Goal: Task Accomplishment & Management: Manage account settings

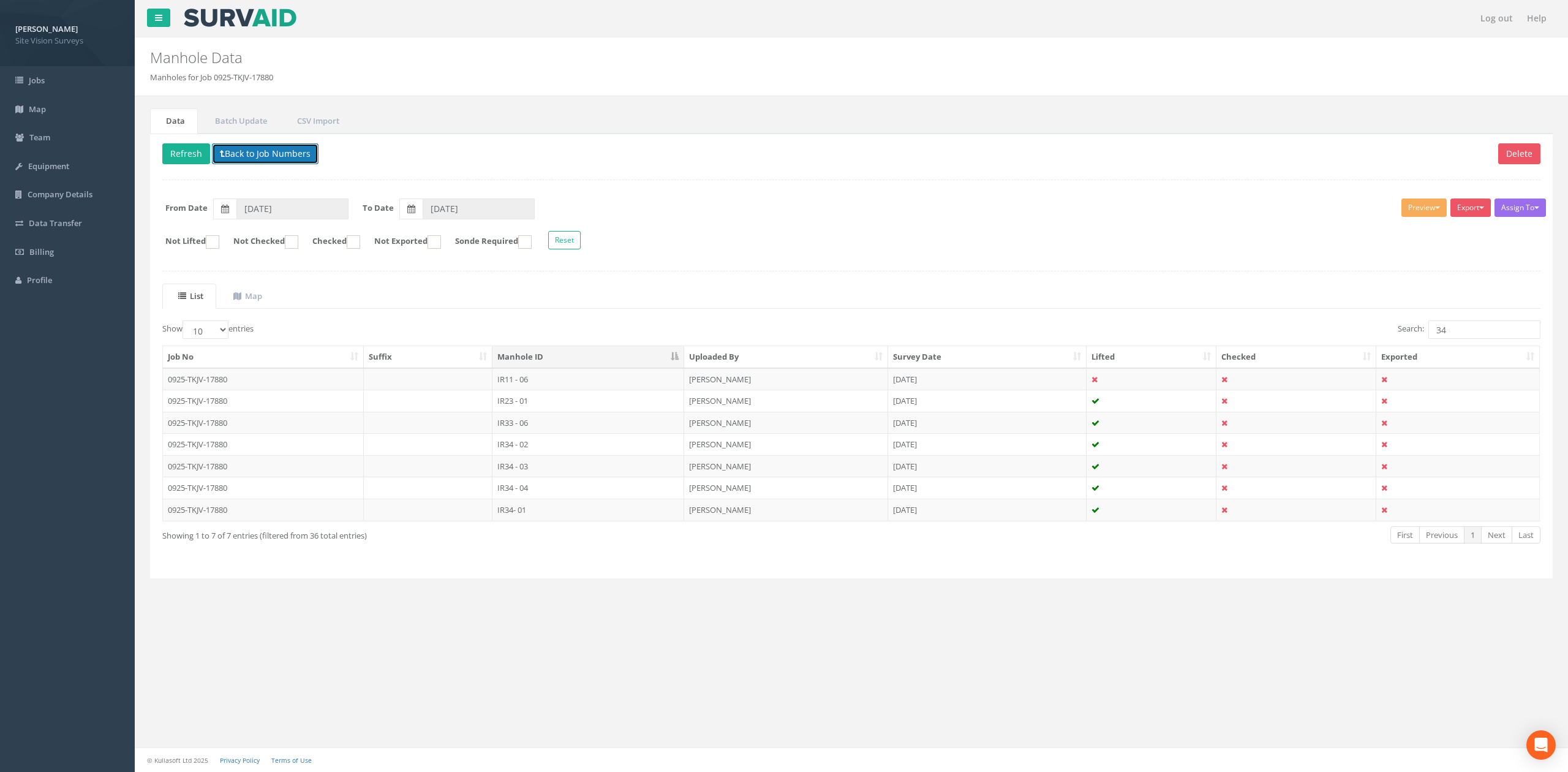
click at [304, 158] on button "Back to Job Numbers" at bounding box center [266, 153] width 107 height 20
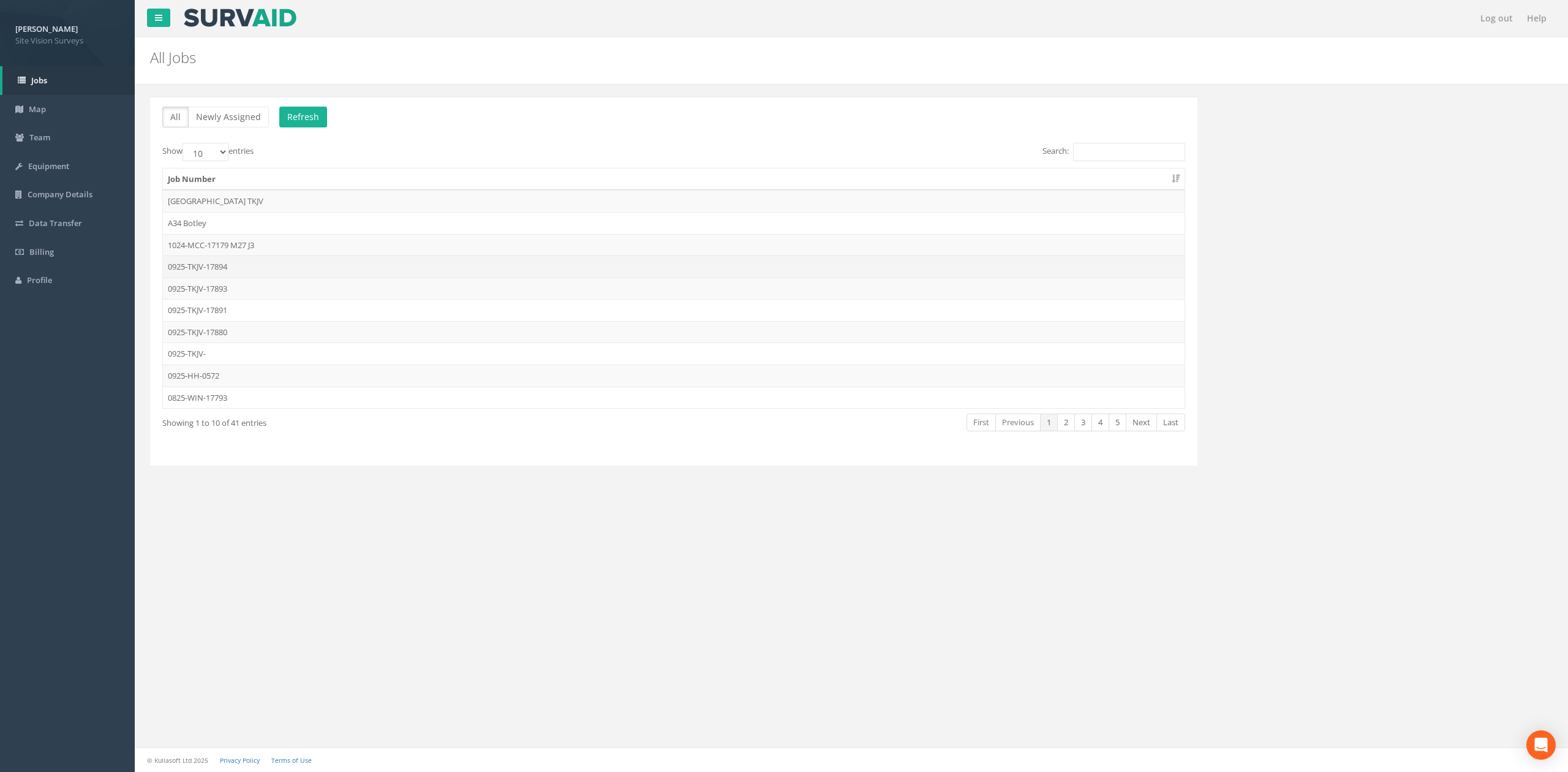
click at [281, 261] on td "0925-TKJV-17894" at bounding box center [674, 267] width 1022 height 22
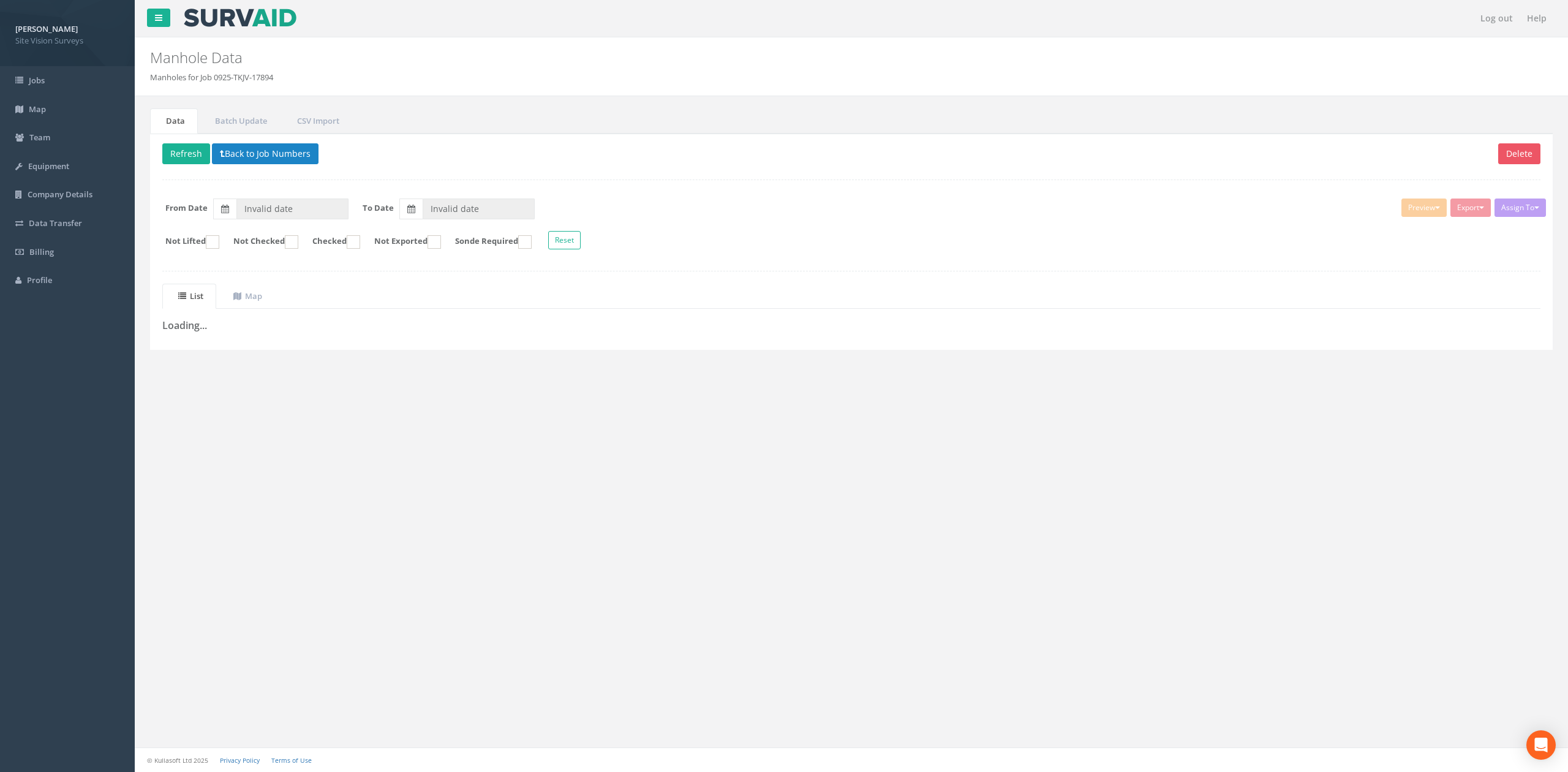
type input "[DATE]"
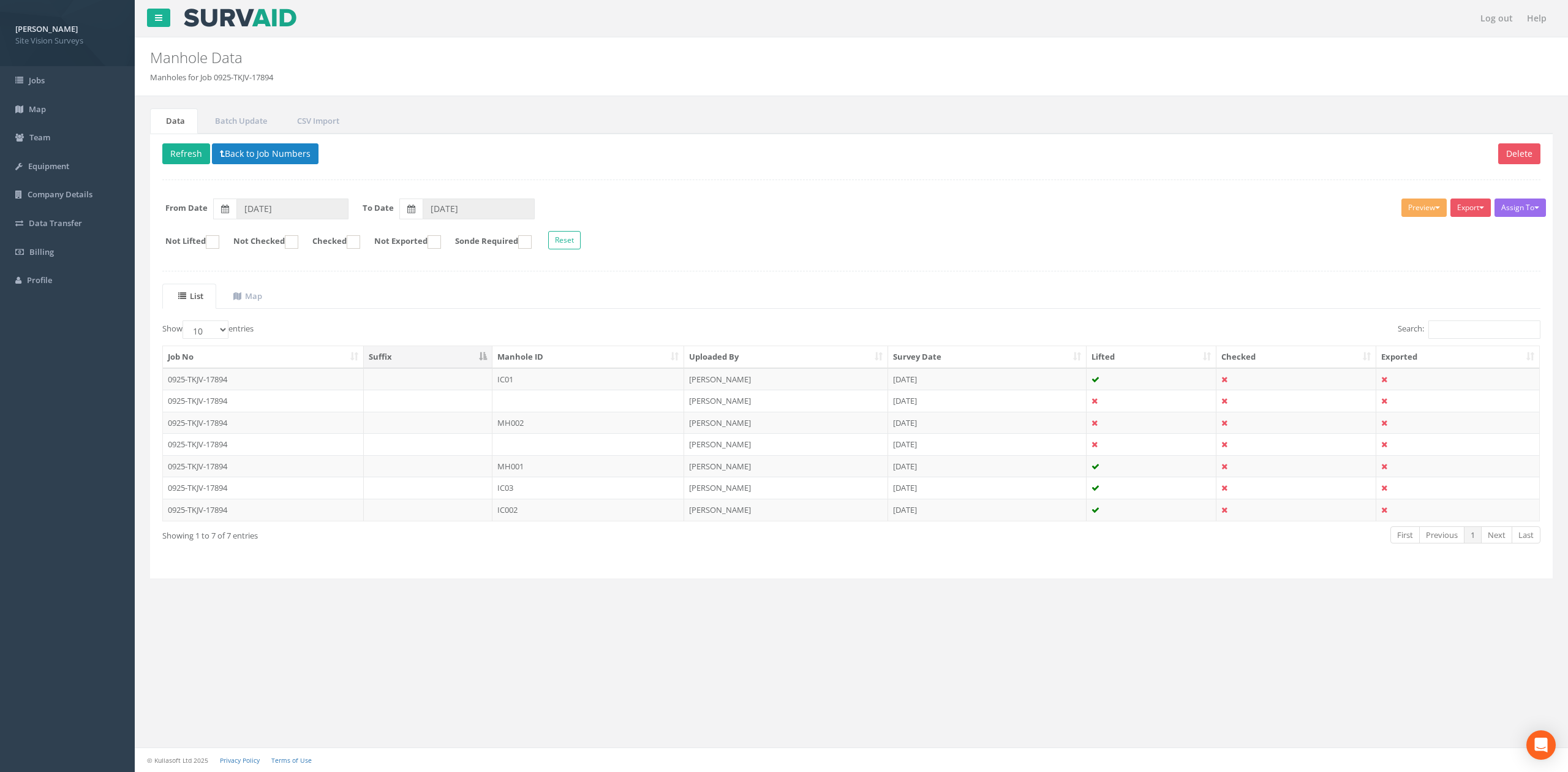
click at [578, 368] on th "Manhole ID" at bounding box center [589, 357] width 192 height 22
click at [533, 447] on td "IC01" at bounding box center [589, 444] width 192 height 22
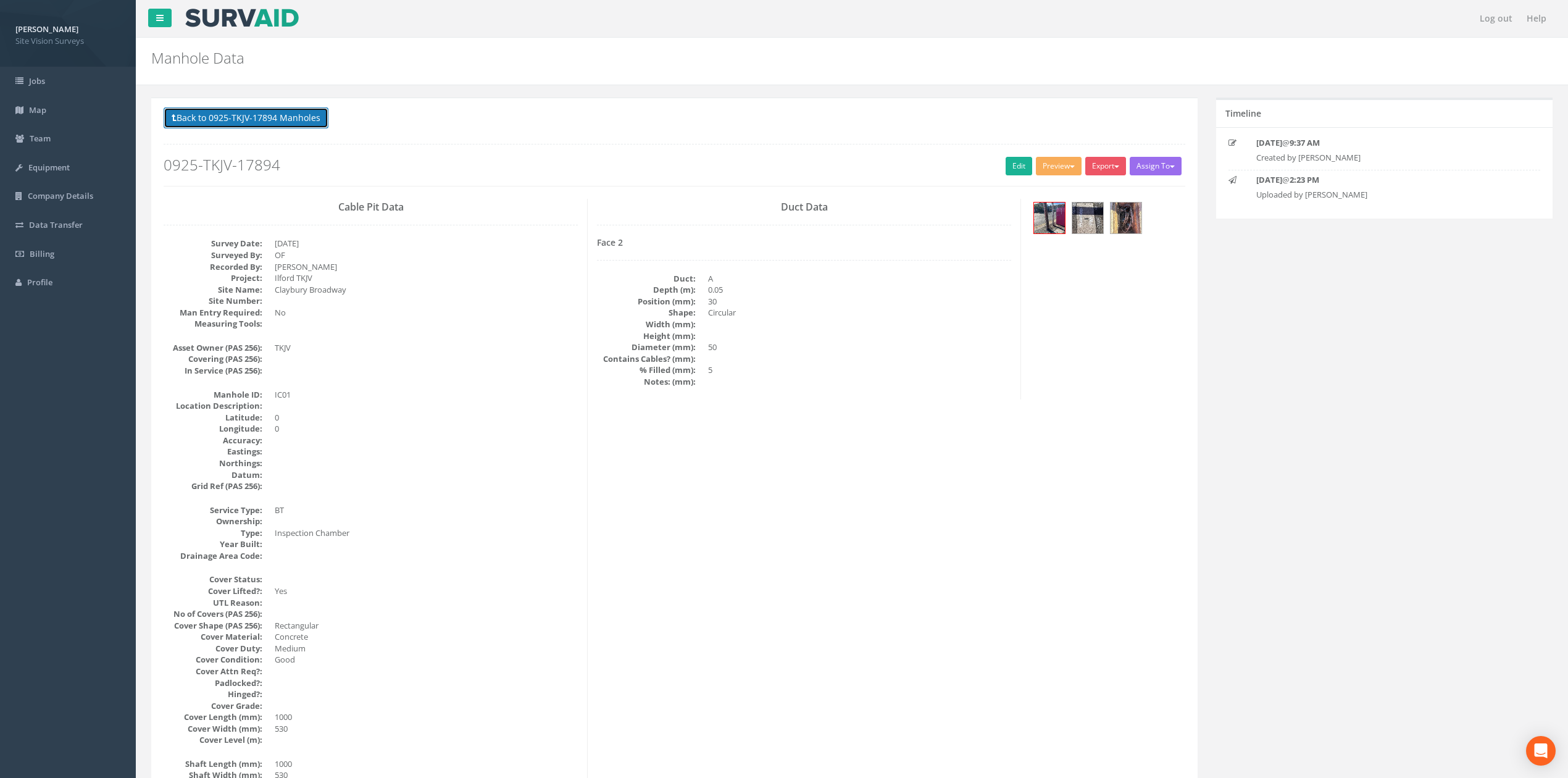
click at [301, 124] on button "Back to 0925-TKJV-17894 Manholes" at bounding box center [246, 118] width 165 height 21
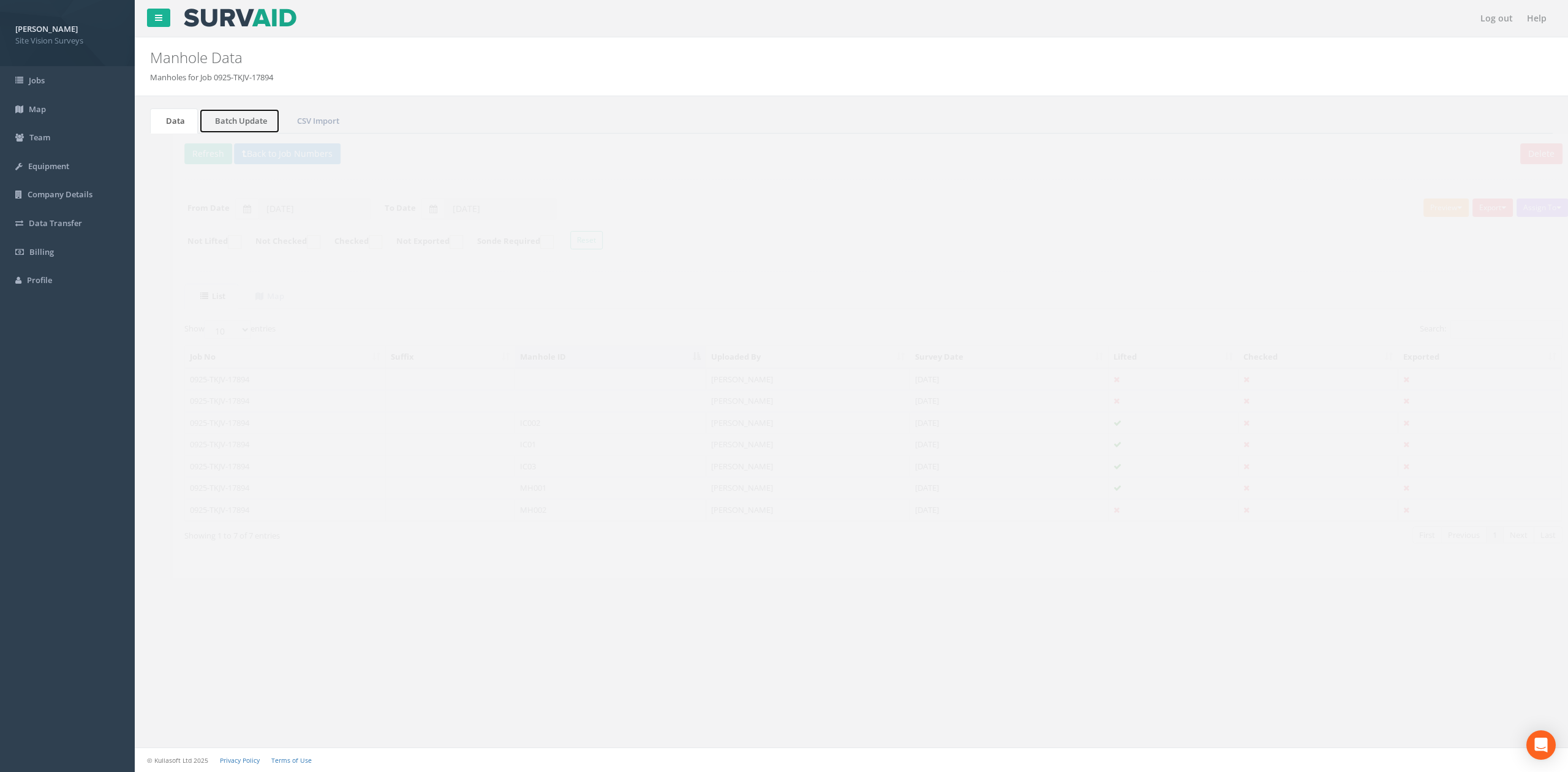
click at [253, 128] on link "Batch Update" at bounding box center [239, 121] width 81 height 25
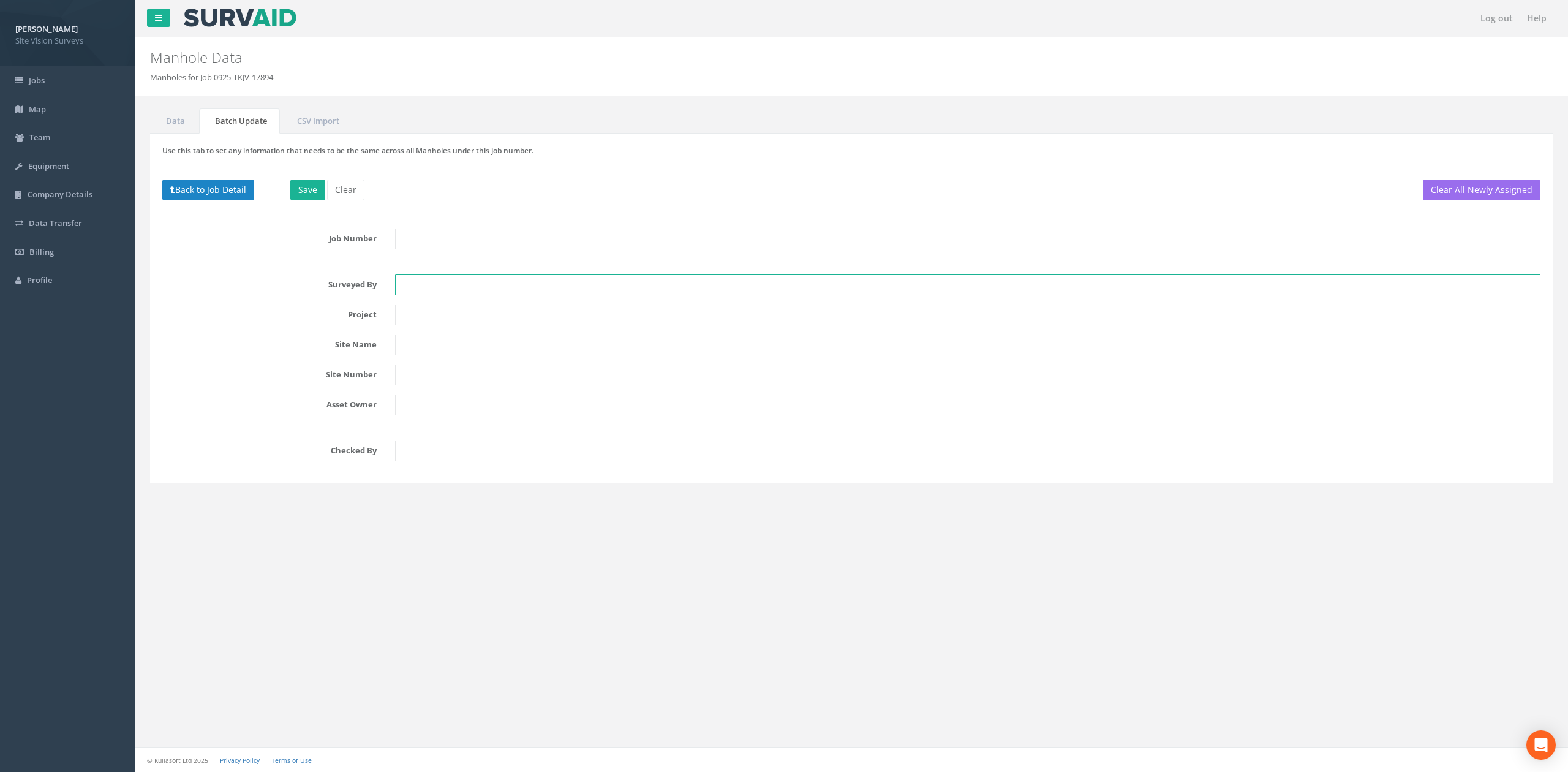
click at [461, 292] on input "text" at bounding box center [968, 285] width 1145 height 20
type input "OF"
type input "Claybury Broadway"
click at [429, 415] on input "text" at bounding box center [968, 405] width 1145 height 20
type input "TKJV"
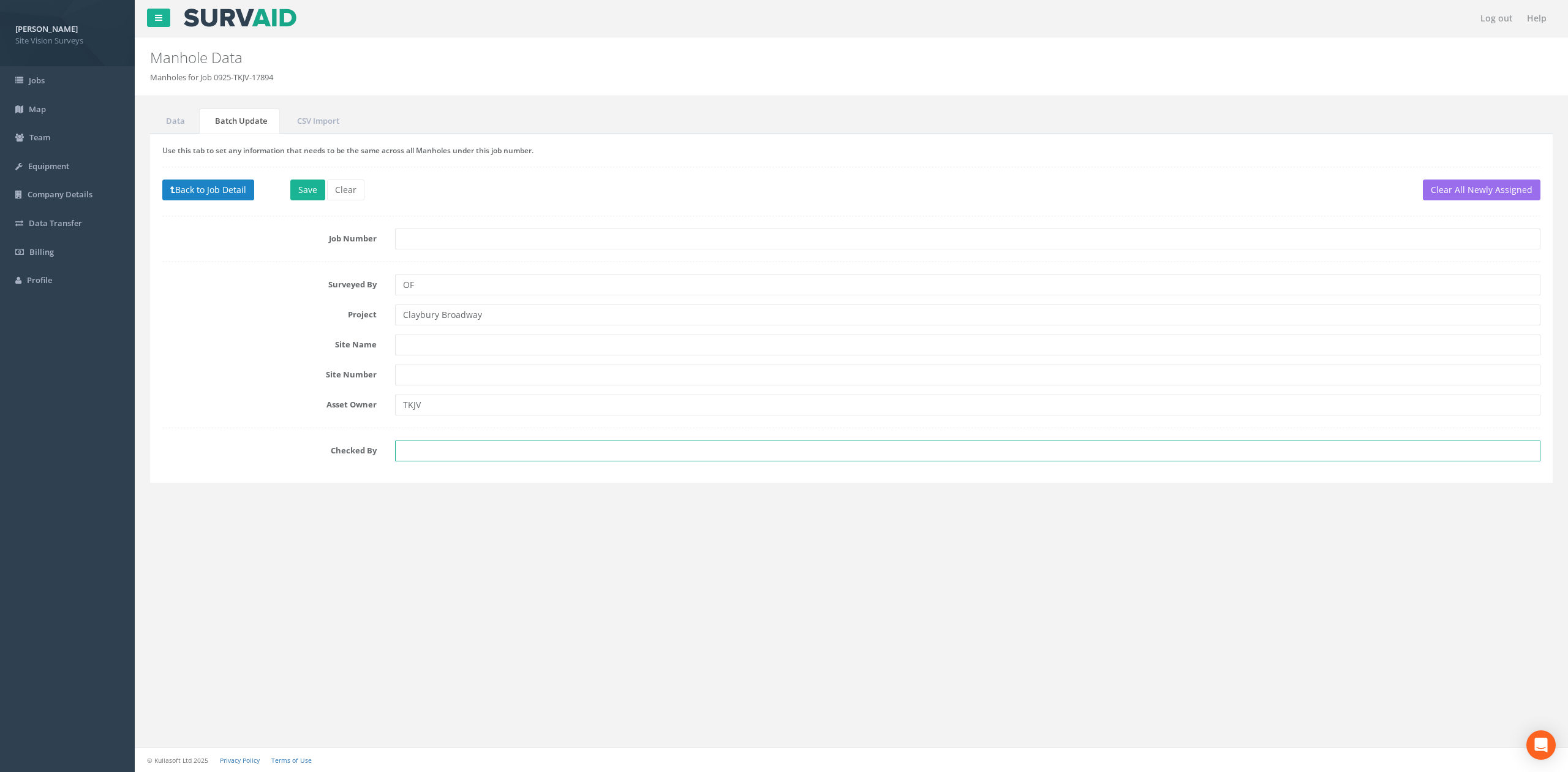
click at [439, 444] on input "text" at bounding box center [968, 450] width 1145 height 20
drag, startPoint x: 442, startPoint y: 353, endPoint x: 447, endPoint y: 346, distance: 8.6
click at [443, 351] on input "text" at bounding box center [968, 345] width 1145 height 20
click at [447, 346] on input "text" at bounding box center [968, 345] width 1145 height 20
type input "[STREET_ADDRESS]"
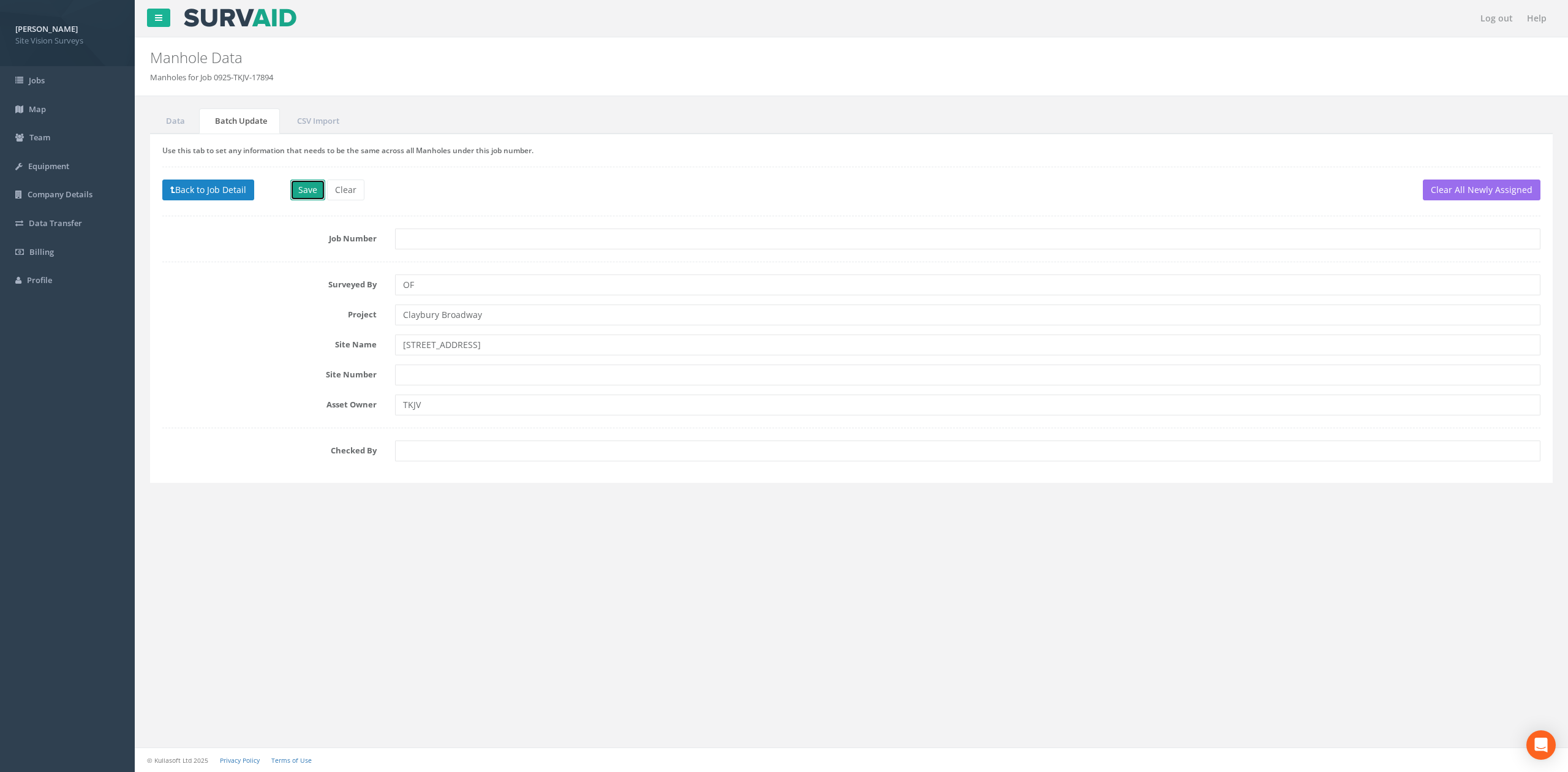
click at [312, 199] on button "Save" at bounding box center [307, 189] width 35 height 20
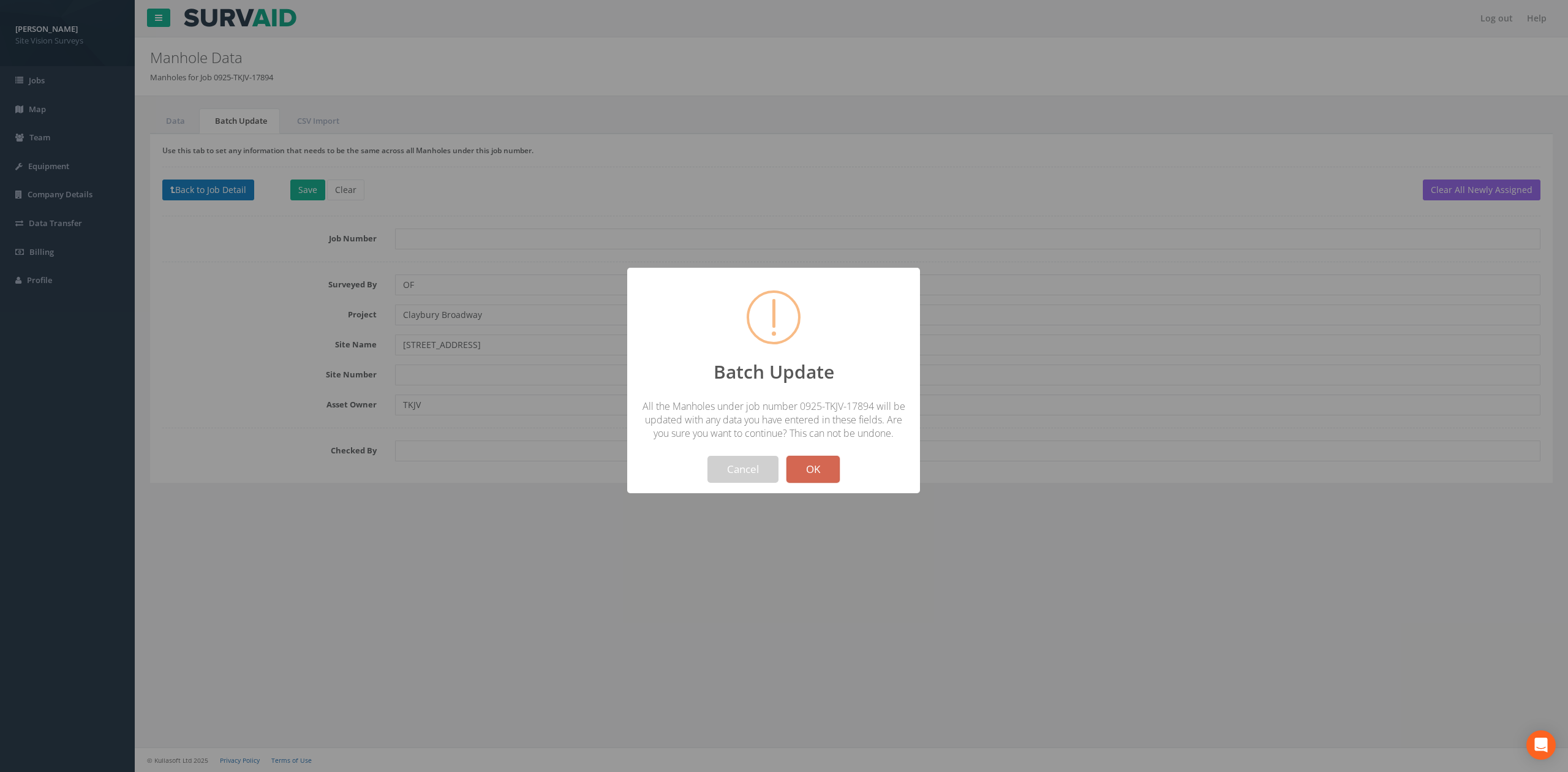
click at [811, 471] on button "OK" at bounding box center [813, 469] width 53 height 27
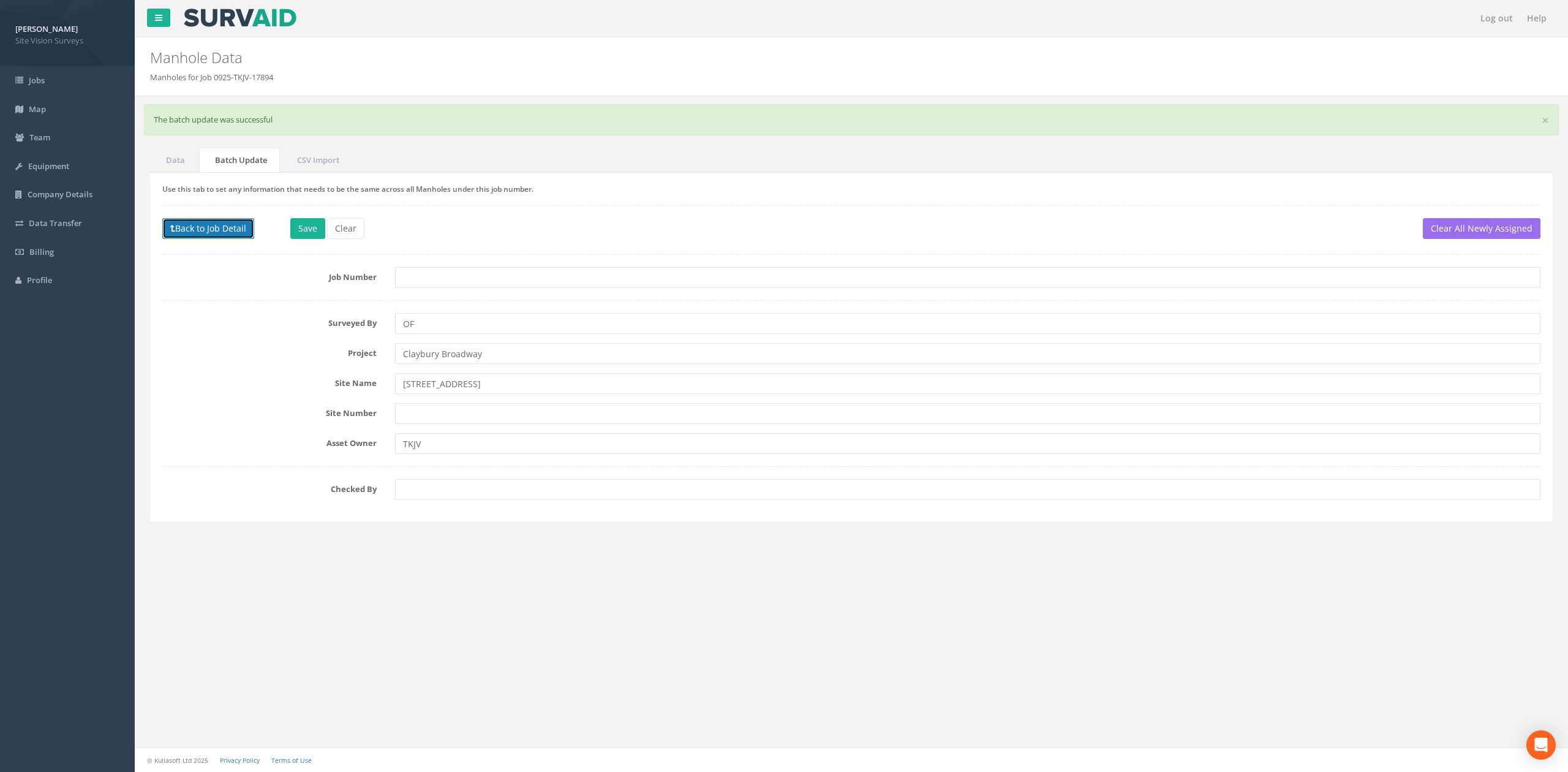
click at [245, 239] on button "Back to Job Detail" at bounding box center [208, 228] width 92 height 20
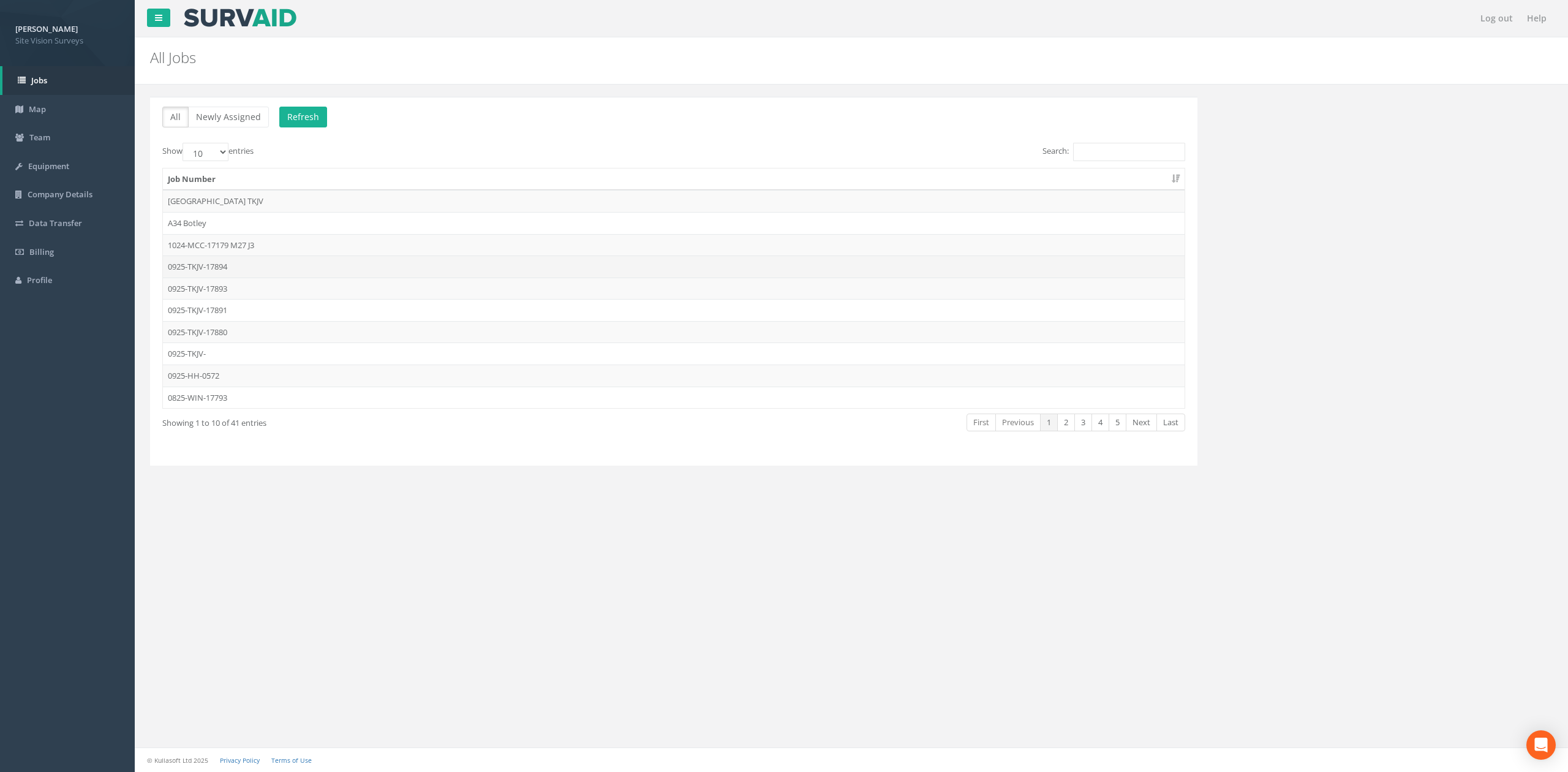
click at [241, 268] on td "0925-TKJV-17894" at bounding box center [674, 267] width 1022 height 22
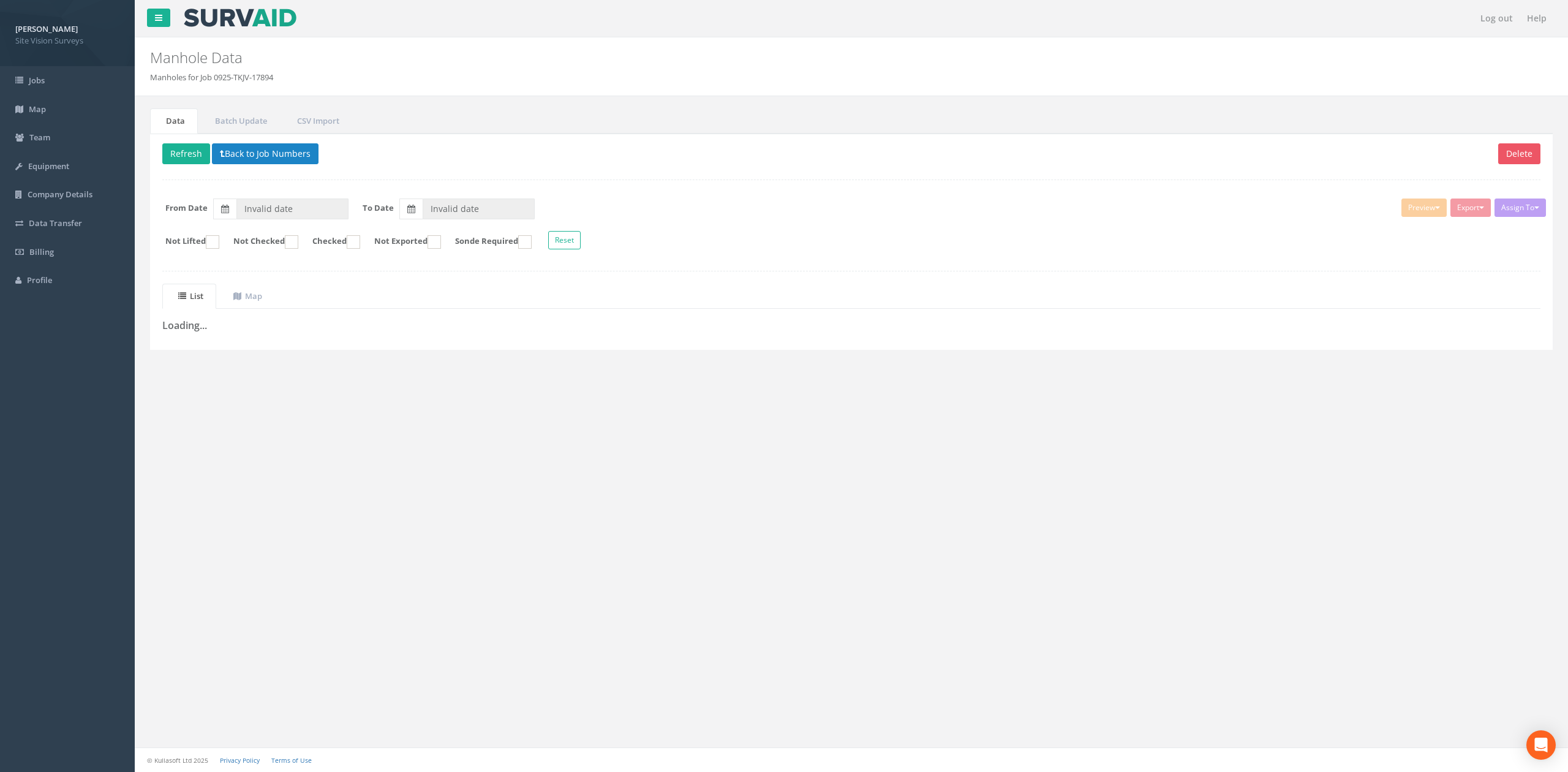
type input "[DATE]"
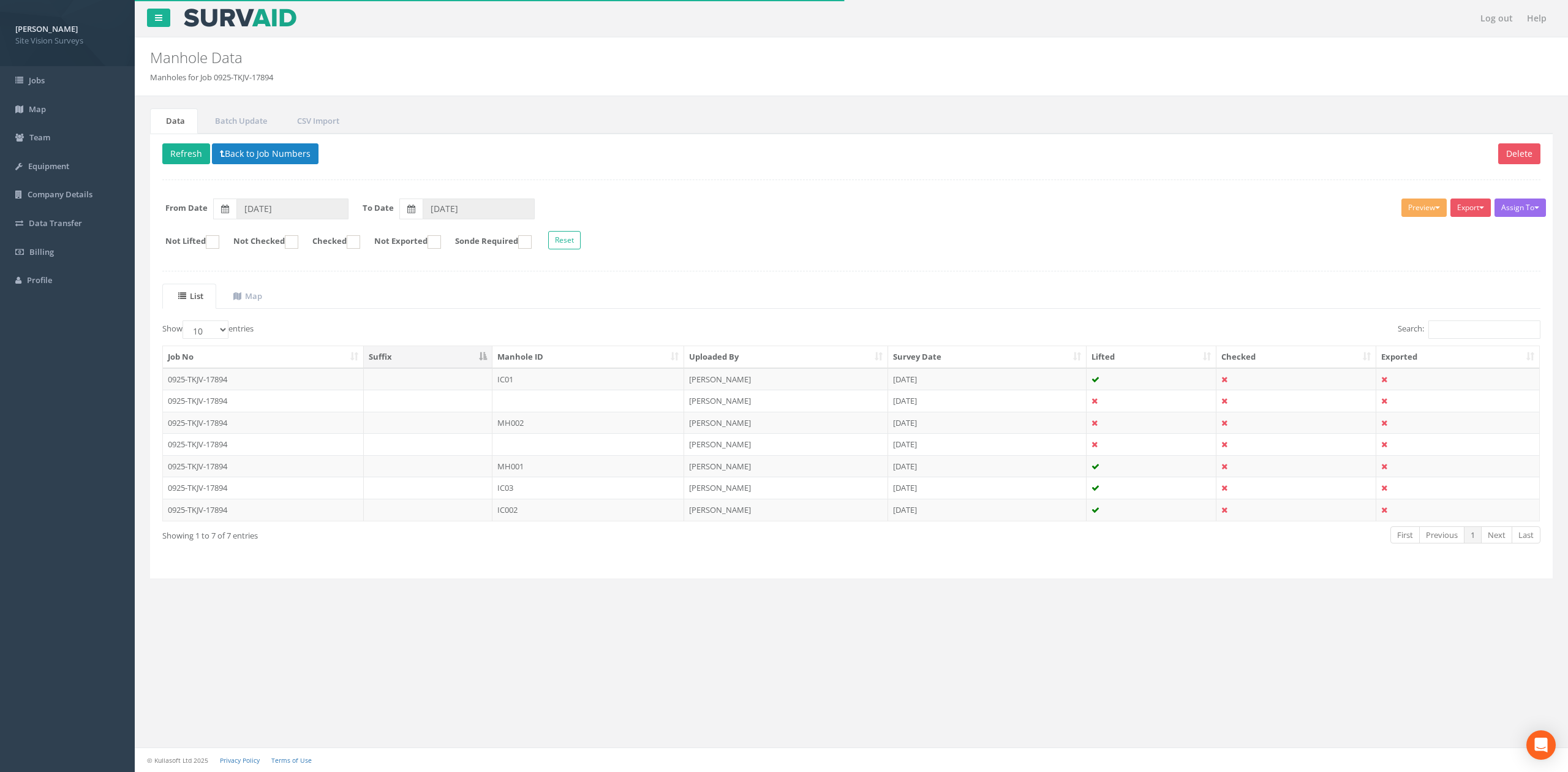
click at [586, 358] on th "Manhole ID" at bounding box center [589, 357] width 192 height 22
click at [556, 449] on td "IC01" at bounding box center [589, 444] width 192 height 22
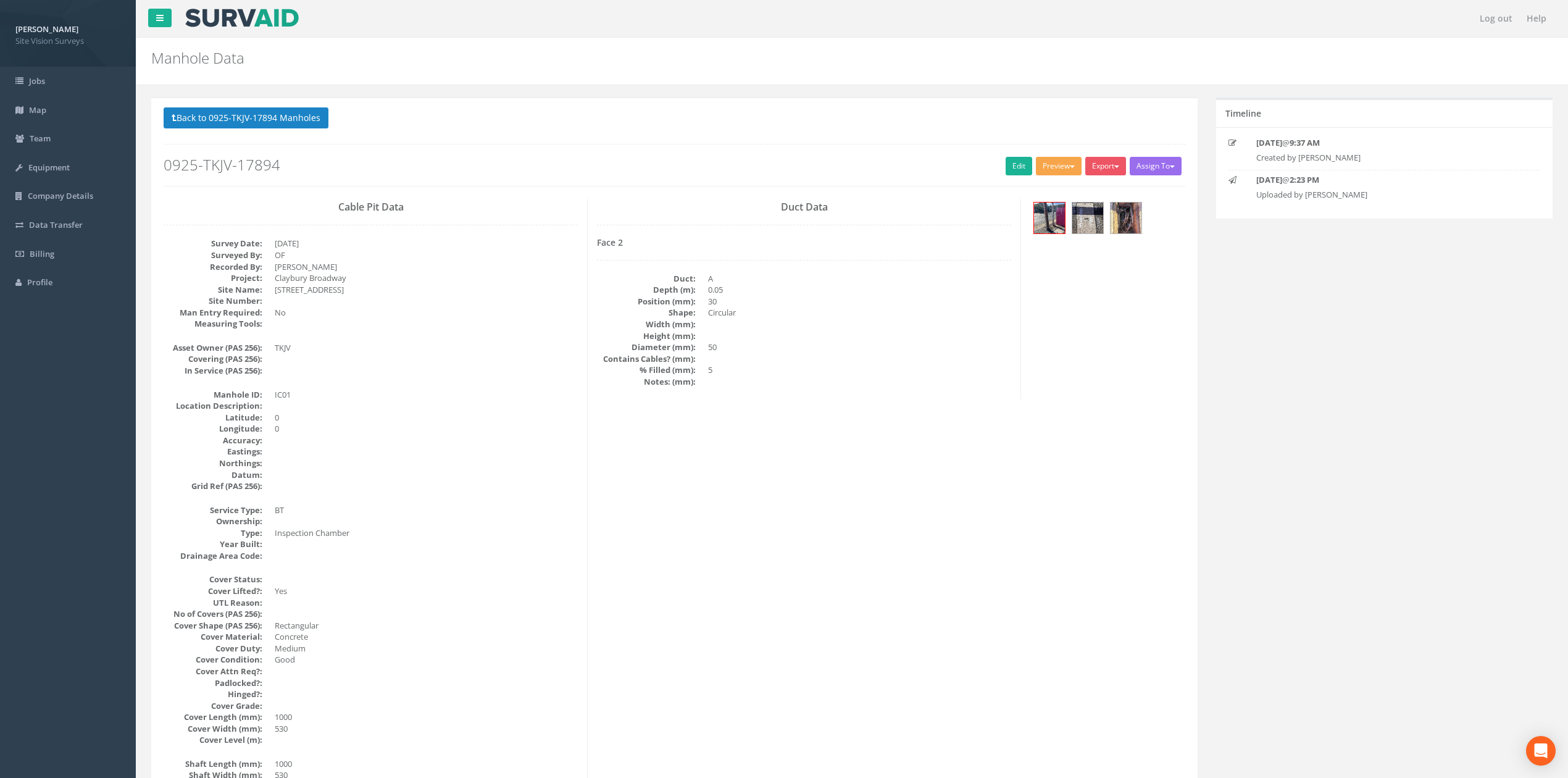
click at [1070, 170] on button "Preview" at bounding box center [1059, 166] width 46 height 18
click at [1041, 197] on link "SVS IC" at bounding box center [1036, 192] width 93 height 19
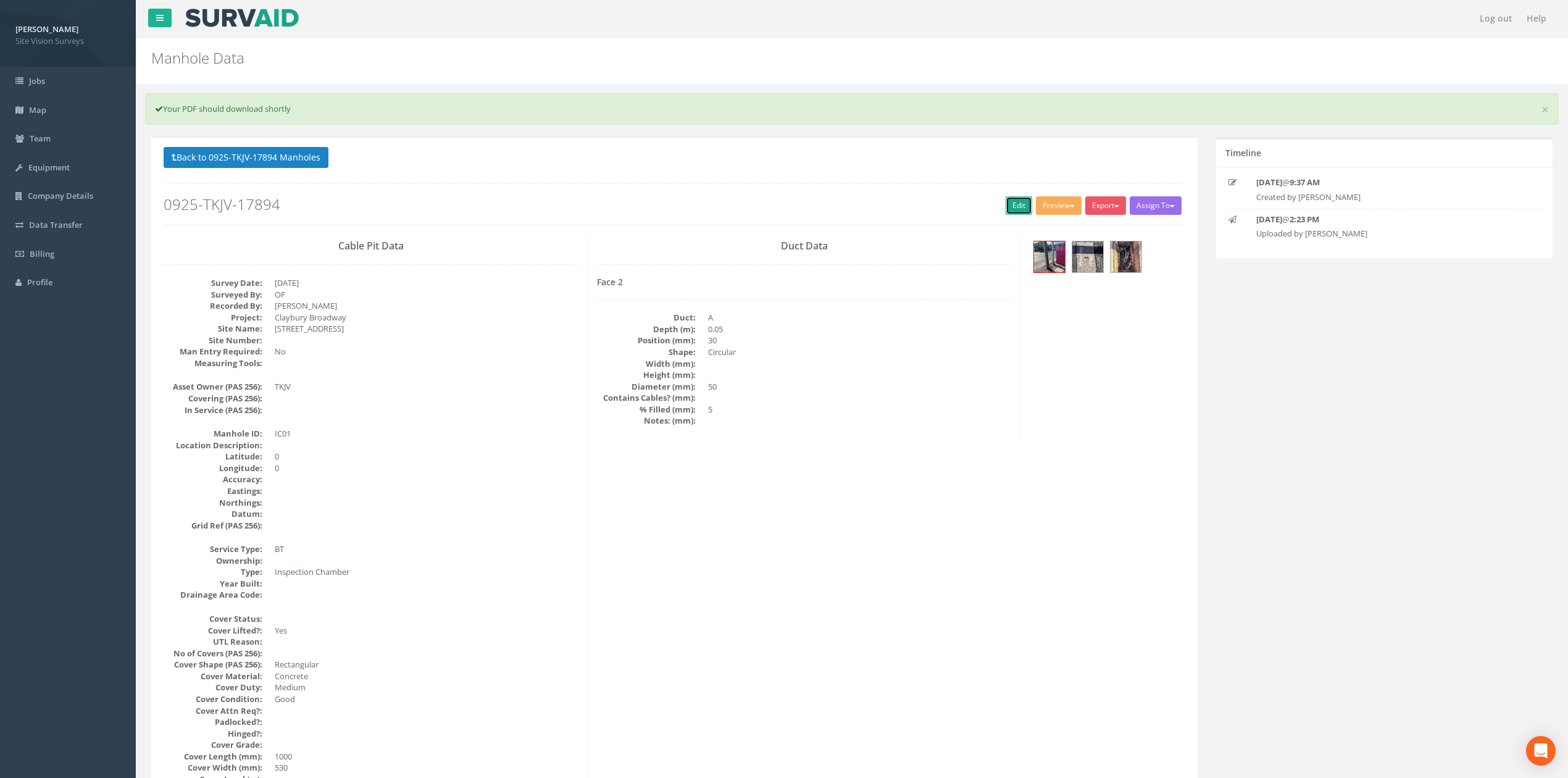
click at [1012, 208] on link "Edit" at bounding box center [1019, 205] width 27 height 18
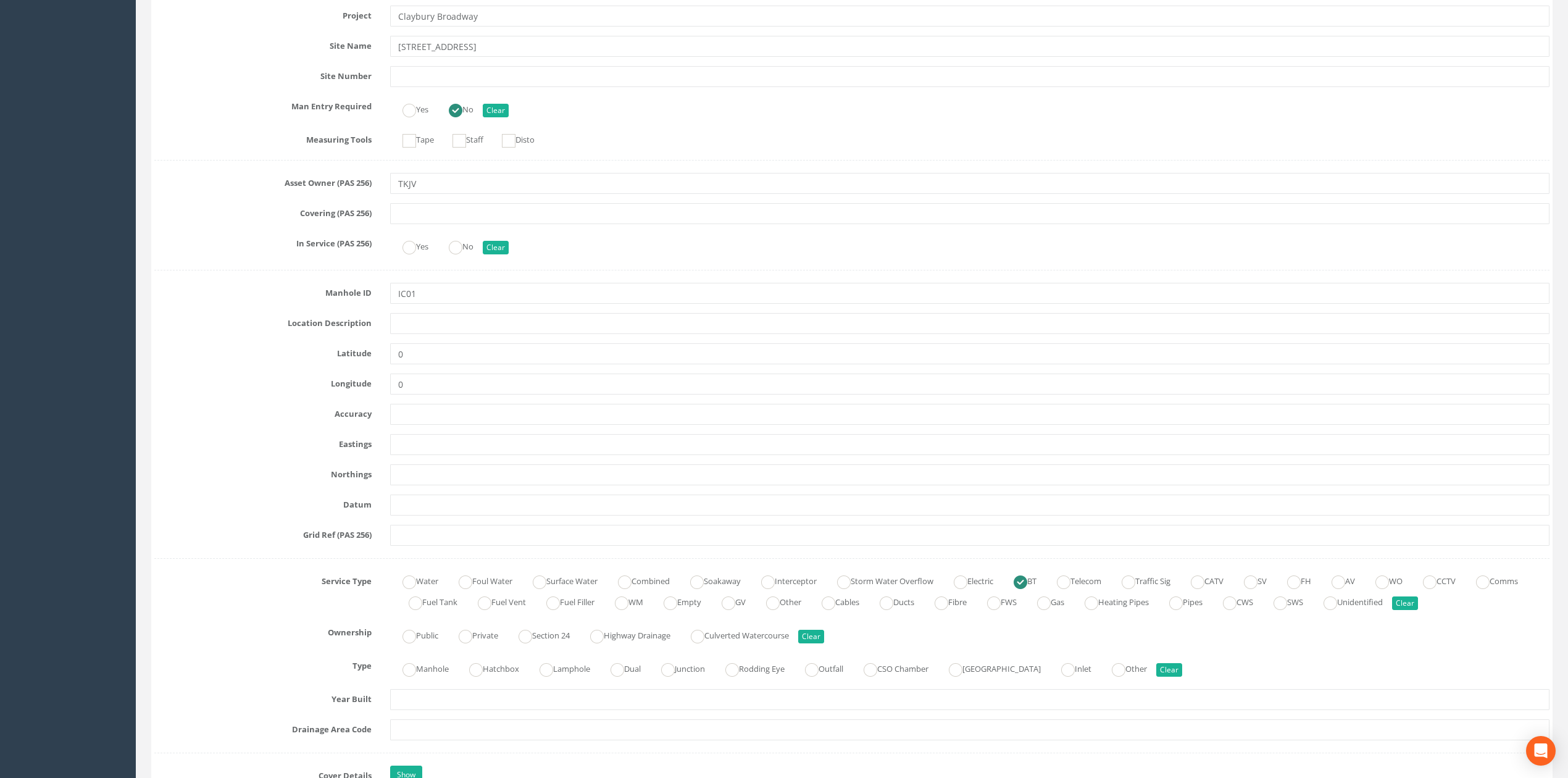
scroll to position [411, 0]
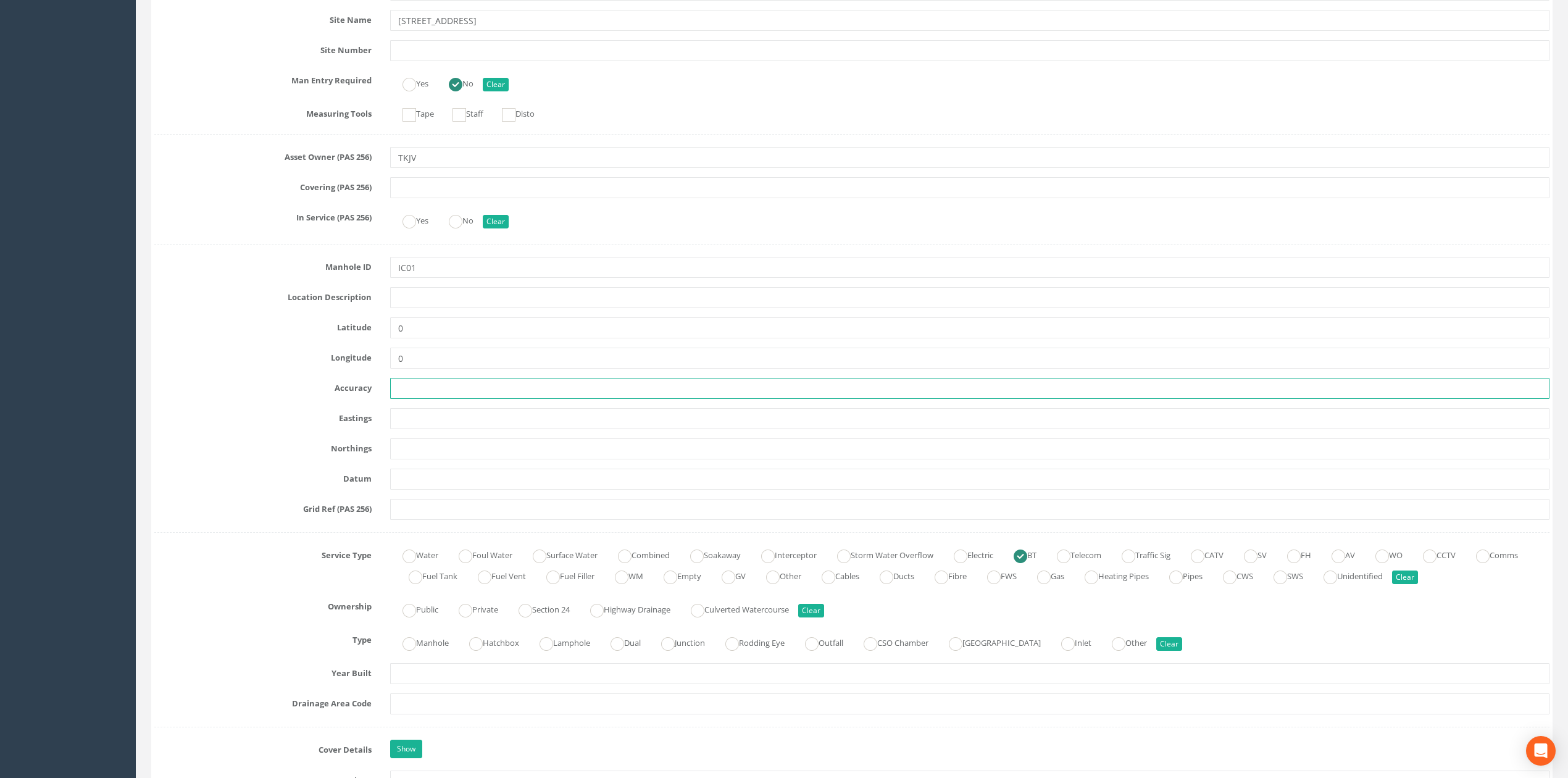
drag, startPoint x: 428, startPoint y: 387, endPoint x: 426, endPoint y: 416, distance: 29.1
click at [428, 393] on input "text" at bounding box center [970, 388] width 1159 height 21
click at [426, 418] on input "text" at bounding box center [970, 418] width 1159 height 21
paste input "42097.280"
click at [396, 415] on input "42097.280" at bounding box center [970, 418] width 1159 height 21
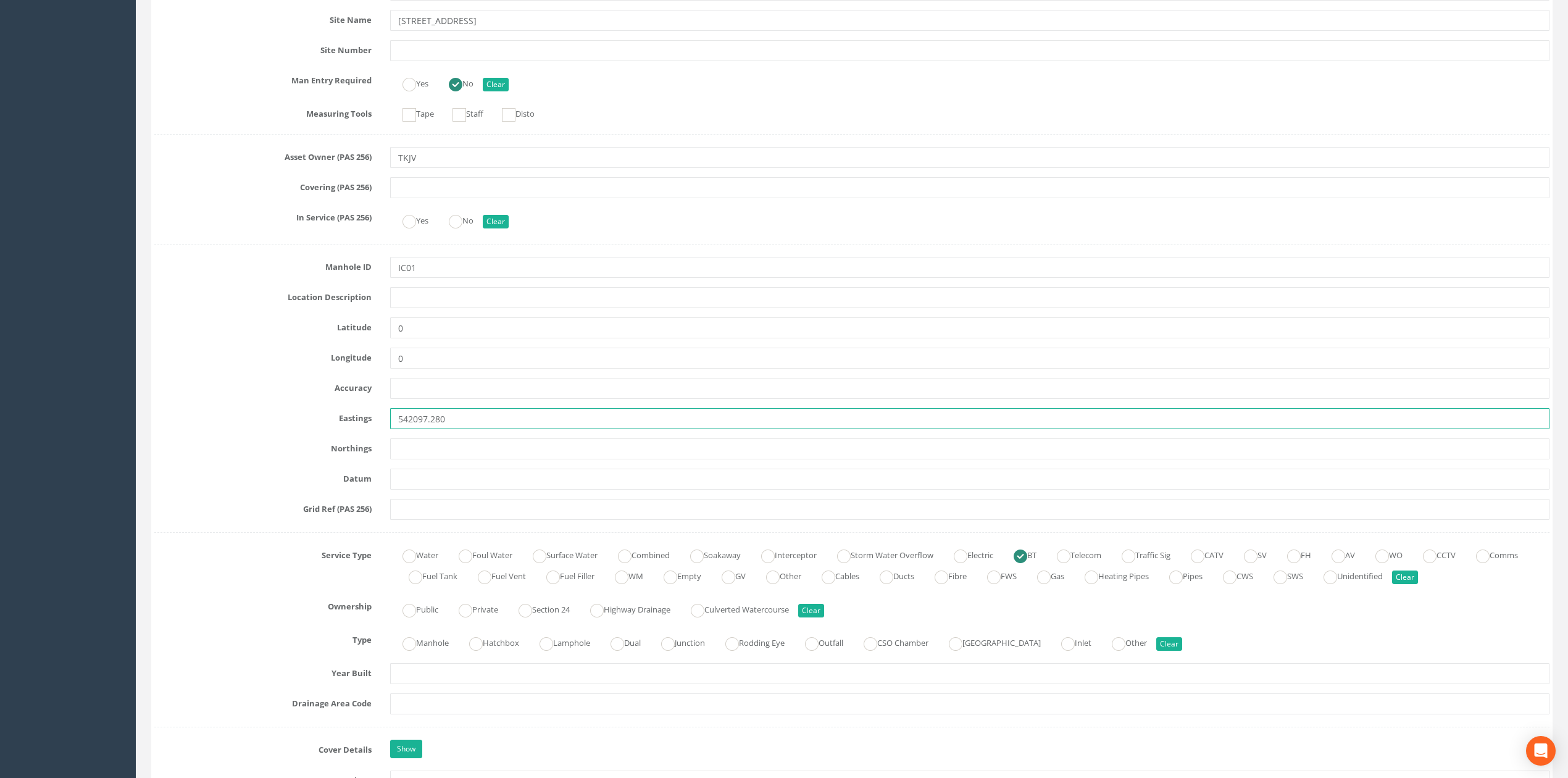
type input "542097.280"
drag, startPoint x: 446, startPoint y: 453, endPoint x: 442, endPoint y: 478, distance: 25.3
click at [446, 453] on input "text" at bounding box center [970, 448] width 1159 height 21
paste input "189992.700"
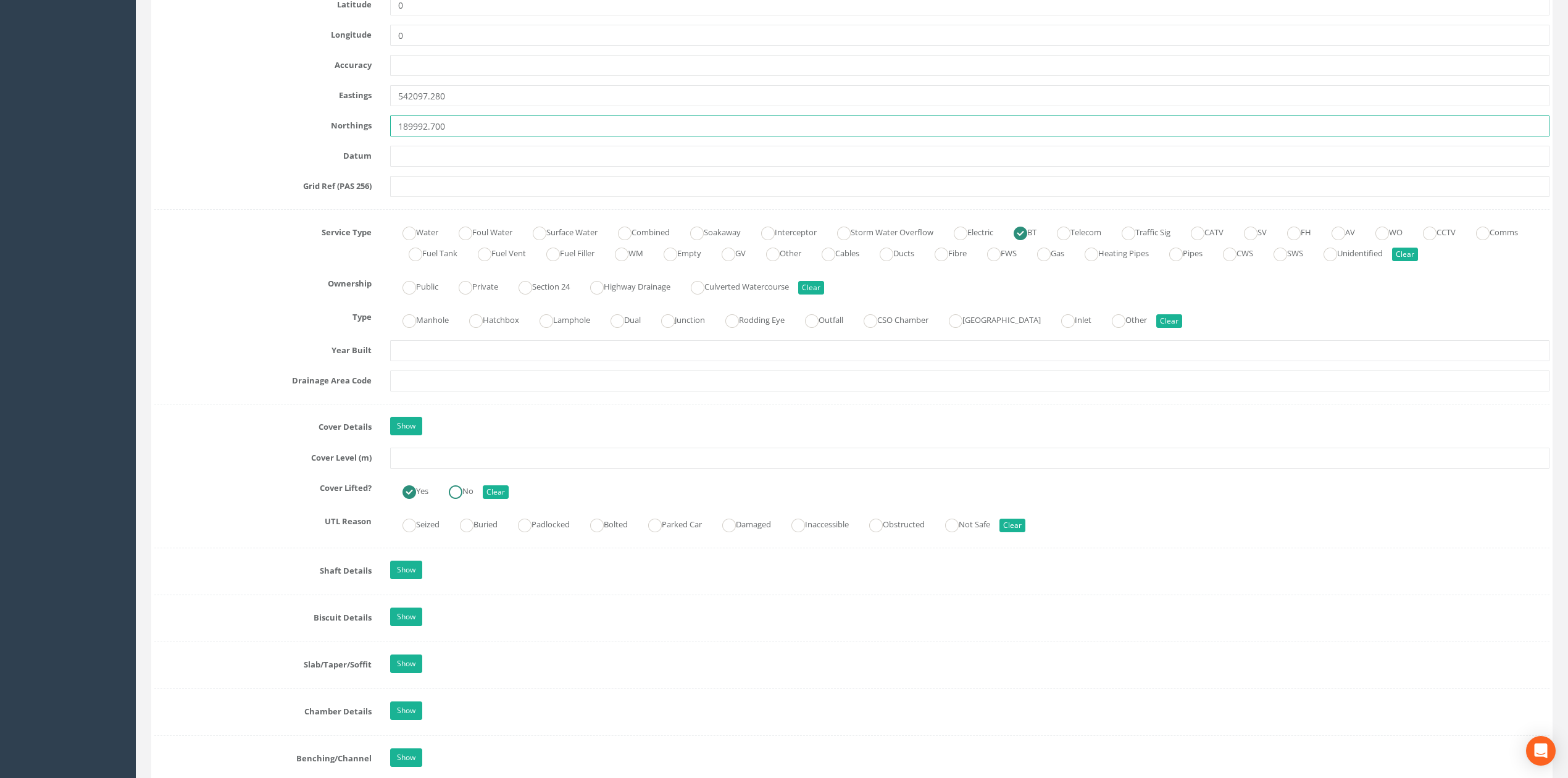
scroll to position [741, 0]
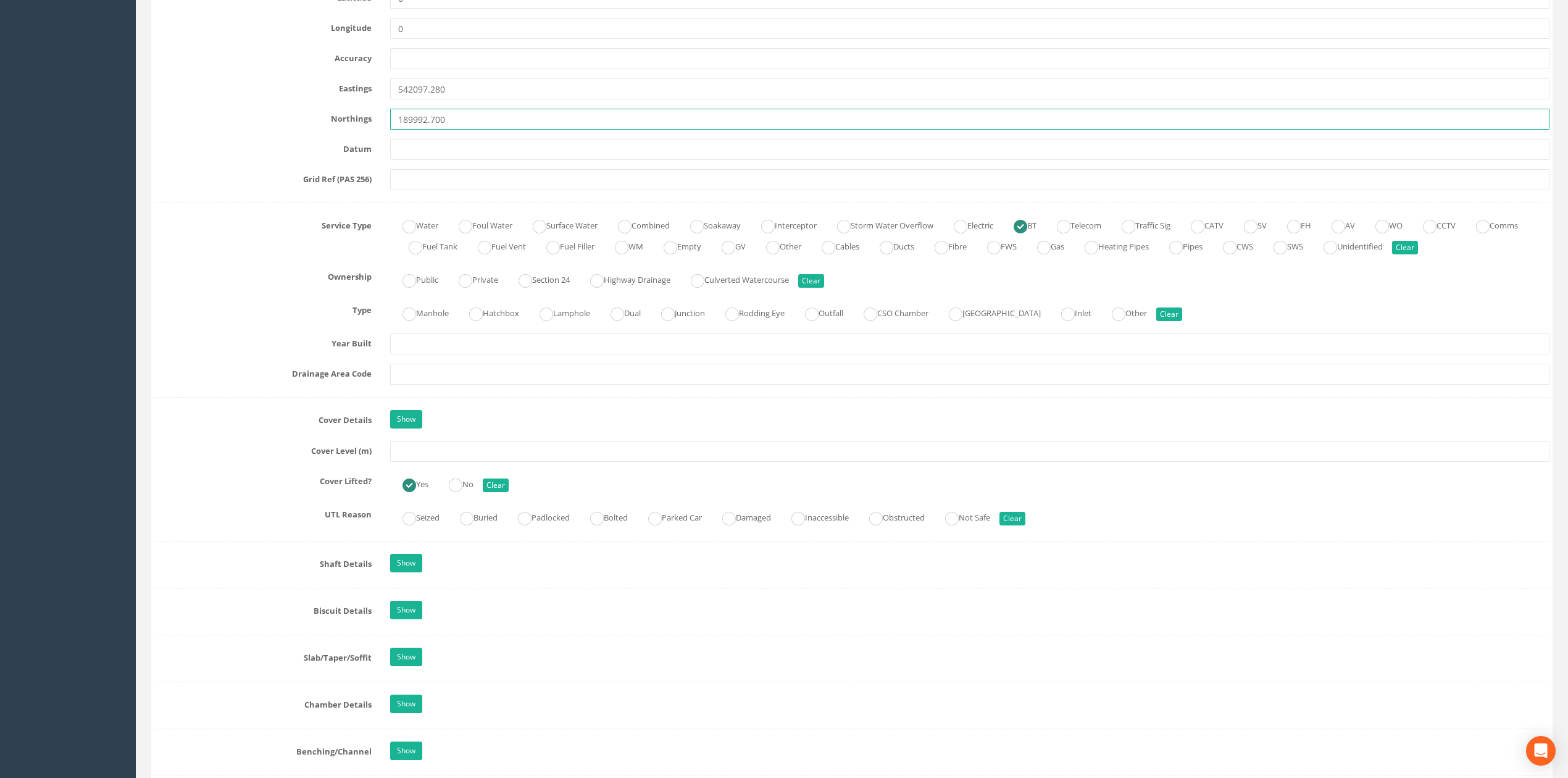
type input "189992.700"
click at [455, 455] on input "text" at bounding box center [970, 451] width 1159 height 21
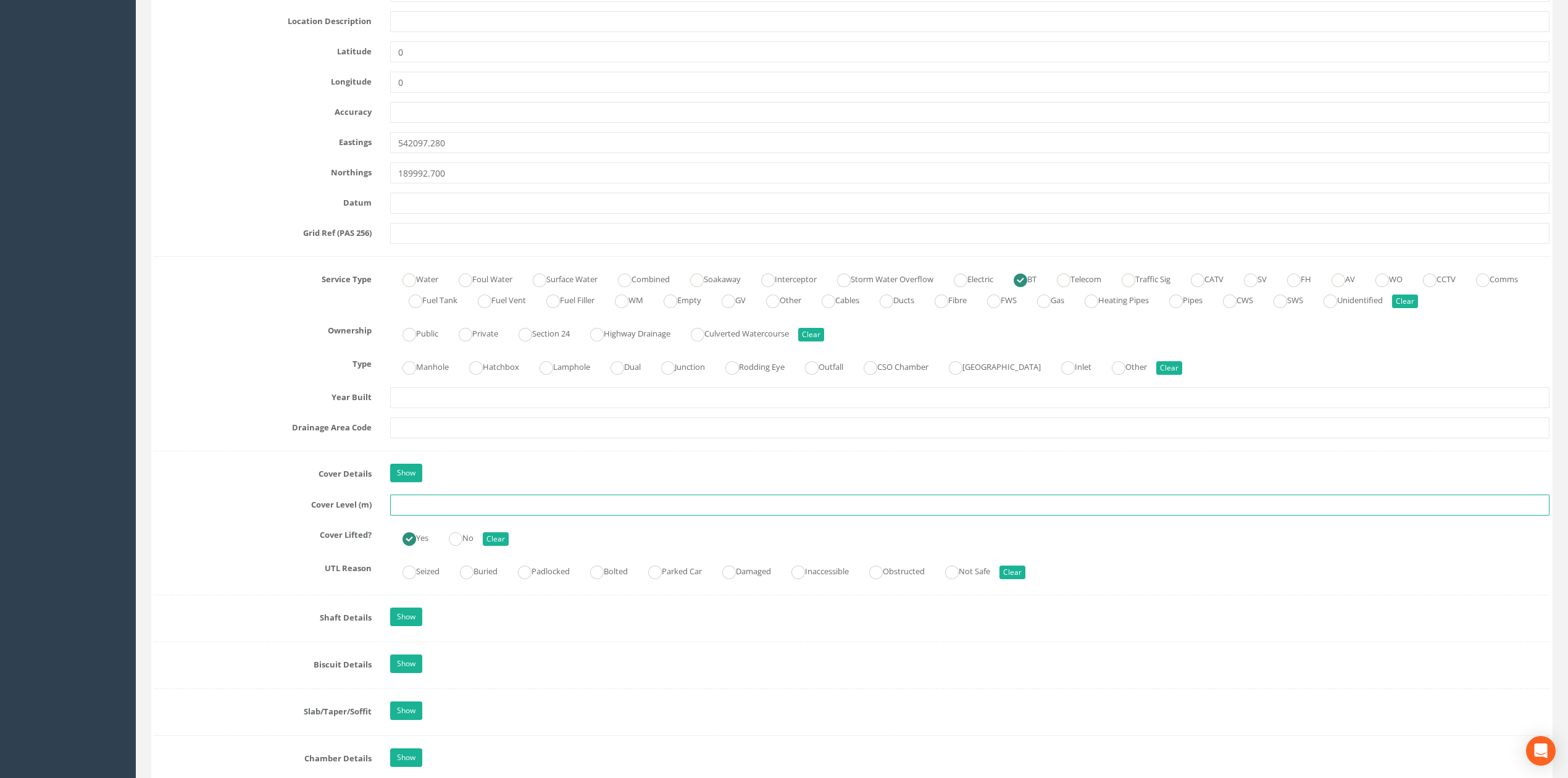
scroll to position [658, 0]
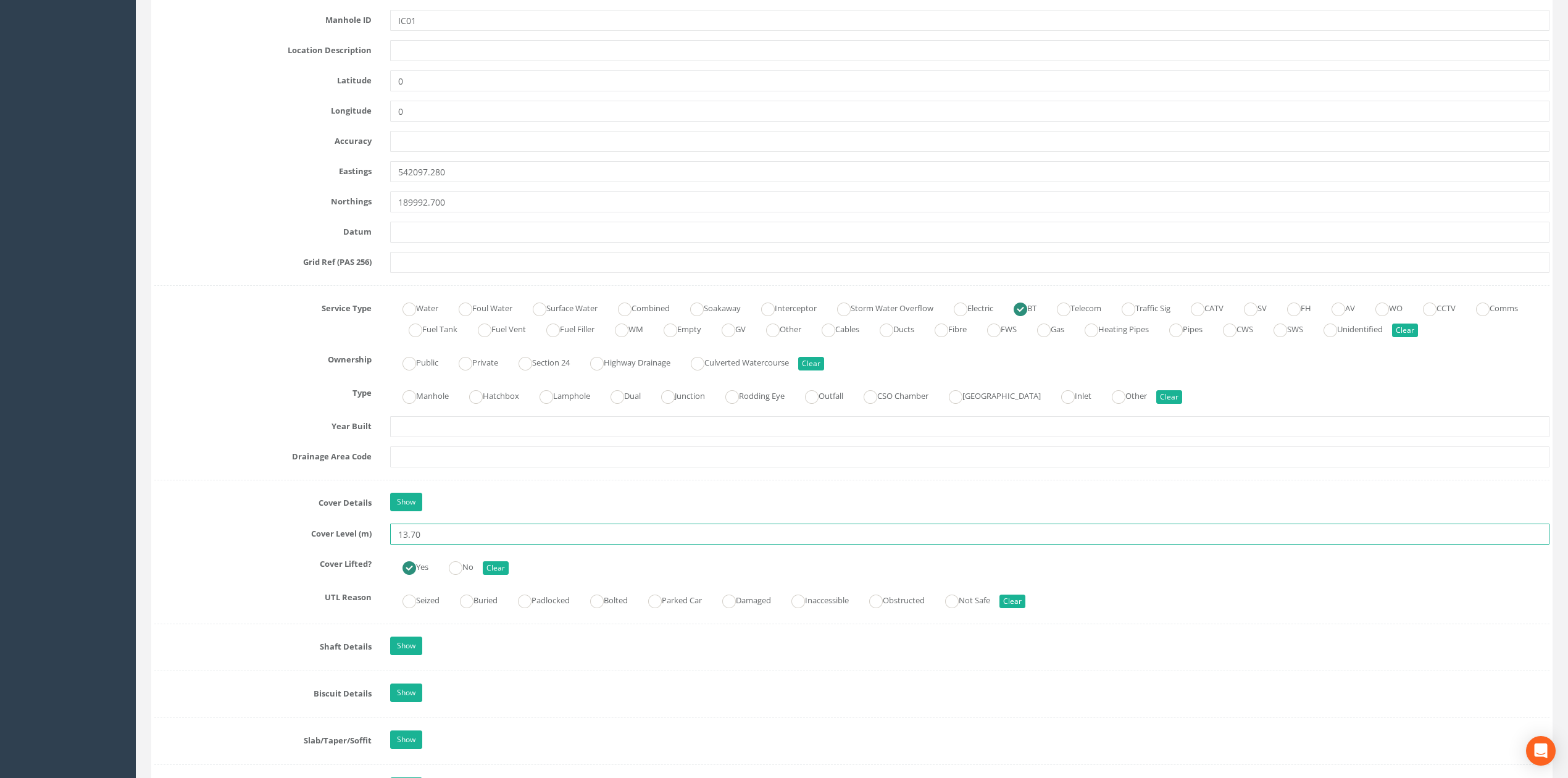
type input "13.70"
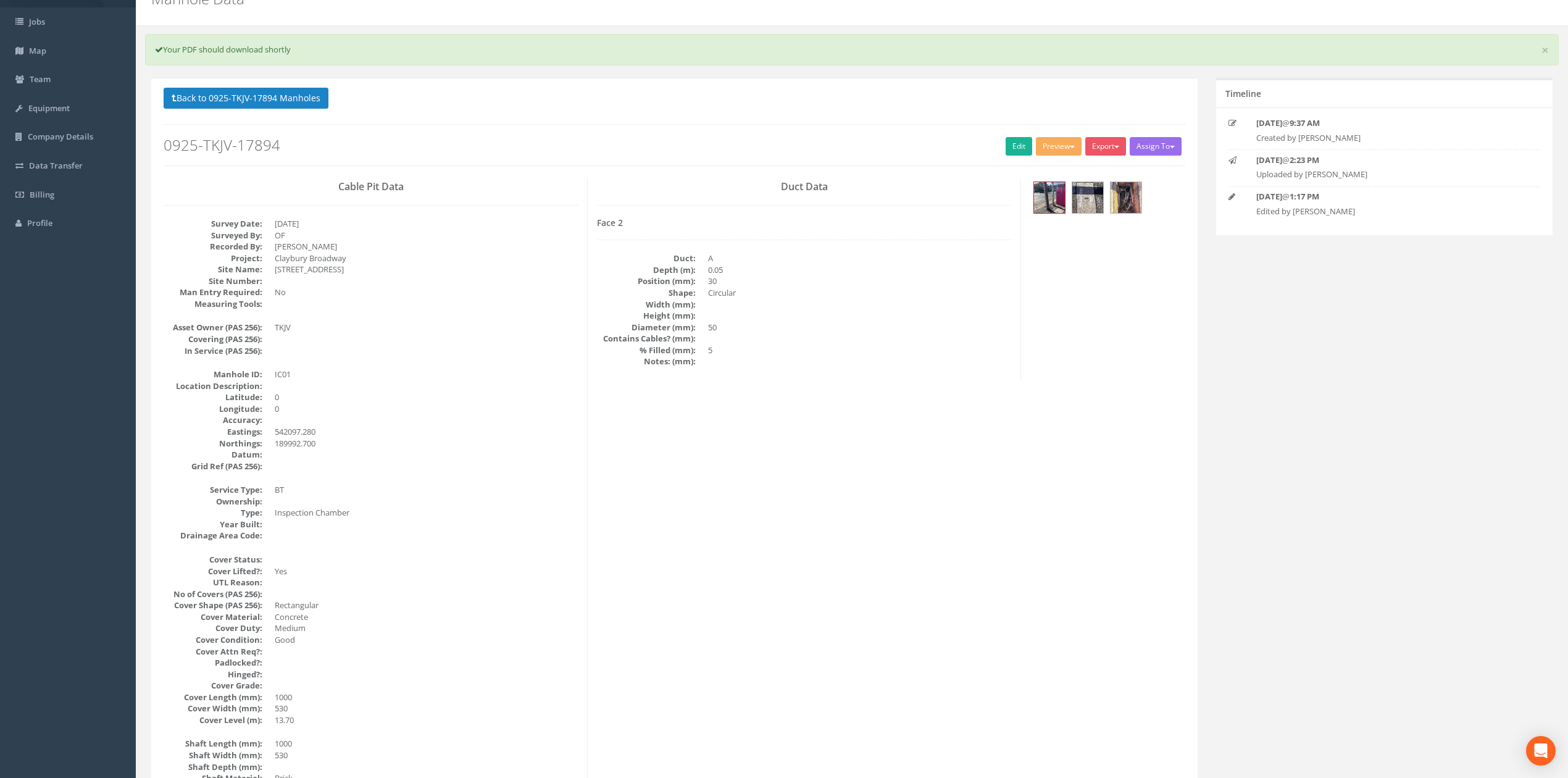
scroll to position [0, 0]
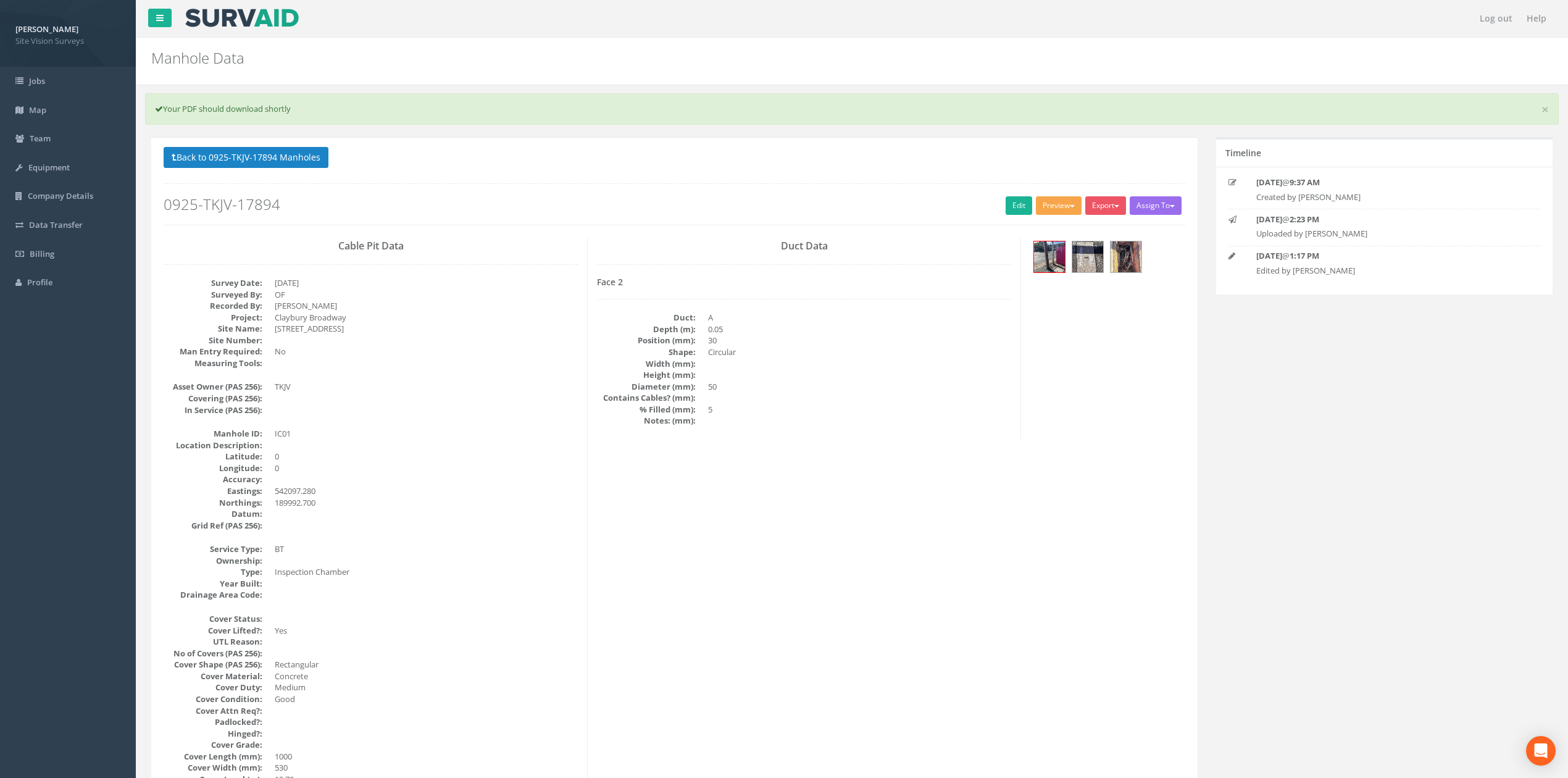
click at [1056, 210] on button "Preview" at bounding box center [1059, 205] width 46 height 18
click at [280, 168] on button "Back to 0925-TKJV-17894 Manholes" at bounding box center [246, 157] width 165 height 21
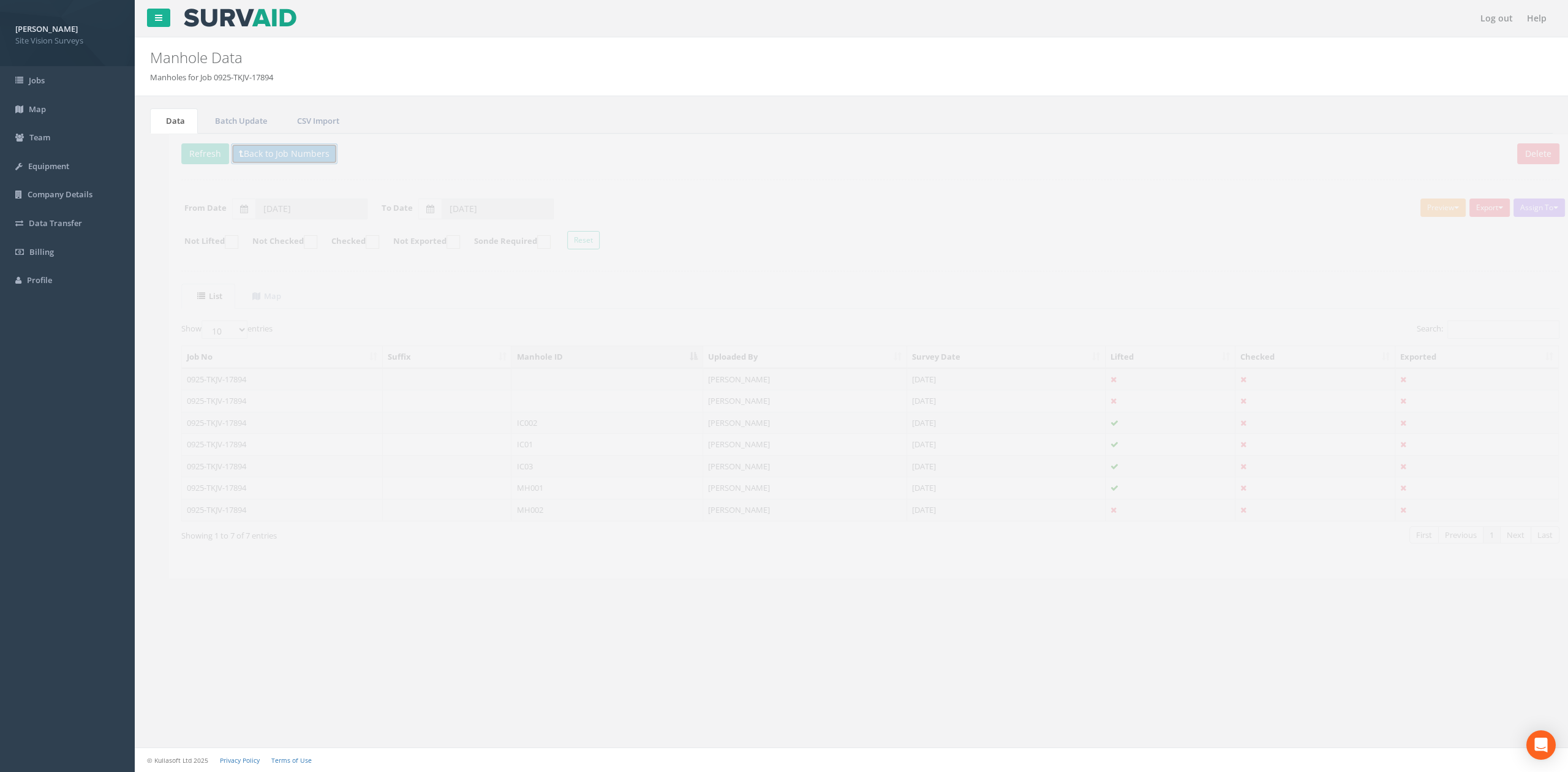
click at [288, 143] on button "Back to Job Numbers" at bounding box center [266, 153] width 107 height 20
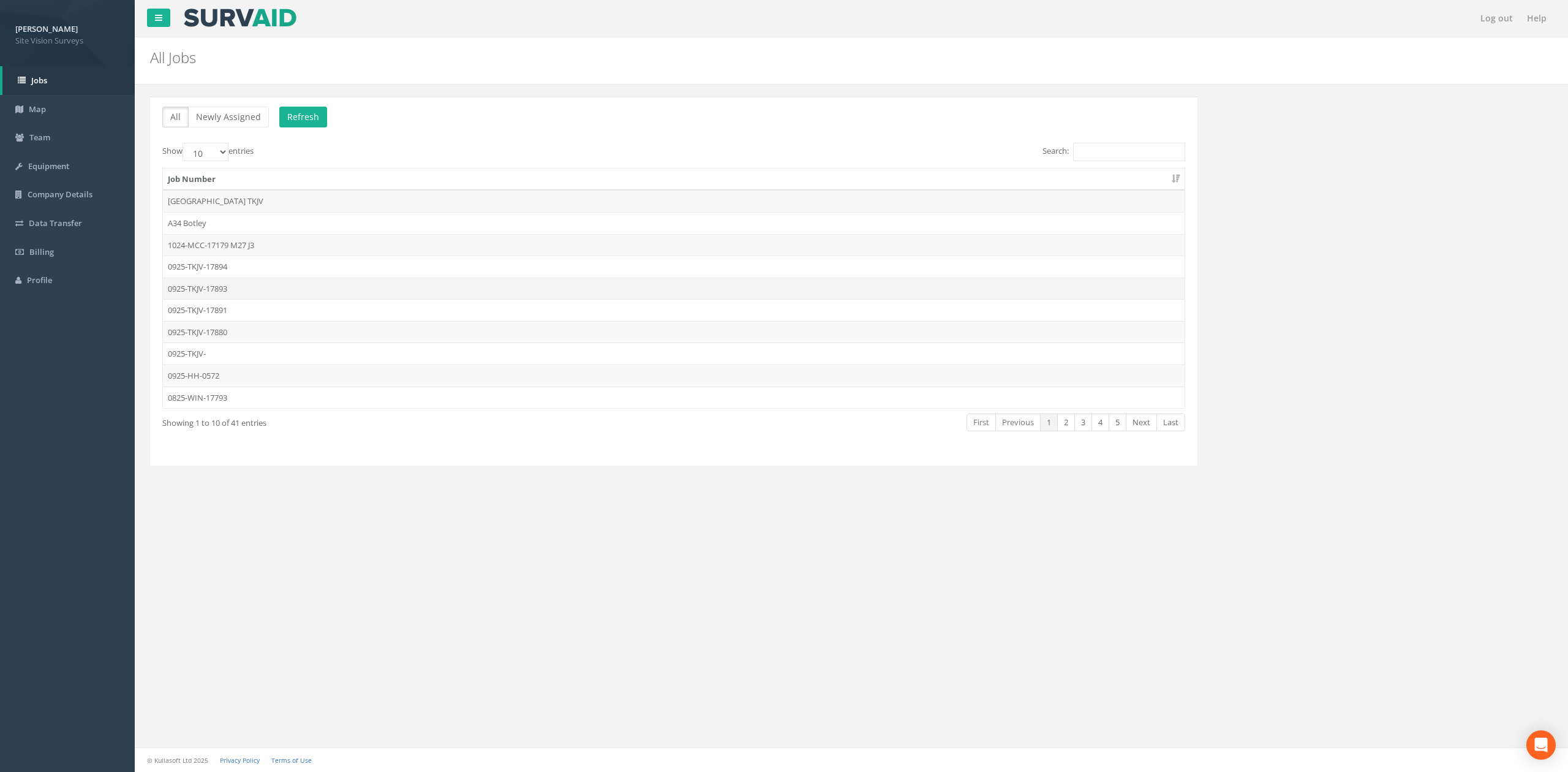
click at [244, 285] on td "0925-TKJV-17893" at bounding box center [674, 289] width 1022 height 22
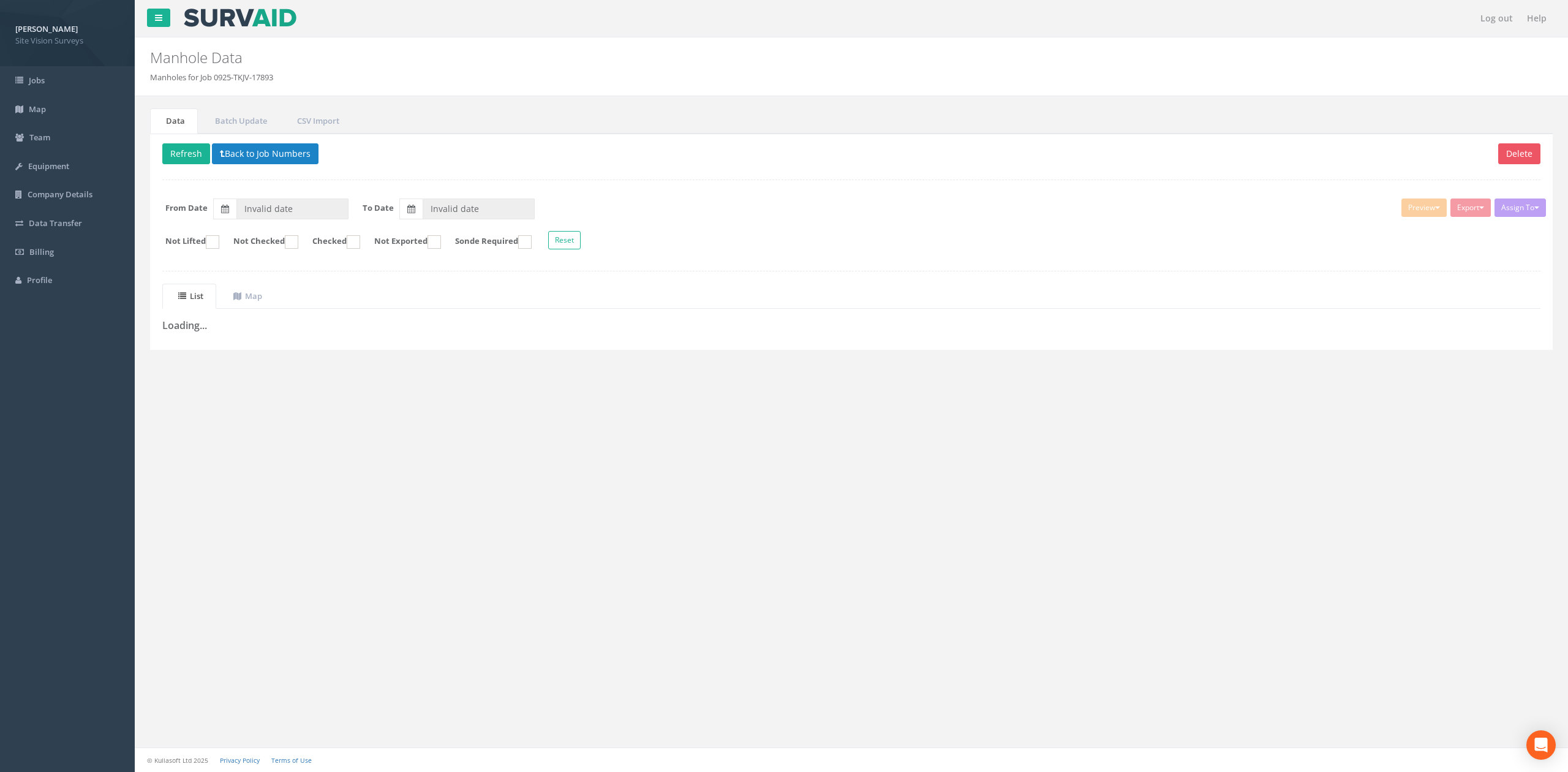
type input "[DATE]"
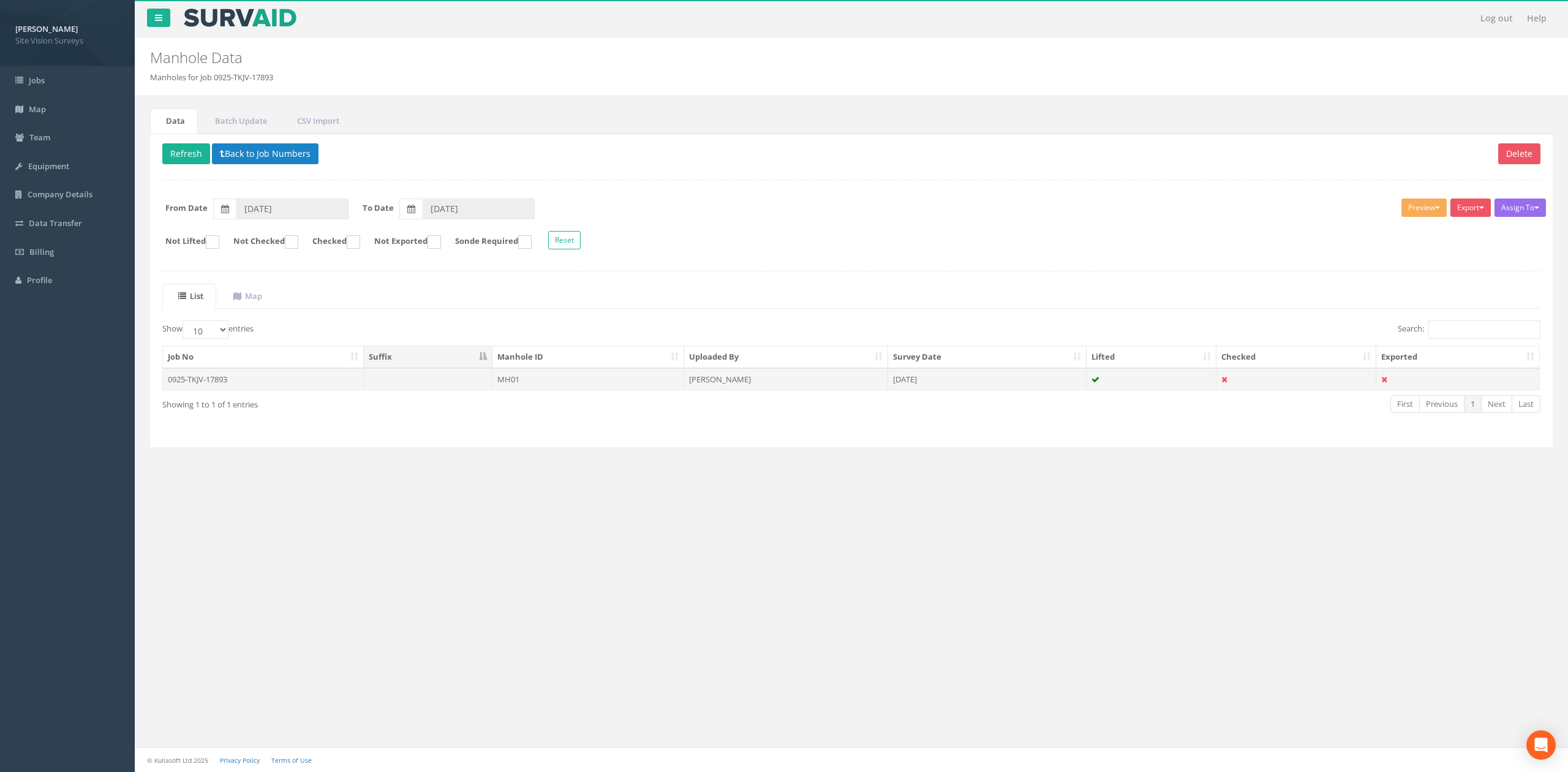
click at [524, 388] on td "MH01" at bounding box center [589, 379] width 192 height 22
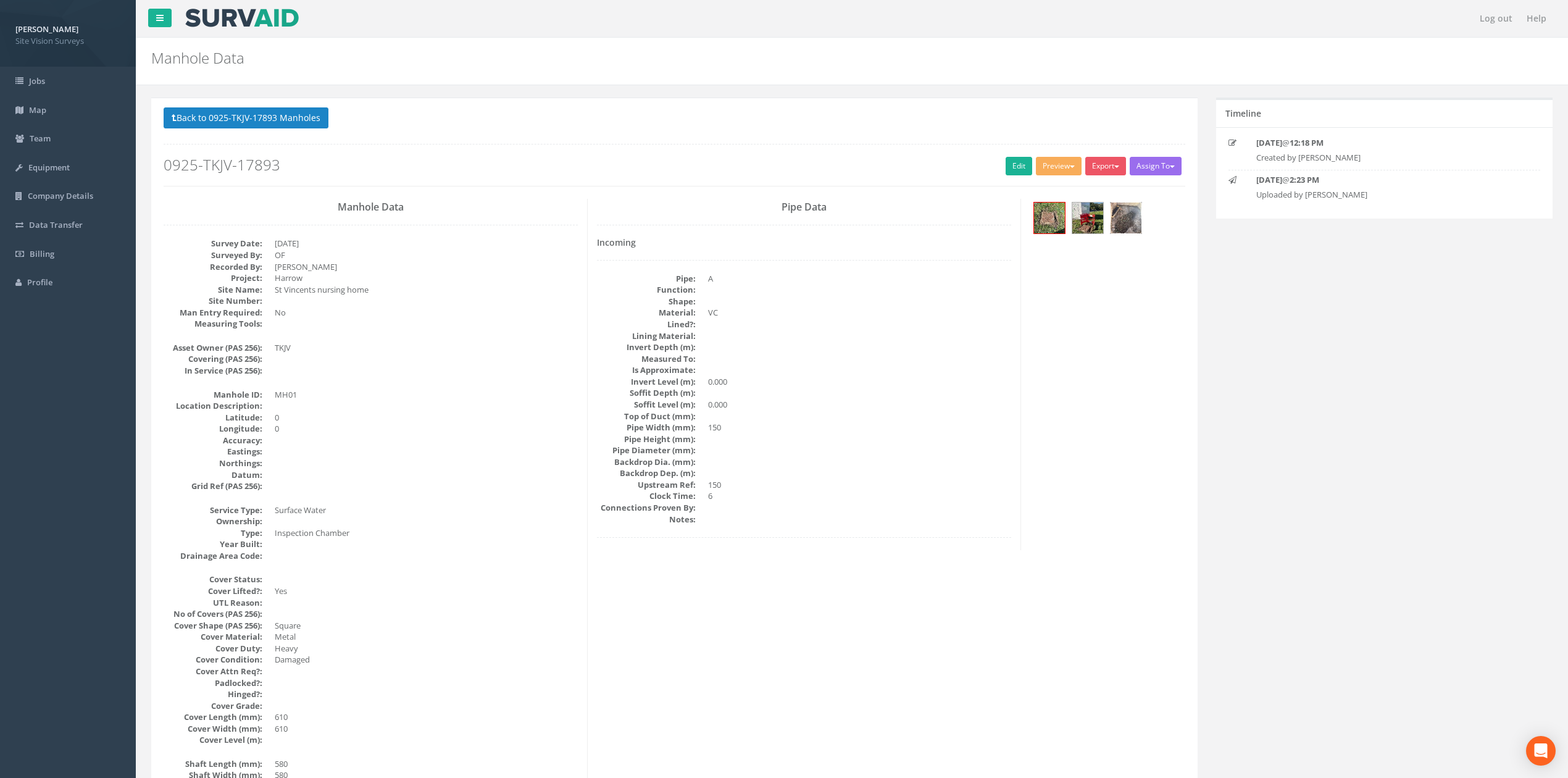
click at [1132, 223] on img at bounding box center [1125, 218] width 31 height 31
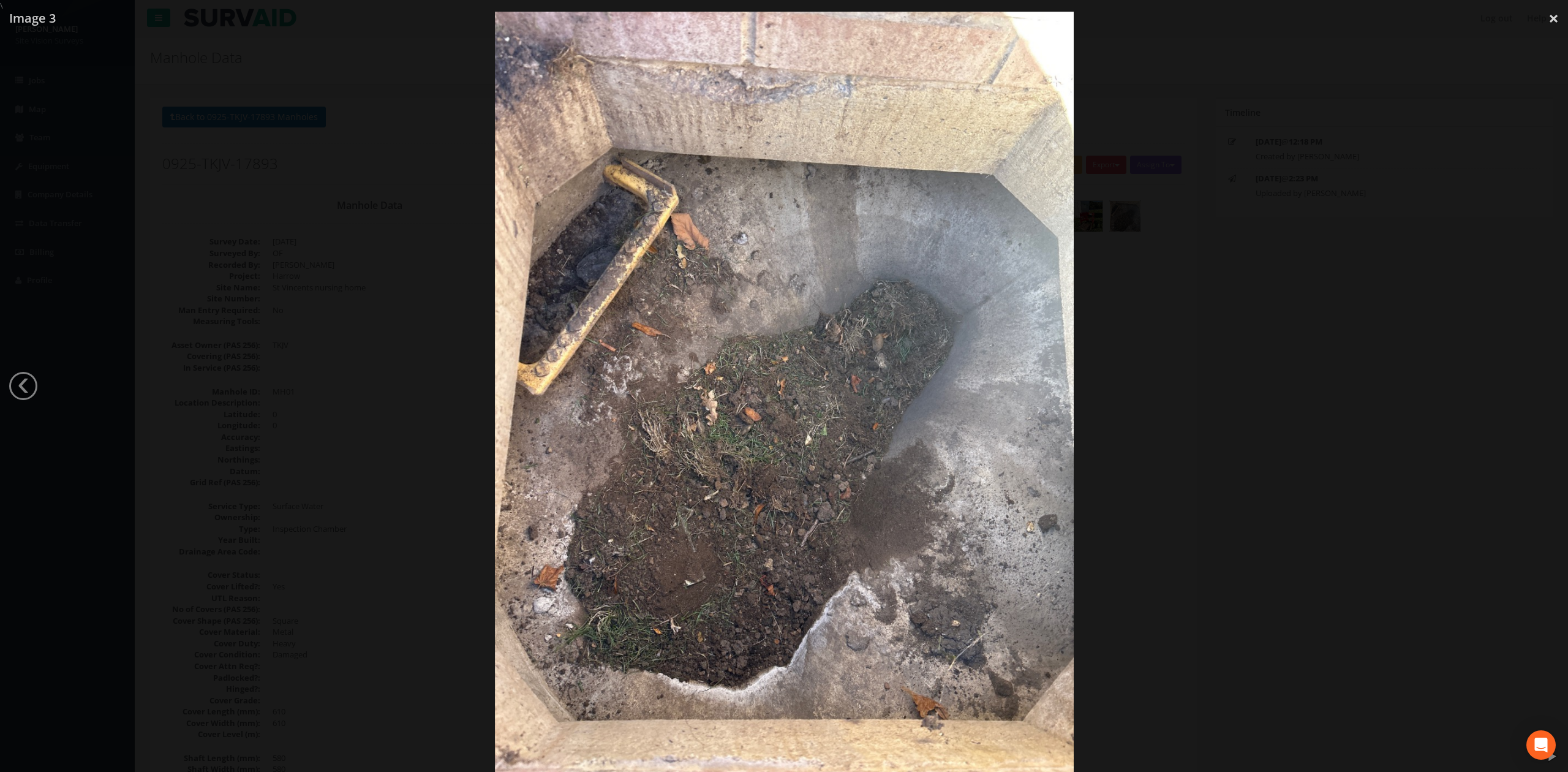
click at [1328, 310] on div at bounding box center [784, 398] width 1568 height 772
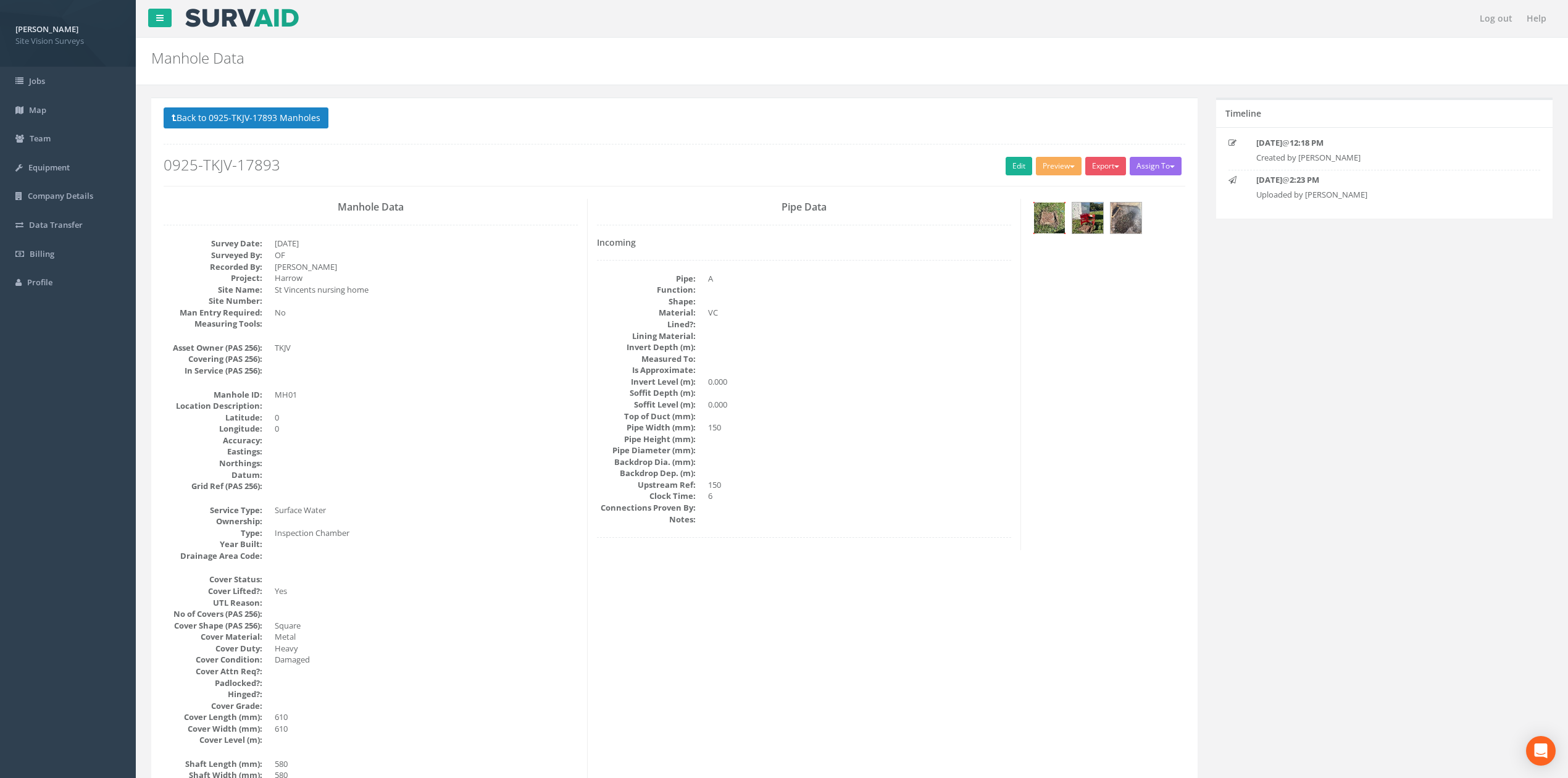
click at [1063, 206] on img at bounding box center [1049, 218] width 31 height 31
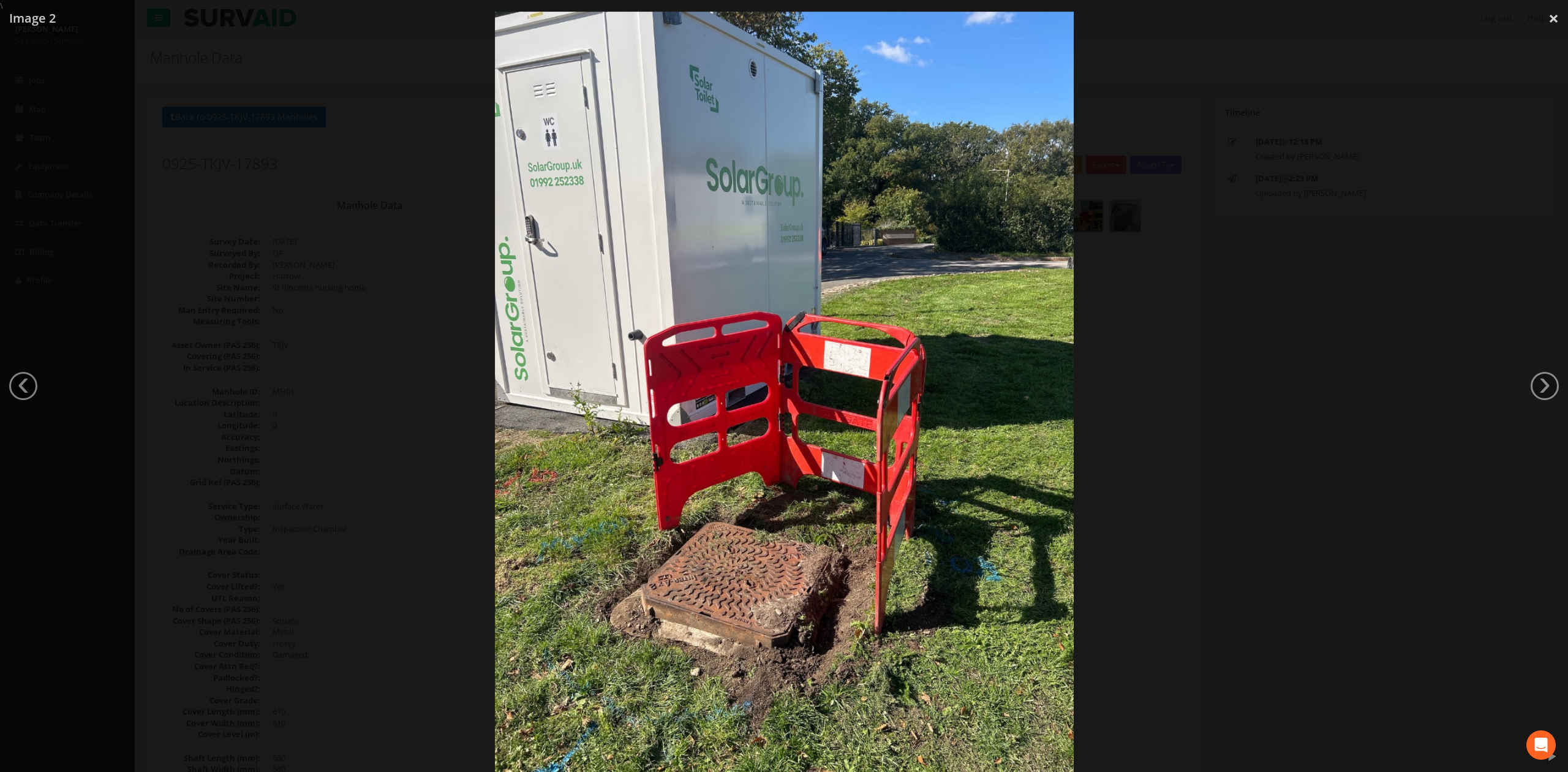
click at [1214, 285] on div at bounding box center [784, 398] width 1568 height 772
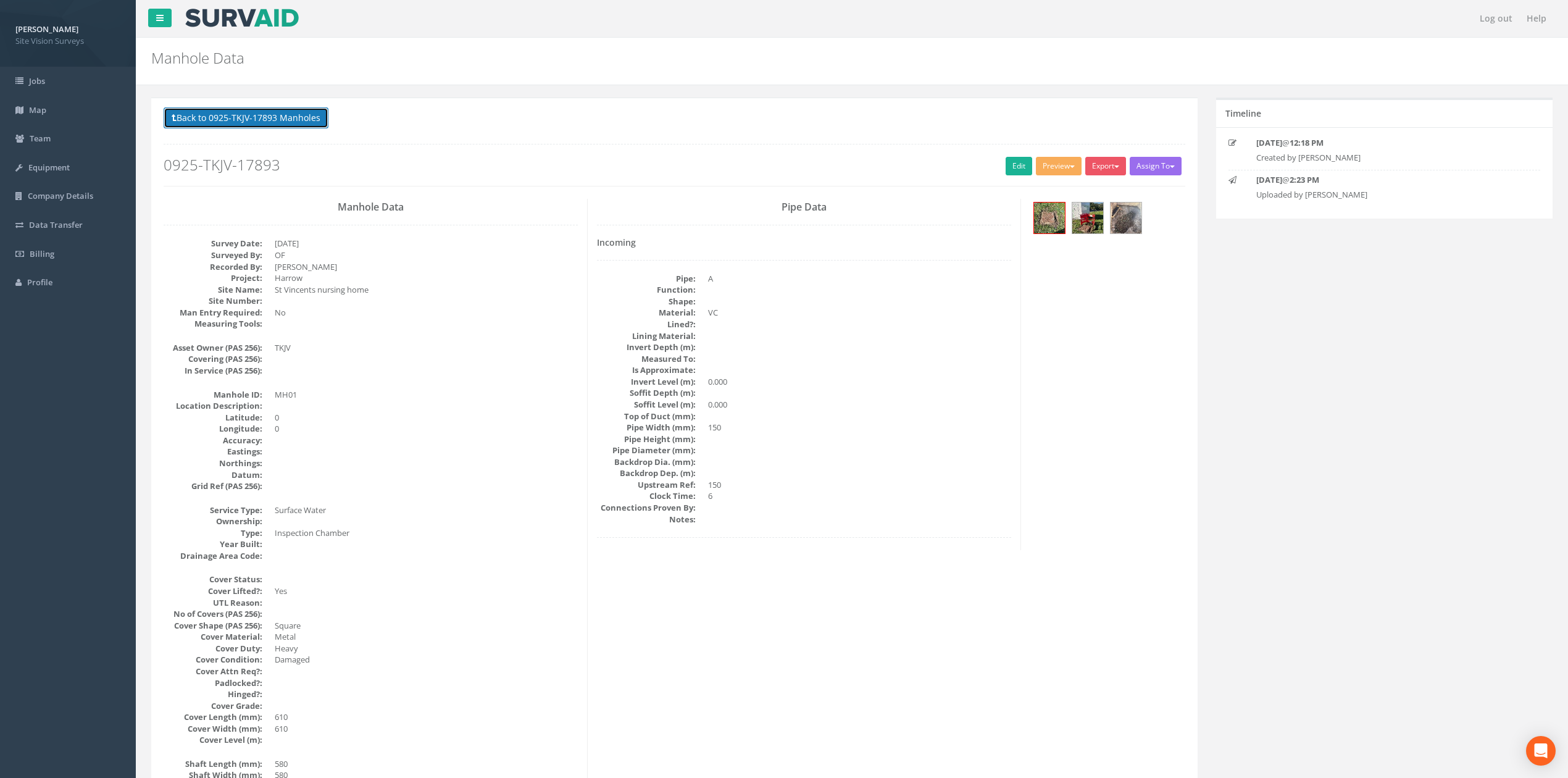
click at [259, 109] on button "Back to 0925-TKJV-17893 Manholes" at bounding box center [246, 118] width 165 height 21
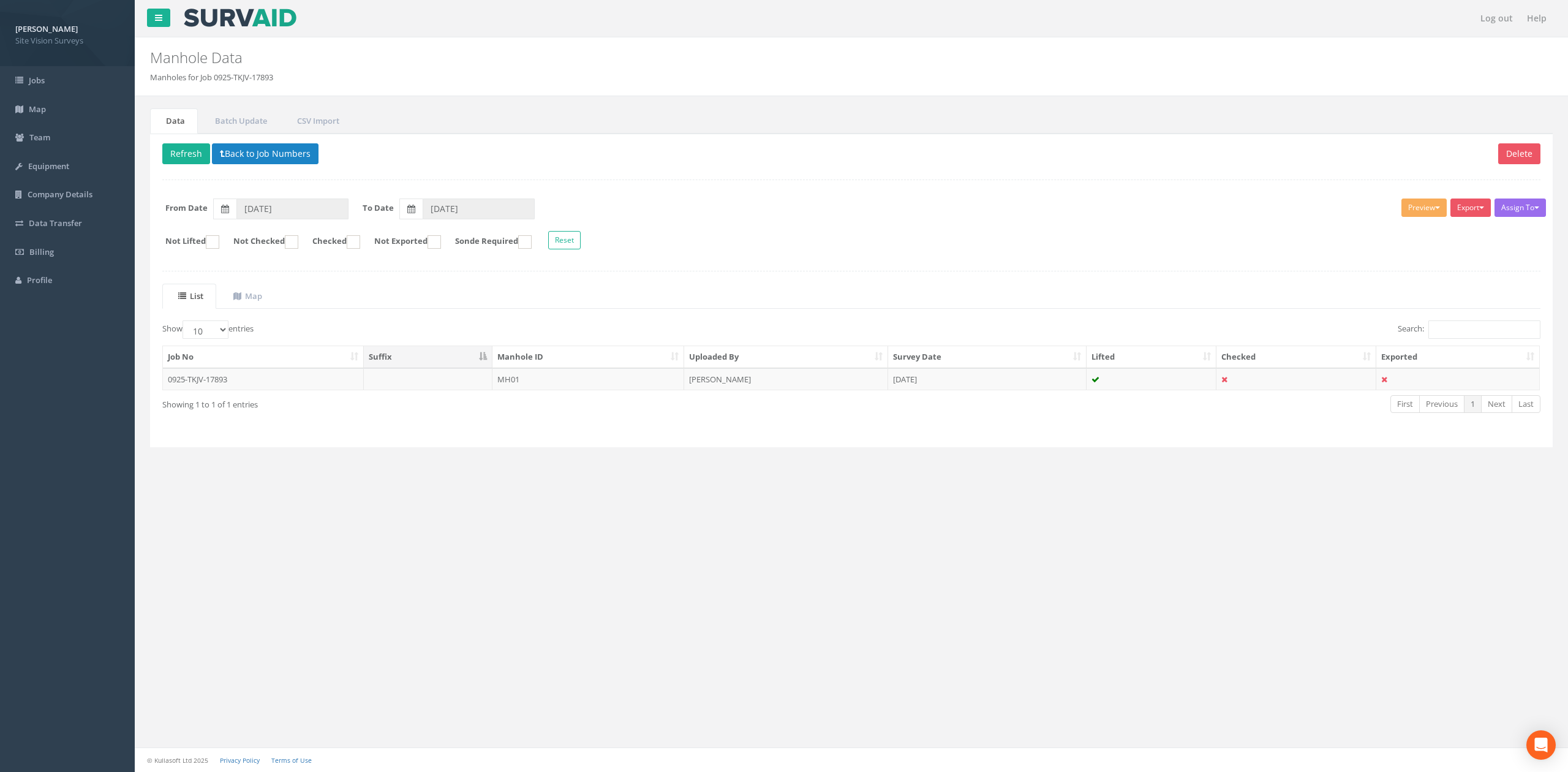
click at [655, 403] on div "Showing 1 to 1 of 1 entries" at bounding box center [444, 402] width 564 height 17
click at [651, 377] on td "MH01" at bounding box center [589, 379] width 192 height 22
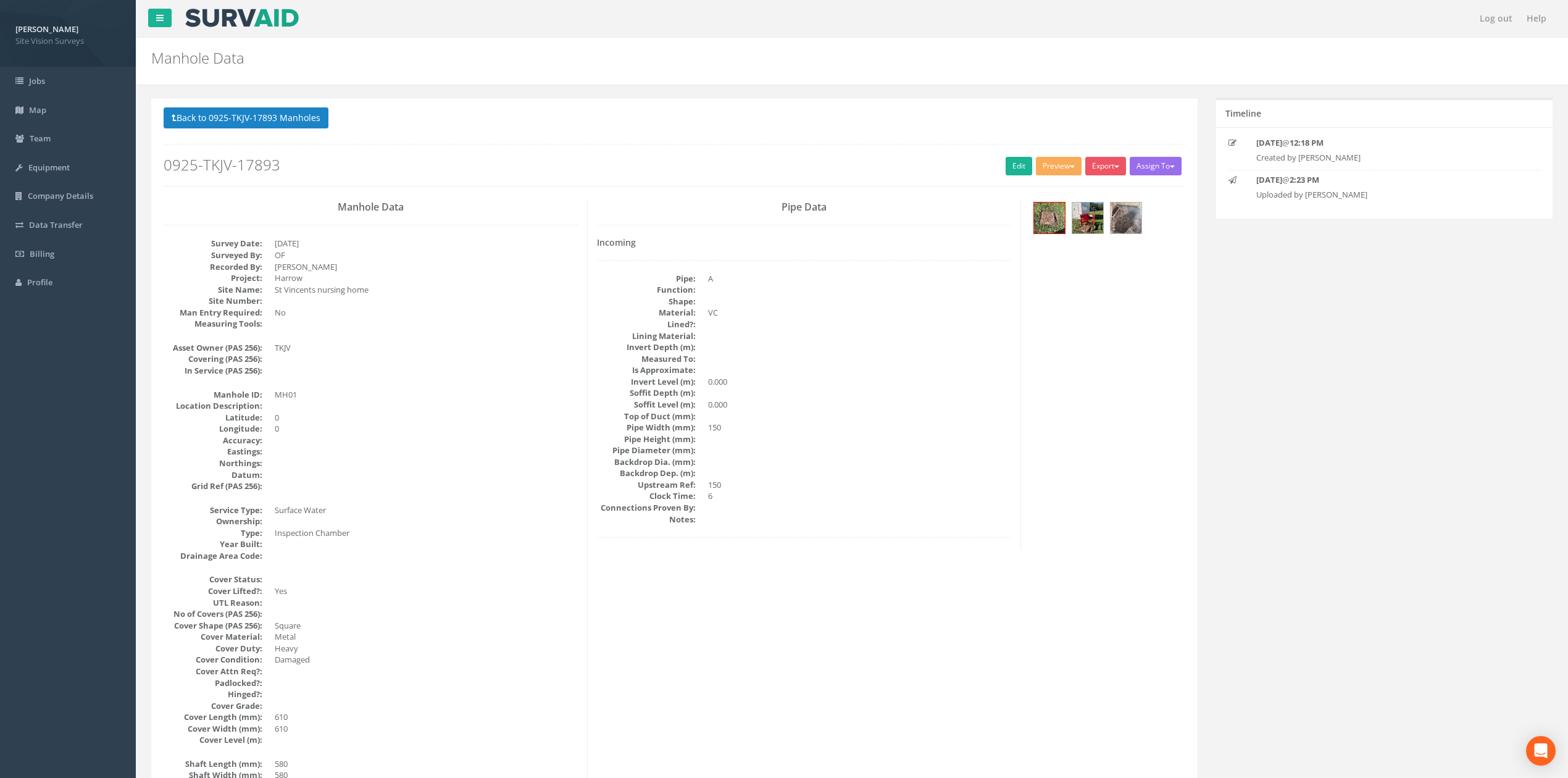
click at [299, 130] on p "Back to 0925-TKJV-17893 Manholes Back to Map" at bounding box center [675, 120] width 1022 height 24
click at [299, 128] on button "Back to 0925-TKJV-17893 Manholes" at bounding box center [246, 118] width 165 height 21
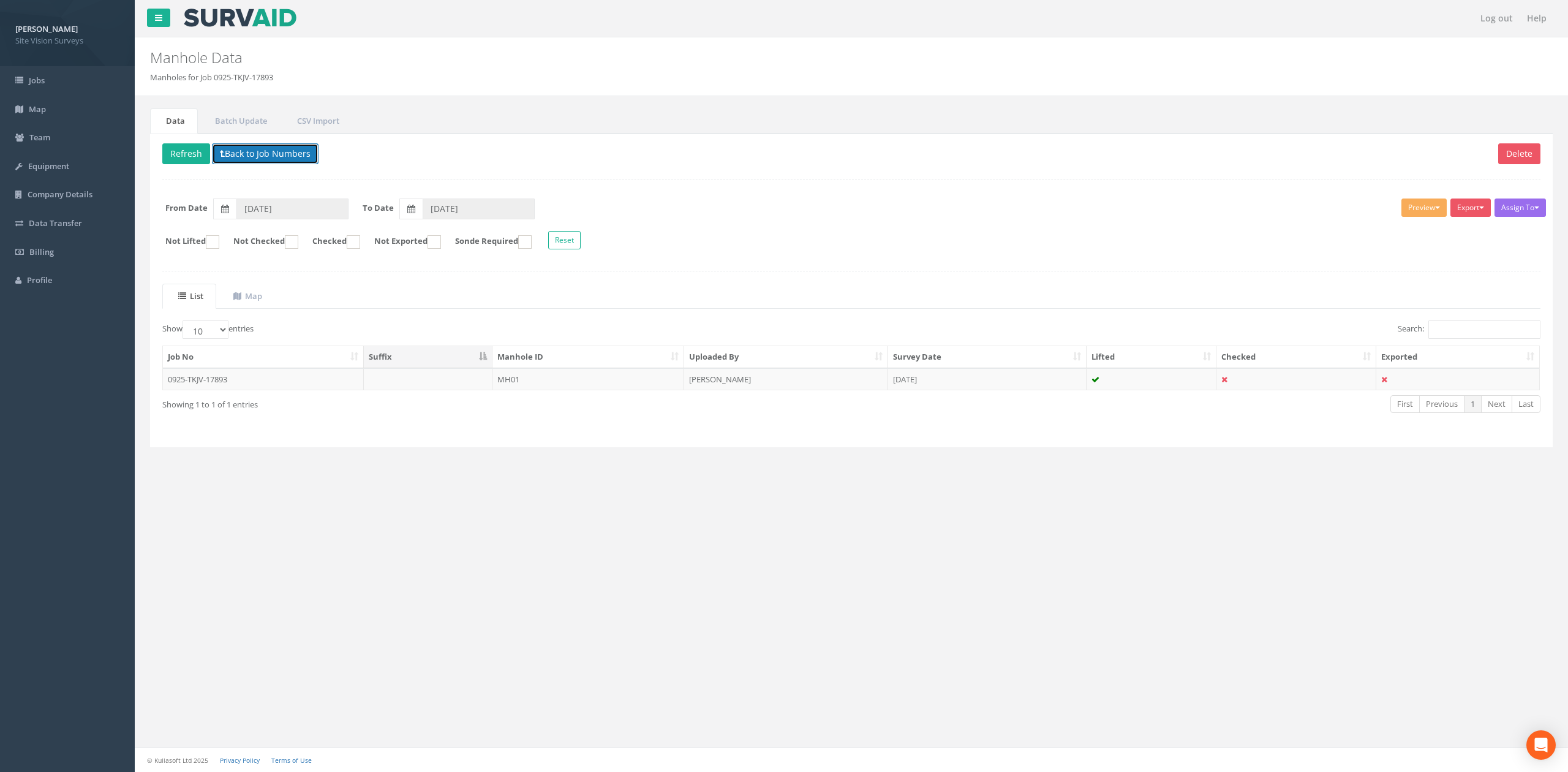
click at [236, 157] on button "Back to Job Numbers" at bounding box center [266, 153] width 107 height 20
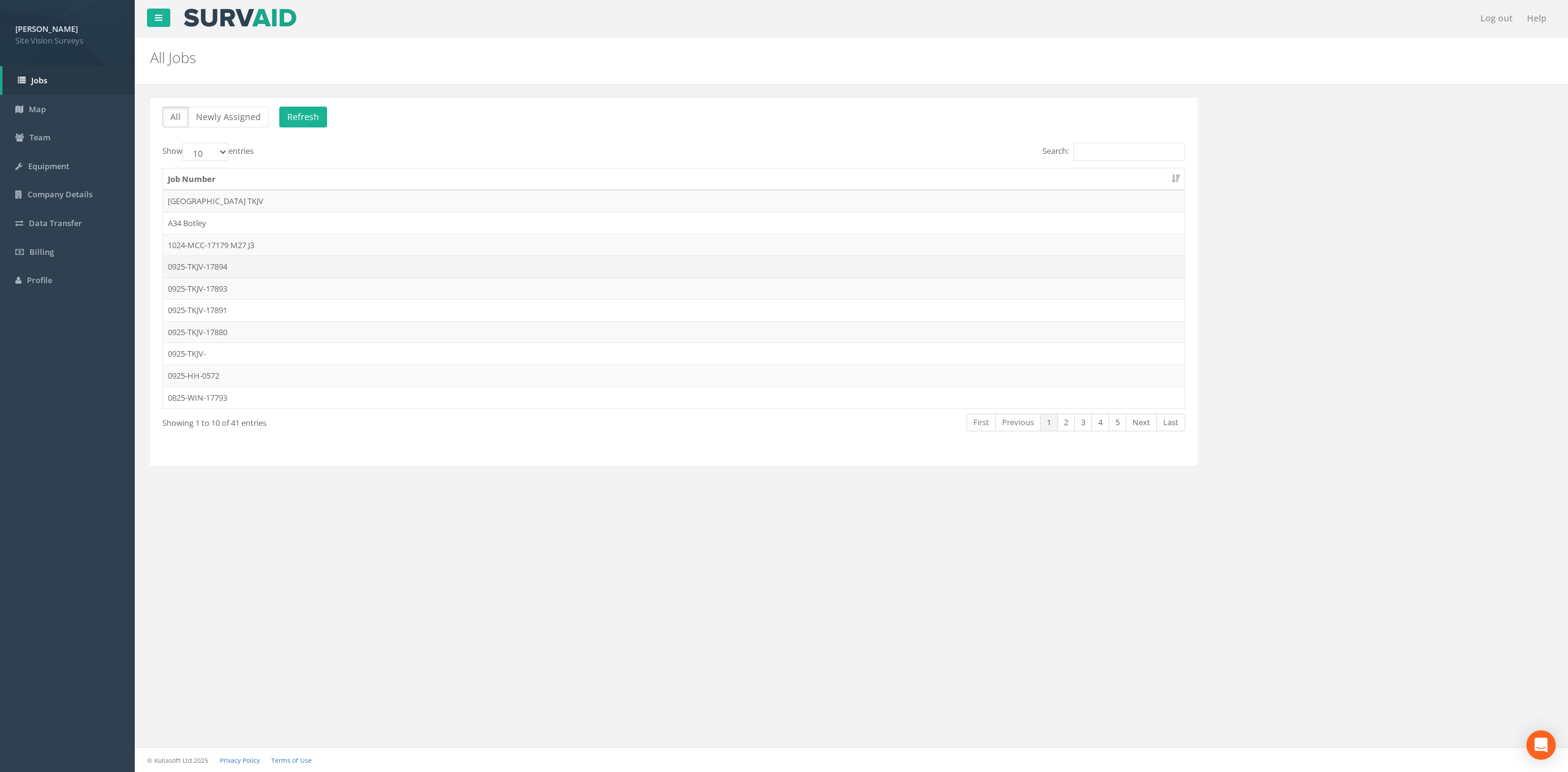
click at [236, 274] on td "0925-TKJV-17894" at bounding box center [674, 267] width 1022 height 22
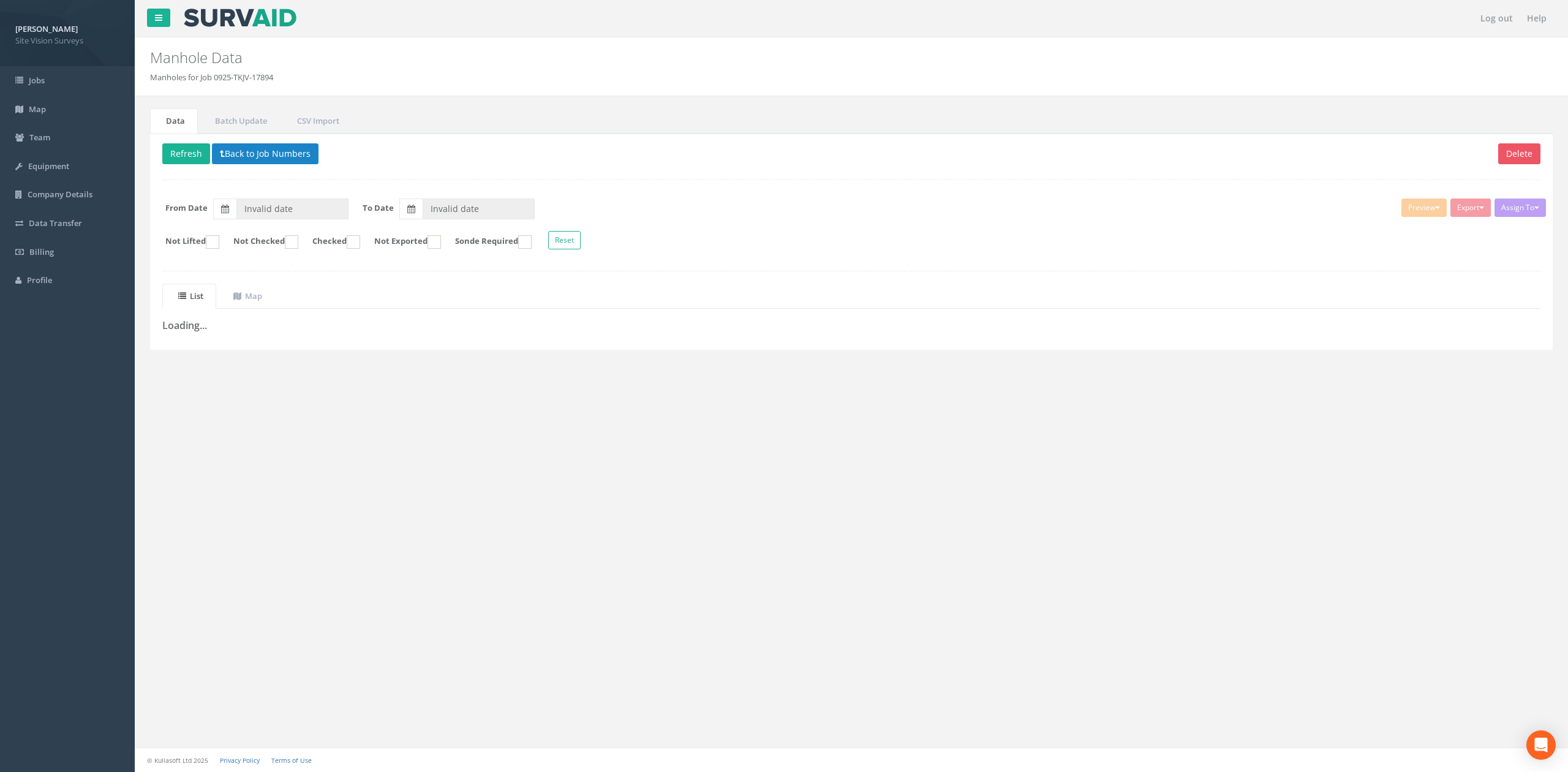
type input "[DATE]"
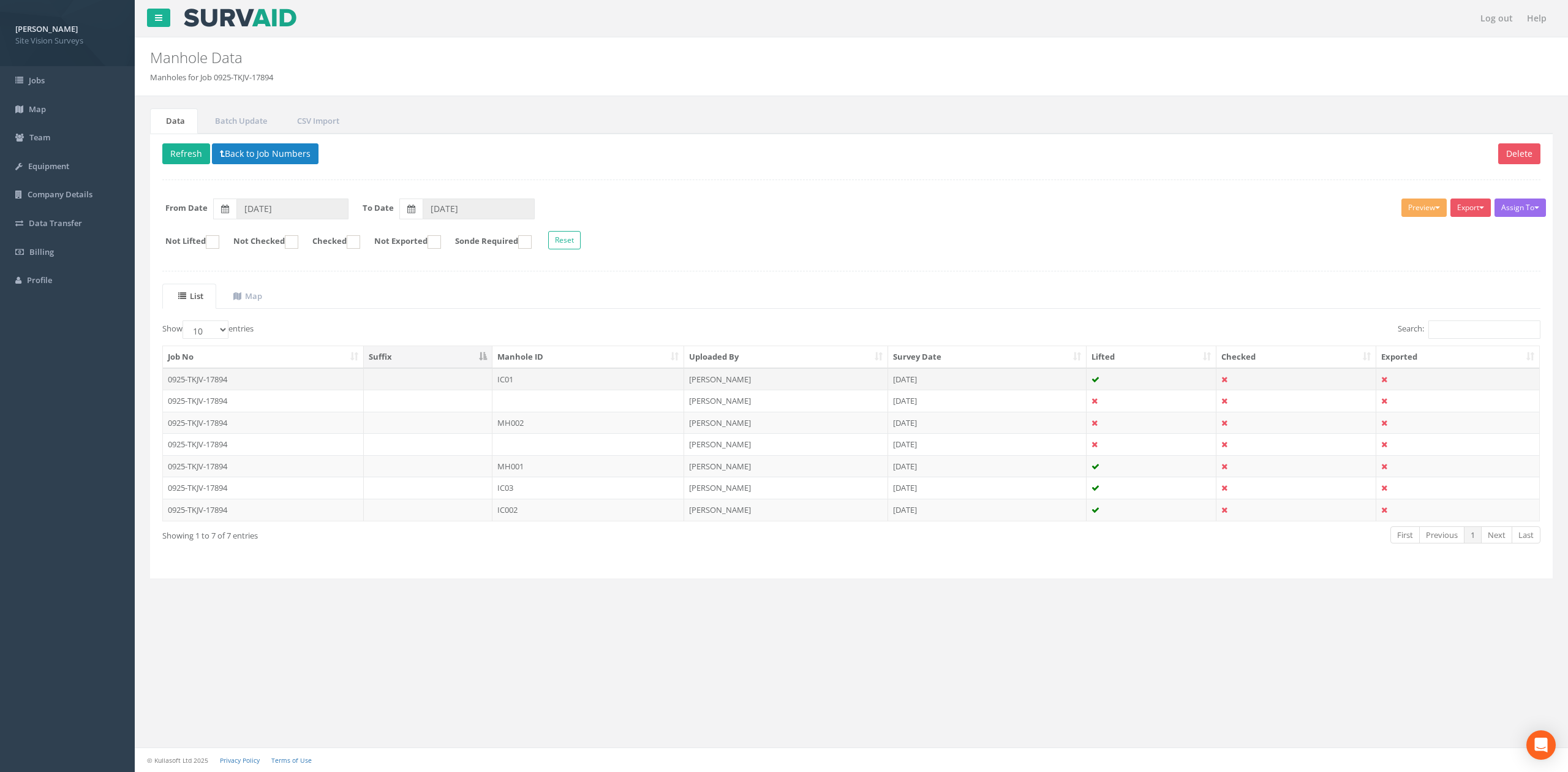
click at [888, 390] on td "[DATE]" at bounding box center [987, 379] width 199 height 22
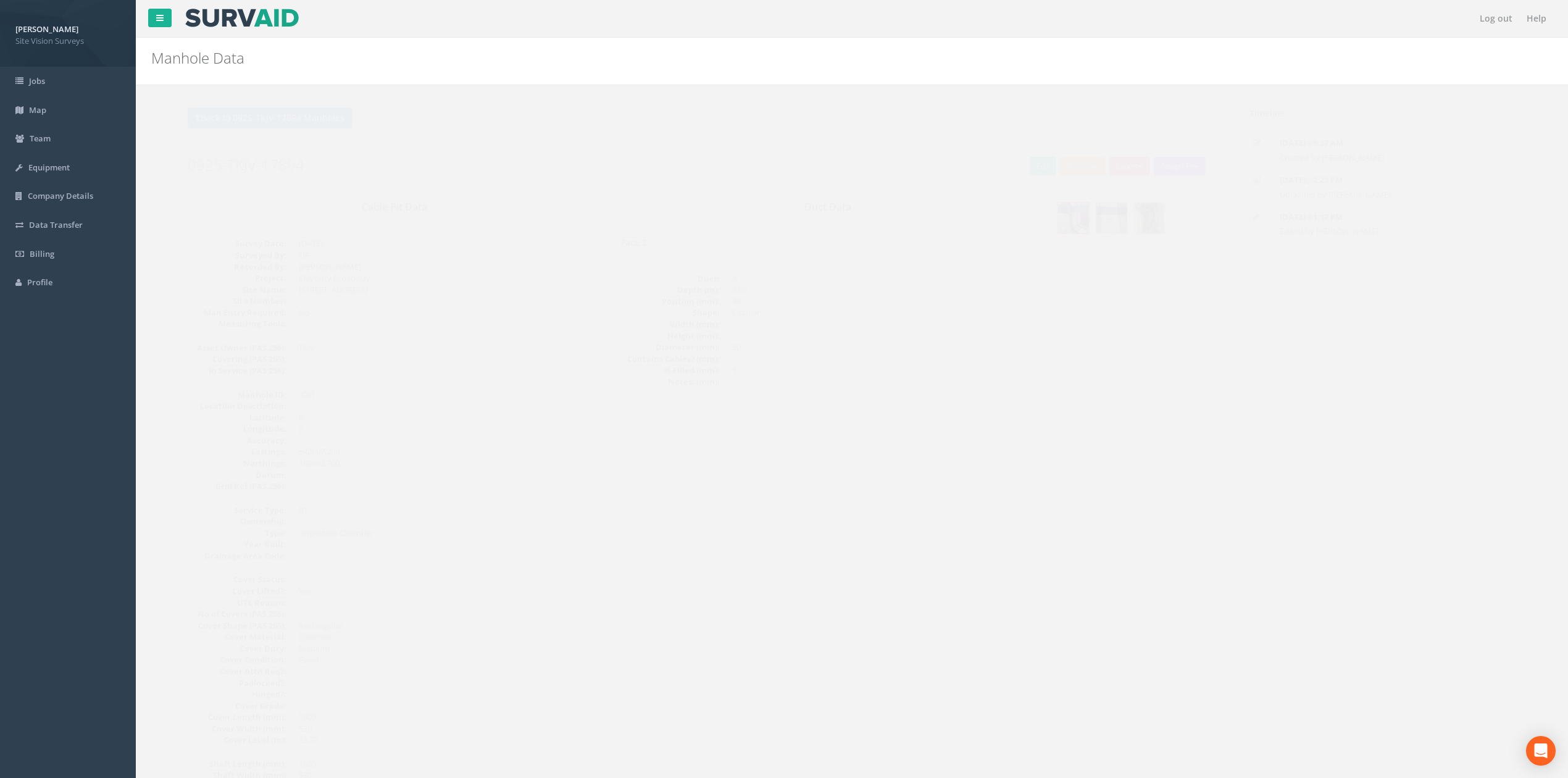
click at [1043, 170] on button "Preview" at bounding box center [1059, 166] width 46 height 18
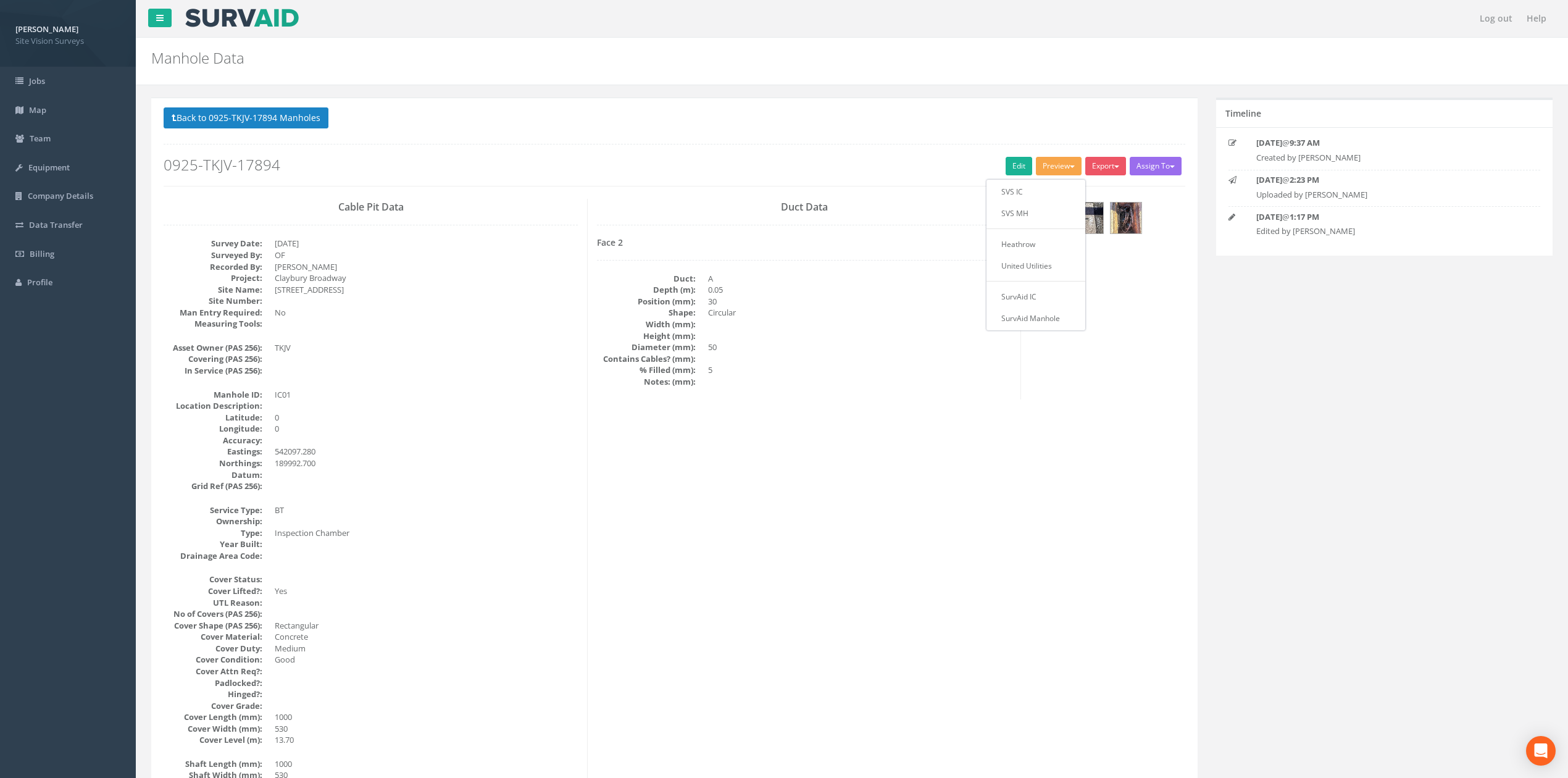
click at [783, 369] on dd "5" at bounding box center [859, 370] width 303 height 12
click at [1058, 162] on button "Preview" at bounding box center [1059, 166] width 46 height 18
click at [1045, 189] on link "SVS IC" at bounding box center [1036, 192] width 93 height 19
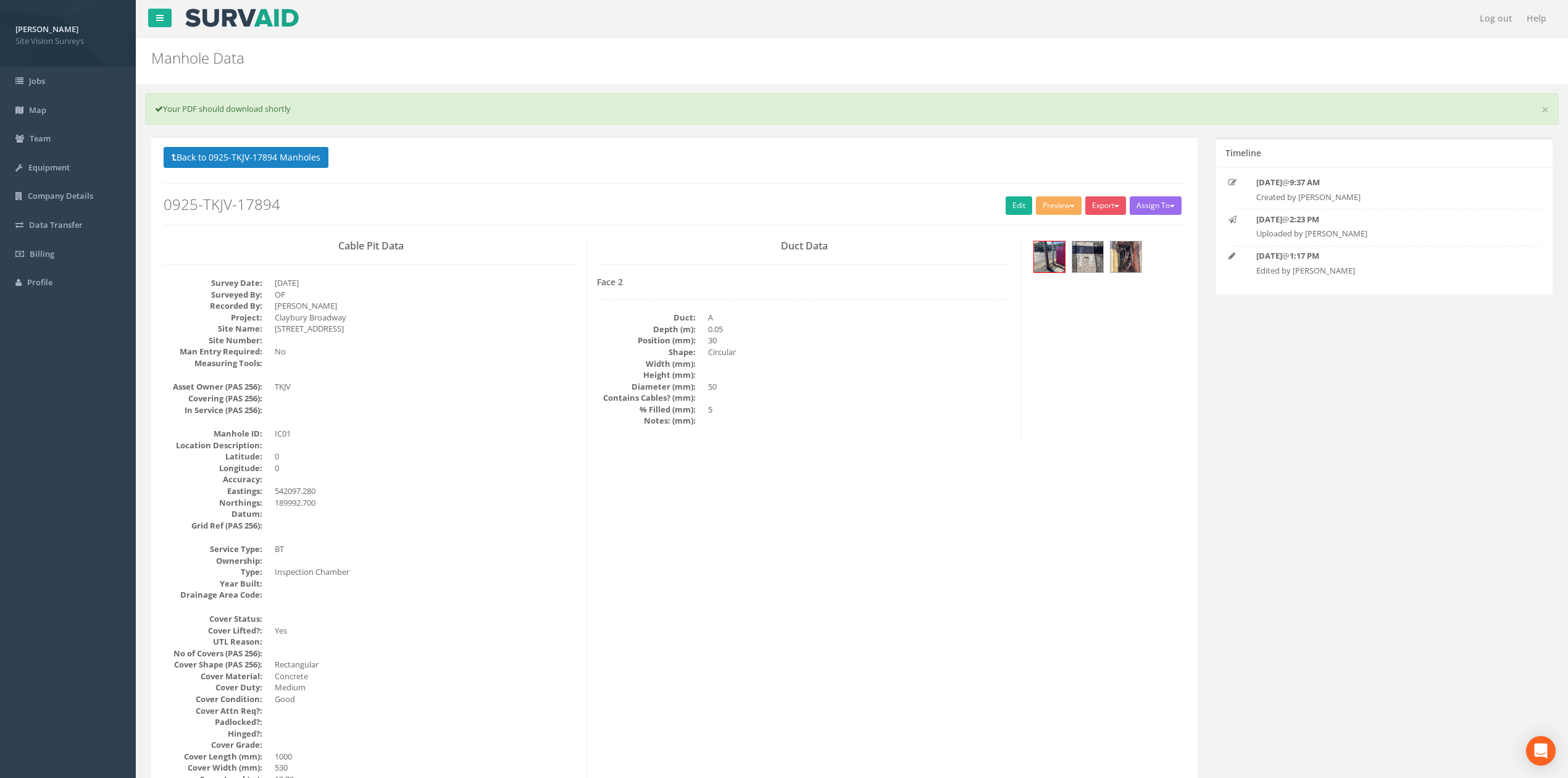
click at [988, 193] on div "Back to 0925-TKJV-17894 Manholes Back to Map Assign To No Companies Added Expor…" at bounding box center [675, 185] width 1022 height 78
click at [1006, 205] on link "Edit" at bounding box center [1019, 205] width 27 height 18
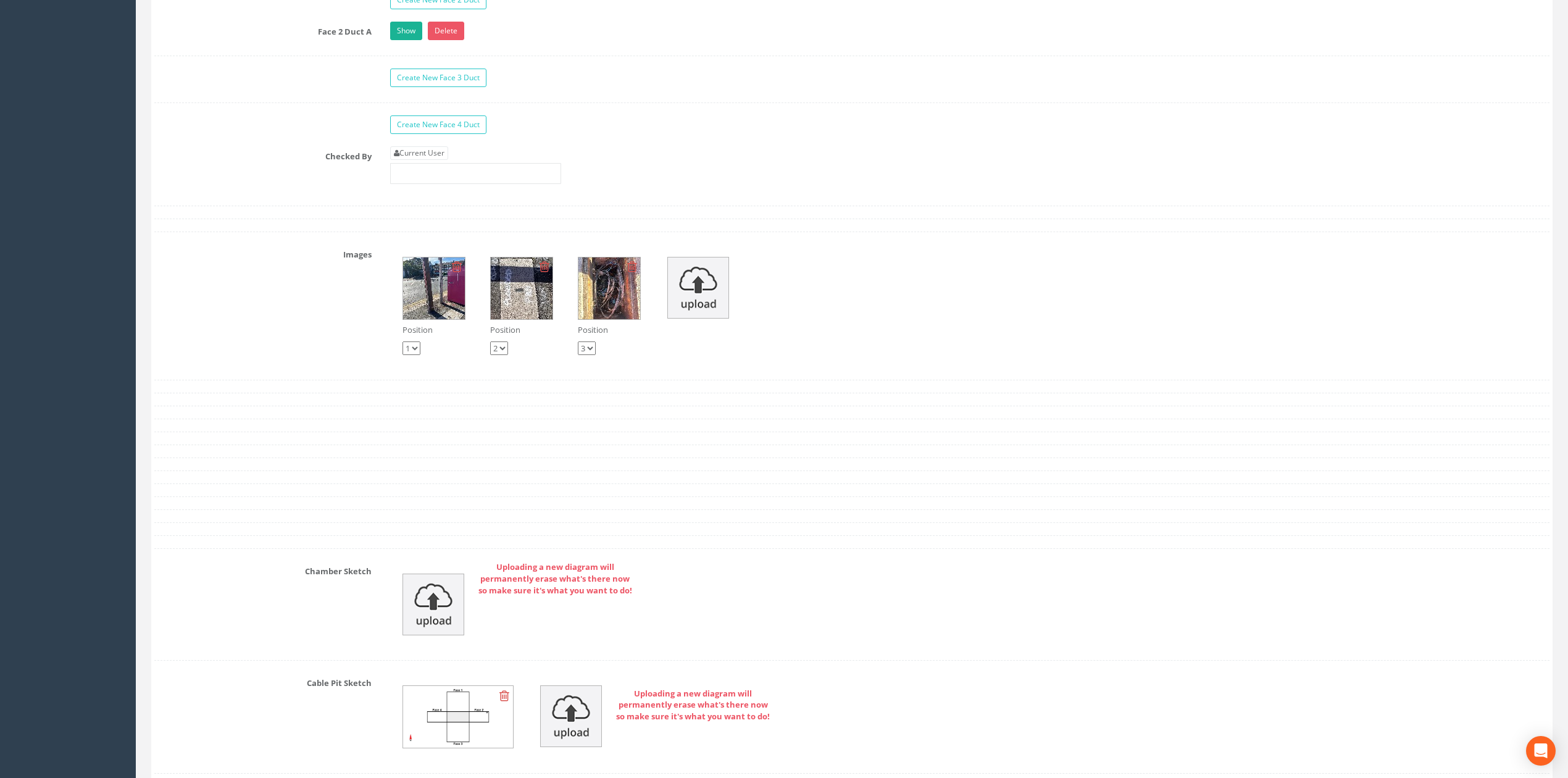
scroll to position [1976, 0]
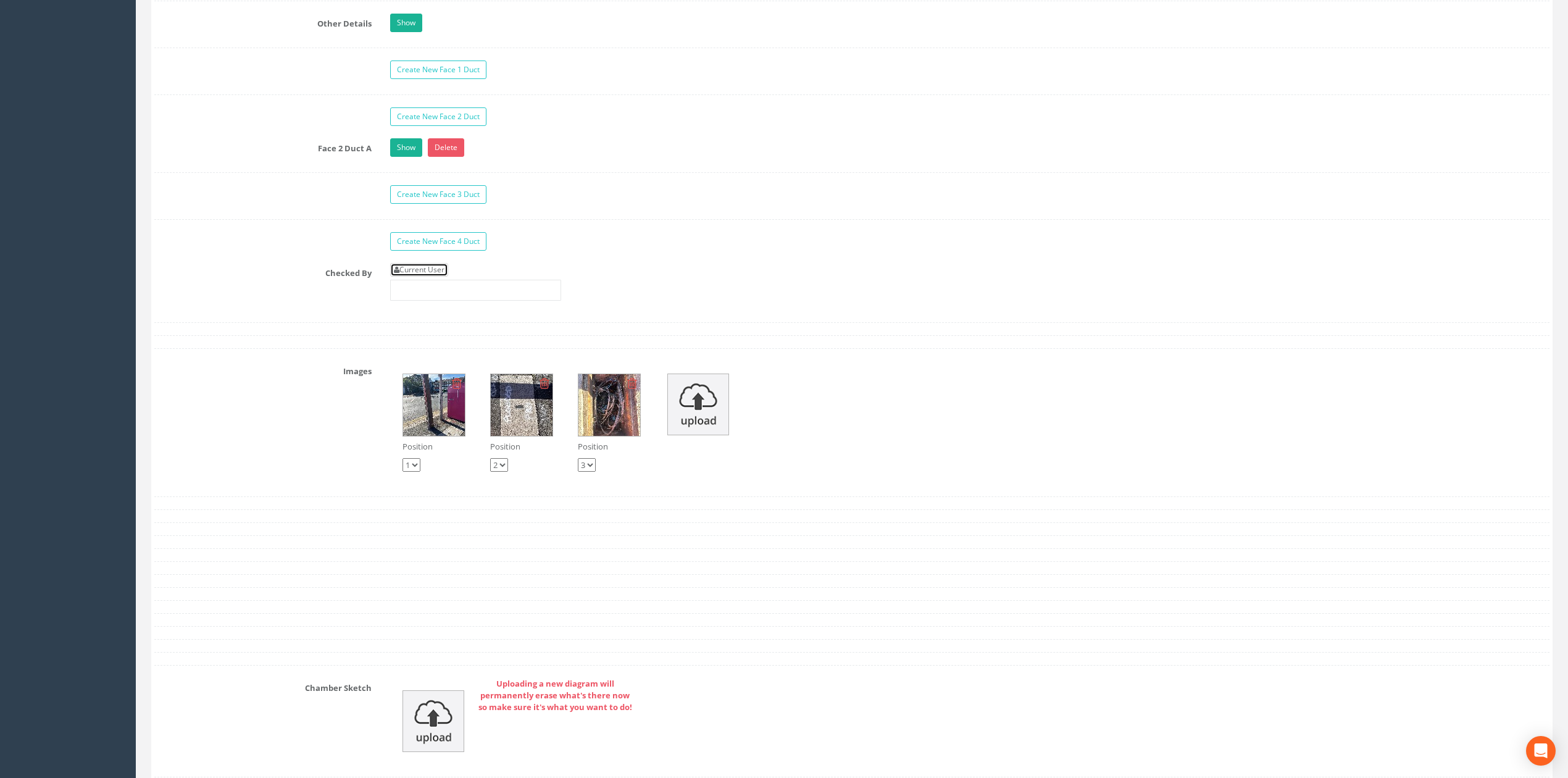
click at [444, 276] on link "Current User" at bounding box center [419, 269] width 58 height 13
type input "[PERSON_NAME]"
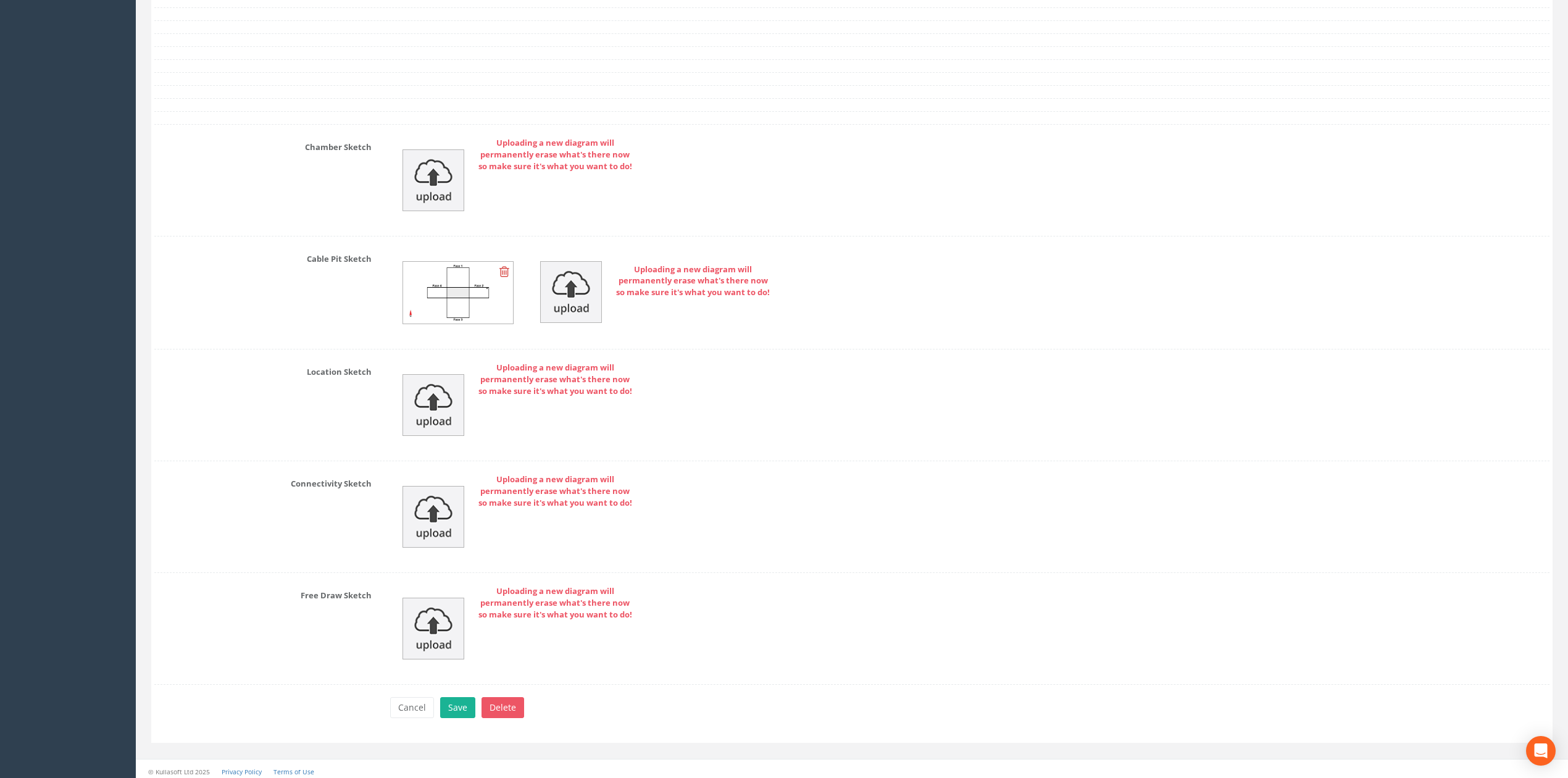
scroll to position [2542, 0]
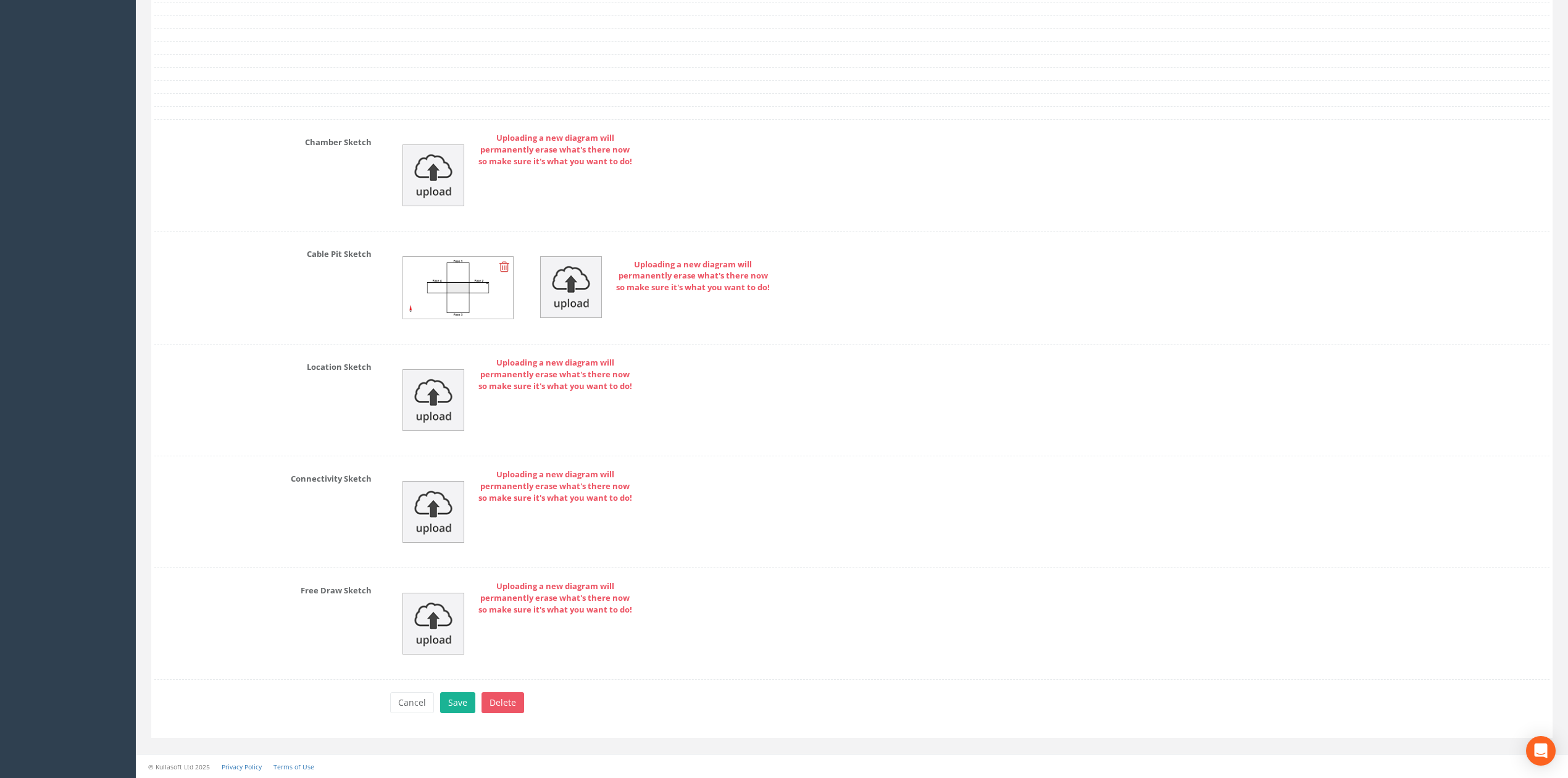
click at [455, 704] on button "Save" at bounding box center [458, 703] width 35 height 21
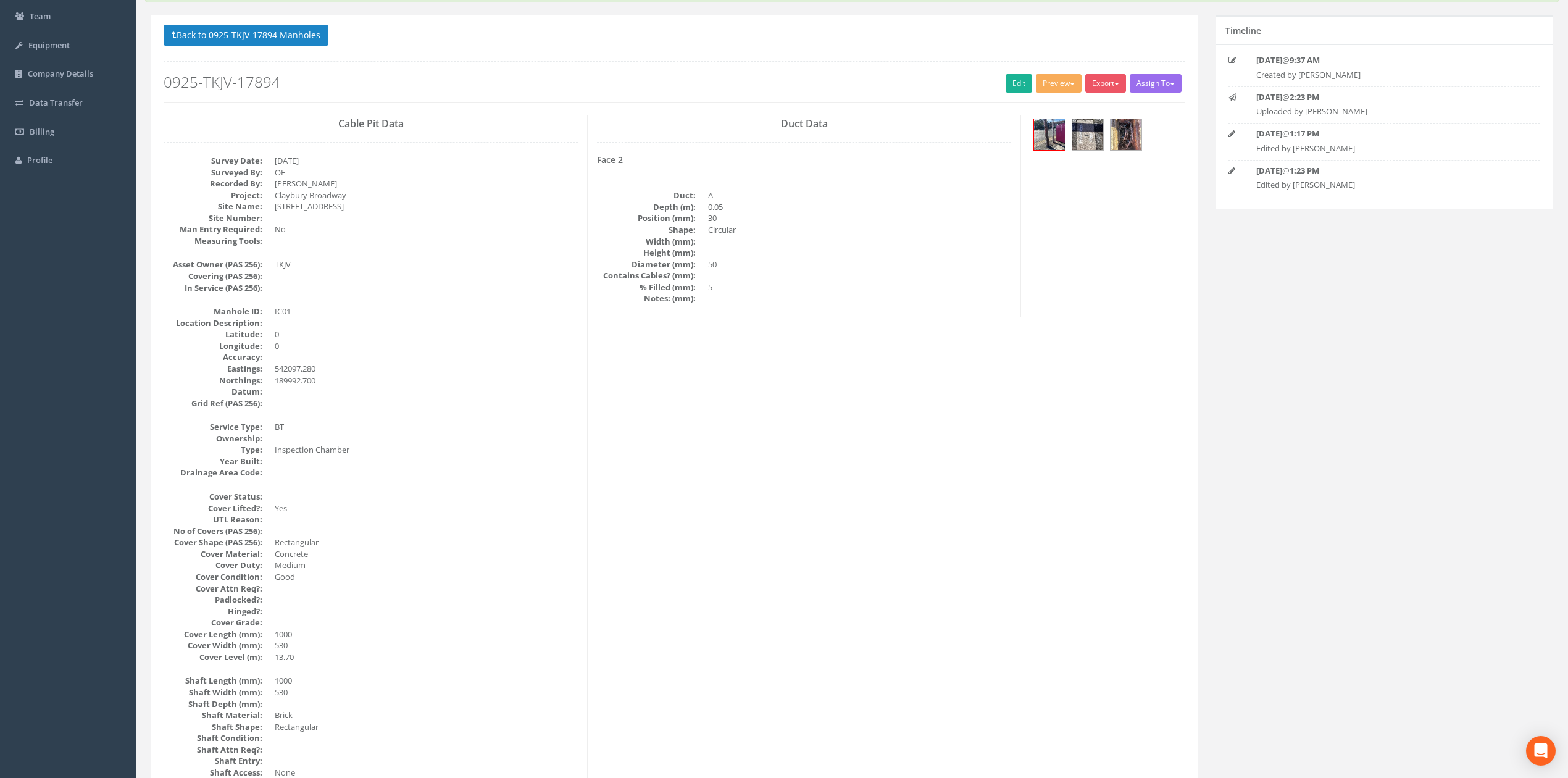
scroll to position [0, 0]
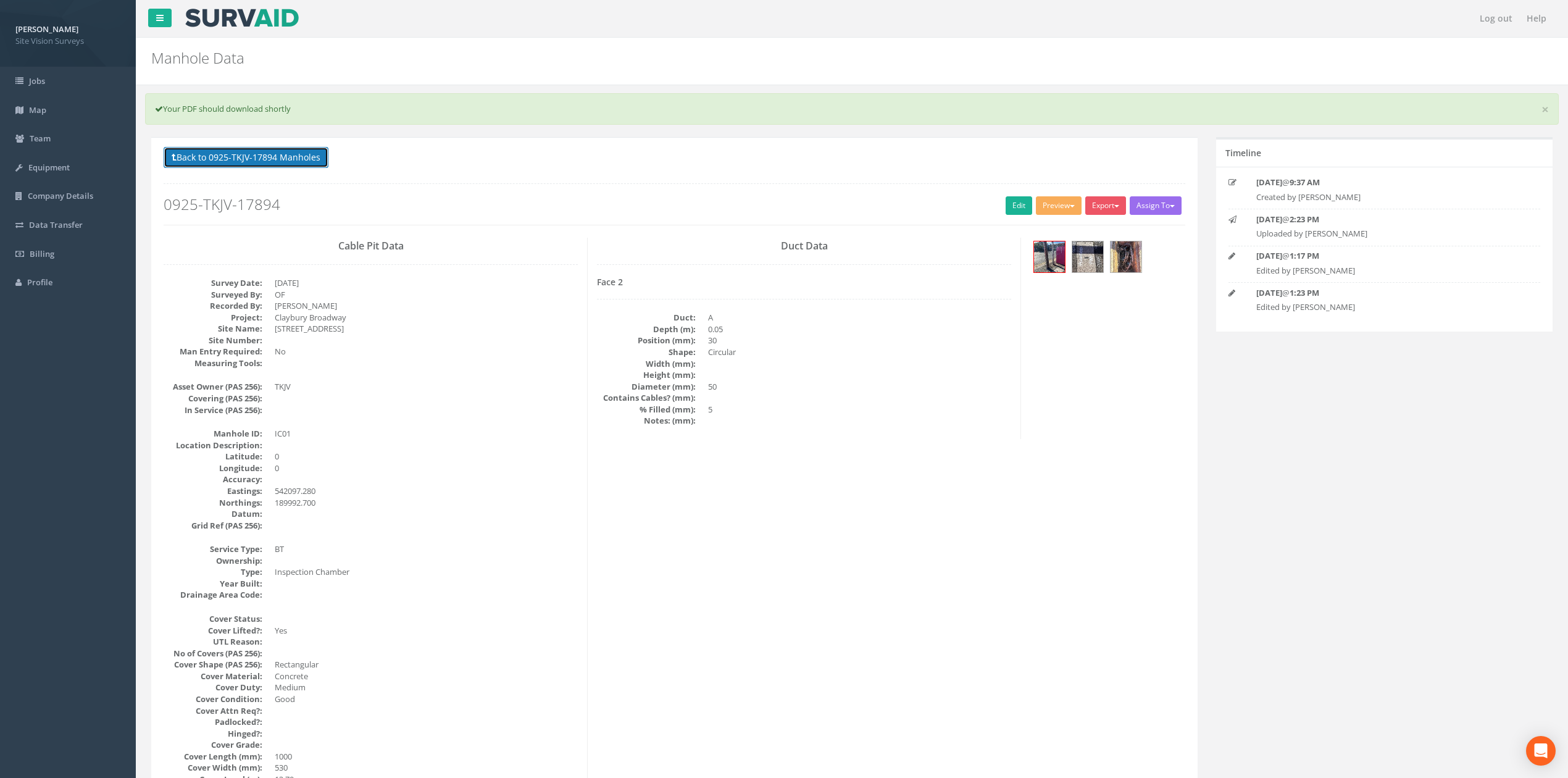
click at [309, 163] on button "Back to 0925-TKJV-17894 Manholes" at bounding box center [246, 157] width 165 height 21
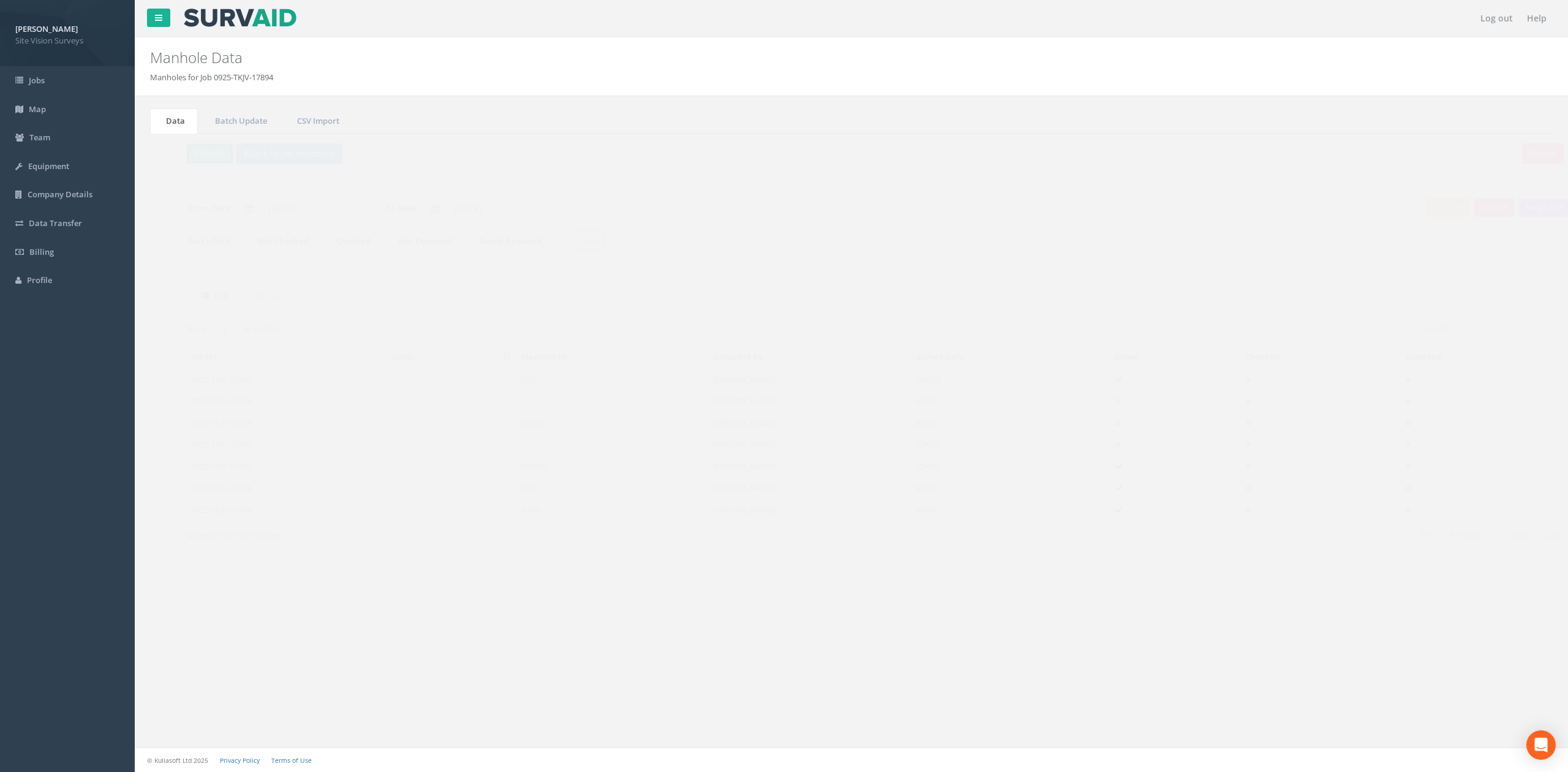
click at [180, 155] on button "Refresh" at bounding box center [186, 153] width 48 height 20
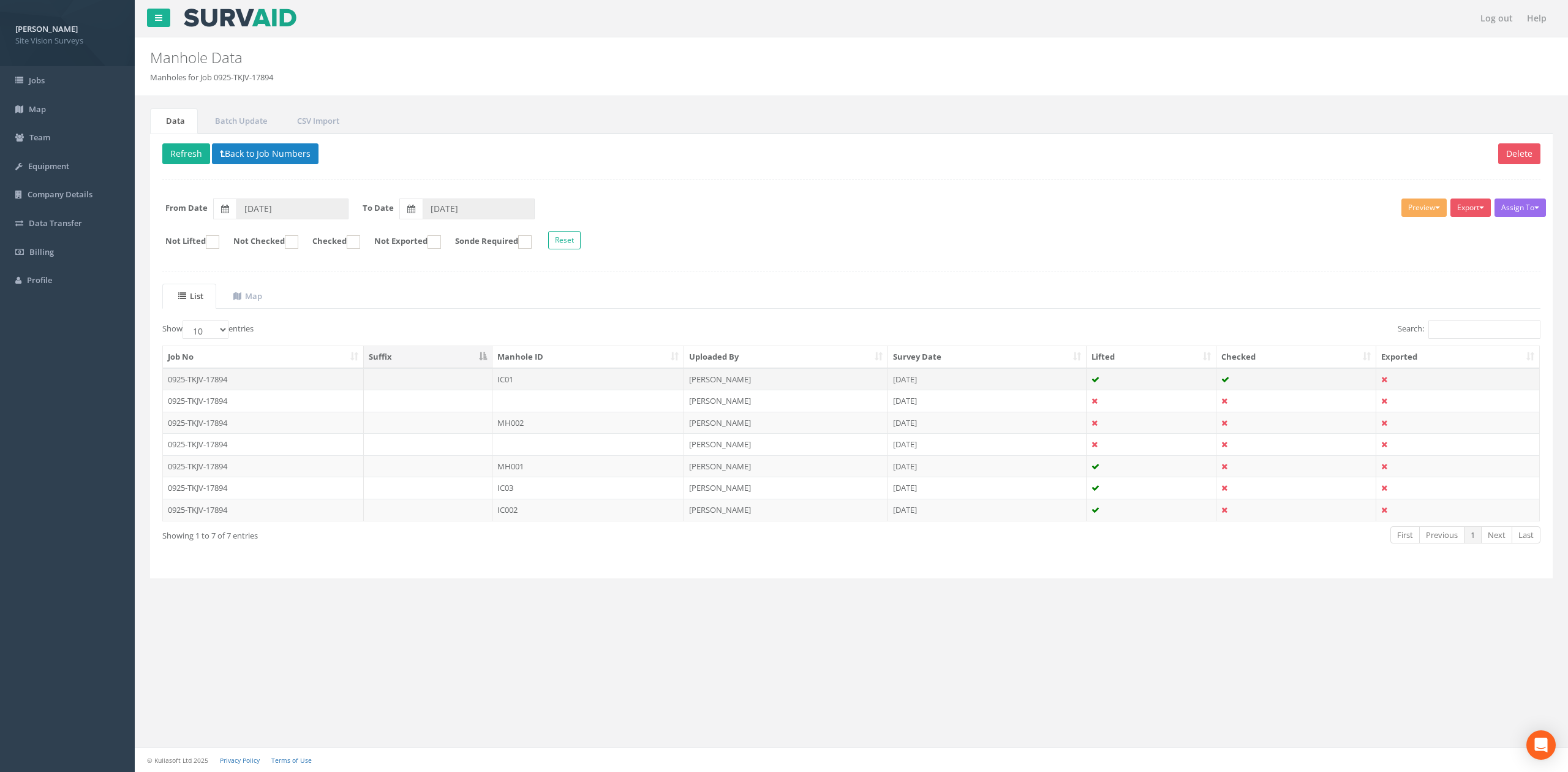
click at [1253, 390] on td at bounding box center [1296, 379] width 160 height 22
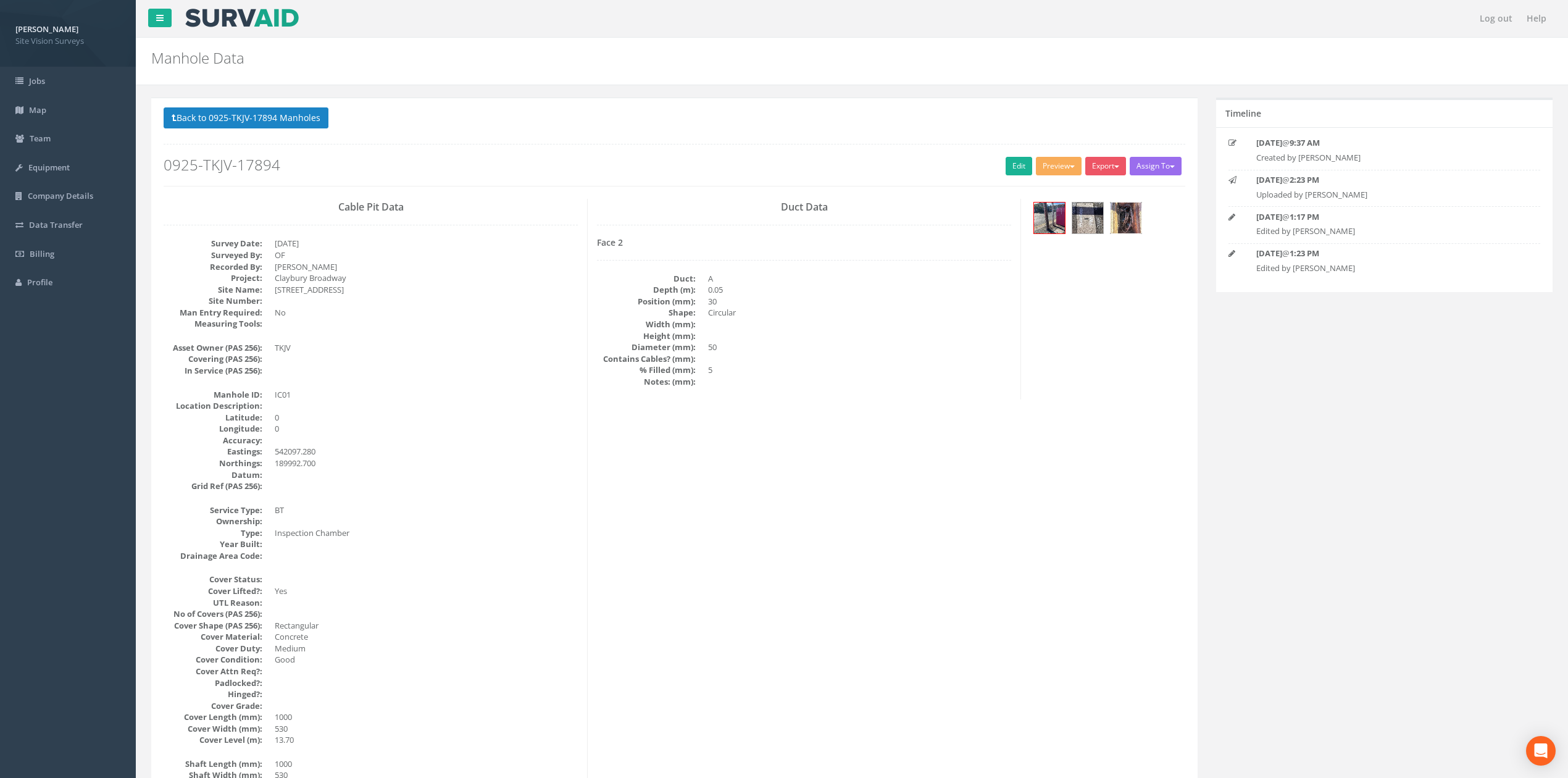
click at [1113, 221] on img at bounding box center [1125, 218] width 31 height 31
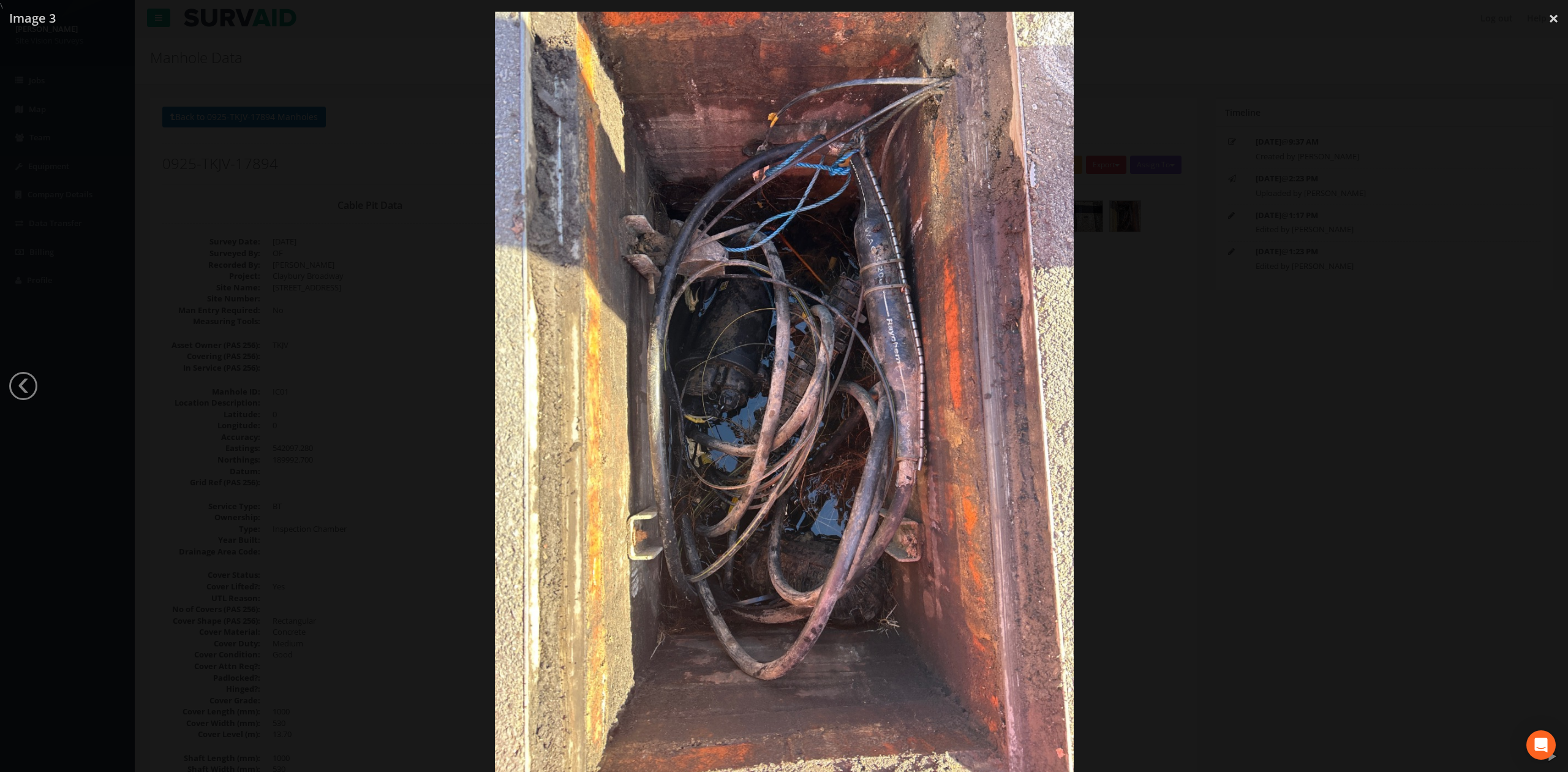
click at [340, 157] on div at bounding box center [784, 398] width 1568 height 772
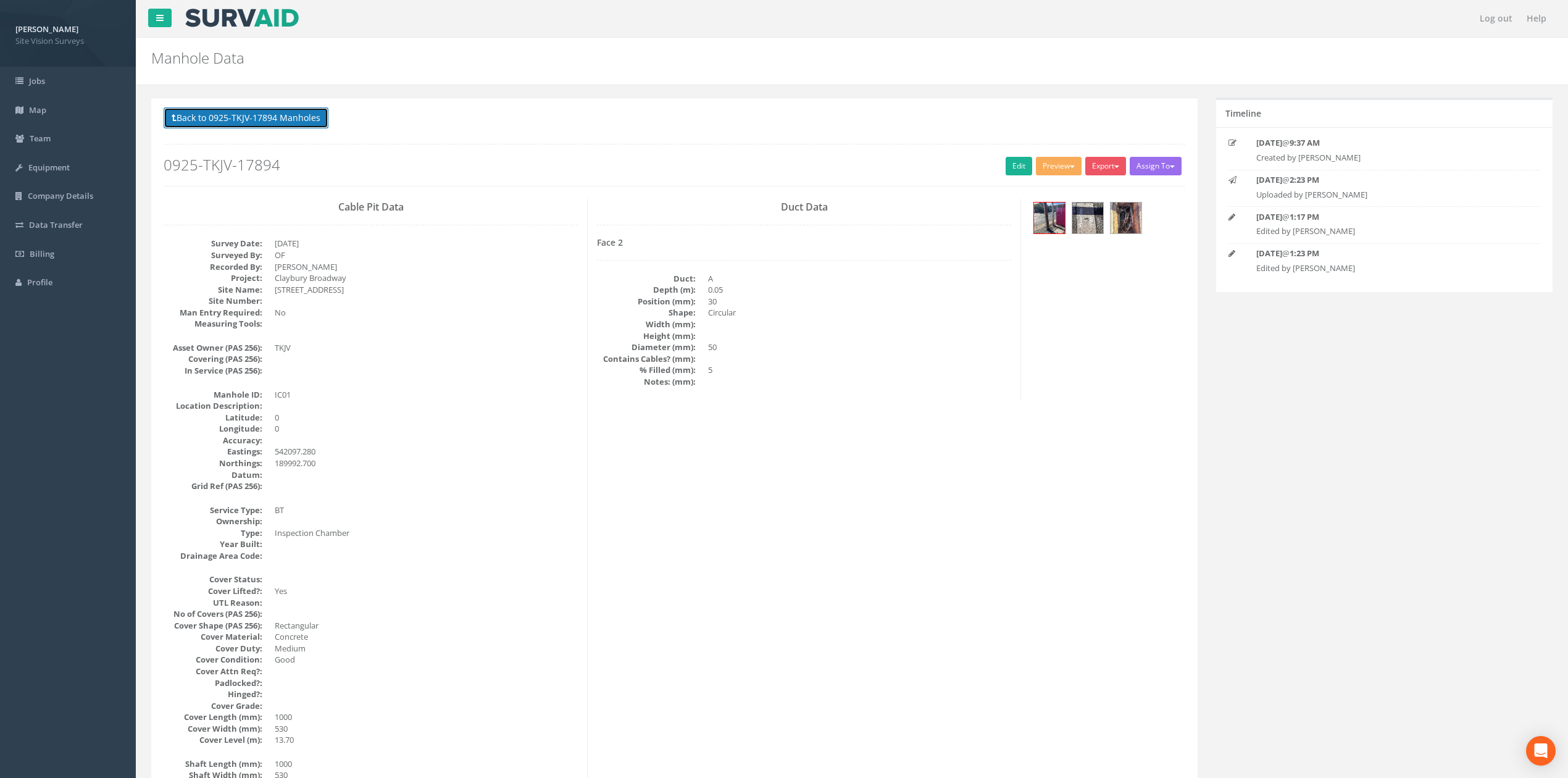
click at [260, 113] on button "Back to 0925-TKJV-17894 Manholes" at bounding box center [246, 118] width 165 height 21
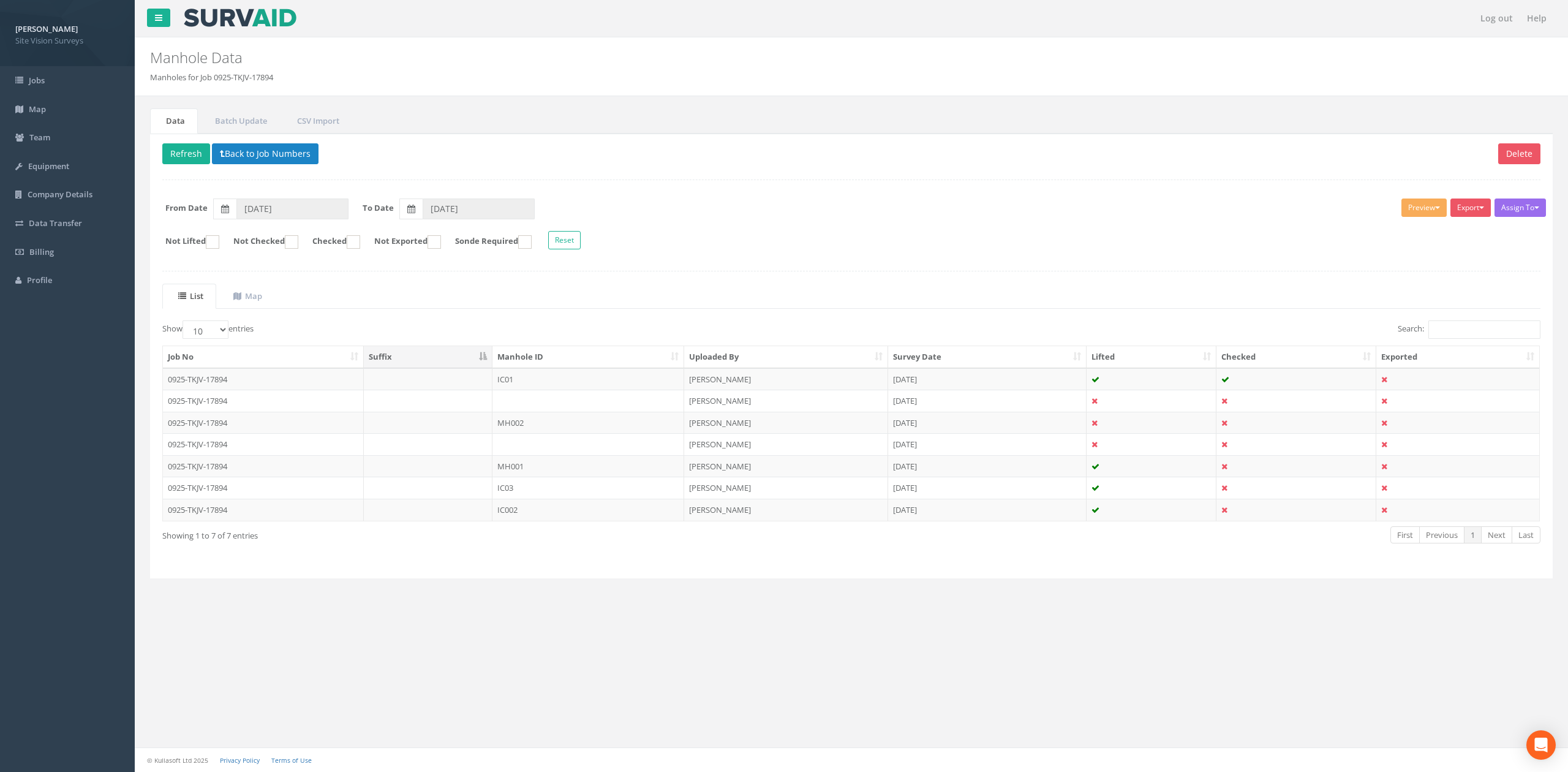
click at [562, 360] on th "Manhole ID" at bounding box center [589, 357] width 192 height 22
click at [511, 473] on td "IC03" at bounding box center [589, 466] width 192 height 22
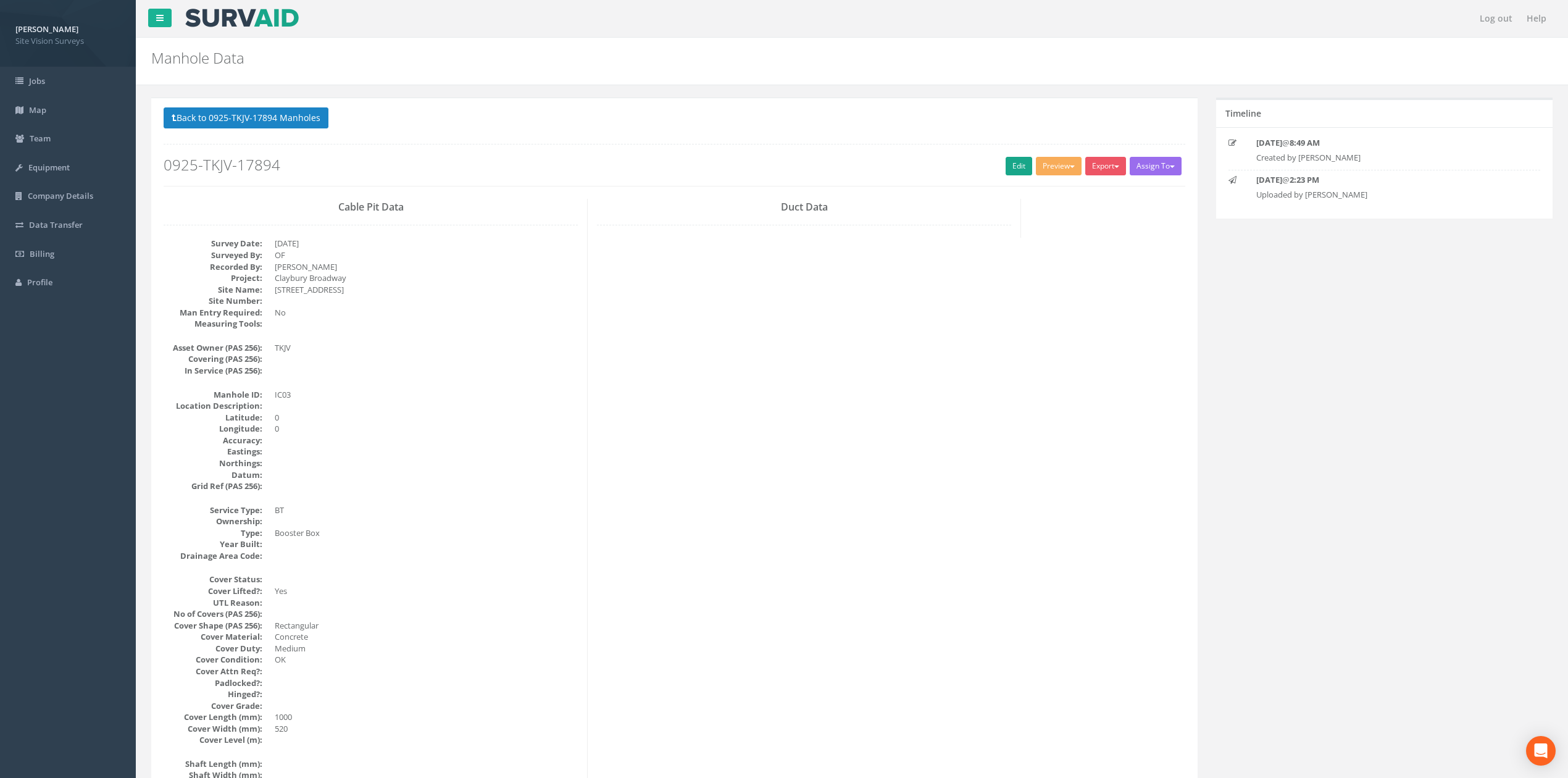
click at [1027, 154] on div "Back to 0925-TKJV-17894 Manholes Back to Map Assign To No Companies Added Expor…" at bounding box center [675, 147] width 1022 height 78
click at [1016, 163] on link "Edit" at bounding box center [1019, 166] width 27 height 18
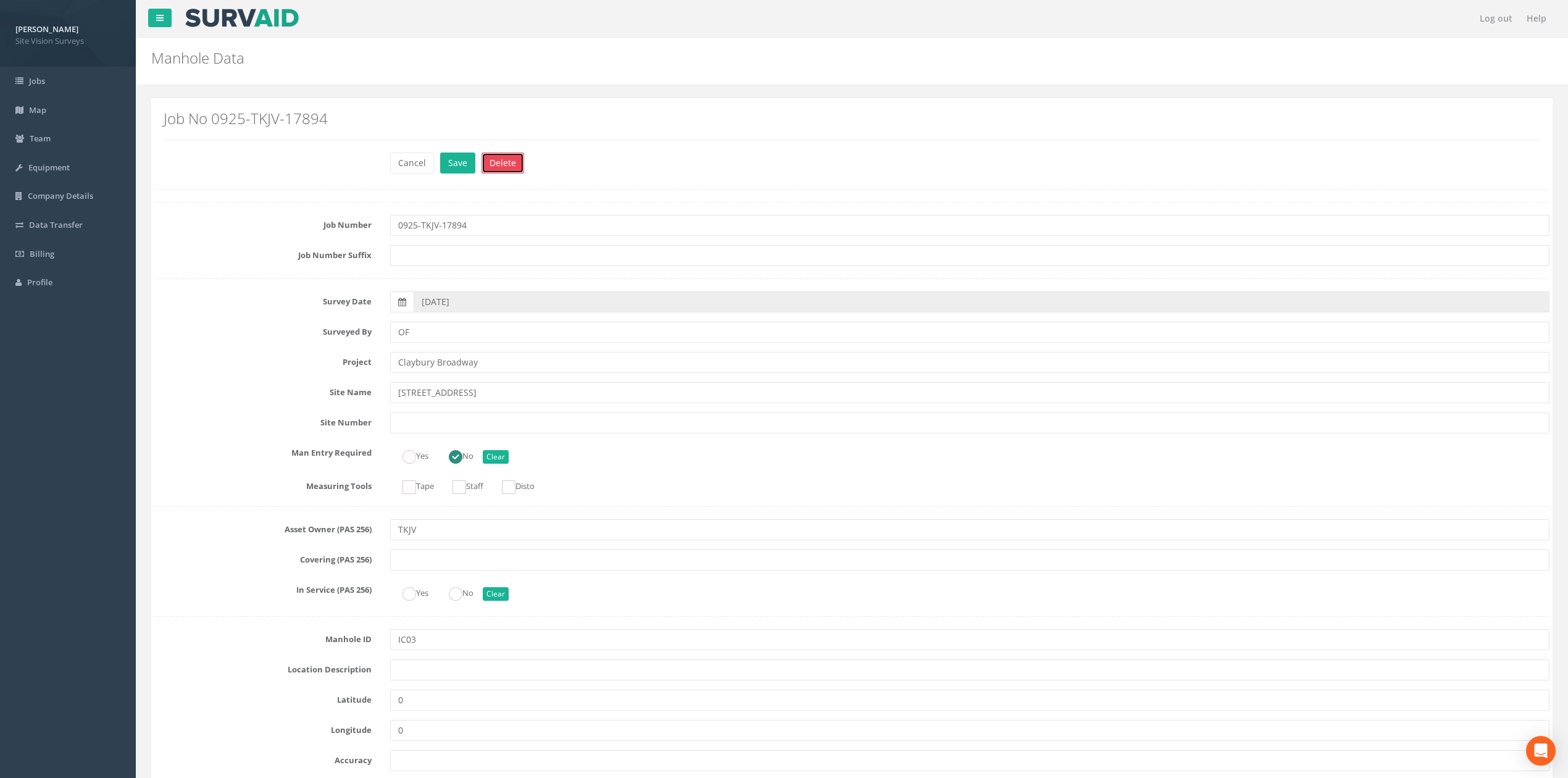
click at [511, 159] on button "Delete" at bounding box center [503, 163] width 43 height 21
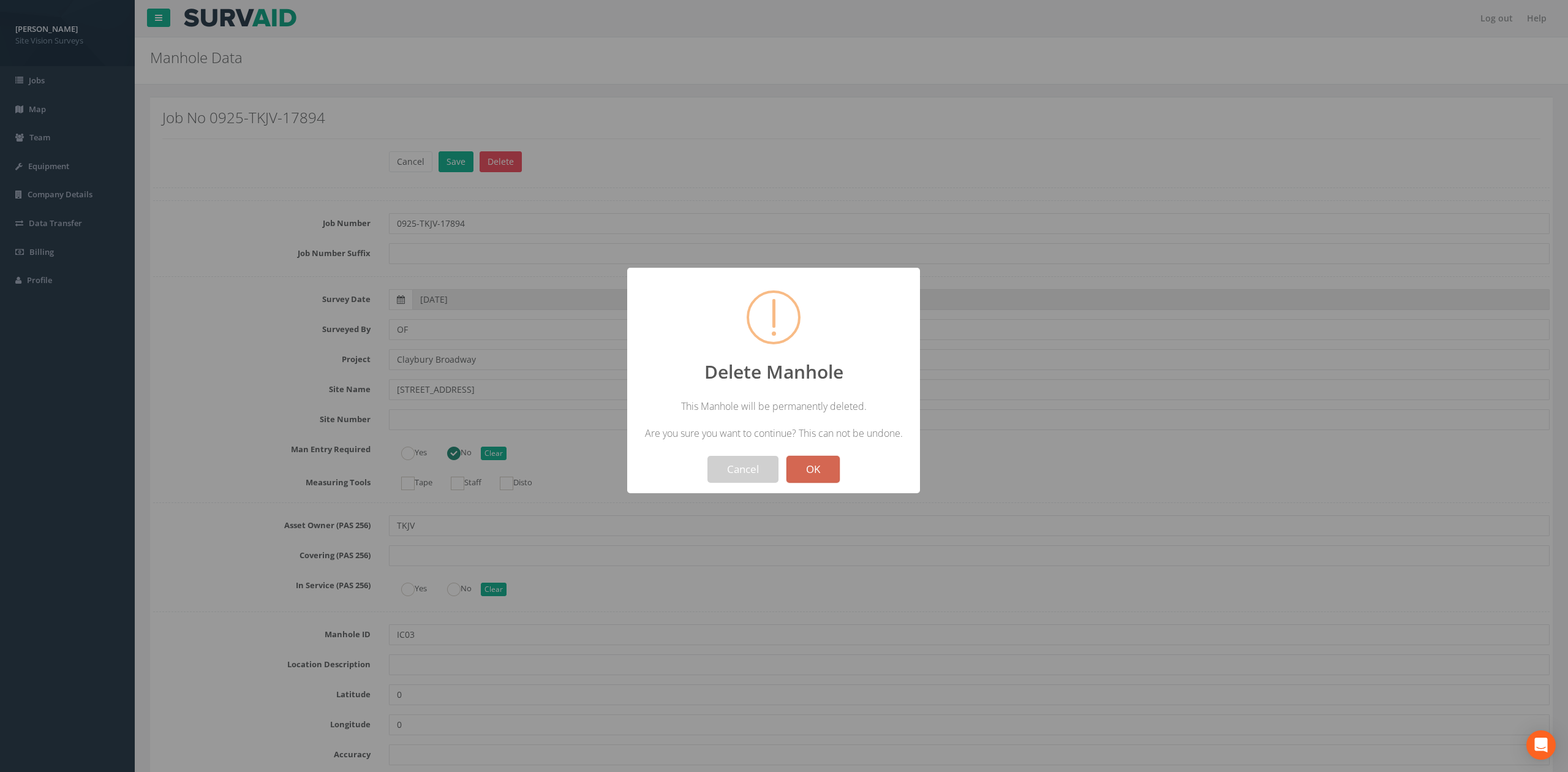
click at [812, 469] on button "OK" at bounding box center [813, 469] width 53 height 27
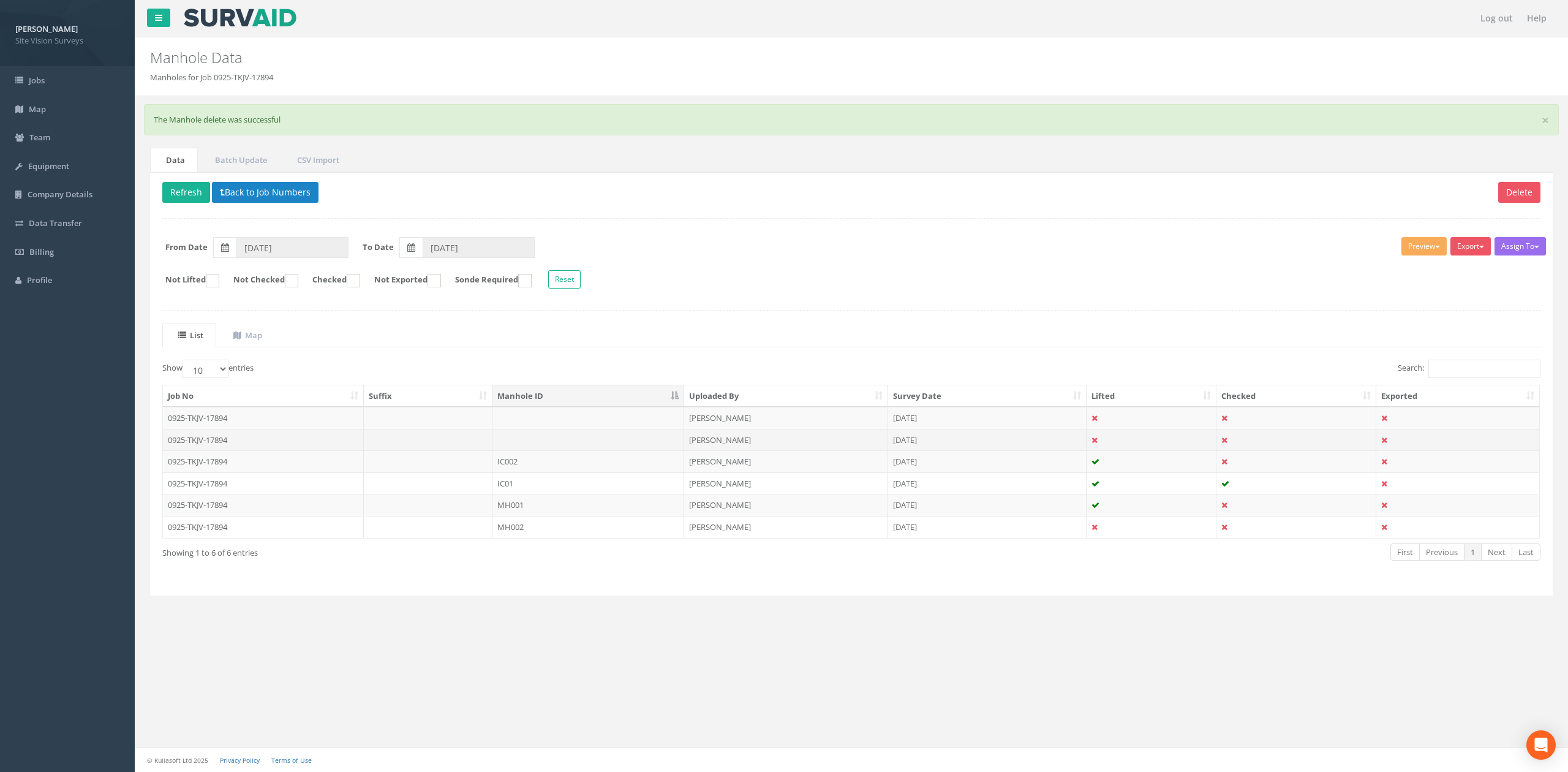
click at [537, 442] on td at bounding box center [589, 440] width 192 height 22
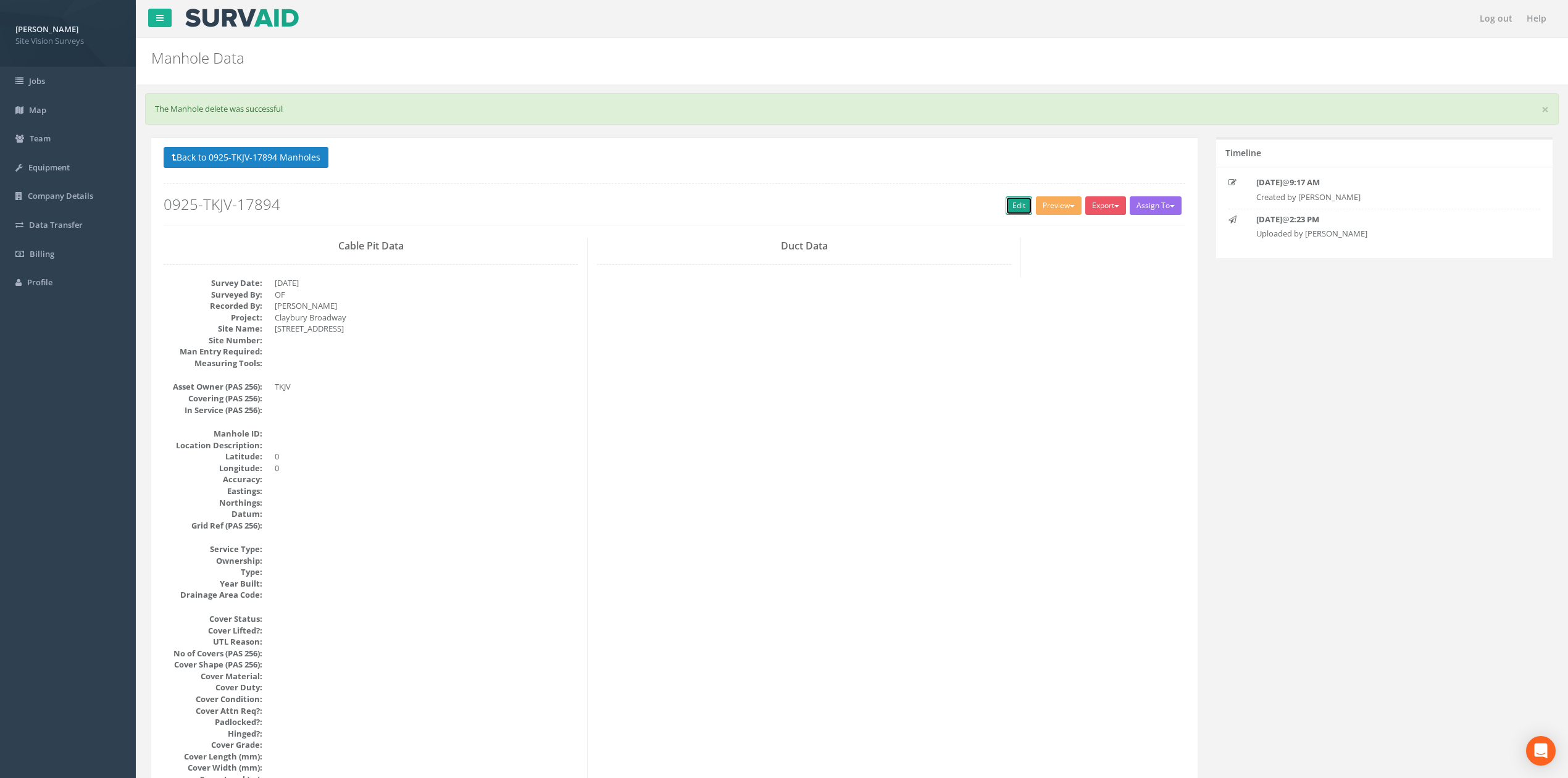
click at [1007, 206] on link "Edit" at bounding box center [1019, 205] width 27 height 18
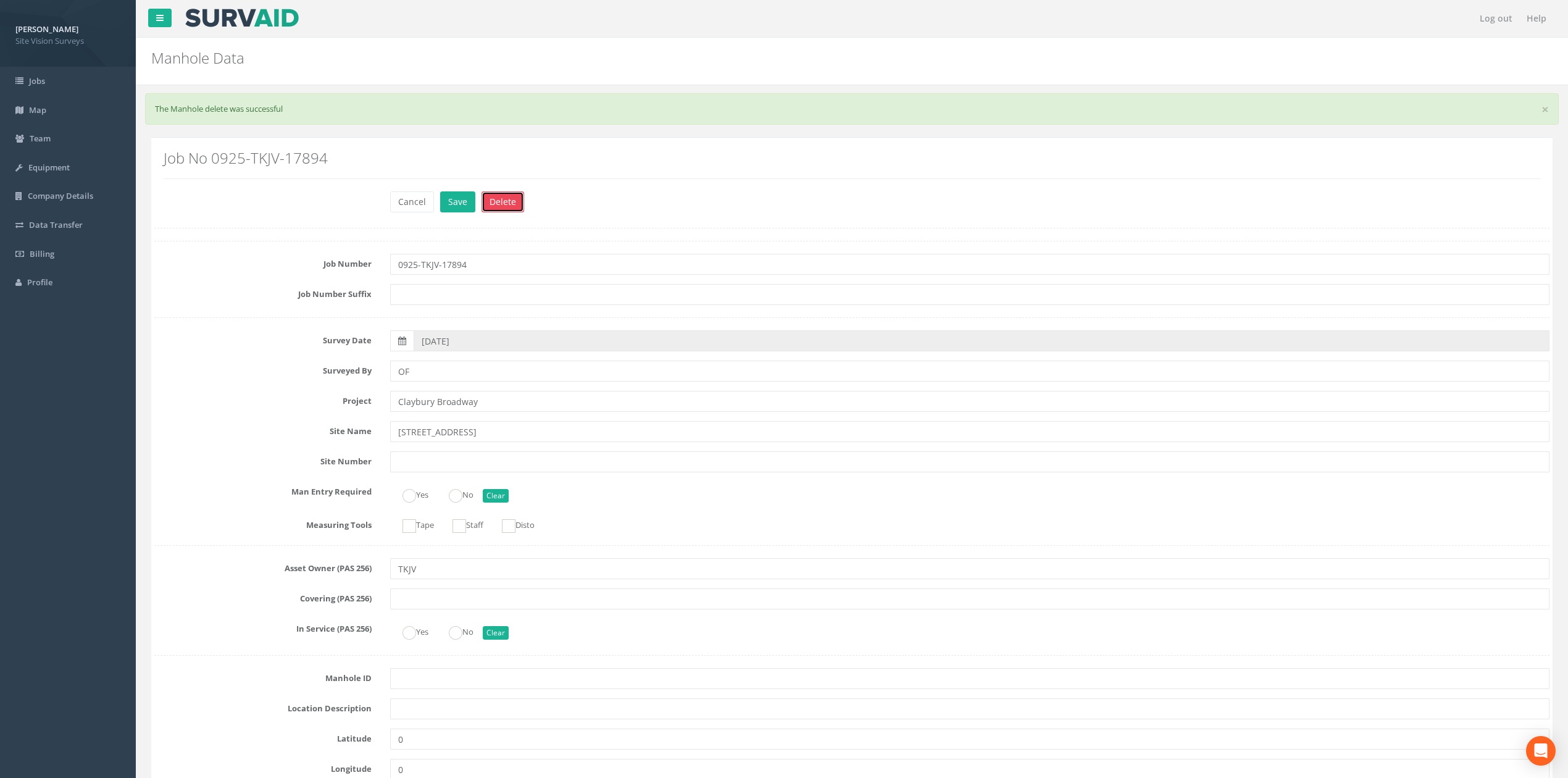
click at [522, 203] on button "Delete" at bounding box center [503, 202] width 43 height 21
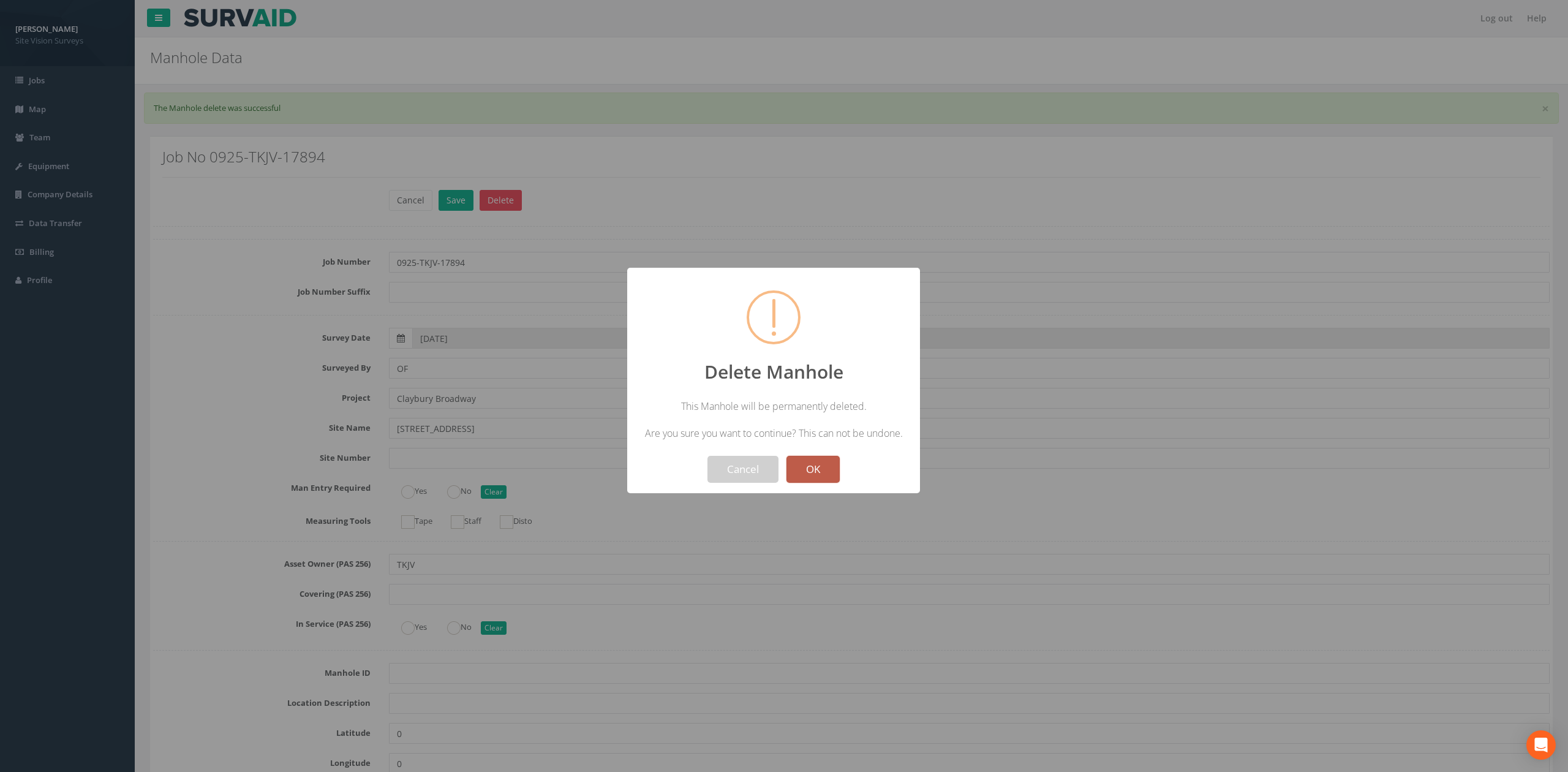
click at [816, 471] on button "OK" at bounding box center [813, 469] width 53 height 27
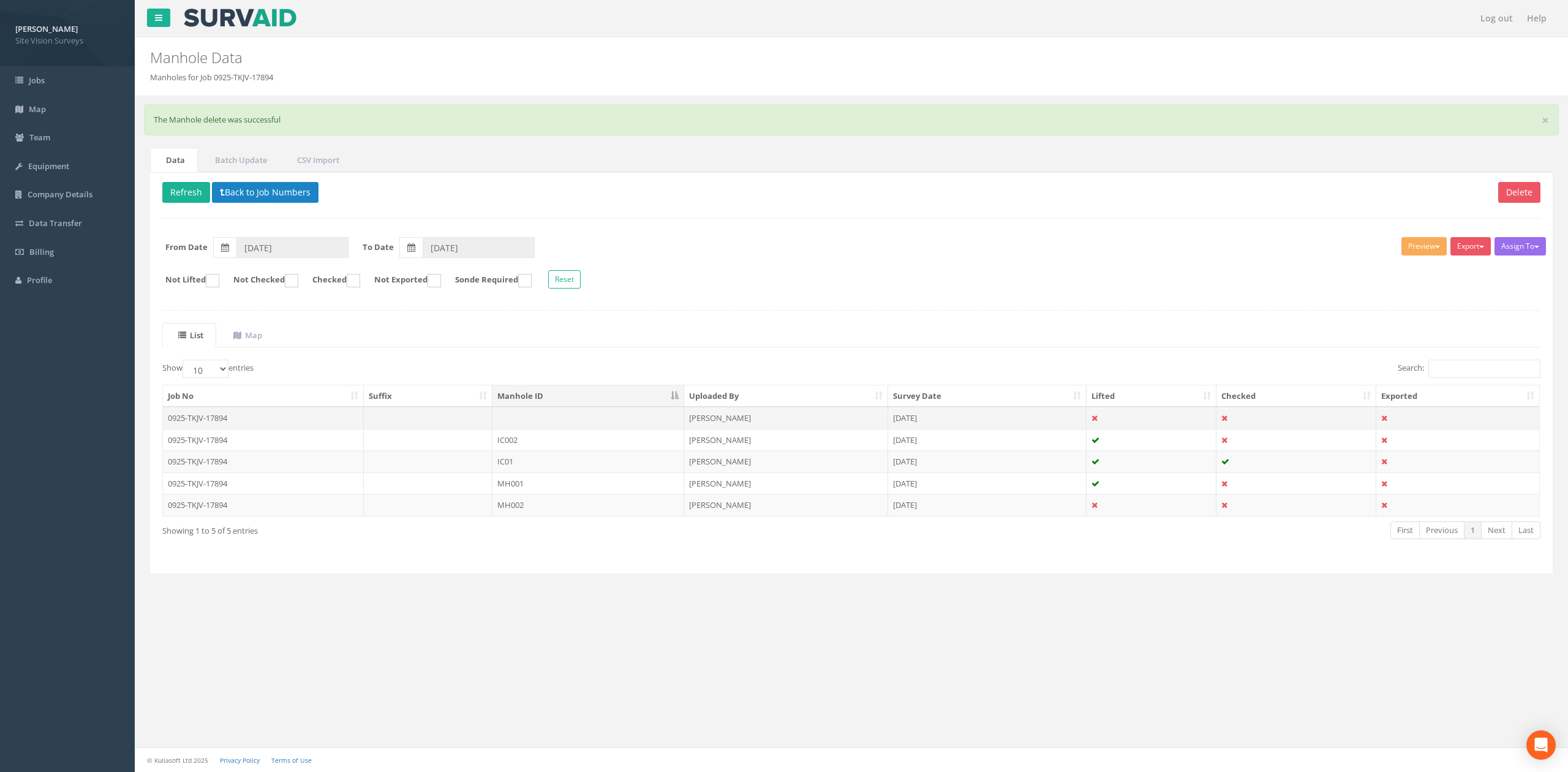
click at [583, 425] on td at bounding box center [589, 418] width 192 height 22
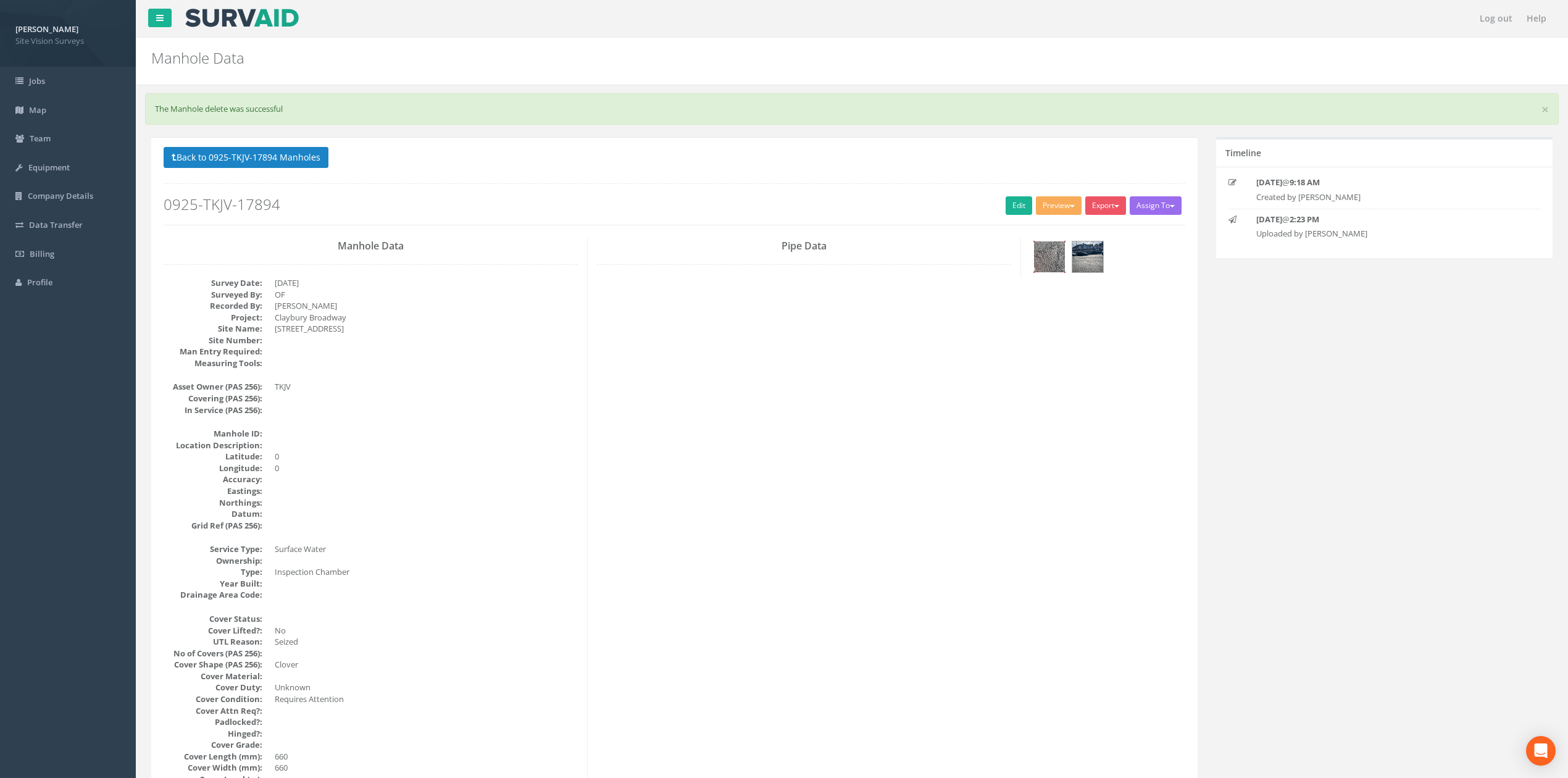
click at [1037, 272] on img at bounding box center [1049, 257] width 31 height 31
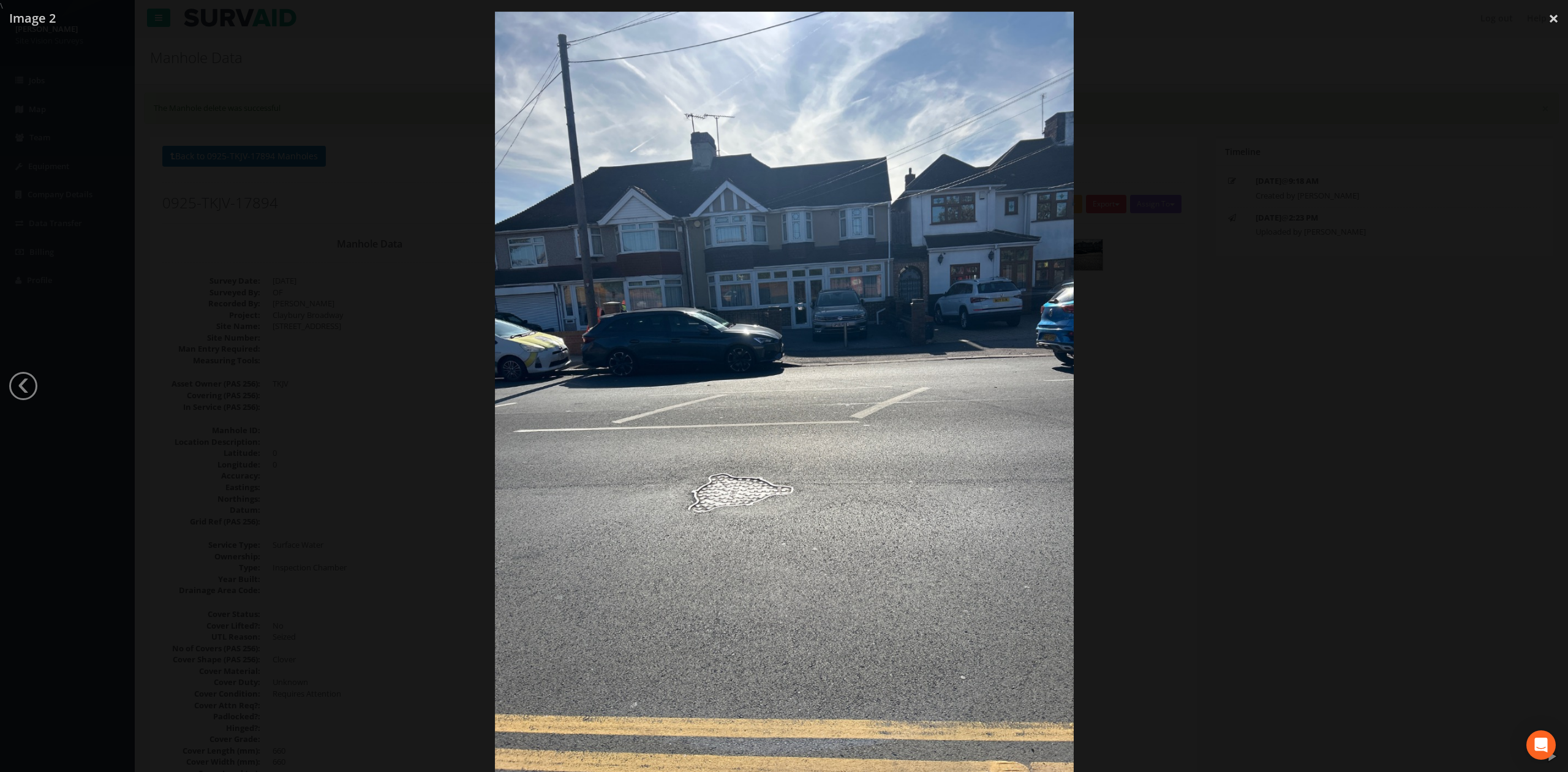
drag, startPoint x: 1307, startPoint y: 366, endPoint x: 1691, endPoint y: 353, distance: 384.2
click at [1567, 353] on html "[PERSON_NAME] Site Vision Surveys Logout S Jobs Map Team Equipment Company Deta…" at bounding box center [784, 386] width 1568 height 772
click at [1320, 385] on div at bounding box center [784, 398] width 1568 height 772
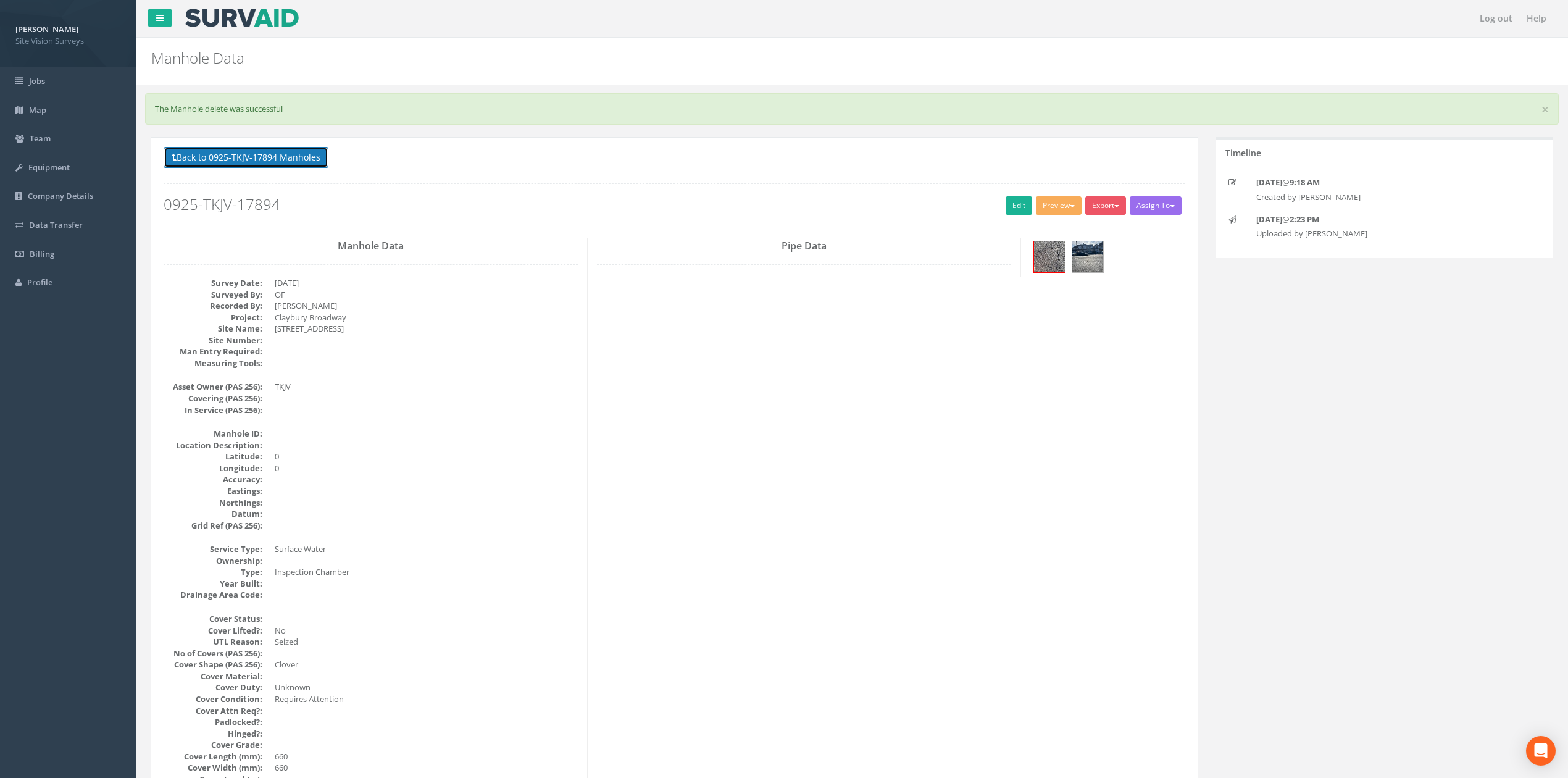
click at [225, 156] on button "Back to 0925-TKJV-17894 Manholes" at bounding box center [246, 157] width 165 height 21
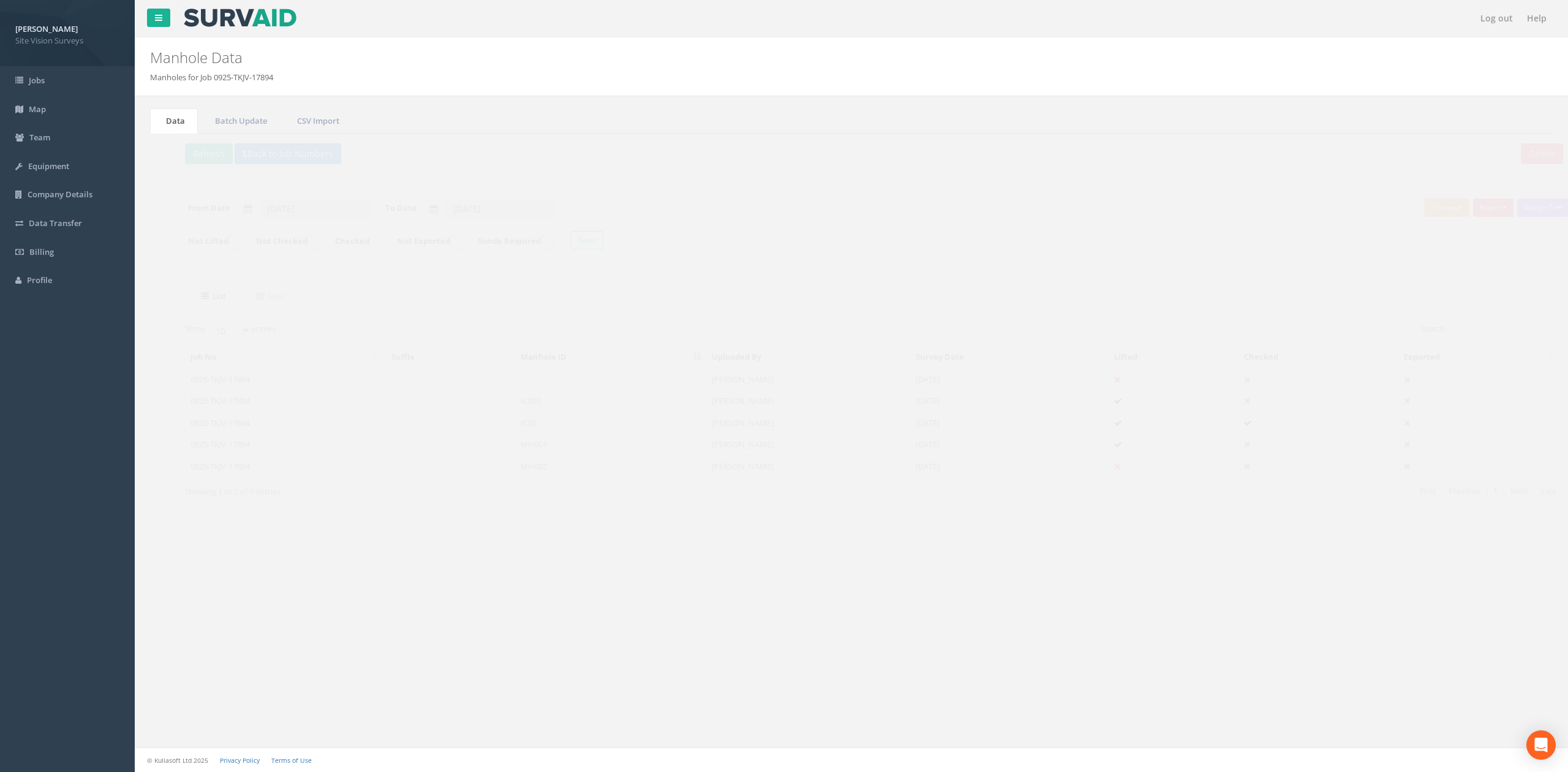
drag, startPoint x: 546, startPoint y: 373, endPoint x: 554, endPoint y: 368, distance: 9.4
click at [546, 373] on td at bounding box center [589, 379] width 192 height 22
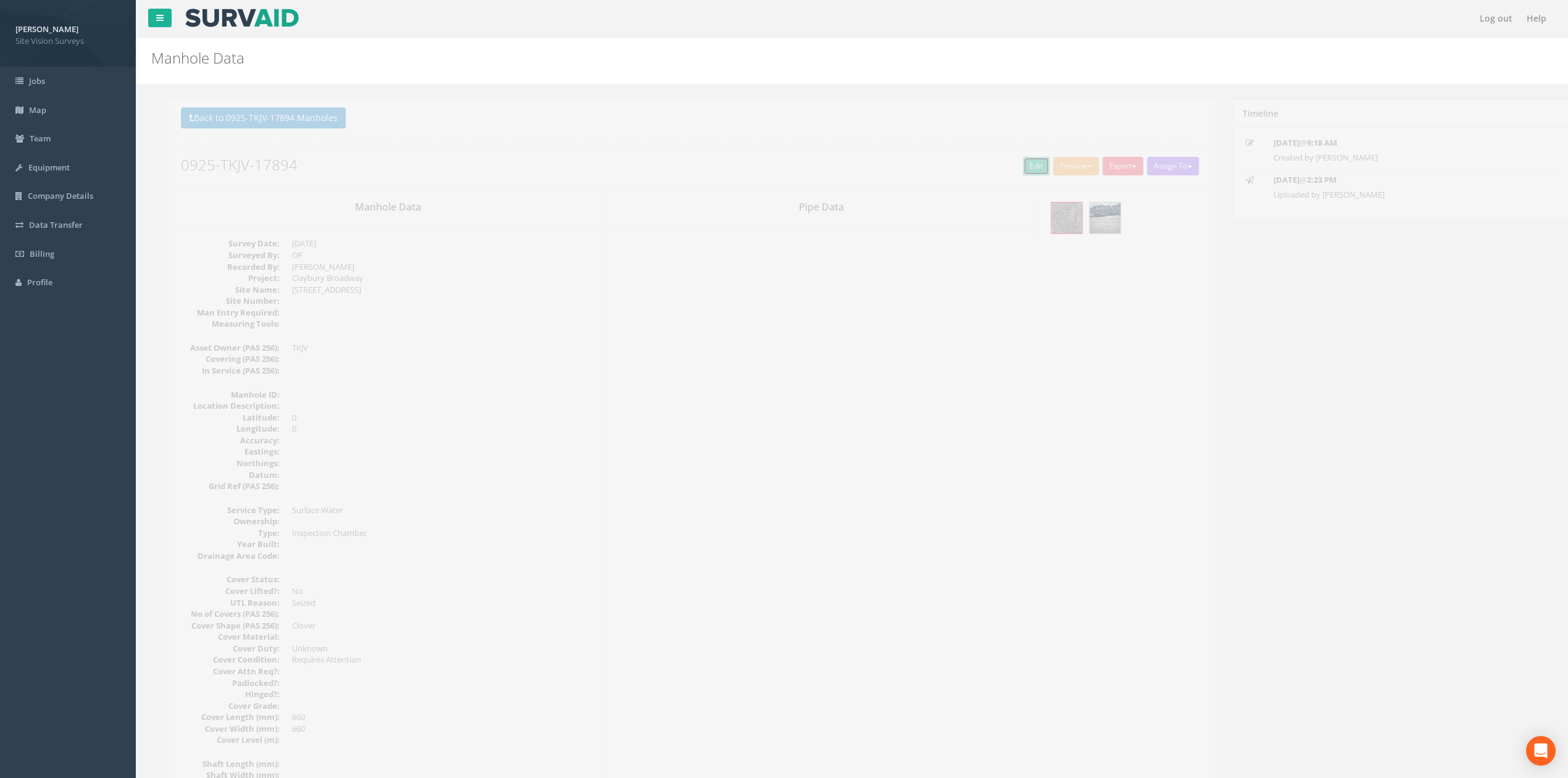
click at [1006, 171] on link "Edit" at bounding box center [1019, 166] width 27 height 18
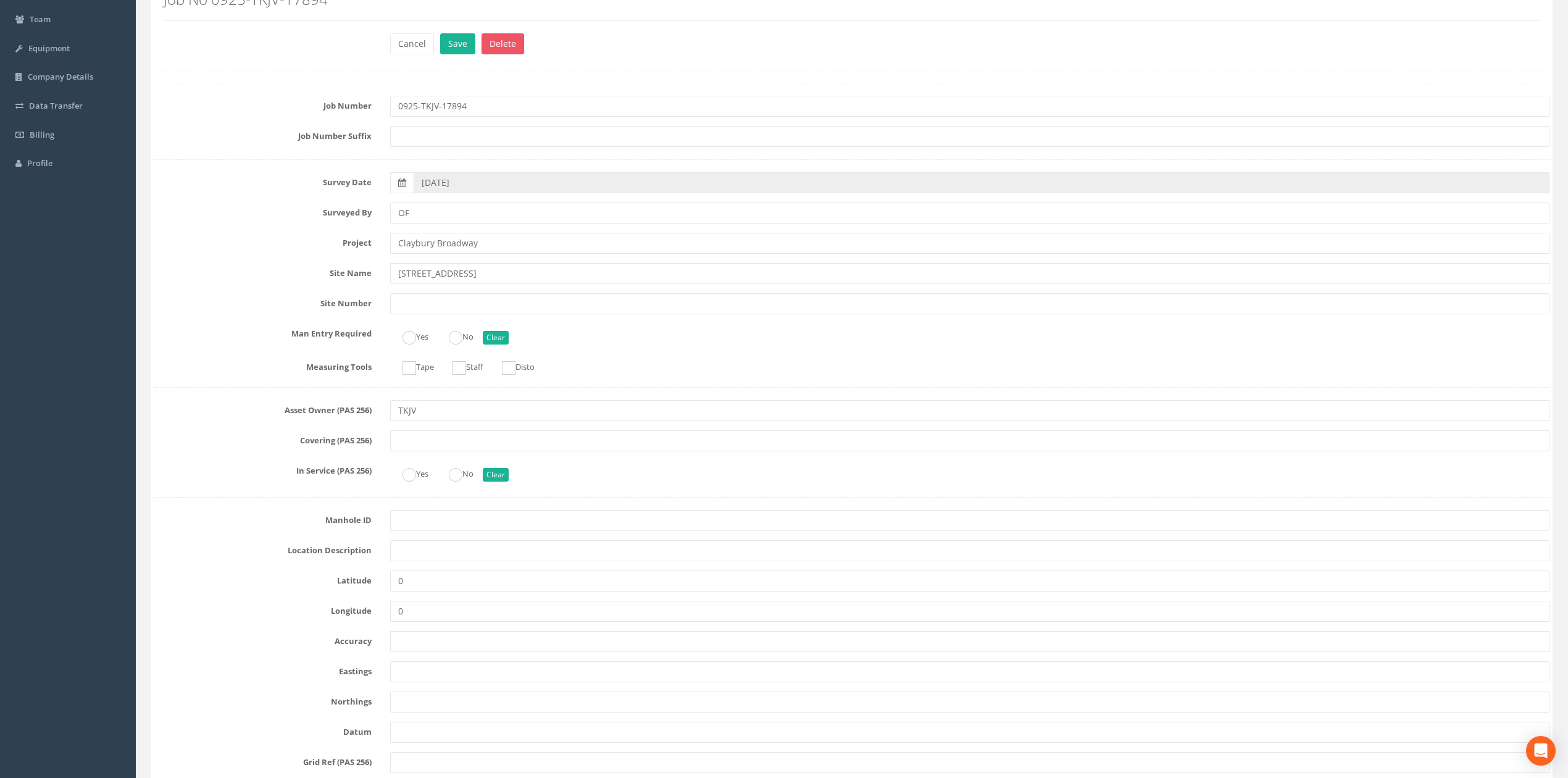
scroll to position [247, 0]
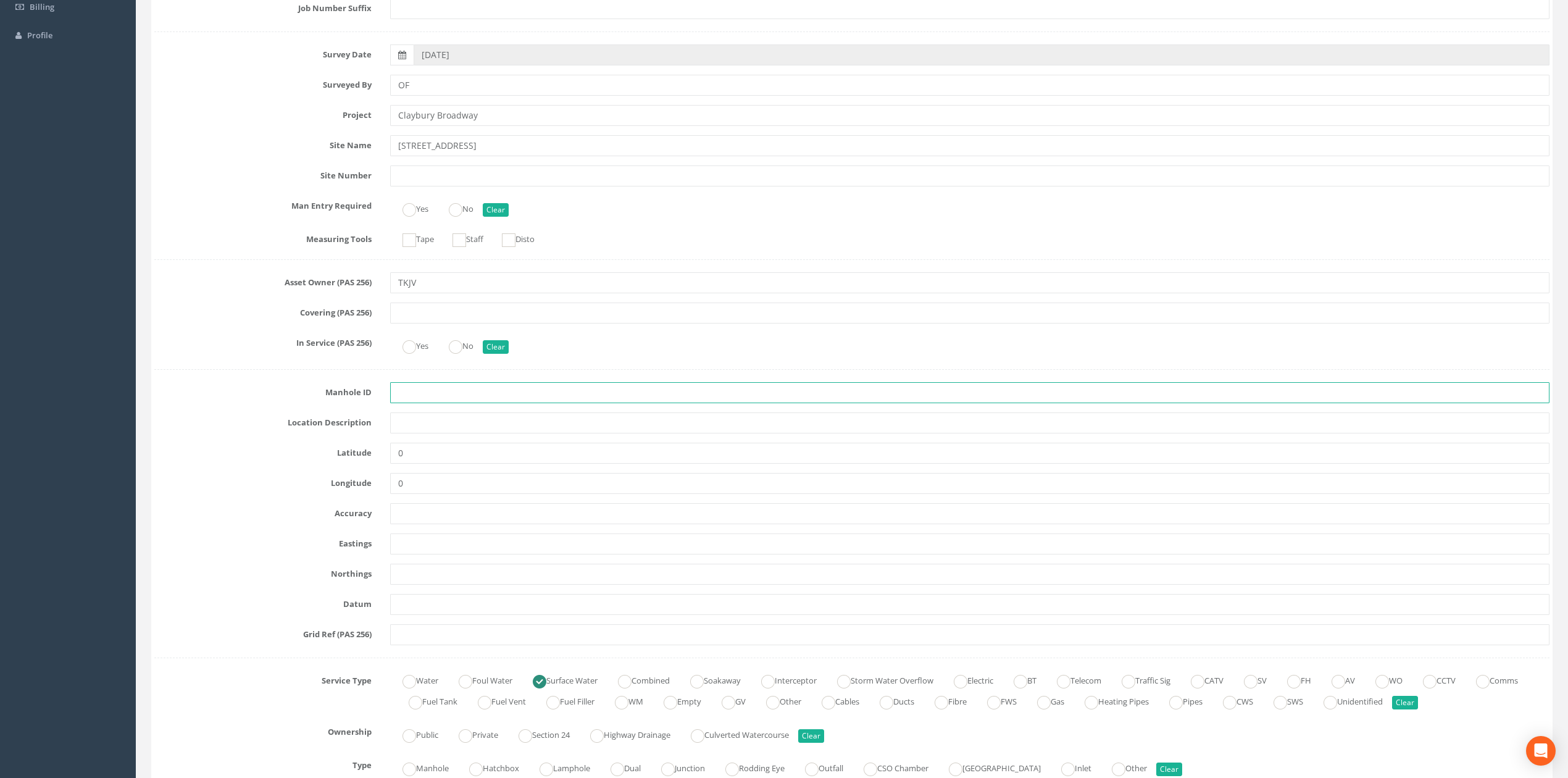
click at [433, 387] on input "text" at bounding box center [970, 392] width 1159 height 21
type input "MH03"
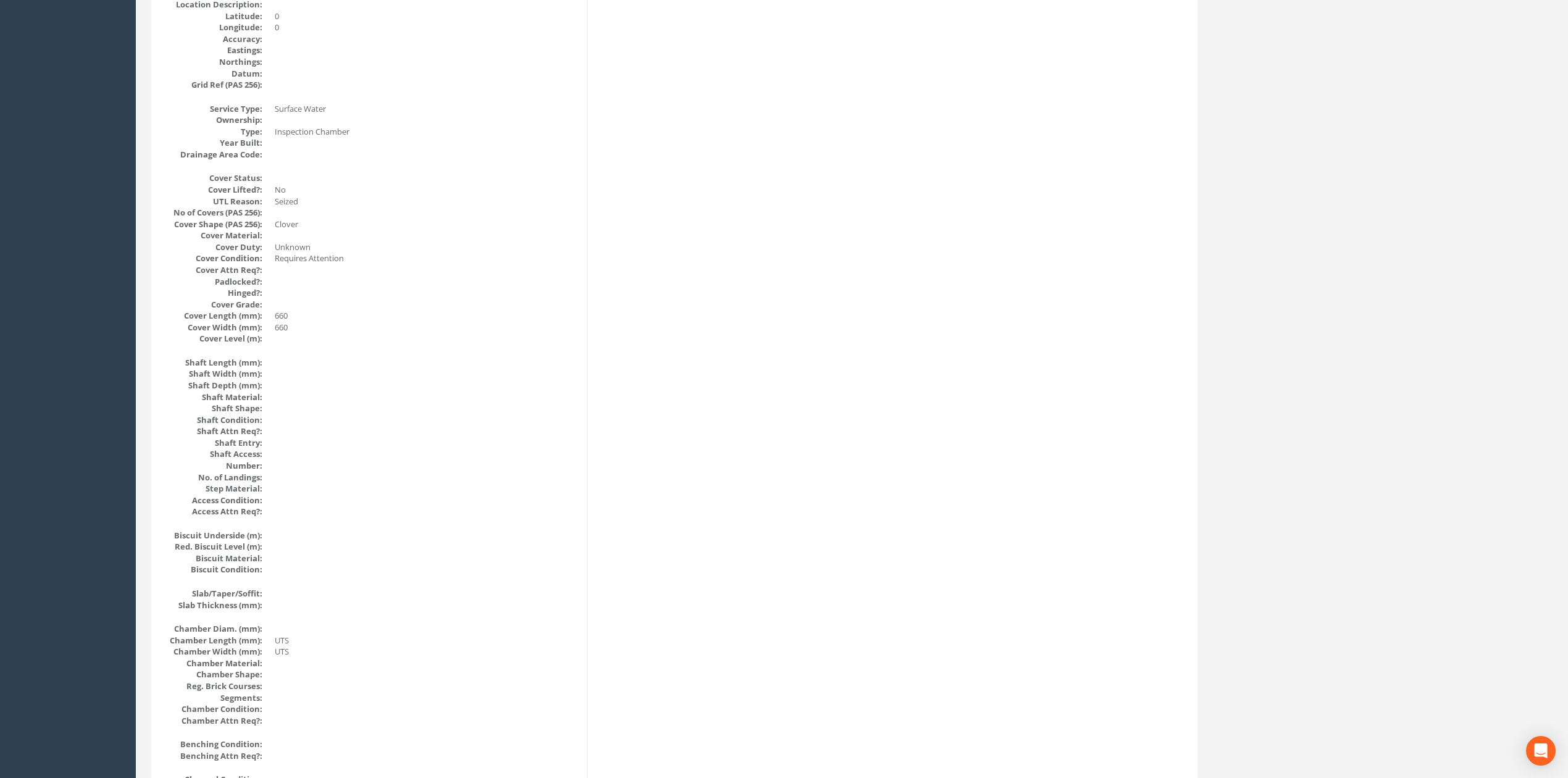
scroll to position [0, 0]
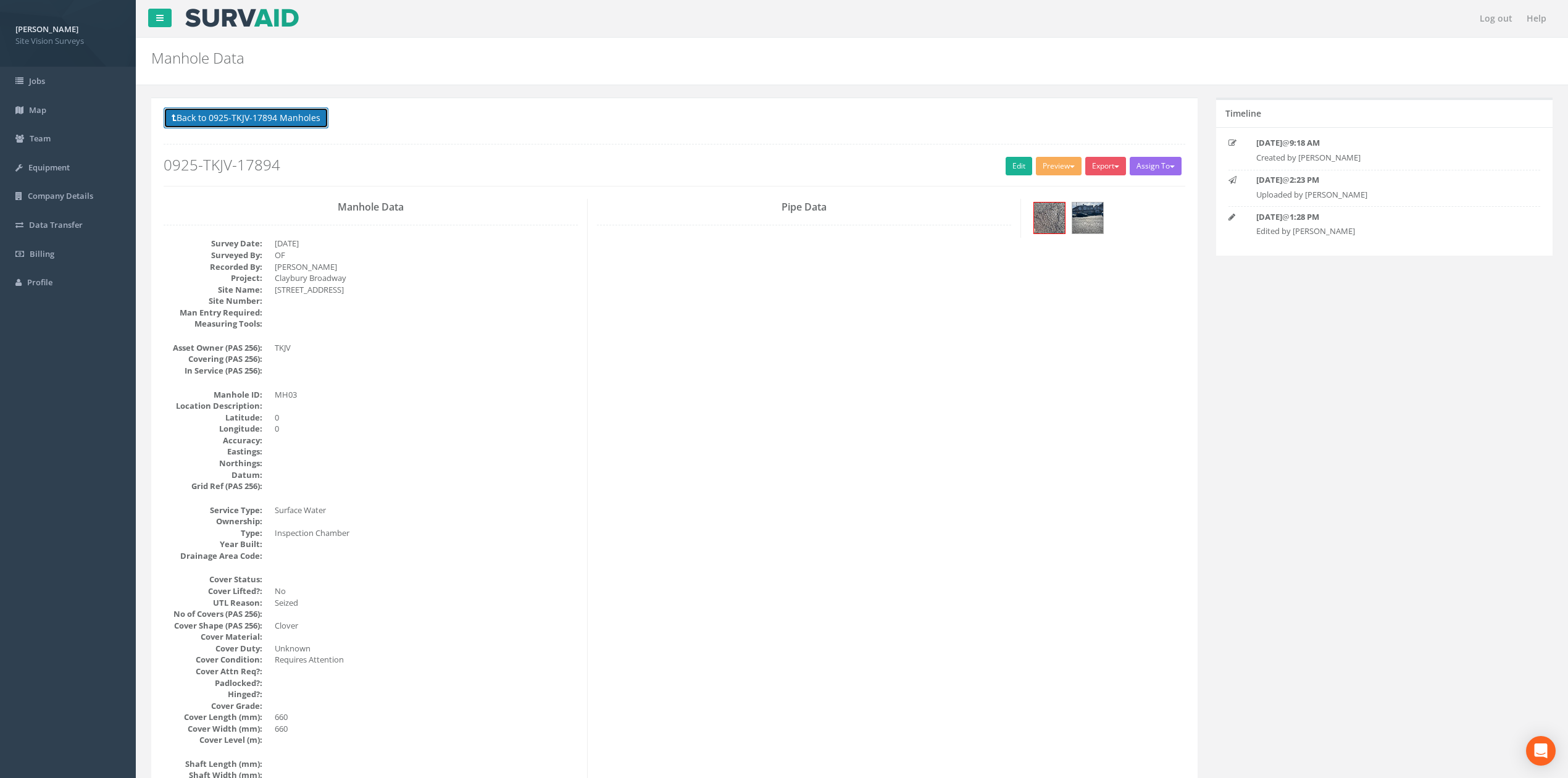
click at [285, 115] on button "Back to 0925-TKJV-17894 Manholes" at bounding box center [246, 118] width 165 height 21
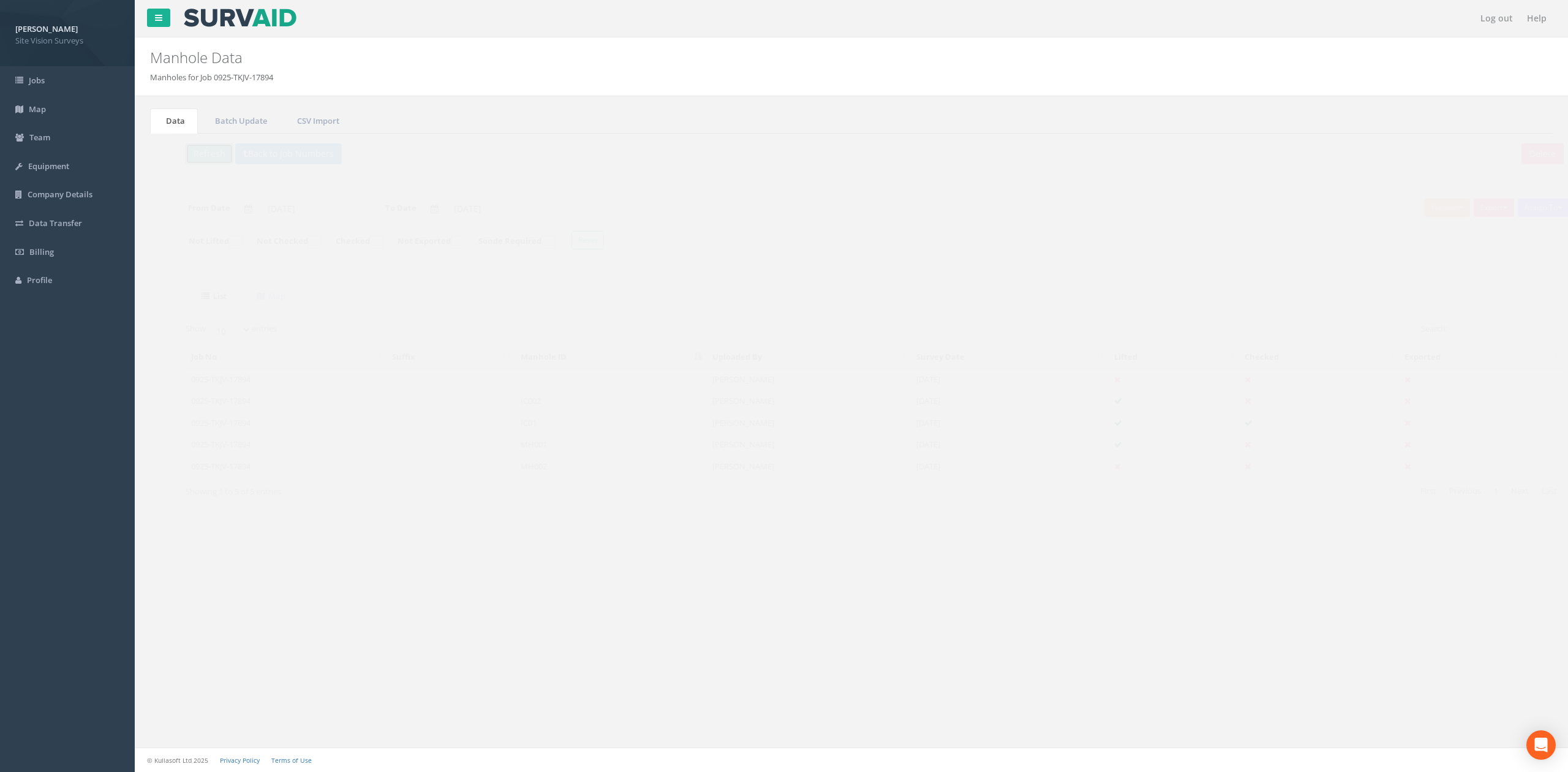
click at [200, 155] on button "Refresh" at bounding box center [186, 153] width 48 height 20
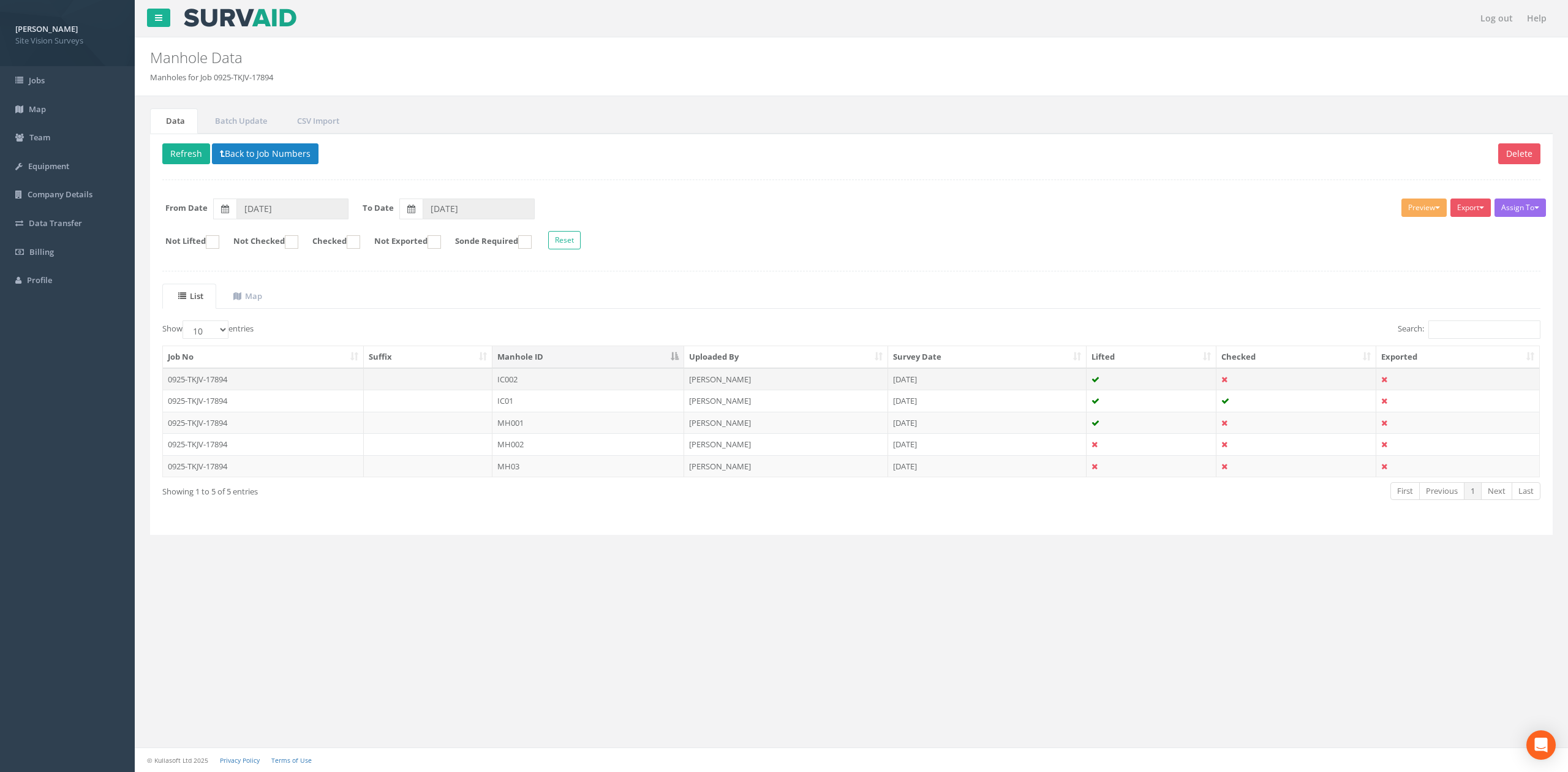
click at [560, 383] on td "IC002" at bounding box center [589, 379] width 192 height 22
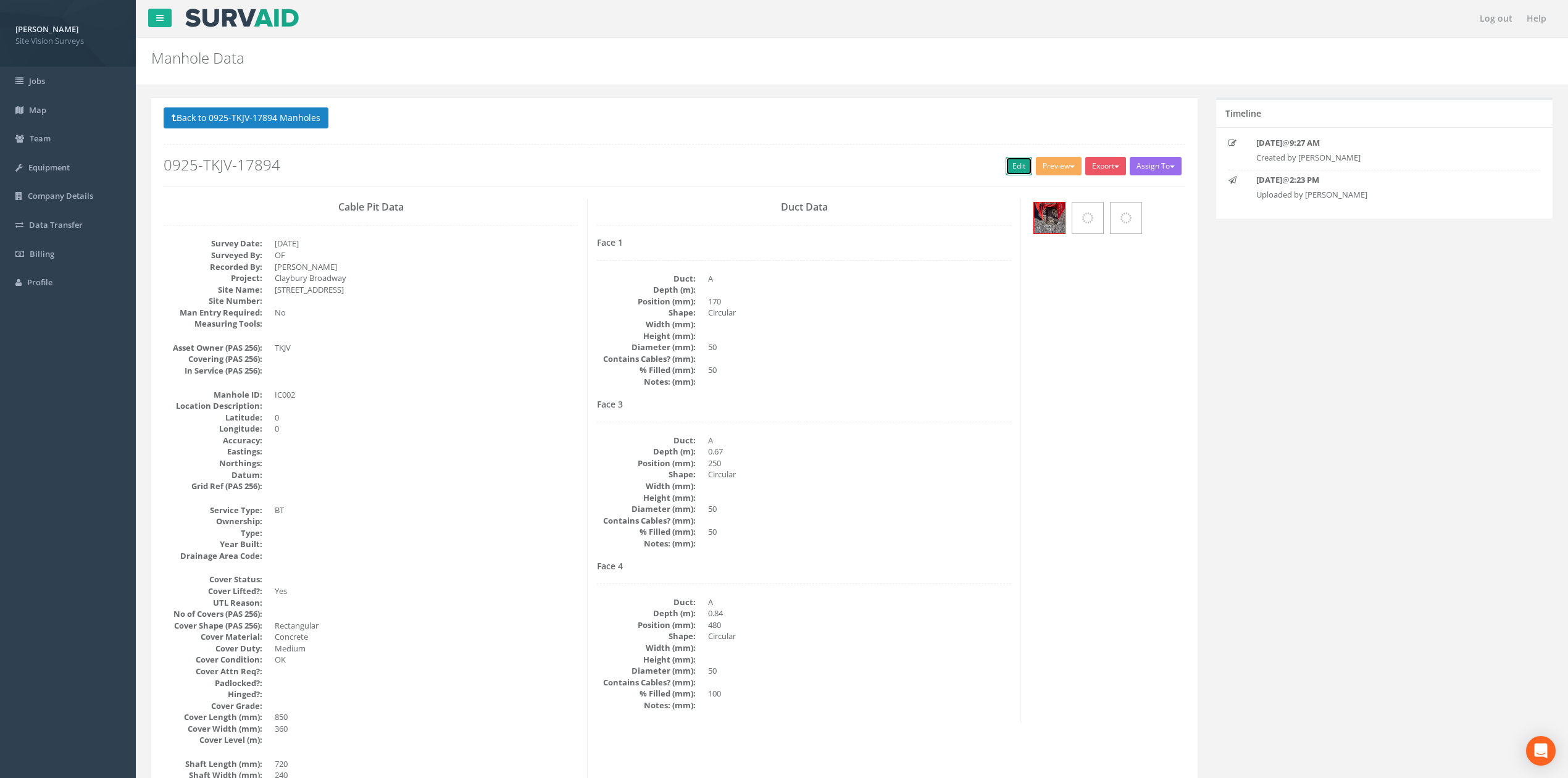
click at [1006, 168] on link "Edit" at bounding box center [1019, 166] width 27 height 18
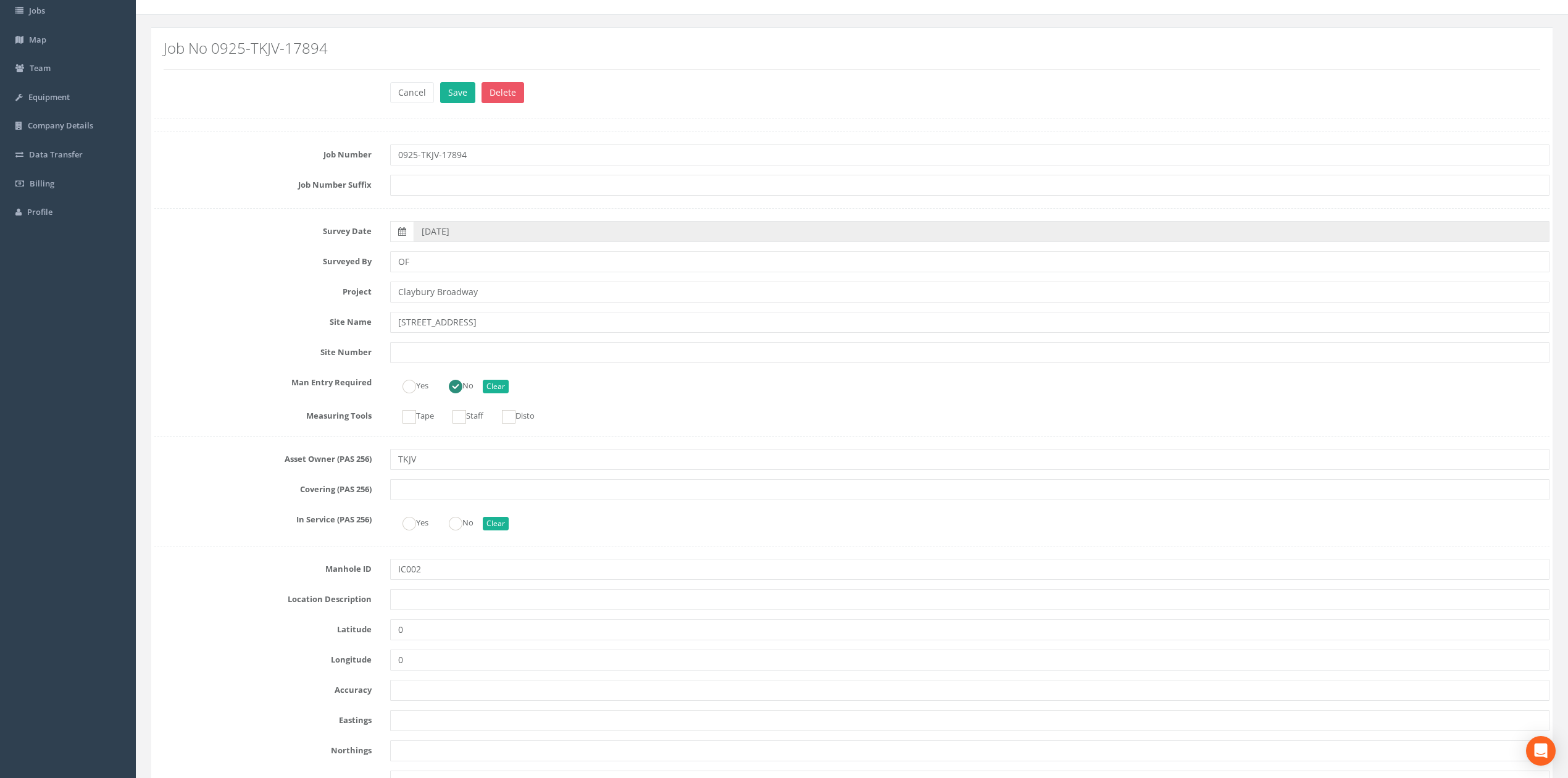
scroll to position [164, 0]
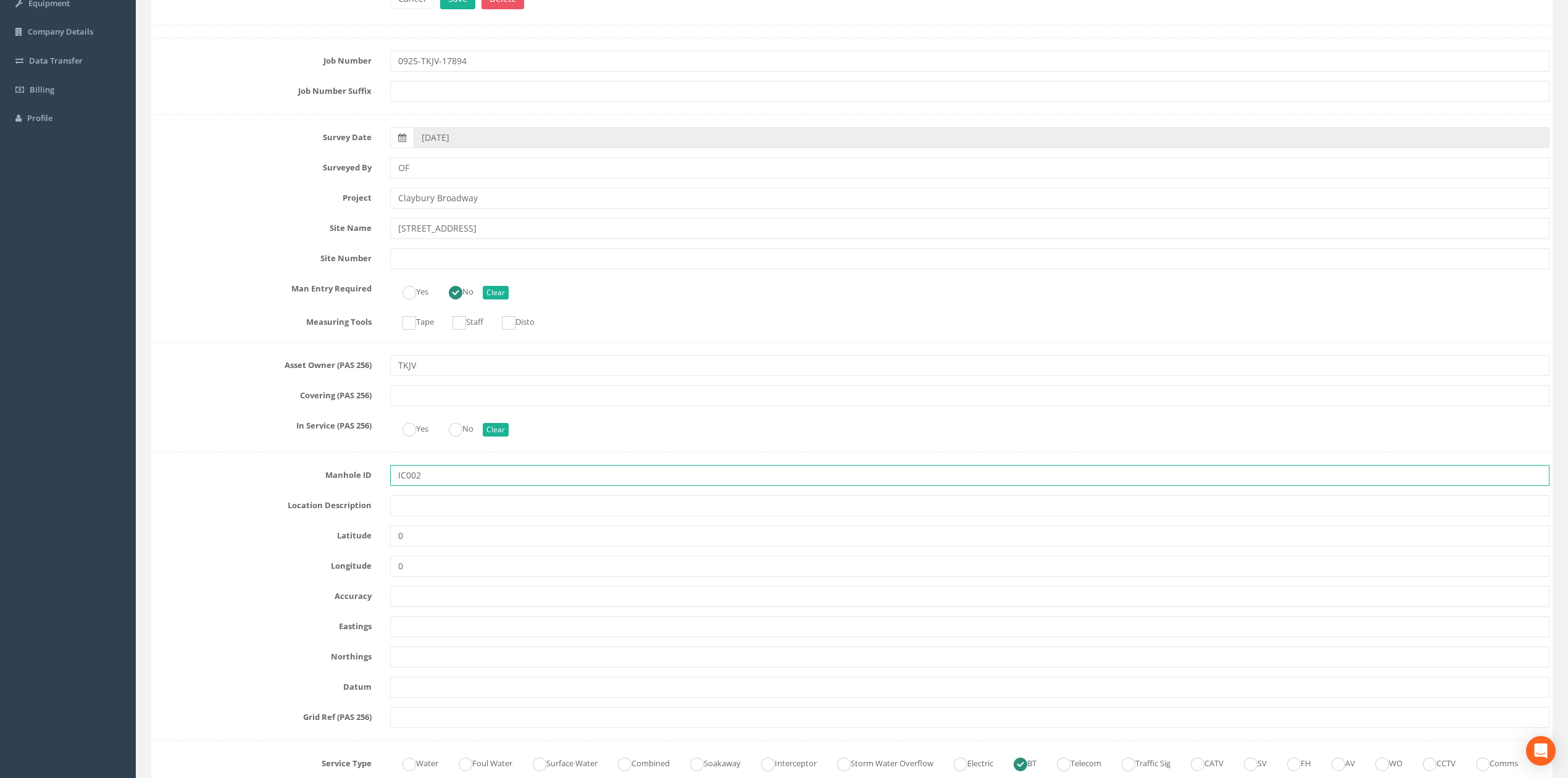
click at [416, 475] on input "IC002" at bounding box center [970, 475] width 1159 height 21
type input "IC02"
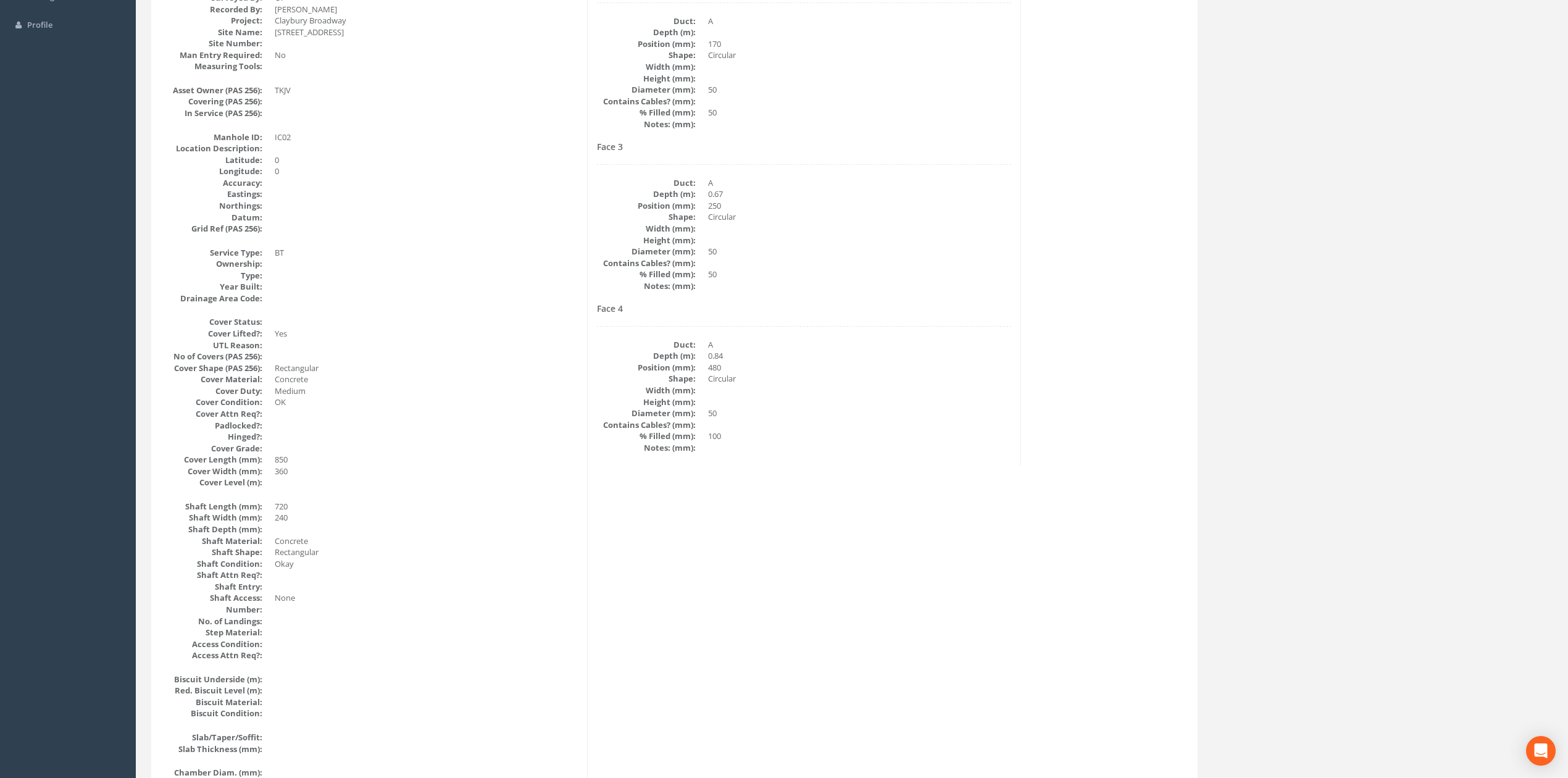
scroll to position [0, 0]
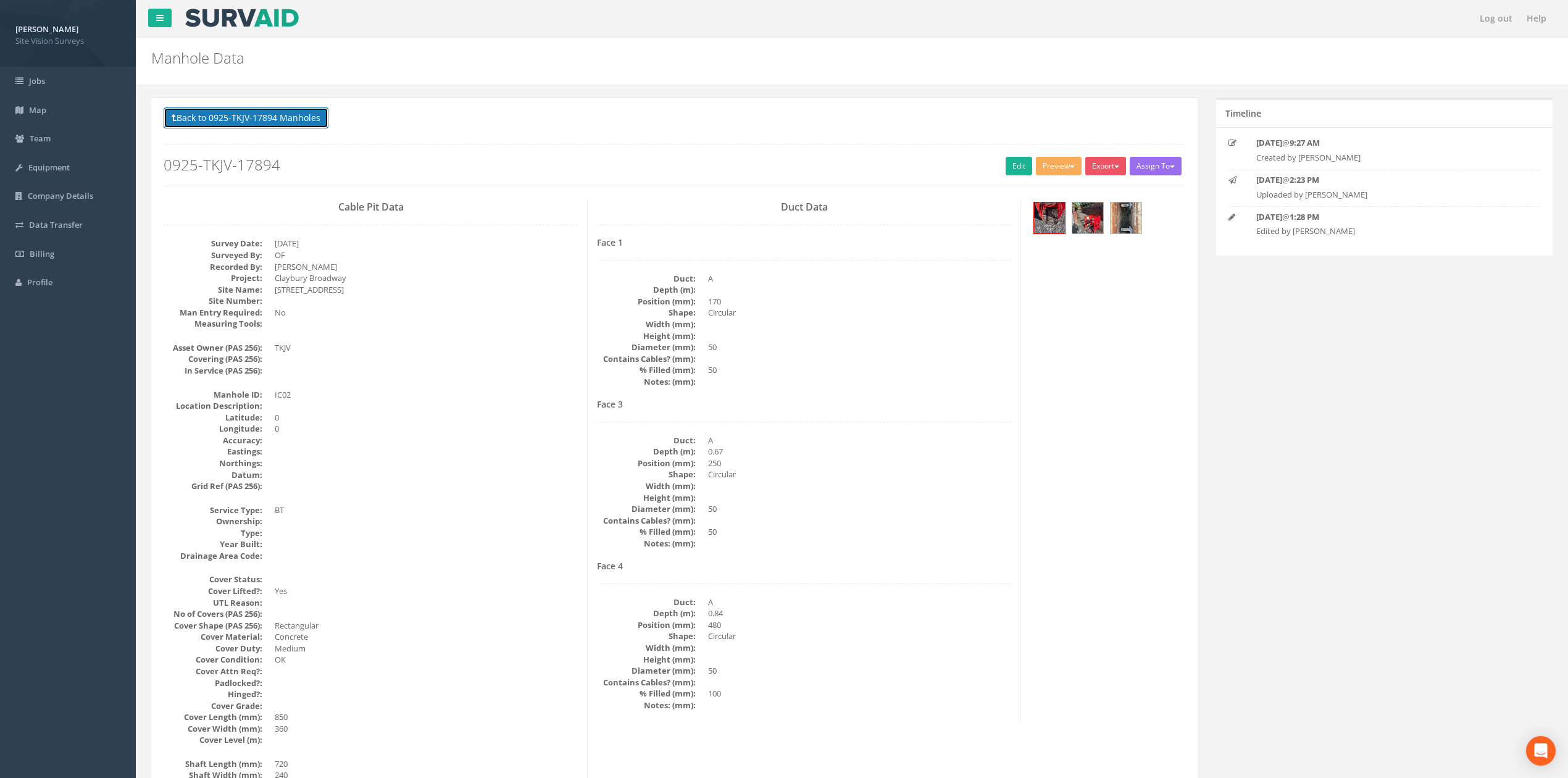
click at [263, 117] on button "Back to 0925-TKJV-17894 Manholes" at bounding box center [246, 118] width 165 height 21
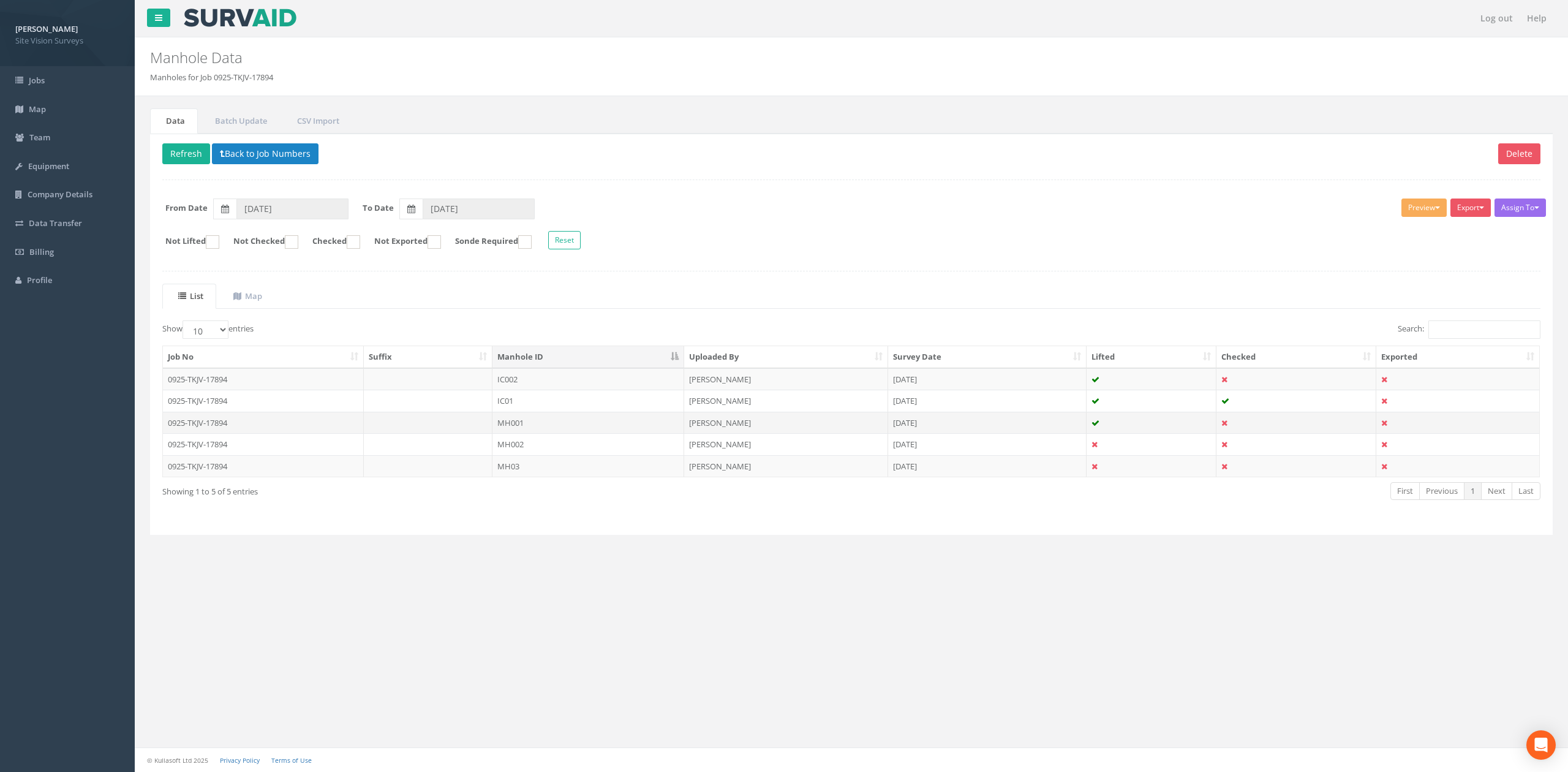
click at [570, 436] on tbody "0925-TKJV-17894 IC002 [PERSON_NAME] [DATE] 0925-TKJV-17894 IC01 [PERSON_NAME] […" at bounding box center [850, 422] width 1376 height 109
click at [576, 432] on td "MH001" at bounding box center [589, 423] width 192 height 22
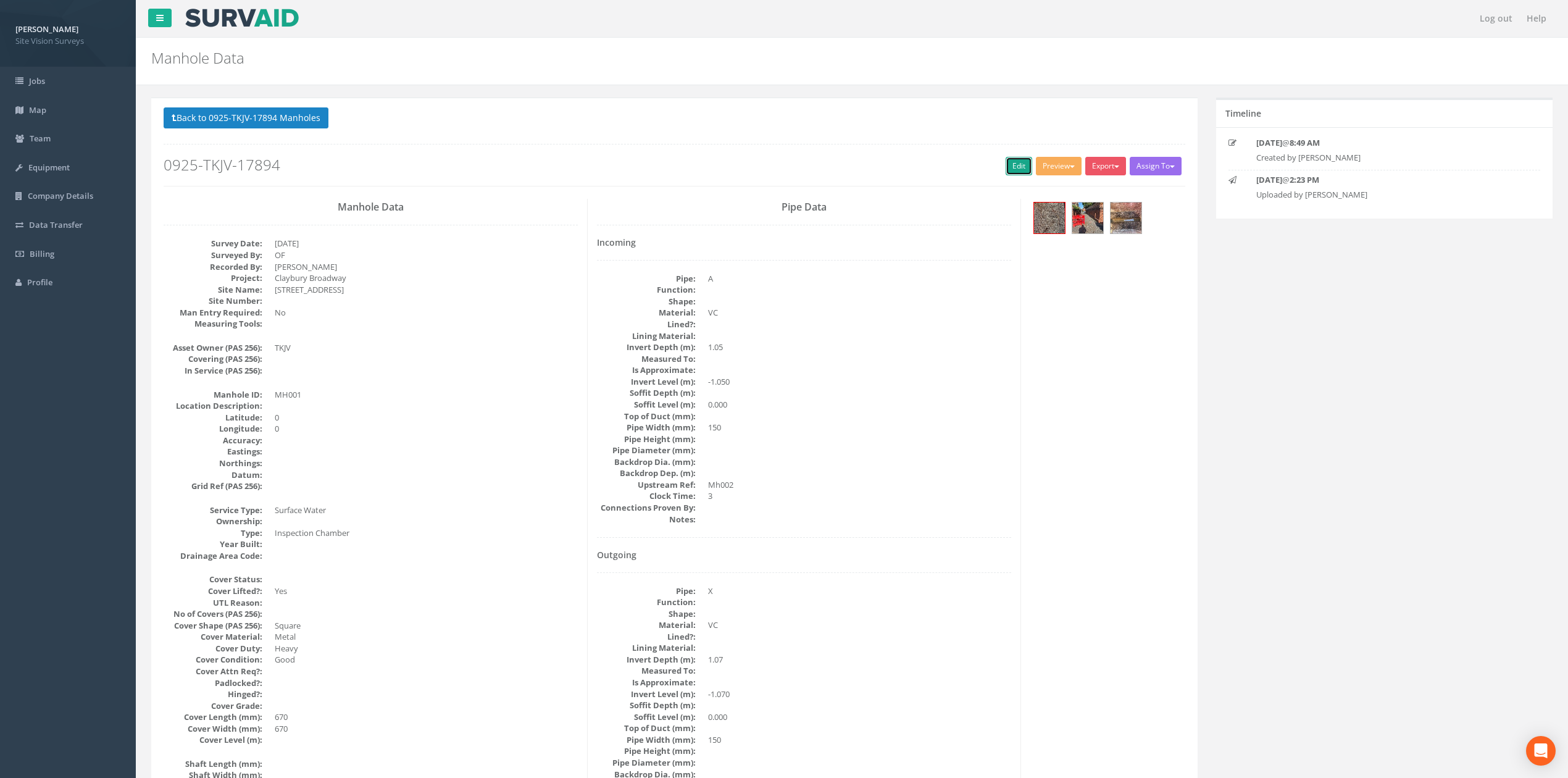
click at [1010, 158] on link "Edit" at bounding box center [1019, 166] width 27 height 18
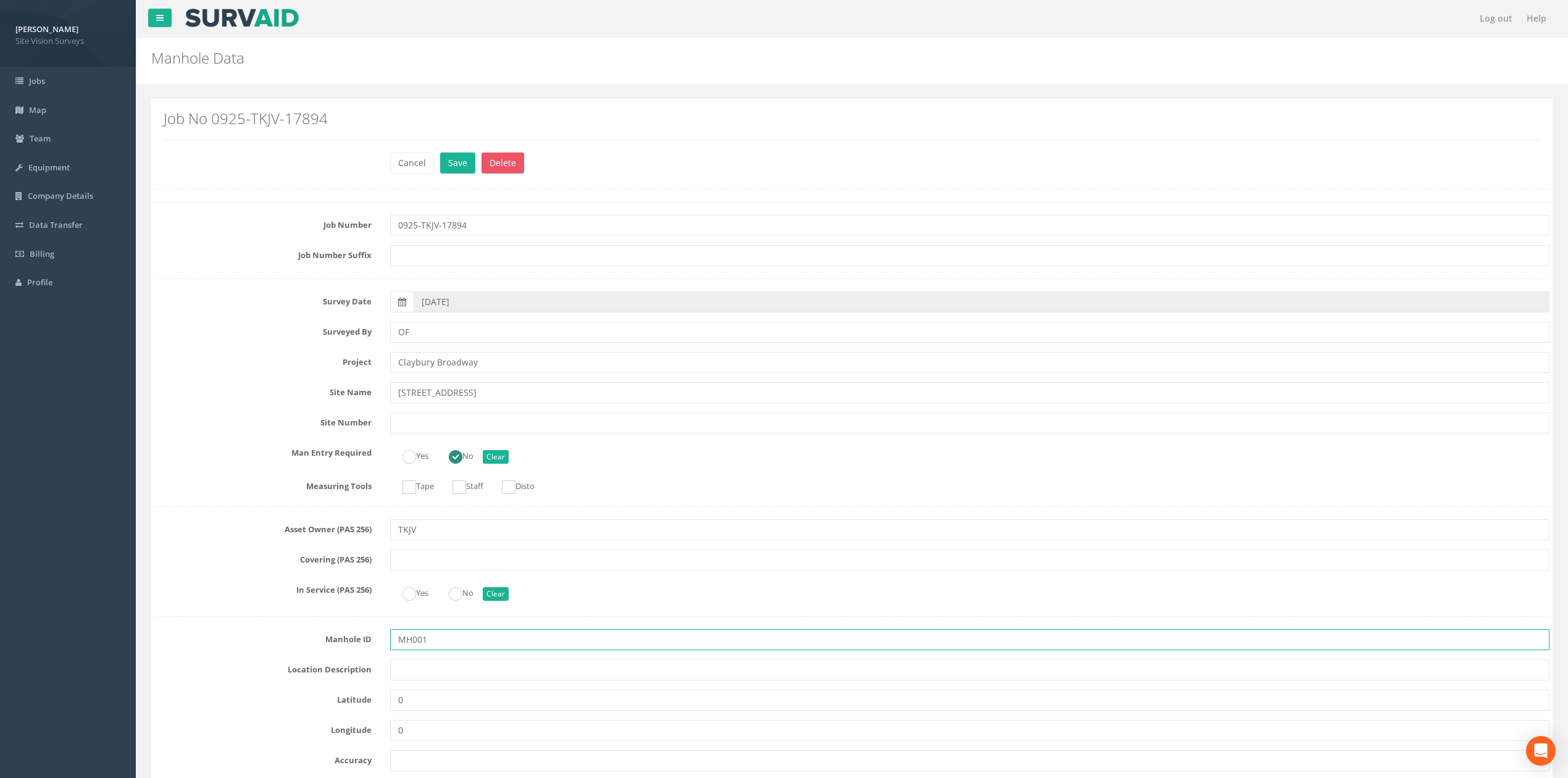
click at [413, 643] on input "MH001" at bounding box center [970, 639] width 1159 height 21
type input "MH01"
click at [440, 153] on button "Save" at bounding box center [458, 163] width 35 height 21
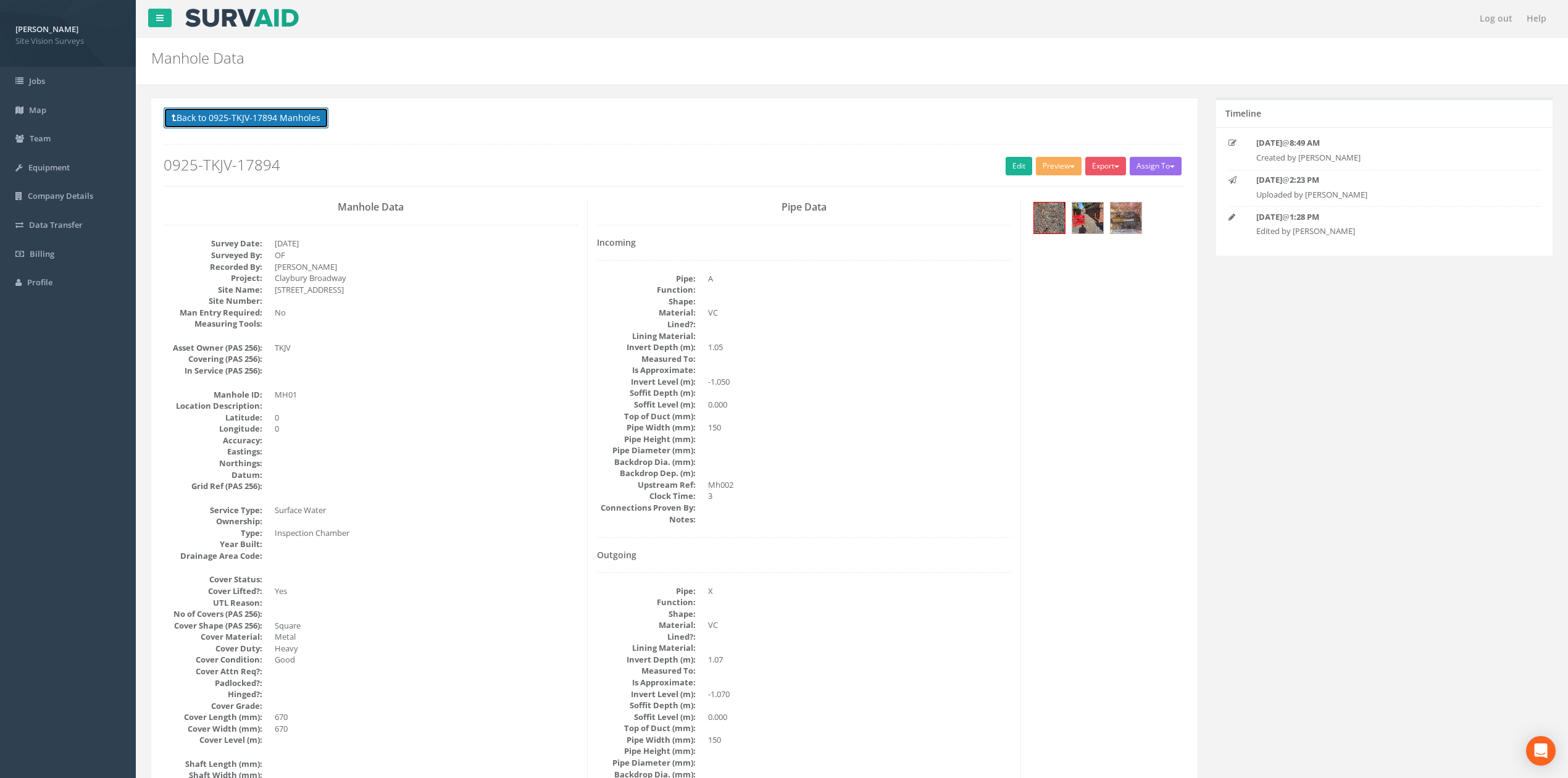
click at [196, 115] on button "Back to 0925-TKJV-17894 Manholes" at bounding box center [246, 118] width 165 height 21
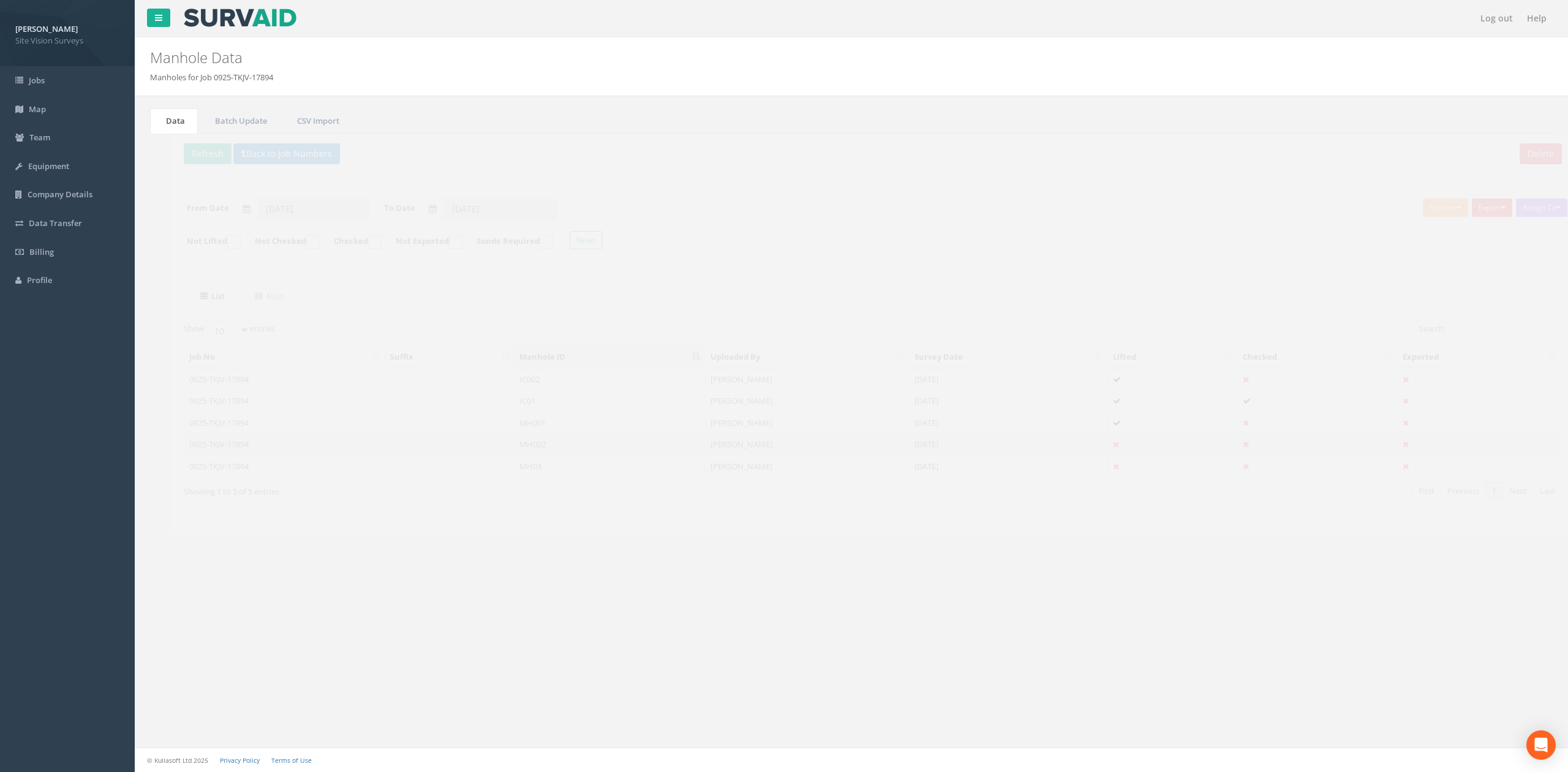
click at [554, 450] on td "MH002" at bounding box center [589, 444] width 192 height 22
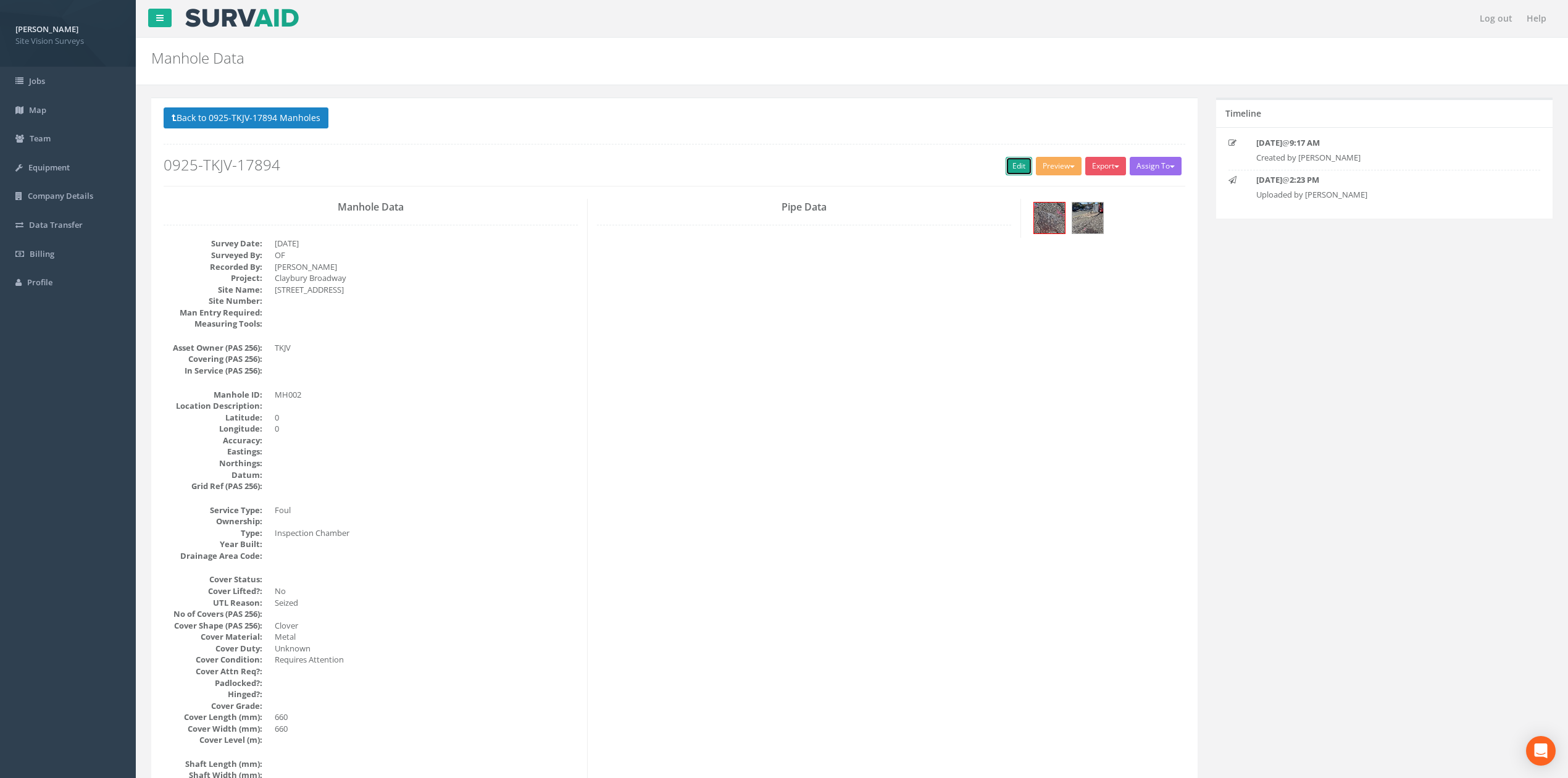
click at [1012, 162] on link "Edit" at bounding box center [1019, 166] width 27 height 18
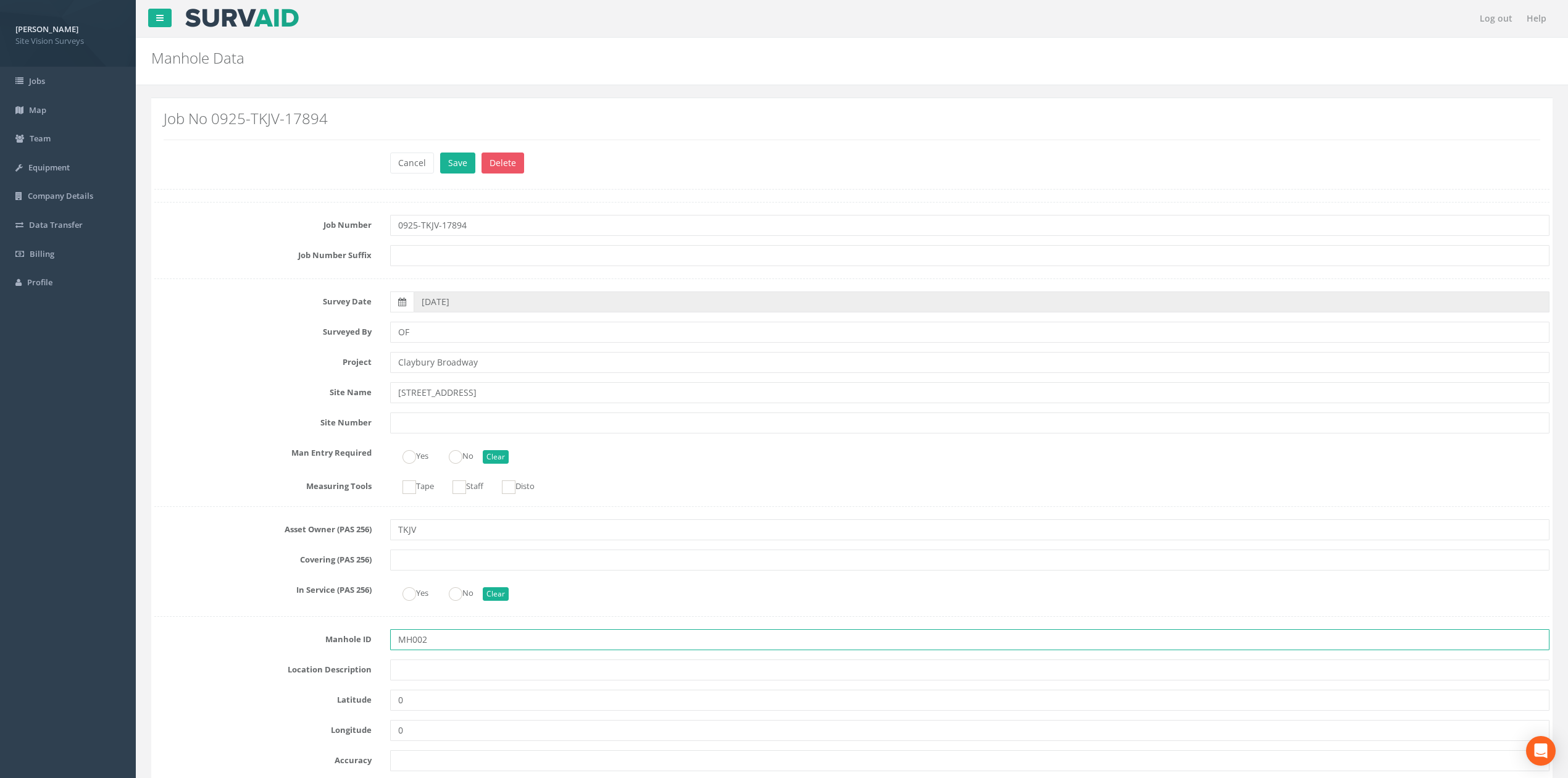
click at [415, 635] on input "MH002" at bounding box center [970, 639] width 1159 height 21
type input "MH02"
click at [440, 153] on button "Save" at bounding box center [458, 163] width 35 height 21
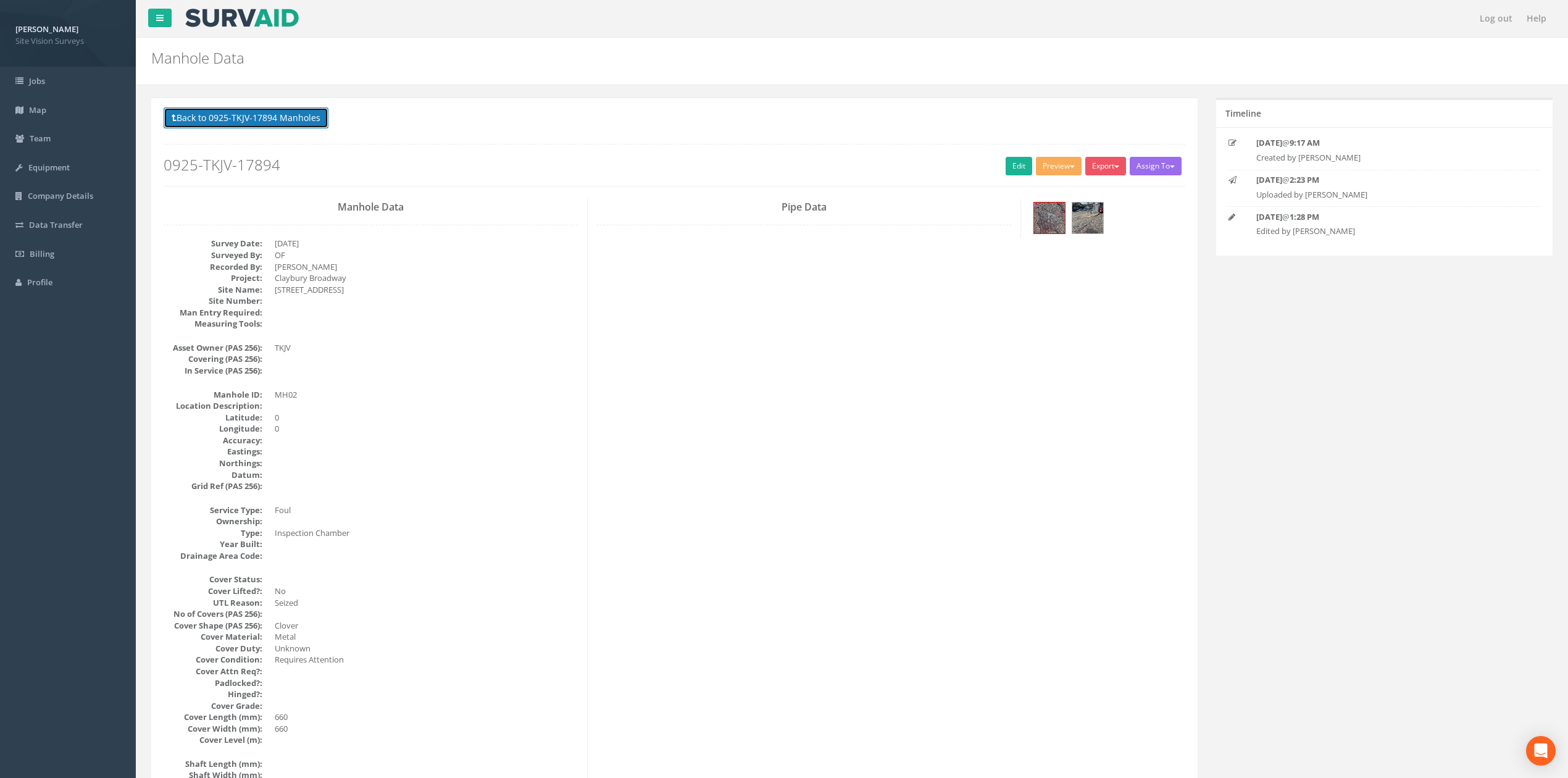
click at [299, 113] on button "Back to 0925-TKJV-17894 Manholes" at bounding box center [246, 118] width 165 height 21
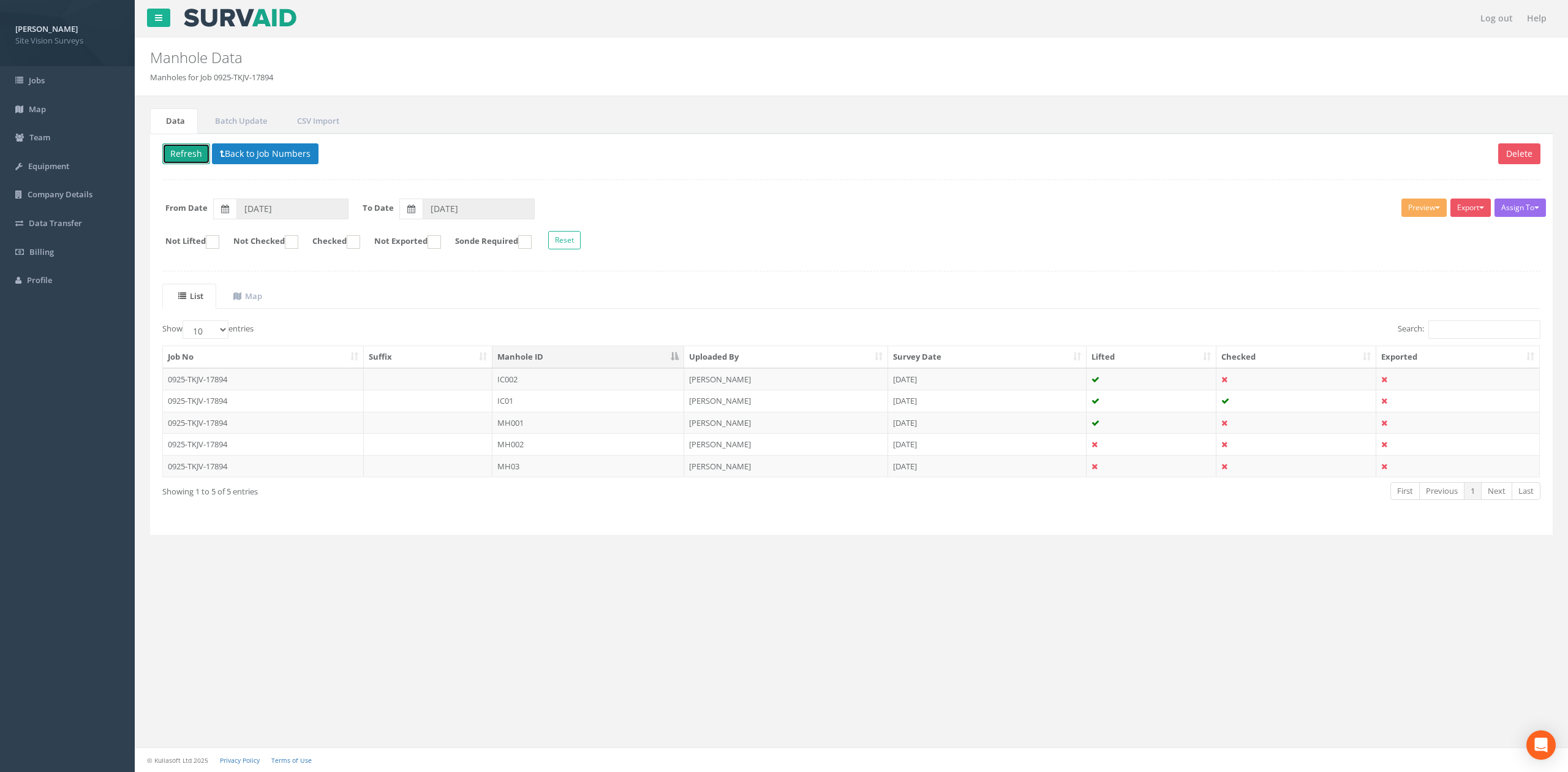
click at [174, 156] on button "Refresh" at bounding box center [186, 153] width 48 height 20
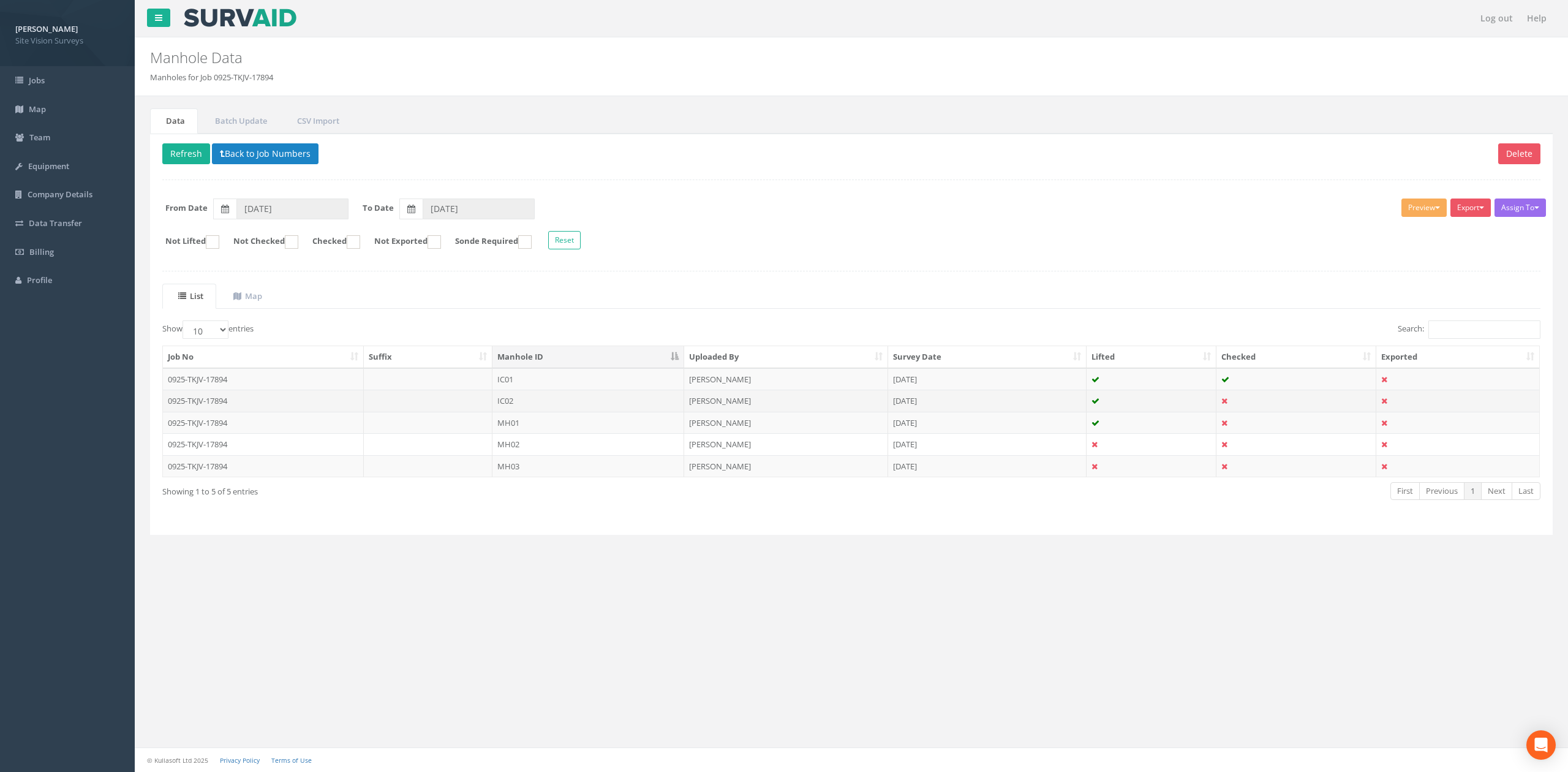
click at [622, 410] on td "IC02" at bounding box center [589, 401] width 192 height 22
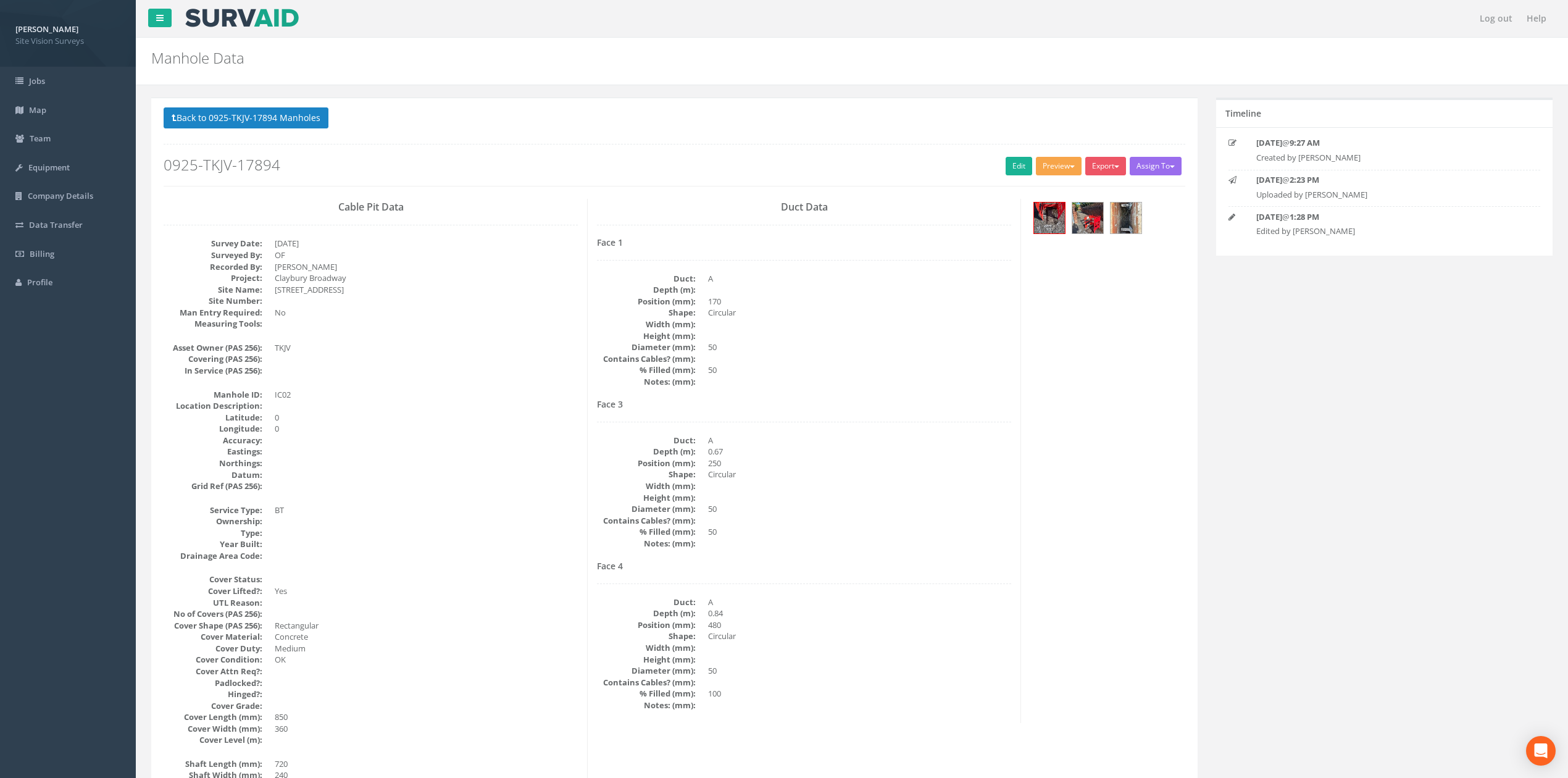
drag, startPoint x: 1057, startPoint y: 169, endPoint x: 1051, endPoint y: 193, distance: 24.7
click at [1056, 169] on button "Preview" at bounding box center [1059, 166] width 46 height 18
click at [1050, 194] on link "SVS IC" at bounding box center [1036, 192] width 93 height 19
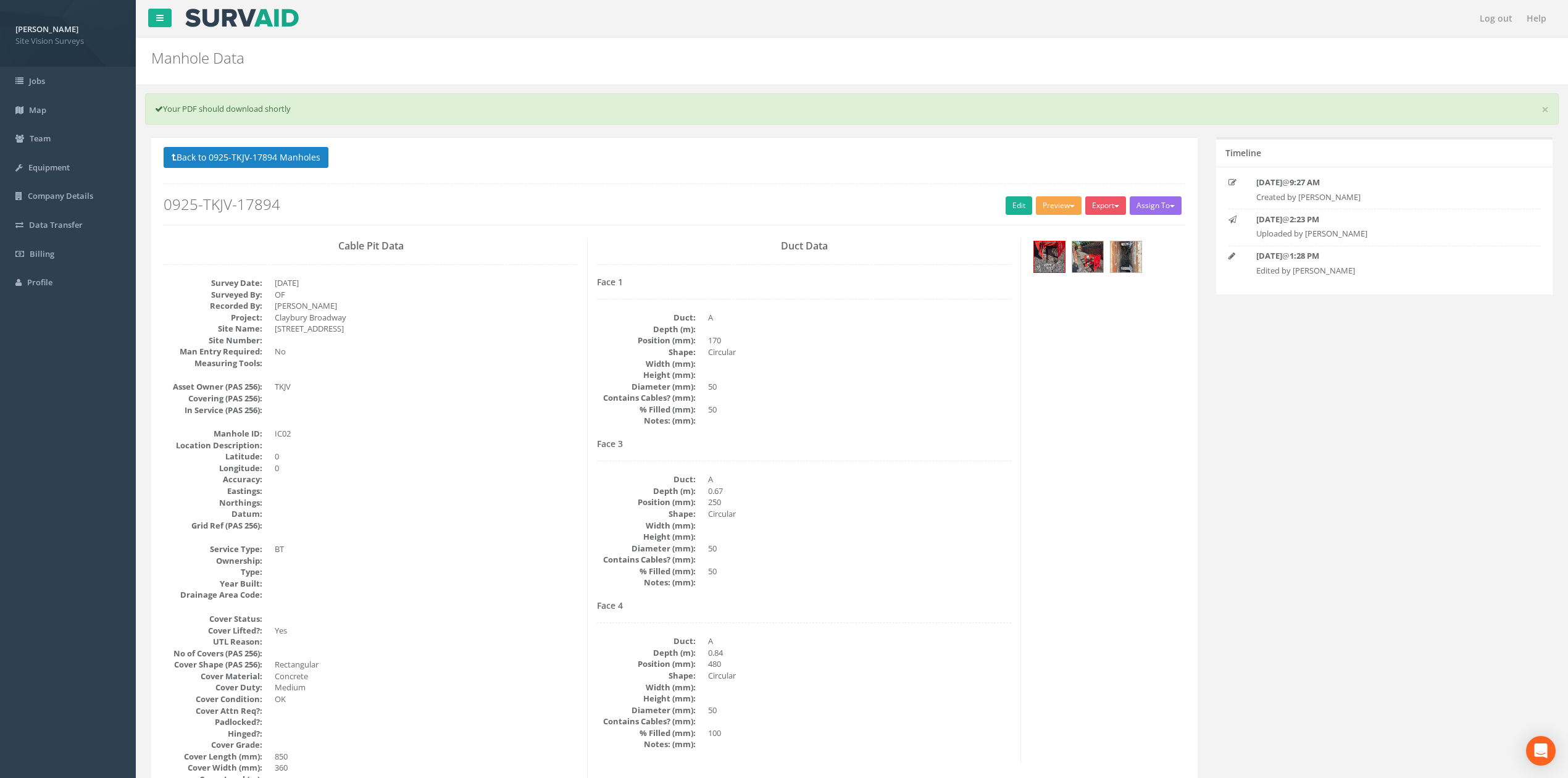
click at [1075, 208] on button "Preview" at bounding box center [1059, 205] width 46 height 18
click at [1036, 231] on link "SVS IC" at bounding box center [1036, 231] width 93 height 19
click at [1006, 208] on link "Edit" at bounding box center [1019, 205] width 27 height 18
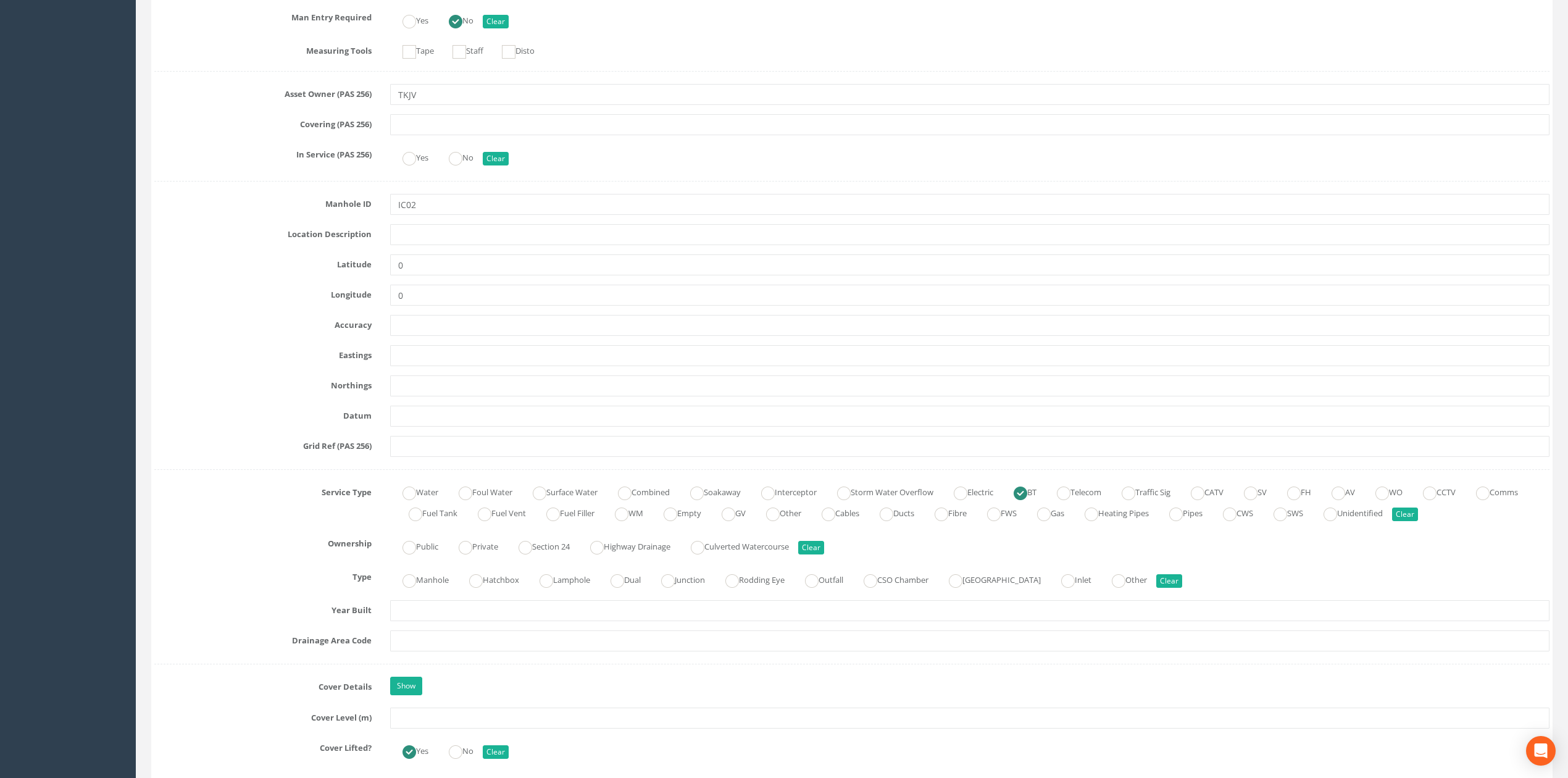
scroll to position [494, 0]
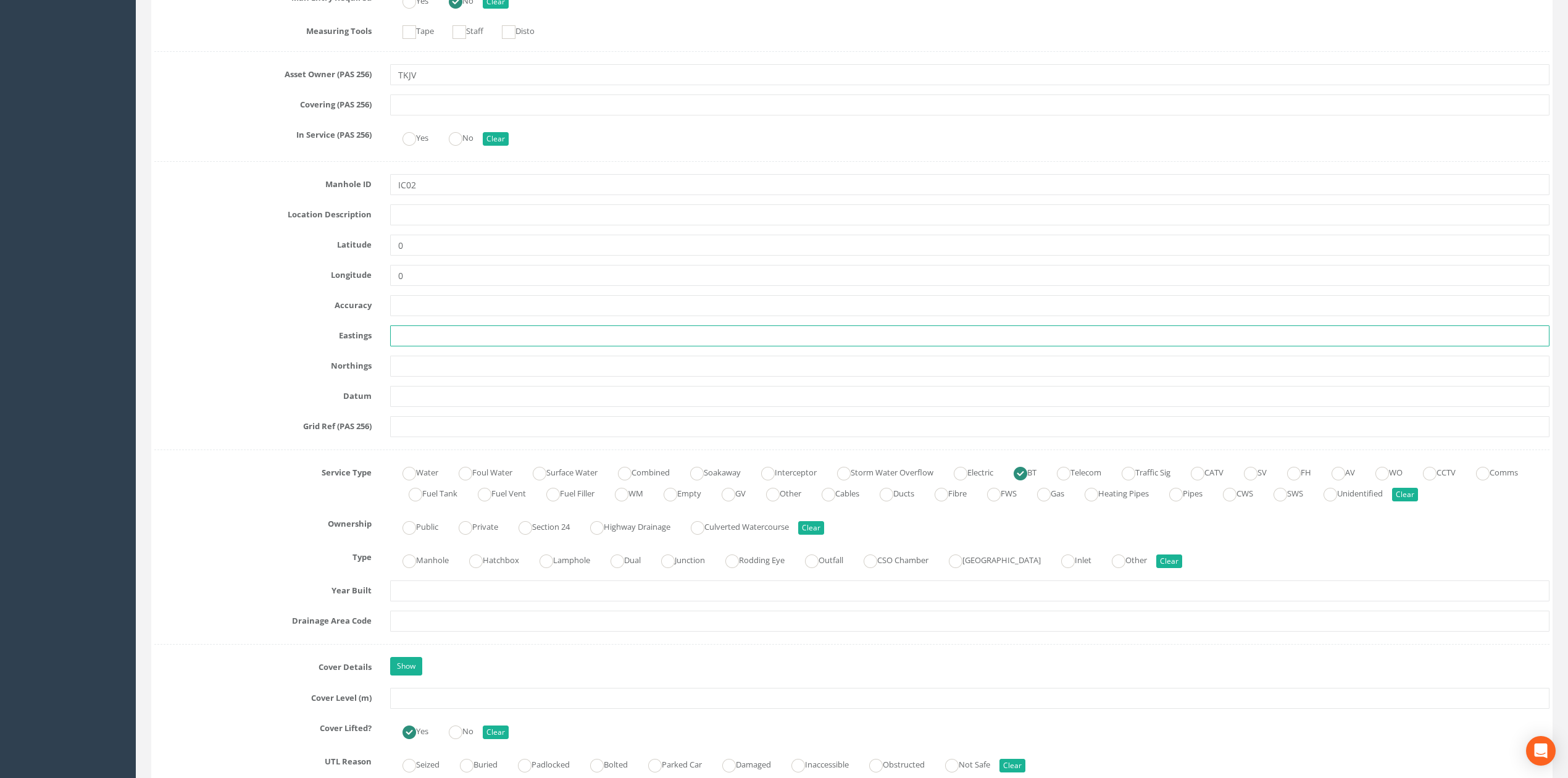
click at [455, 343] on input "text" at bounding box center [970, 336] width 1159 height 21
paste input "542104.100"
type input "542104.100"
click at [470, 373] on input "text" at bounding box center [970, 366] width 1159 height 21
paste input "190011.460"
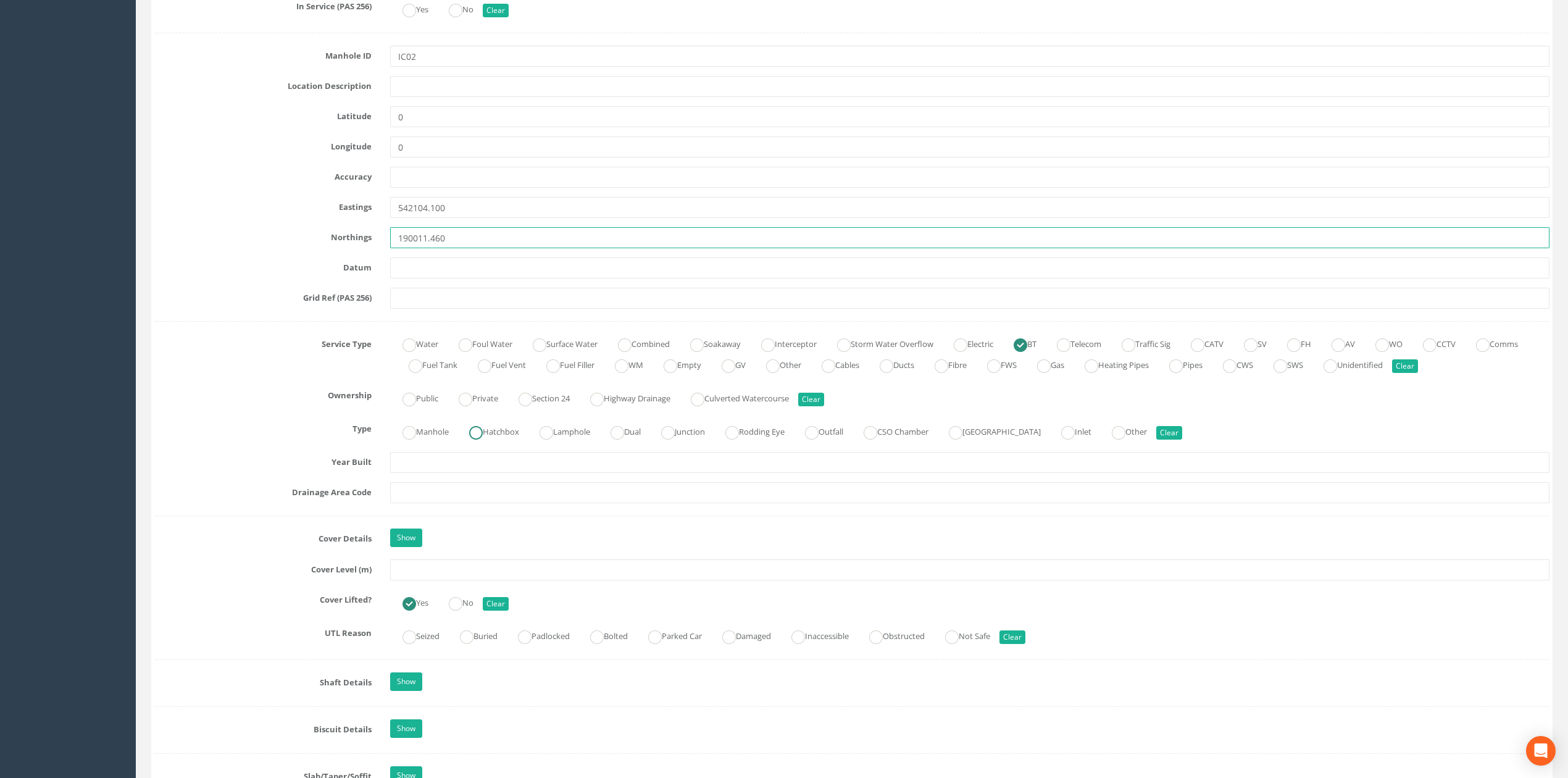
scroll to position [658, 0]
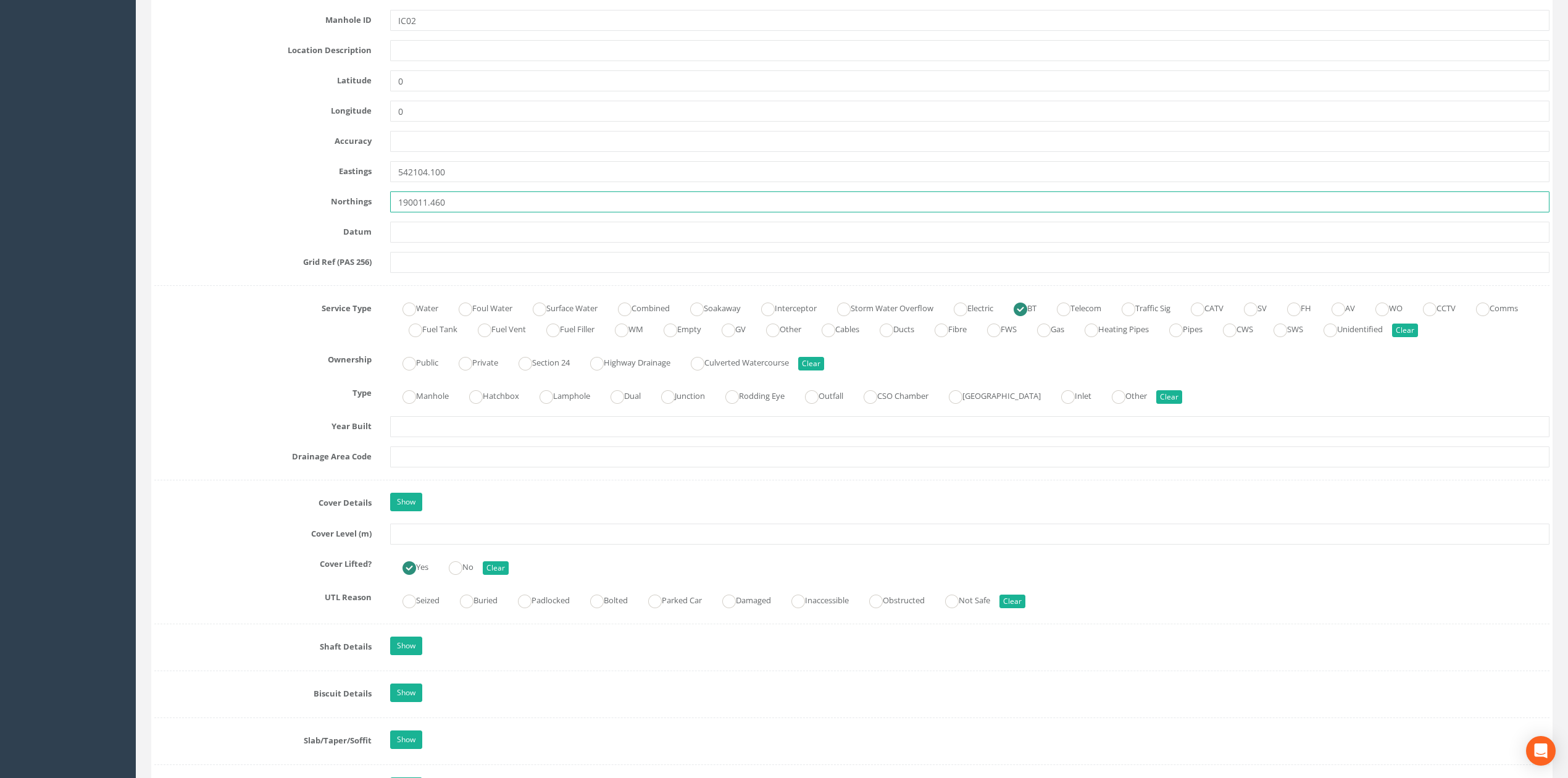
type input "190011.460"
click at [487, 536] on input "text" at bounding box center [970, 534] width 1159 height 21
type input "14.01"
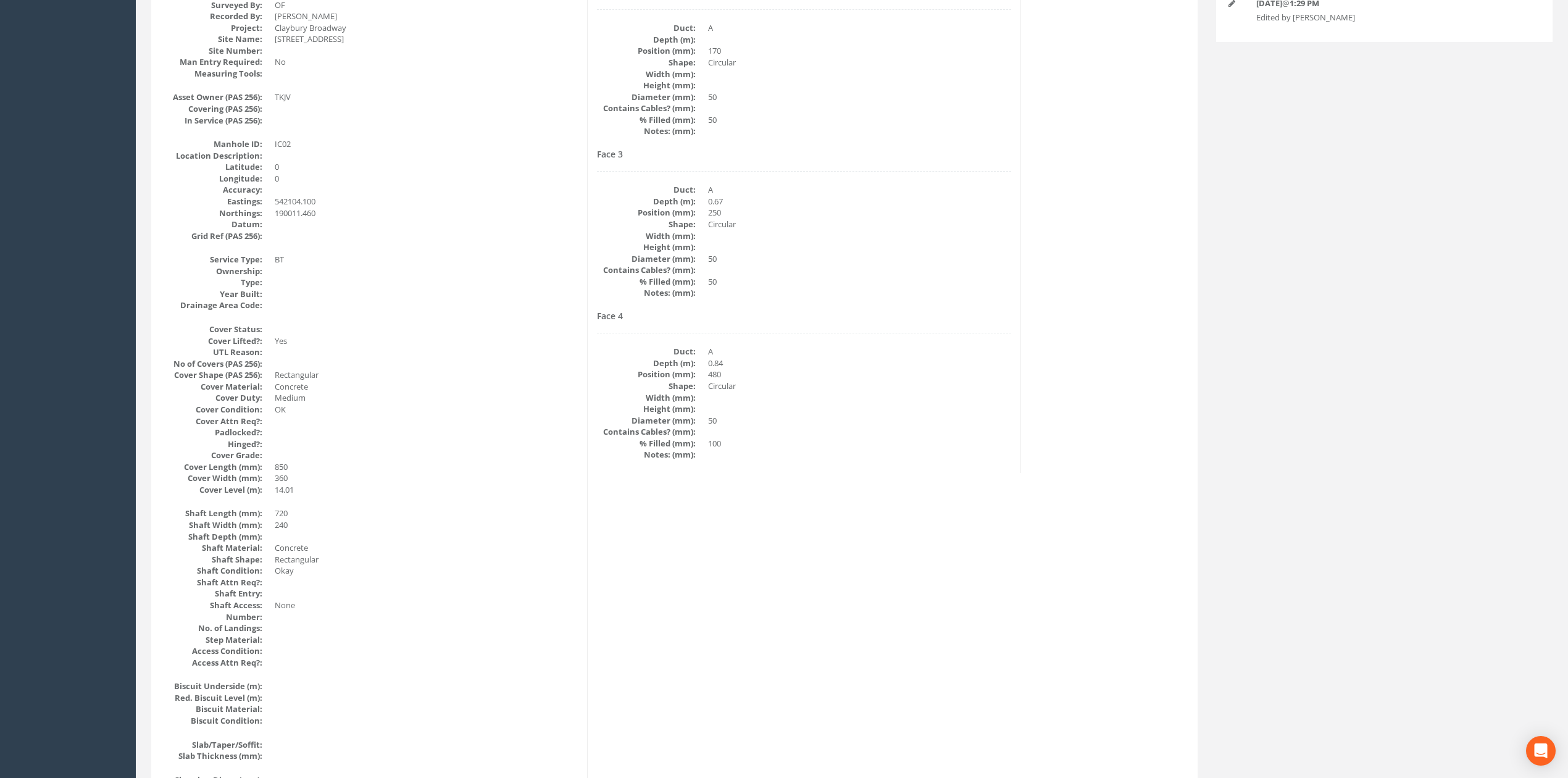
scroll to position [0, 0]
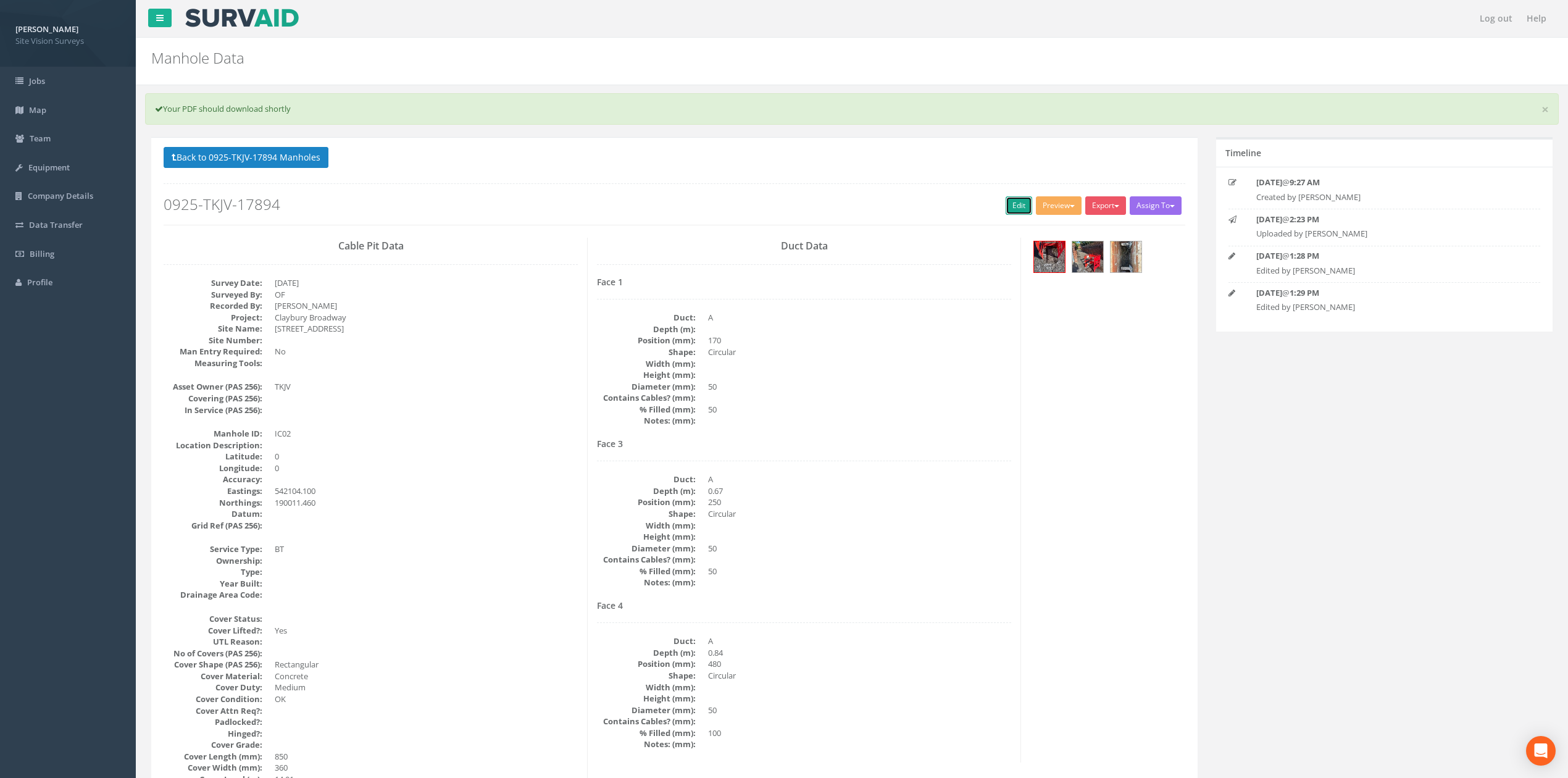
click at [1011, 213] on link "Edit" at bounding box center [1019, 205] width 27 height 18
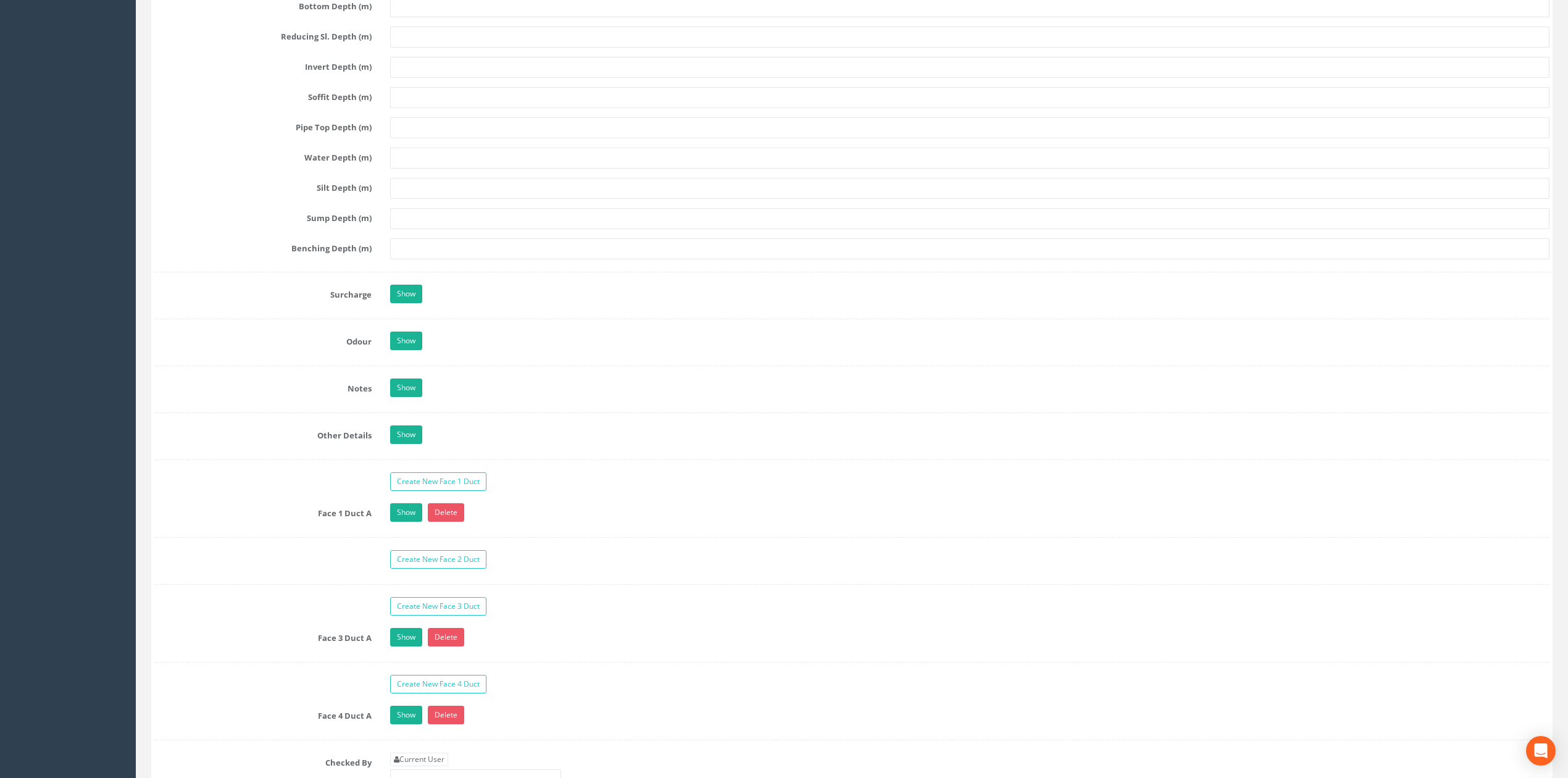
scroll to position [1482, 0]
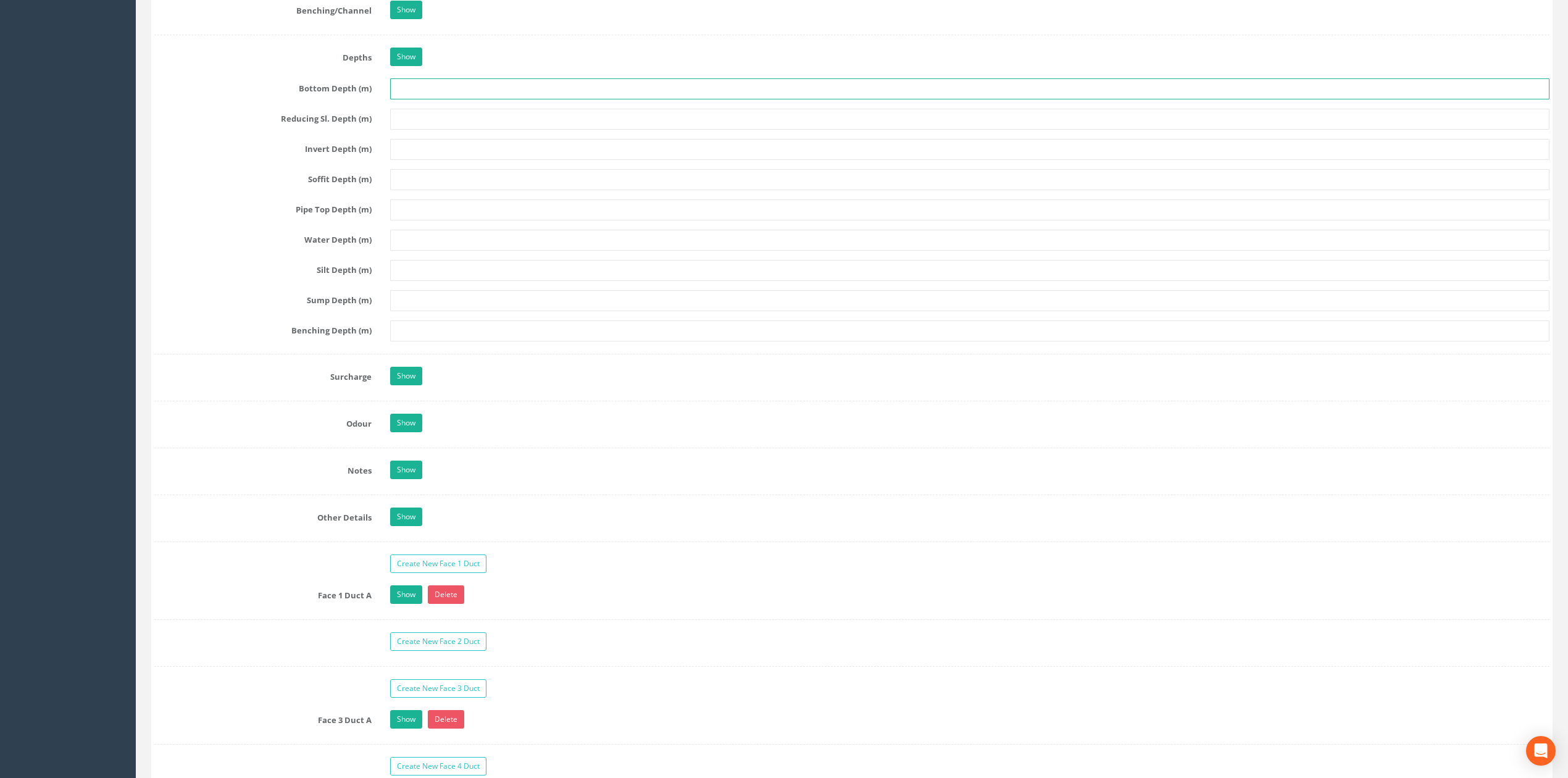
click at [410, 99] on input "text" at bounding box center [970, 89] width 1159 height 21
type input "0.87"
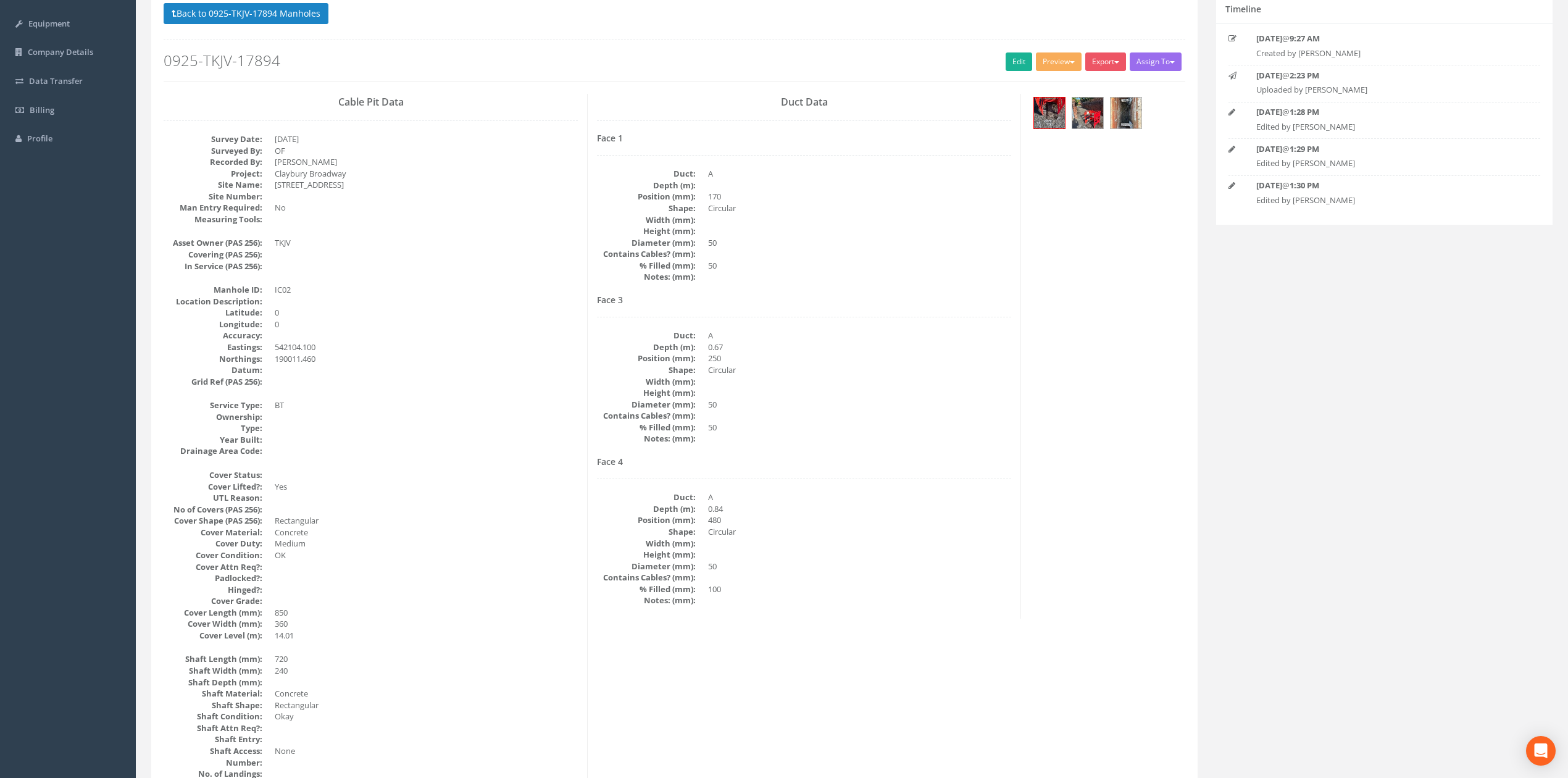
scroll to position [0, 0]
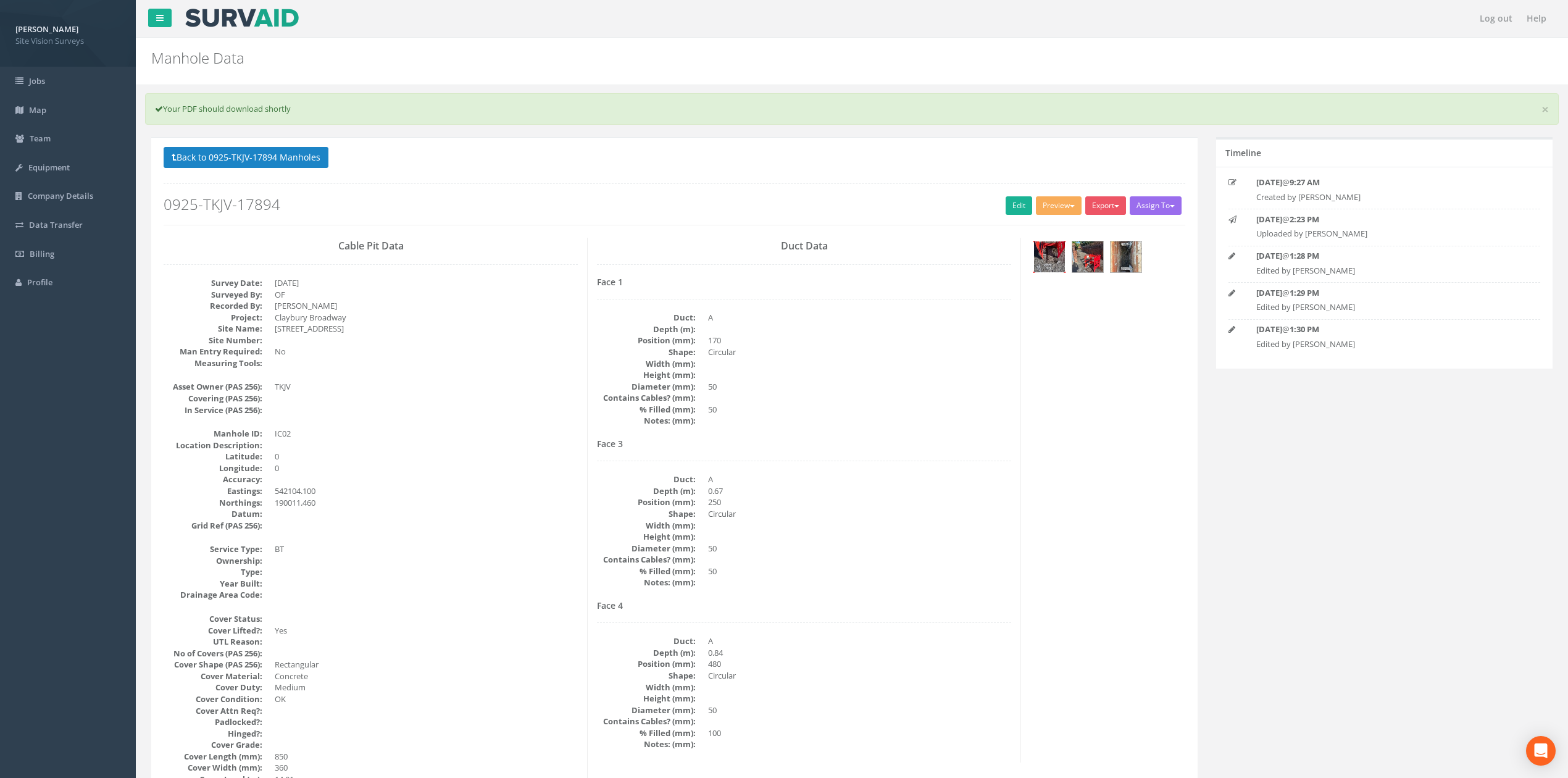
click at [1057, 265] on img at bounding box center [1049, 257] width 31 height 31
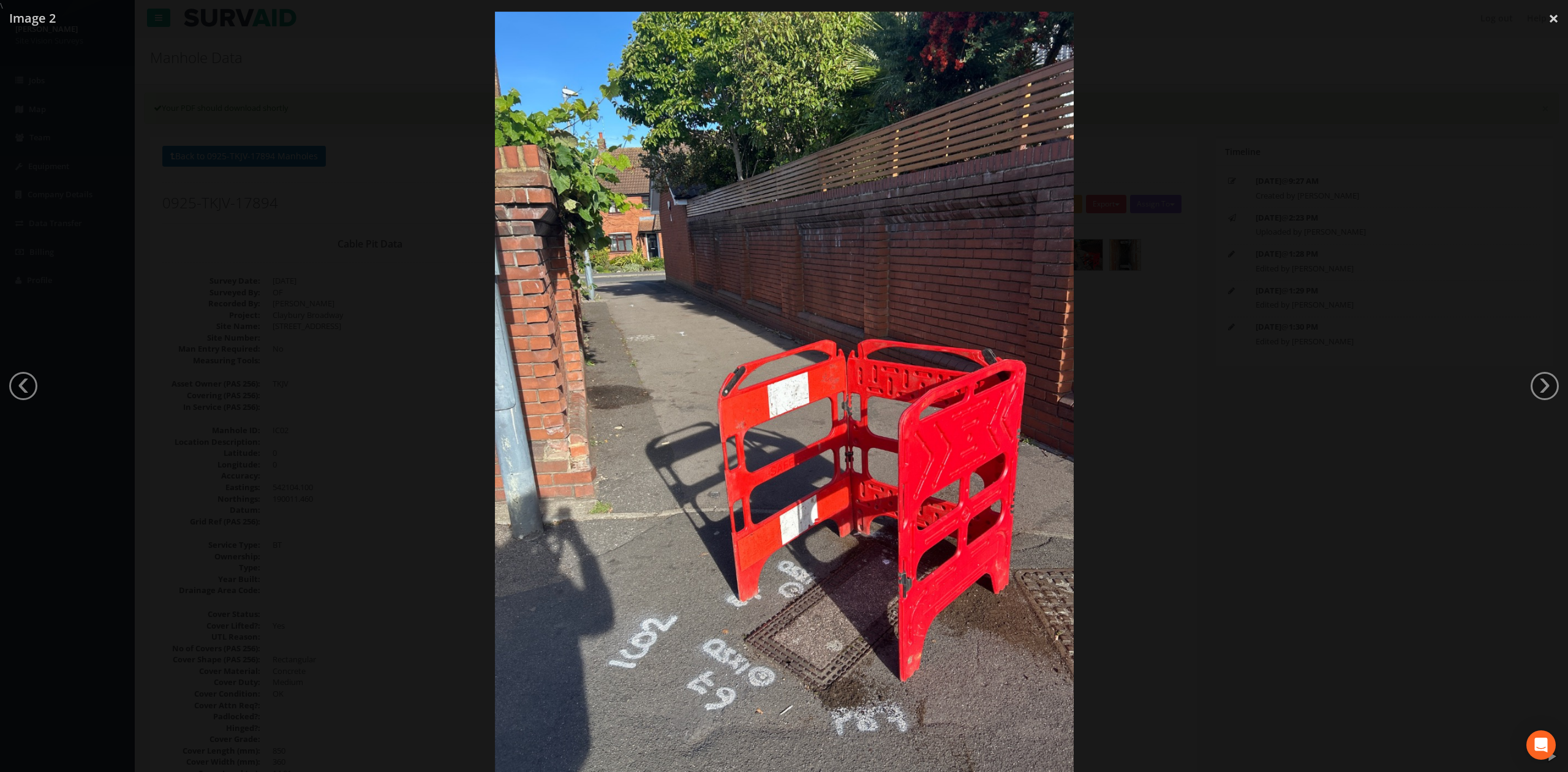
click at [1323, 415] on div at bounding box center [784, 398] width 1568 height 772
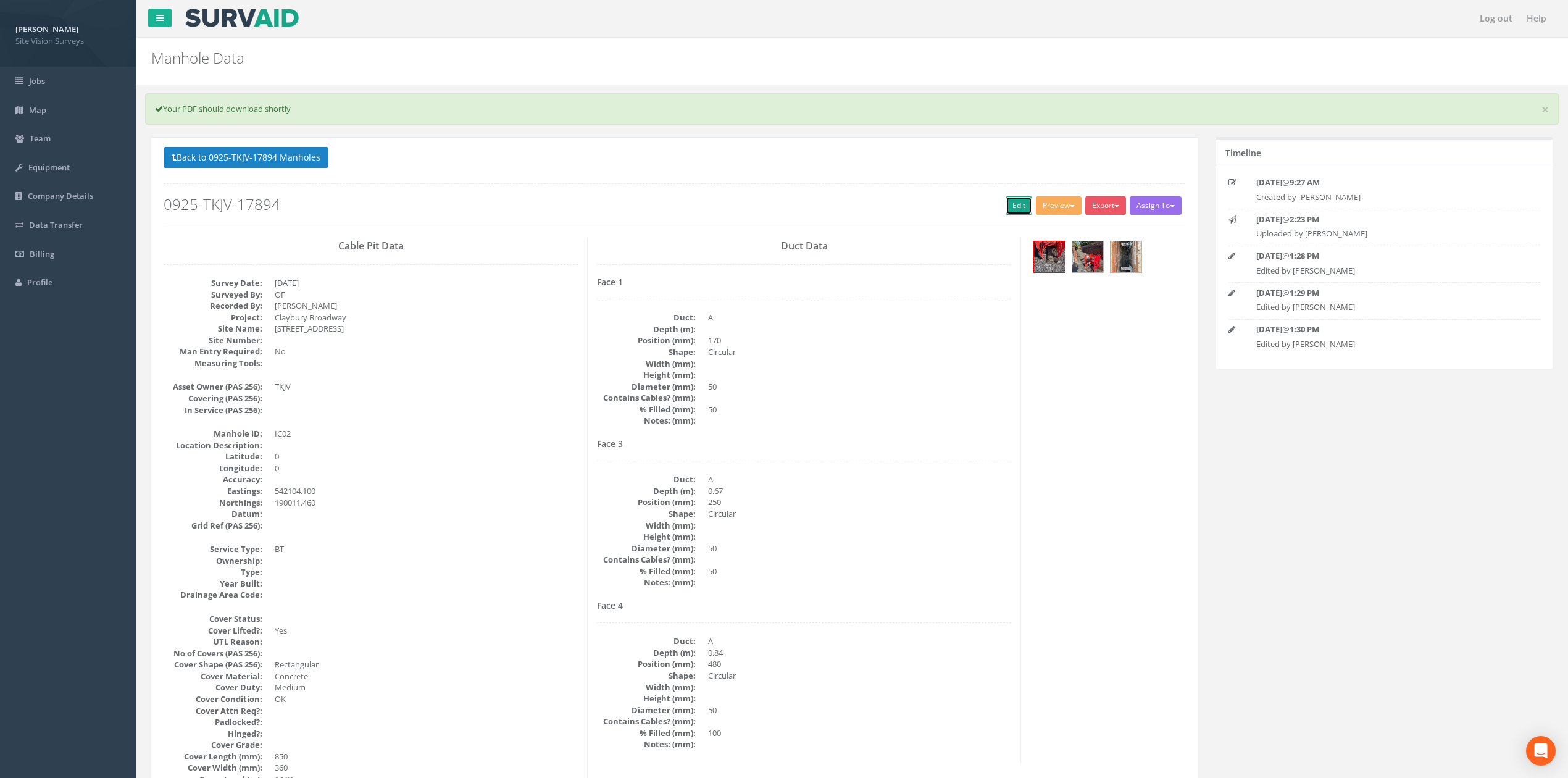
click at [1006, 208] on link "Edit" at bounding box center [1019, 205] width 27 height 18
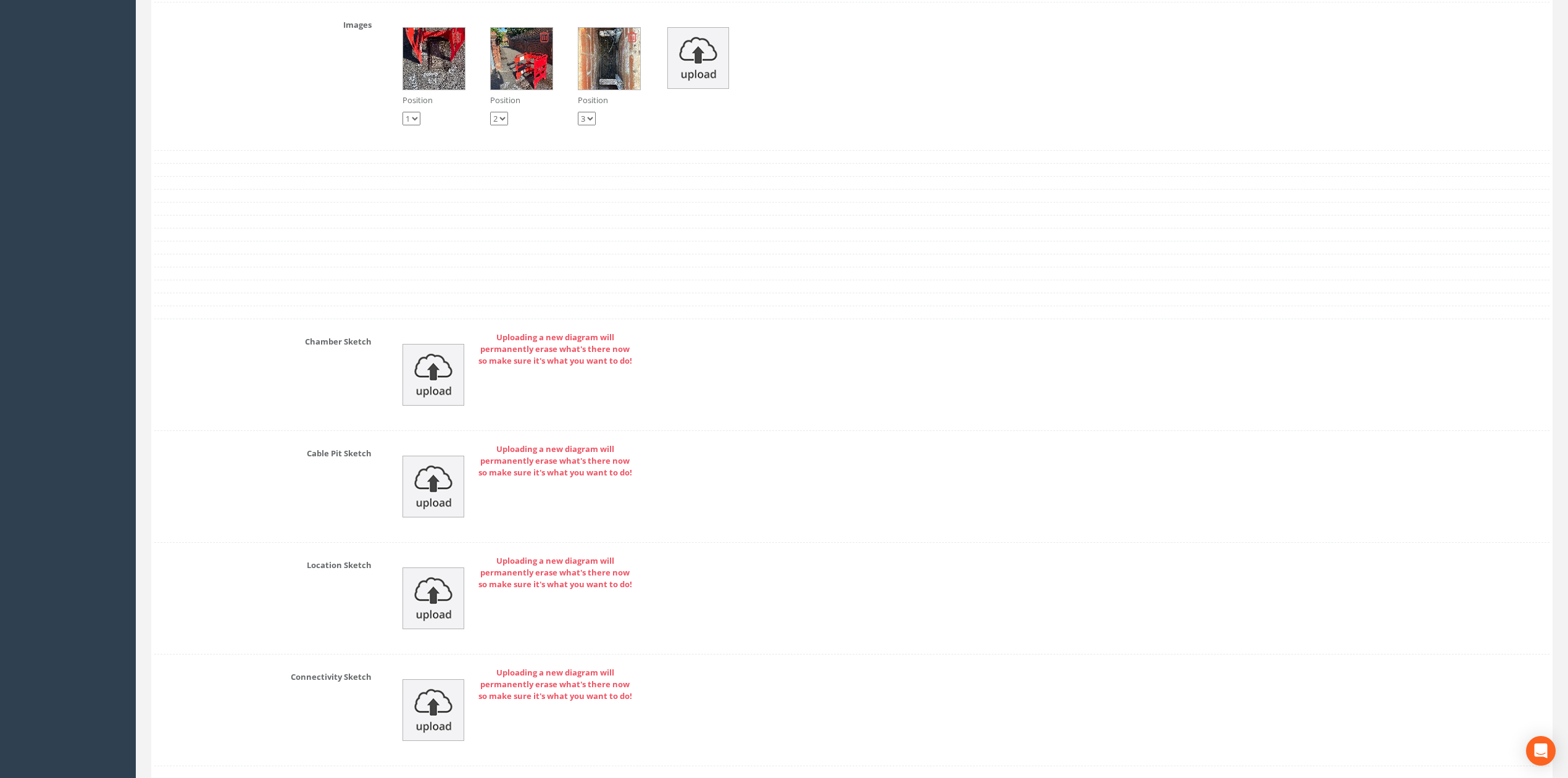
scroll to position [1729, 0]
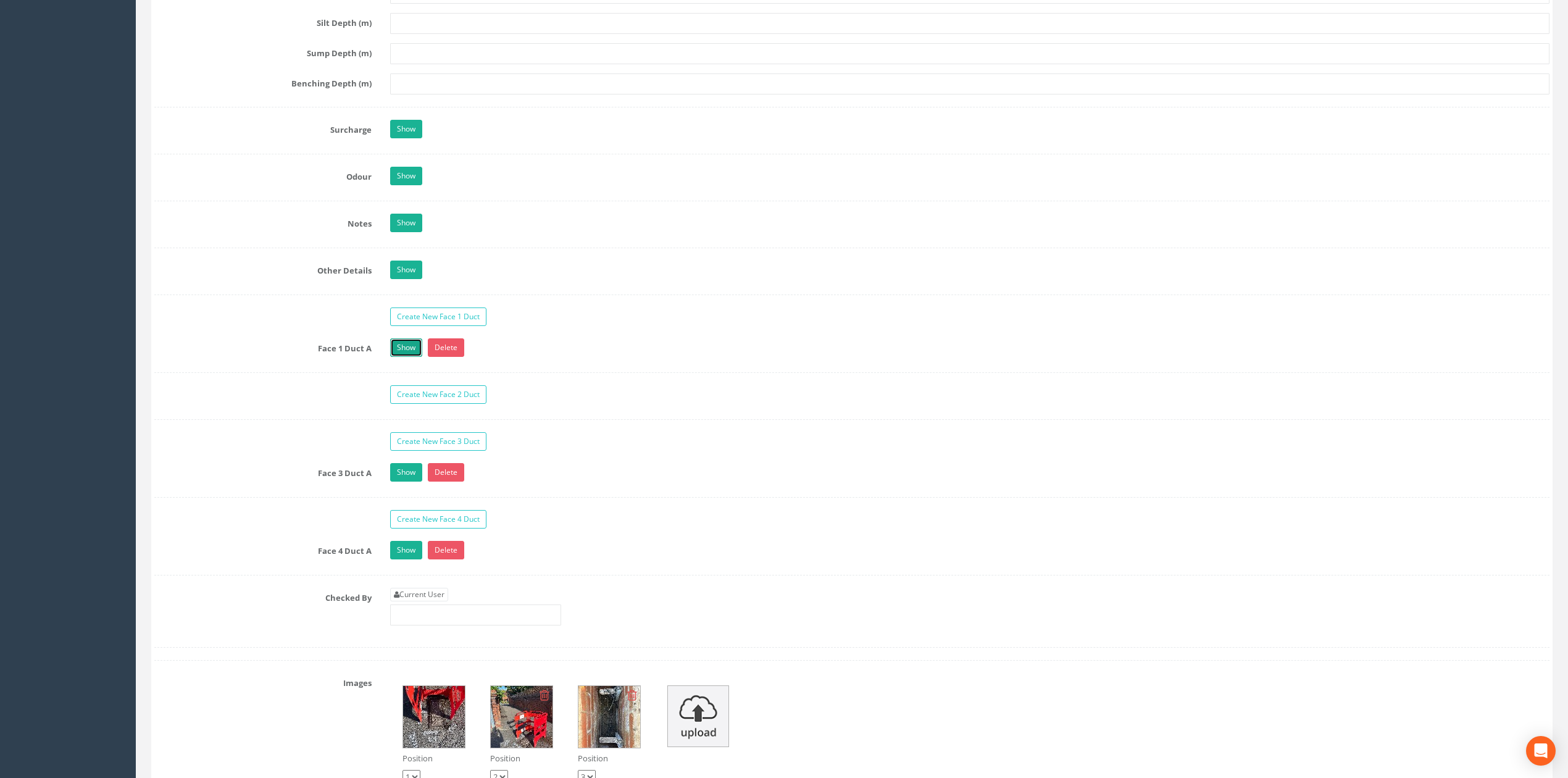
click at [404, 357] on link "Show" at bounding box center [406, 347] width 32 height 18
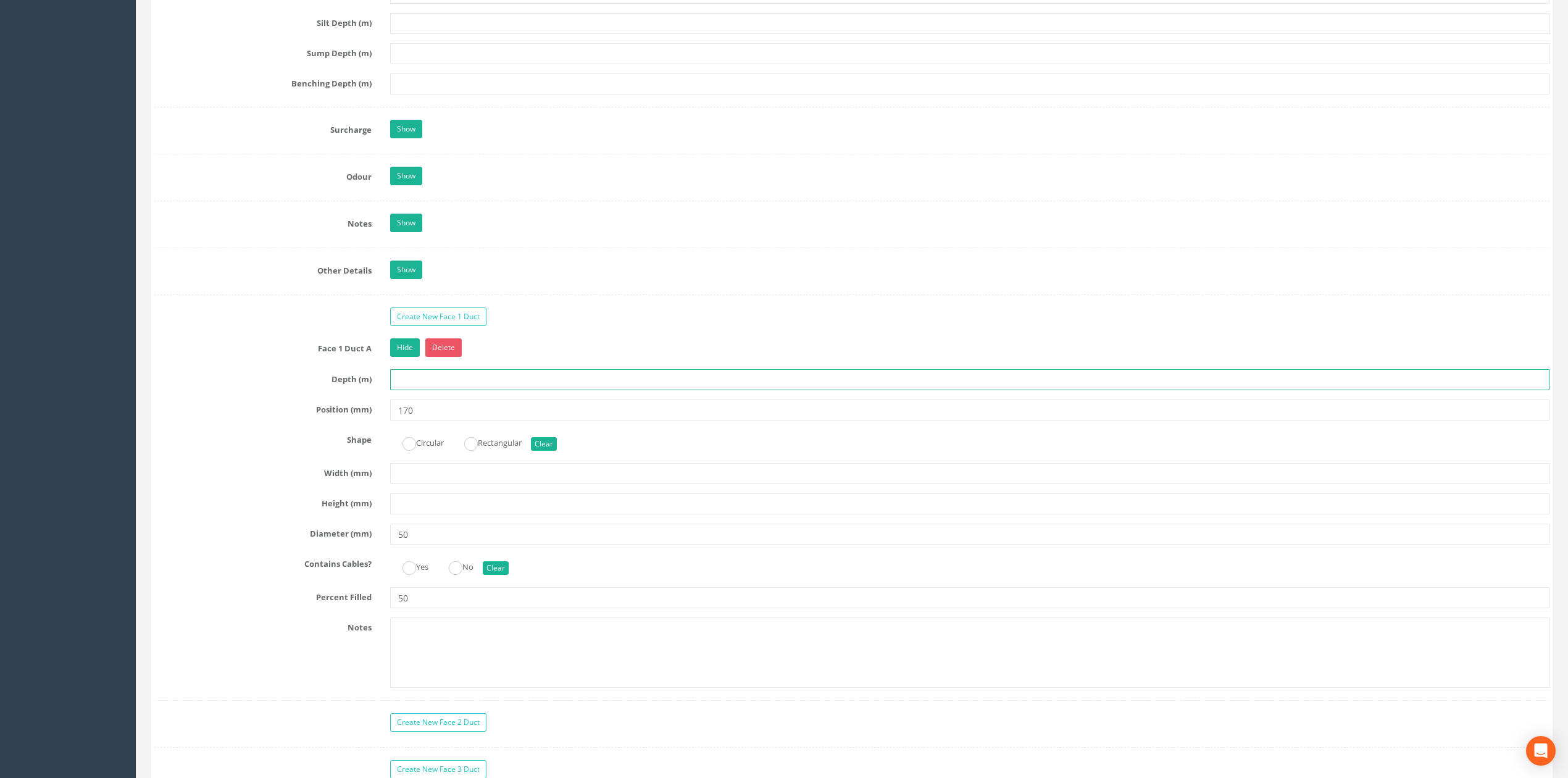
click at [455, 391] on input "text" at bounding box center [970, 379] width 1159 height 21
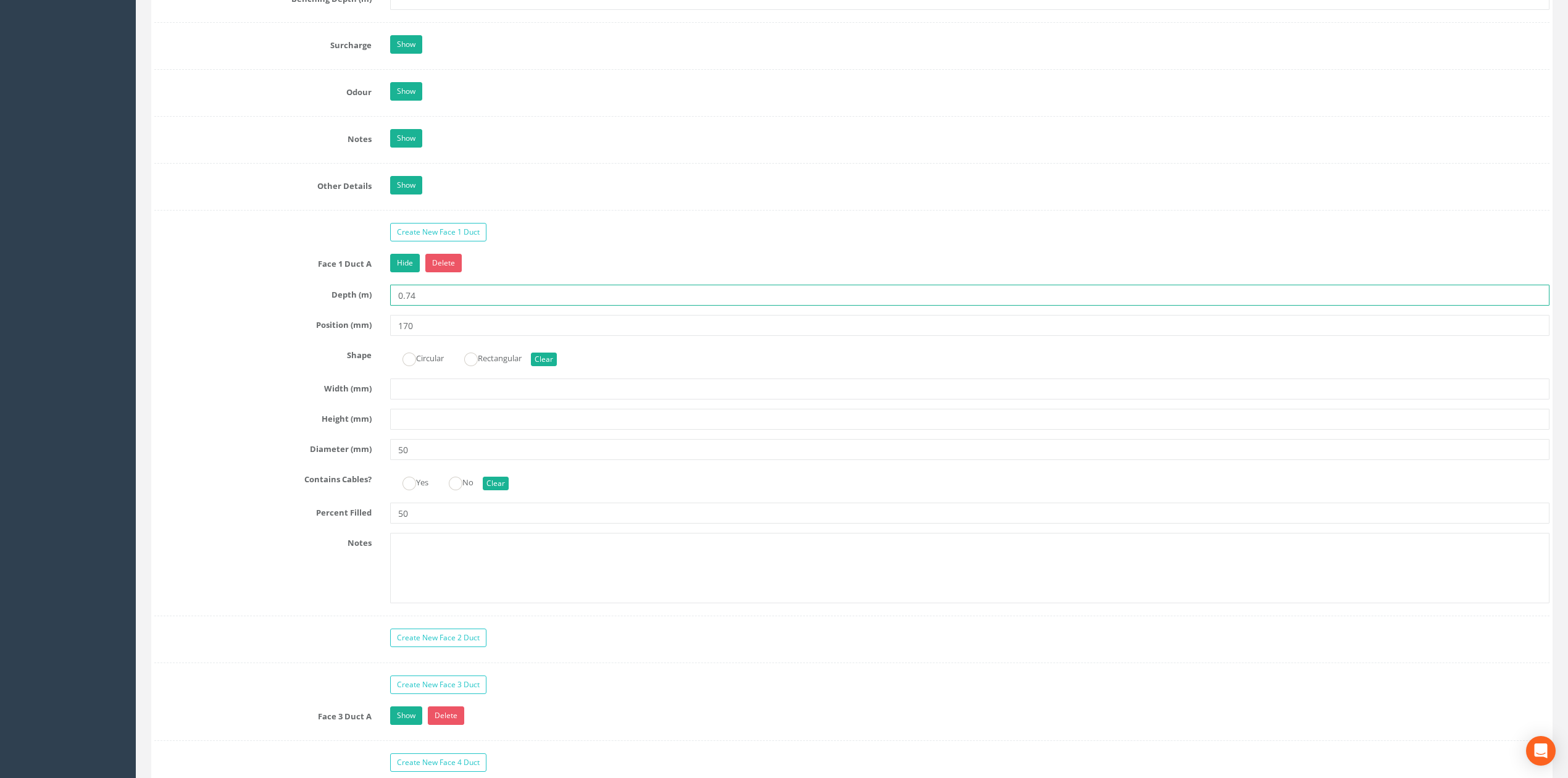
scroll to position [1894, 0]
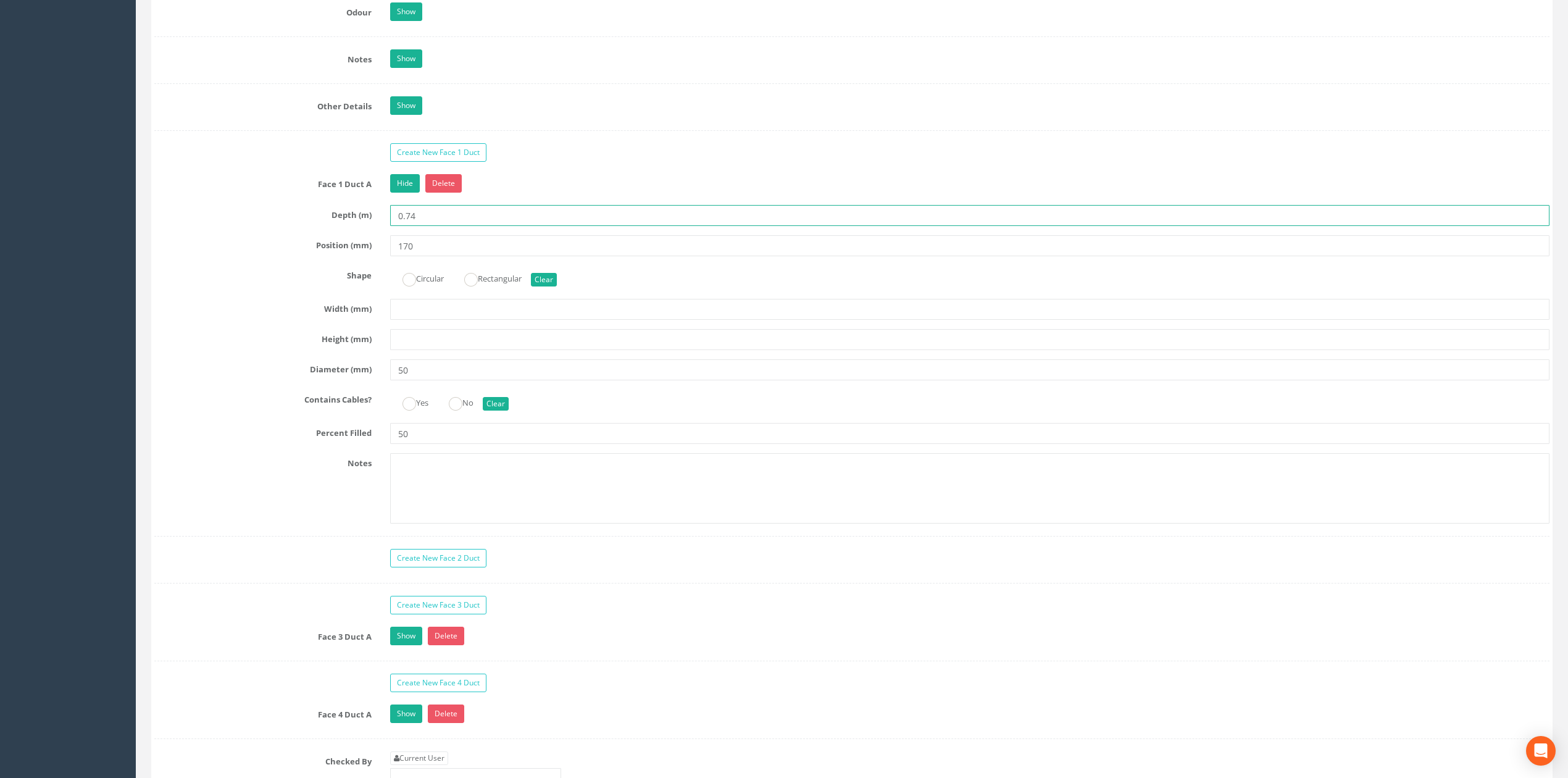
type input "0.74"
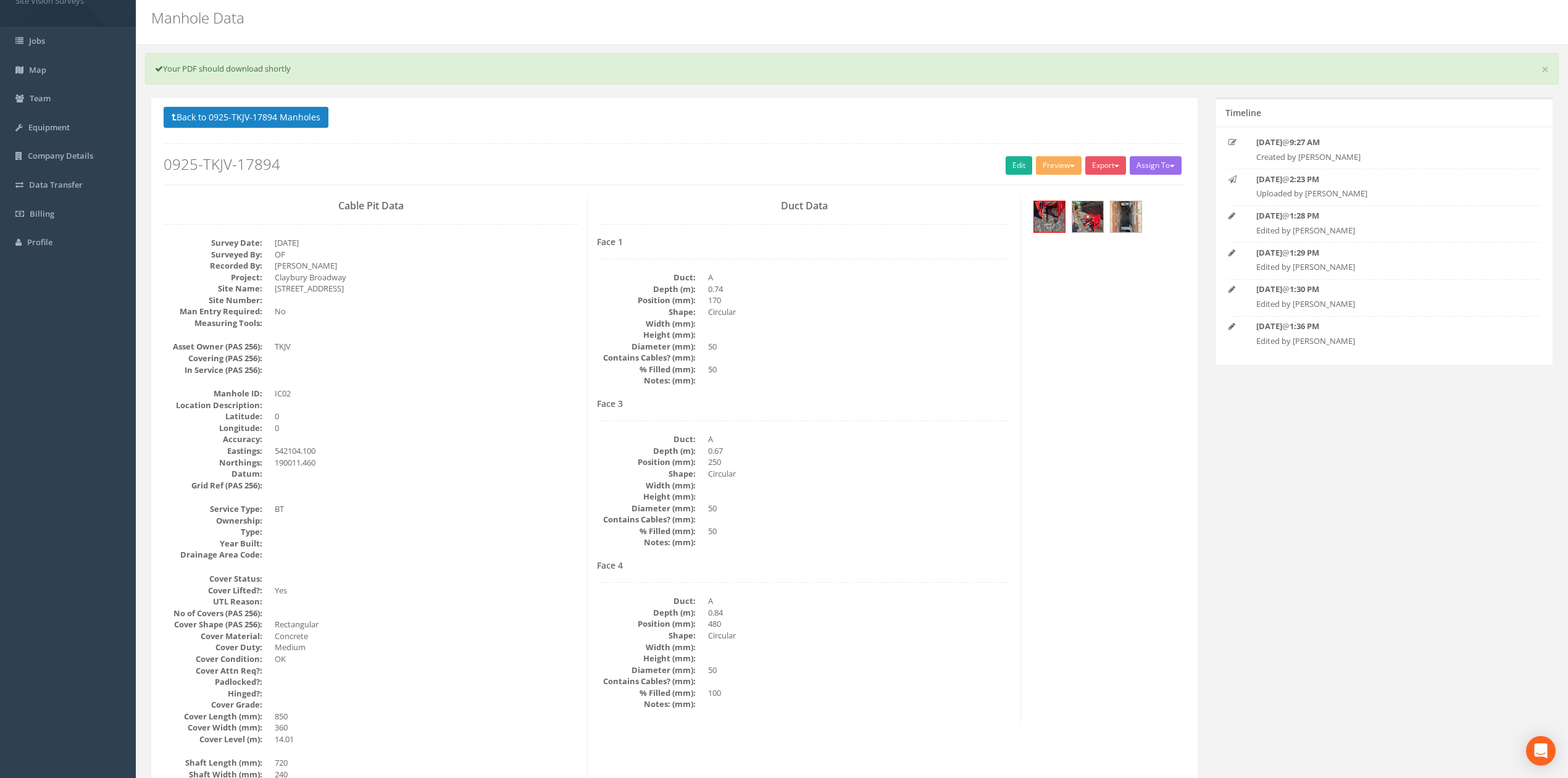
scroll to position [0, 0]
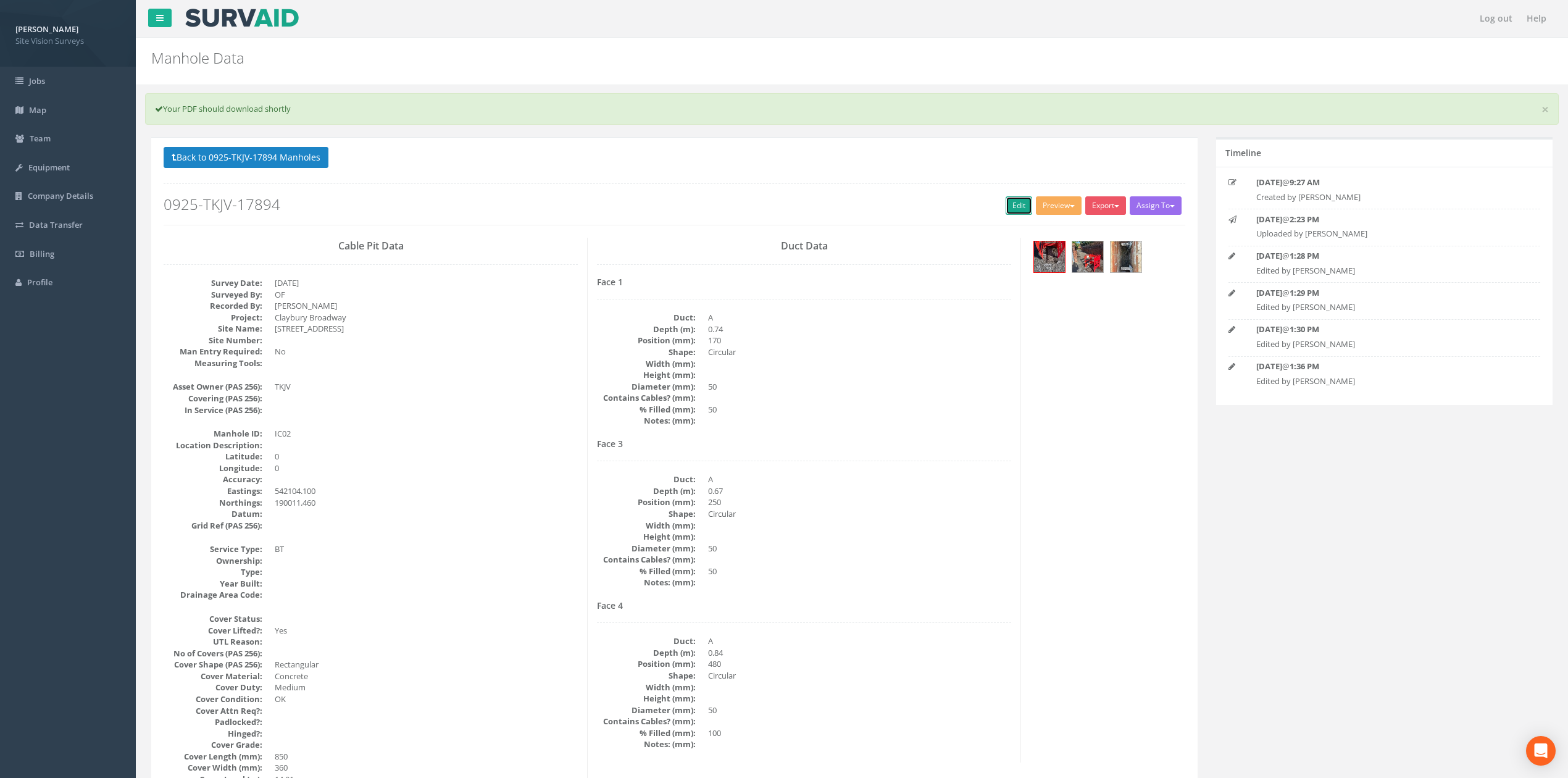
drag, startPoint x: 1011, startPoint y: 208, endPoint x: 608, endPoint y: 67, distance: 427.0
click at [1011, 208] on link "Edit" at bounding box center [1019, 205] width 27 height 18
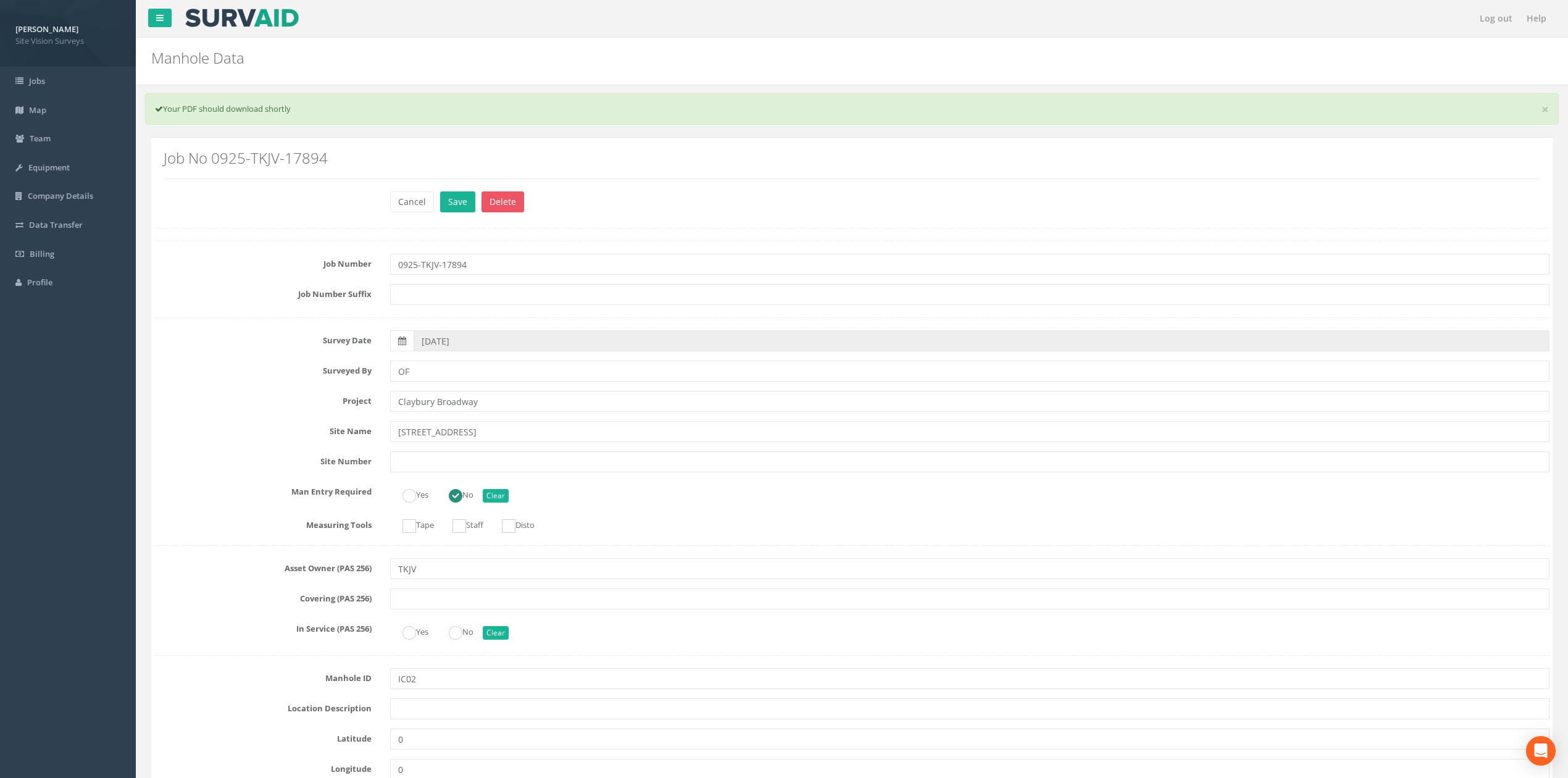
scroll to position [2935, 0]
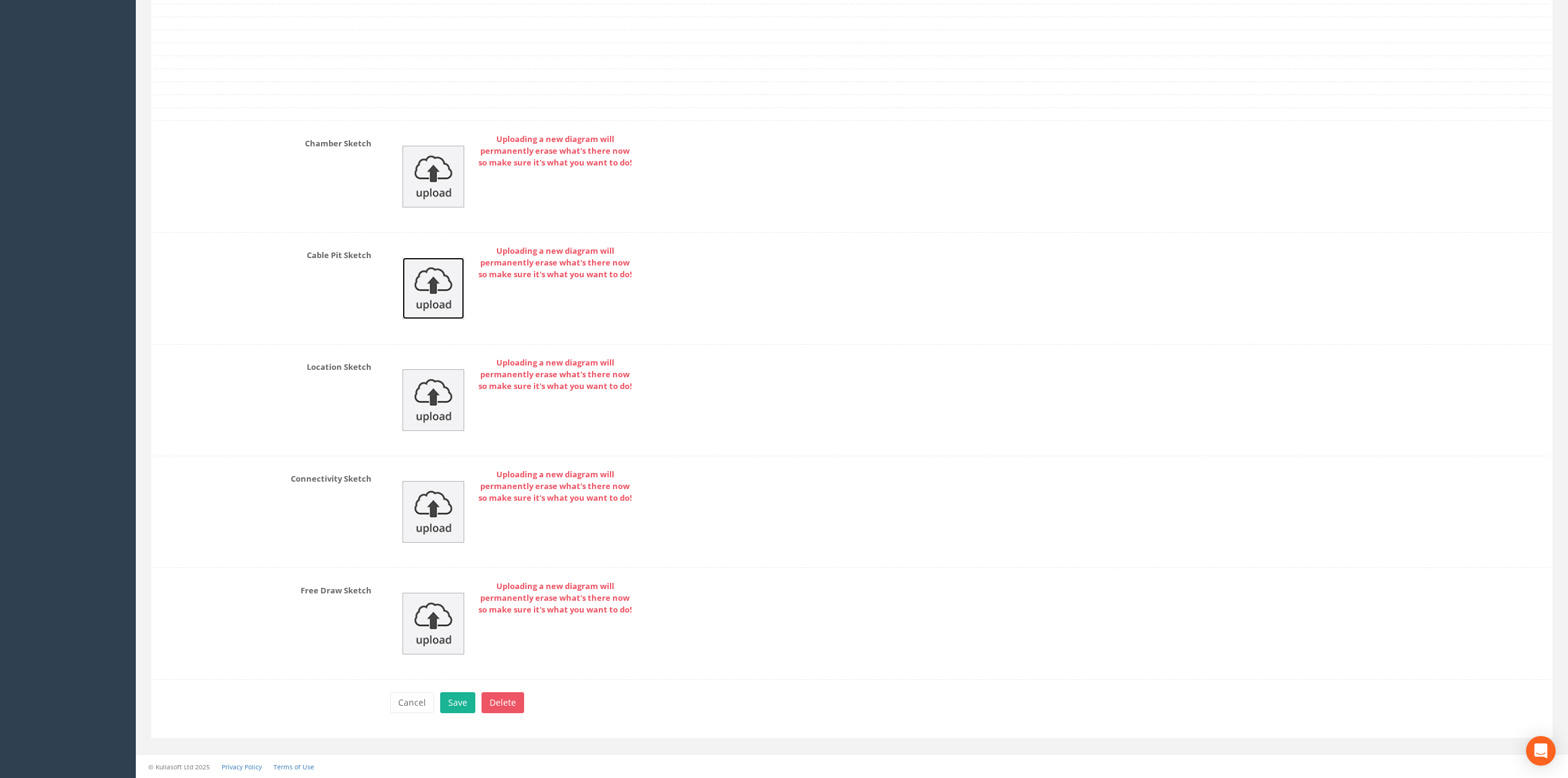
click at [430, 281] on img at bounding box center [433, 288] width 62 height 62
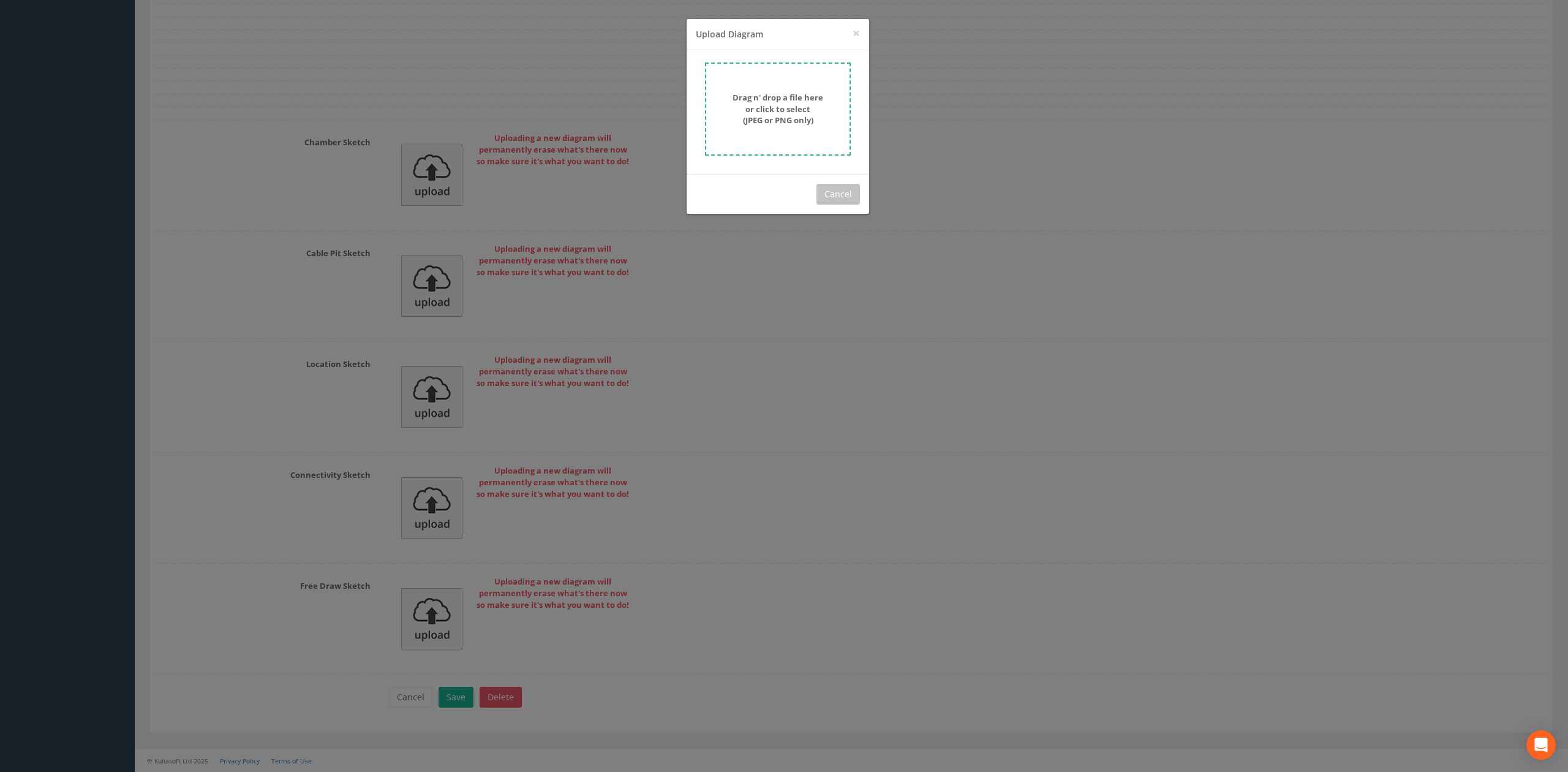
click at [787, 111] on strong "Drag n' drop a file here or click to select (JPEG or PNG only)" at bounding box center [777, 108] width 90 height 34
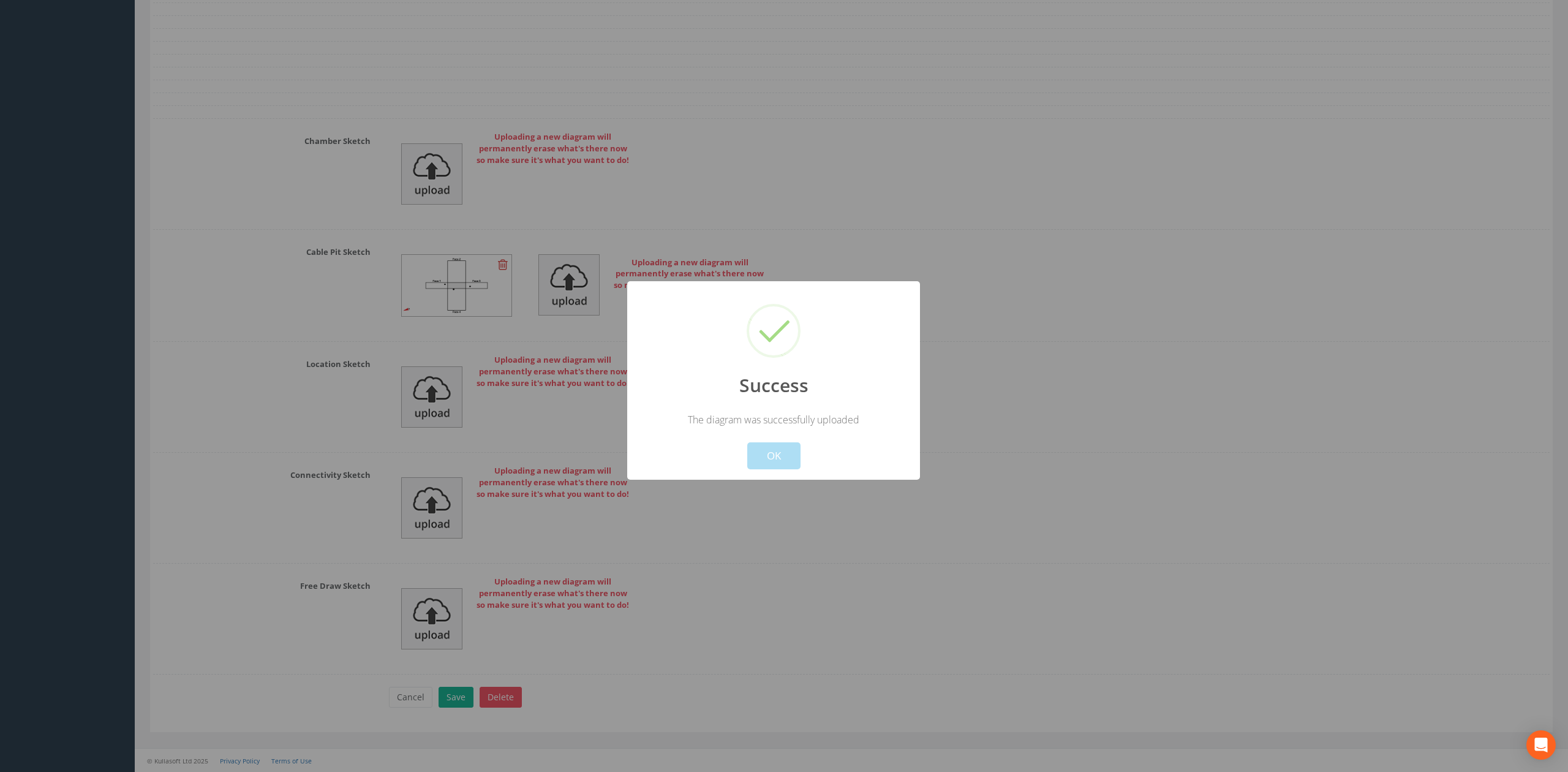
click at [784, 461] on button "OK" at bounding box center [774, 456] width 53 height 27
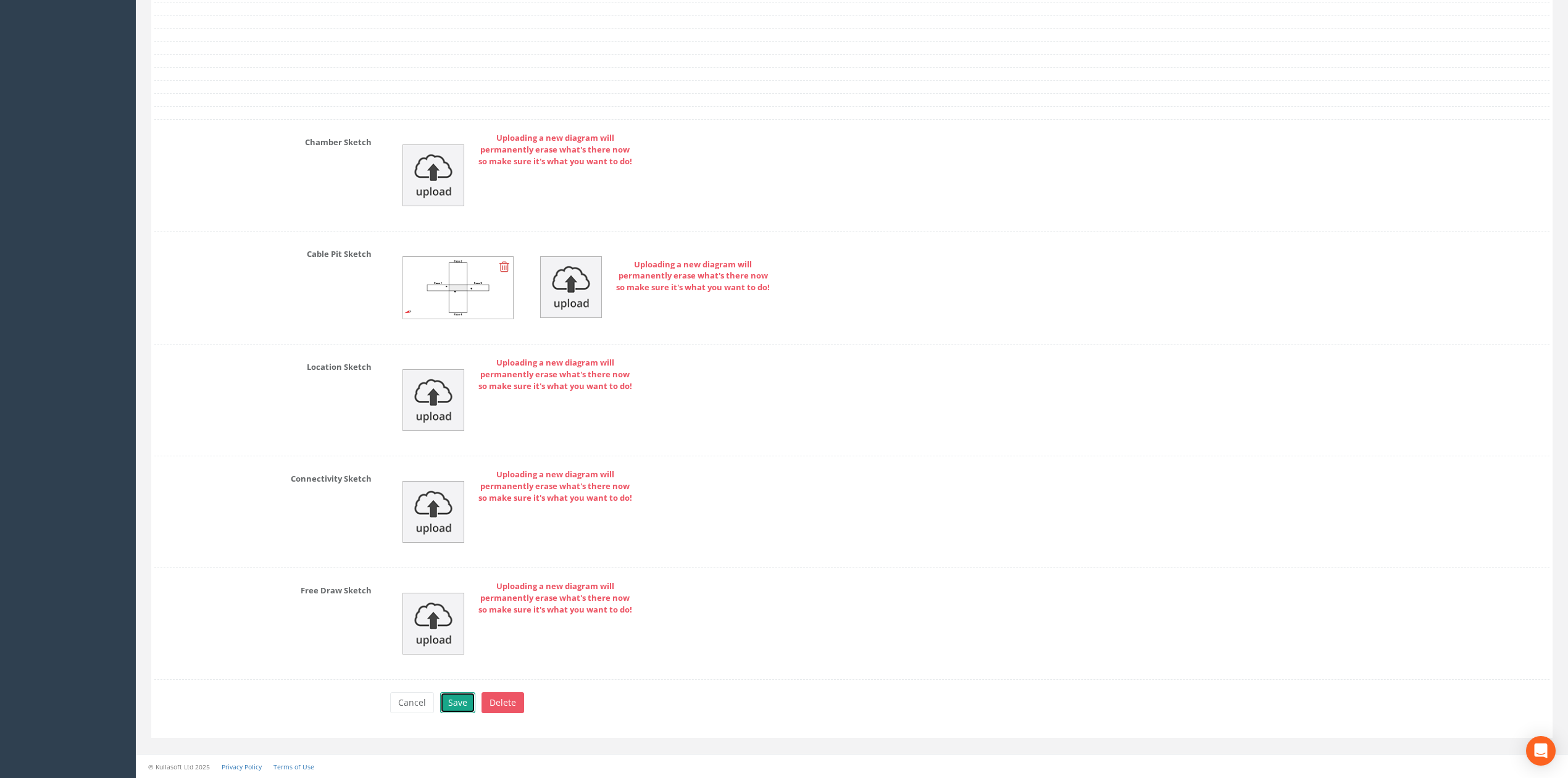
click at [470, 702] on button "Save" at bounding box center [458, 703] width 35 height 21
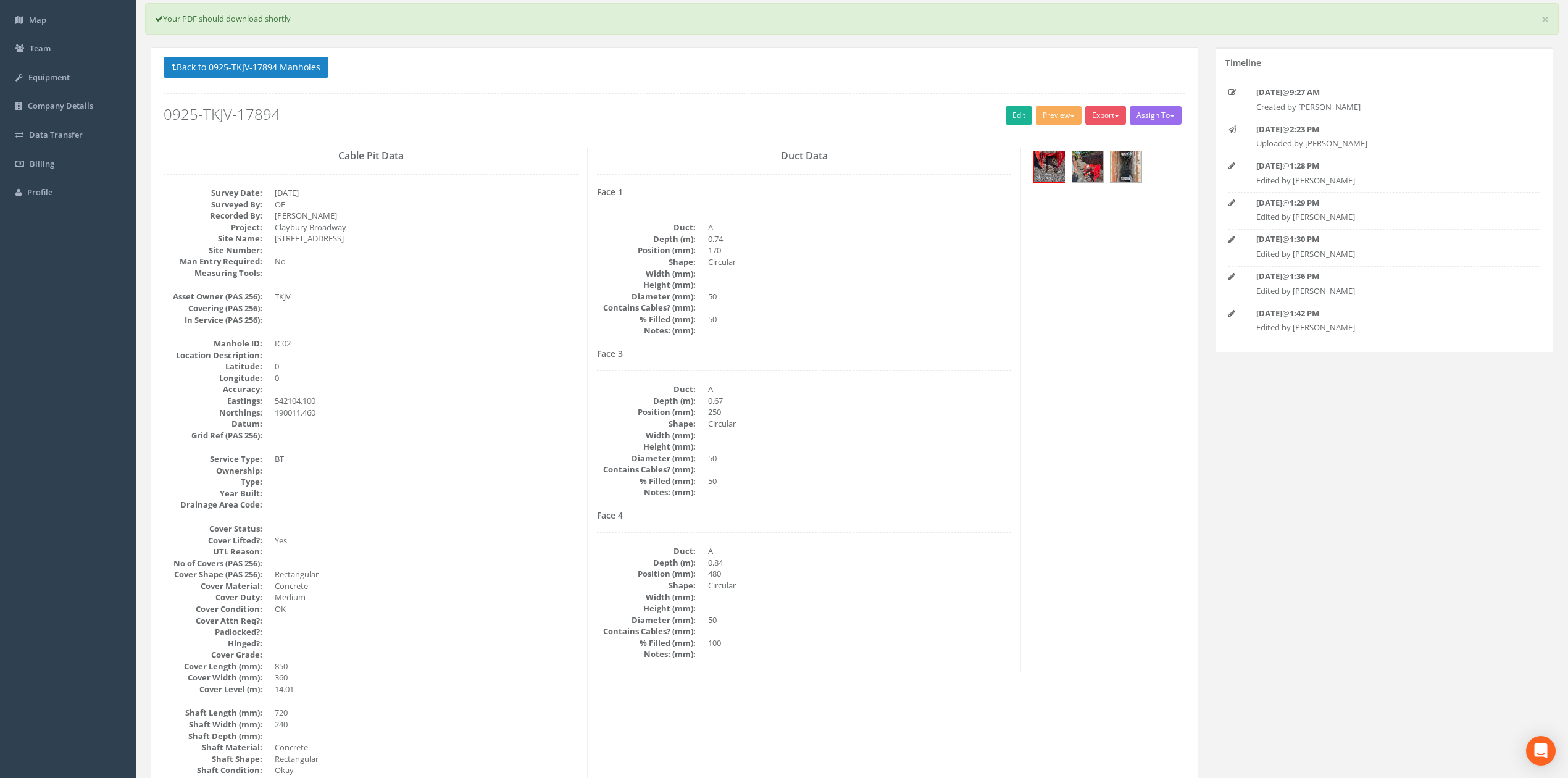
scroll to position [0, 0]
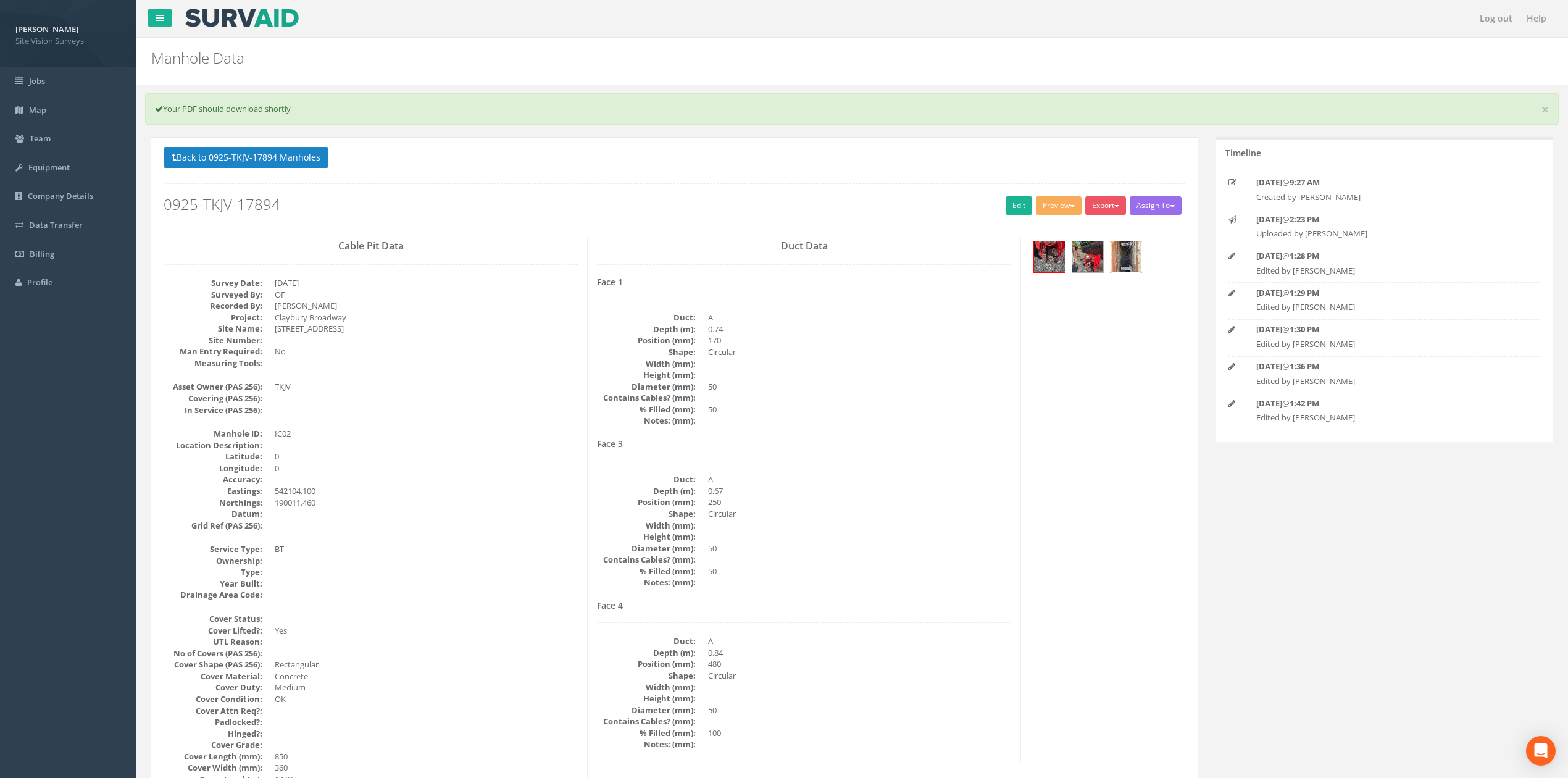
click at [1136, 270] on img at bounding box center [1125, 257] width 31 height 31
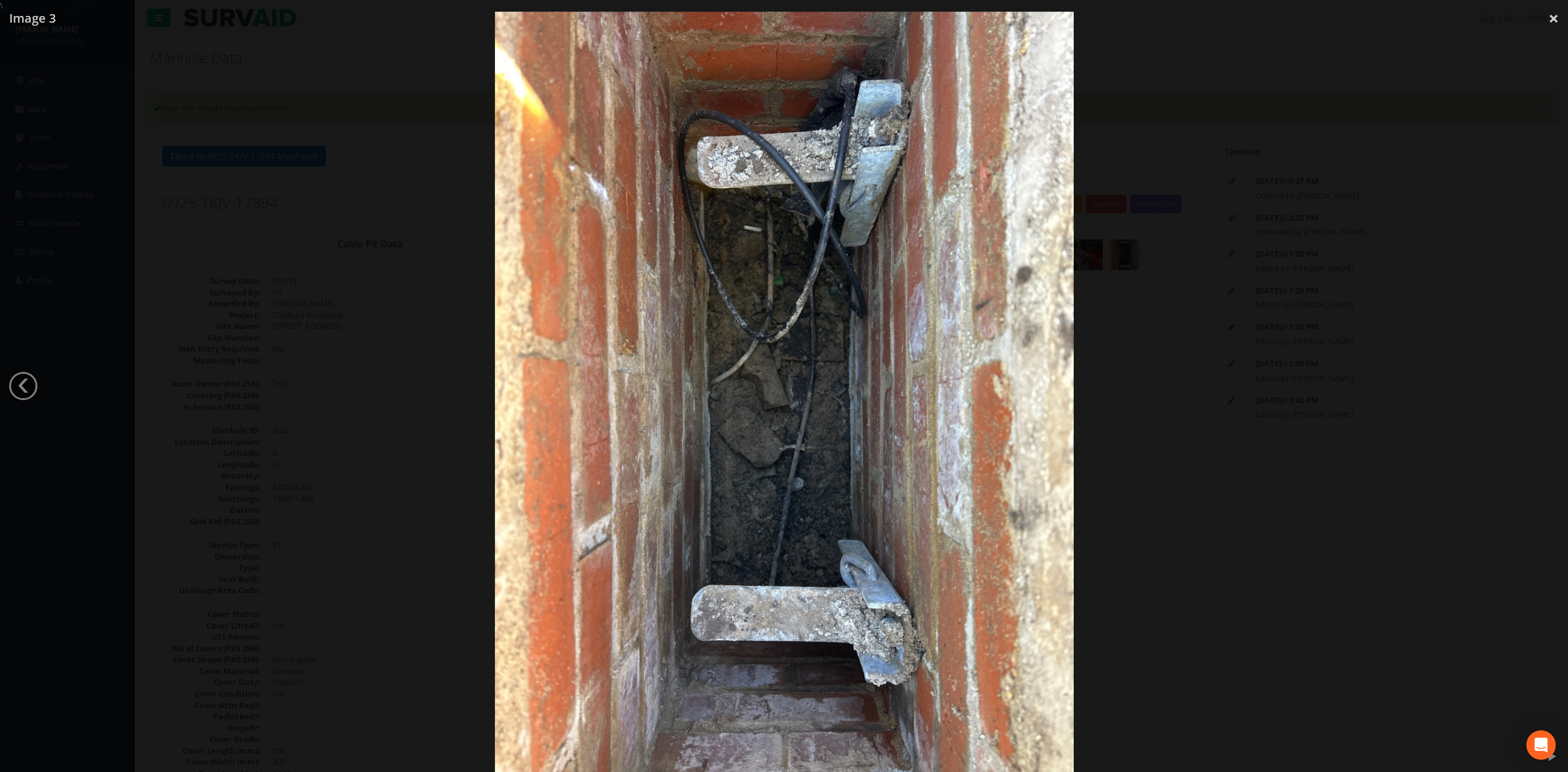
click at [1167, 354] on div at bounding box center [784, 398] width 1568 height 772
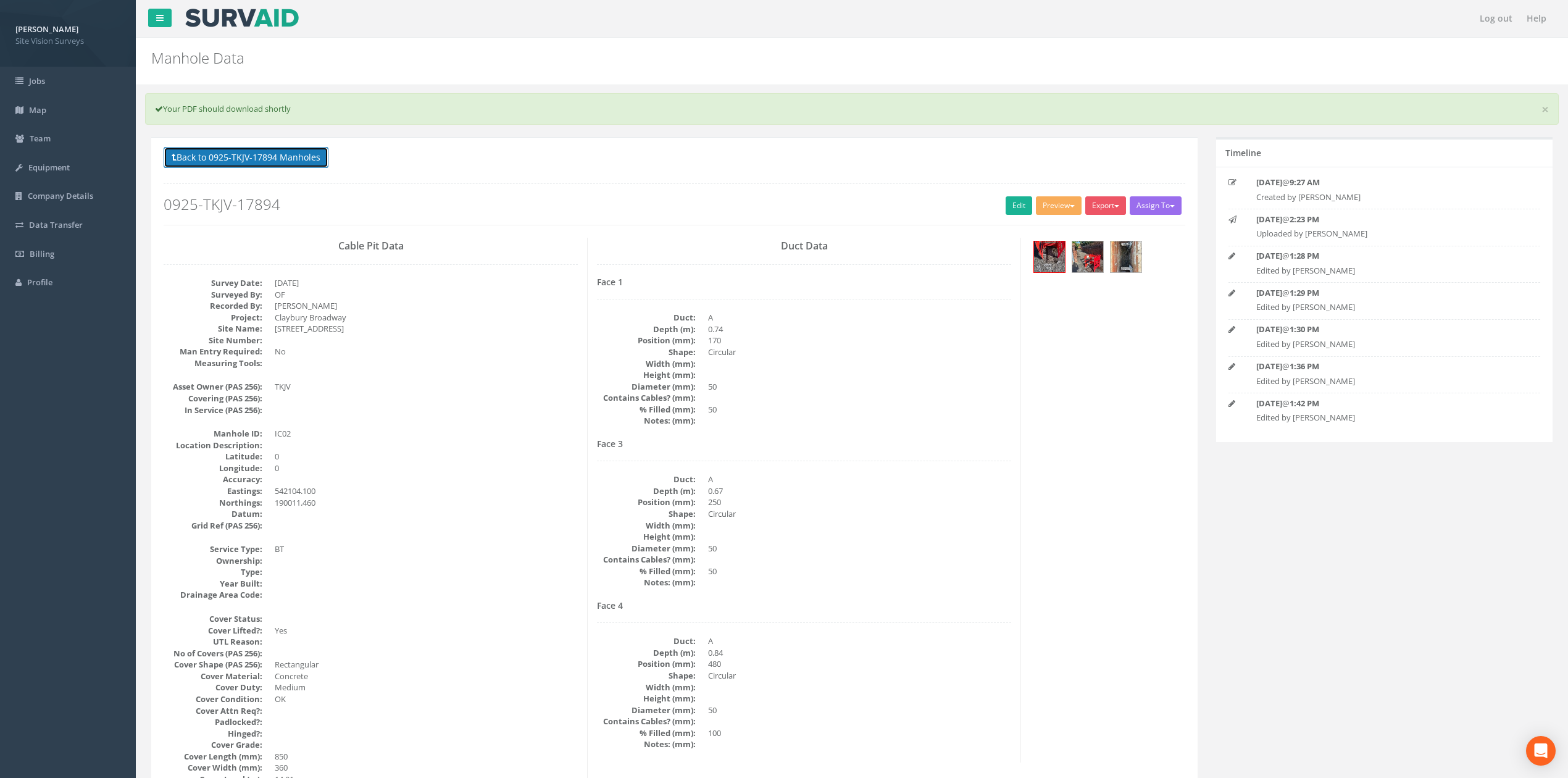
click at [270, 166] on button "Back to 0925-TKJV-17894 Manholes" at bounding box center [246, 157] width 165 height 21
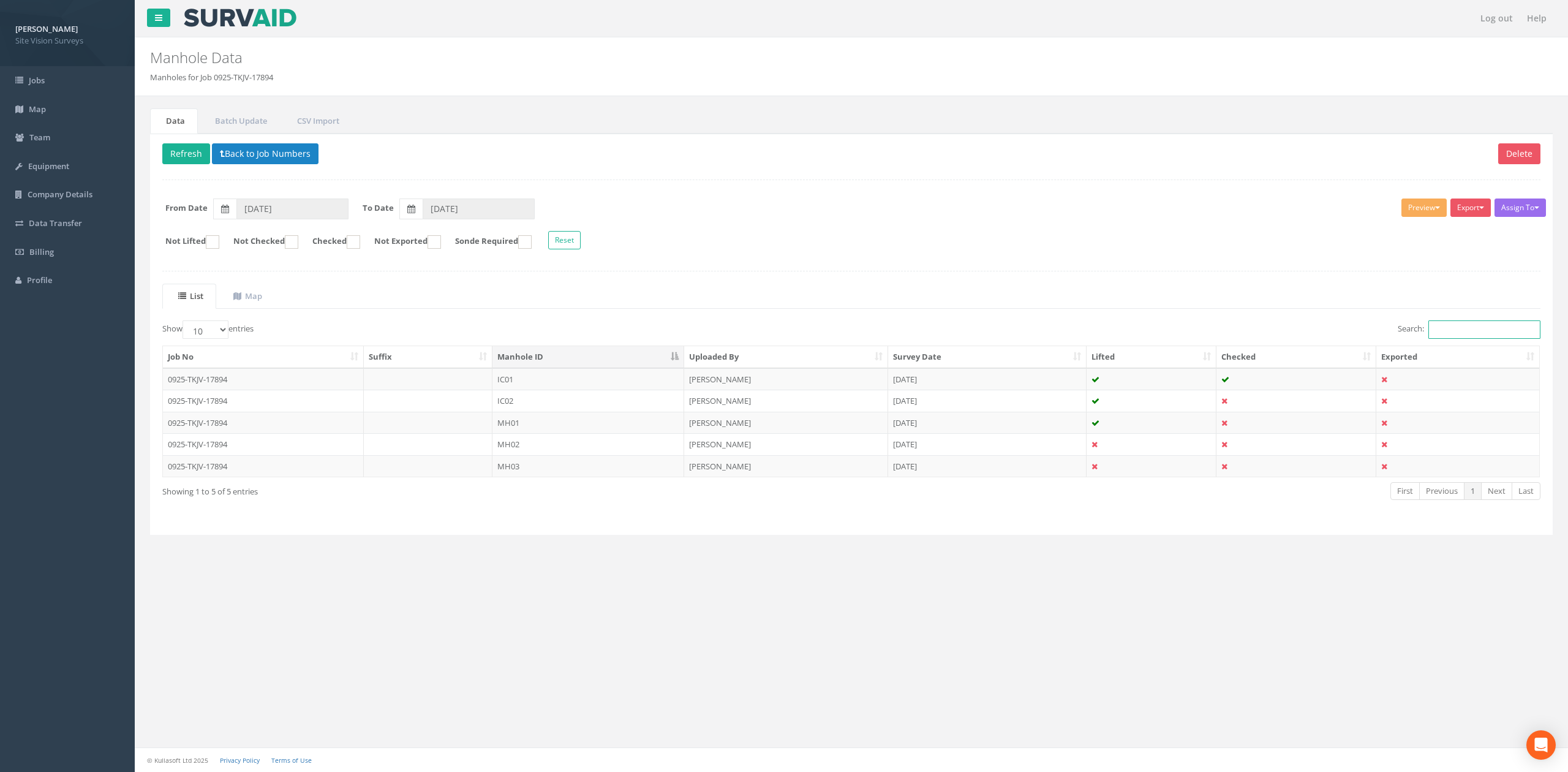
click at [1480, 334] on input "Search:" at bounding box center [1485, 329] width 112 height 18
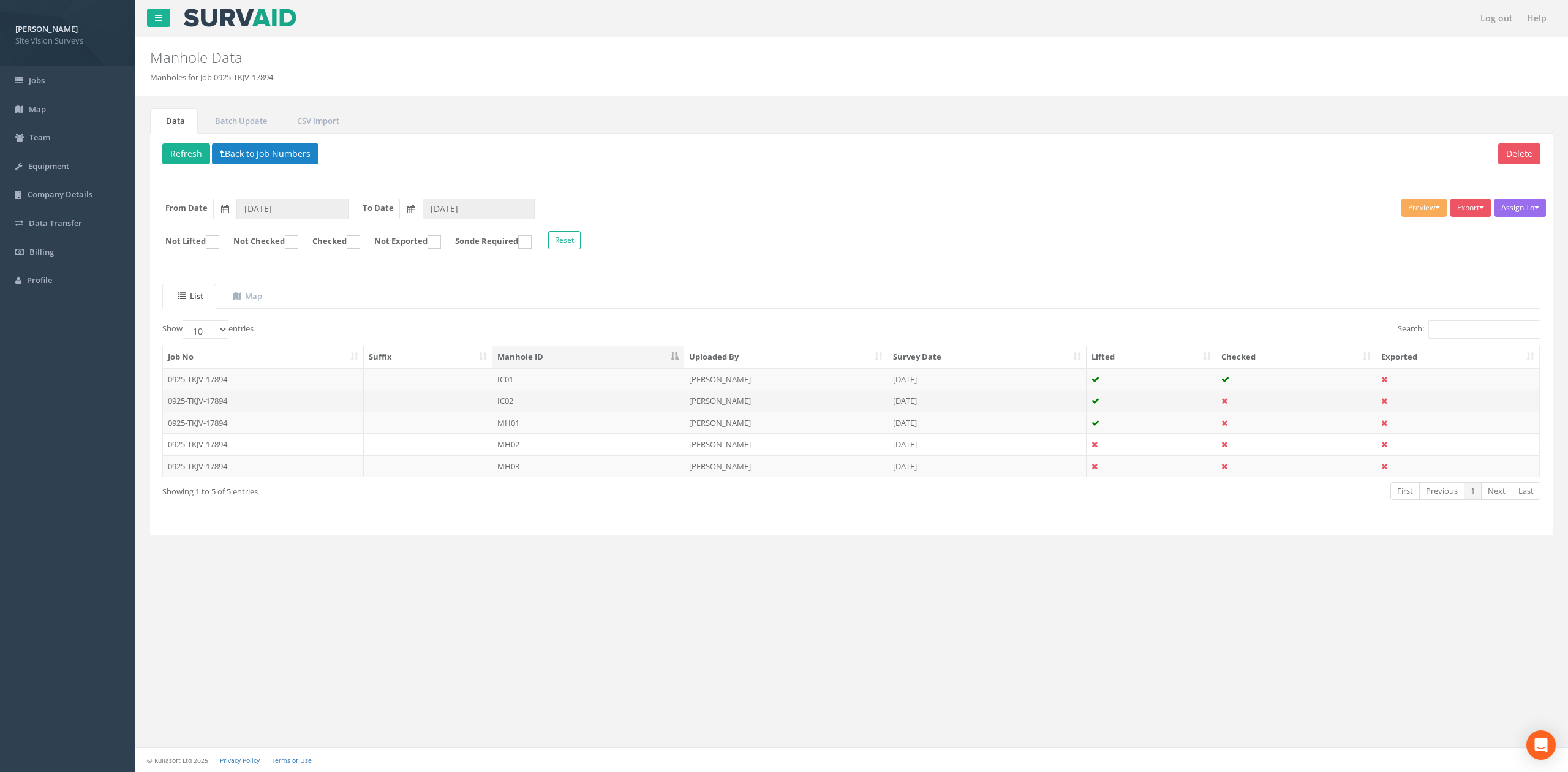
click at [528, 398] on td "IC02" at bounding box center [589, 401] width 192 height 22
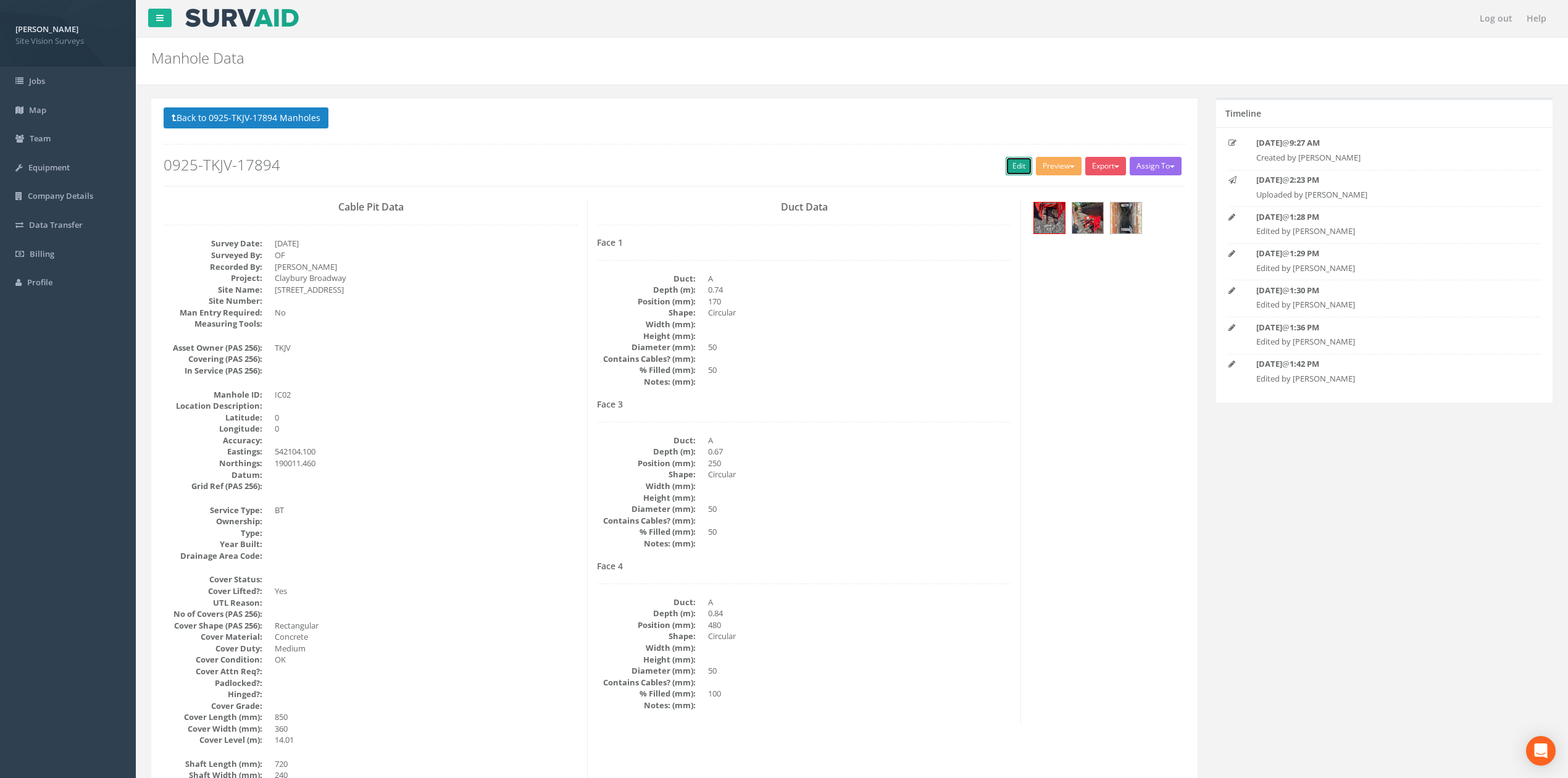
click at [1012, 175] on link "Edit" at bounding box center [1019, 166] width 27 height 18
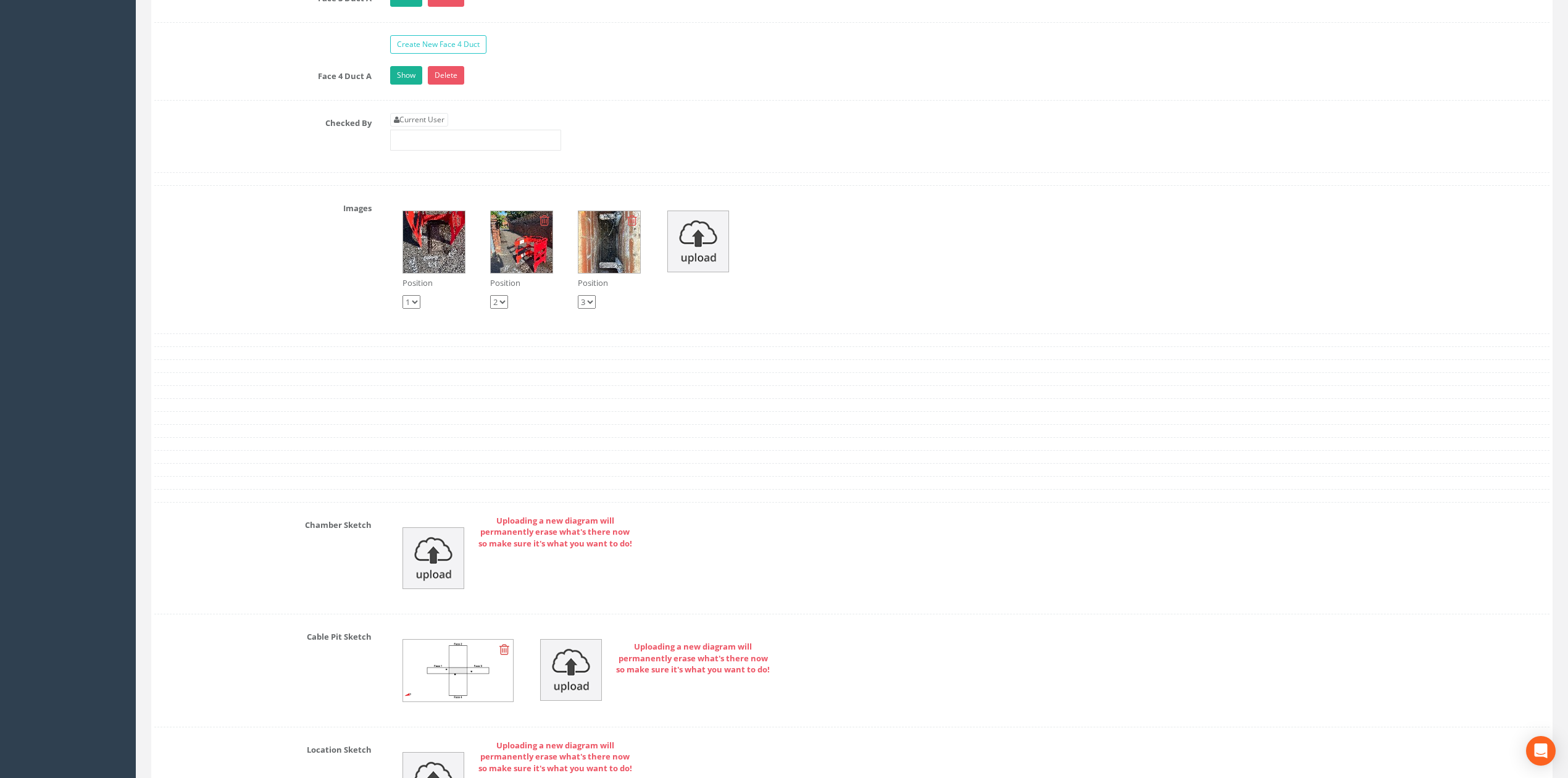
scroll to position [2485, 0]
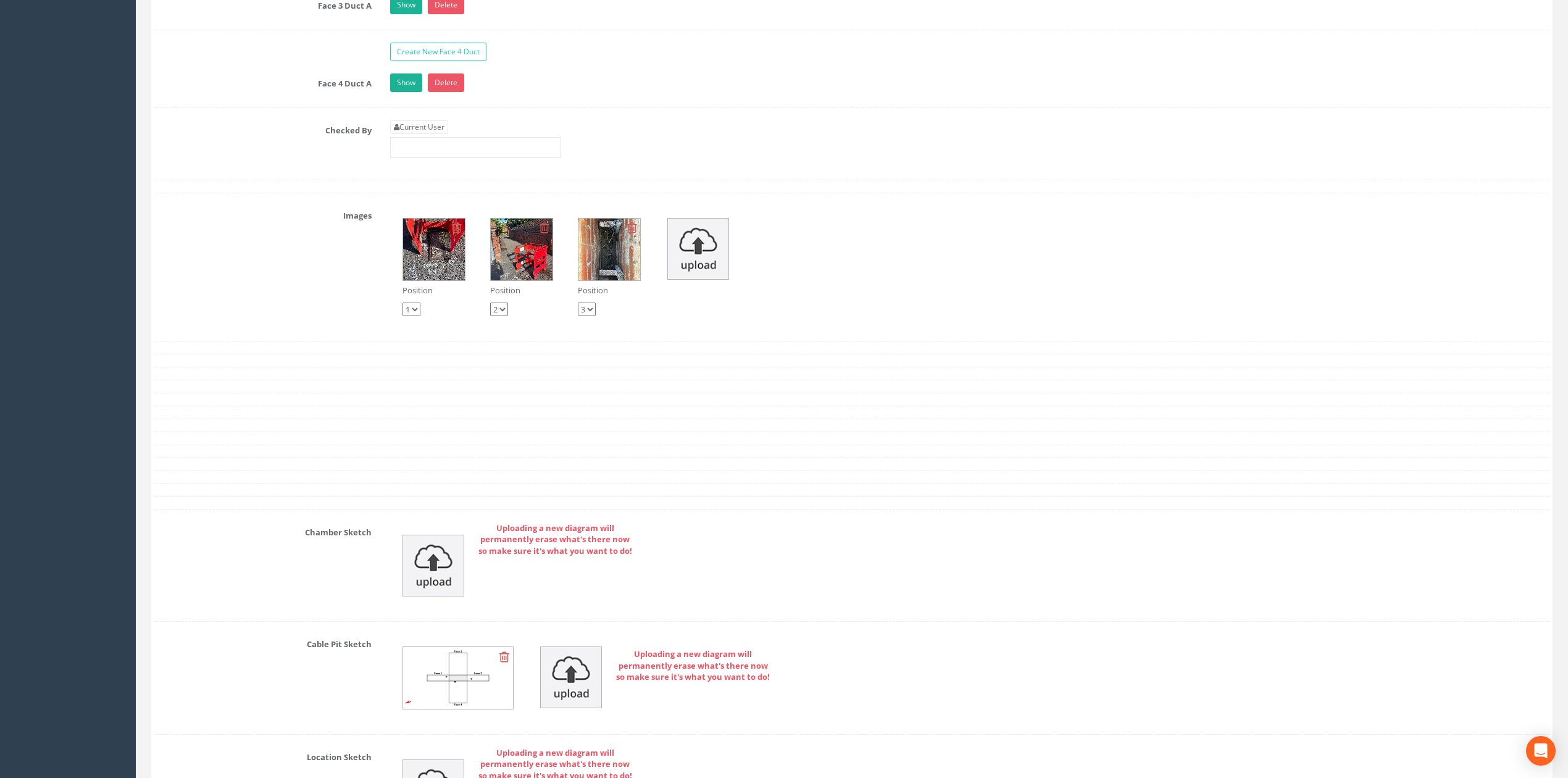
click at [427, 152] on div "Current User" at bounding box center [476, 139] width 171 height 38
click at [435, 134] on link "Current User" at bounding box center [419, 127] width 58 height 13
type input "[PERSON_NAME]"
click at [458, 167] on div "Current User [PERSON_NAME]" at bounding box center [969, 143] width 1178 height 47
click at [460, 158] on input "[PERSON_NAME]" at bounding box center [476, 147] width 171 height 21
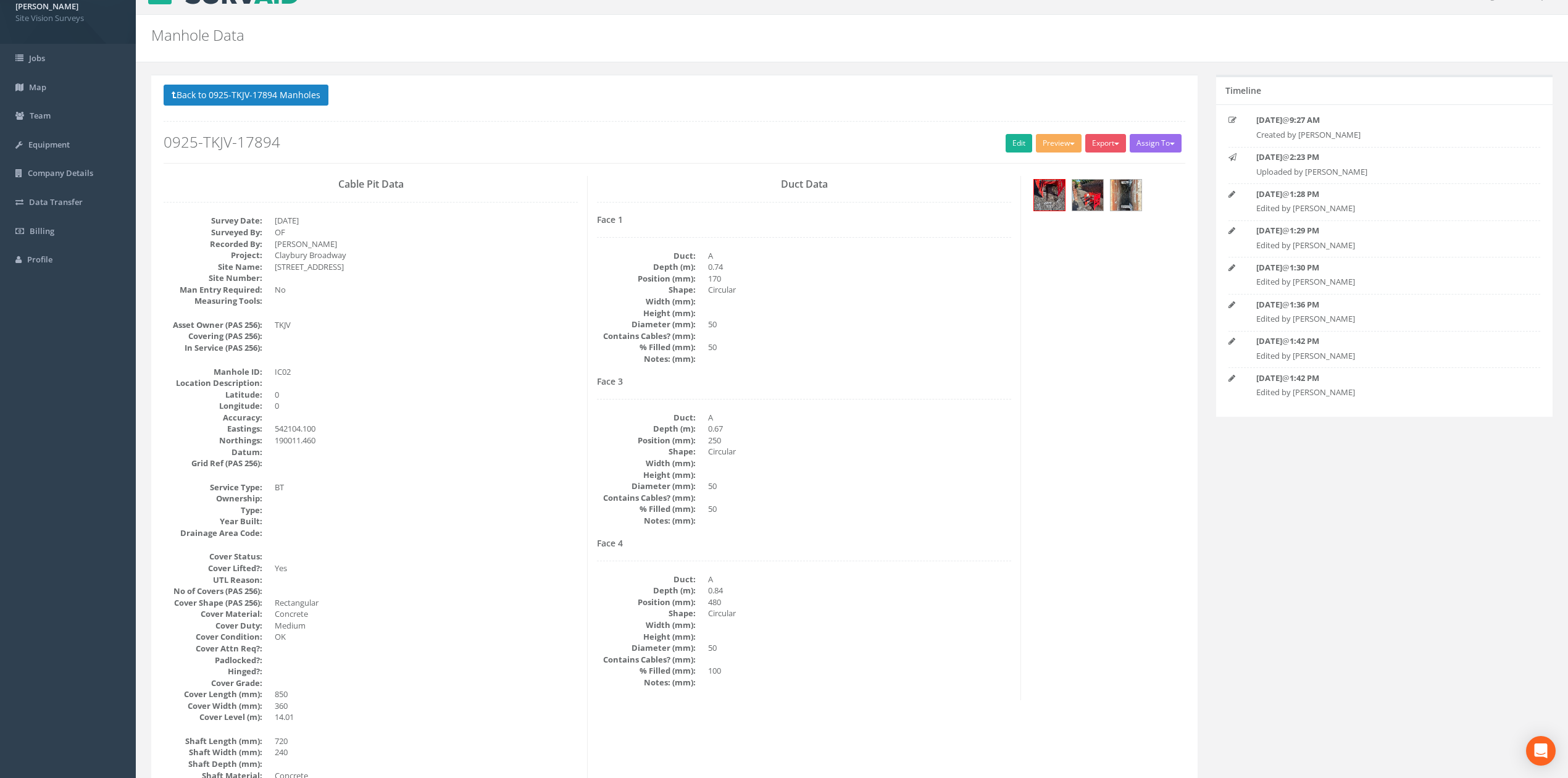
scroll to position [0, 0]
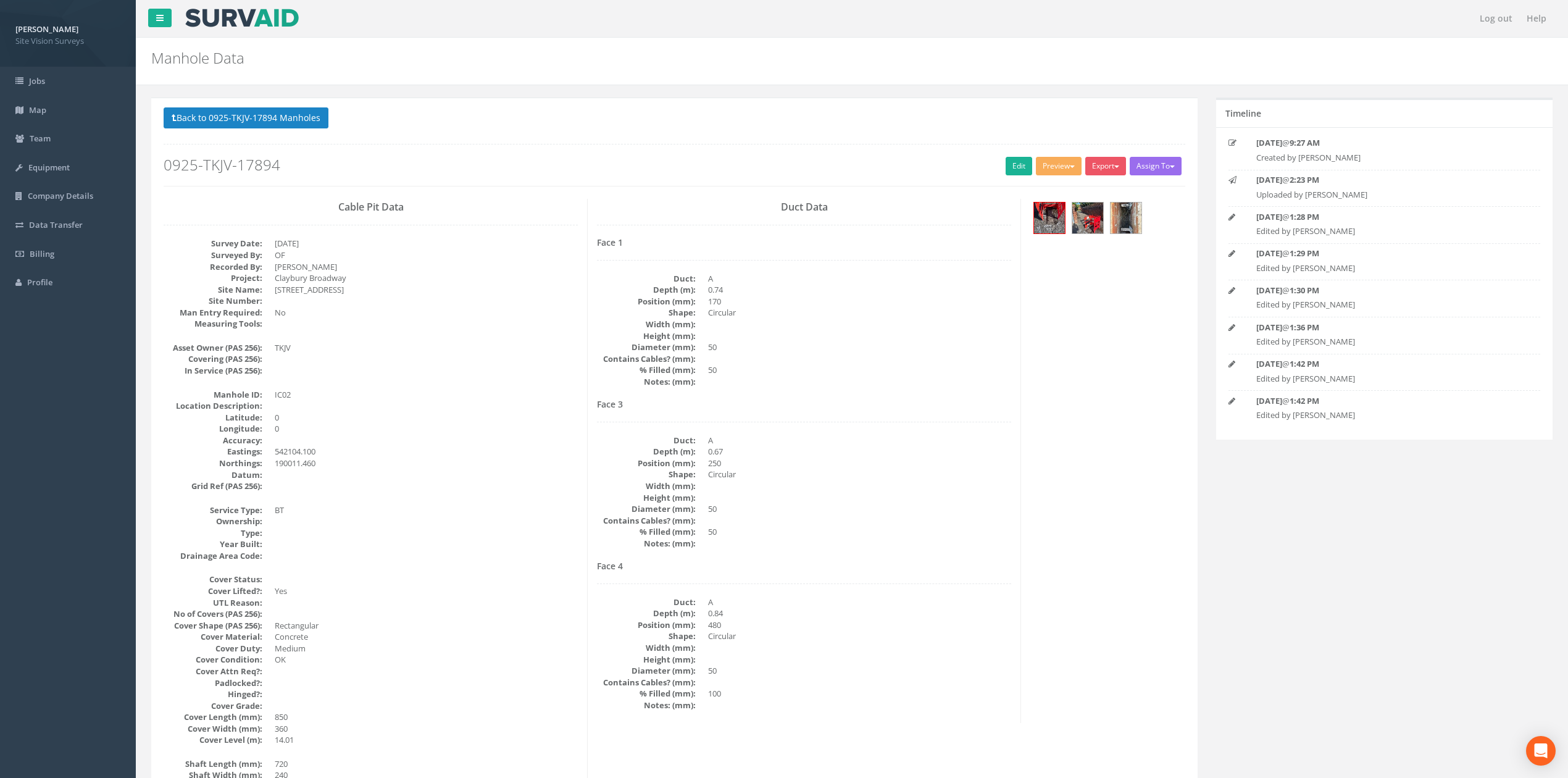
click at [280, 112] on button "Back to 0925-TKJV-17894 Manholes" at bounding box center [246, 118] width 165 height 21
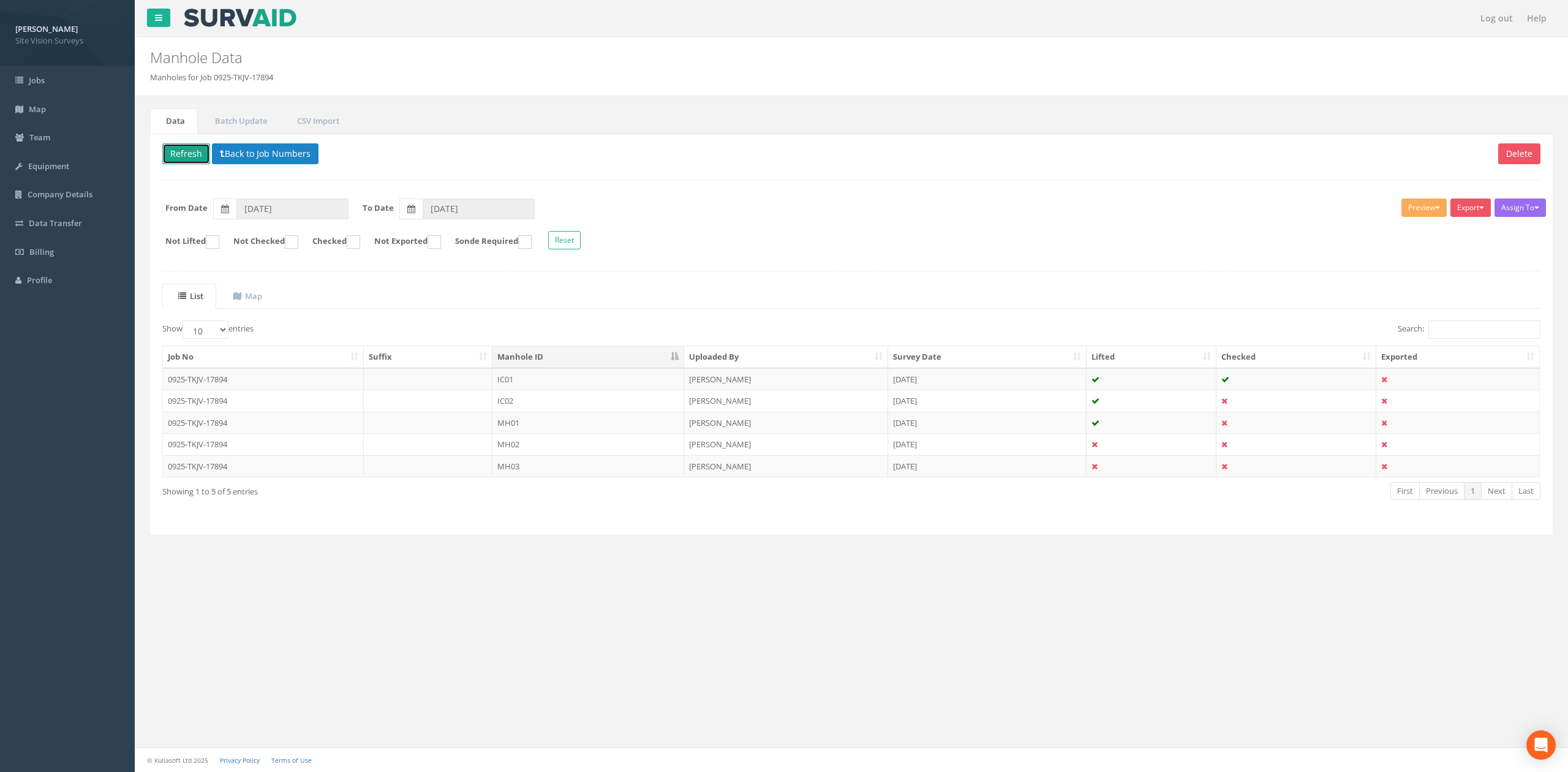
click at [180, 151] on button "Refresh" at bounding box center [186, 153] width 48 height 20
click at [1452, 332] on input "Search:" at bounding box center [1485, 329] width 112 height 18
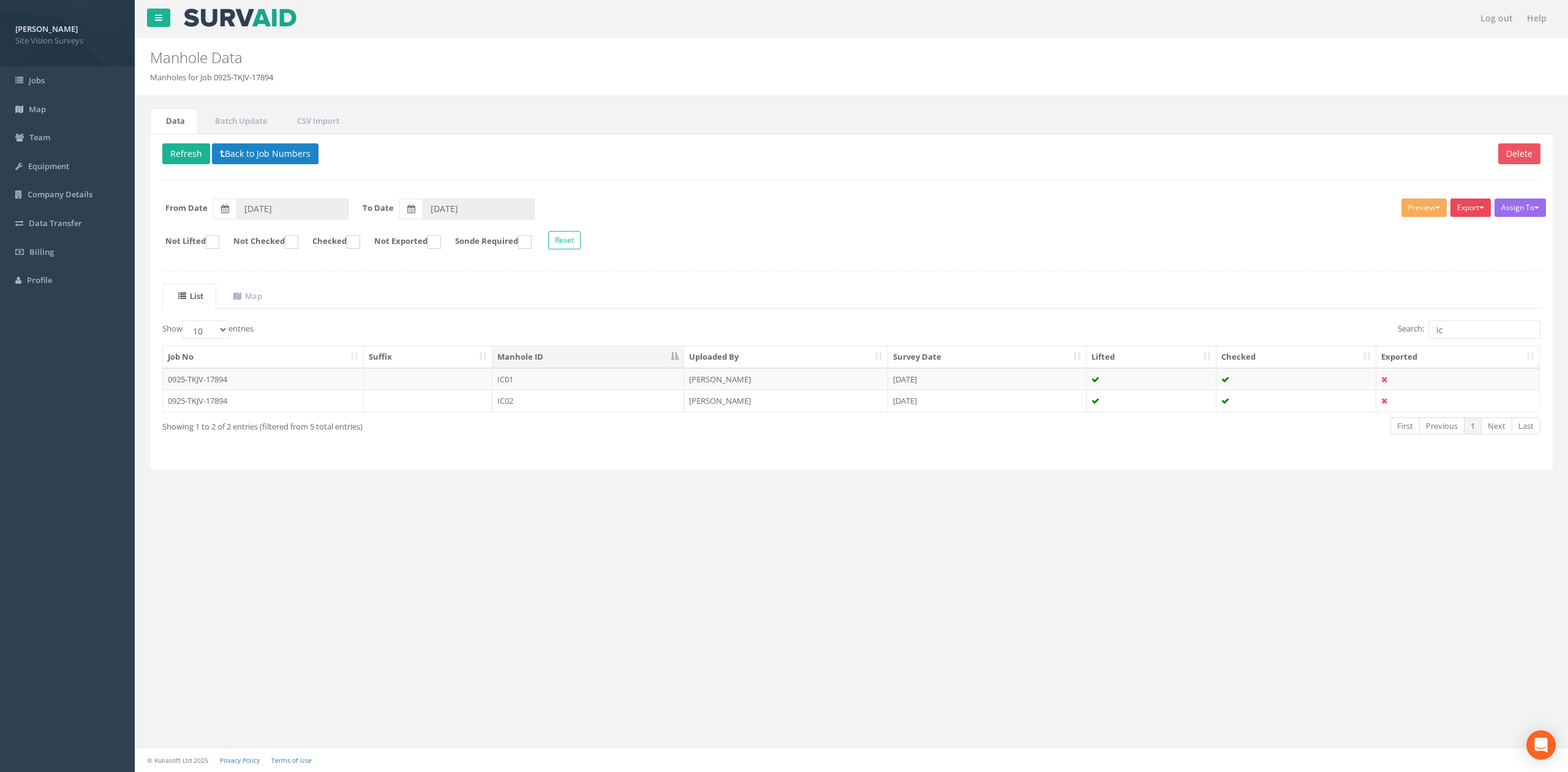
click at [1471, 212] on button "Export" at bounding box center [1471, 208] width 40 height 18
click at [1442, 232] on link "SVS IC" at bounding box center [1440, 233] width 104 height 19
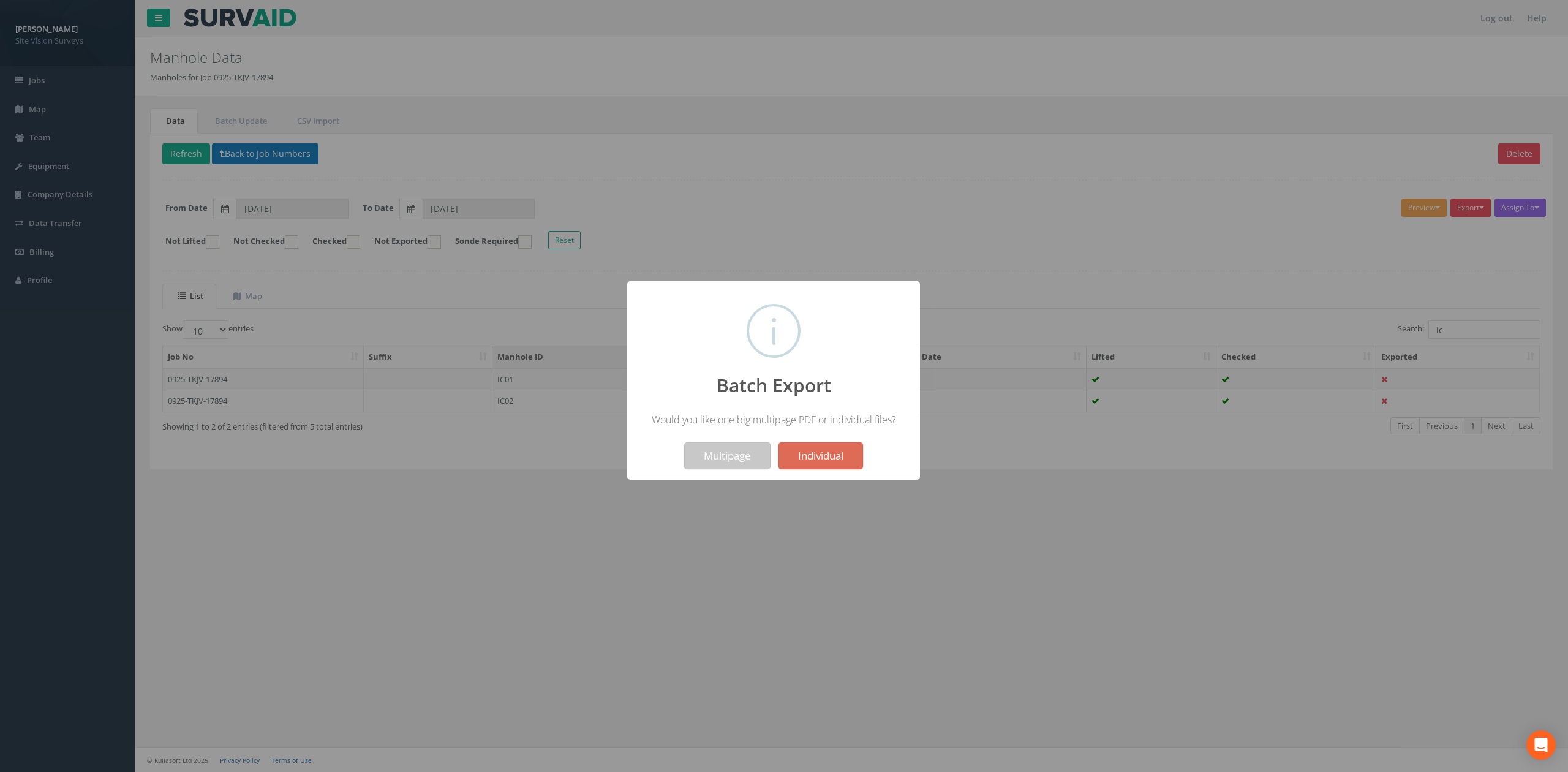
click at [702, 458] on button "Multipage" at bounding box center [728, 456] width 86 height 27
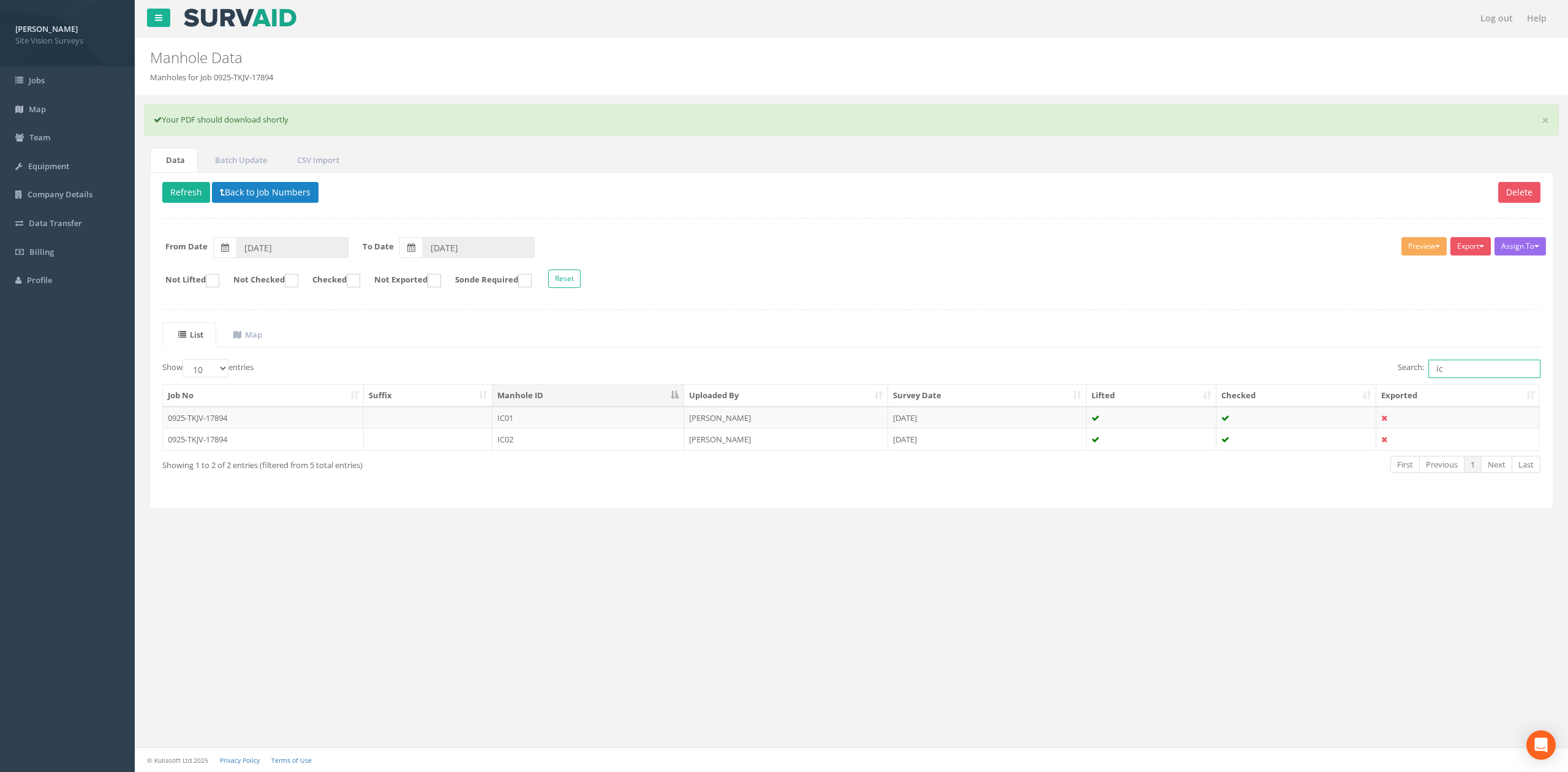
drag, startPoint x: 1467, startPoint y: 371, endPoint x: 1191, endPoint y: 373, distance: 276.0
click at [1218, 373] on div "Search: ic" at bounding box center [1200, 369] width 680 height 21
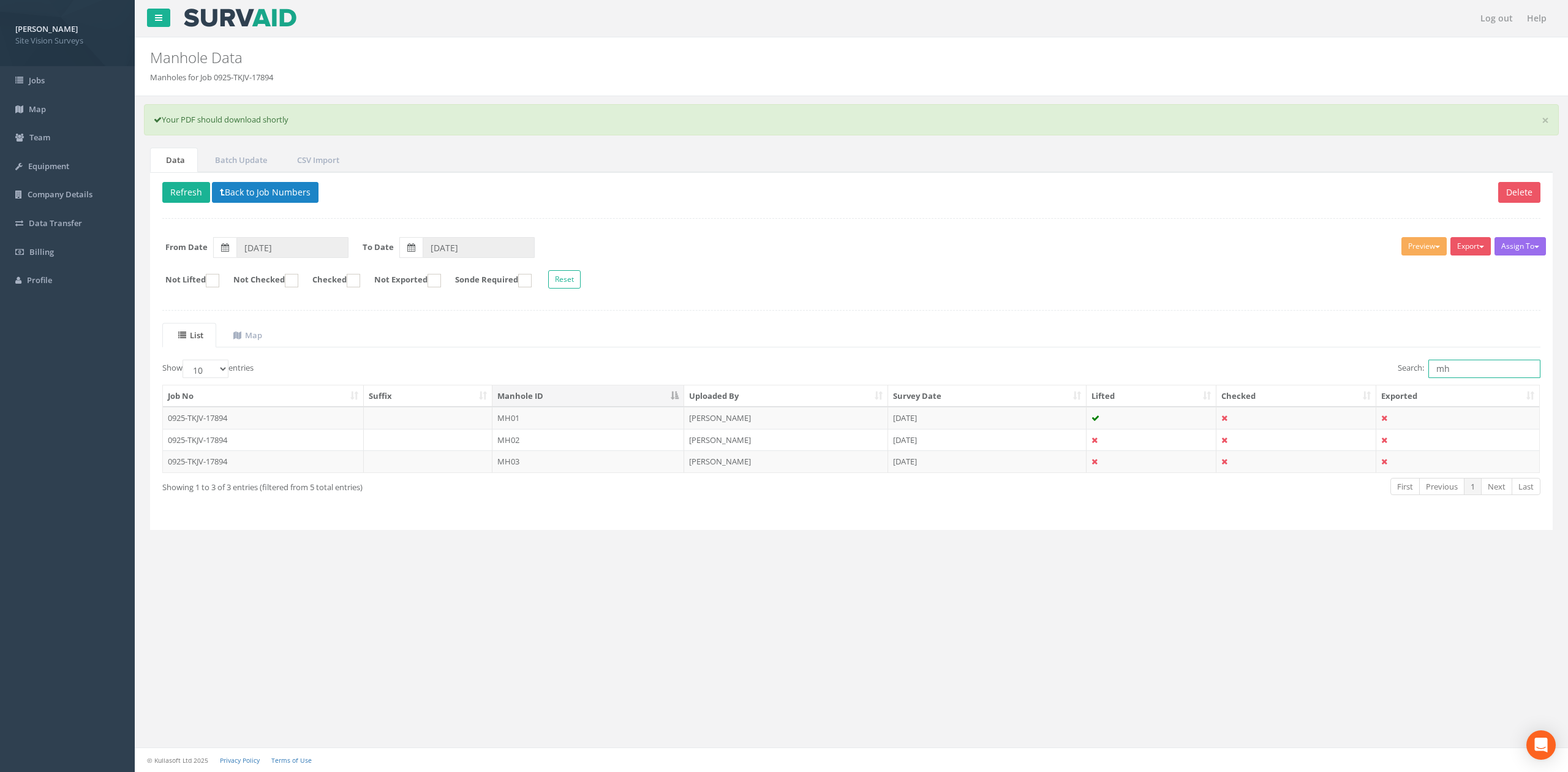
drag, startPoint x: 1485, startPoint y: 377, endPoint x: 1348, endPoint y: 375, distance: 137.0
click at [1351, 373] on div "Search: mh" at bounding box center [1200, 369] width 680 height 21
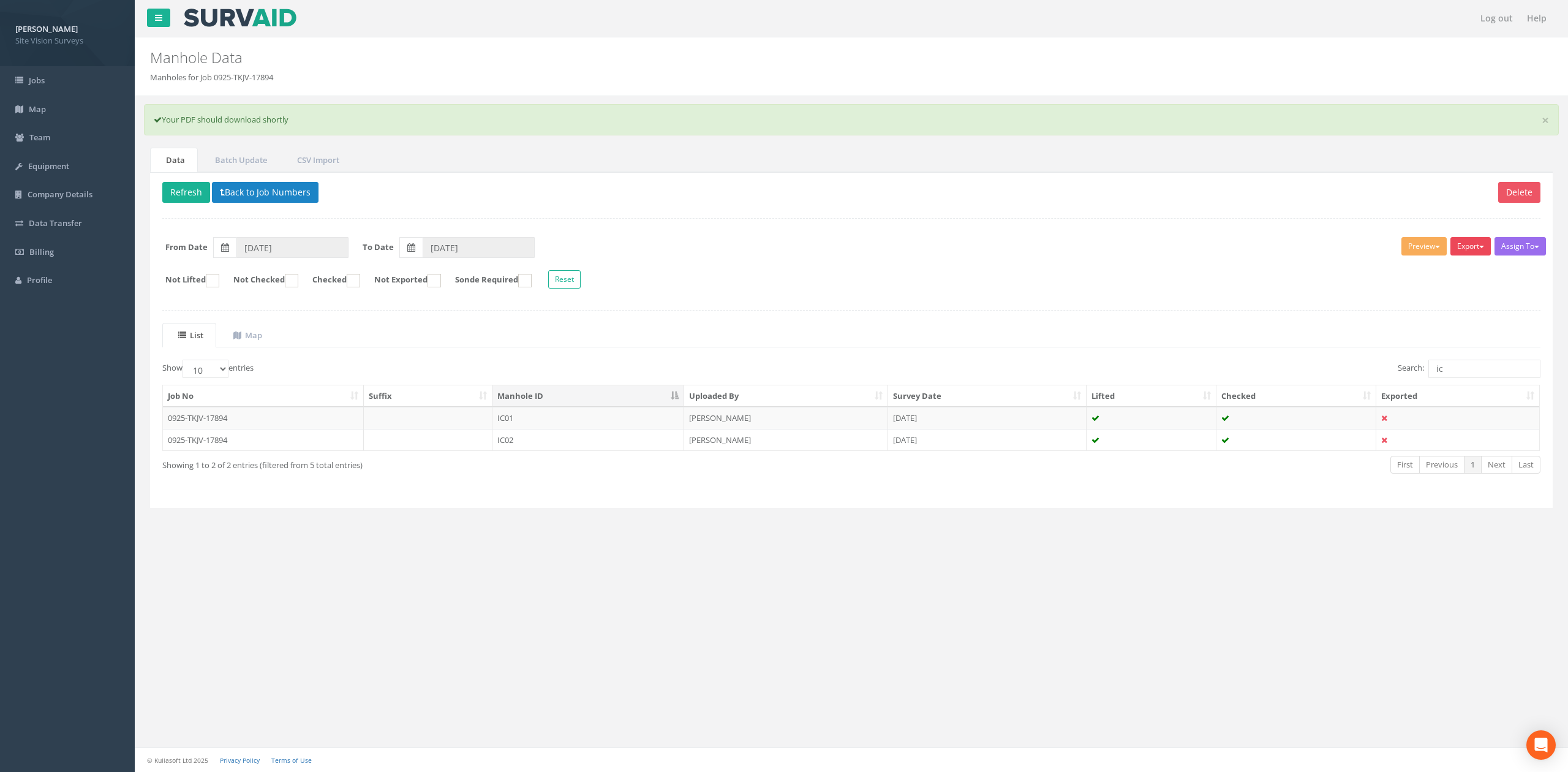
click at [1456, 250] on button "Export" at bounding box center [1471, 246] width 40 height 18
click at [1441, 280] on link "SVS IC" at bounding box center [1440, 272] width 104 height 19
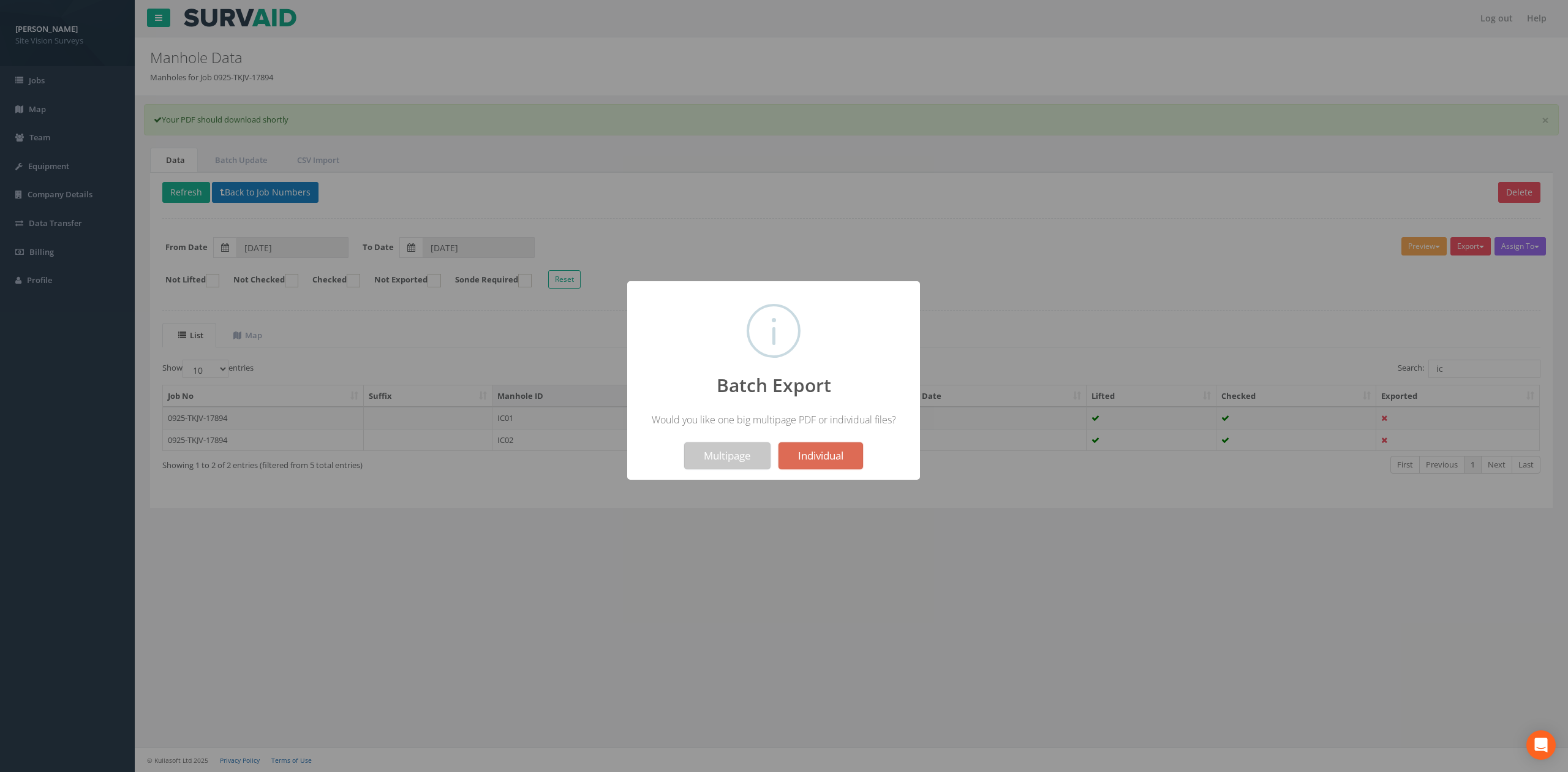
click at [718, 451] on button "Multipage" at bounding box center [728, 456] width 86 height 27
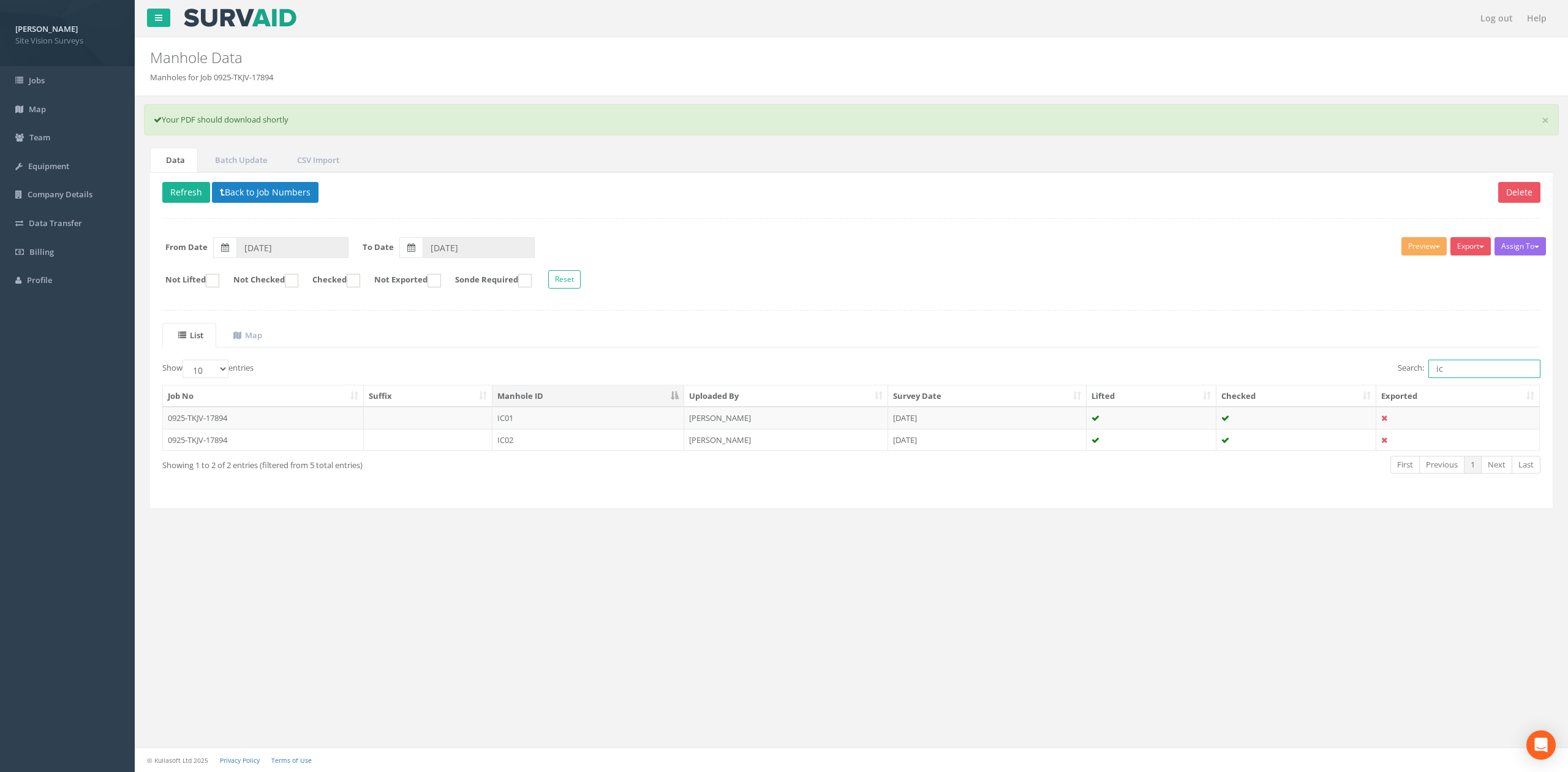
drag, startPoint x: 1449, startPoint y: 362, endPoint x: 1348, endPoint y: 366, distance: 101.1
click at [1344, 368] on div "Search: ic" at bounding box center [1200, 369] width 680 height 21
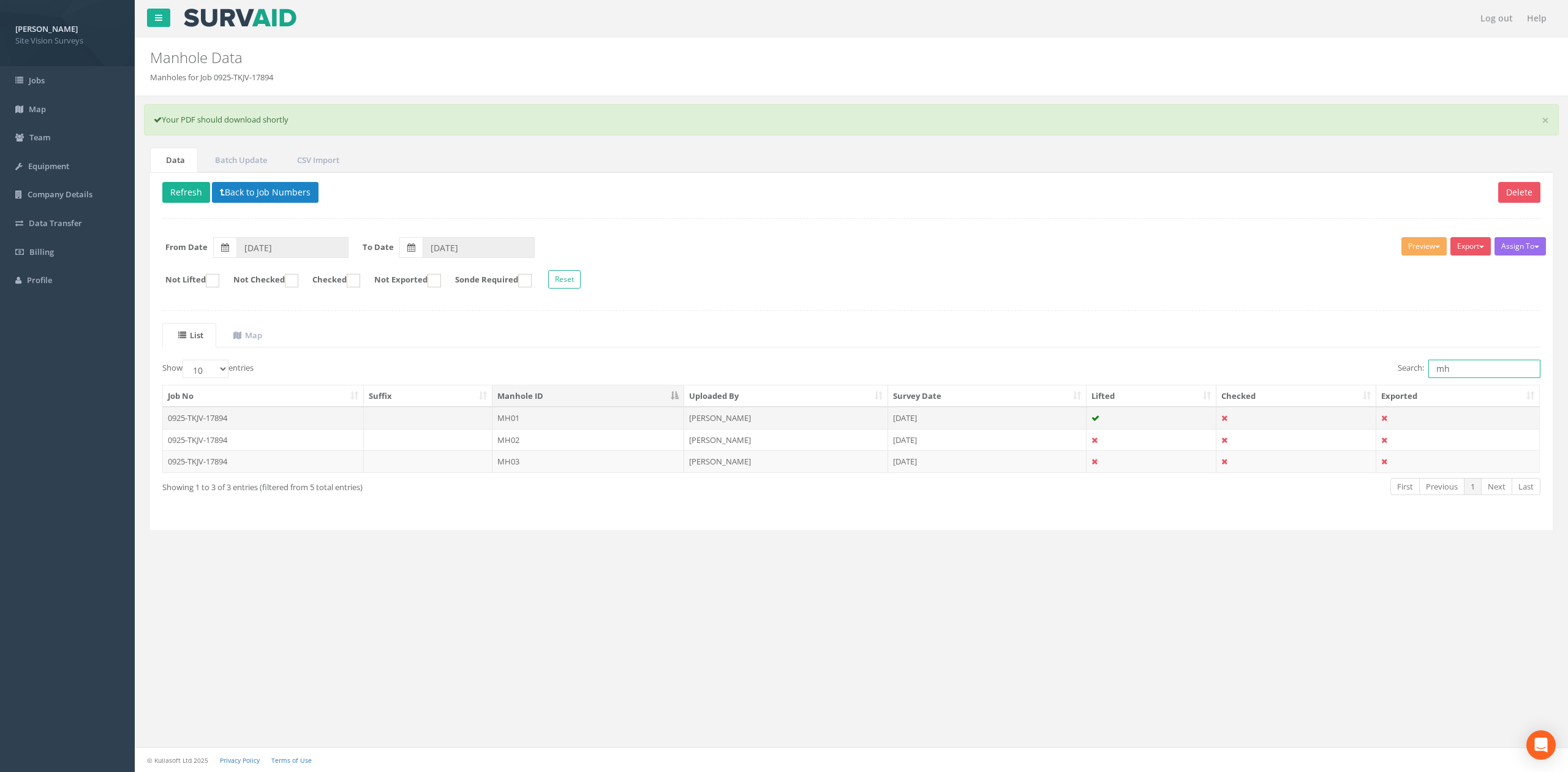
type input "mh"
click at [572, 428] on td "MH01" at bounding box center [589, 418] width 192 height 22
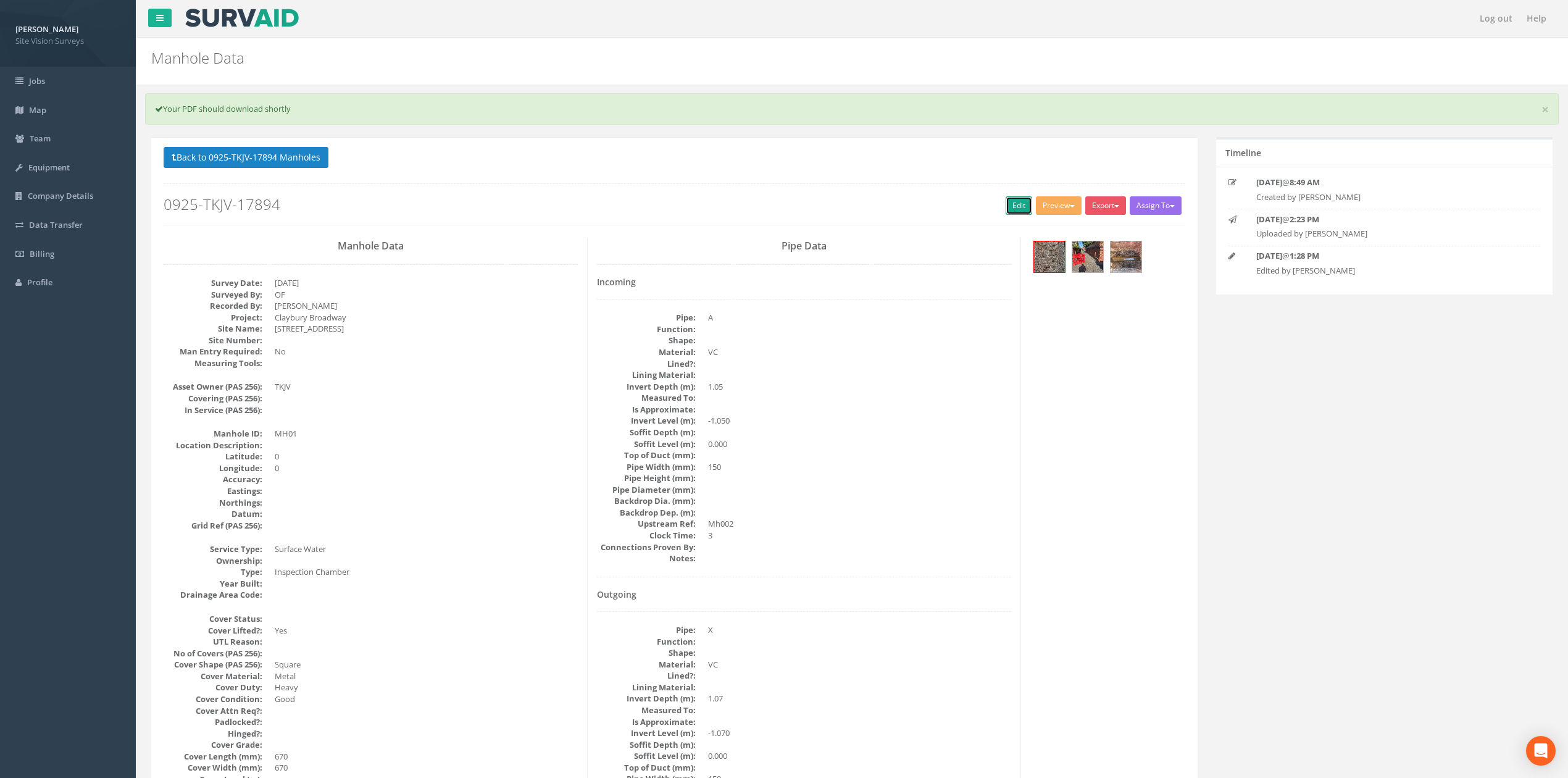
click at [1006, 206] on link "Edit" at bounding box center [1019, 205] width 27 height 18
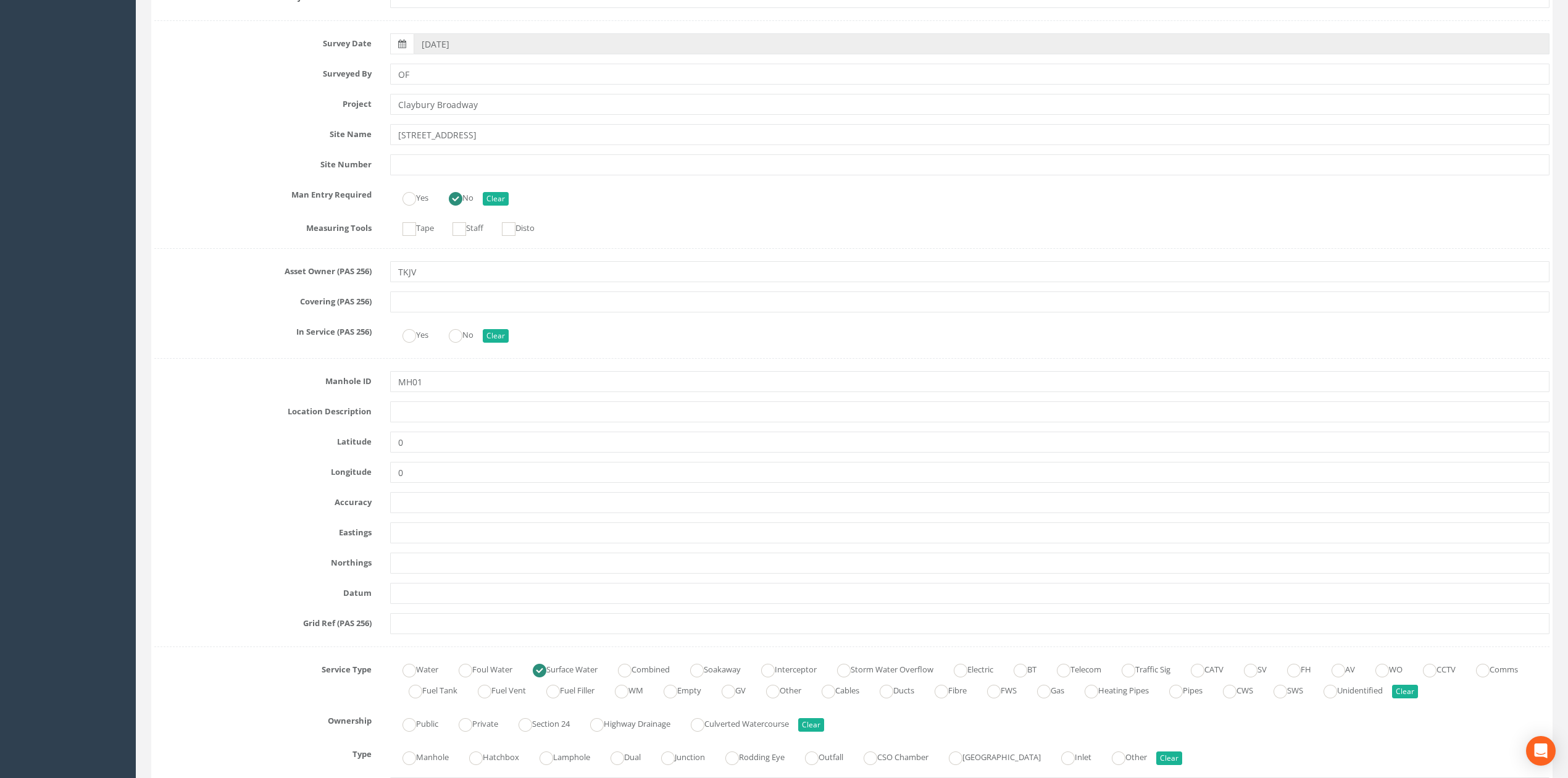
scroll to position [411, 0]
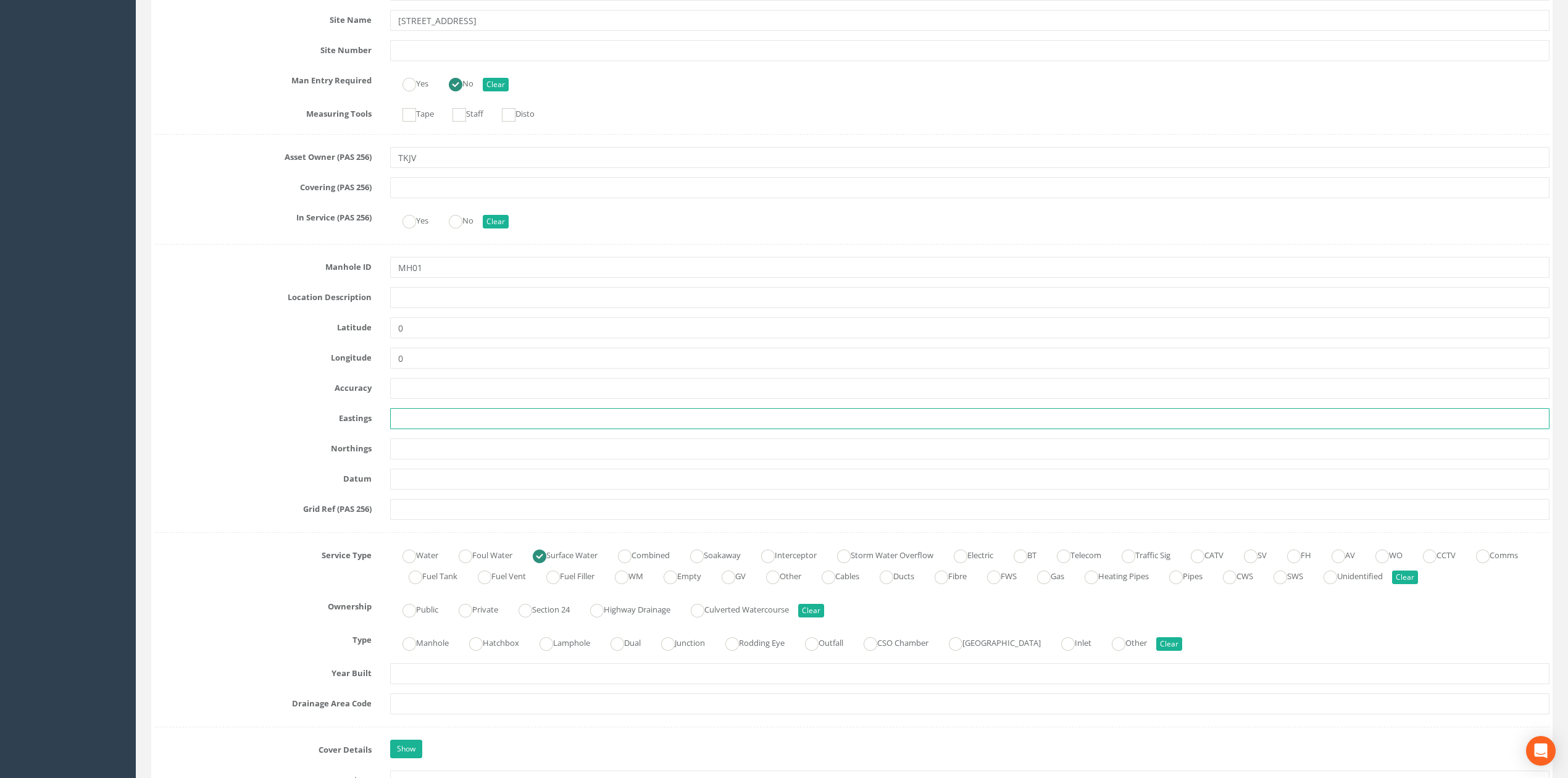
click at [413, 415] on input "text" at bounding box center [970, 418] width 1159 height 21
paste input "542105.299"
type input "542105.299"
click at [474, 460] on input "text" at bounding box center [970, 448] width 1159 height 21
paste input "190011.519"
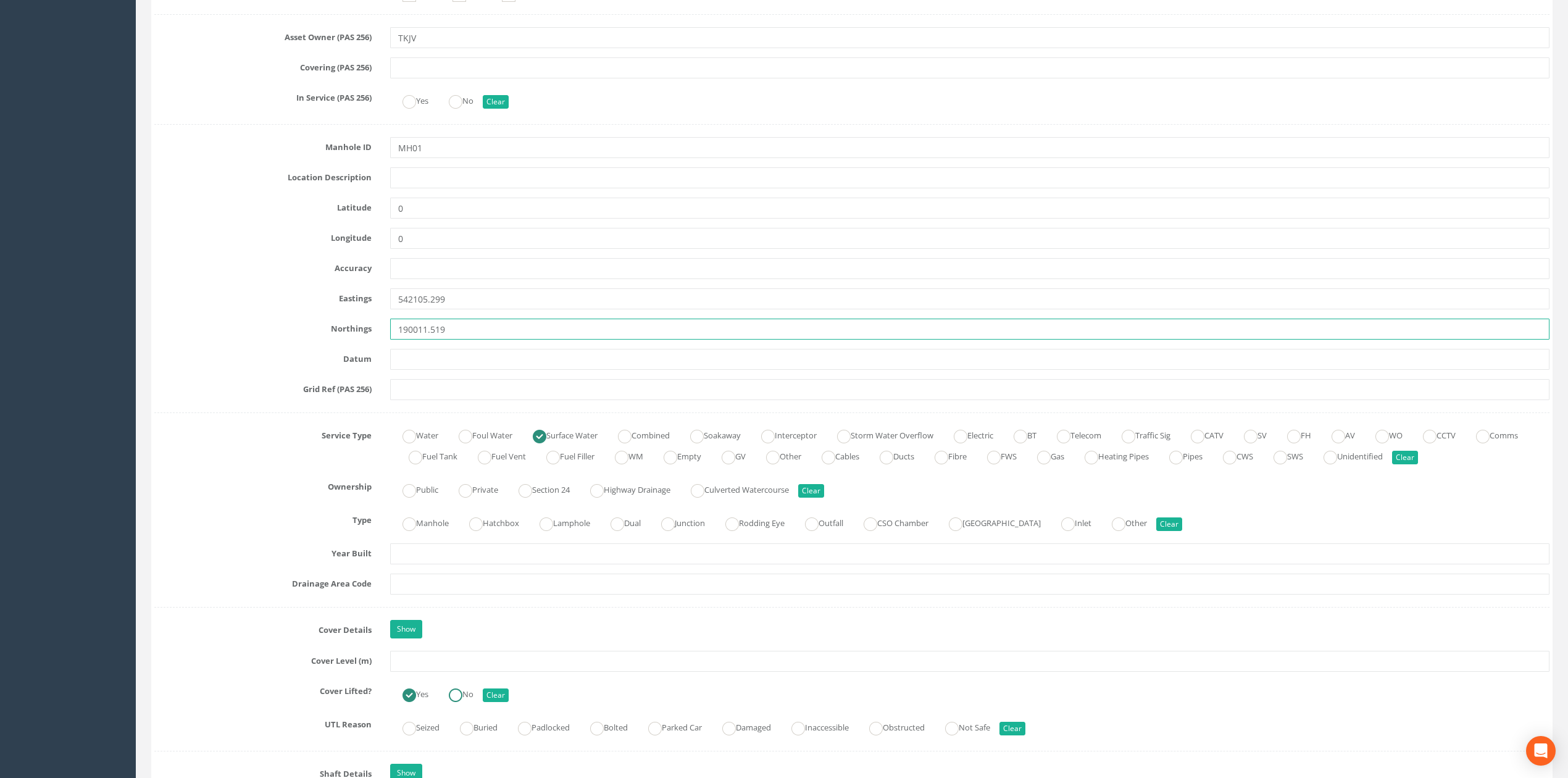
scroll to position [741, 0]
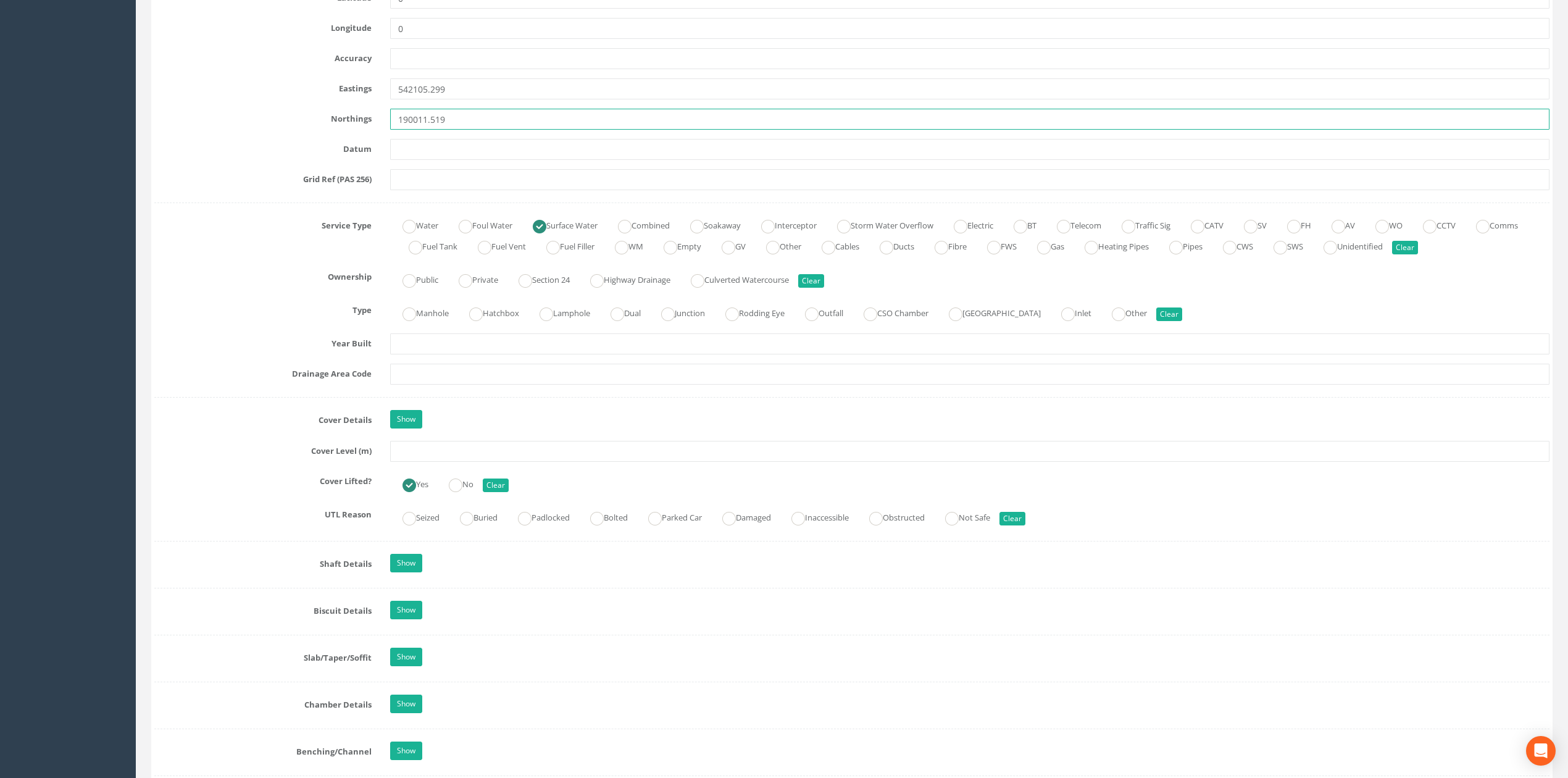
type input "190011.519"
click at [455, 462] on input "text" at bounding box center [970, 451] width 1159 height 21
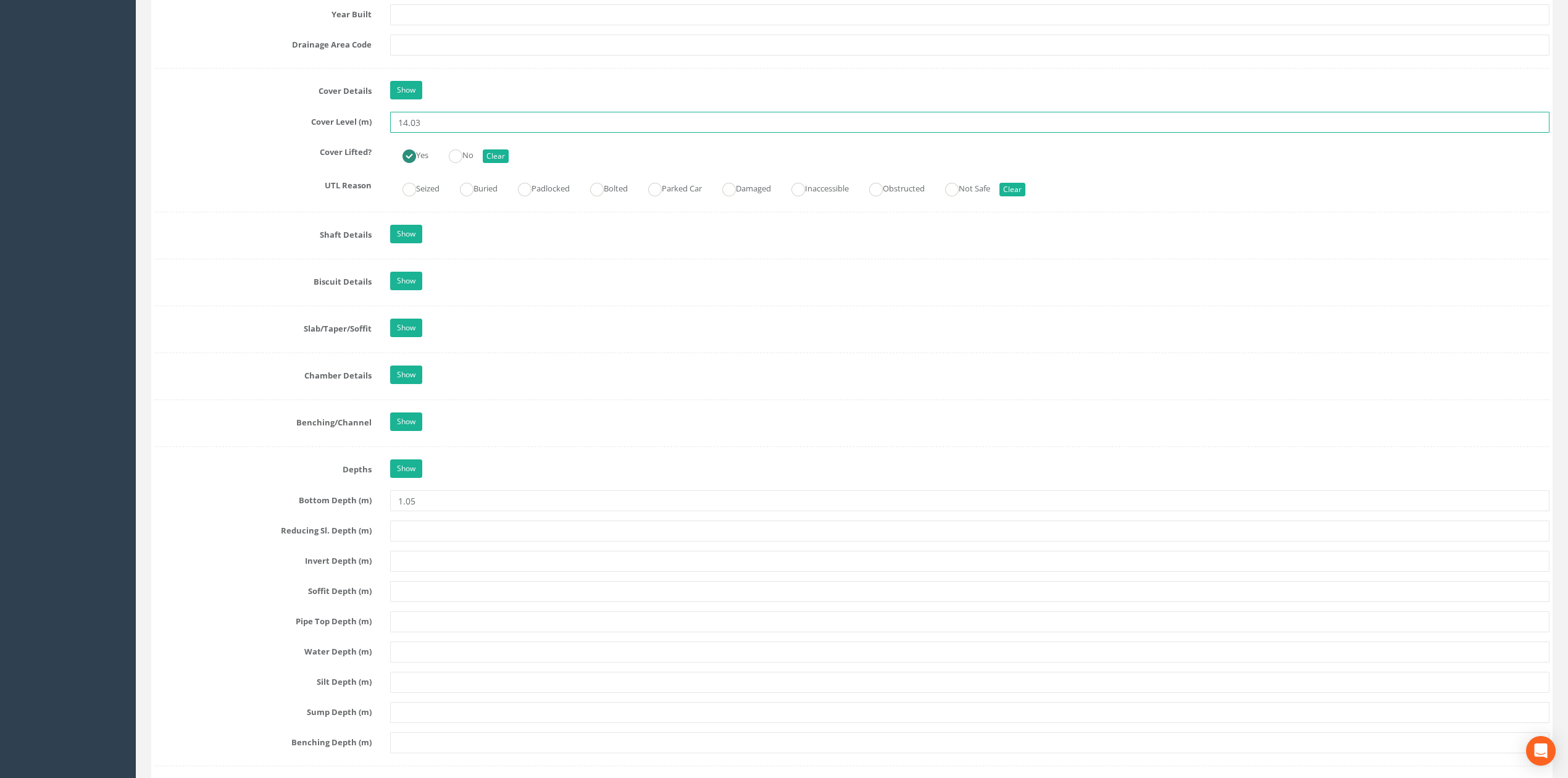
type input "14.03"
click at [450, 511] on input "1.05" at bounding box center [970, 501] width 1159 height 21
type input "1.07"
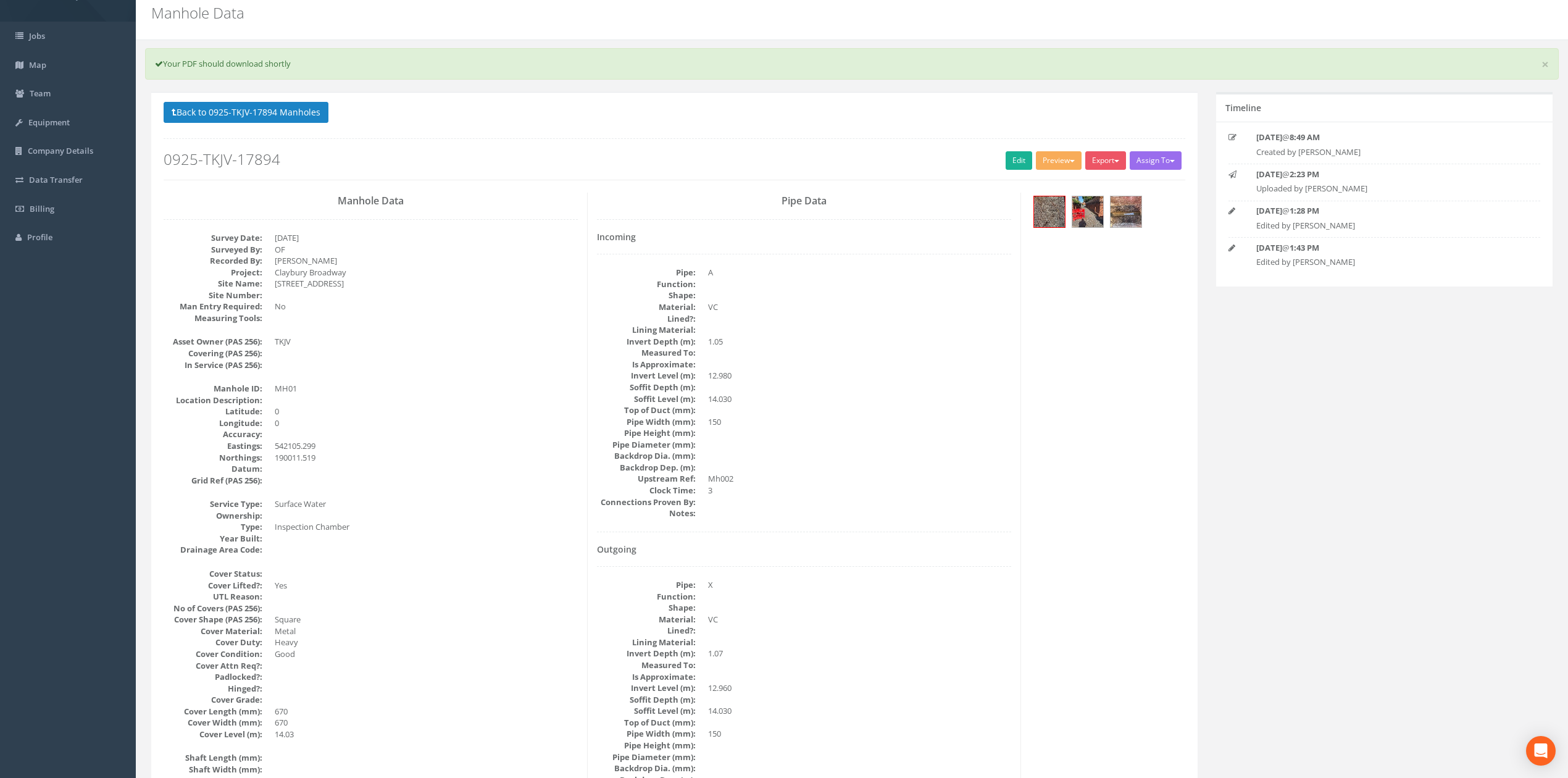
scroll to position [0, 0]
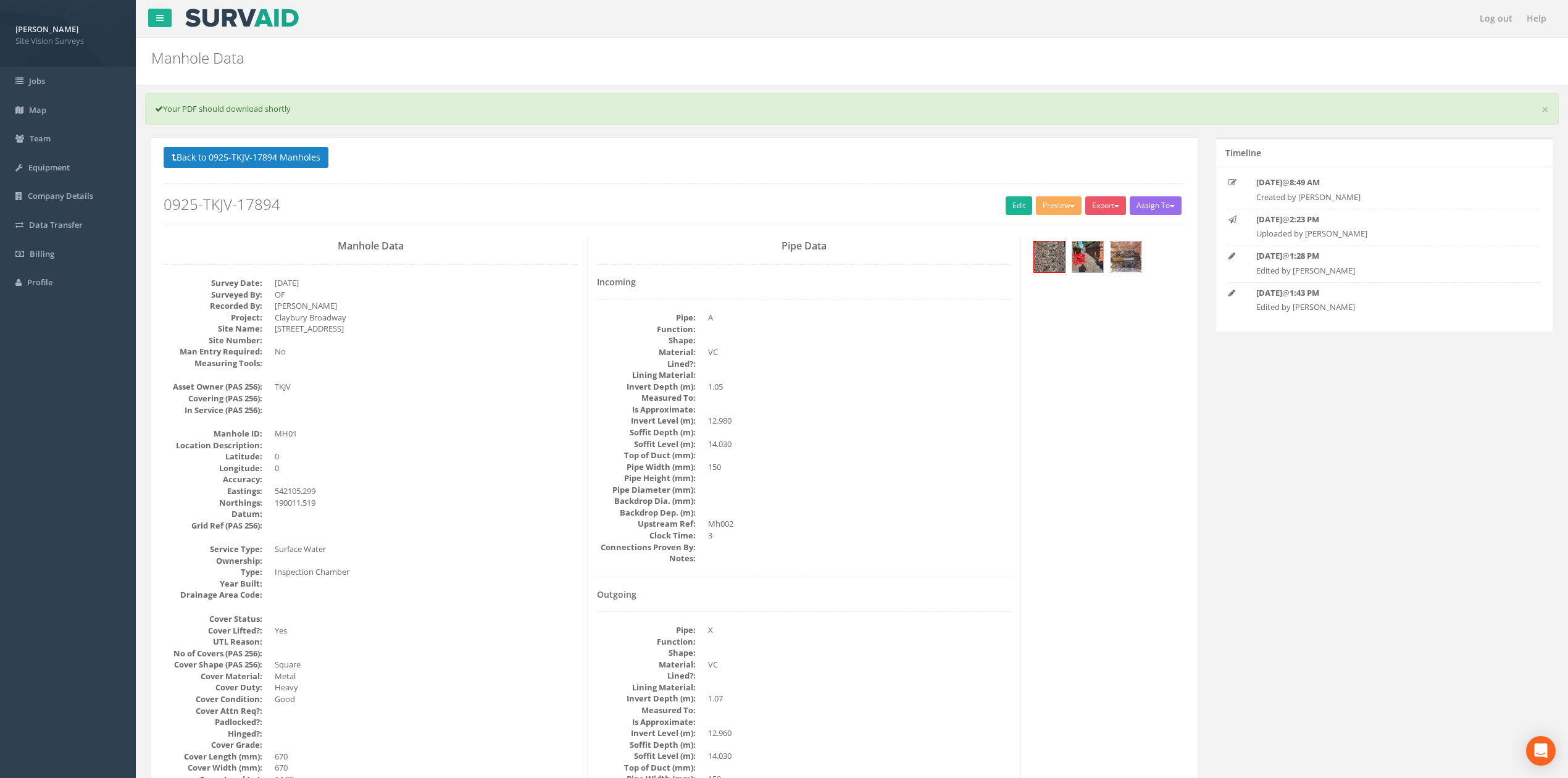
click at [1132, 265] on img at bounding box center [1125, 257] width 31 height 31
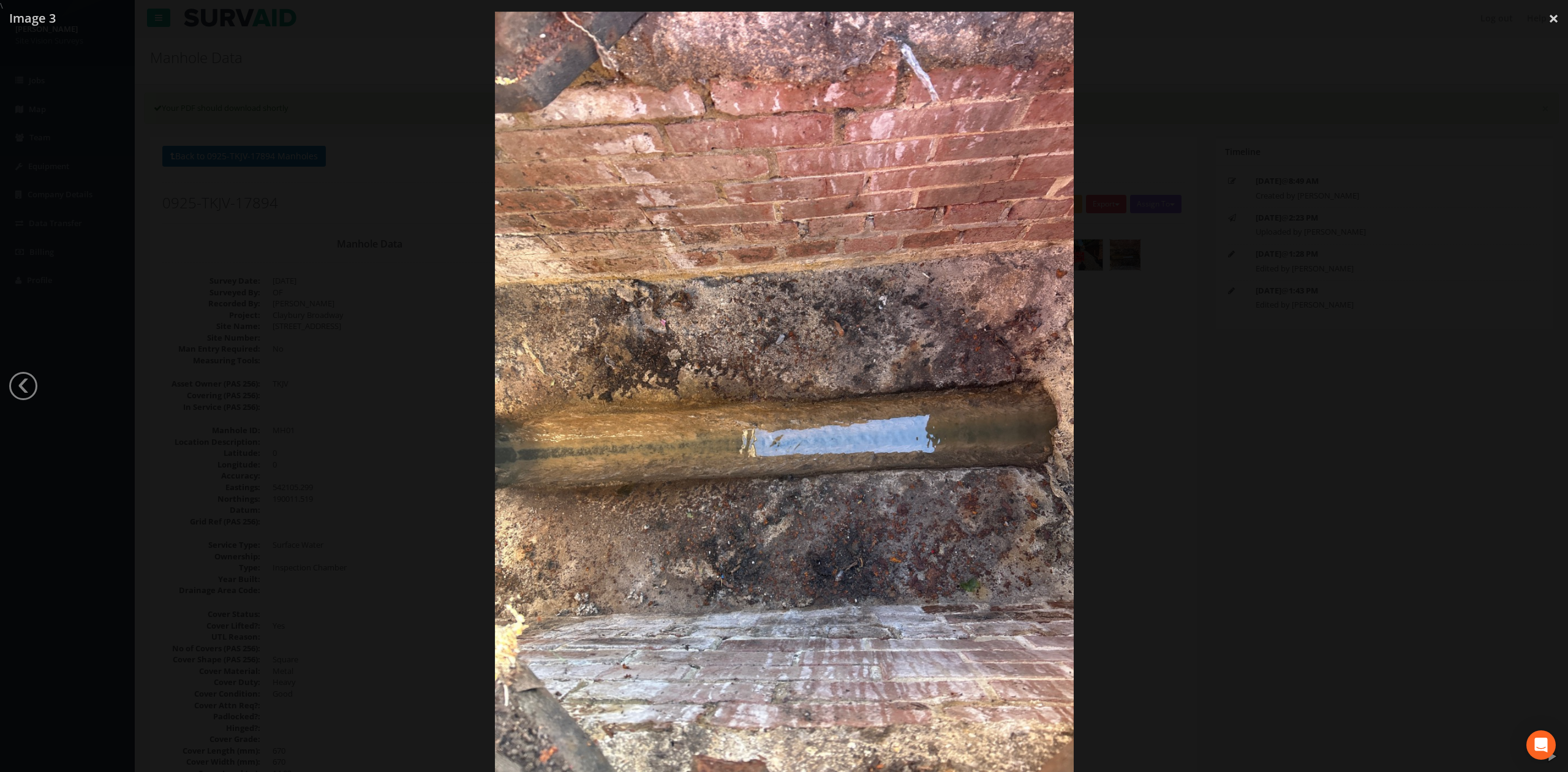
click at [1142, 274] on div at bounding box center [784, 398] width 1568 height 772
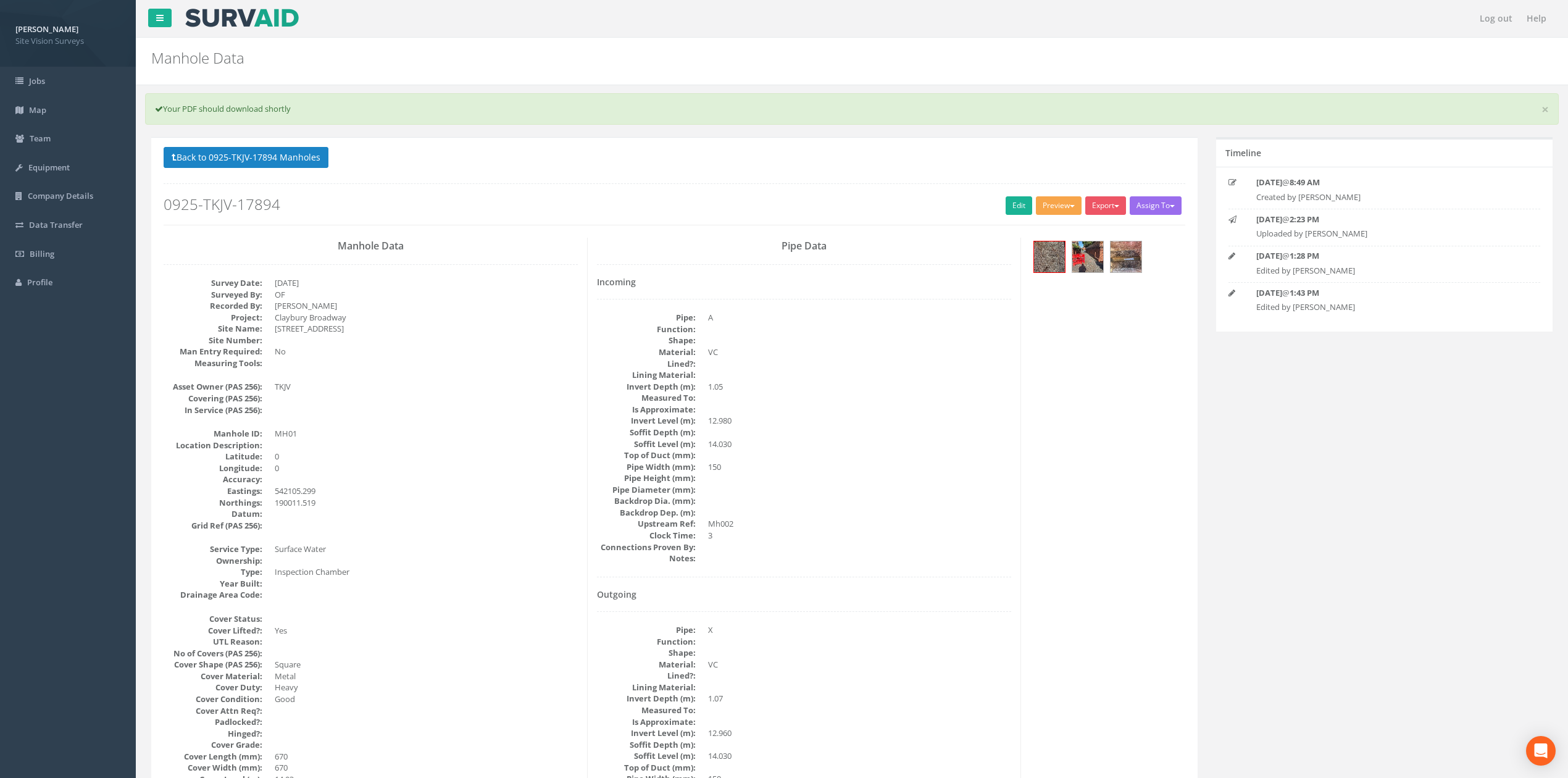
click at [1070, 208] on span "button" at bounding box center [1072, 206] width 5 height 2
click at [1034, 257] on link "SVS MH" at bounding box center [1036, 253] width 93 height 19
click at [1015, 206] on link "Edit" at bounding box center [1019, 205] width 27 height 18
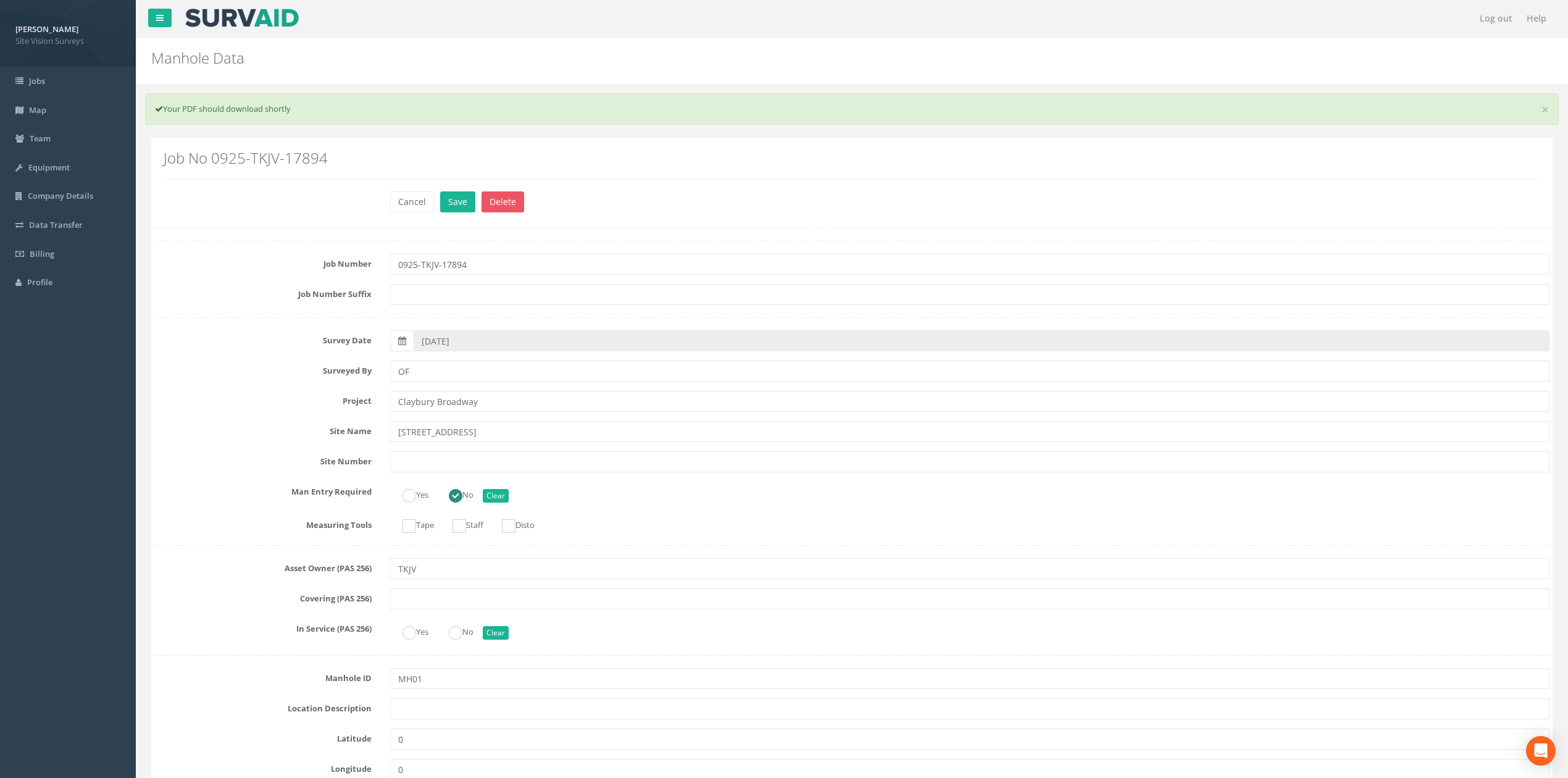
scroll to position [1235, 0]
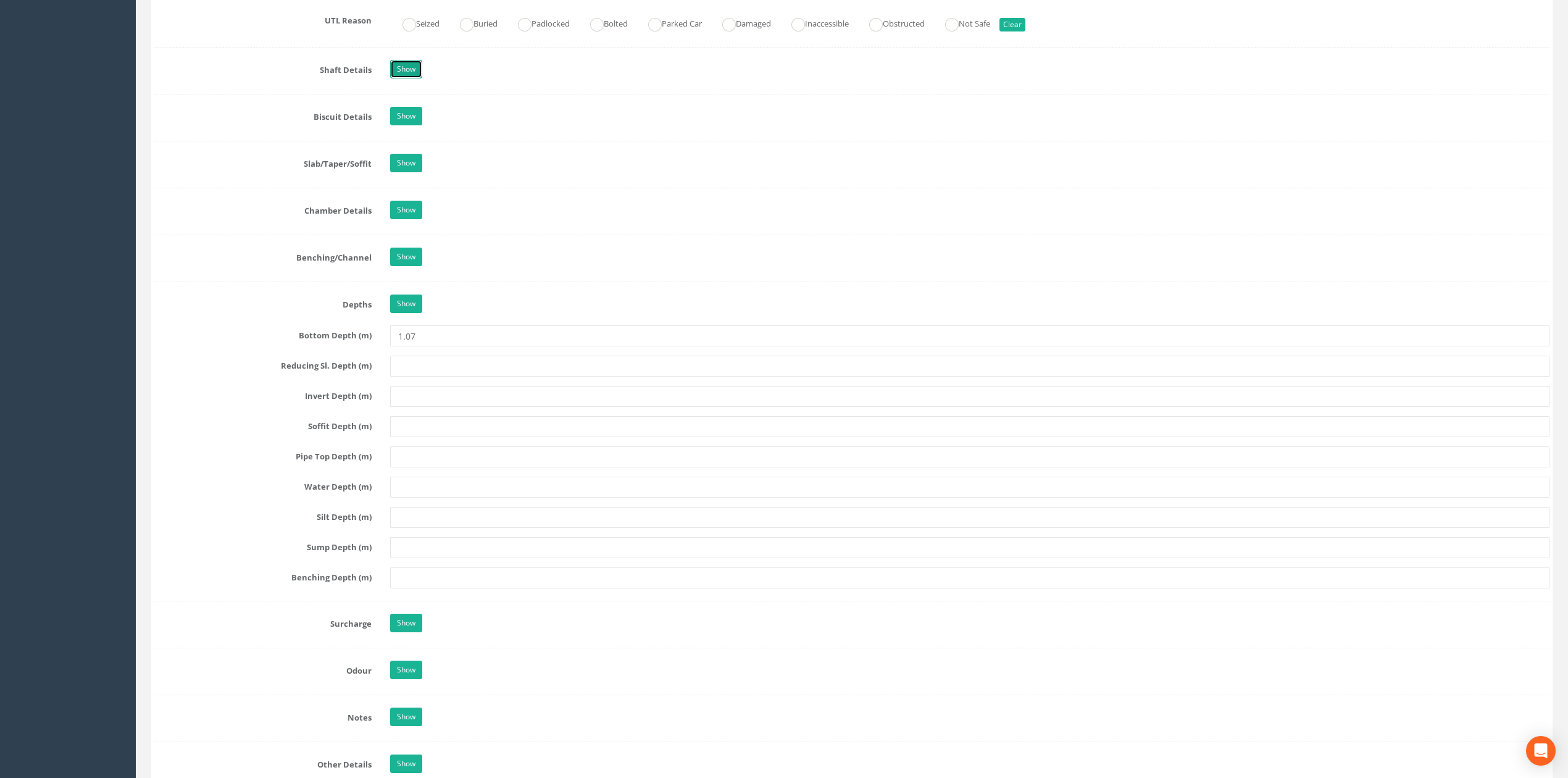
click at [405, 72] on link "Show" at bounding box center [406, 69] width 32 height 18
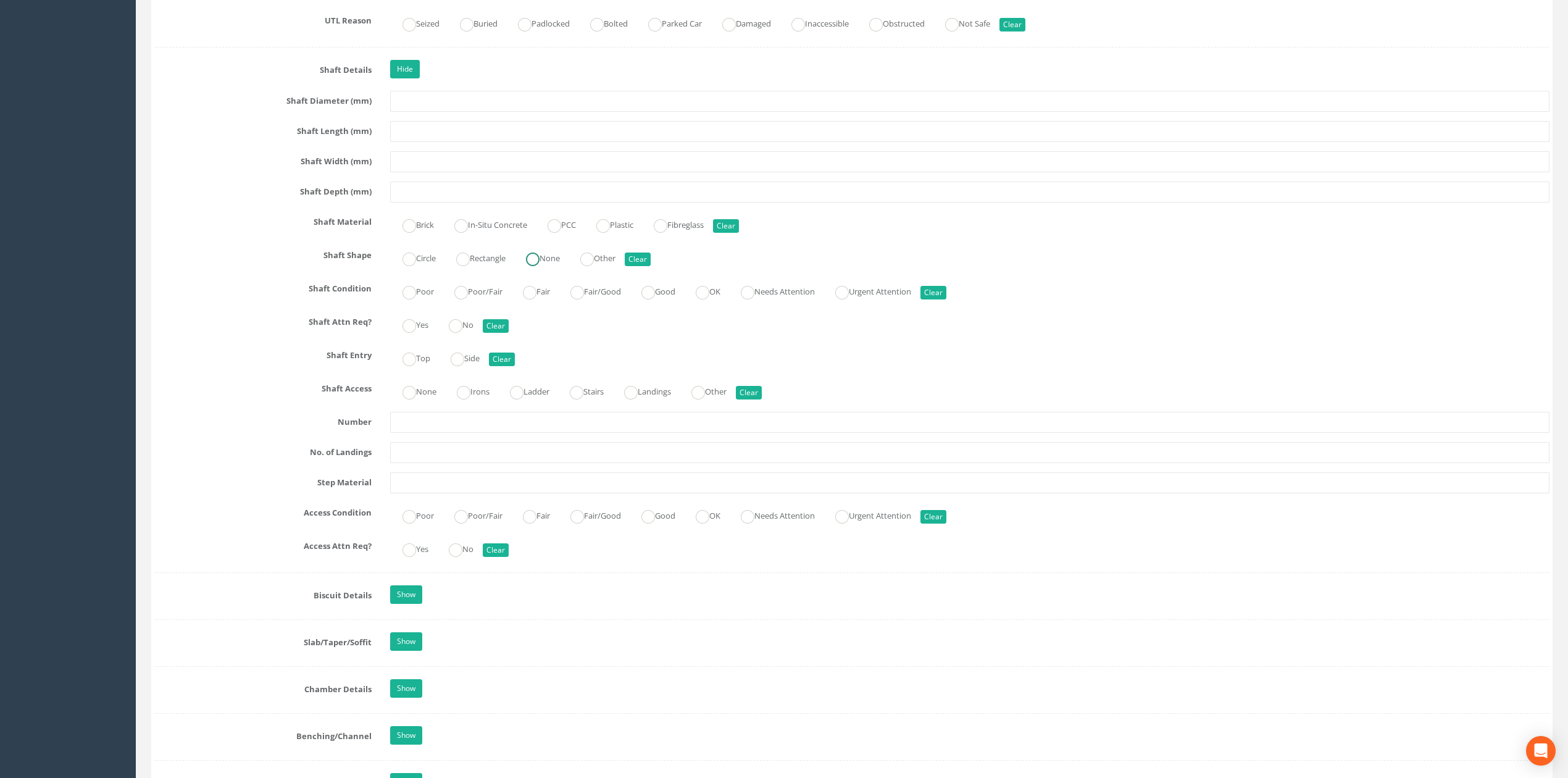
click at [551, 265] on label "None" at bounding box center [536, 257] width 46 height 18
radio input "true"
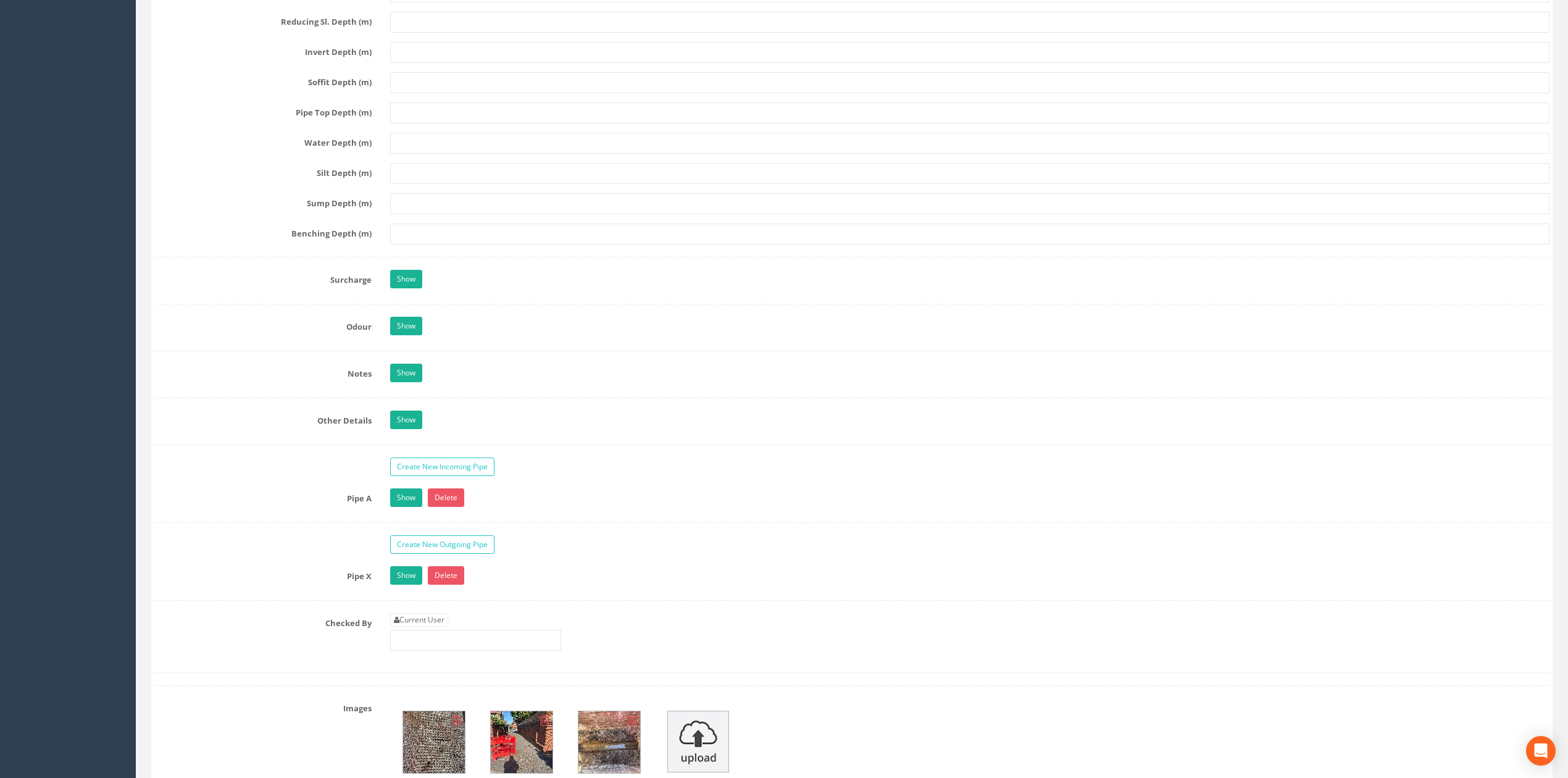
scroll to position [2058, 0]
click at [402, 506] on link "Show" at bounding box center [406, 497] width 32 height 18
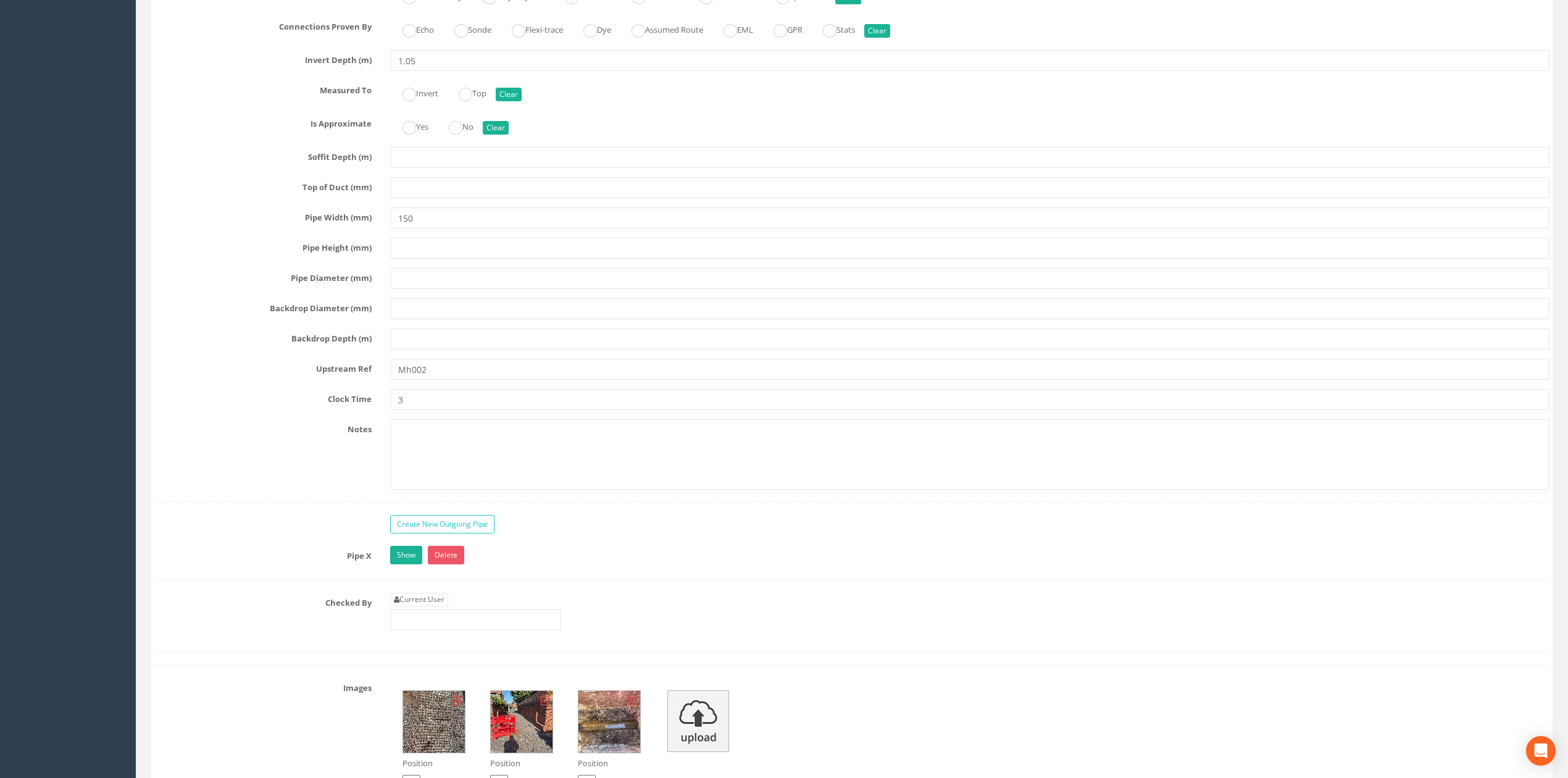
scroll to position [2717, 0]
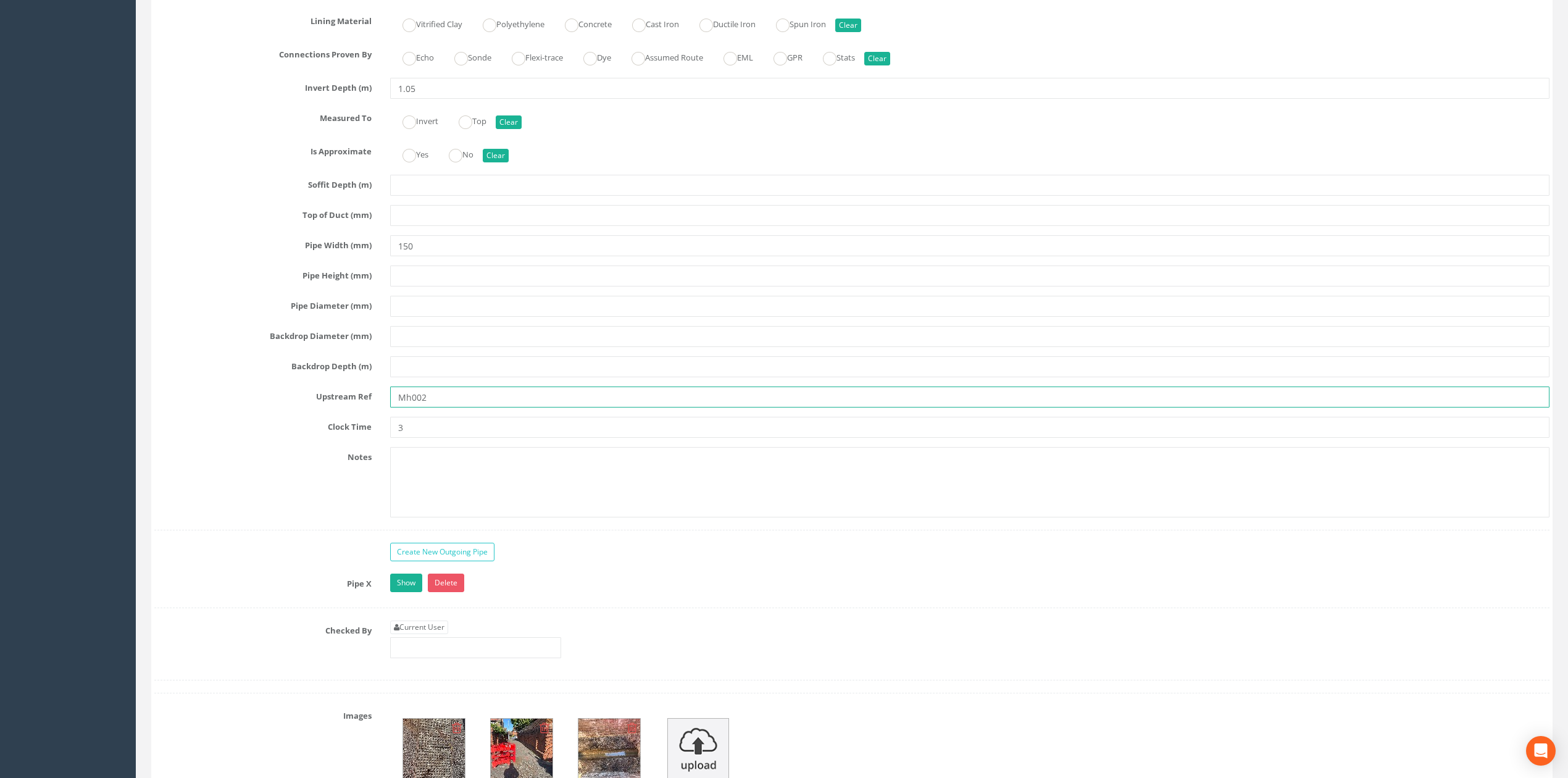
drag, startPoint x: 469, startPoint y: 422, endPoint x: 292, endPoint y: 421, distance: 177.0
click at [287, 407] on div "Upstream Ref Mh002" at bounding box center [851, 397] width 1414 height 21
type input "OSA"
click at [407, 592] on link "Show" at bounding box center [406, 582] width 32 height 18
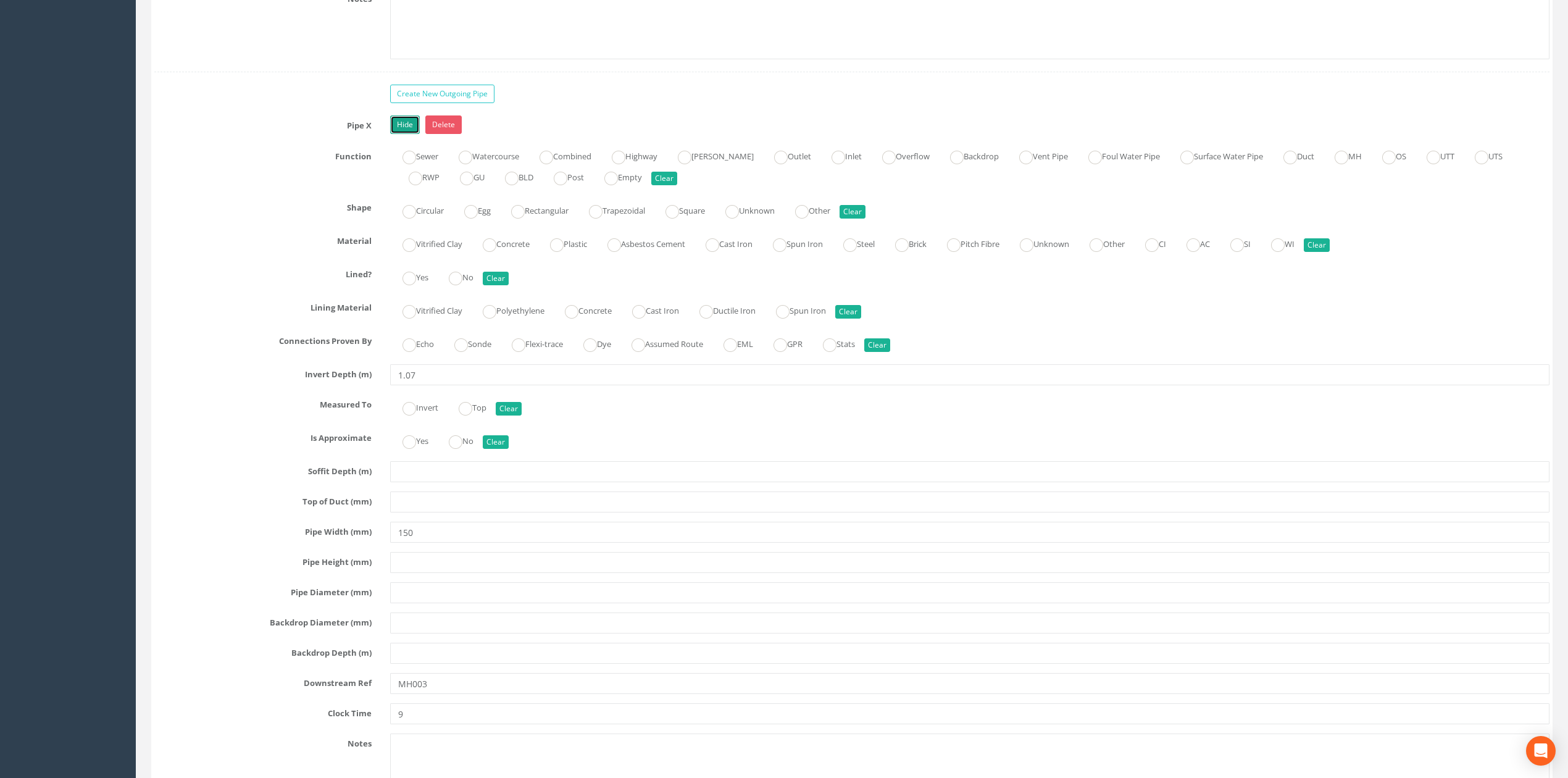
scroll to position [3375, 0]
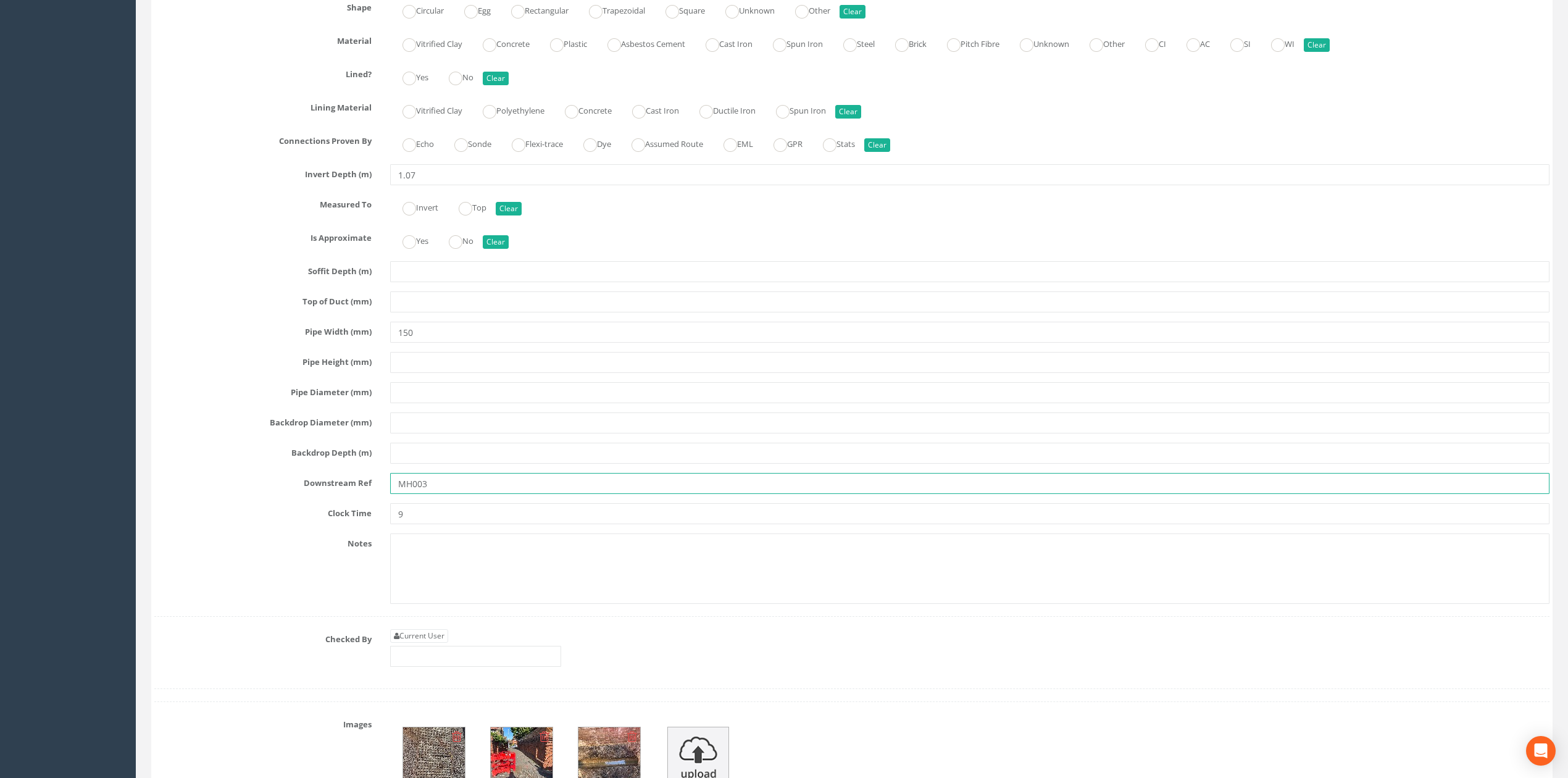
click at [413, 494] on input "MH003" at bounding box center [970, 483] width 1159 height 21
click at [435, 494] on input "MH03" at bounding box center [970, 483] width 1159 height 21
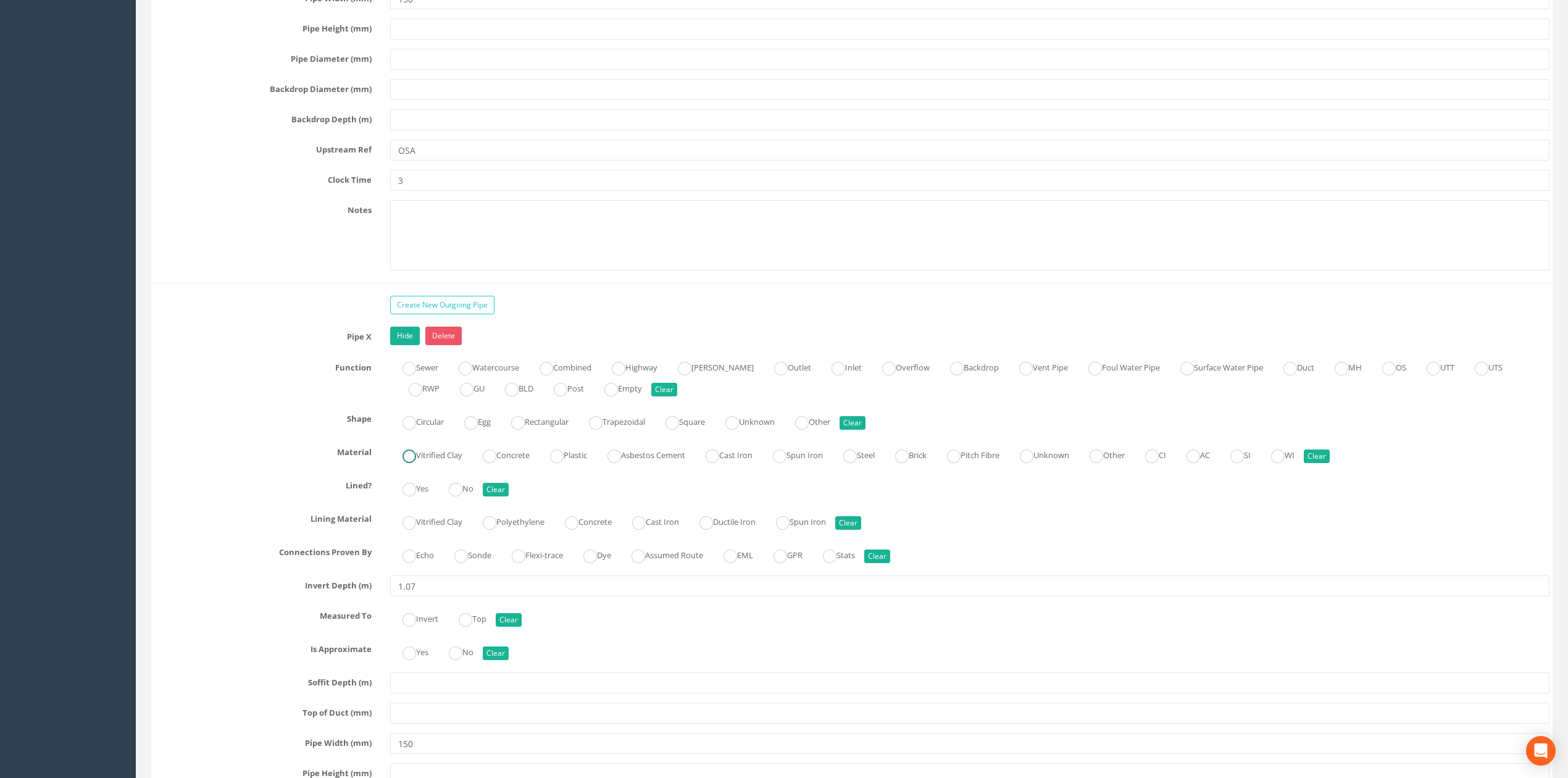
scroll to position [3293, 0]
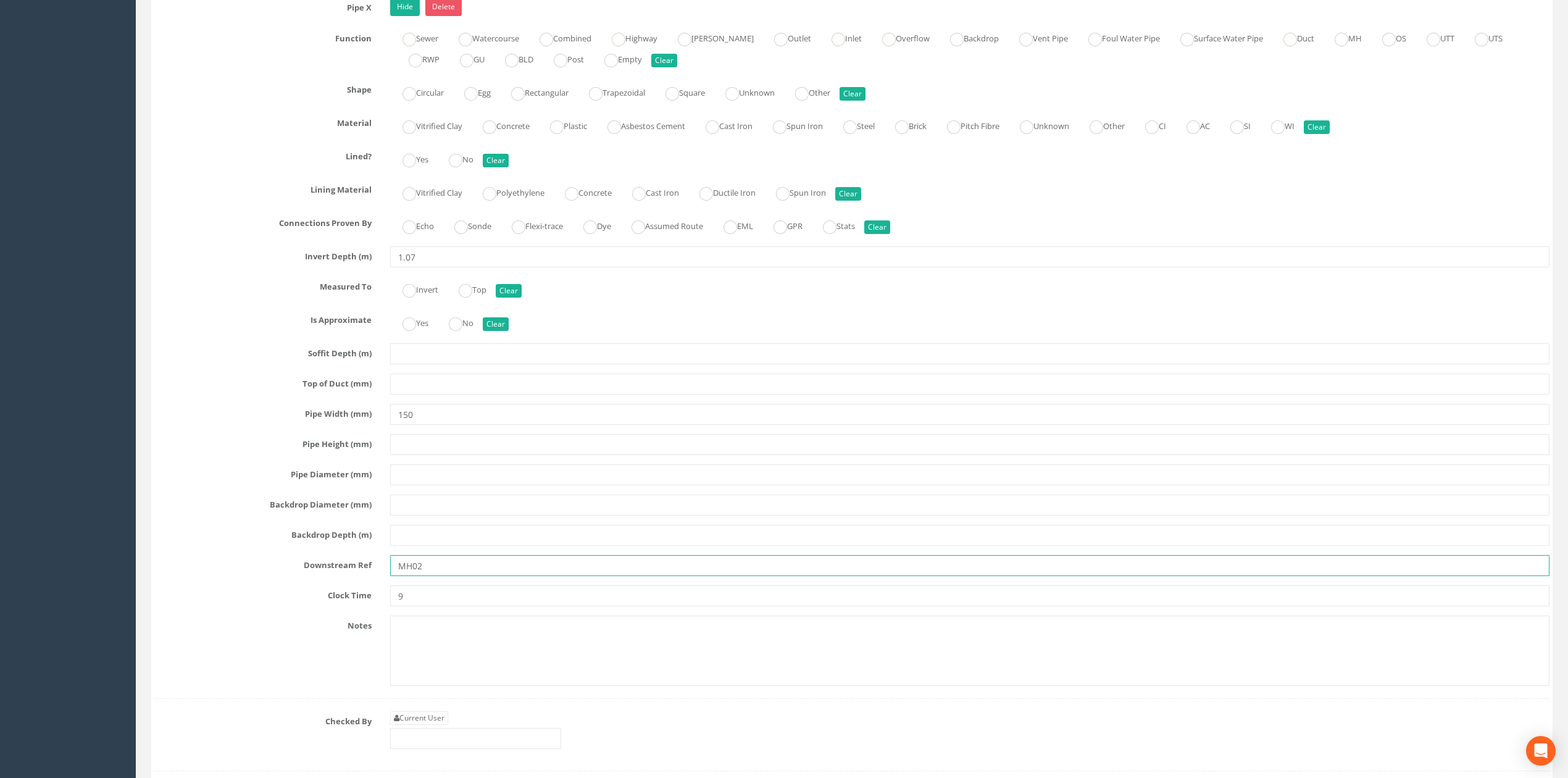
type input "MH02"
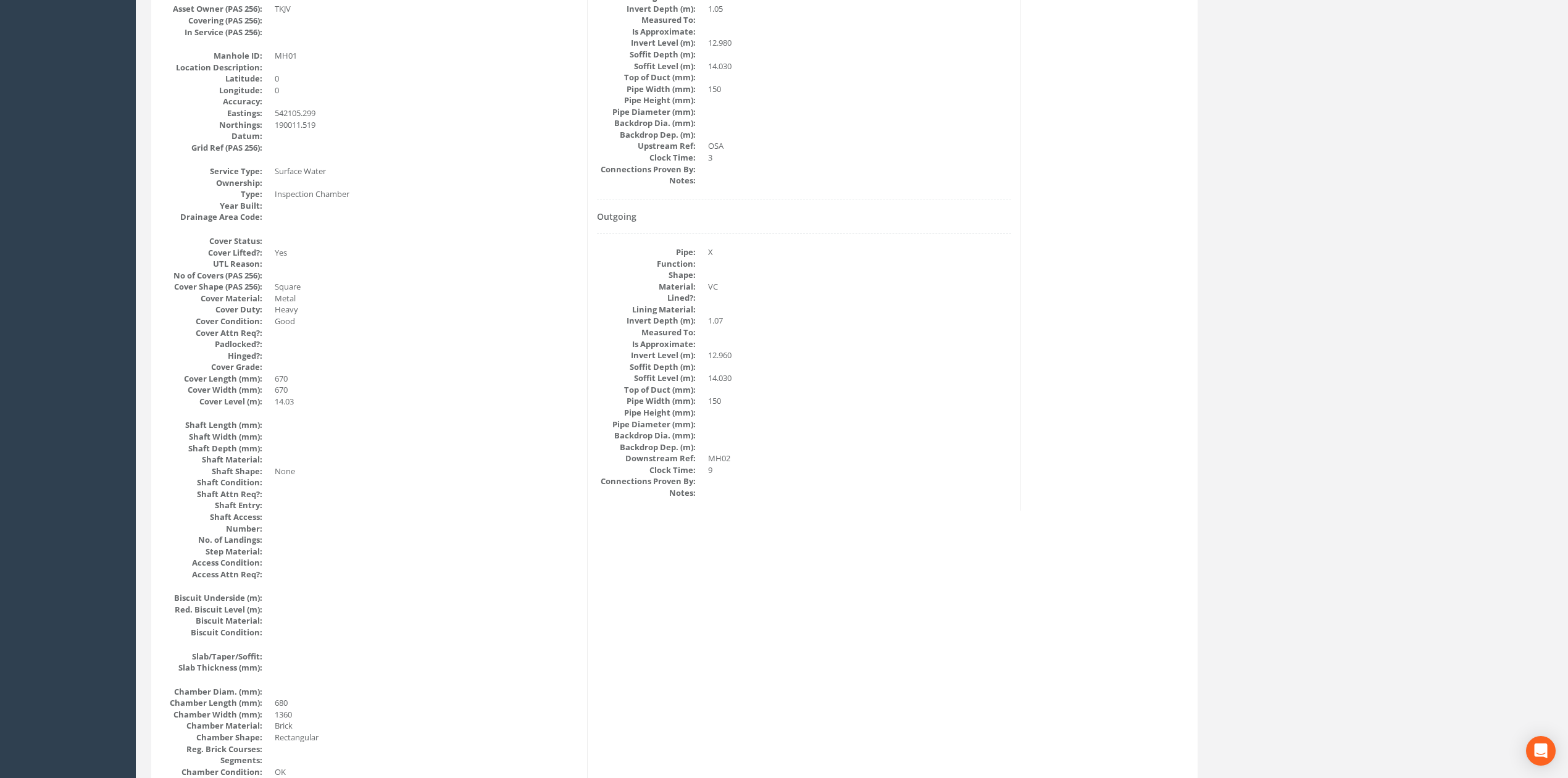
scroll to position [97, 0]
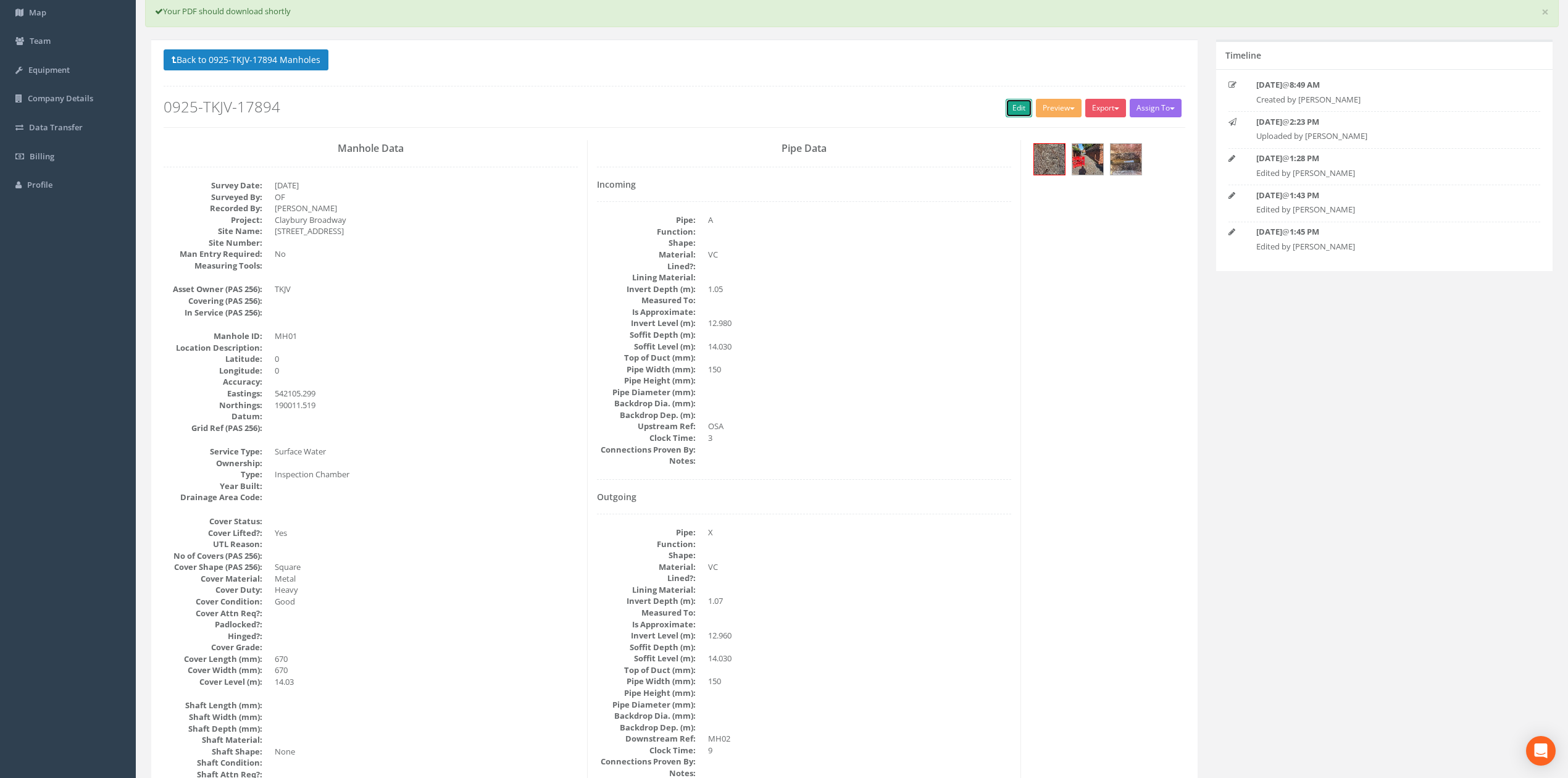
click at [1013, 110] on link "Edit" at bounding box center [1019, 108] width 27 height 18
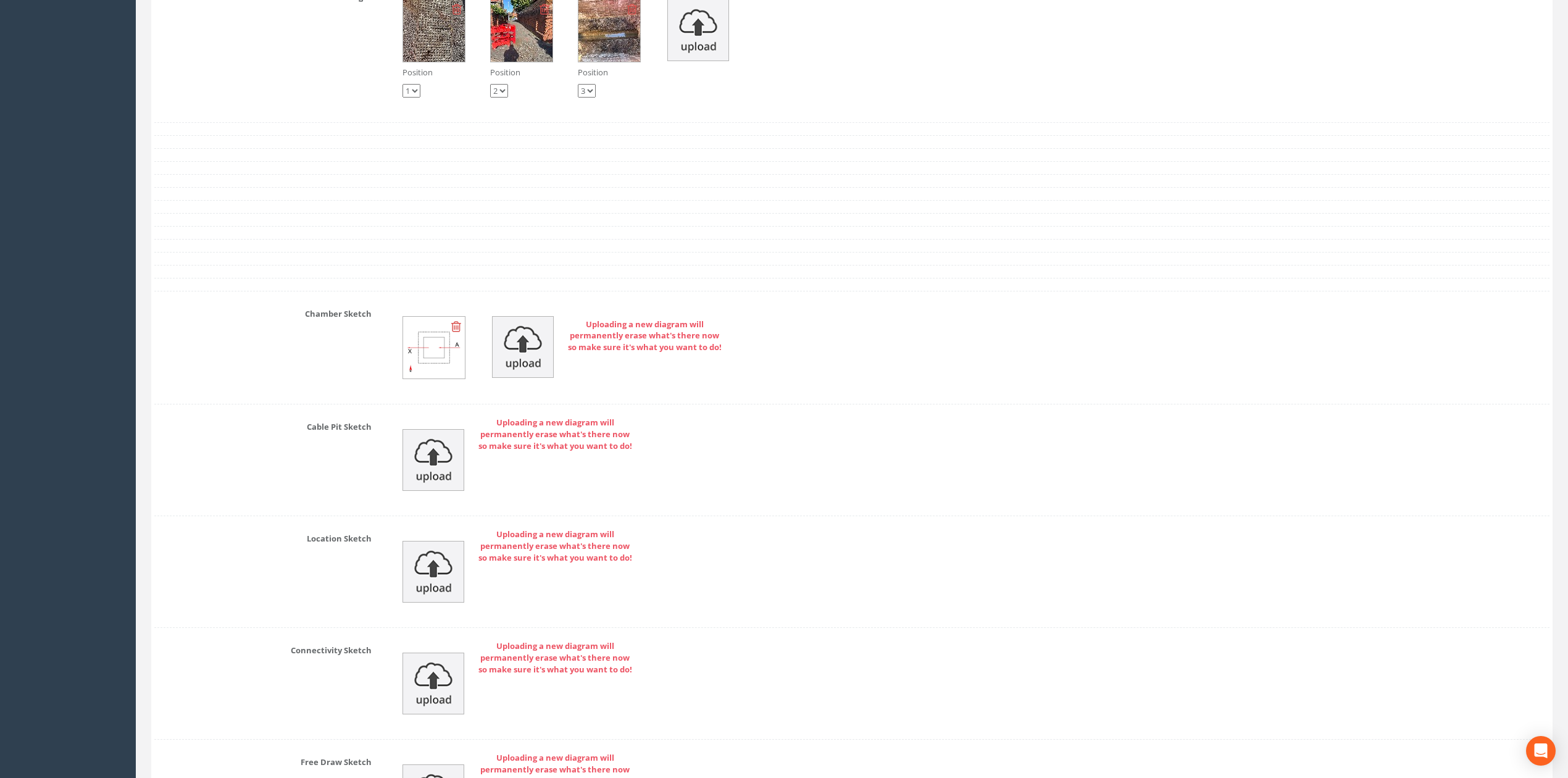
scroll to position [3728, 0]
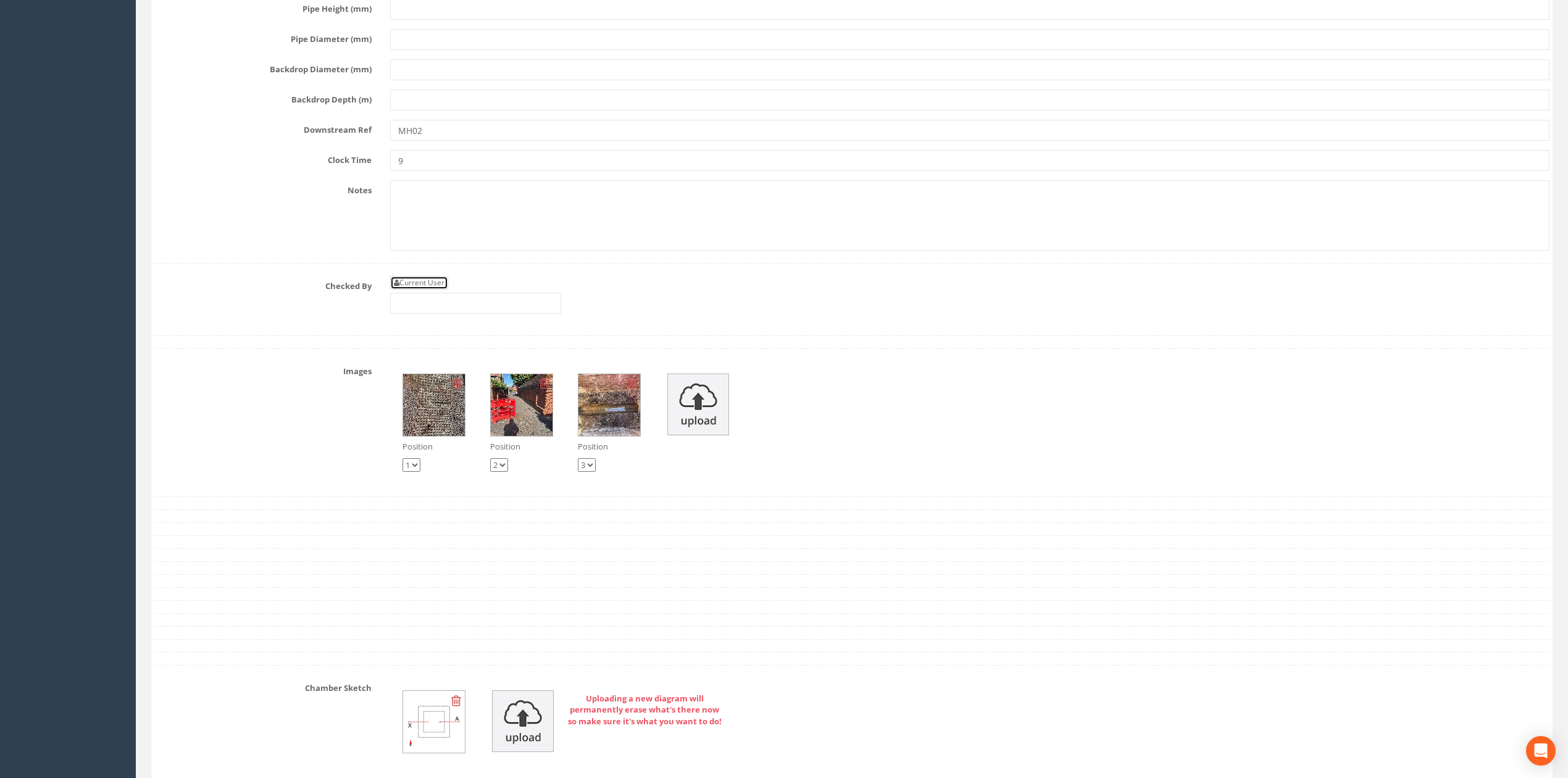
click at [444, 290] on link "Current User" at bounding box center [419, 282] width 58 height 13
type input "[PERSON_NAME]"
click at [460, 314] on input "[PERSON_NAME]" at bounding box center [476, 303] width 171 height 21
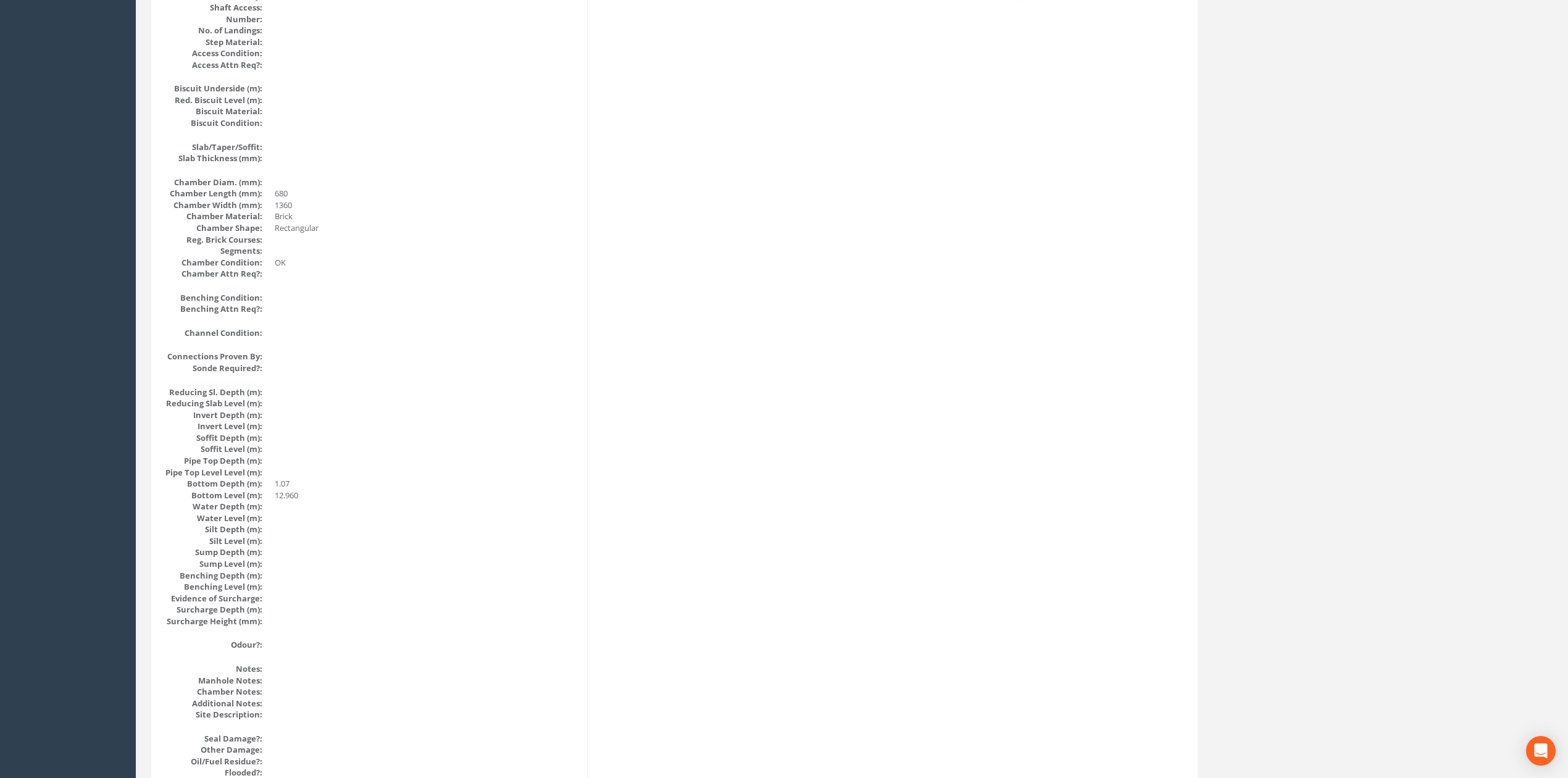
scroll to position [0, 0]
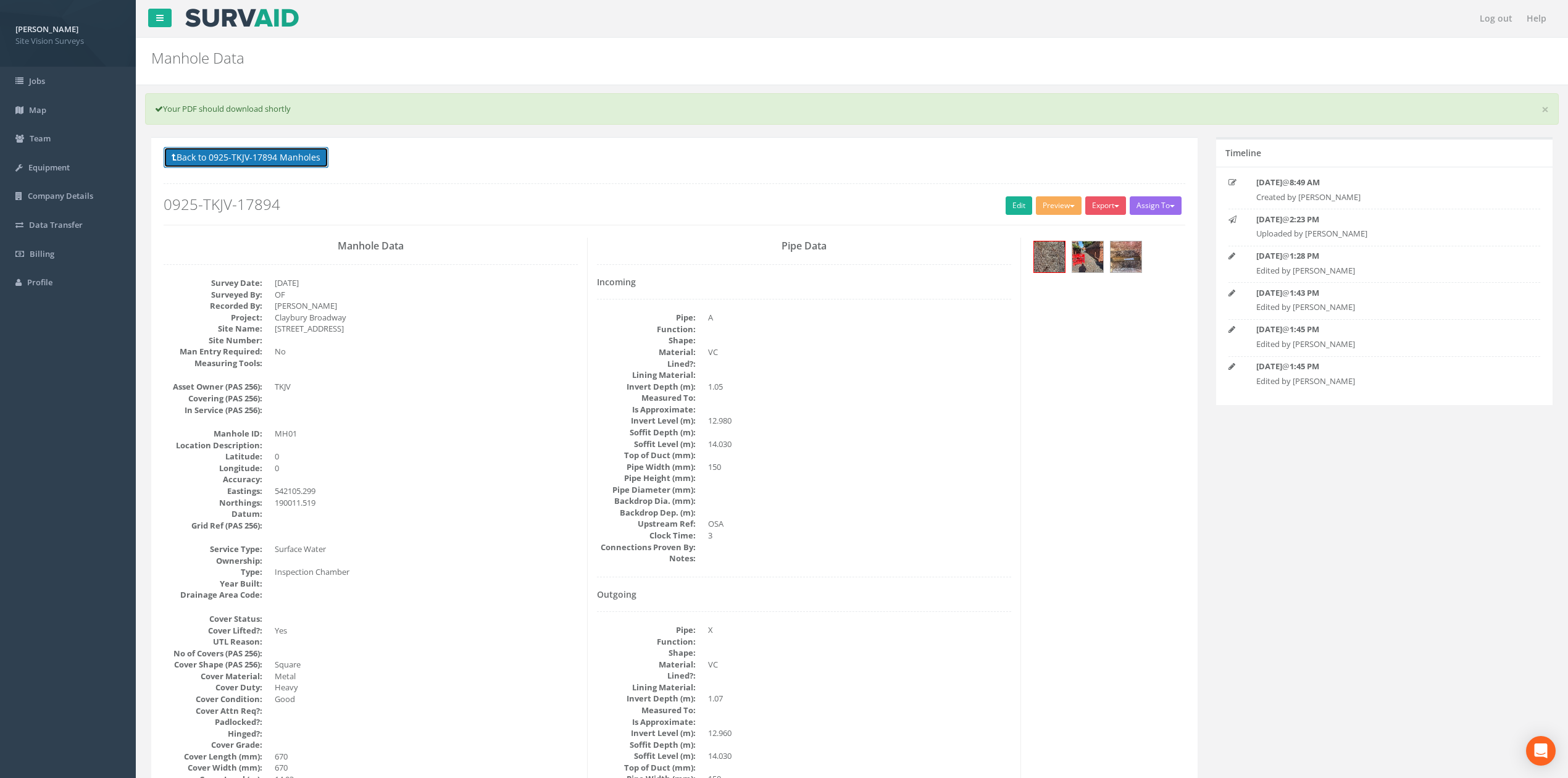
click at [309, 155] on button "Back to 0925-TKJV-17894 Manholes" at bounding box center [246, 157] width 165 height 21
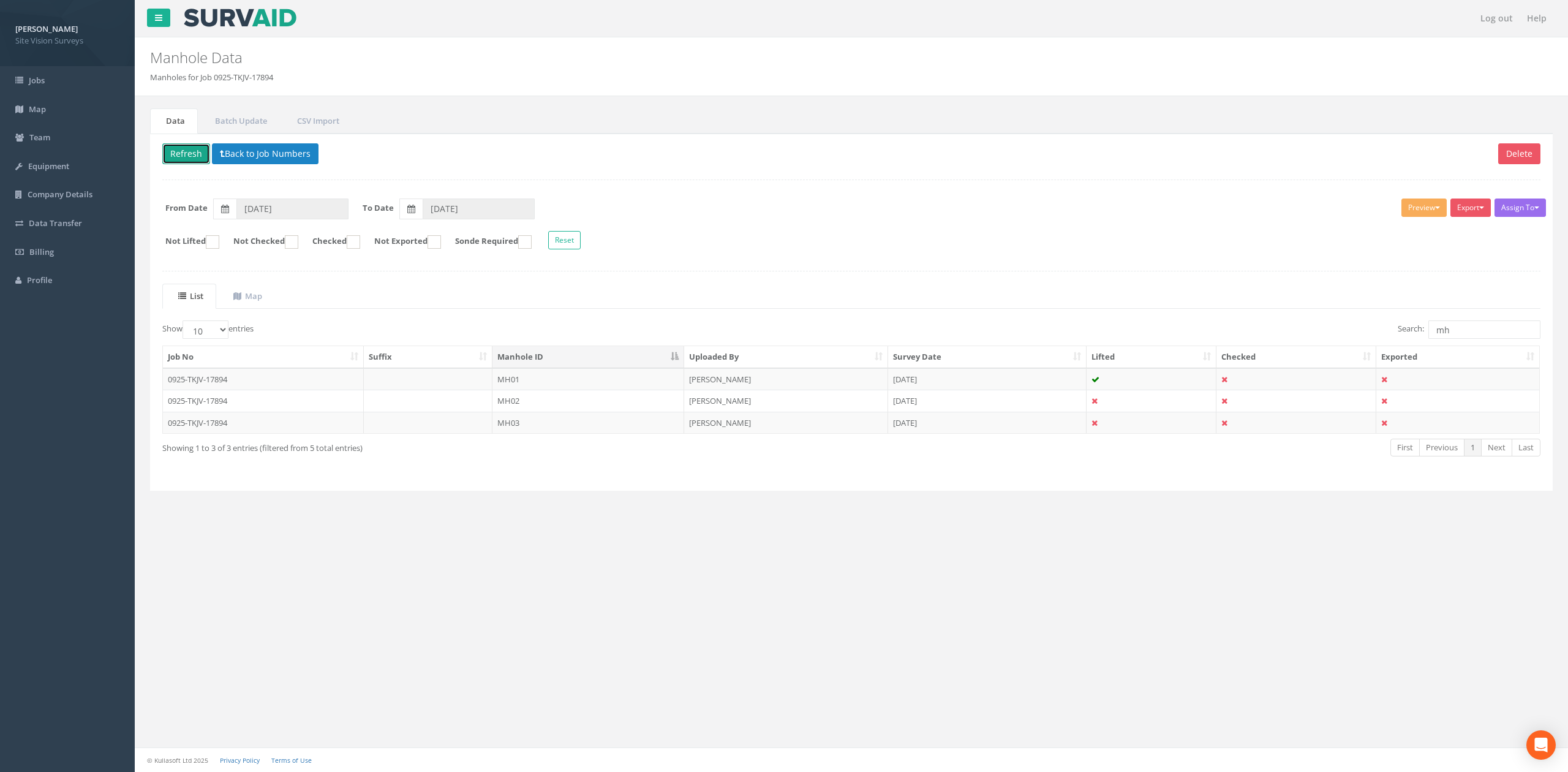
click at [189, 151] on button "Refresh" at bounding box center [186, 153] width 48 height 20
click at [182, 160] on button "Refresh" at bounding box center [186, 153] width 48 height 20
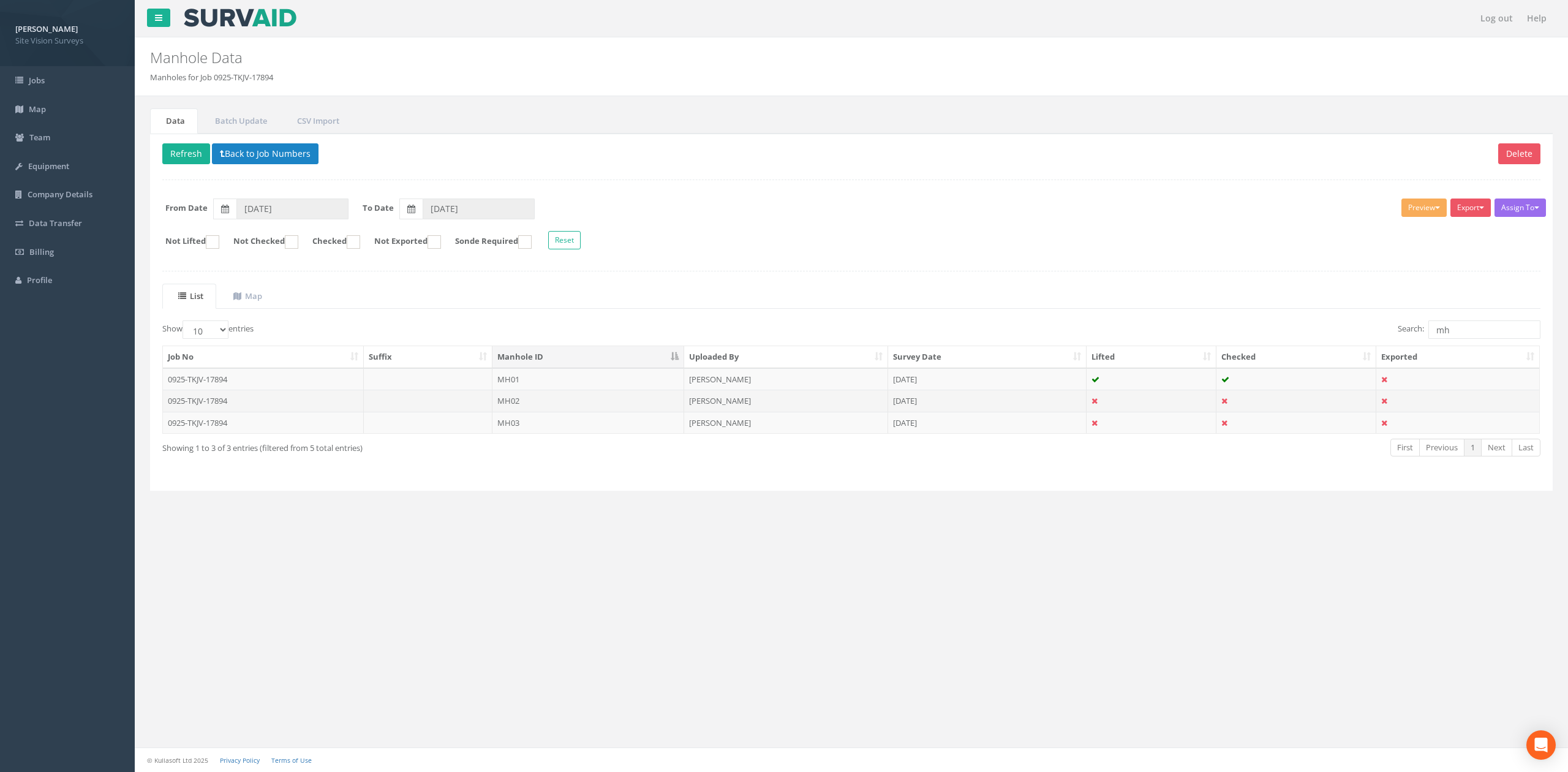
click at [1255, 405] on td at bounding box center [1296, 401] width 160 height 22
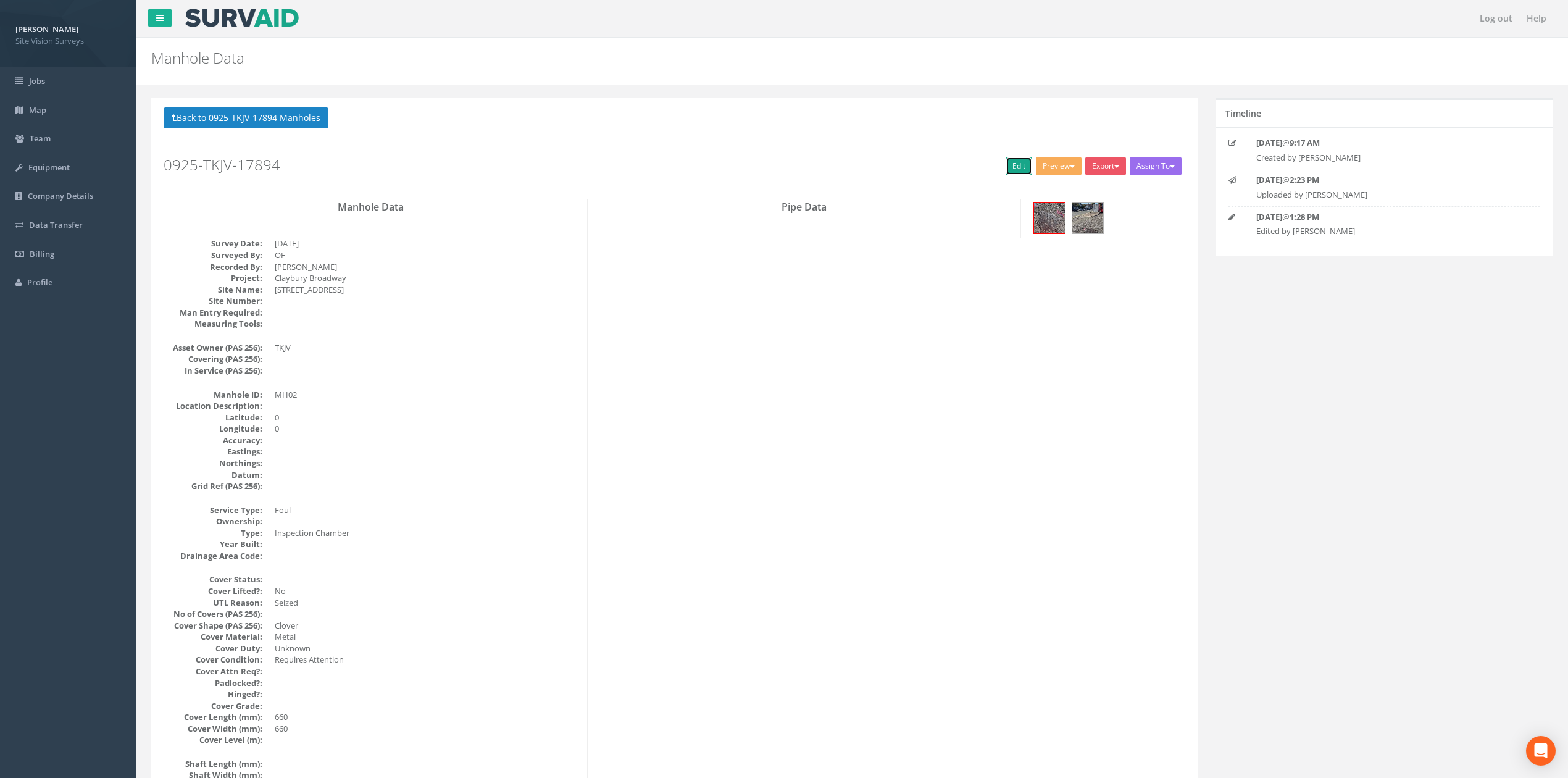
click at [1017, 166] on link "Edit" at bounding box center [1019, 166] width 27 height 18
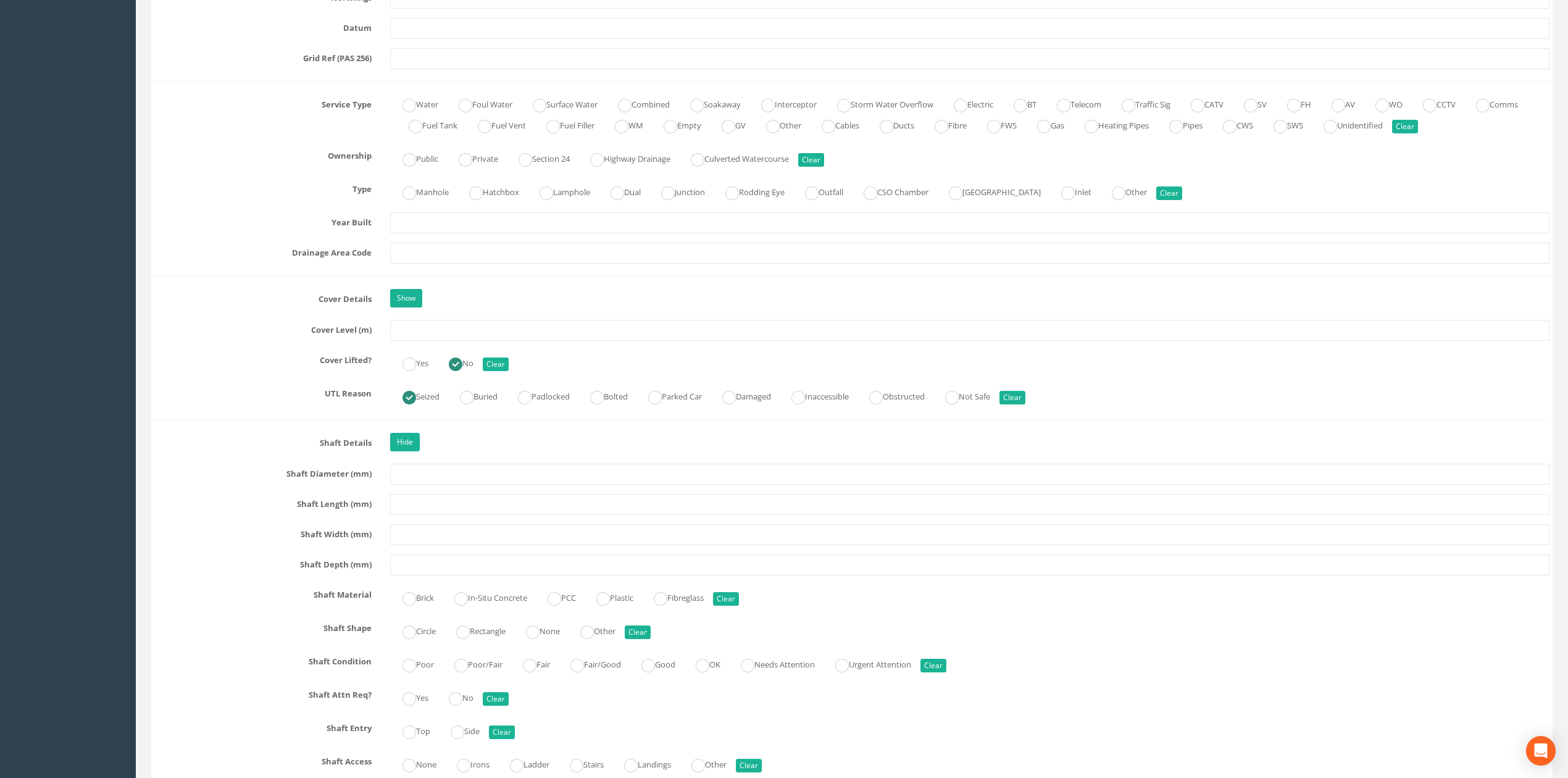
scroll to position [741, 0]
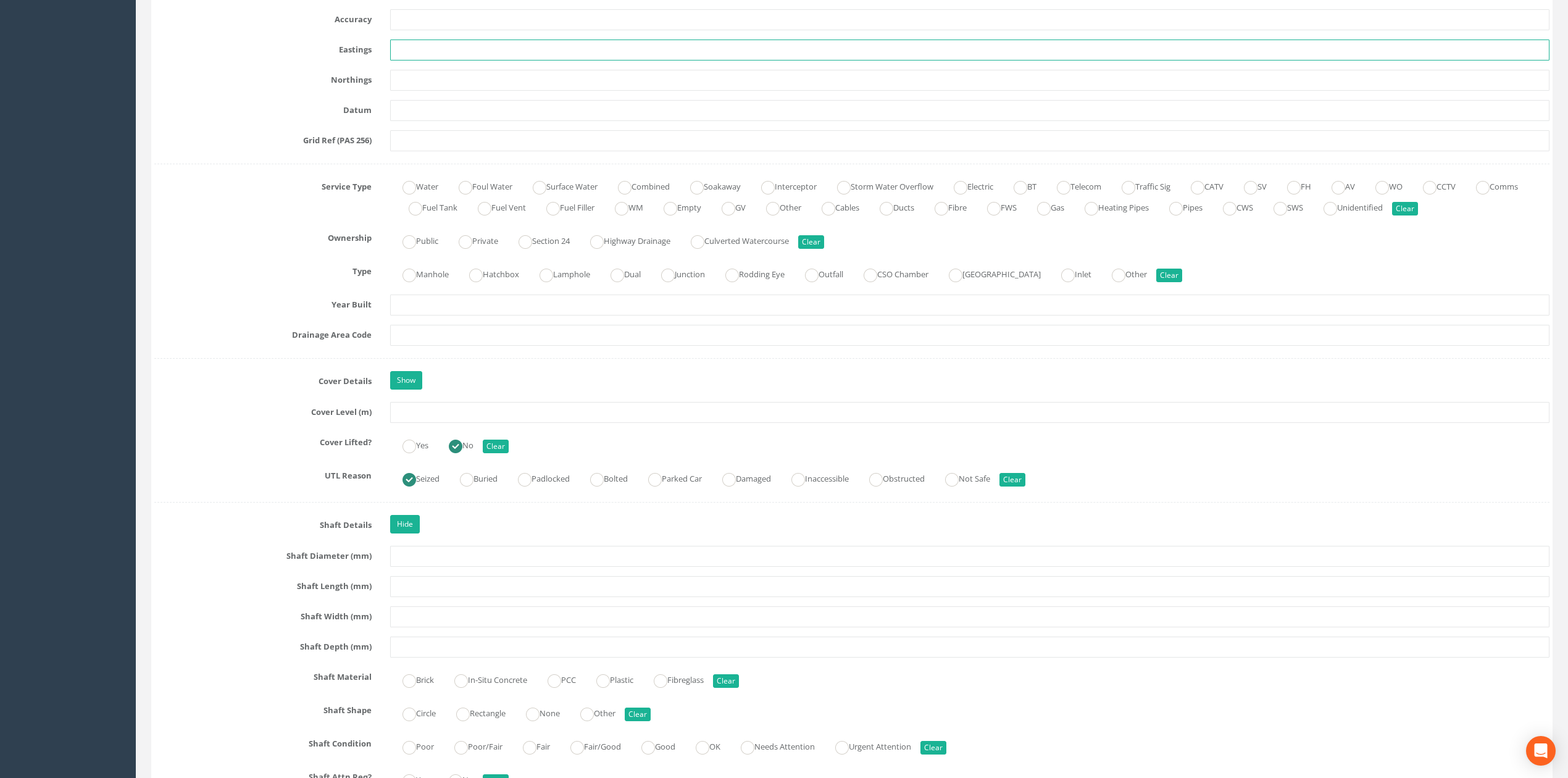
click at [424, 47] on input "text" at bounding box center [970, 50] width 1159 height 21
paste input "542108.780"
type input "542108.780"
drag, startPoint x: 425, startPoint y: 77, endPoint x: 438, endPoint y: 90, distance: 18.4
click at [425, 77] on input "text" at bounding box center [970, 80] width 1159 height 21
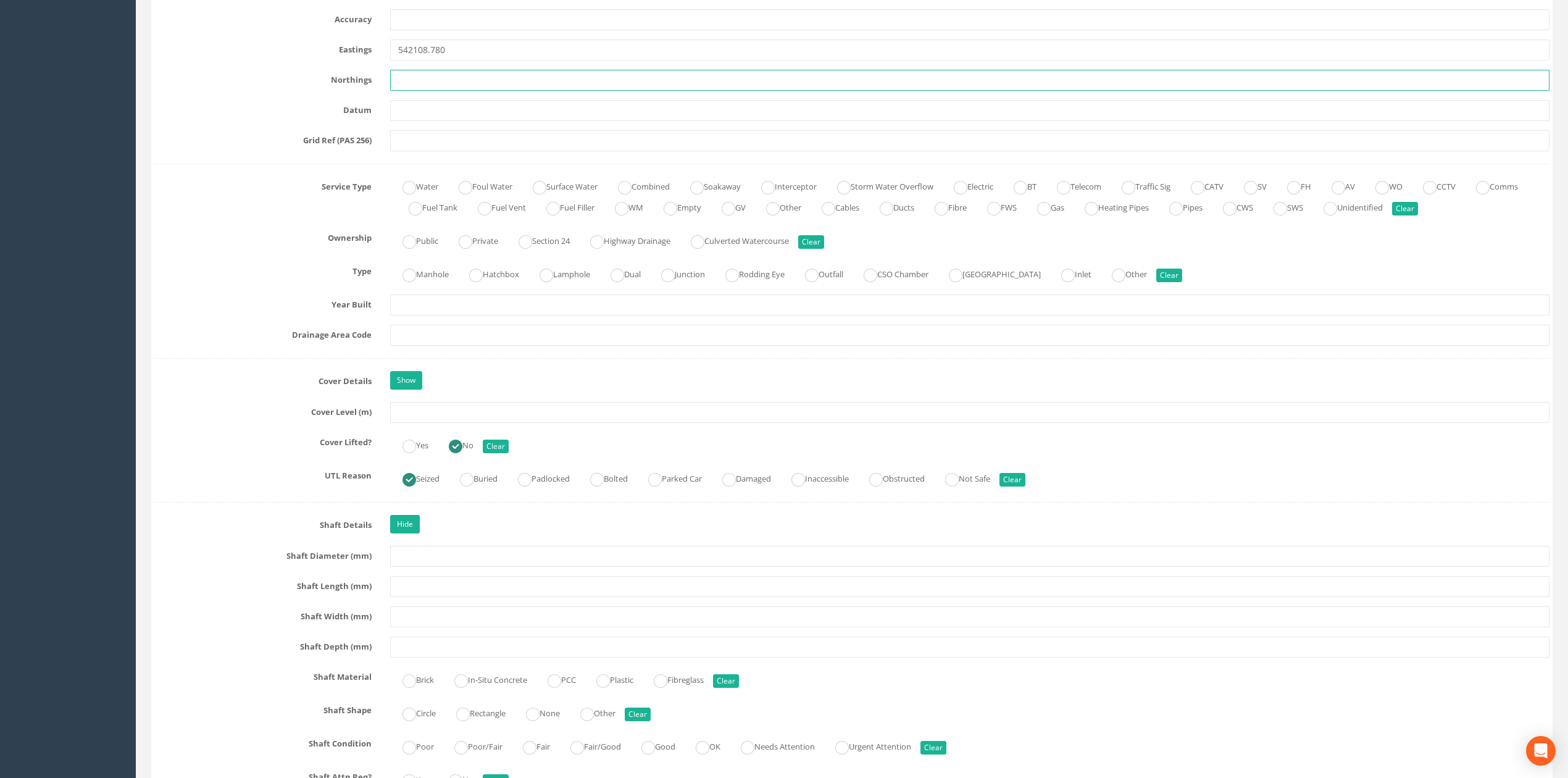
paste input "190005.840"
type input "190005.840"
click at [451, 431] on div "Job Number 0925-TKJV-17894 Job Number Suffix Survey Date [DATE] Surveyed By OF …" at bounding box center [851, 673] width 1395 height 2425
click at [451, 430] on div "Job Number 0925-TKJV-17894 Job Number Suffix Survey Date [DATE] Surveyed By OF …" at bounding box center [851, 673] width 1395 height 2425
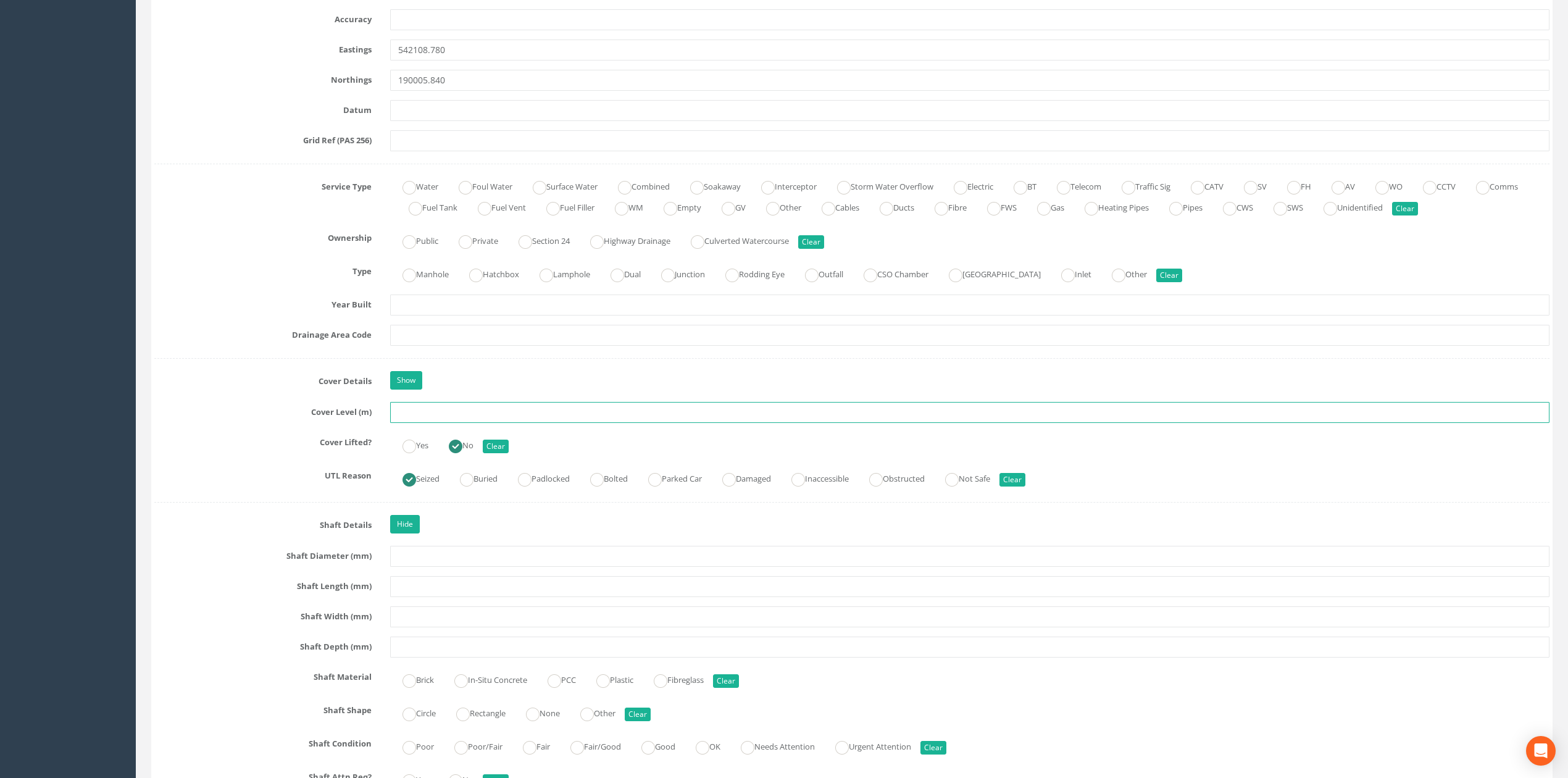
click at [449, 423] on input "text" at bounding box center [970, 412] width 1159 height 21
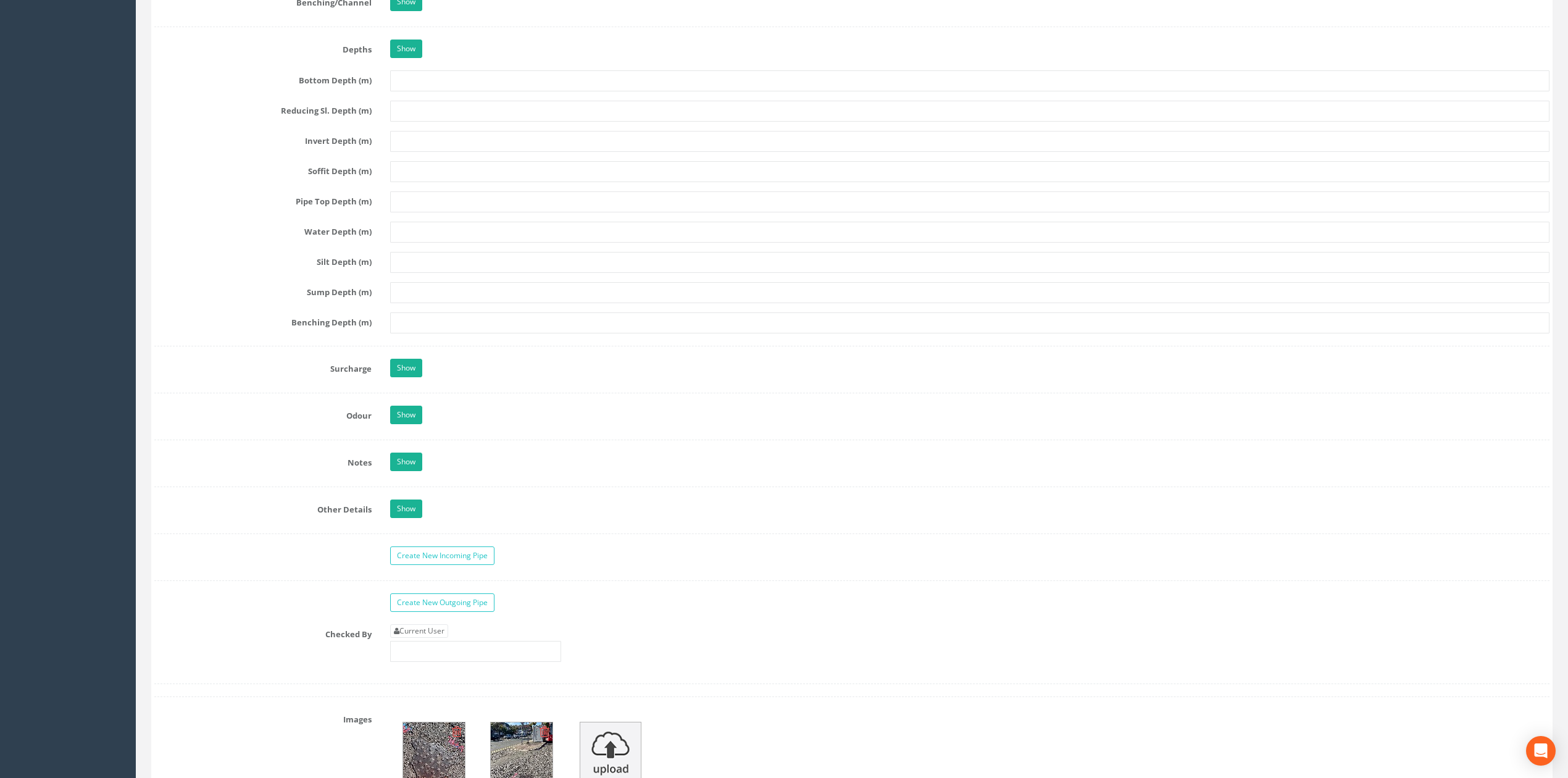
scroll to position [2058, 0]
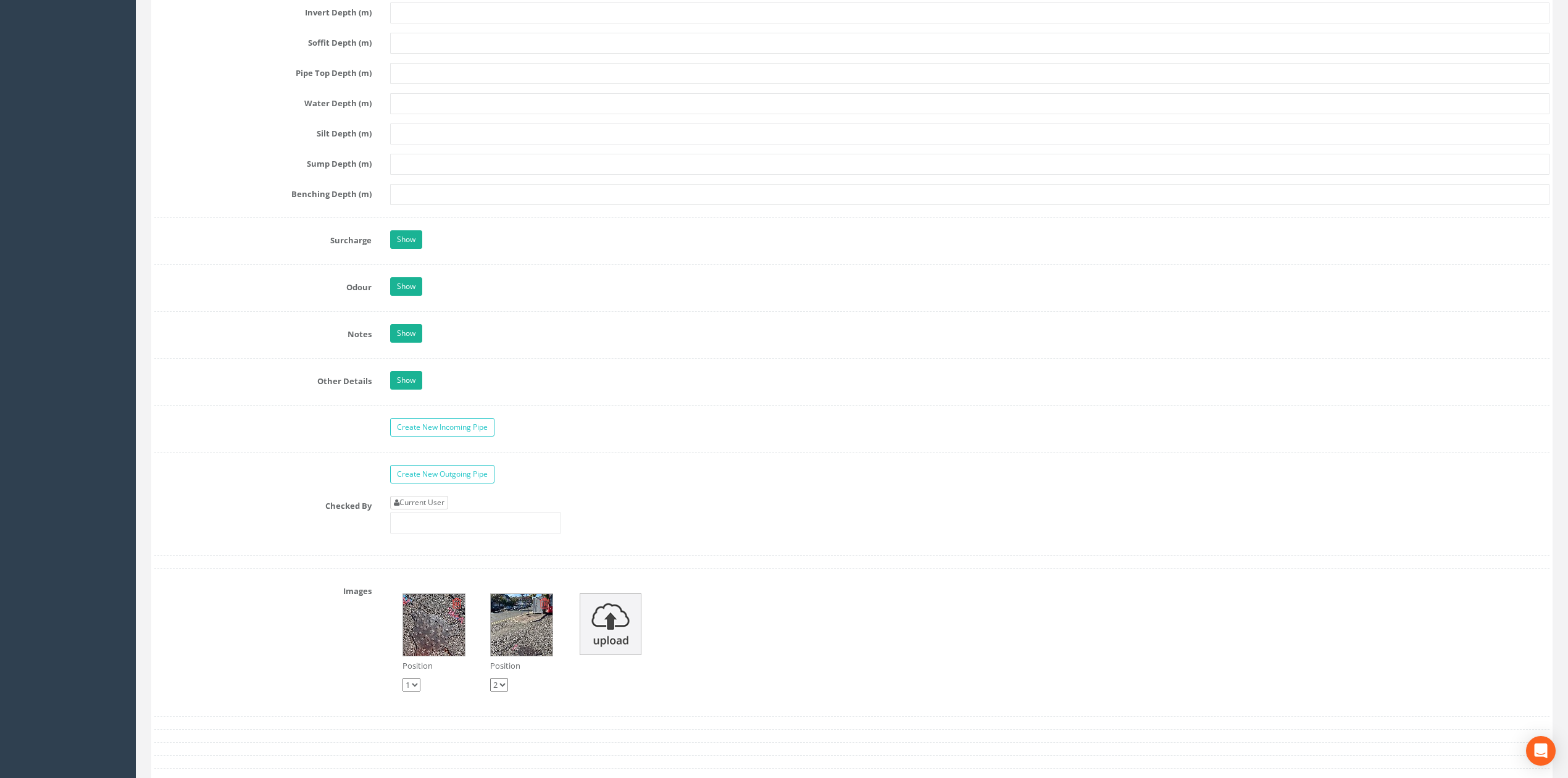
type input "13.76"
click at [443, 509] on link "Current User" at bounding box center [419, 502] width 58 height 13
type input "[PERSON_NAME]"
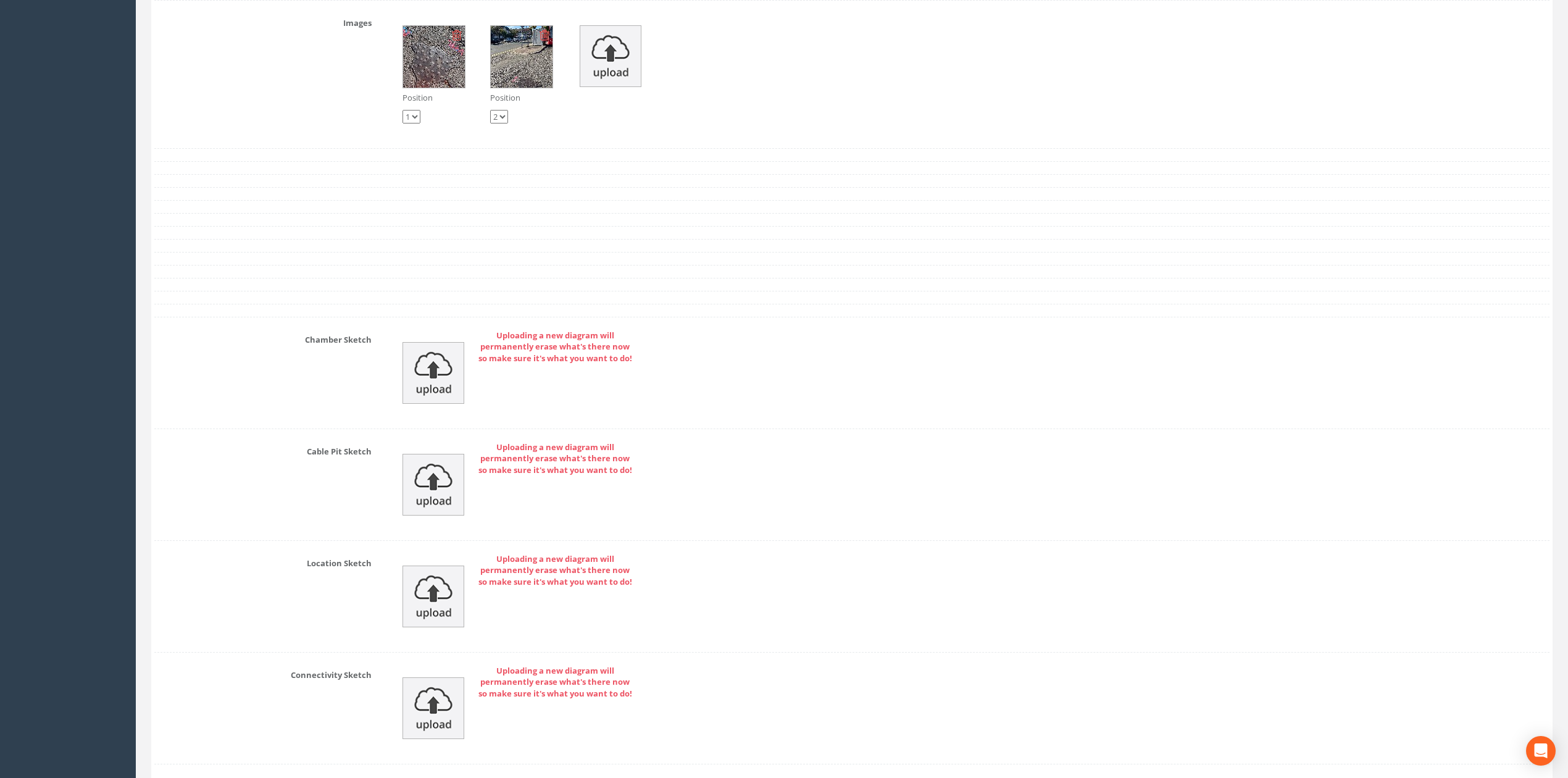
scroll to position [2634, 0]
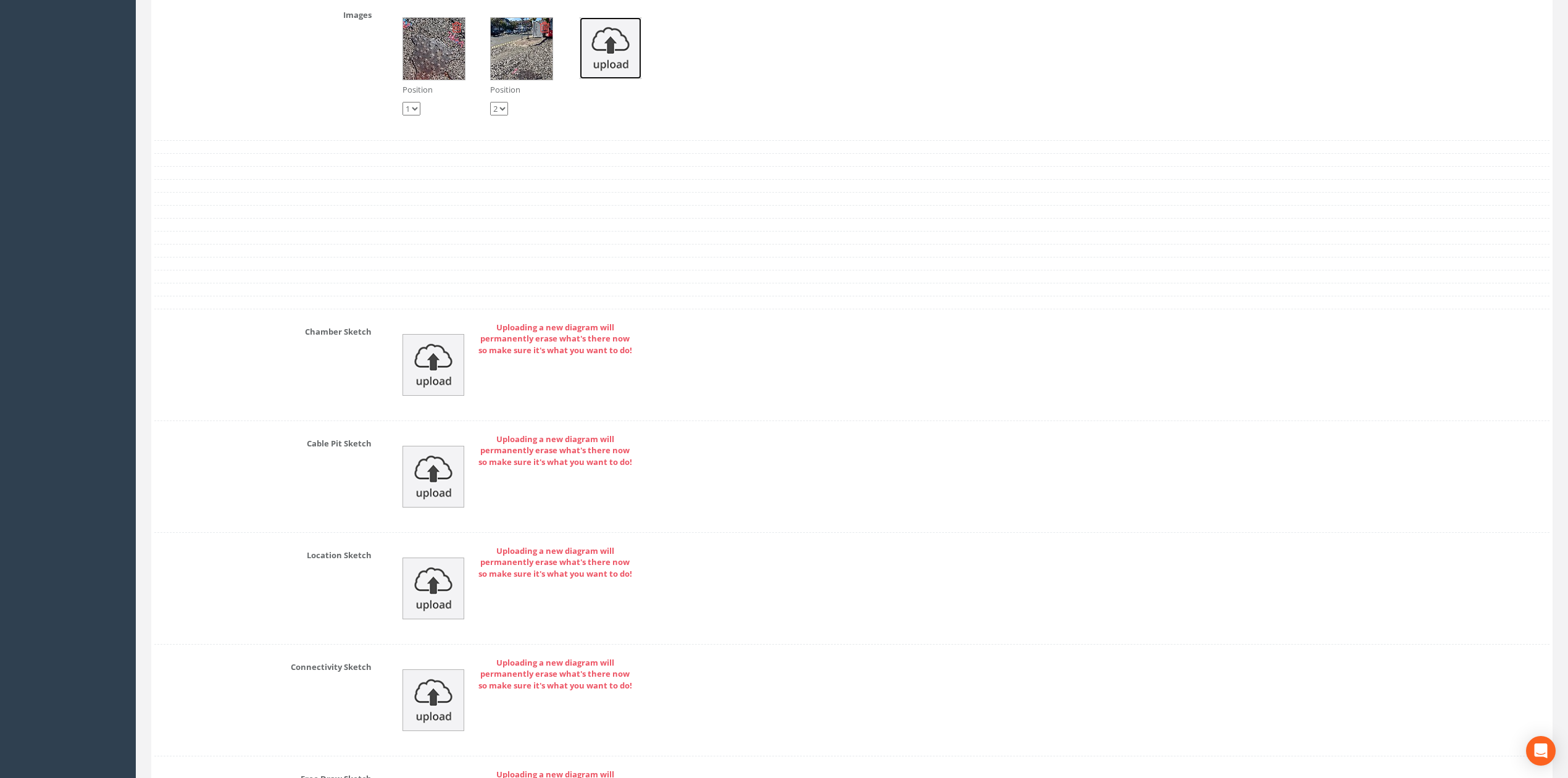
click at [618, 65] on img at bounding box center [611, 48] width 62 height 62
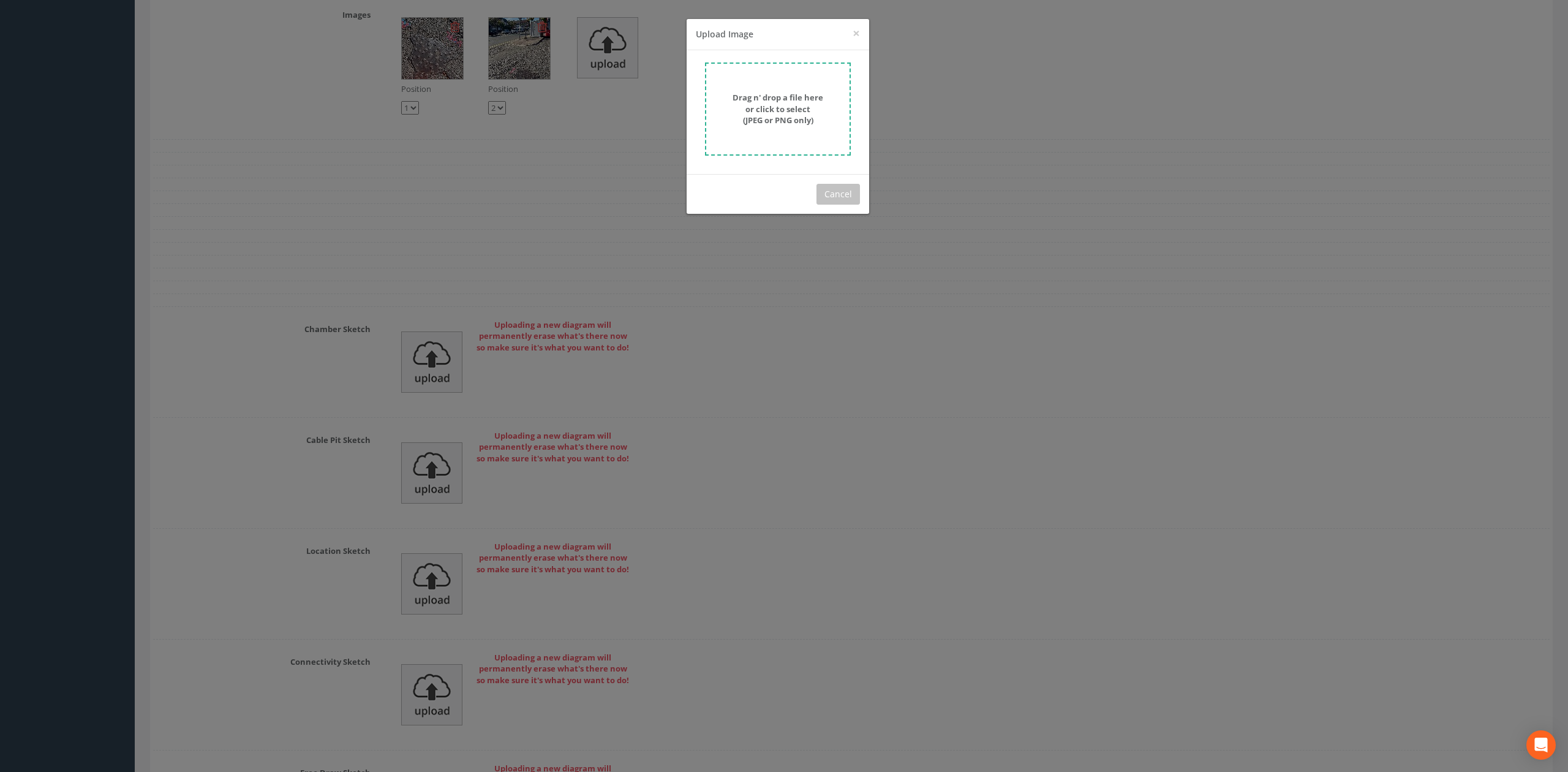
click at [806, 118] on strong "Drag n' drop a file here or click to select (JPEG or PNG only)" at bounding box center [777, 108] width 90 height 34
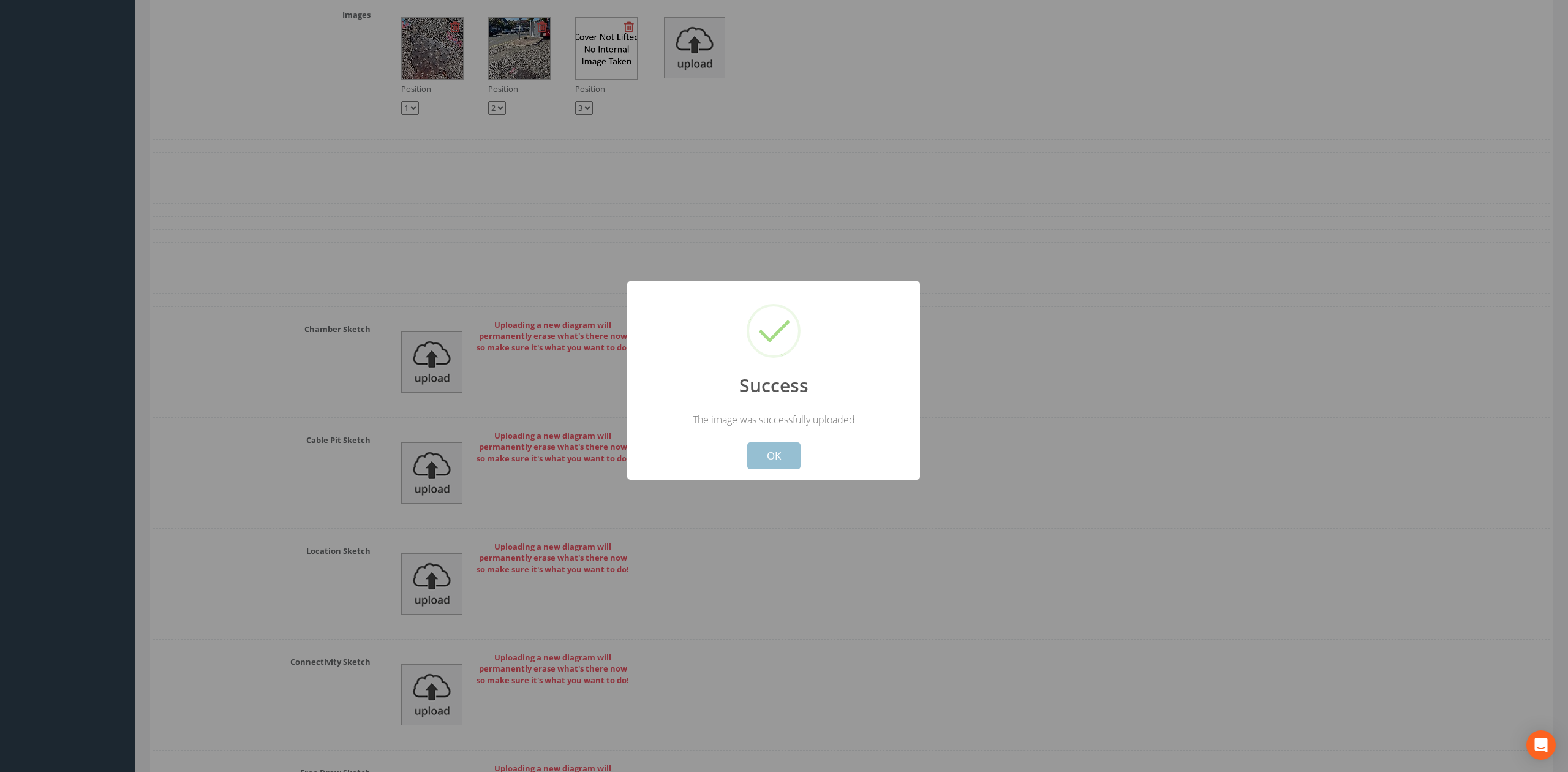
click at [772, 461] on button "OK" at bounding box center [774, 456] width 53 height 27
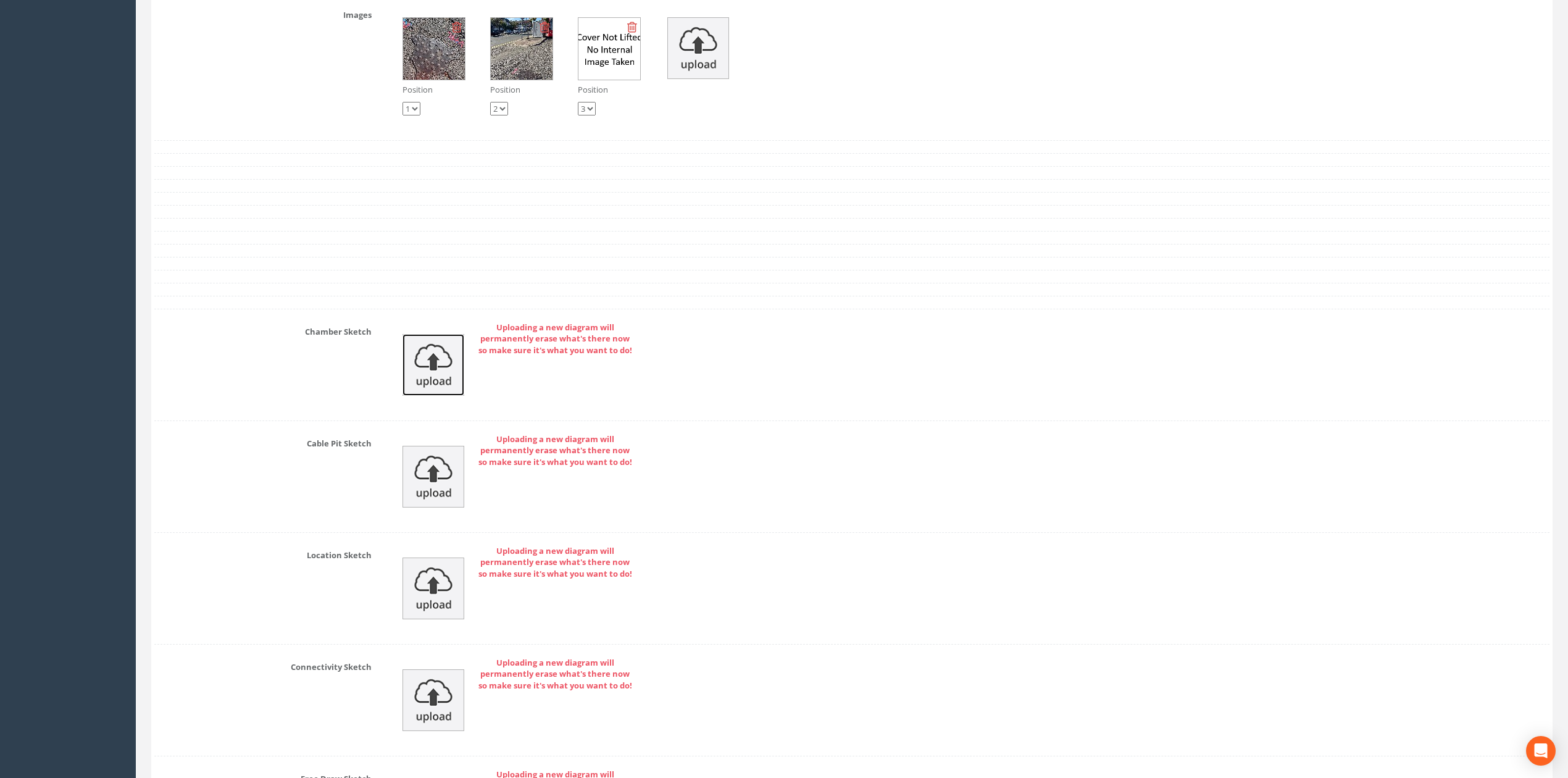
click at [430, 374] on img at bounding box center [433, 365] width 62 height 62
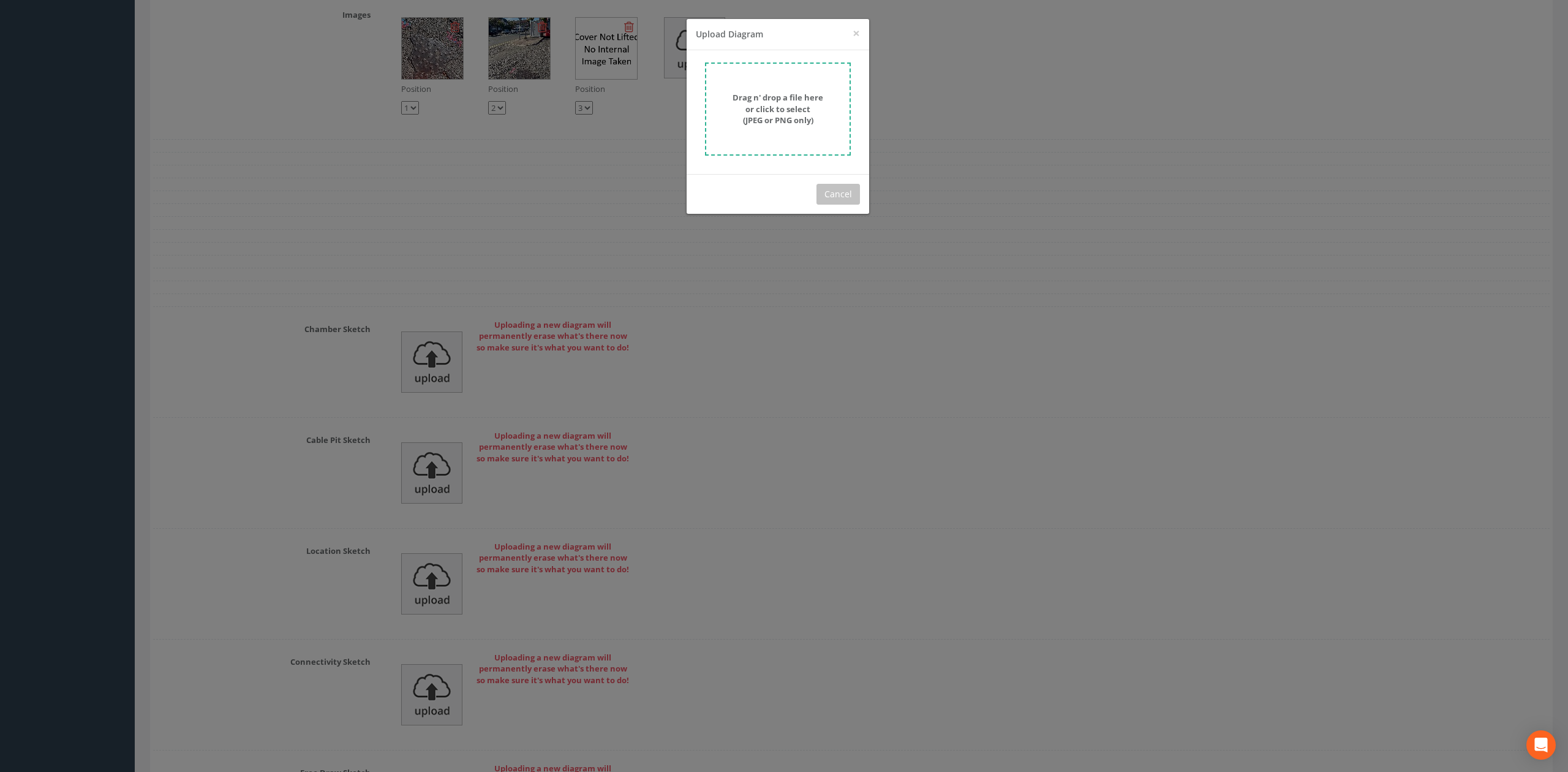
click at [791, 106] on strong "Drag n' drop a file here or click to select (JPEG or PNG only)" at bounding box center [777, 108] width 90 height 34
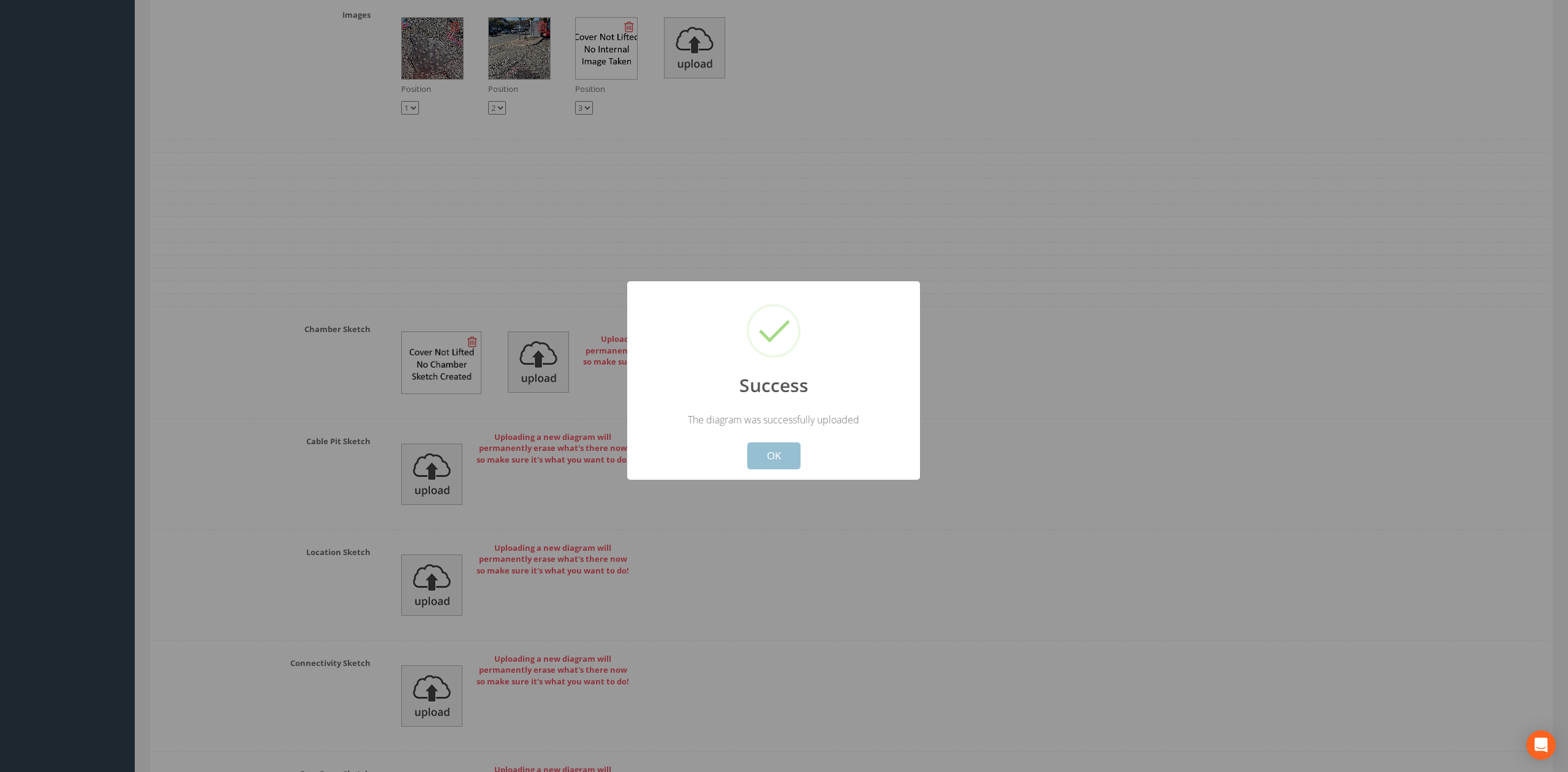
click at [790, 449] on button "OK" at bounding box center [774, 456] width 53 height 27
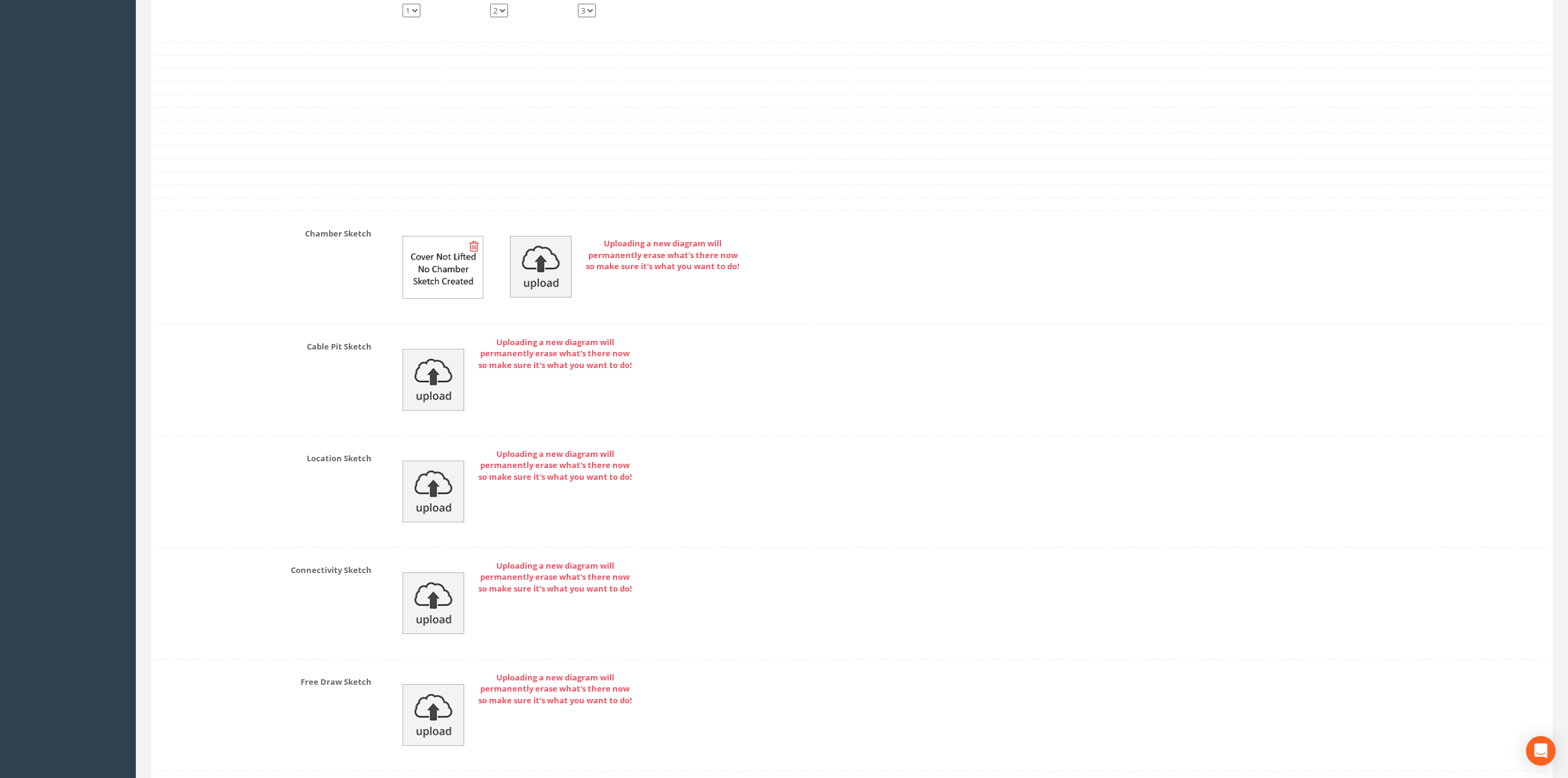
scroll to position [2845, 0]
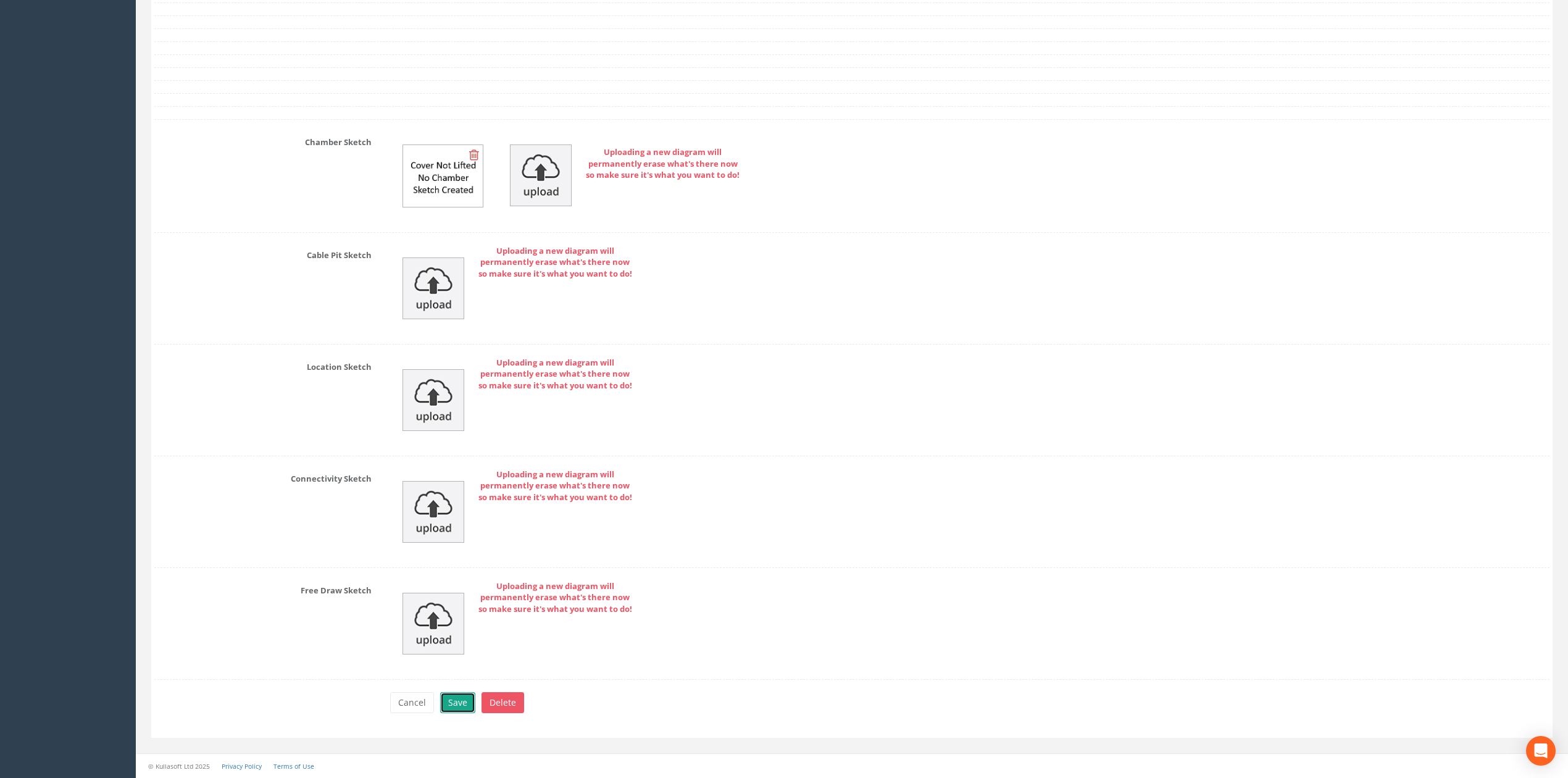
click at [463, 710] on button "Save" at bounding box center [458, 703] width 35 height 21
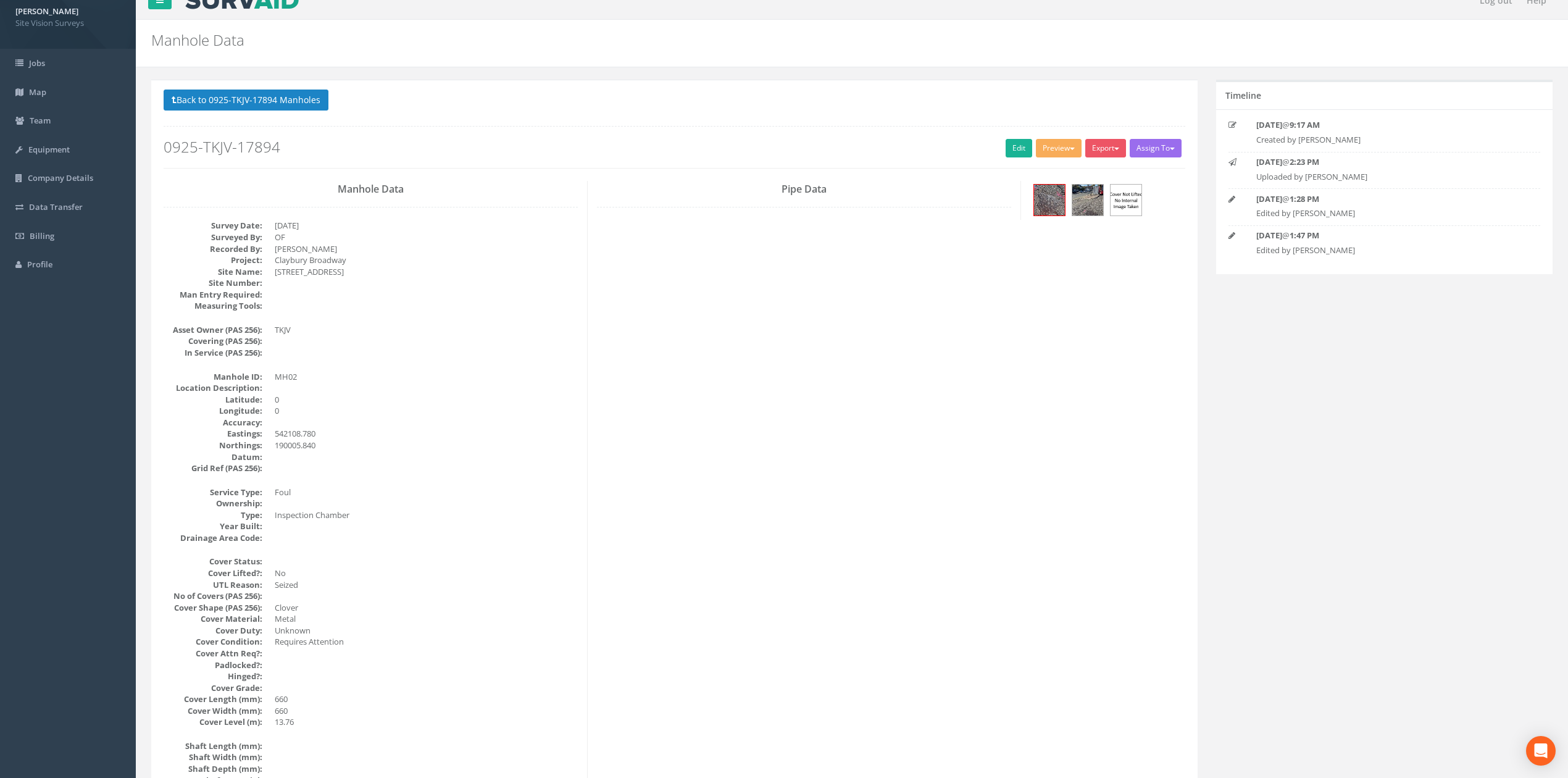
scroll to position [0, 0]
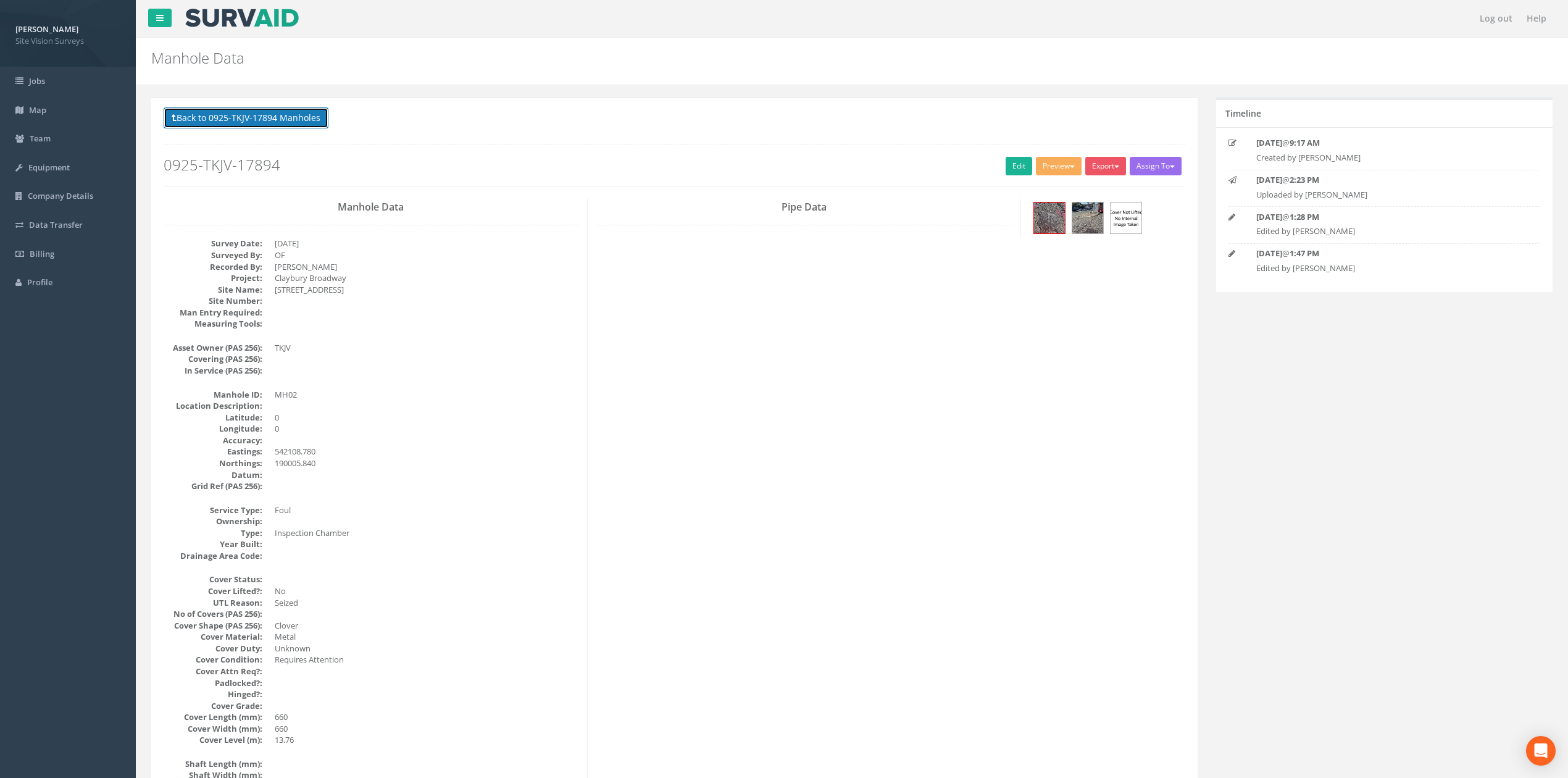
click at [261, 126] on button "Back to 0925-TKJV-17894 Manholes" at bounding box center [246, 118] width 165 height 21
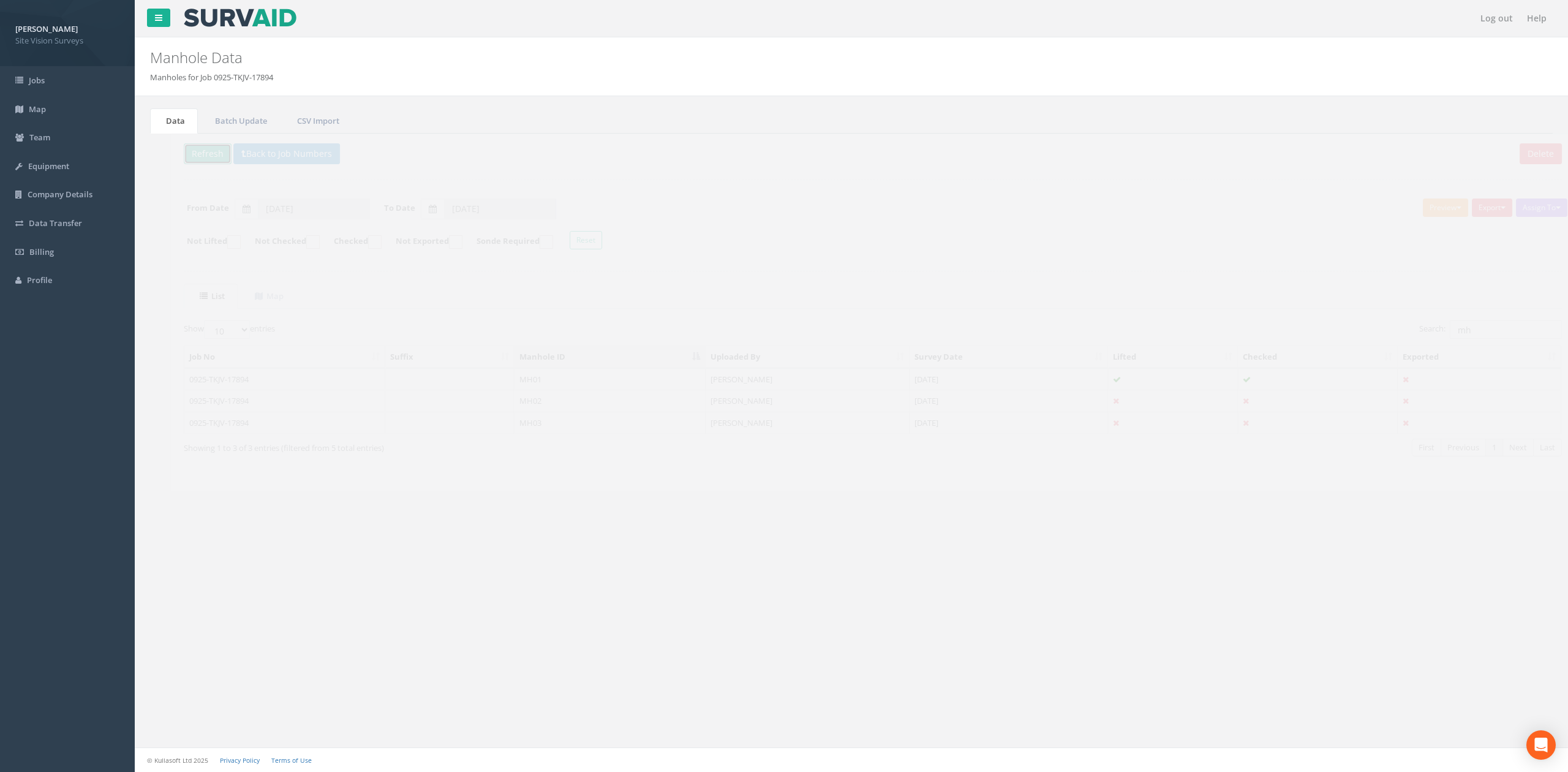
click at [200, 157] on button "Refresh" at bounding box center [186, 153] width 48 height 20
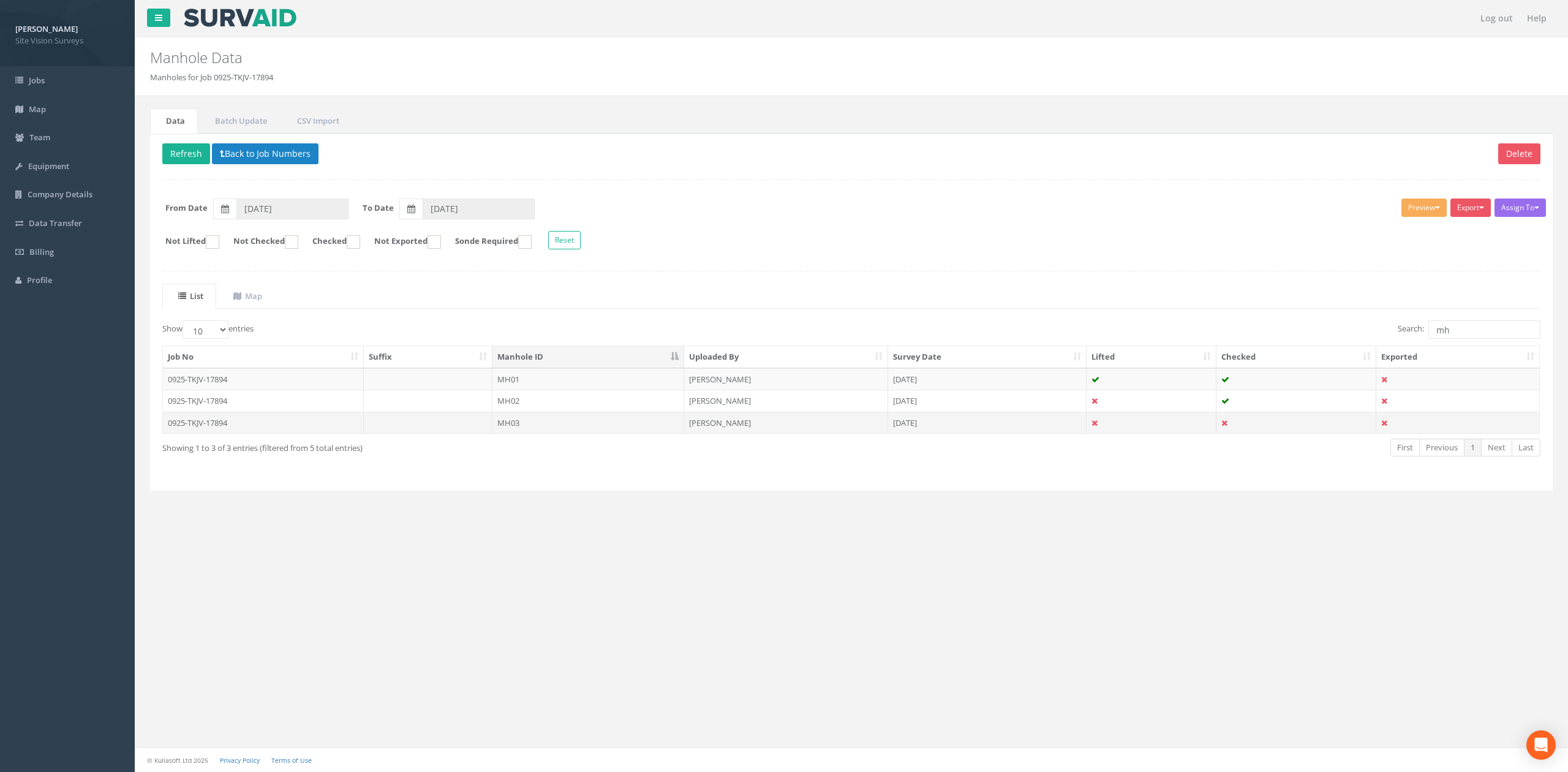
click at [829, 434] on td "[PERSON_NAME]" at bounding box center [787, 423] width 204 height 22
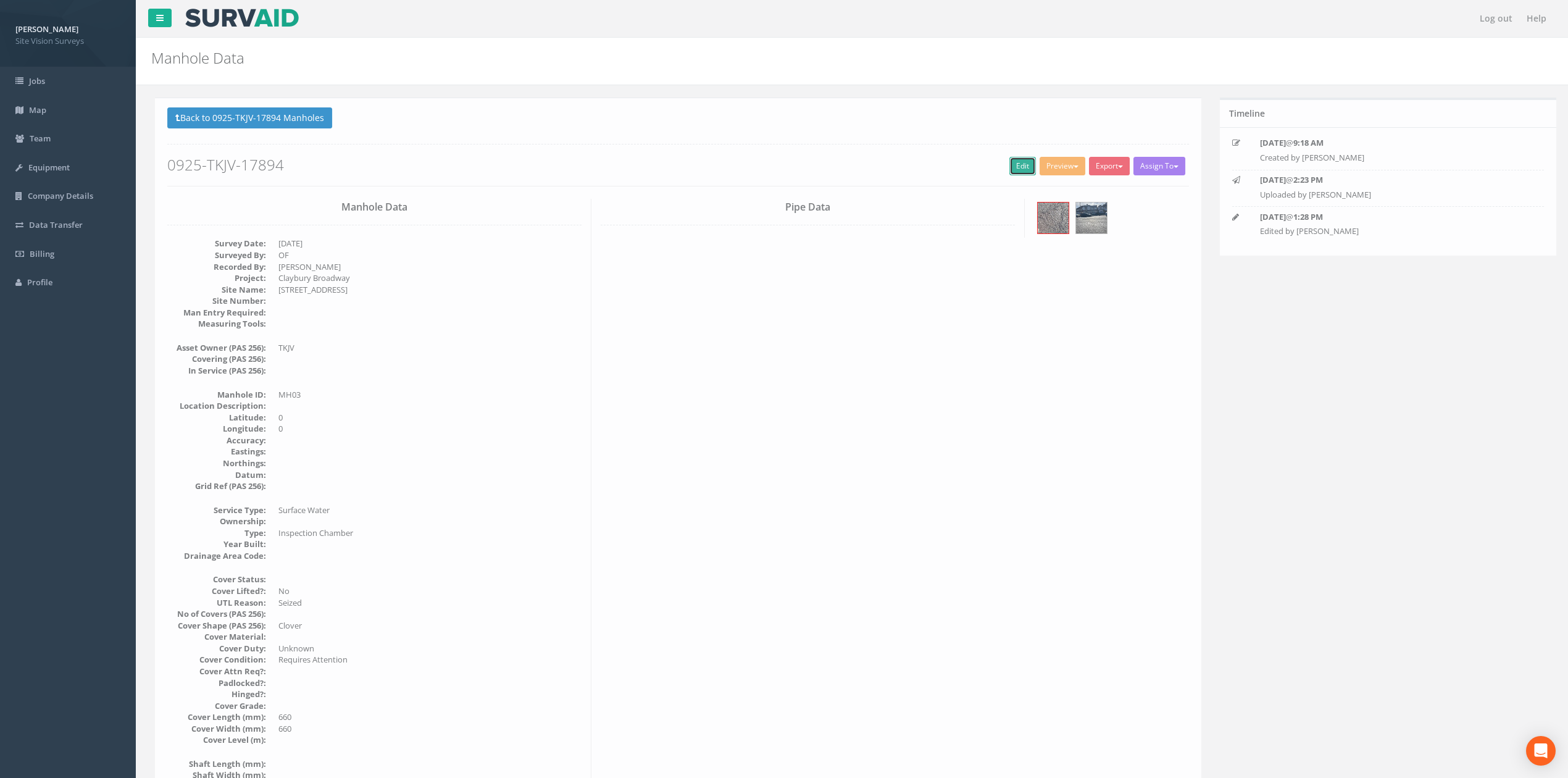
click at [1017, 170] on link "Edit" at bounding box center [1019, 166] width 27 height 18
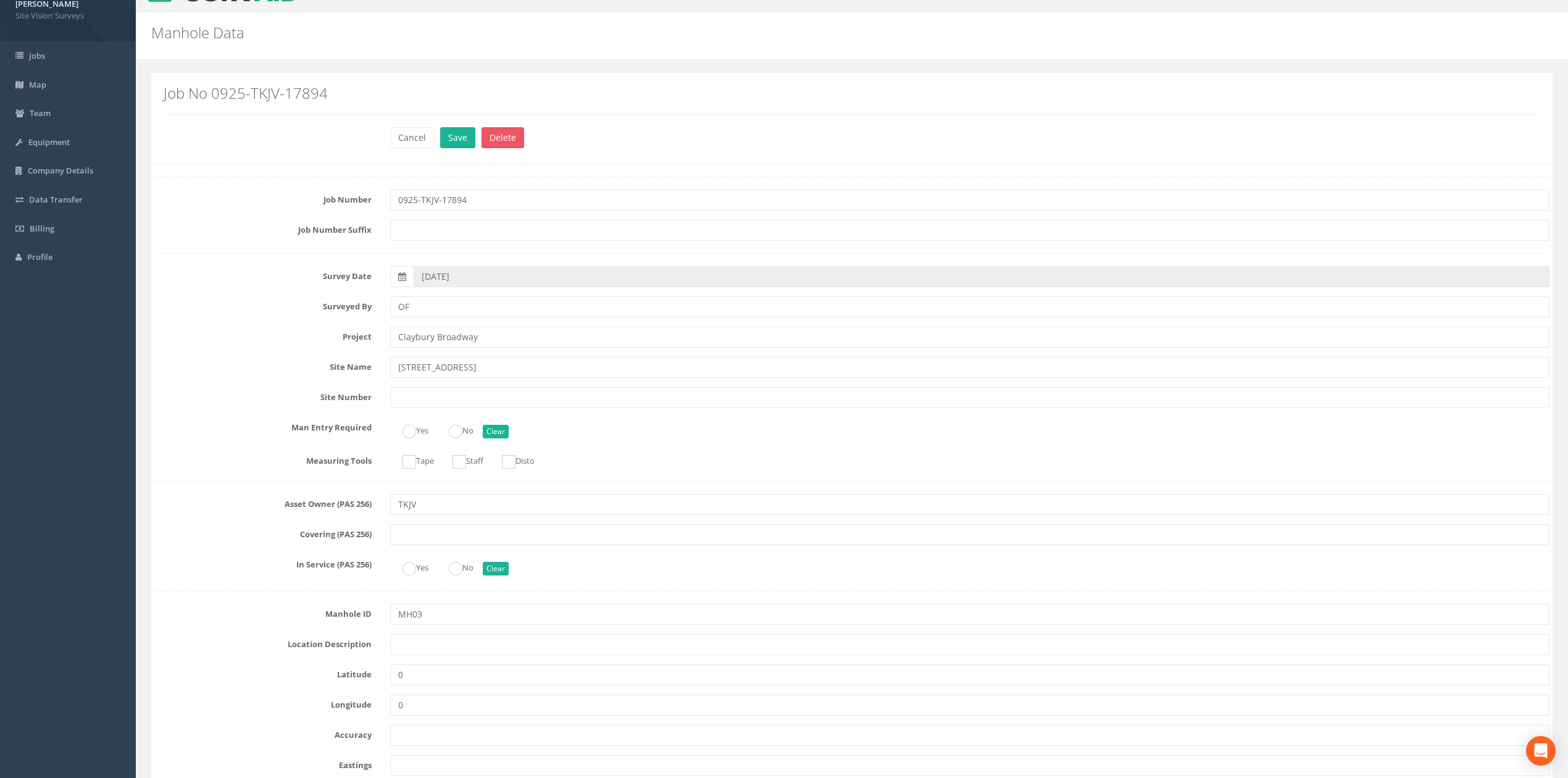
scroll to position [658, 0]
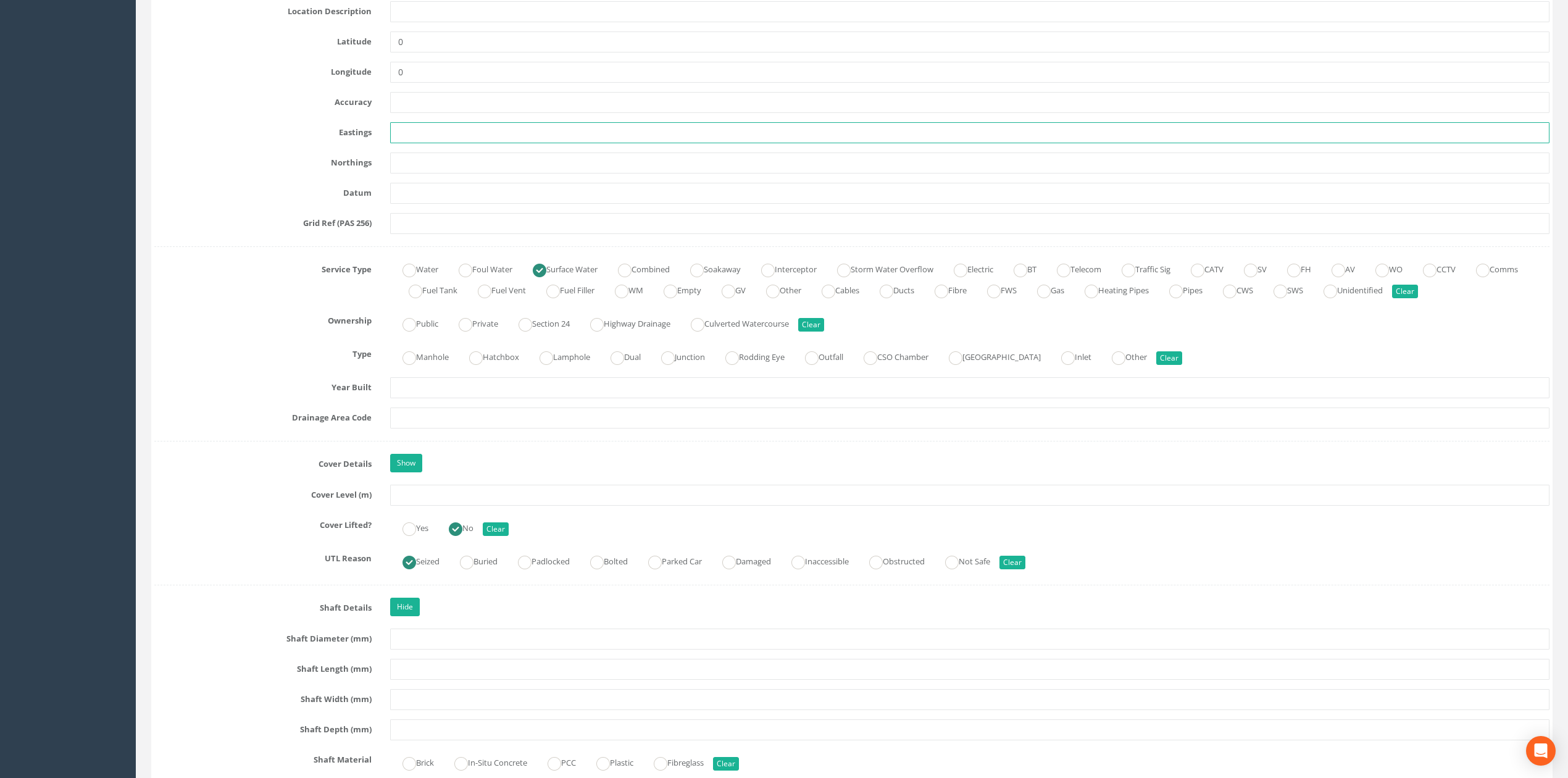
click at [447, 126] on input "text" at bounding box center [970, 132] width 1159 height 21
paste input "542110.360"
type input "542110.360"
click at [390, 163] on input "text" at bounding box center [970, 163] width 1159 height 21
paste input "189998.060"
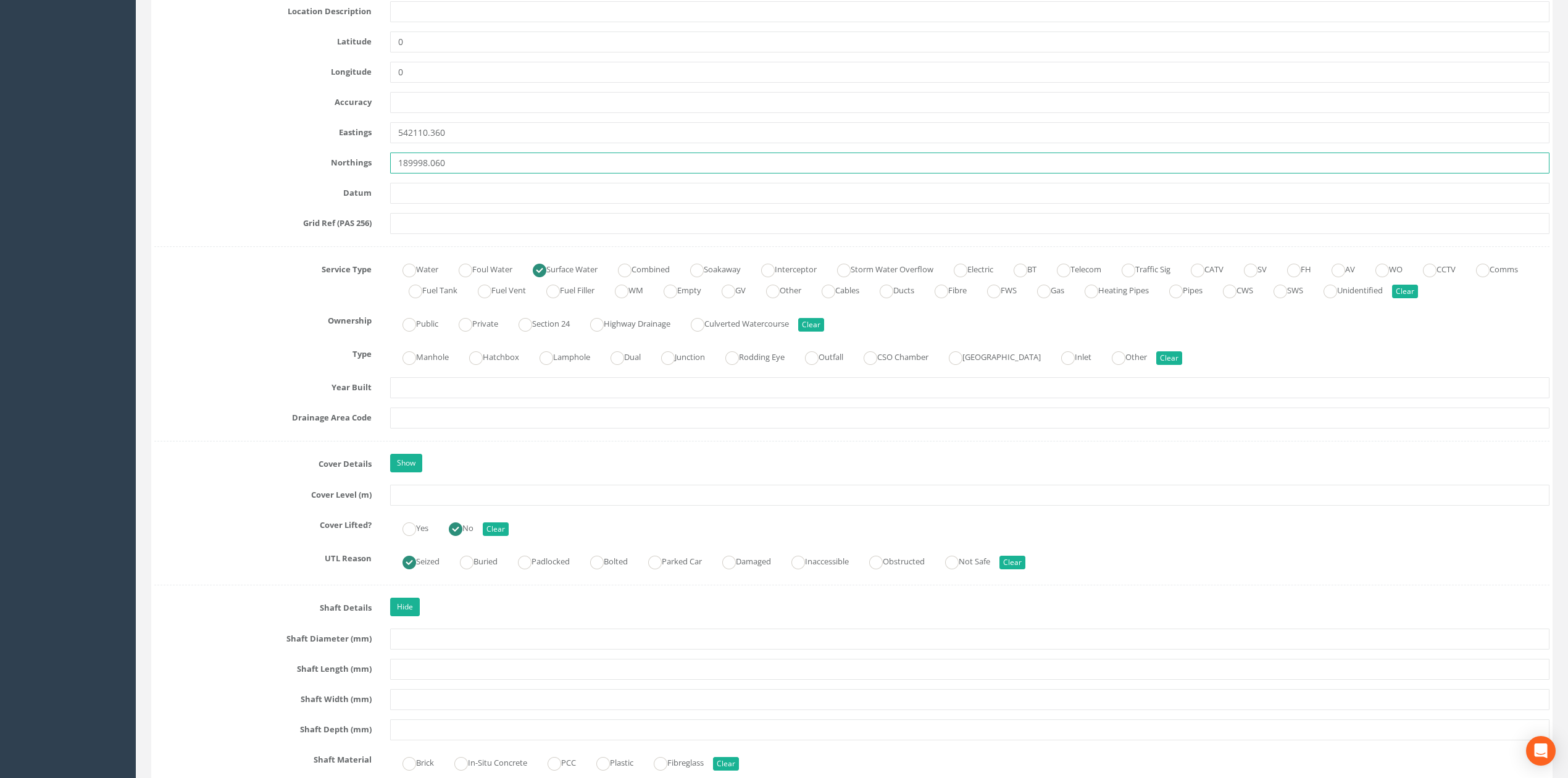
type input "189998.060"
click at [450, 494] on input "text" at bounding box center [970, 495] width 1159 height 21
type input "13.75"
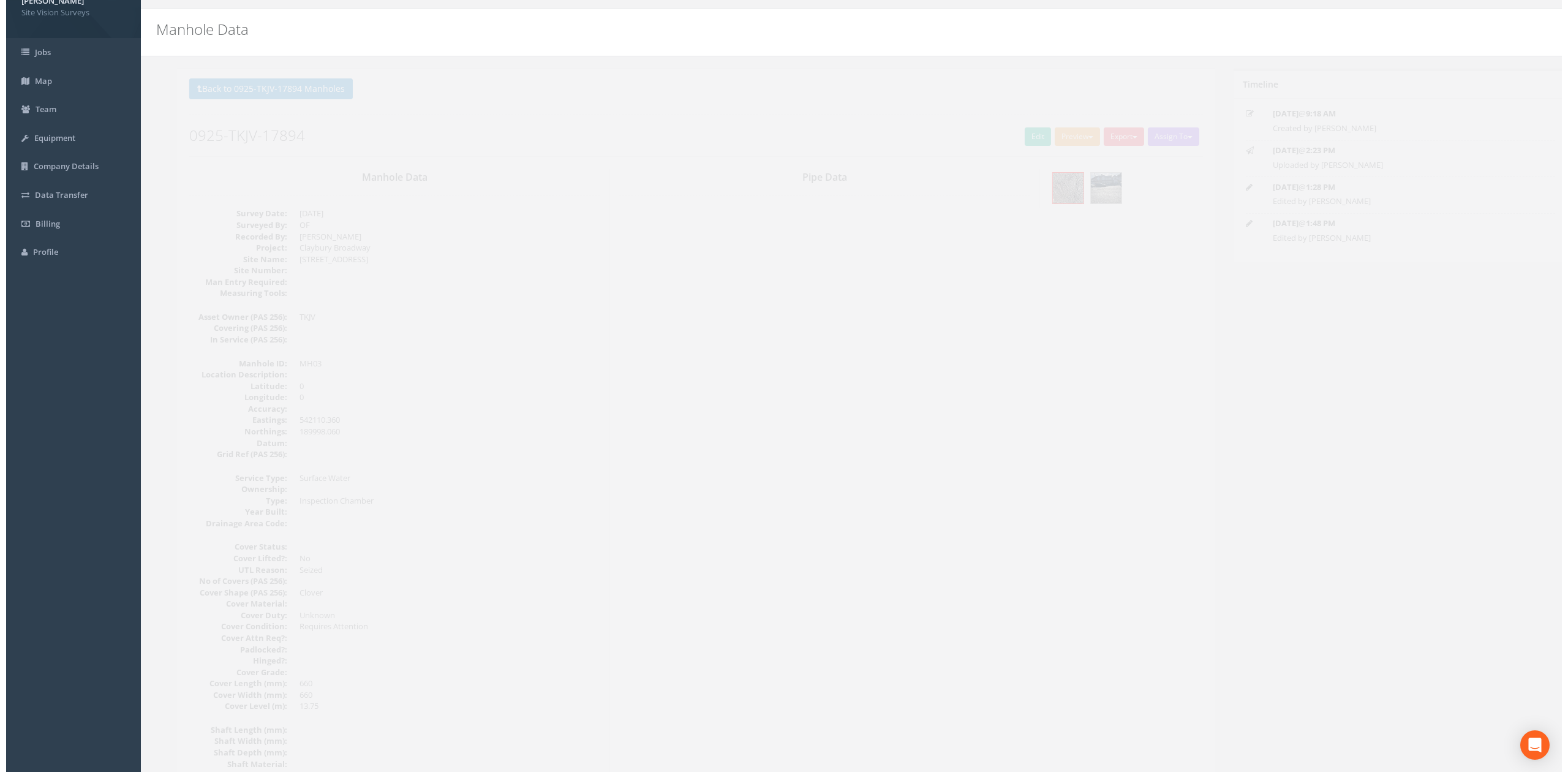
scroll to position [0, 0]
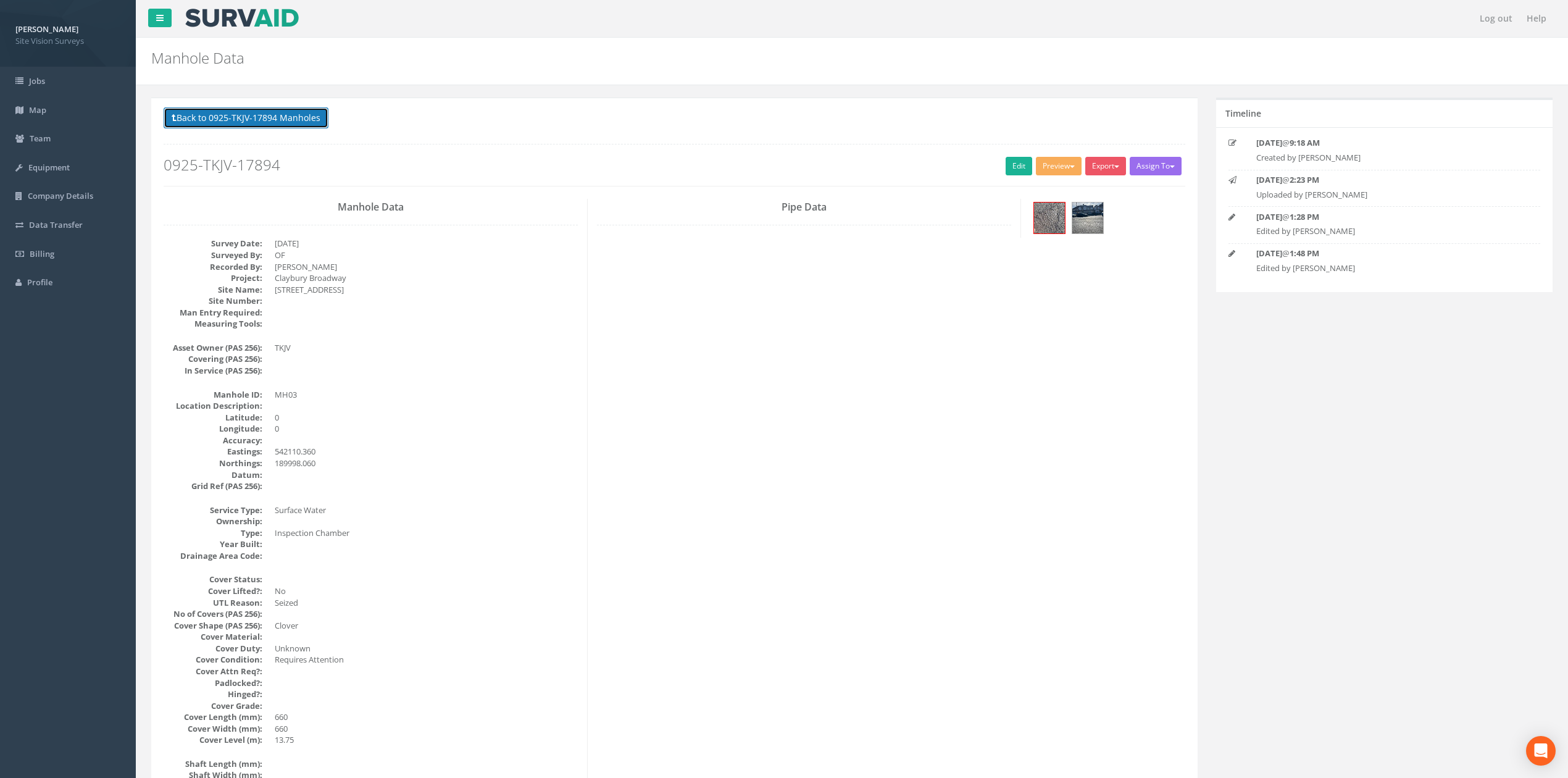
click at [267, 128] on button "Back to 0925-TKJV-17894 Manholes" at bounding box center [246, 118] width 165 height 21
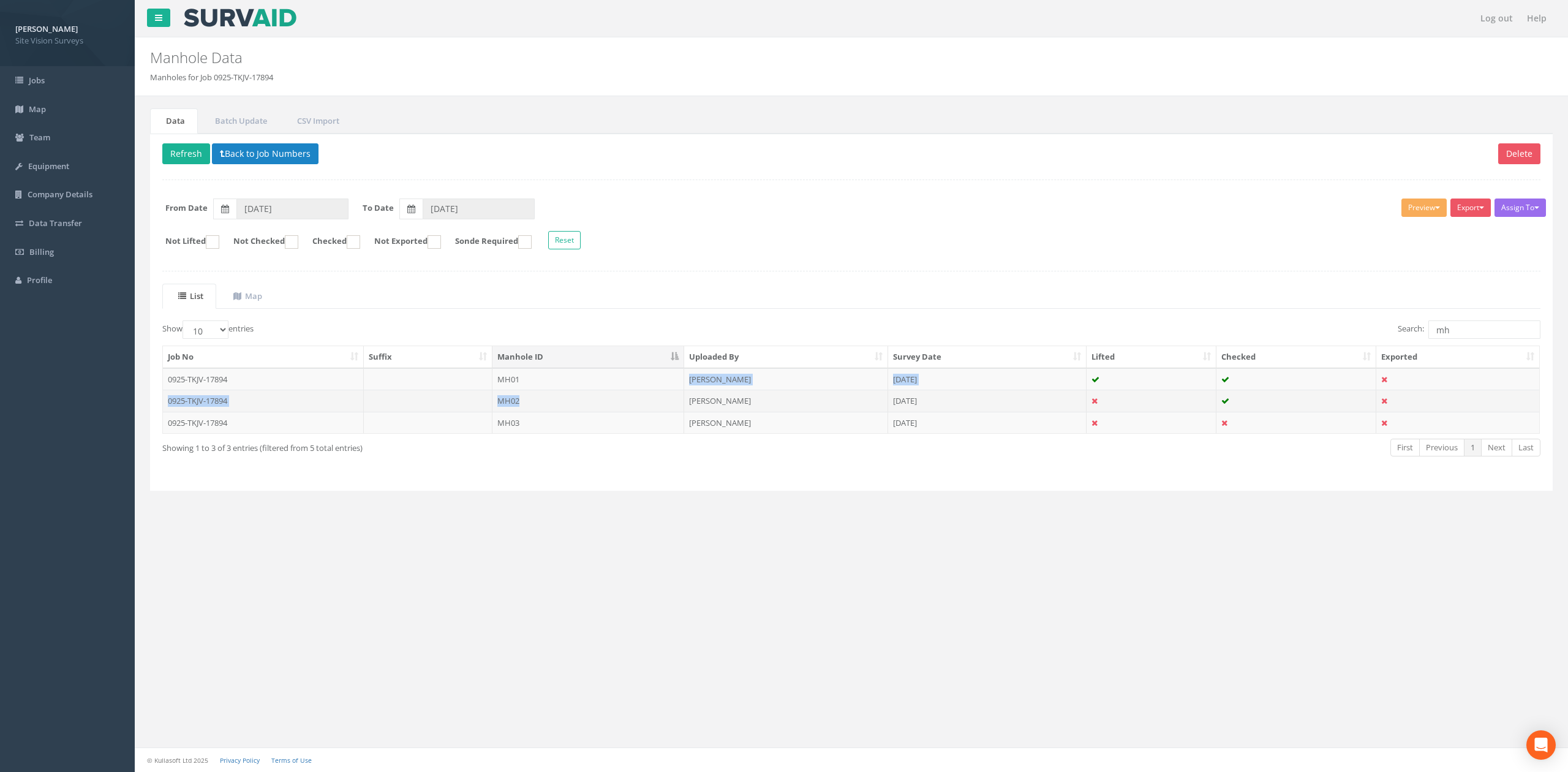
drag, startPoint x: 547, startPoint y: 388, endPoint x: 549, endPoint y: 395, distance: 7.3
click at [549, 395] on tbody "0925-TKJV-17894 MH01 [PERSON_NAME] [DATE] 0925-TKJV-17894 MH02 [PERSON_NAME] [D…" at bounding box center [850, 400] width 1376 height 65
click at [553, 403] on td "MH02" at bounding box center [589, 401] width 192 height 22
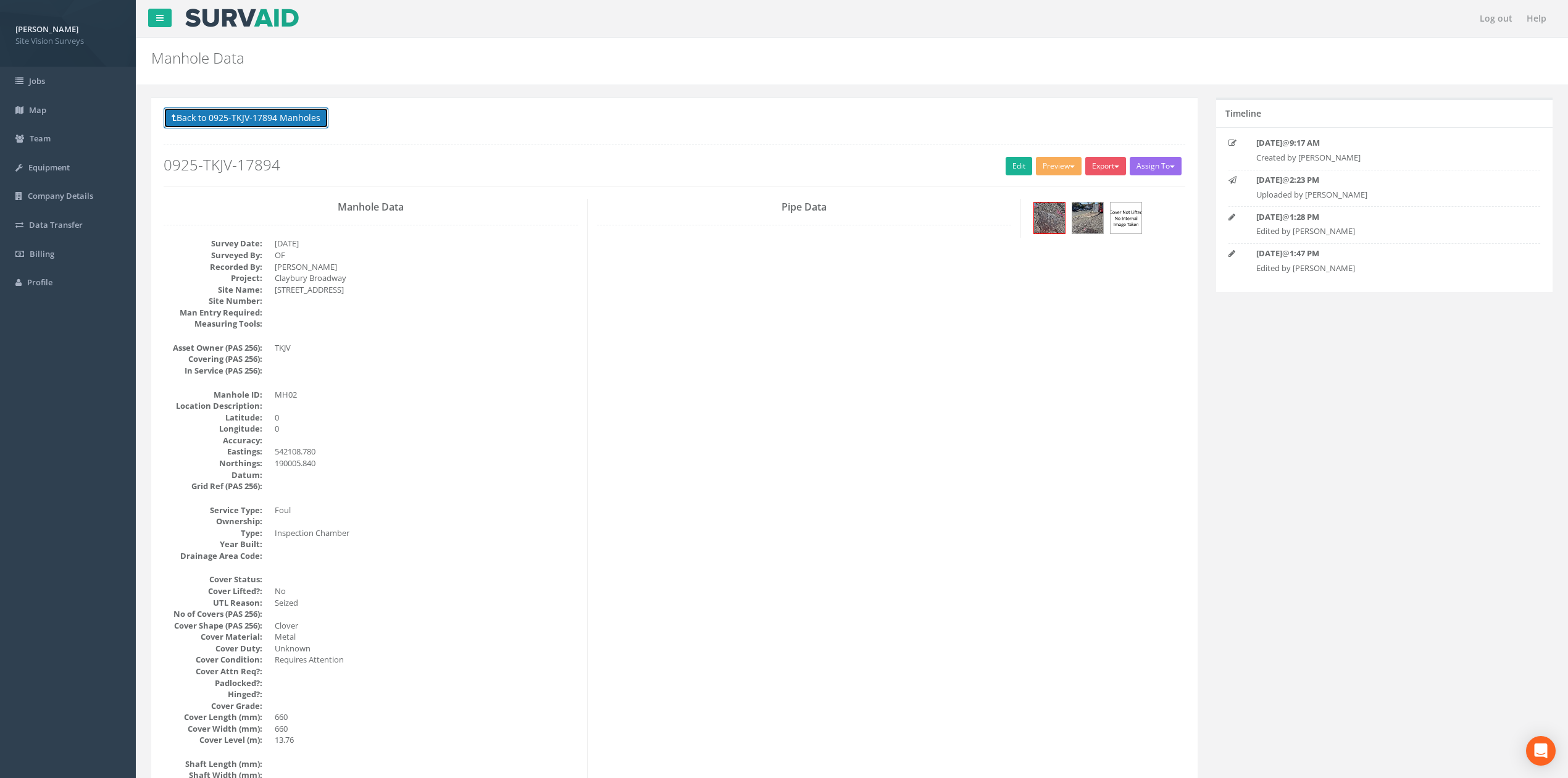
click at [281, 124] on button "Back to 0925-TKJV-17894 Manholes" at bounding box center [246, 118] width 165 height 21
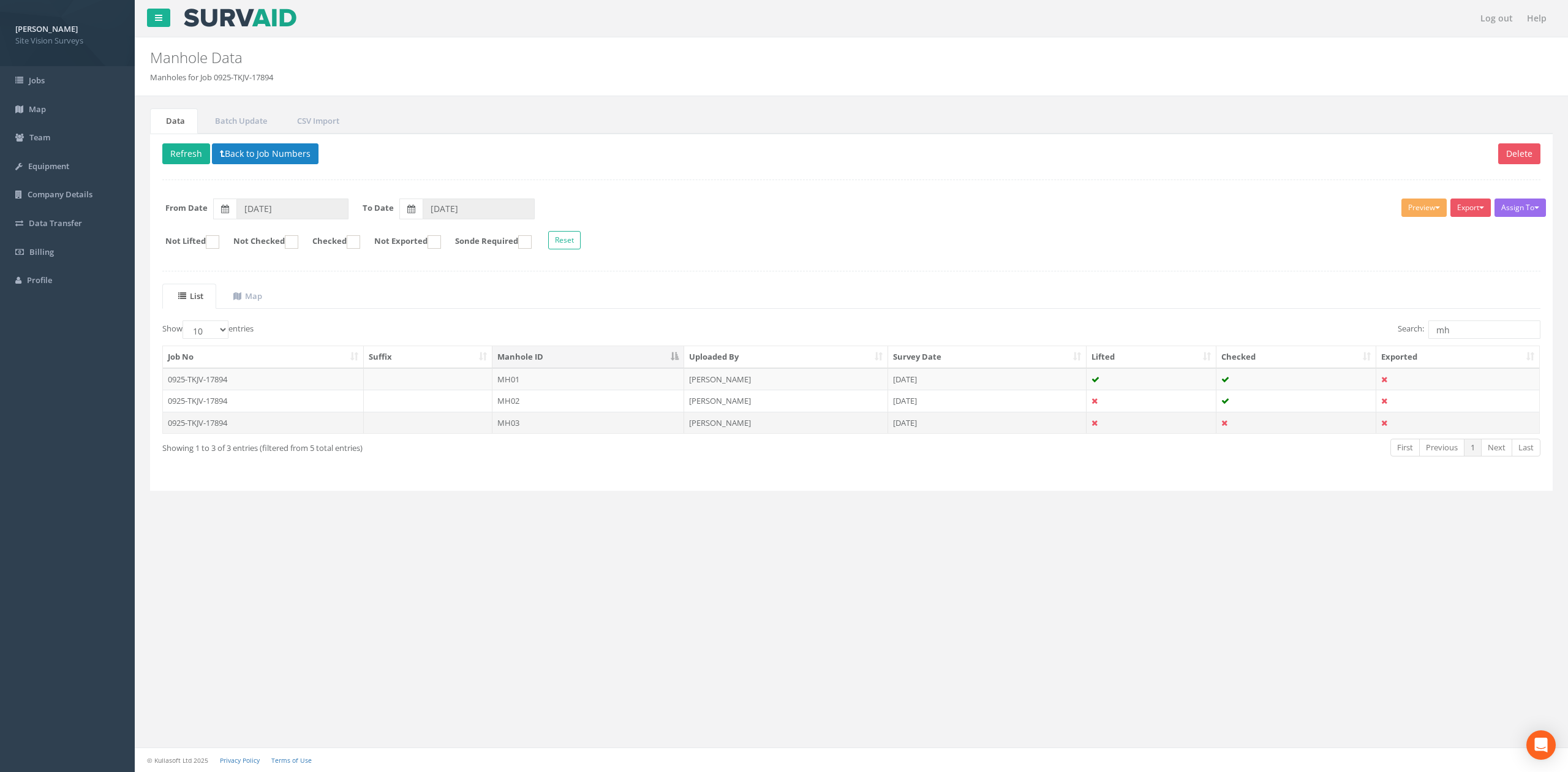
click at [364, 421] on td at bounding box center [428, 423] width 129 height 22
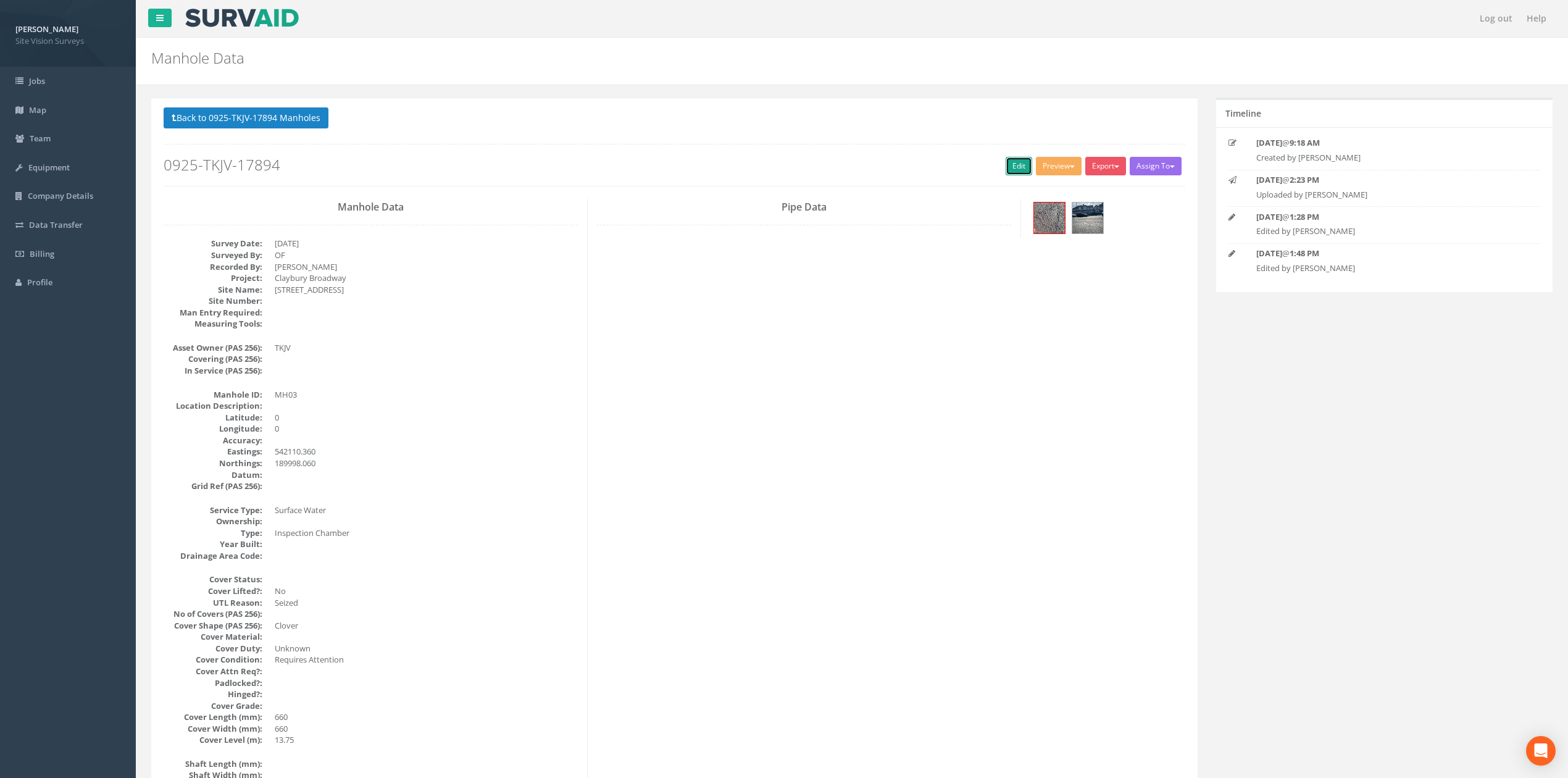
click at [1012, 159] on link "Edit" at bounding box center [1019, 166] width 27 height 18
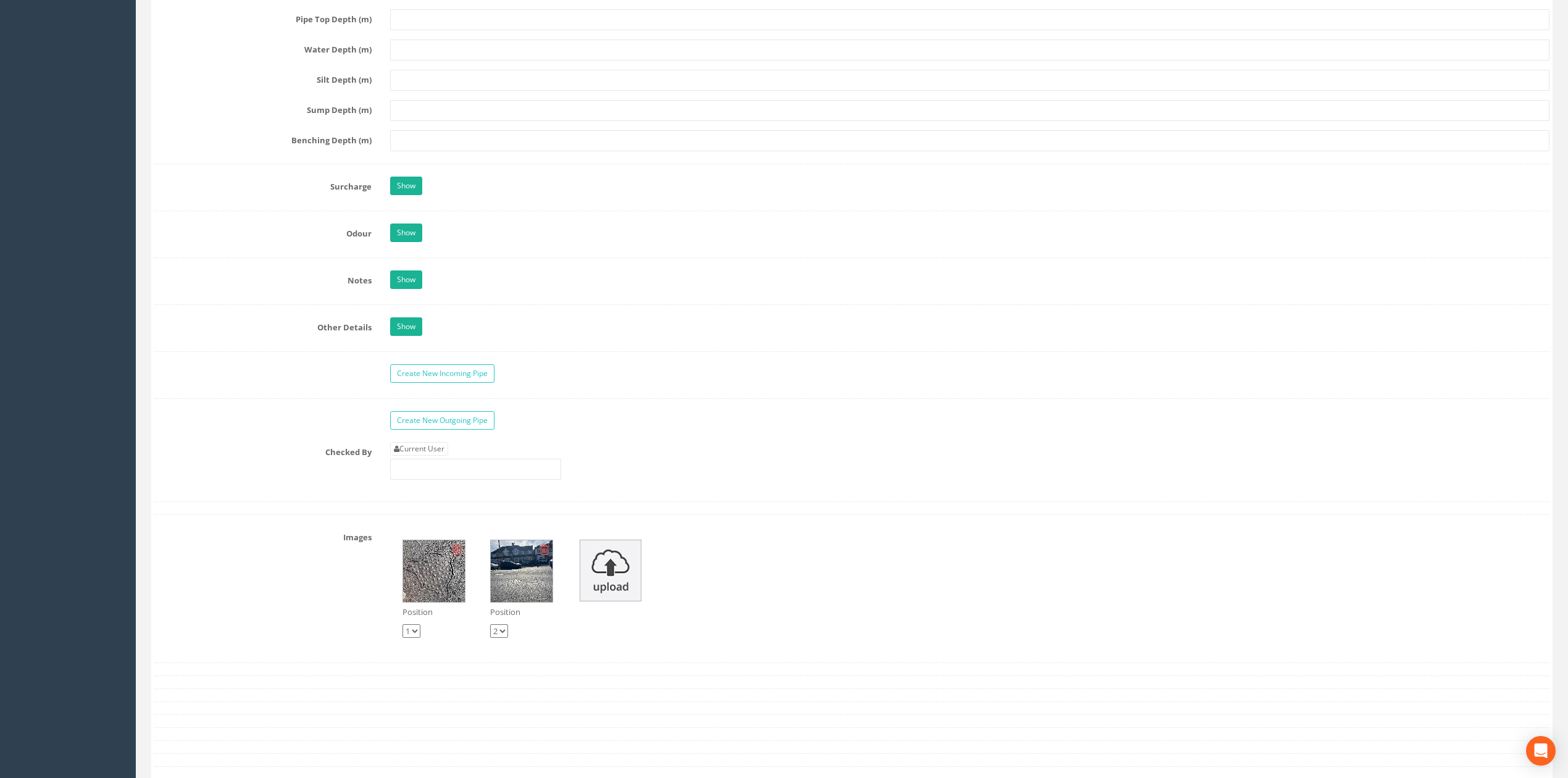
scroll to position [2223, 0]
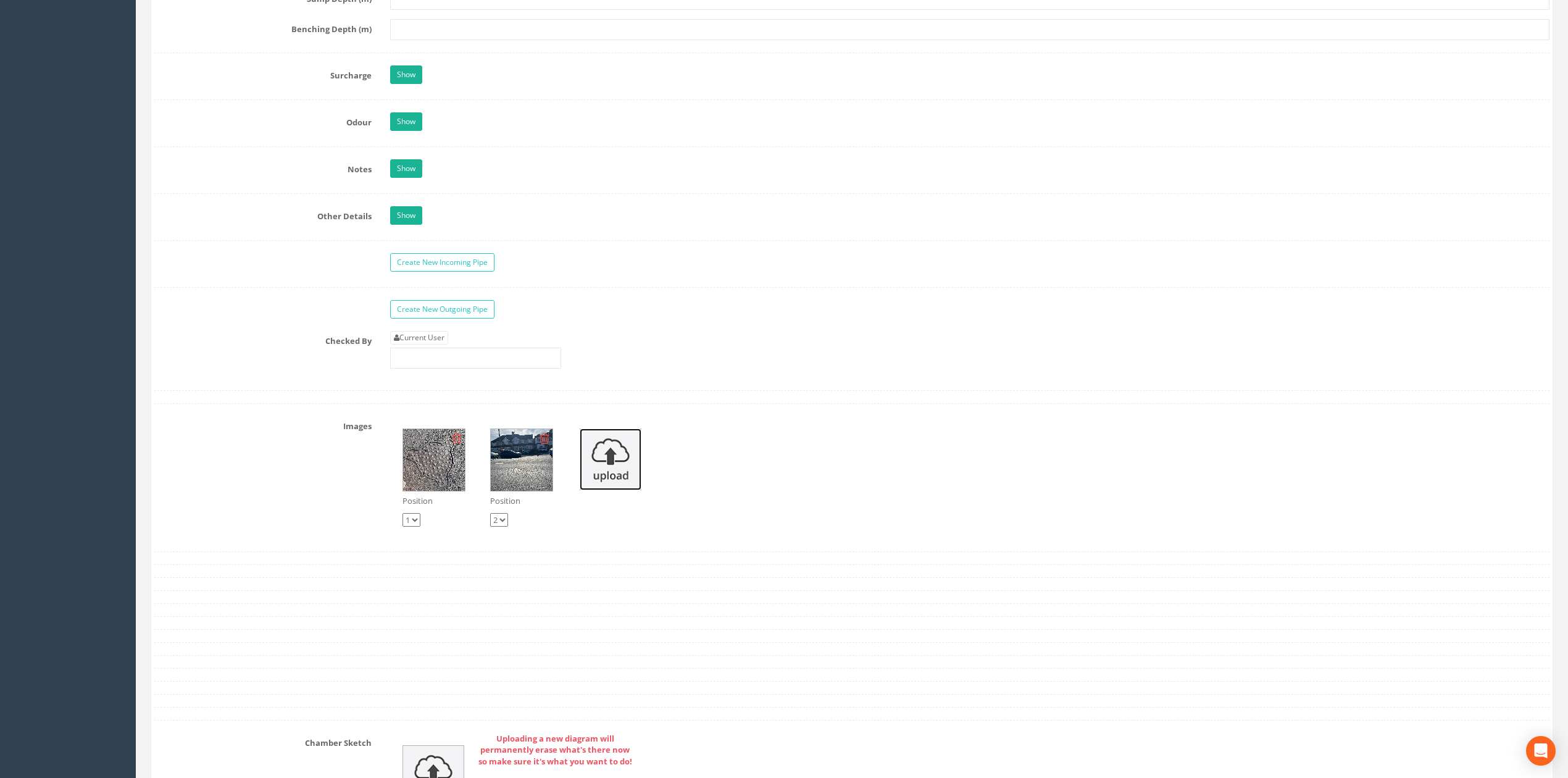
click at [612, 475] on img at bounding box center [611, 460] width 62 height 62
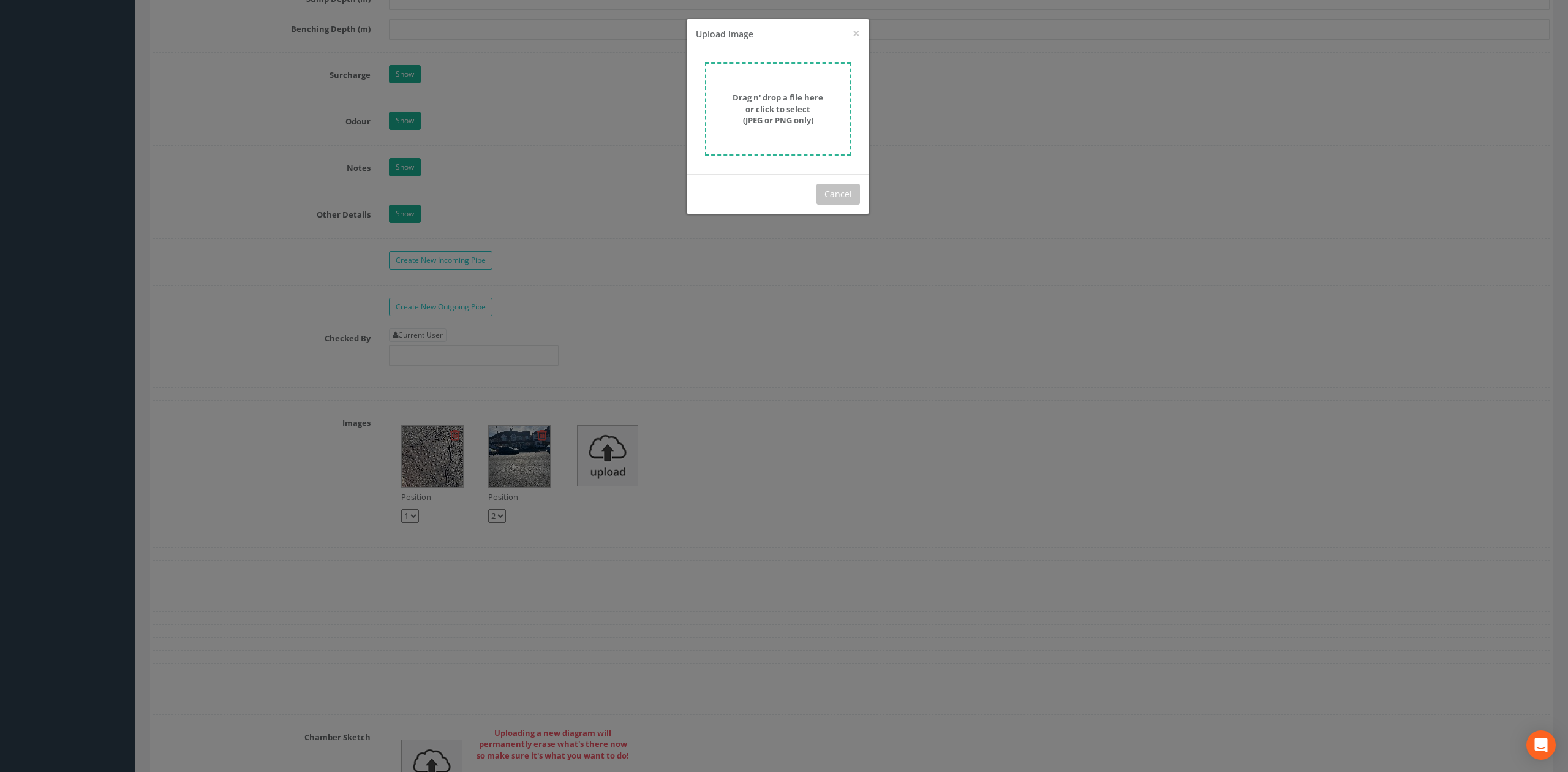
click at [822, 81] on form "Drag n' drop a file here or click to select (JPEG or PNG only)" at bounding box center [777, 108] width 145 height 93
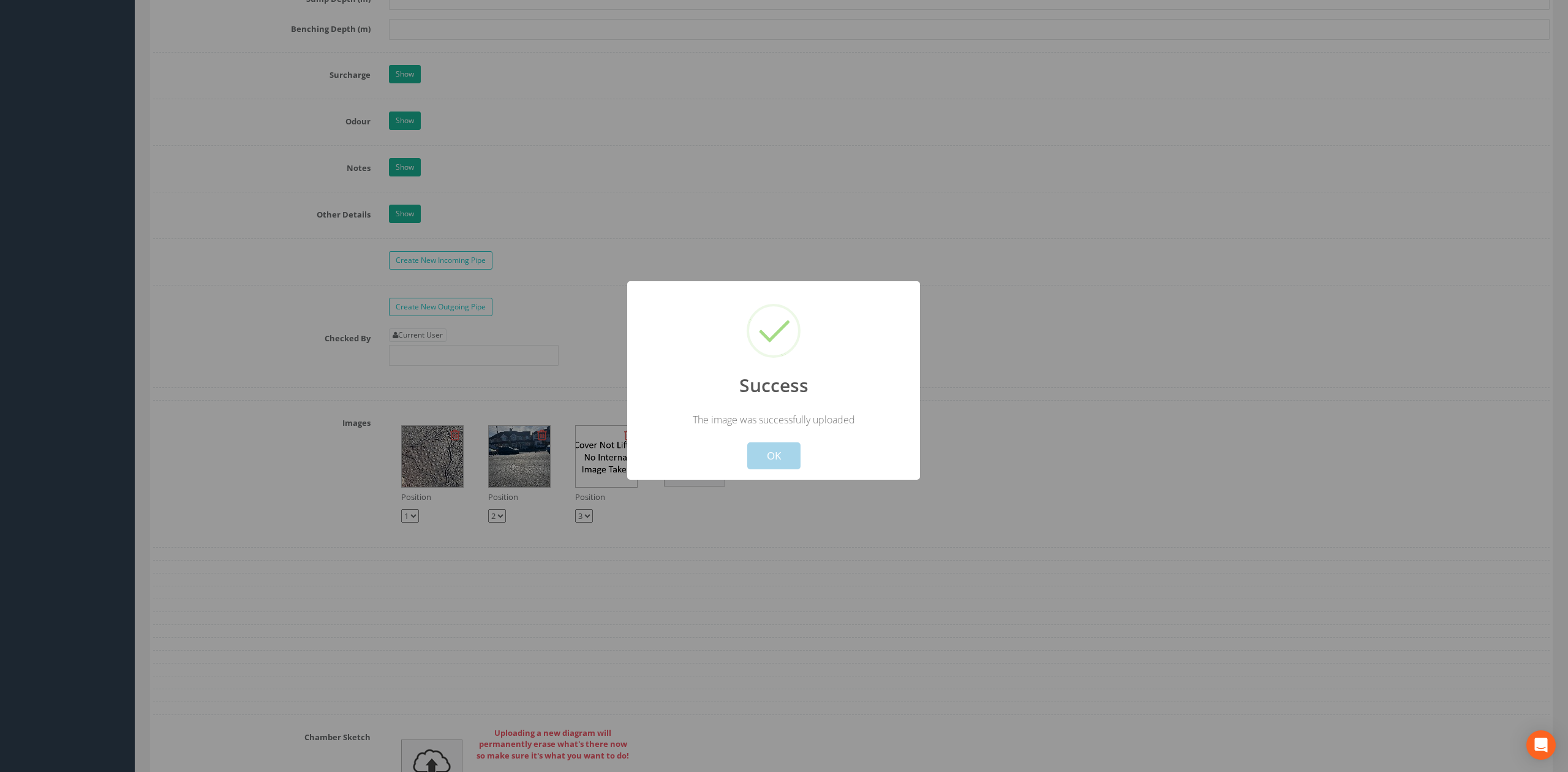
click at [788, 465] on button "OK" at bounding box center [774, 456] width 53 height 27
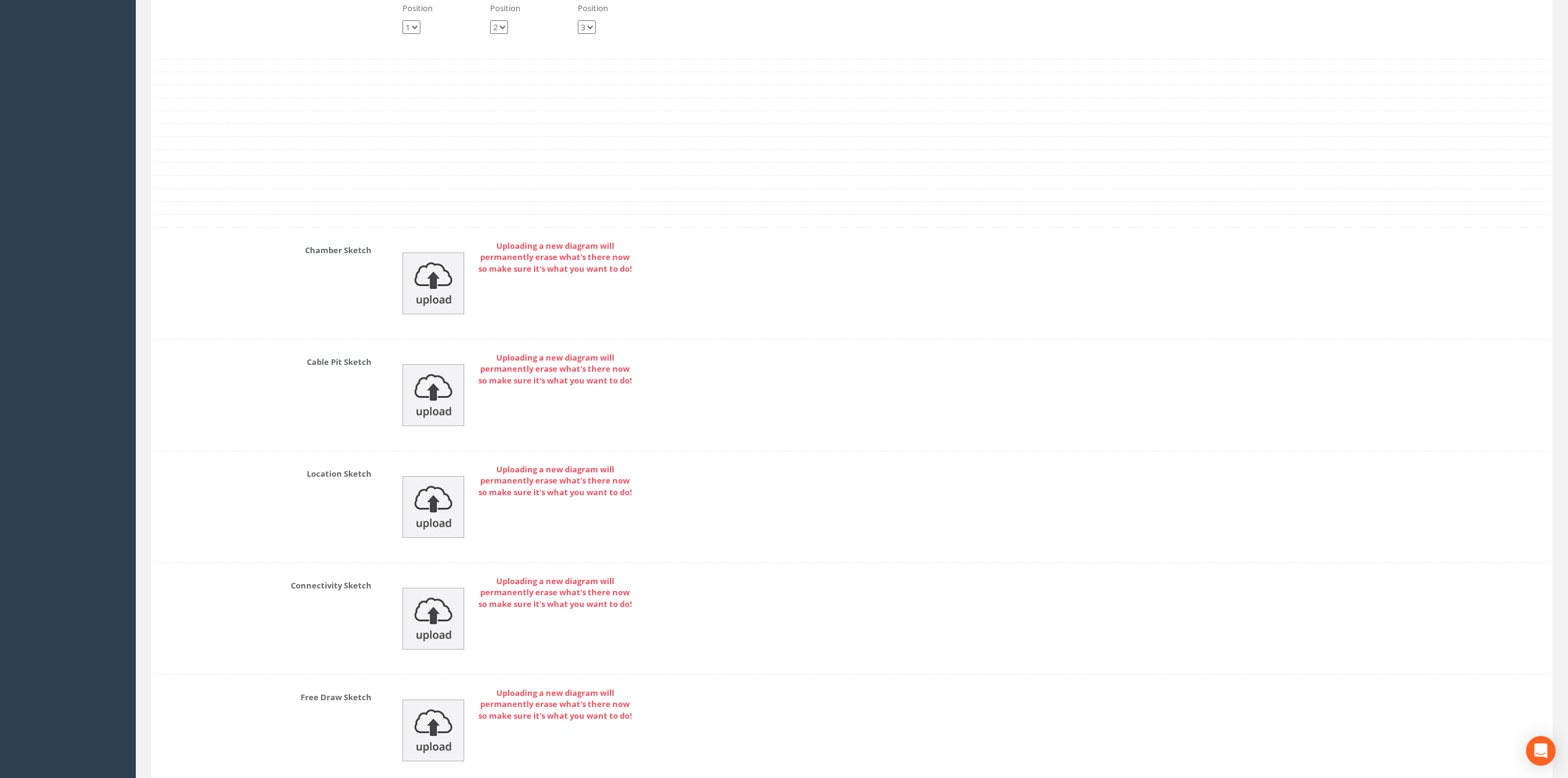
scroll to position [2717, 0]
click at [427, 307] on img at bounding box center [433, 282] width 62 height 62
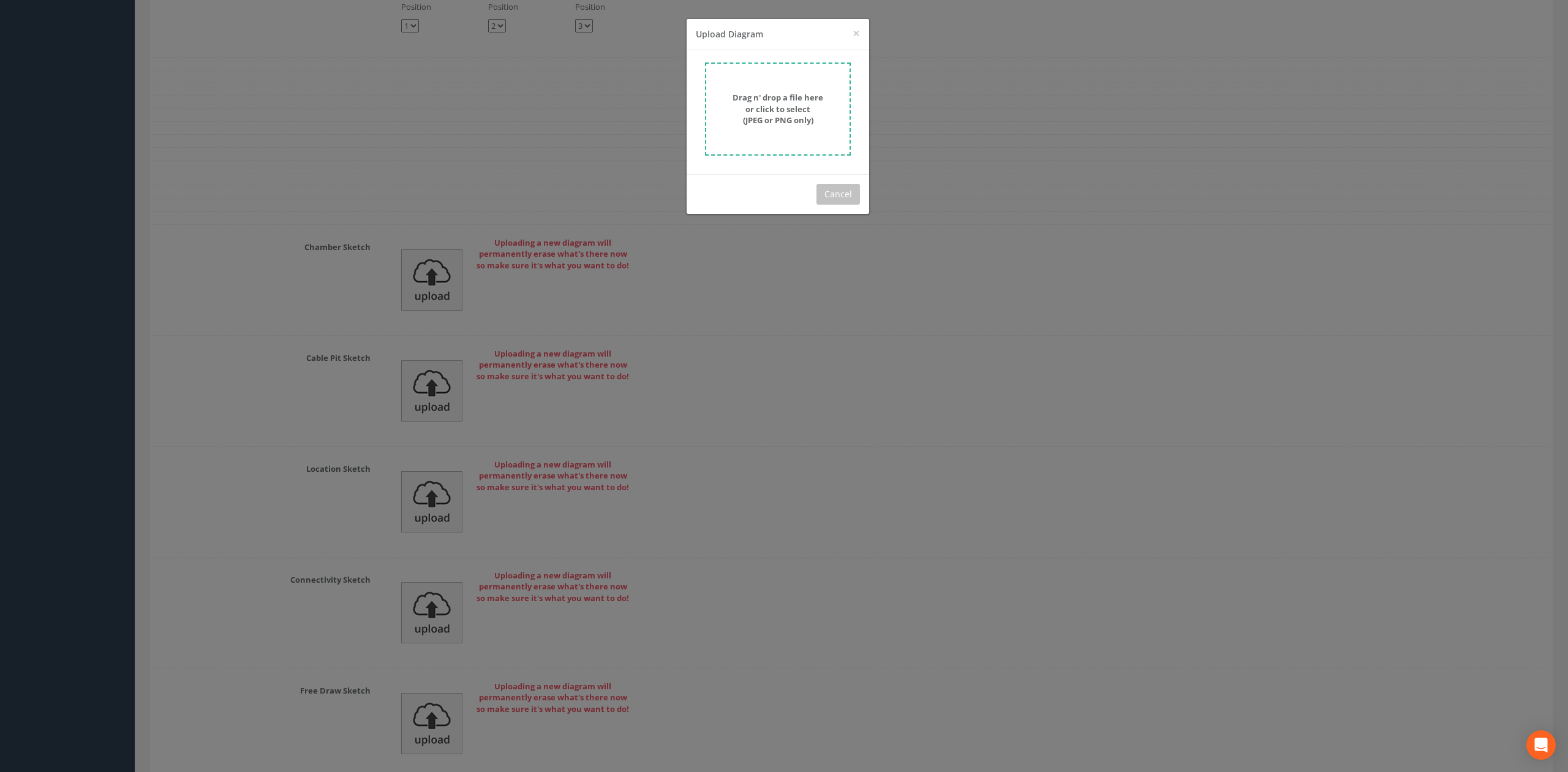
click at [763, 104] on strong "Drag n' drop a file here or click to select (JPEG or PNG only)" at bounding box center [777, 108] width 90 height 34
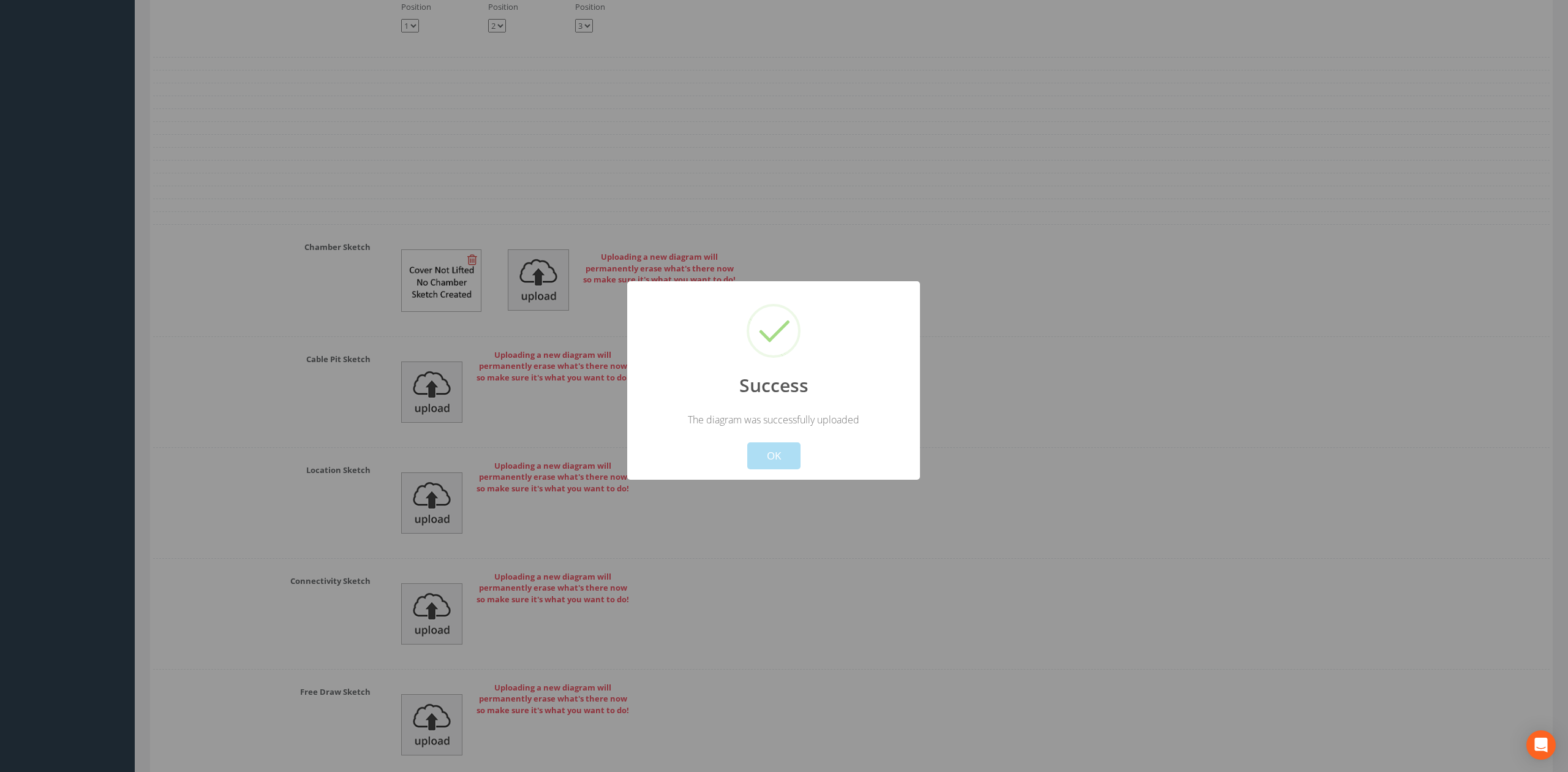
drag, startPoint x: 792, startPoint y: 481, endPoint x: 776, endPoint y: 461, distance: 25.6
click at [790, 481] on div at bounding box center [784, 386] width 1568 height 772
click at [776, 461] on button "OK" at bounding box center [774, 456] width 53 height 27
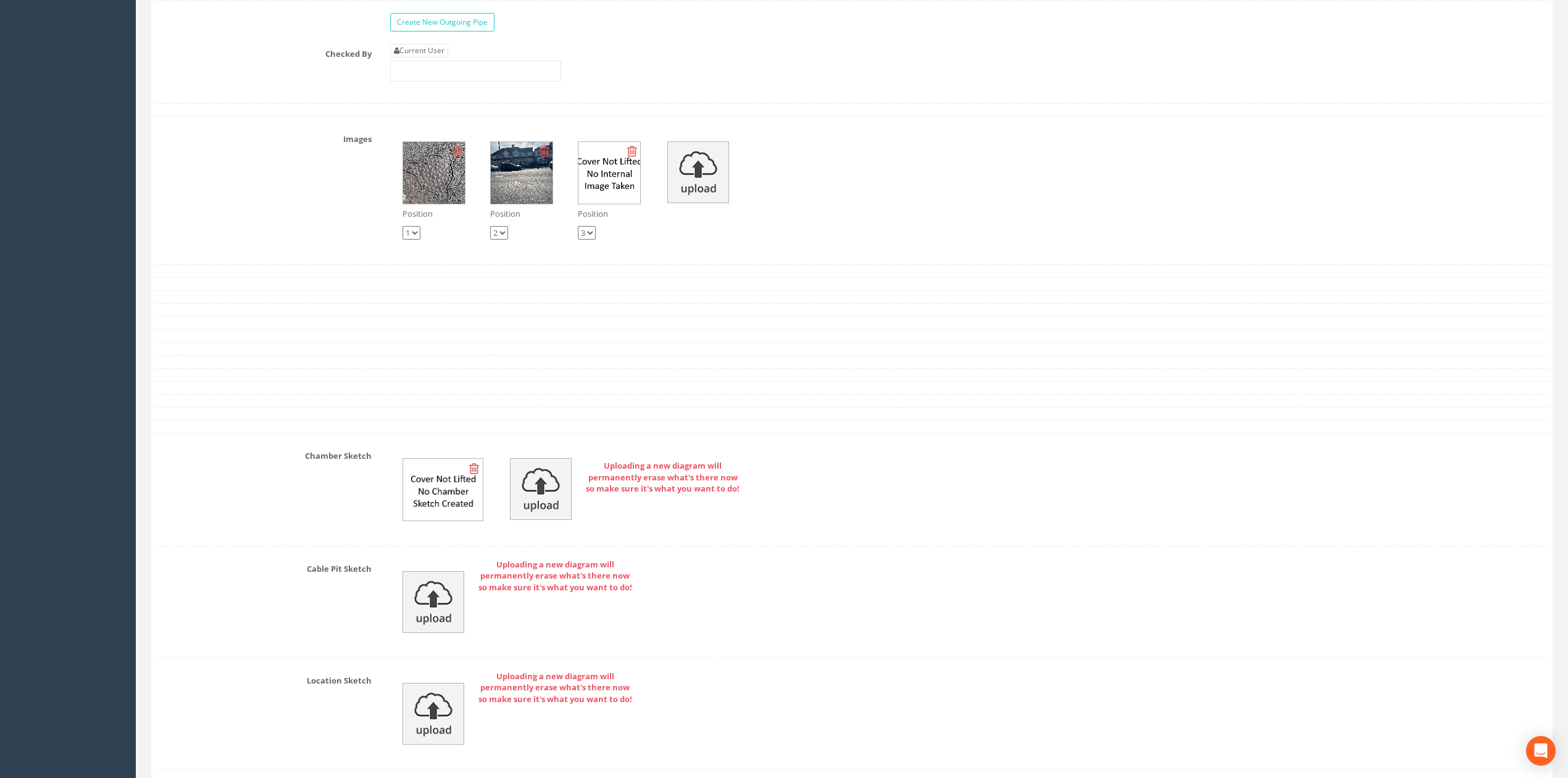
scroll to position [2223, 0]
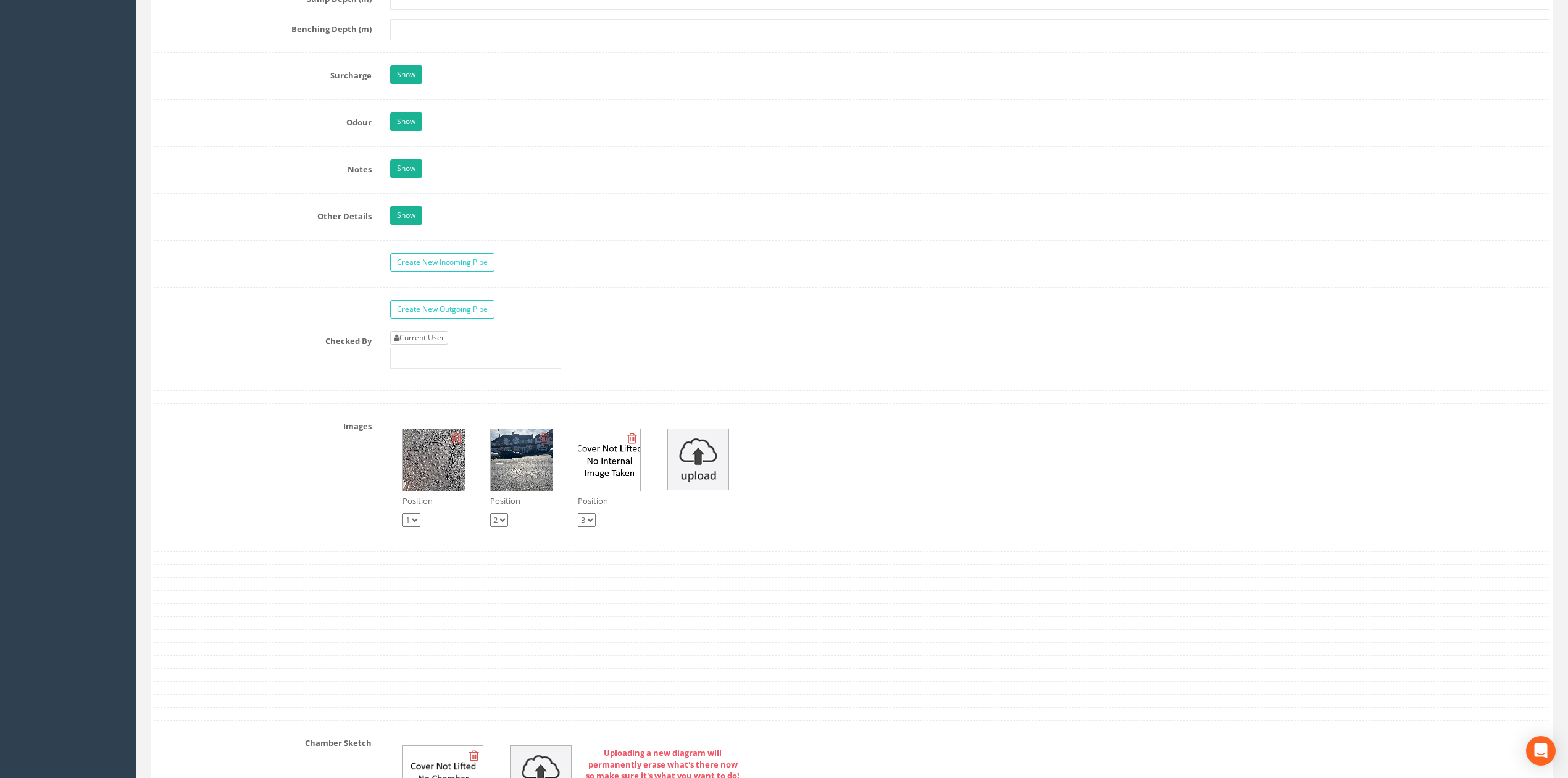
drag, startPoint x: 427, startPoint y: 341, endPoint x: 428, endPoint y: 360, distance: 19.0
click at [428, 345] on link "Current User" at bounding box center [419, 338] width 58 height 13
type input "[PERSON_NAME]"
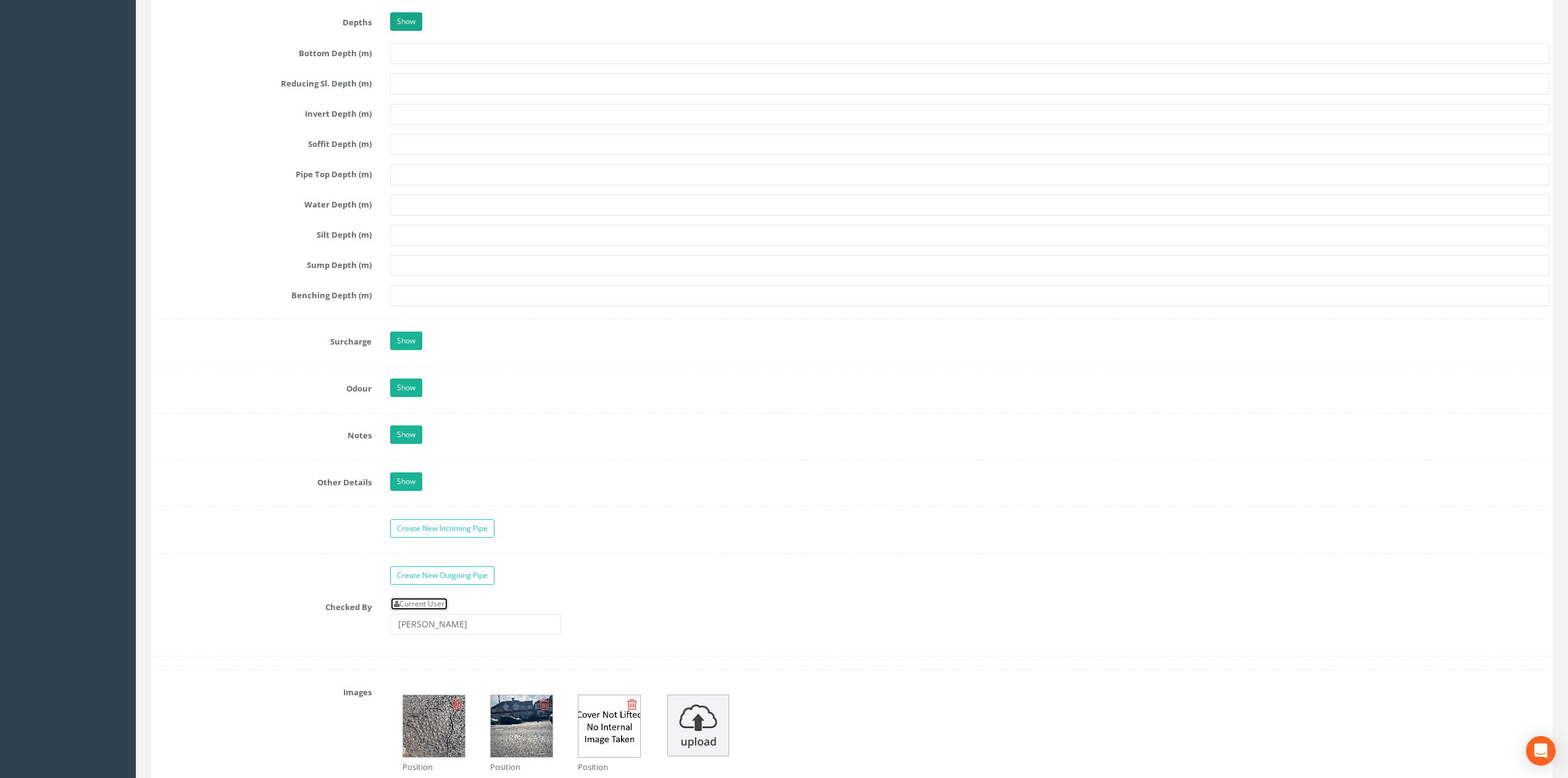
scroll to position [1564, 0]
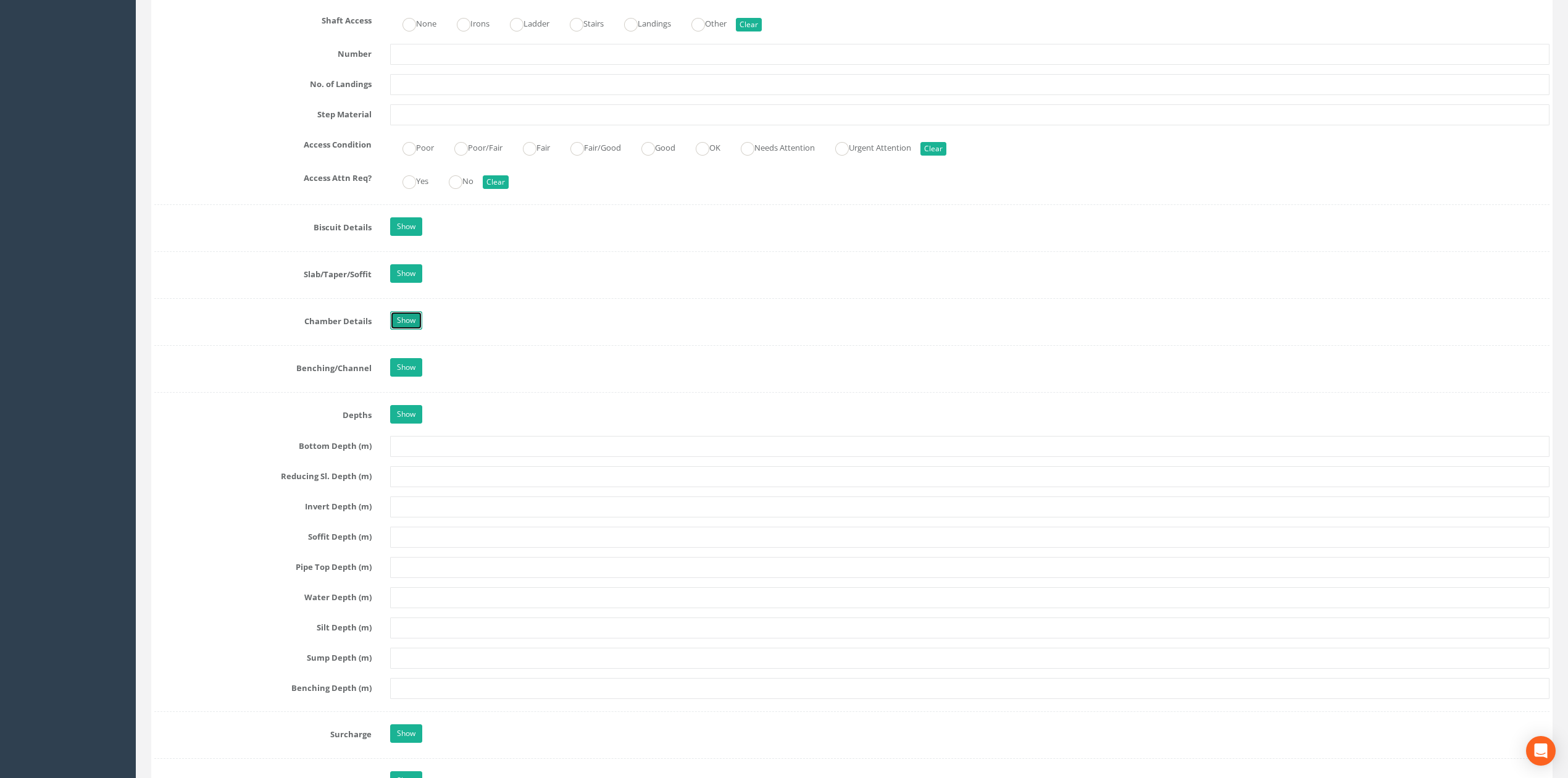
click at [413, 322] on link "Show" at bounding box center [406, 320] width 32 height 18
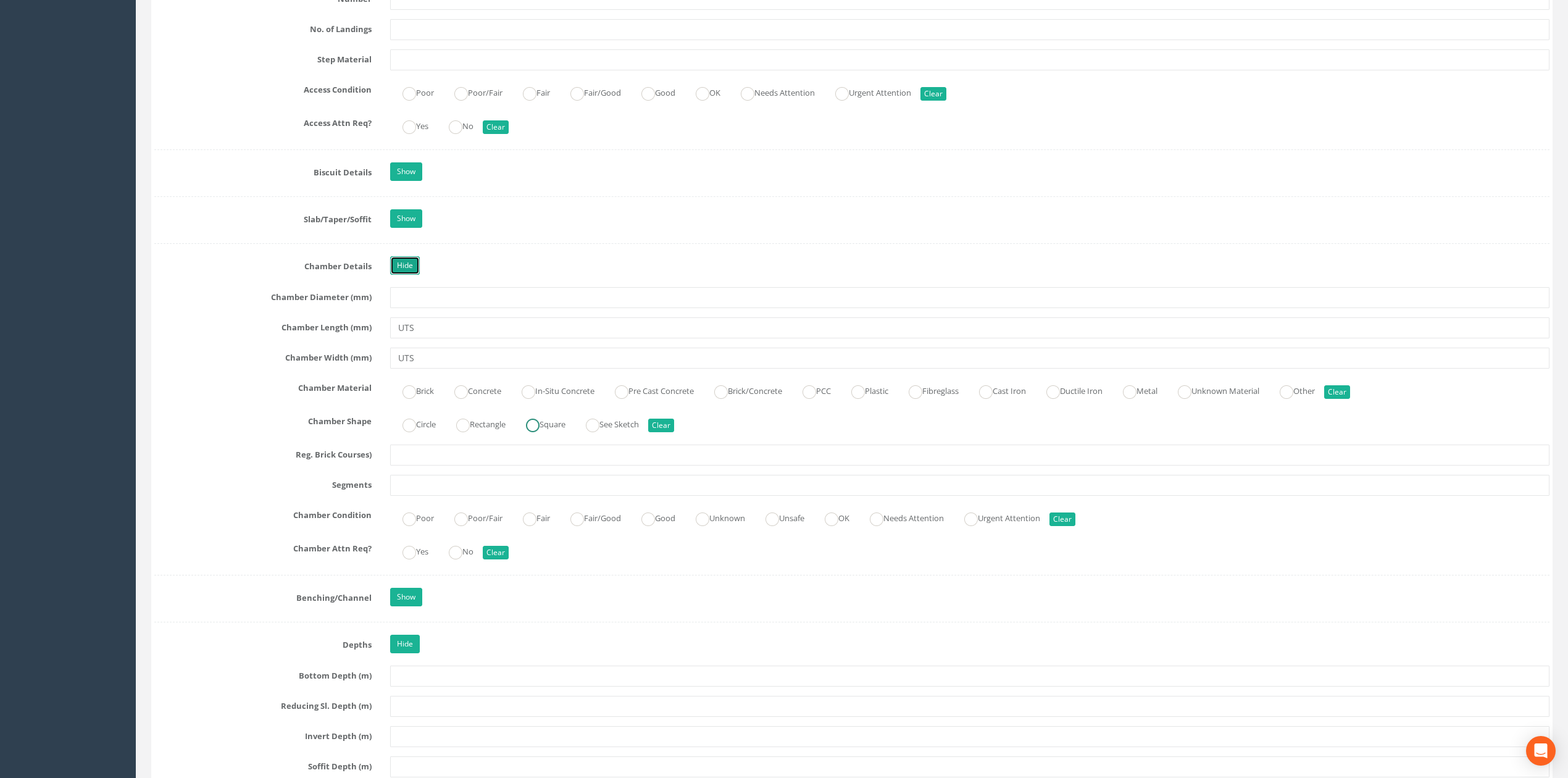
scroll to position [1646, 0]
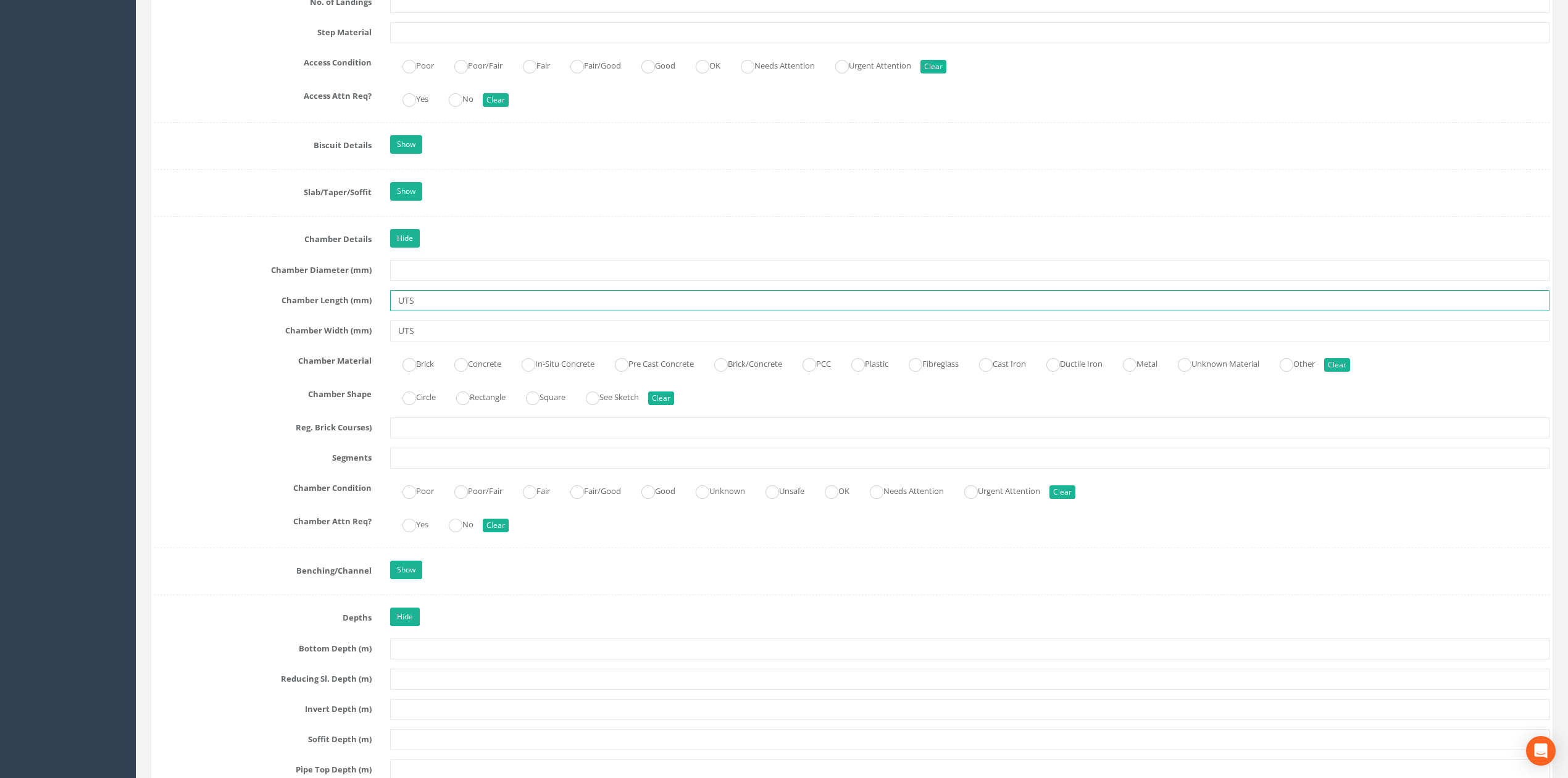
drag, startPoint x: 513, startPoint y: 309, endPoint x: 508, endPoint y: 311, distance: 5.4
click at [510, 309] on input "UTS" at bounding box center [970, 300] width 1159 height 21
drag, startPoint x: 505, startPoint y: 314, endPoint x: 239, endPoint y: 321, distance: 266.1
click at [239, 311] on div "Chamber Length (mm) UTS" at bounding box center [851, 300] width 1414 height 21
drag, startPoint x: 387, startPoint y: 342, endPoint x: 270, endPoint y: 344, distance: 117.0
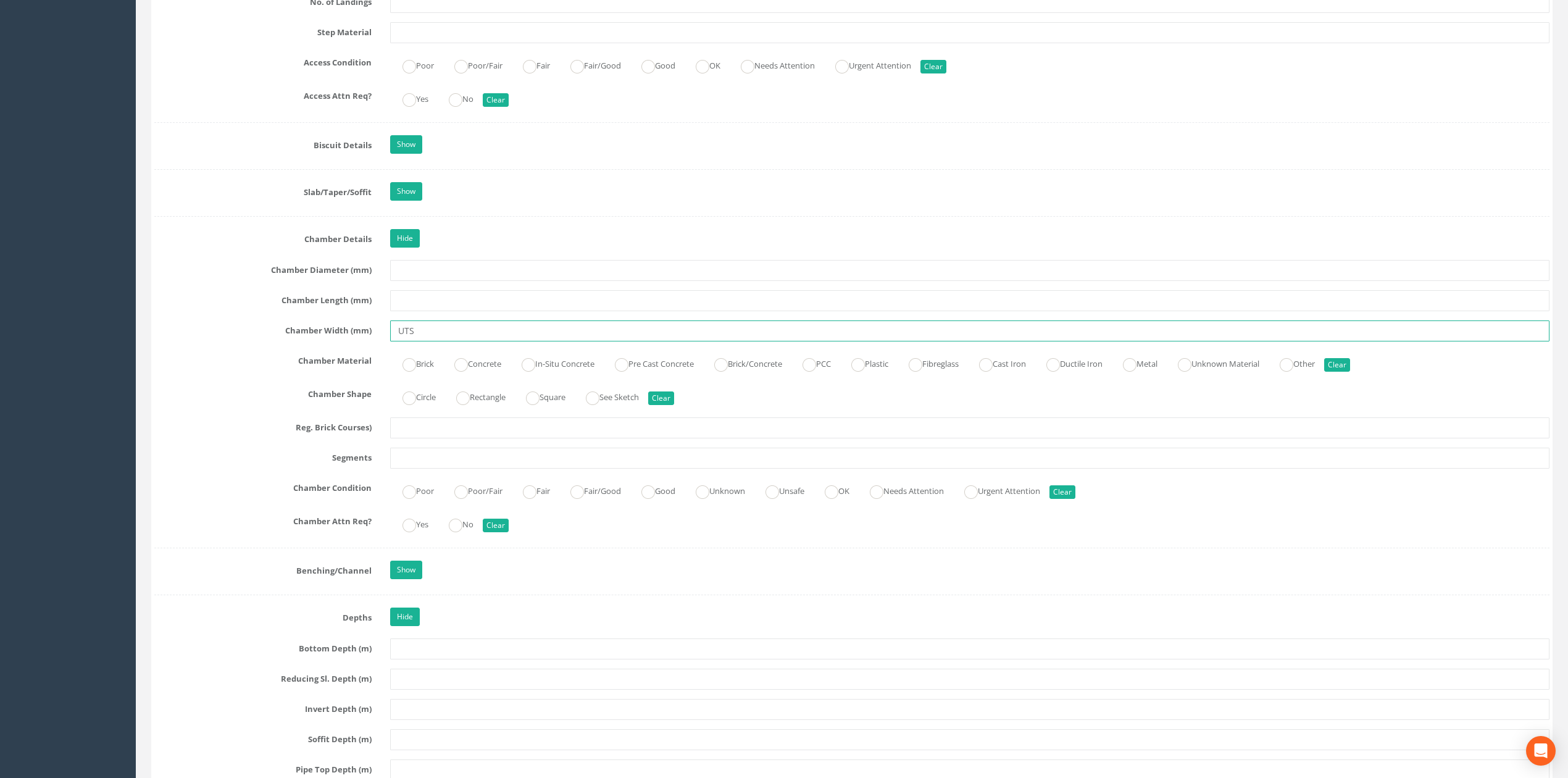
click at [277, 341] on div "Chamber Width (mm) UTS" at bounding box center [851, 330] width 1414 height 21
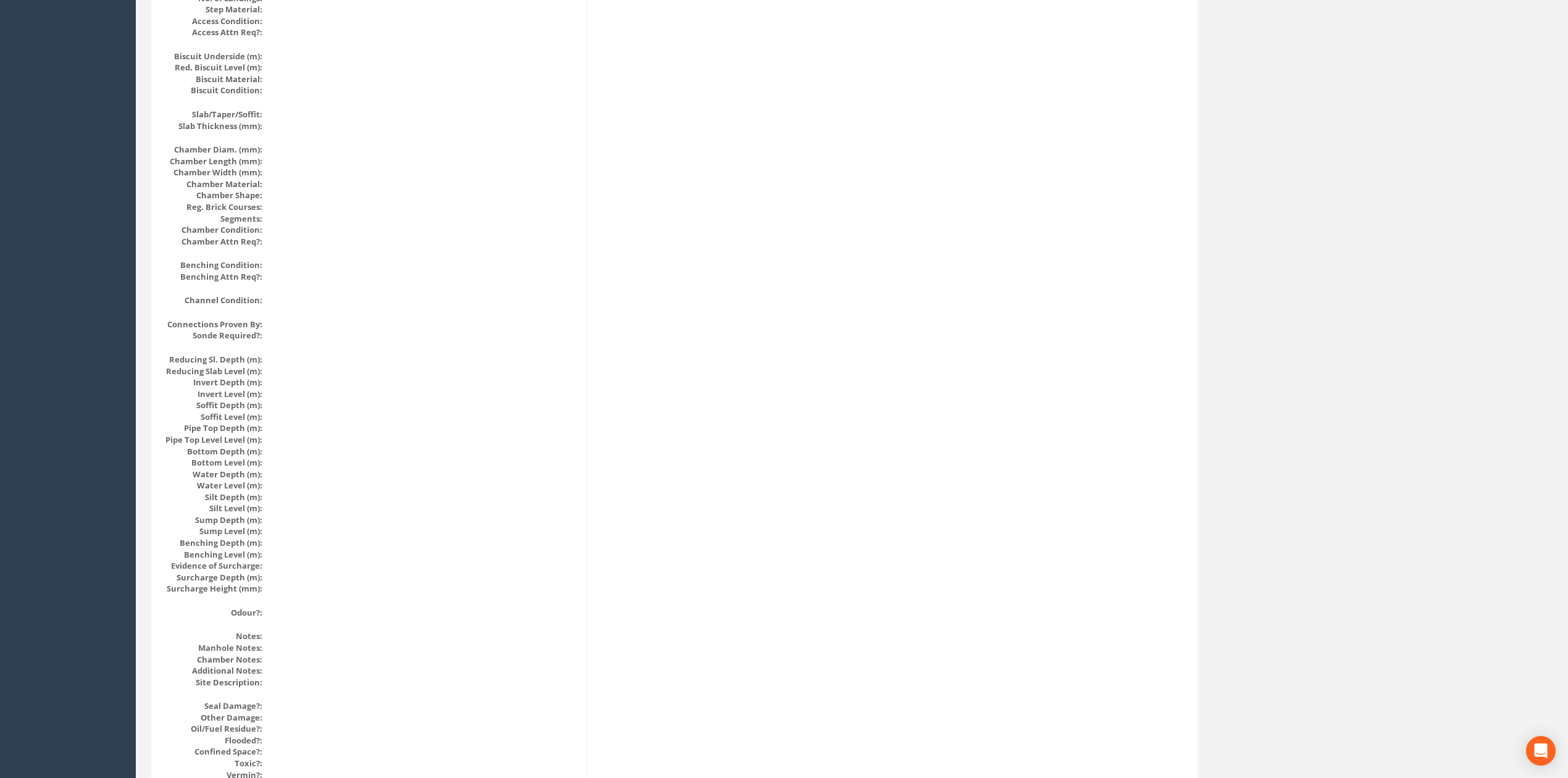
scroll to position [0, 0]
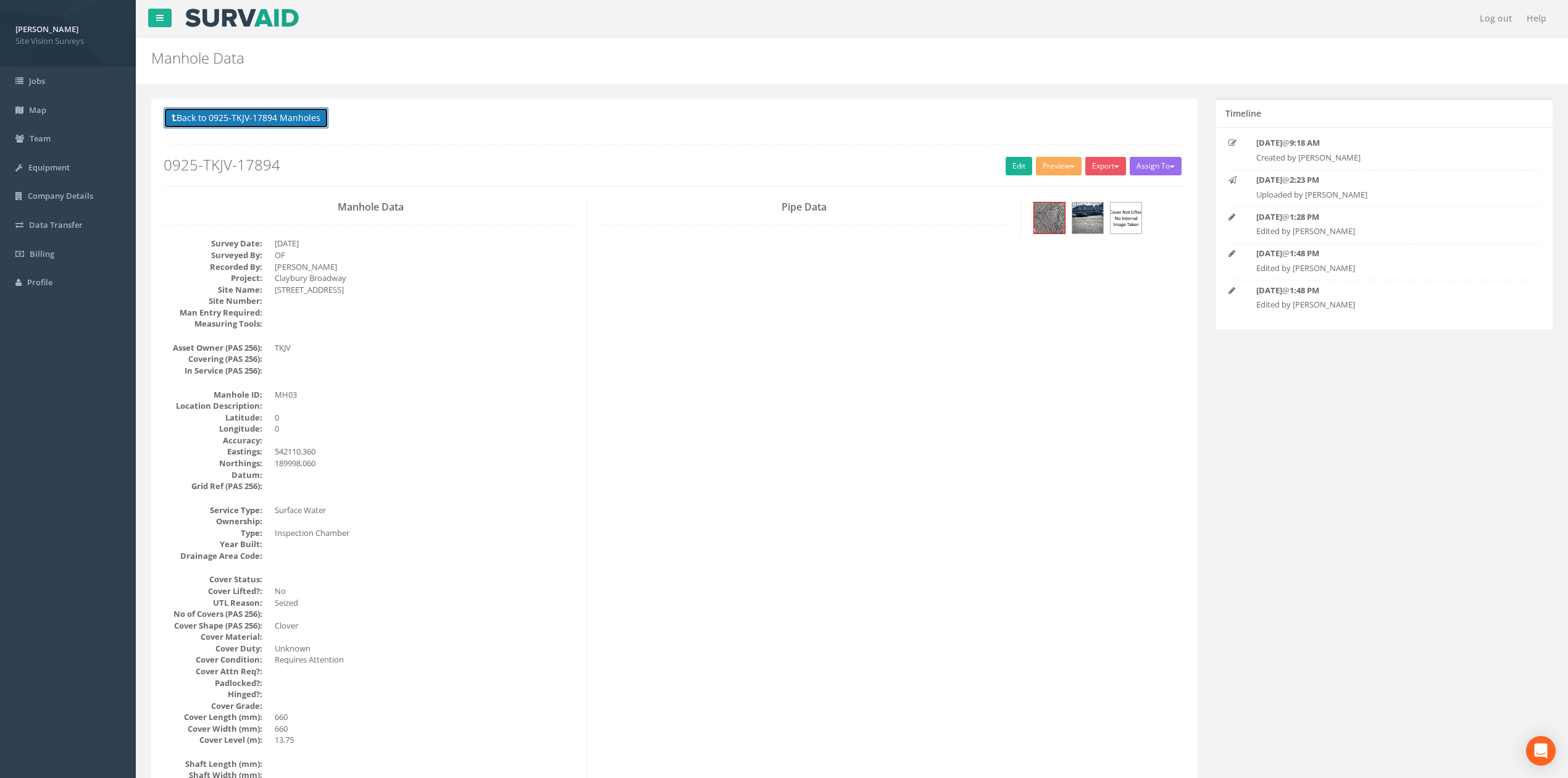
click at [284, 120] on button "Back to 0925-TKJV-17894 Manholes" at bounding box center [246, 118] width 165 height 21
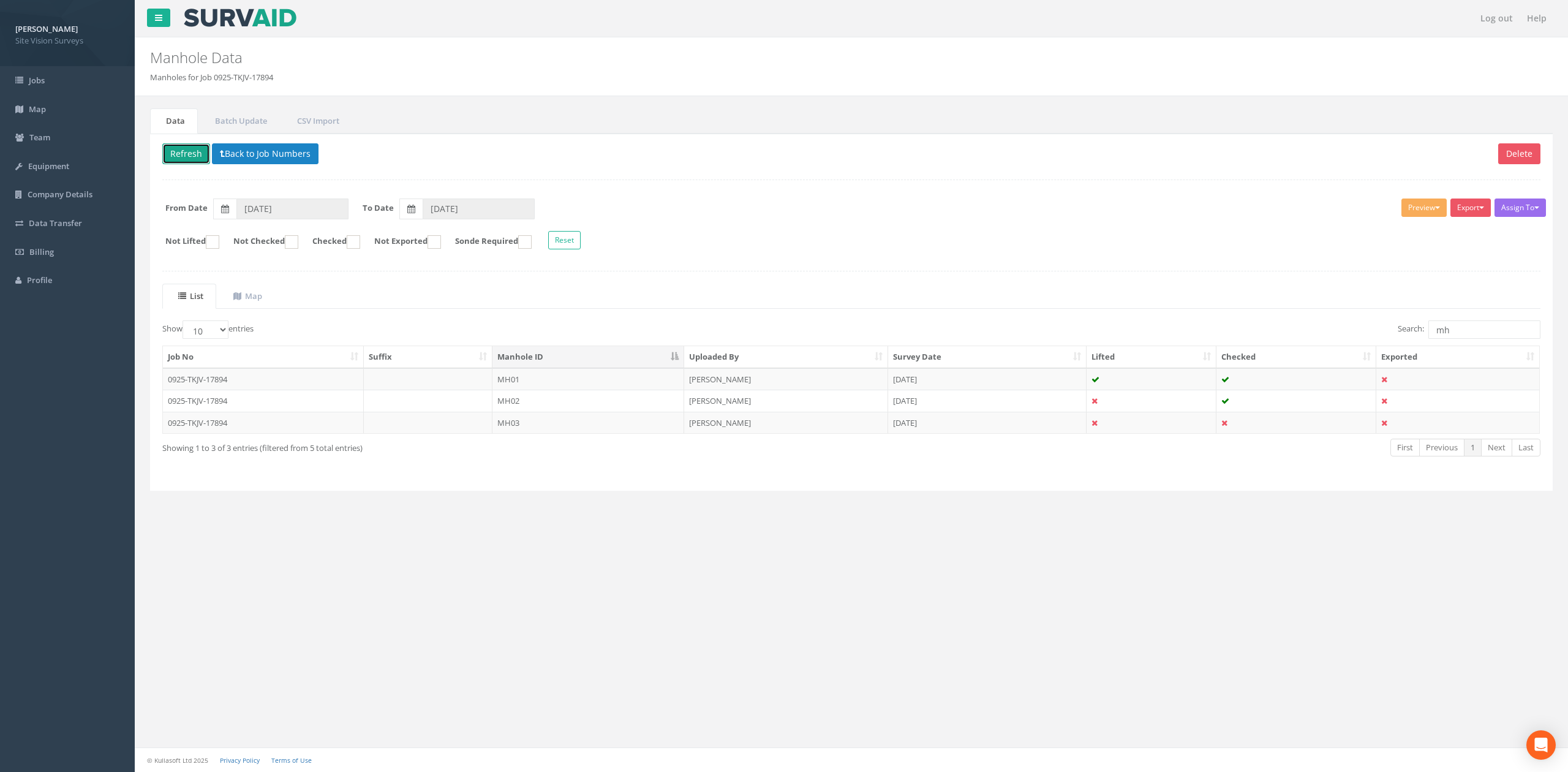
click at [189, 153] on button "Refresh" at bounding box center [186, 153] width 48 height 20
click at [1462, 211] on button "Export" at bounding box center [1471, 208] width 40 height 18
click at [1442, 252] on link "SVS MH" at bounding box center [1440, 255] width 104 height 19
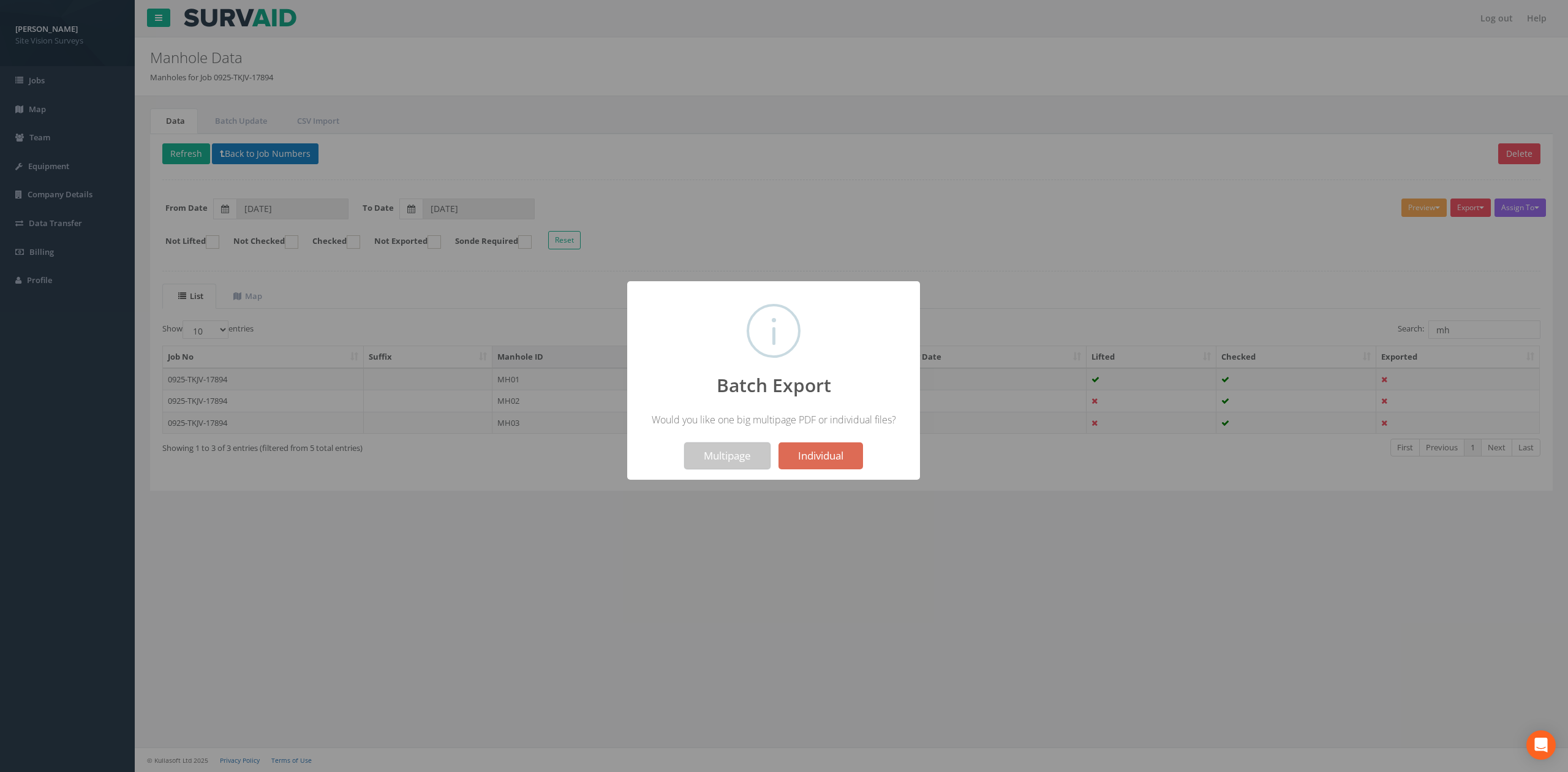
click at [707, 468] on button "Multipage" at bounding box center [728, 456] width 86 height 27
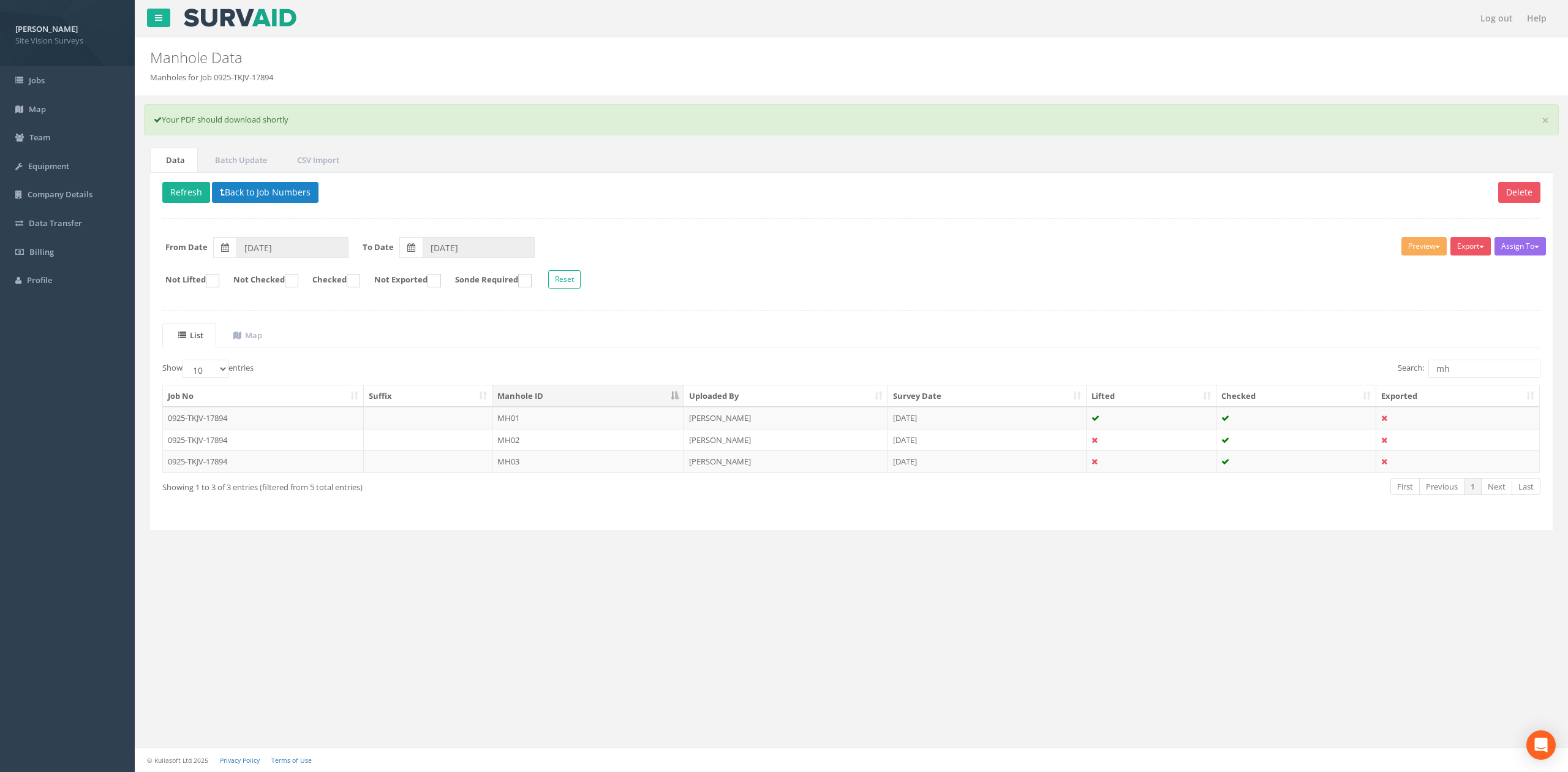
click at [248, 206] on p "Delete Refresh Back to Job Numbers" at bounding box center [852, 193] width 1379 height 24
click at [248, 204] on p "Delete Refresh Back to Job Numbers" at bounding box center [852, 193] width 1379 height 24
click at [246, 203] on button "Back to Job Numbers" at bounding box center [266, 192] width 107 height 20
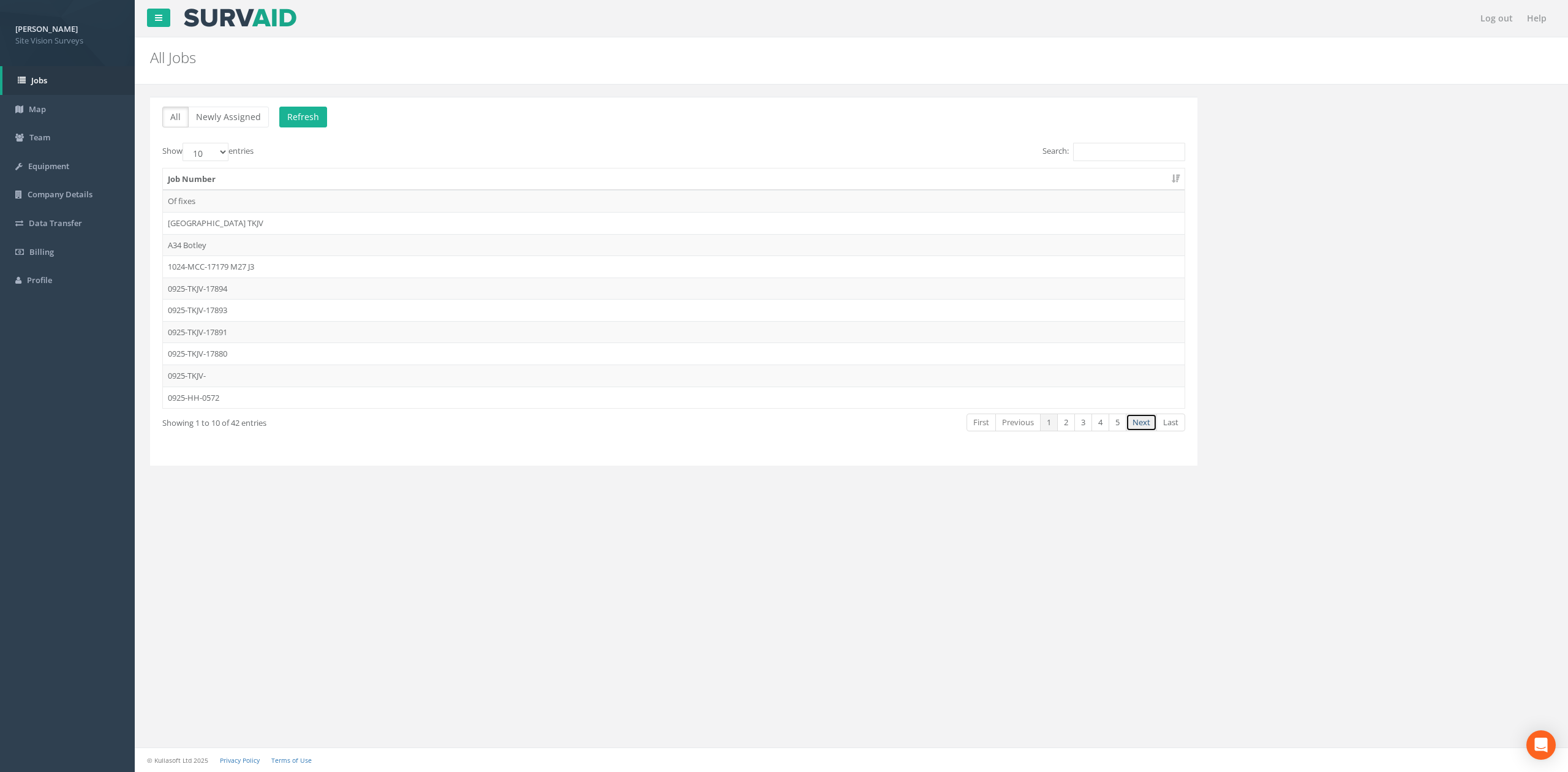
click at [1144, 432] on link "Next" at bounding box center [1141, 422] width 31 height 18
click at [1140, 426] on link "Next" at bounding box center [1141, 422] width 31 height 18
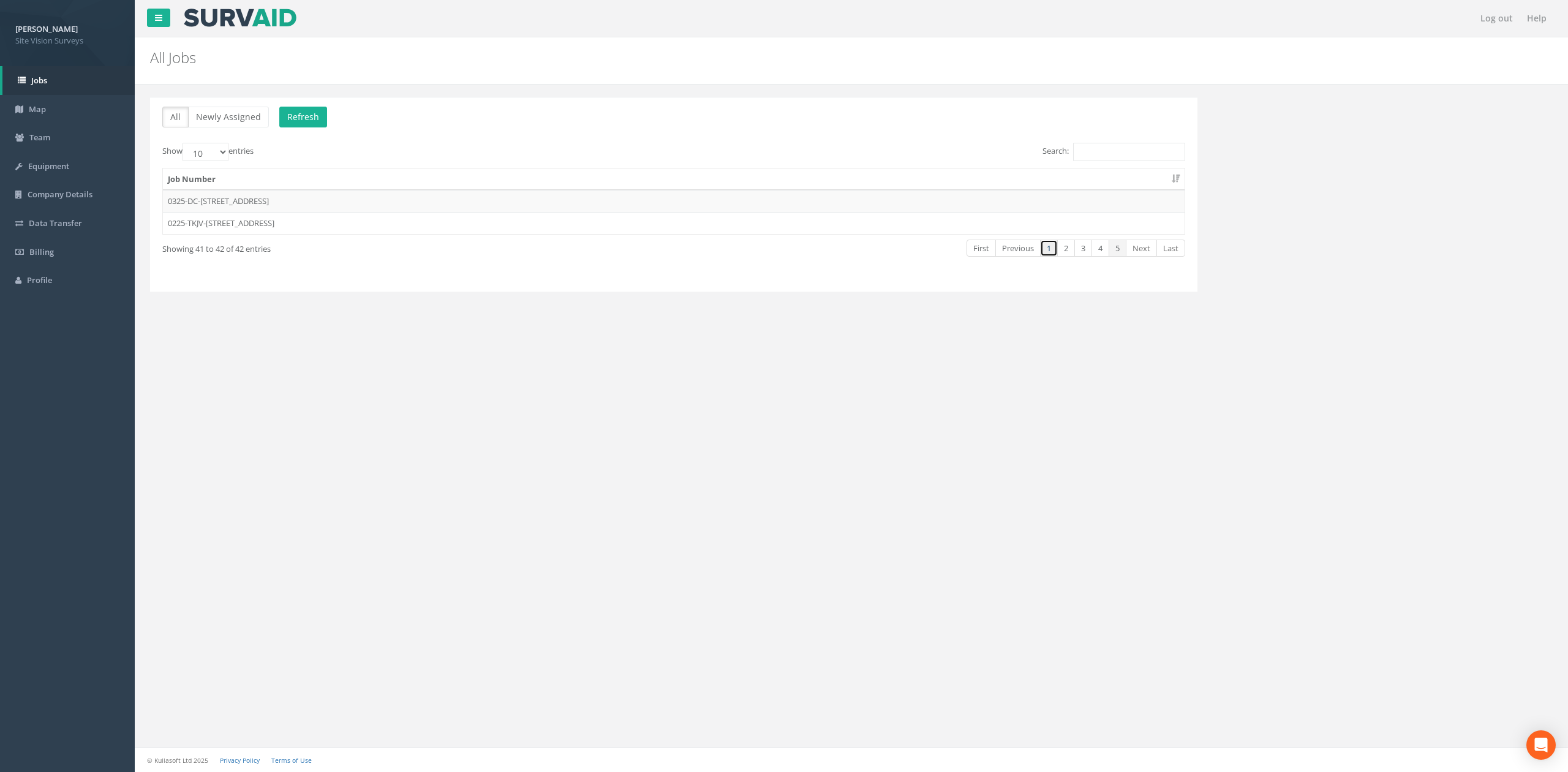
click at [1045, 250] on link "1" at bounding box center [1048, 248] width 18 height 18
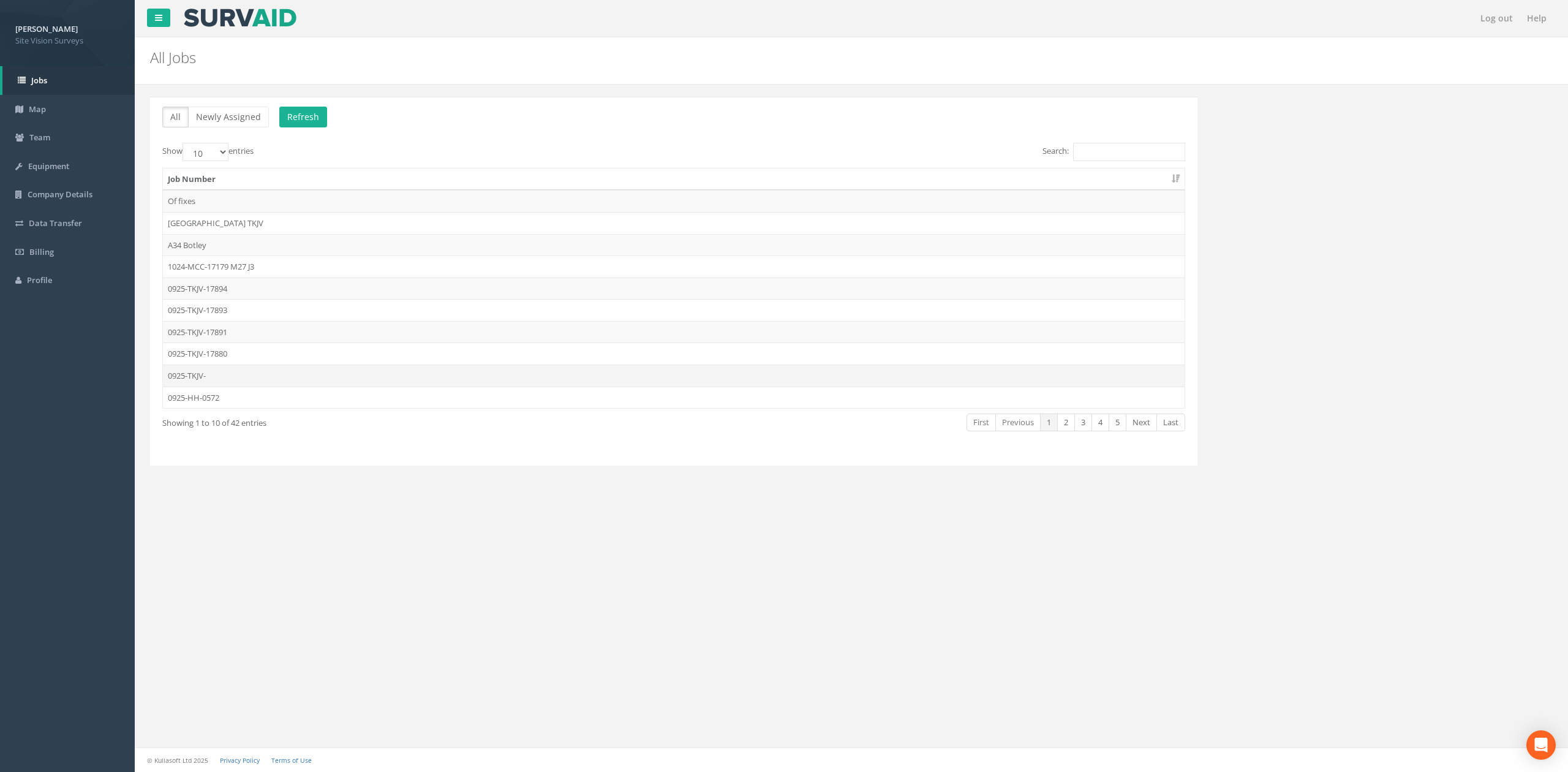
click at [258, 378] on td "0925-TKJV-" at bounding box center [674, 376] width 1022 height 22
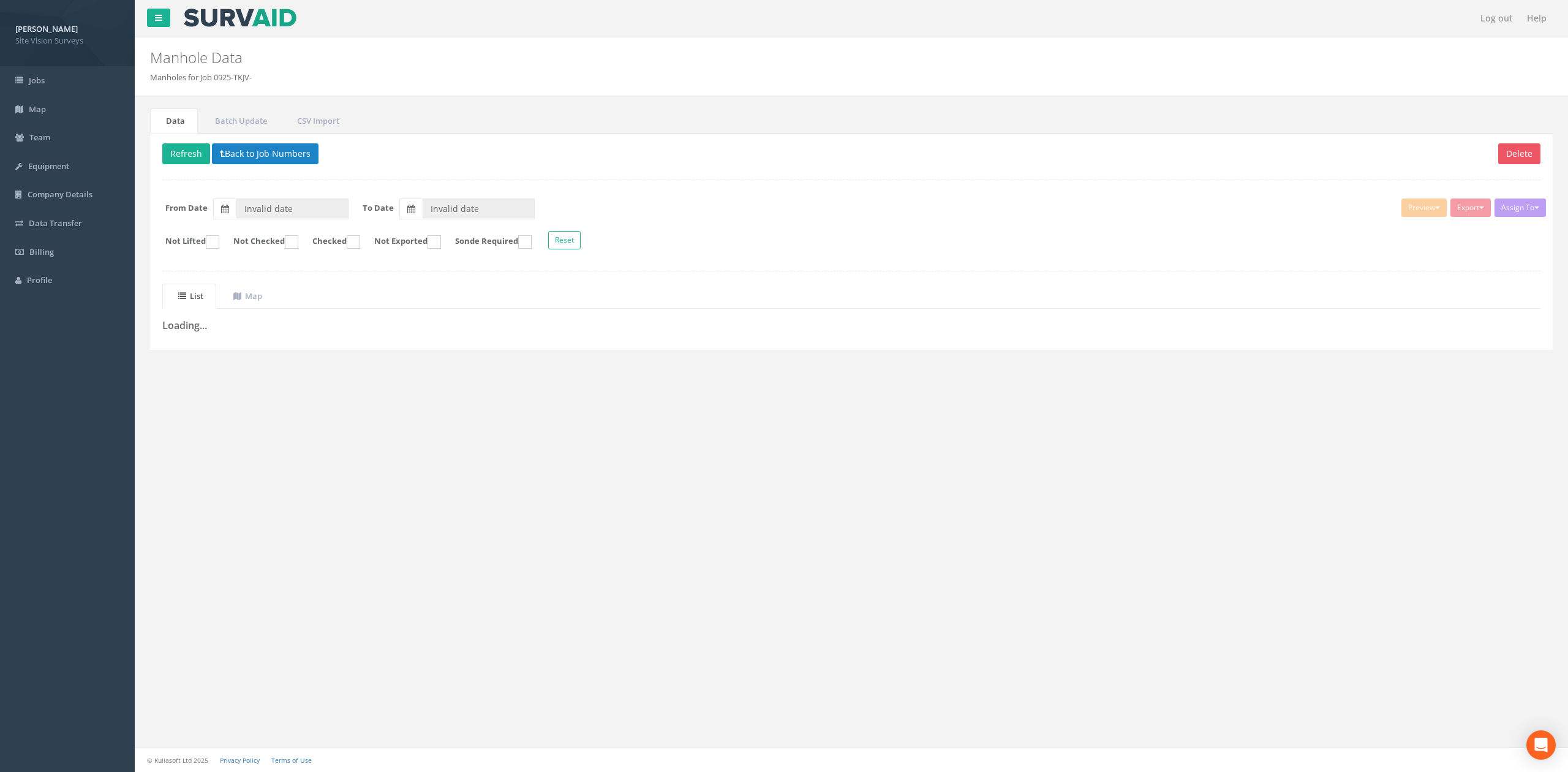
type input "[DATE]"
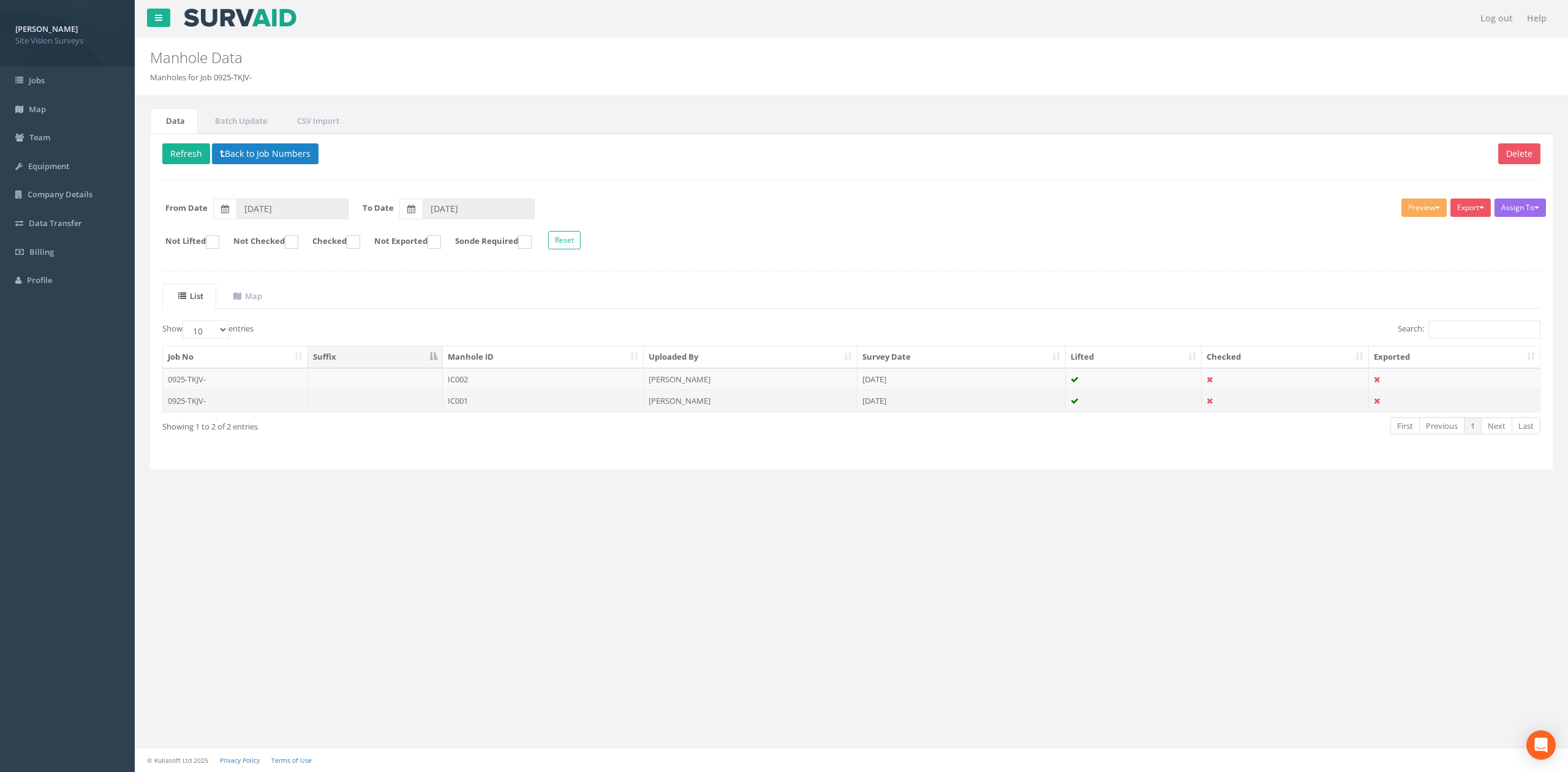
click at [581, 402] on td "IC001" at bounding box center [543, 401] width 201 height 22
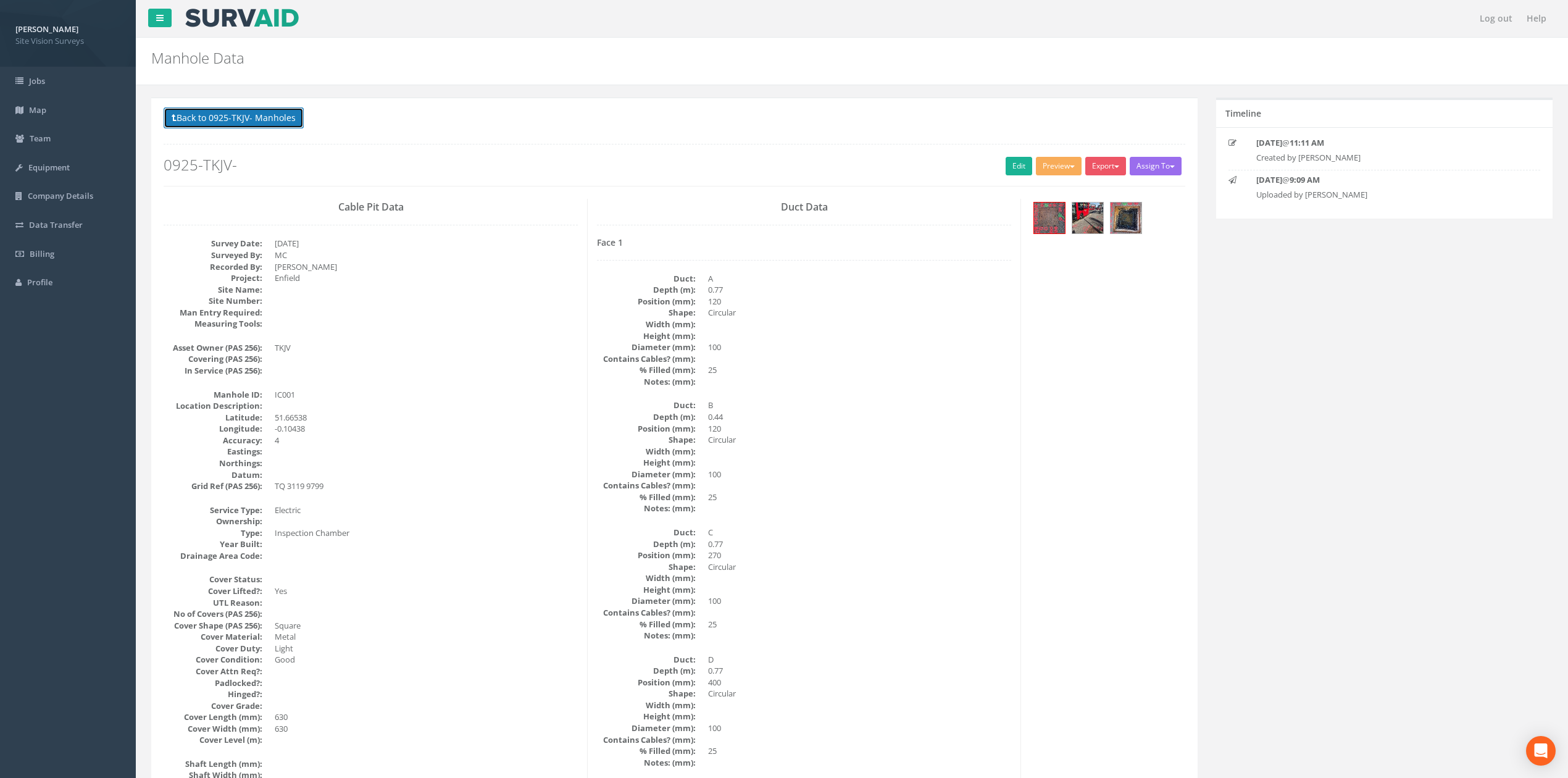
click at [254, 119] on button "Back to 0925-TKJV- Manholes" at bounding box center [234, 118] width 140 height 21
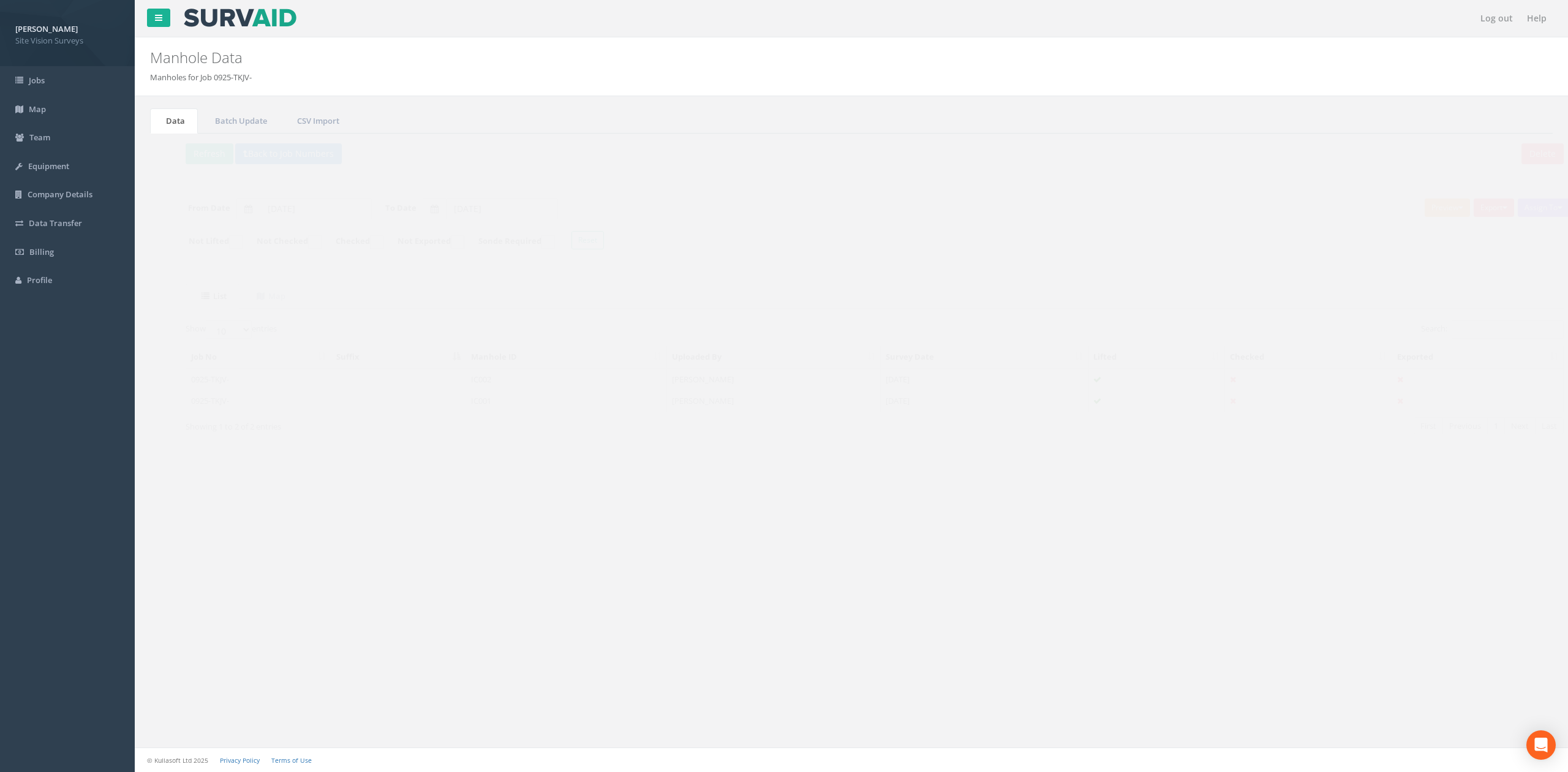
click at [494, 390] on td "IC002" at bounding box center [543, 379] width 201 height 22
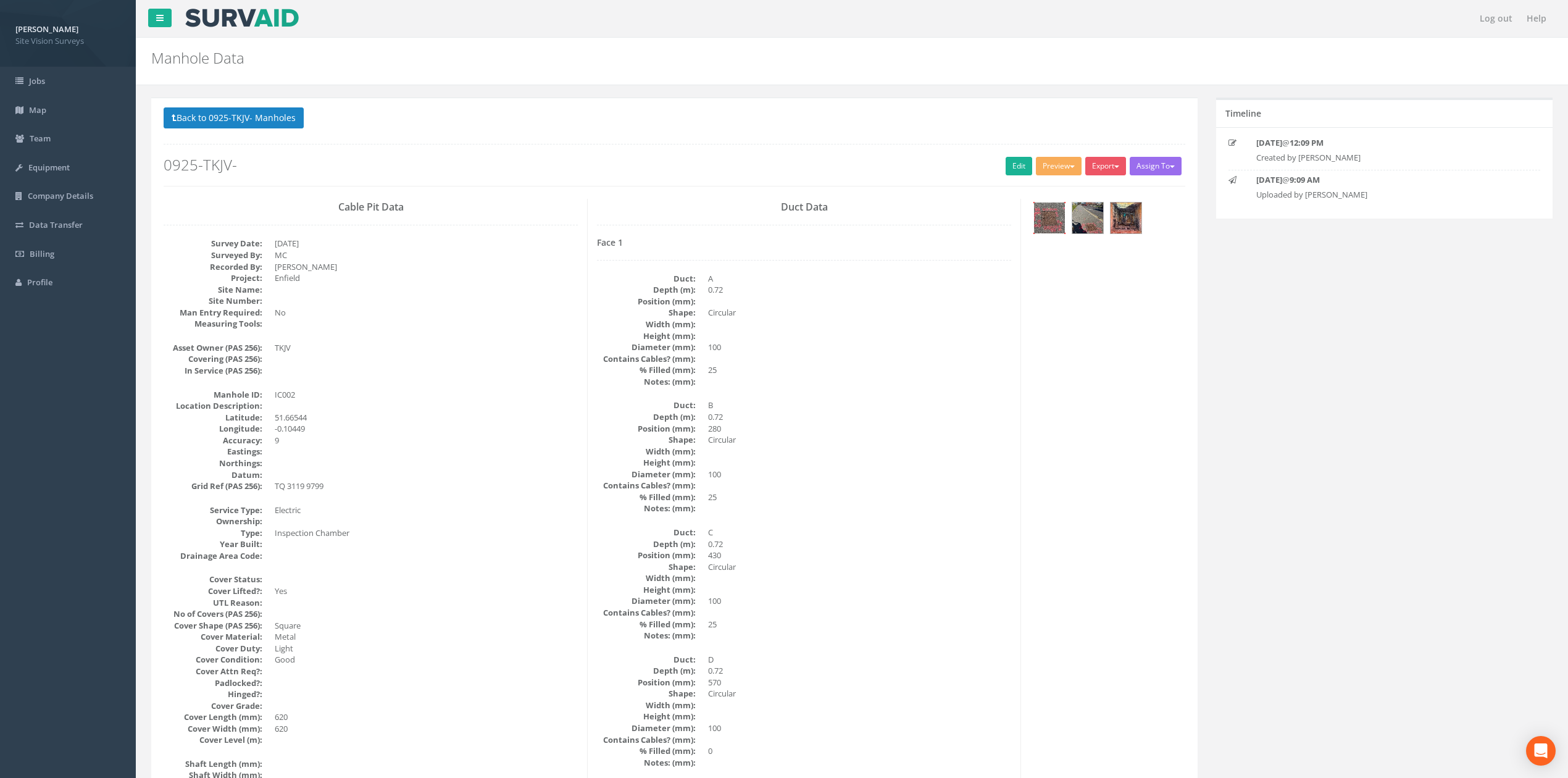
click at [1057, 225] on img at bounding box center [1049, 218] width 31 height 31
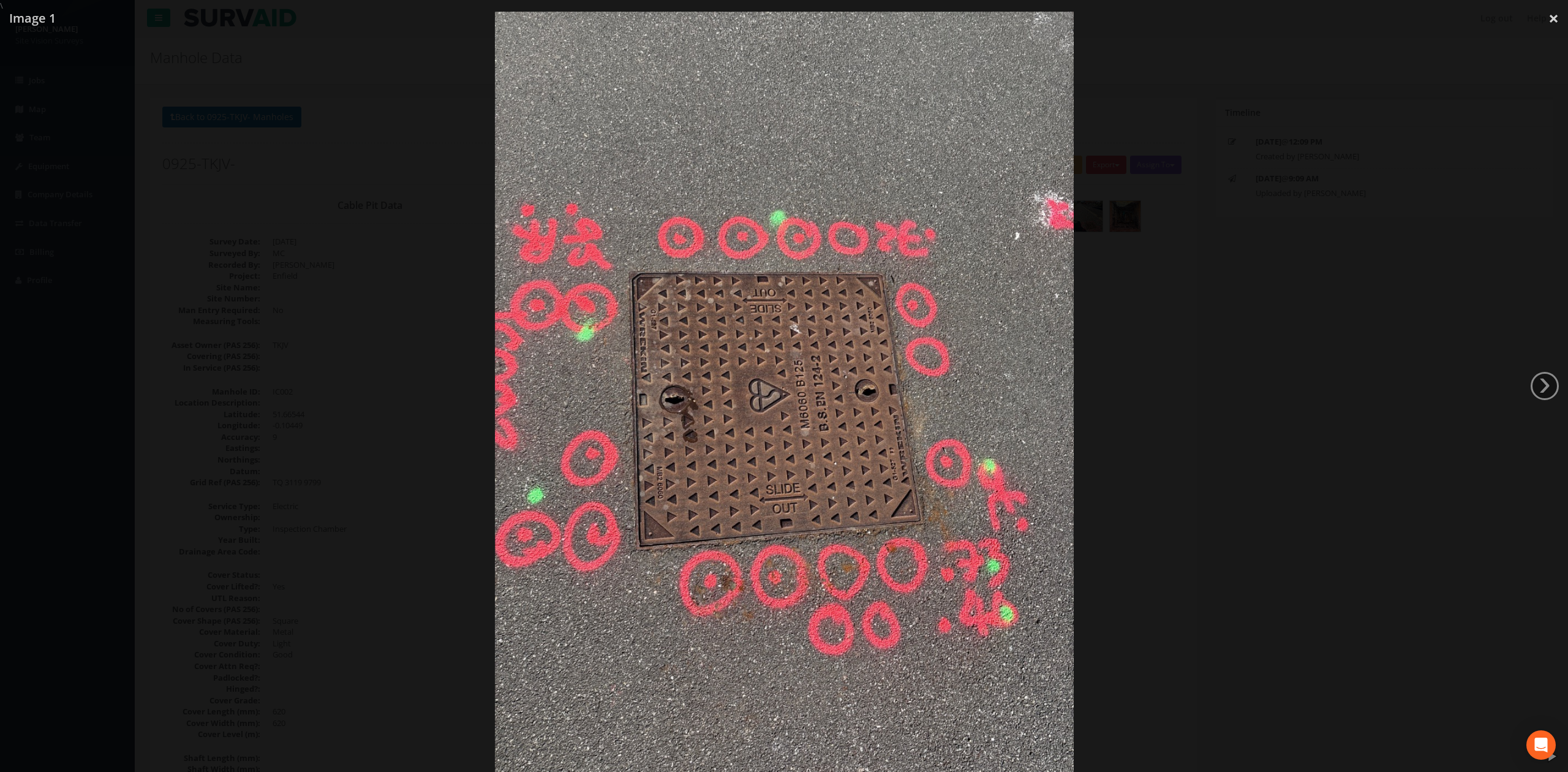
click at [1331, 403] on div at bounding box center [784, 398] width 1568 height 772
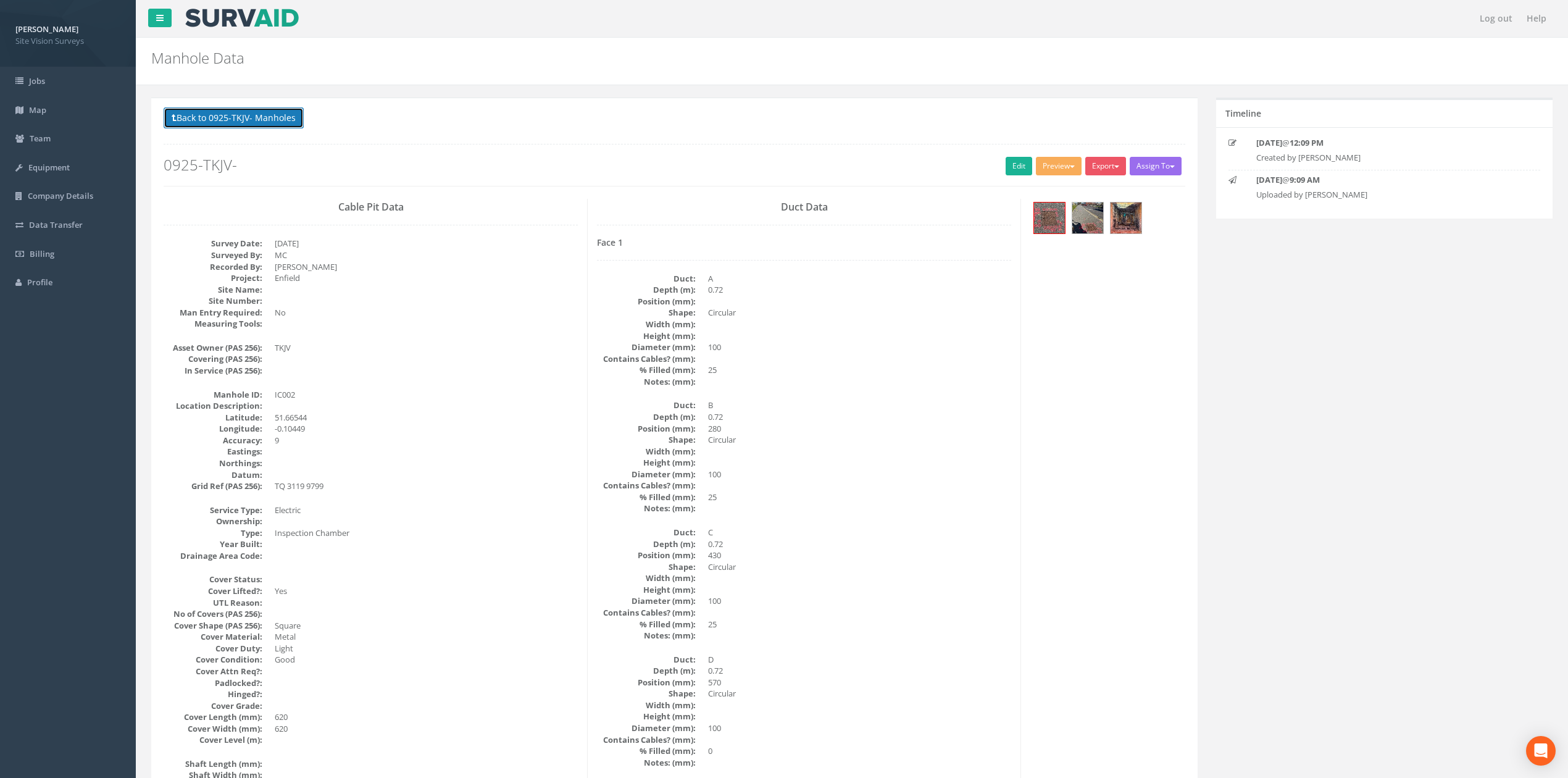
click at [269, 108] on button "Back to 0925-TKJV- Manholes" at bounding box center [234, 118] width 140 height 21
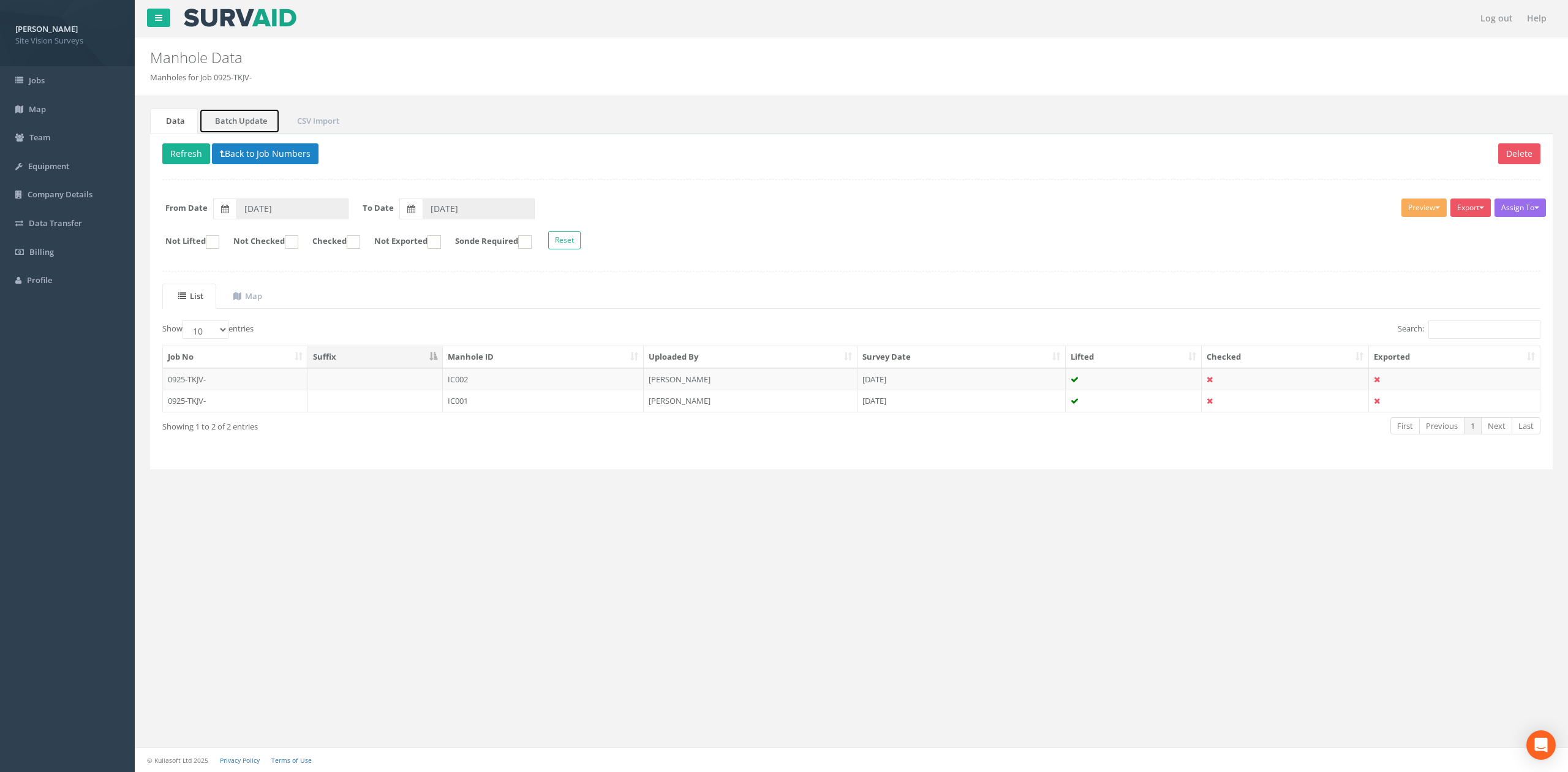
click at [246, 130] on link "Batch Update" at bounding box center [239, 121] width 81 height 25
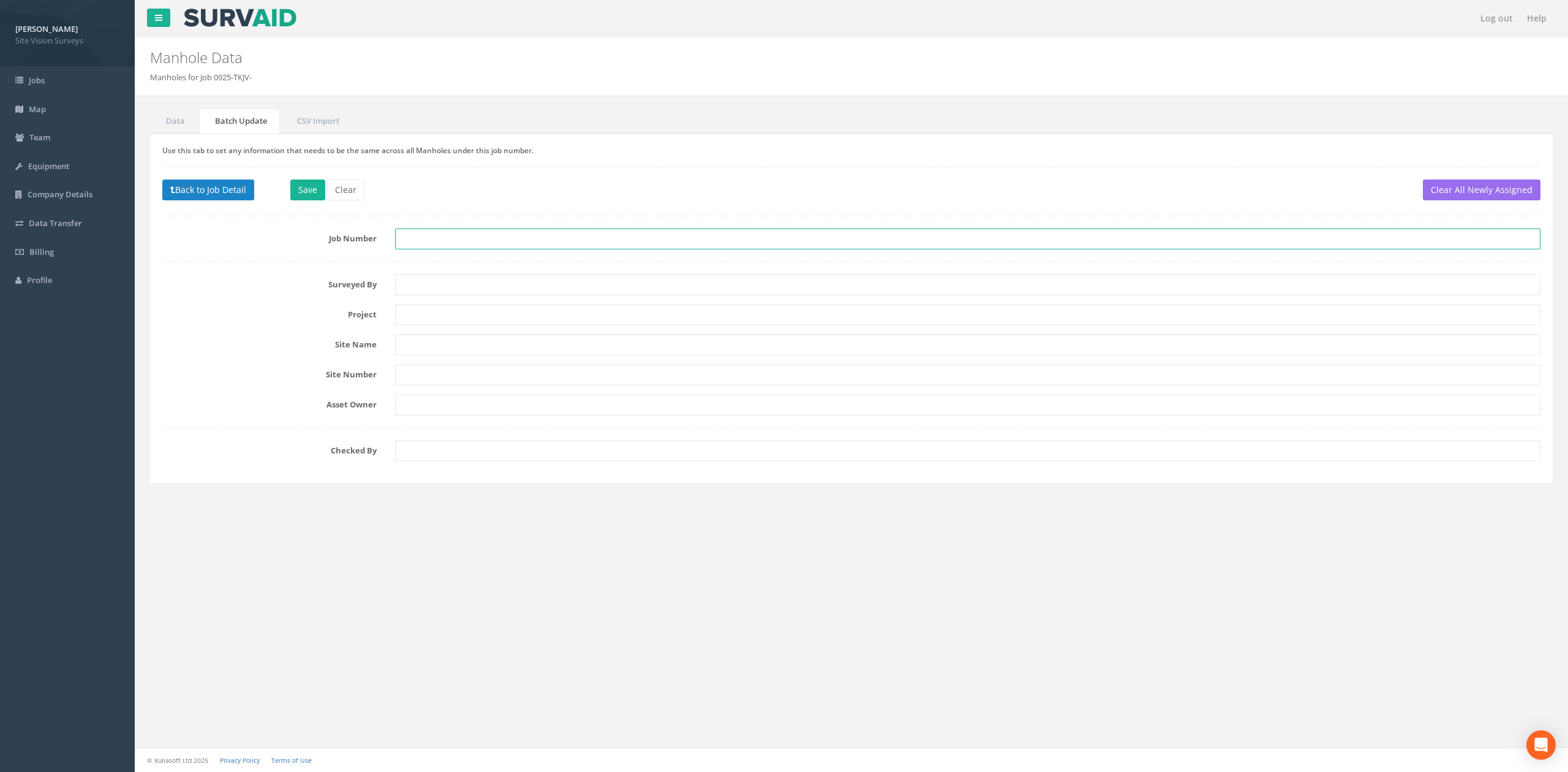
click at [439, 245] on input "text" at bounding box center [968, 239] width 1145 height 20
type input "0925-TKJV-17892"
type input "MC"
drag, startPoint x: 515, startPoint y: 319, endPoint x: 324, endPoint y: 322, distance: 191.0
click at [324, 324] on div "Project [GEOGRAPHIC_DATA]" at bounding box center [851, 314] width 1397 height 20
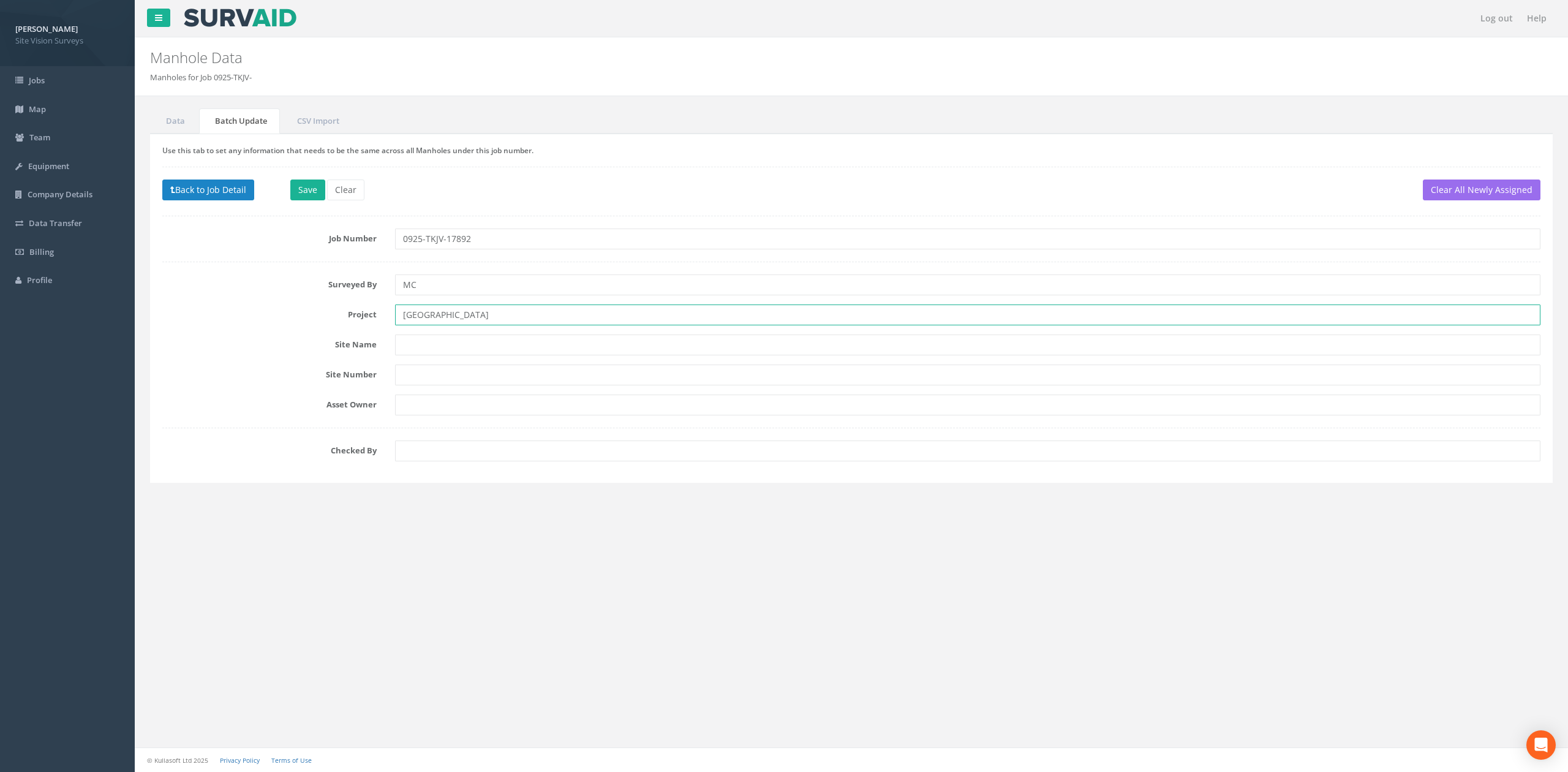
type input "[GEOGRAPHIC_DATA]"
click at [442, 348] on input "text" at bounding box center [968, 345] width 1145 height 20
paste input "[GEOGRAPHIC_DATA]"
type input "[GEOGRAPHIC_DATA], [GEOGRAPHIC_DATA], EN2 8JL"
type input "TKJV"
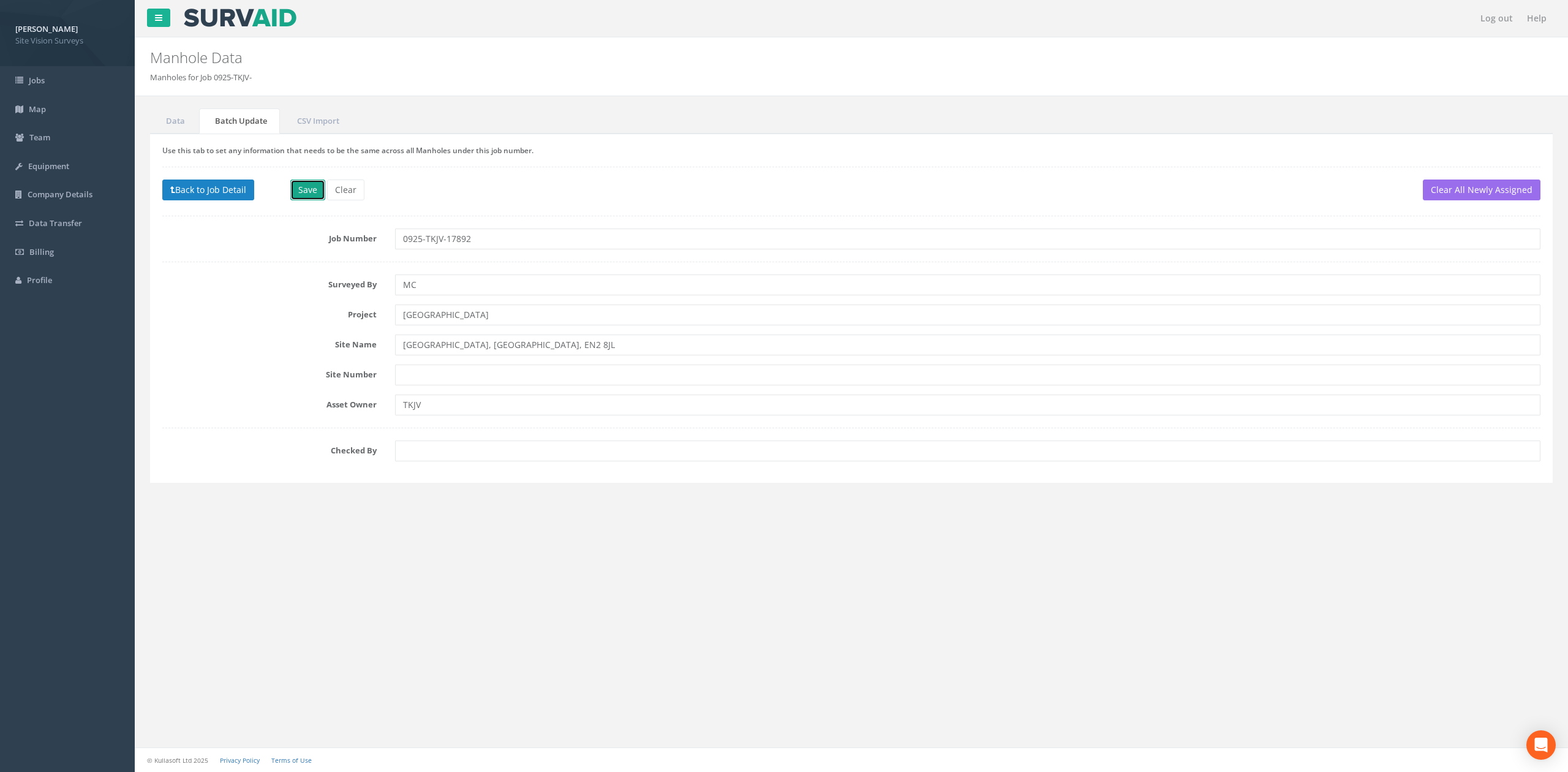
click at [314, 187] on button "Save" at bounding box center [307, 189] width 35 height 20
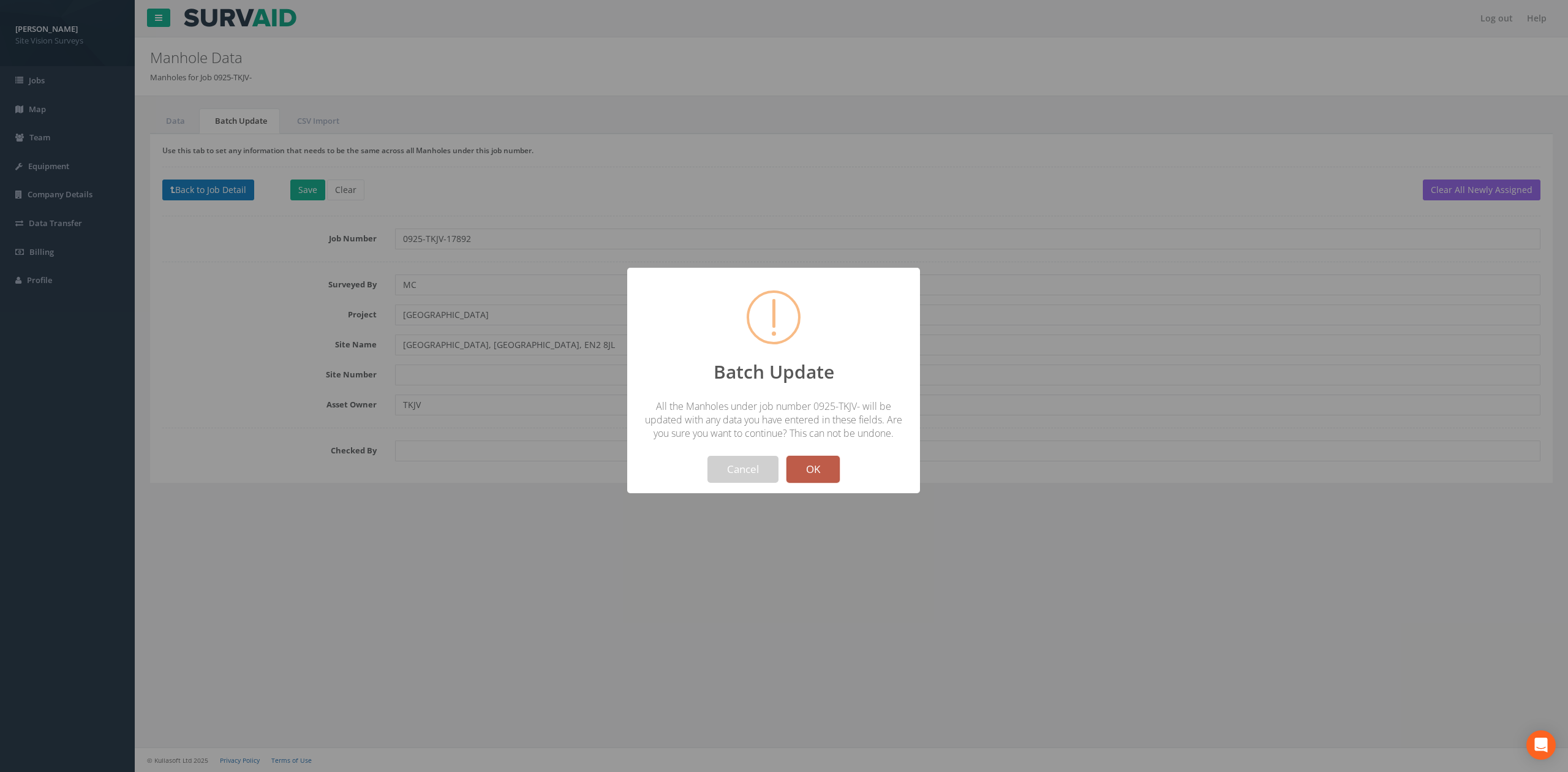
click at [826, 465] on button "OK" at bounding box center [813, 469] width 53 height 27
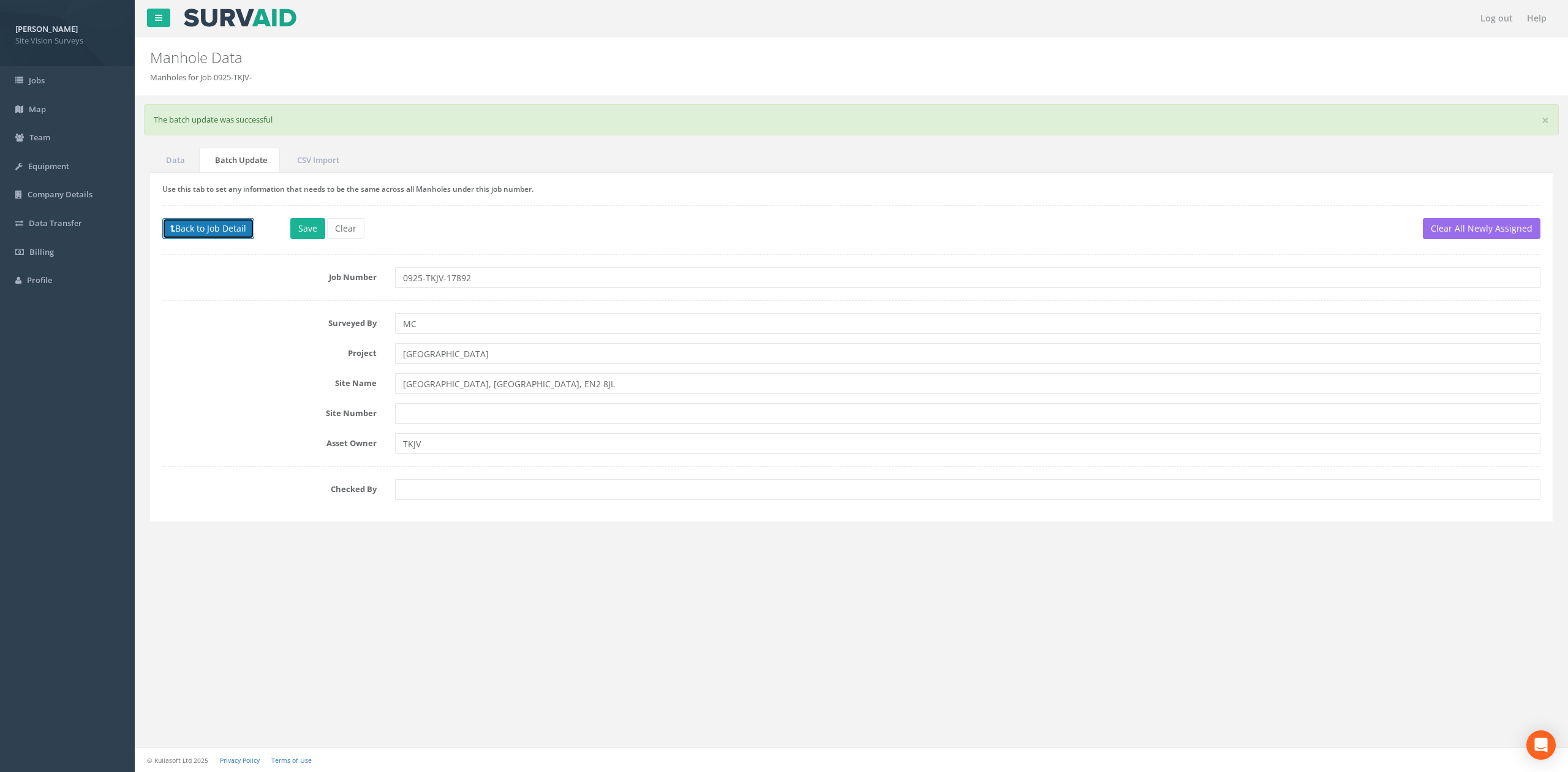
click at [237, 226] on button "Back to Job Detail" at bounding box center [208, 228] width 92 height 20
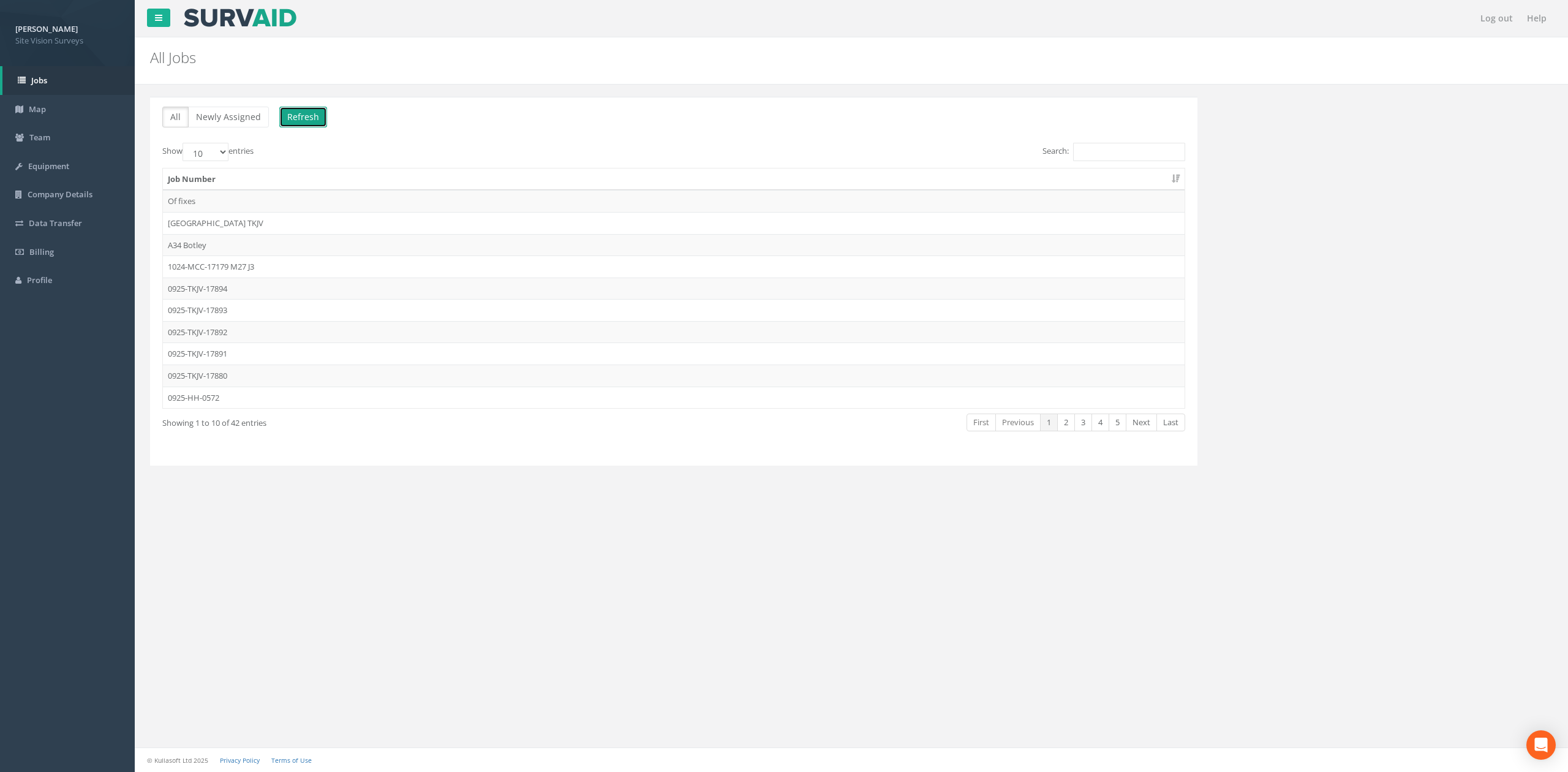
click at [296, 116] on button "Refresh" at bounding box center [303, 117] width 48 height 20
click at [243, 329] on td "0925-TKJV-17892" at bounding box center [674, 332] width 1022 height 22
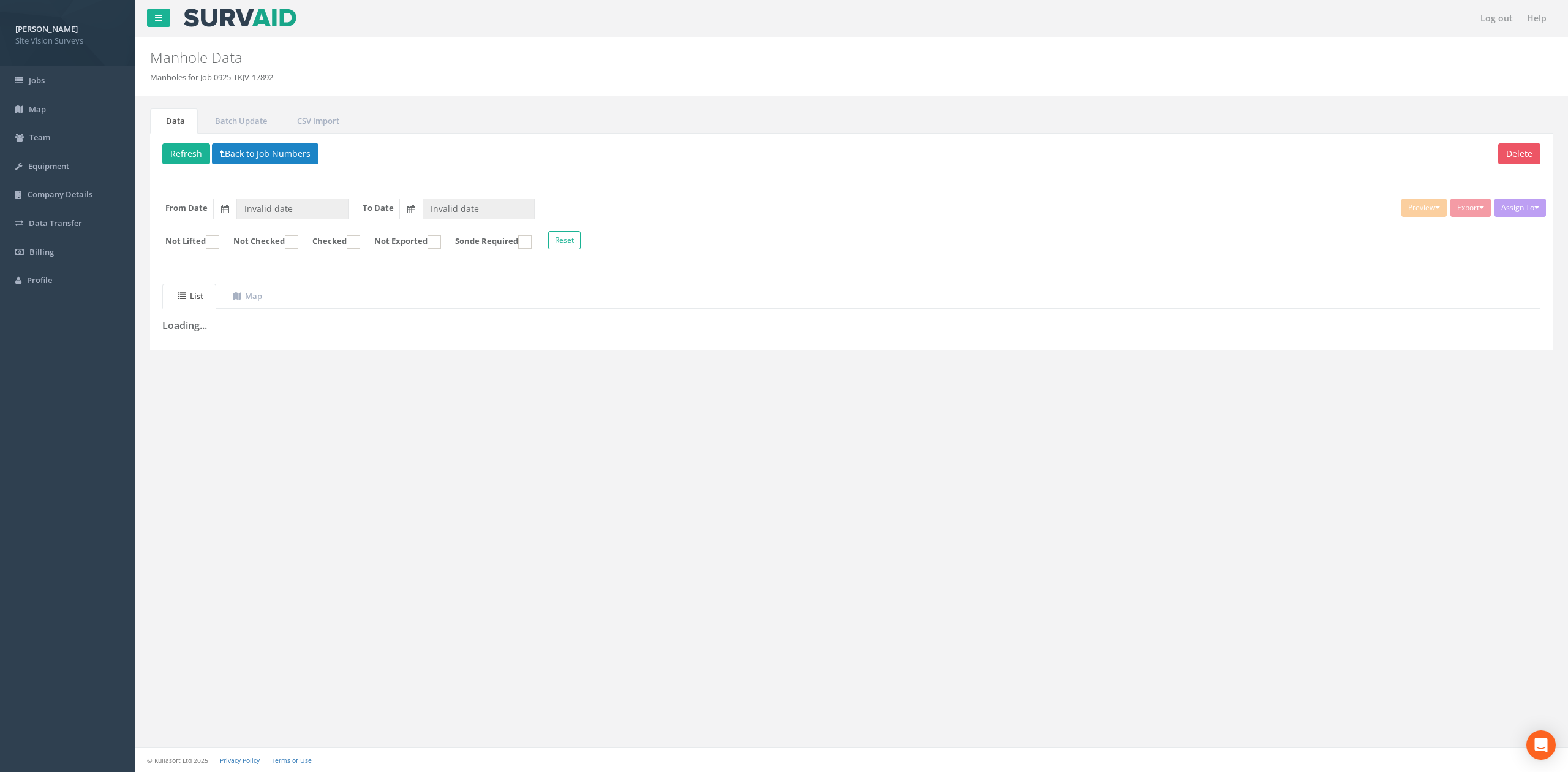
type input "[DATE]"
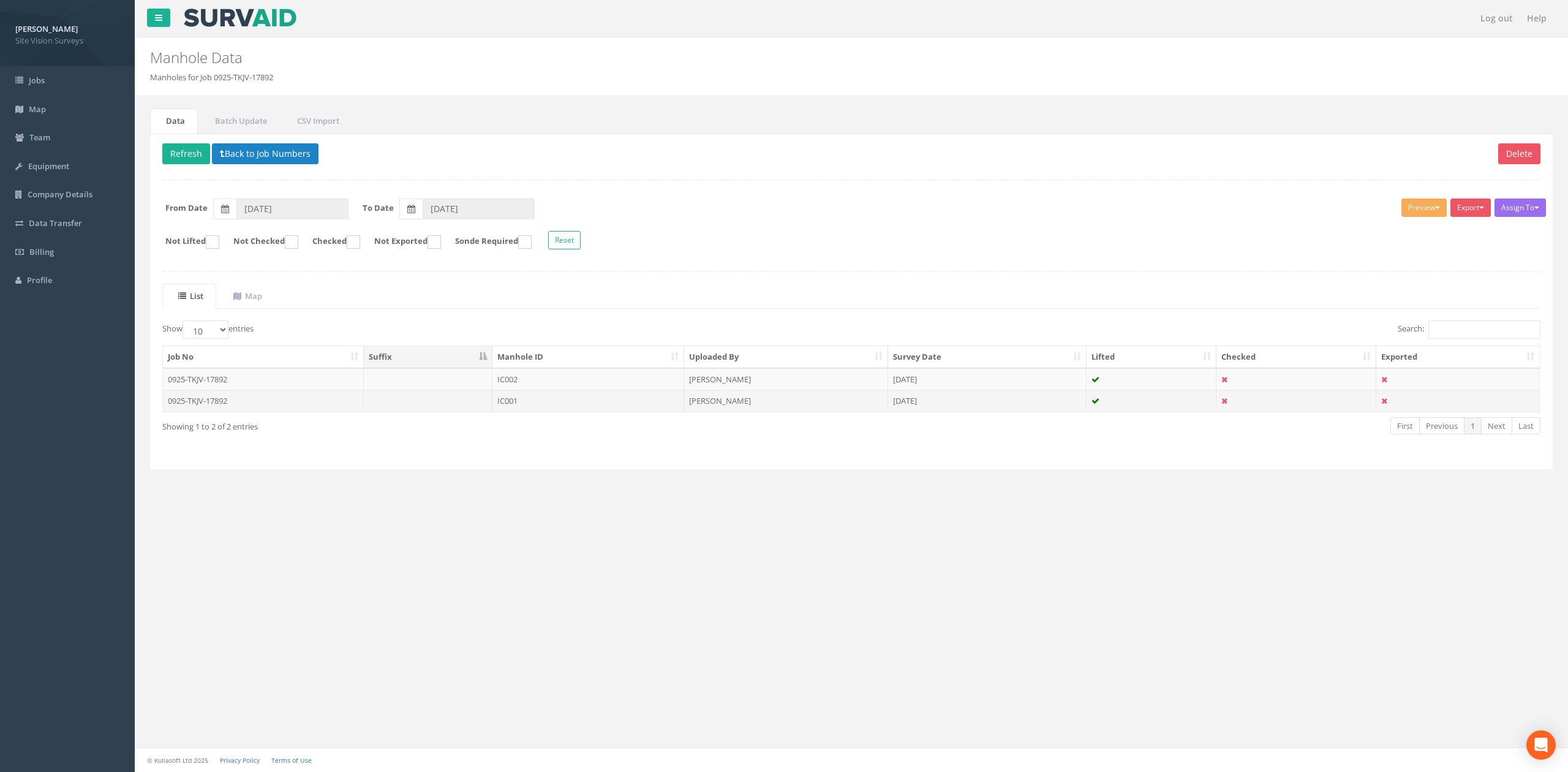
click at [486, 407] on td at bounding box center [428, 401] width 129 height 22
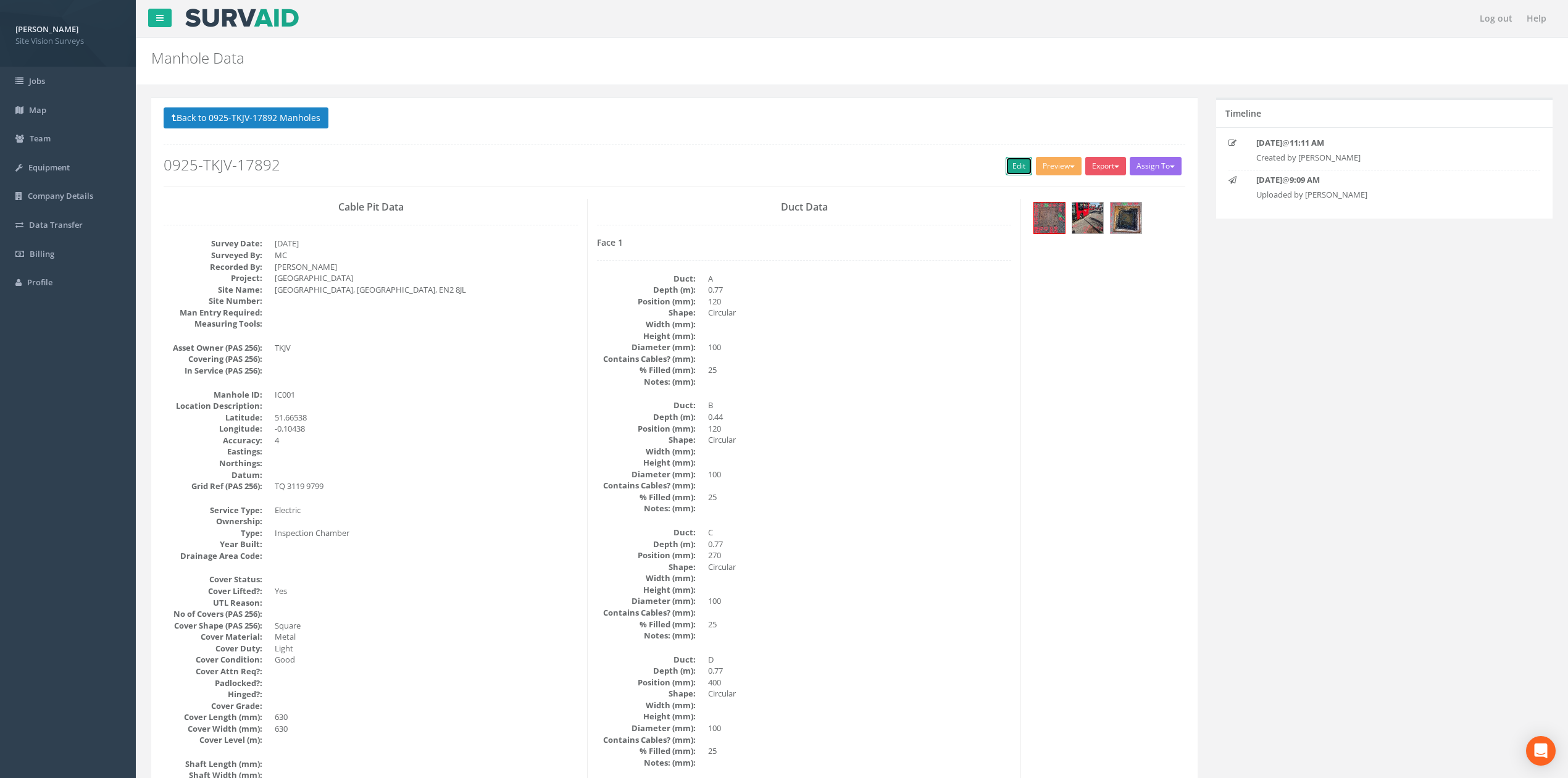
click at [1025, 170] on link "Edit" at bounding box center [1019, 166] width 27 height 18
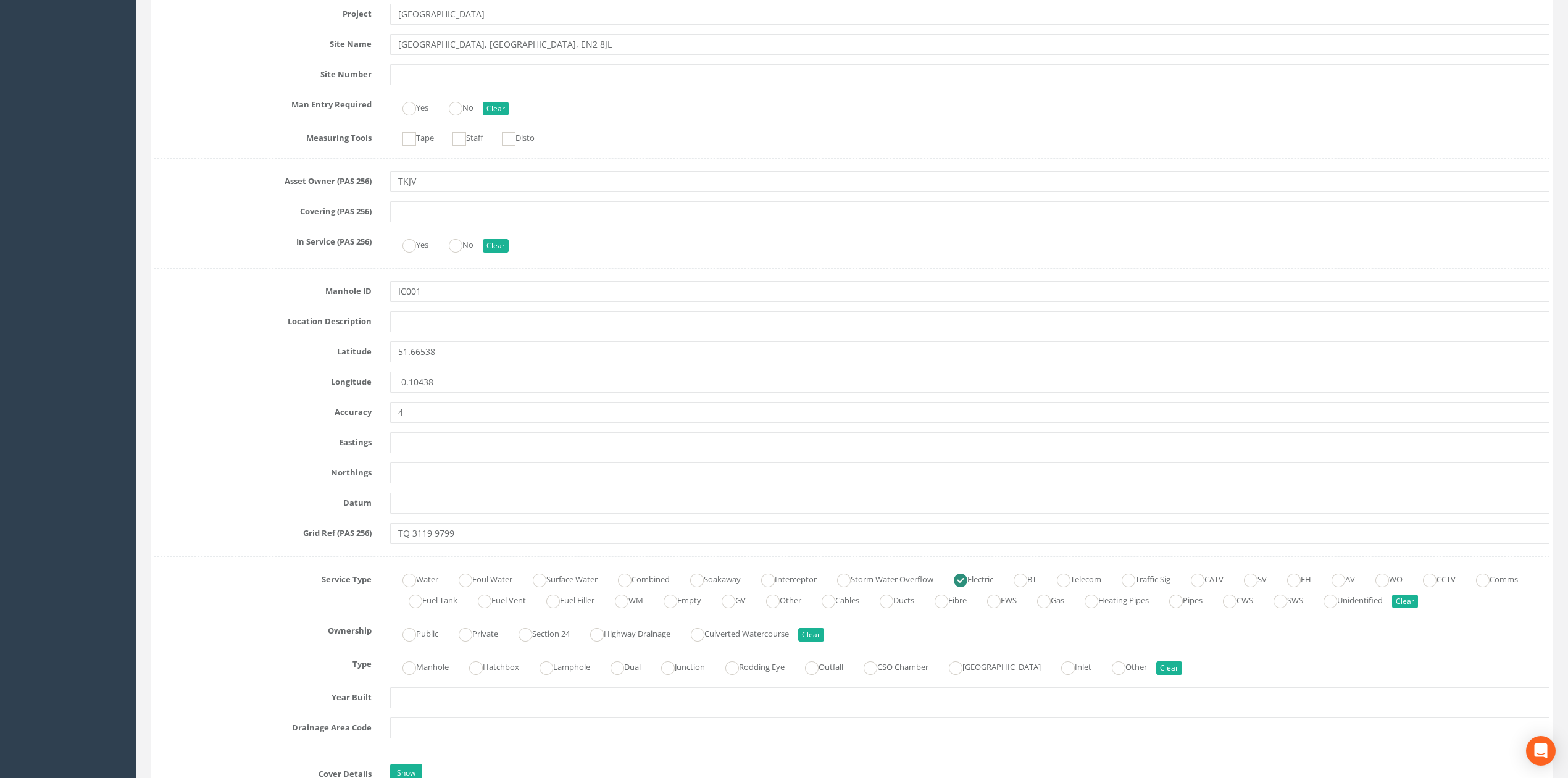
scroll to position [411, 0]
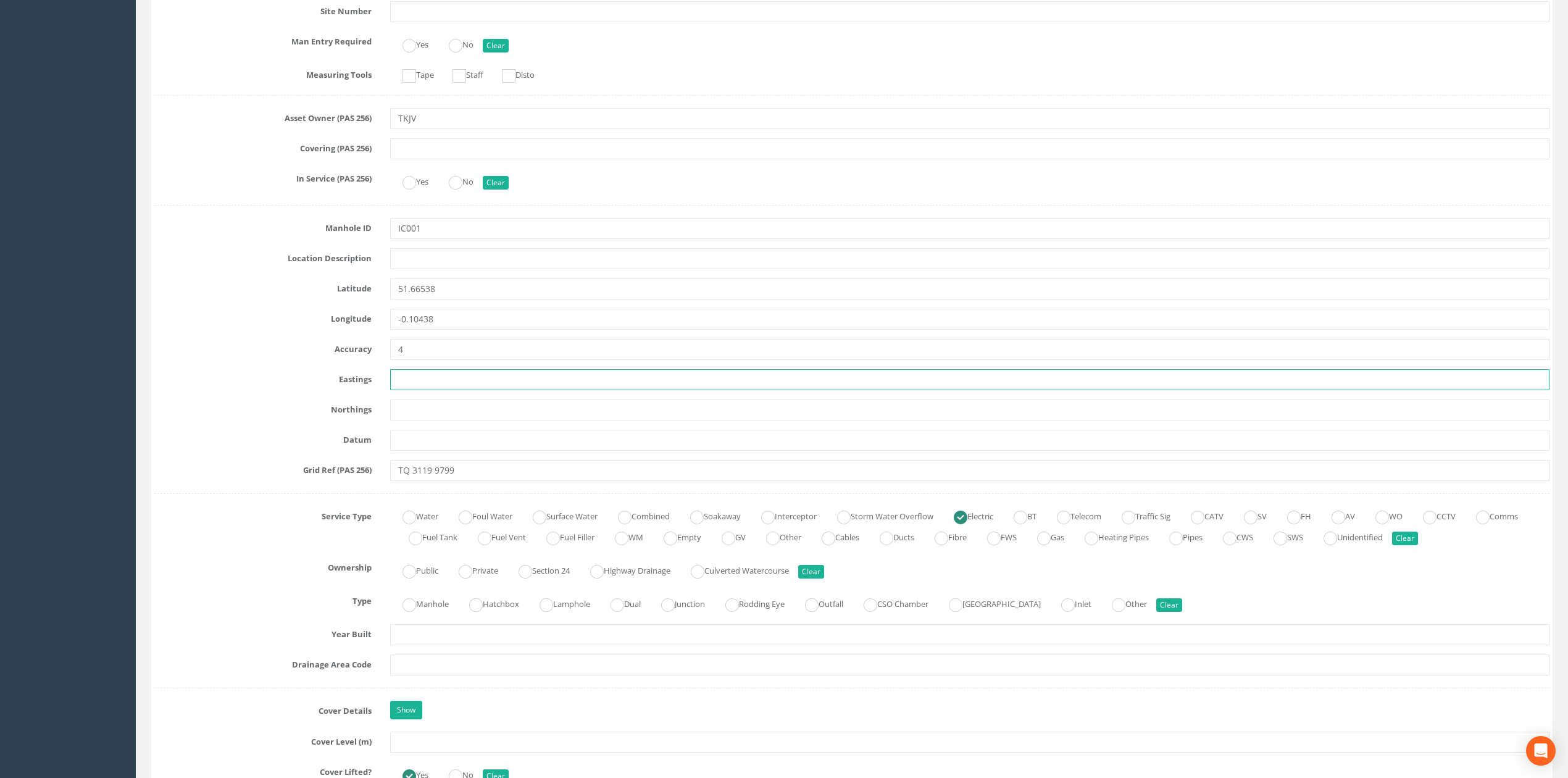
click at [462, 383] on input "text" at bounding box center [970, 379] width 1159 height 21
paste input "531196.820"
type input "531196.820"
click at [421, 415] on input "text" at bounding box center [970, 410] width 1159 height 21
paste input "197991.720"
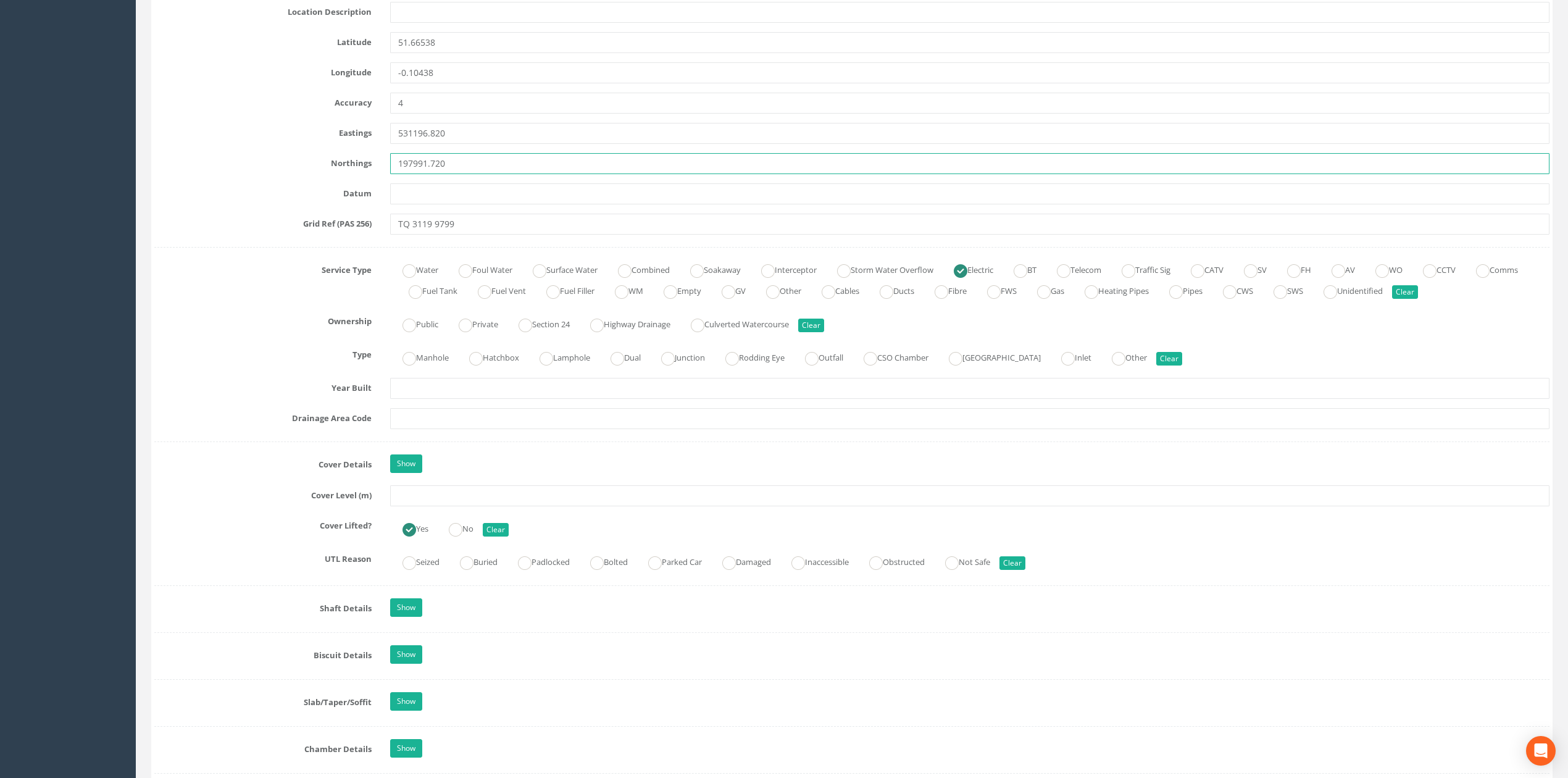
scroll to position [658, 0]
type input "197991.720"
click at [455, 505] on input "text" at bounding box center [970, 495] width 1159 height 21
type input "69.85"
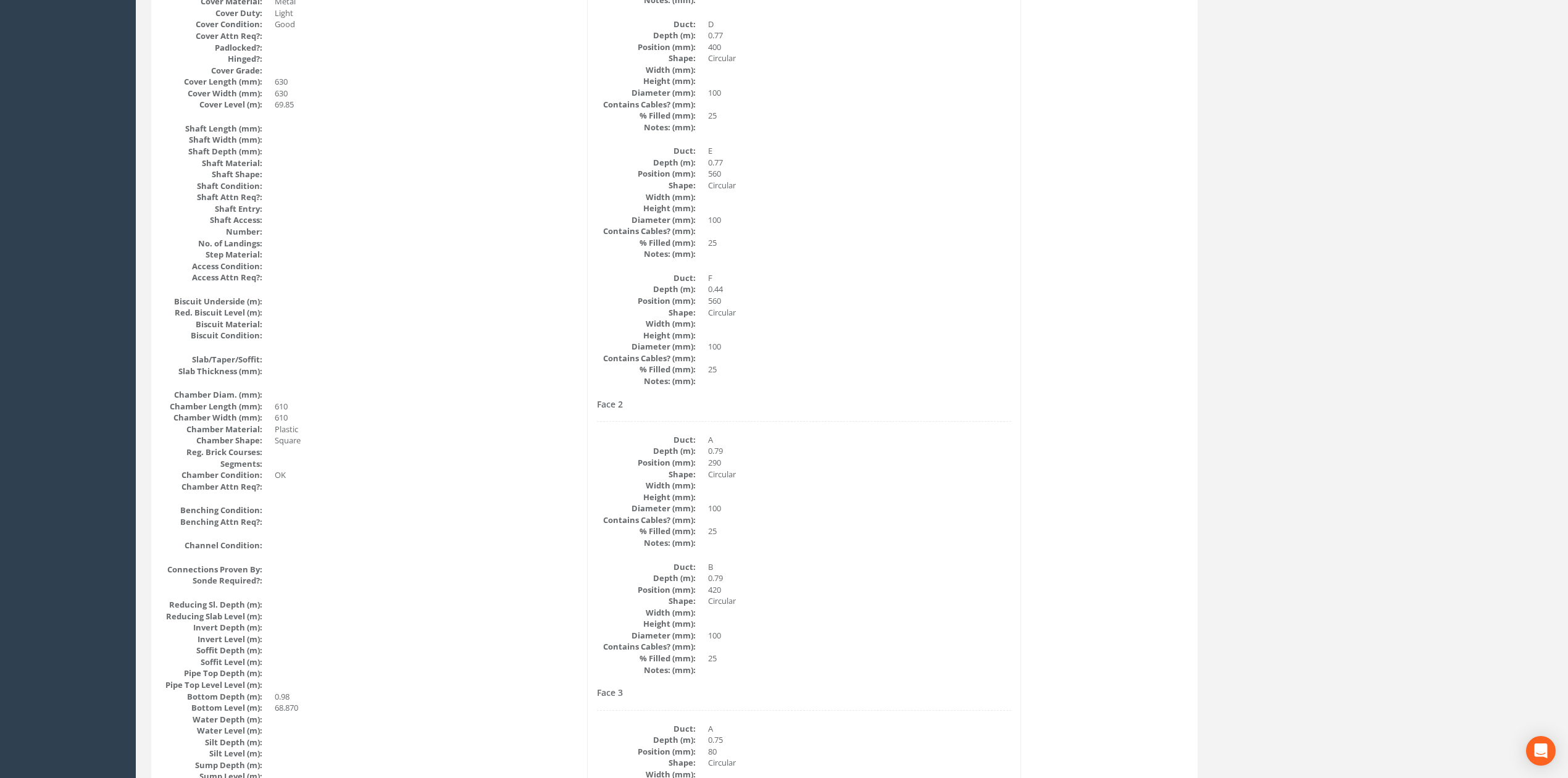
scroll to position [0, 0]
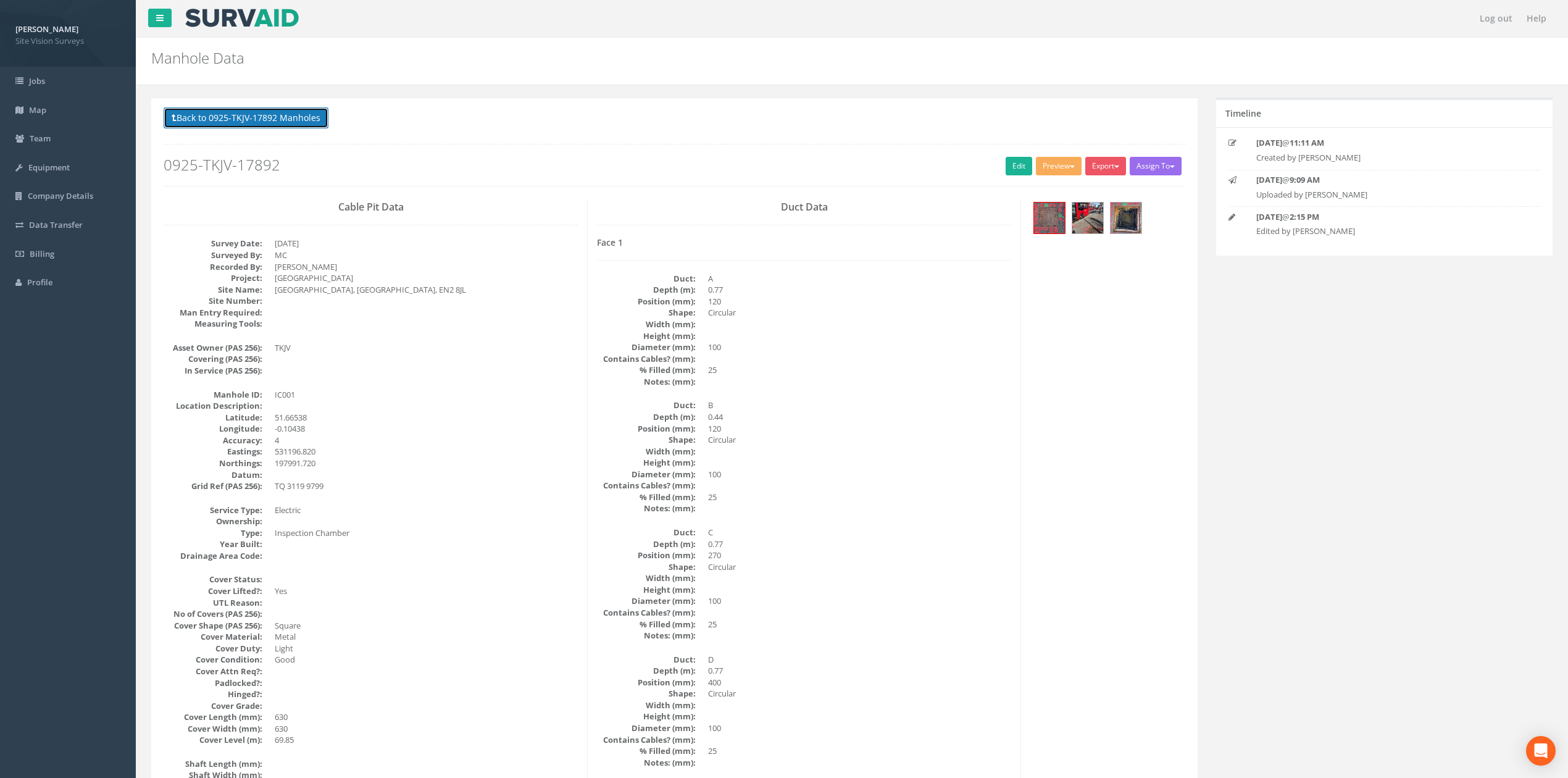
click at [306, 120] on button "Back to 0925-TKJV-17892 Manholes" at bounding box center [246, 118] width 165 height 21
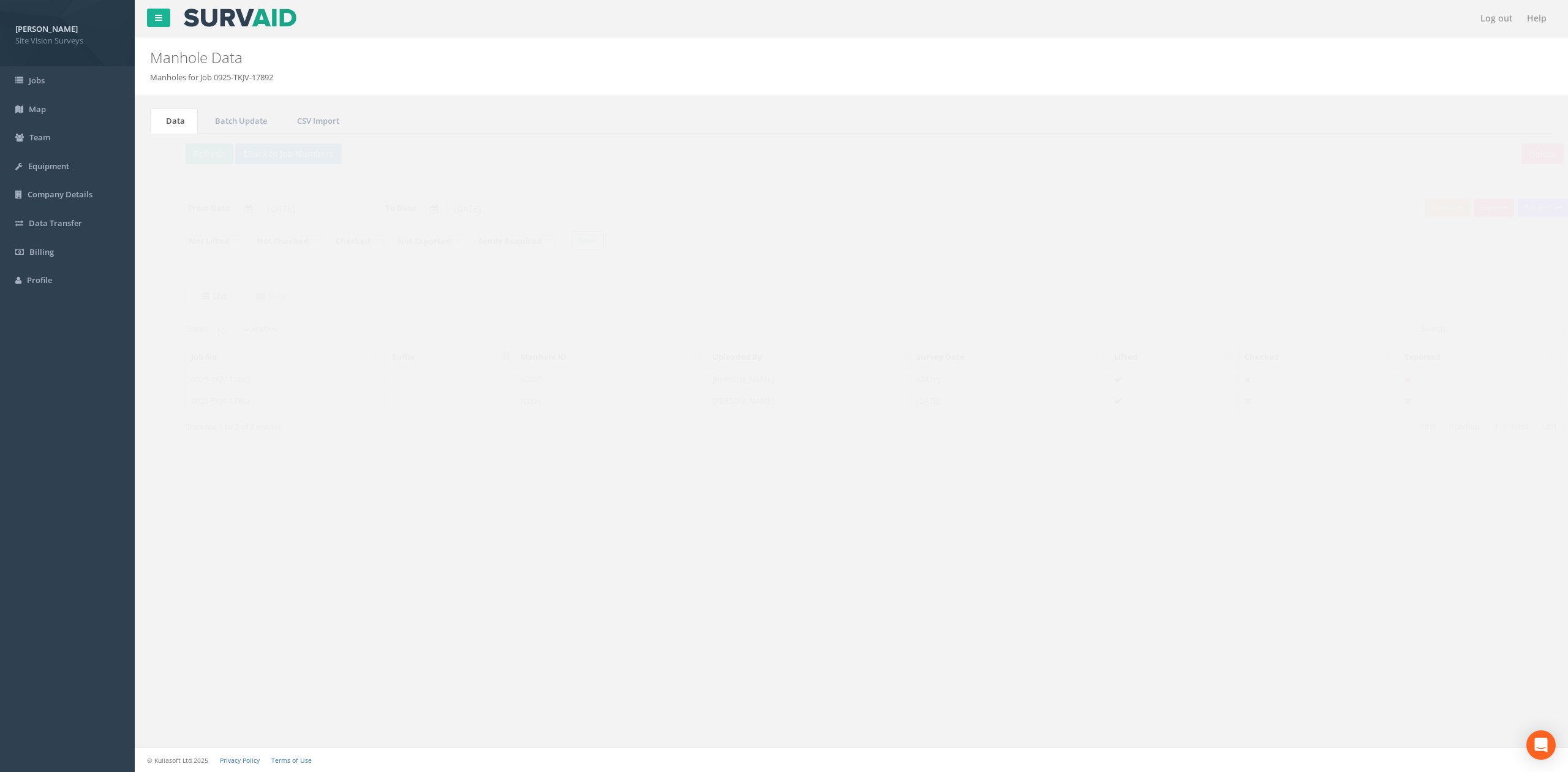
click at [589, 383] on td "IC002" at bounding box center [589, 379] width 192 height 22
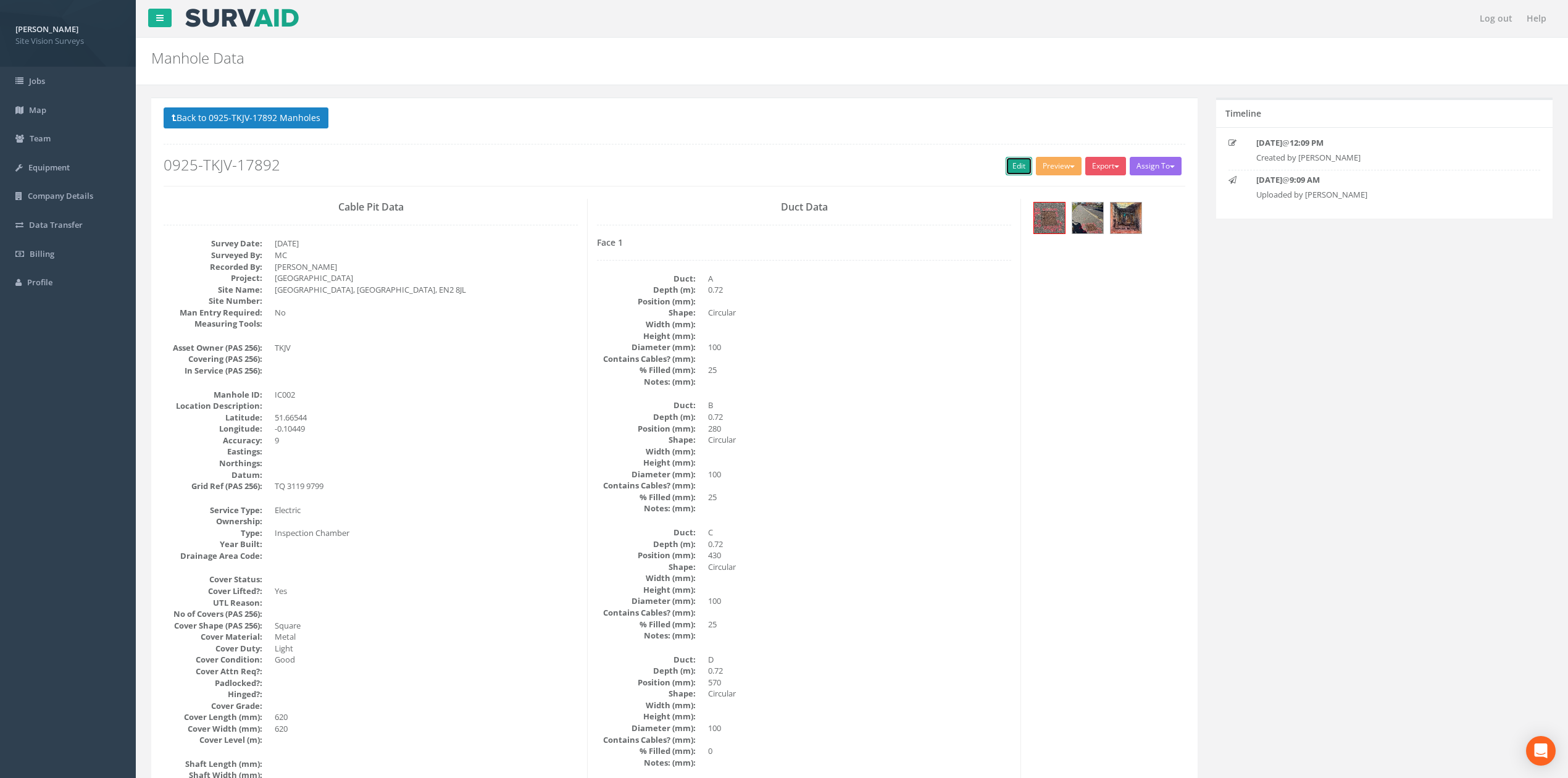
click at [1012, 161] on link "Edit" at bounding box center [1019, 166] width 27 height 18
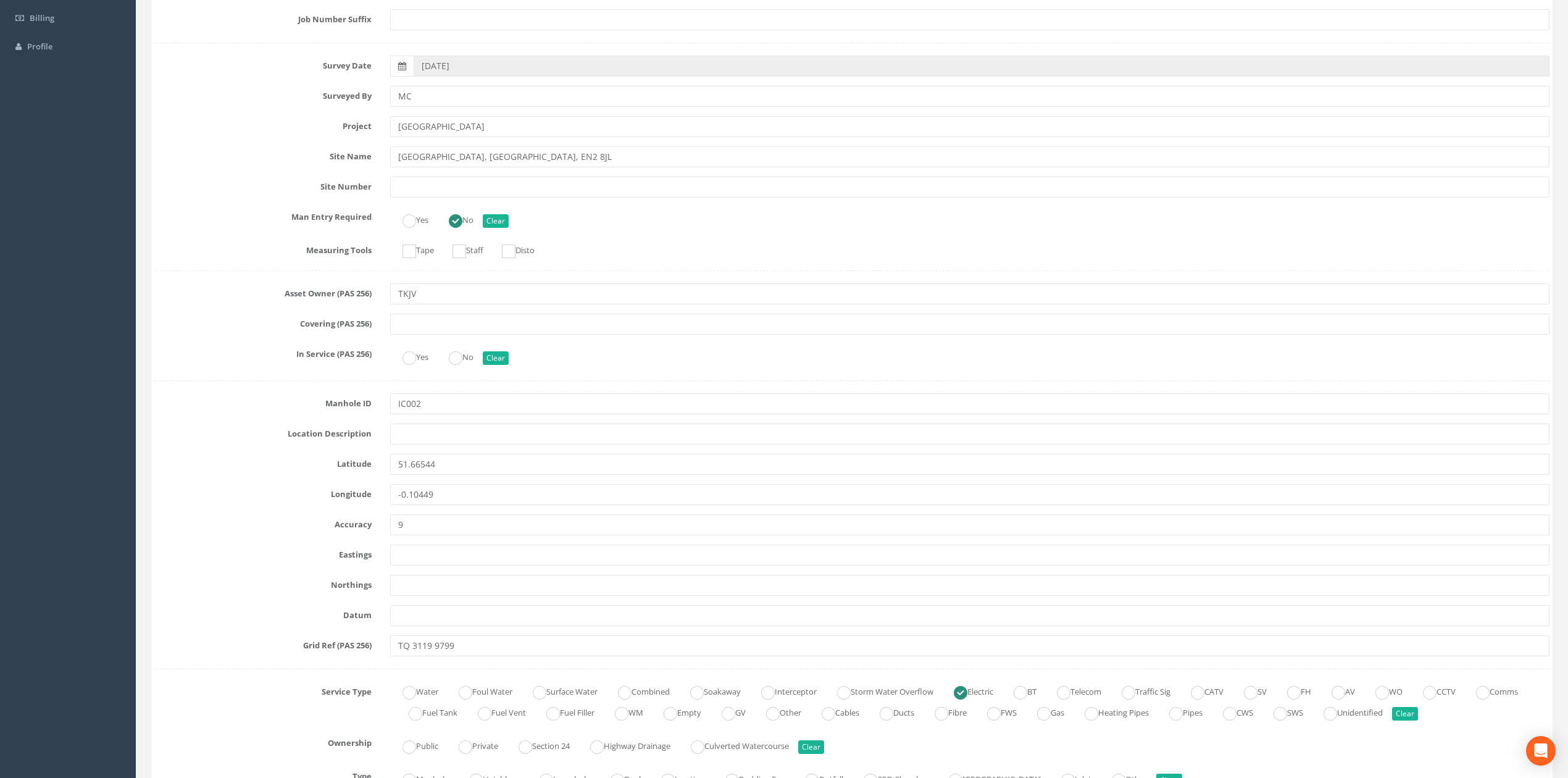
scroll to position [494, 0]
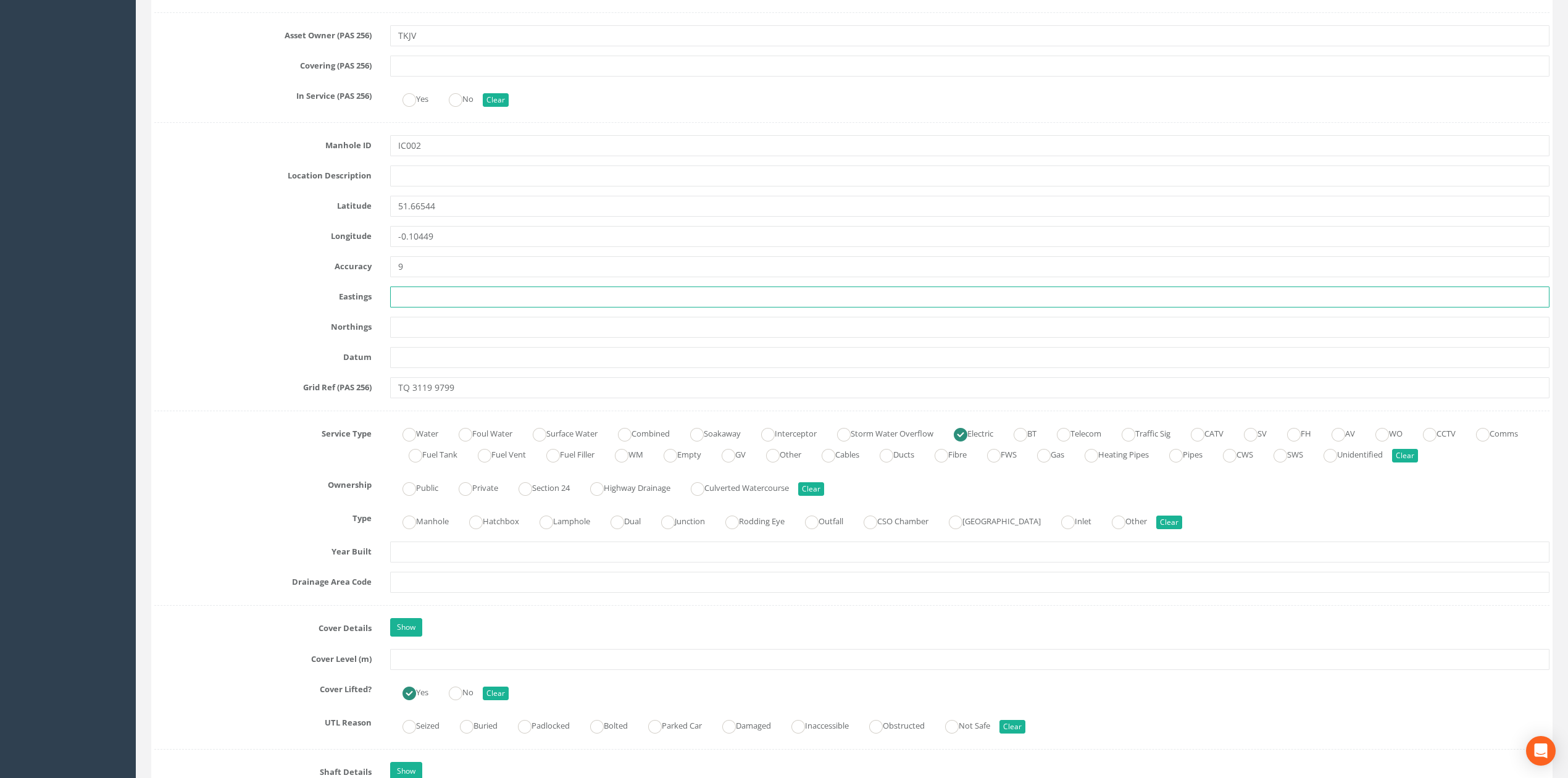
click at [431, 296] on input "text" at bounding box center [970, 297] width 1159 height 21
paste input "531186.300"
type input "531186.300"
click at [497, 324] on input "text" at bounding box center [970, 327] width 1159 height 21
paste input "197997.680"
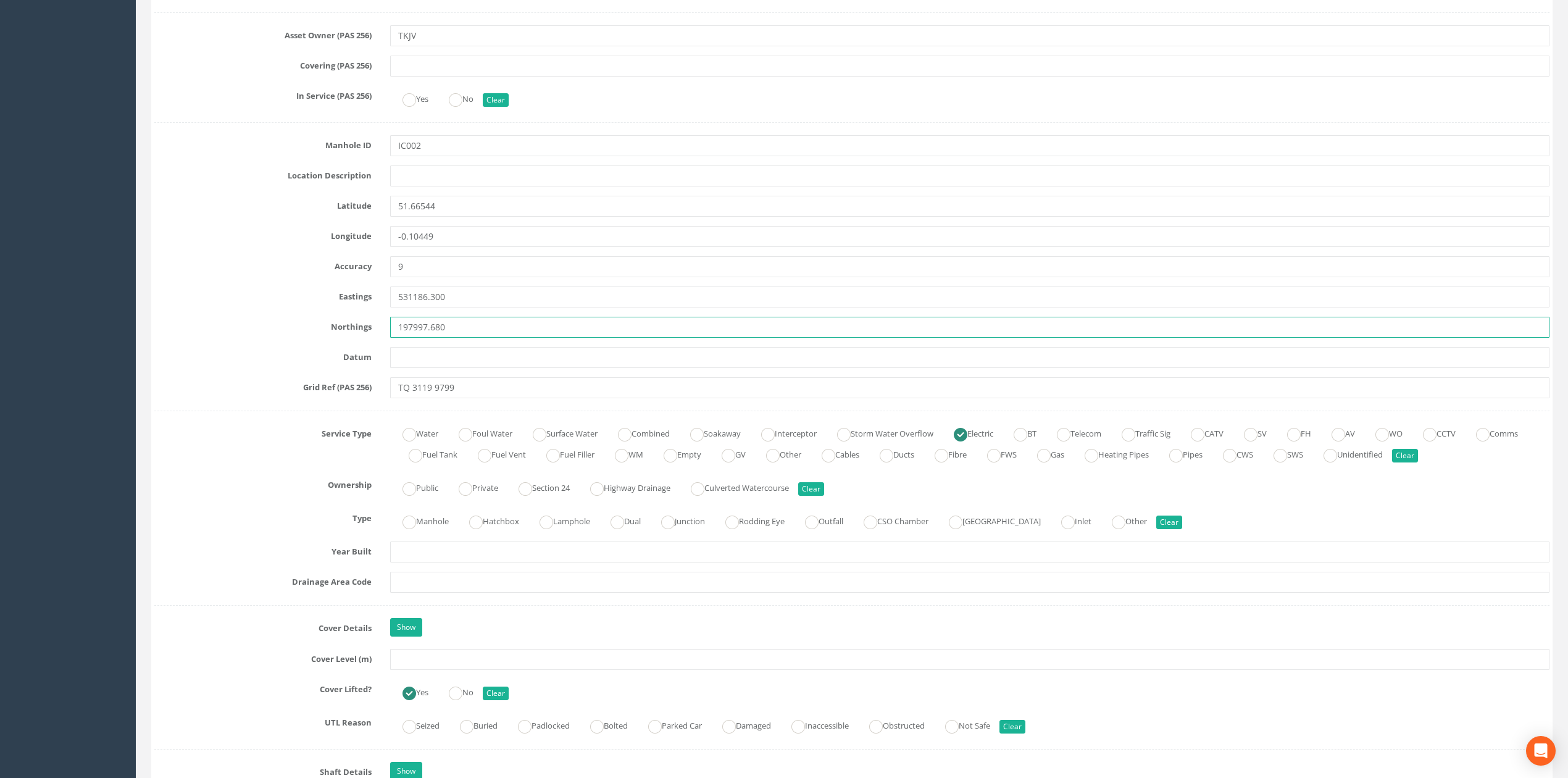
type input "197997.680"
drag, startPoint x: 451, startPoint y: 653, endPoint x: 471, endPoint y: 669, distance: 25.6
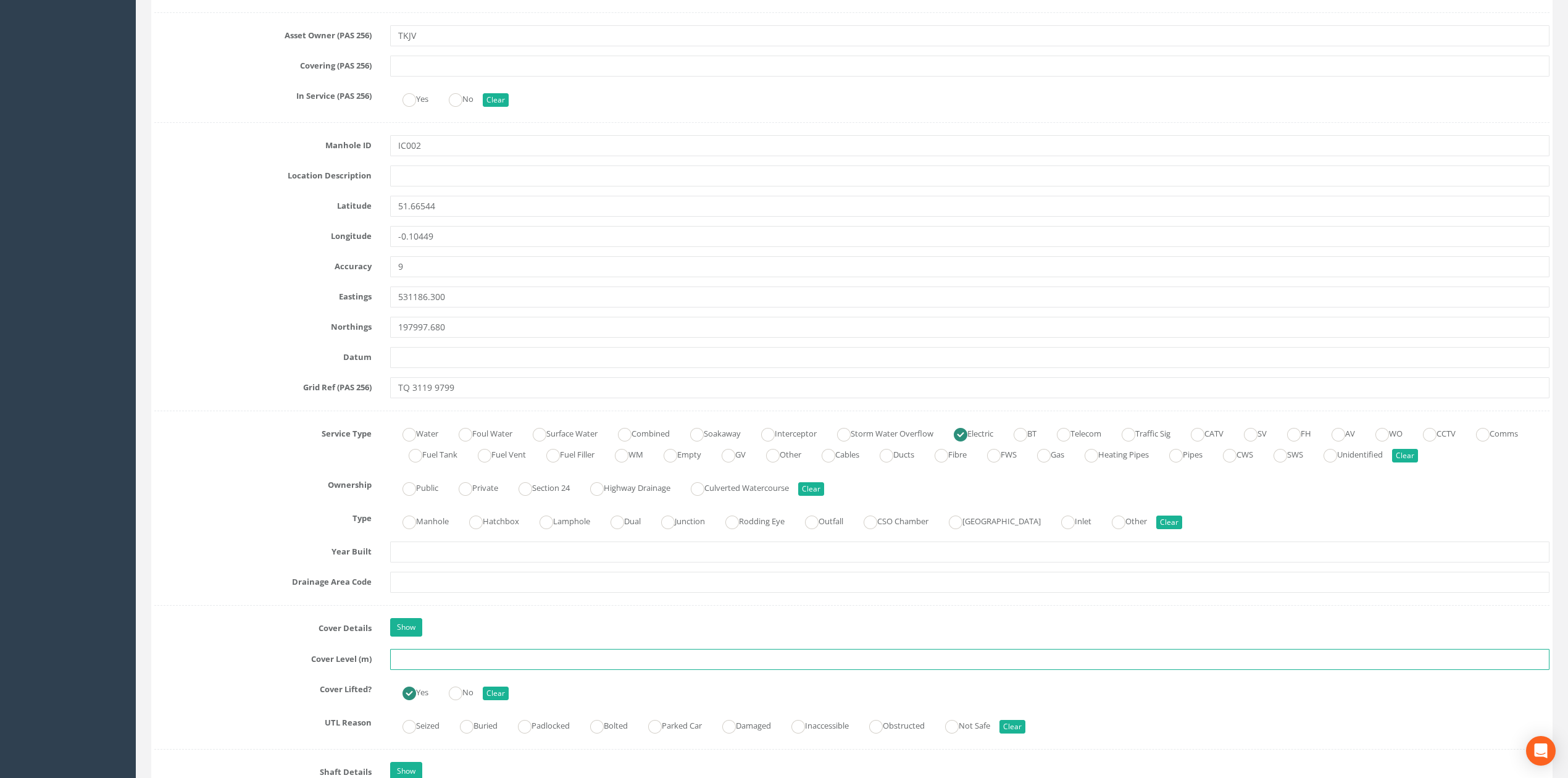
click at [471, 669] on input "text" at bounding box center [970, 659] width 1159 height 21
click at [511, 662] on input "text" at bounding box center [970, 659] width 1159 height 21
type input "69.82"
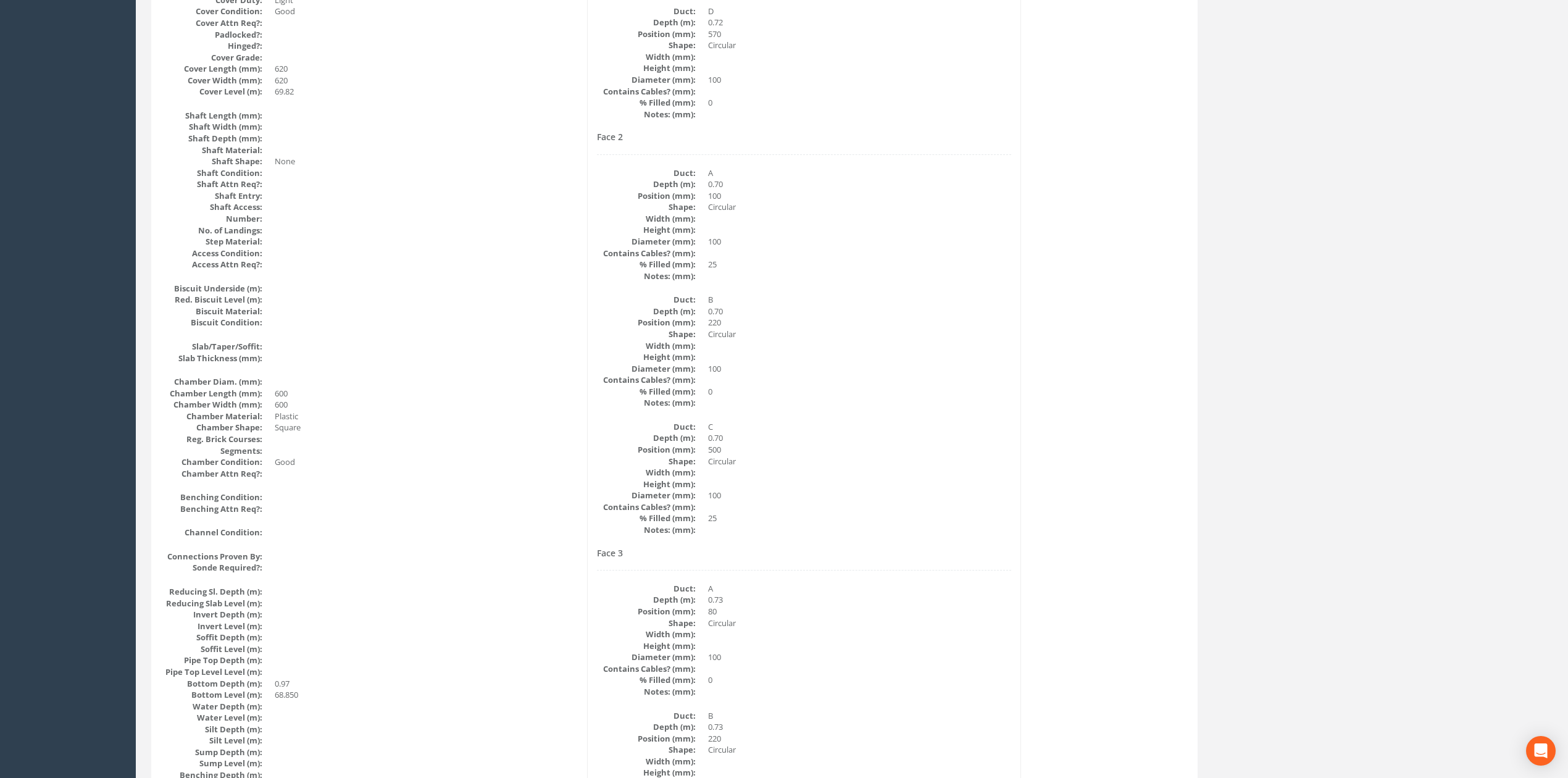
scroll to position [0, 0]
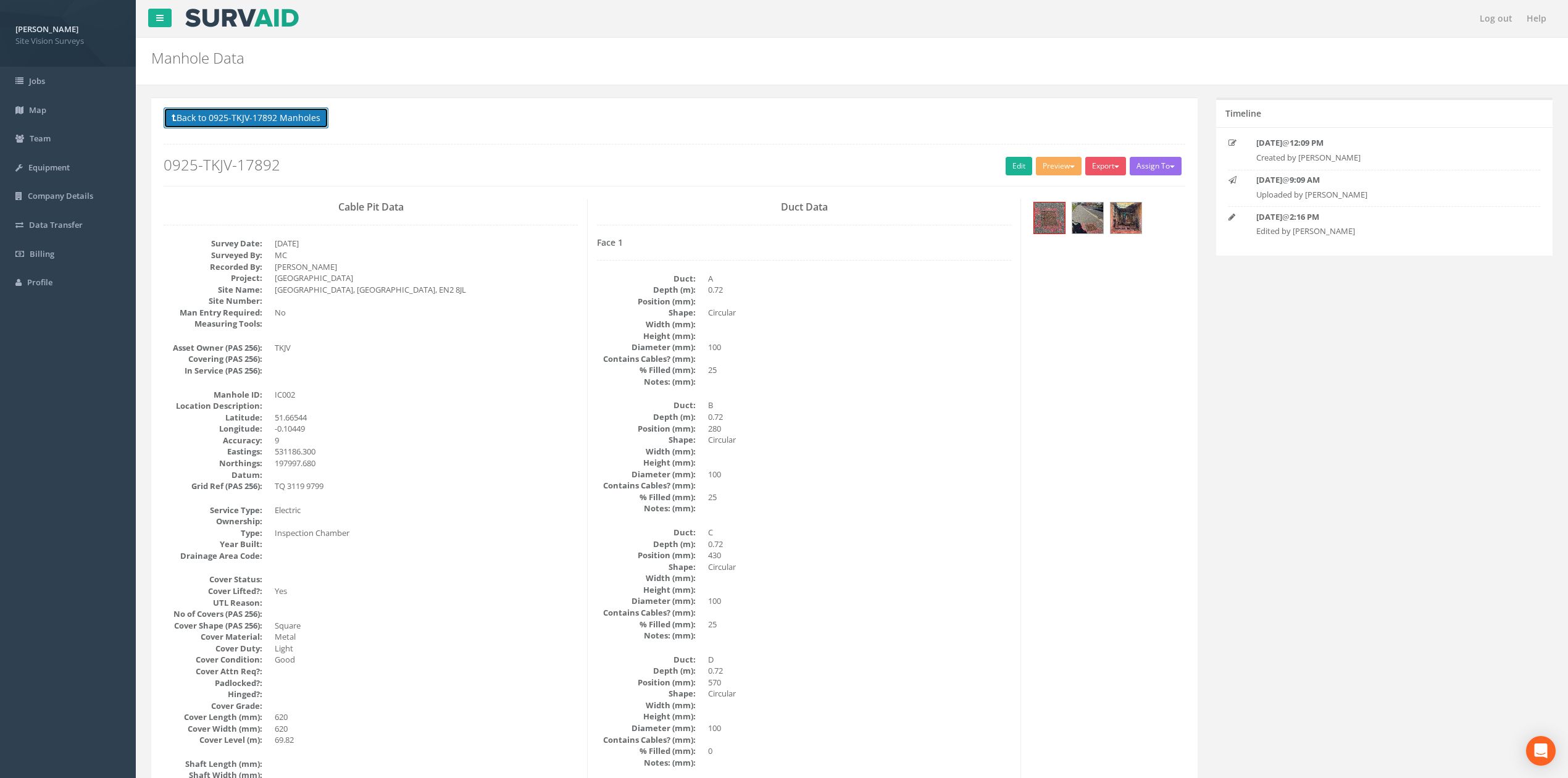
click at [282, 122] on button "Back to 0925-TKJV-17892 Manholes" at bounding box center [246, 118] width 165 height 21
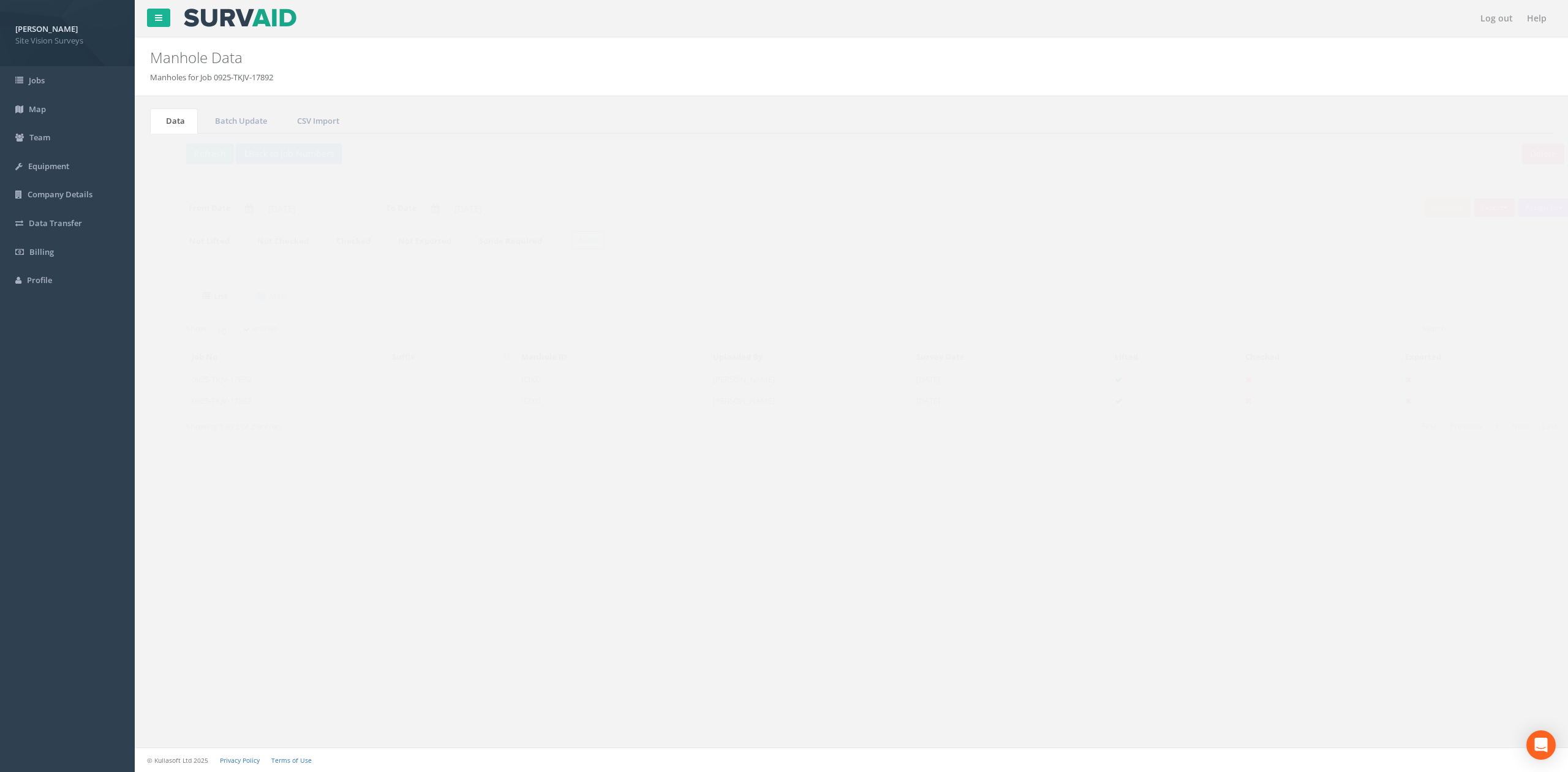
click at [590, 359] on th "Manhole ID" at bounding box center [589, 357] width 192 height 22
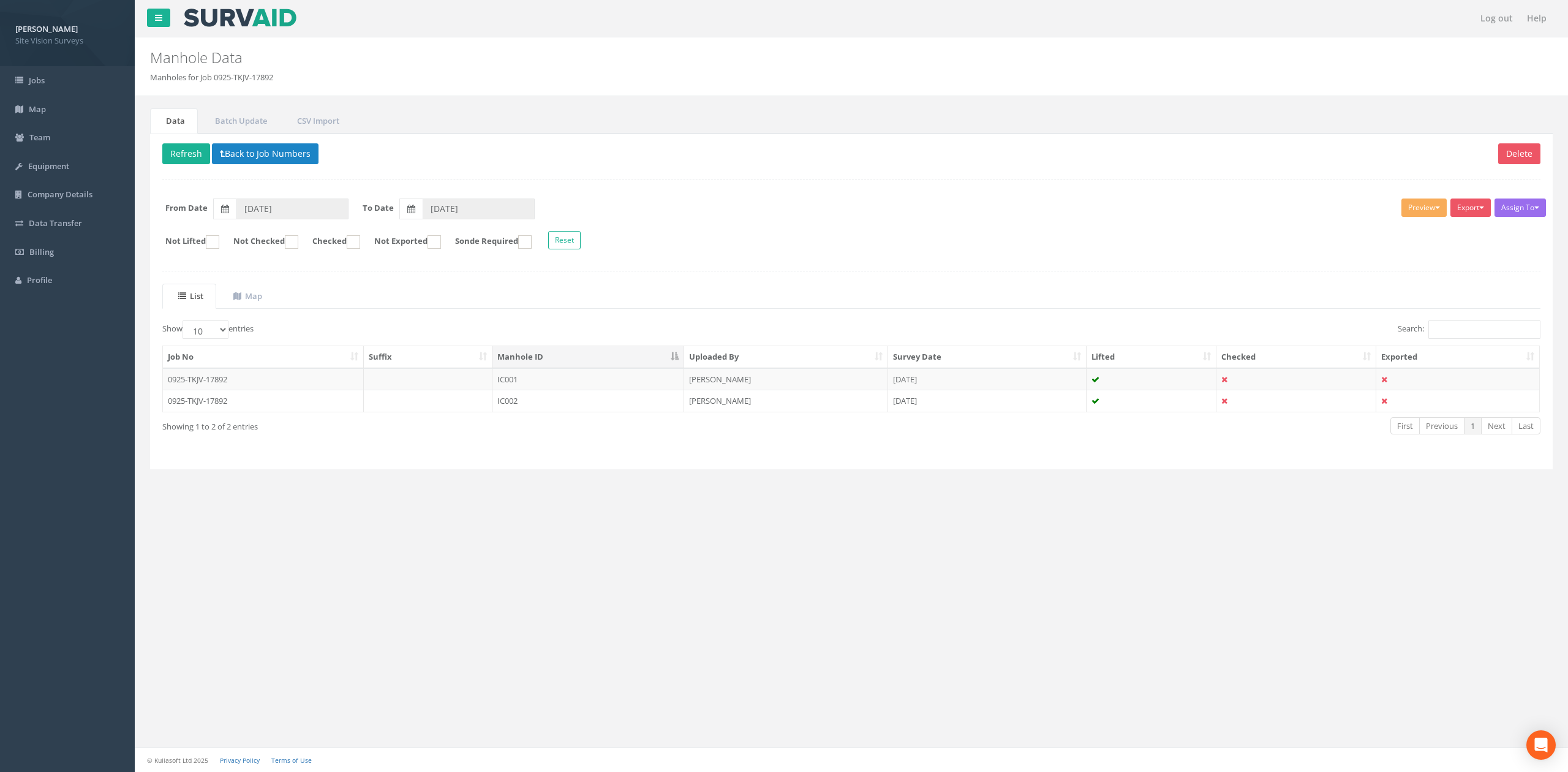
click at [1401, 220] on div "Preview SVS IC SVS MH Heathrow United Utilities SurvAid IC SurvAid Manhole Manh…" at bounding box center [1426, 209] width 49 height 21
click at [1401, 219] on div "Preview SVS IC SVS MH Heathrow United Utilities SurvAid IC SurvAid Manhole Manh…" at bounding box center [1426, 209] width 49 height 21
click at [1401, 217] on button "Preview" at bounding box center [1424, 208] width 46 height 18
click at [1399, 232] on link "SVS IC" at bounding box center [1401, 233] width 93 height 19
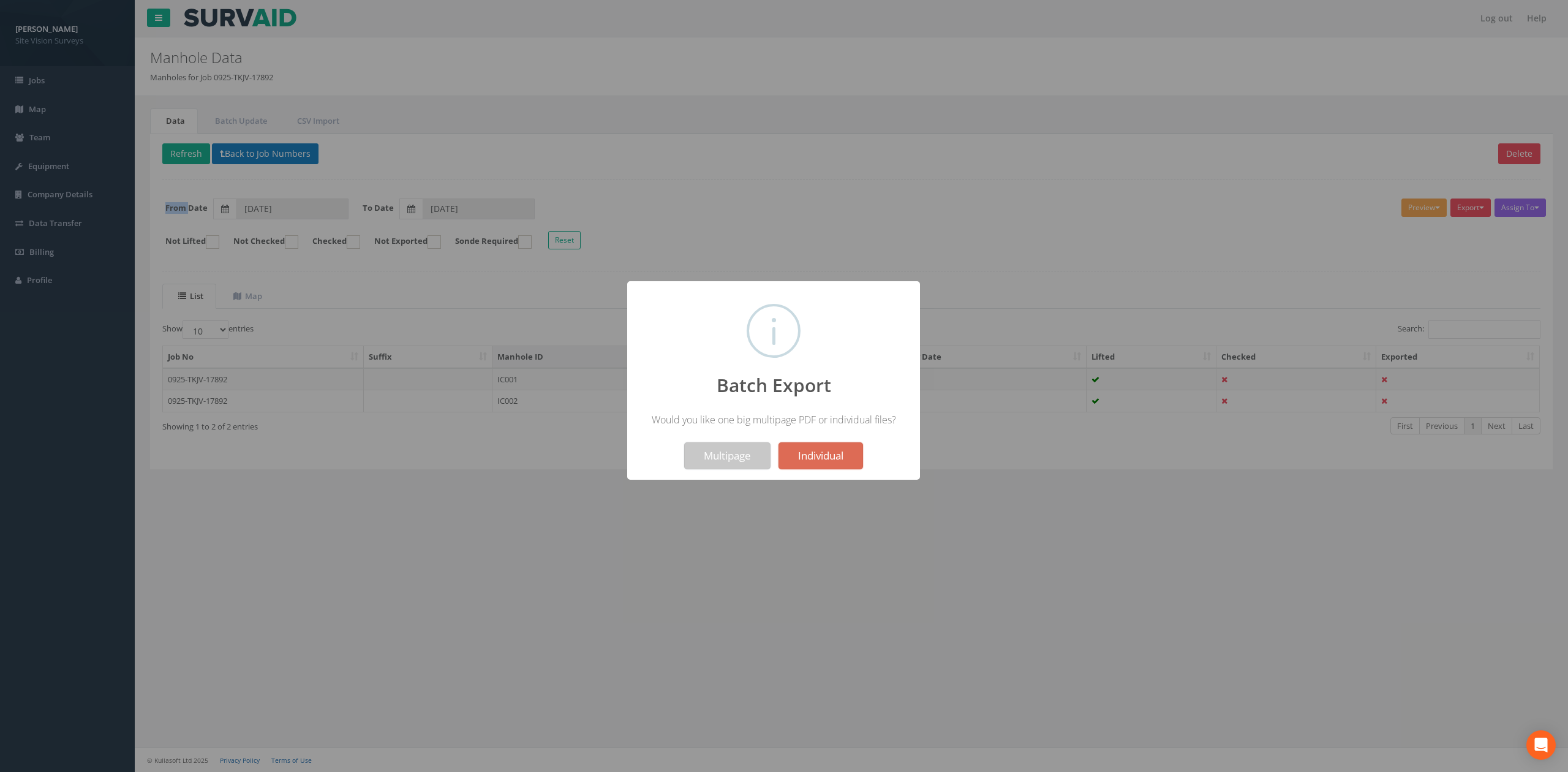
click at [724, 460] on button "Multipage" at bounding box center [728, 456] width 86 height 27
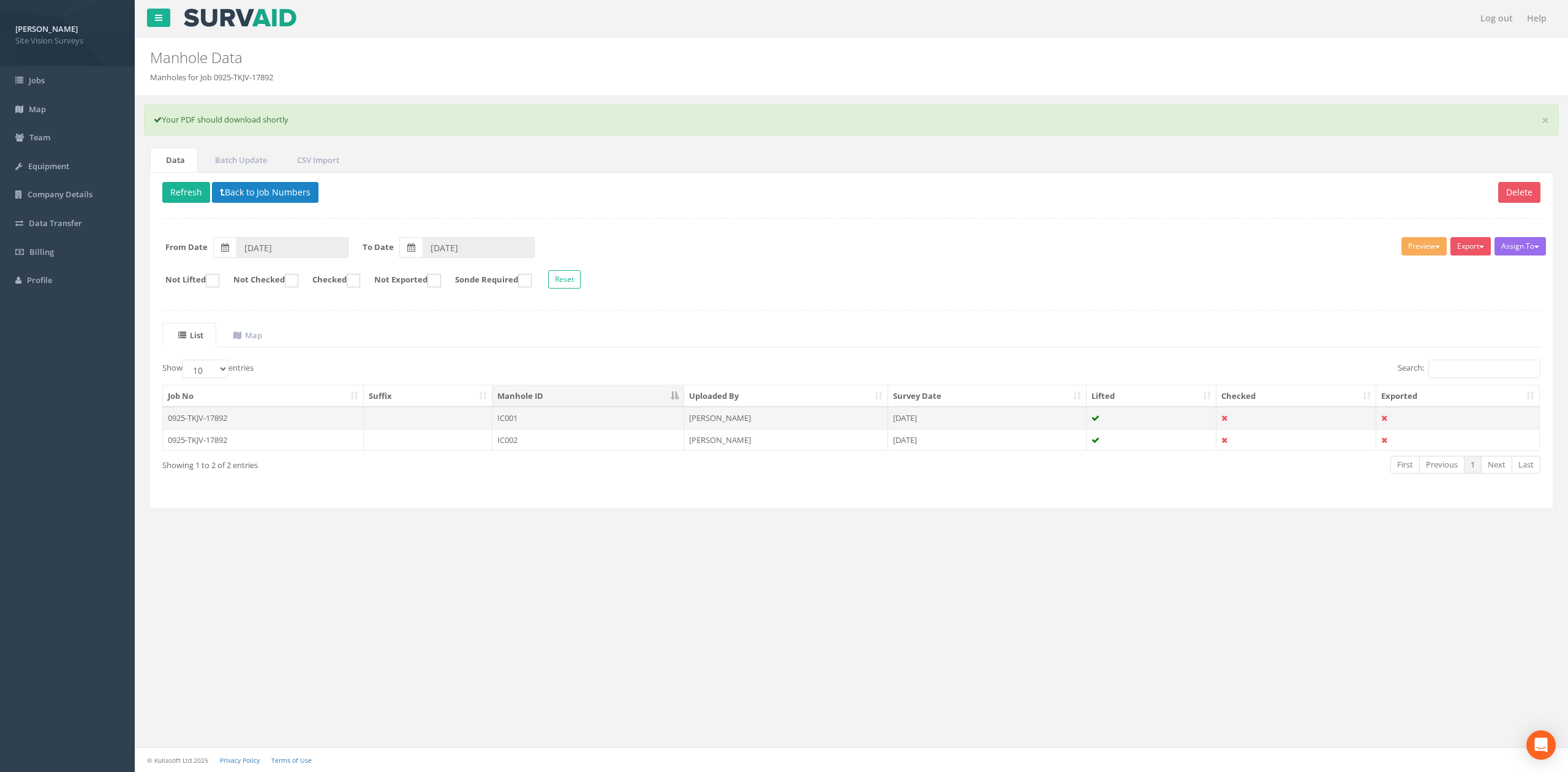
click at [640, 414] on td "IC001" at bounding box center [589, 418] width 192 height 22
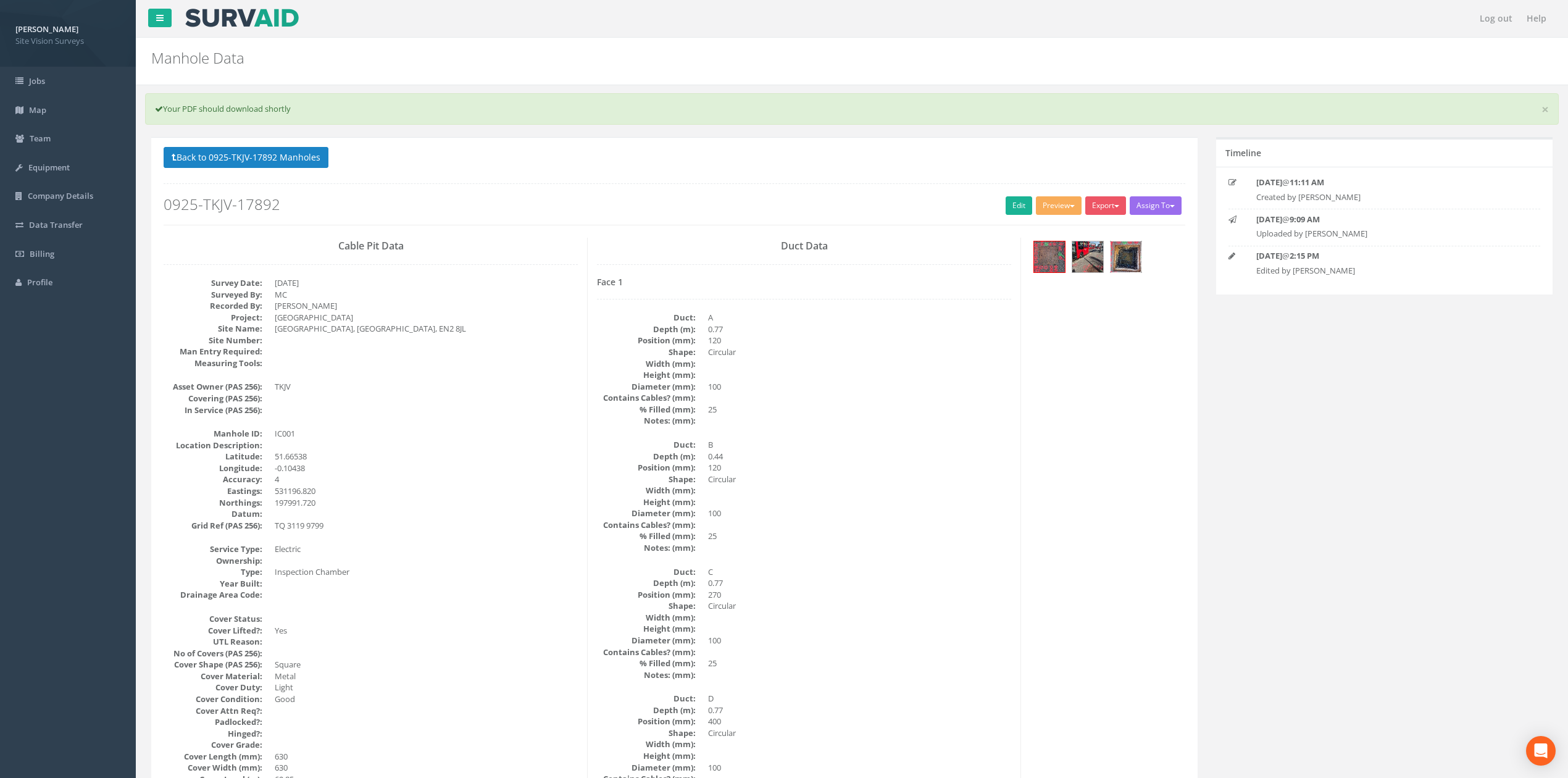
click at [1134, 259] on img at bounding box center [1125, 257] width 31 height 31
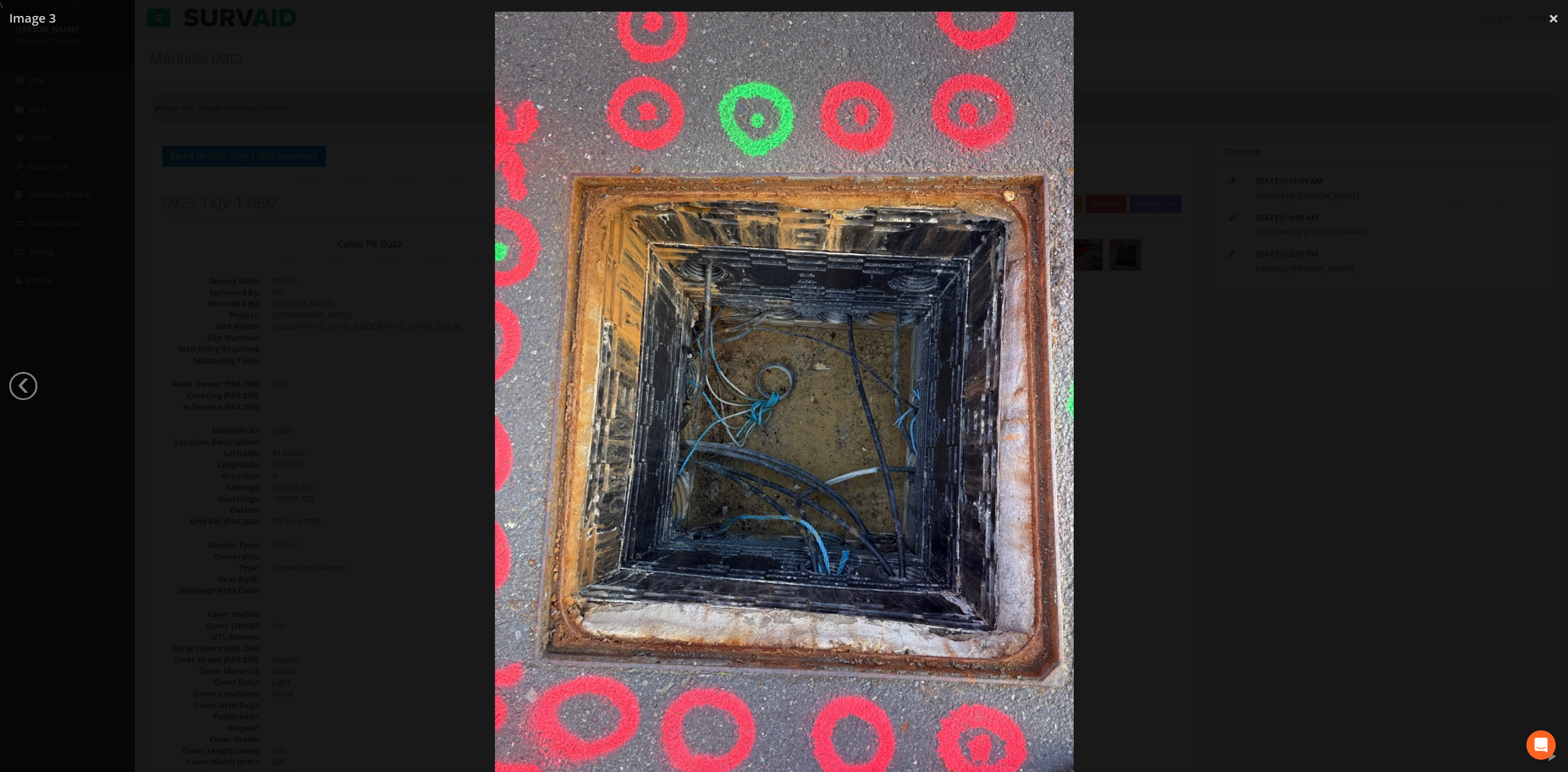
click at [346, 332] on div at bounding box center [784, 398] width 1568 height 772
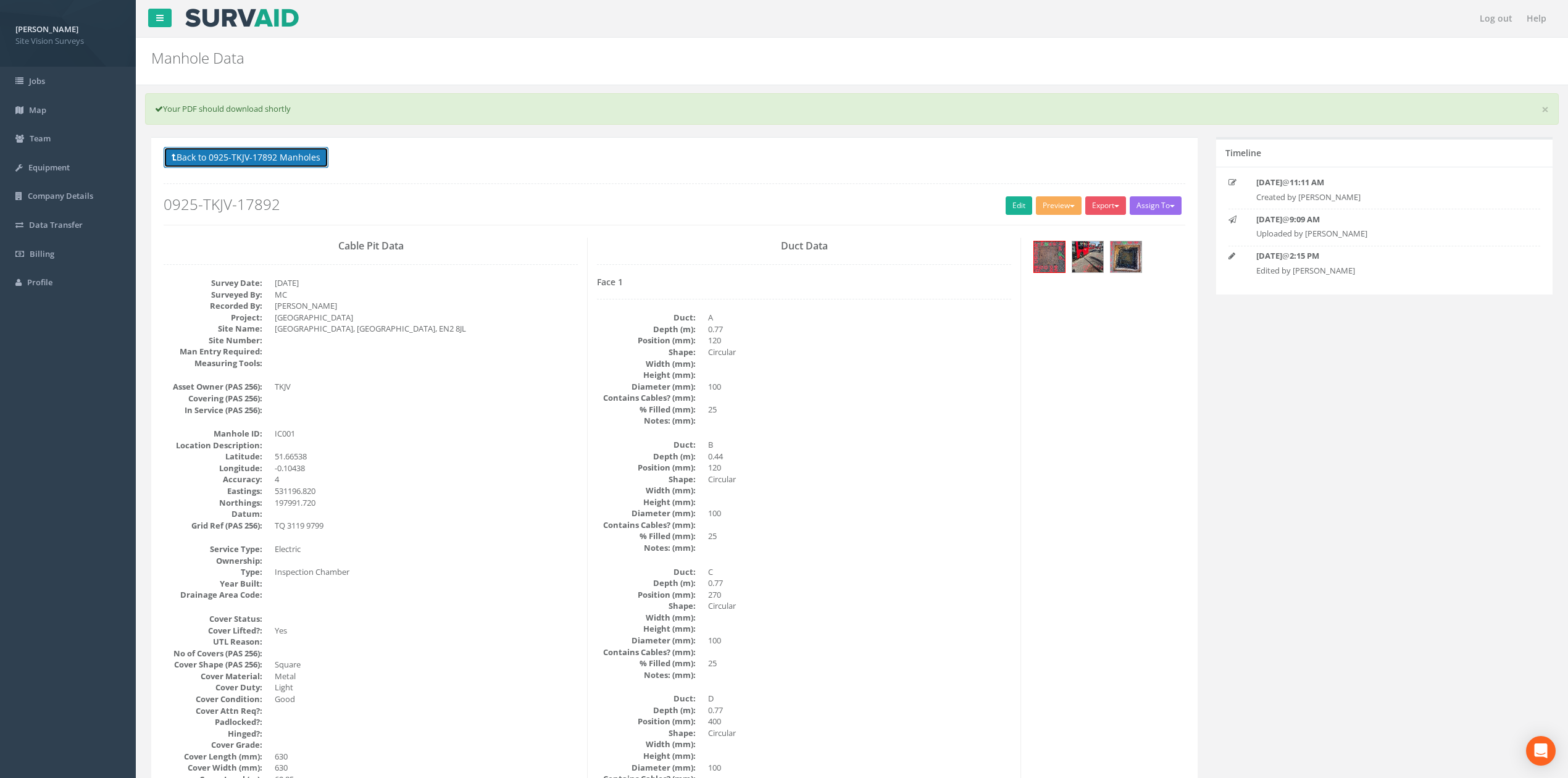
click at [262, 164] on button "Back to 0925-TKJV-17892 Manholes" at bounding box center [246, 157] width 165 height 21
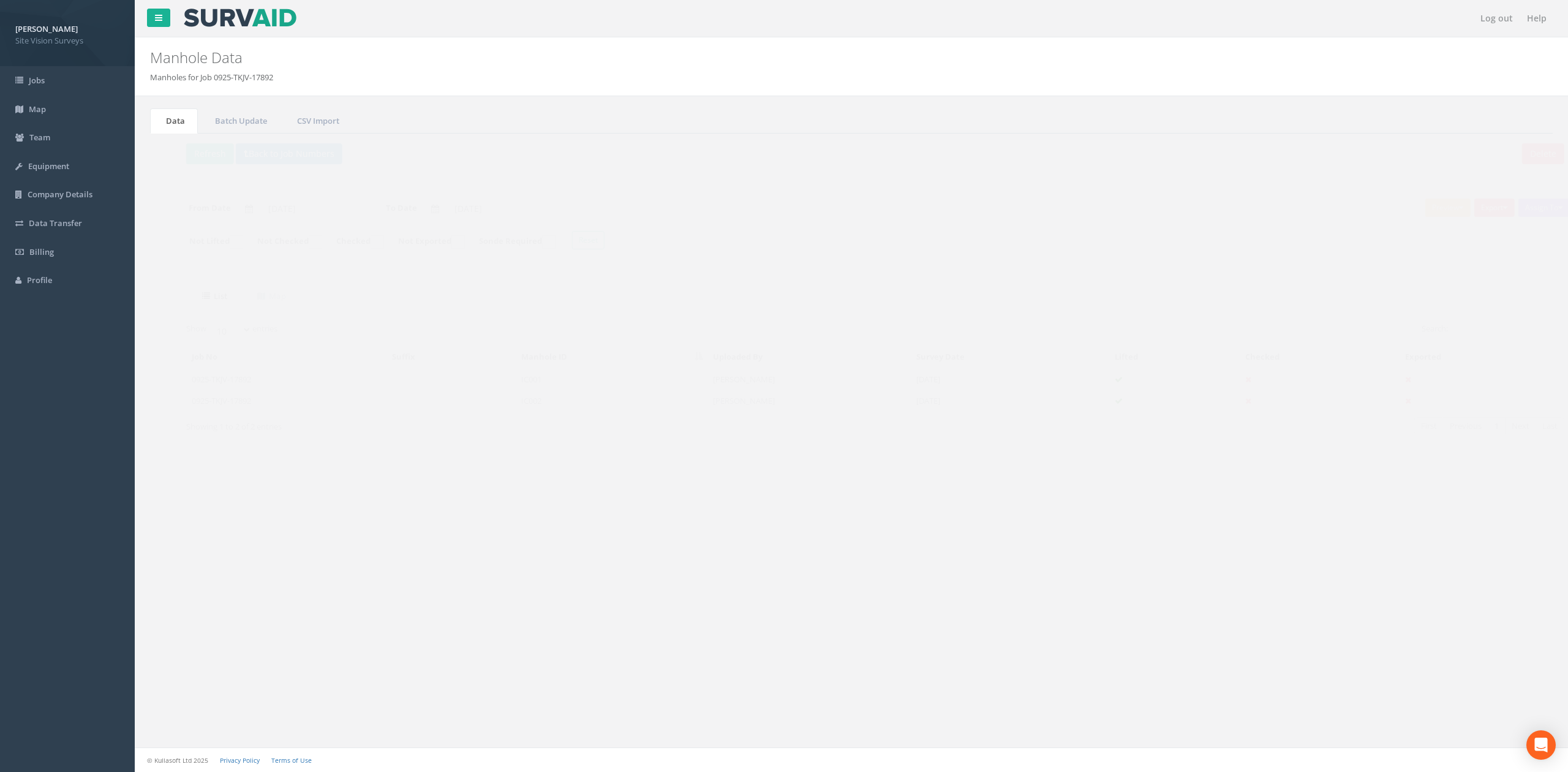
click at [597, 390] on td "IC001" at bounding box center [589, 379] width 192 height 22
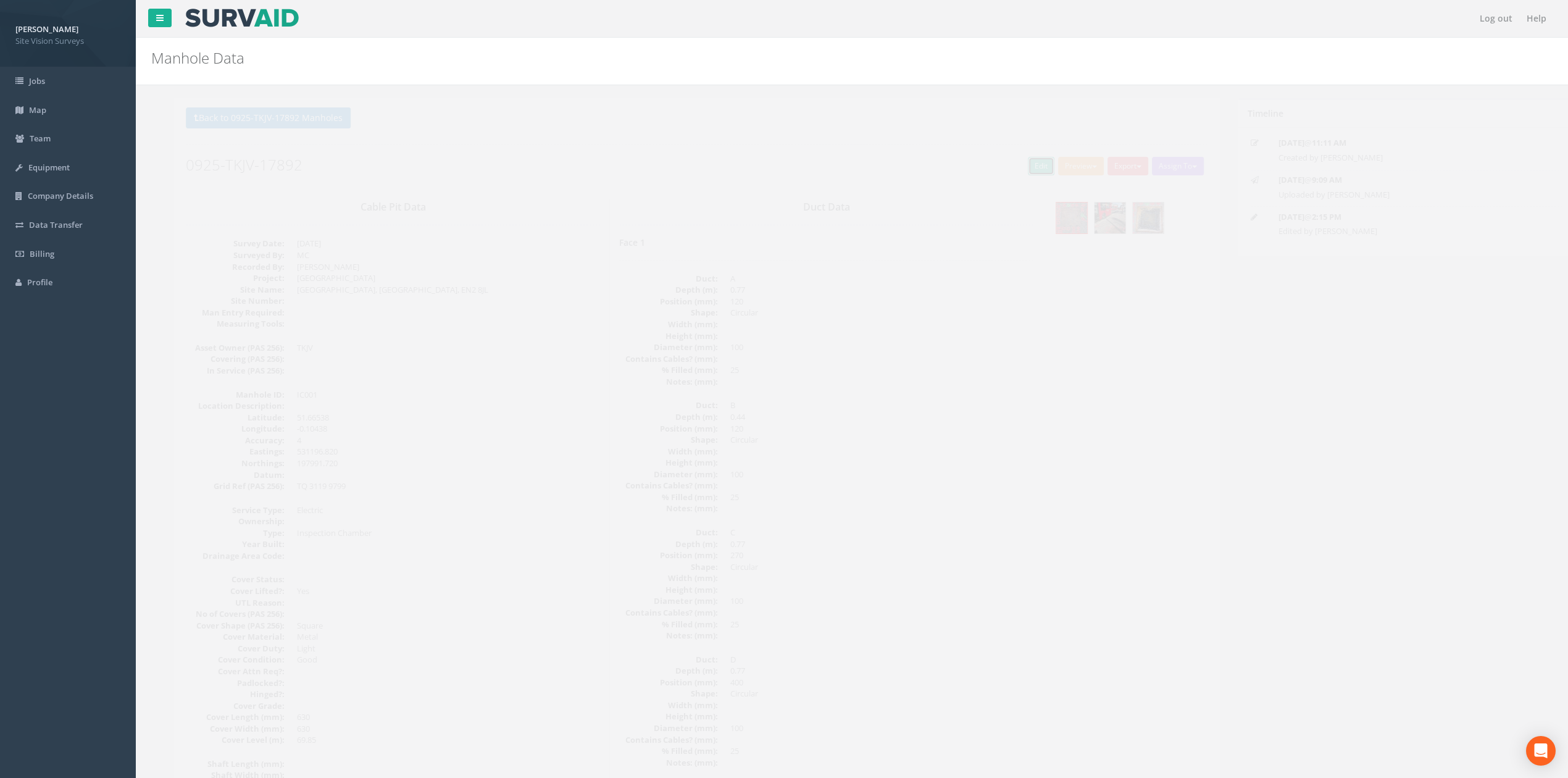
click at [1014, 161] on link "Edit" at bounding box center [1019, 166] width 27 height 18
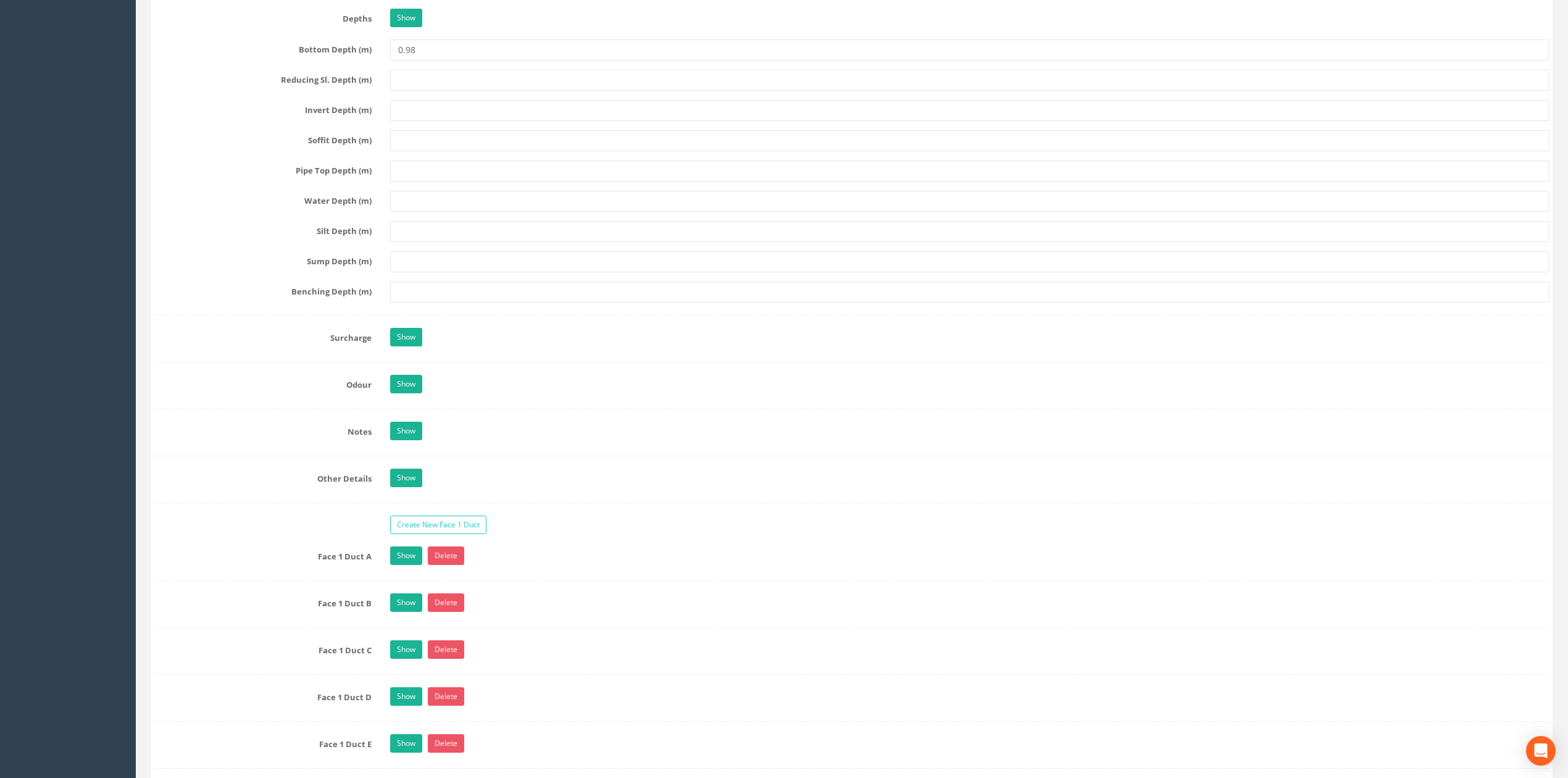
scroll to position [1729, 0]
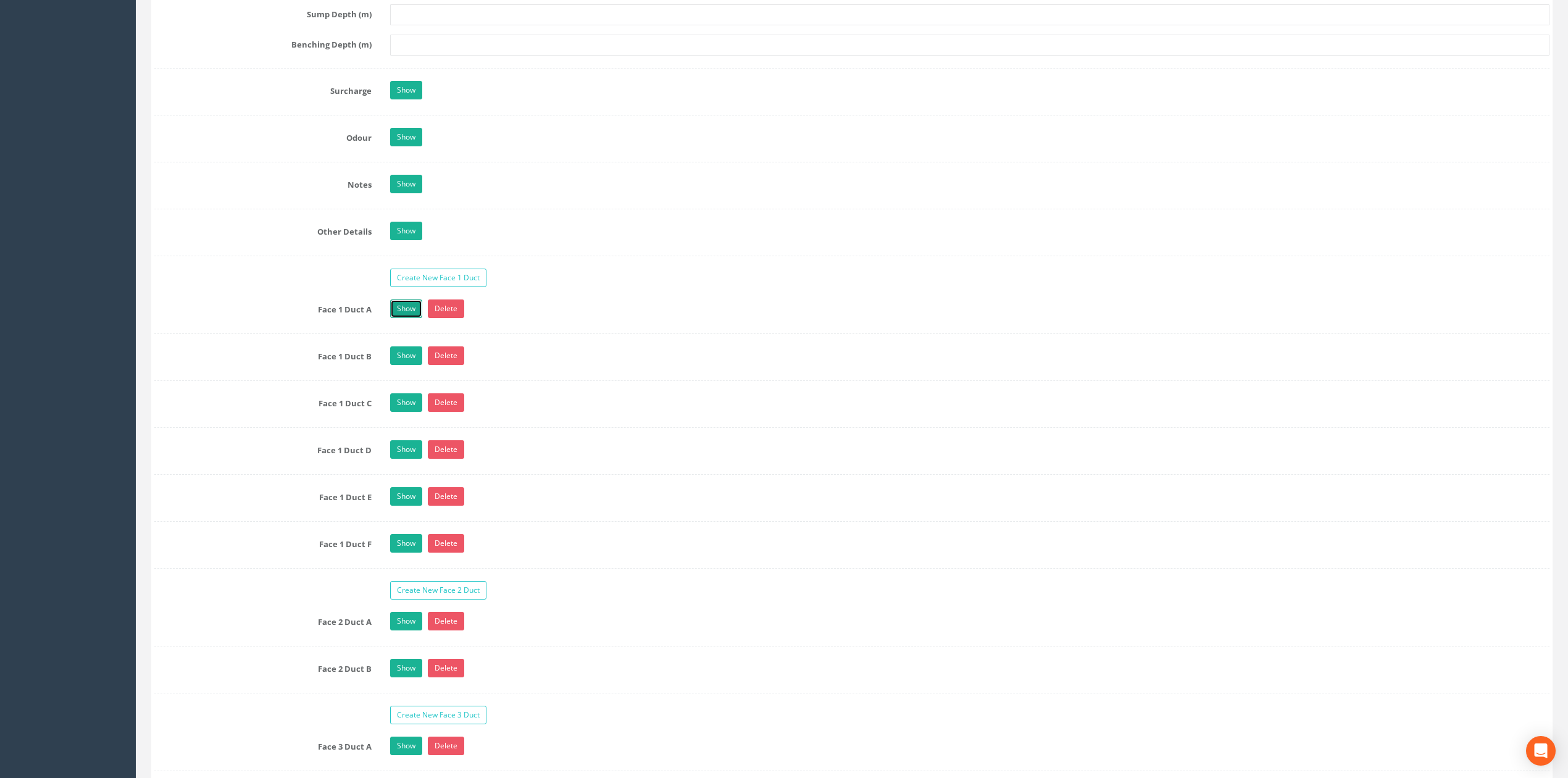
click at [406, 318] on link "Show" at bounding box center [406, 308] width 32 height 18
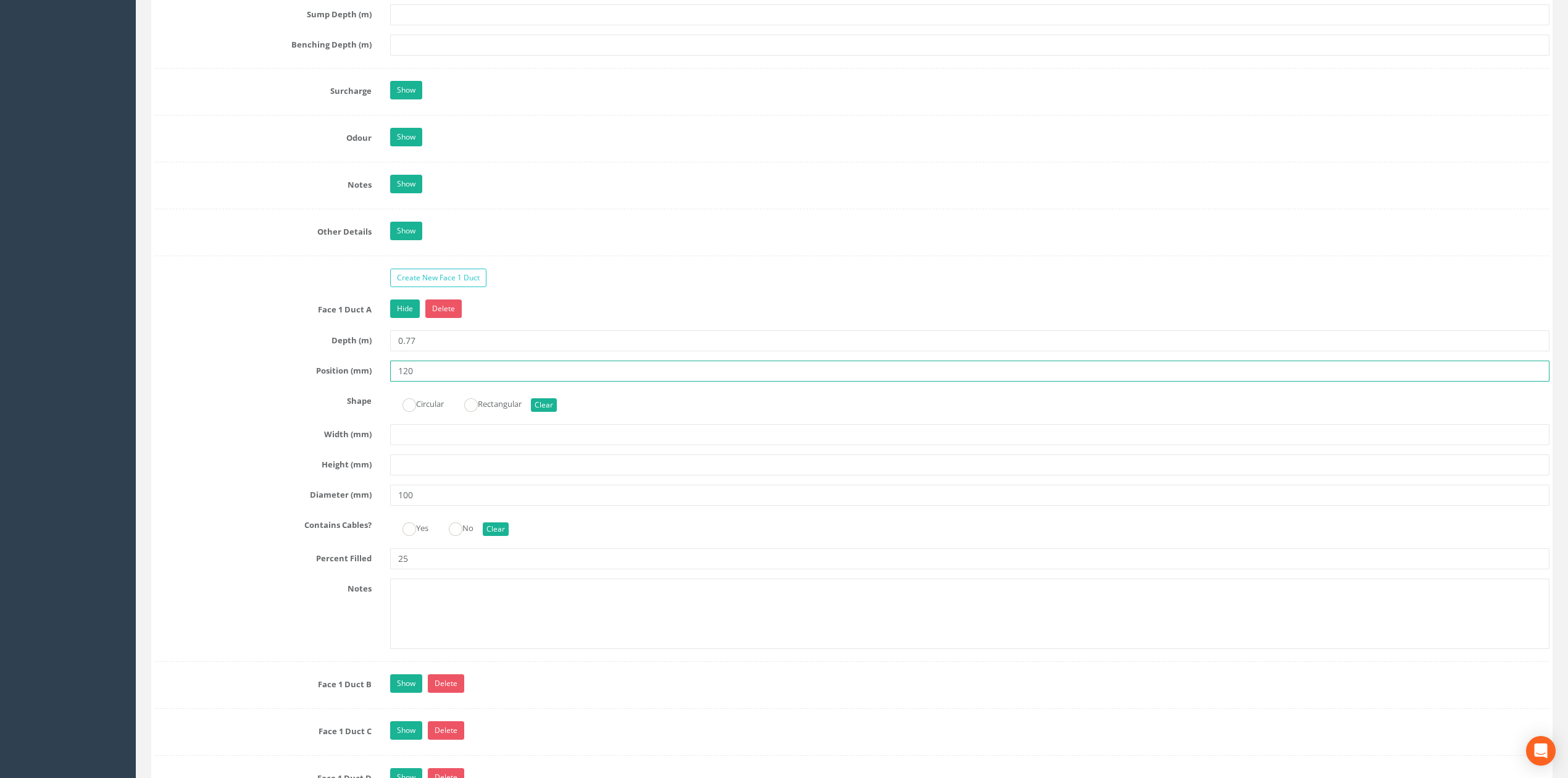
click at [460, 382] on input "120" at bounding box center [970, 371] width 1159 height 21
click at [402, 349] on input "0.77" at bounding box center [970, 341] width 1159 height 21
drag, startPoint x: 405, startPoint y: 351, endPoint x: 480, endPoint y: 360, distance: 75.5
click at [480, 351] on input "0.77" at bounding box center [970, 341] width 1159 height 21
type input "0.44"
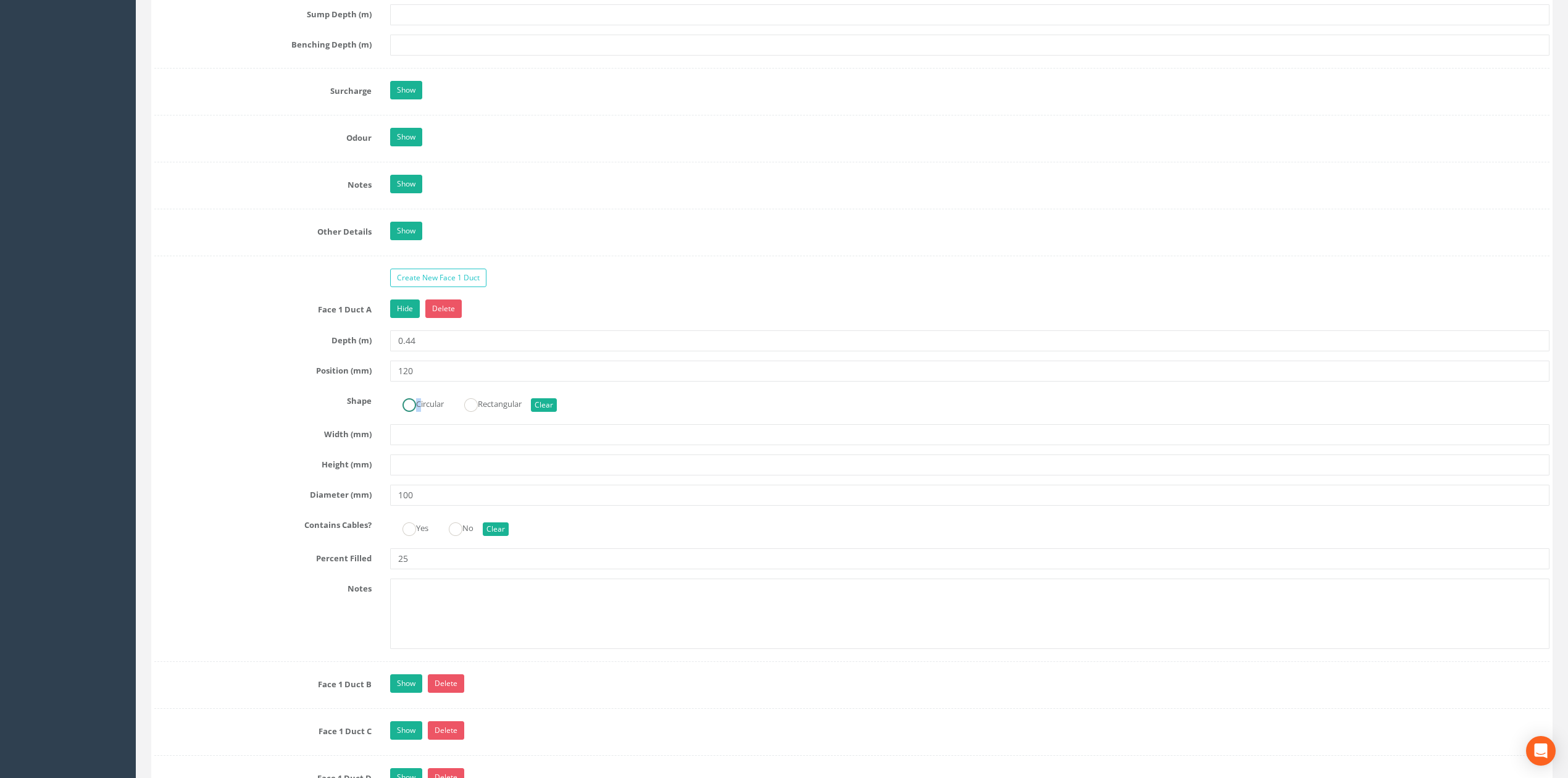
drag, startPoint x: 417, startPoint y: 418, endPoint x: 413, endPoint y: 444, distance: 26.3
click at [416, 412] on label "Circular" at bounding box center [417, 402] width 54 height 18
radio input "true"
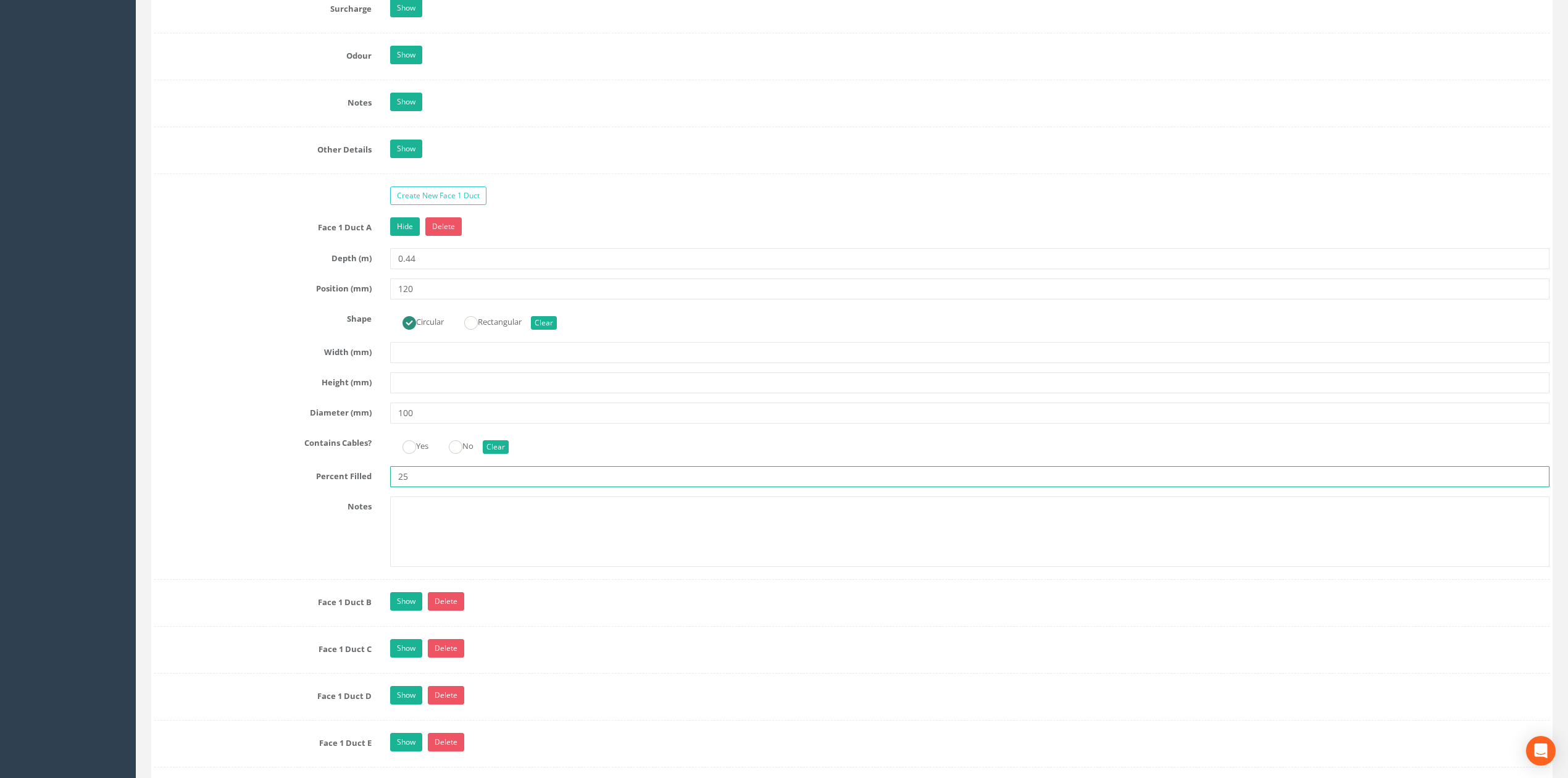
drag, startPoint x: 428, startPoint y: 492, endPoint x: 175, endPoint y: 480, distance: 253.3
click at [205, 482] on div "Percent Filled 25" at bounding box center [851, 476] width 1414 height 21
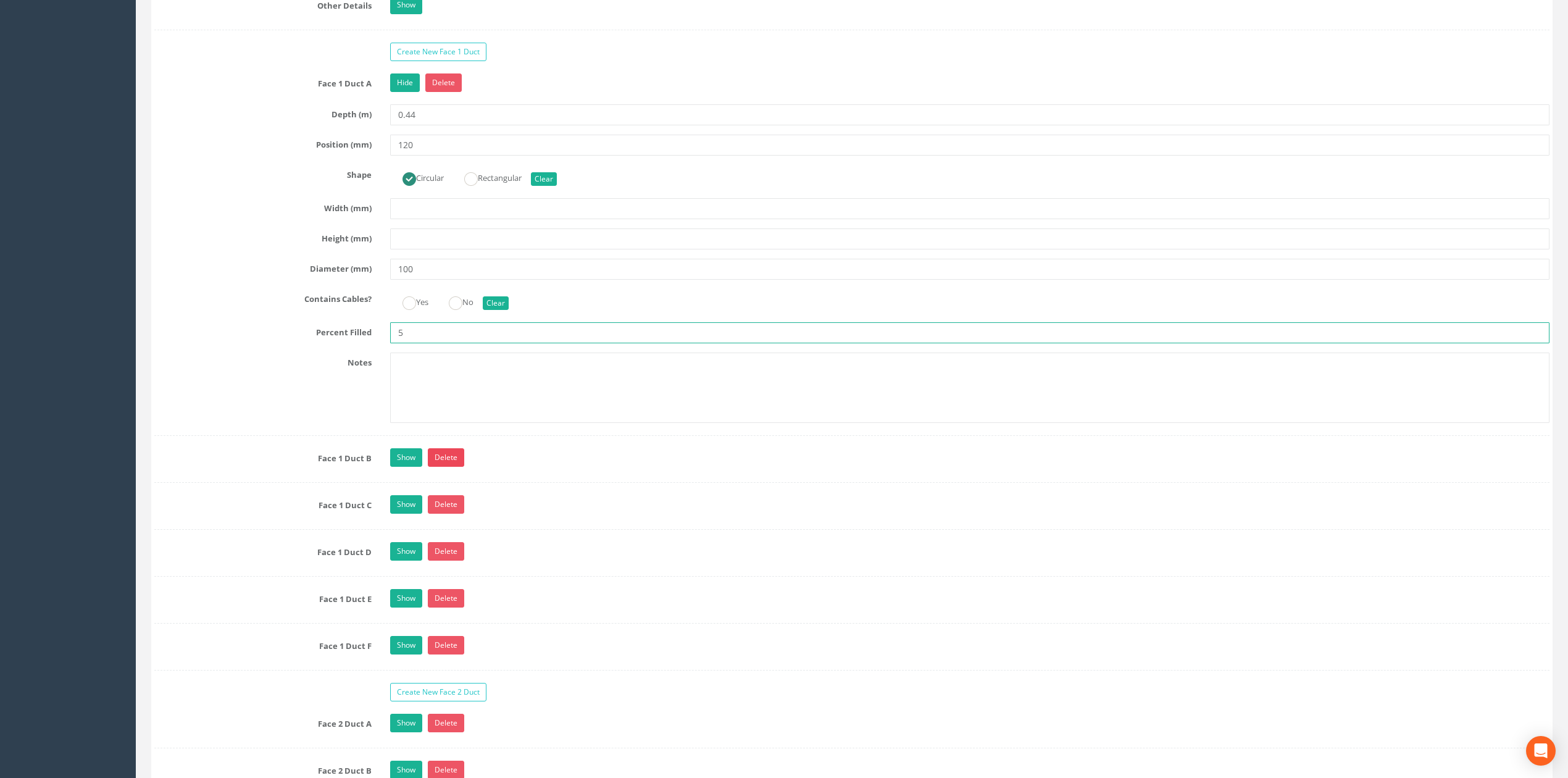
scroll to position [1976, 0]
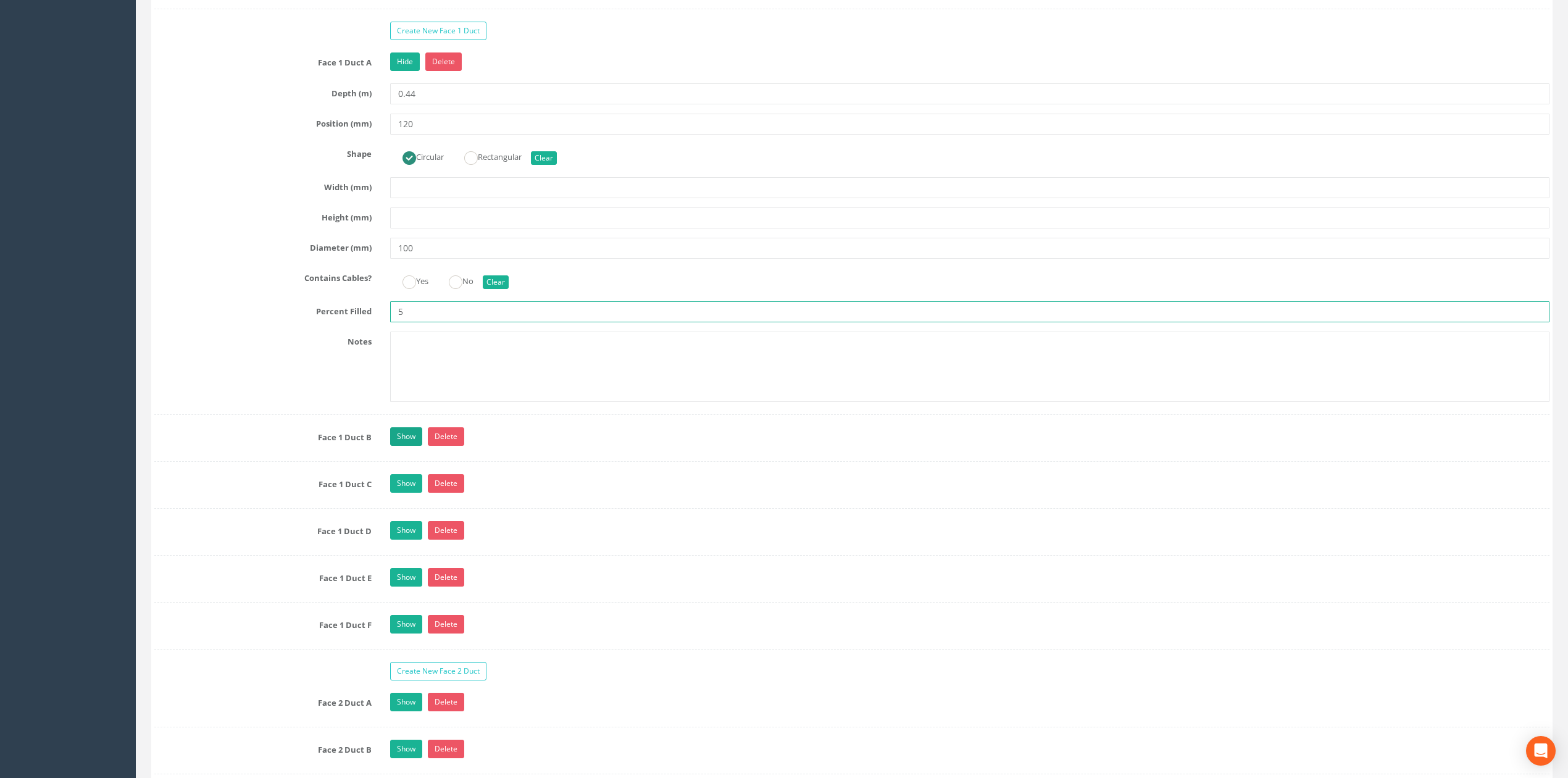
type input "5"
click at [407, 446] on link "Show" at bounding box center [406, 436] width 32 height 18
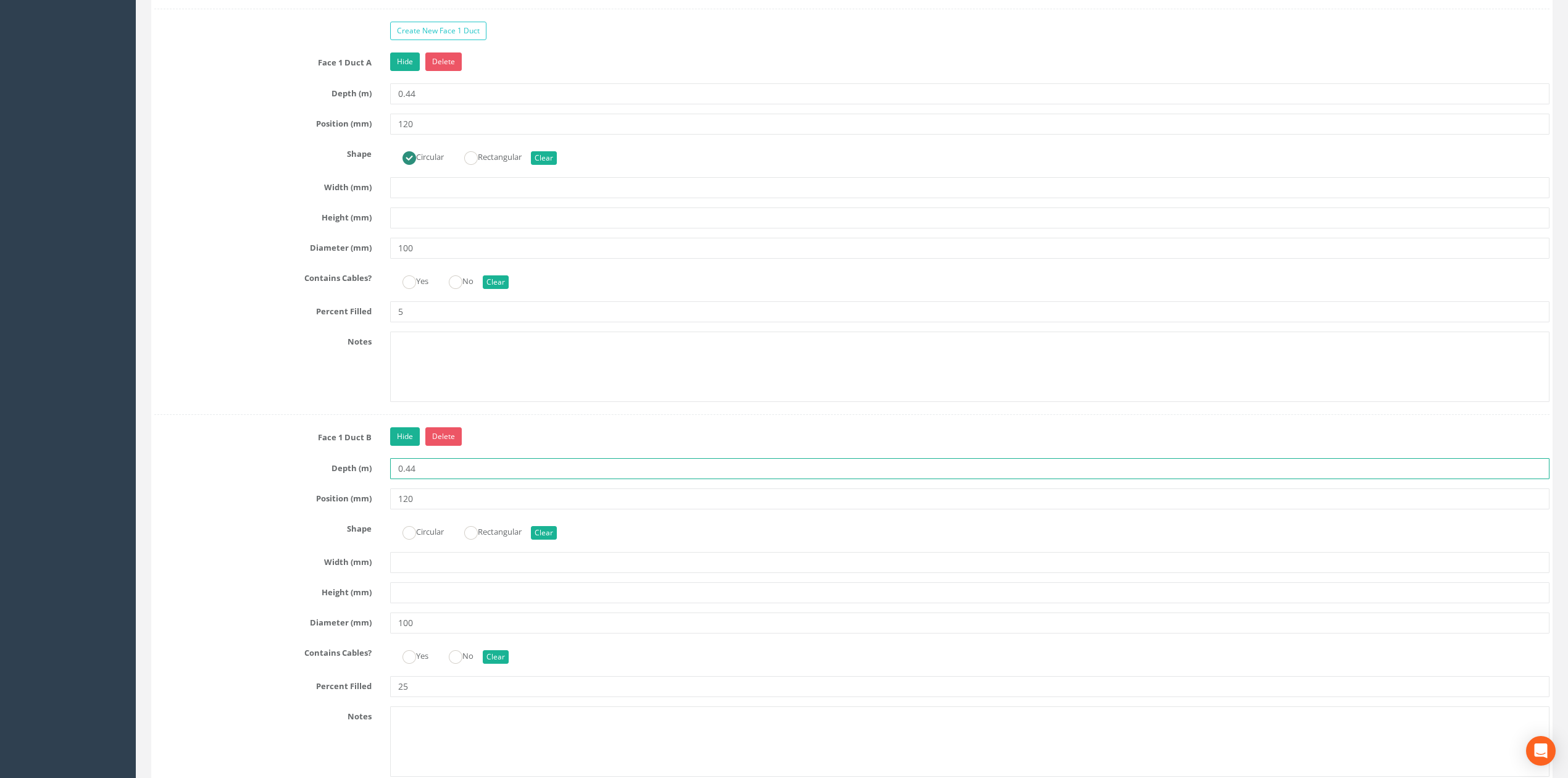
drag, startPoint x: 405, startPoint y: 482, endPoint x: 440, endPoint y: 485, distance: 35.1
click at [440, 479] on input "0.44" at bounding box center [970, 468] width 1159 height 21
type input "0.44"
click at [427, 509] on input "120" at bounding box center [970, 498] width 1159 height 21
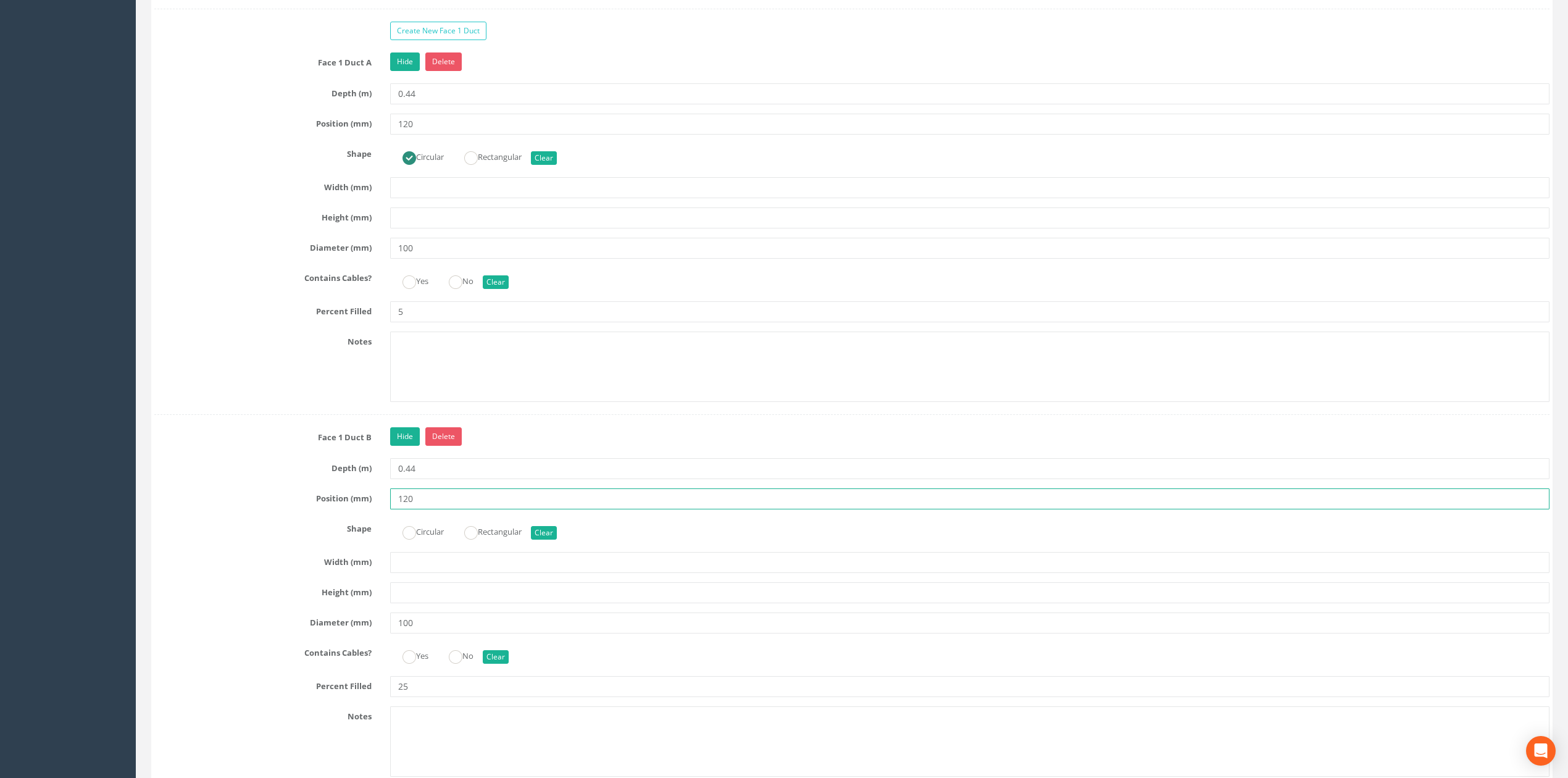
drag, startPoint x: 429, startPoint y: 505, endPoint x: 334, endPoint y: 497, distance: 95.3
click at [334, 497] on div "Face 1 Duct B Hide Delete Depth (m) 0.44 Position (mm) 120 Shape Circular Recta…" at bounding box center [851, 608] width 1395 height 362
type input "60"
drag, startPoint x: 431, startPoint y: 127, endPoint x: 314, endPoint y: 139, distance: 117.6
click at [319, 135] on div "Position (mm) 120" at bounding box center [851, 124] width 1414 height 21
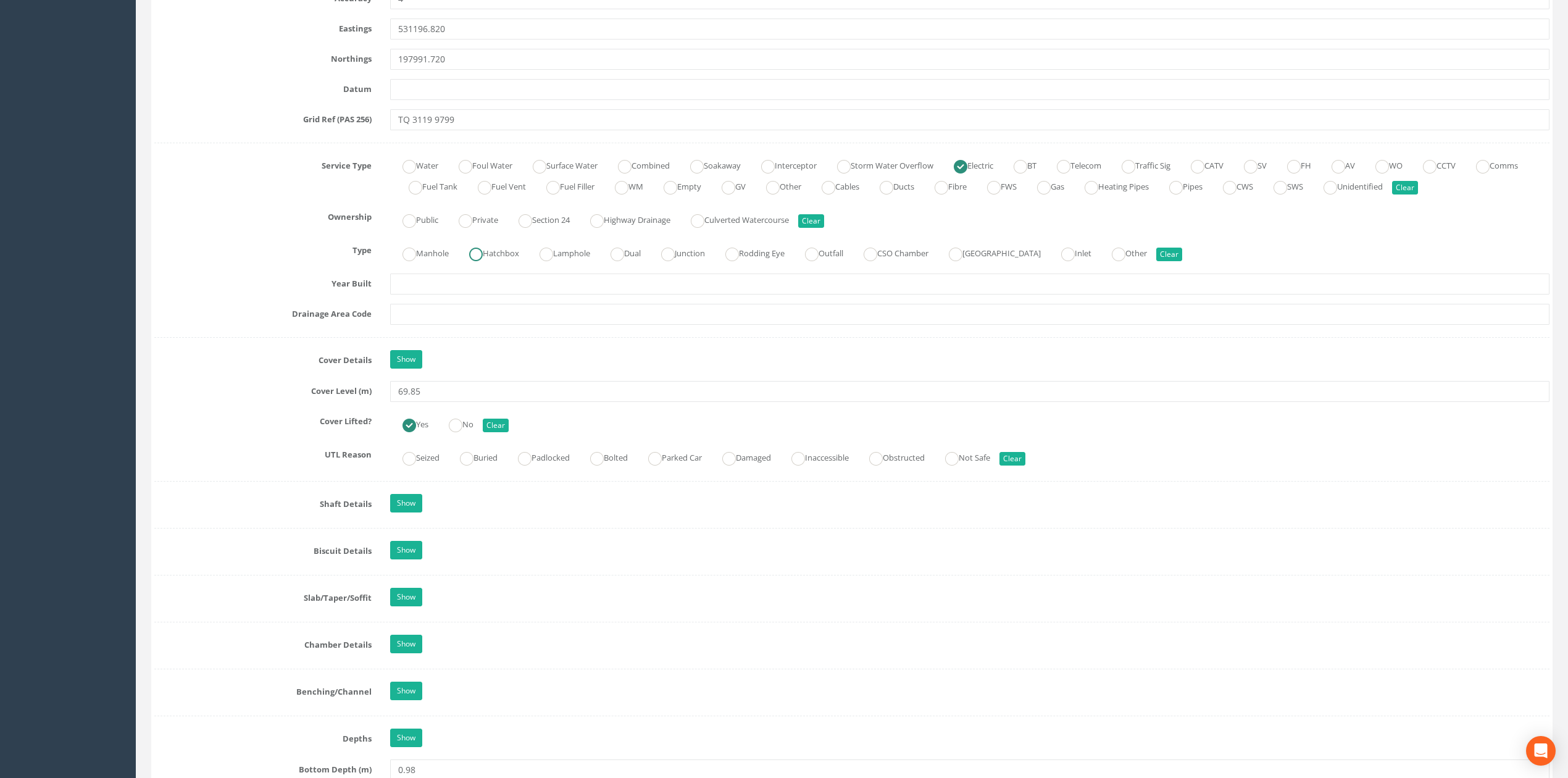
scroll to position [988, 0]
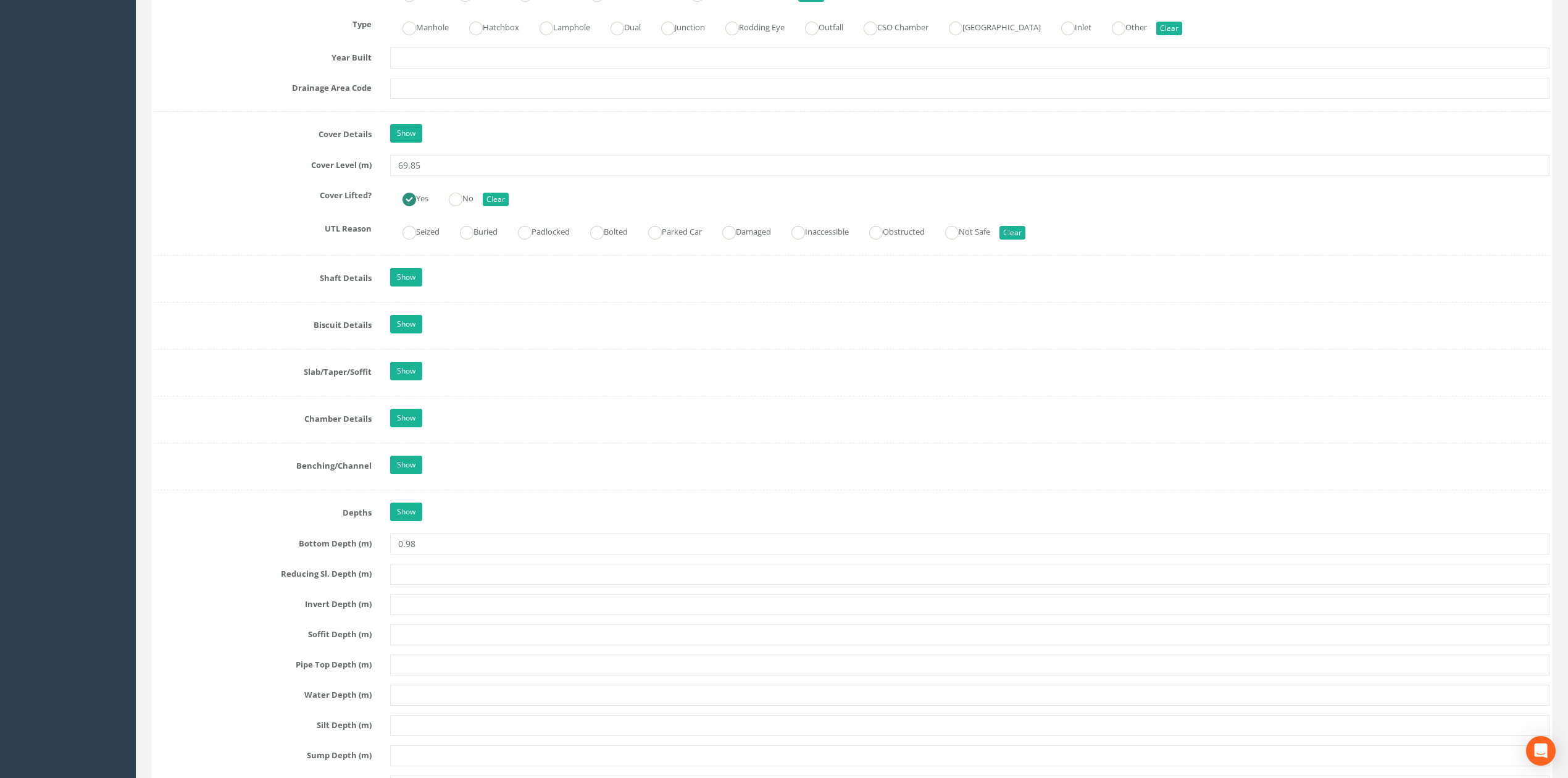
type input "60"
click at [402, 430] on div "Show" at bounding box center [969, 419] width 1178 height 21
click at [403, 427] on link "Show" at bounding box center [406, 418] width 32 height 18
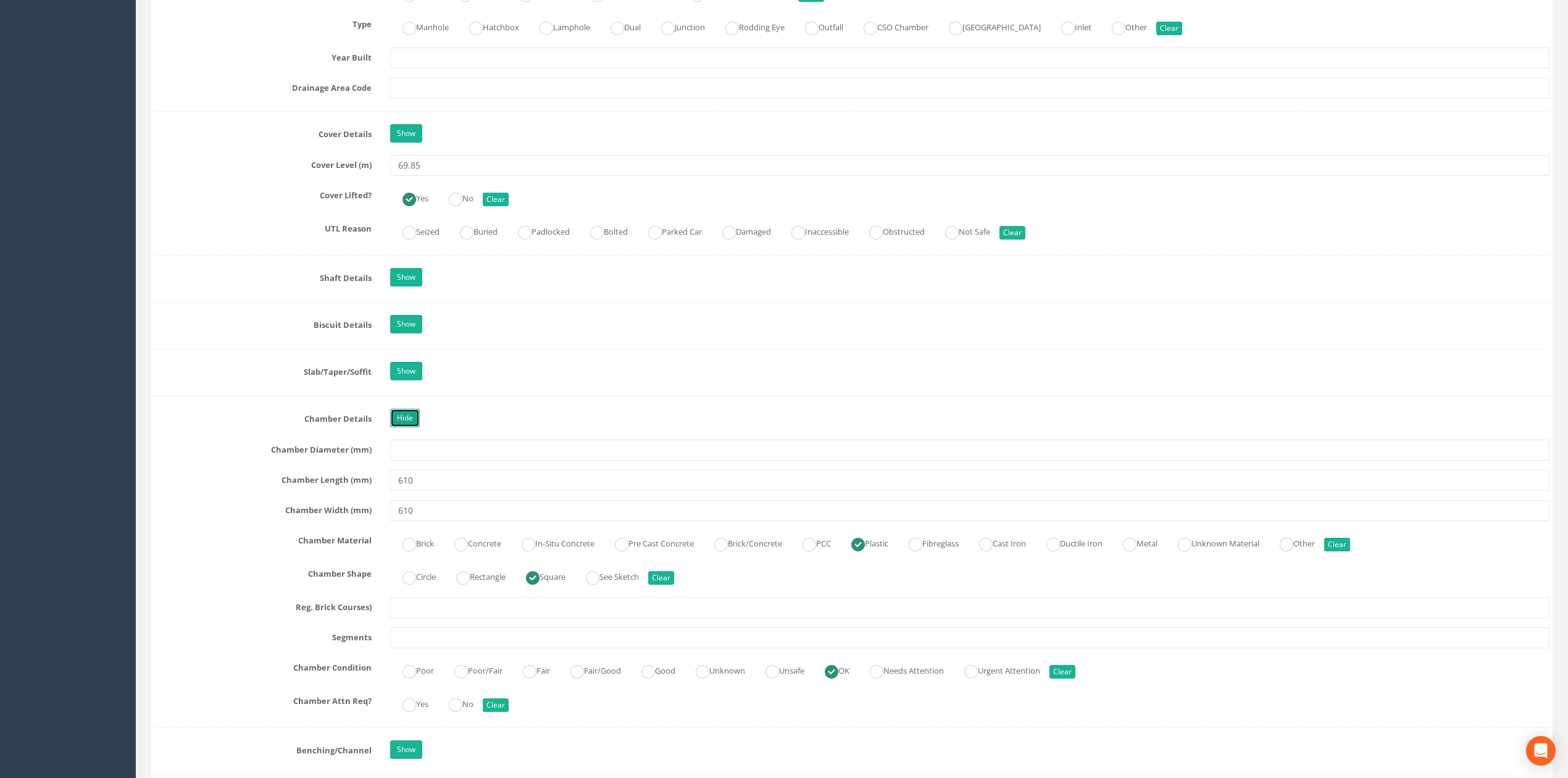
click at [403, 427] on link "Hide" at bounding box center [405, 418] width 29 height 18
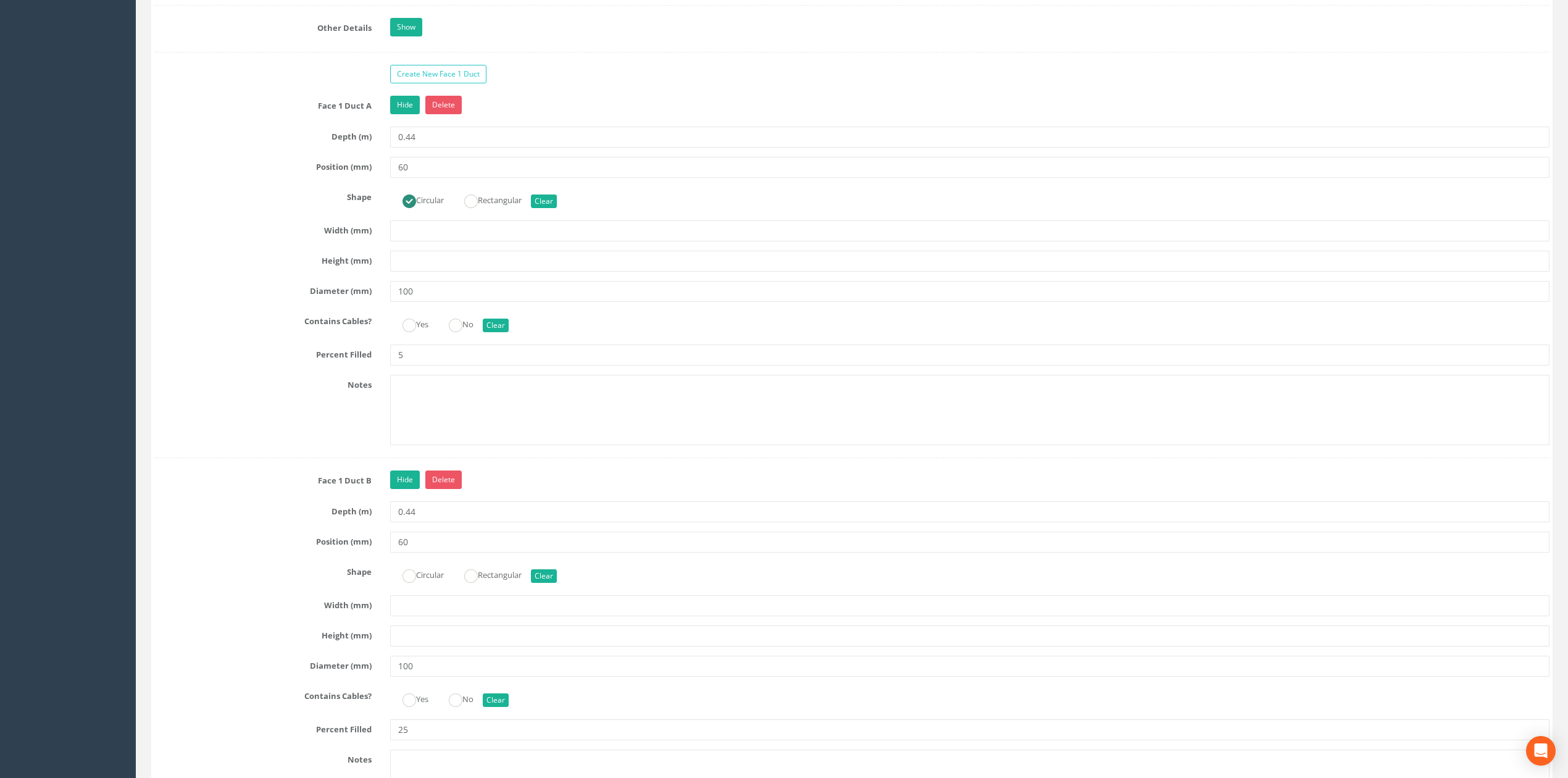
scroll to position [1976, 0]
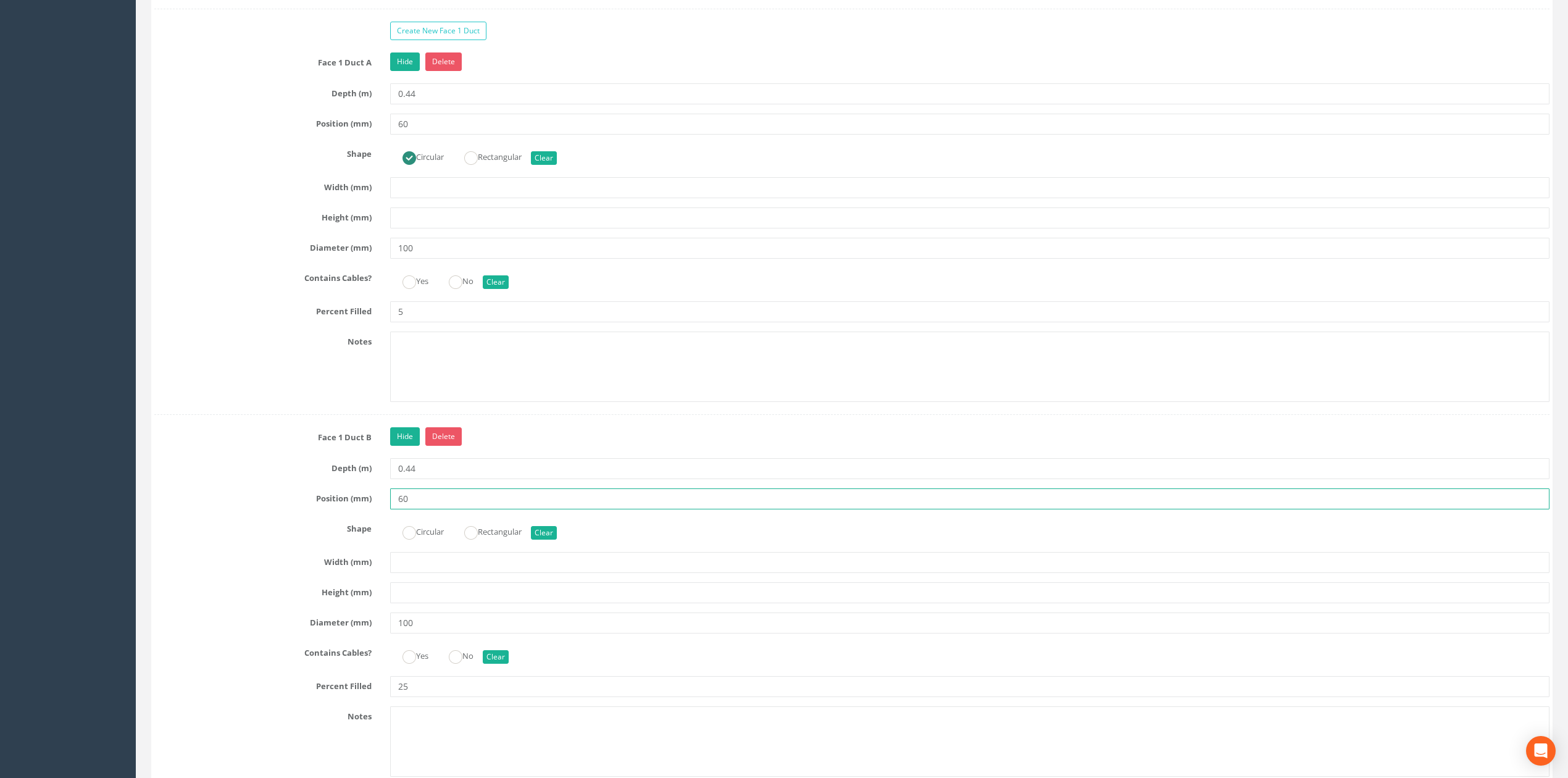
drag, startPoint x: 430, startPoint y: 512, endPoint x: 255, endPoint y: 517, distance: 175.1
click at [280, 509] on div "Position (mm) 60" at bounding box center [851, 498] width 1414 height 21
type input "550"
click at [457, 132] on input "60" at bounding box center [970, 124] width 1159 height 21
type input "6"
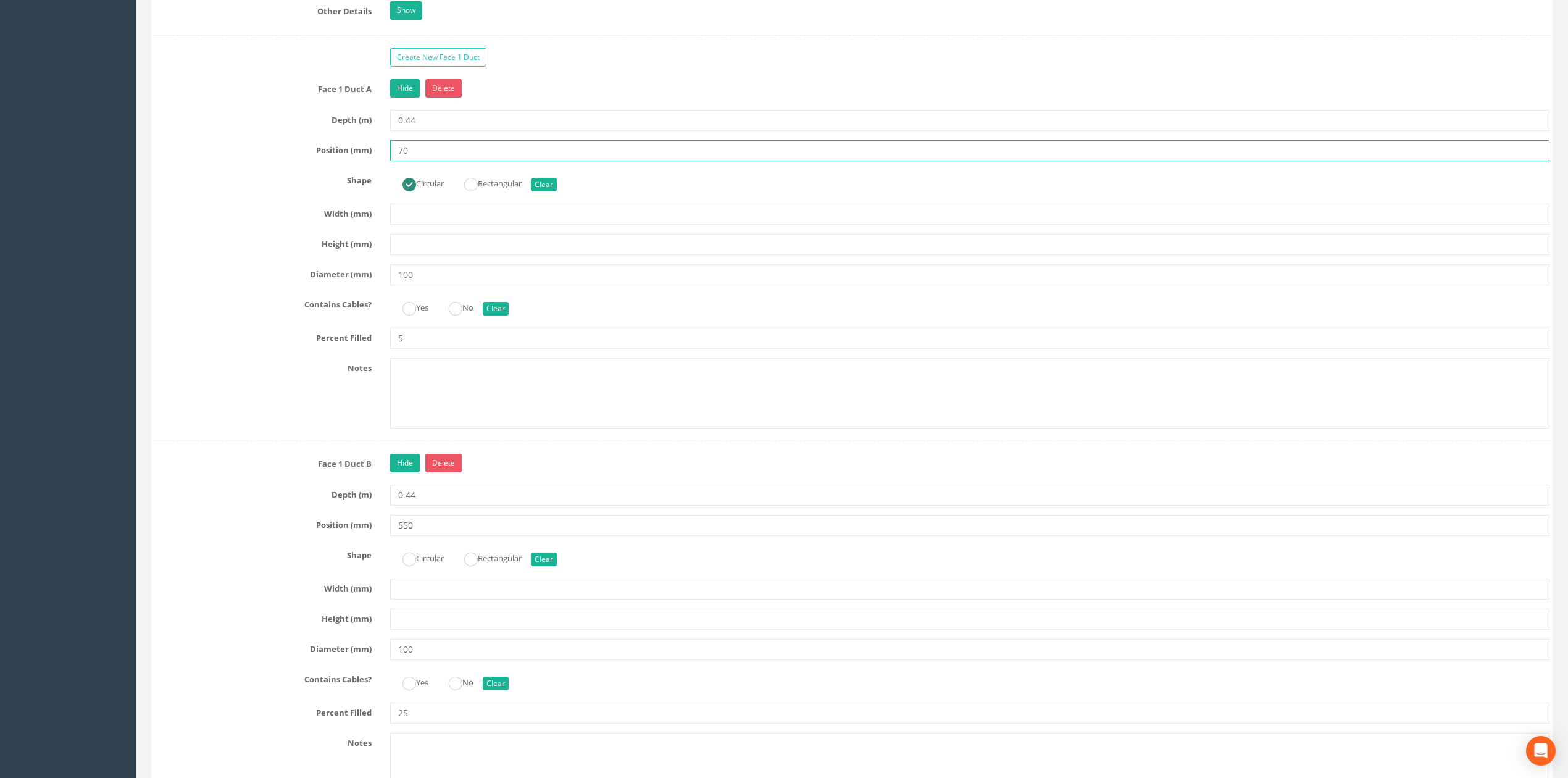
scroll to position [2058, 0]
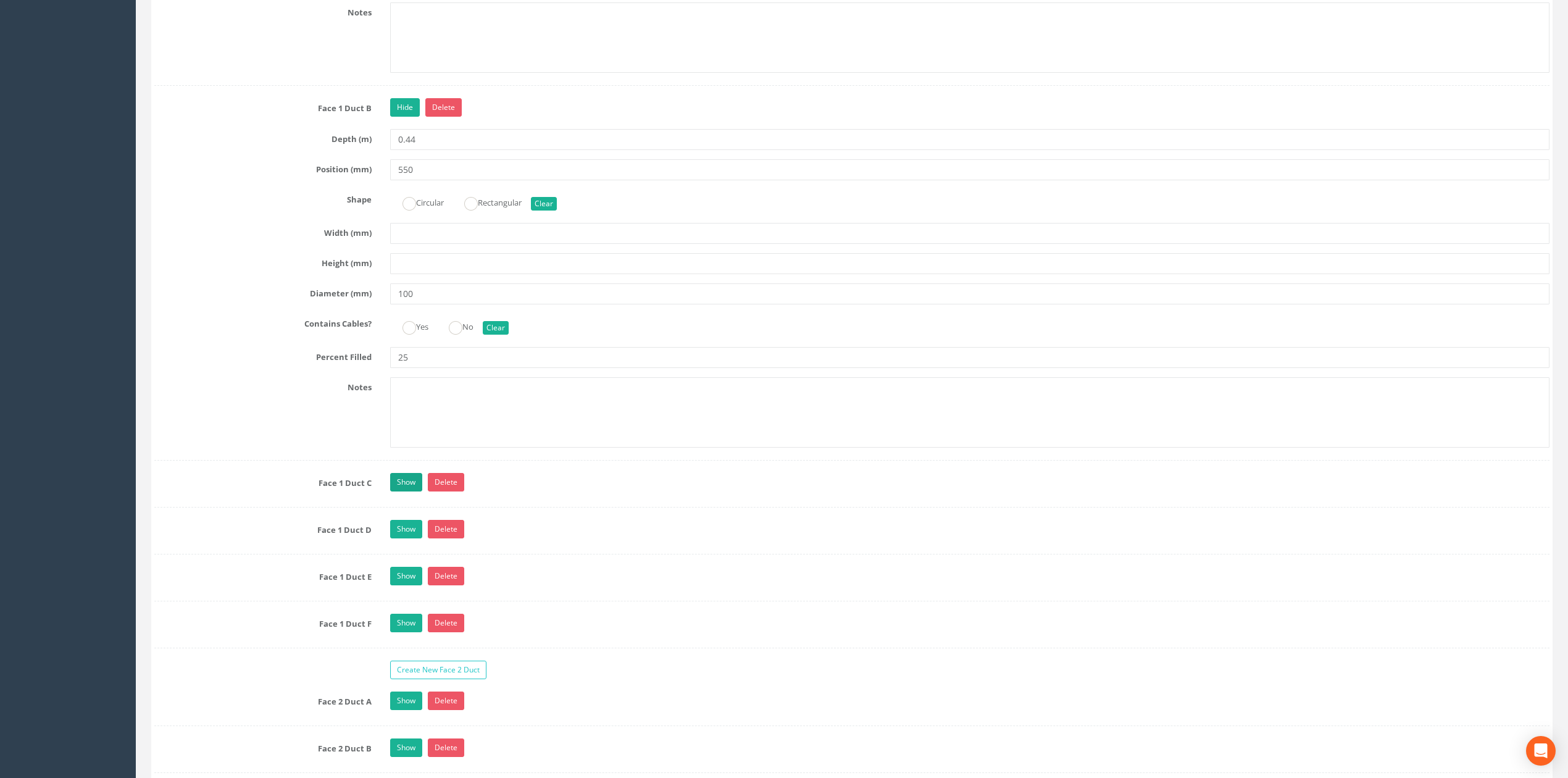
type input "70"
click at [413, 491] on link "Show" at bounding box center [406, 482] width 32 height 18
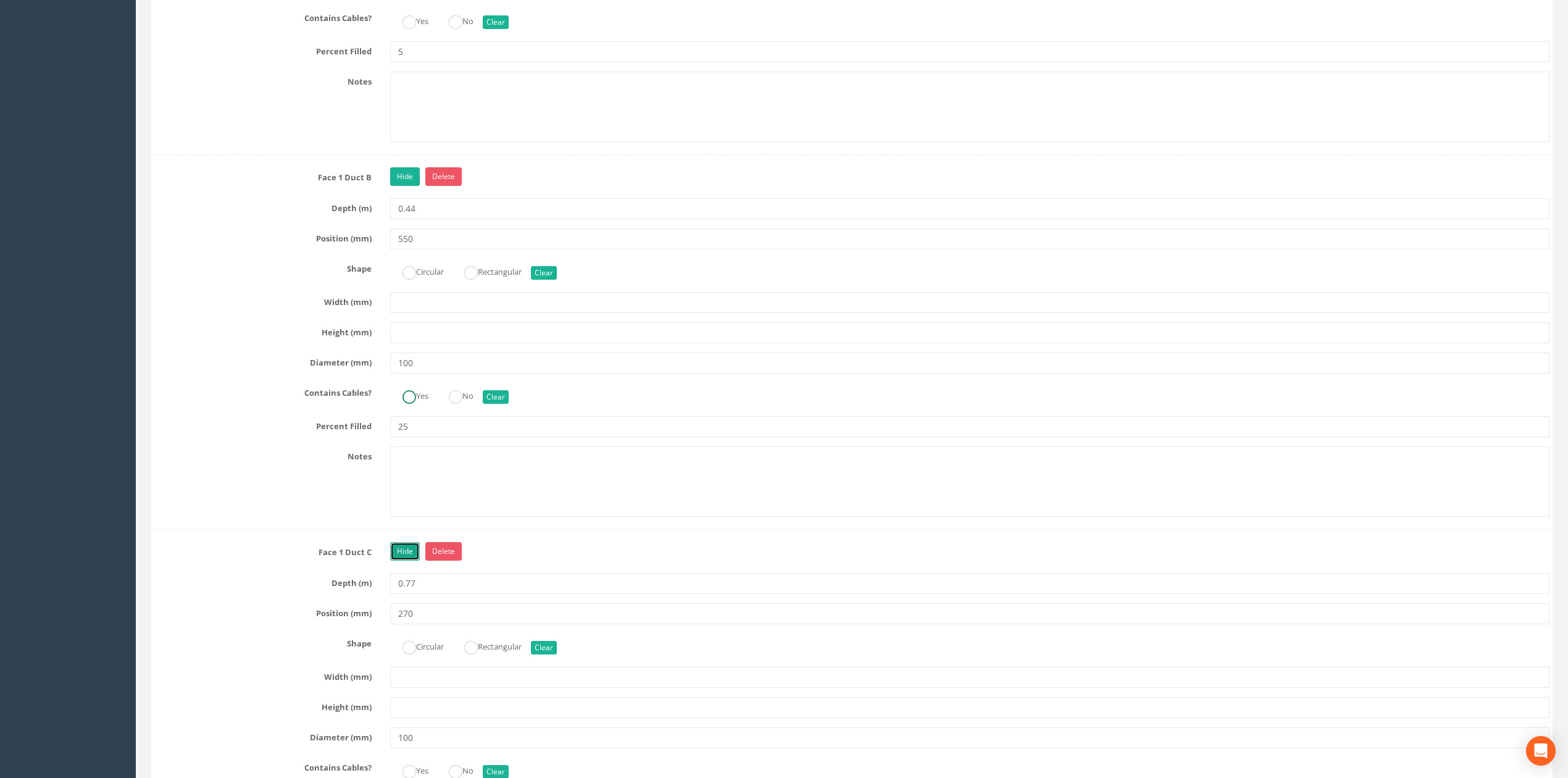
scroll to position [2470, 0]
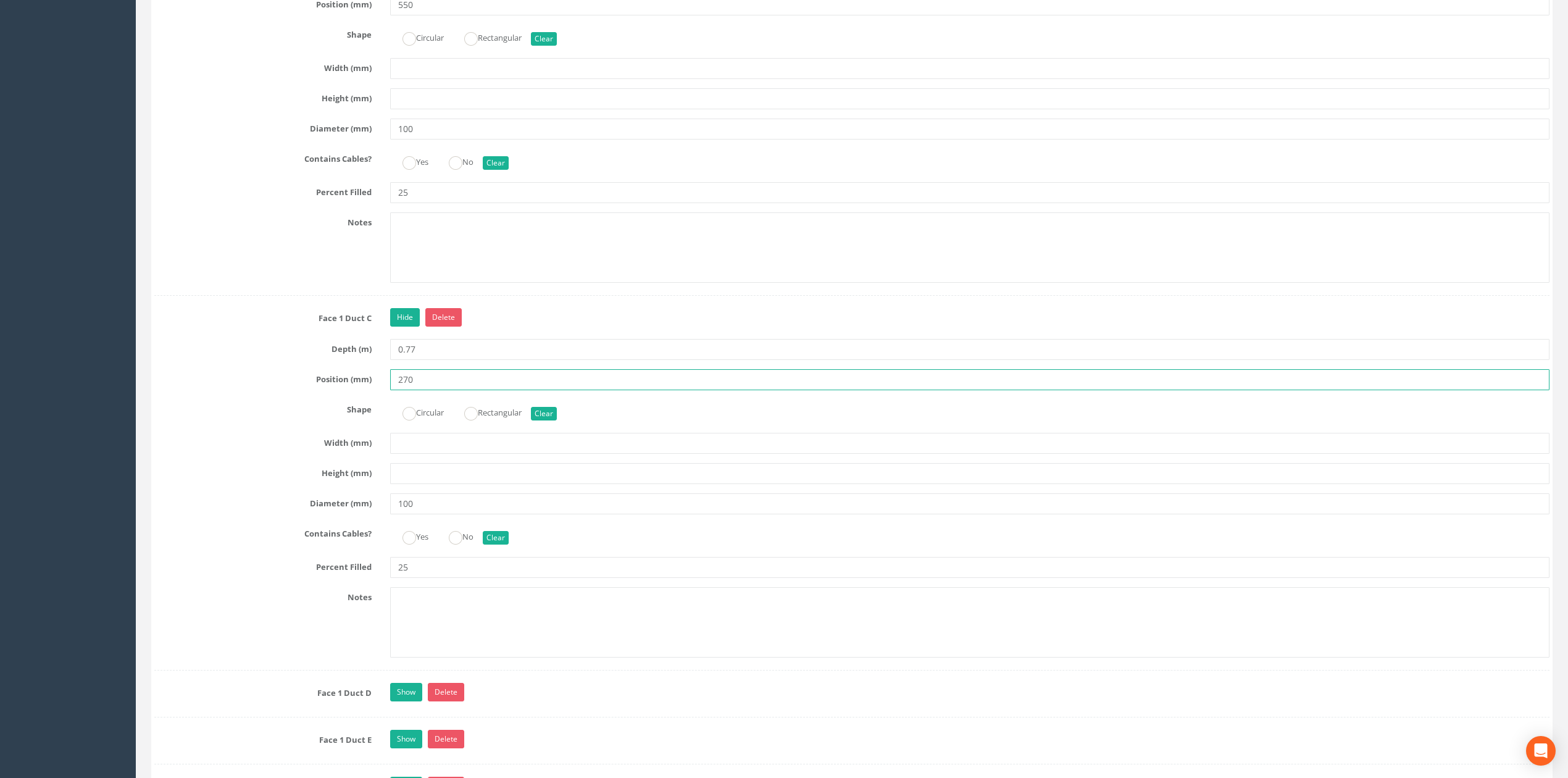
drag, startPoint x: 432, startPoint y: 398, endPoint x: 386, endPoint y: 391, distance: 46.5
click at [387, 391] on div "270" at bounding box center [969, 379] width 1178 height 21
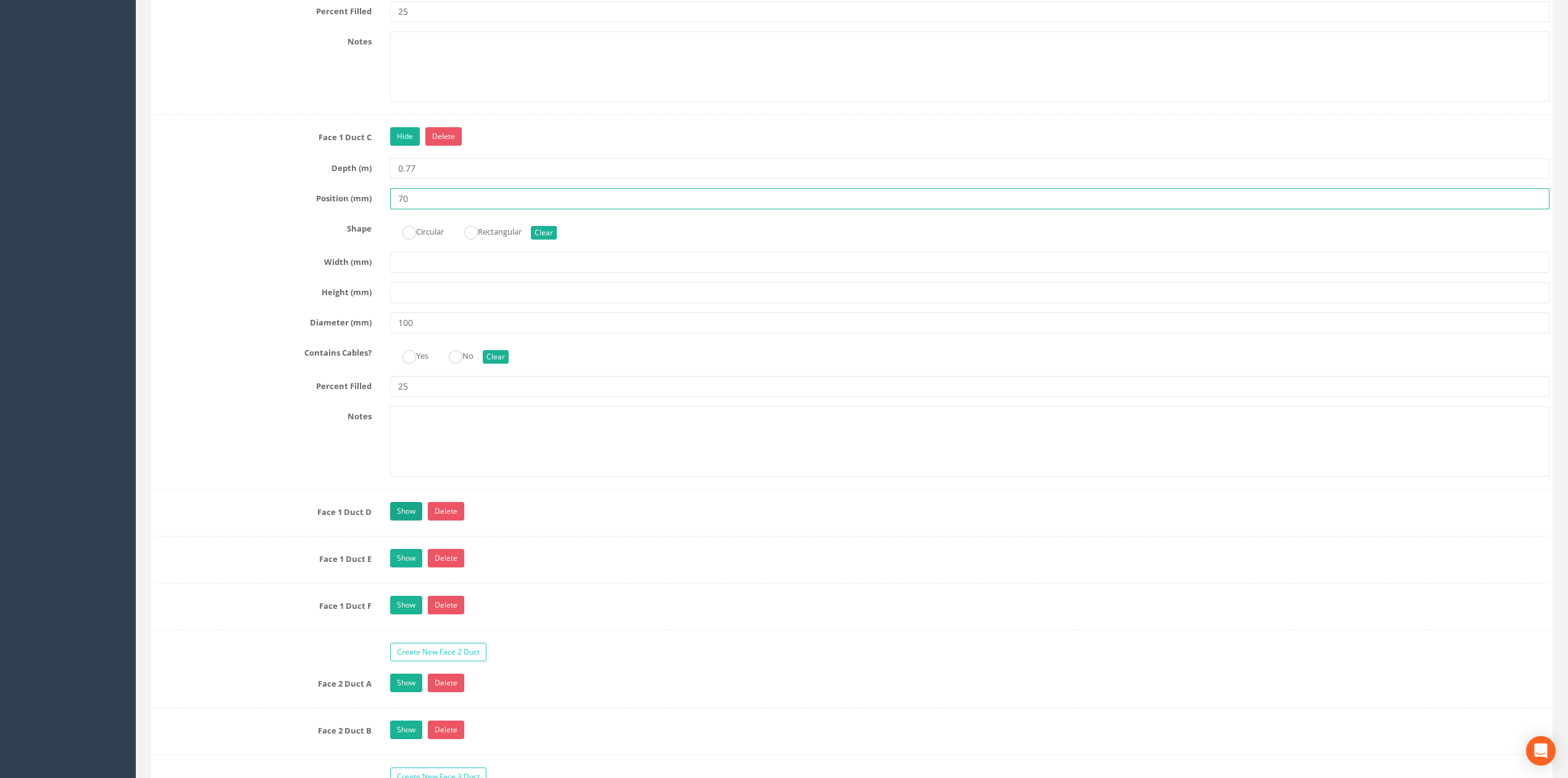
scroll to position [2717, 0]
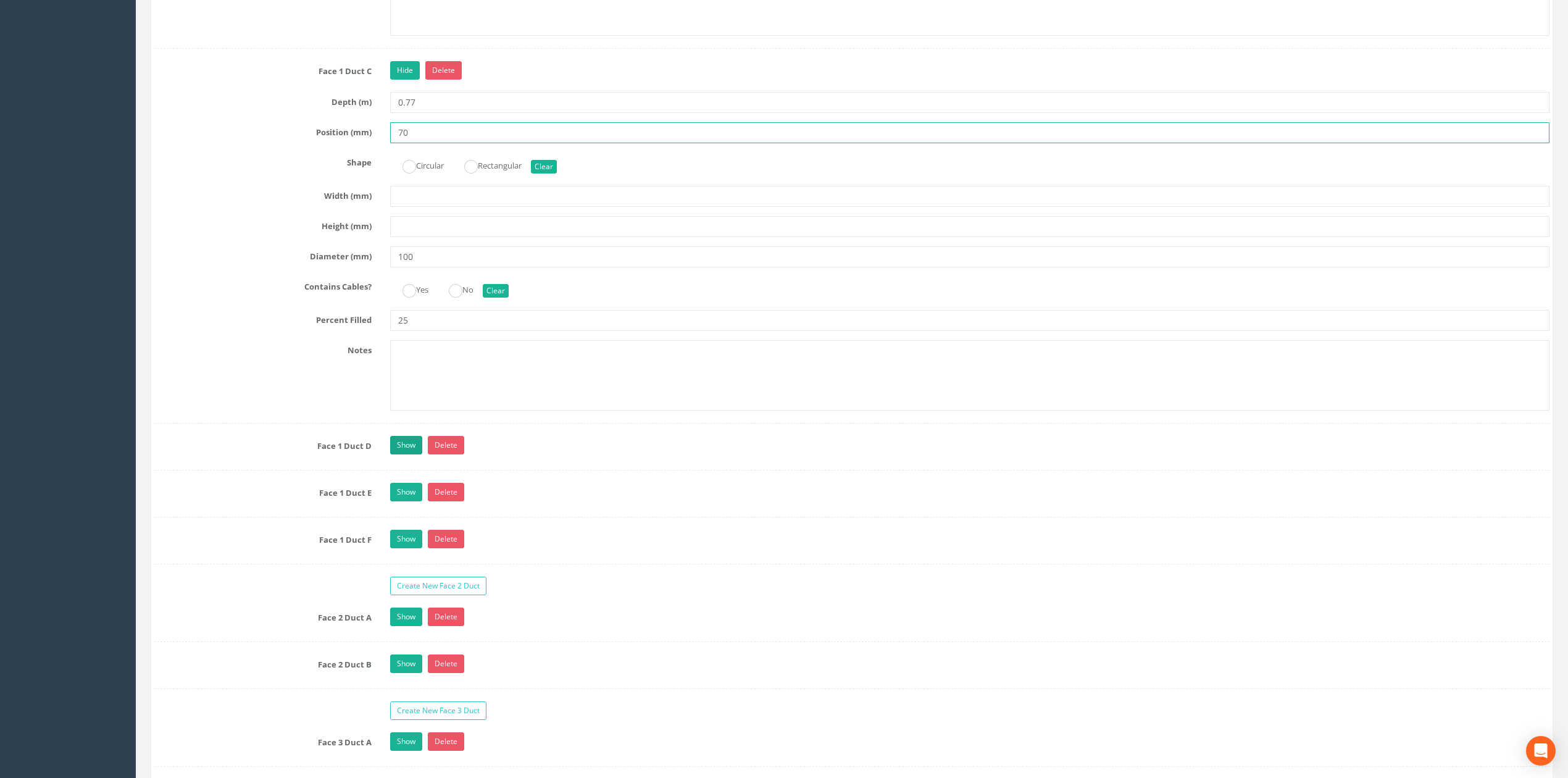
type input "70"
click at [413, 455] on link "Show" at bounding box center [406, 444] width 32 height 18
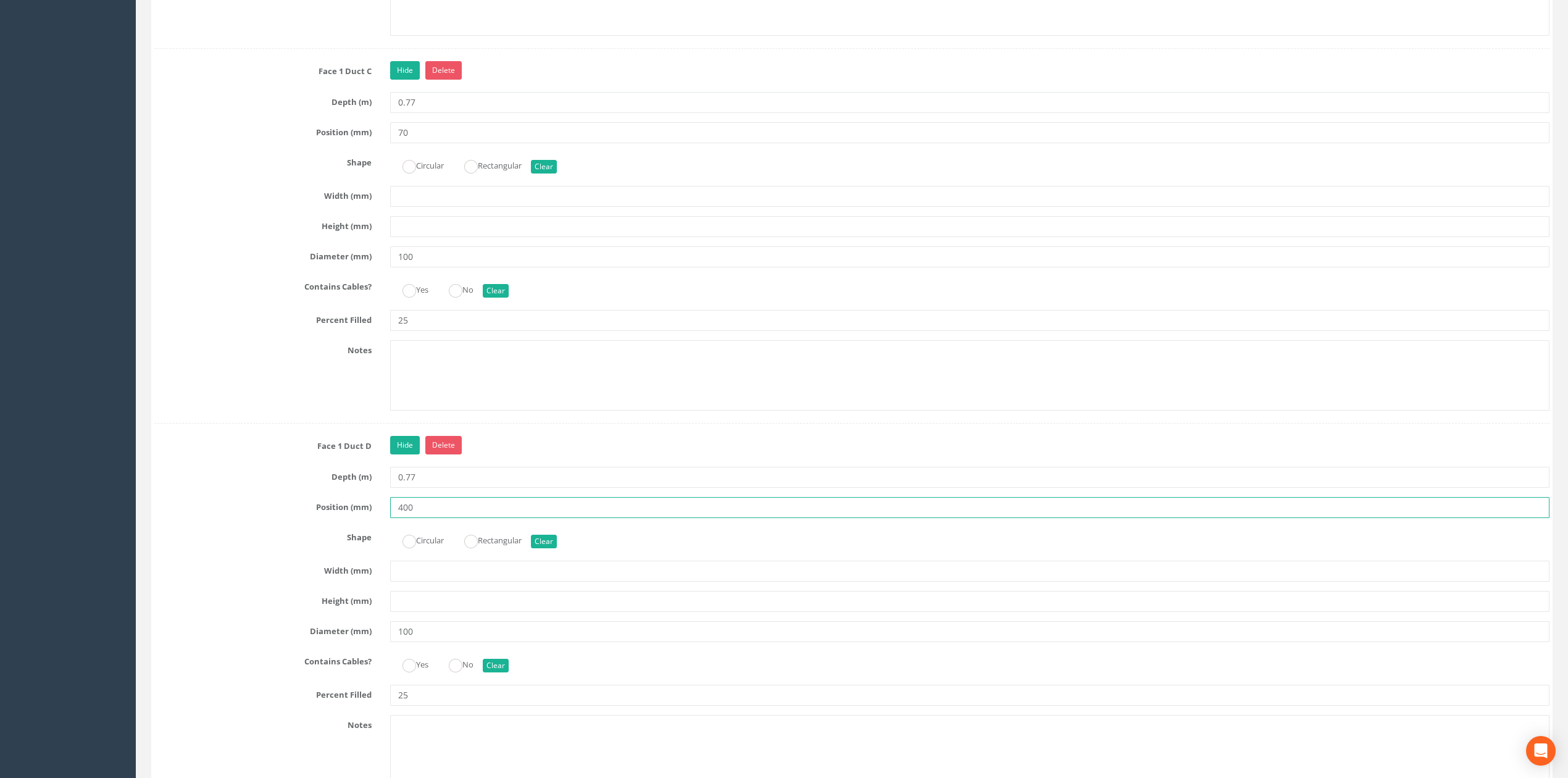
drag, startPoint x: 429, startPoint y: 524, endPoint x: 303, endPoint y: 522, distance: 126.0
click at [305, 518] on div "Position (mm) 400" at bounding box center [851, 507] width 1414 height 21
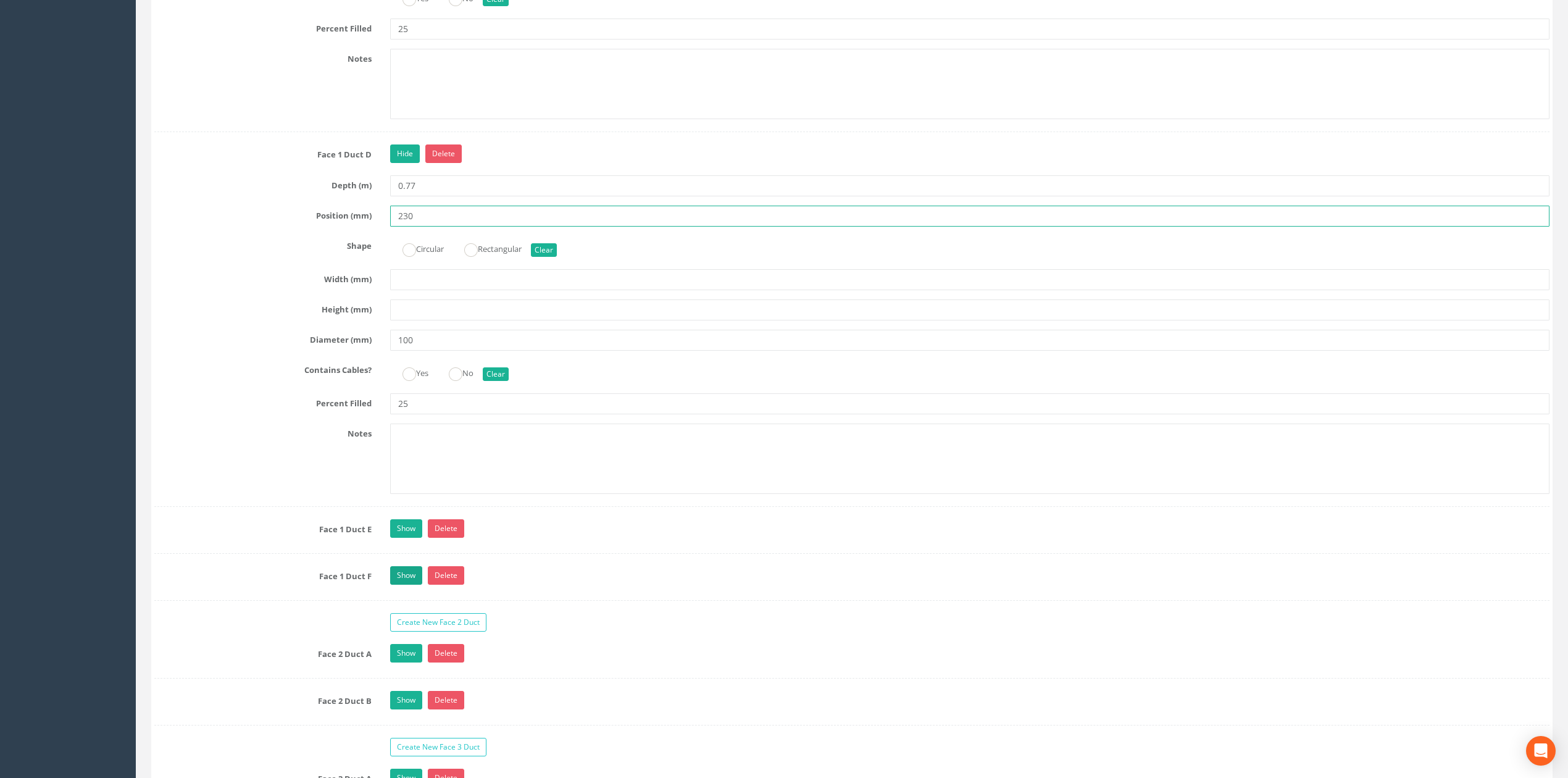
scroll to position [3128, 0]
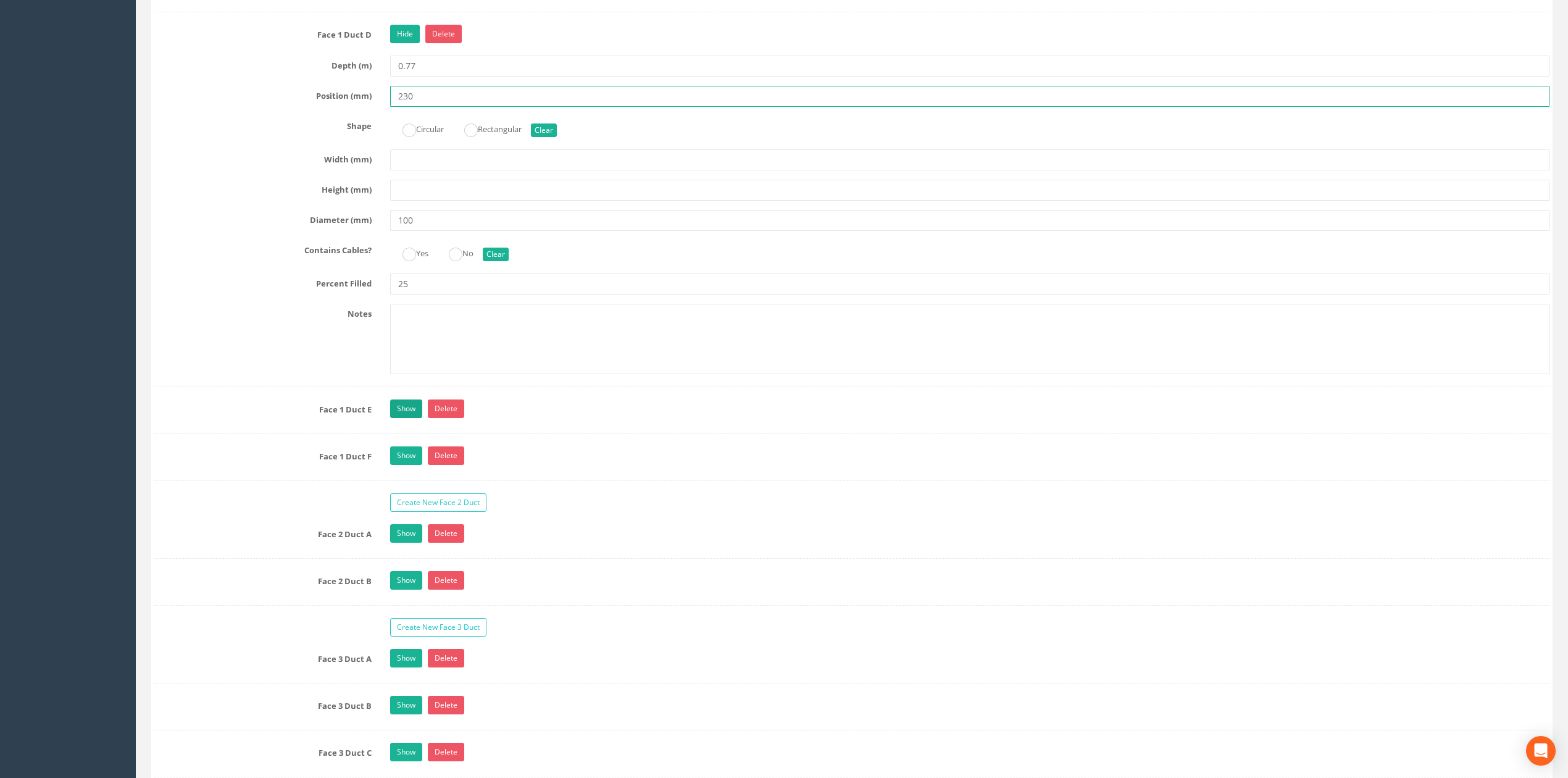
type input "230"
click at [407, 418] on link "Show" at bounding box center [406, 408] width 32 height 18
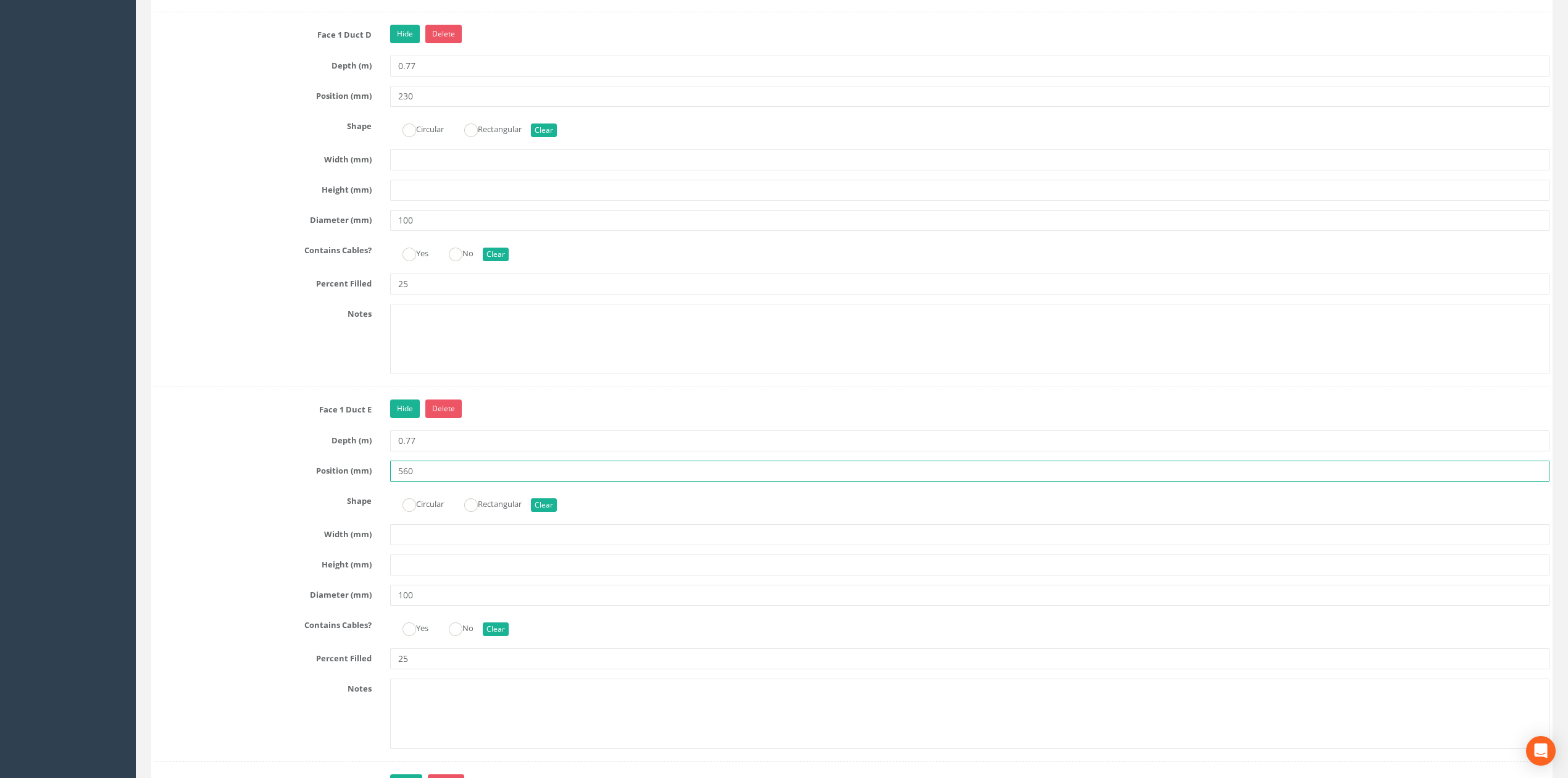
drag, startPoint x: 438, startPoint y: 493, endPoint x: 312, endPoint y: 485, distance: 126.3
click at [325, 482] on div "Position (mm) 560" at bounding box center [851, 471] width 1414 height 21
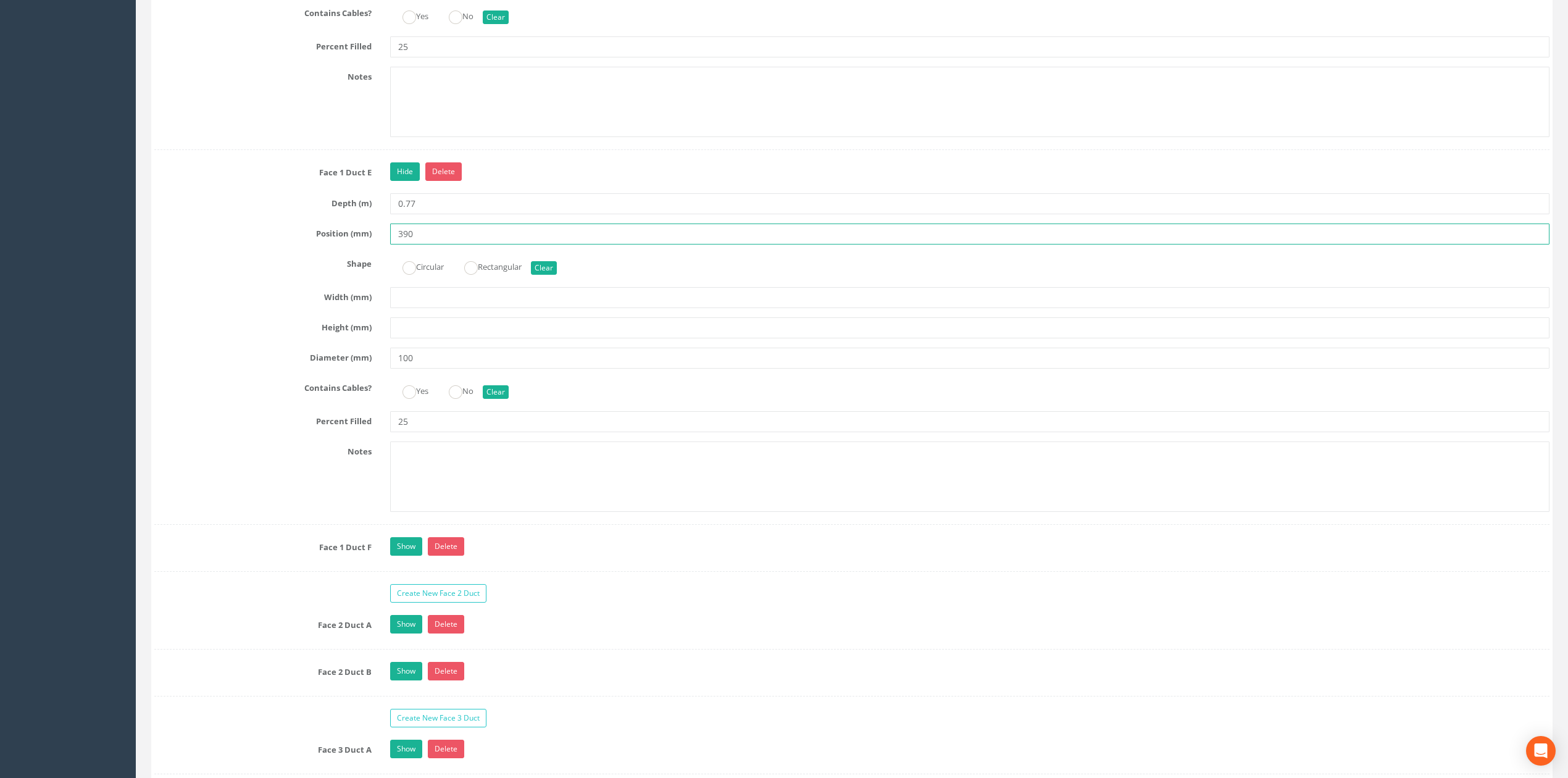
scroll to position [3375, 0]
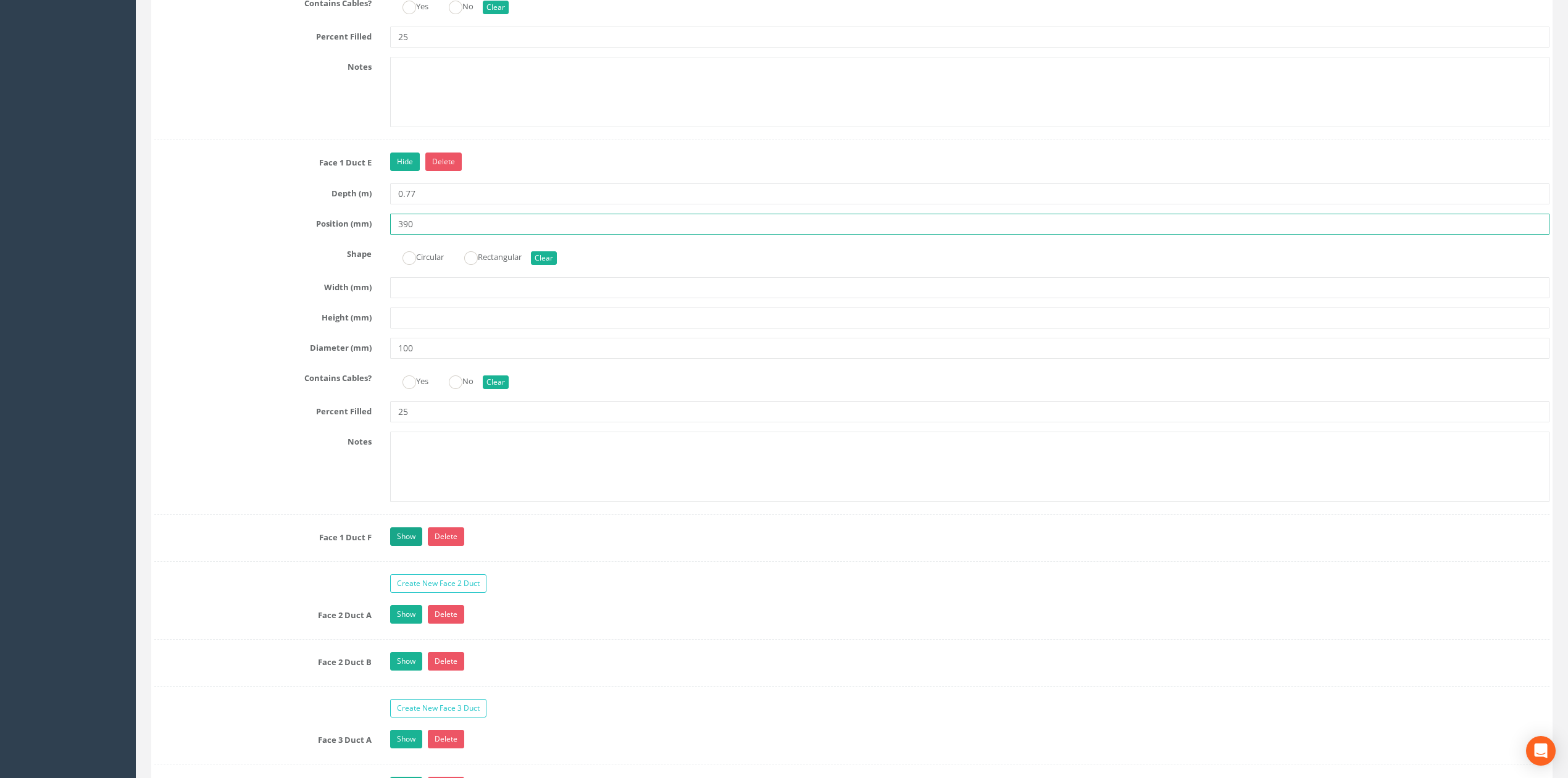
type input "390"
click at [398, 546] on link "Show" at bounding box center [406, 536] width 32 height 18
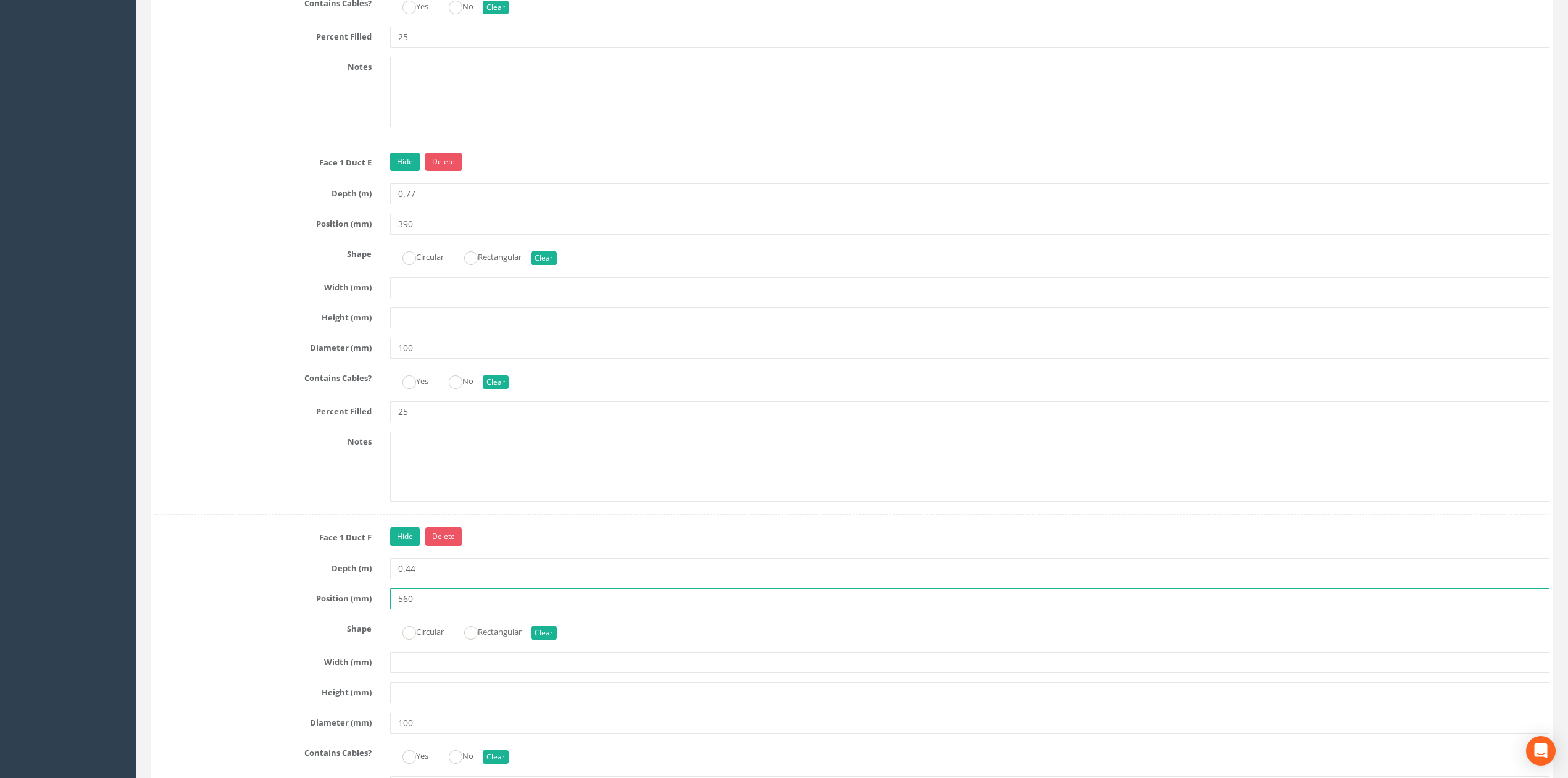
drag, startPoint x: 440, startPoint y: 620, endPoint x: 356, endPoint y: 620, distance: 84.0
click at [356, 609] on div "Position (mm) 560" at bounding box center [851, 599] width 1414 height 21
type input "550"
click at [445, 579] on input "0.44" at bounding box center [970, 569] width 1159 height 21
type input "0.77"
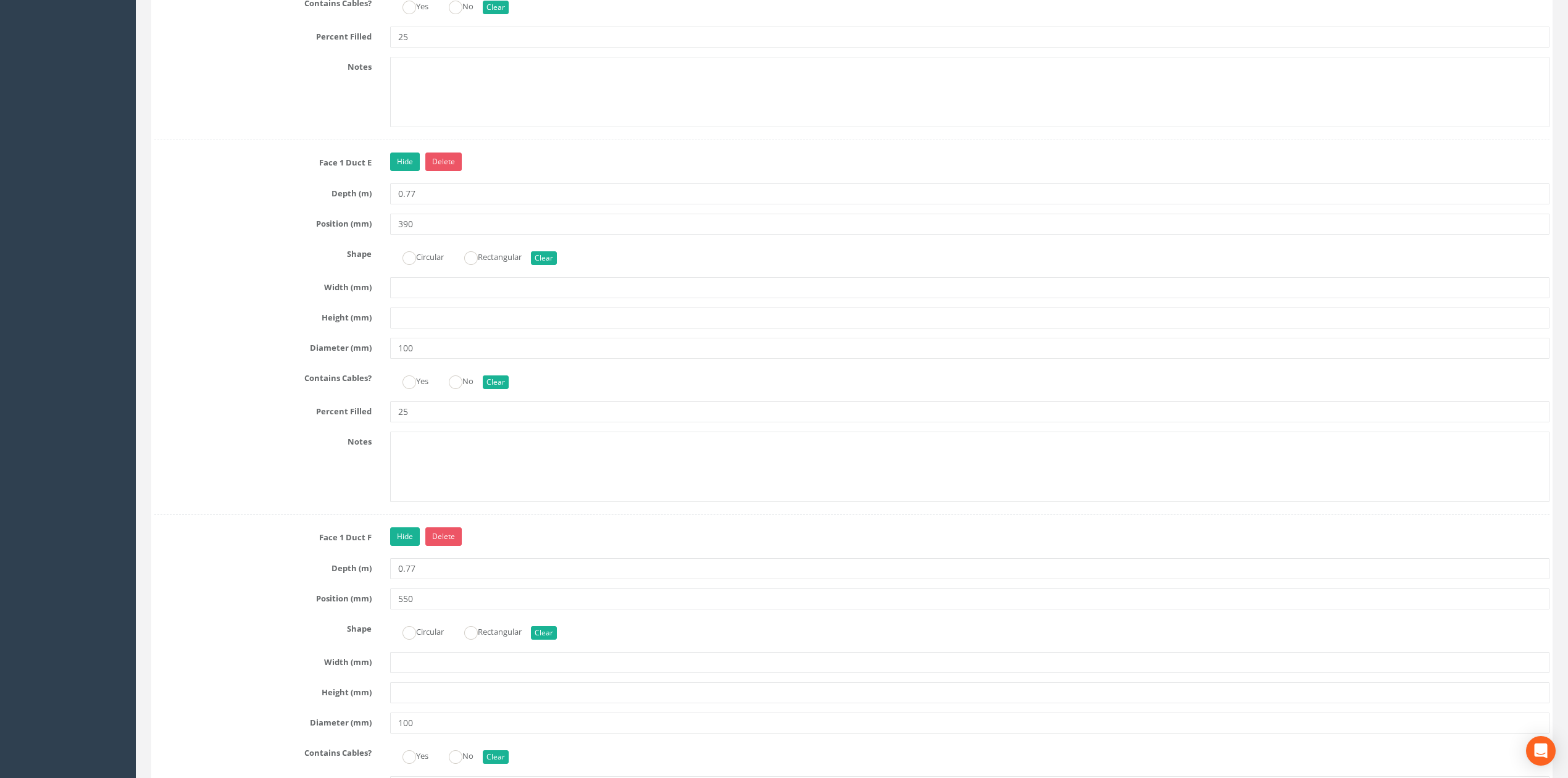
click at [427, 268] on div "Circular Rectangular Clear" at bounding box center [969, 256] width 1178 height 24
click at [426, 265] on label "Circular" at bounding box center [417, 256] width 54 height 18
radio input "true"
click at [427, 639] on label "Circular" at bounding box center [417, 631] width 54 height 18
radio input "true"
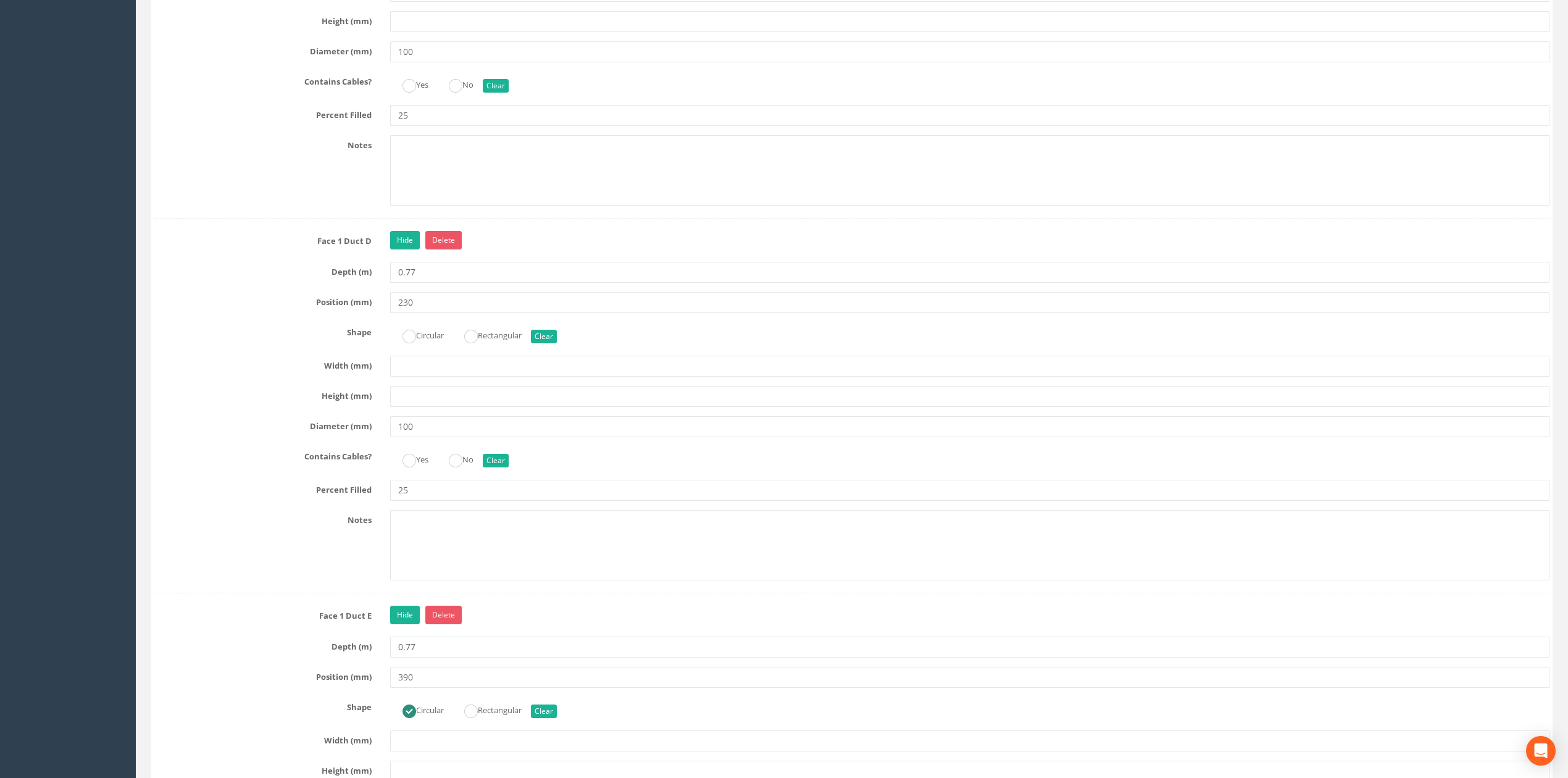
scroll to position [2881, 0]
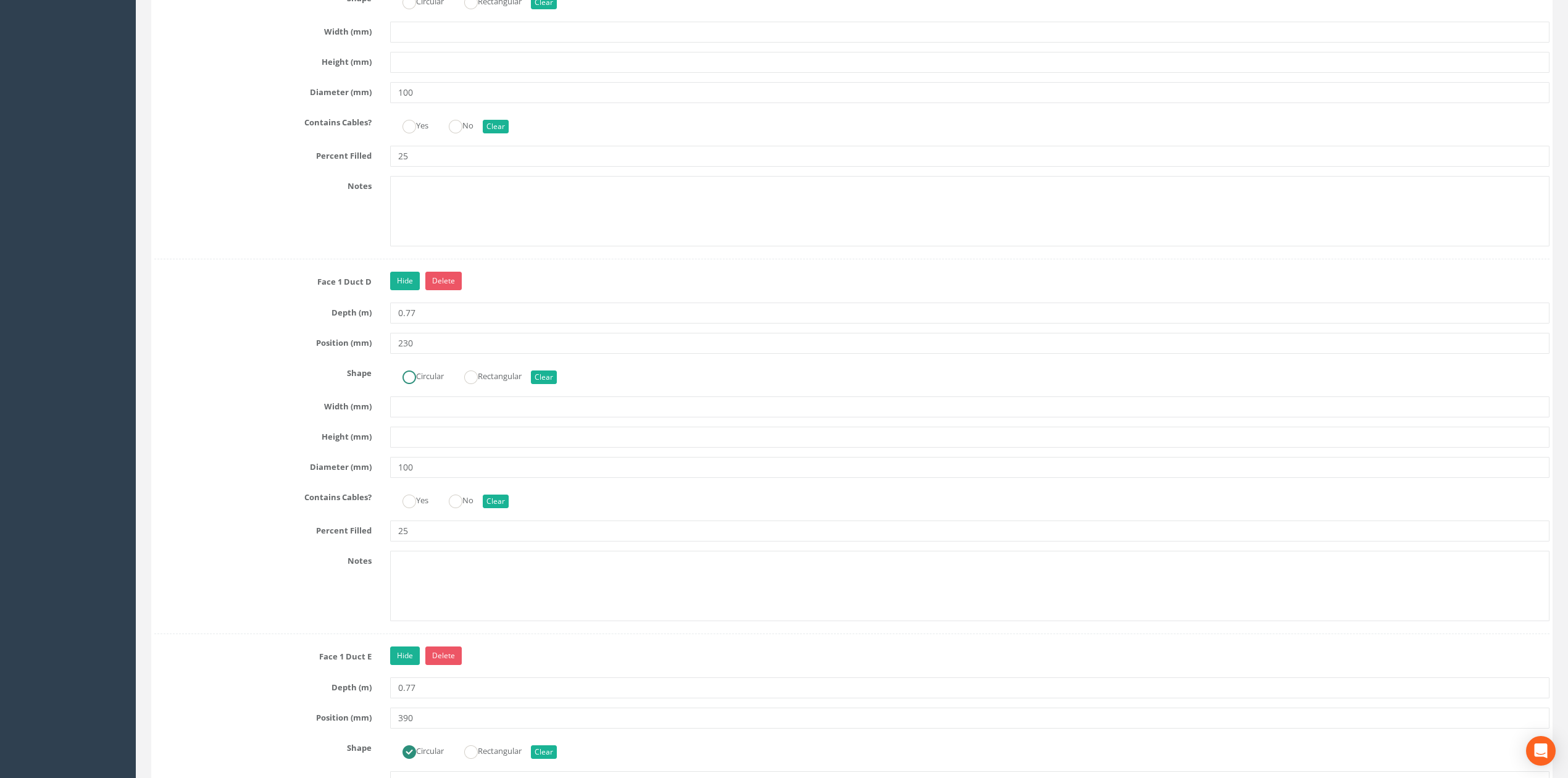
click at [429, 384] on label "Circular" at bounding box center [417, 375] width 54 height 18
radio input "true"
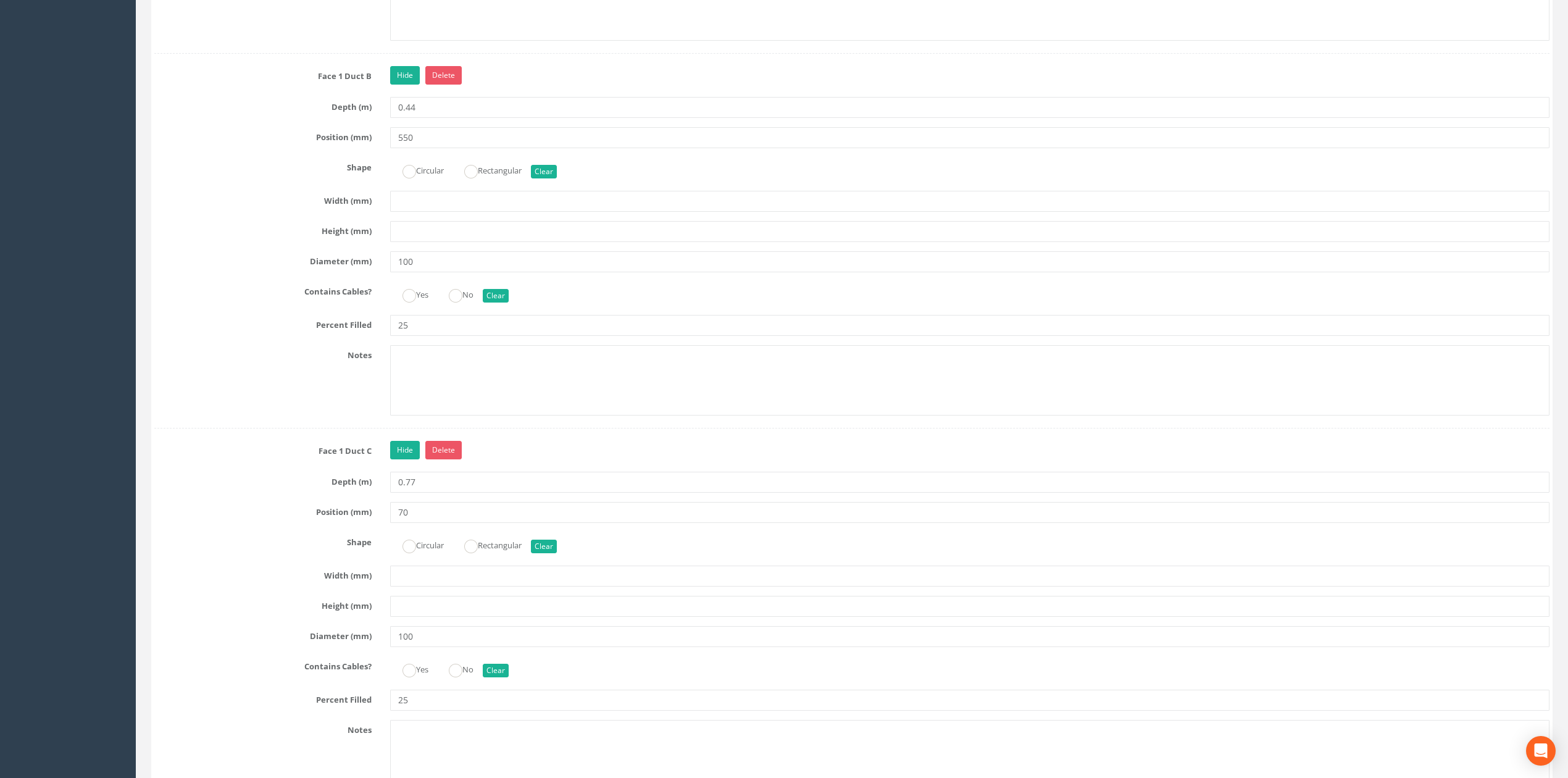
scroll to position [2223, 0]
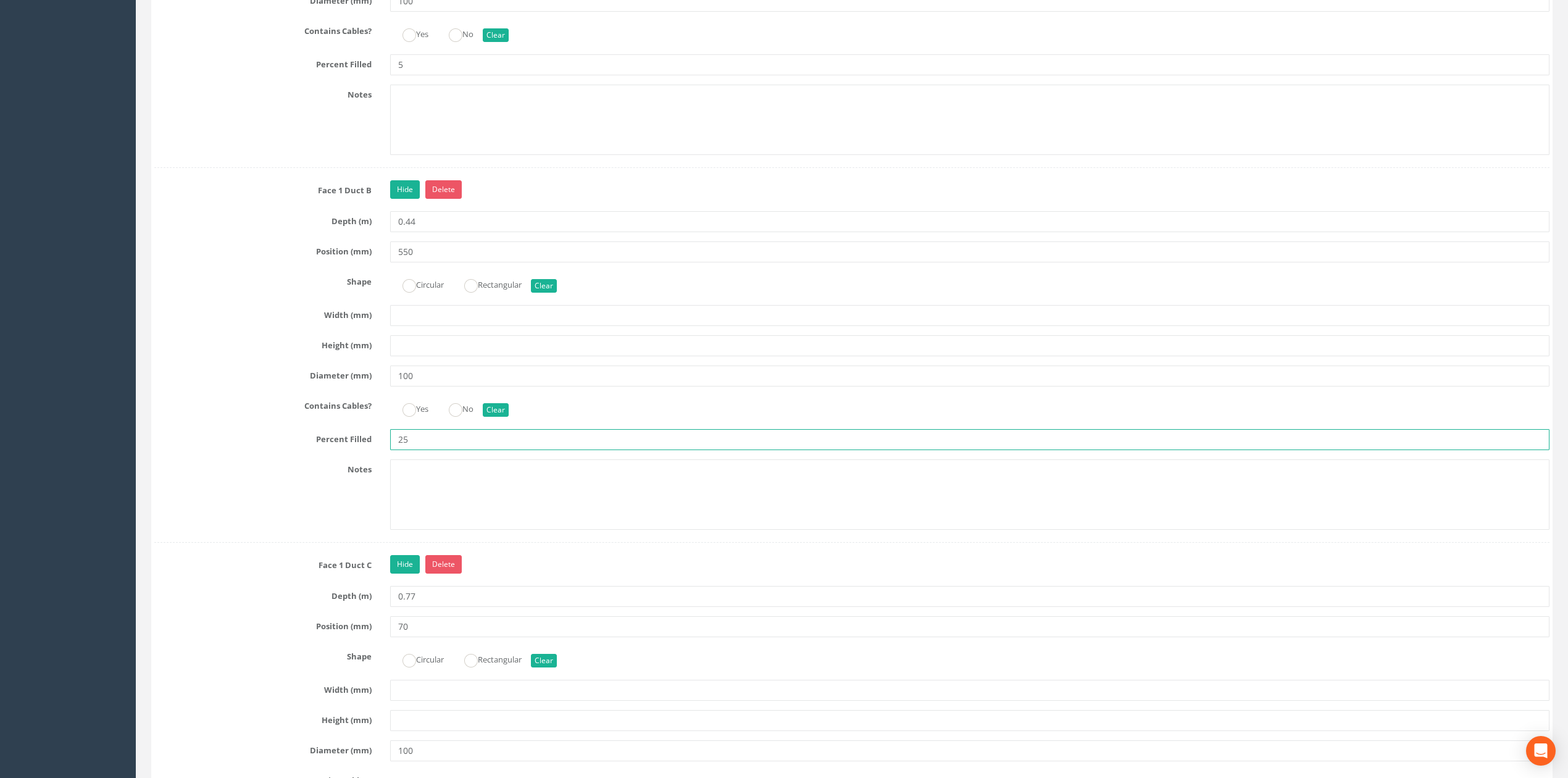
drag, startPoint x: 438, startPoint y: 463, endPoint x: 333, endPoint y: 450, distance: 105.8
click at [332, 450] on div "Percent Filled 25" at bounding box center [851, 440] width 1414 height 21
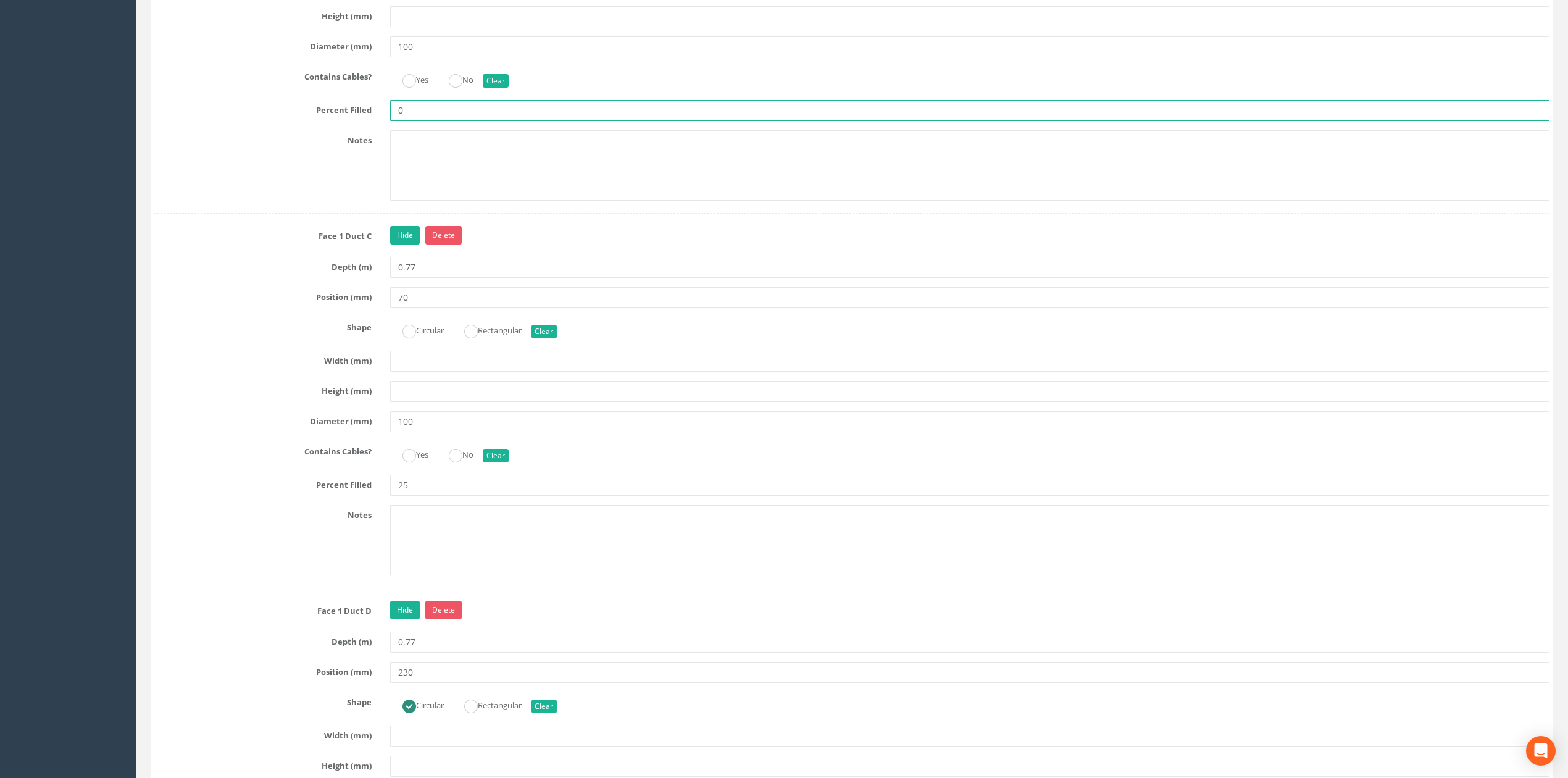
type input "0"
drag, startPoint x: 423, startPoint y: 507, endPoint x: 314, endPoint y: 505, distance: 109.0
click at [329, 496] on div "Percent Filled 25" at bounding box center [851, 485] width 1414 height 21
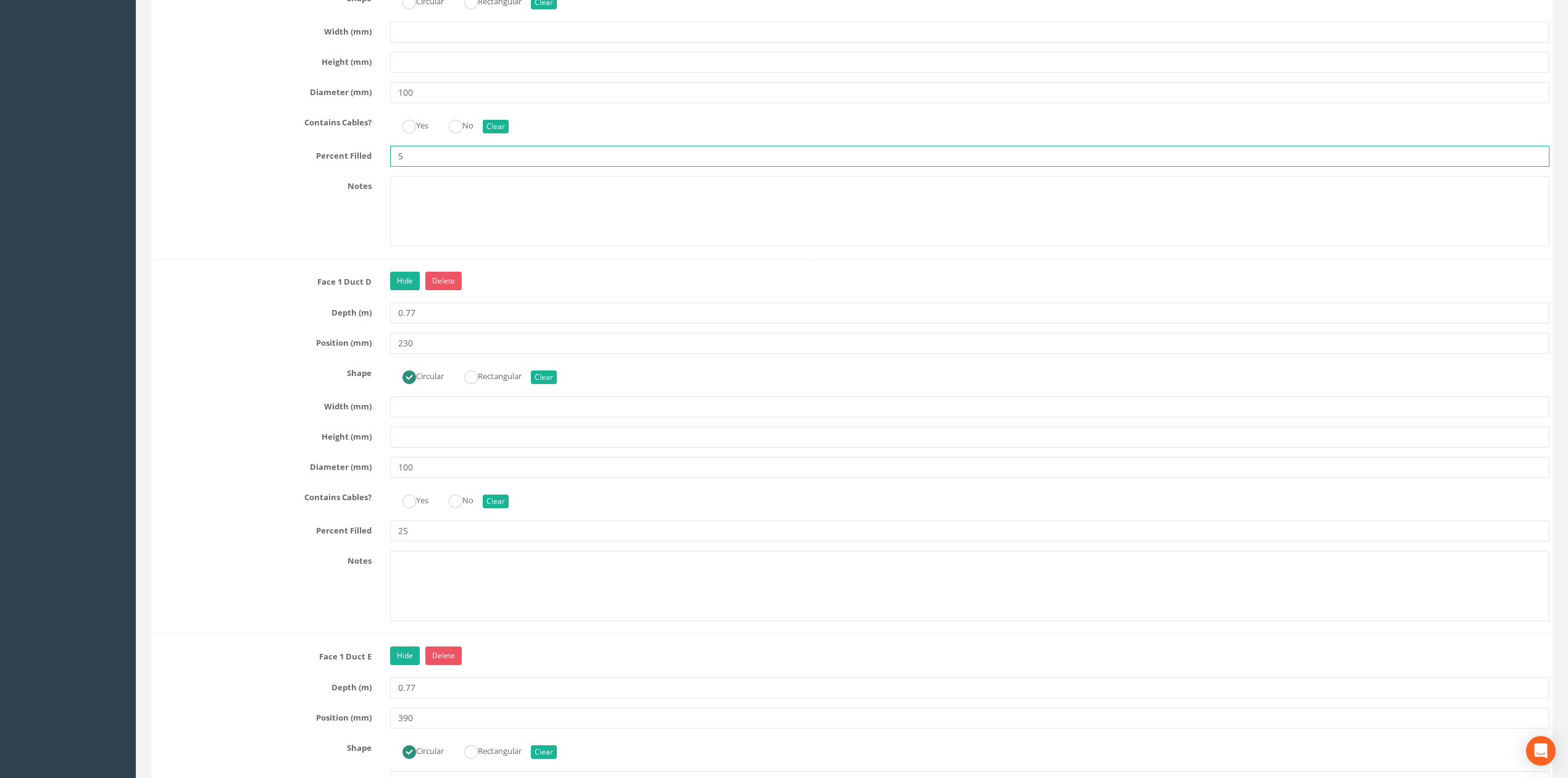
type input "5"
drag, startPoint x: 427, startPoint y: 544, endPoint x: 364, endPoint y: 550, distance: 63.3
click at [371, 542] on div "Percent Filled 25" at bounding box center [851, 531] width 1414 height 21
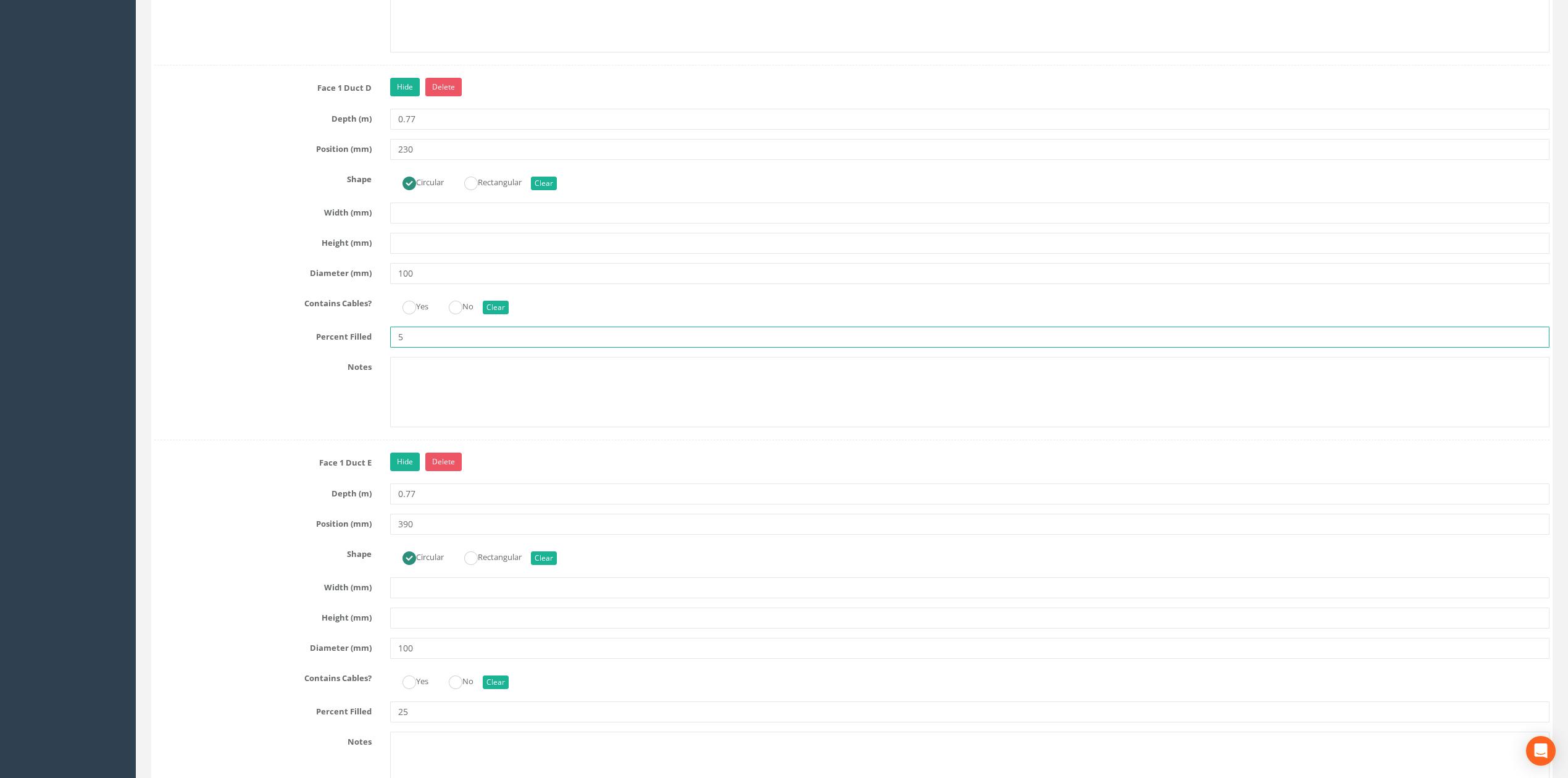
scroll to position [3211, 0]
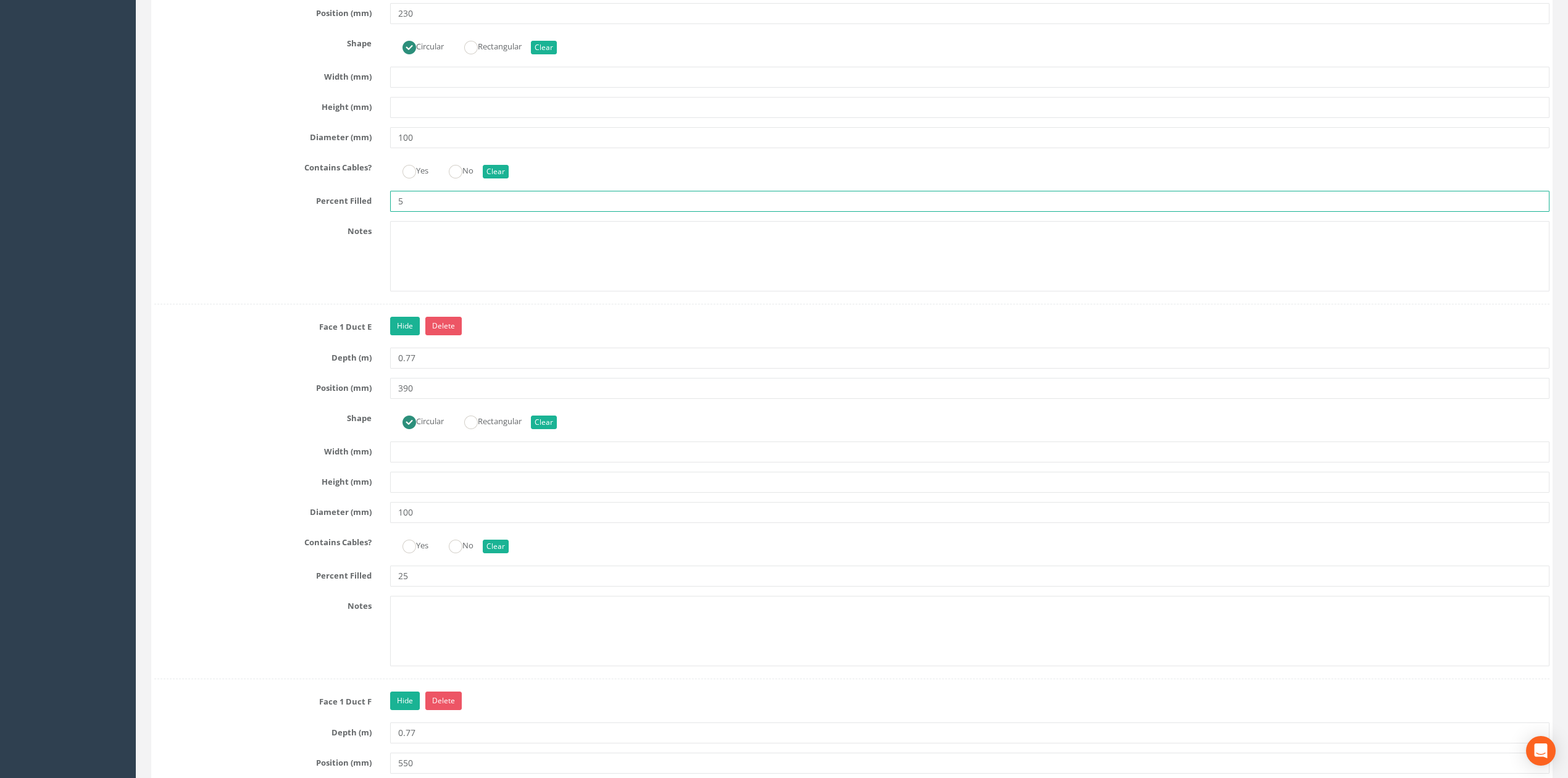
type input "5"
drag, startPoint x: 446, startPoint y: 542, endPoint x: 427, endPoint y: 542, distance: 19.0
click at [427, 523] on input "100" at bounding box center [970, 513] width 1159 height 21
drag, startPoint x: 446, startPoint y: 601, endPoint x: 364, endPoint y: 606, distance: 82.2
click at [322, 586] on div "Percent Filled 25" at bounding box center [851, 576] width 1414 height 21
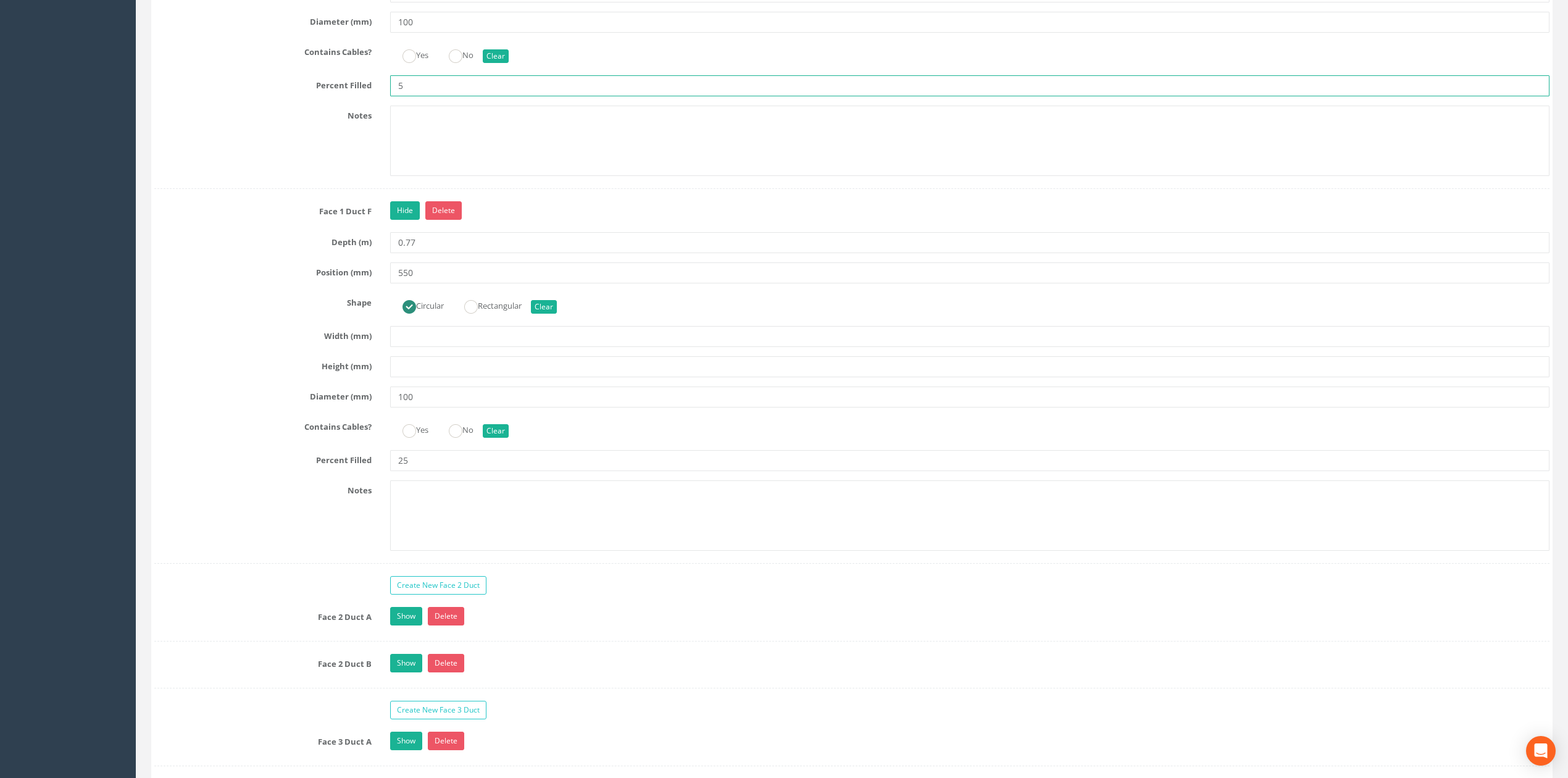
scroll to position [3705, 0]
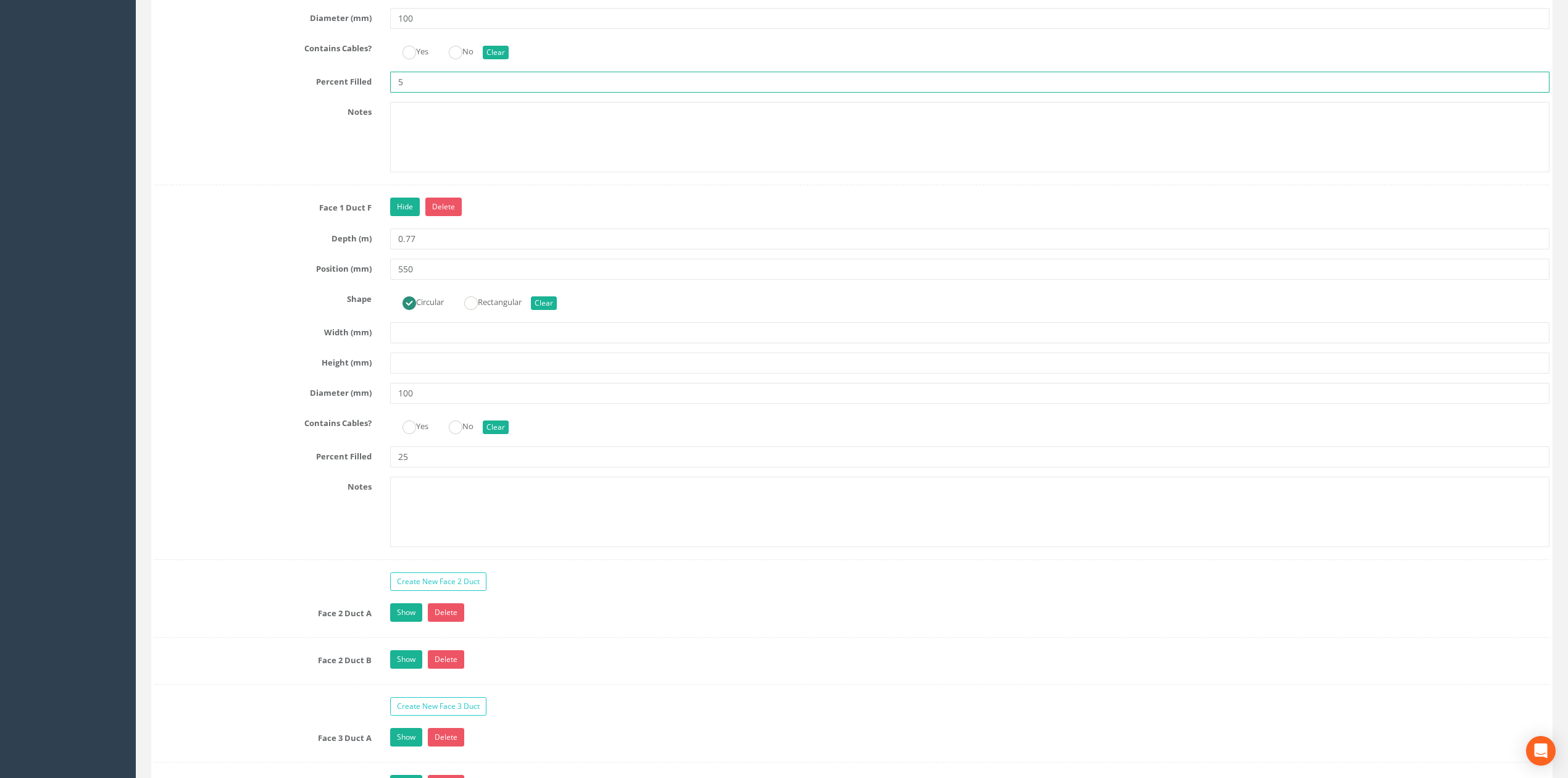
type input "5"
drag, startPoint x: 435, startPoint y: 478, endPoint x: 312, endPoint y: 482, distance: 123.1
click at [314, 467] on div "Percent Filled 25" at bounding box center [851, 456] width 1414 height 21
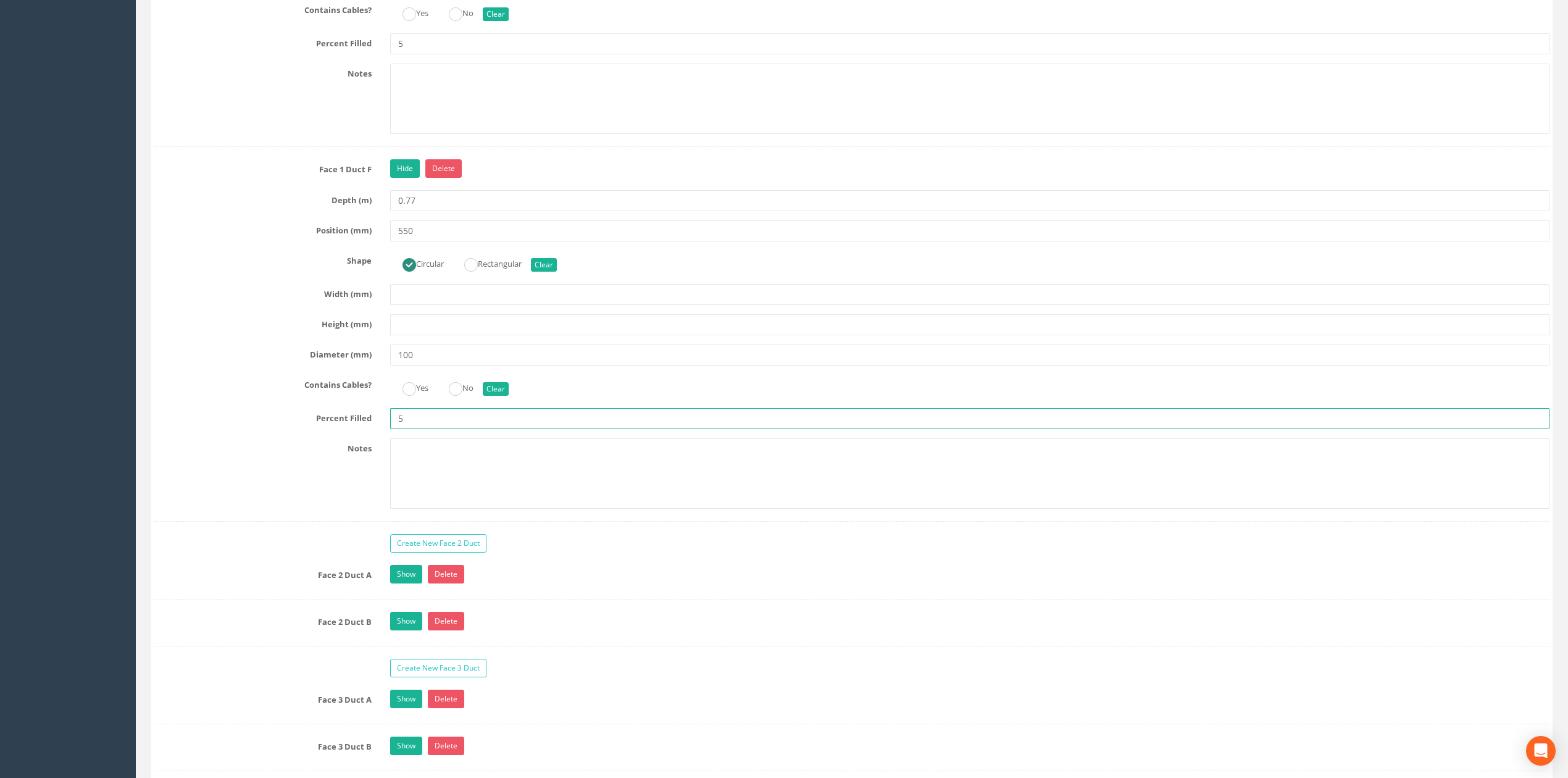
scroll to position [3869, 0]
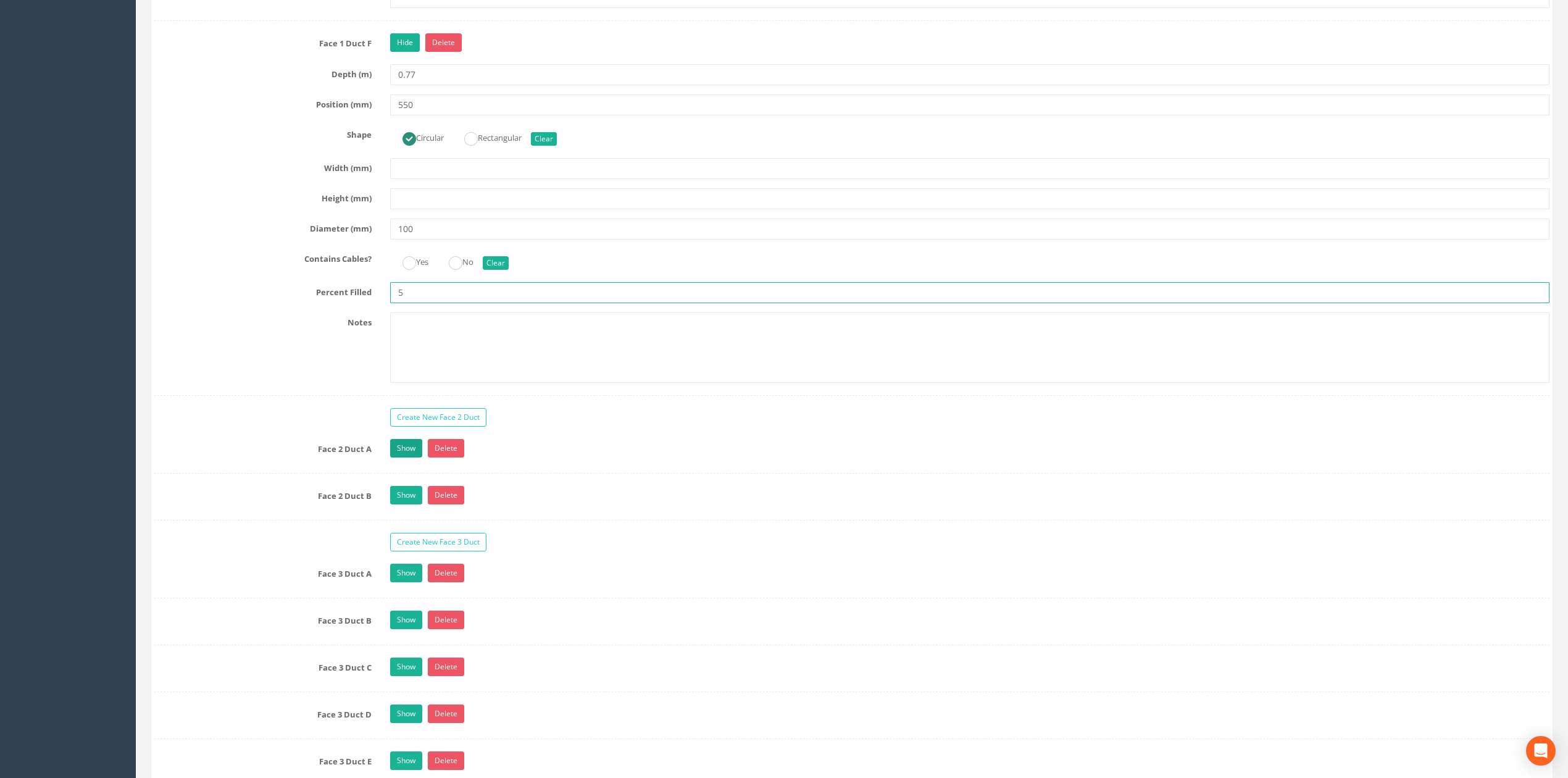
type input "5"
click at [396, 458] on link "Show" at bounding box center [406, 448] width 32 height 18
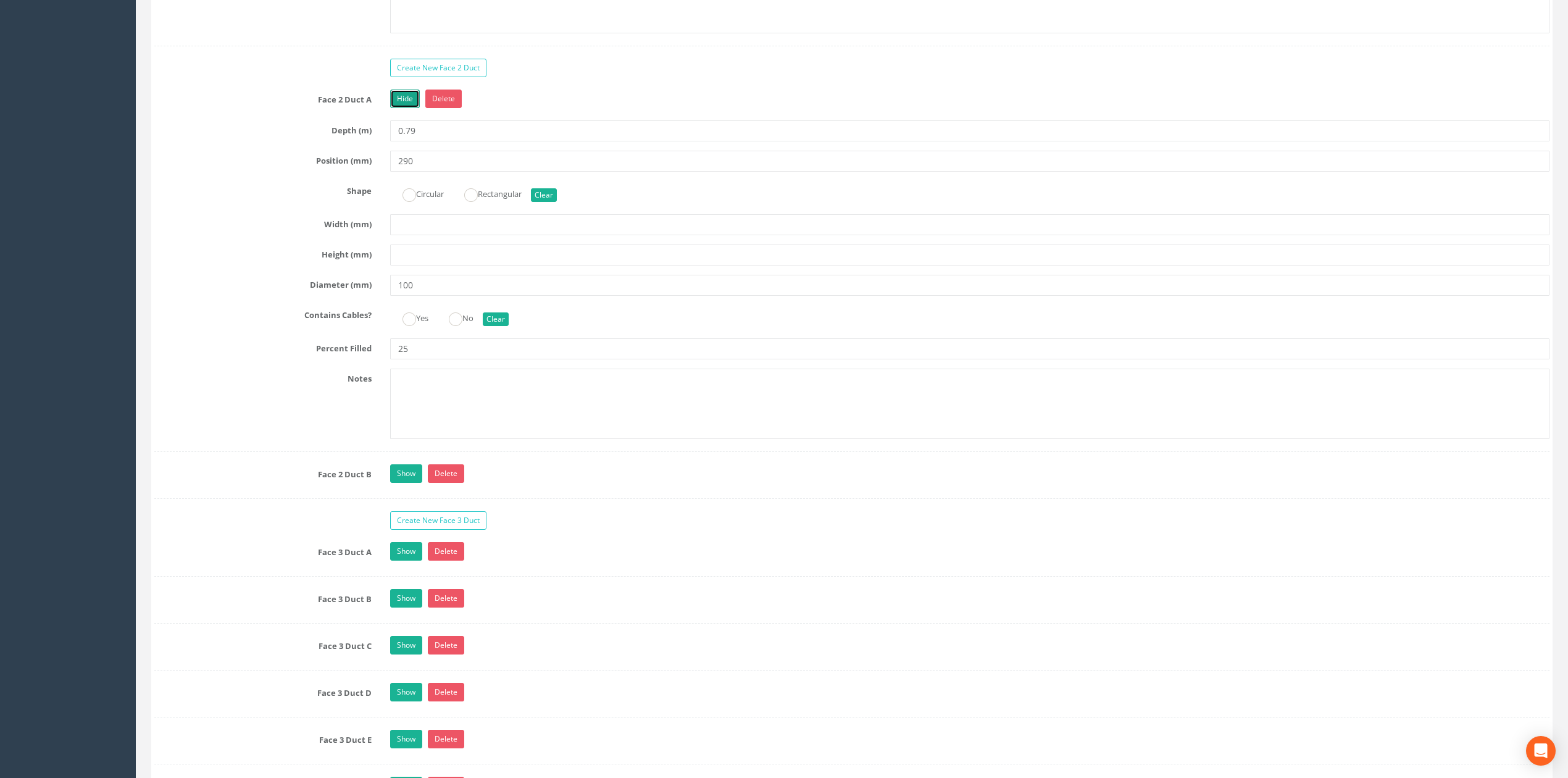
scroll to position [4363, 0]
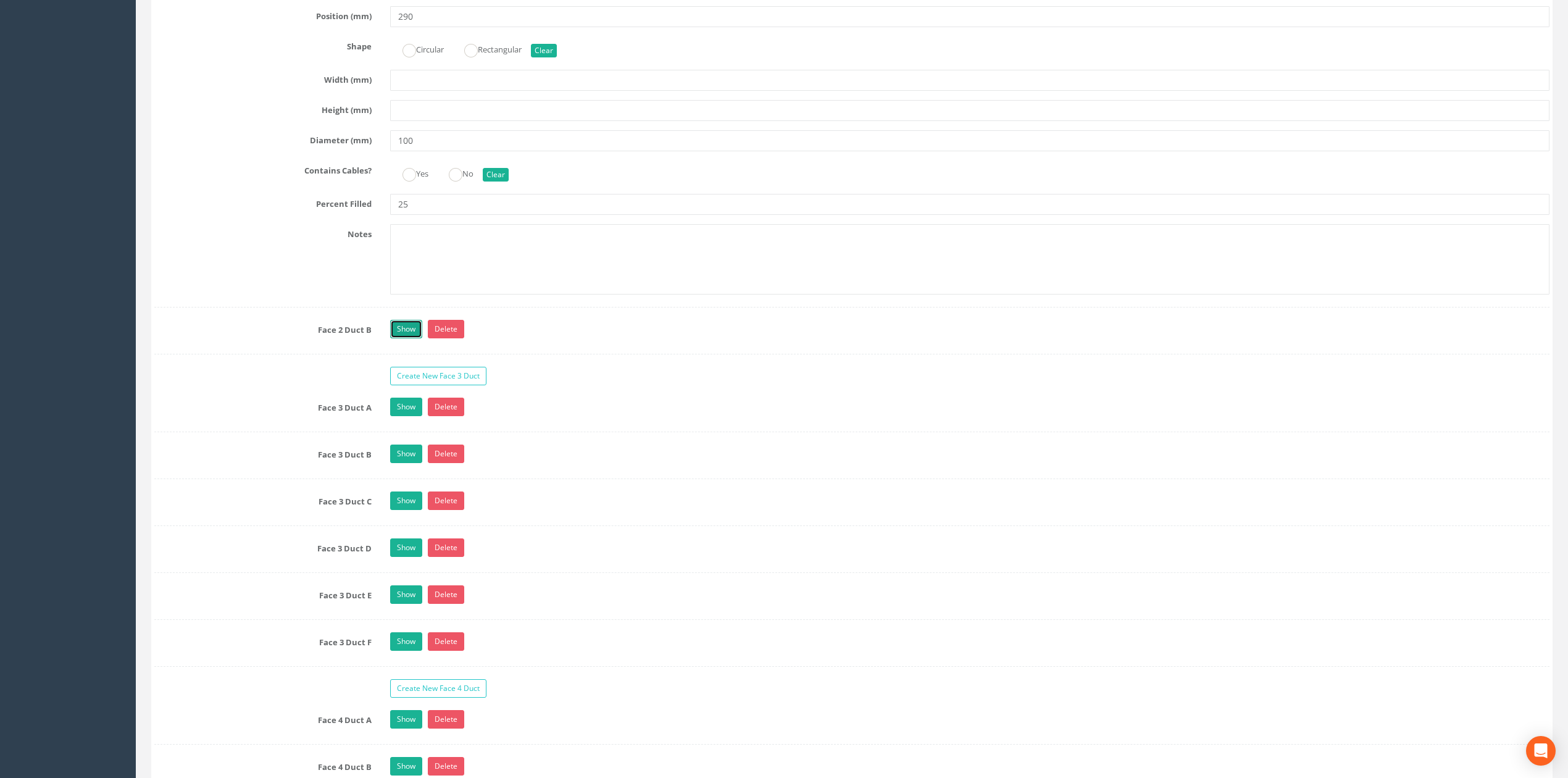
click at [410, 338] on link "Show" at bounding box center [406, 329] width 32 height 18
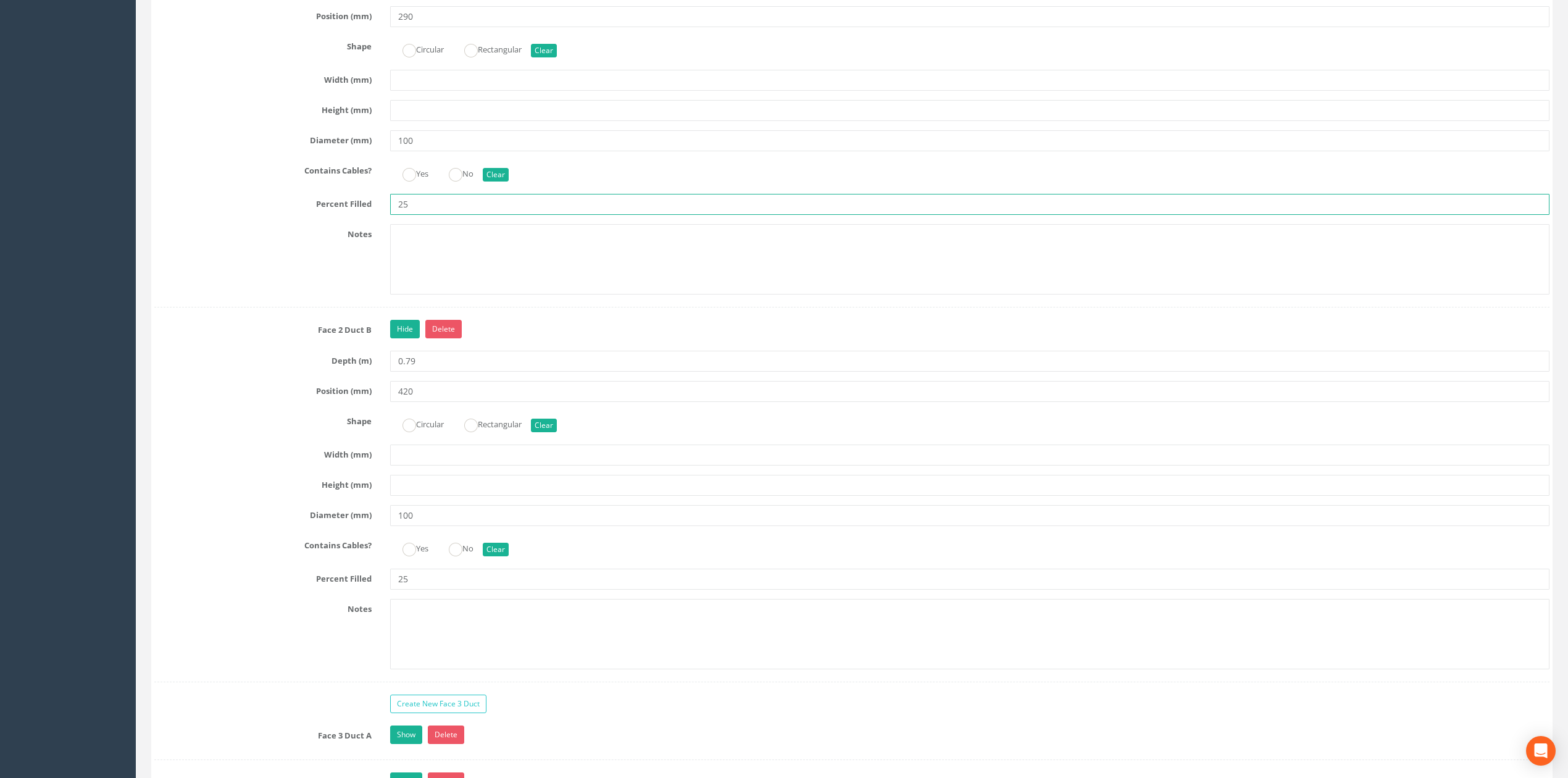
drag, startPoint x: 443, startPoint y: 232, endPoint x: 269, endPoint y: 246, distance: 174.6
click at [269, 246] on div "Face 2 Duct A Hide Delete Depth (m) 0.79 Position (mm) 290 Shape Circular Recta…" at bounding box center [851, 126] width 1395 height 362
type input "5"
drag, startPoint x: 472, startPoint y: 616, endPoint x: 226, endPoint y: 626, distance: 246.2
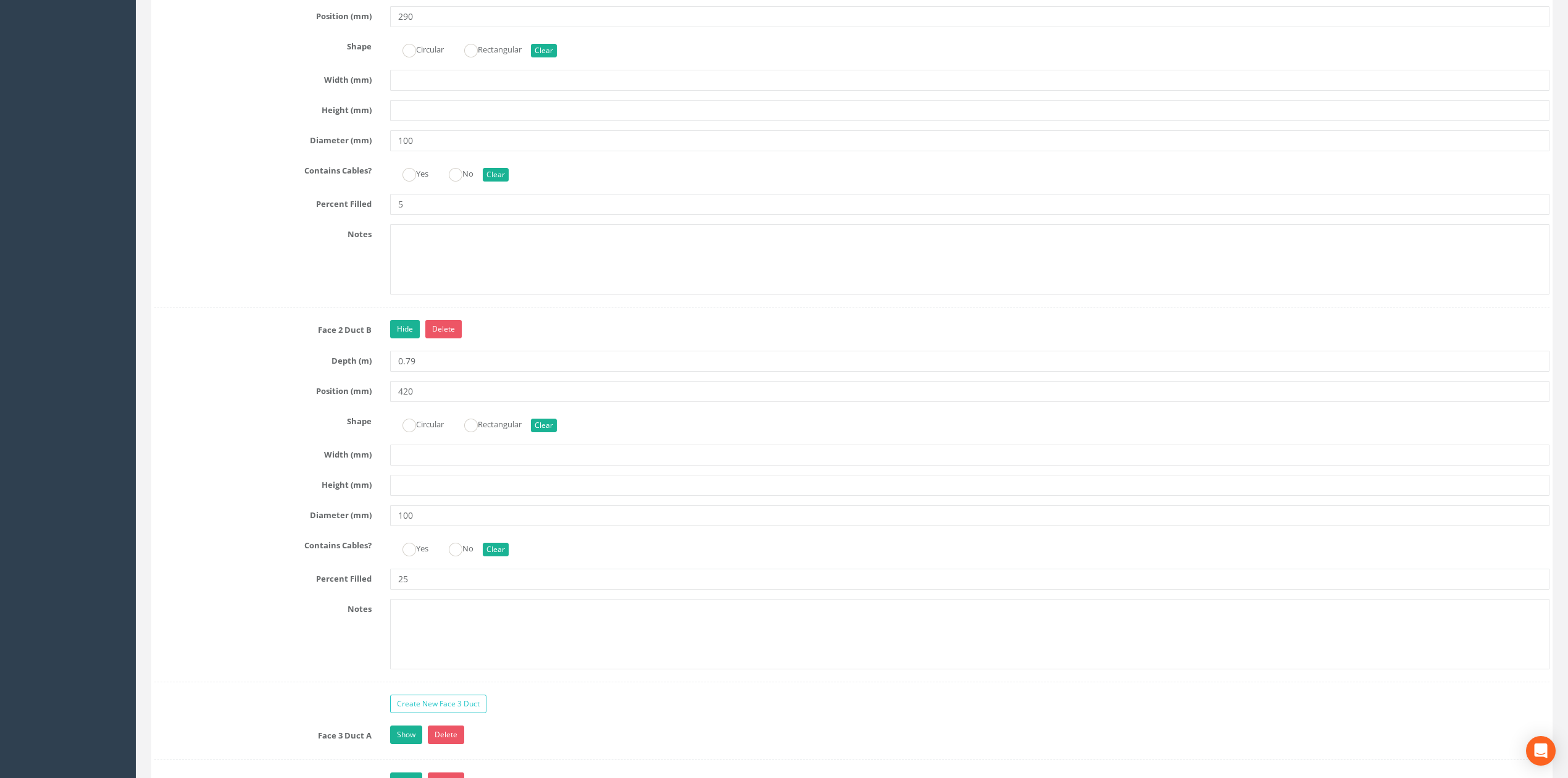
click at [365, 589] on div "Percent Filled 25" at bounding box center [851, 579] width 1414 height 21
drag, startPoint x: 448, startPoint y: 603, endPoint x: 284, endPoint y: 603, distance: 164.0
click at [289, 589] on div "Percent Filled 25" at bounding box center [851, 579] width 1414 height 21
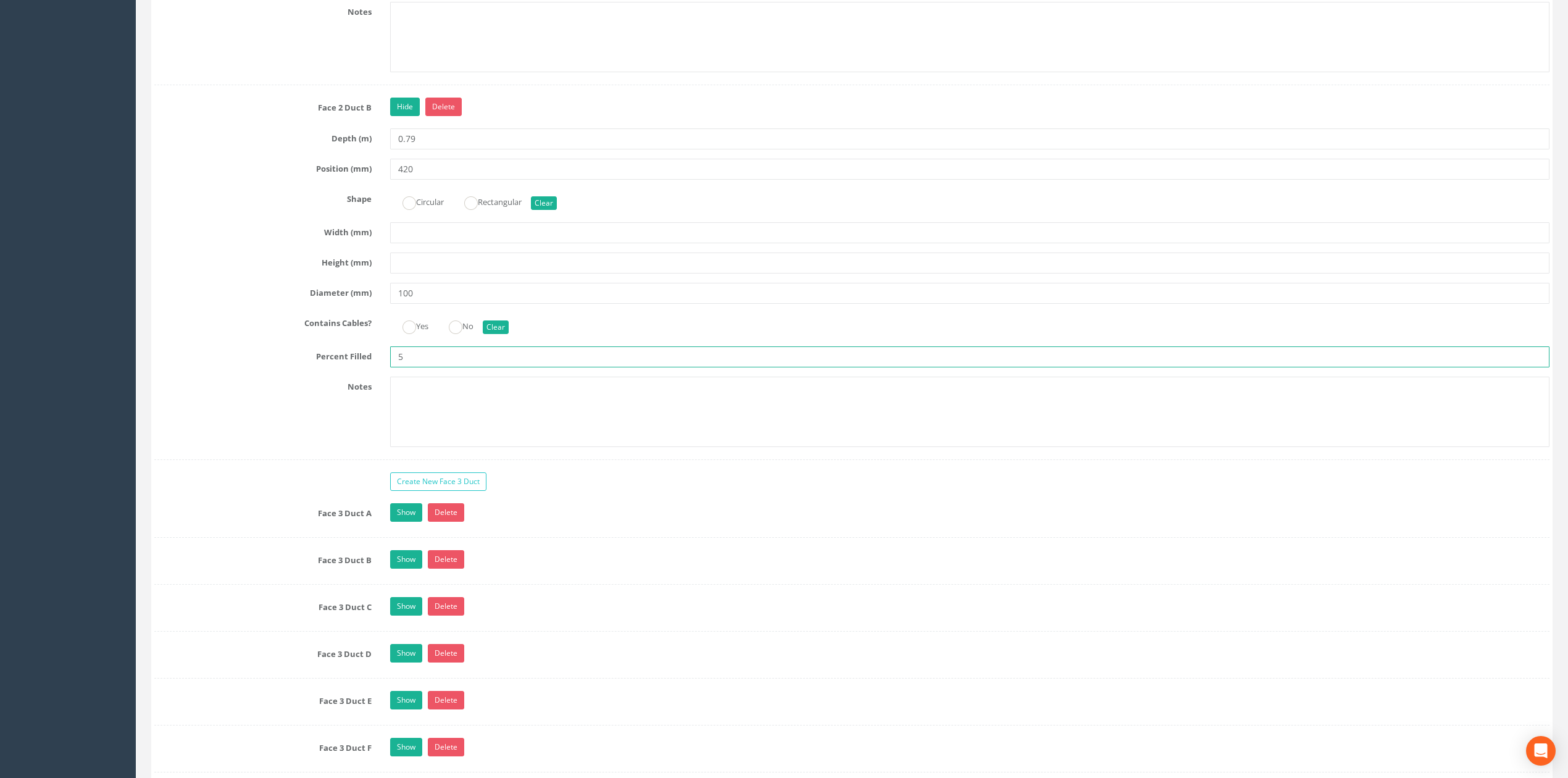
scroll to position [4610, 0]
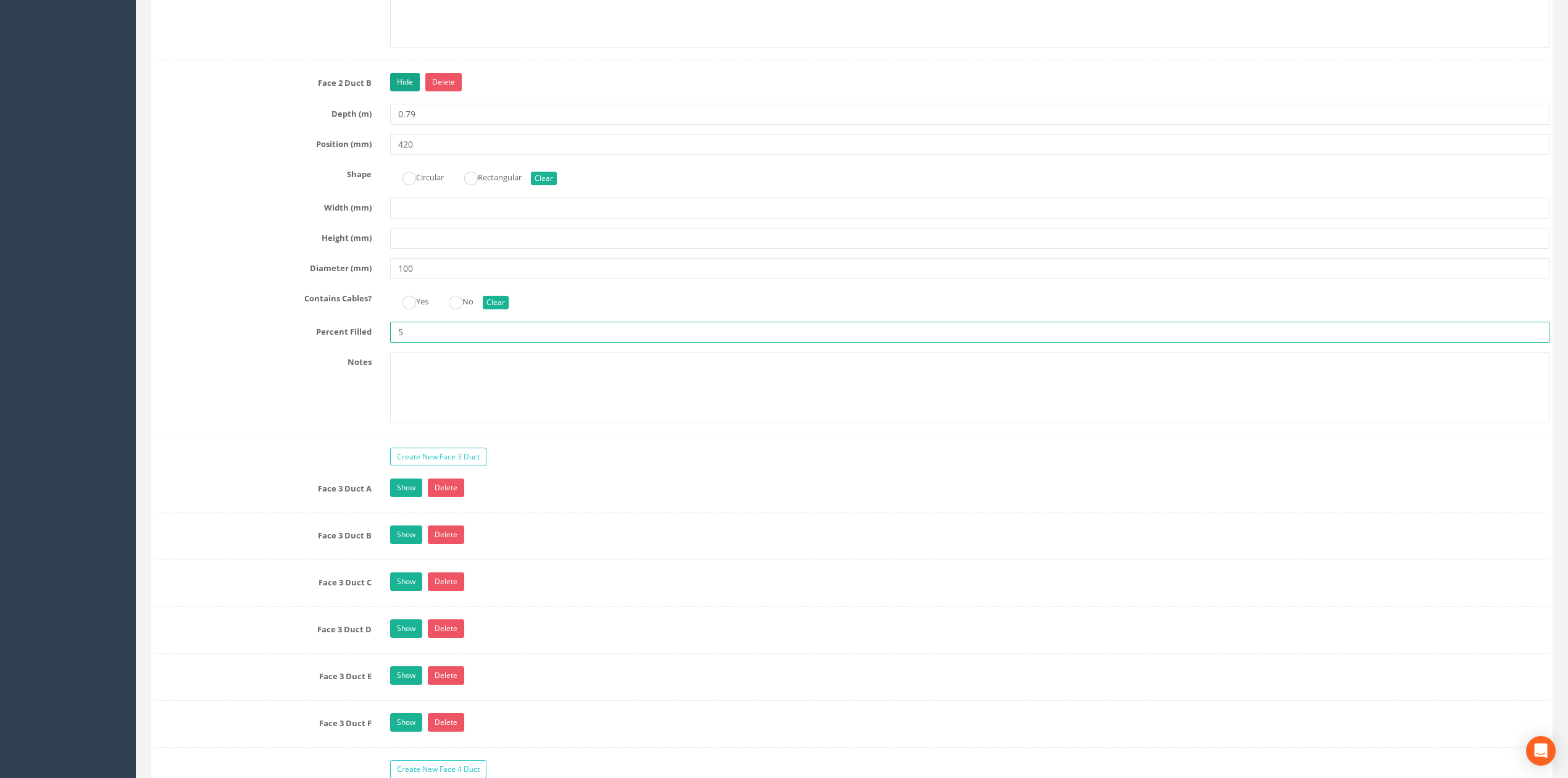
type input "5"
click at [400, 91] on link "Hide" at bounding box center [405, 82] width 29 height 18
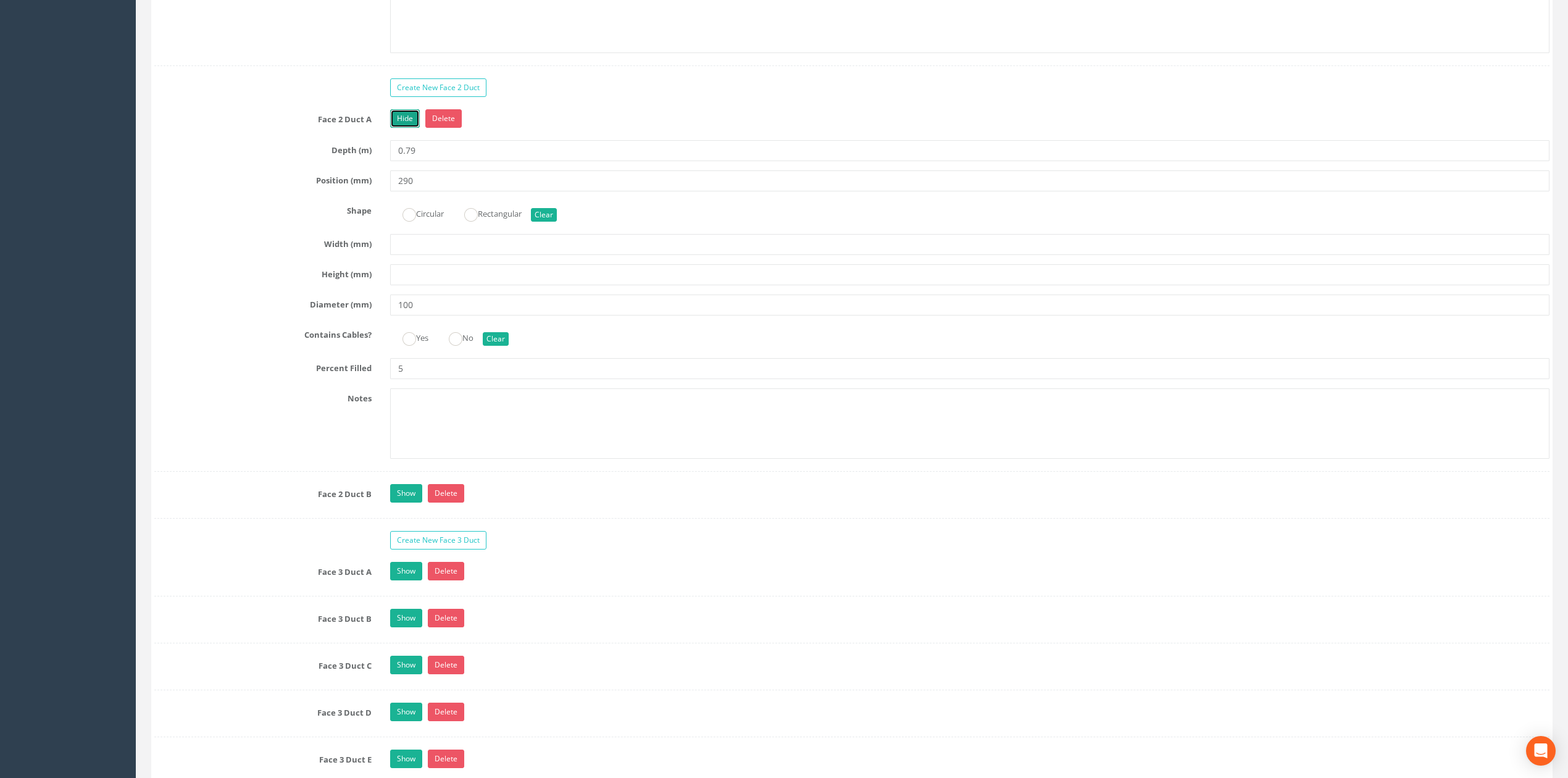
click at [398, 128] on link "Hide" at bounding box center [405, 118] width 29 height 18
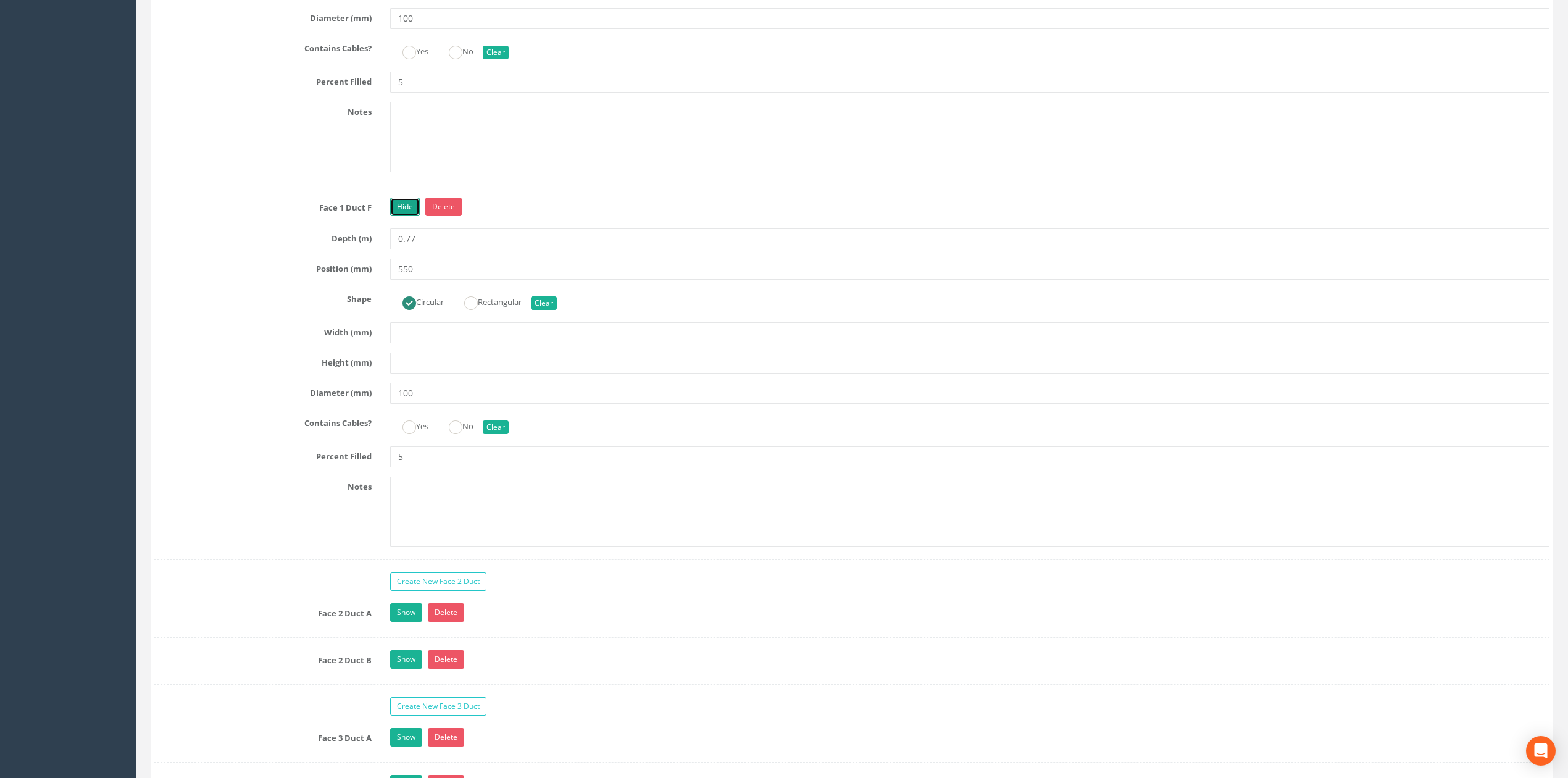
click at [411, 216] on link "Hide" at bounding box center [405, 206] width 29 height 18
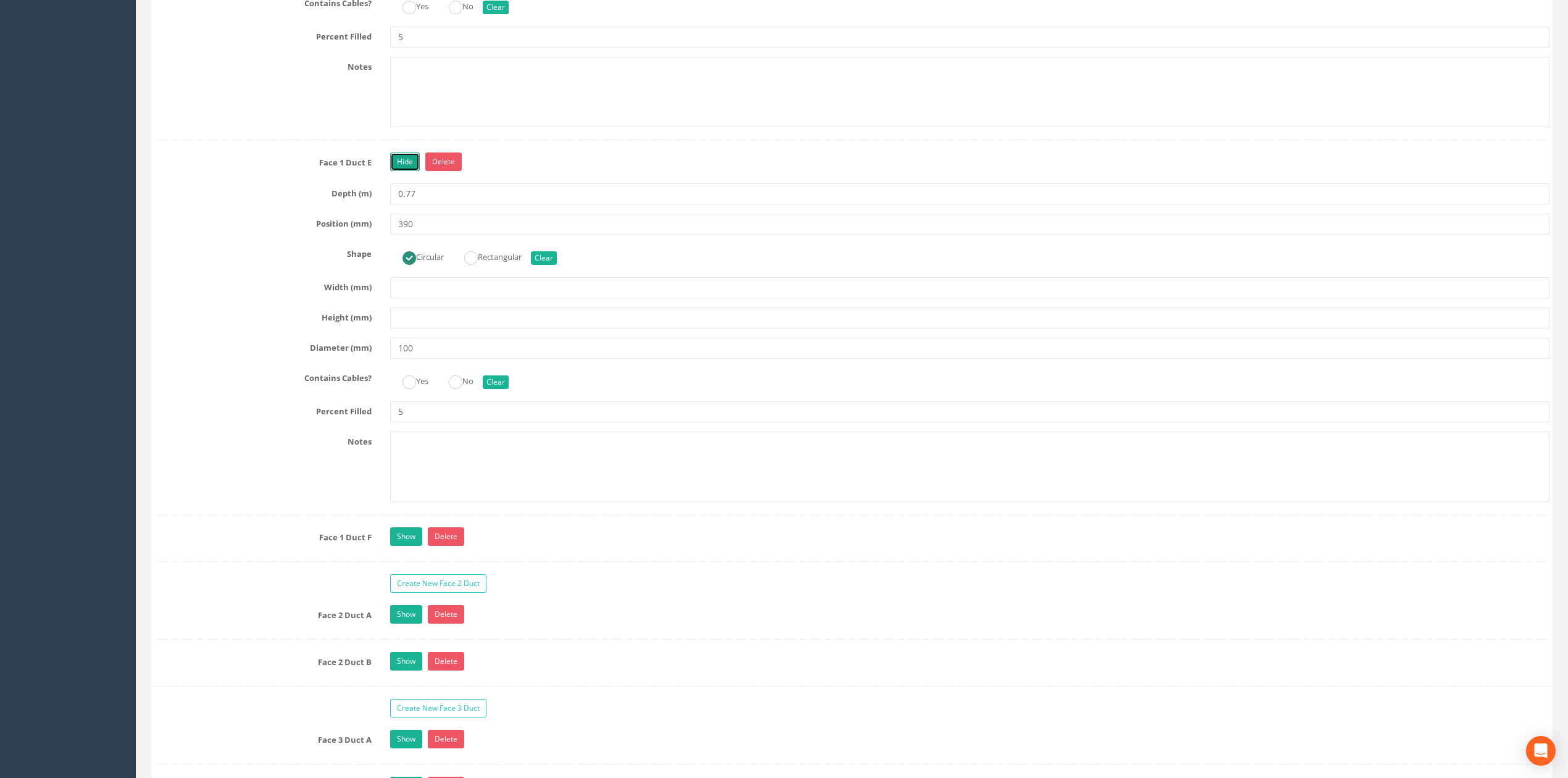
click at [413, 171] on link "Hide" at bounding box center [405, 162] width 29 height 18
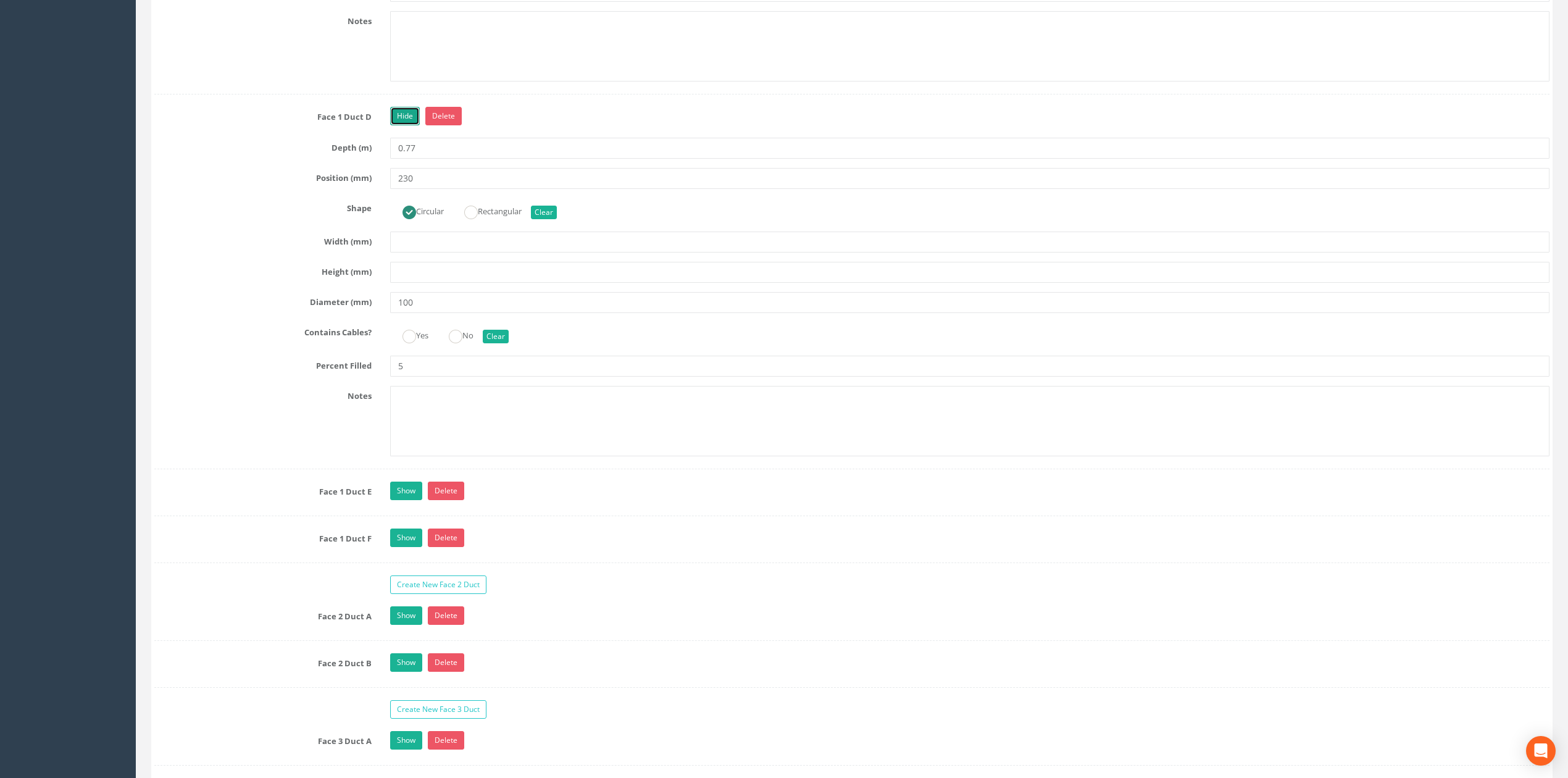
click at [402, 125] on link "Hide" at bounding box center [405, 116] width 29 height 18
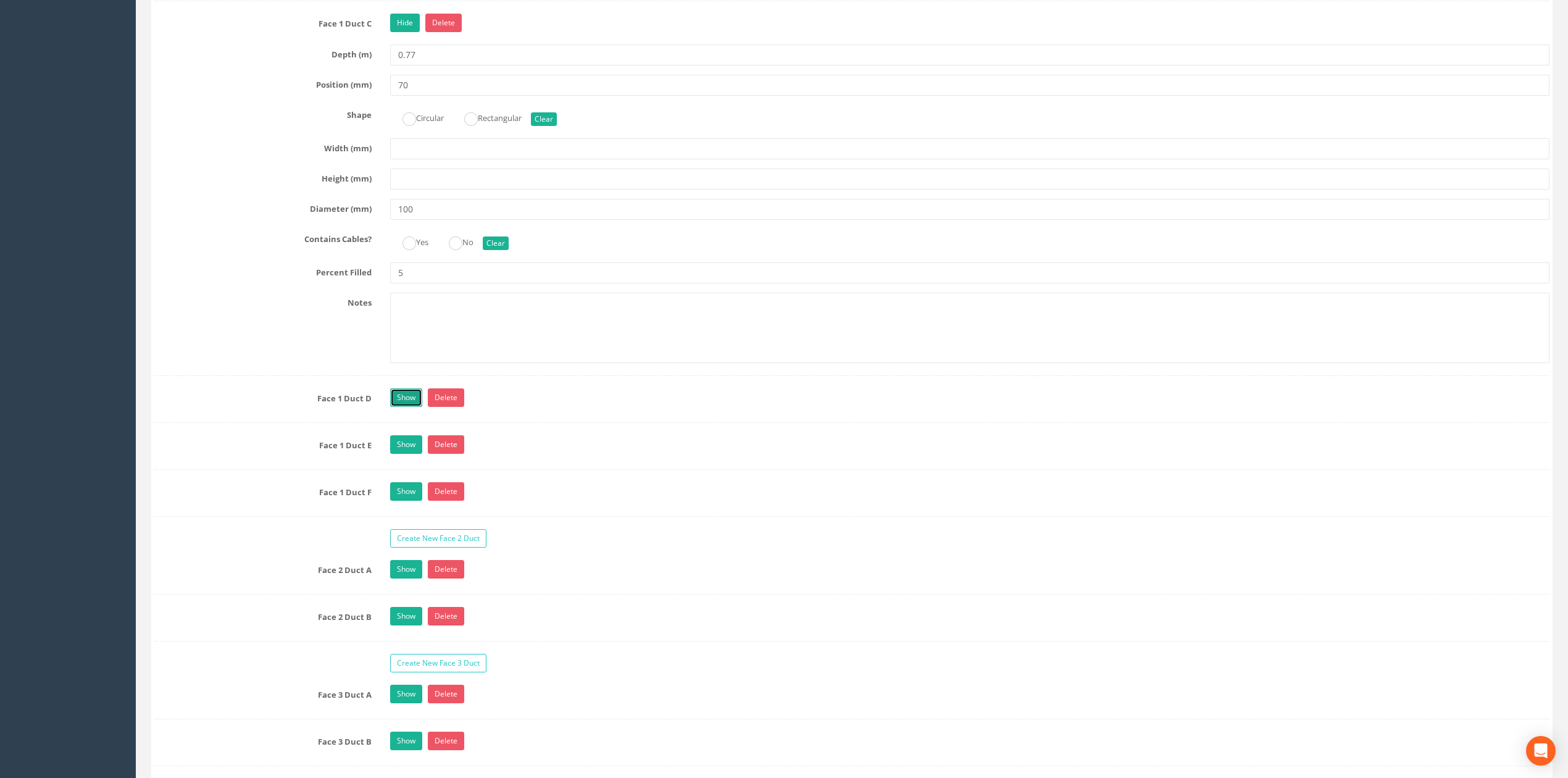
scroll to position [2717, 0]
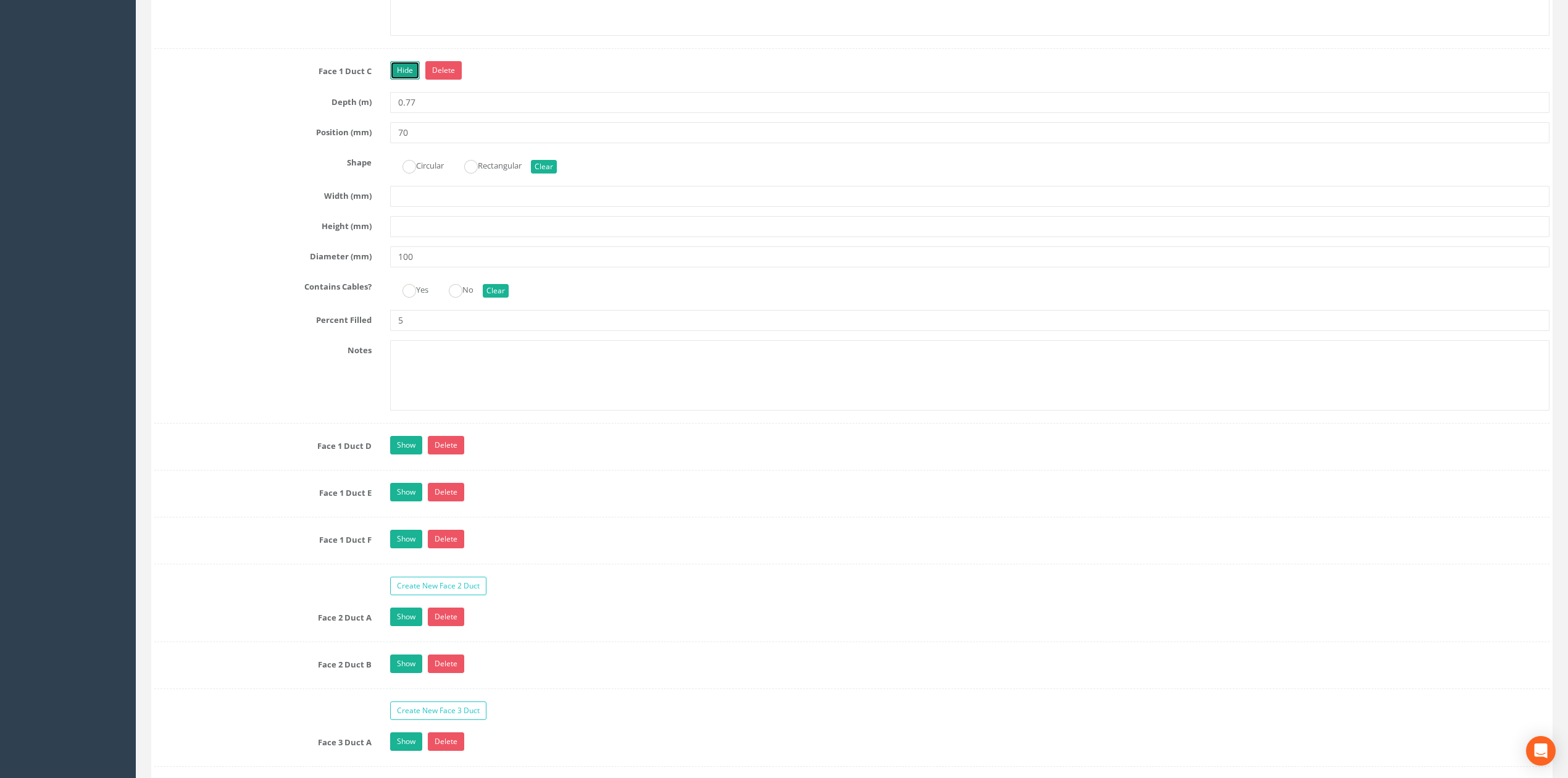
click at [406, 80] on link "Hide" at bounding box center [405, 70] width 29 height 18
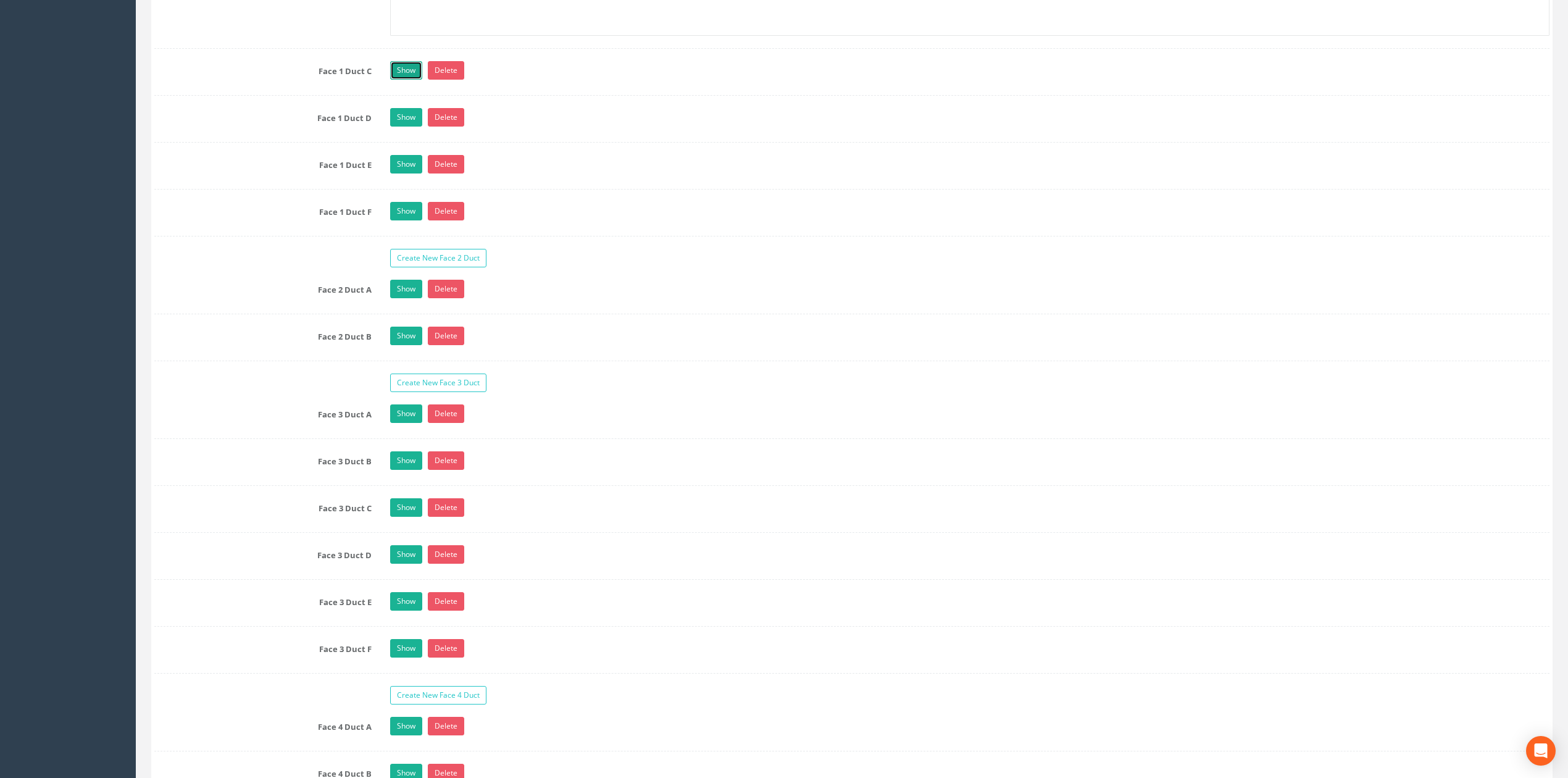
scroll to position [2387, 0]
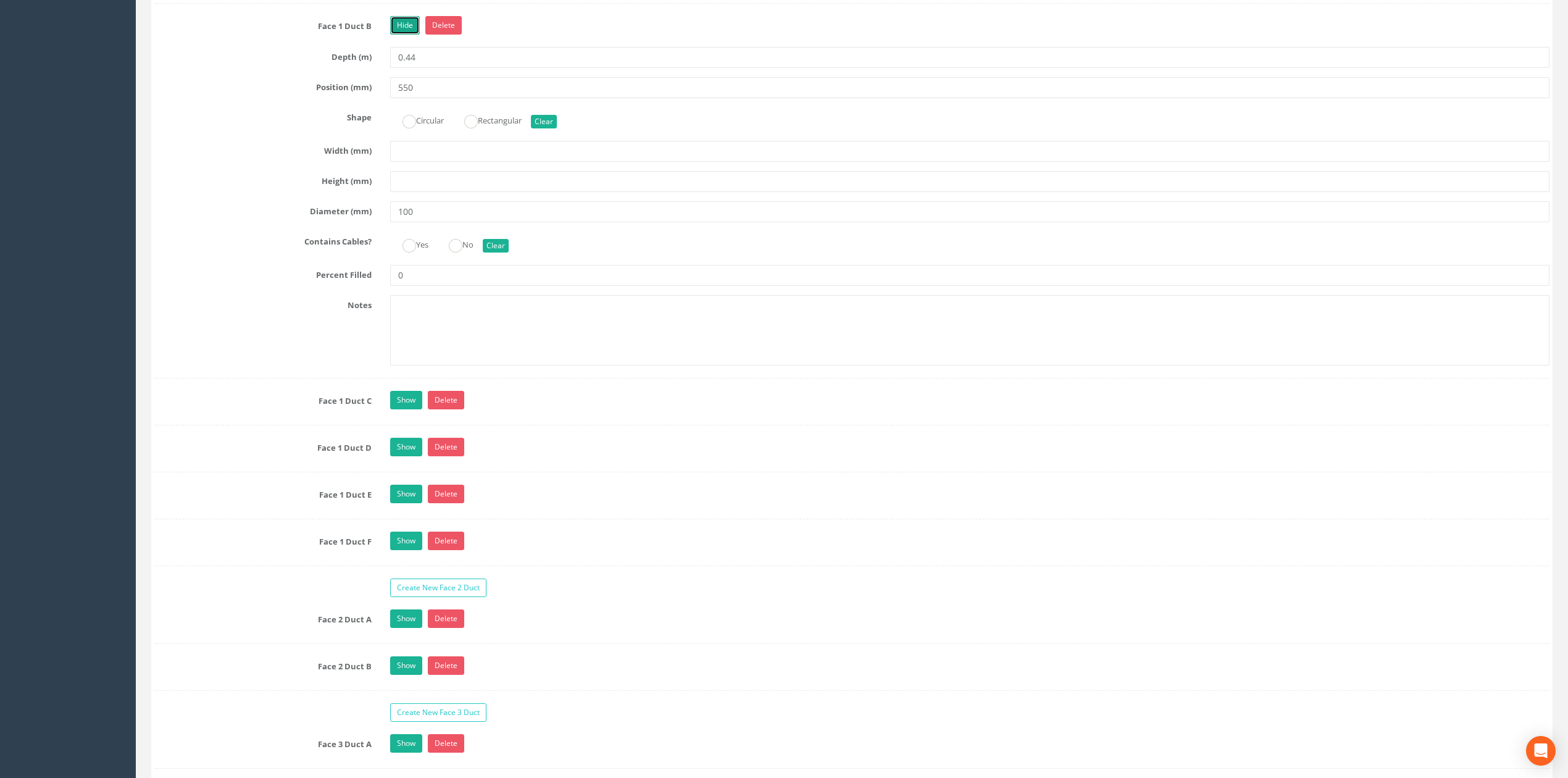
click at [406, 35] on link "Hide" at bounding box center [405, 25] width 29 height 18
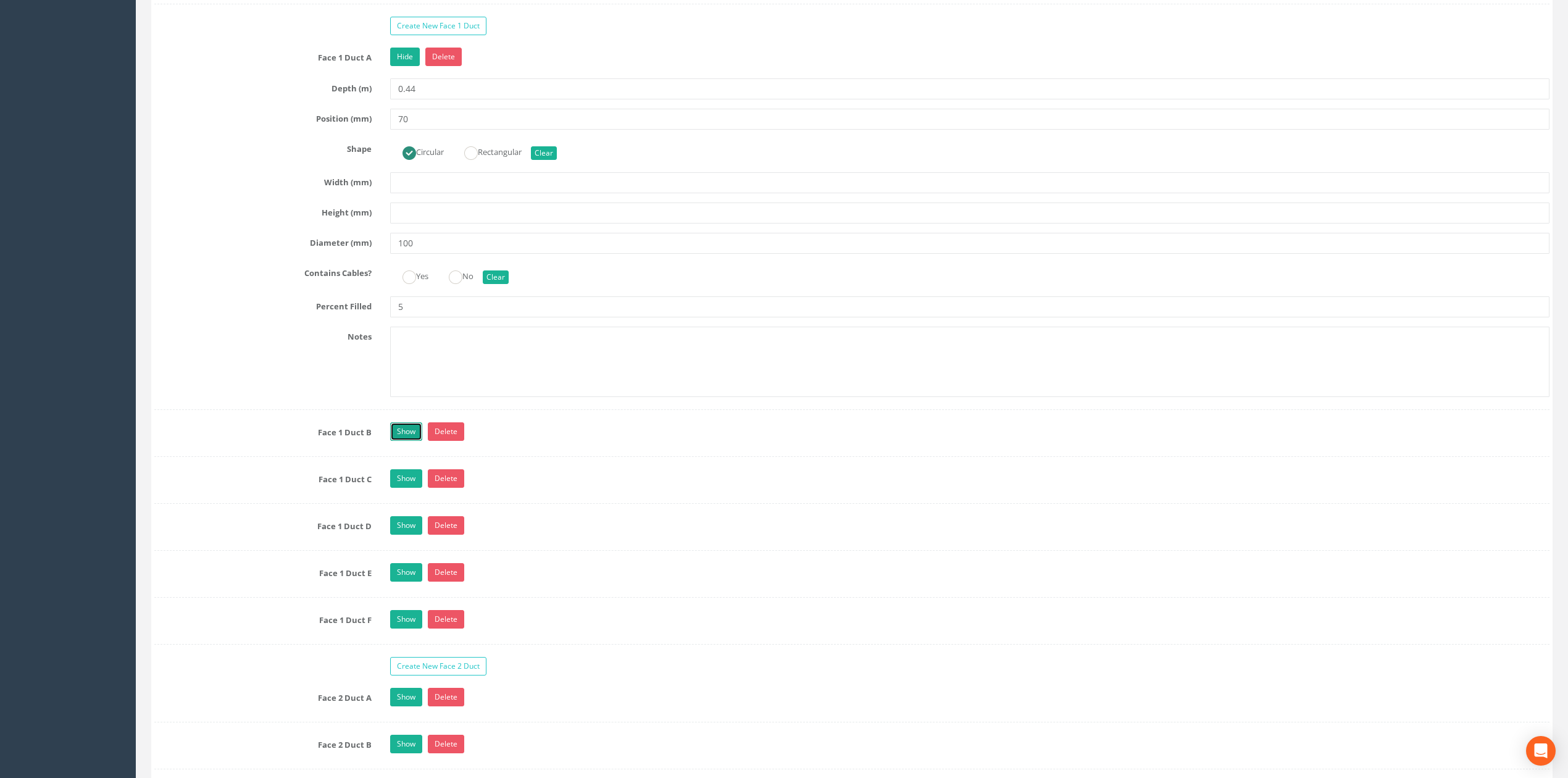
scroll to position [1976, 0]
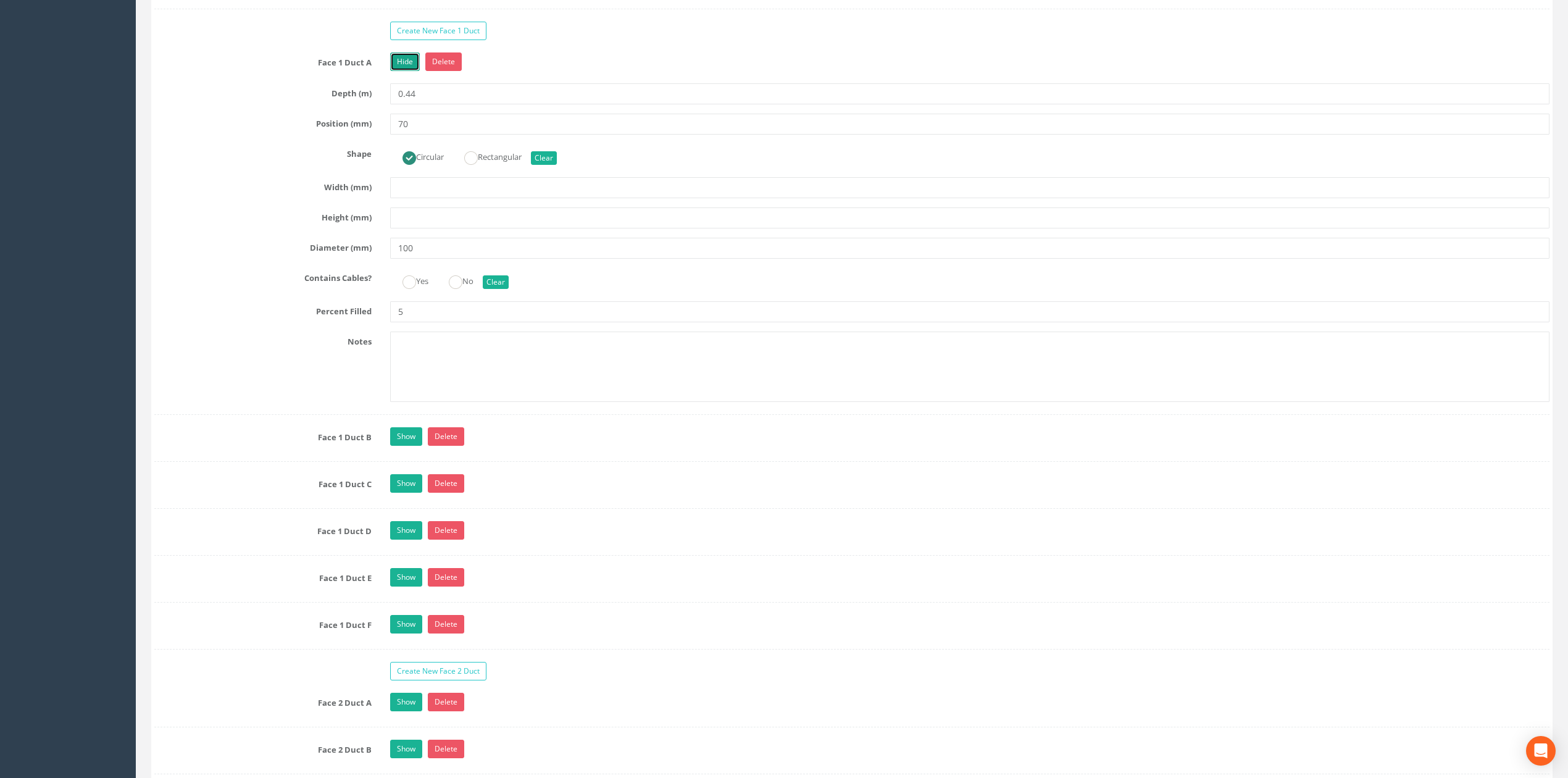
click at [409, 71] on link "Hide" at bounding box center [405, 61] width 29 height 18
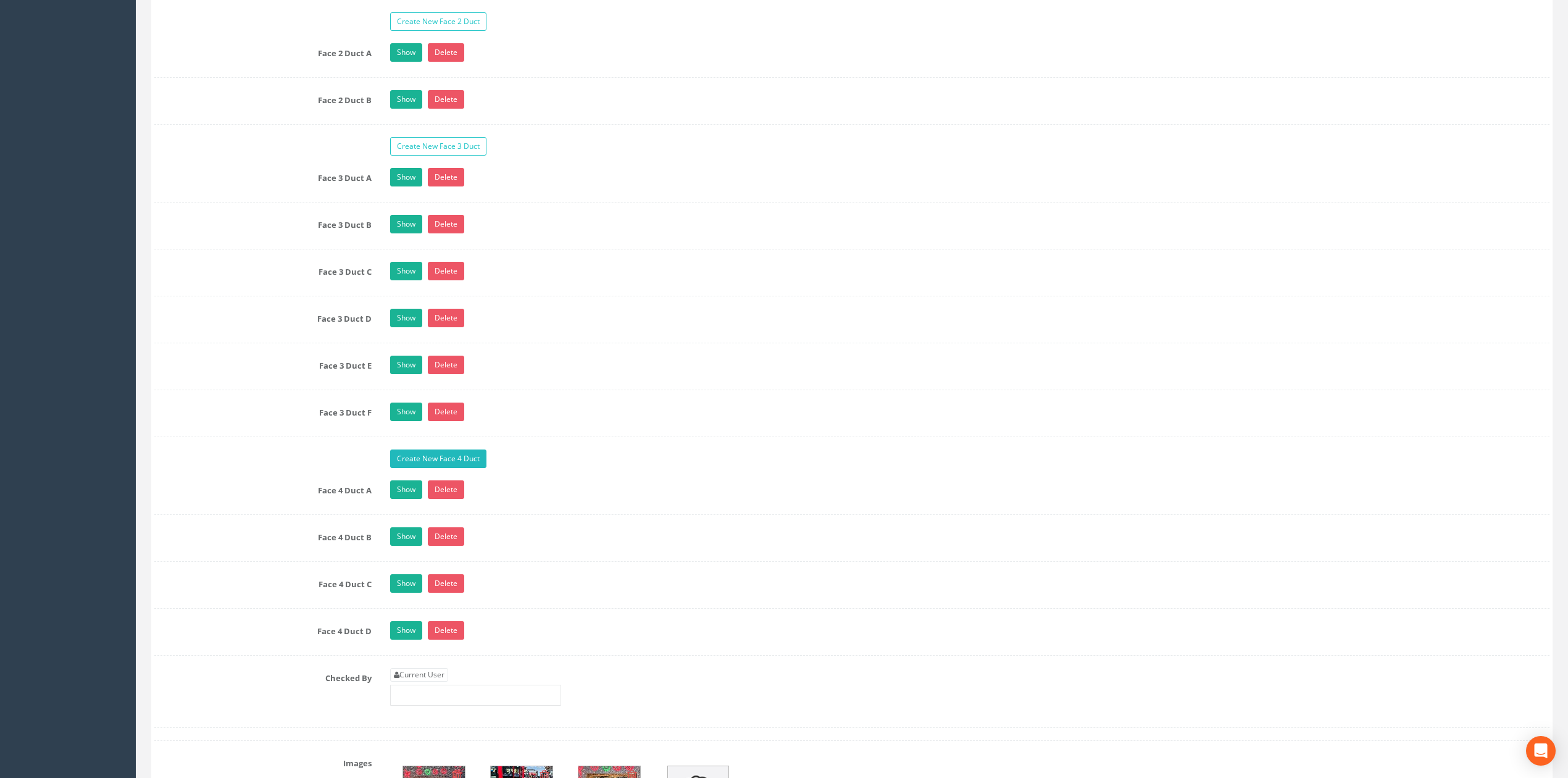
scroll to position [2305, 0]
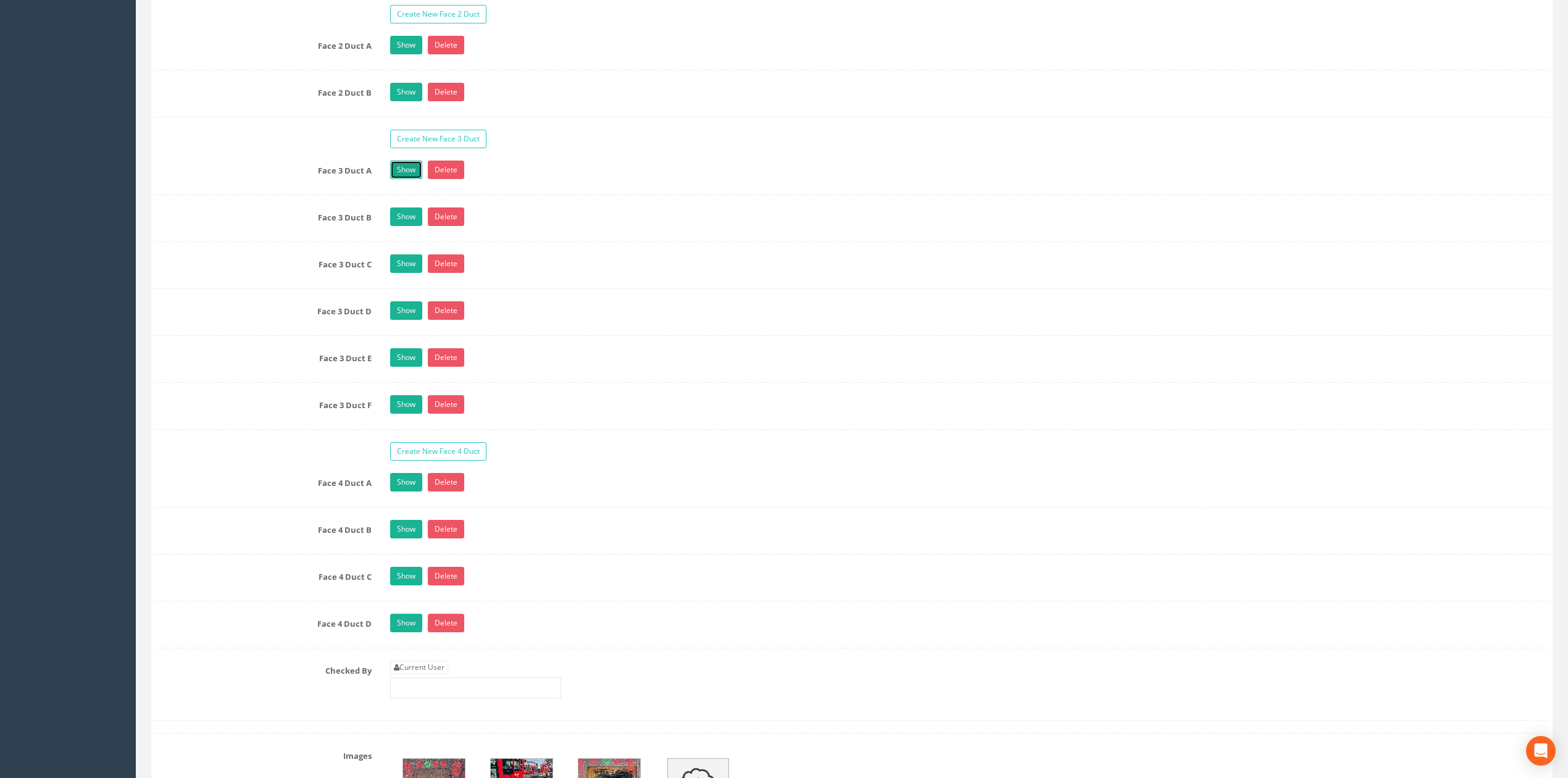
click at [405, 179] on link "Show" at bounding box center [406, 170] width 32 height 18
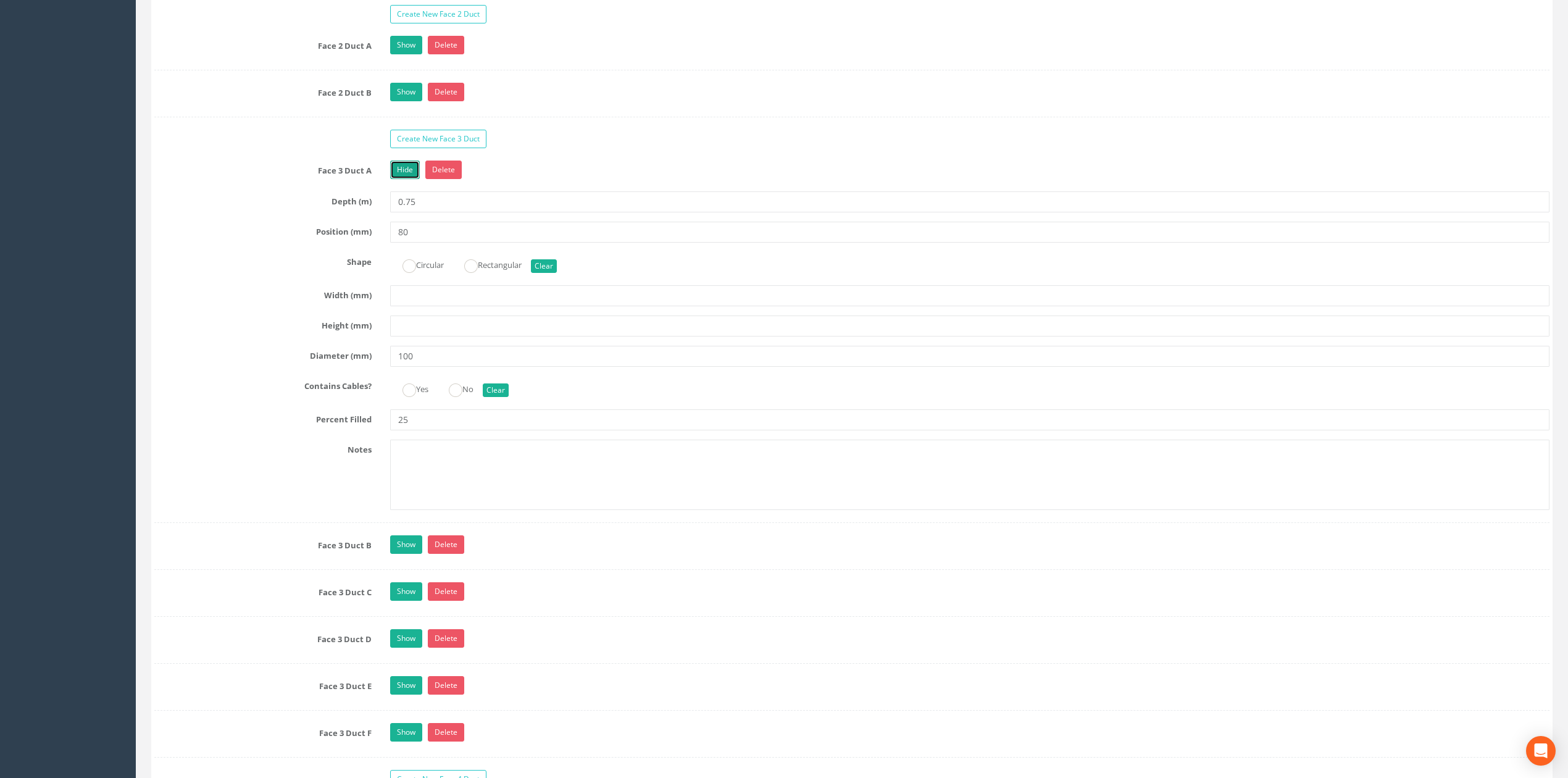
scroll to position [2470, 0]
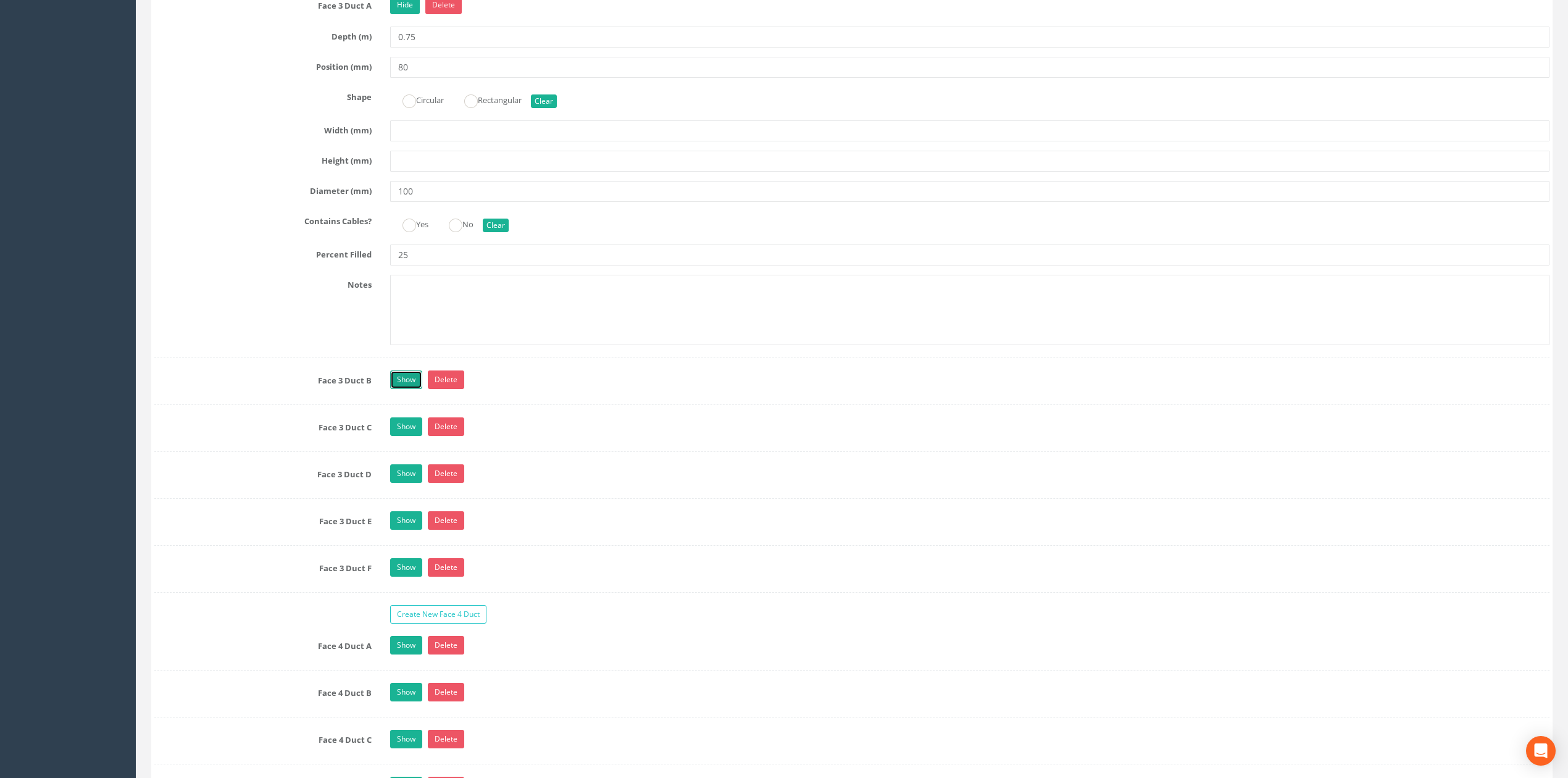
click at [401, 389] on link "Show" at bounding box center [406, 379] width 32 height 18
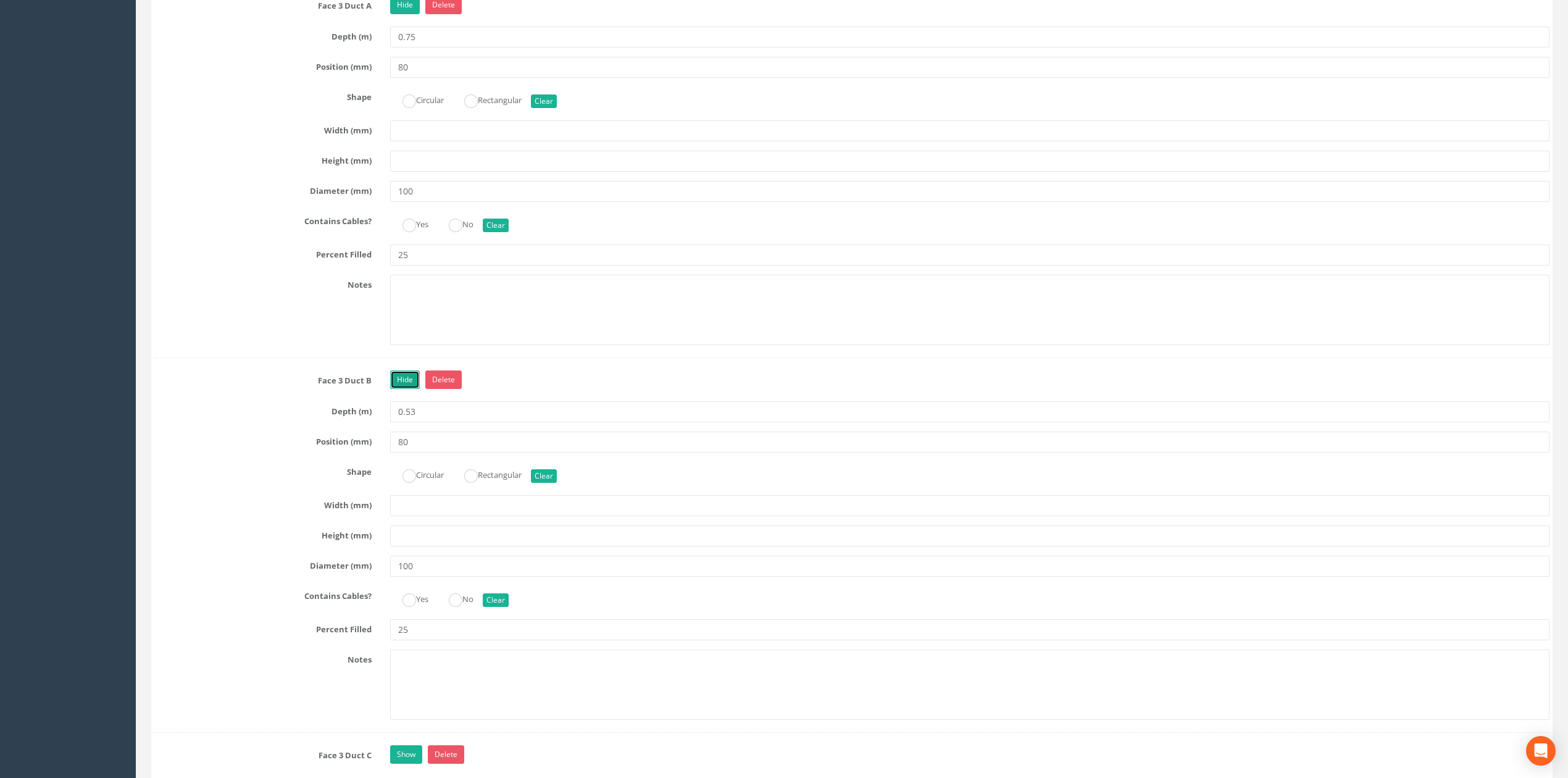
scroll to position [2552, 0]
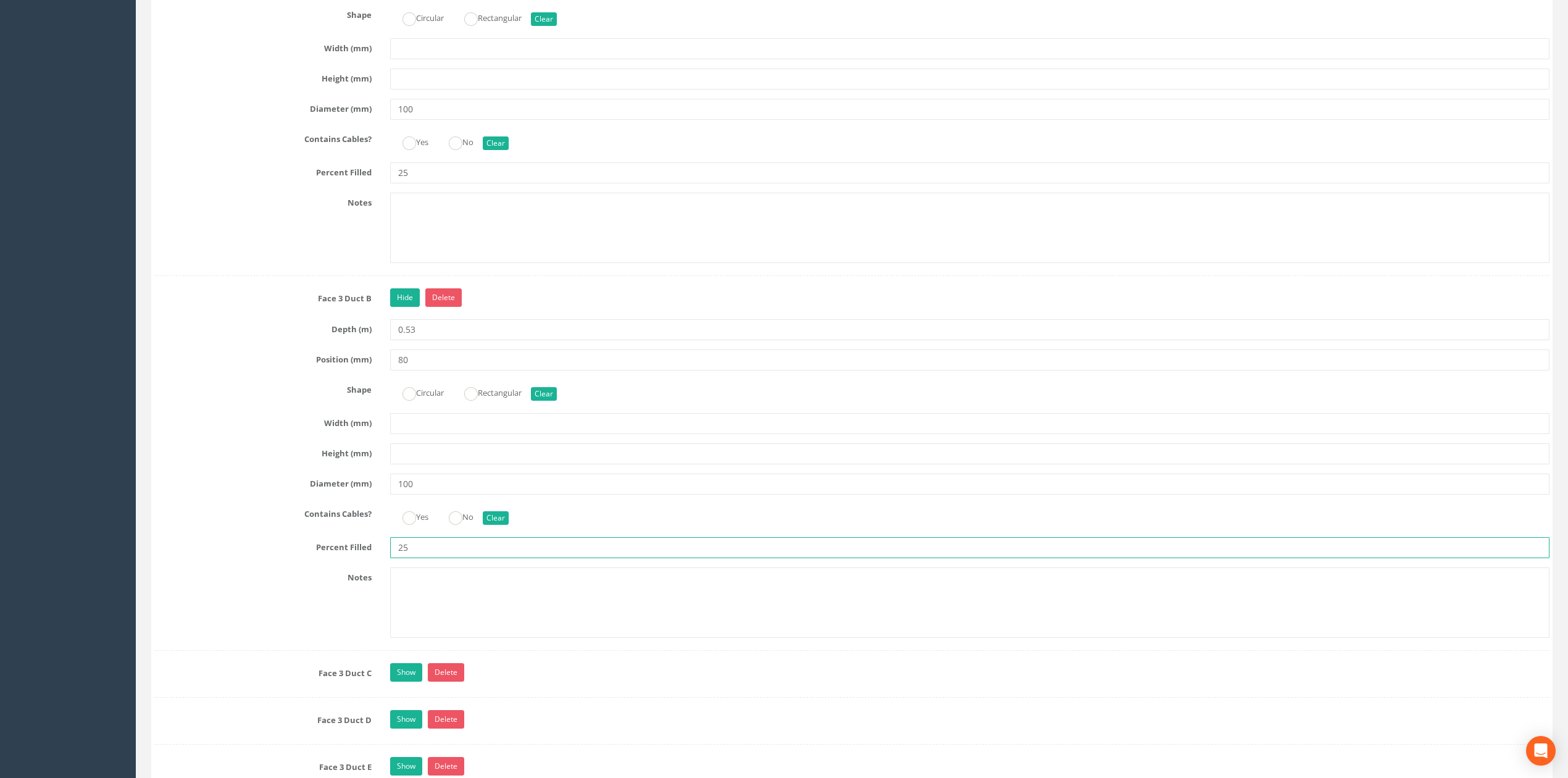
drag, startPoint x: 442, startPoint y: 559, endPoint x: 332, endPoint y: 536, distance: 112.4
click at [299, 559] on div "Percent Filled 25" at bounding box center [851, 547] width 1414 height 21
type input "5"
drag, startPoint x: 436, startPoint y: 193, endPoint x: 305, endPoint y: 193, distance: 131.0
click at [348, 183] on div "Percent Filled 25" at bounding box center [851, 173] width 1414 height 21
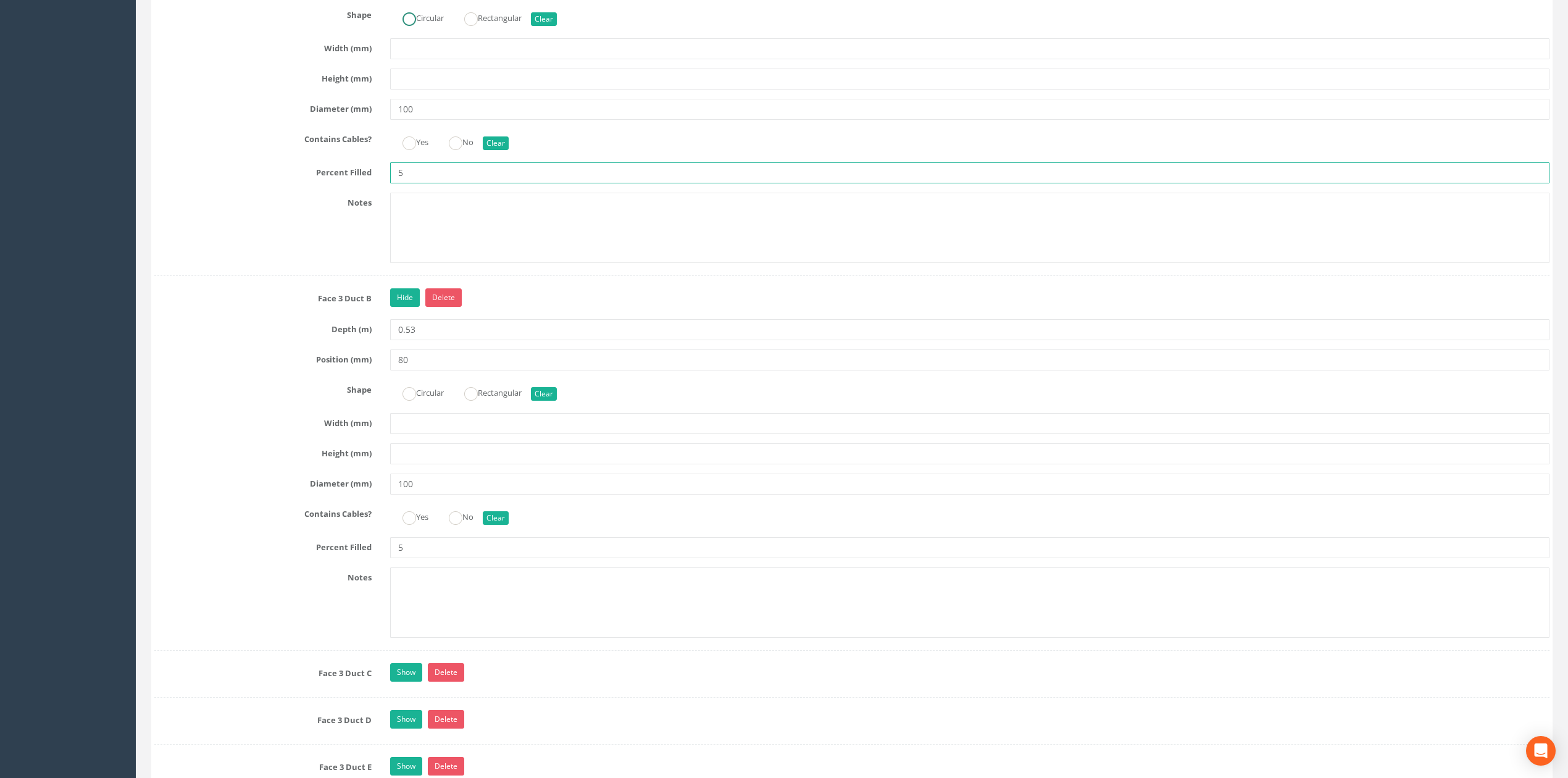
type input "5"
click at [426, 26] on label "Circular" at bounding box center [417, 17] width 54 height 18
radio input "true"
click at [416, 400] on div "Circular Rectangular Clear" at bounding box center [969, 391] width 1178 height 24
click at [416, 401] on label "Circular" at bounding box center [417, 391] width 54 height 18
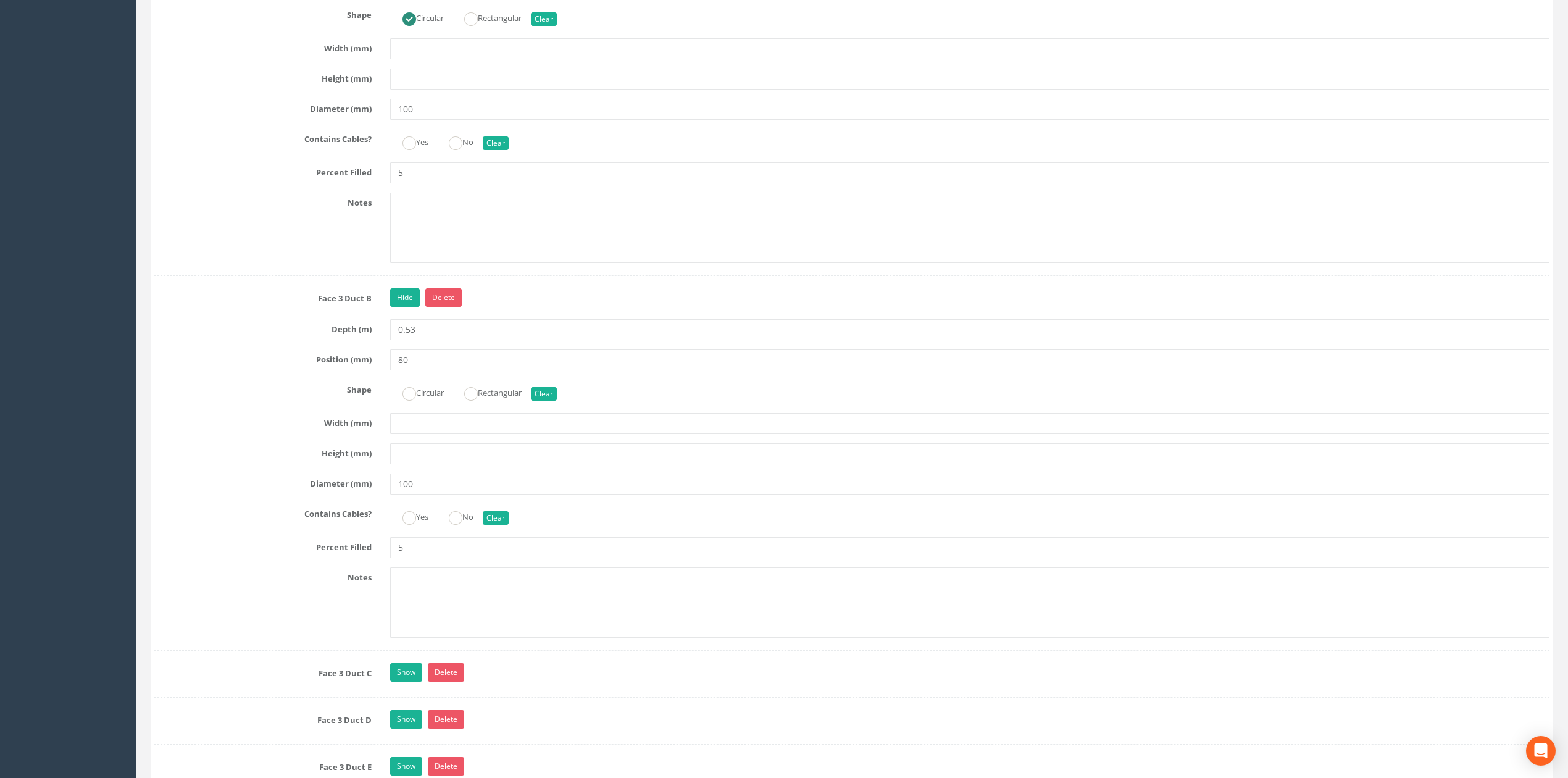
radio input "true"
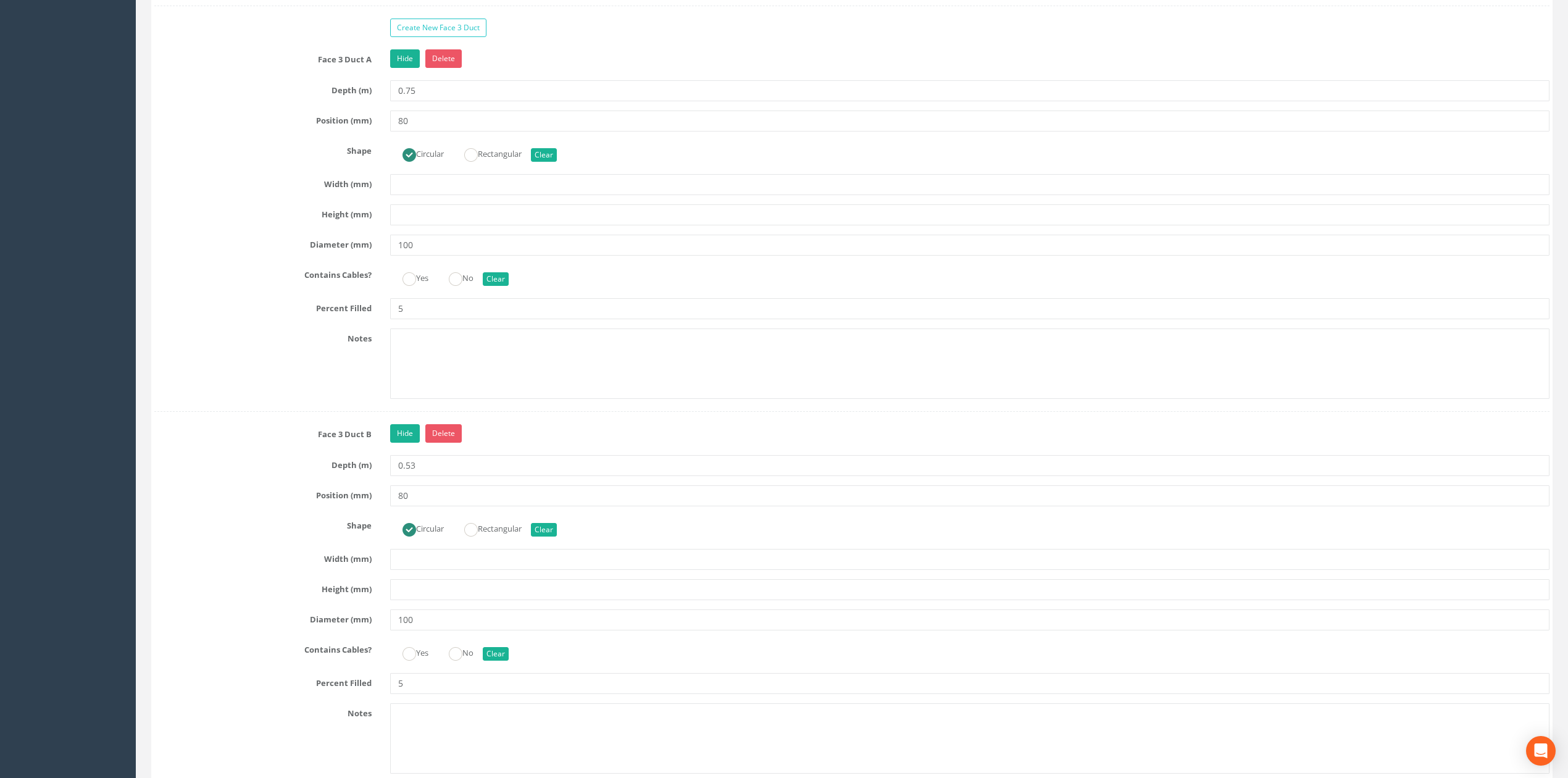
scroll to position [2387, 0]
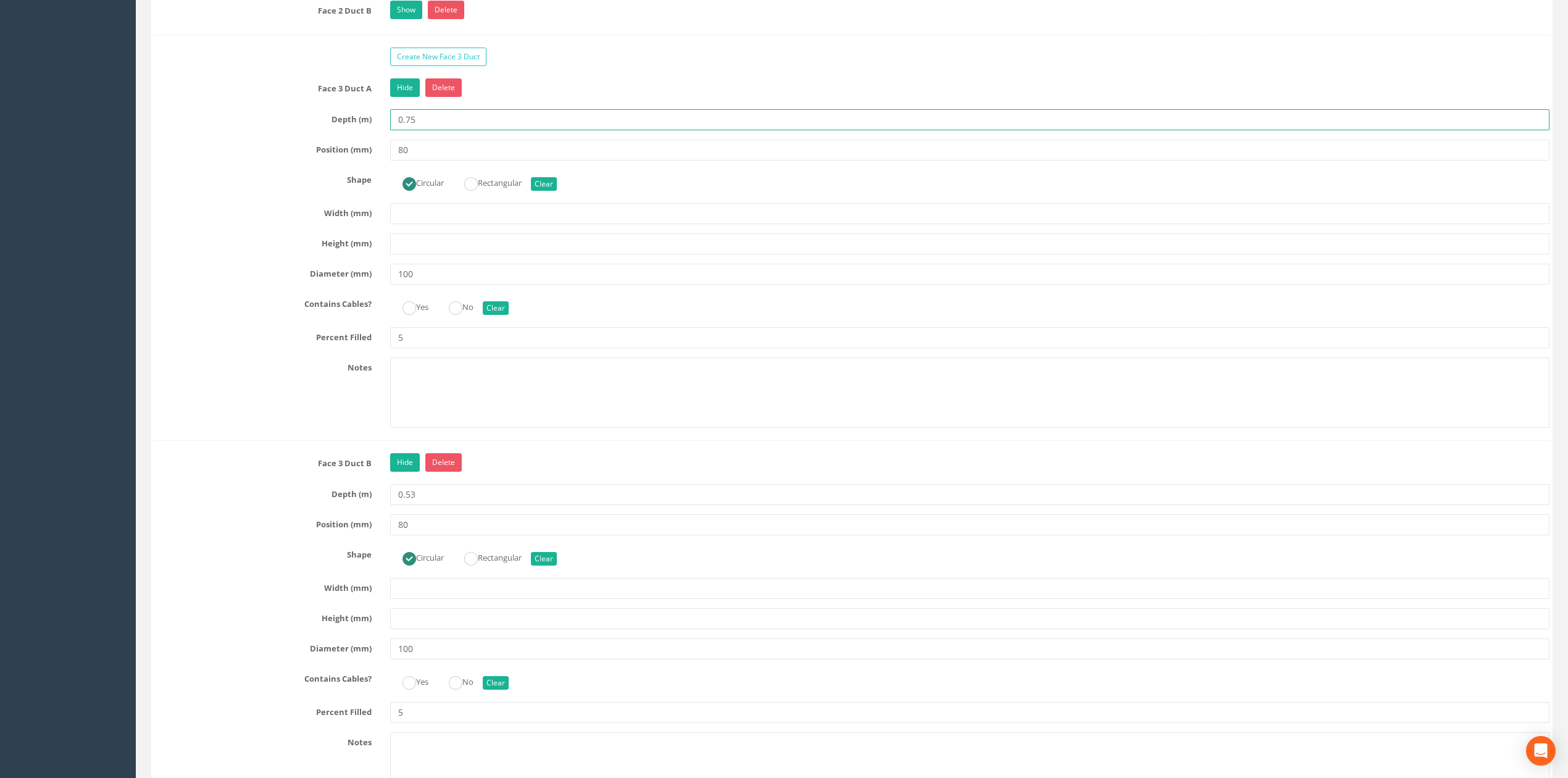
drag, startPoint x: 404, startPoint y: 132, endPoint x: 460, endPoint y: 149, distance: 58.5
click at [460, 149] on div "Face 3 Duct A Hide Delete Depth (m) 0.75 Position (mm) 80 Shape Circular Rectan…" at bounding box center [851, 259] width 1395 height 362
type input "0.53"
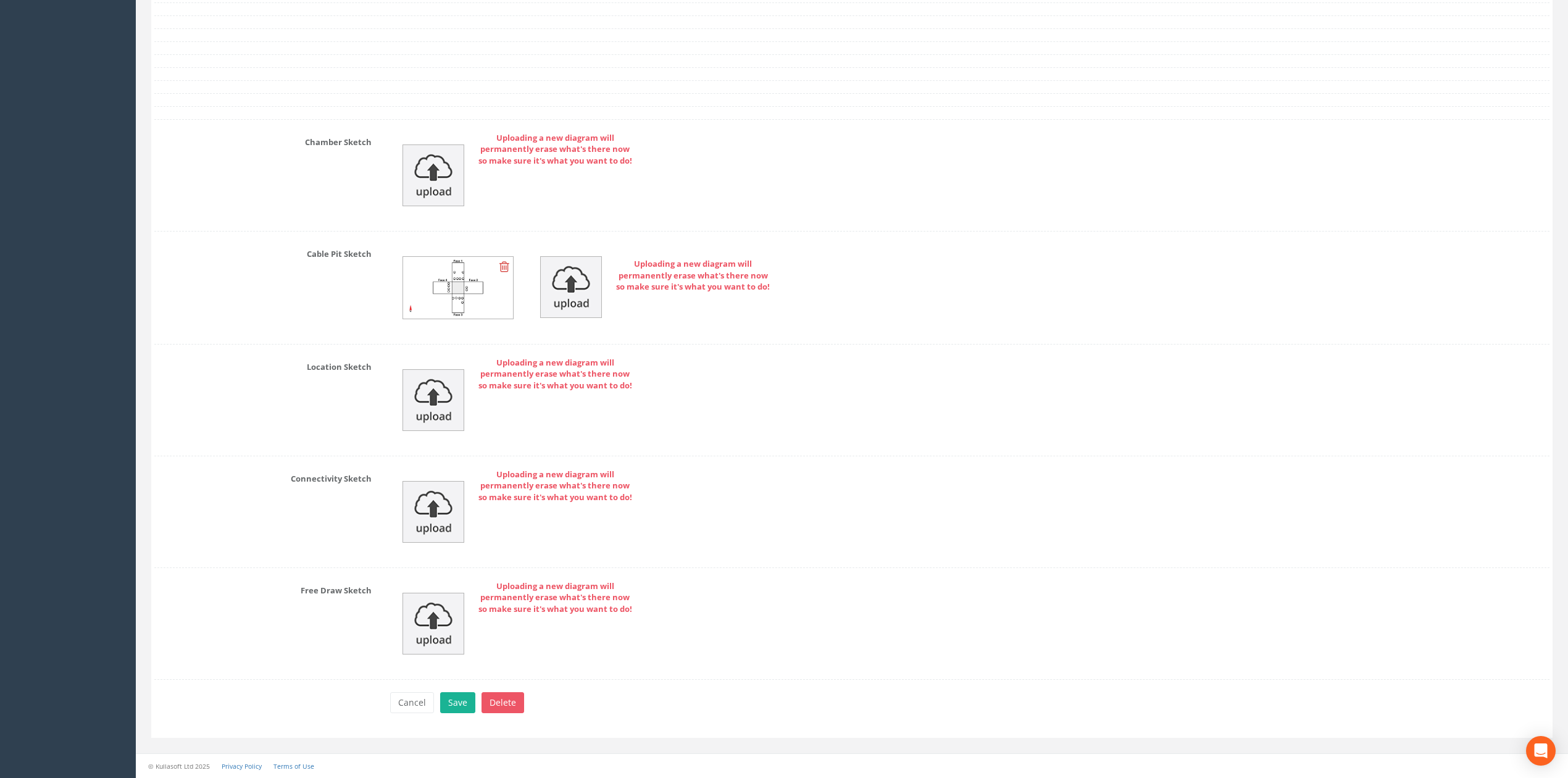
scroll to position [3347, 0]
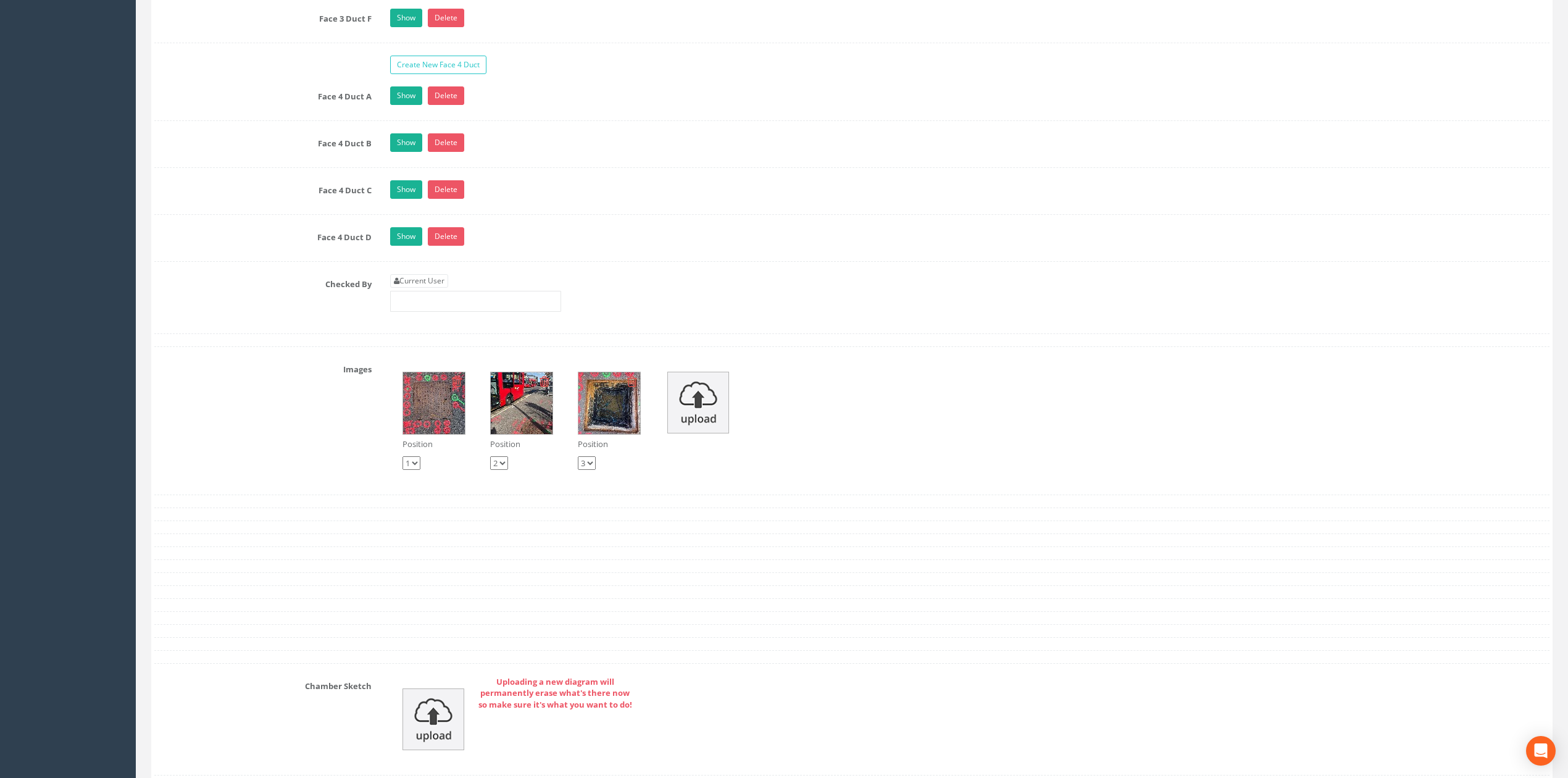
click at [618, 434] on img at bounding box center [609, 403] width 62 height 62
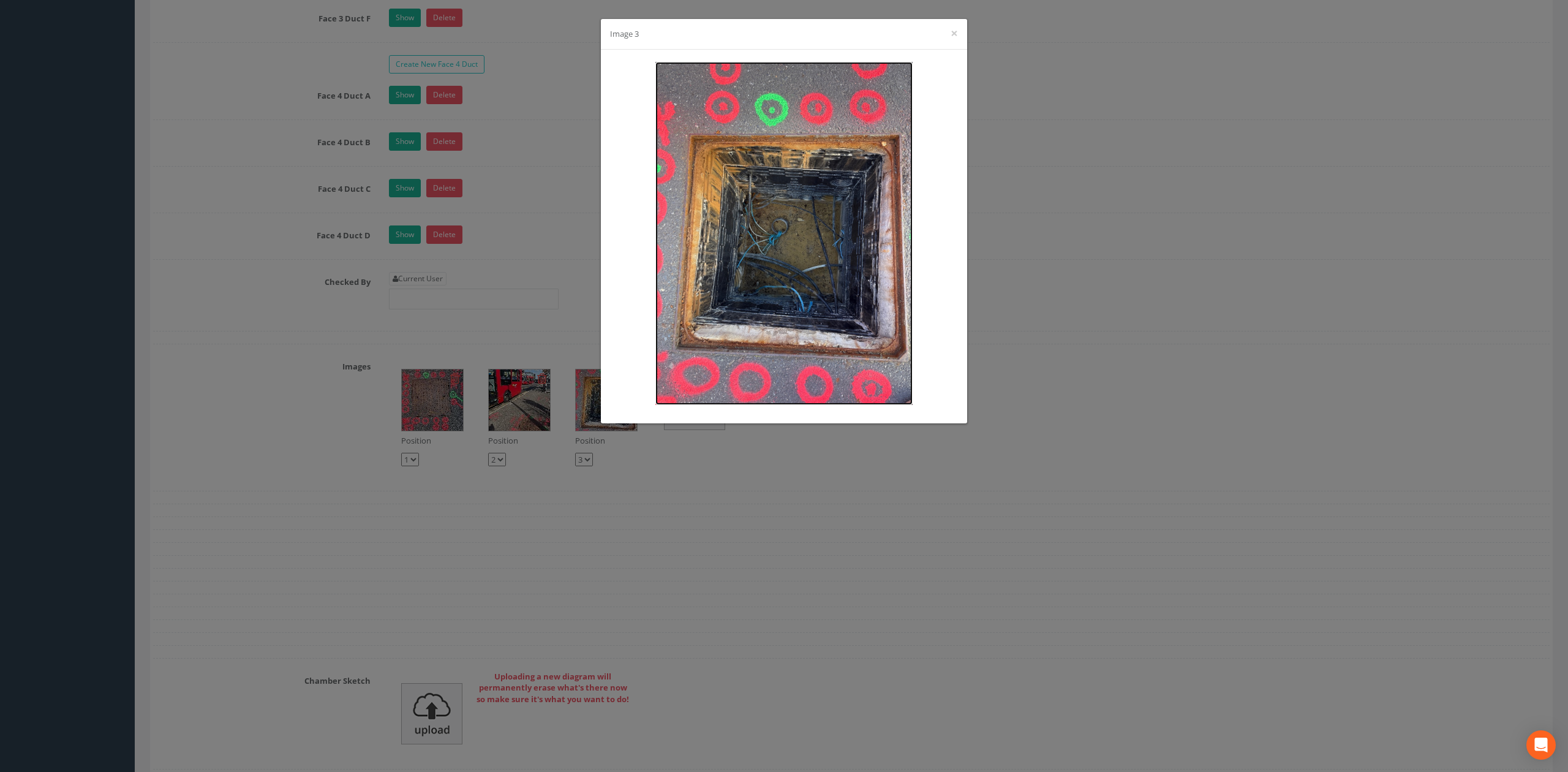
click at [802, 197] on img at bounding box center [784, 233] width 257 height 343
click at [237, 229] on div "Image 3 ×" at bounding box center [784, 386] width 1568 height 772
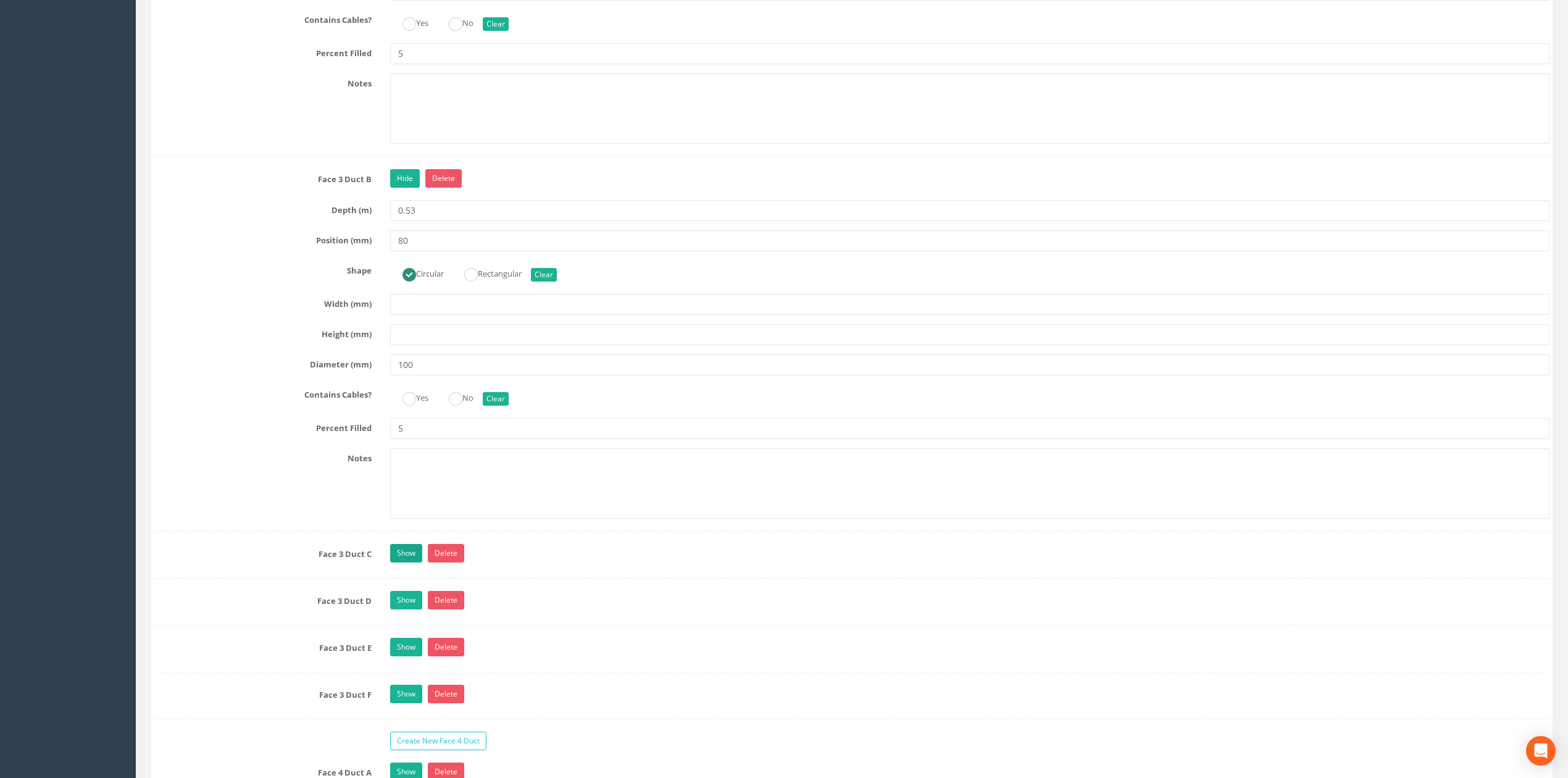
scroll to position [2688, 0]
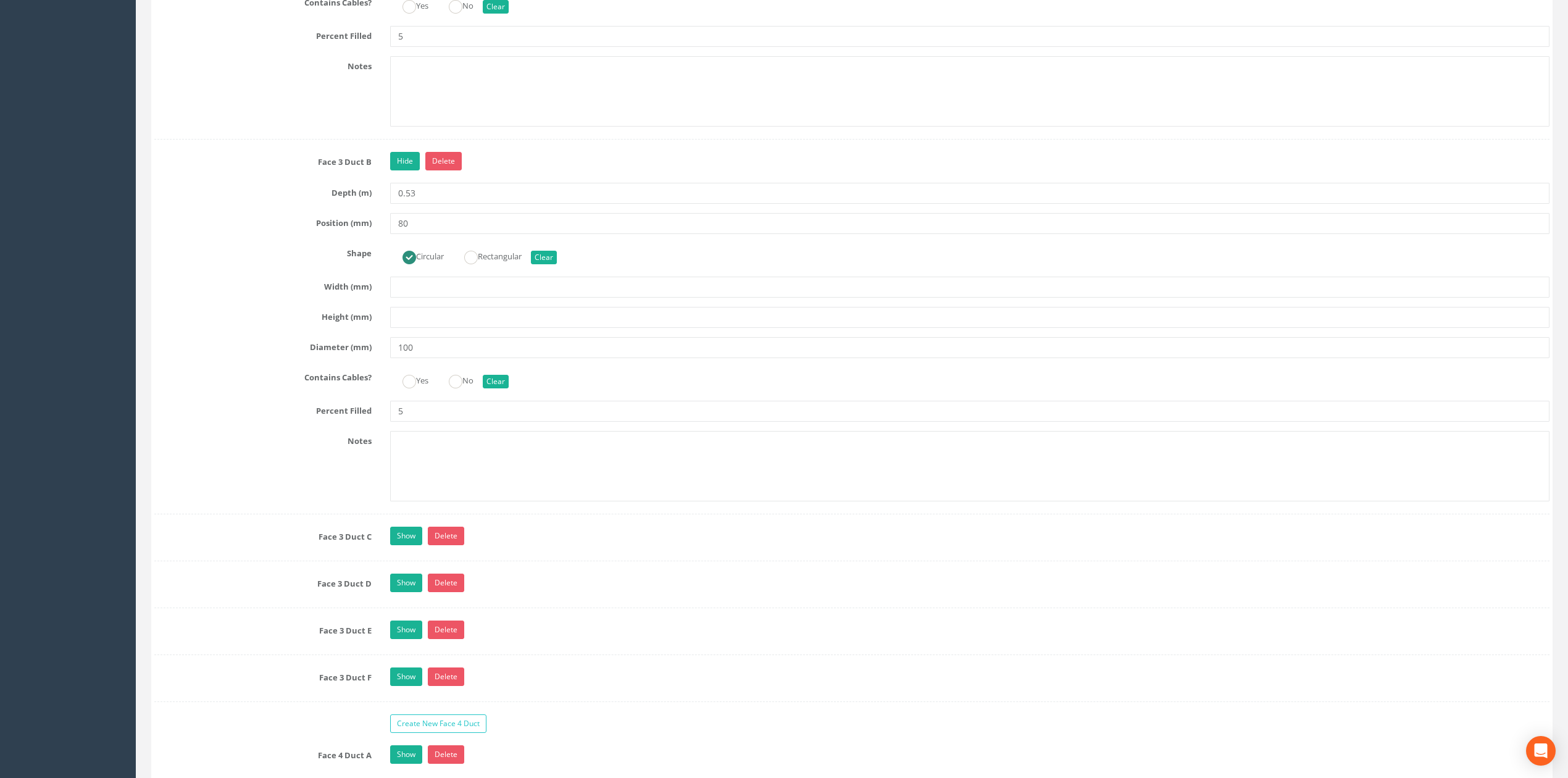
click at [413, 561] on div "Face 3 Duct C Show Delete Depth (m) 0.75 Position (mm) 230 Shape Circular Recta…" at bounding box center [851, 544] width 1395 height 35
click at [413, 548] on div "Show Delete" at bounding box center [969, 537] width 1178 height 21
click at [410, 545] on link "Show" at bounding box center [406, 536] width 32 height 18
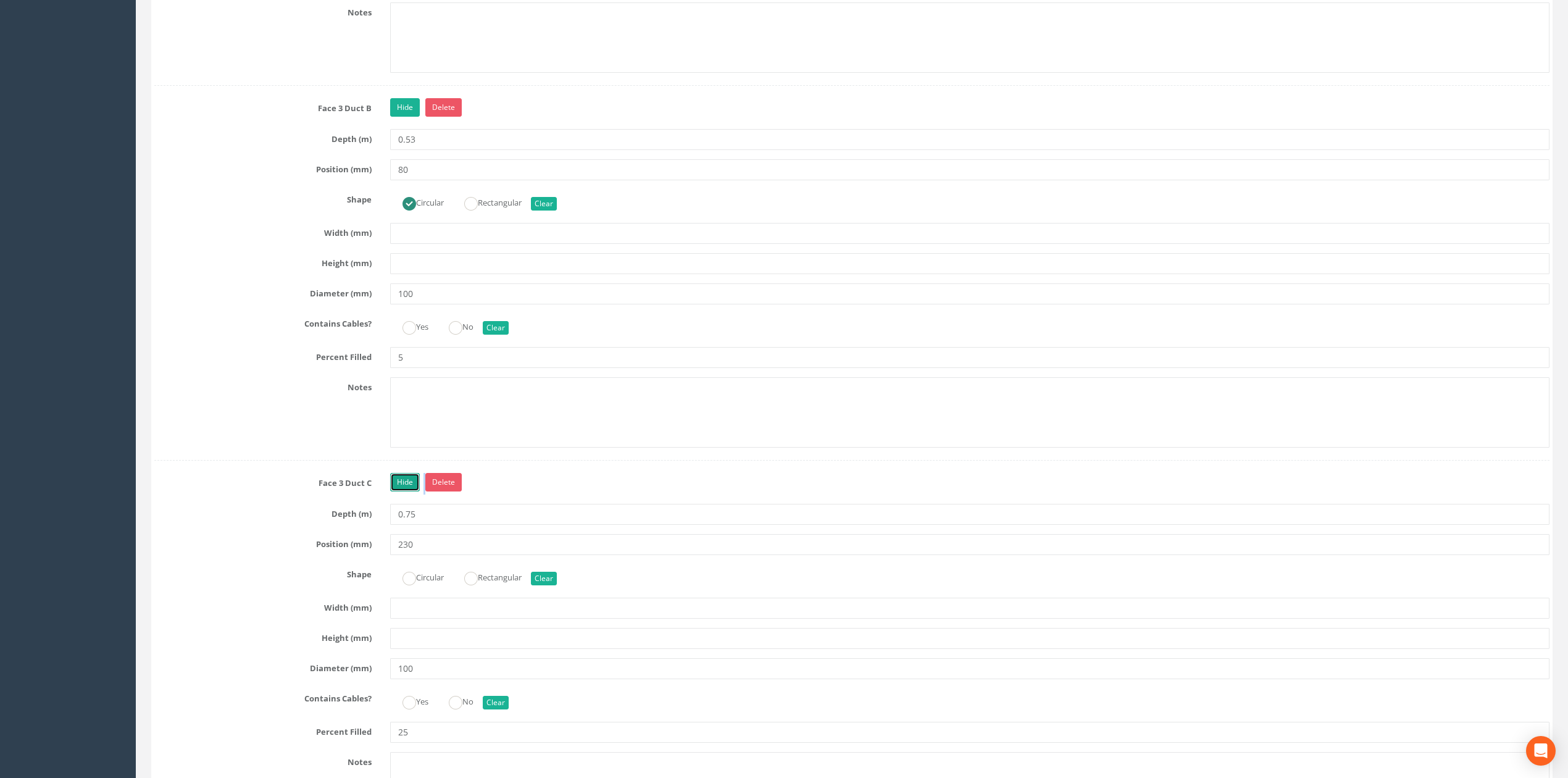
scroll to position [2771, 0]
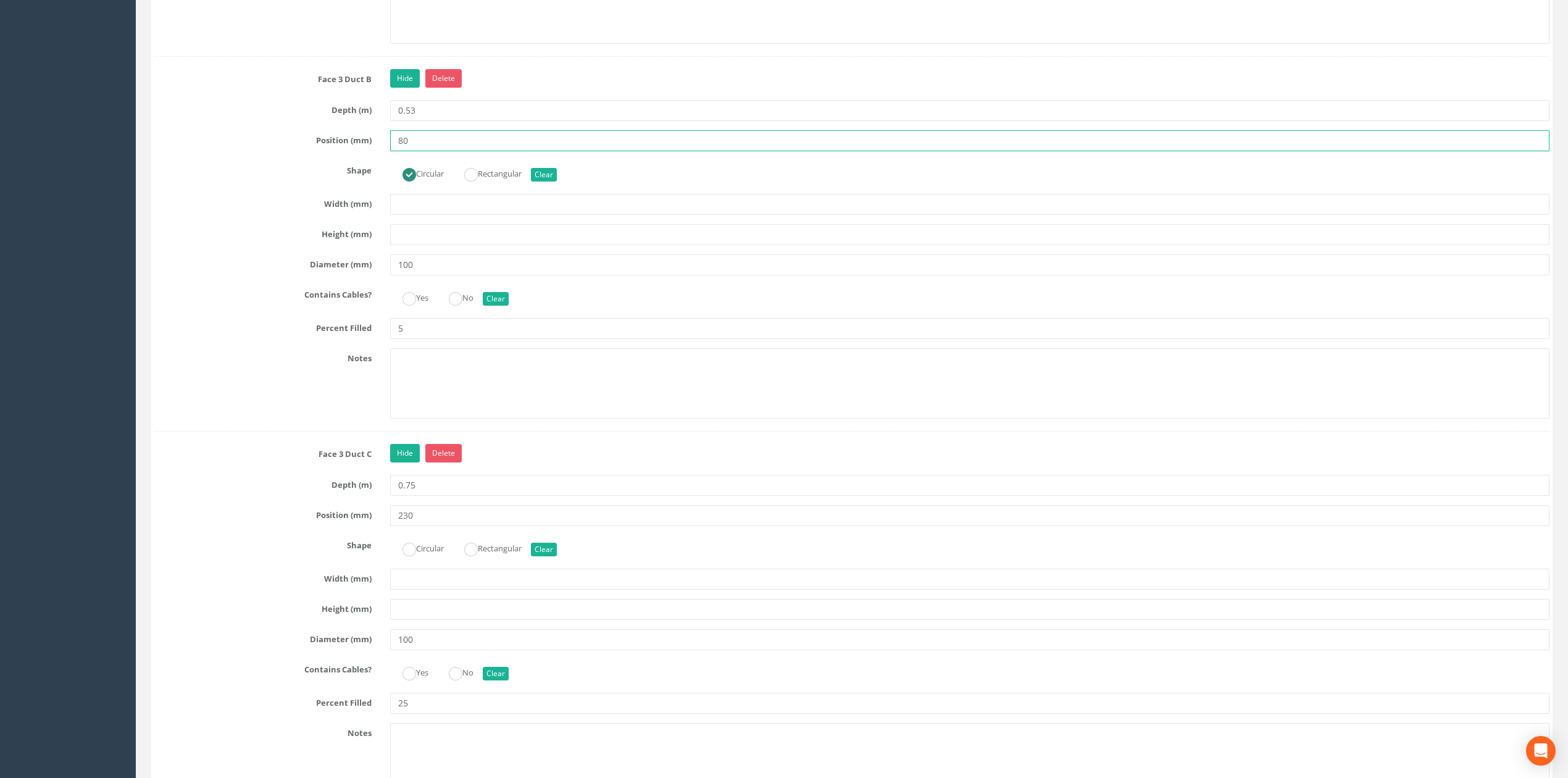
drag, startPoint x: 433, startPoint y: 157, endPoint x: 393, endPoint y: 176, distance: 44.3
type input "230"
drag, startPoint x: 435, startPoint y: 532, endPoint x: 270, endPoint y: 534, distance: 165.0
click at [270, 526] on div "Position (mm) 230" at bounding box center [851, 516] width 1414 height 21
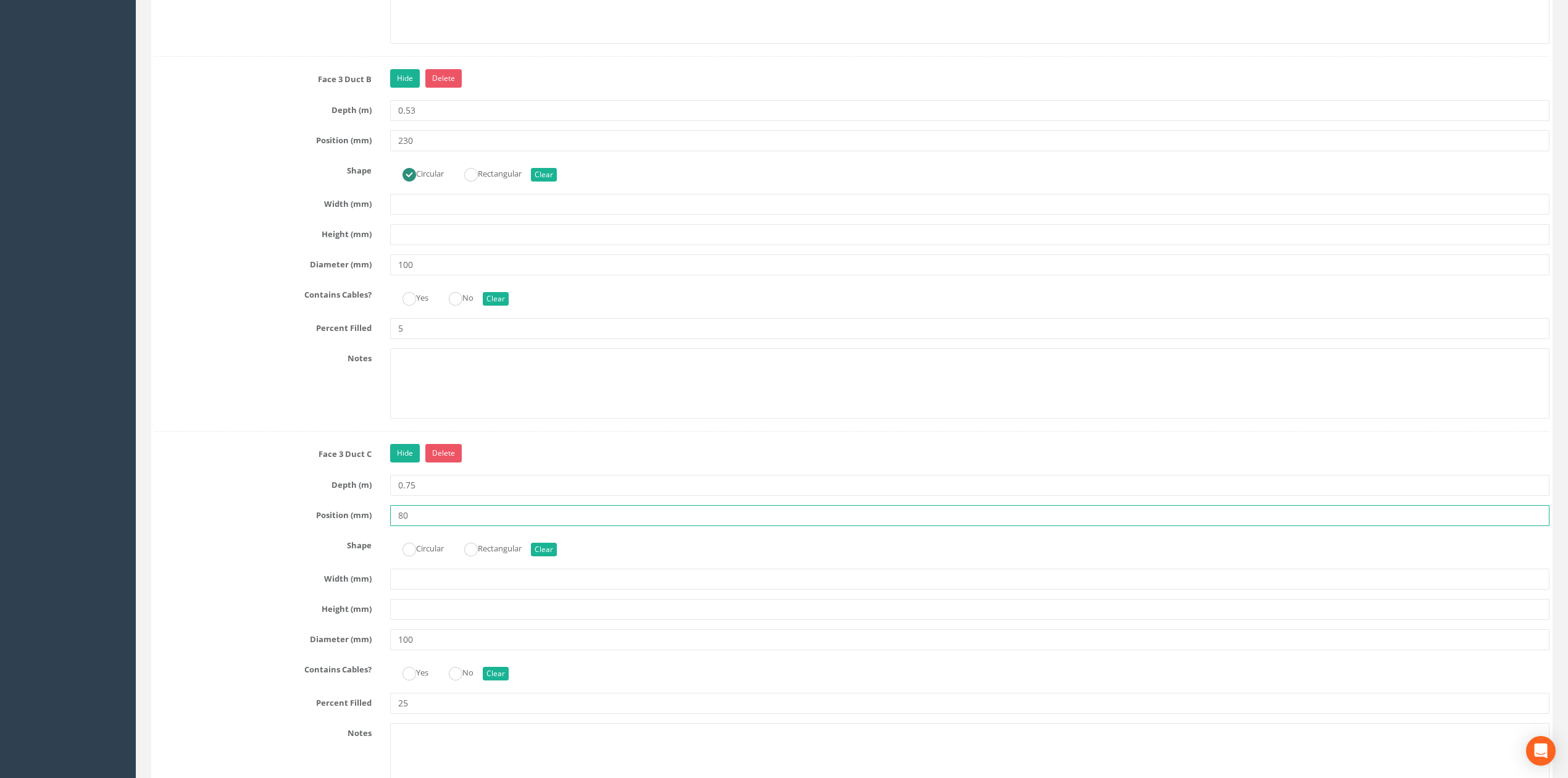
type input "80"
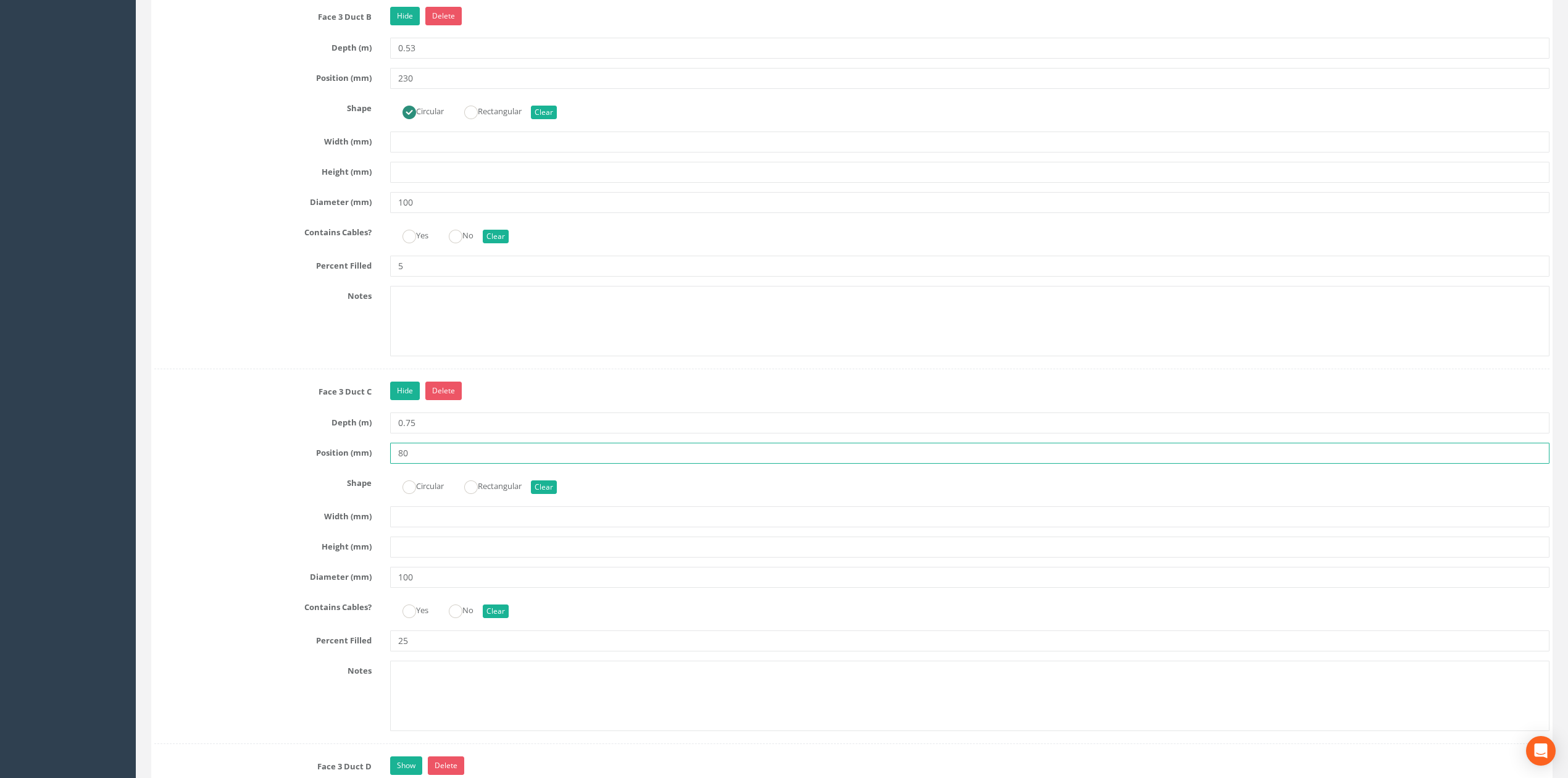
scroll to position [2935, 0]
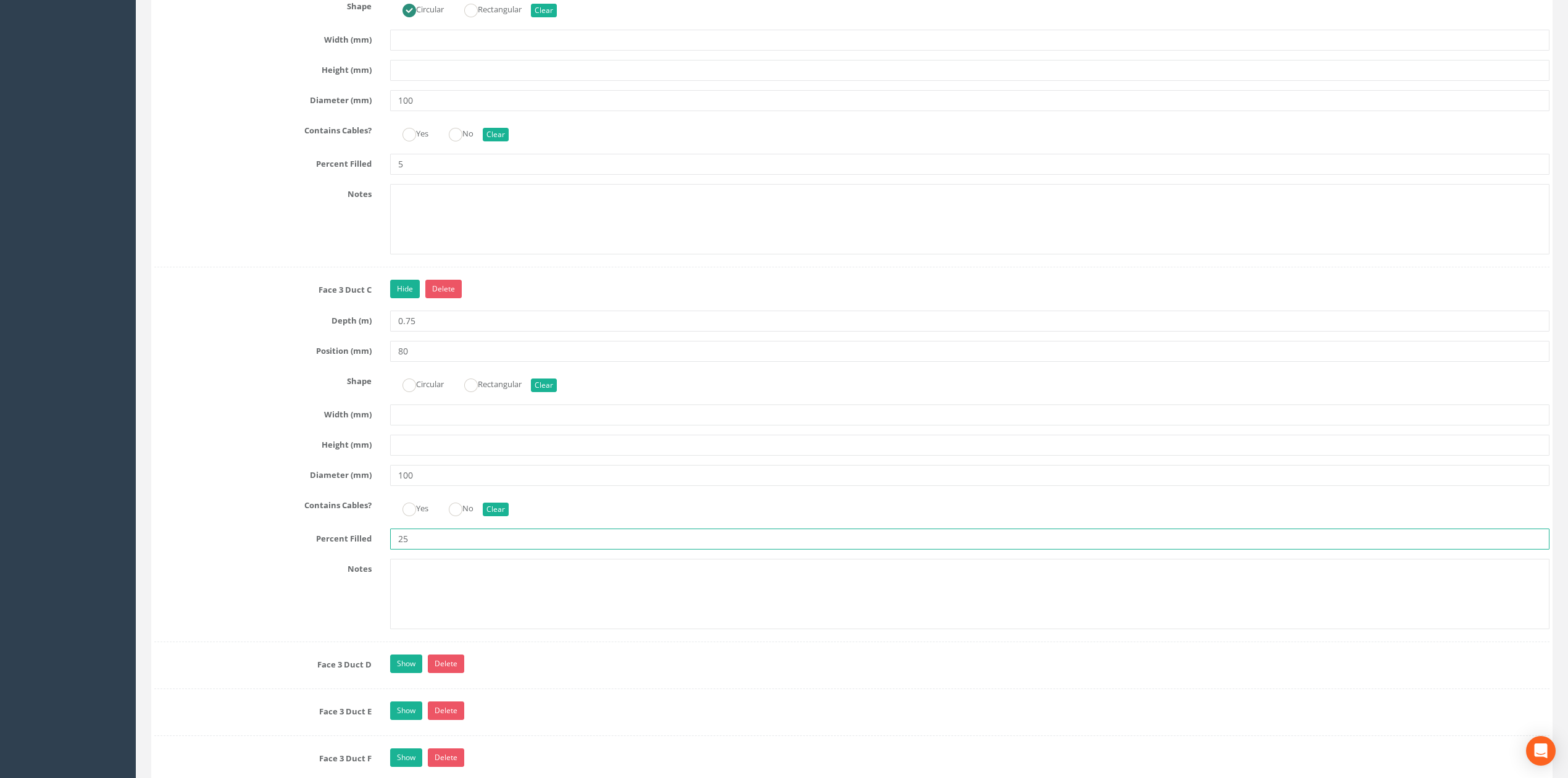
click at [421, 550] on input "25" at bounding box center [970, 539] width 1159 height 21
drag, startPoint x: 405, startPoint y: 566, endPoint x: 322, endPoint y: 571, distance: 83.2
click at [354, 550] on div "Percent Filled 25" at bounding box center [851, 539] width 1414 height 21
type input "5"
drag, startPoint x: 402, startPoint y: 702, endPoint x: 406, endPoint y: 690, distance: 12.6
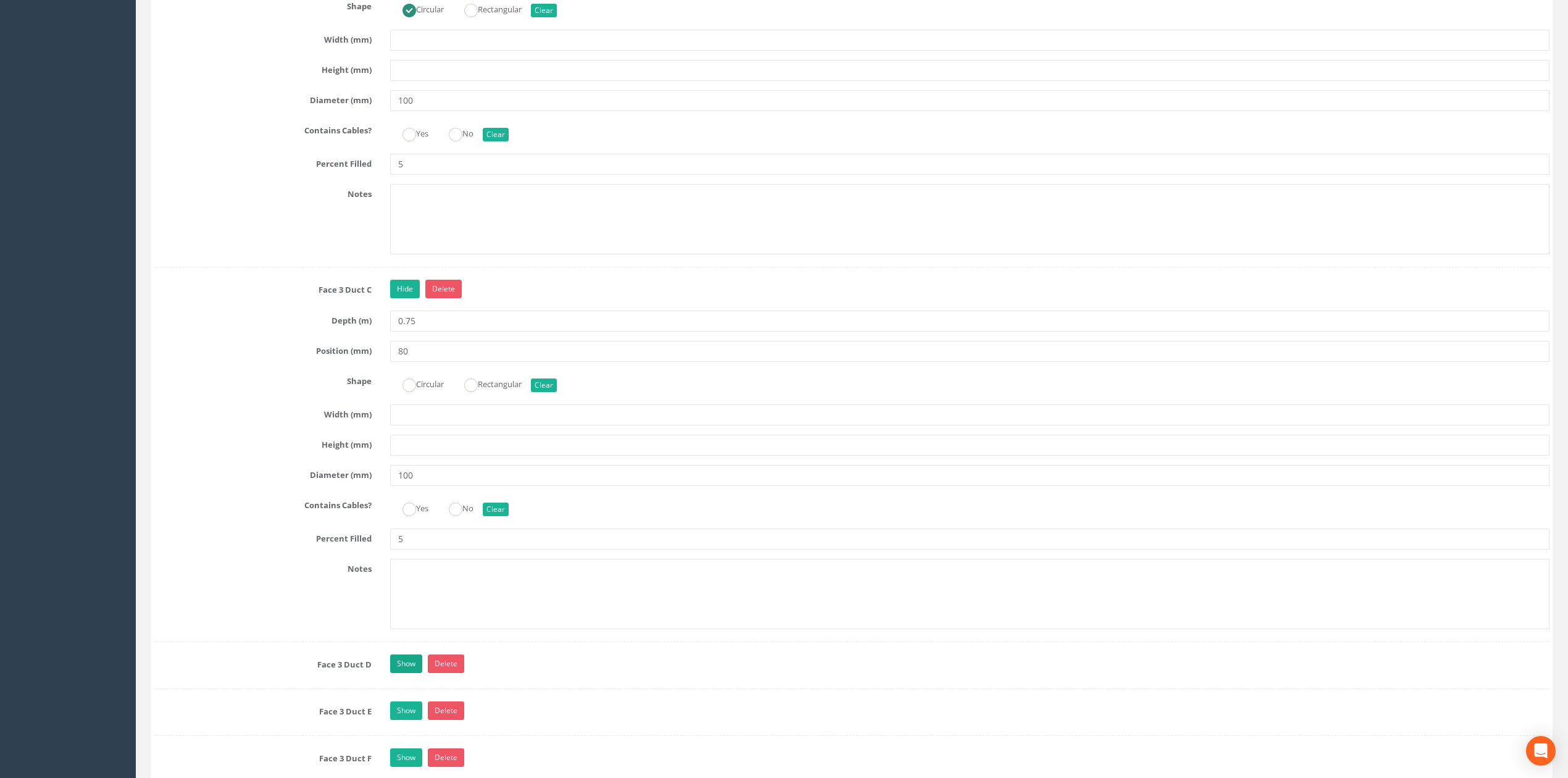
click at [402, 689] on div "Face 3 Duct D Show Delete Depth (m) 0.75 Position (mm) 230 Shape Circular Recta…" at bounding box center [851, 672] width 1395 height 35
click at [406, 673] on link "Show" at bounding box center [406, 663] width 32 height 18
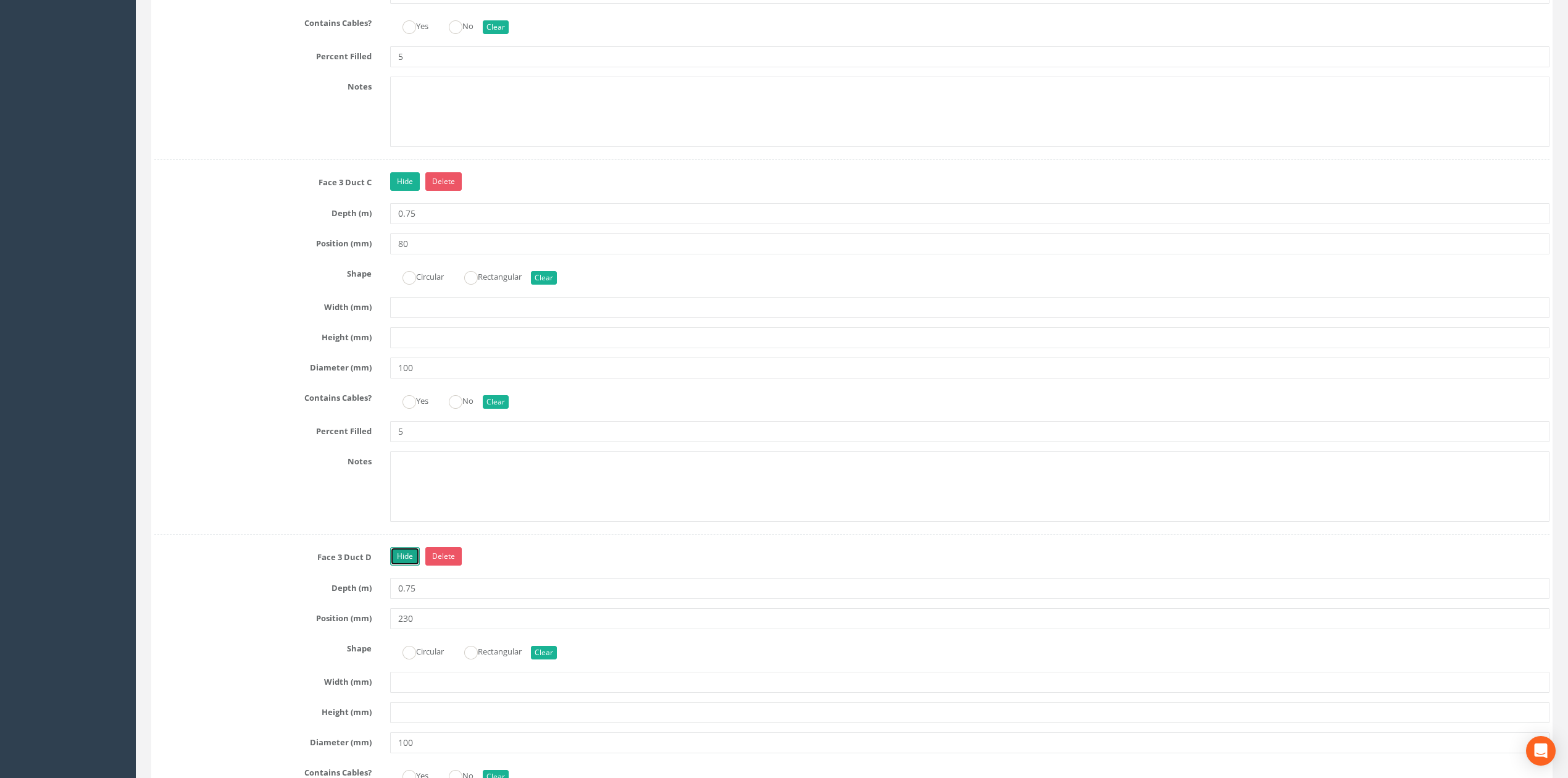
scroll to position [3265, 0]
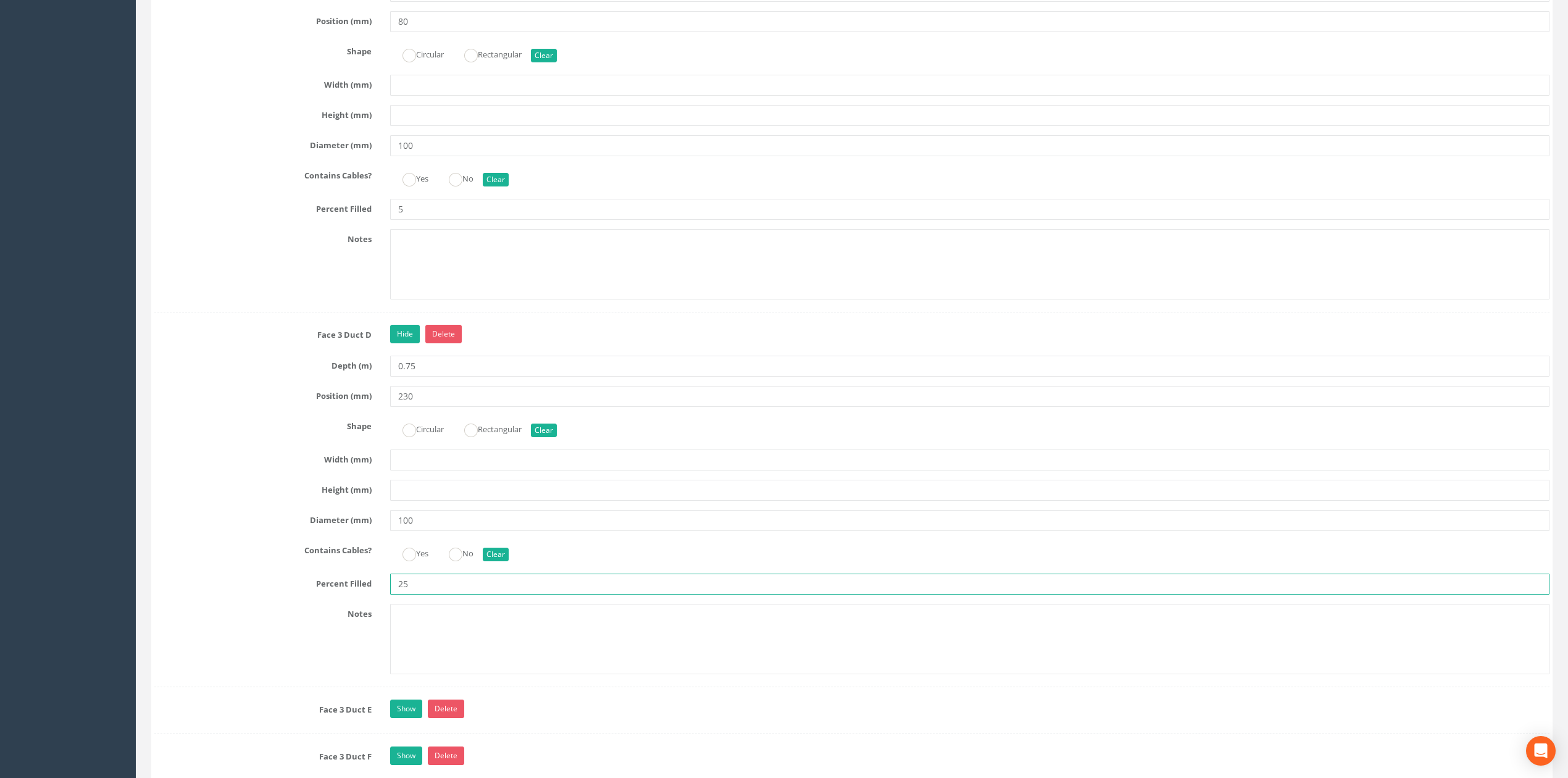
drag, startPoint x: 428, startPoint y: 616, endPoint x: 203, endPoint y: 632, distance: 225.6
click at [201, 632] on div "Face 3 Duct D Hide Delete Depth (m) 0.75 Position (mm) 230 Shape Circular Recta…" at bounding box center [851, 505] width 1395 height 362
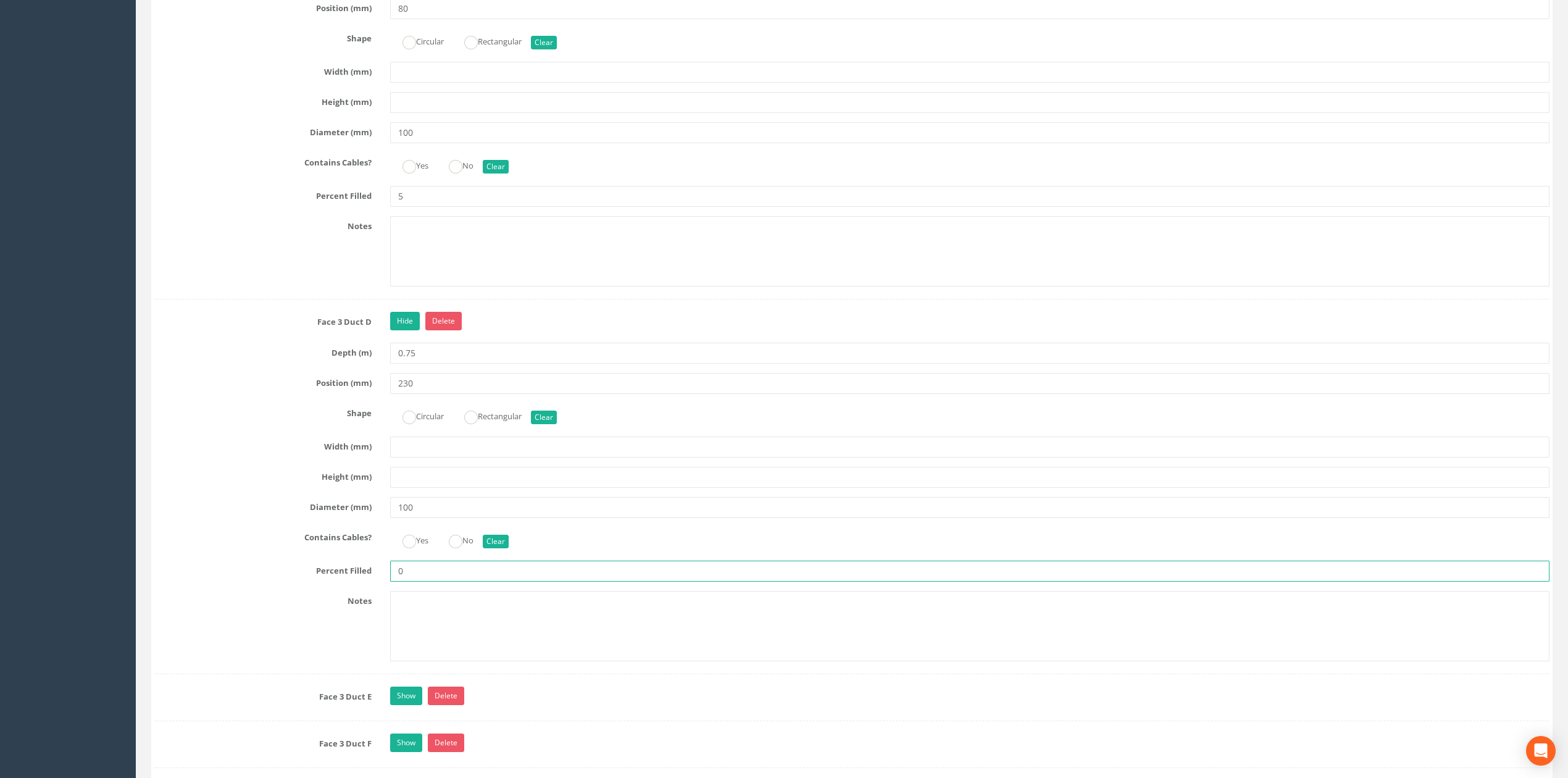
scroll to position [3512, 0]
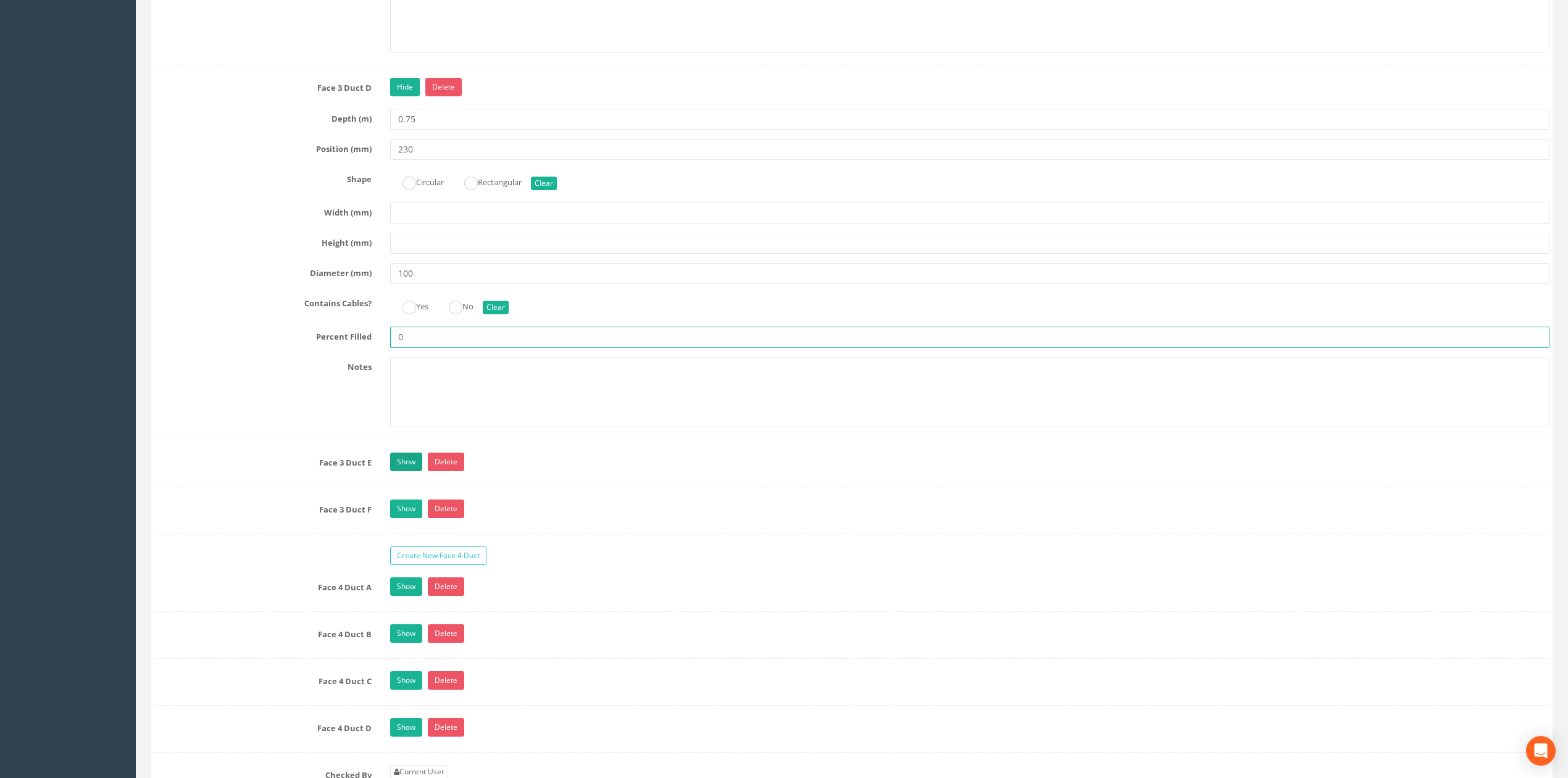
type input "0"
click at [413, 471] on link "Show" at bounding box center [406, 461] width 32 height 18
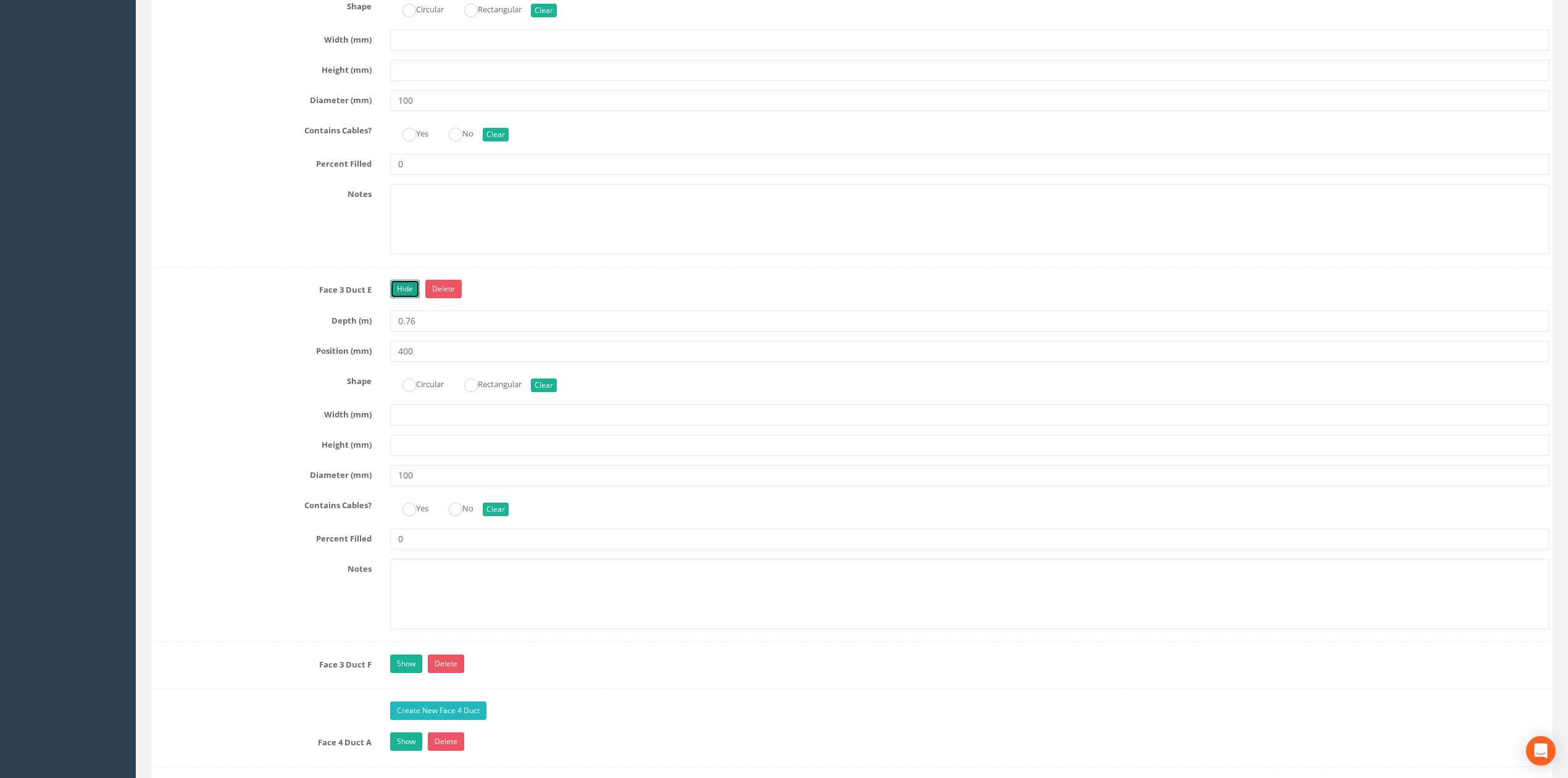
scroll to position [3842, 0]
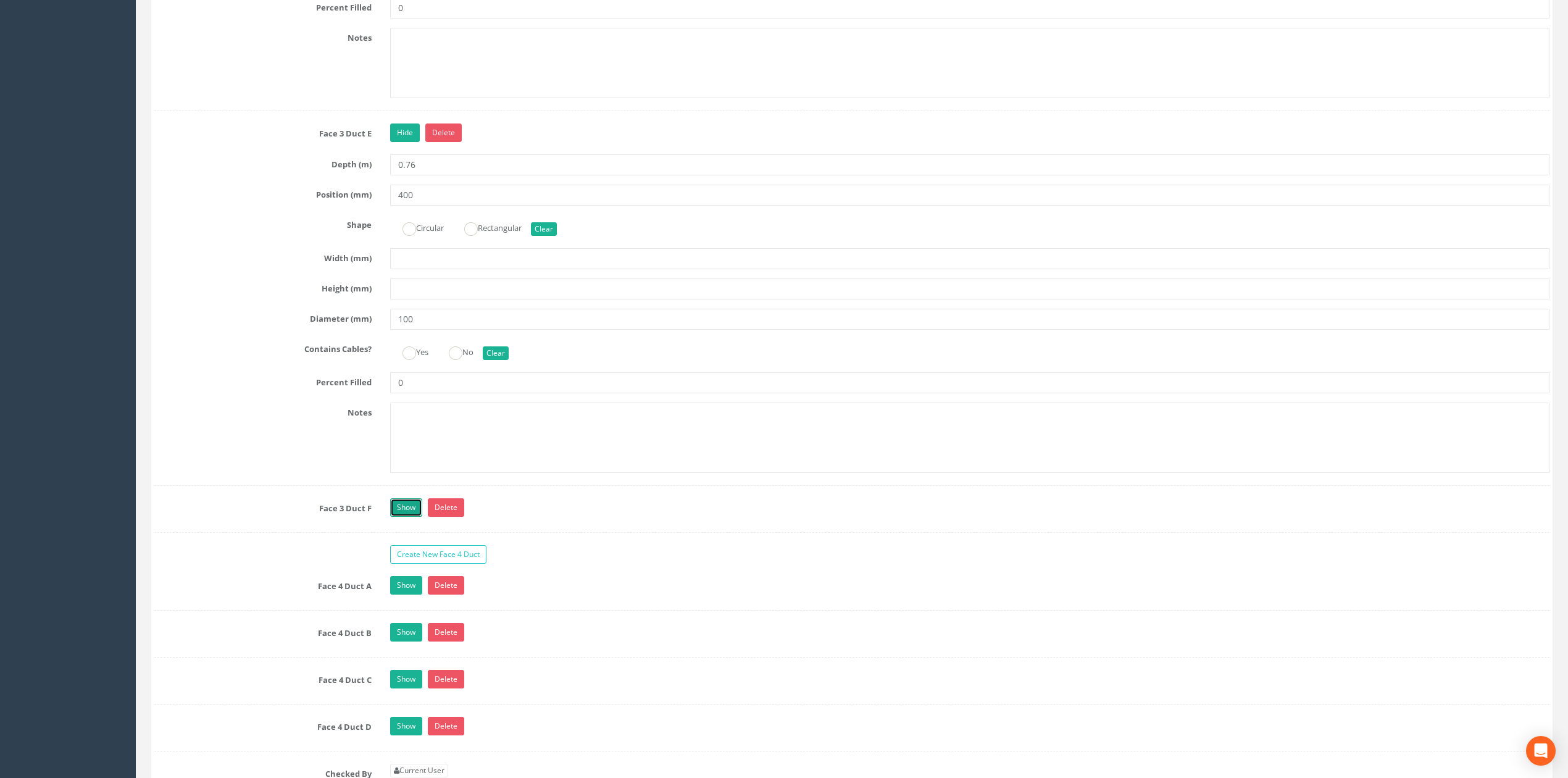
click at [408, 517] on link "Show" at bounding box center [406, 507] width 32 height 18
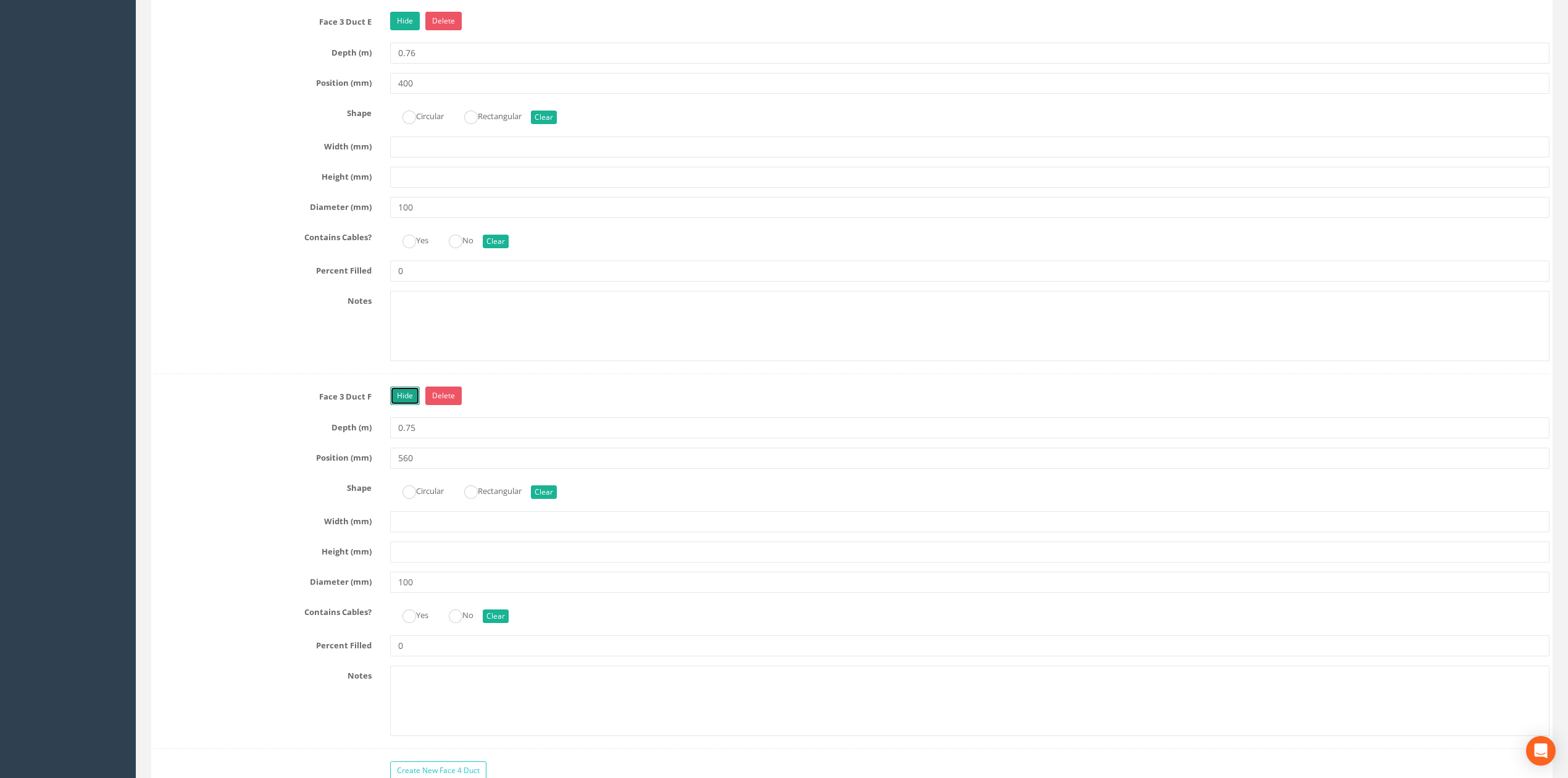
scroll to position [3923, 0]
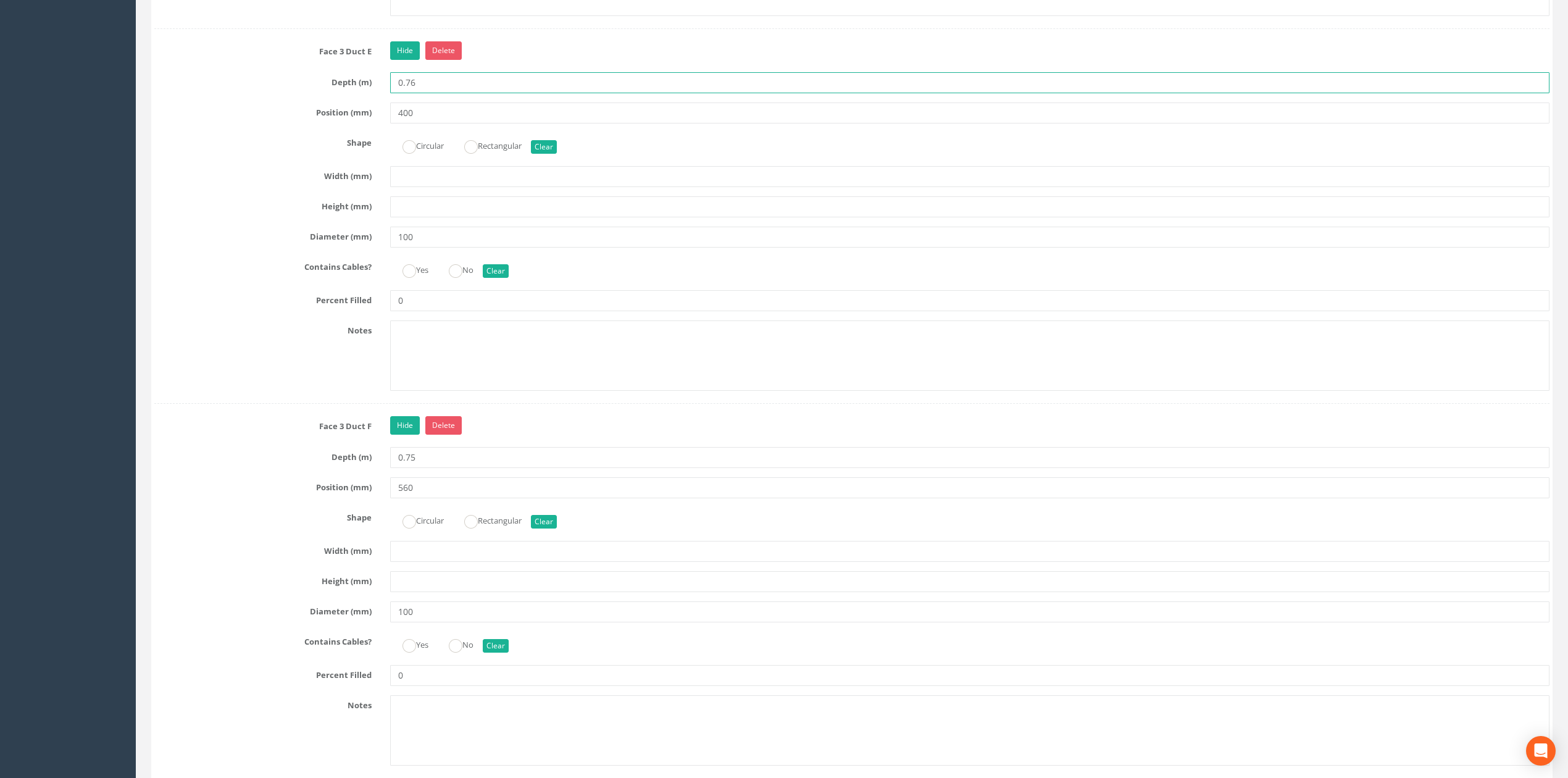
click at [457, 93] on input "0.76" at bounding box center [970, 82] width 1159 height 21
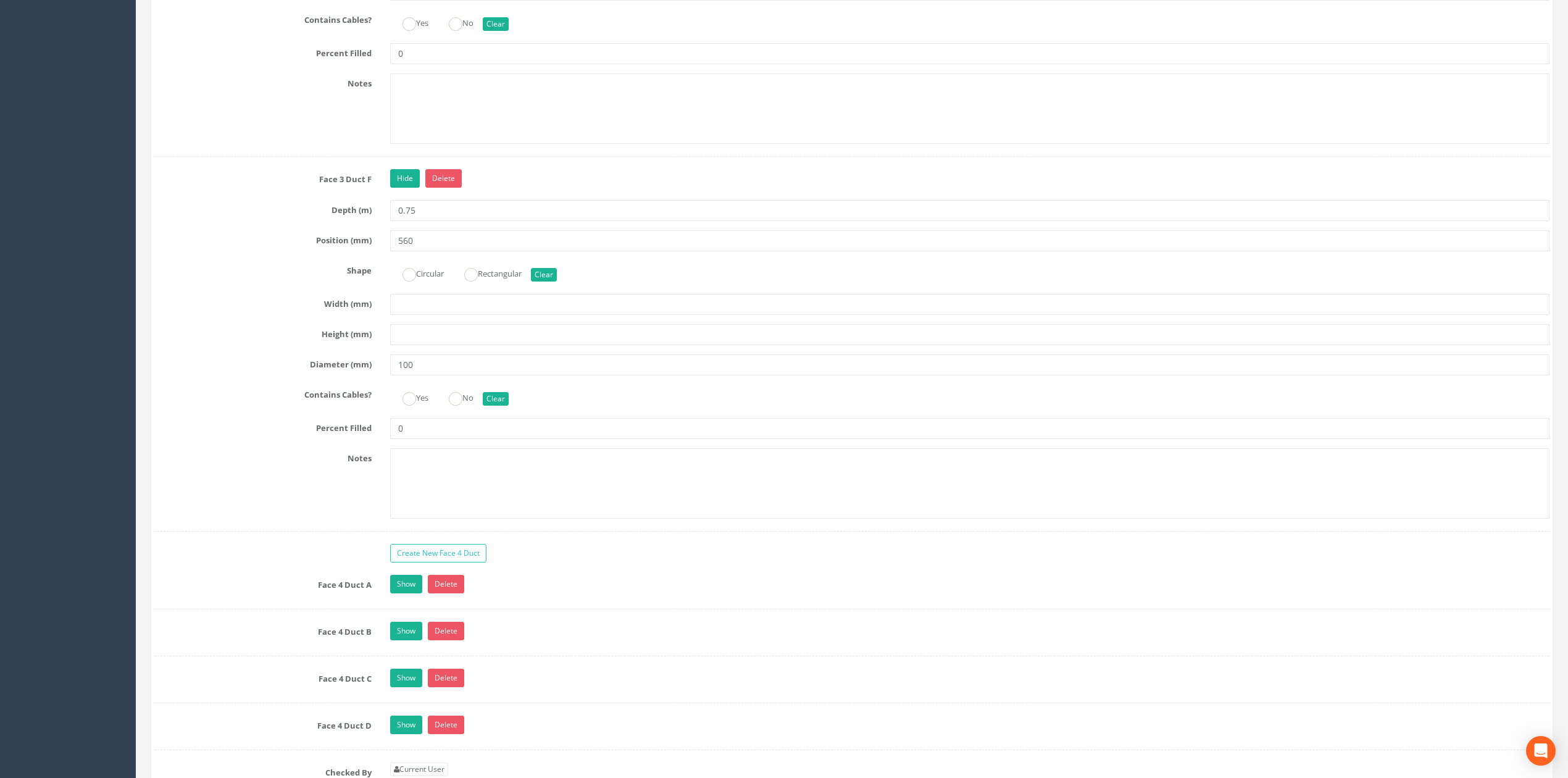
scroll to position [4335, 0]
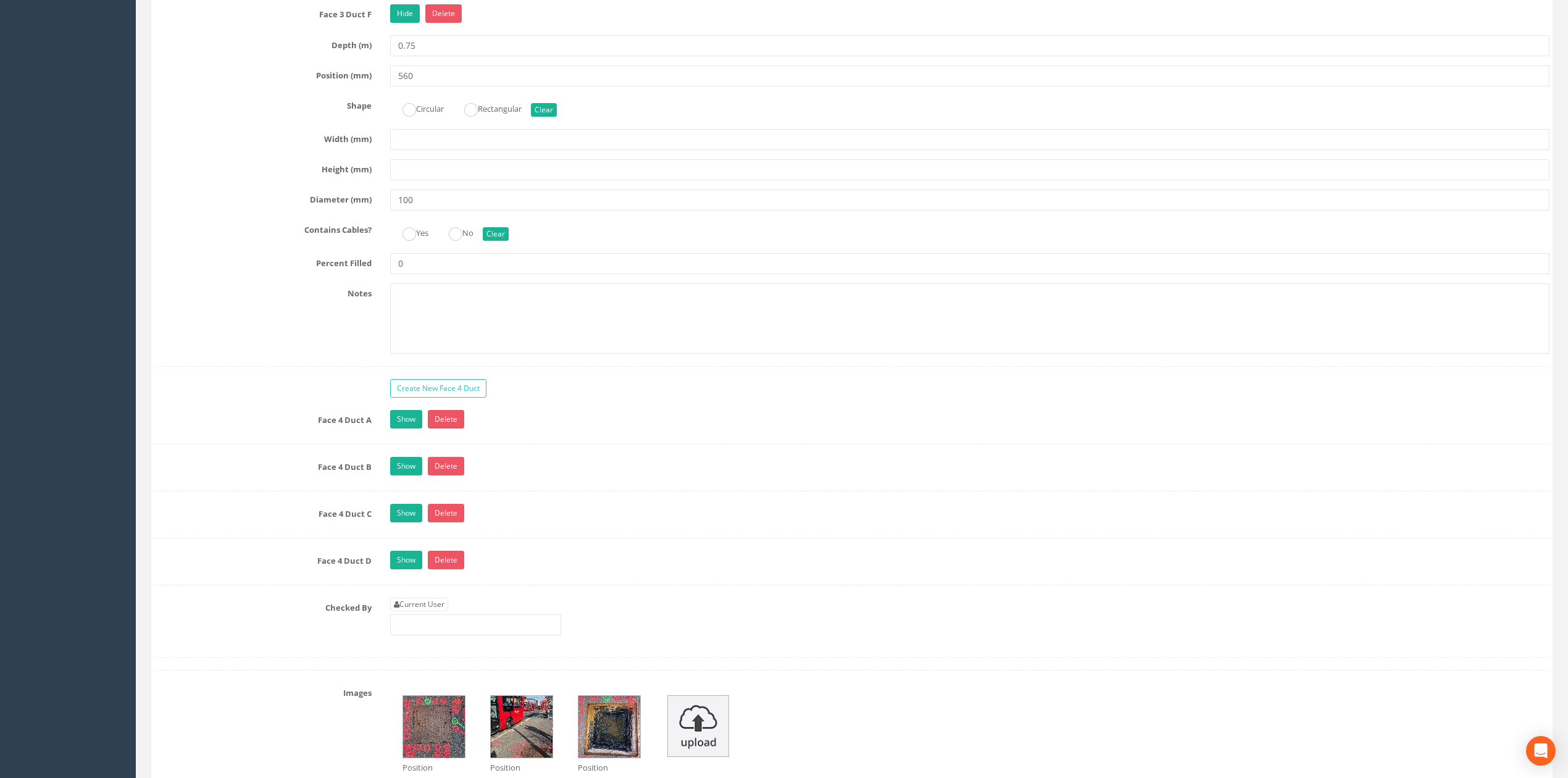
type input "0.75"
click at [415, 429] on link "Show" at bounding box center [406, 419] width 32 height 18
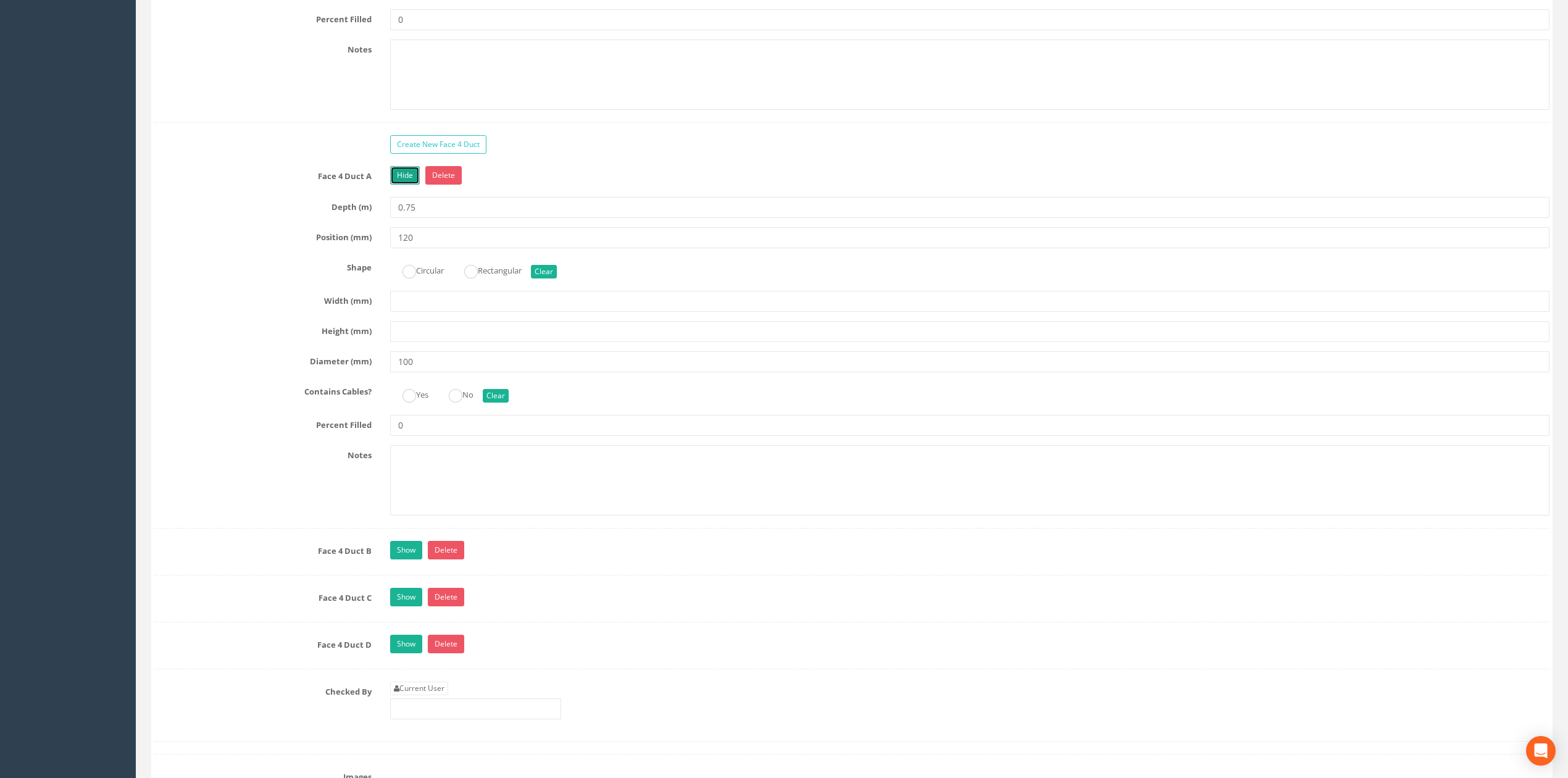
scroll to position [4582, 0]
click at [415, 556] on link "Show" at bounding box center [406, 547] width 32 height 18
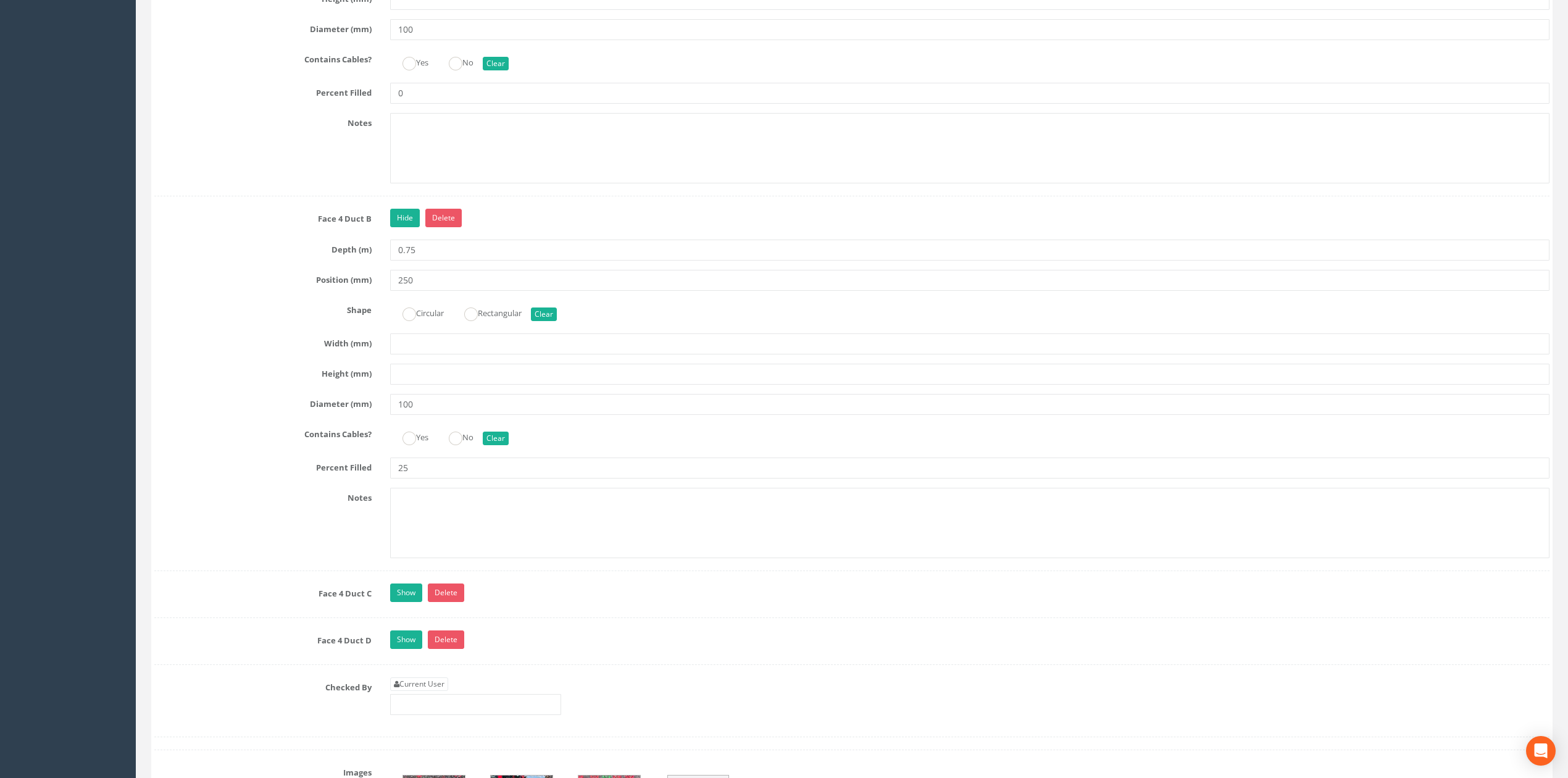
click at [413, 618] on div "Face 4 Duct C Show Delete Depth (m) 0.75 Position (mm) 400 Shape Circular Recta…" at bounding box center [851, 601] width 1395 height 35
click at [410, 602] on link "Show" at bounding box center [406, 593] width 32 height 18
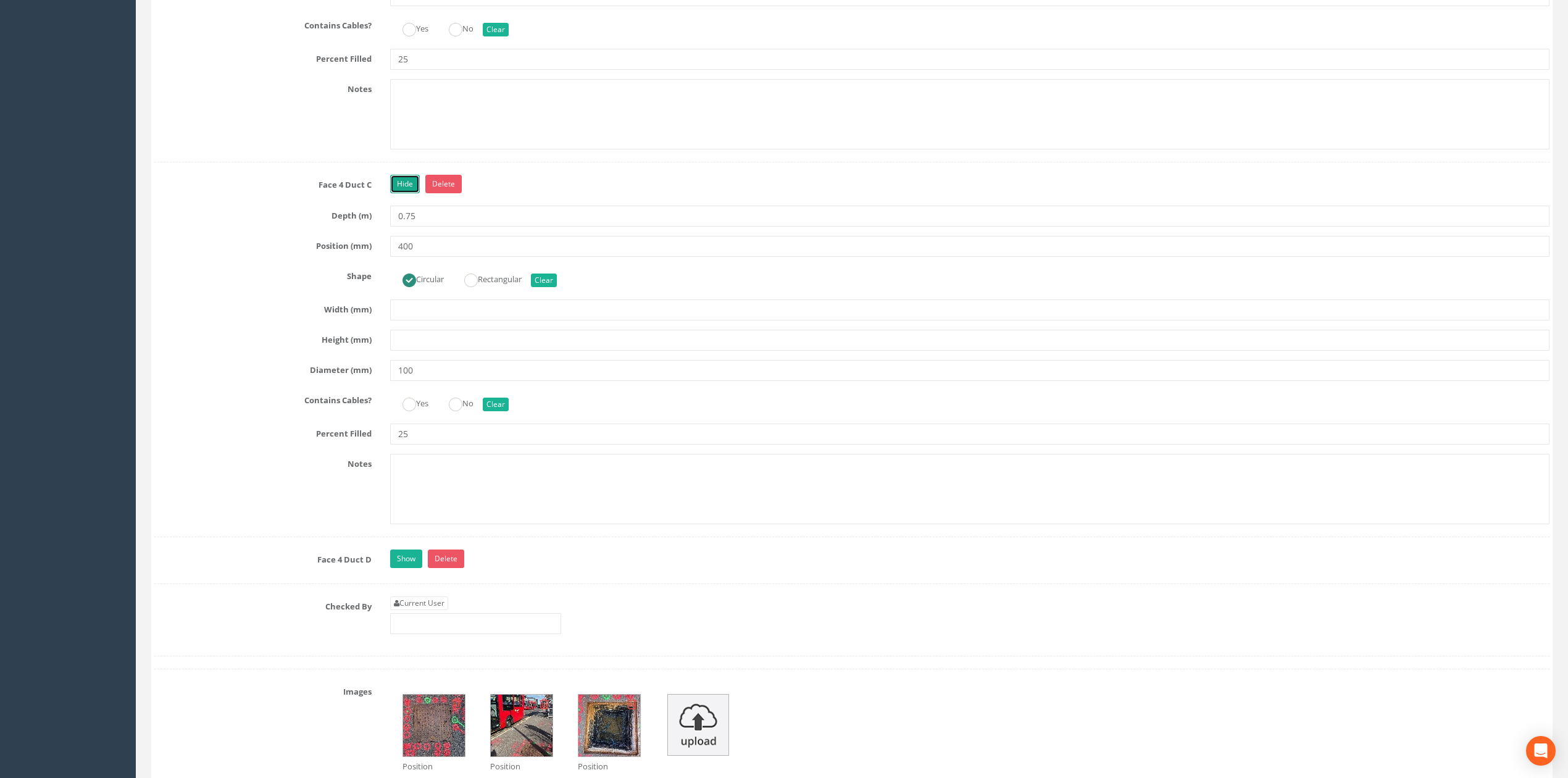
scroll to position [5323, 0]
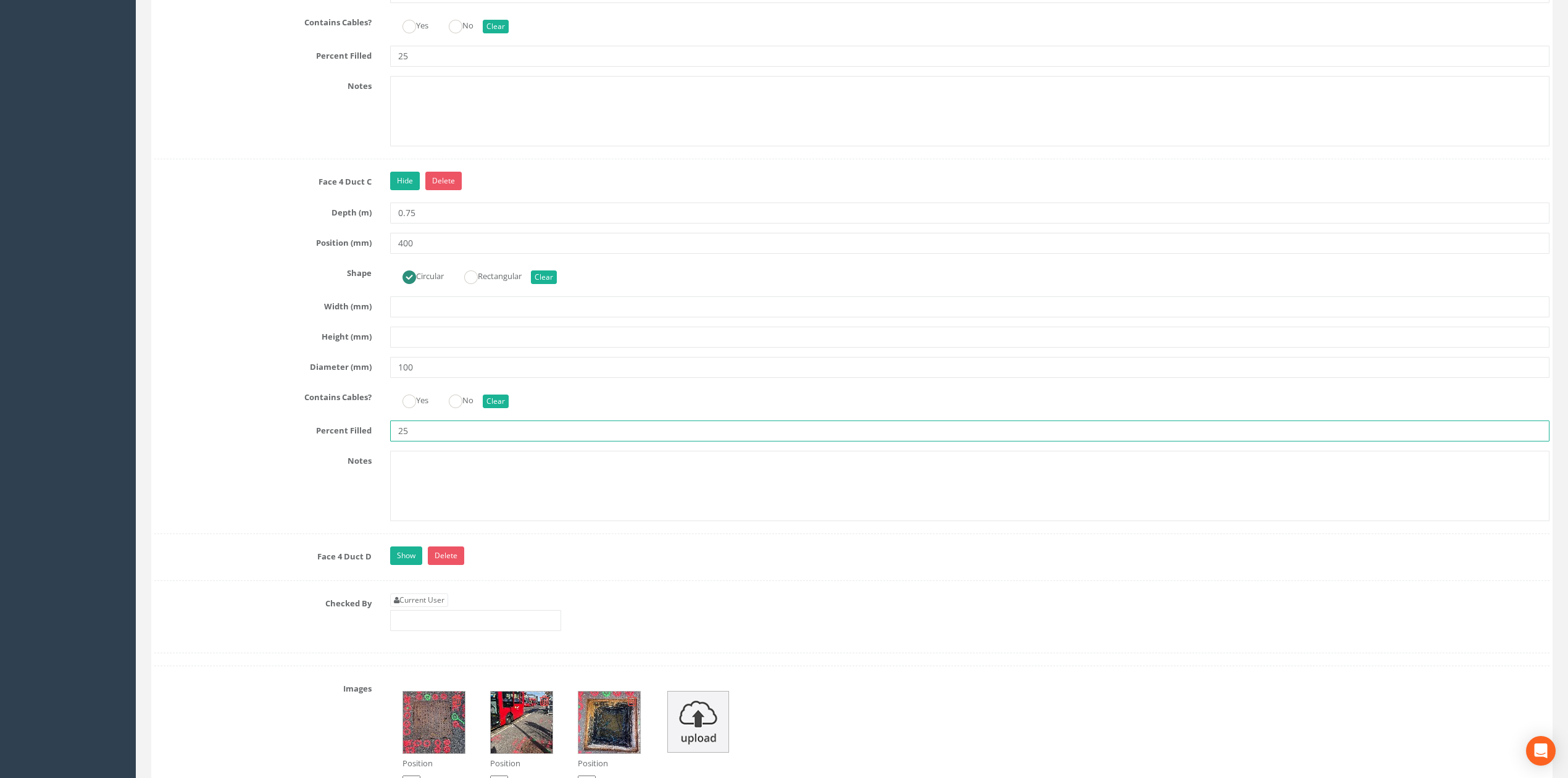
drag, startPoint x: 416, startPoint y: 467, endPoint x: 292, endPoint y: 460, distance: 124.2
click at [314, 441] on div "Percent Filled 25" at bounding box center [851, 431] width 1414 height 21
type input "0"
click at [422, 607] on link "Current User" at bounding box center [419, 600] width 58 height 13
type input "[PERSON_NAME]"
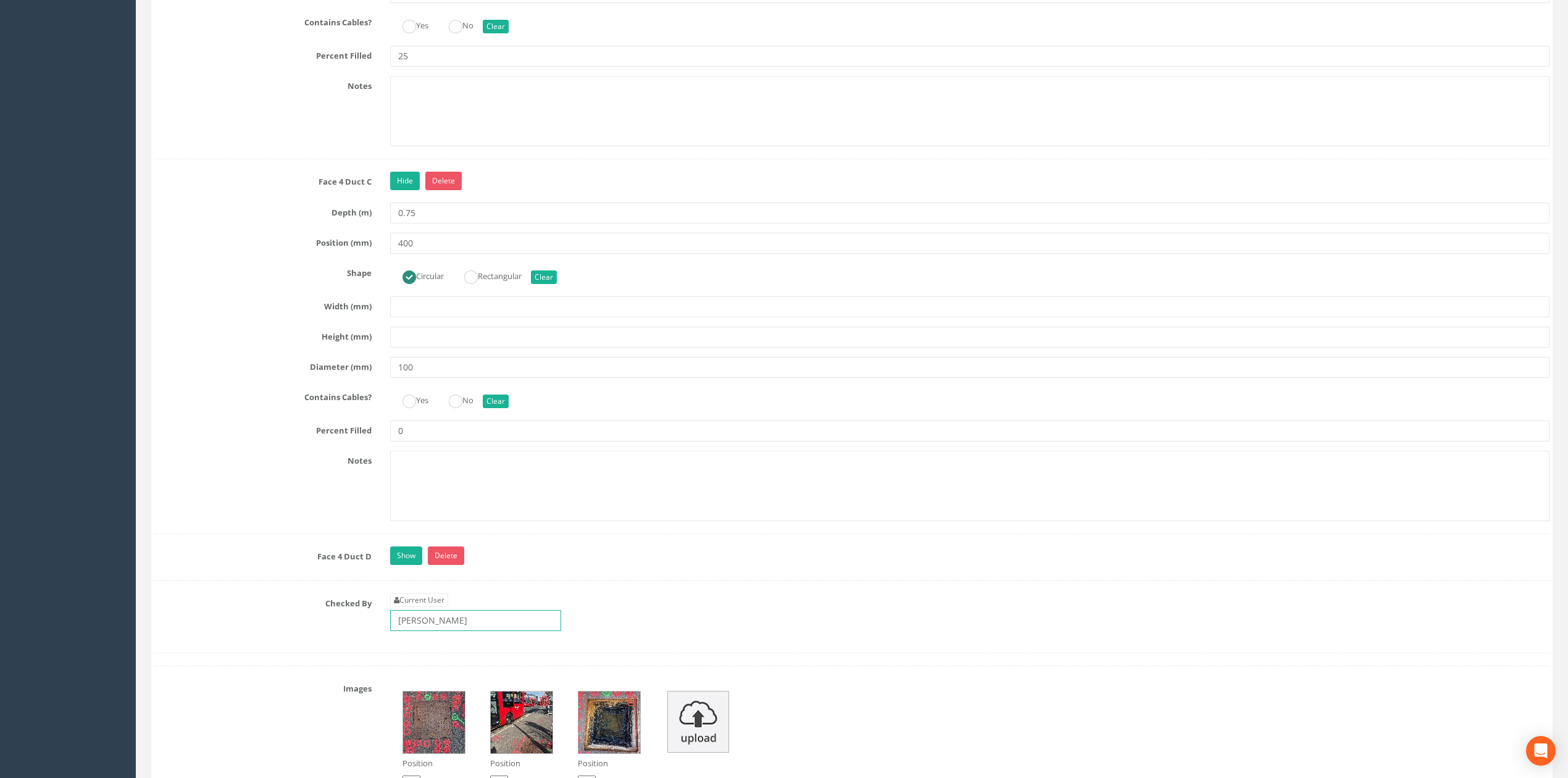
click at [447, 631] on input "[PERSON_NAME]" at bounding box center [476, 620] width 171 height 21
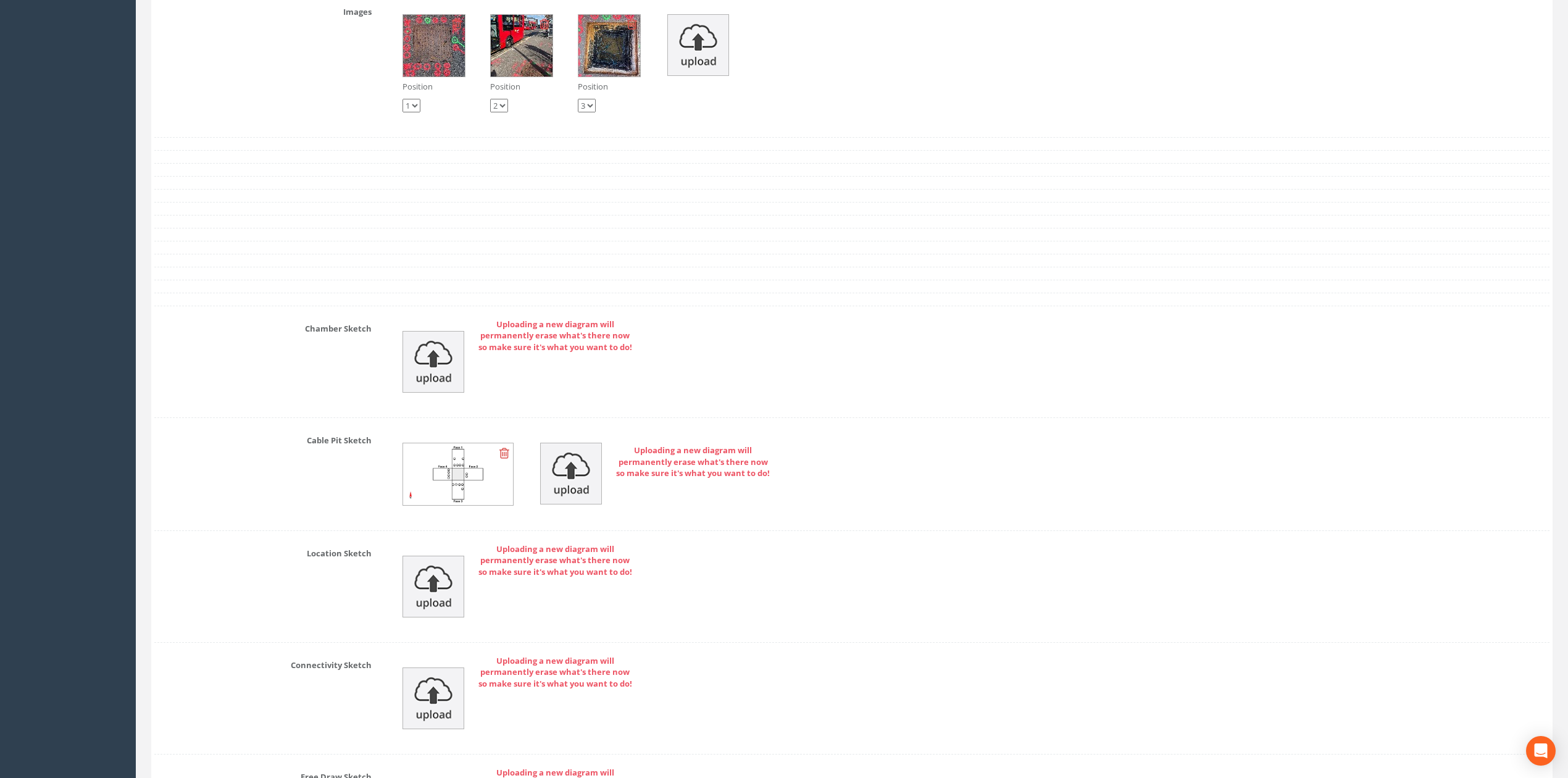
scroll to position [6146, 0]
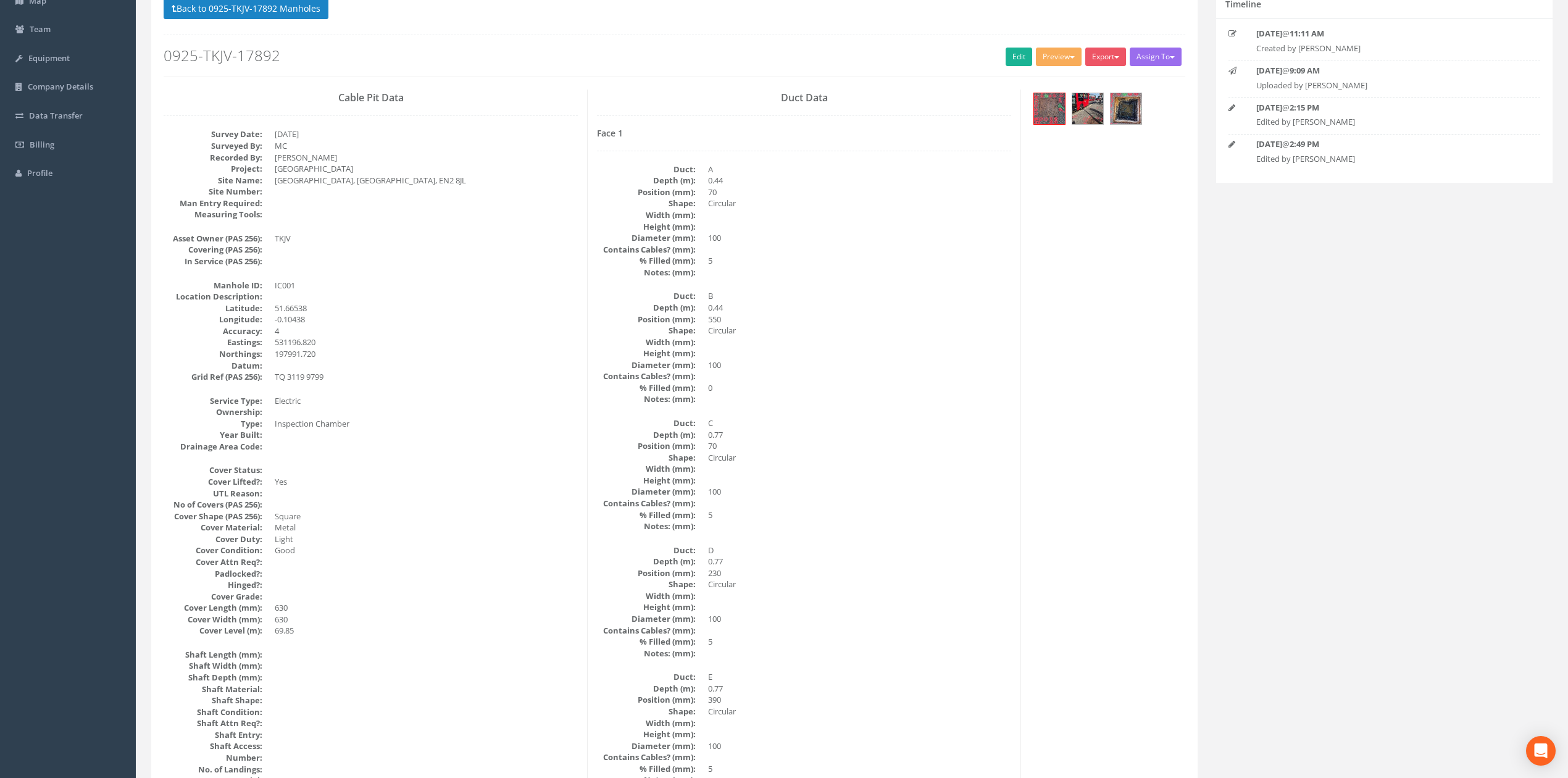
scroll to position [107, 0]
click at [1132, 102] on img at bounding box center [1125, 111] width 31 height 31
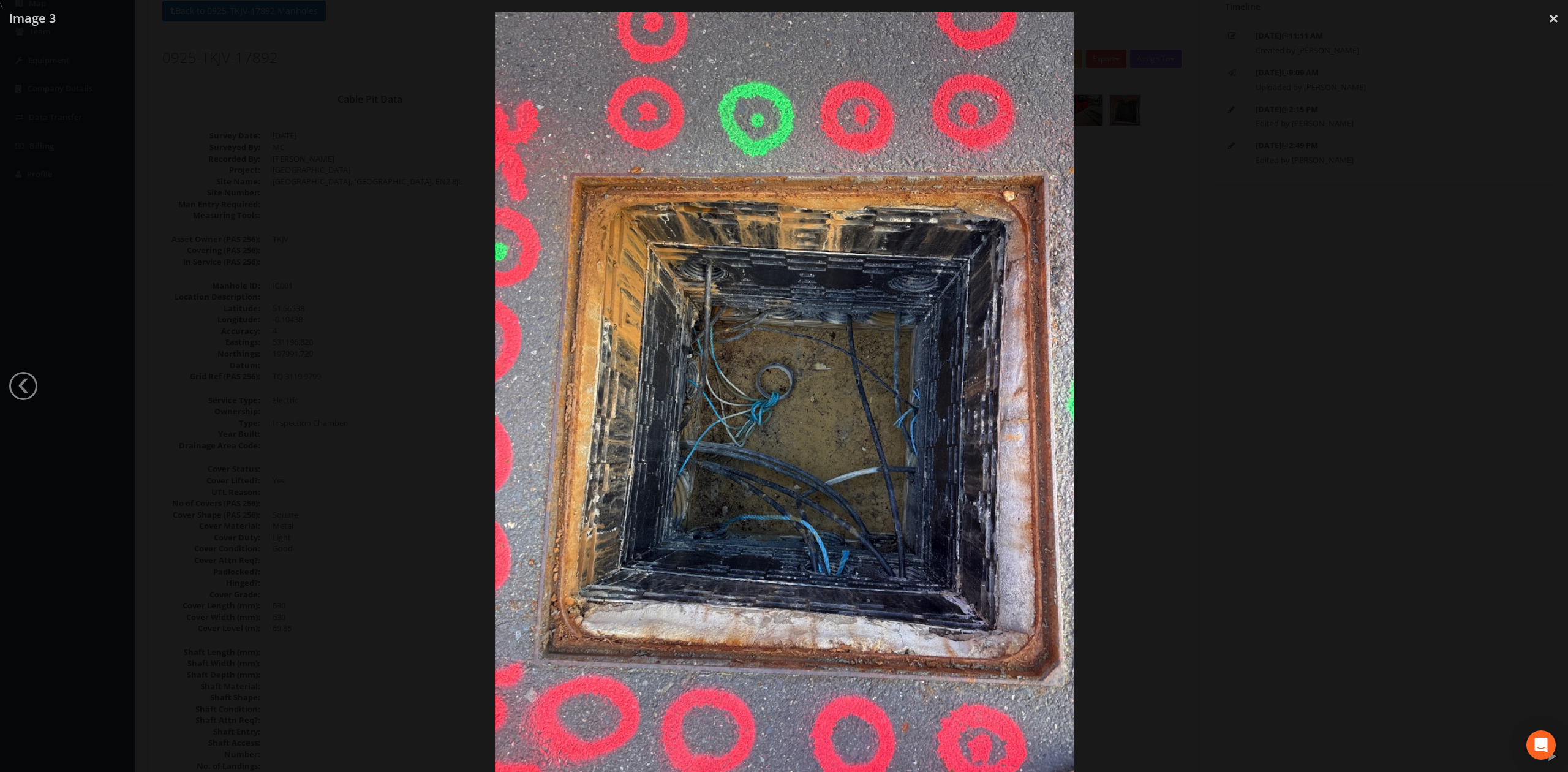
click at [1261, 404] on div at bounding box center [784, 398] width 1568 height 772
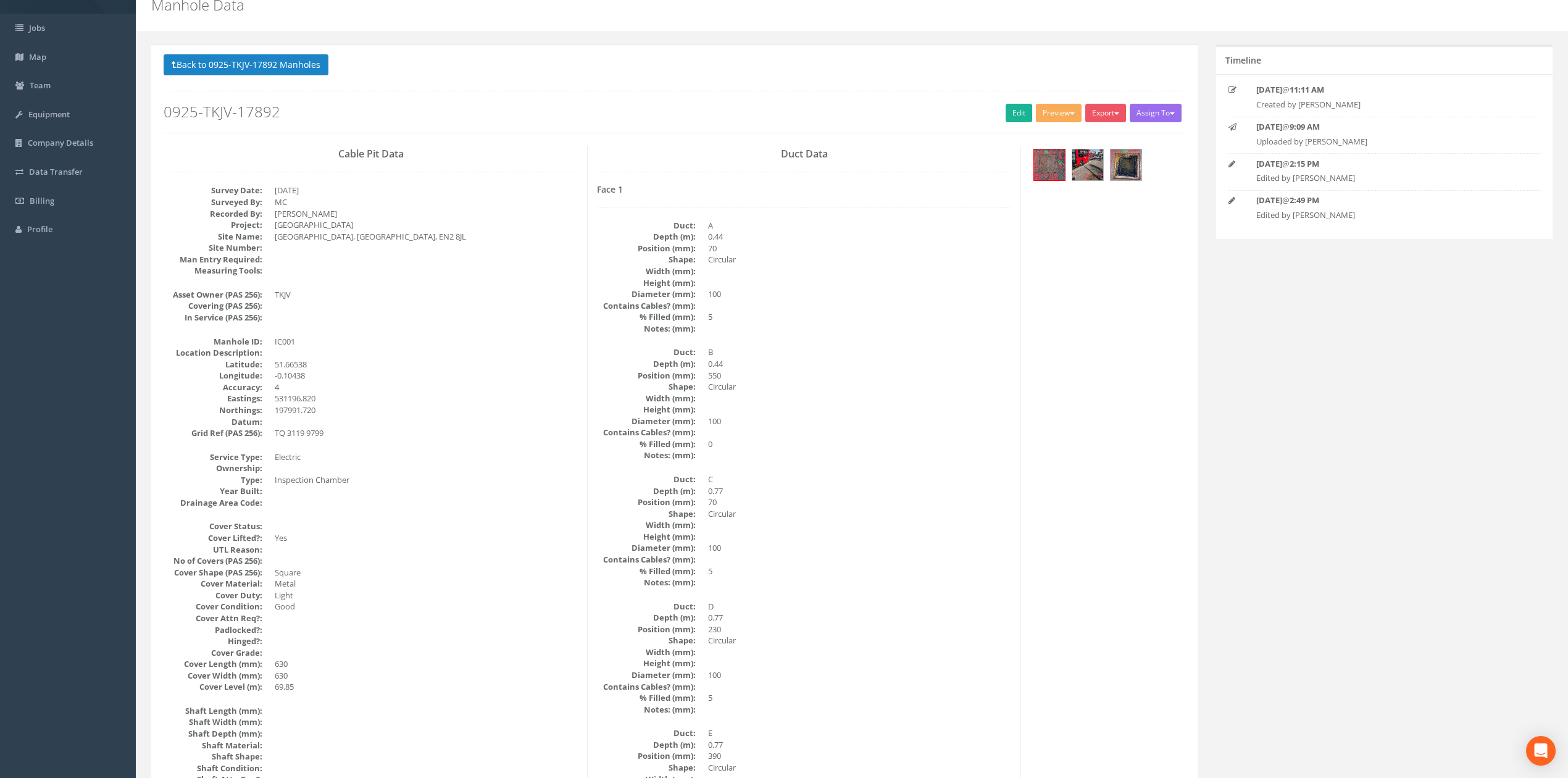
scroll to position [82, 0]
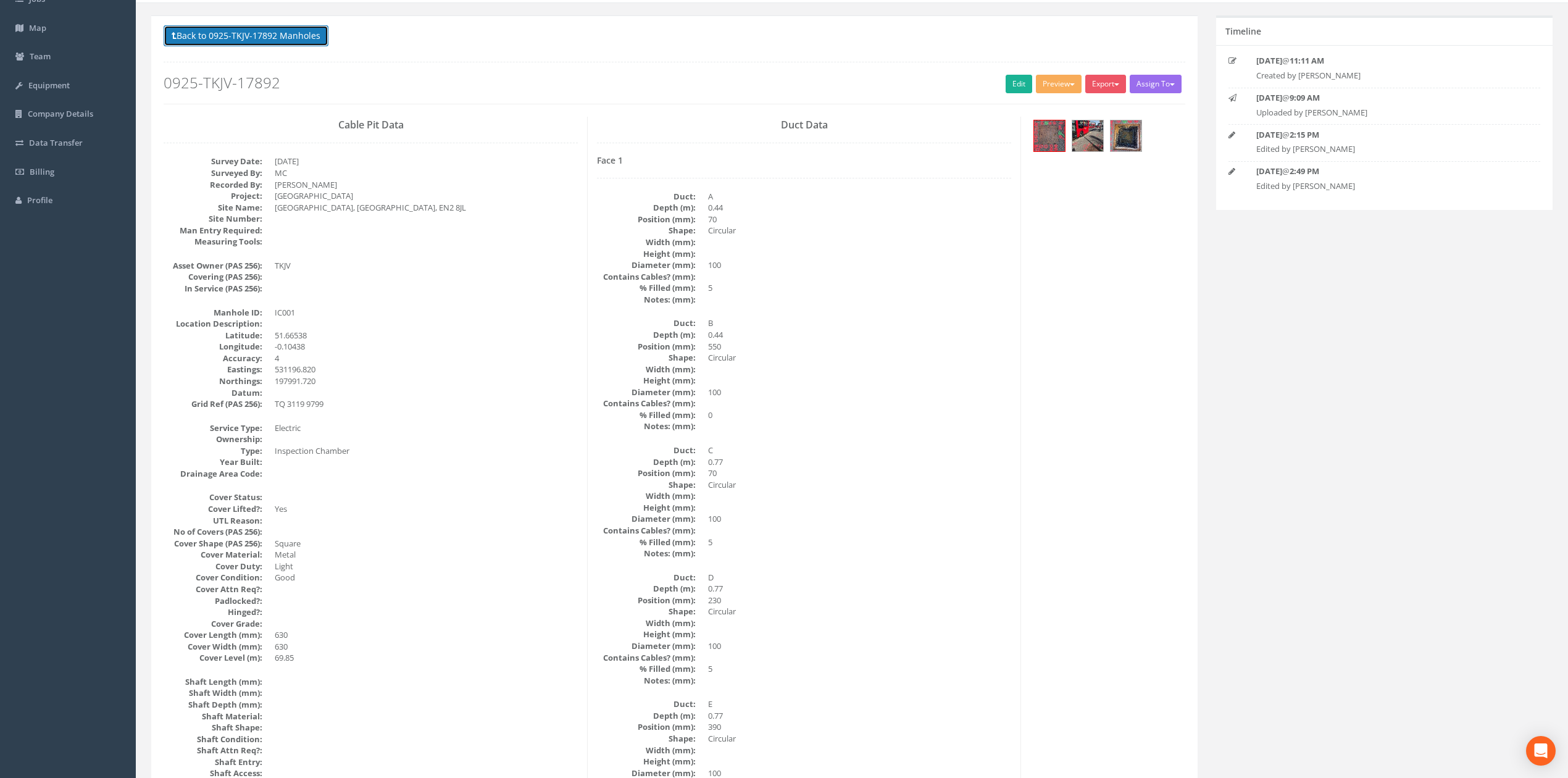
click at [290, 35] on button "Back to 0925-TKJV-17892 Manholes" at bounding box center [246, 36] width 165 height 21
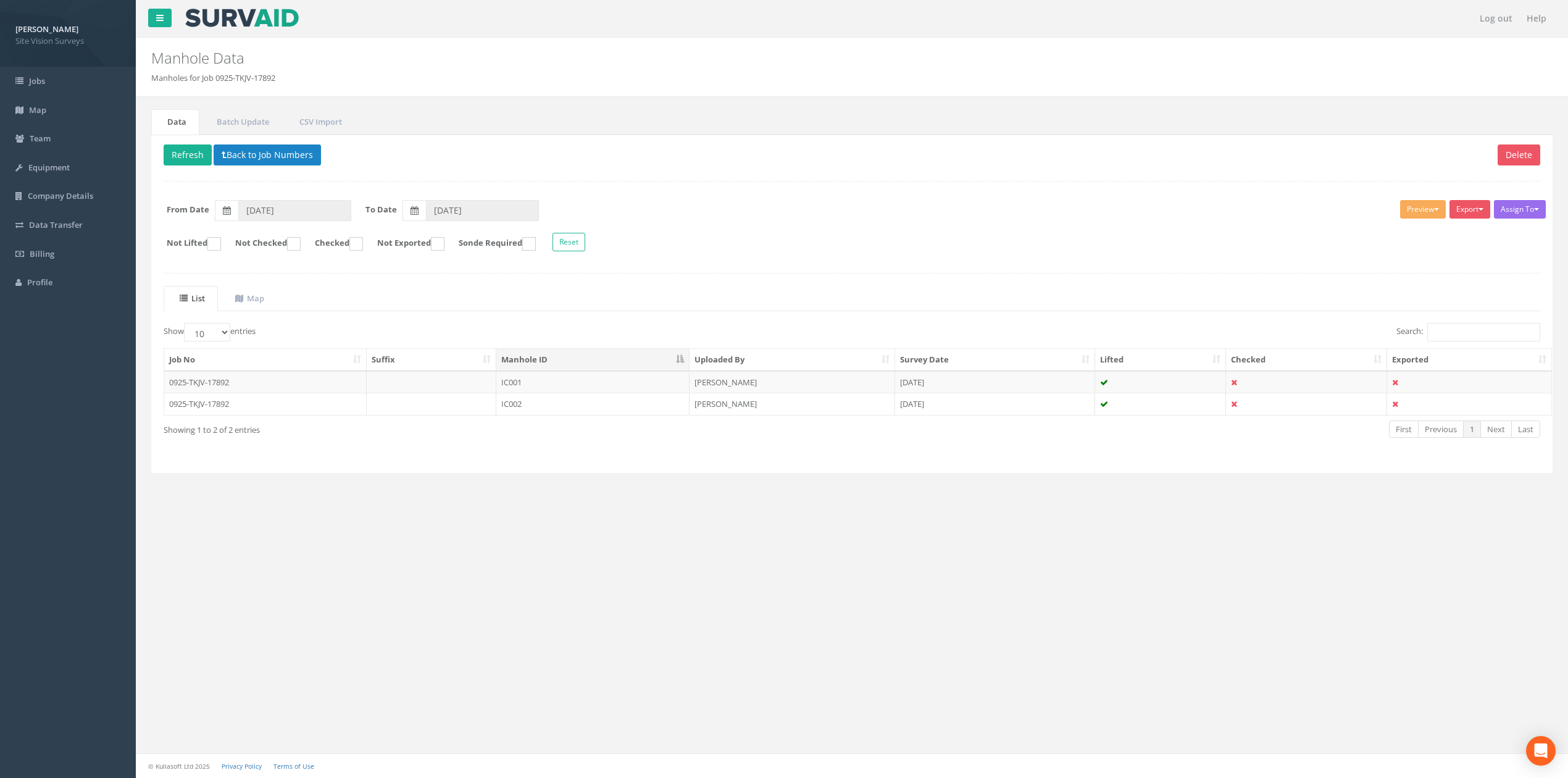
scroll to position [0, 0]
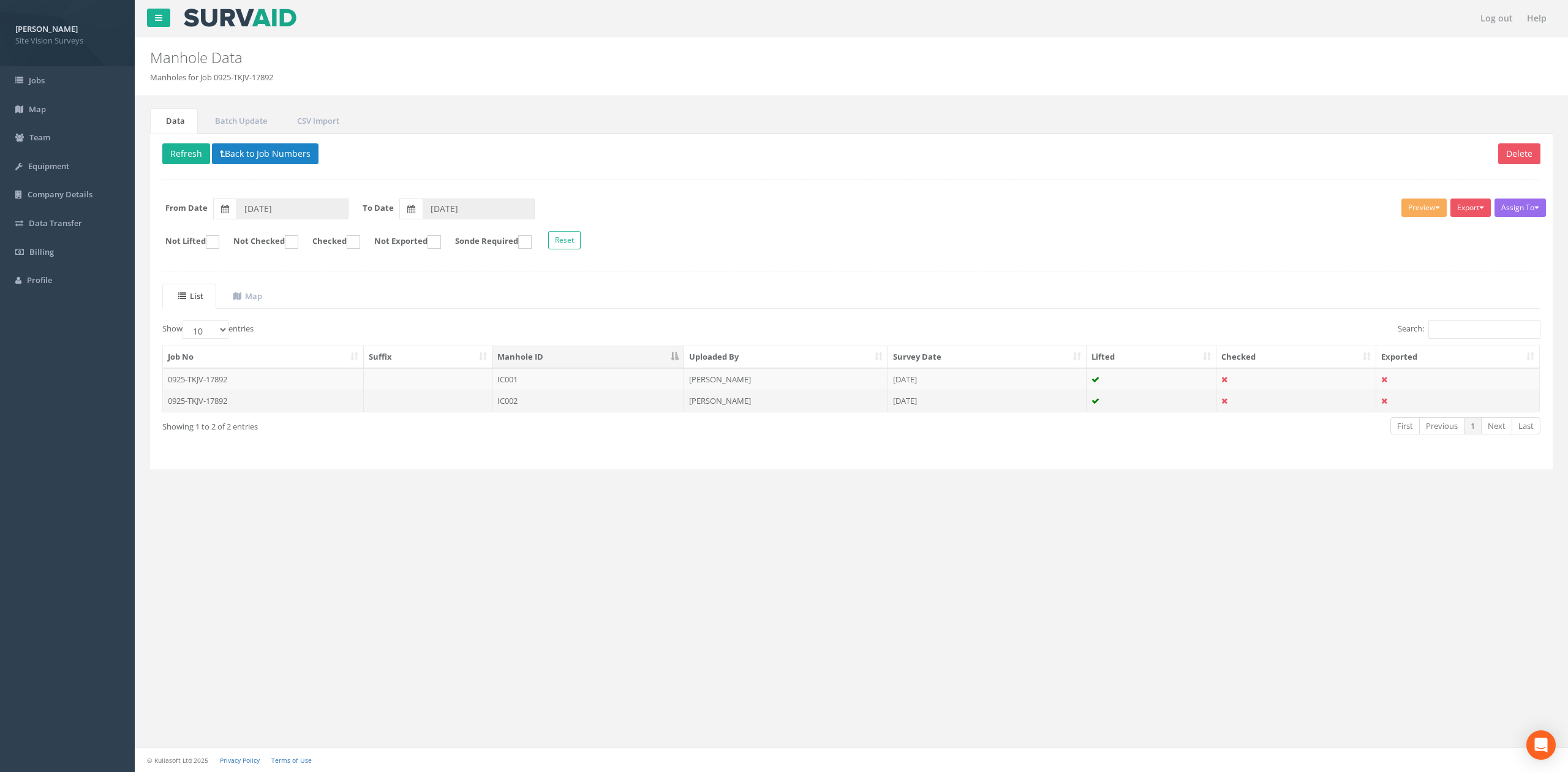
click at [559, 410] on td "IC002" at bounding box center [589, 401] width 192 height 22
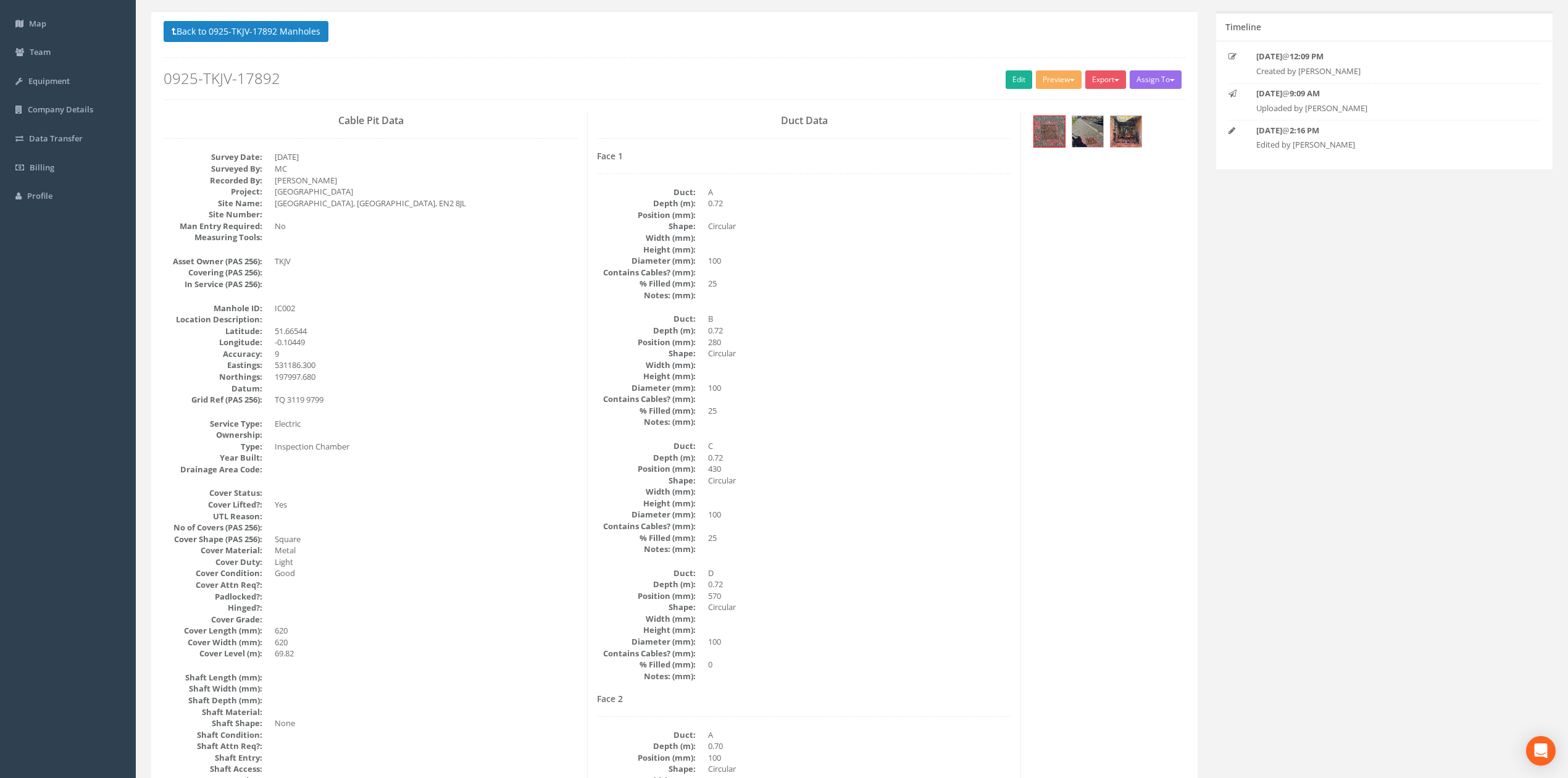
scroll to position [82, 0]
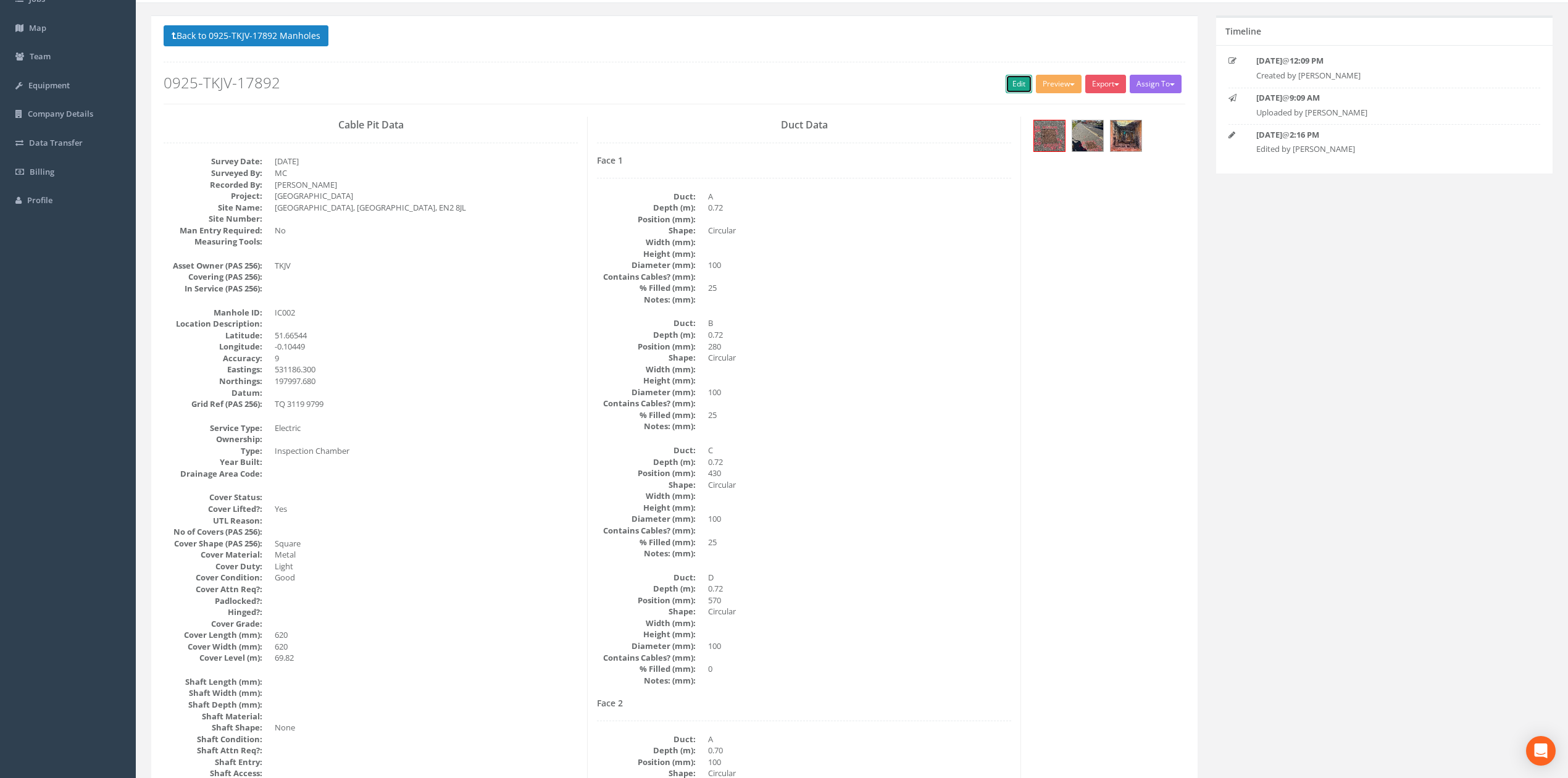
click at [1006, 87] on link "Edit" at bounding box center [1019, 83] width 27 height 18
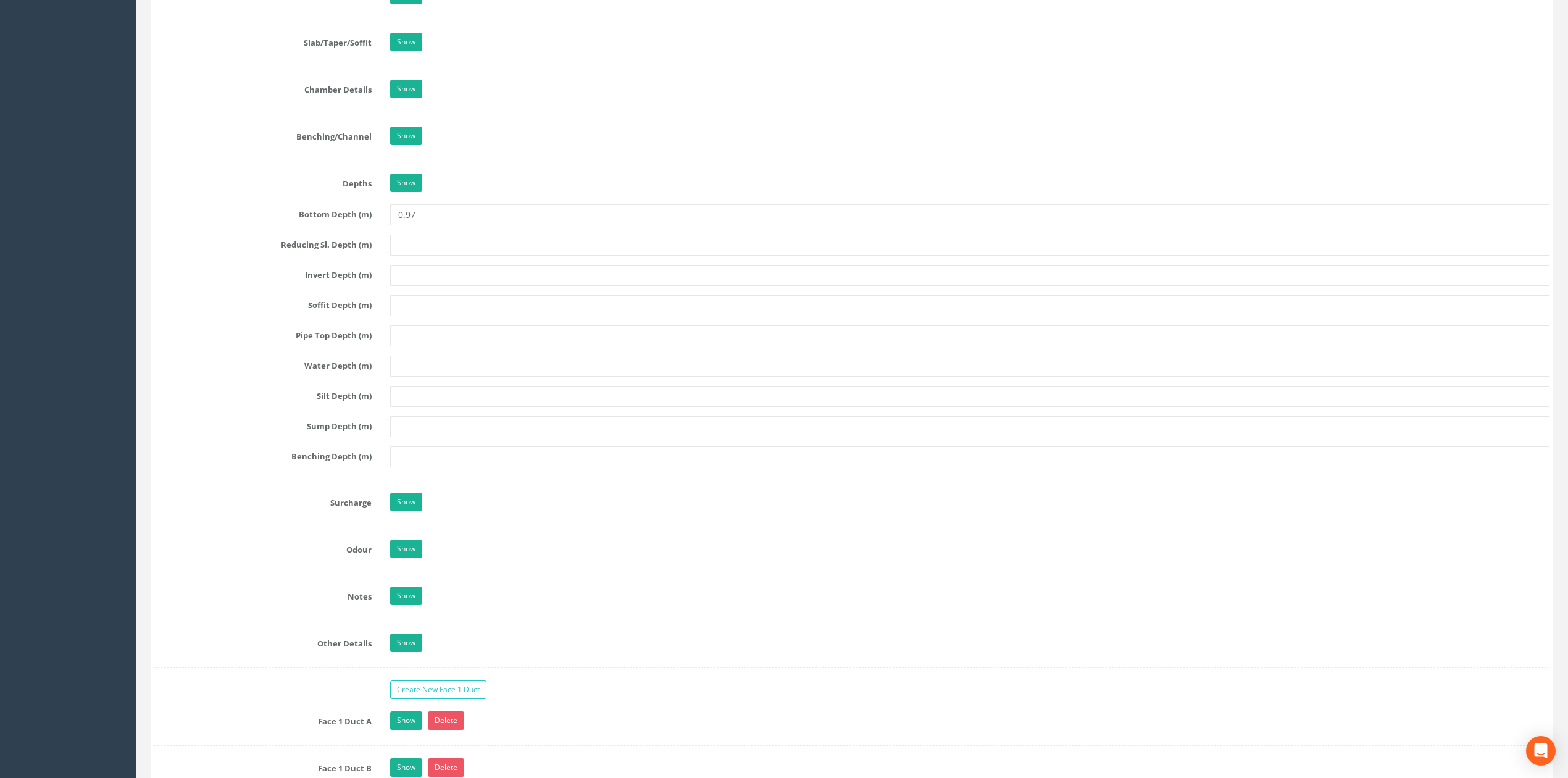
scroll to position [1729, 0]
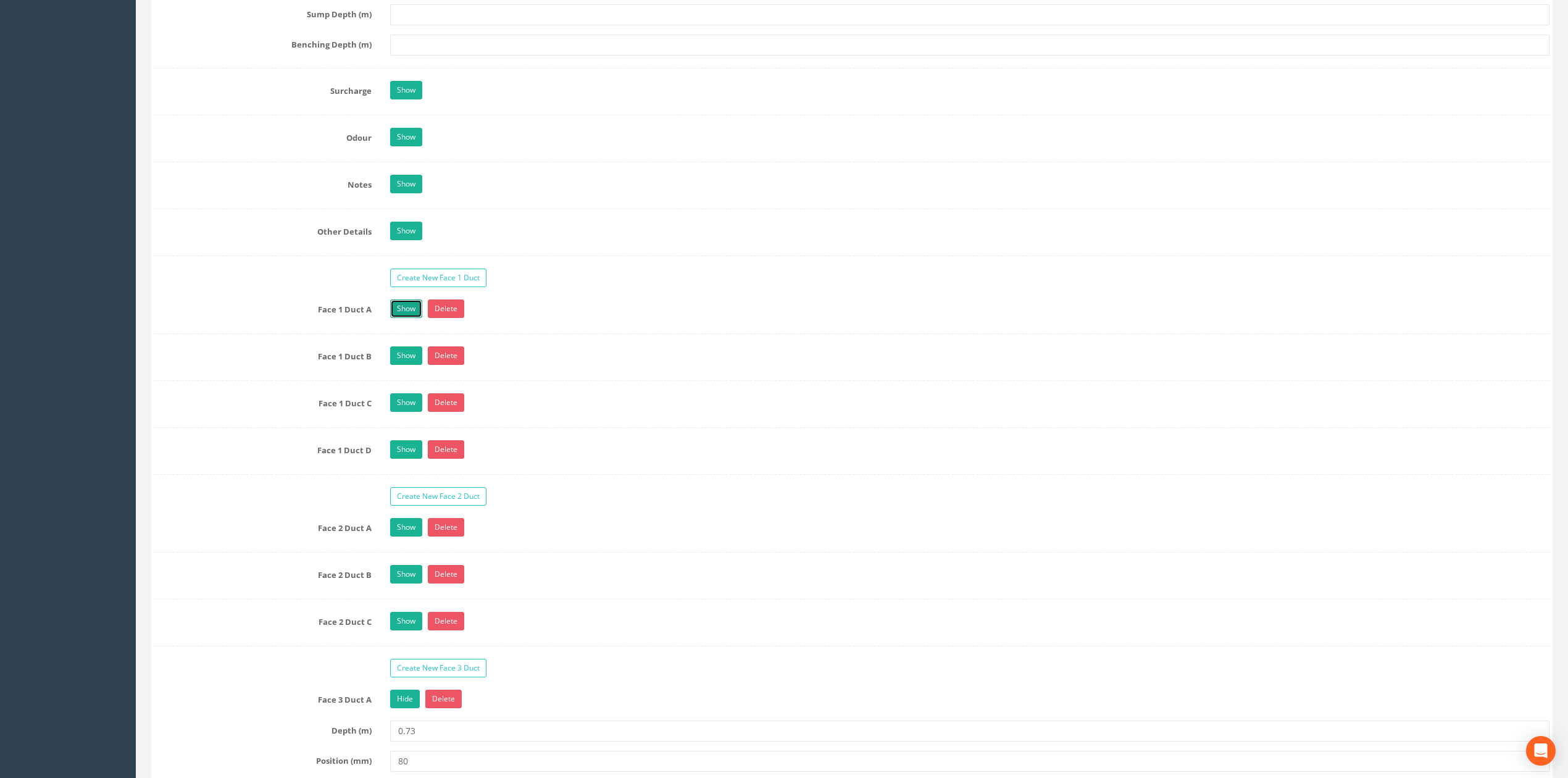
click at [407, 318] on link "Show" at bounding box center [406, 308] width 32 height 18
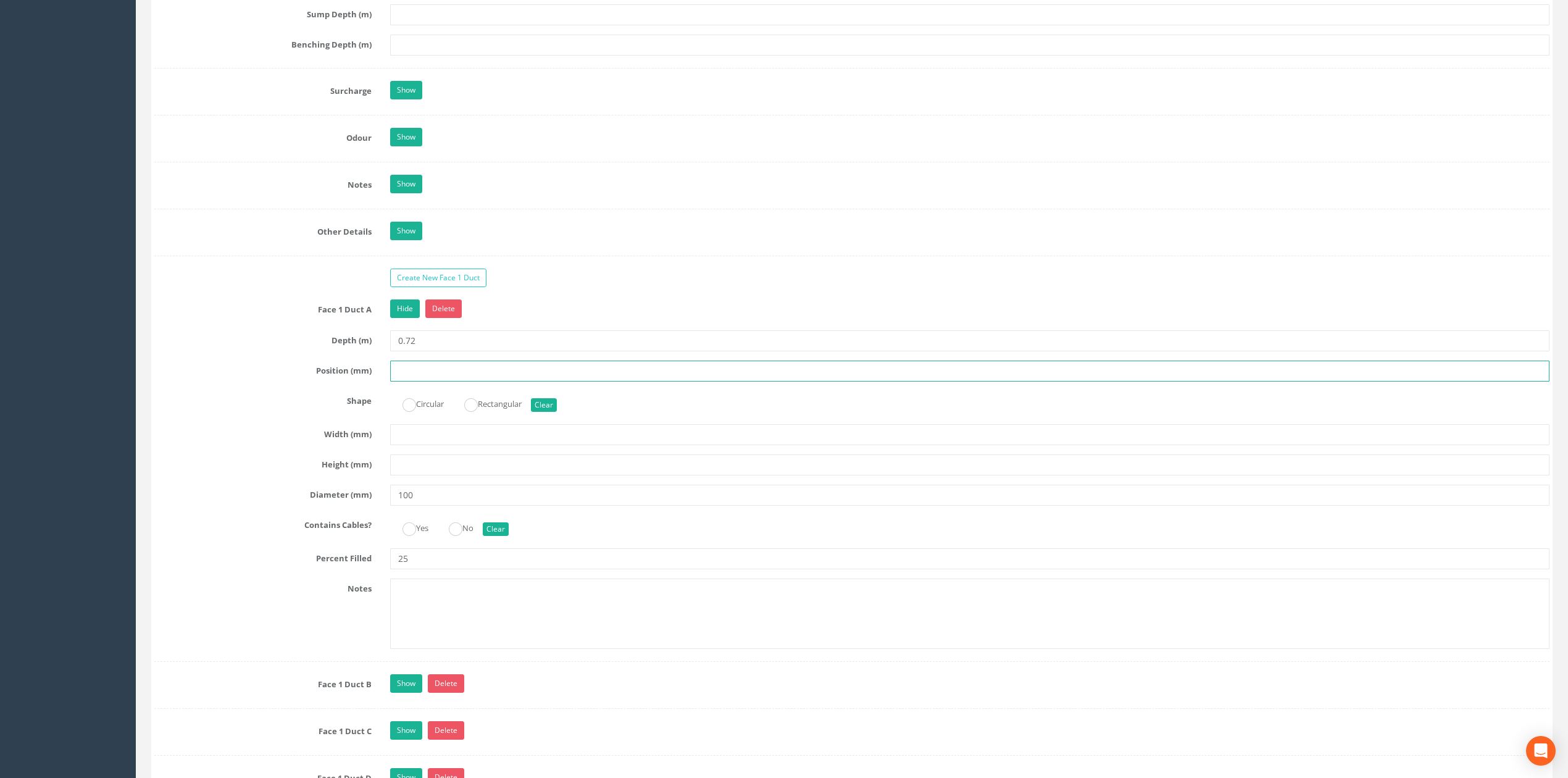
click at [413, 382] on input "text" at bounding box center [970, 371] width 1159 height 21
type input "130"
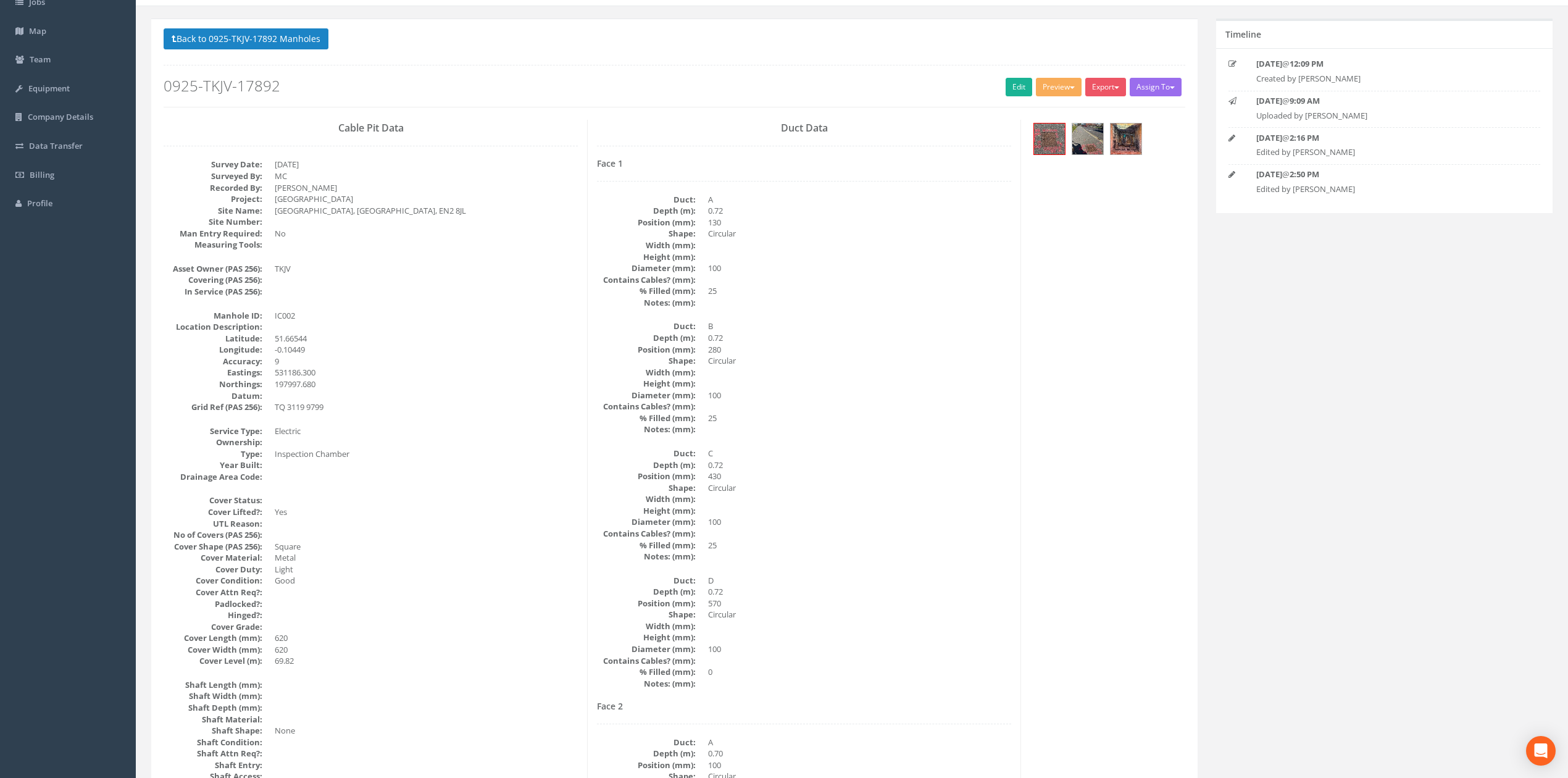
scroll to position [0, 0]
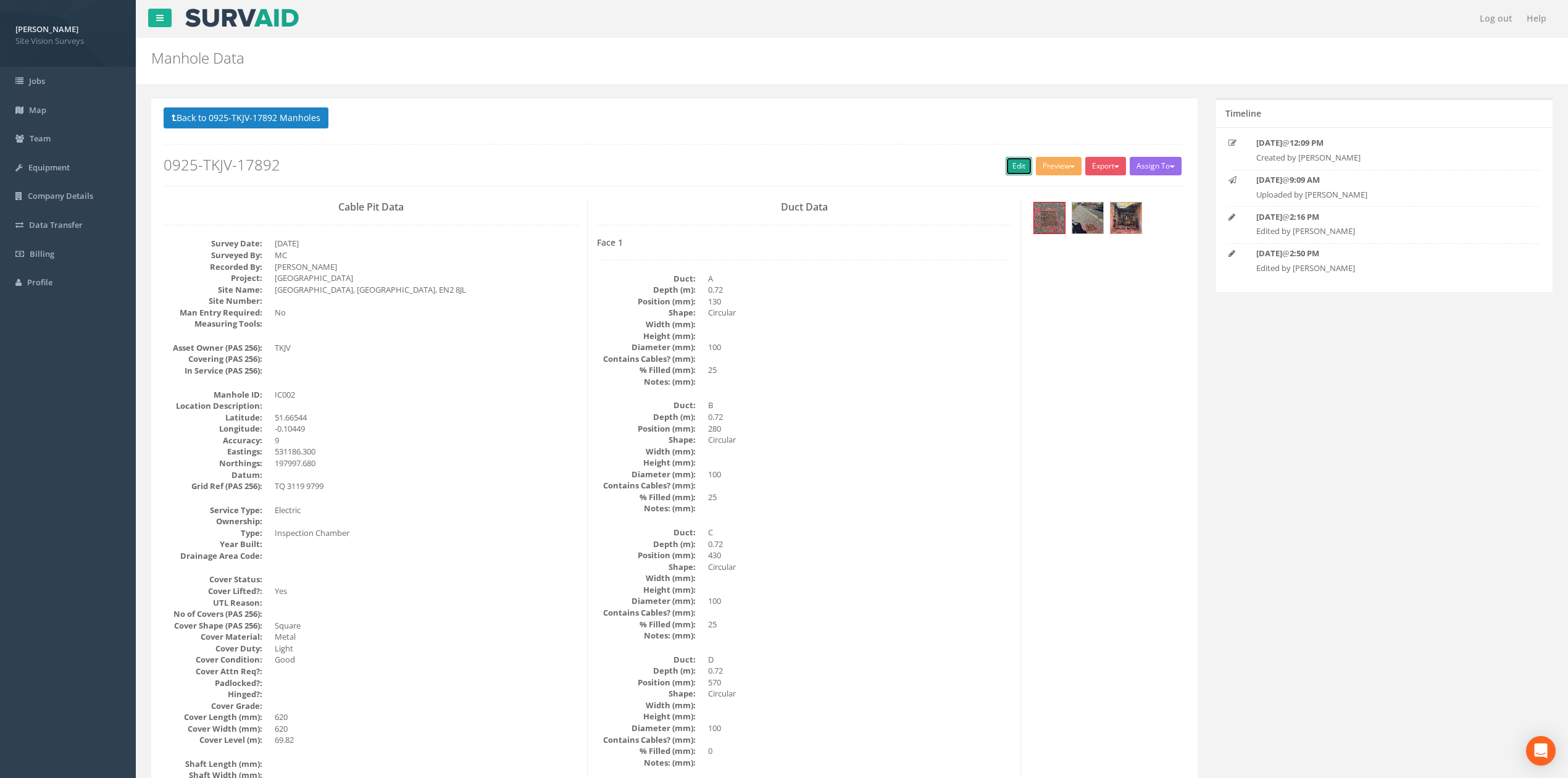
click at [1013, 171] on link "Edit" at bounding box center [1019, 166] width 27 height 18
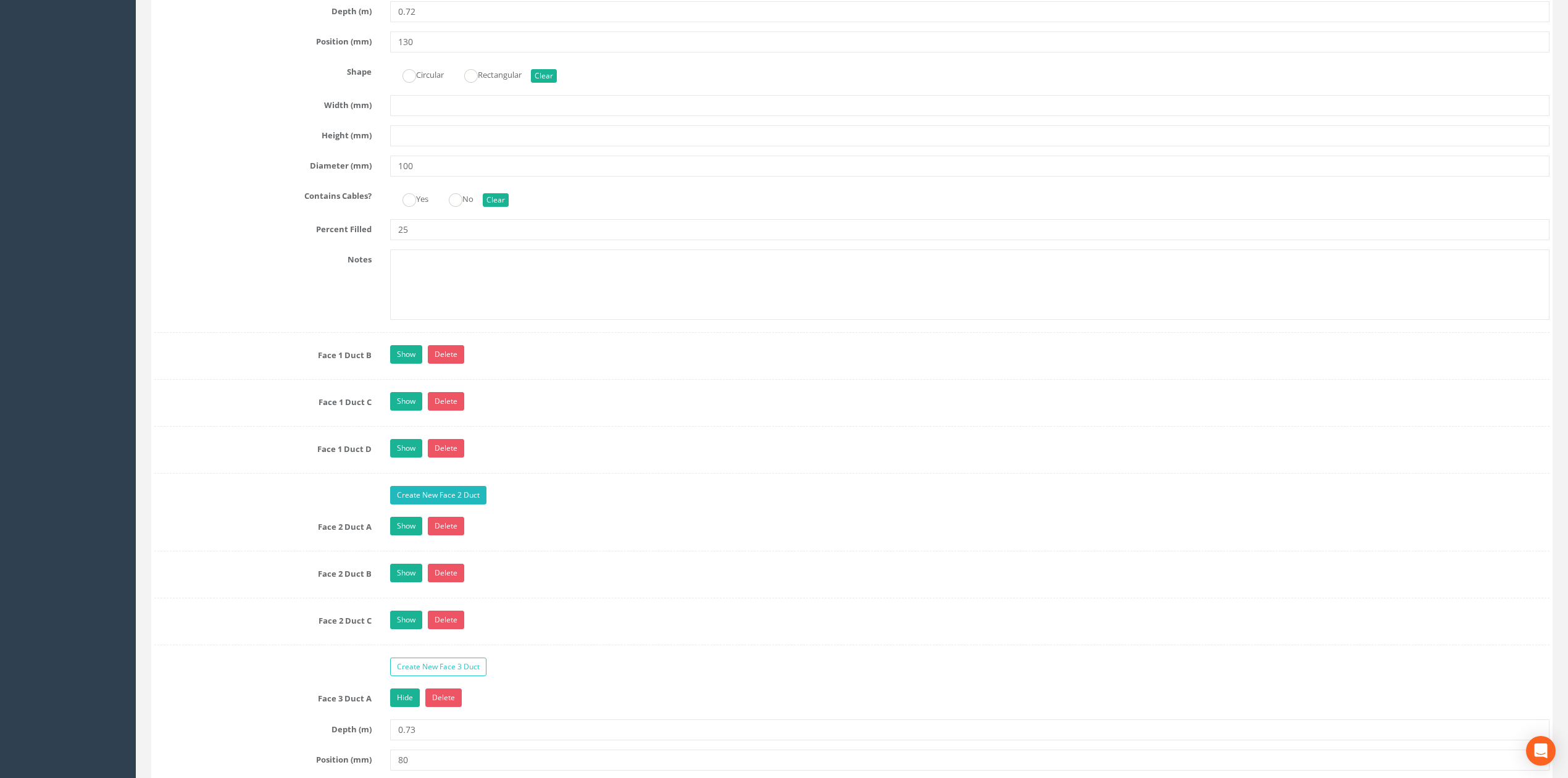
scroll to position [2387, 0]
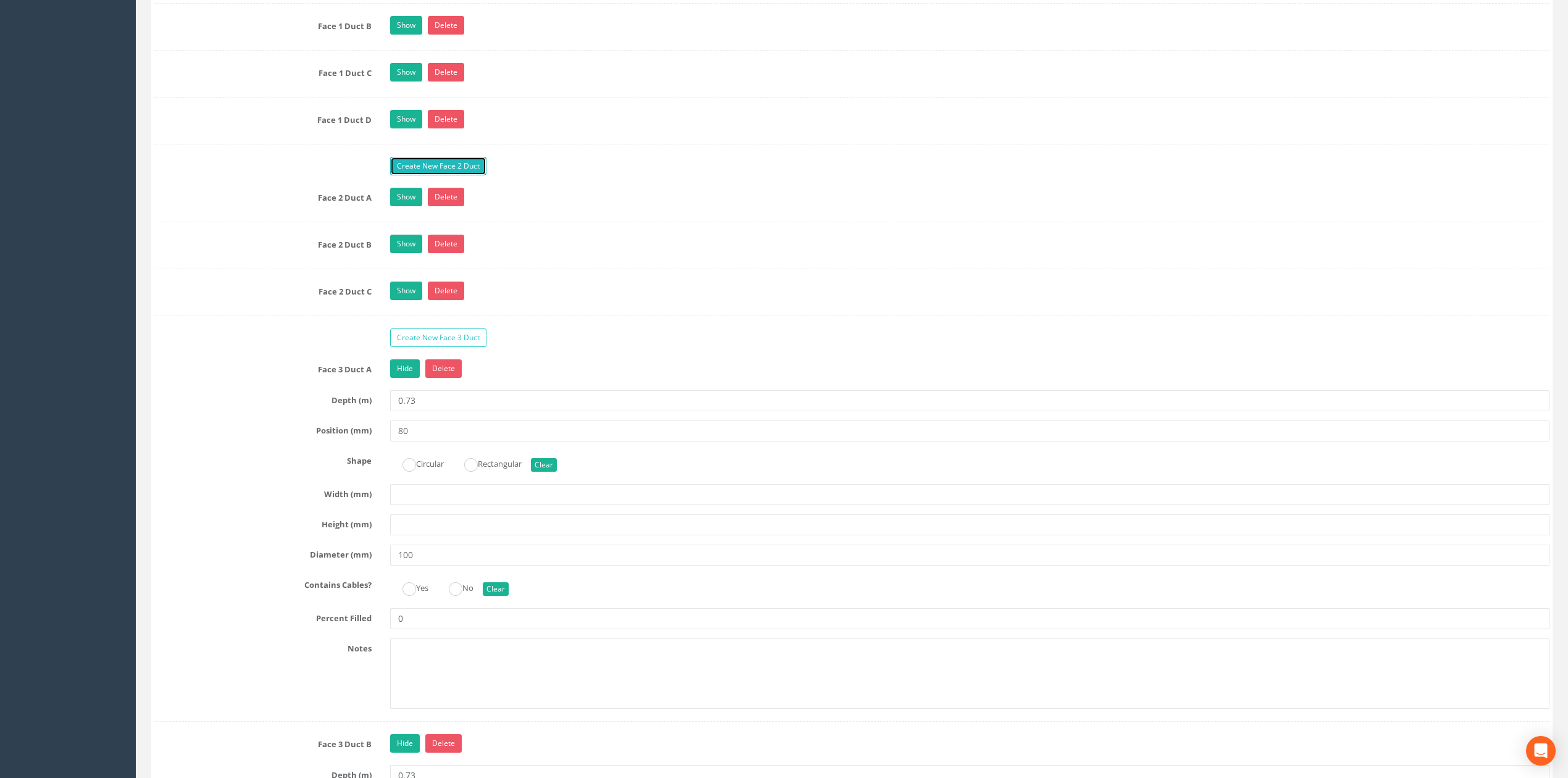
click at [431, 175] on link "Create New Face 2 Duct" at bounding box center [439, 166] width 97 height 18
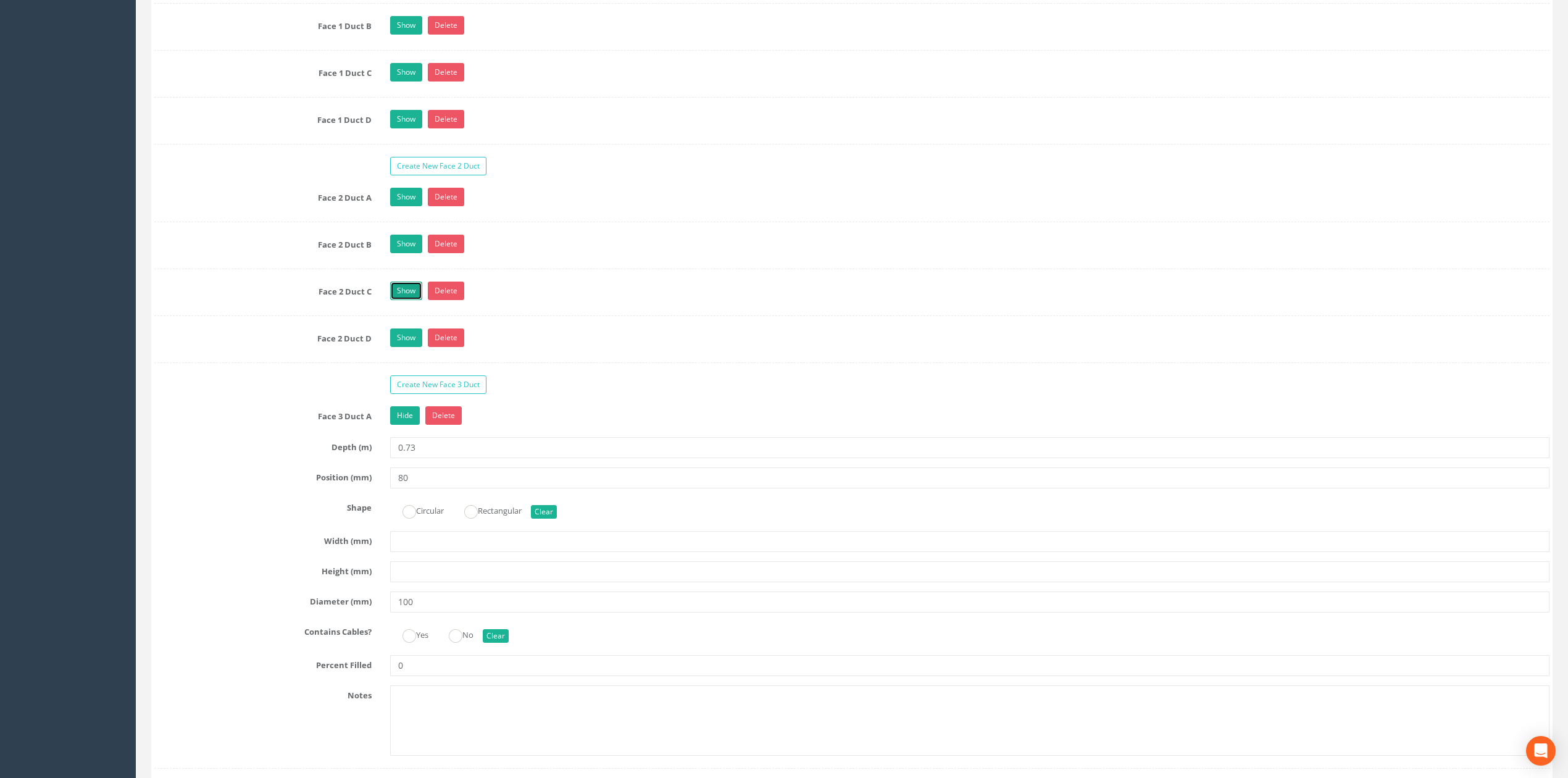
click at [398, 300] on link "Show" at bounding box center [406, 290] width 32 height 18
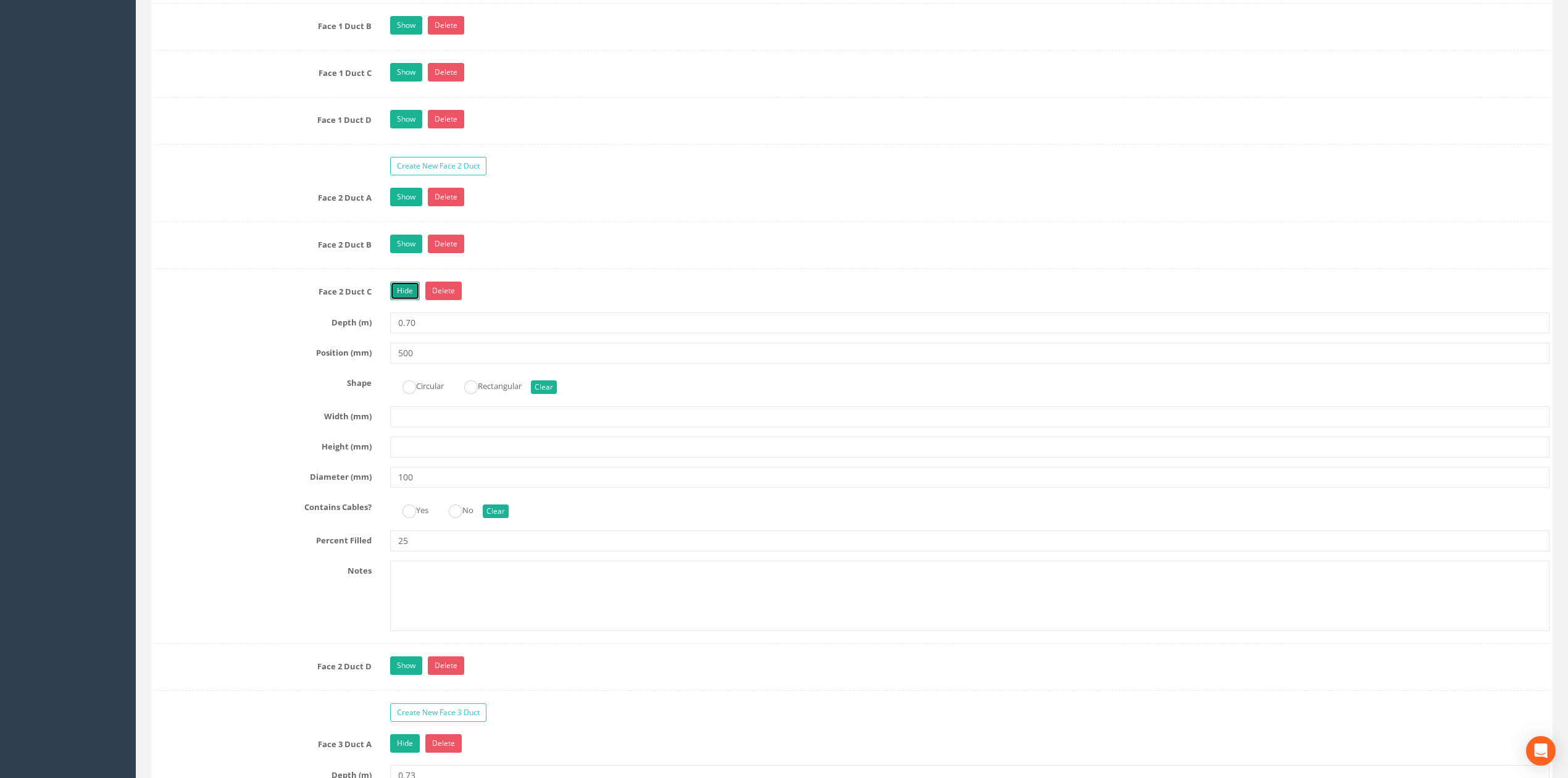
click at [398, 300] on link "Hide" at bounding box center [405, 290] width 29 height 18
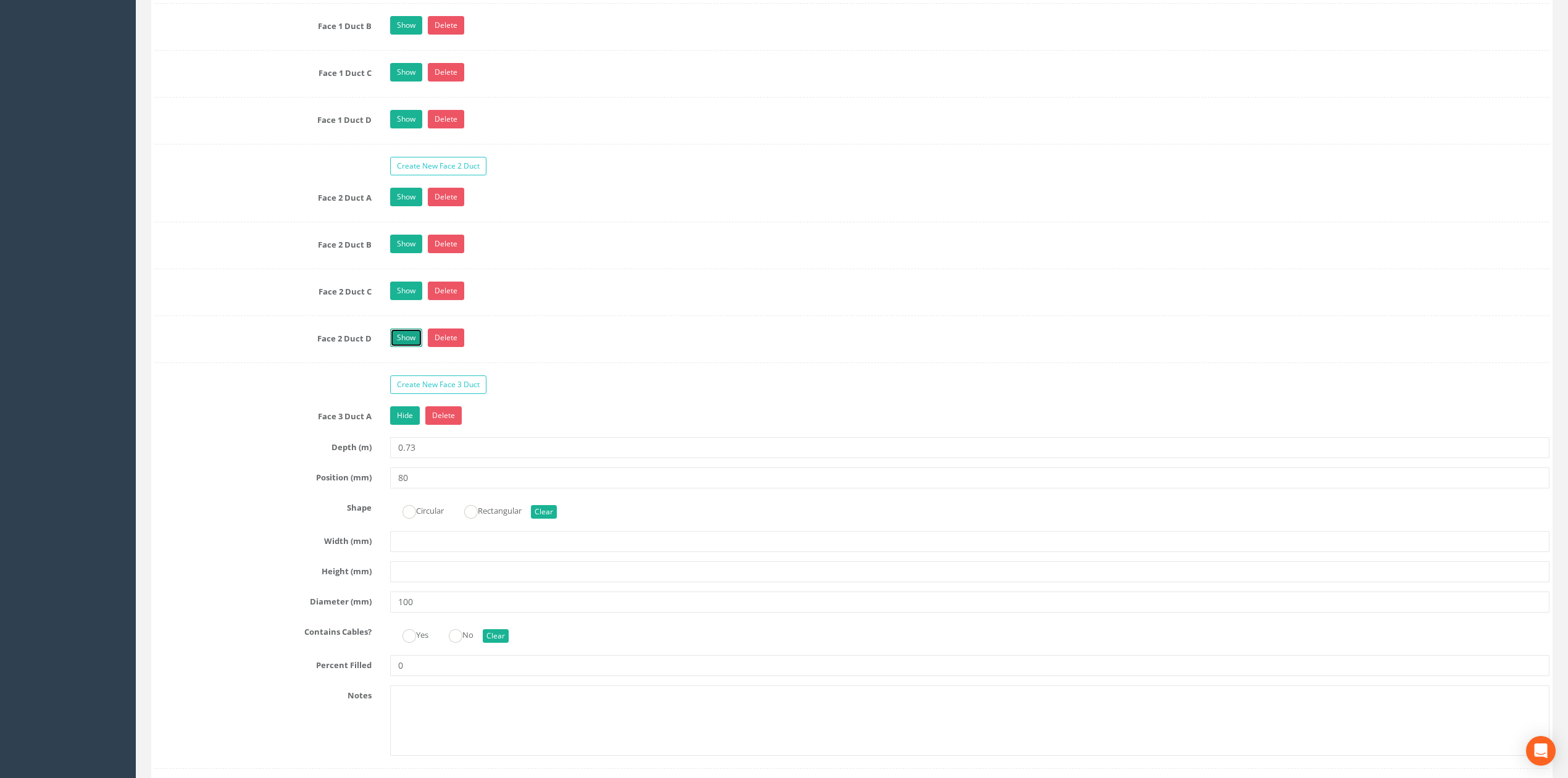
click at [398, 347] on link "Show" at bounding box center [406, 338] width 32 height 18
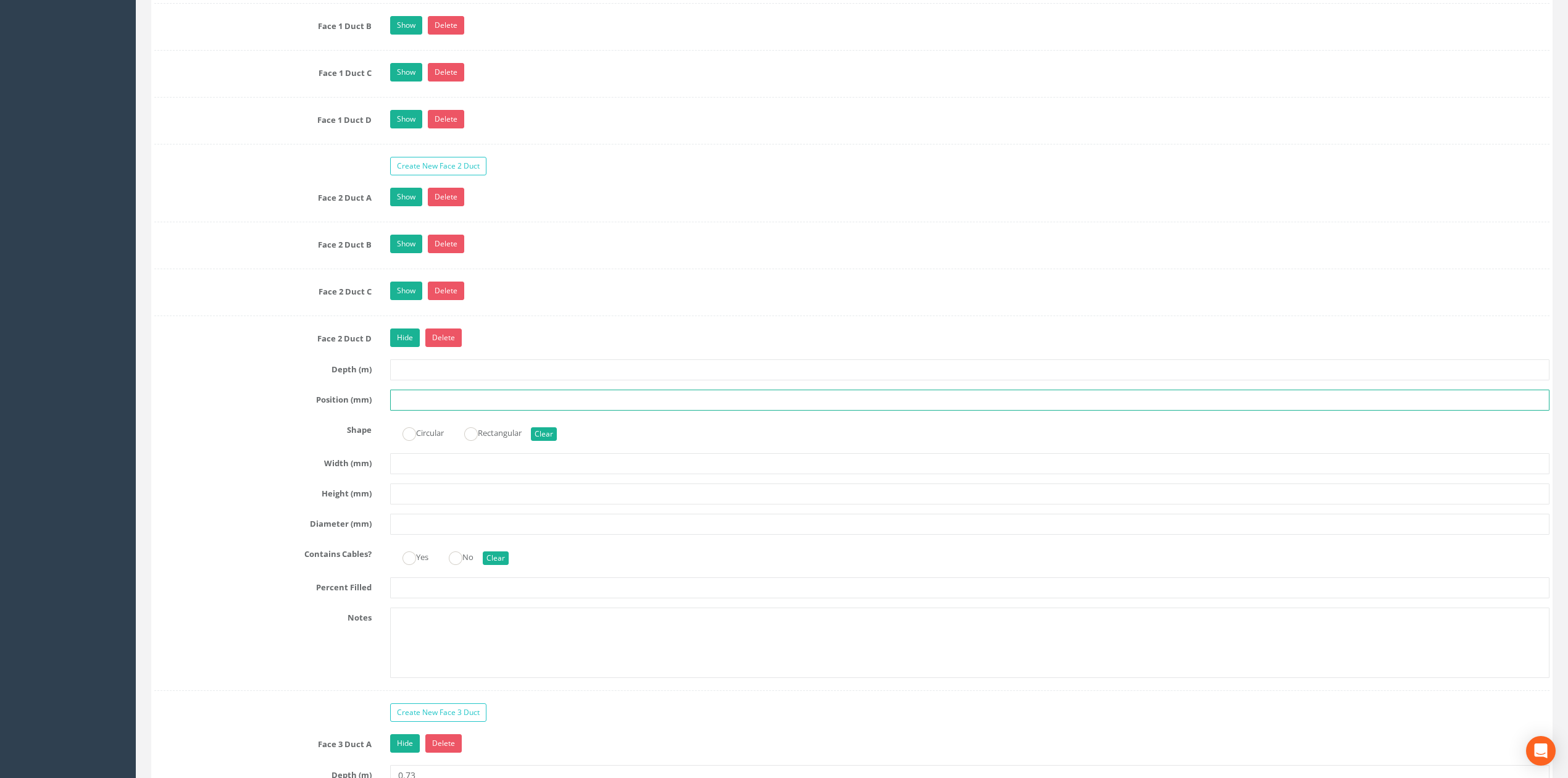
click at [427, 410] on input "text" at bounding box center [970, 400] width 1159 height 21
type input "500"
click at [401, 347] on link "Hide" at bounding box center [405, 338] width 29 height 18
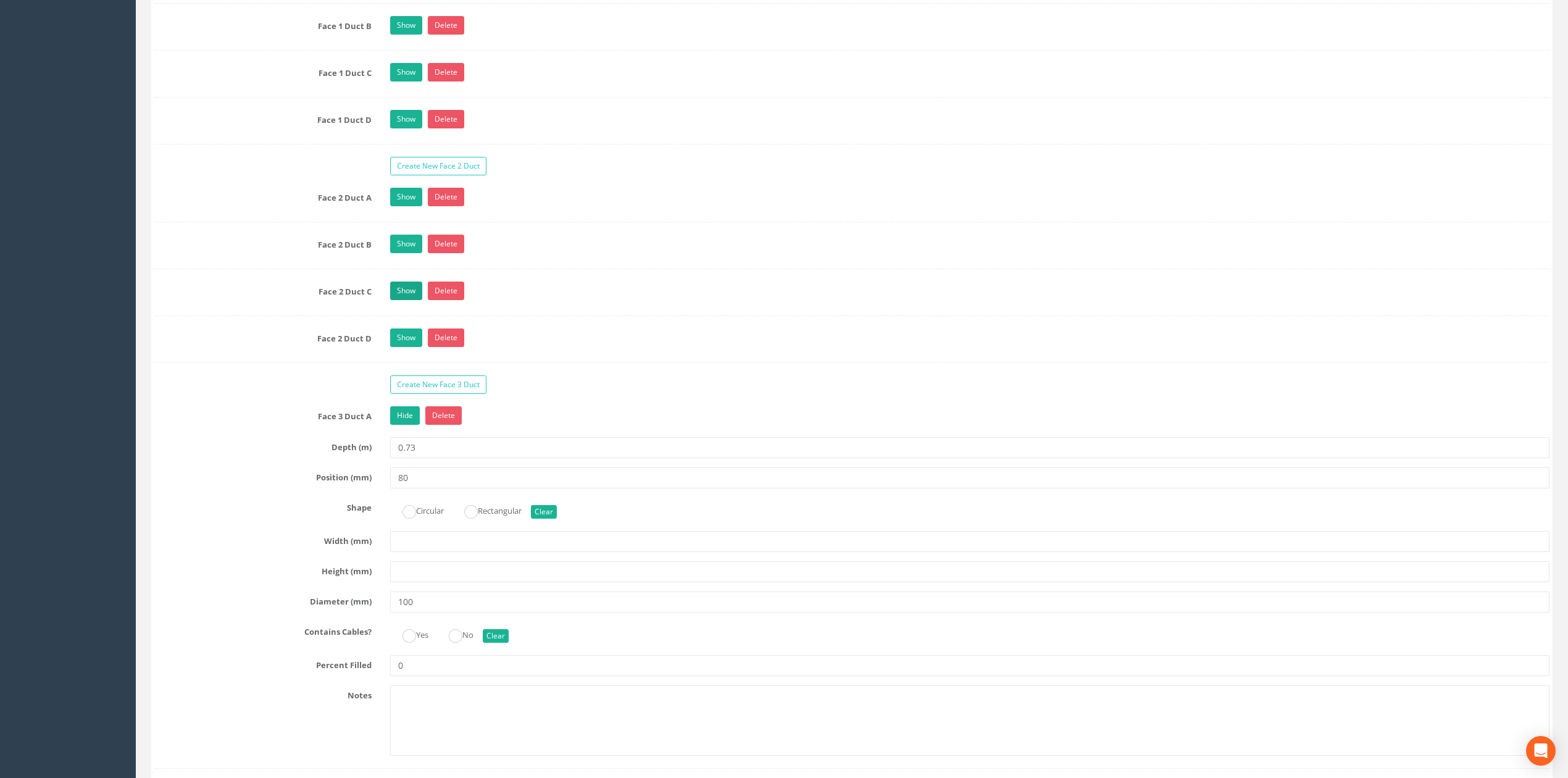
drag, startPoint x: 404, startPoint y: 294, endPoint x: 404, endPoint y: 305, distance: 11.0
click at [404, 300] on link "Show" at bounding box center [406, 290] width 32 height 18
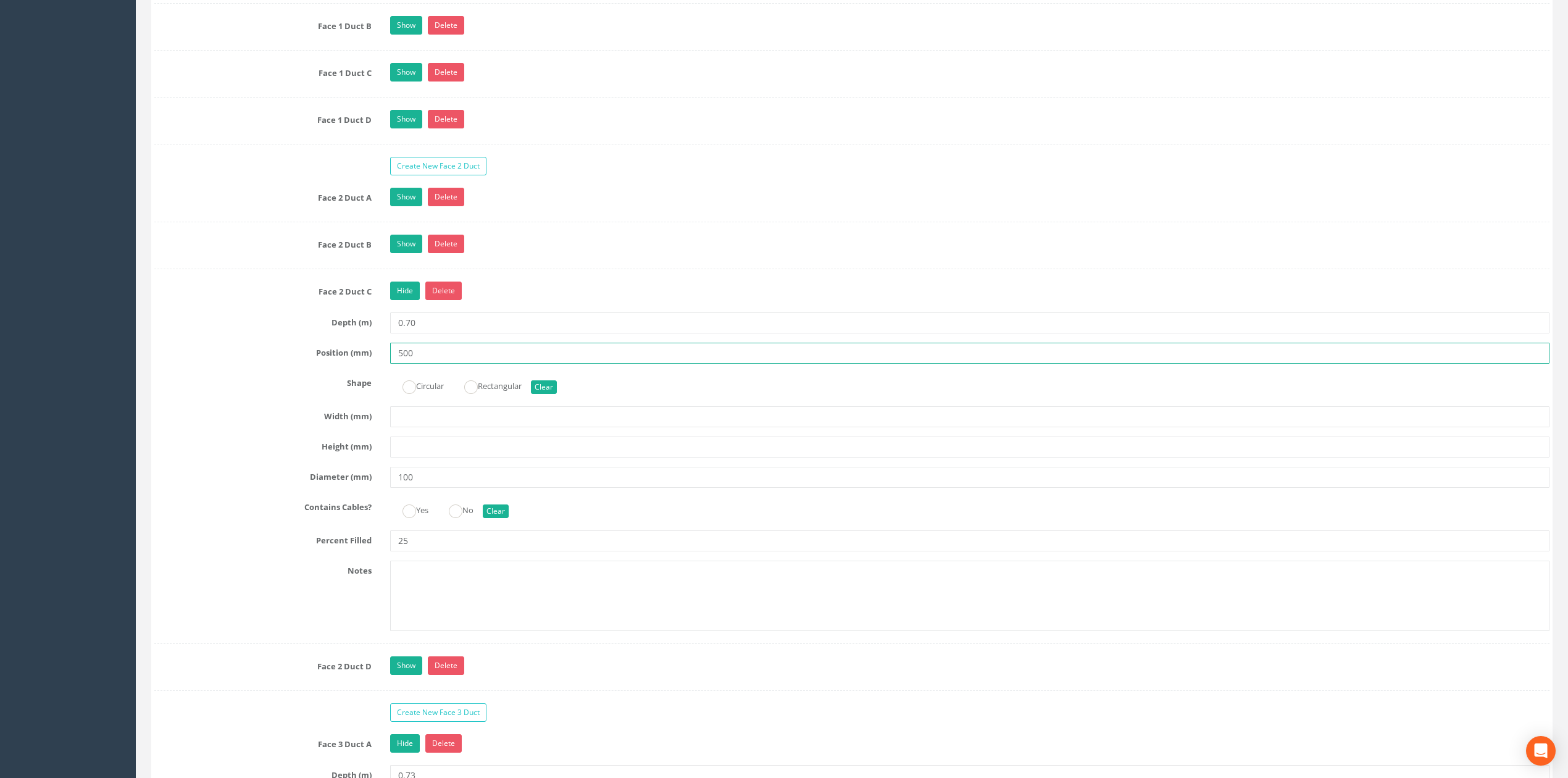
drag, startPoint x: 423, startPoint y: 371, endPoint x: 318, endPoint y: 353, distance: 106.5
click at [320, 354] on div "Face 2 Duct C Hide Delete Depth (m) 0.70 Position (mm) 500 Shape Circular Recta…" at bounding box center [851, 462] width 1395 height 362
type input "360"
drag, startPoint x: 413, startPoint y: 564, endPoint x: 368, endPoint y: 548, distance: 47.8
click at [367, 551] on div "Percent Filled 25" at bounding box center [851, 540] width 1414 height 21
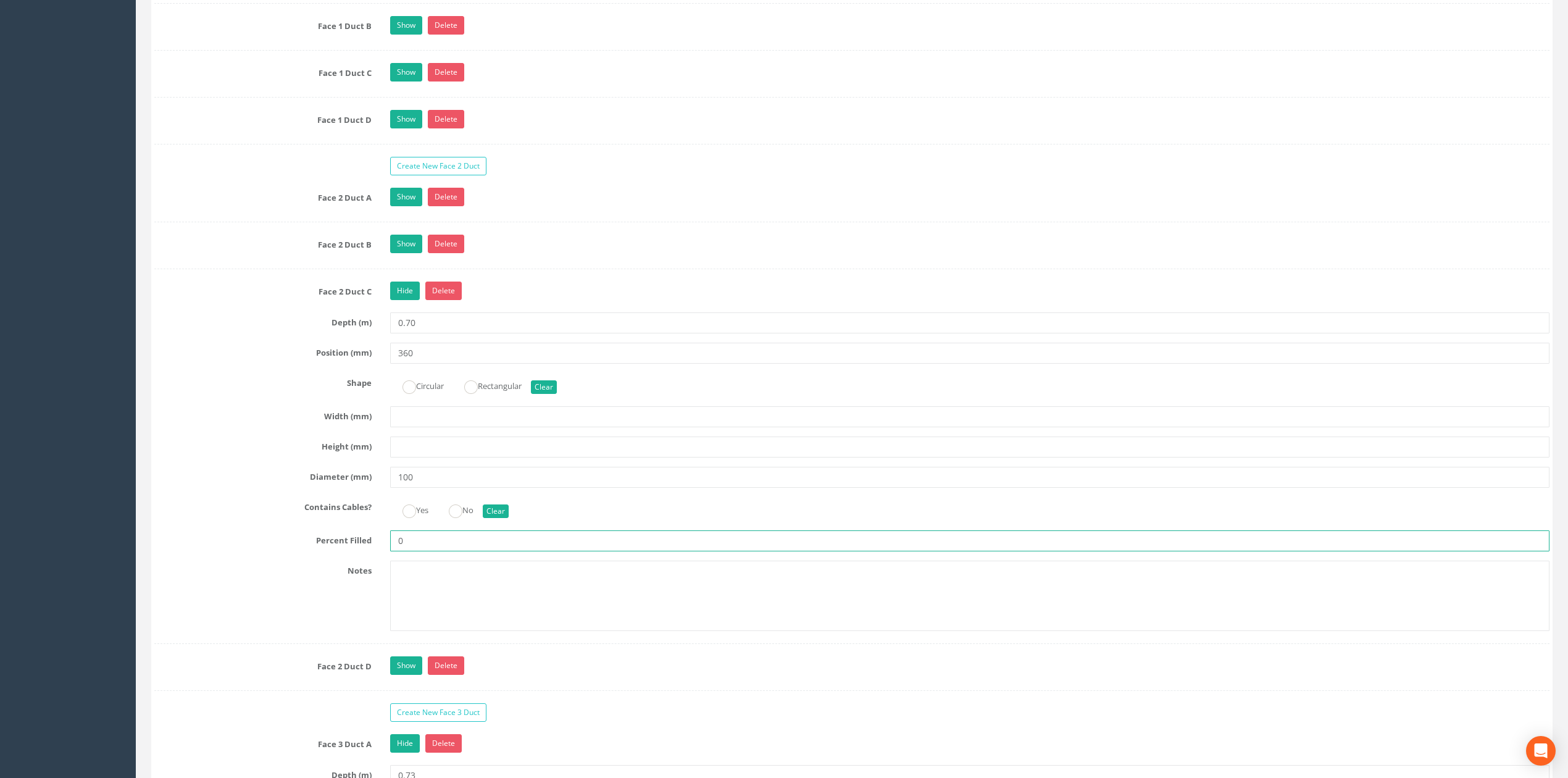
type input "0"
click at [404, 300] on link "Hide" at bounding box center [405, 290] width 29 height 18
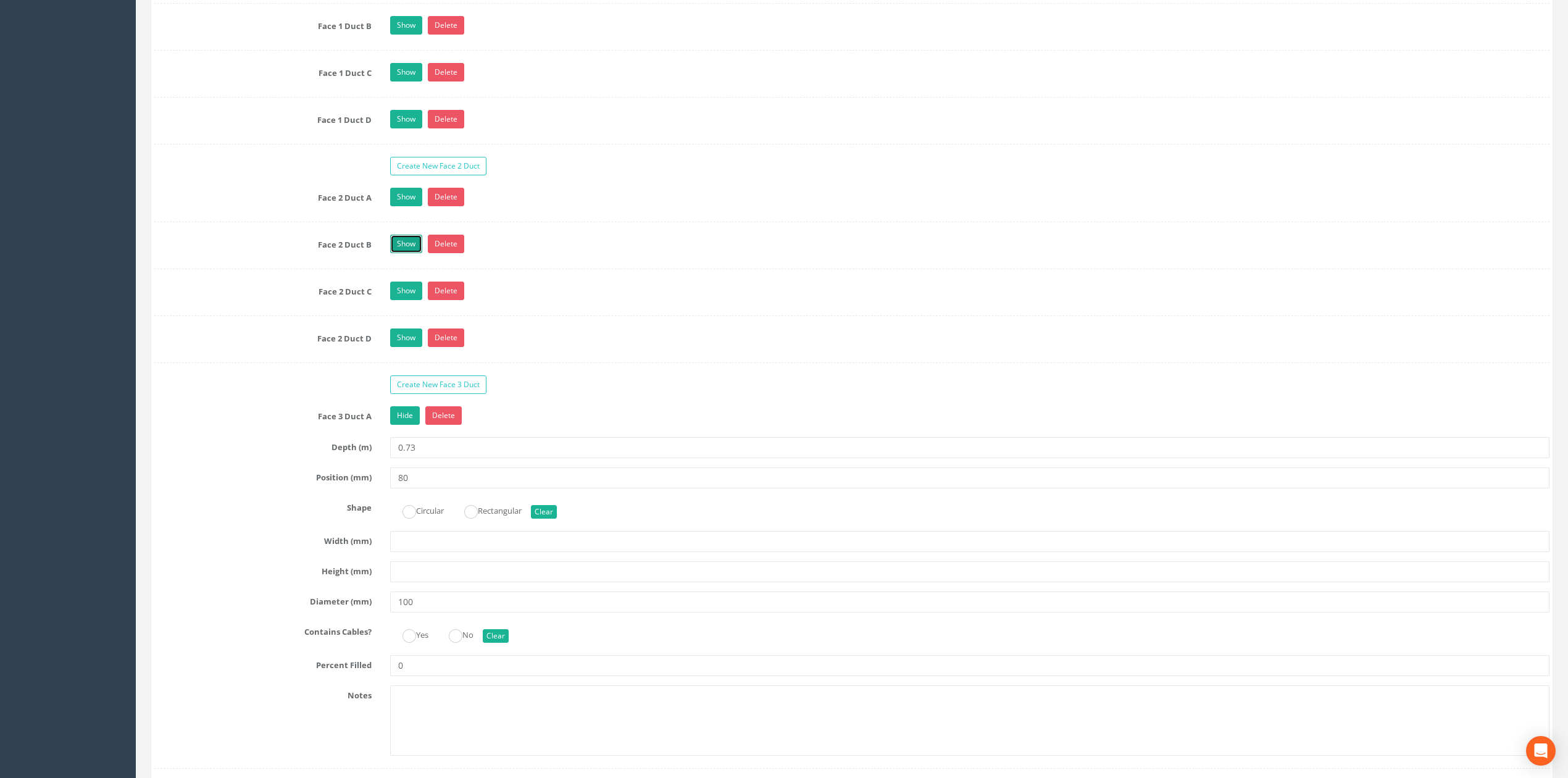
click at [403, 254] on link "Show" at bounding box center [406, 243] width 32 height 18
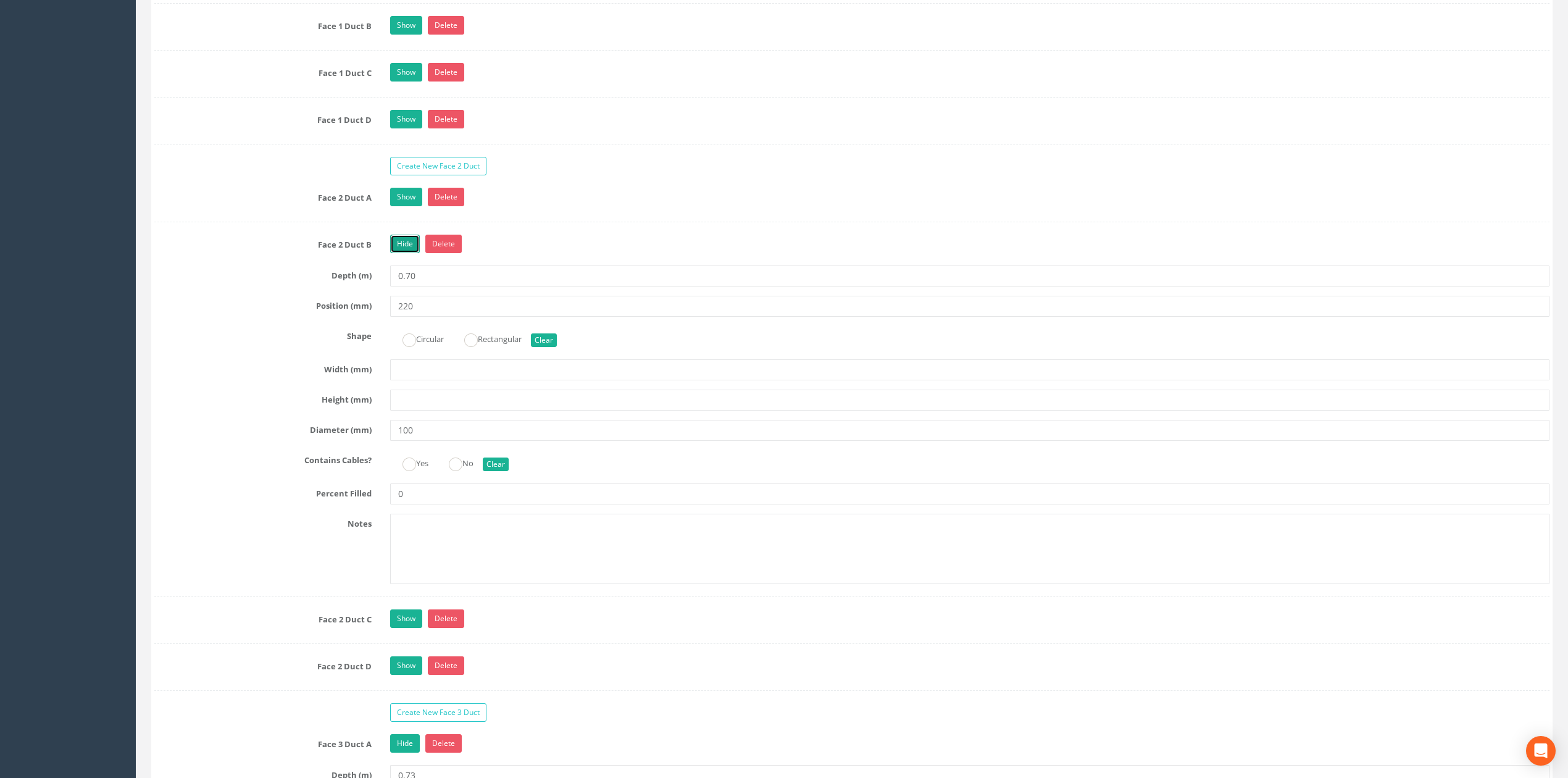
click at [402, 254] on link "Hide" at bounding box center [405, 243] width 29 height 18
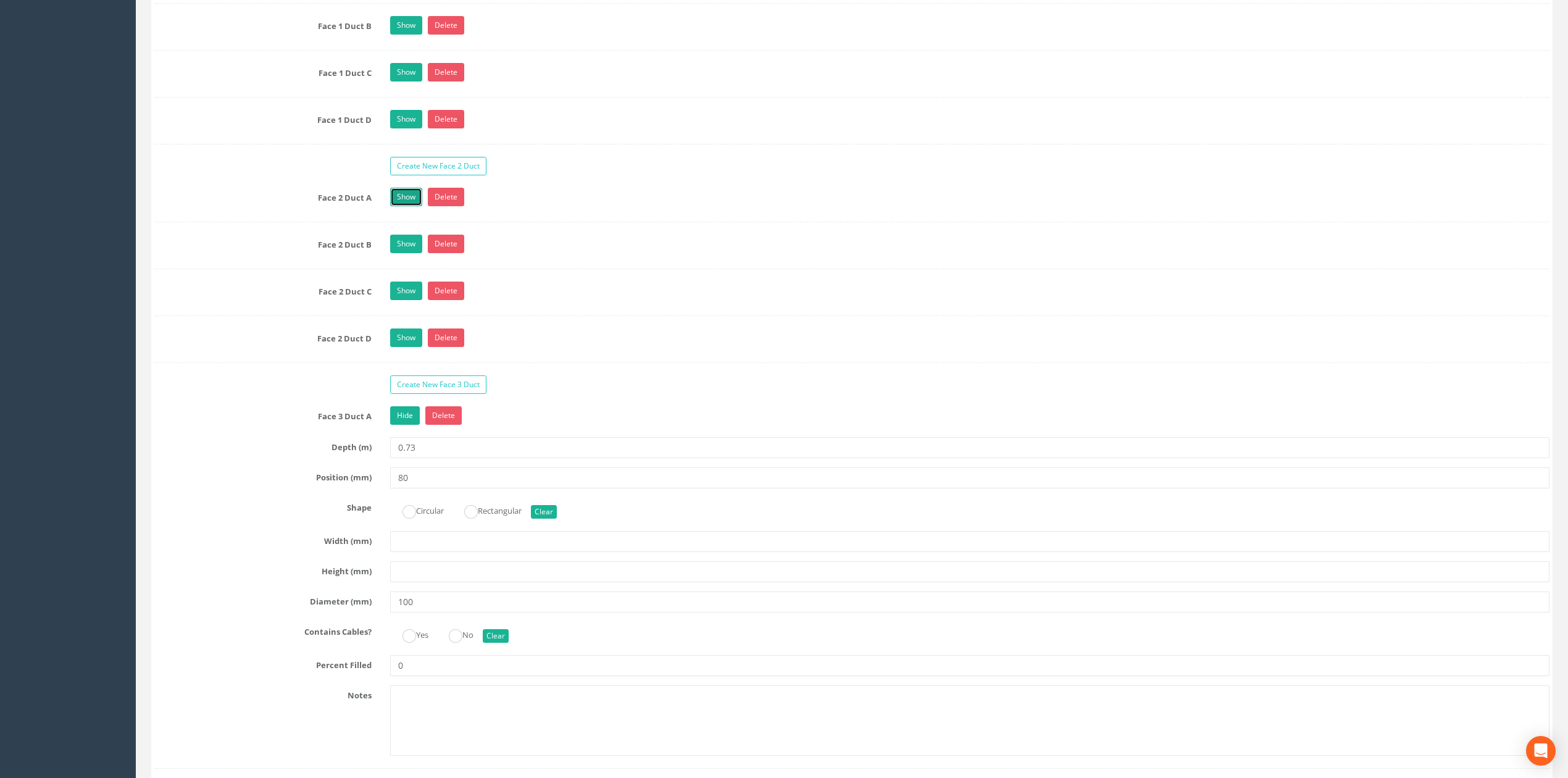
click at [400, 206] on link "Show" at bounding box center [406, 196] width 32 height 18
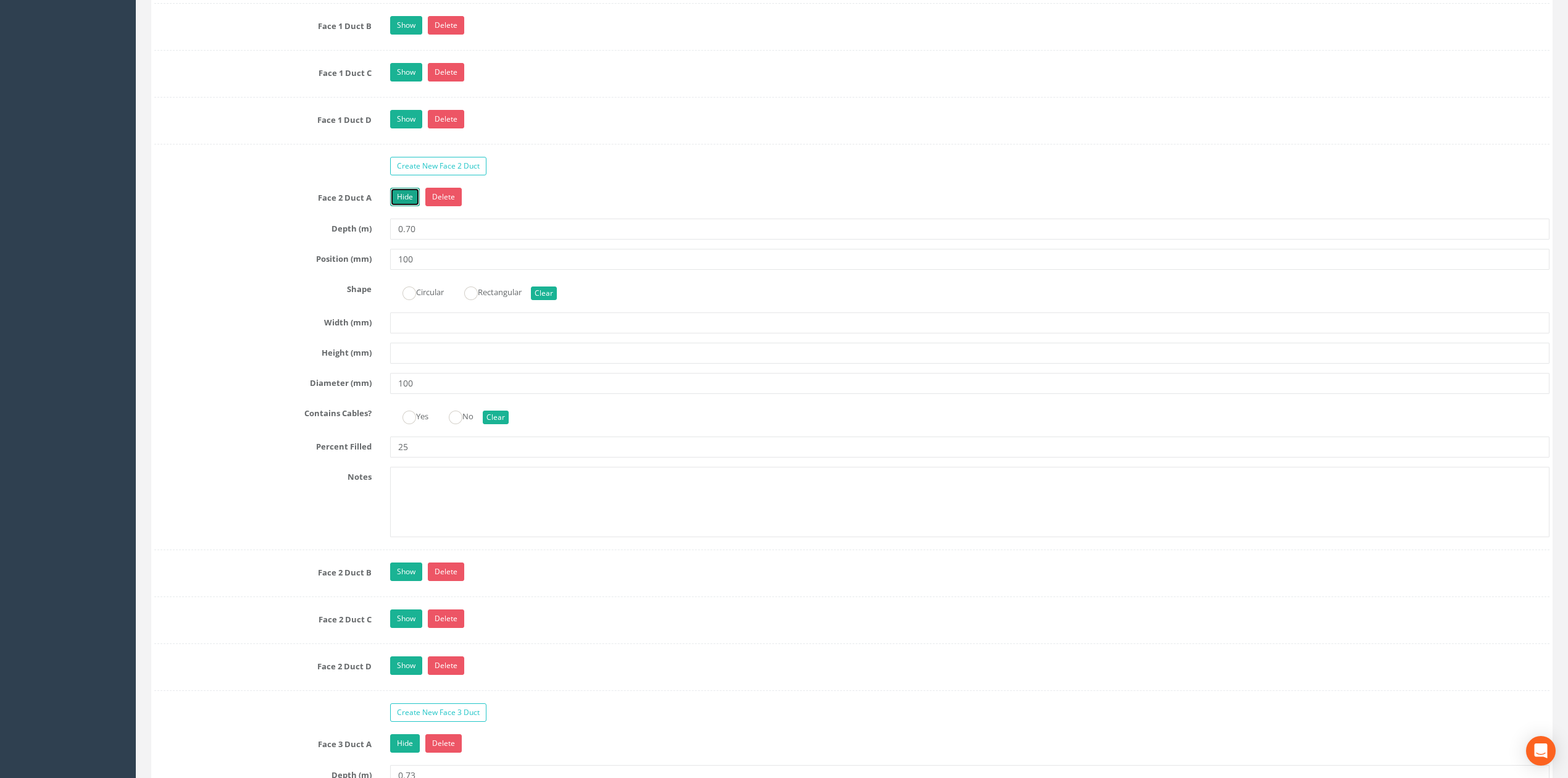
click at [400, 206] on link "Hide" at bounding box center [405, 196] width 29 height 18
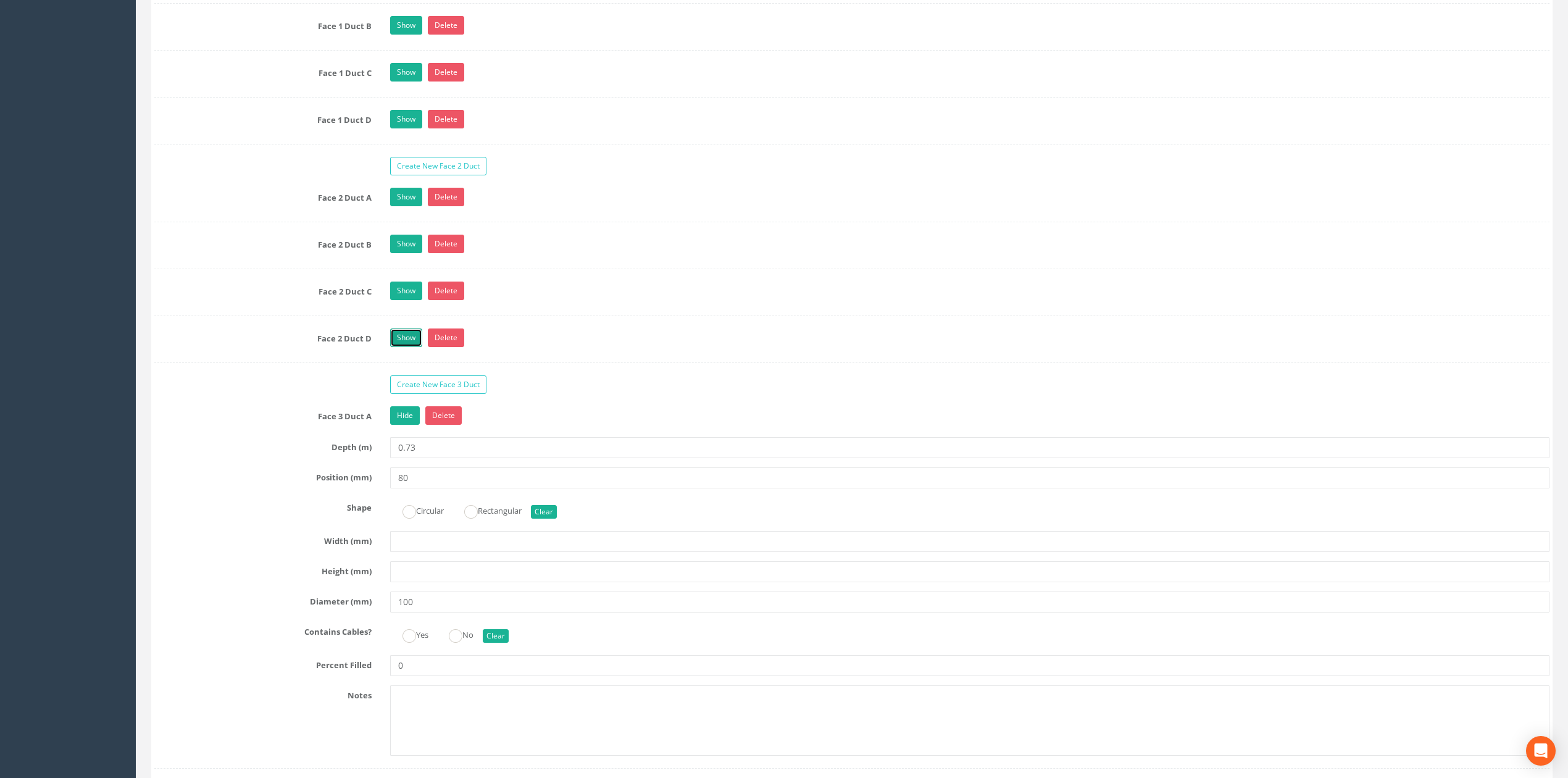
click at [404, 347] on link "Show" at bounding box center [406, 338] width 32 height 18
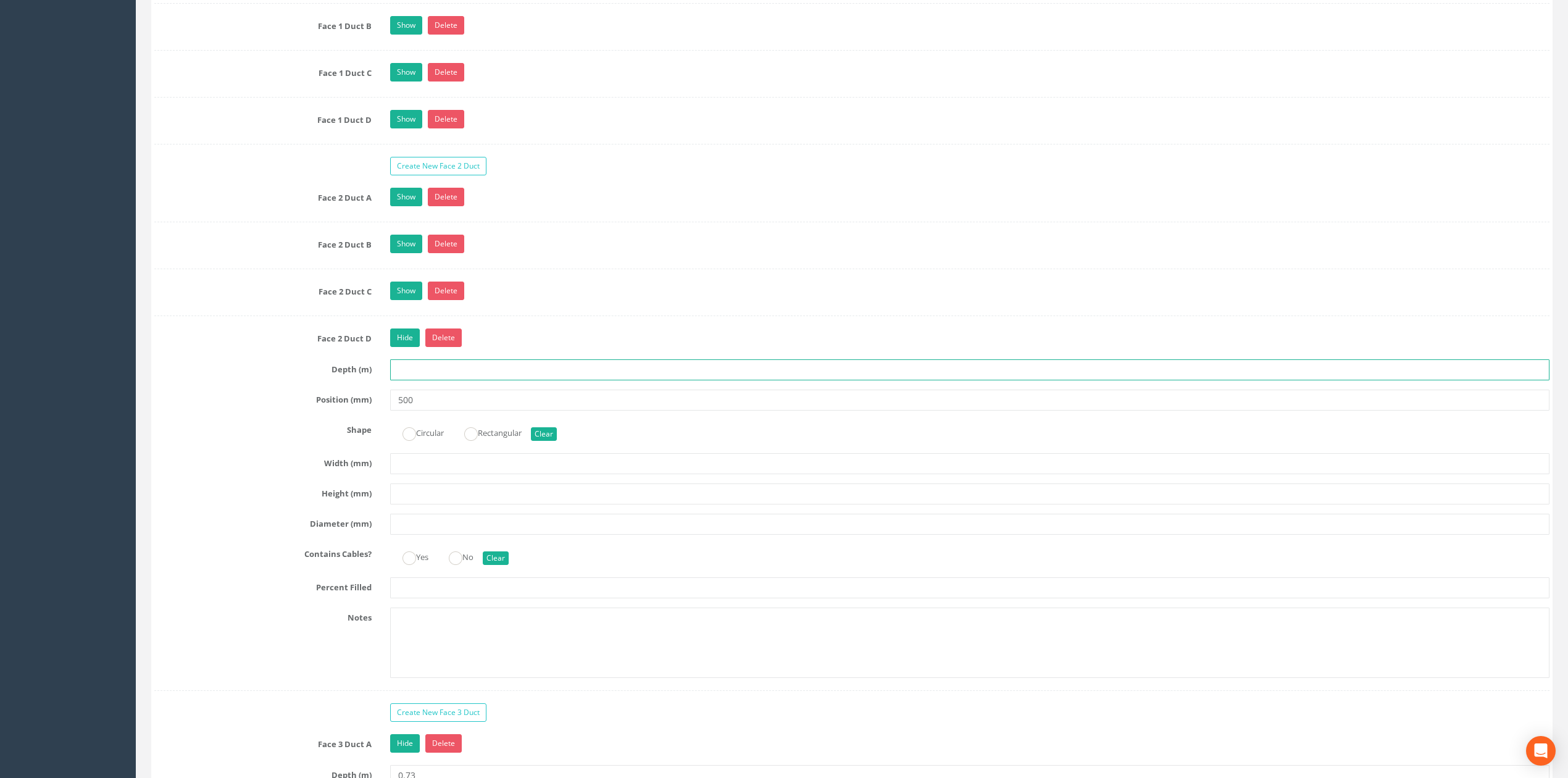
click at [413, 380] on input "text" at bounding box center [970, 370] width 1159 height 21
type input "0.70"
click at [408, 598] on input "text" at bounding box center [970, 588] width 1159 height 21
type input "25"
click at [307, 444] on div "Shape Circular Rectangular Clear" at bounding box center [851, 432] width 1414 height 24
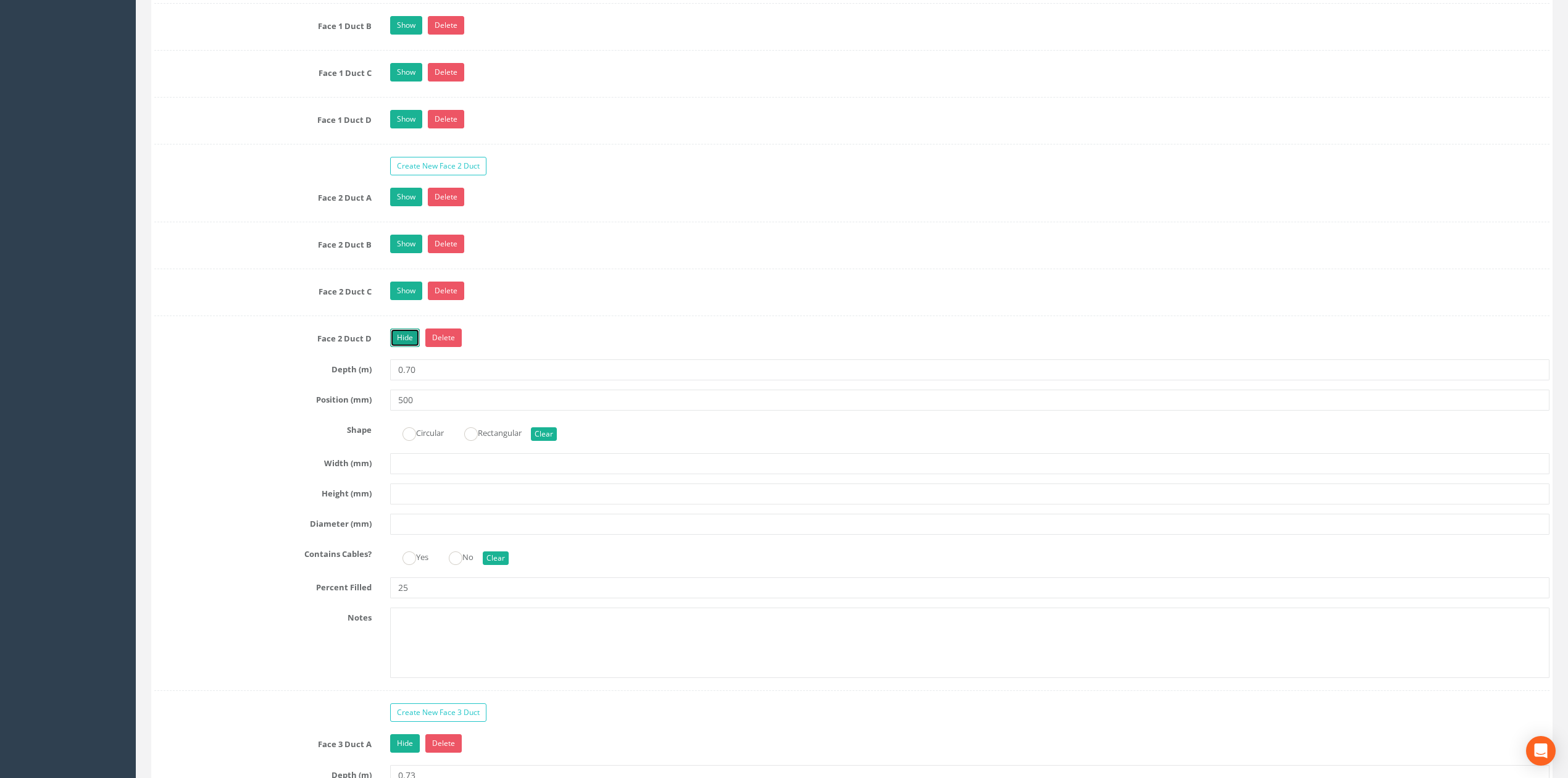
click at [398, 347] on link "Hide" at bounding box center [405, 338] width 29 height 18
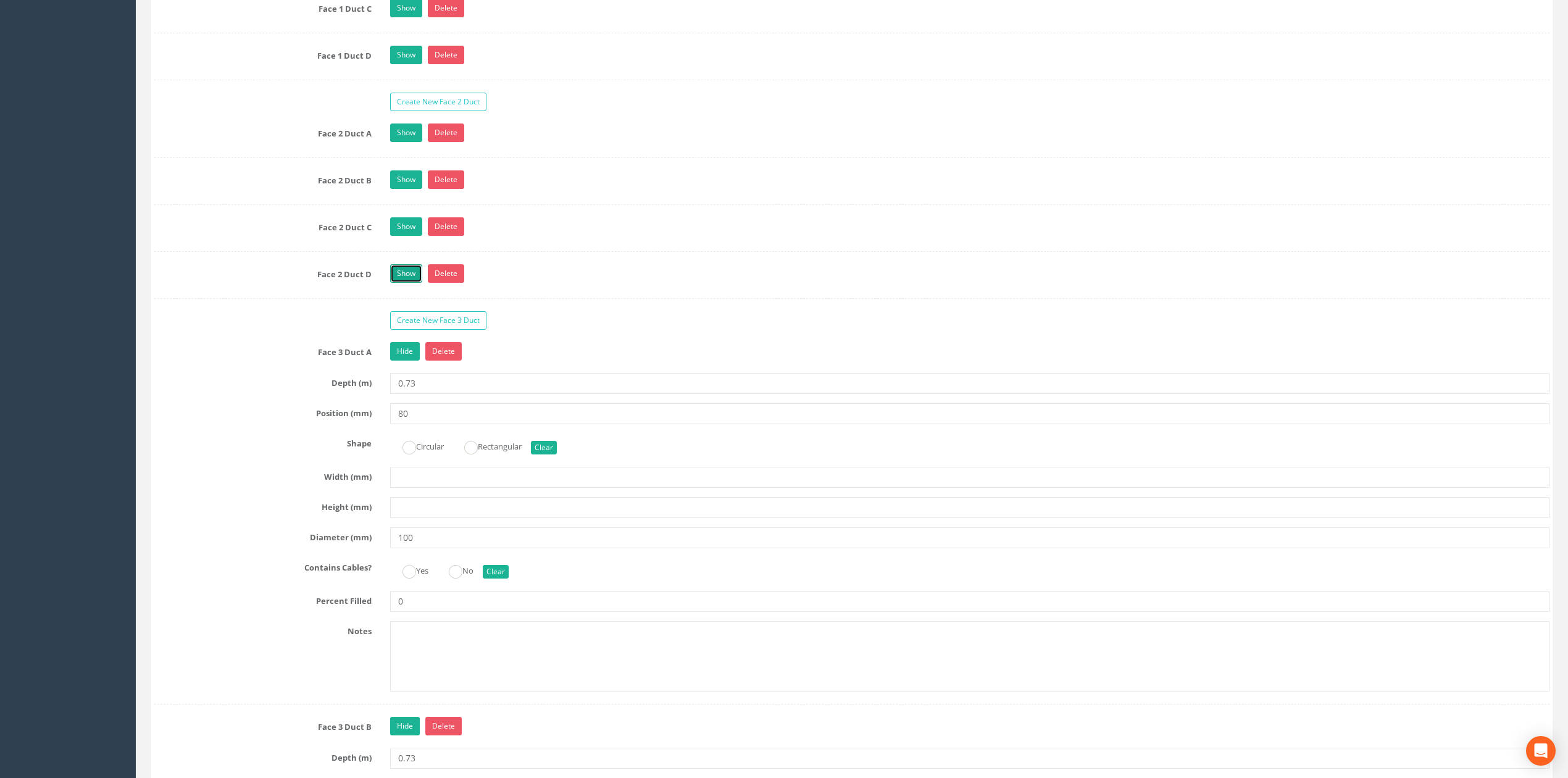
scroll to position [2470, 0]
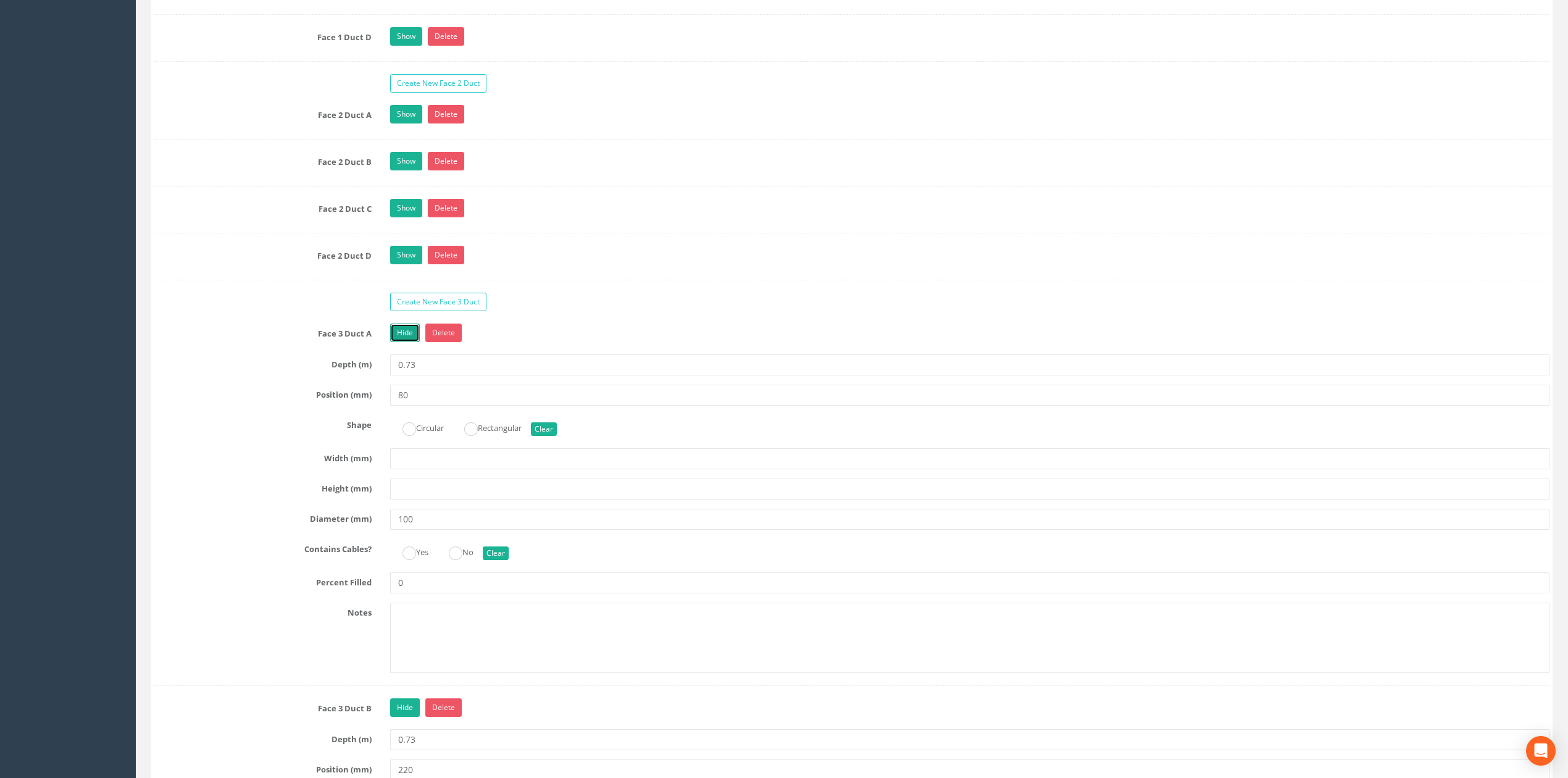
click at [404, 342] on link "Hide" at bounding box center [405, 332] width 29 height 18
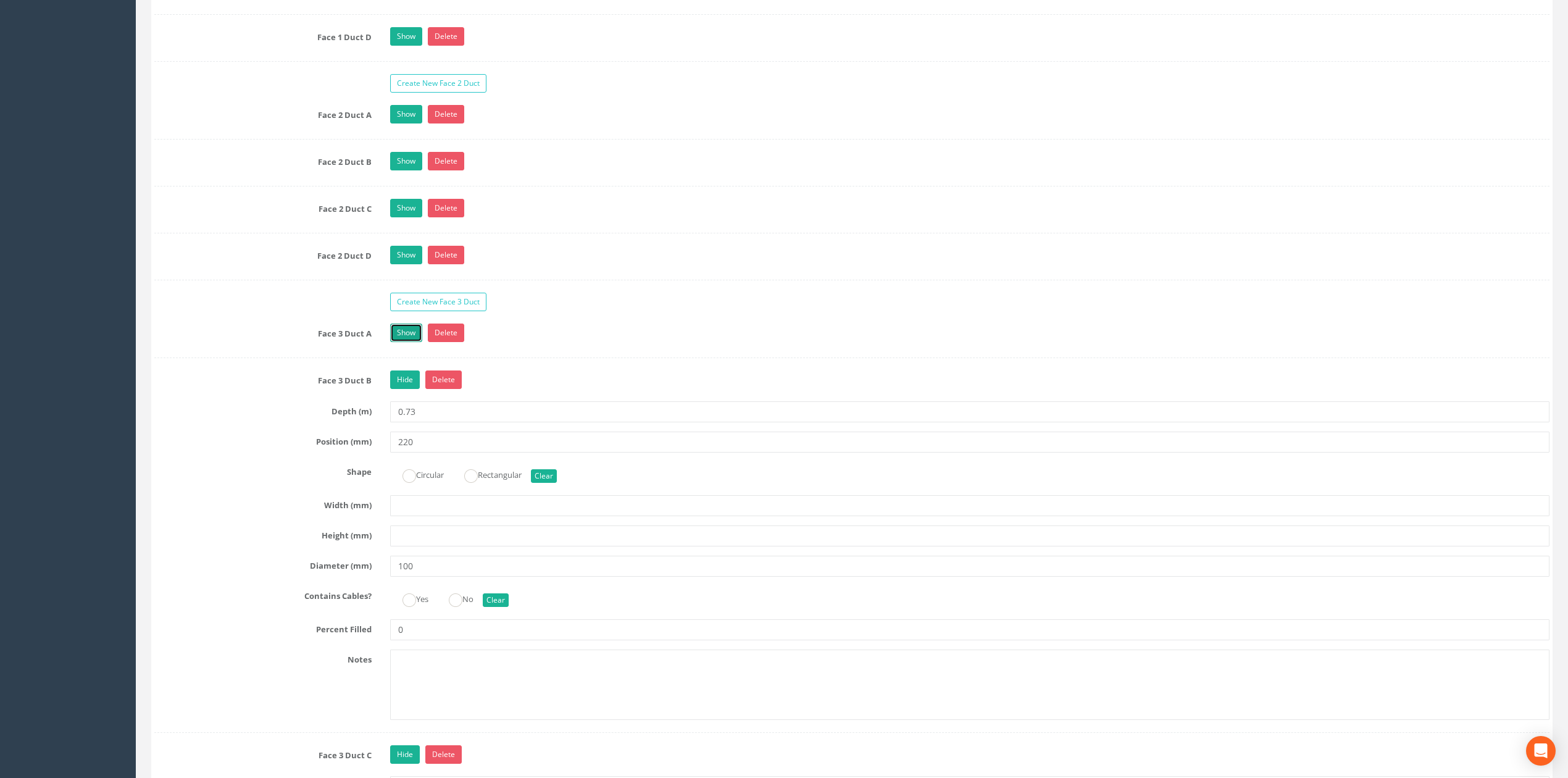
click at [400, 342] on link "Show" at bounding box center [406, 332] width 32 height 18
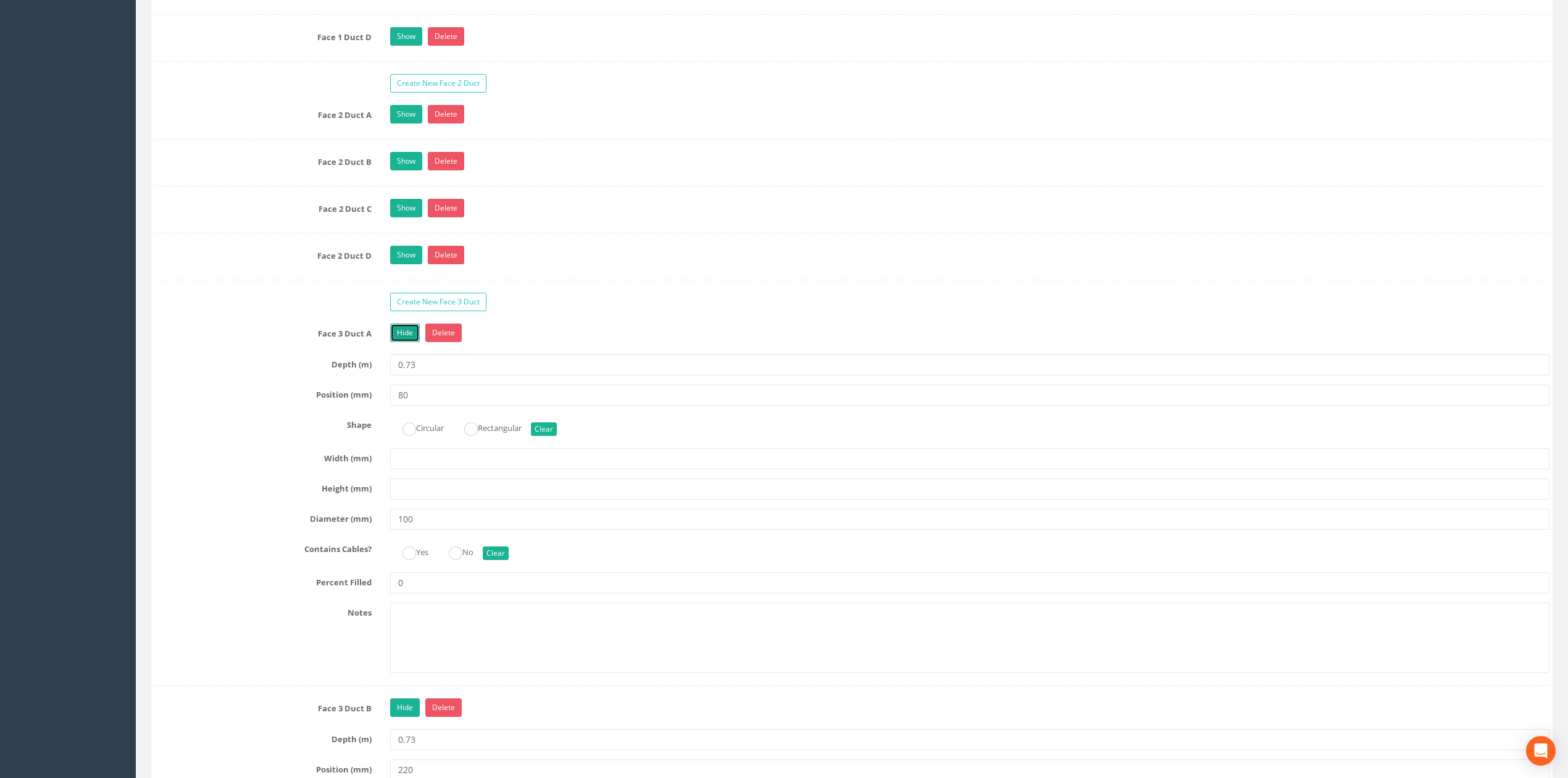
click at [400, 342] on link "Hide" at bounding box center [405, 332] width 29 height 18
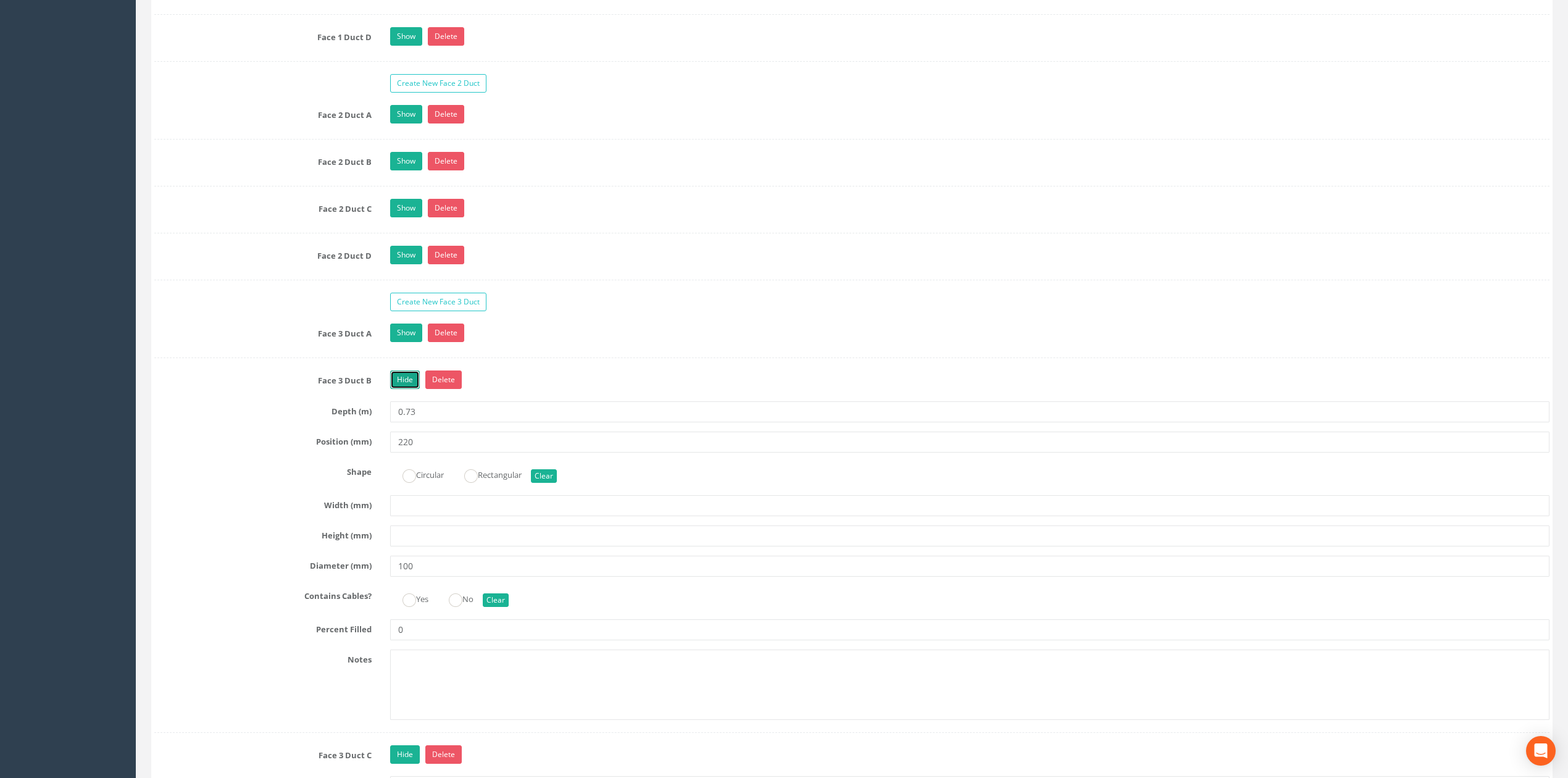
click at [404, 389] on link "Hide" at bounding box center [405, 379] width 29 height 18
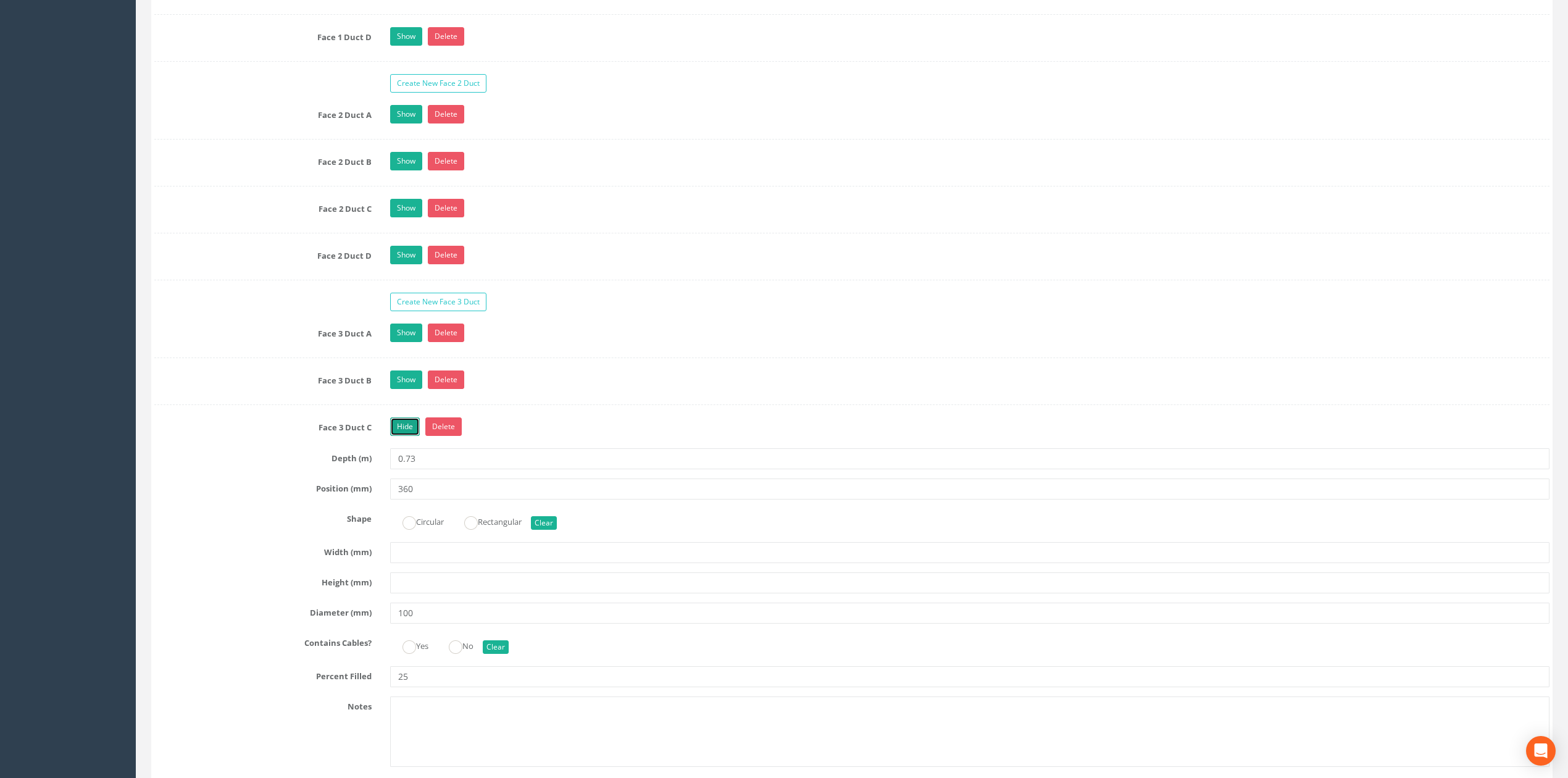
click at [405, 436] on link "Hide" at bounding box center [405, 426] width 29 height 18
click at [409, 482] on link "Hide" at bounding box center [405, 473] width 29 height 18
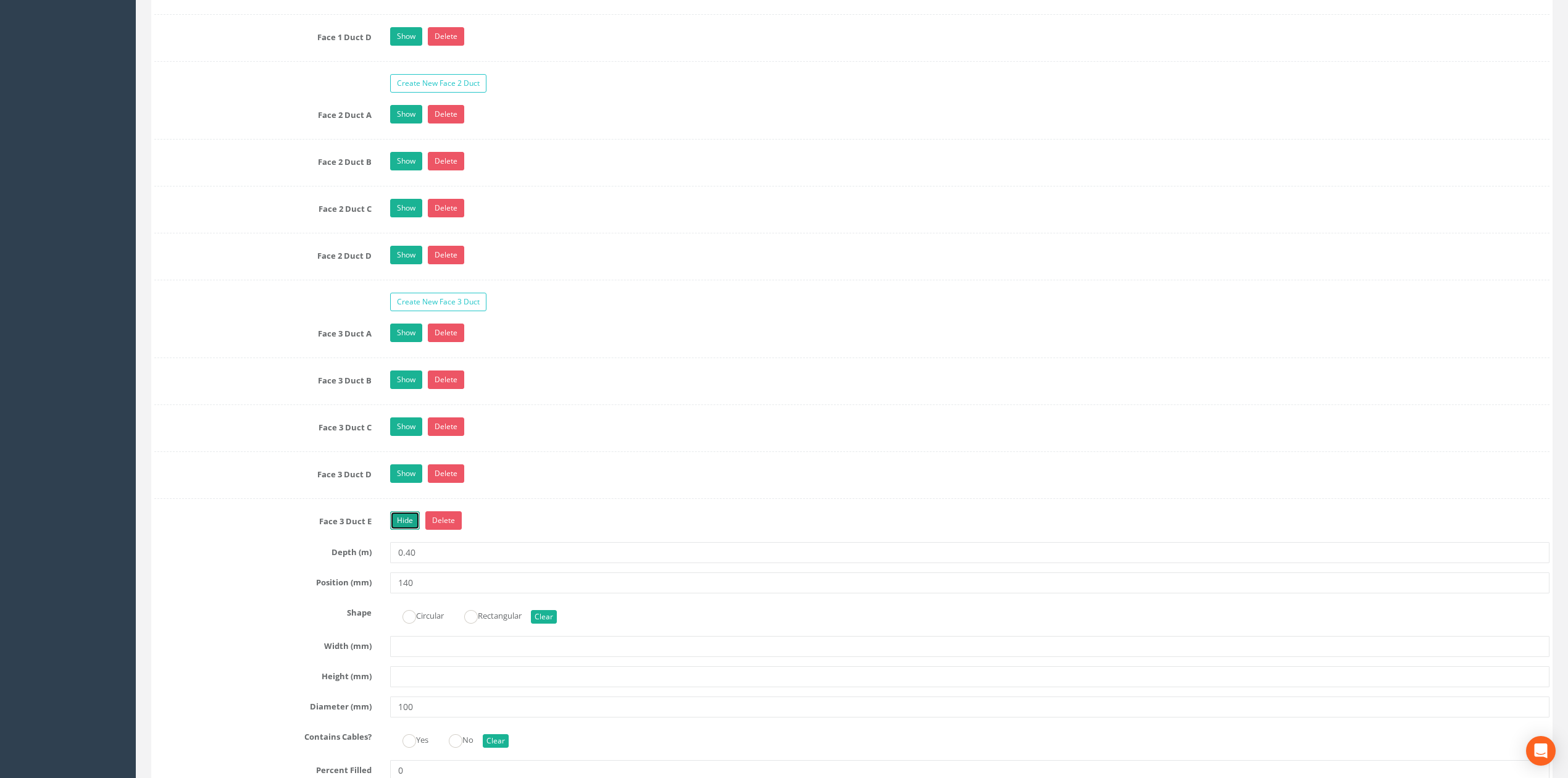
drag, startPoint x: 409, startPoint y: 544, endPoint x: 409, endPoint y: 551, distance: 7.0
click at [409, 530] on link "Hide" at bounding box center [405, 520] width 29 height 18
click at [410, 577] on link "Hide" at bounding box center [405, 567] width 29 height 18
click at [410, 577] on link "Show" at bounding box center [406, 567] width 32 height 18
click at [405, 530] on link "Show" at bounding box center [406, 520] width 32 height 18
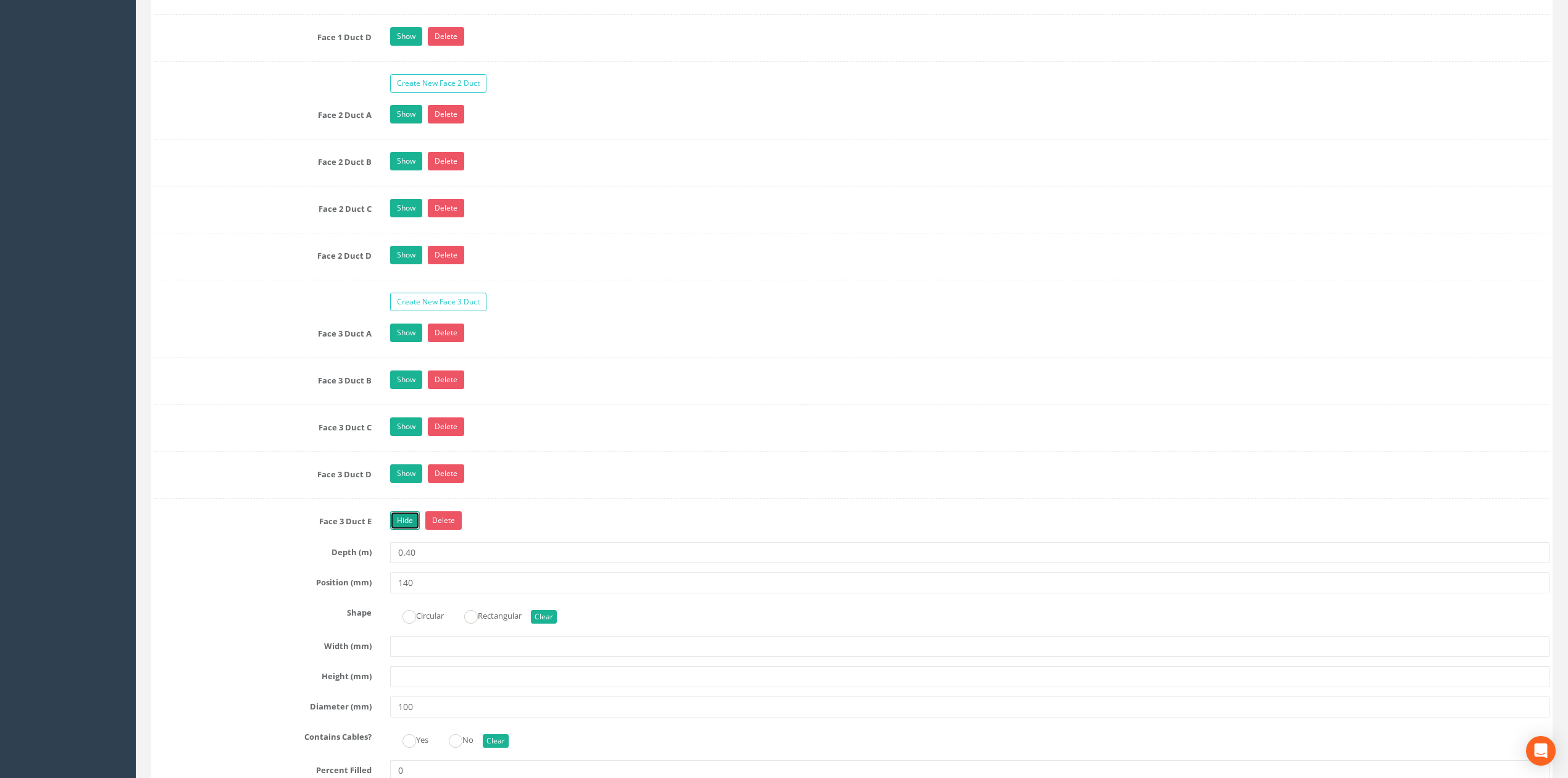
click at [405, 530] on link "Hide" at bounding box center [405, 520] width 29 height 18
click at [405, 577] on link "Hide" at bounding box center [405, 567] width 29 height 18
click at [405, 530] on link "Show" at bounding box center [406, 520] width 32 height 18
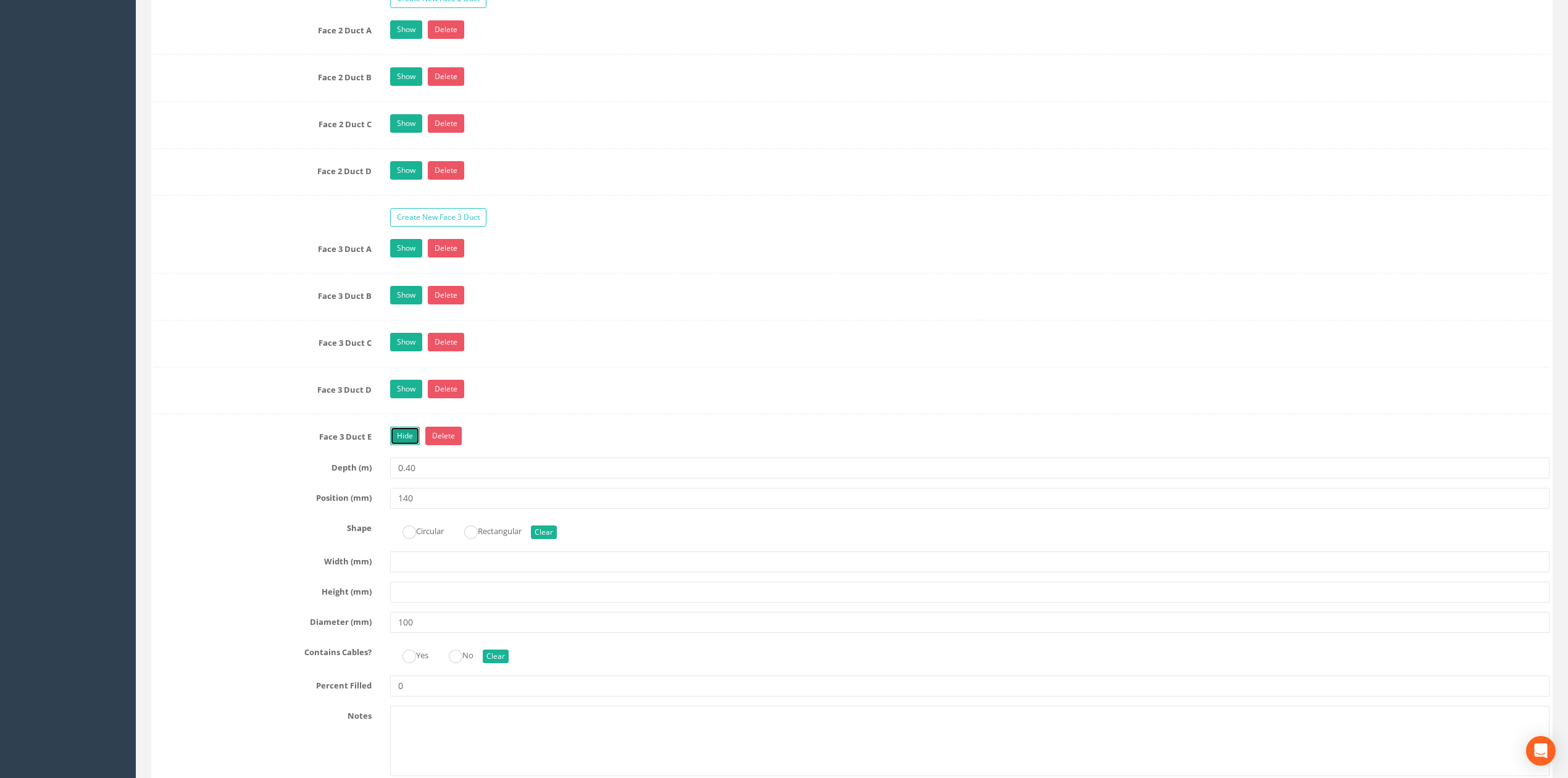
scroll to position [2634, 0]
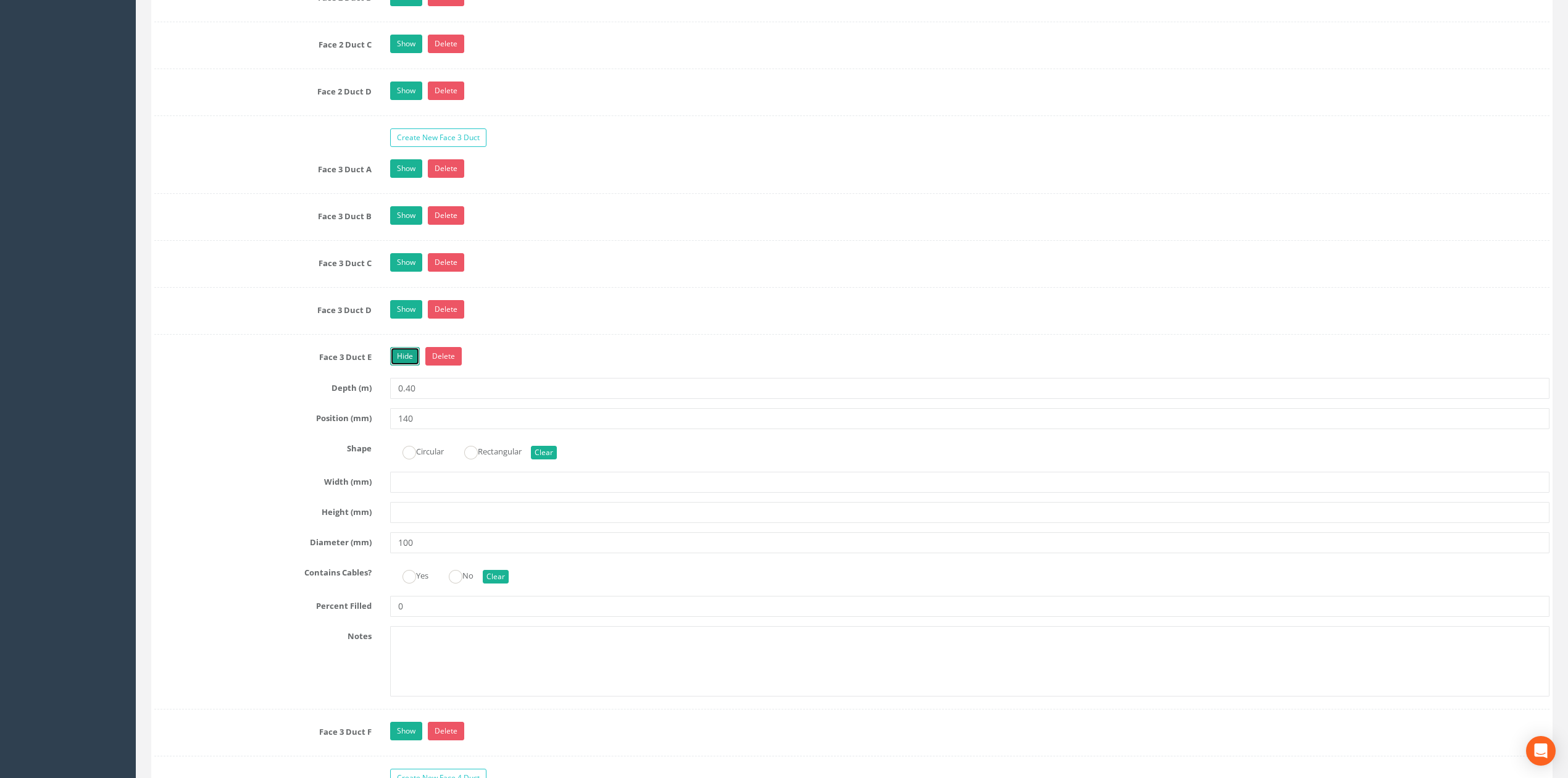
click at [403, 365] on link "Hide" at bounding box center [405, 356] width 29 height 18
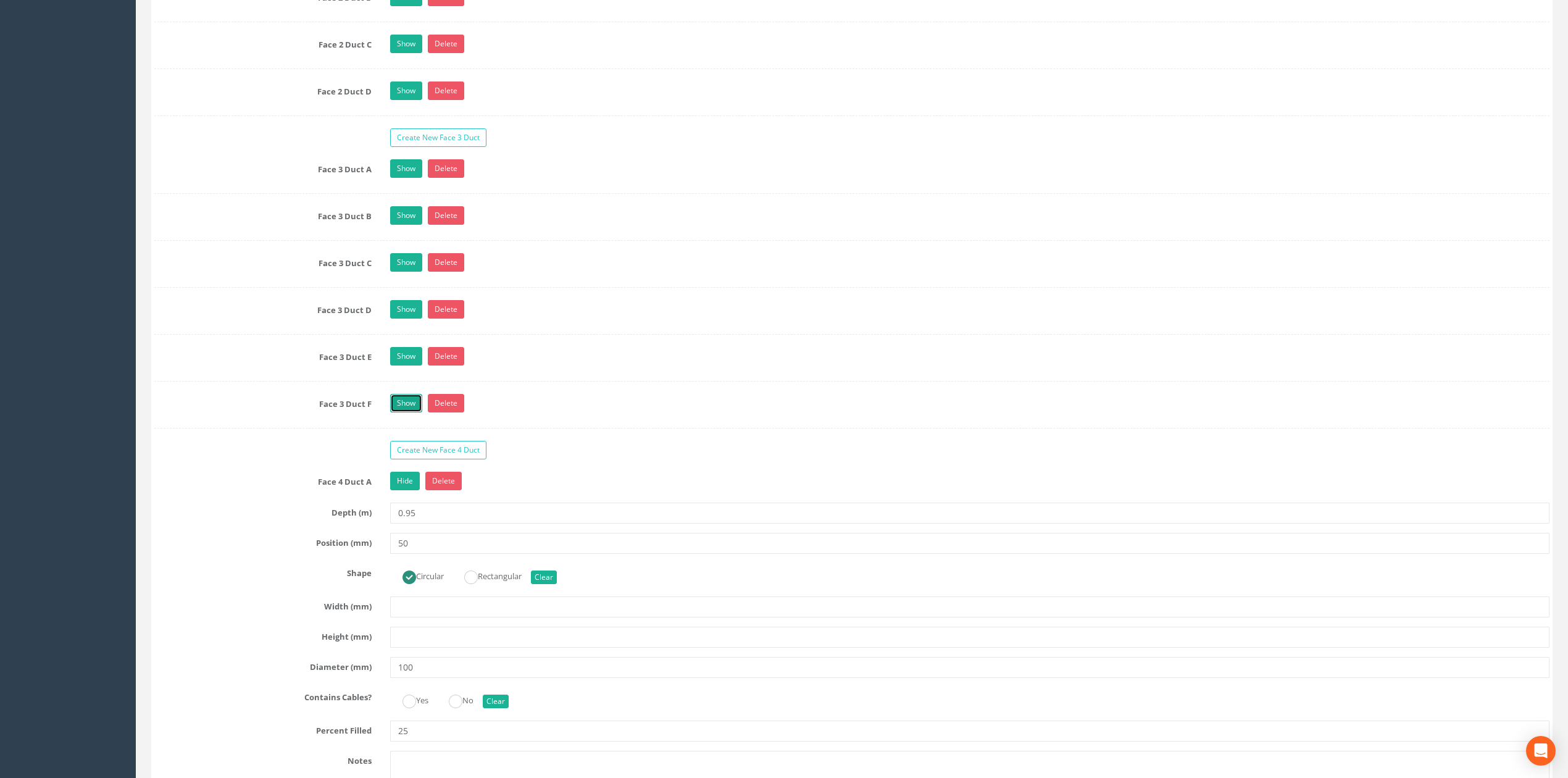
click at [406, 413] on link "Show" at bounding box center [406, 402] width 32 height 18
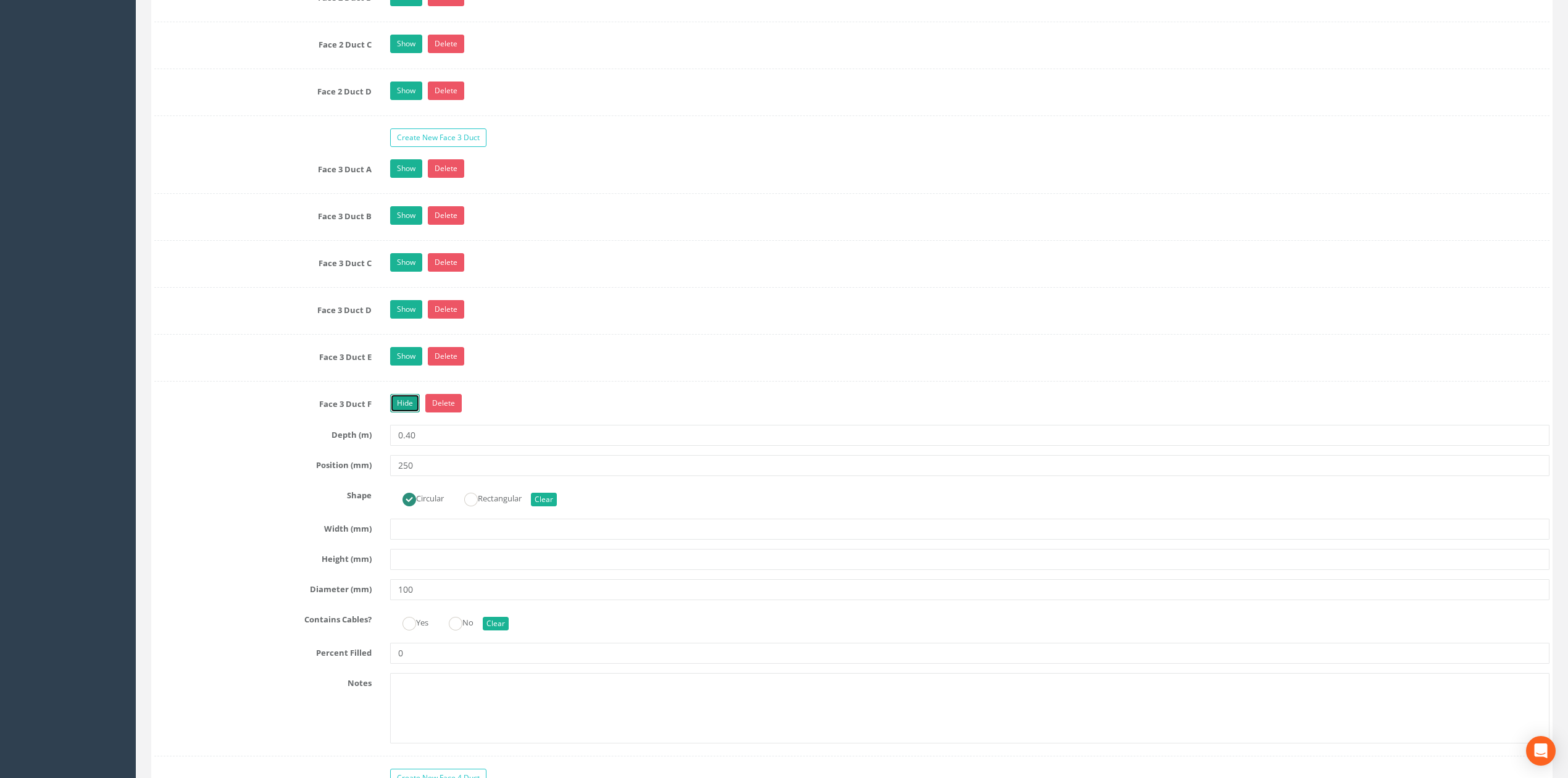
drag, startPoint x: 406, startPoint y: 431, endPoint x: 398, endPoint y: 347, distance: 84.4
click at [406, 413] on link "Hide" at bounding box center [405, 402] width 29 height 18
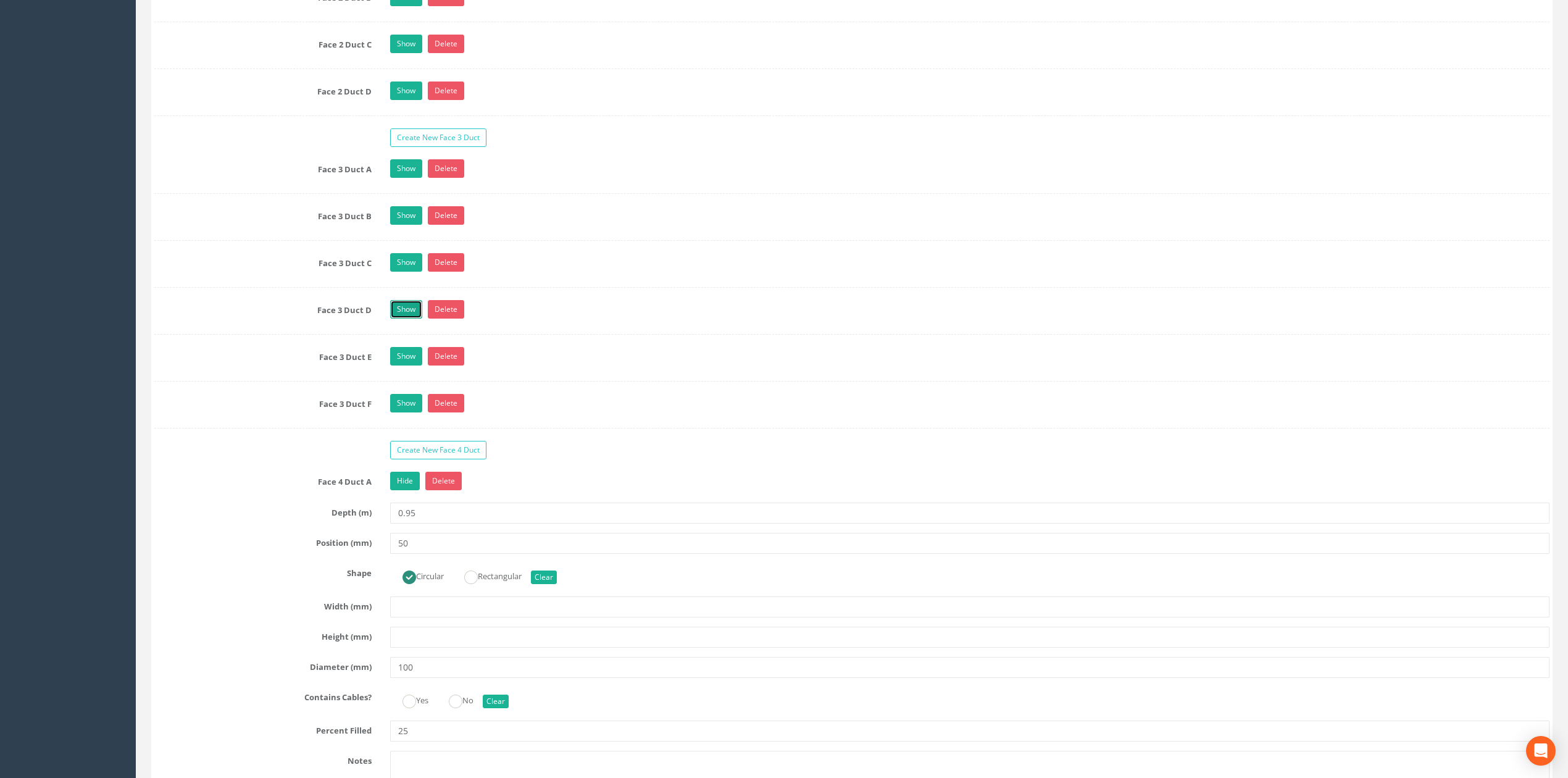
click at [396, 318] on link "Show" at bounding box center [406, 309] width 32 height 18
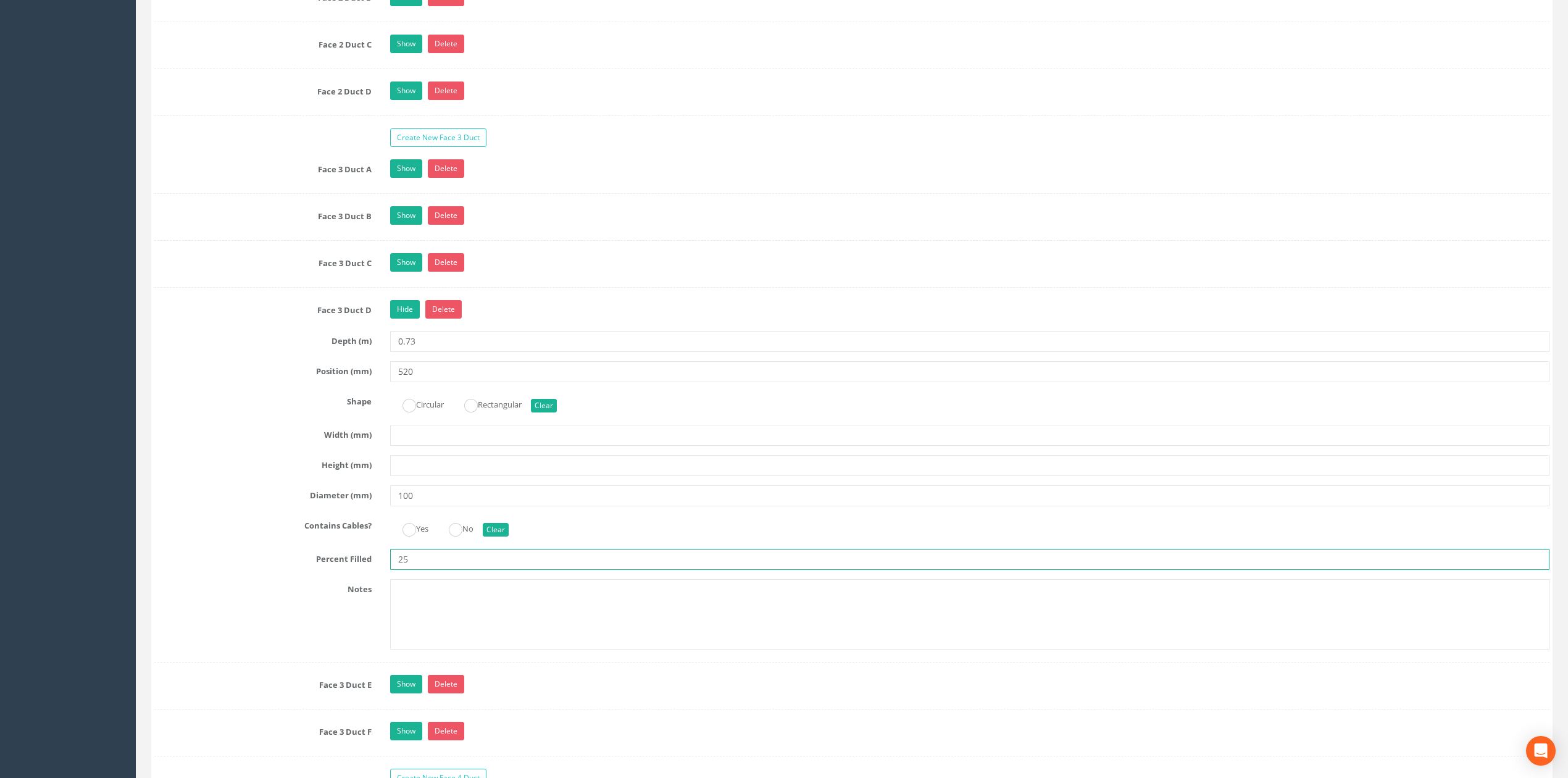
drag, startPoint x: 424, startPoint y: 588, endPoint x: 337, endPoint y: 566, distance: 89.7
click at [340, 566] on div "Face 3 Duct D Hide Delete Depth (m) 0.73 Position (mm) 520 Shape Circular Recta…" at bounding box center [851, 481] width 1395 height 362
type input "0"
click at [405, 318] on link "Hide" at bounding box center [405, 309] width 29 height 18
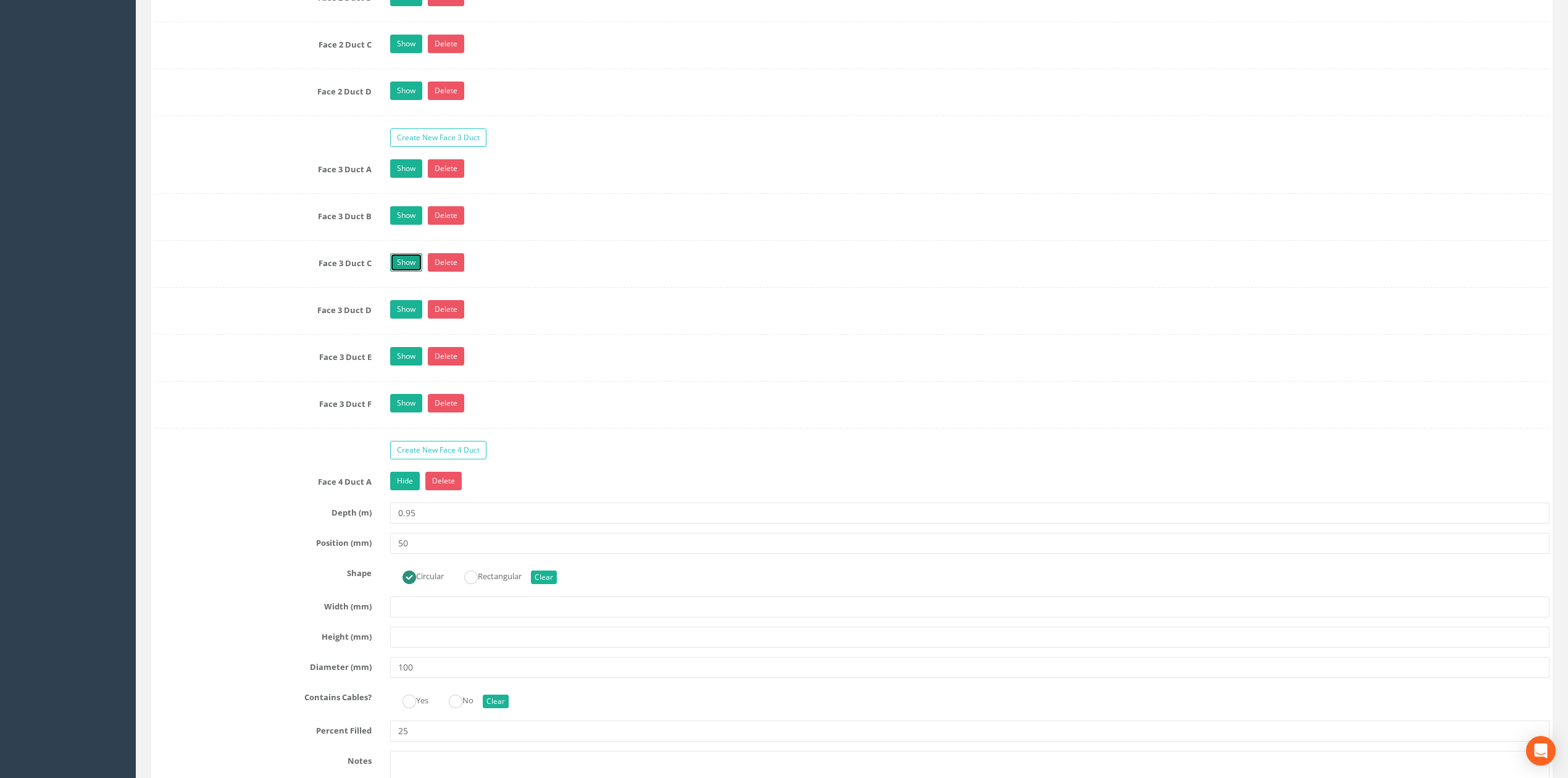
click at [405, 272] on link "Show" at bounding box center [406, 262] width 32 height 18
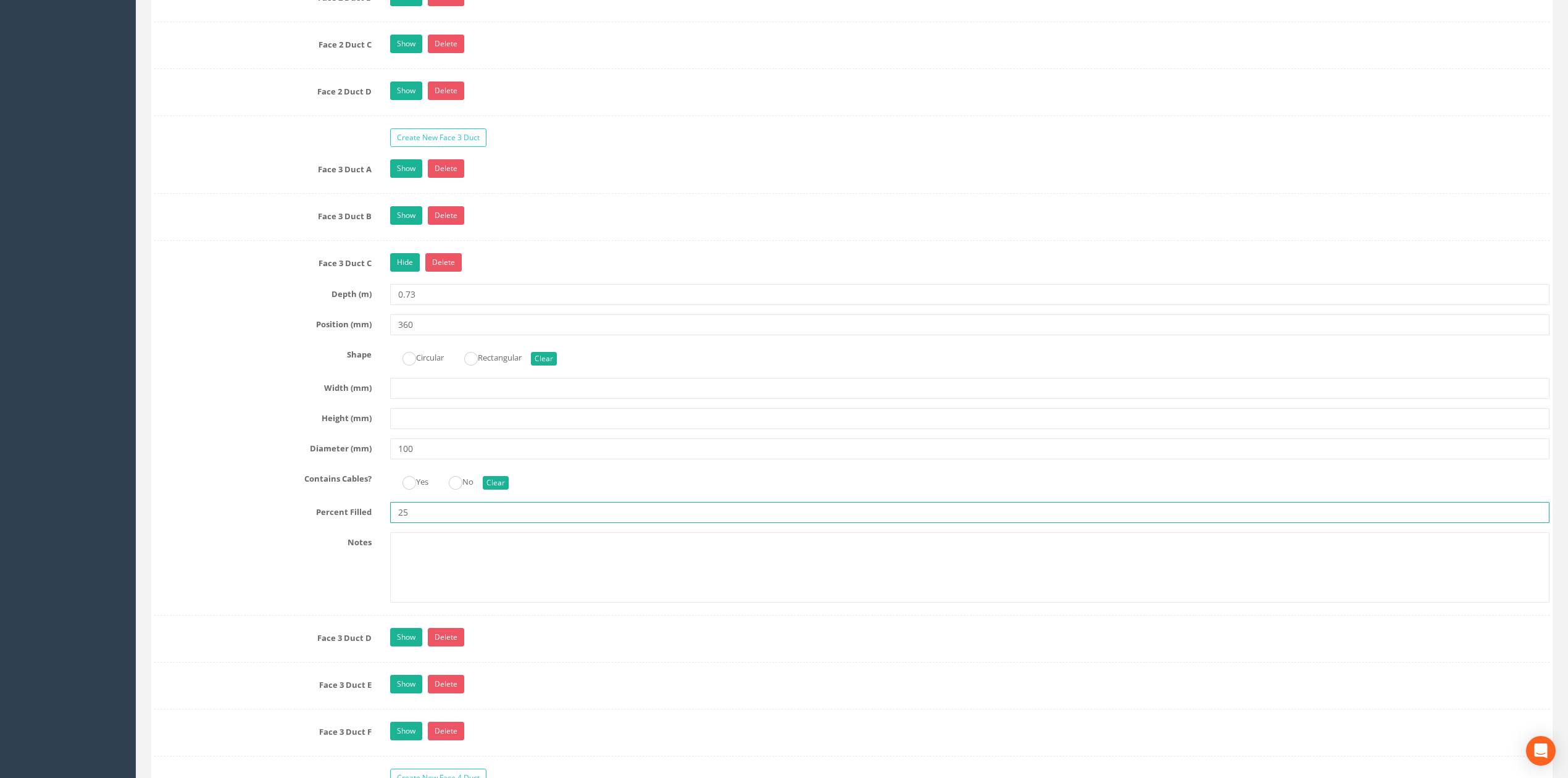
drag, startPoint x: 436, startPoint y: 535, endPoint x: 279, endPoint y: 517, distance: 158.0
click at [326, 523] on div "Percent Filled 25" at bounding box center [851, 513] width 1414 height 21
type input "0"
click at [401, 272] on link "Hide" at bounding box center [405, 262] width 29 height 18
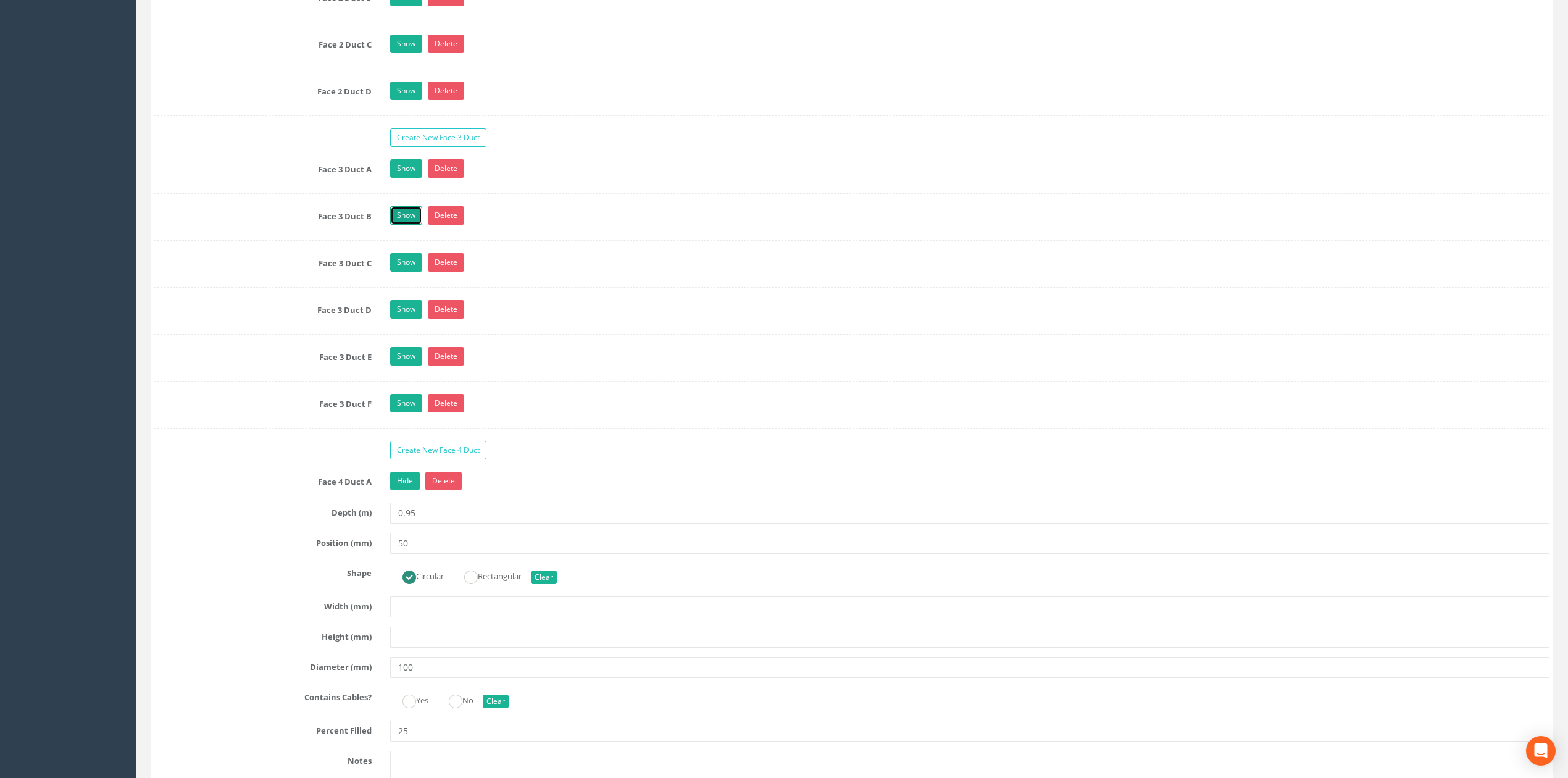
click at [413, 225] on link "Show" at bounding box center [406, 215] width 32 height 18
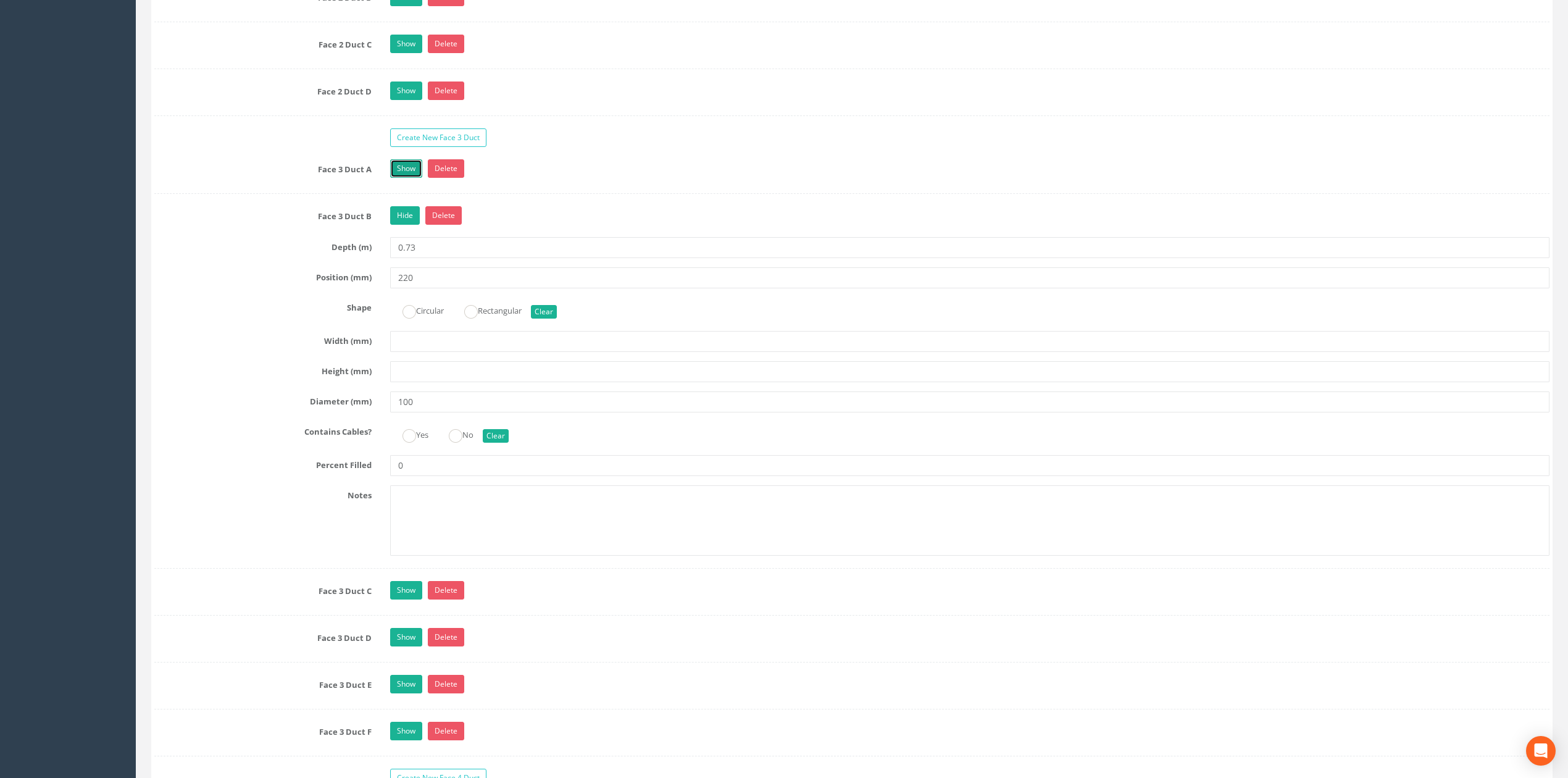
click at [405, 177] on link "Show" at bounding box center [406, 168] width 32 height 18
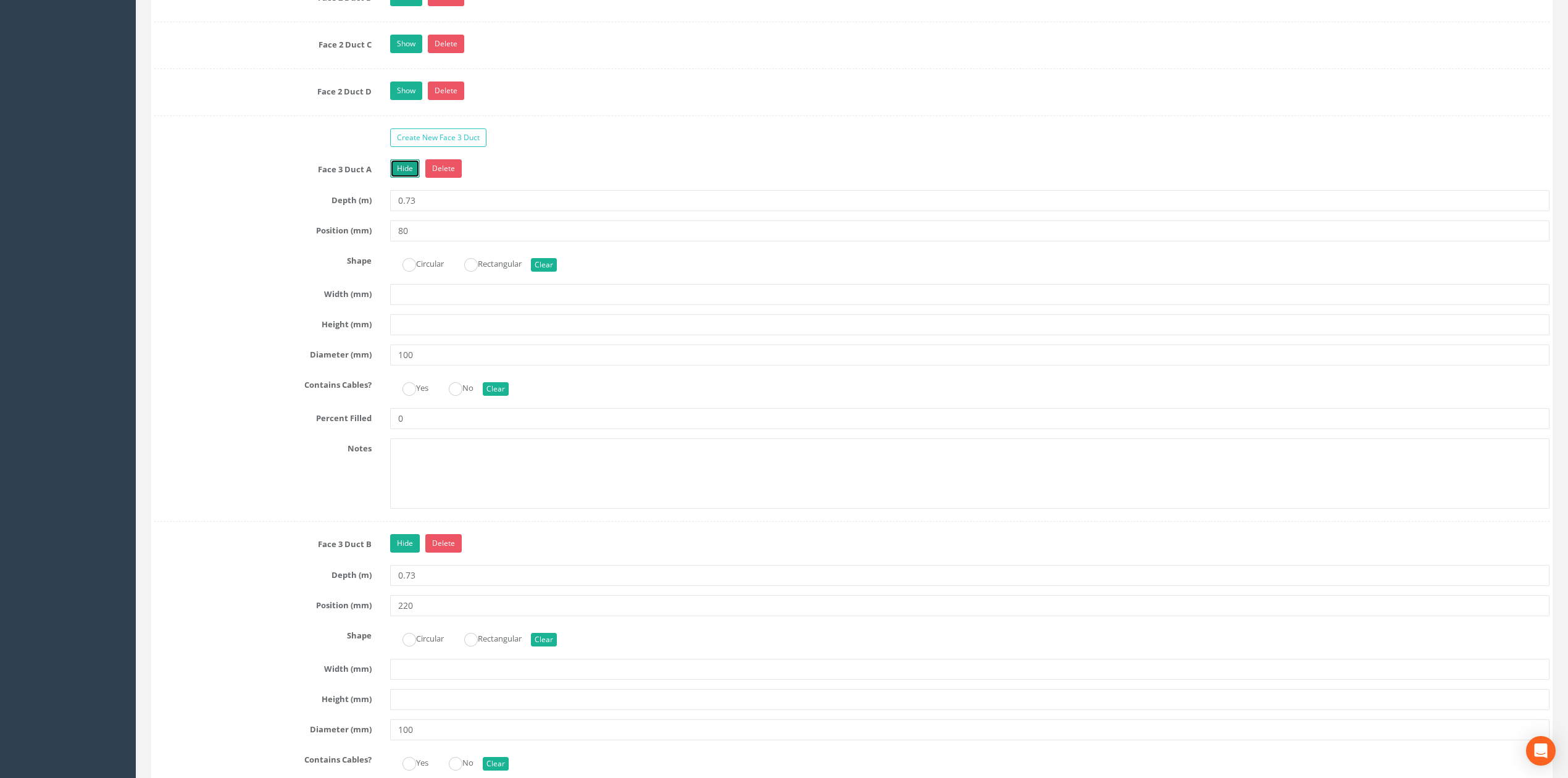
click at [405, 177] on link "Hide" at bounding box center [405, 168] width 29 height 18
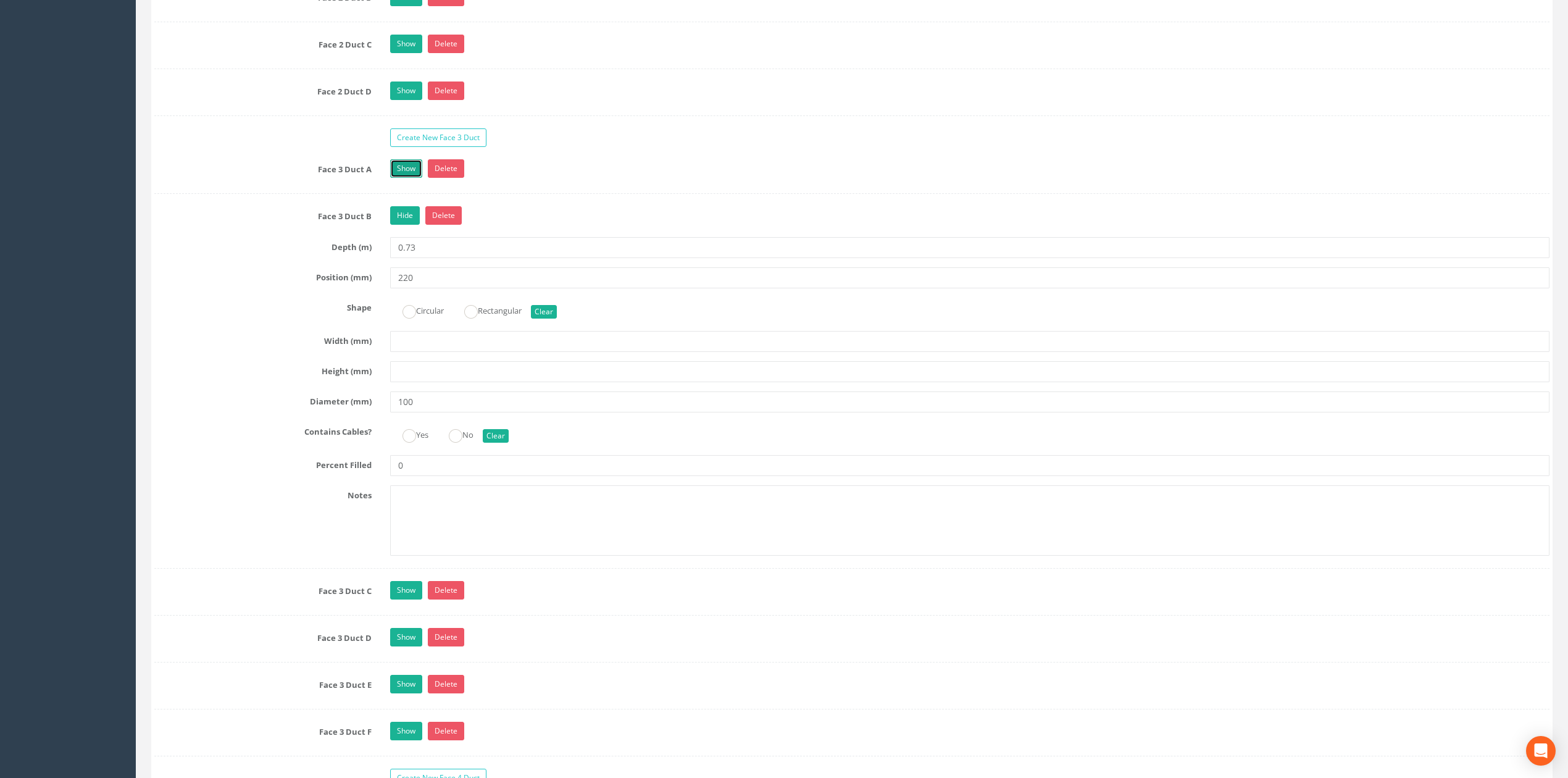
click at [406, 177] on link "Show" at bounding box center [406, 168] width 32 height 18
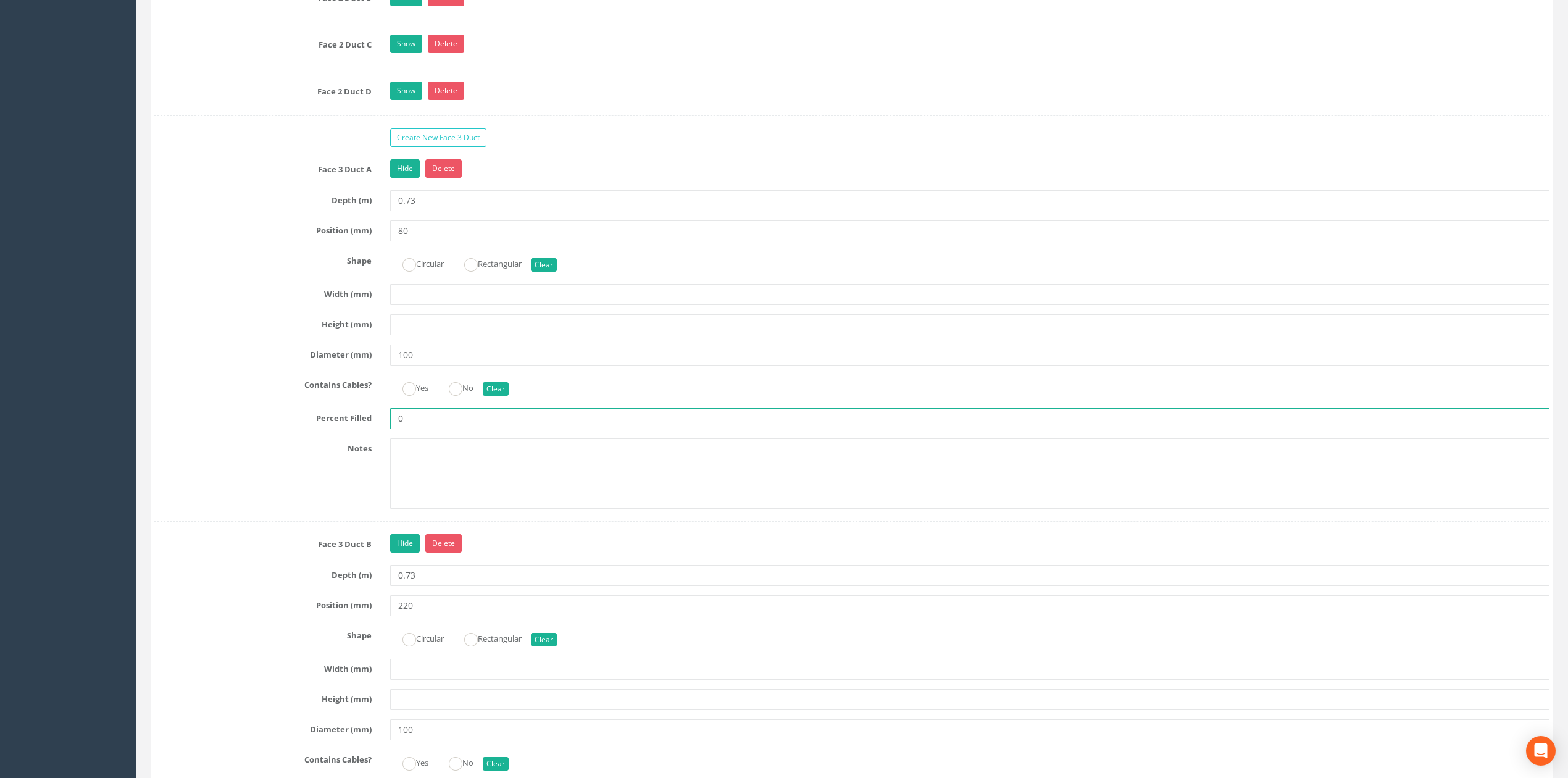
drag, startPoint x: 401, startPoint y: 436, endPoint x: 336, endPoint y: 433, distance: 65.1
click at [326, 429] on div "Percent Filled 0" at bounding box center [851, 418] width 1414 height 21
type input "25"
click at [401, 177] on link "Hide" at bounding box center [405, 168] width 29 height 18
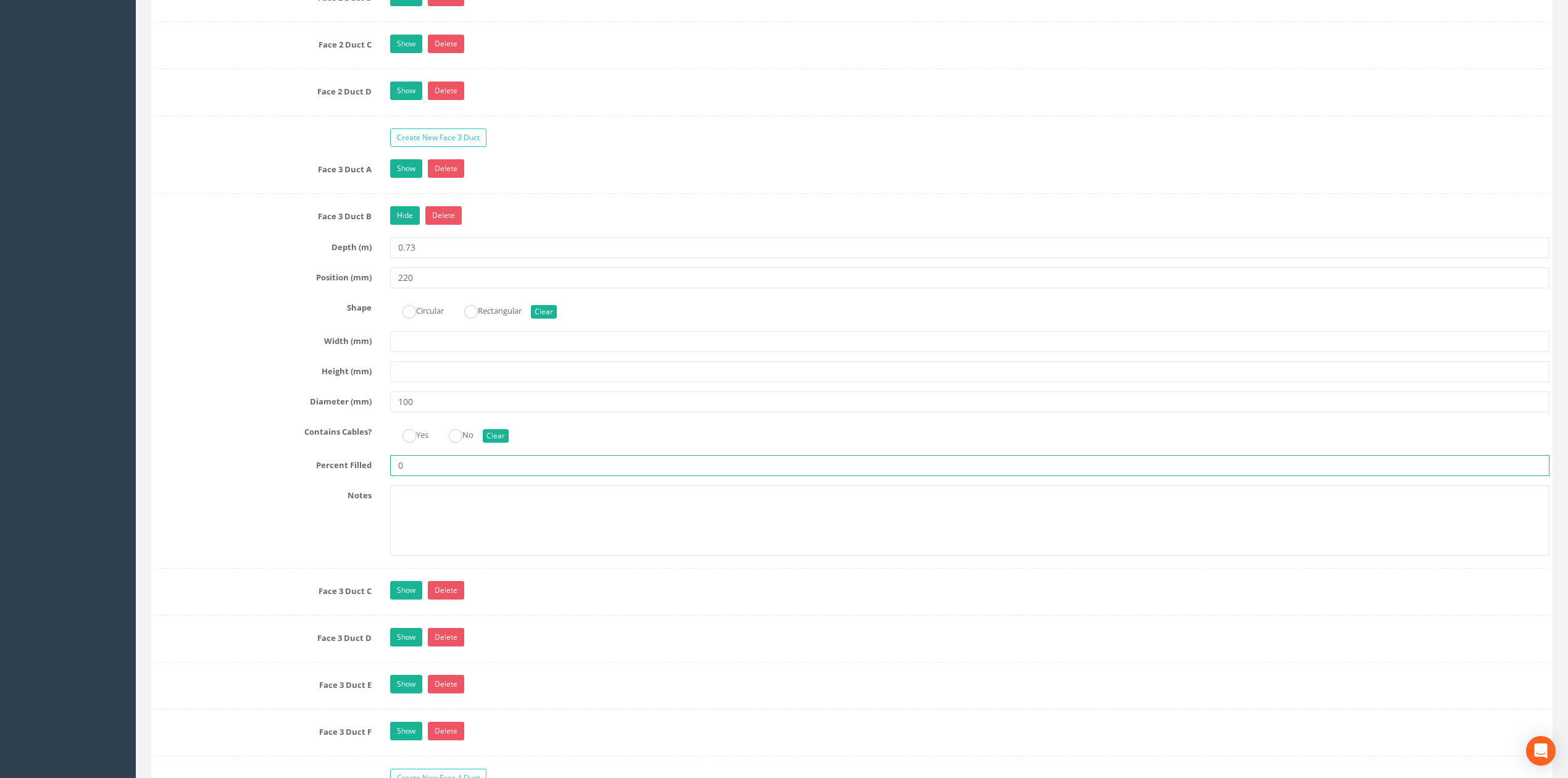
drag, startPoint x: 424, startPoint y: 480, endPoint x: 362, endPoint y: 470, distance: 62.8
click at [362, 471] on div "Face 3 Duct B Hide Delete Depth (m) 0.73 Position (mm) 220 Shape Circular Recta…" at bounding box center [851, 387] width 1395 height 362
type input "25"
click at [404, 225] on link "Hide" at bounding box center [405, 215] width 29 height 18
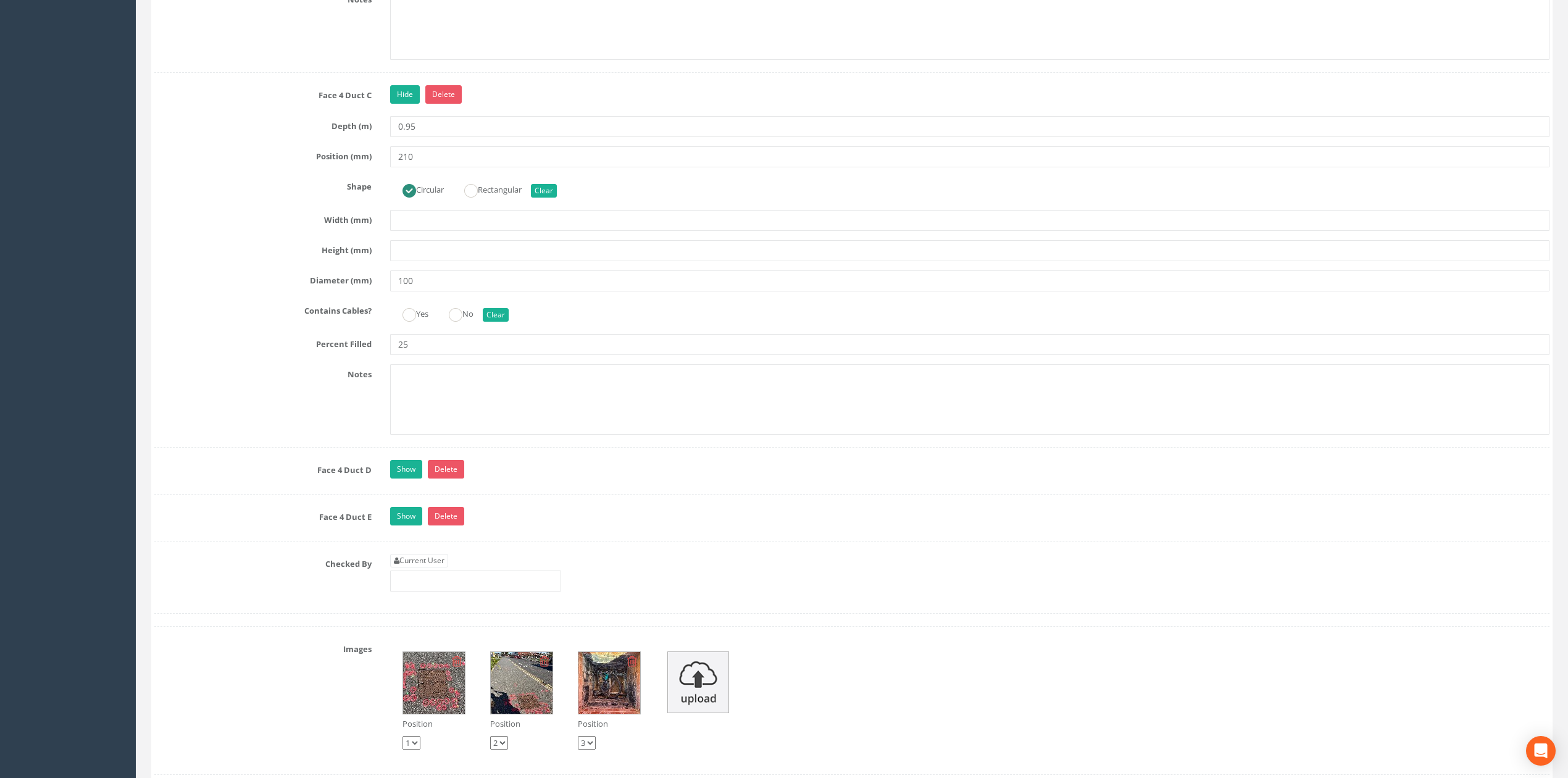
scroll to position [3787, 0]
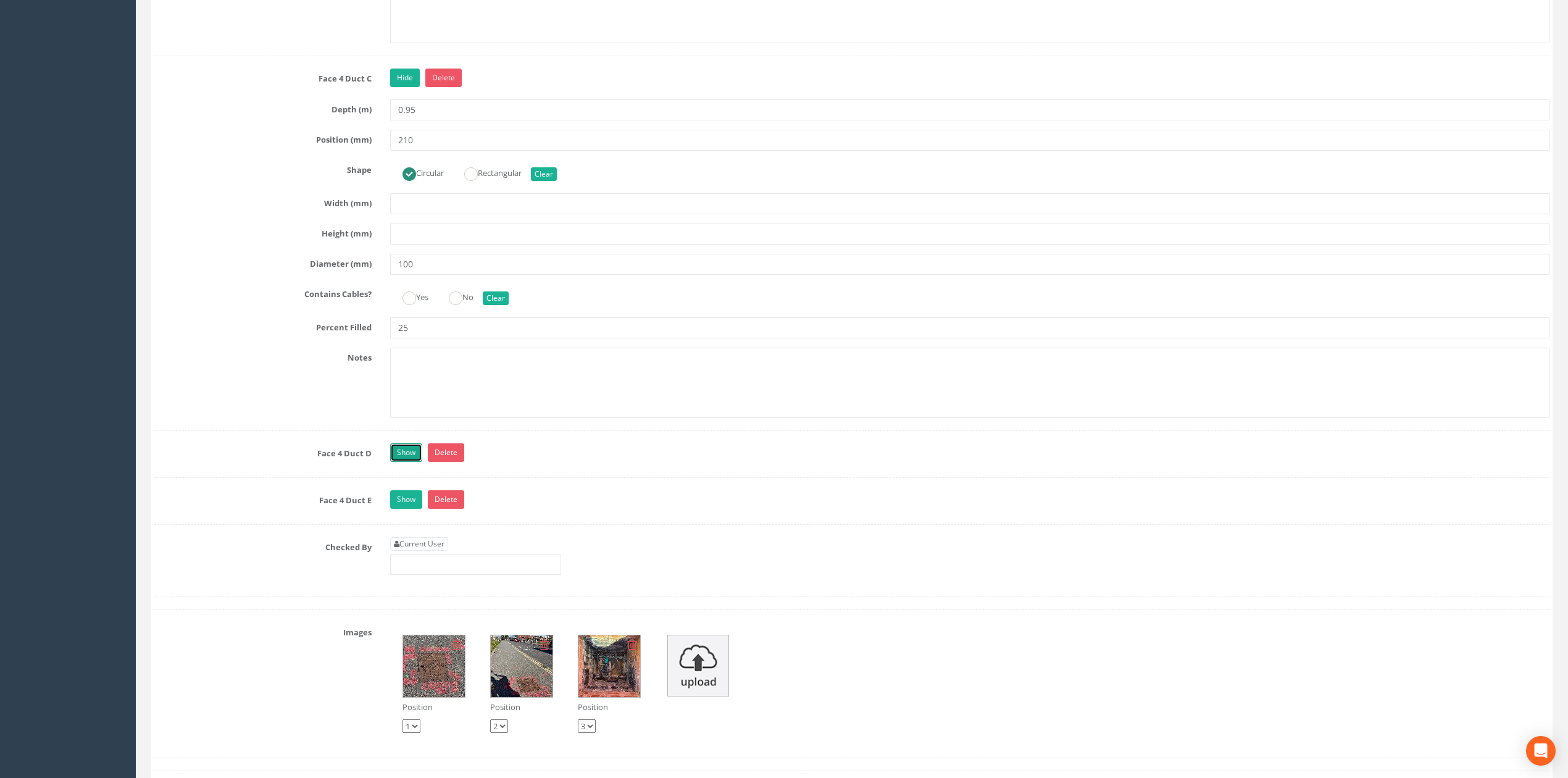
click at [410, 462] on link "Show" at bounding box center [406, 452] width 32 height 18
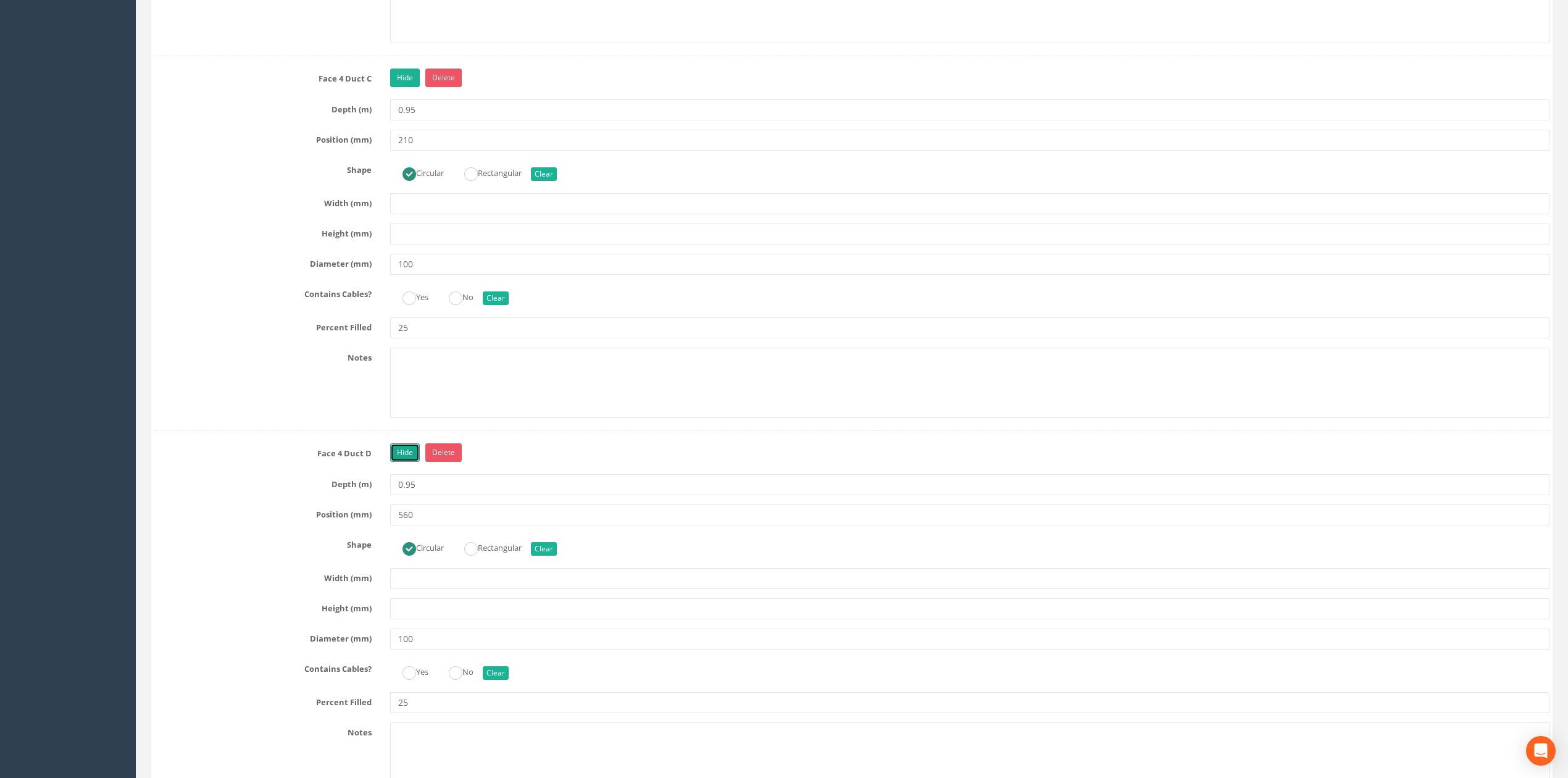
click at [410, 462] on link "Hide" at bounding box center [405, 452] width 29 height 18
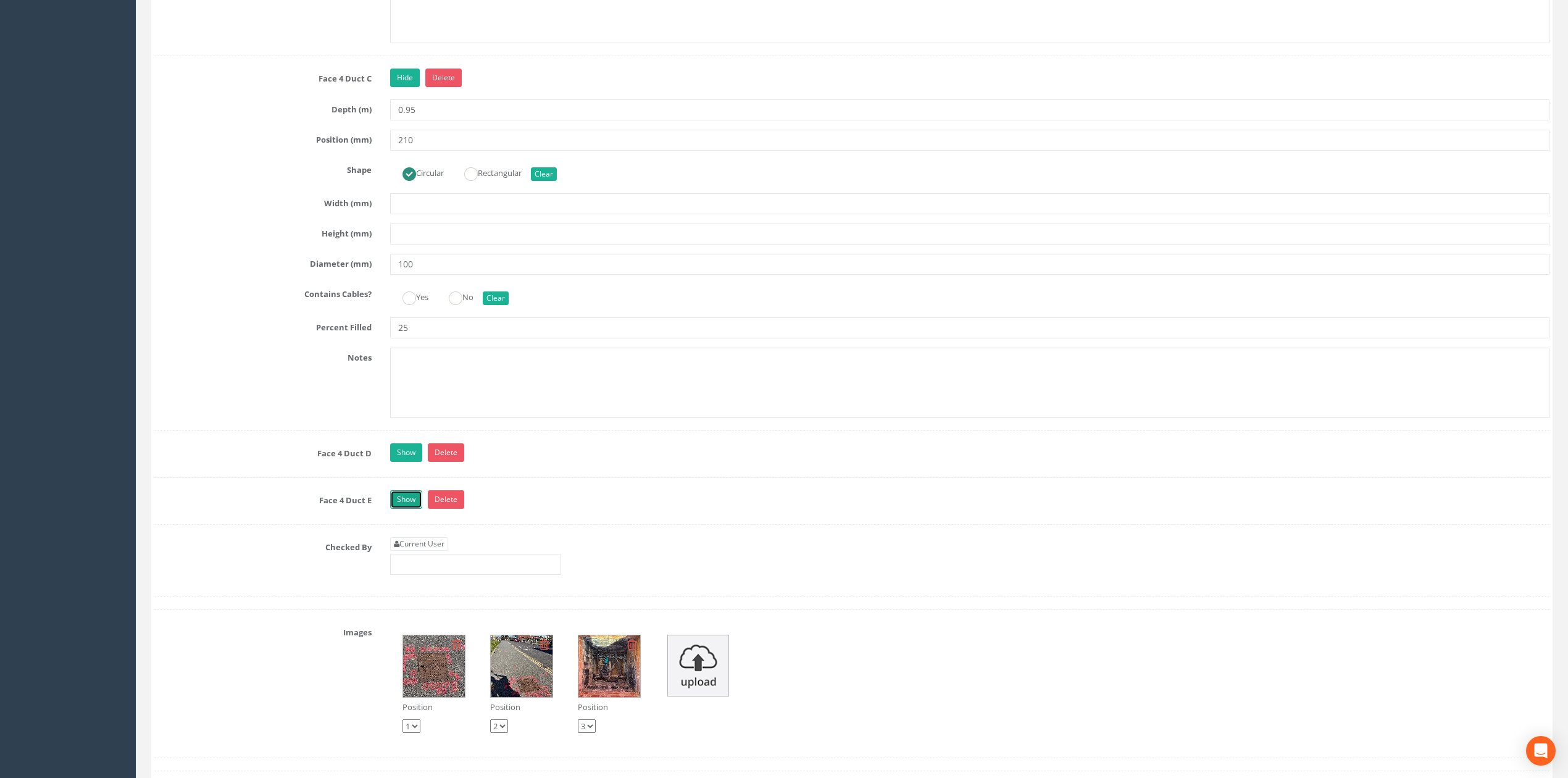
click at [411, 509] on link "Show" at bounding box center [406, 499] width 32 height 18
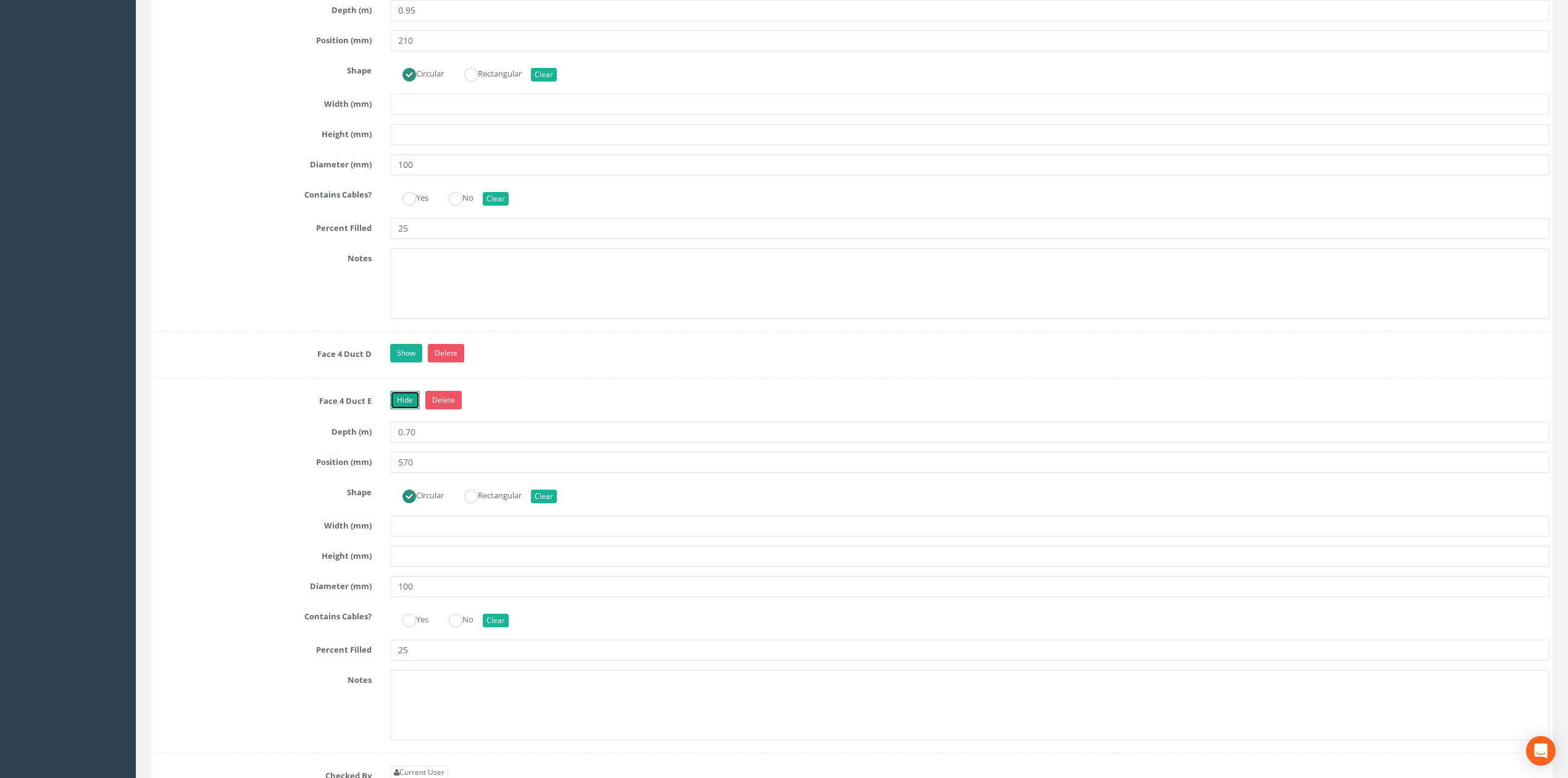
scroll to position [3952, 0]
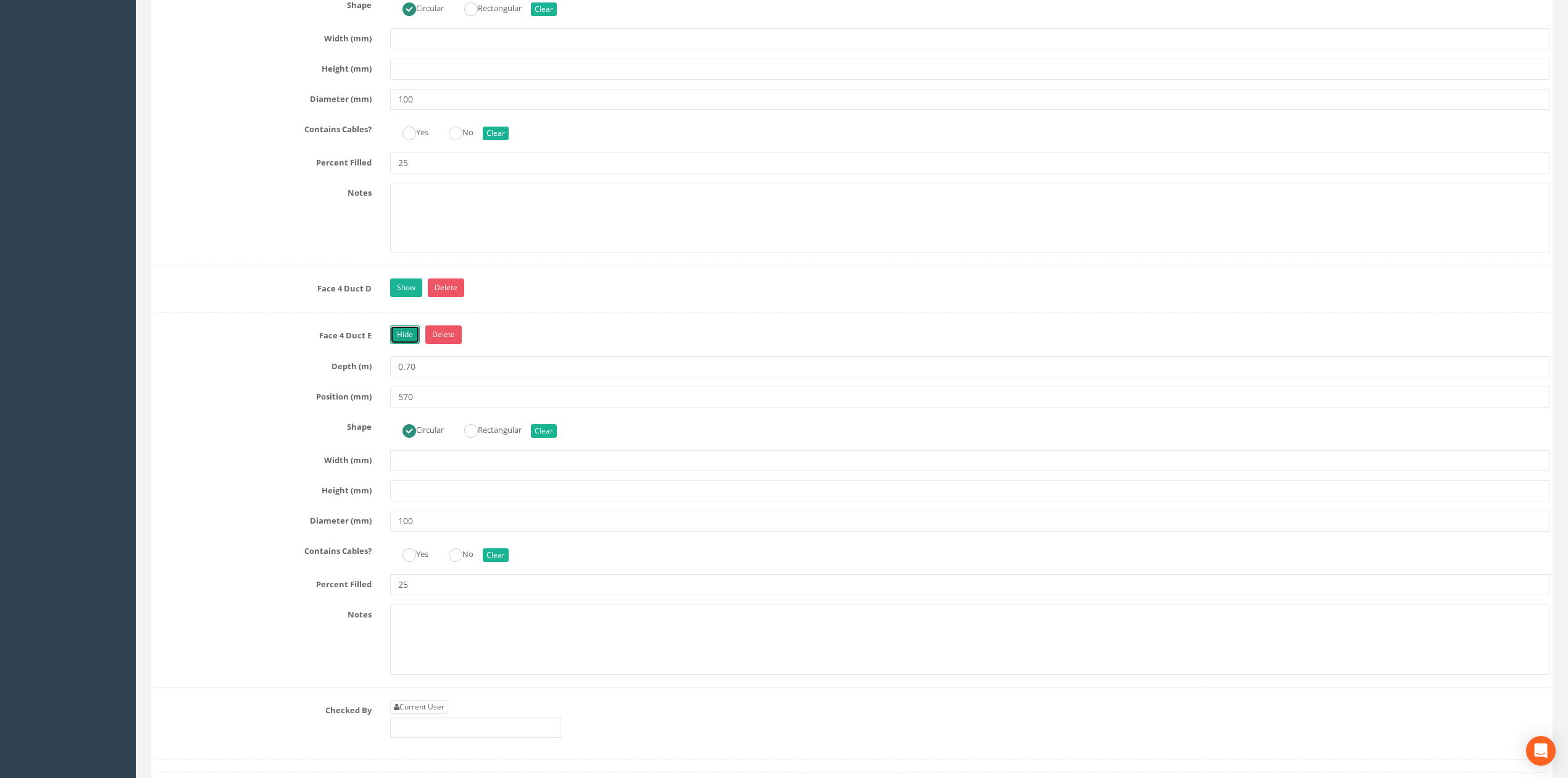
click at [402, 344] on link "Hide" at bounding box center [405, 334] width 29 height 18
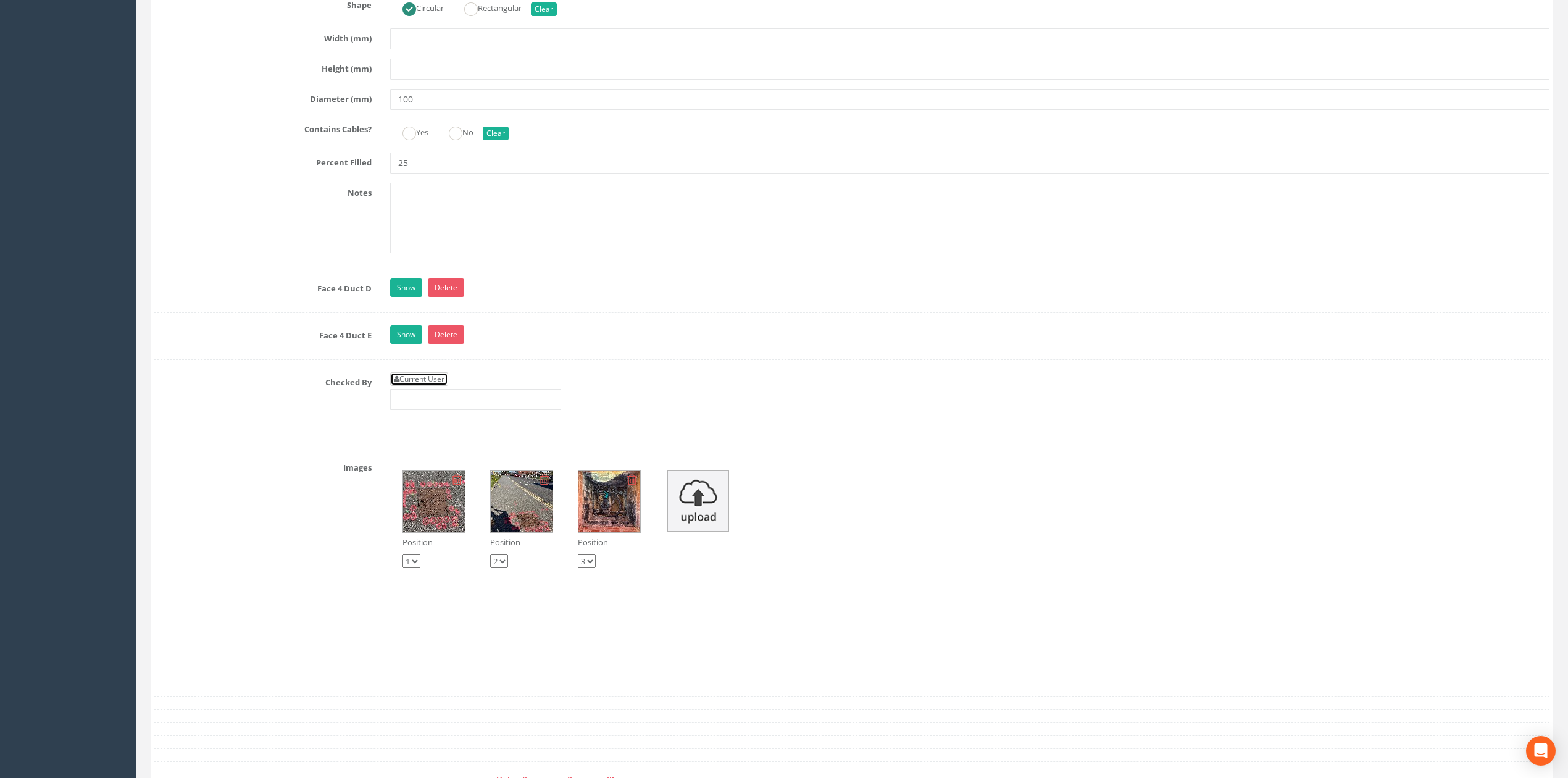
click at [418, 386] on link "Current User" at bounding box center [419, 379] width 58 height 13
type input "[PERSON_NAME]"
click at [435, 410] on div "Current User [PERSON_NAME]" at bounding box center [476, 391] width 171 height 38
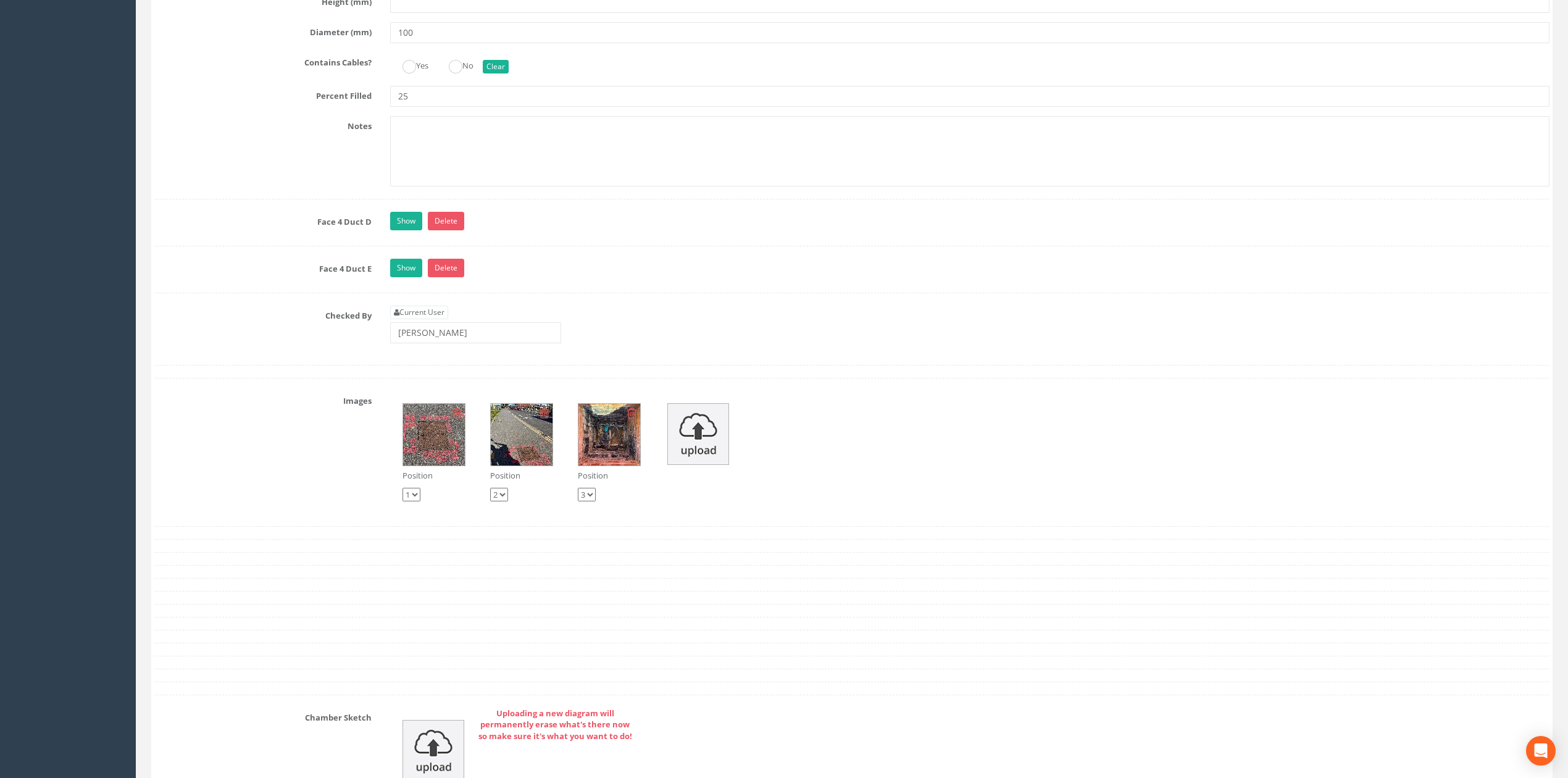
scroll to position [4034, 0]
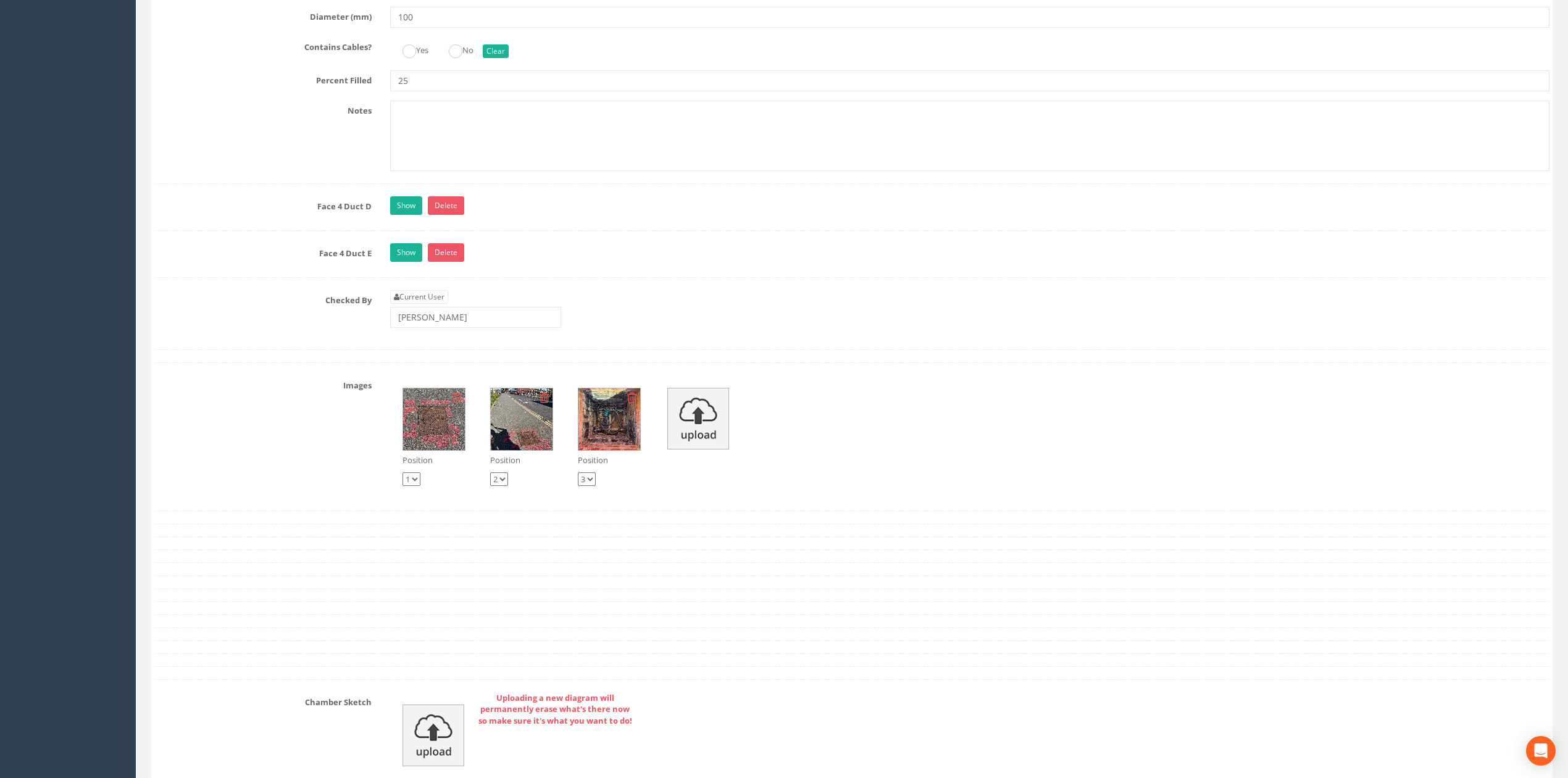
click at [455, 433] on div "Position 1 2 3 Position 1 2 3 Position 1 2 3" at bounding box center [969, 437] width 1178 height 123
click at [462, 328] on div "Current User [PERSON_NAME]" at bounding box center [476, 309] width 171 height 38
click at [469, 328] on input "[PERSON_NAME]" at bounding box center [476, 317] width 171 height 21
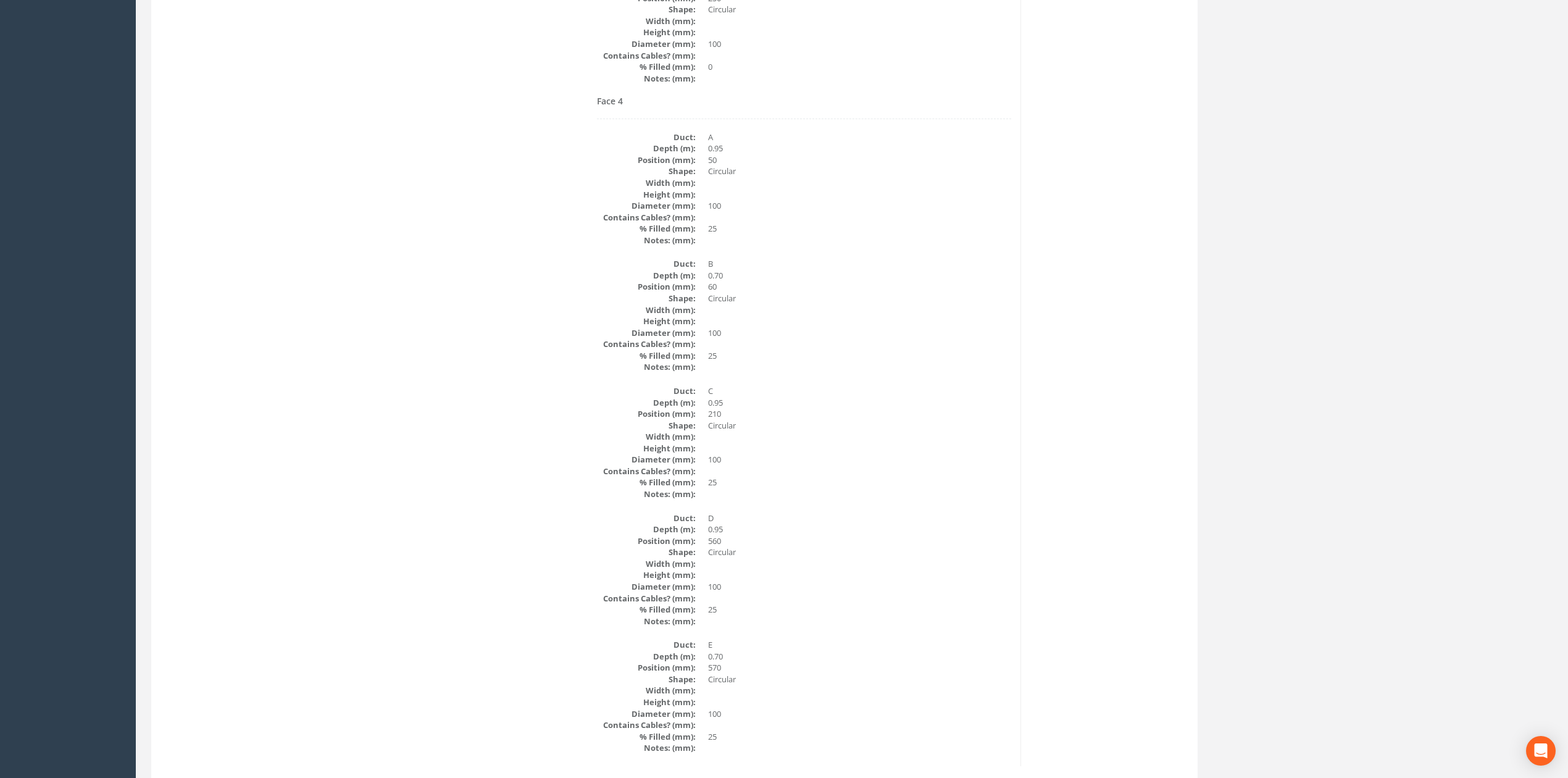
scroll to position [0, 0]
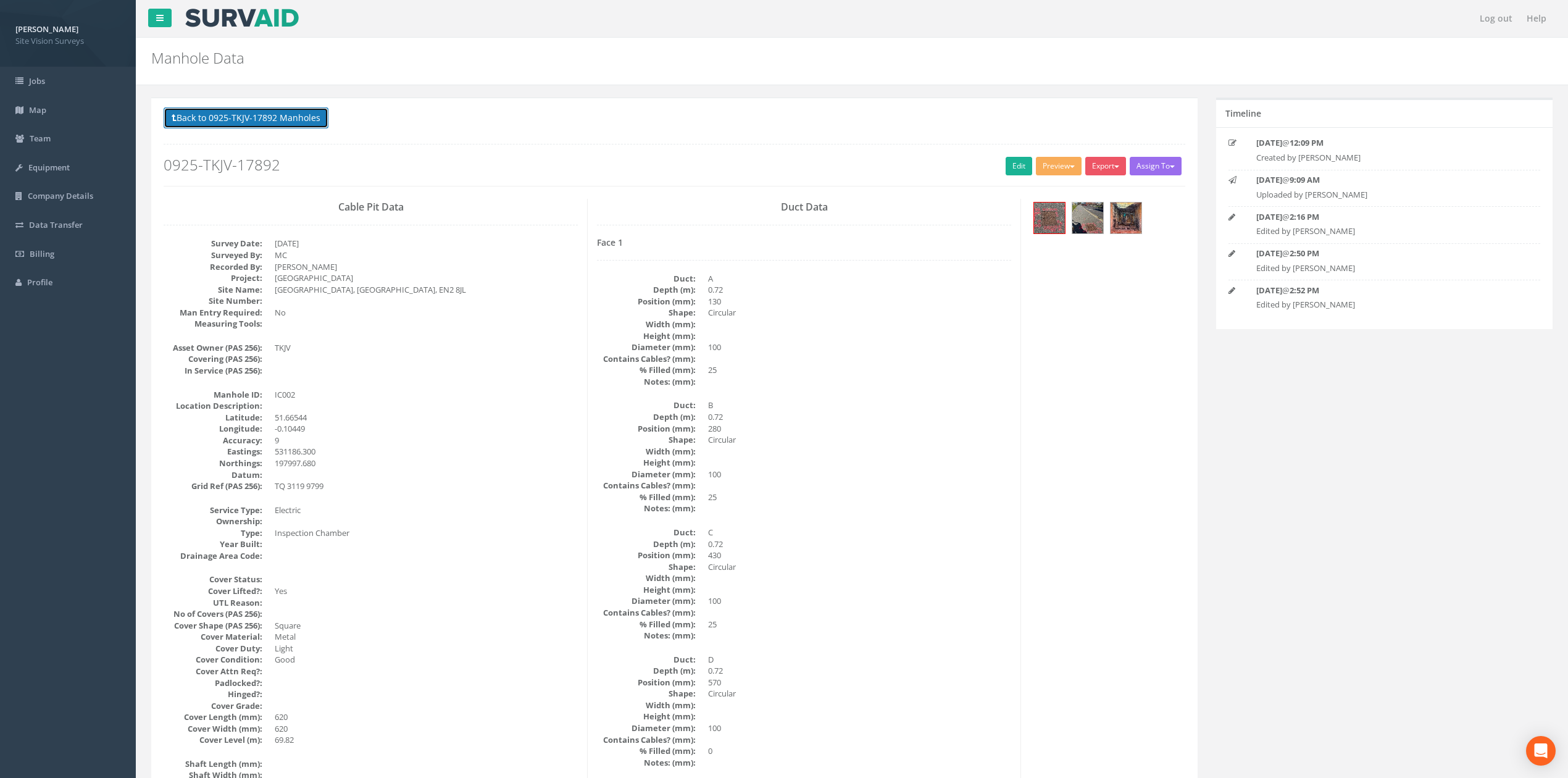
click at [303, 124] on button "Back to 0925-TKJV-17892 Manholes" at bounding box center [246, 118] width 165 height 21
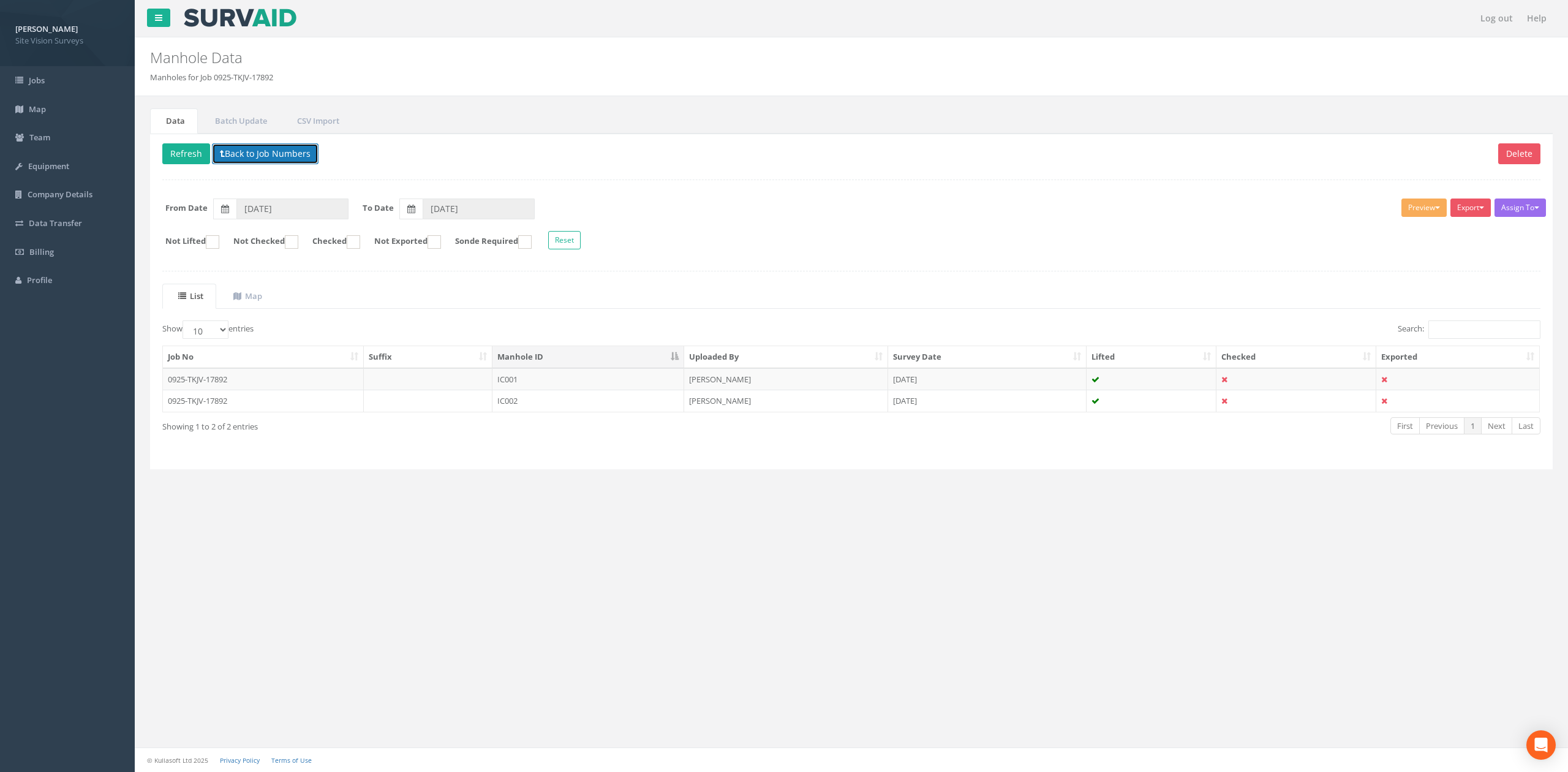
click at [274, 155] on button "Back to Job Numbers" at bounding box center [266, 153] width 107 height 20
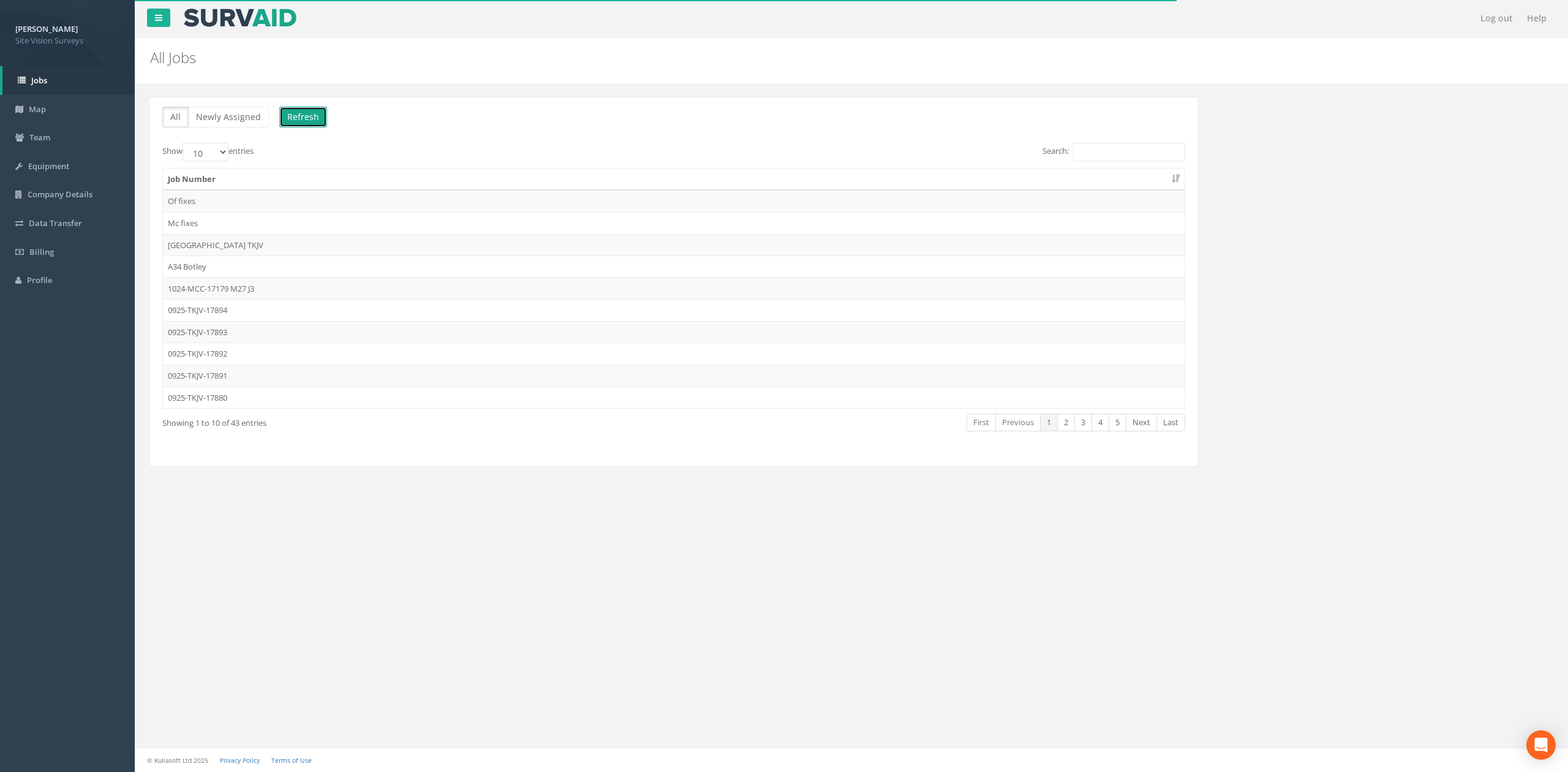
drag, startPoint x: 296, startPoint y: 121, endPoint x: 241, endPoint y: 182, distance: 82.1
click at [294, 123] on button "Refresh" at bounding box center [303, 117] width 48 height 20
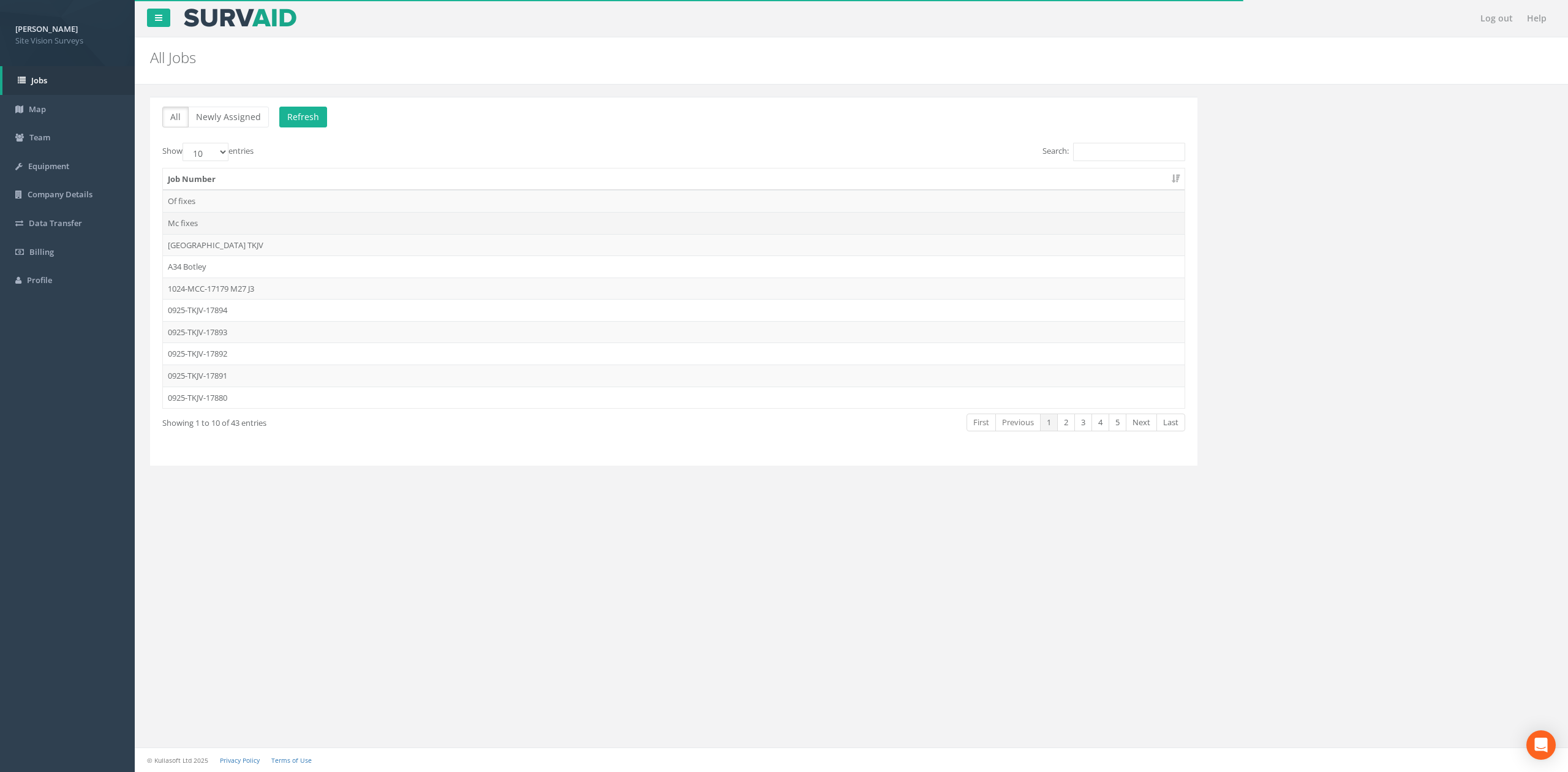
click at [246, 224] on td "Mc fixes" at bounding box center [674, 223] width 1022 height 22
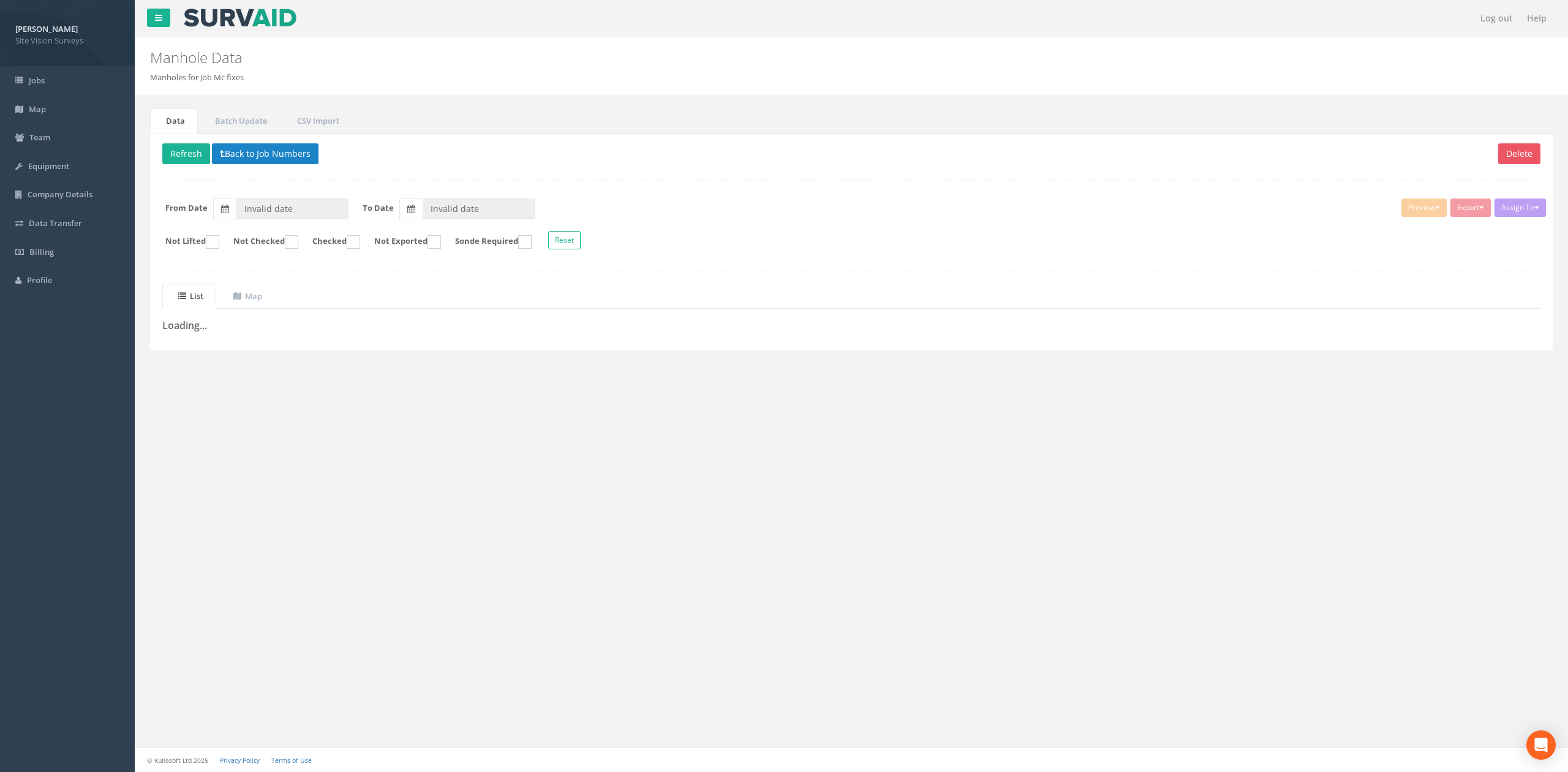
type input "[DATE]"
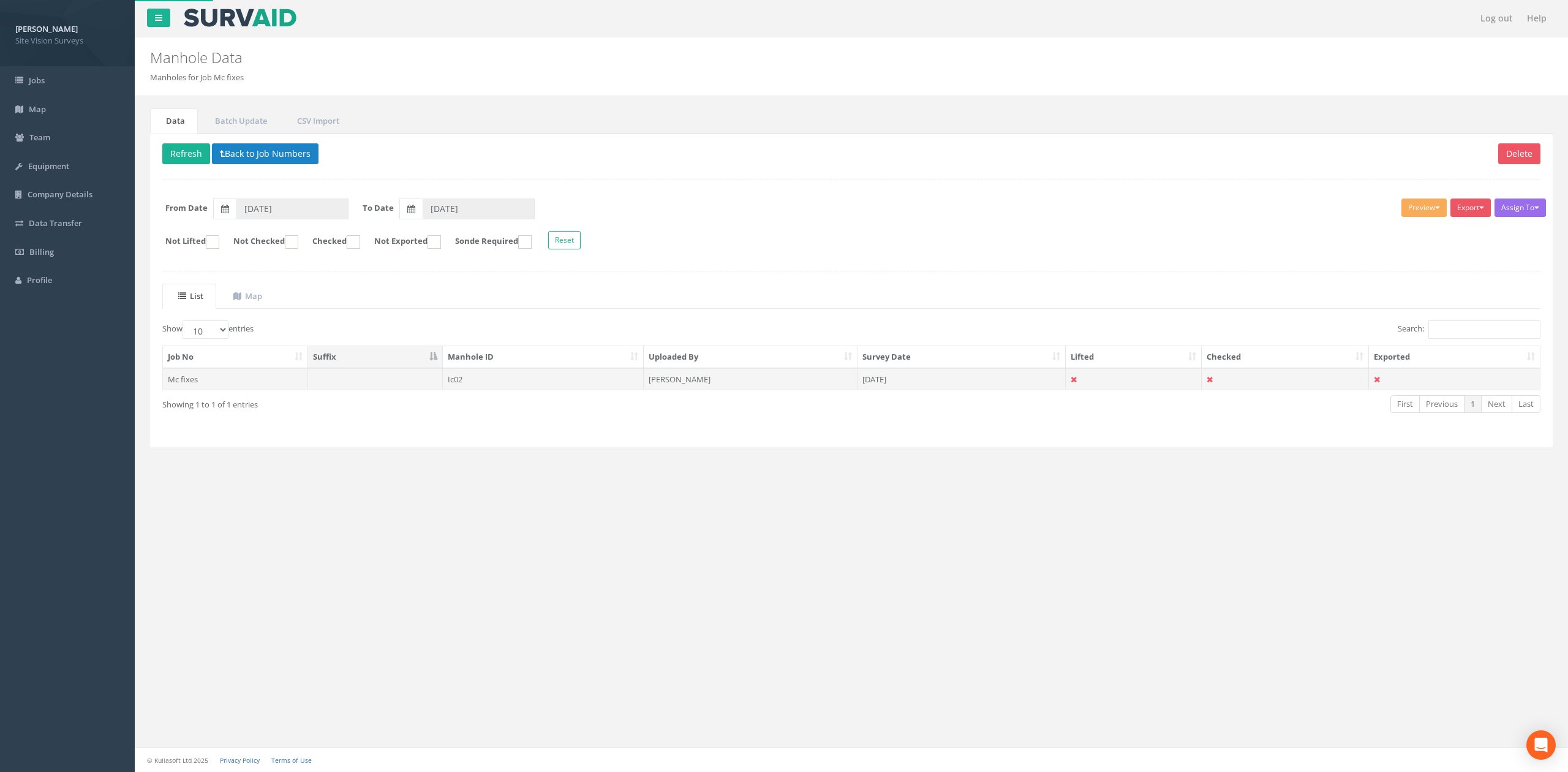
click at [479, 385] on td "Ic02" at bounding box center [543, 379] width 201 height 22
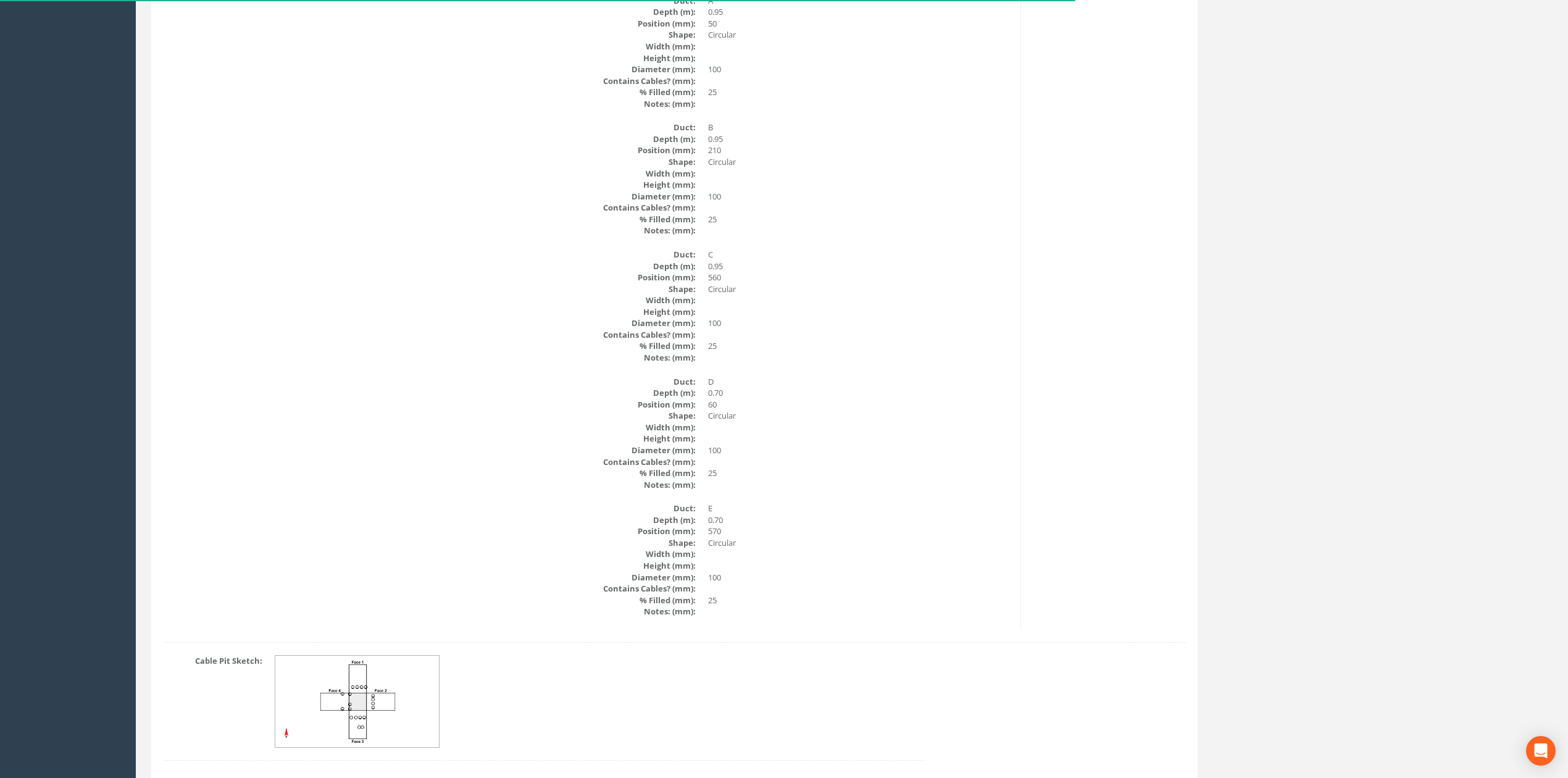
scroll to position [2210, 0]
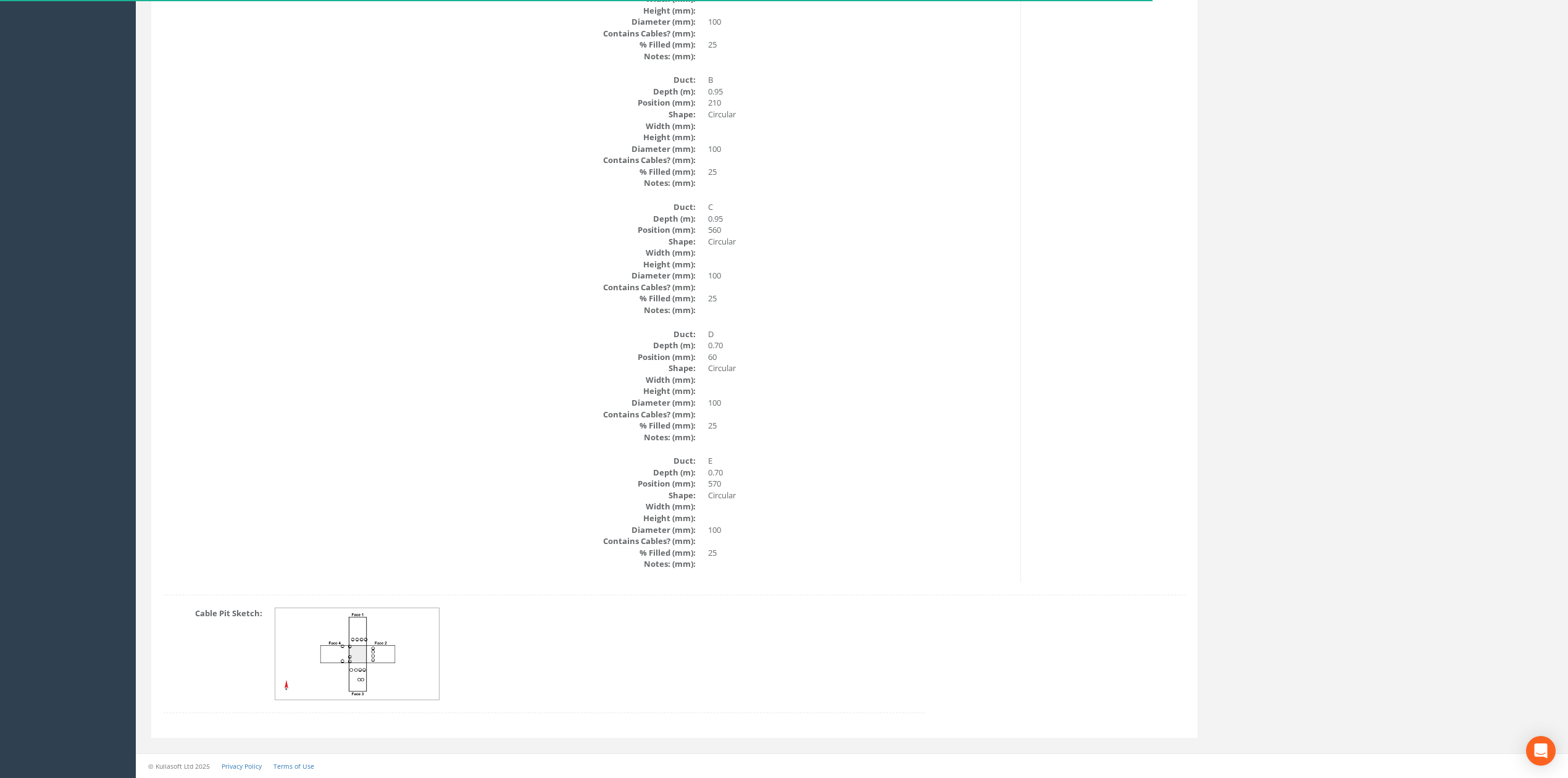
click at [396, 641] on img at bounding box center [358, 654] width 165 height 92
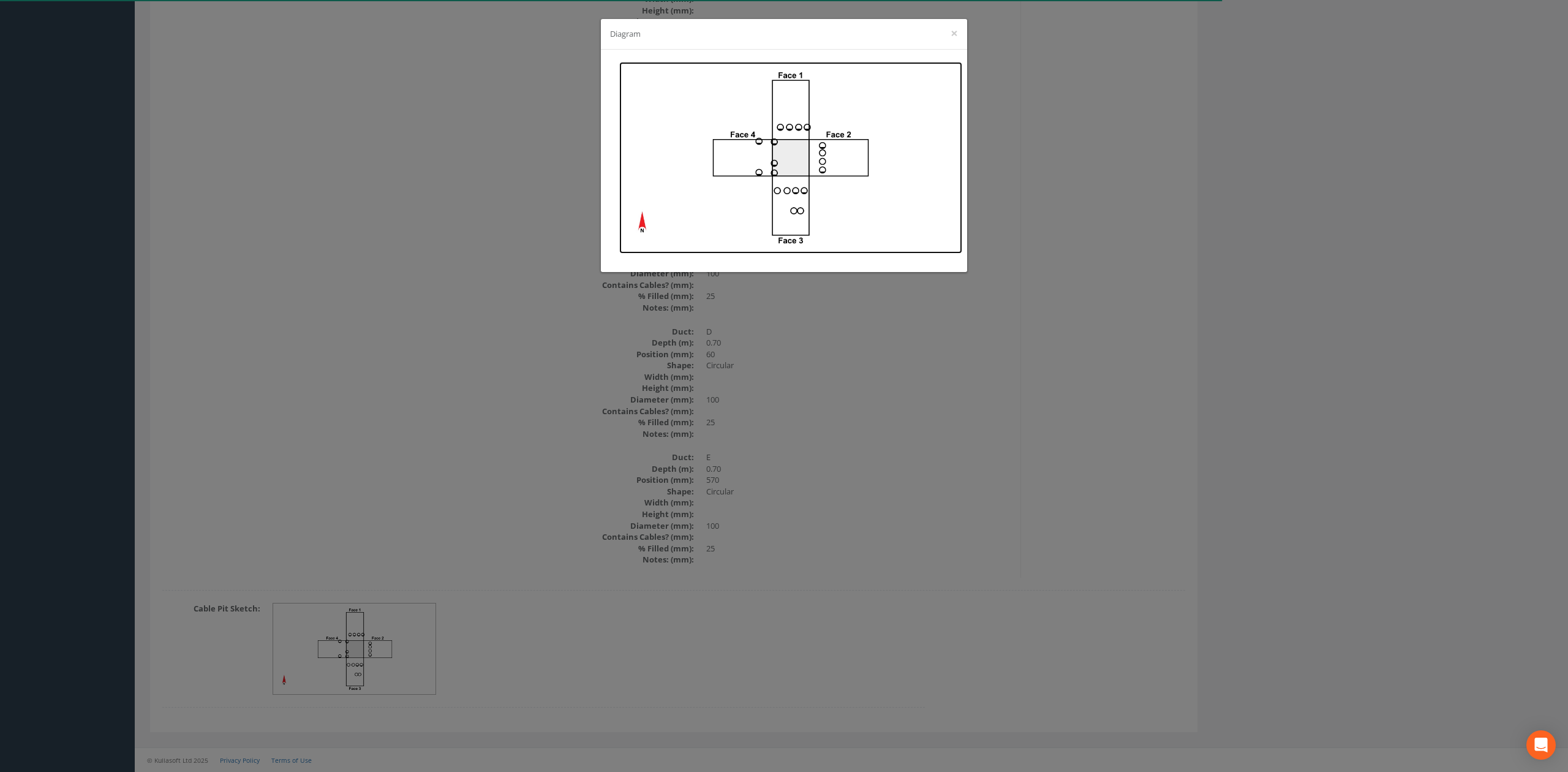
click at [780, 116] on img at bounding box center [791, 158] width 343 height 192
click at [317, 265] on div "Diagram ×" at bounding box center [784, 386] width 1568 height 772
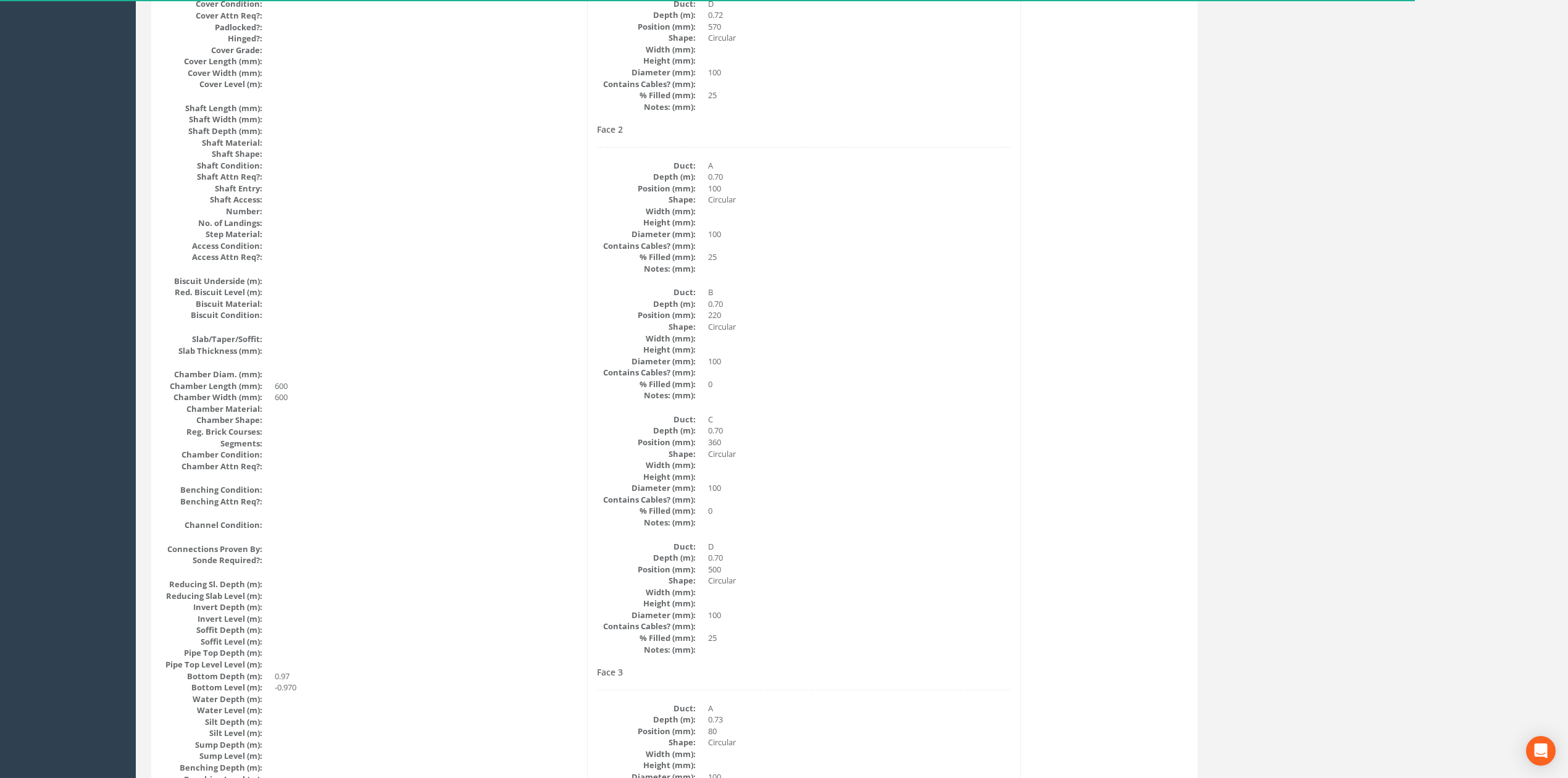
scroll to position [0, 0]
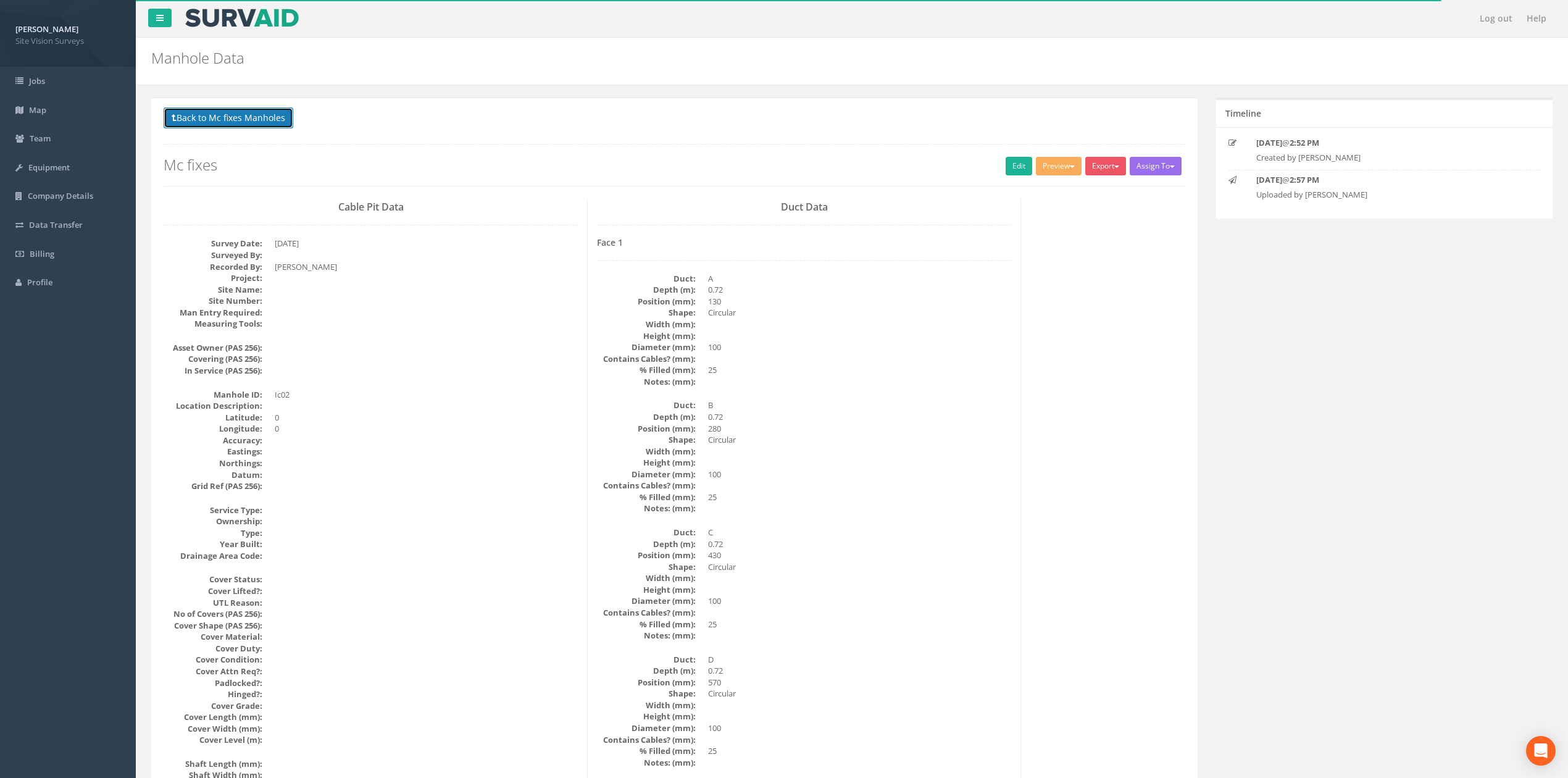
click at [259, 116] on button "Back to Mc fixes Manholes" at bounding box center [229, 118] width 130 height 21
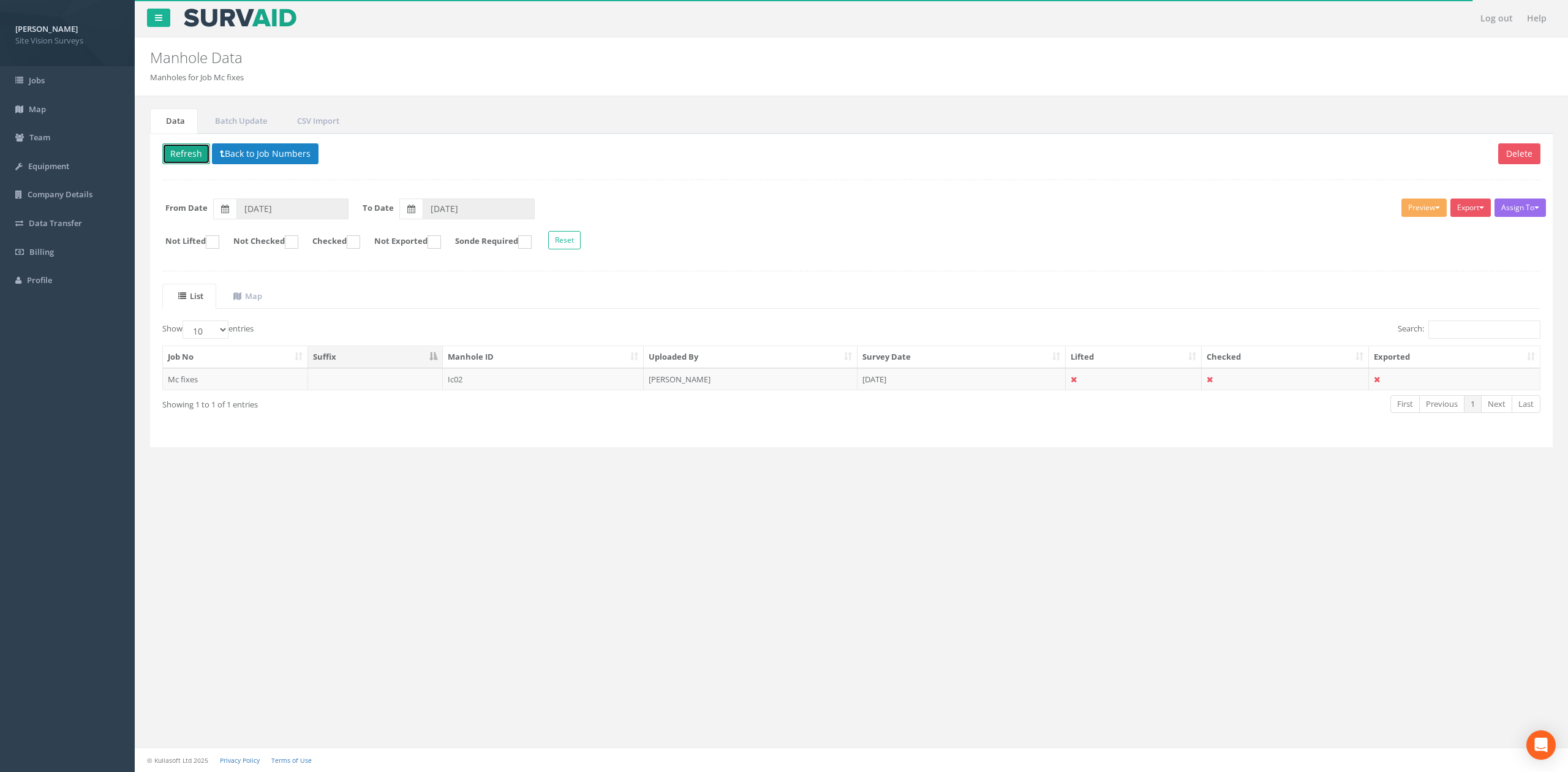
click at [186, 162] on button "Refresh" at bounding box center [186, 153] width 48 height 20
click at [221, 162] on button "Back to Job Numbers" at bounding box center [274, 153] width 107 height 20
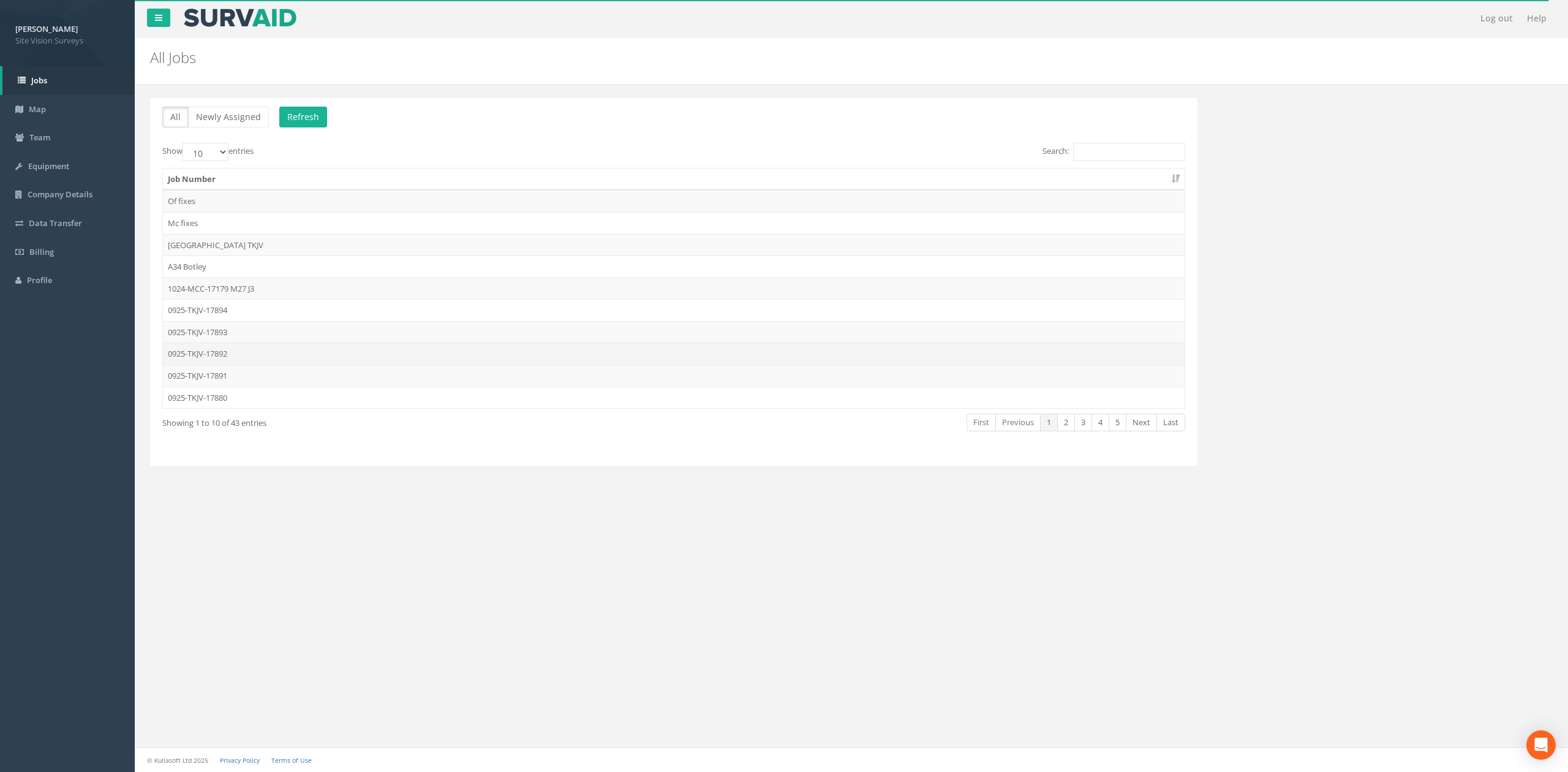
click at [295, 358] on td "0925-TKJV-17892" at bounding box center [674, 354] width 1022 height 22
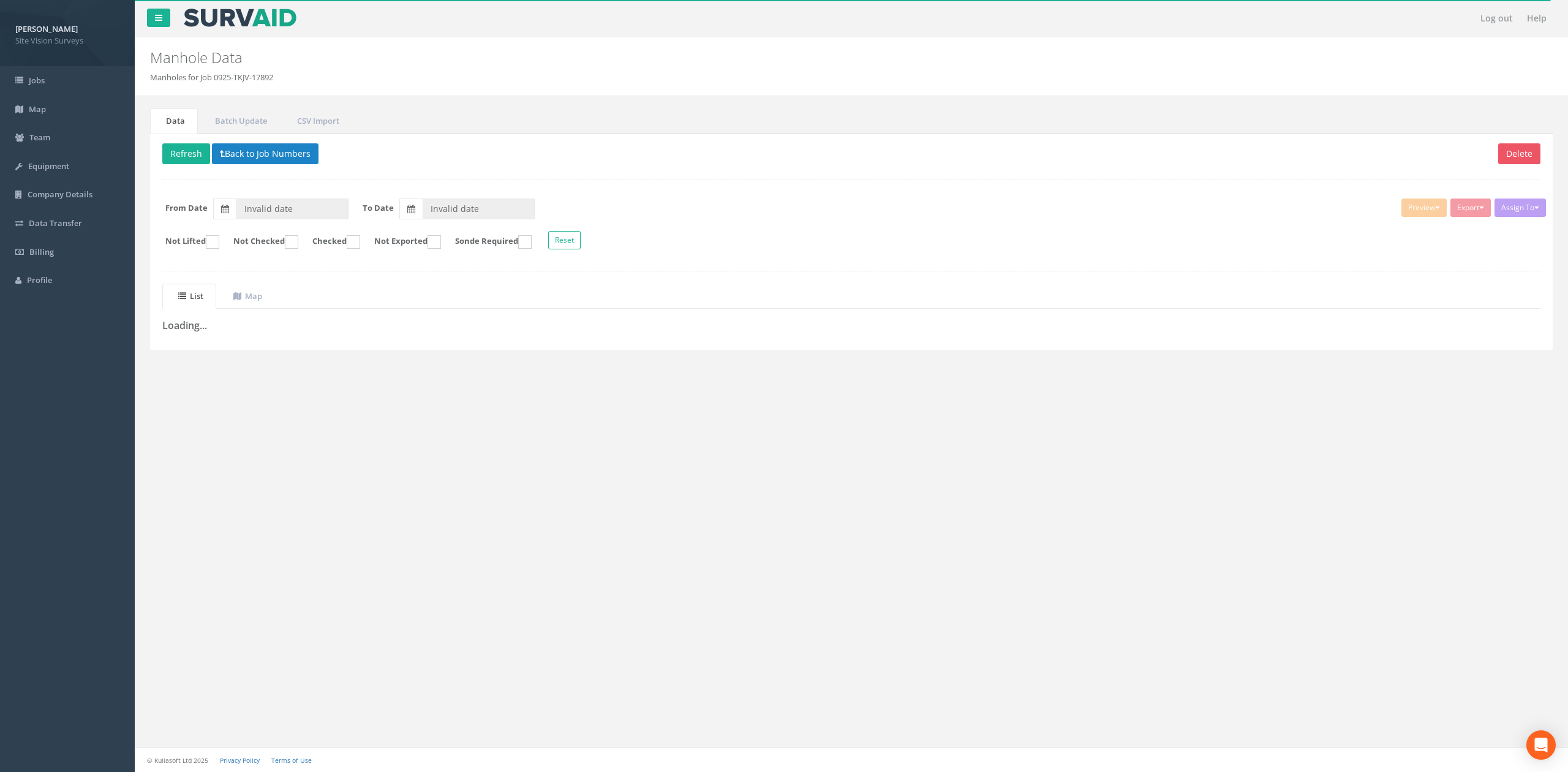
type input "[DATE]"
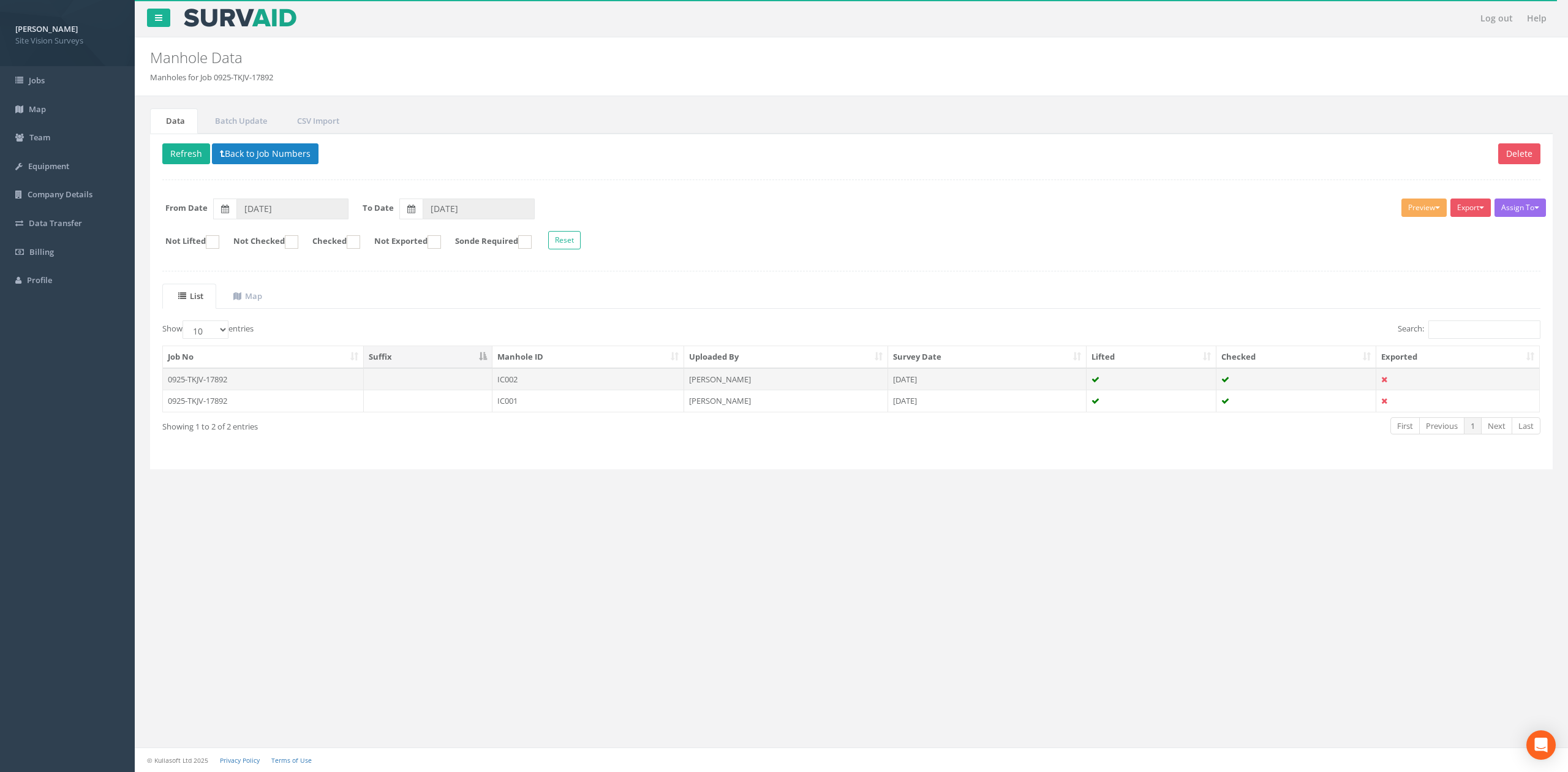
click at [459, 382] on td at bounding box center [428, 379] width 129 height 22
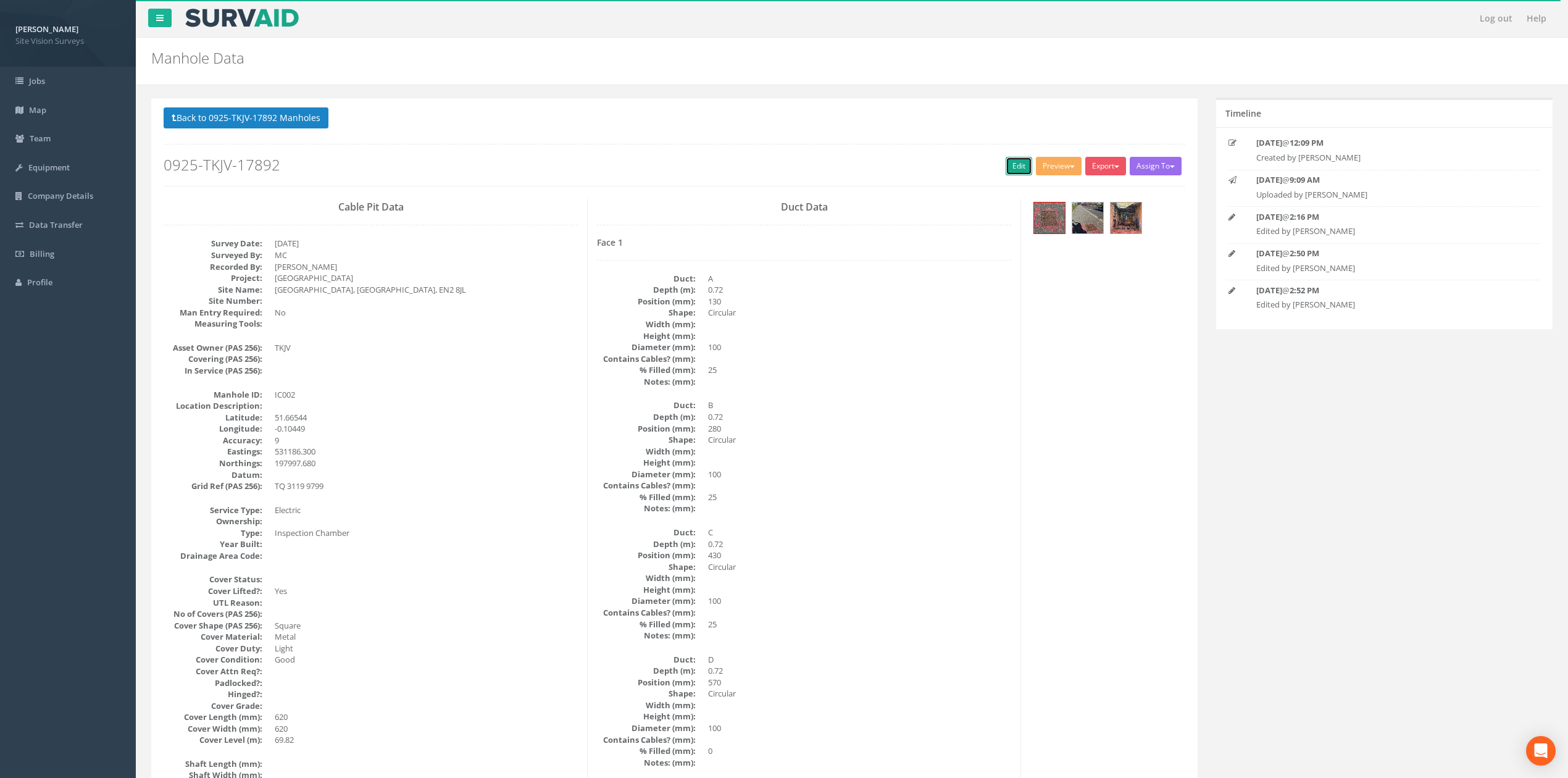
click at [1006, 163] on link "Edit" at bounding box center [1019, 166] width 27 height 18
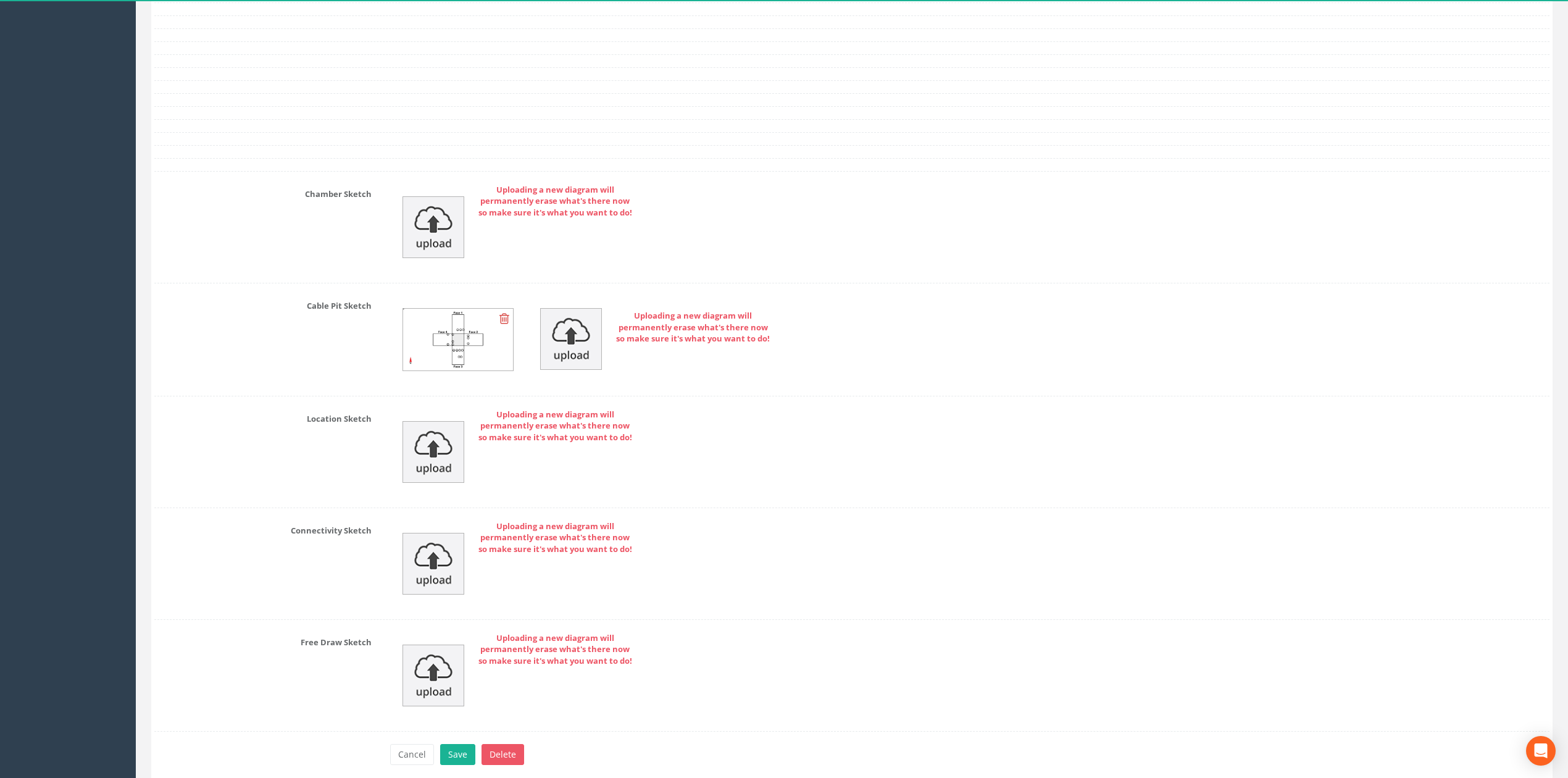
scroll to position [3148, 0]
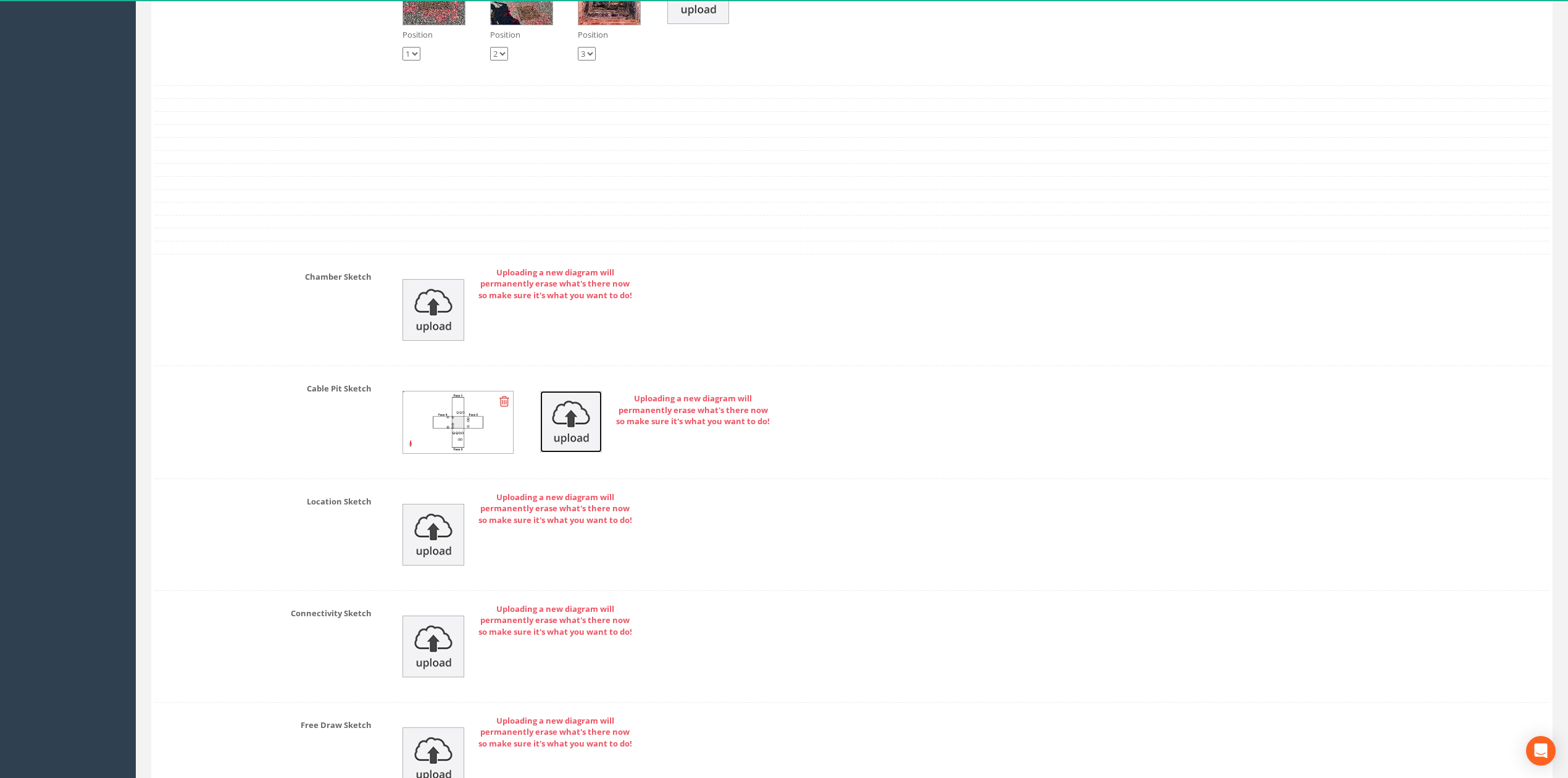
click at [566, 450] on img at bounding box center [571, 421] width 62 height 62
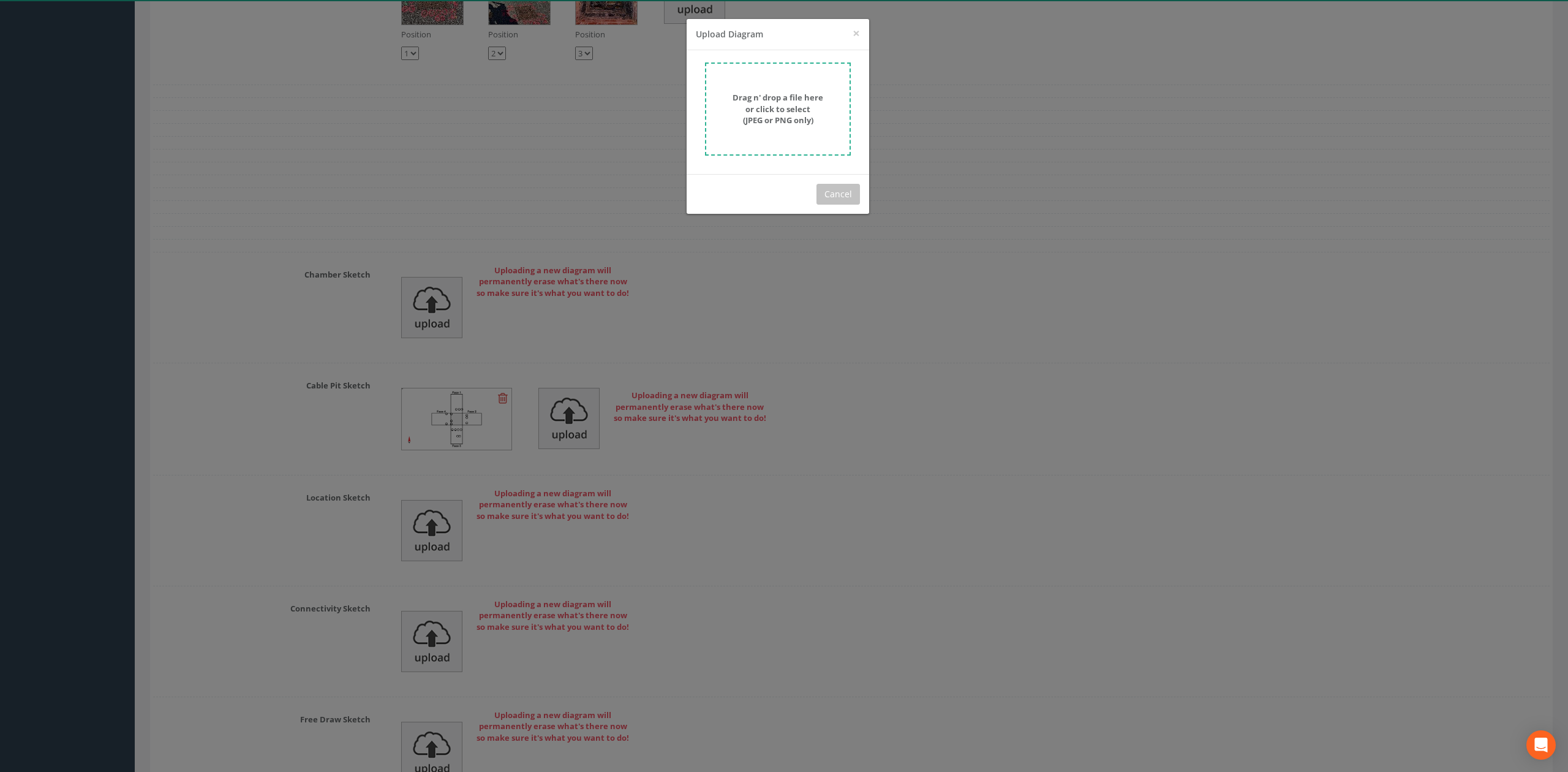
click at [732, 130] on form "Drag n' drop a file here or click to select (JPEG or PNG only)" at bounding box center [777, 108] width 145 height 93
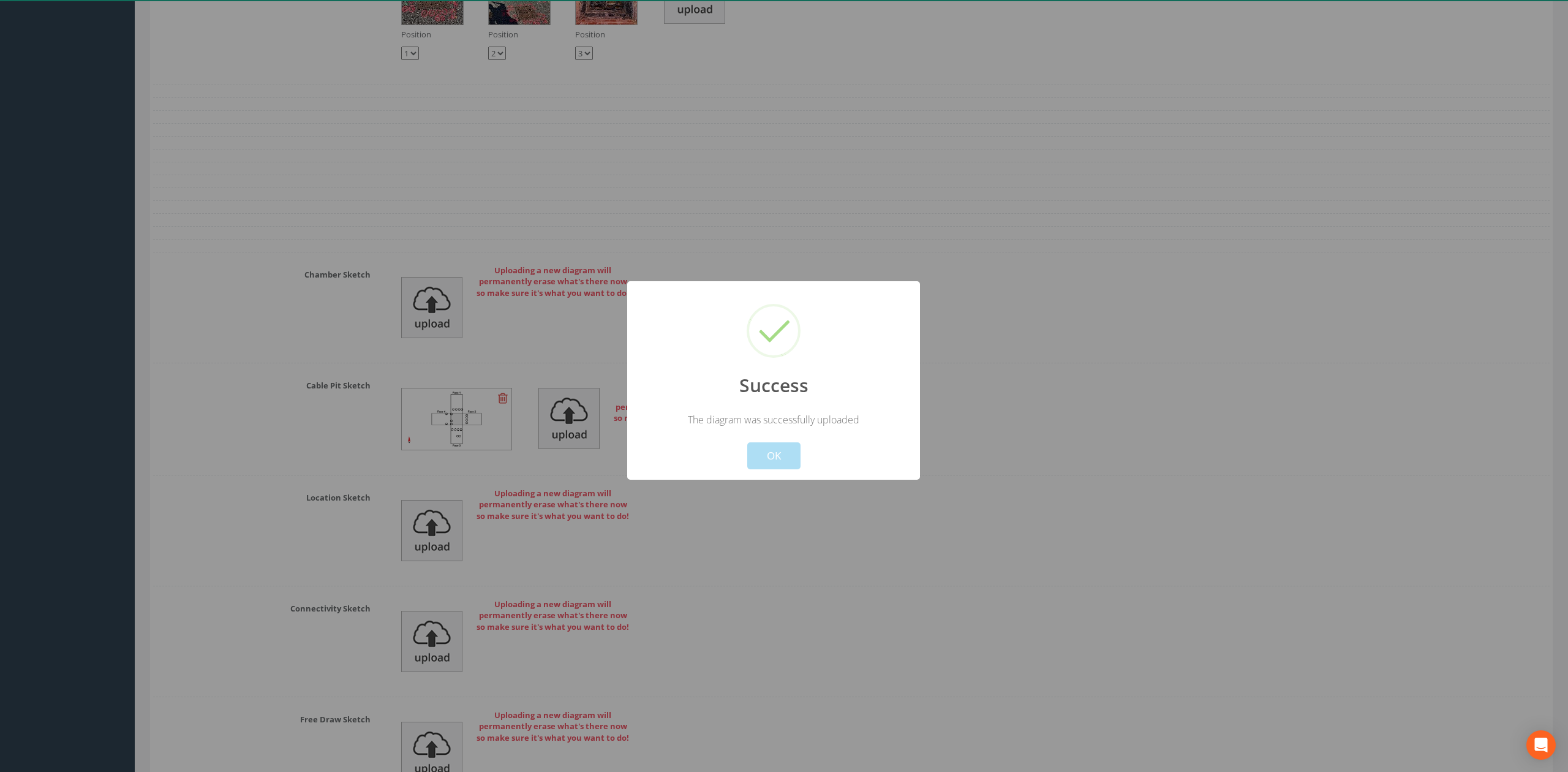
click at [751, 457] on button "OK" at bounding box center [774, 456] width 53 height 27
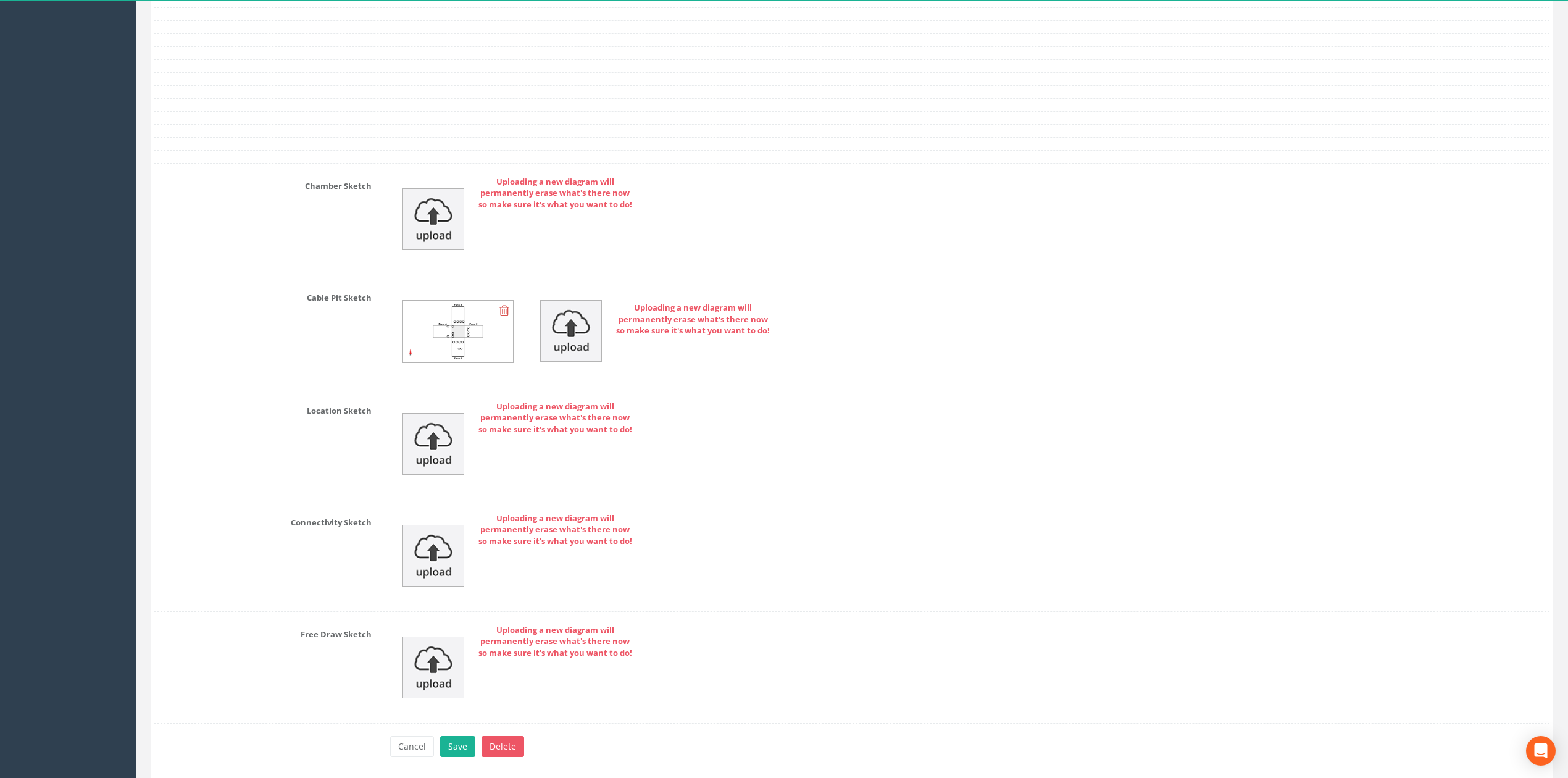
scroll to position [3312, 0]
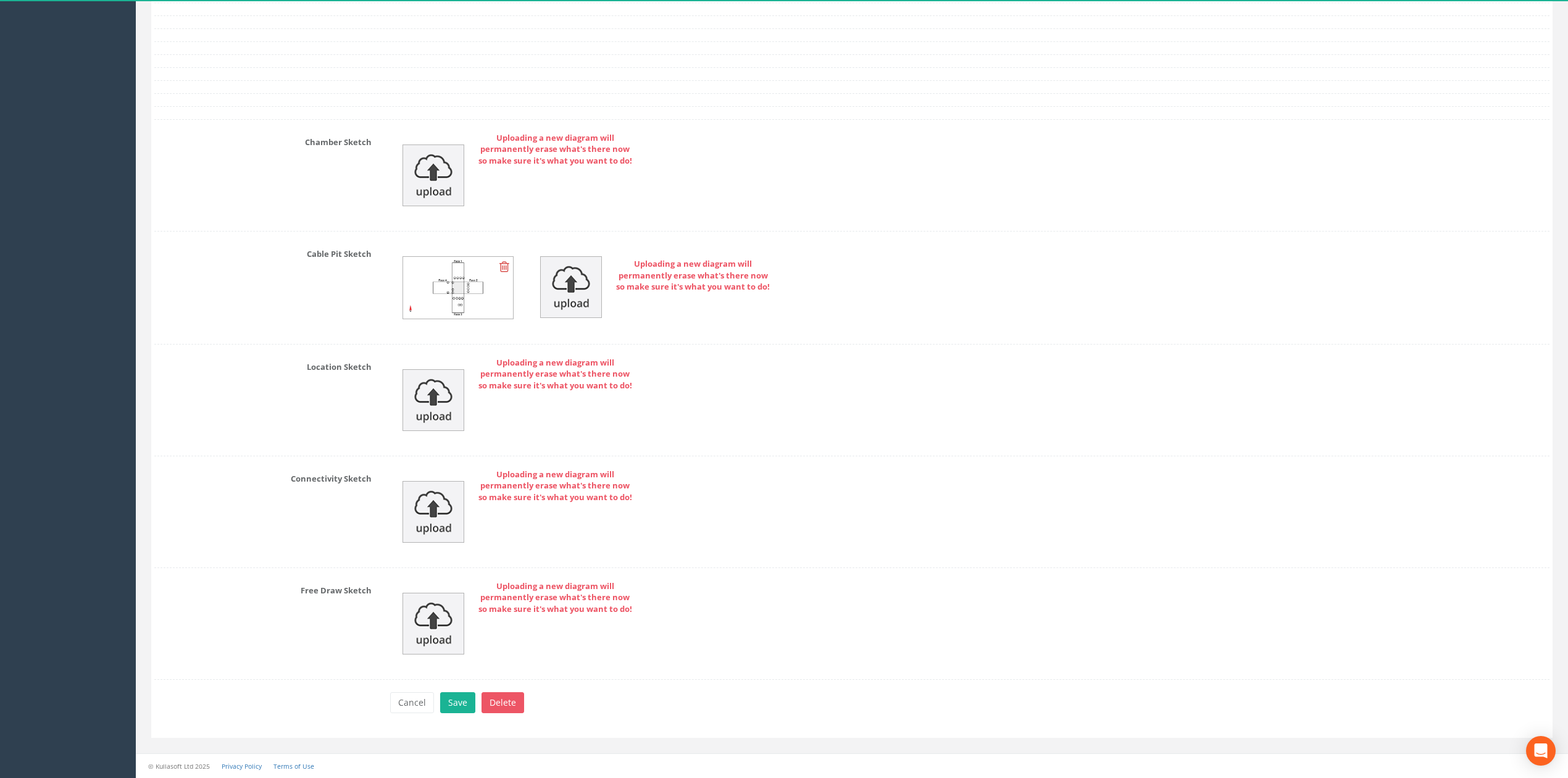
click at [458, 694] on button "Save" at bounding box center [458, 703] width 35 height 21
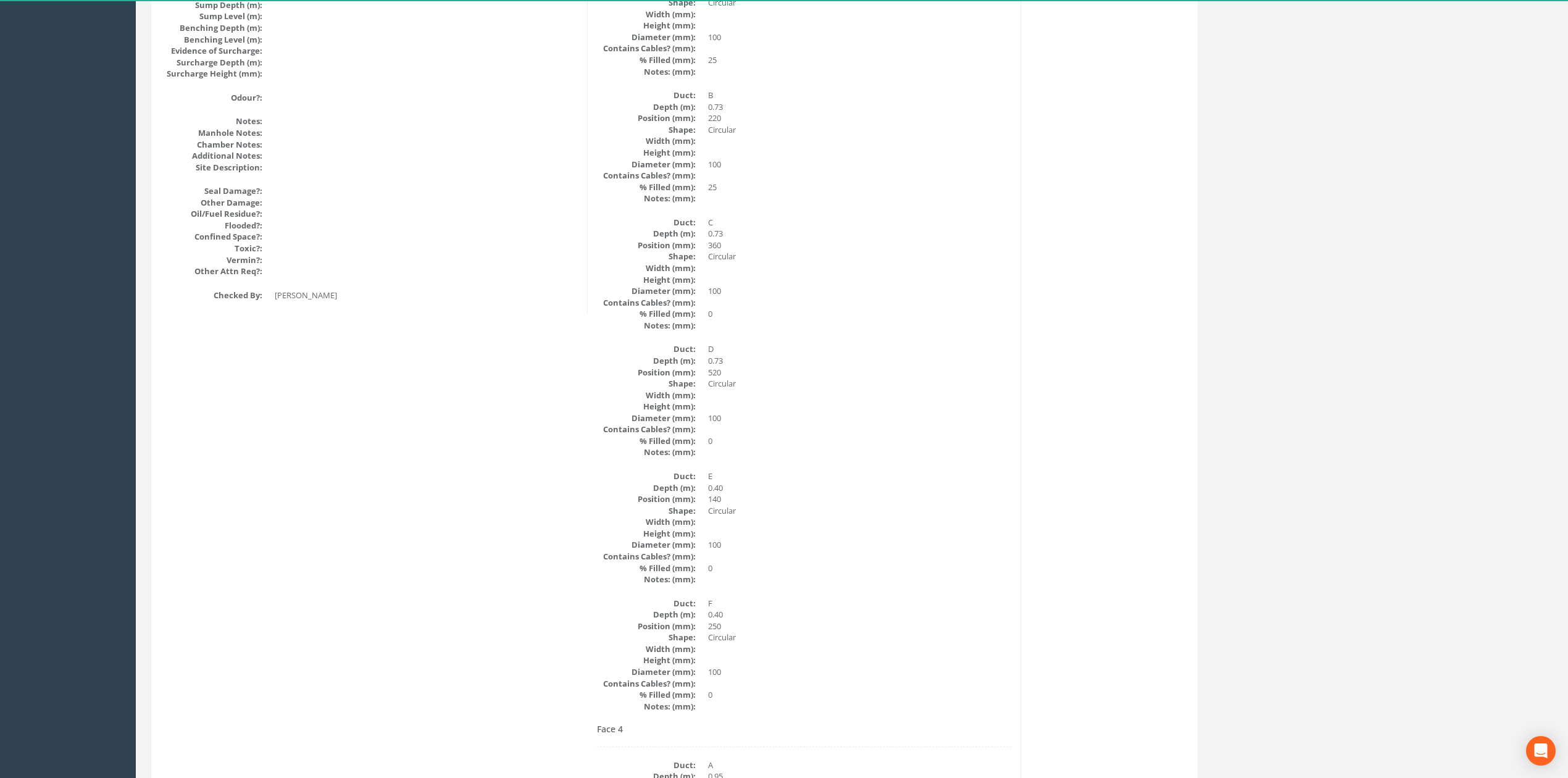
scroll to position [0, 0]
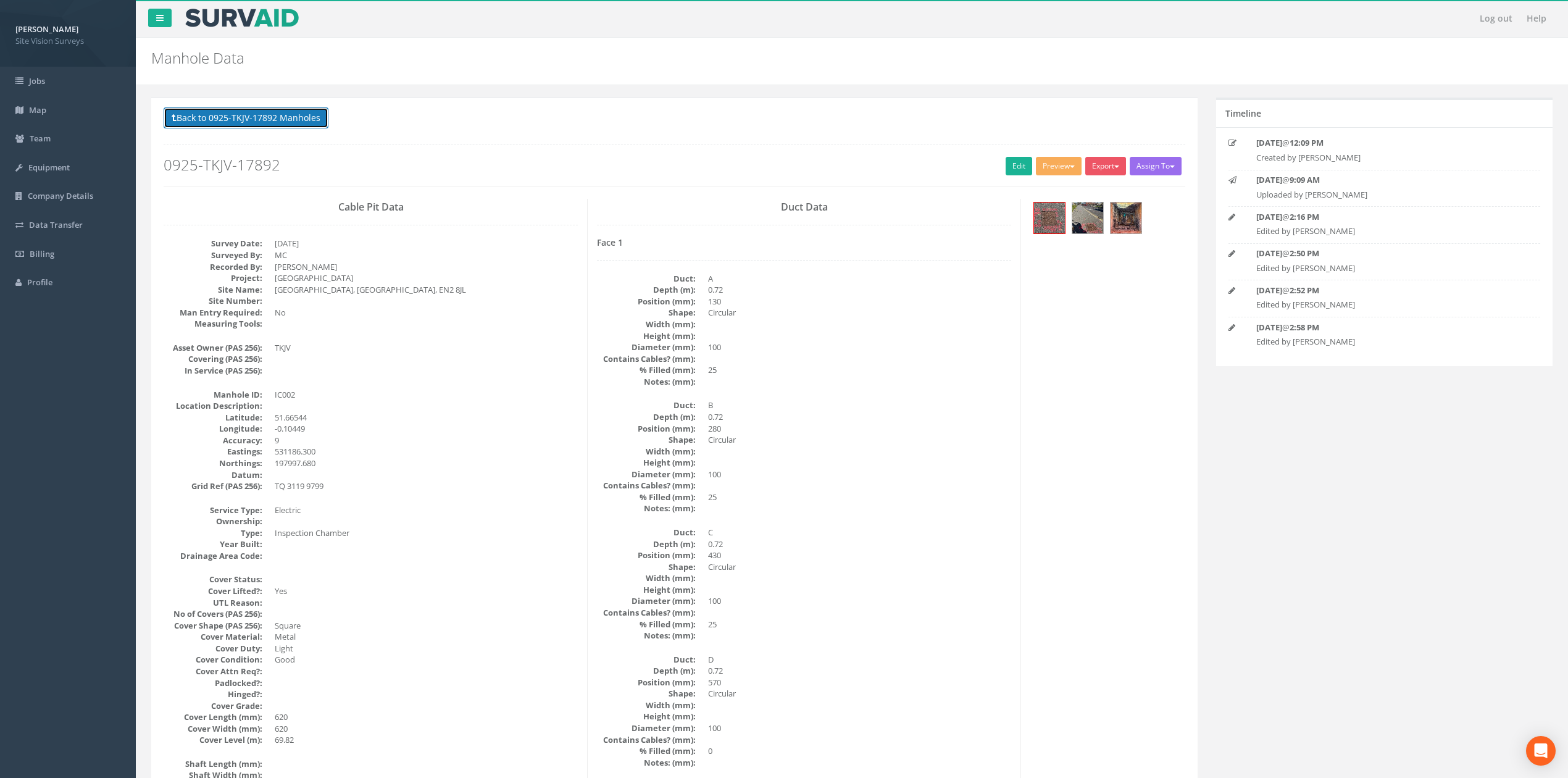
click at [250, 120] on button "Back to 0925-TKJV-17892 Manholes" at bounding box center [246, 118] width 165 height 21
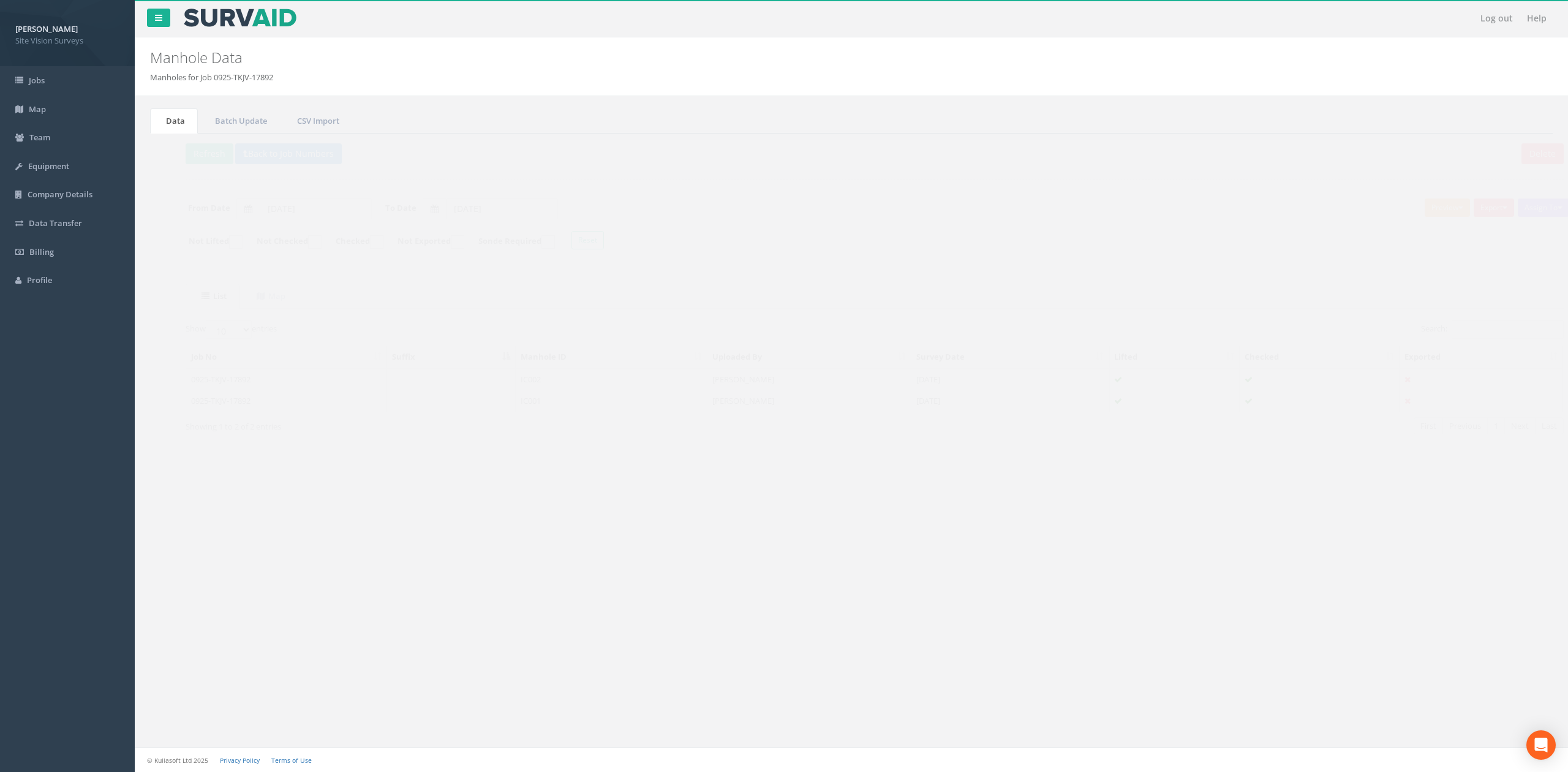
click at [493, 407] on td "IC001" at bounding box center [589, 401] width 192 height 22
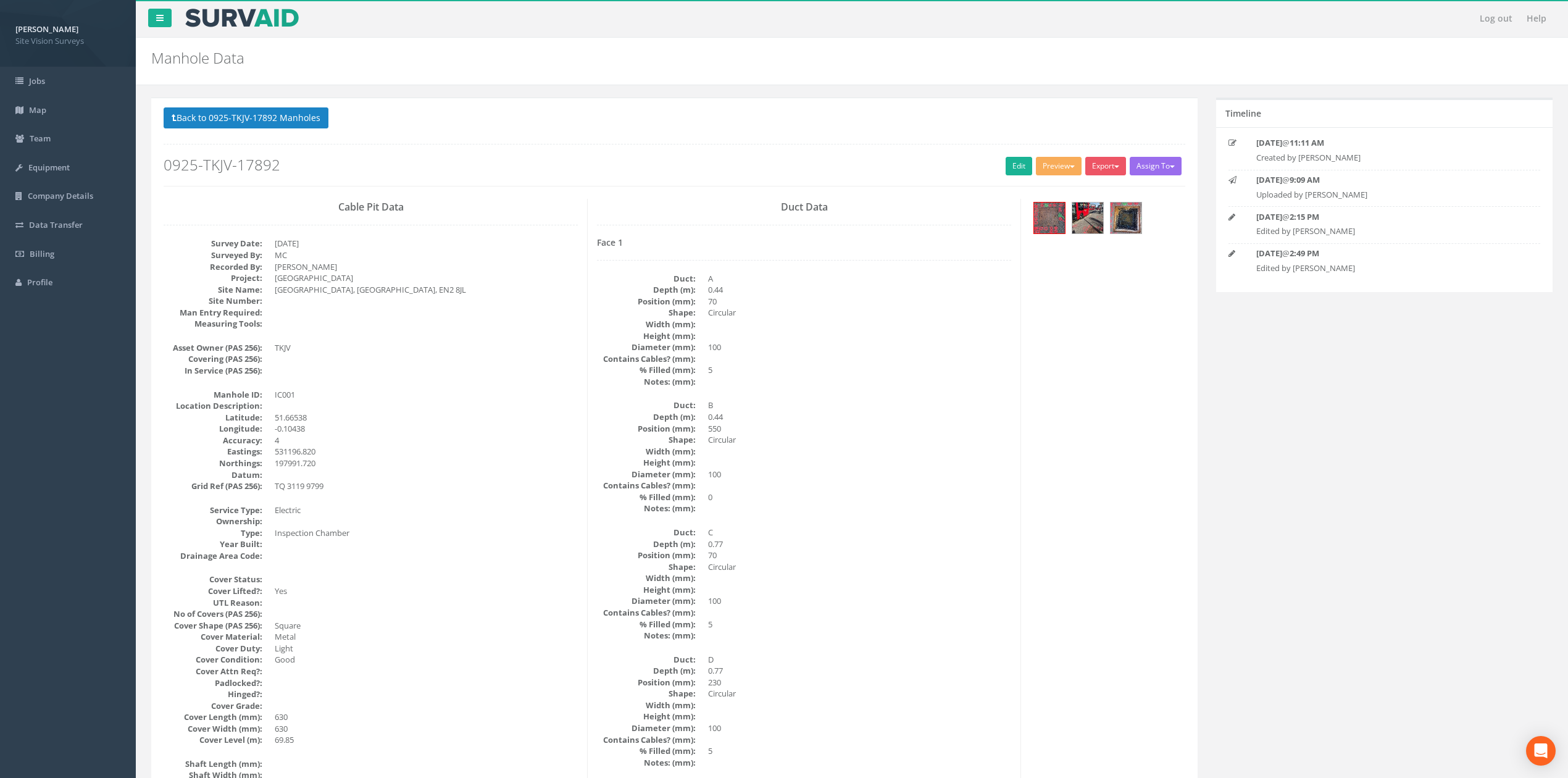
click at [501, 400] on dd "IC001" at bounding box center [426, 395] width 303 height 12
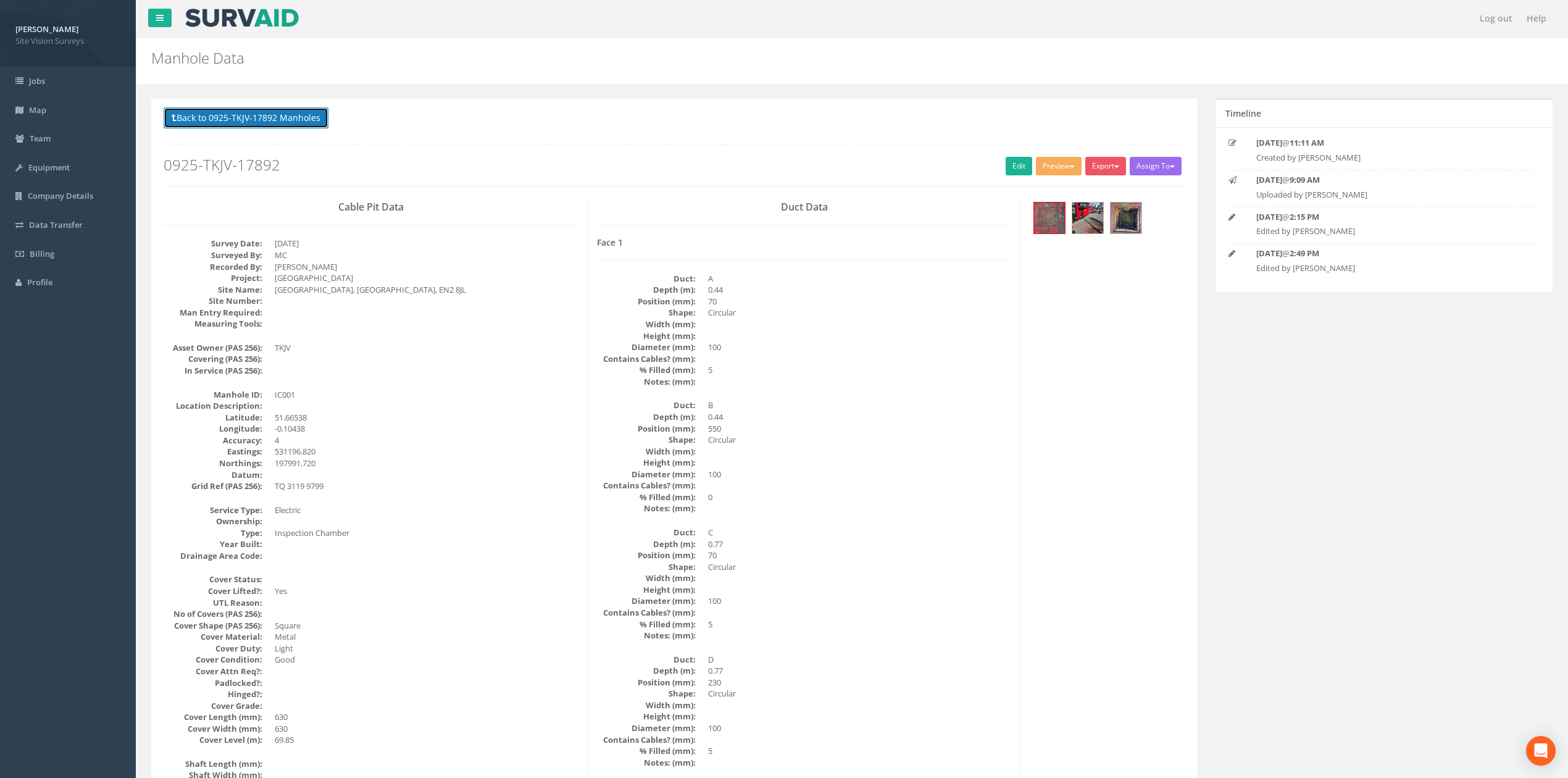
click at [268, 119] on button "Back to 0925-TKJV-17892 Manholes" at bounding box center [246, 118] width 165 height 21
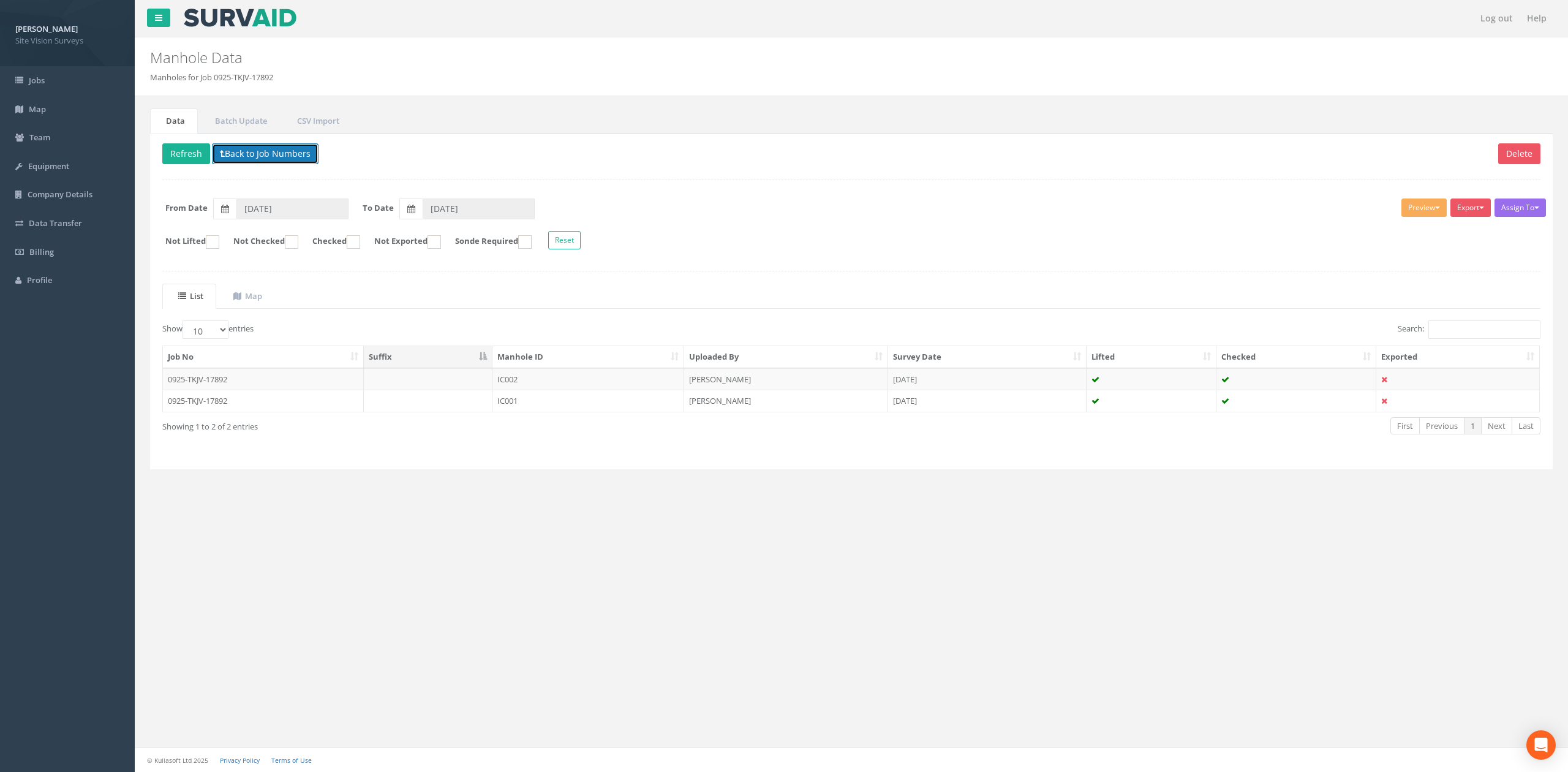
click at [263, 145] on button "Back to Job Numbers" at bounding box center [266, 153] width 107 height 20
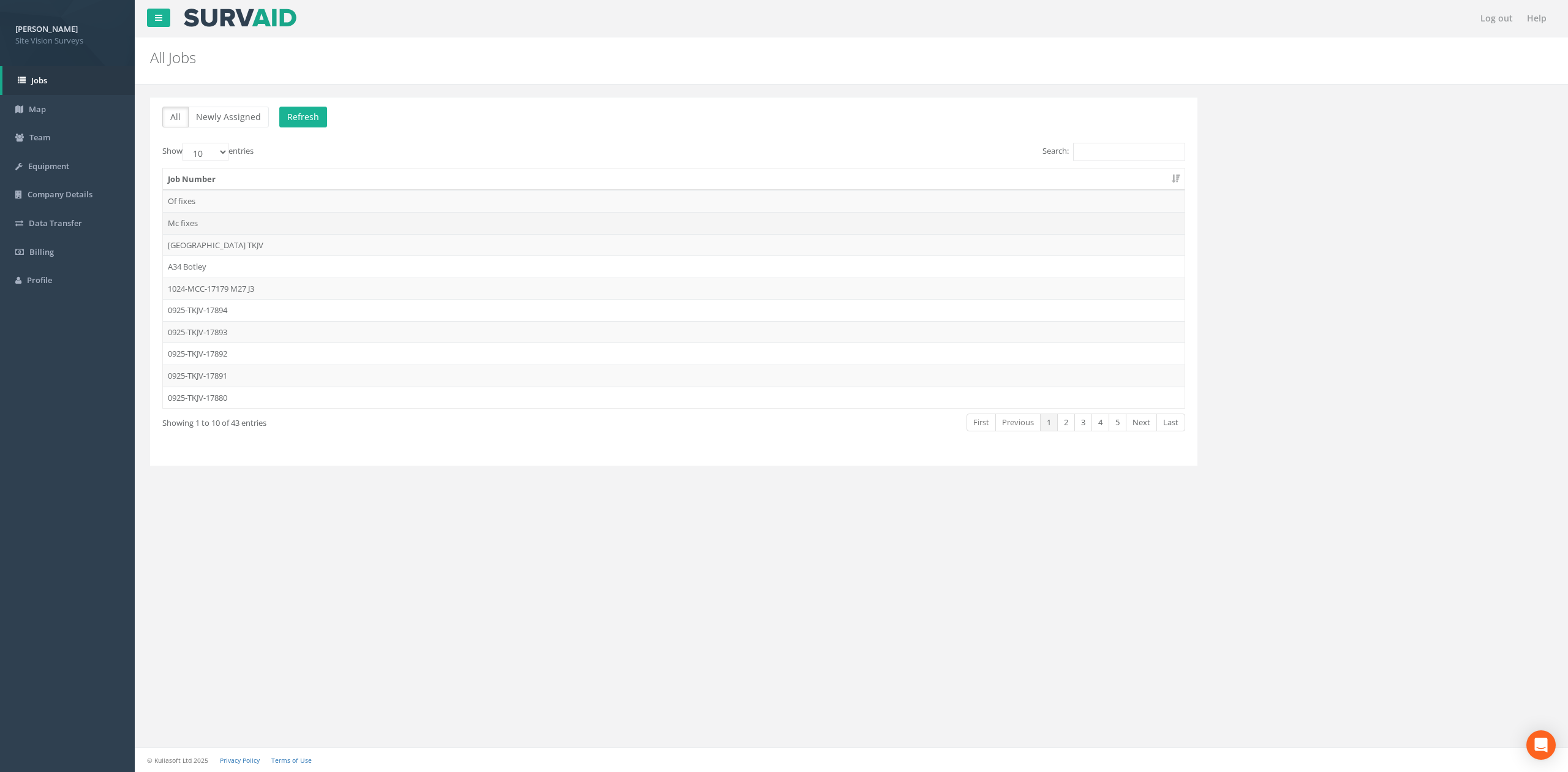
click at [254, 226] on td "Mc fixes" at bounding box center [674, 223] width 1022 height 22
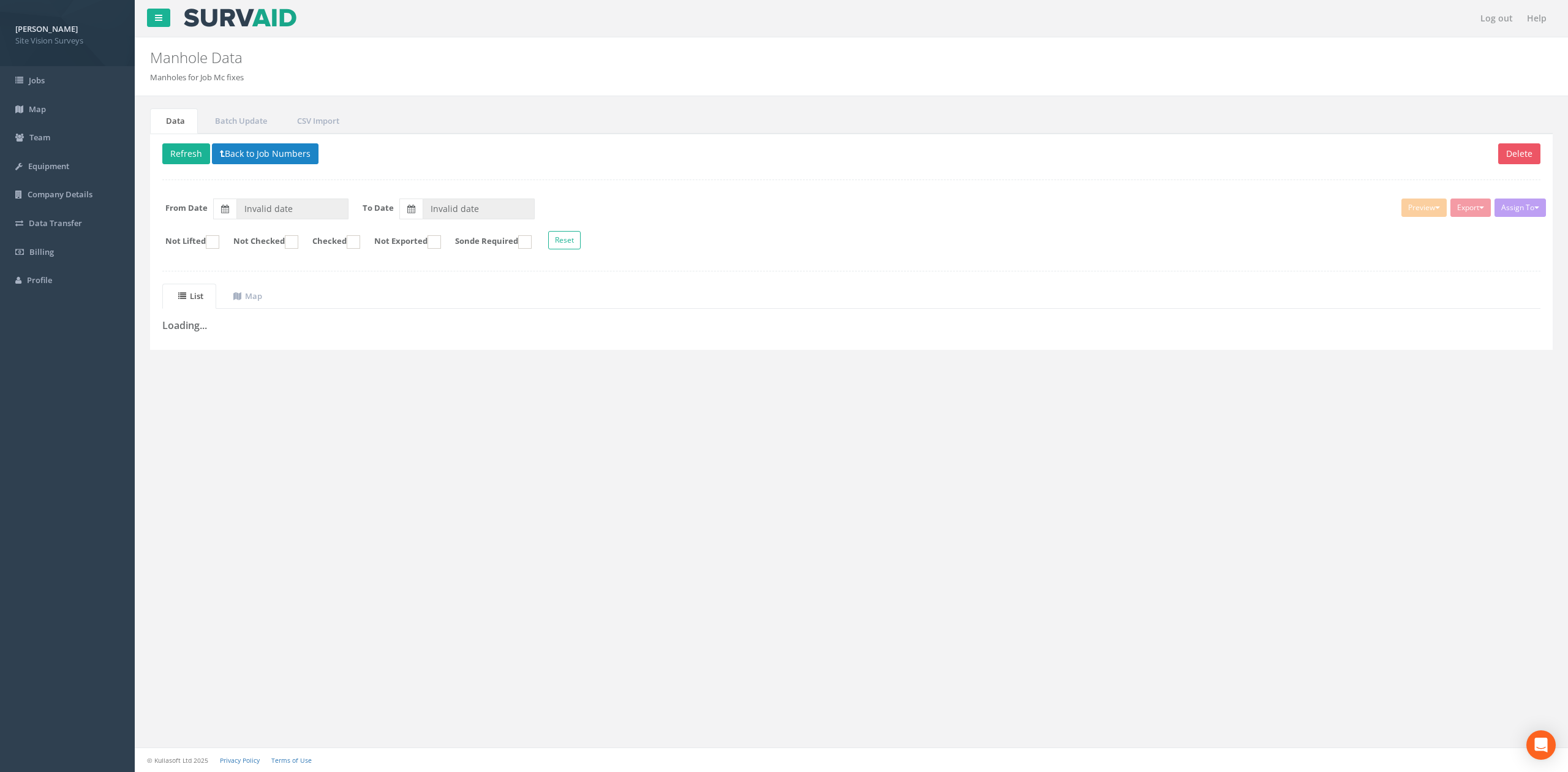
type input "[DATE]"
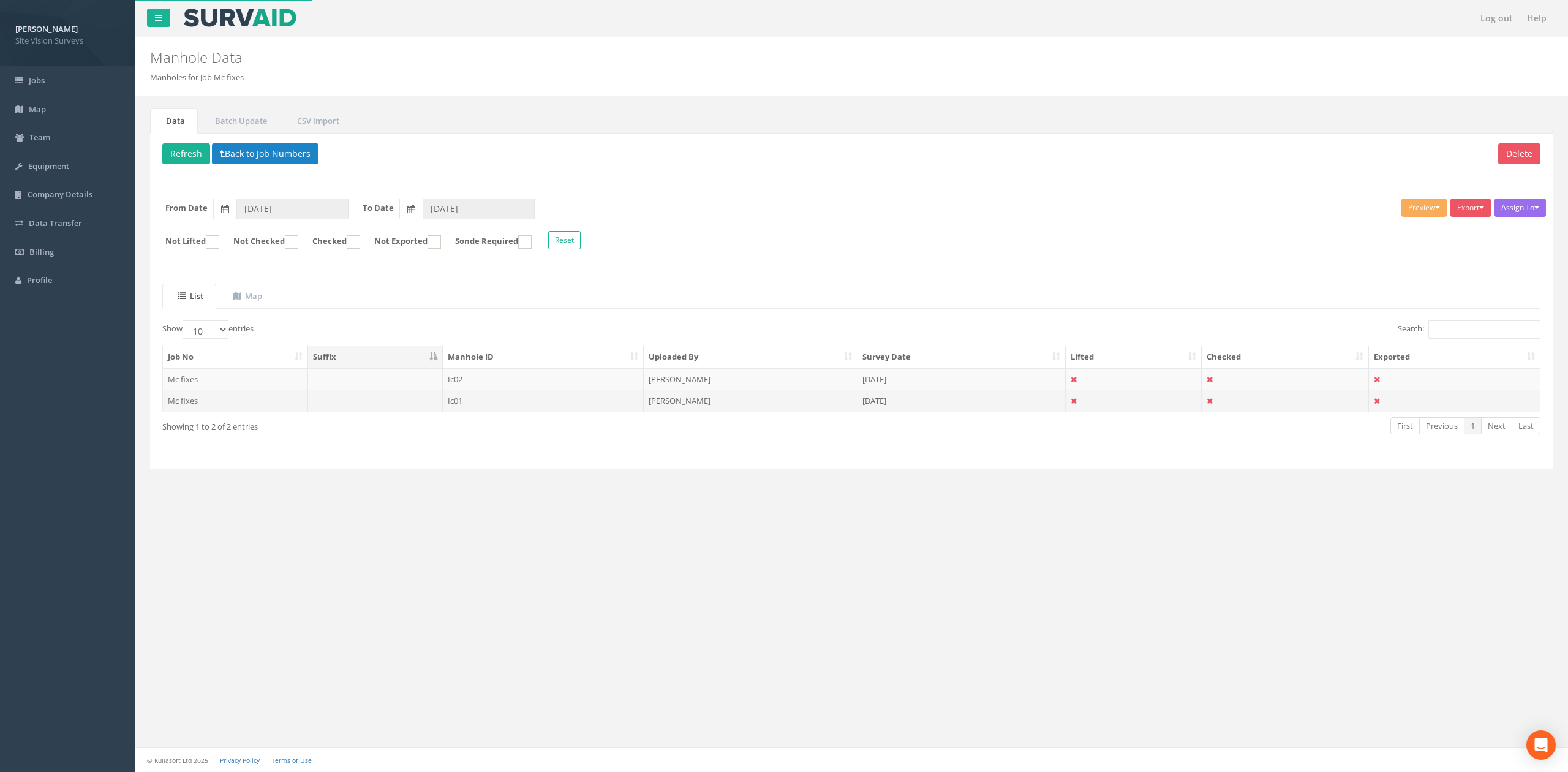
click at [476, 405] on td "Ic01" at bounding box center [543, 401] width 201 height 22
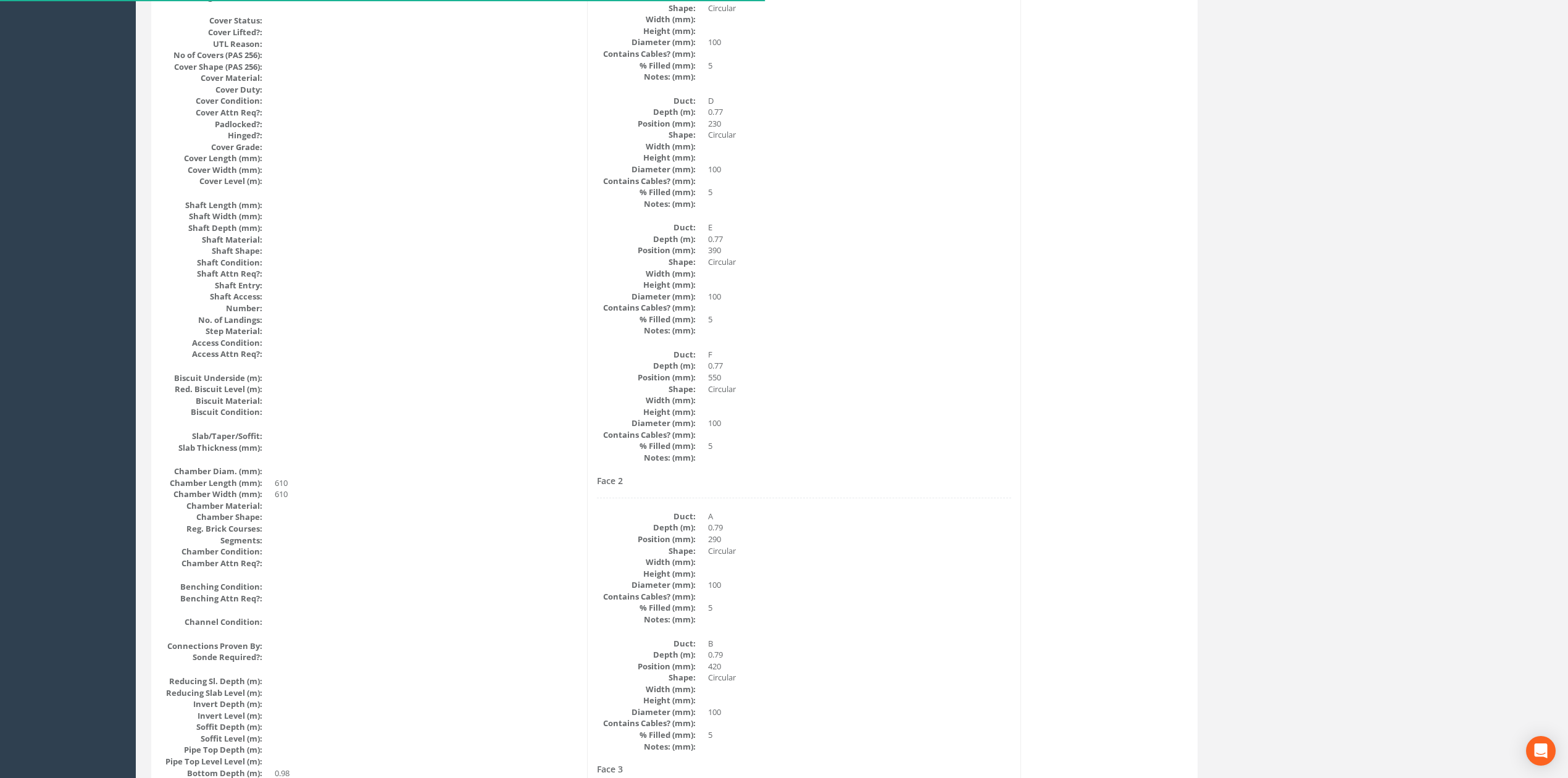
scroll to position [2083, 0]
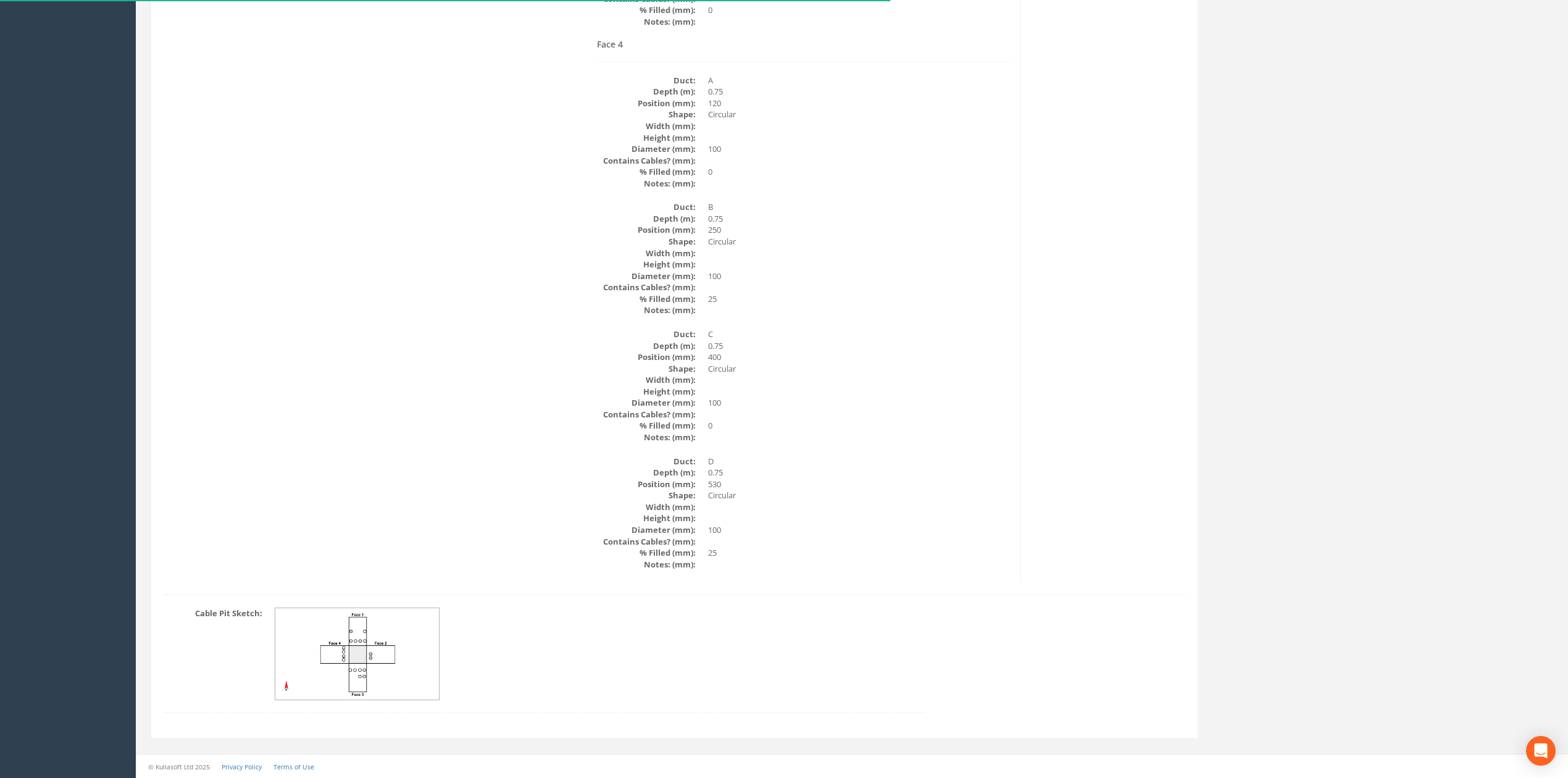
click at [373, 703] on div "Cable Pit Sketch:" at bounding box center [544, 666] width 780 height 118
click at [374, 678] on img at bounding box center [358, 654] width 165 height 92
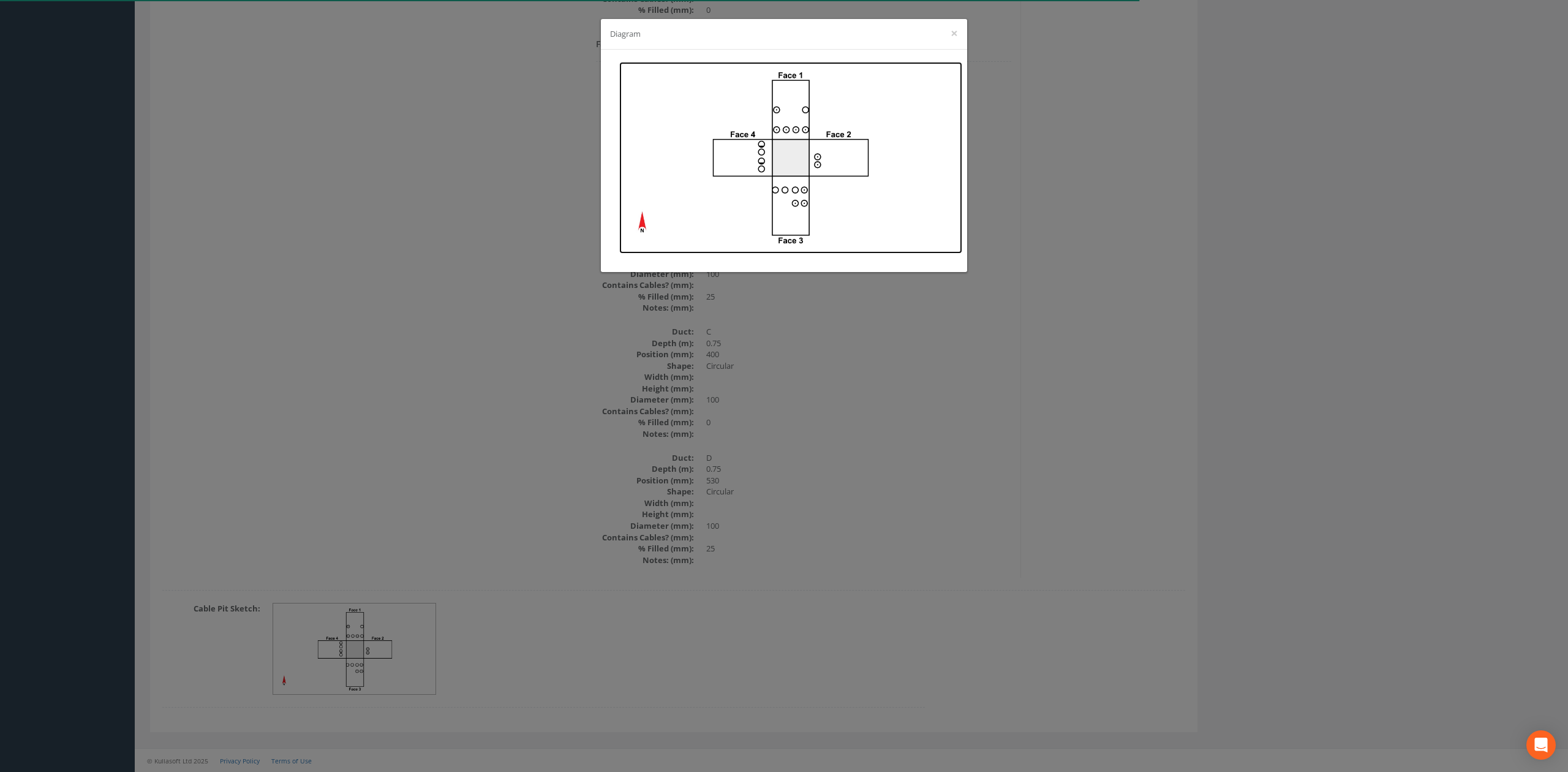
click at [765, 138] on img at bounding box center [791, 158] width 343 height 192
drag, startPoint x: 451, startPoint y: 400, endPoint x: 446, endPoint y: 443, distance: 43.3
click at [451, 403] on div "Diagram ×" at bounding box center [784, 386] width 1568 height 772
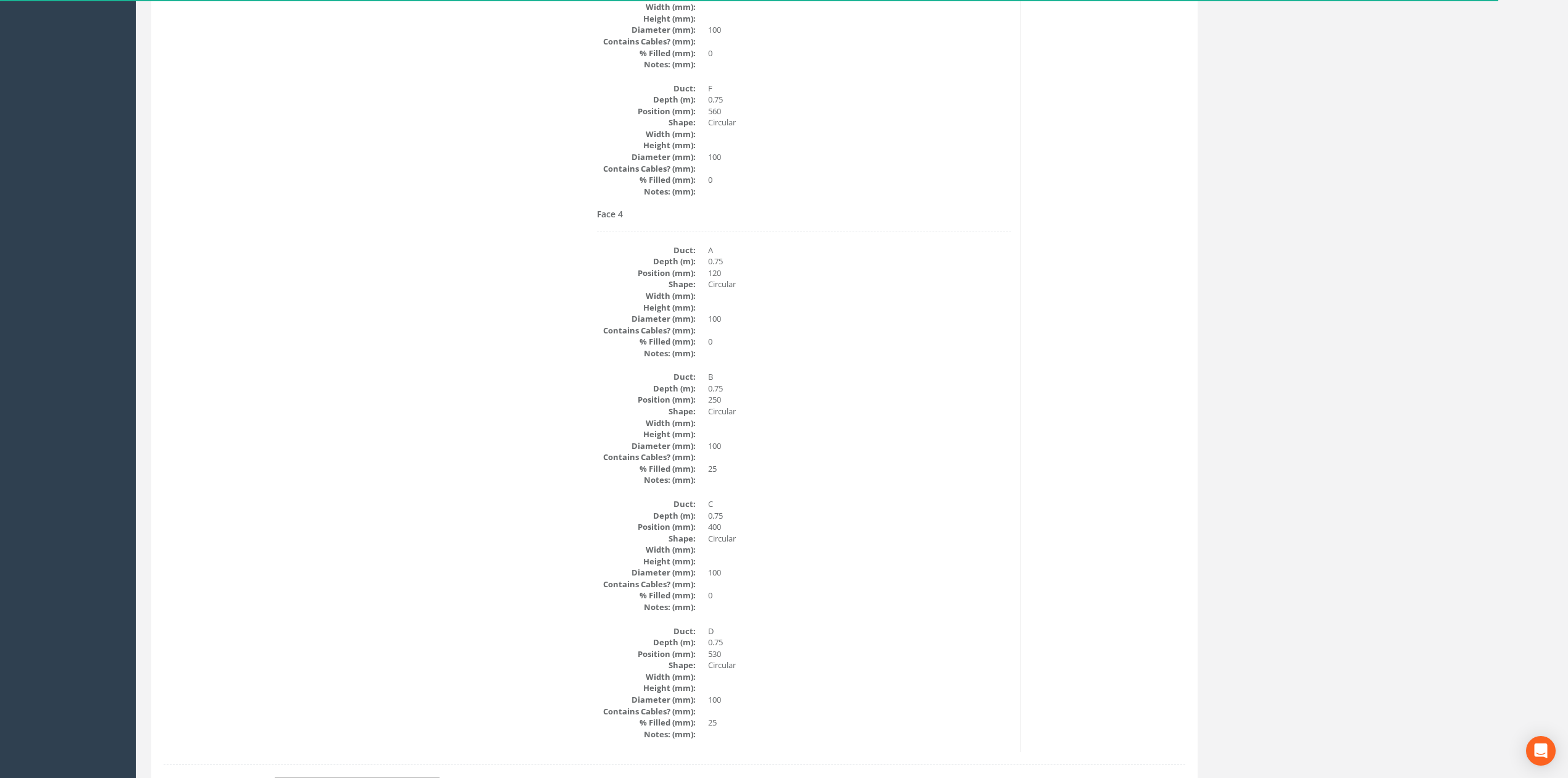
scroll to position [0, 0]
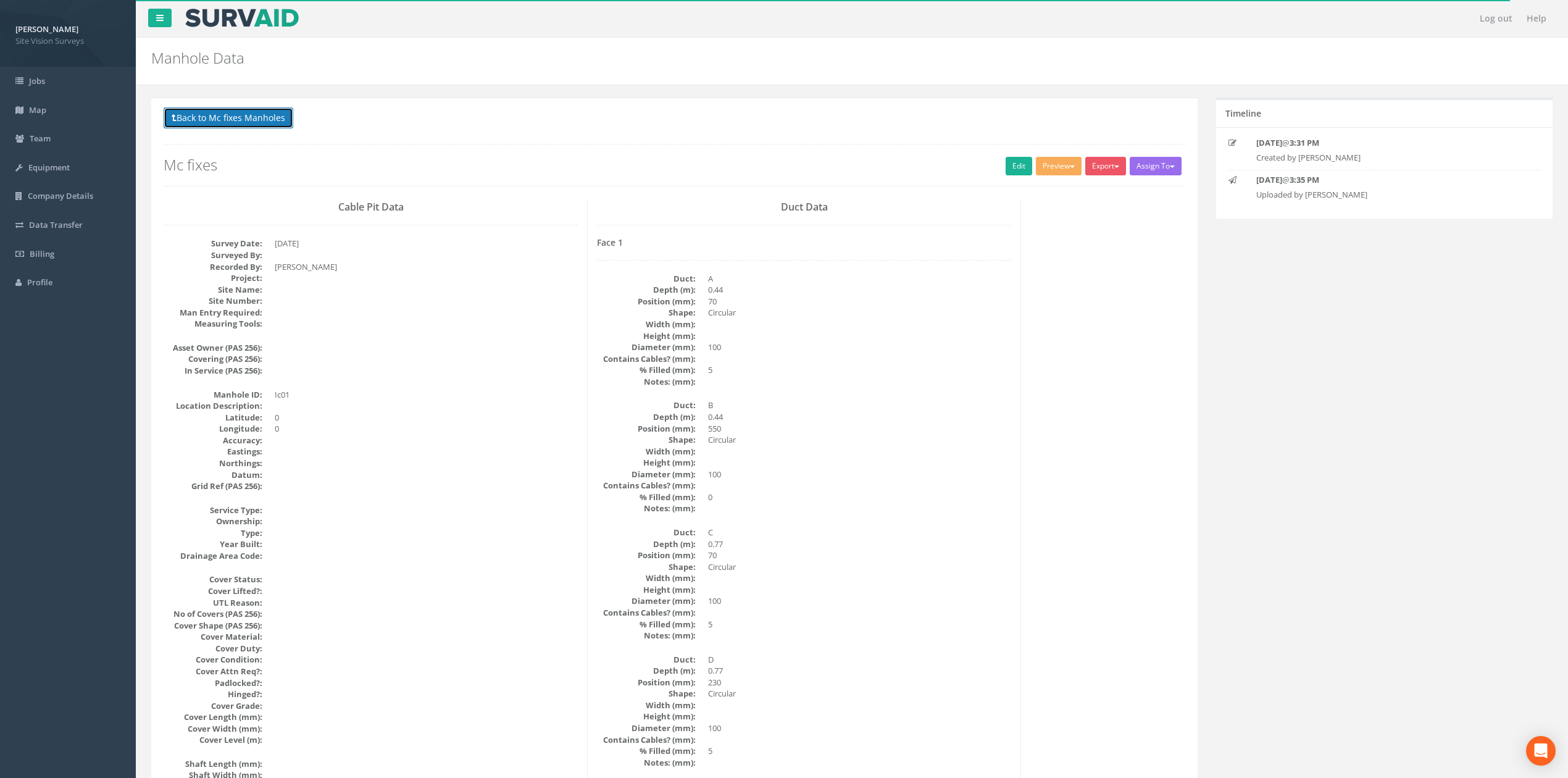
click at [215, 126] on button "Back to Mc fixes Manholes" at bounding box center [229, 118] width 130 height 21
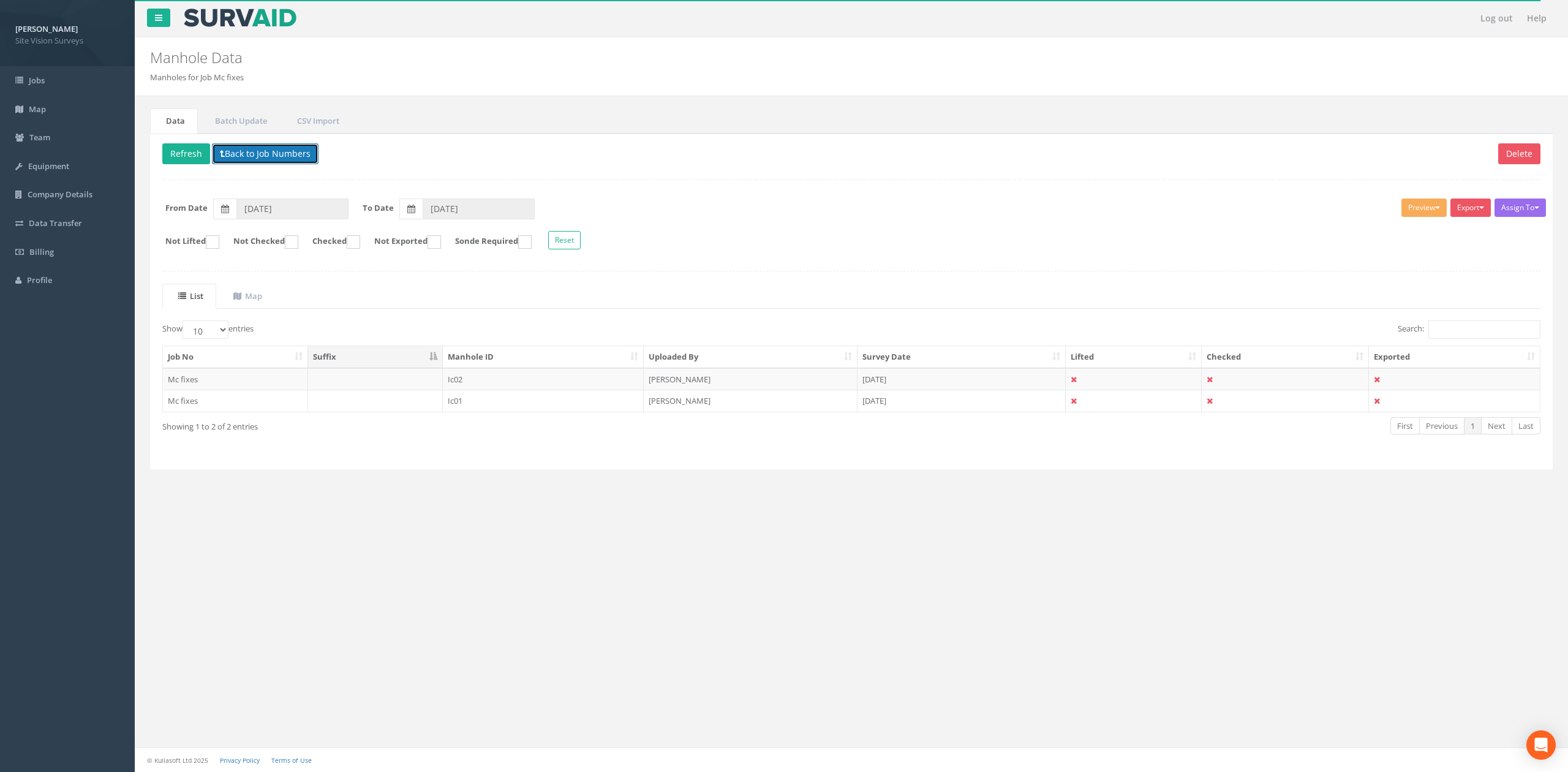
click at [295, 147] on button "Back to Job Numbers" at bounding box center [266, 153] width 107 height 20
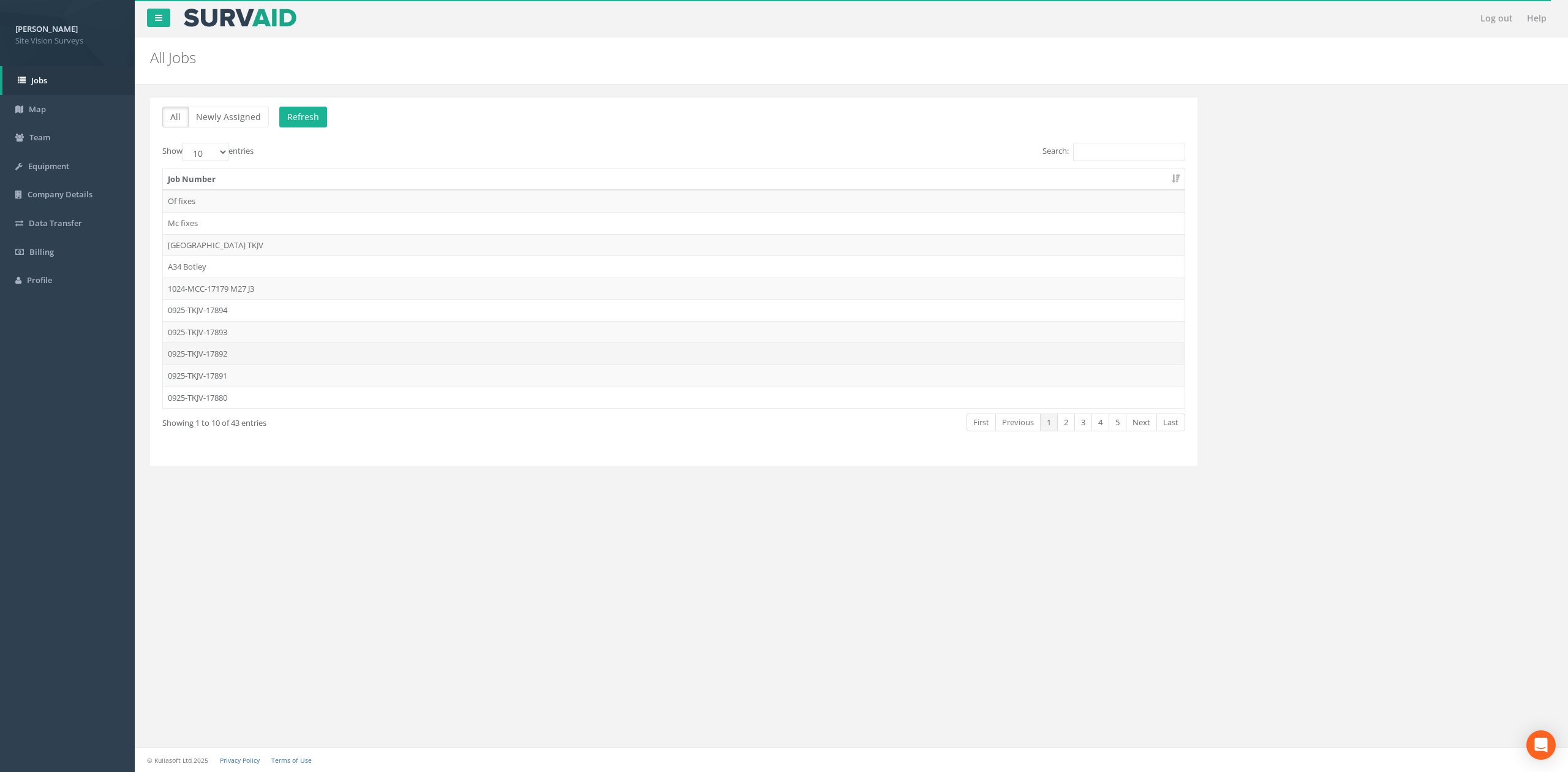
click at [248, 358] on td "0925-TKJV-17892" at bounding box center [674, 354] width 1022 height 22
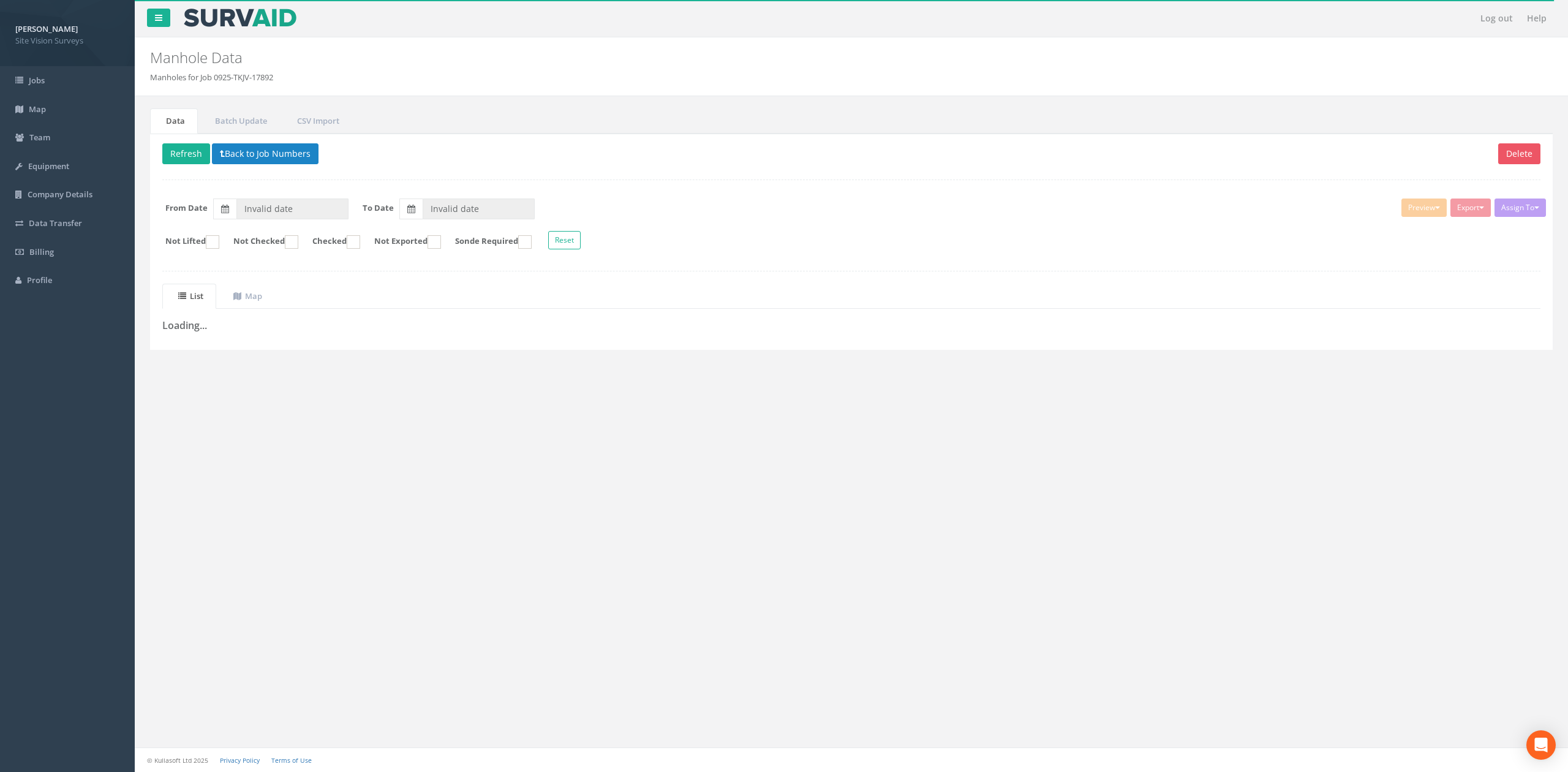
type input "[DATE]"
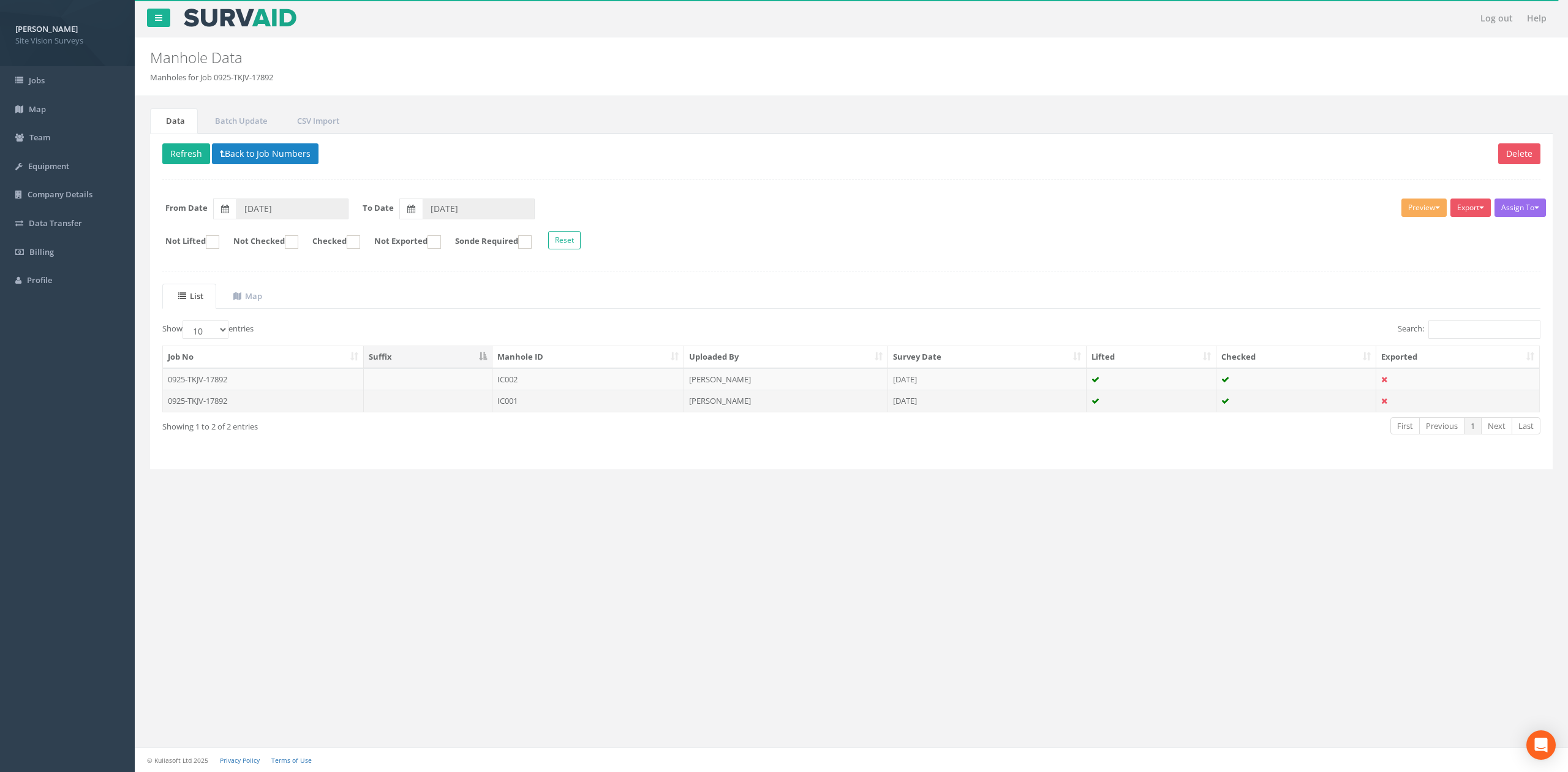
click at [523, 401] on td "IC001" at bounding box center [589, 401] width 192 height 22
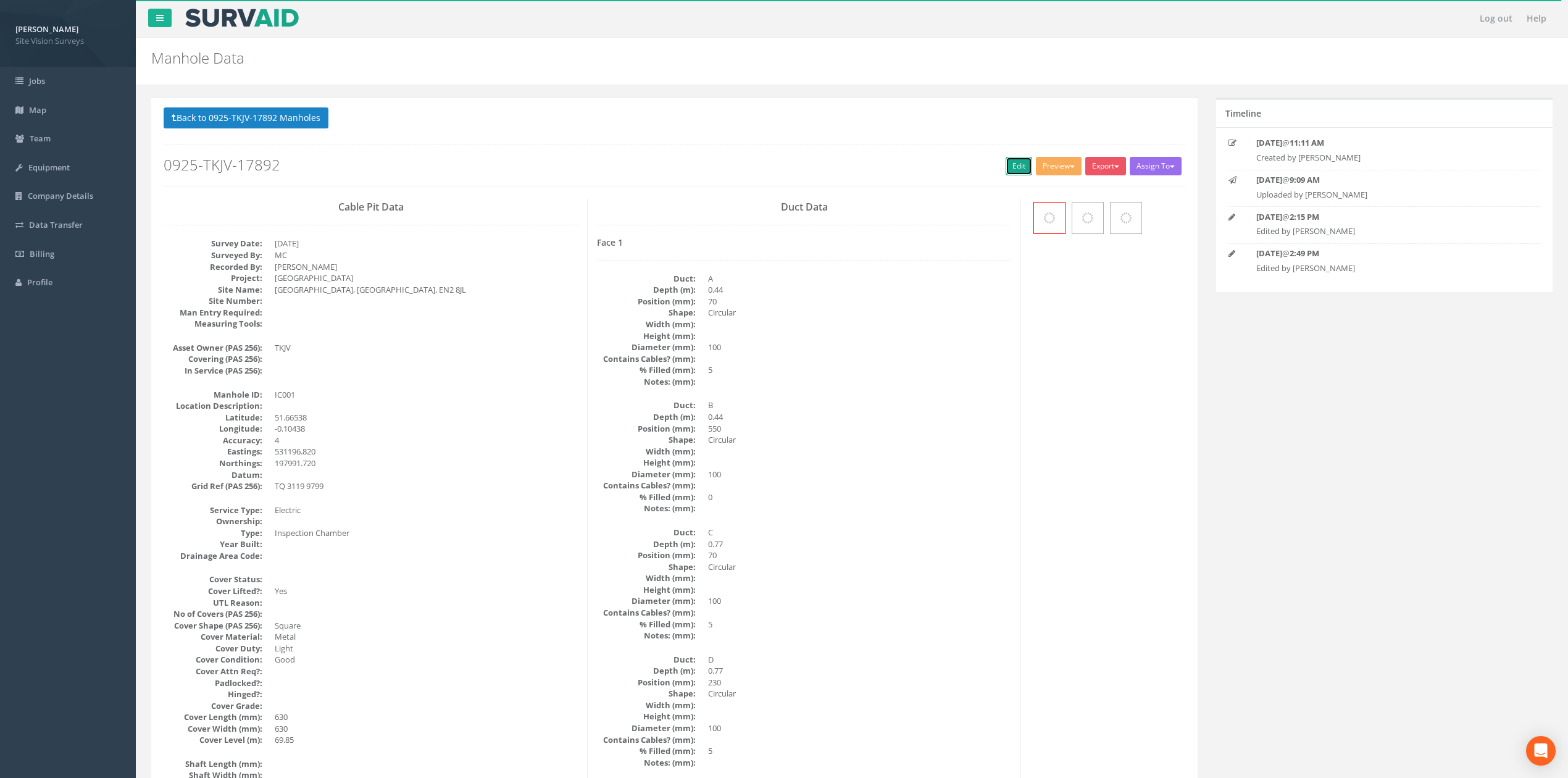
click at [1017, 172] on link "Edit" at bounding box center [1019, 166] width 27 height 18
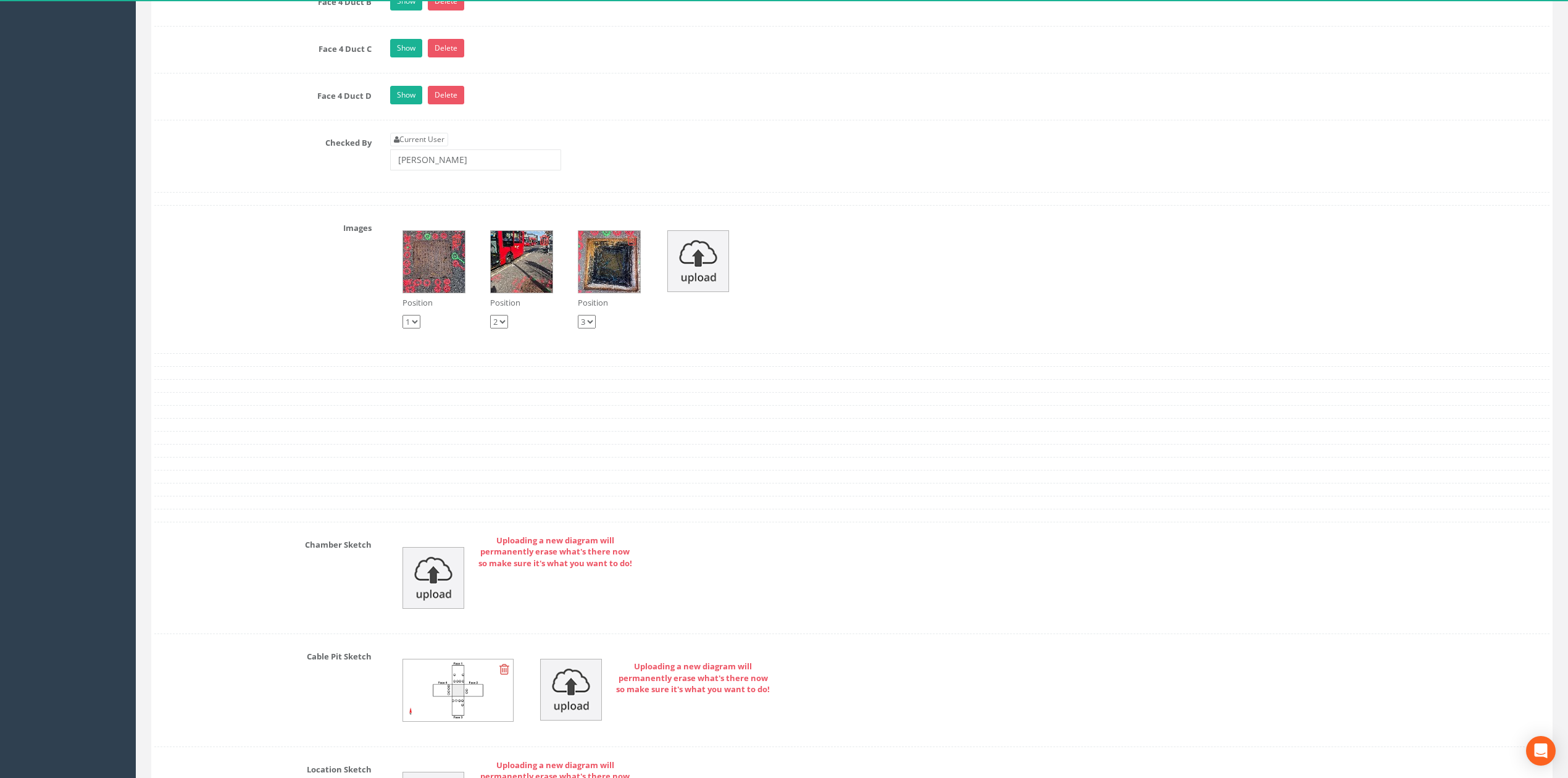
scroll to position [3265, 0]
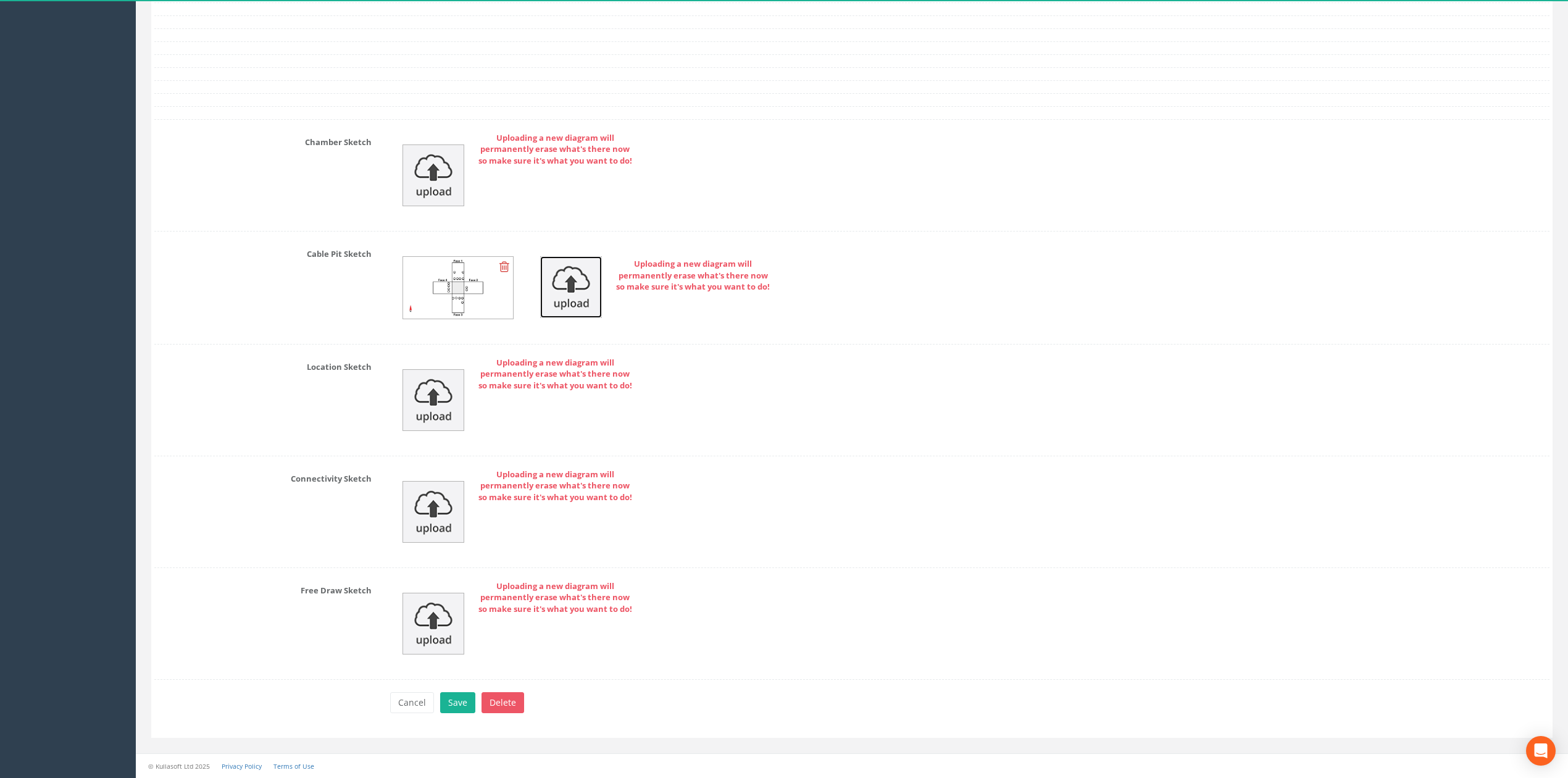
click at [570, 281] on img at bounding box center [571, 287] width 62 height 62
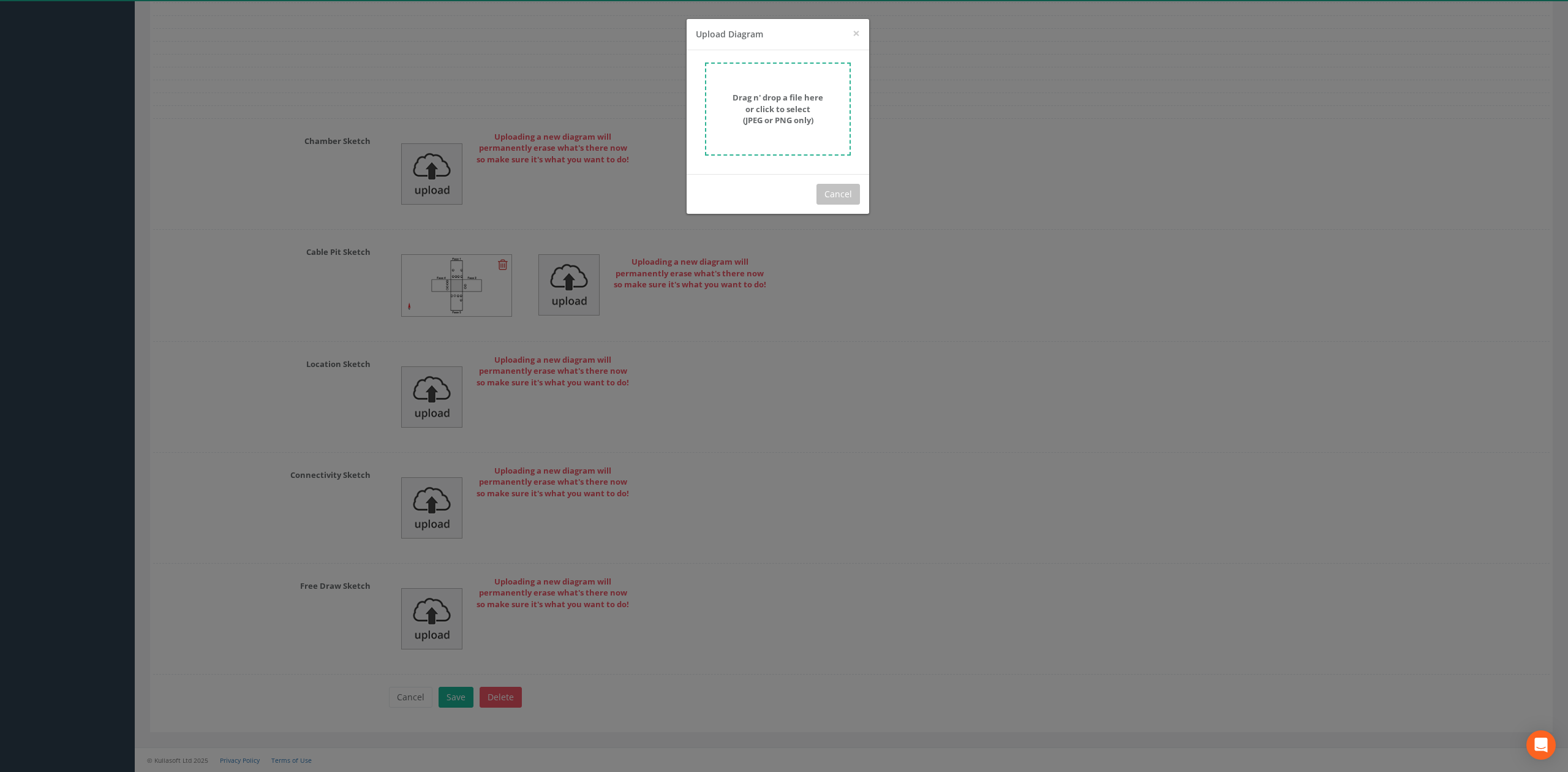
click at [765, 92] on strong "Drag n' drop a file here or click to select (JPEG or PNG only)" at bounding box center [777, 108] width 90 height 34
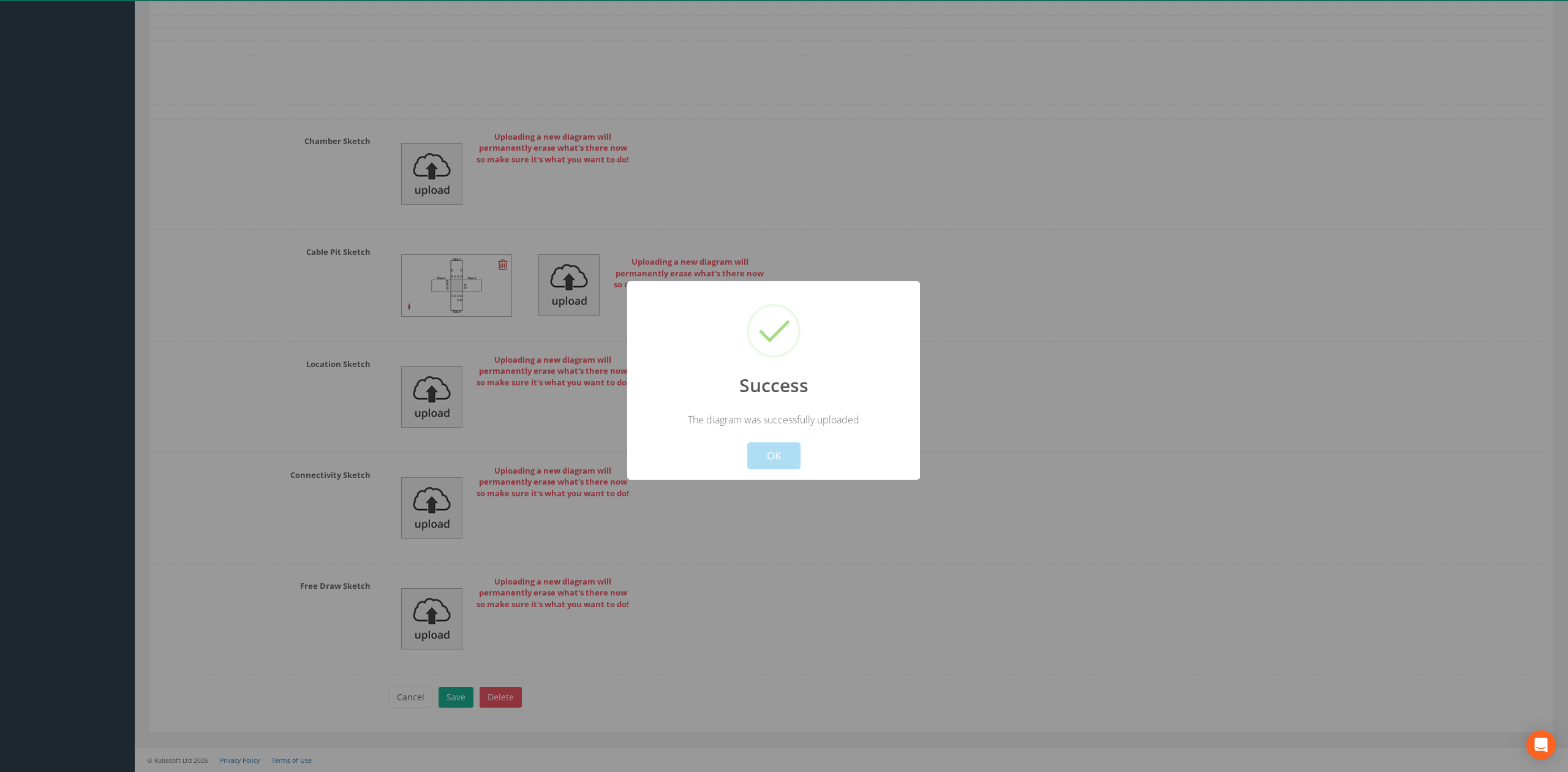
click at [752, 439] on div "Cancel OK" at bounding box center [773, 447] width 272 height 43
click at [755, 452] on button "OK" at bounding box center [774, 456] width 53 height 27
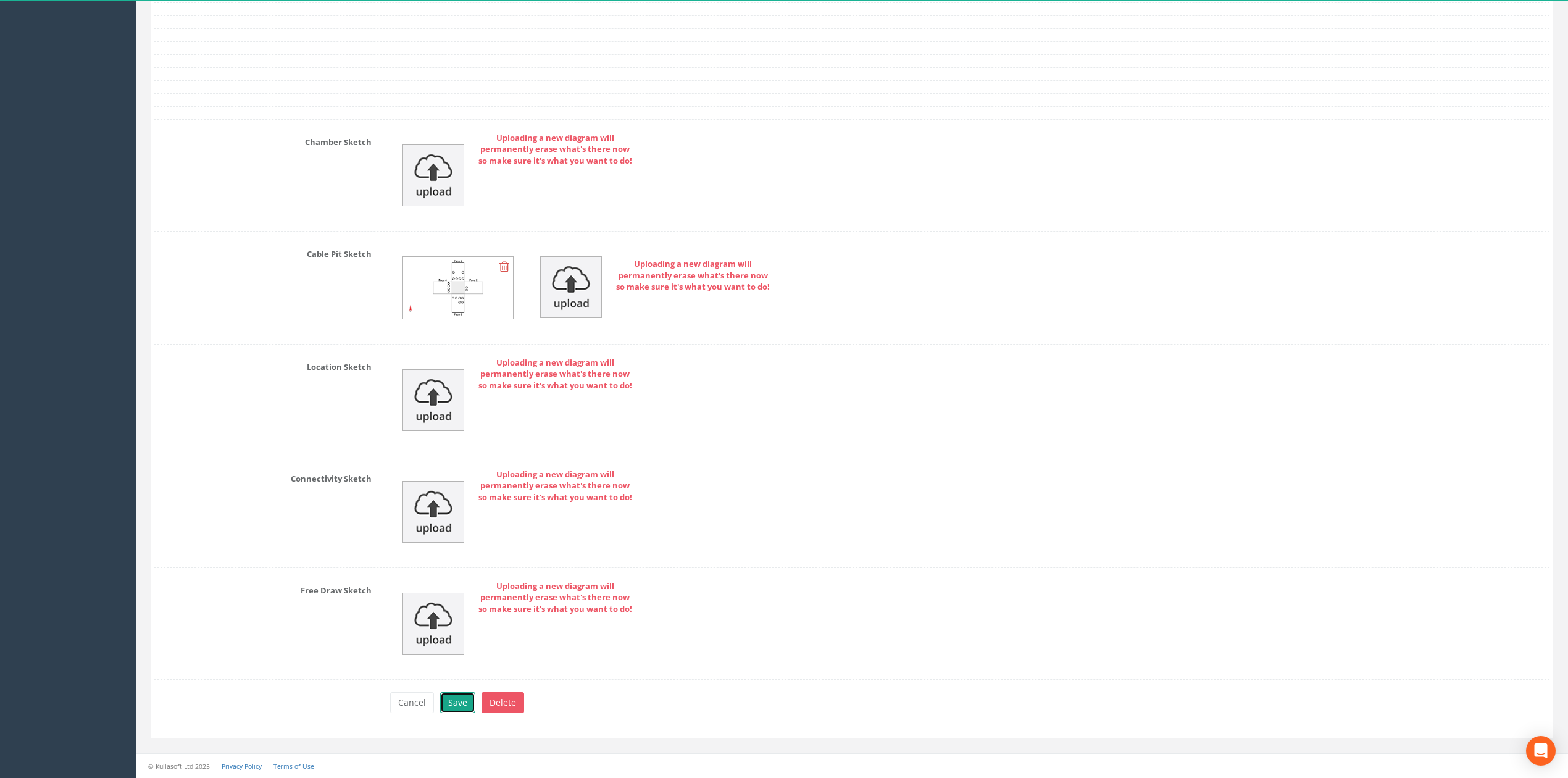
click at [460, 707] on button "Save" at bounding box center [458, 703] width 35 height 21
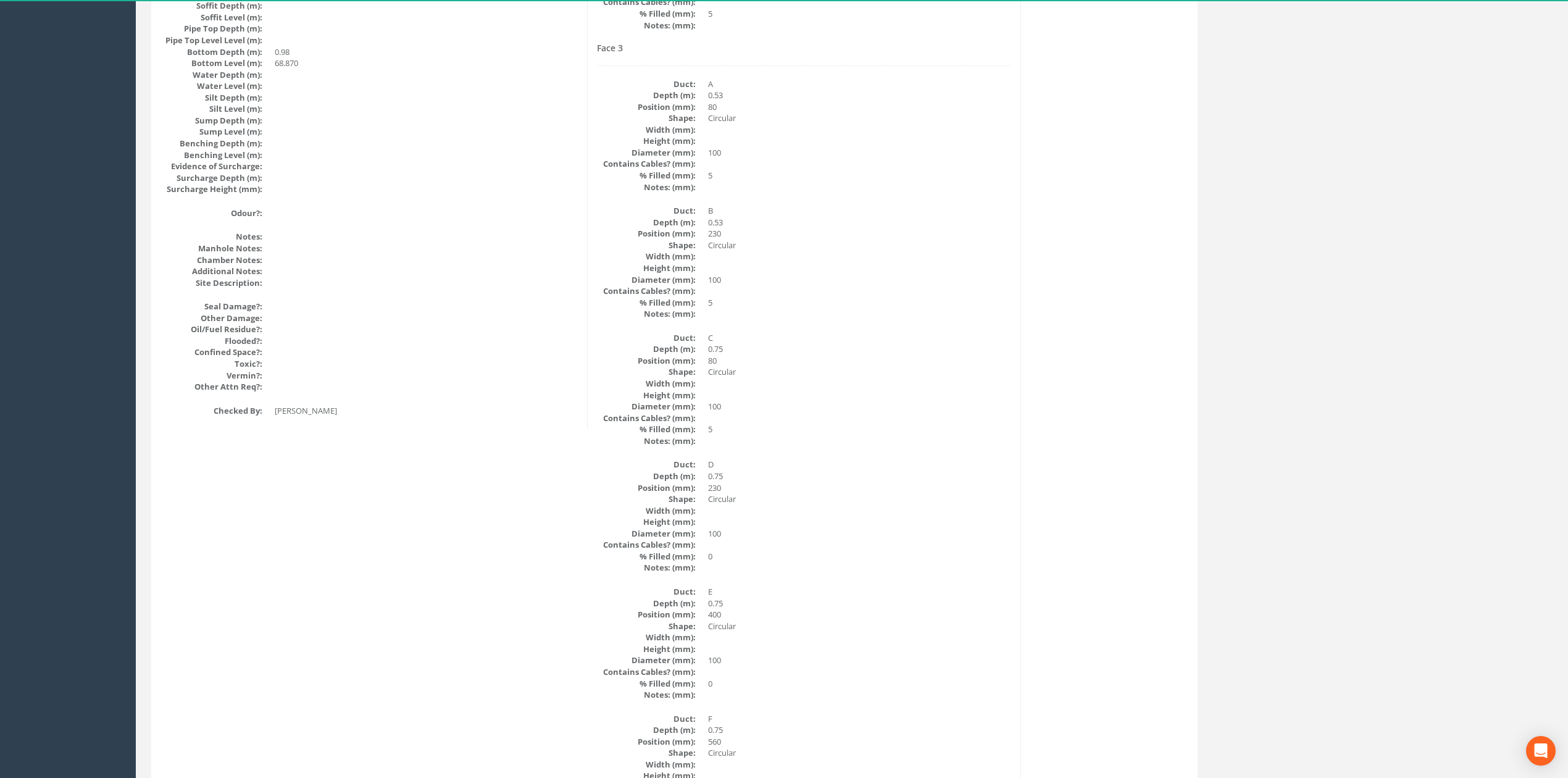
scroll to position [0, 0]
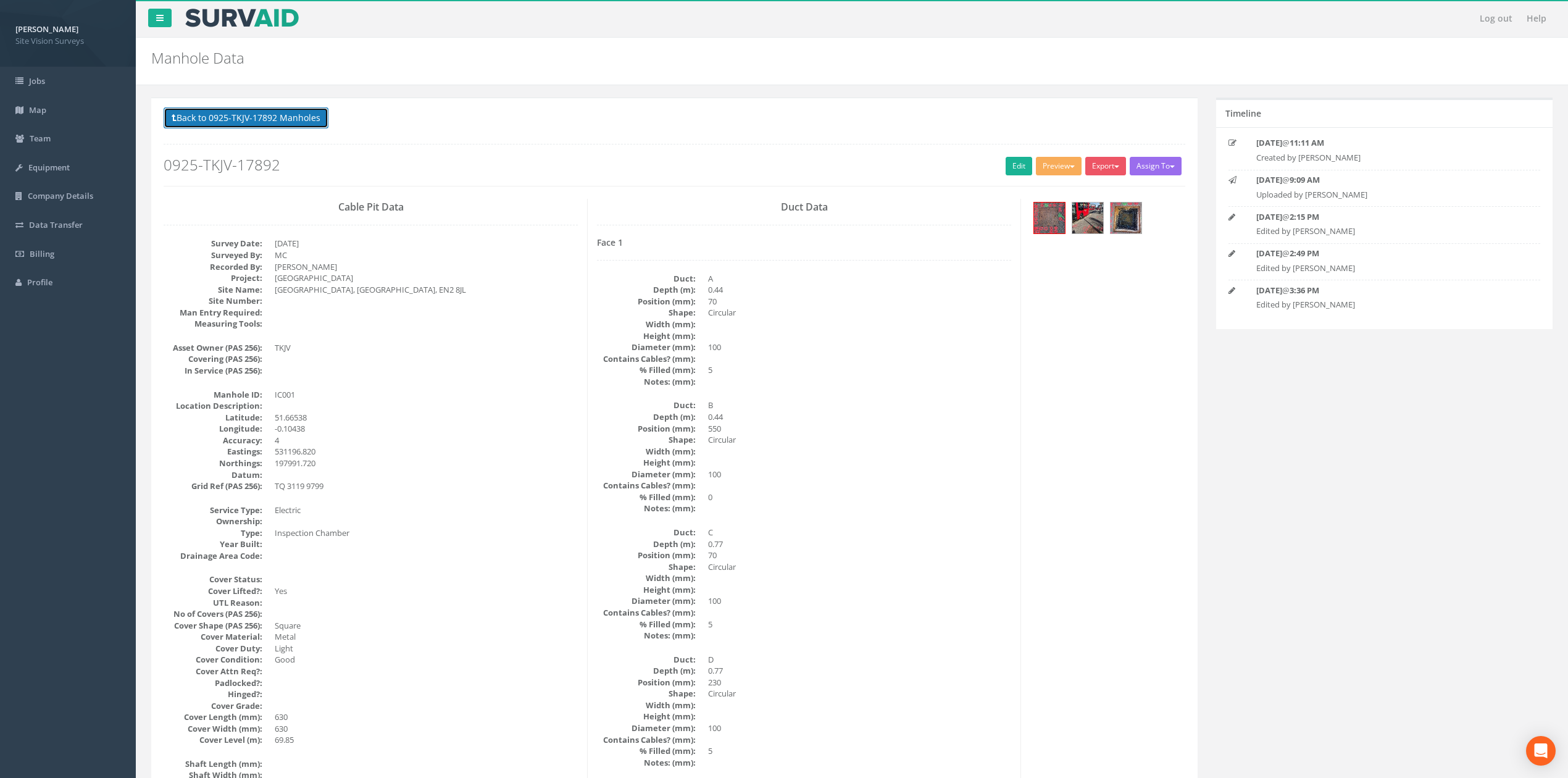
click at [287, 117] on button "Back to 0925-TKJV-17892 Manholes" at bounding box center [246, 118] width 165 height 21
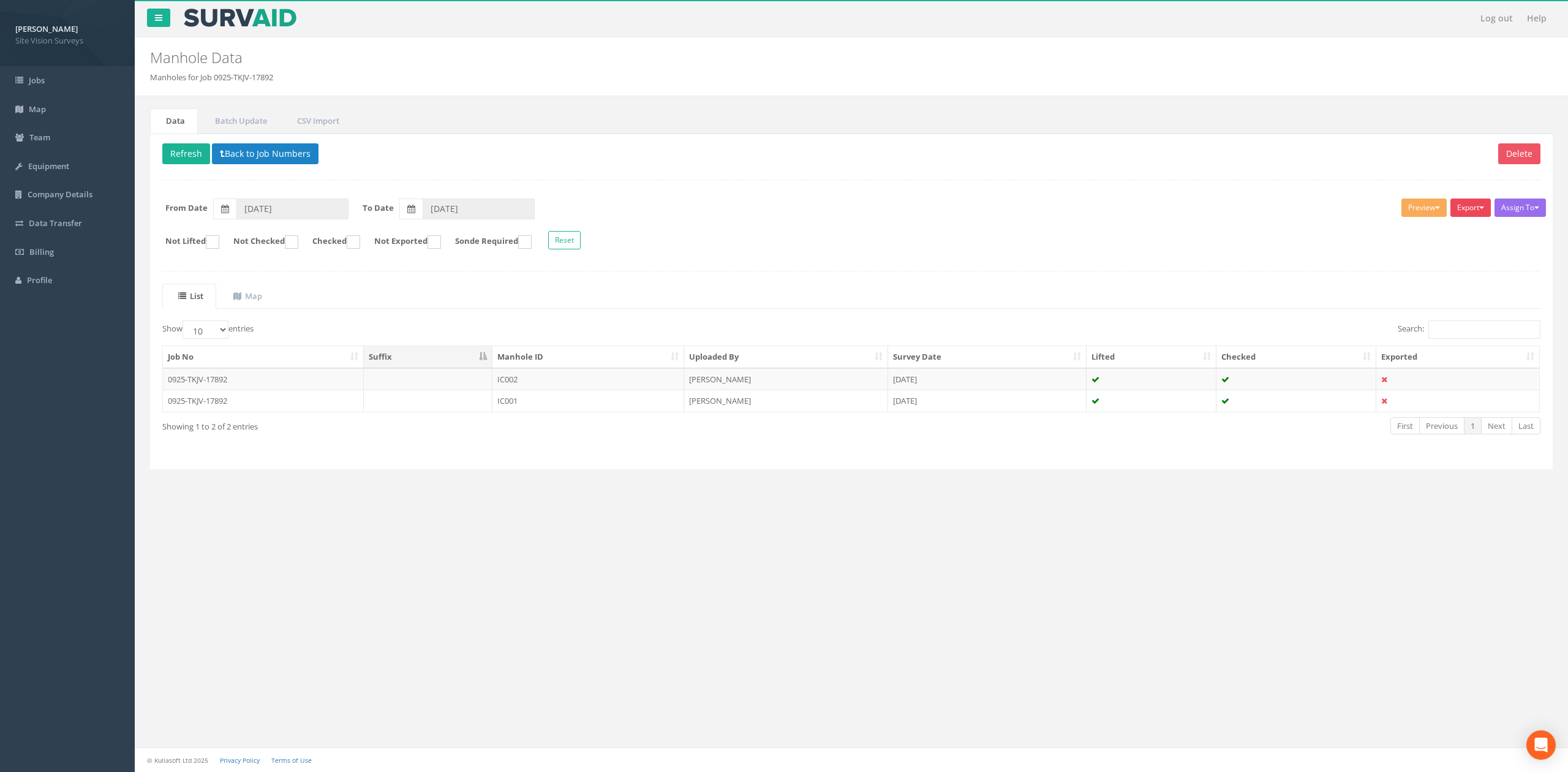
click at [1483, 212] on button "Export" at bounding box center [1471, 208] width 40 height 18
click at [1467, 232] on link "SVS IC" at bounding box center [1440, 233] width 104 height 19
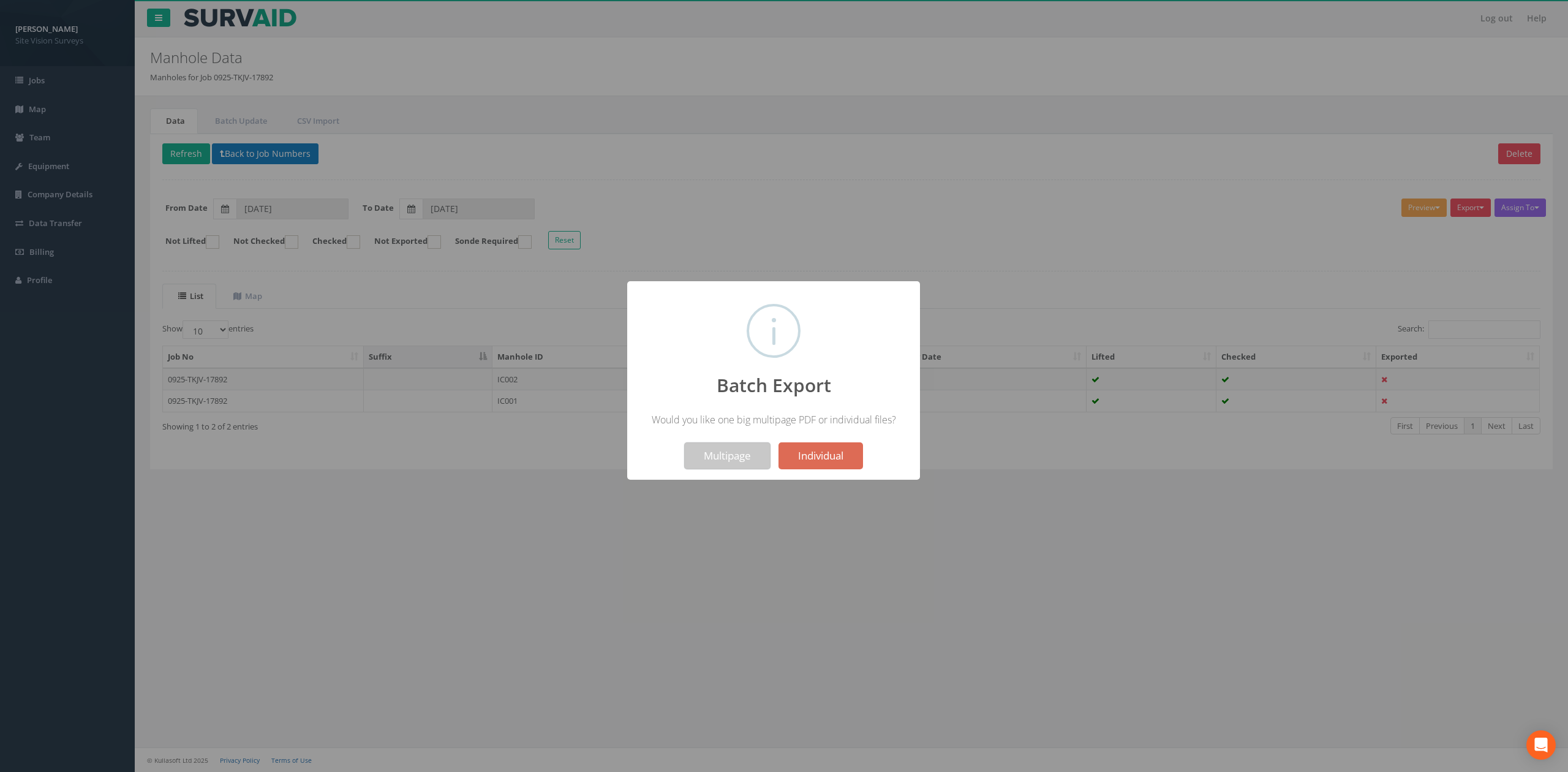
click at [716, 459] on button "Multipage" at bounding box center [728, 456] width 86 height 27
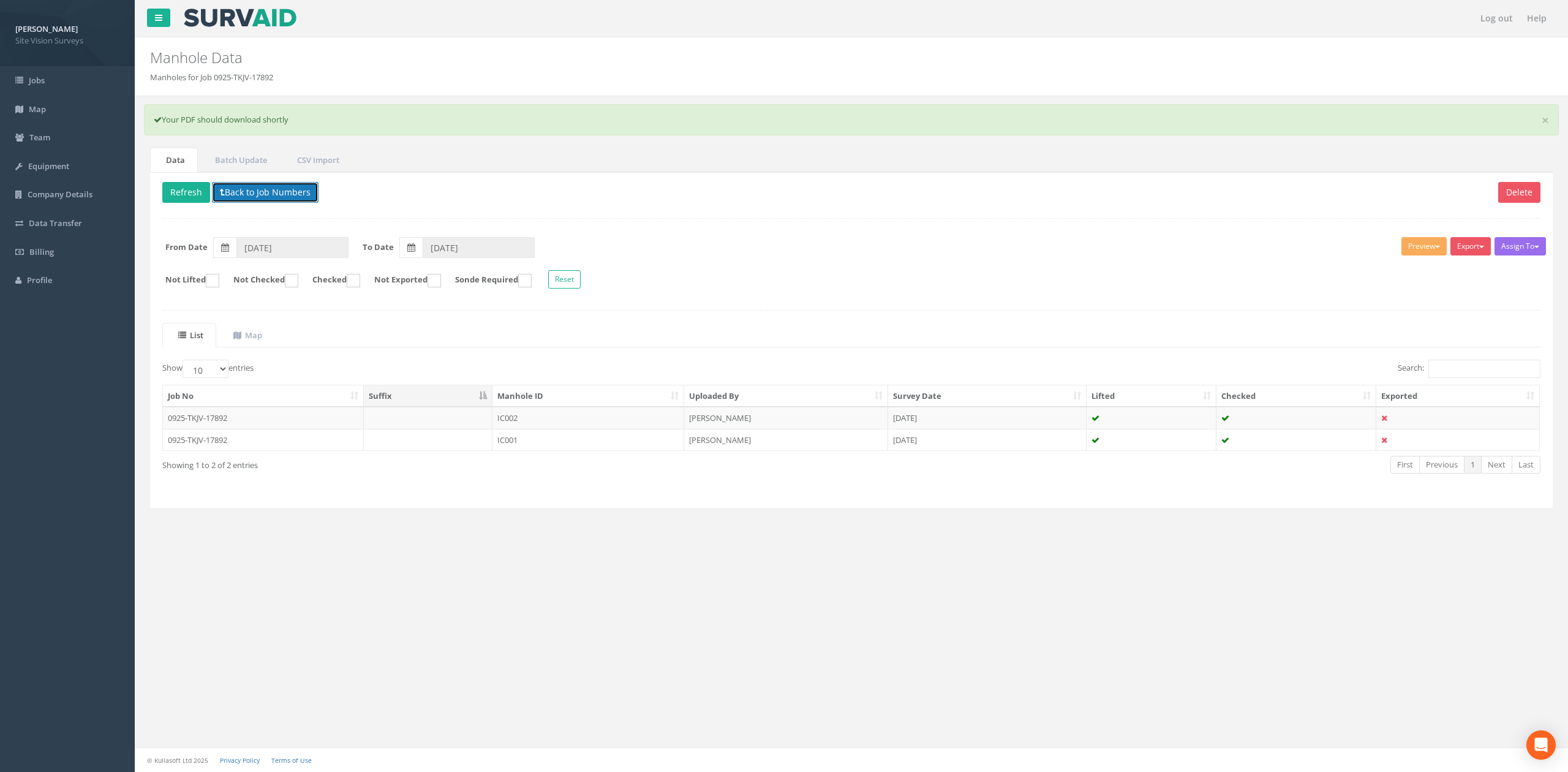
click at [292, 193] on button "Back to Job Numbers" at bounding box center [266, 192] width 107 height 20
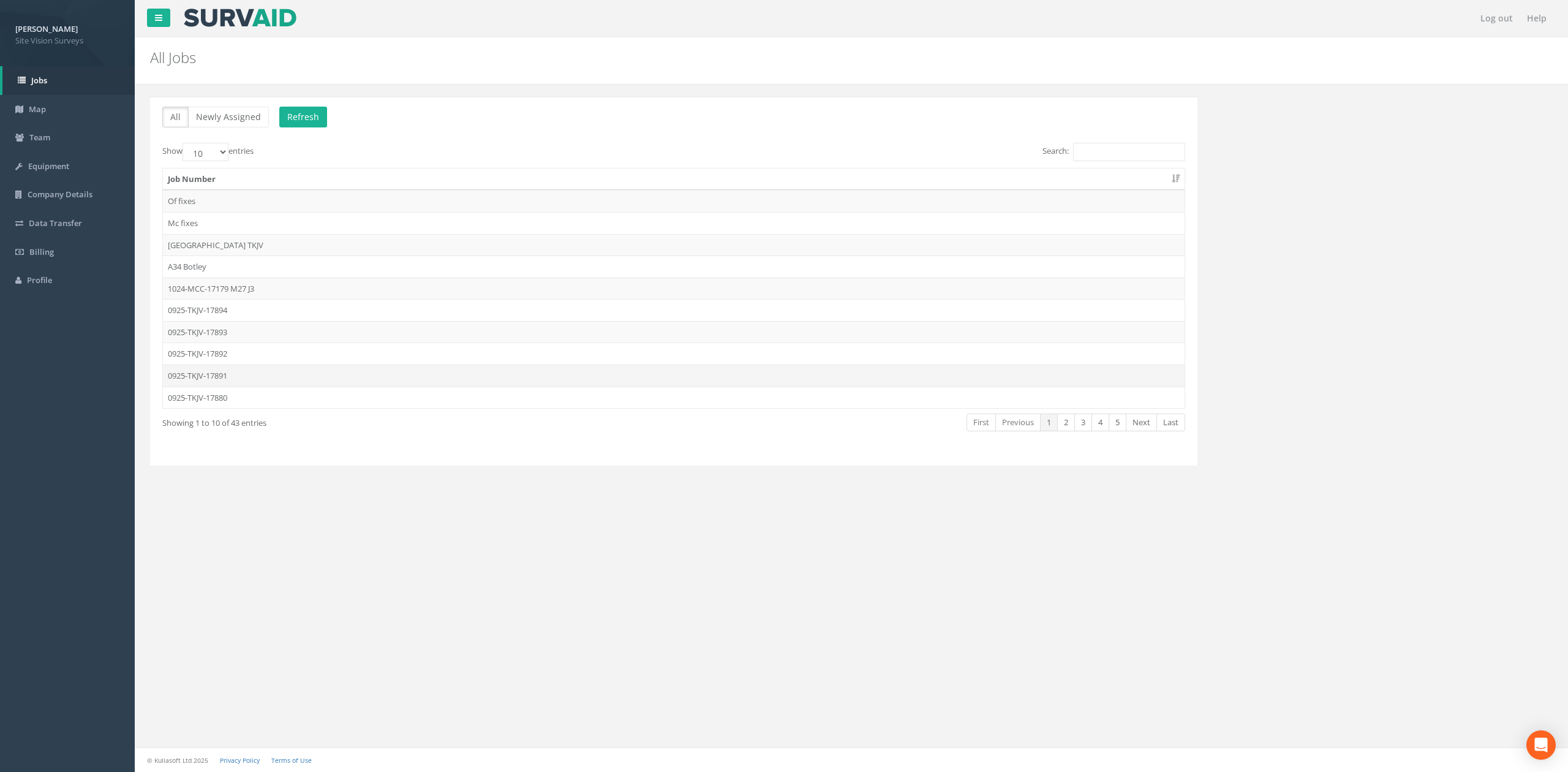
click at [255, 373] on td "0925-TKJV-17891" at bounding box center [674, 376] width 1022 height 22
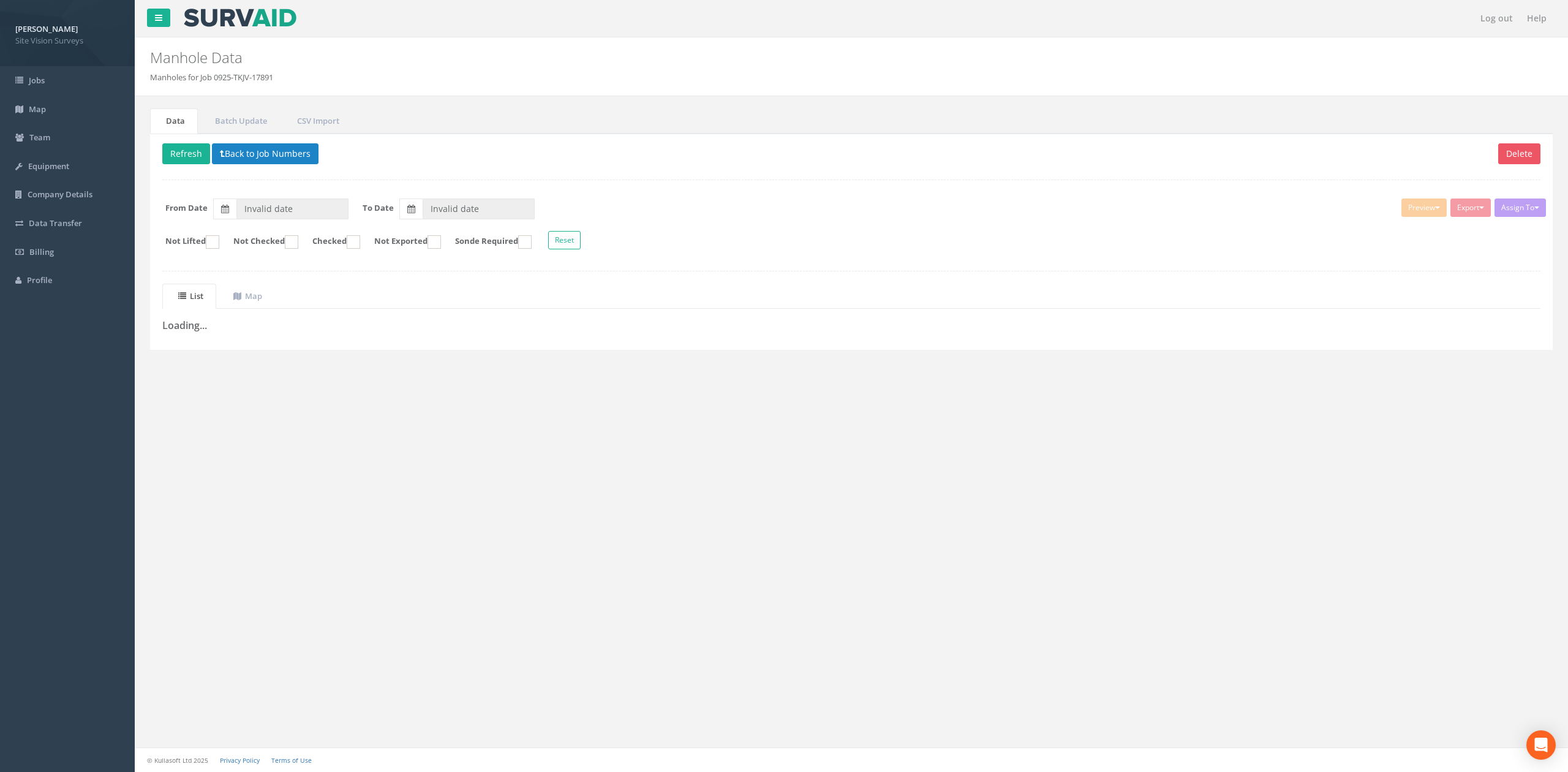
type input "[DATE]"
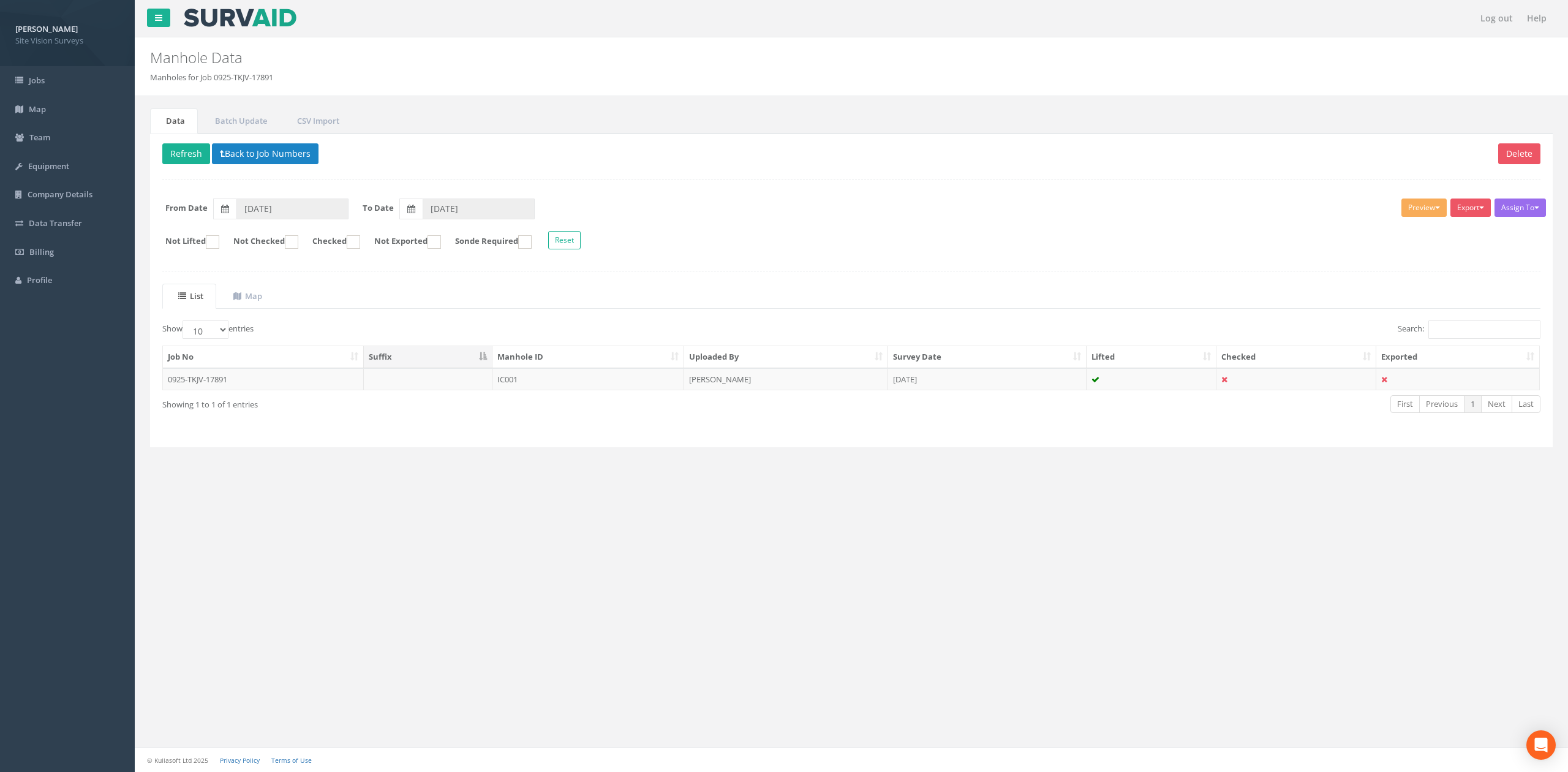
click at [539, 381] on td "IC001" at bounding box center [589, 379] width 192 height 22
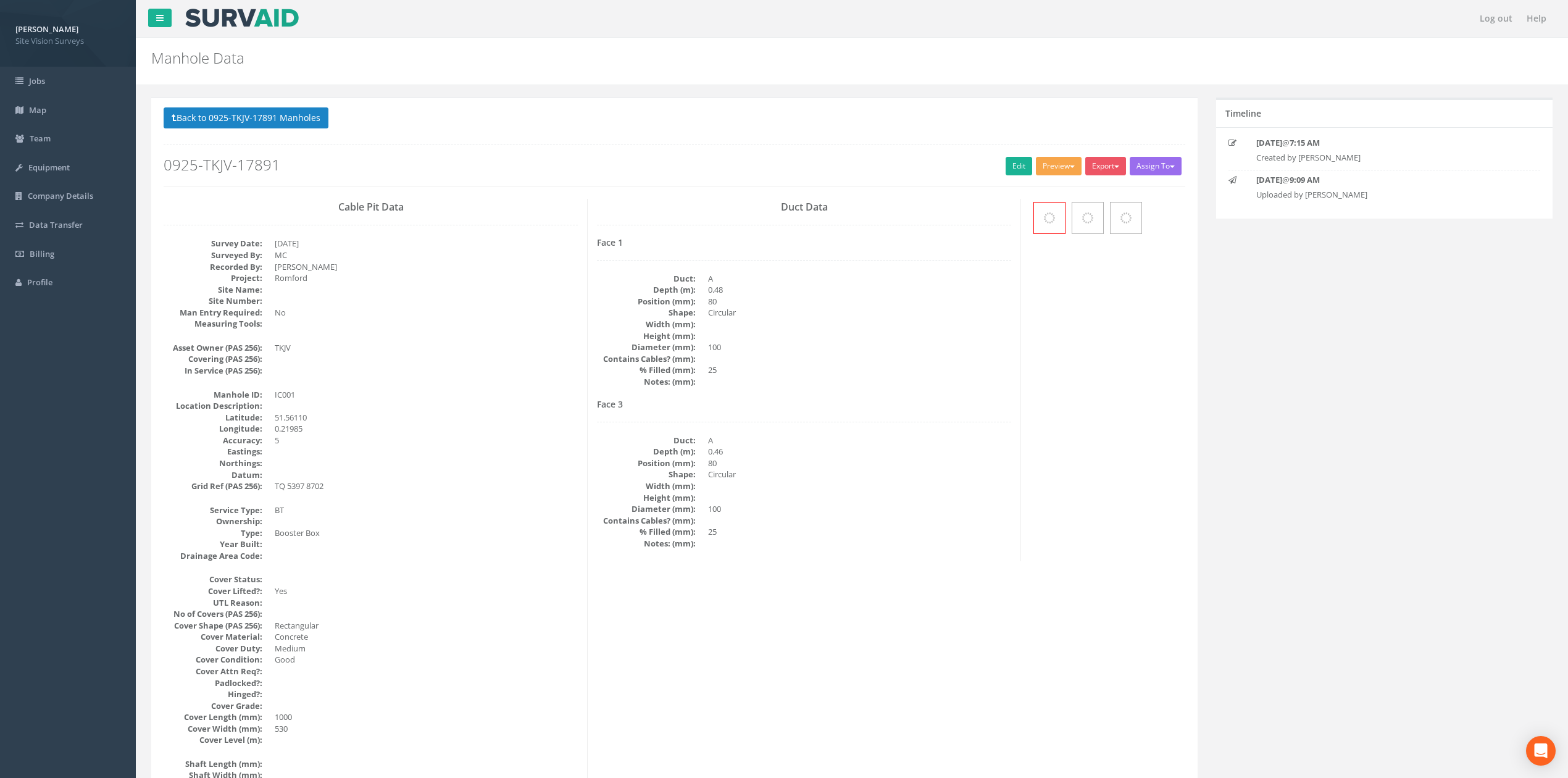
click at [1054, 168] on button "Preview" at bounding box center [1059, 166] width 46 height 18
click at [1054, 162] on button "Preview" at bounding box center [1059, 166] width 46 height 18
click at [1054, 194] on link "SVS IC" at bounding box center [1036, 192] width 93 height 19
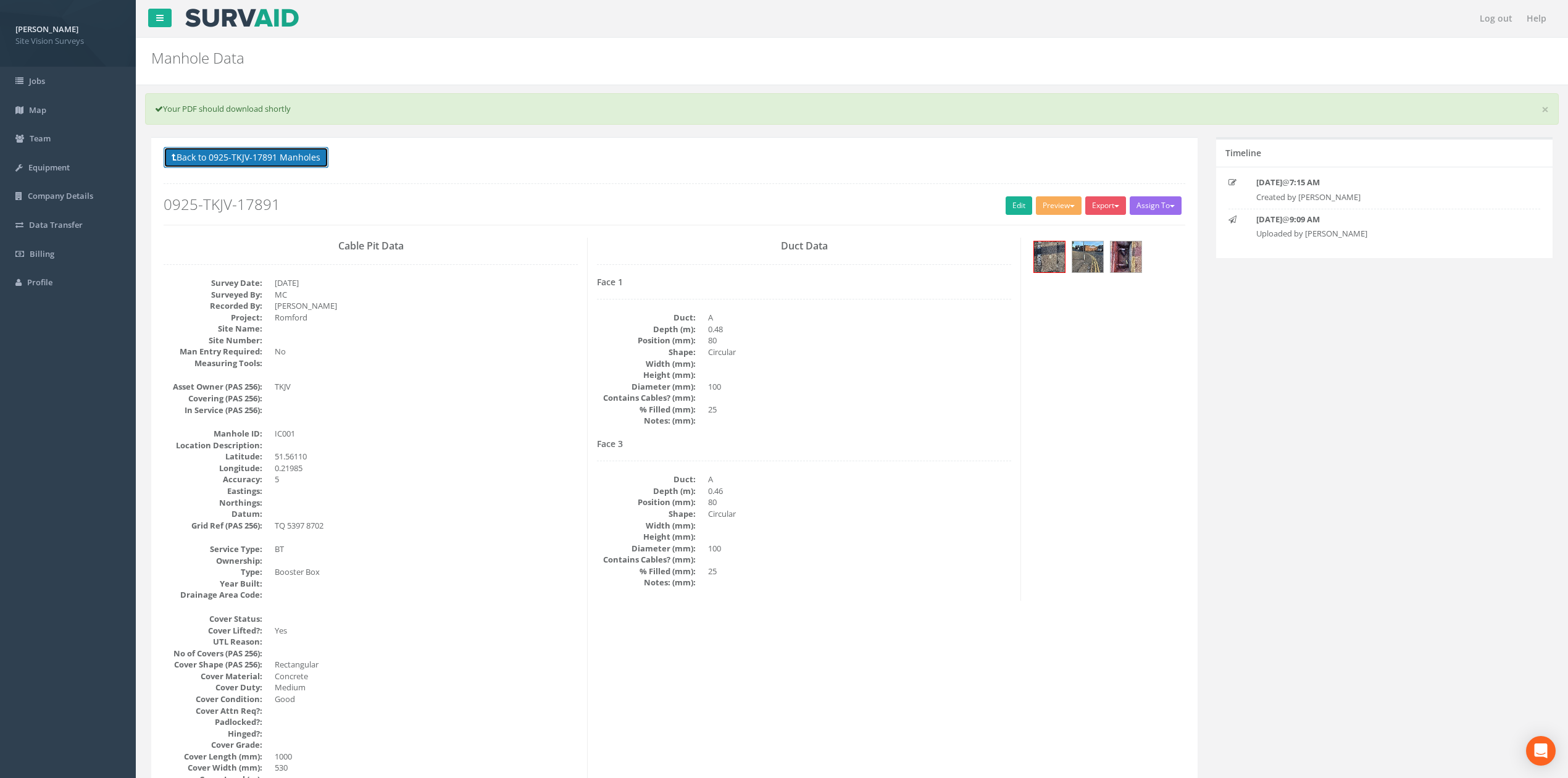
click at [284, 164] on button "Back to 0925-TKJV-17891 Manholes" at bounding box center [246, 157] width 165 height 21
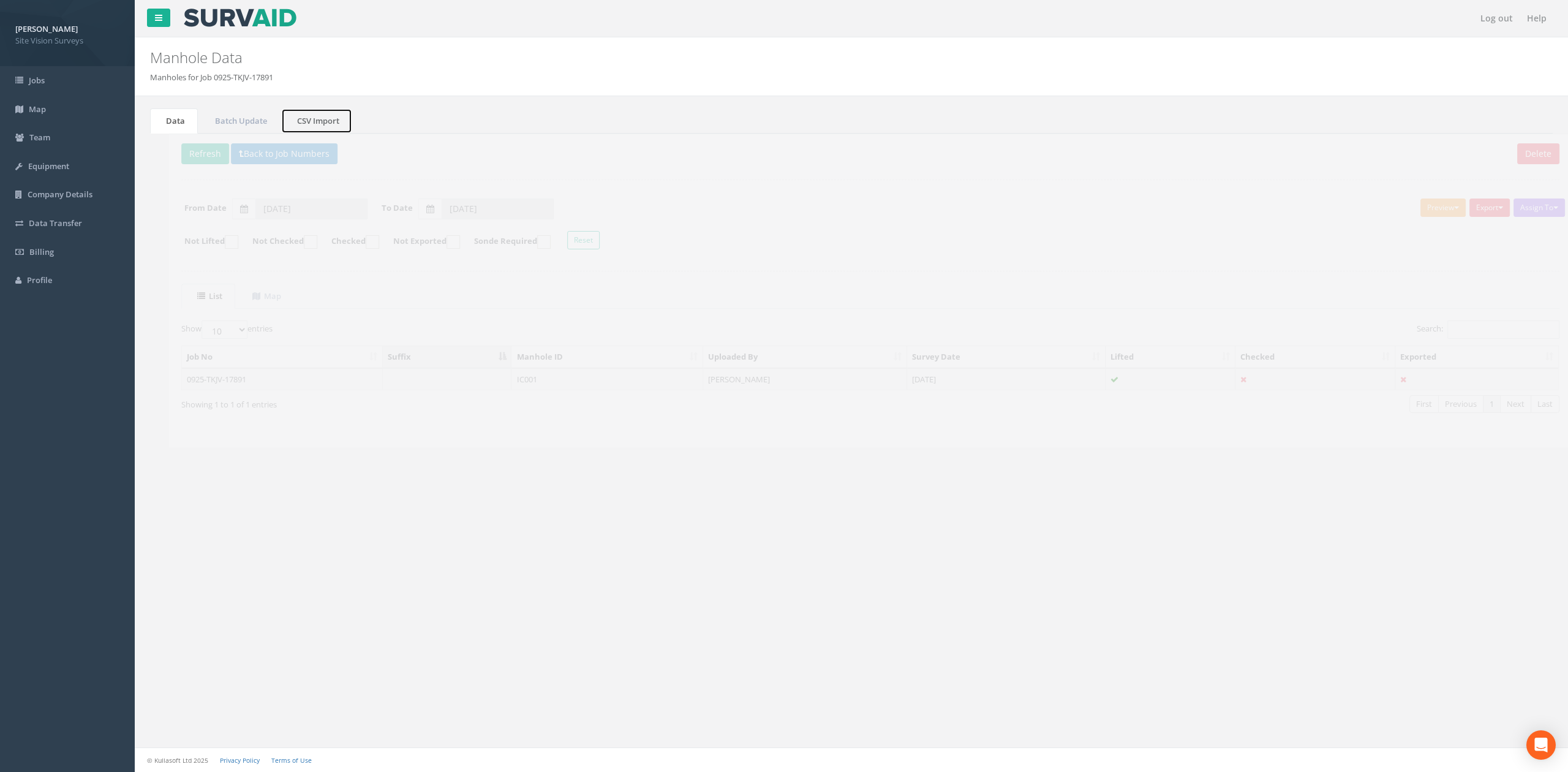
click at [321, 118] on link "CSV Import" at bounding box center [317, 121] width 71 height 25
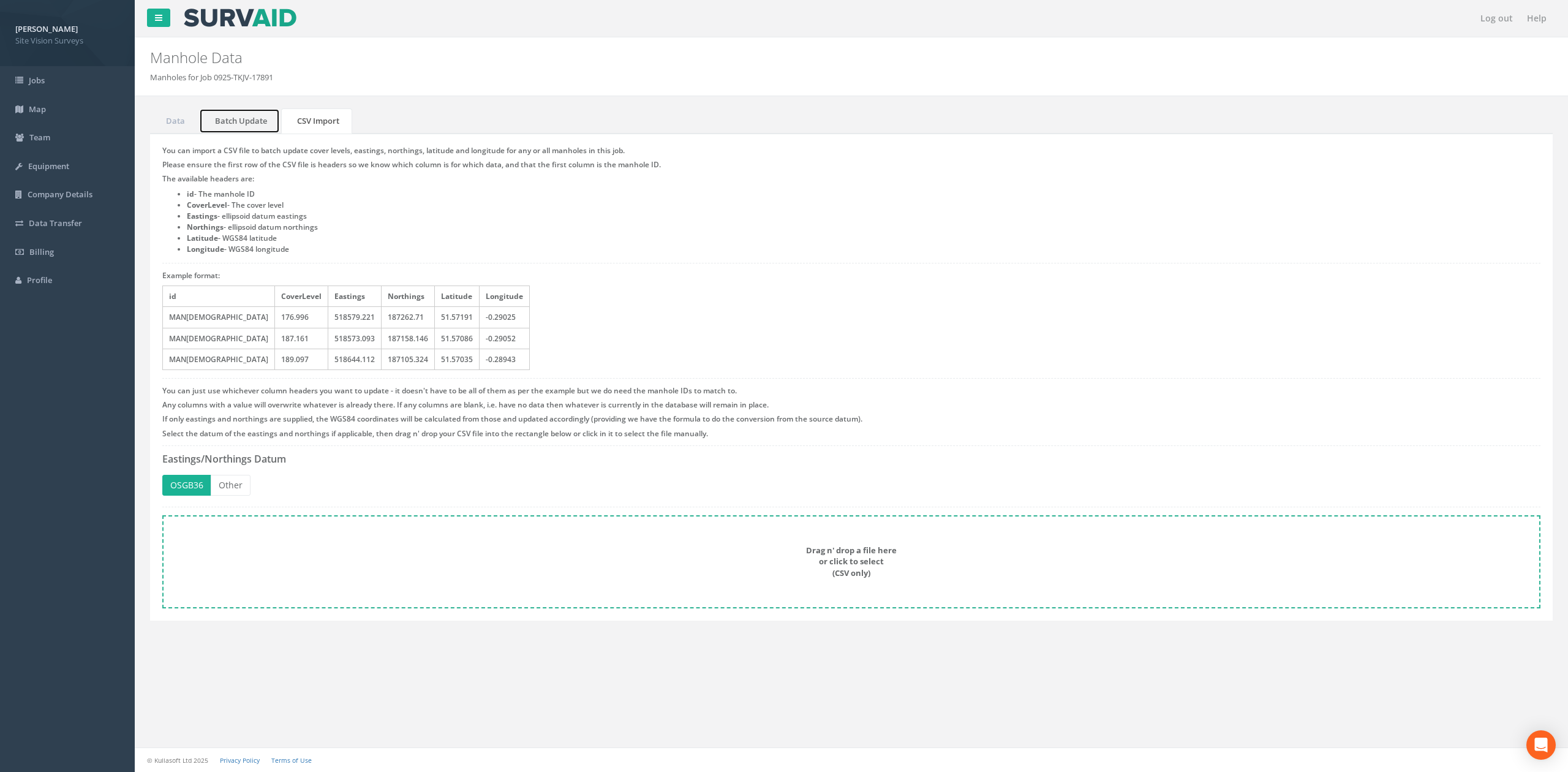
click at [258, 125] on link "Batch Update" at bounding box center [239, 121] width 81 height 25
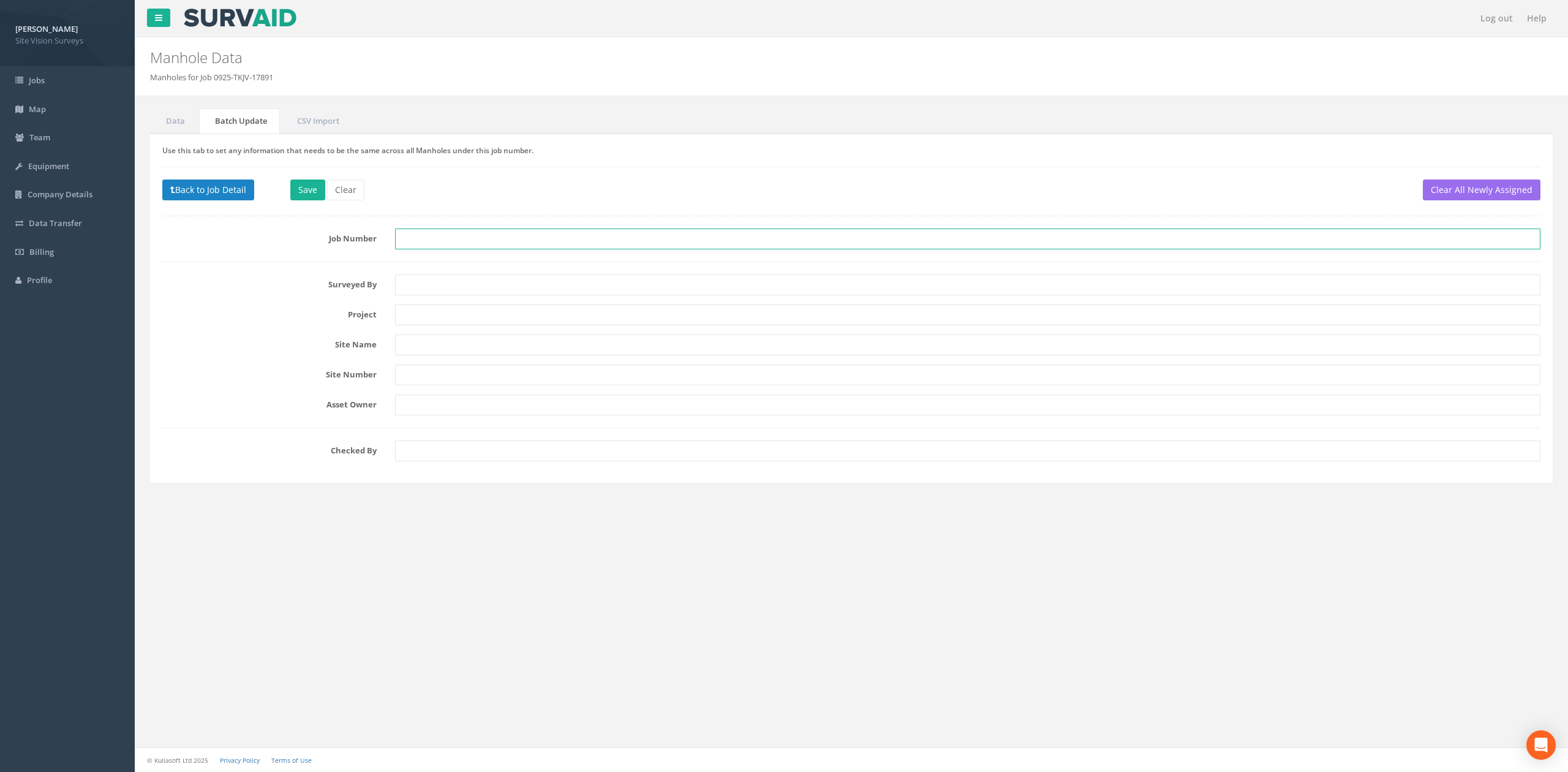
click at [473, 246] on input "text" at bounding box center [968, 239] width 1145 height 20
click at [435, 287] on input "text" at bounding box center [968, 285] width 1145 height 20
type input "MC"
click at [426, 322] on input "text" at bounding box center [968, 314] width 1145 height 20
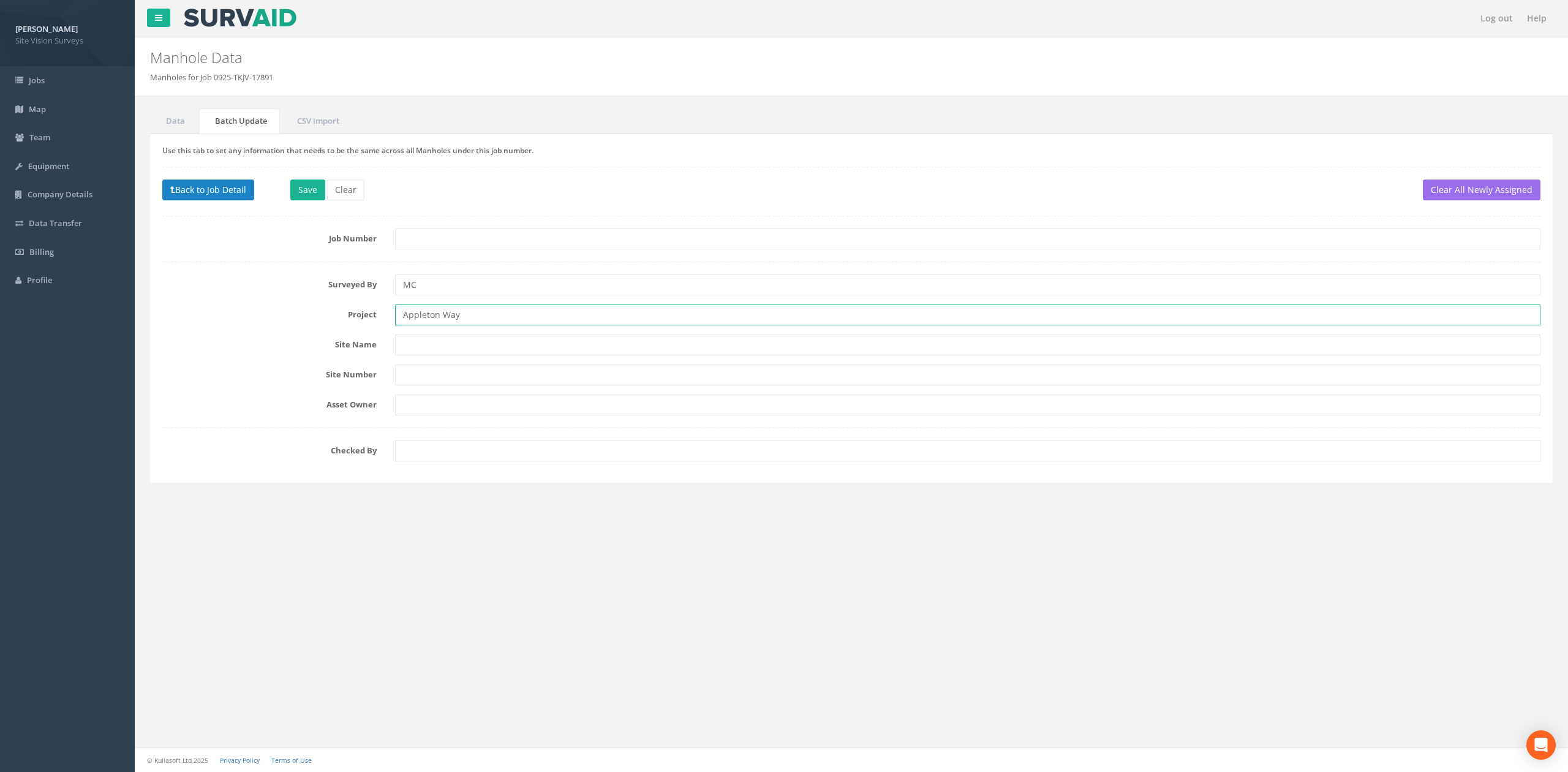
type input "Appleton Way"
type input "[STREET_ADDRESS]"
type input "TKJV"
click at [307, 189] on button "Save" at bounding box center [307, 189] width 35 height 20
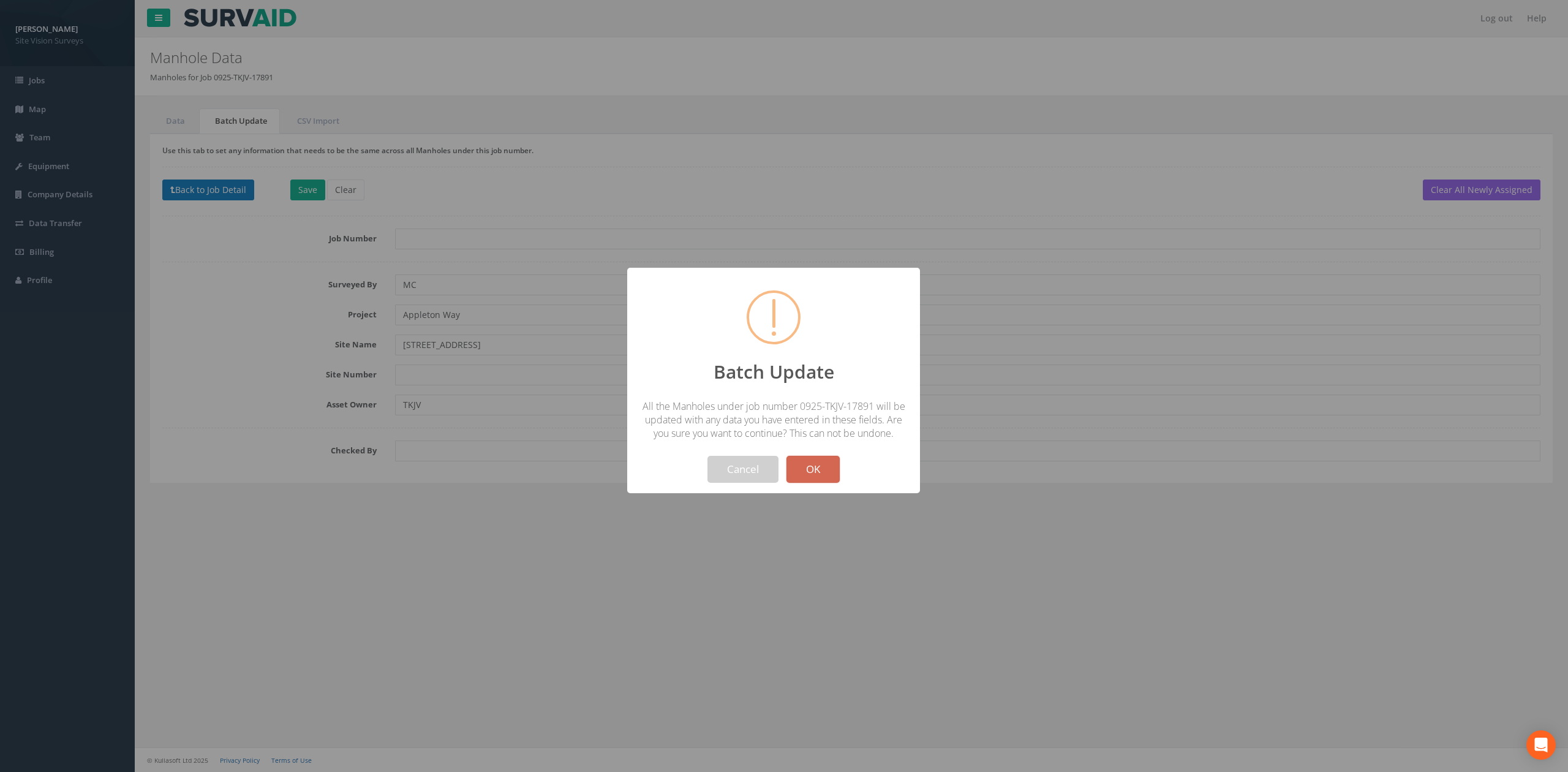
click at [806, 456] on div "Cancel OK" at bounding box center [773, 461] width 272 height 43
click at [814, 463] on button "OK" at bounding box center [813, 469] width 53 height 27
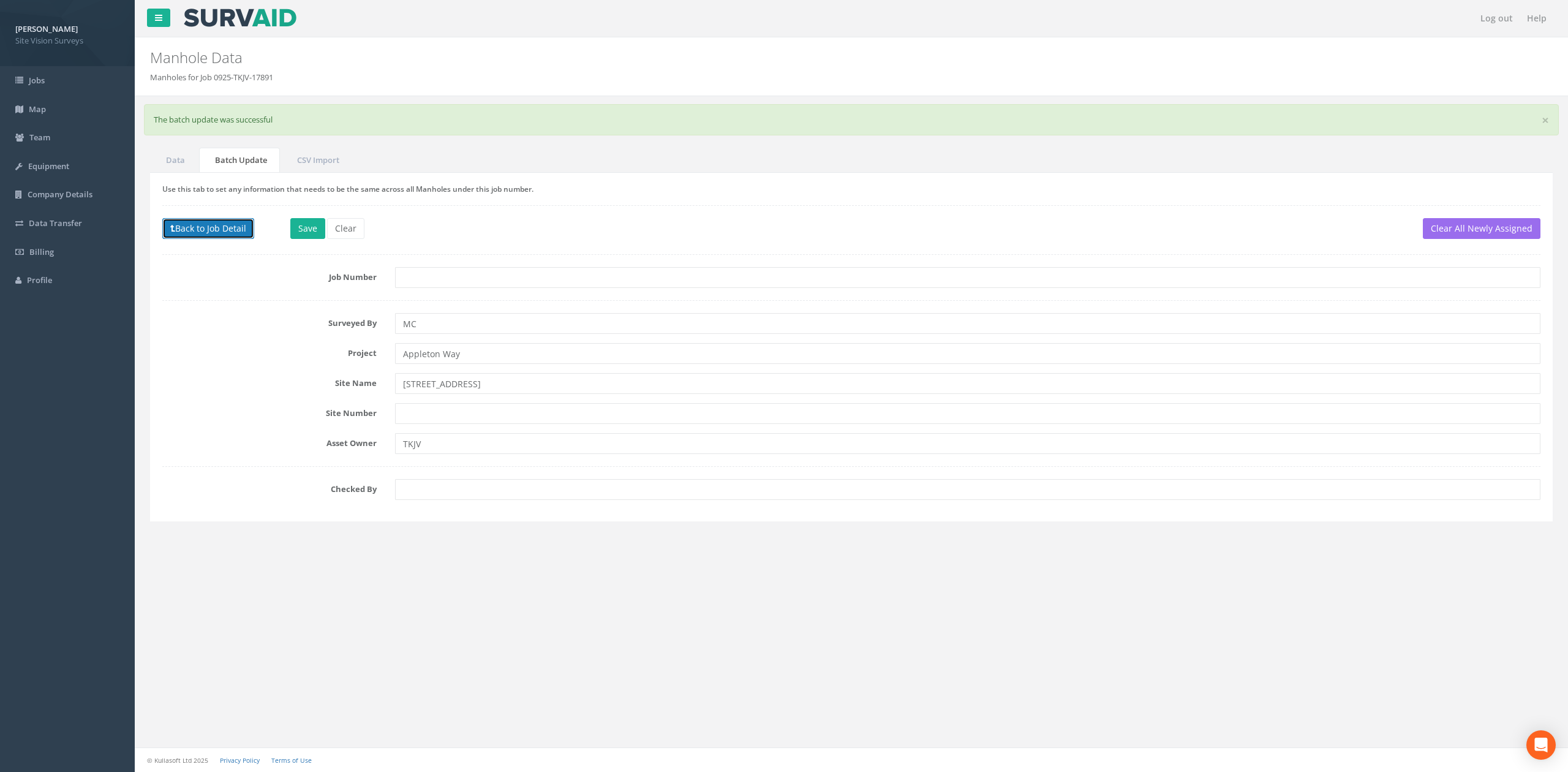
click at [214, 219] on button "Back to Job Detail" at bounding box center [208, 228] width 92 height 20
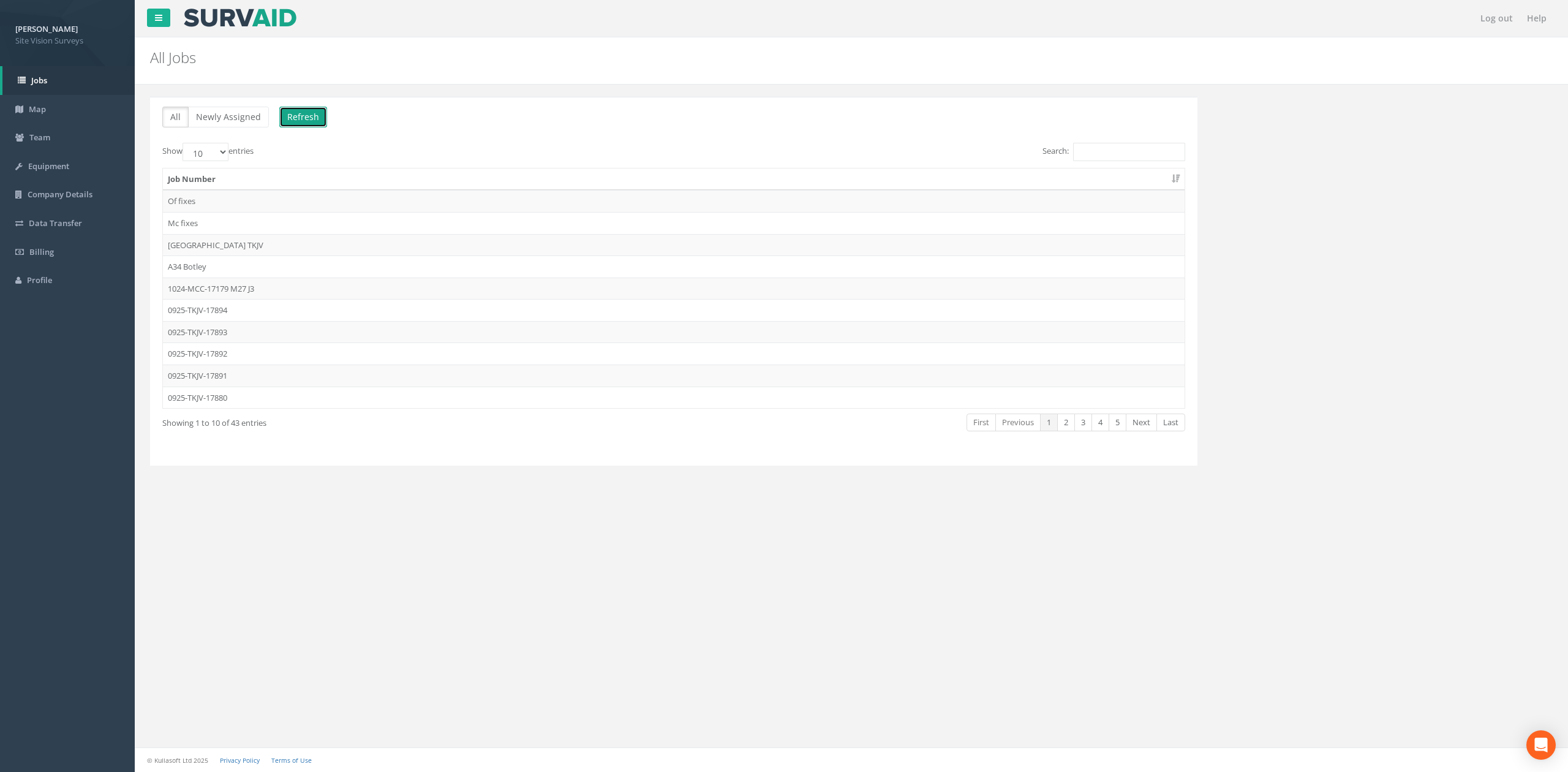
click at [304, 116] on button "Refresh" at bounding box center [303, 117] width 48 height 20
click at [261, 354] on td "0925-TKJV-17892" at bounding box center [674, 354] width 1022 height 22
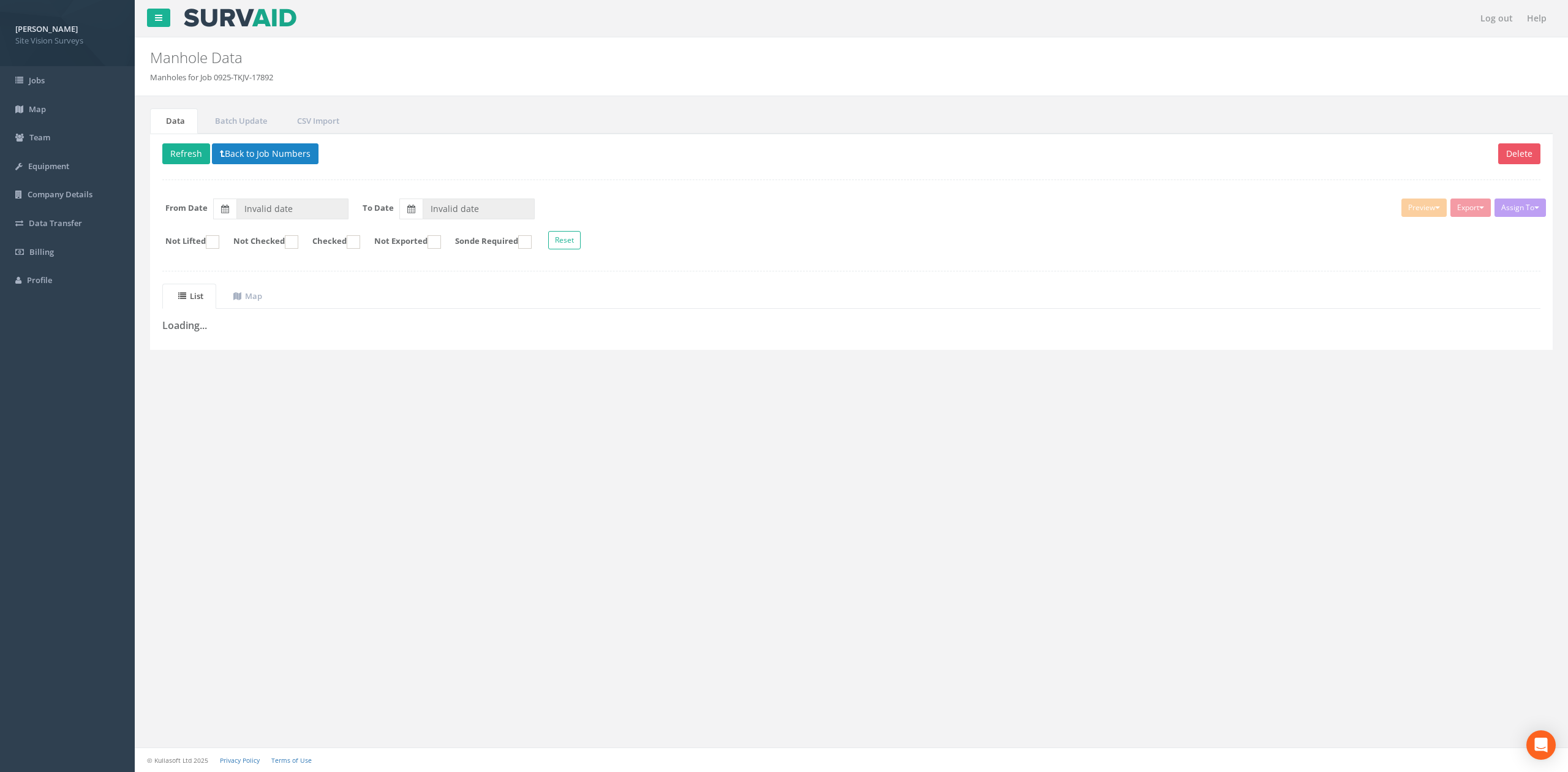
type input "[DATE]"
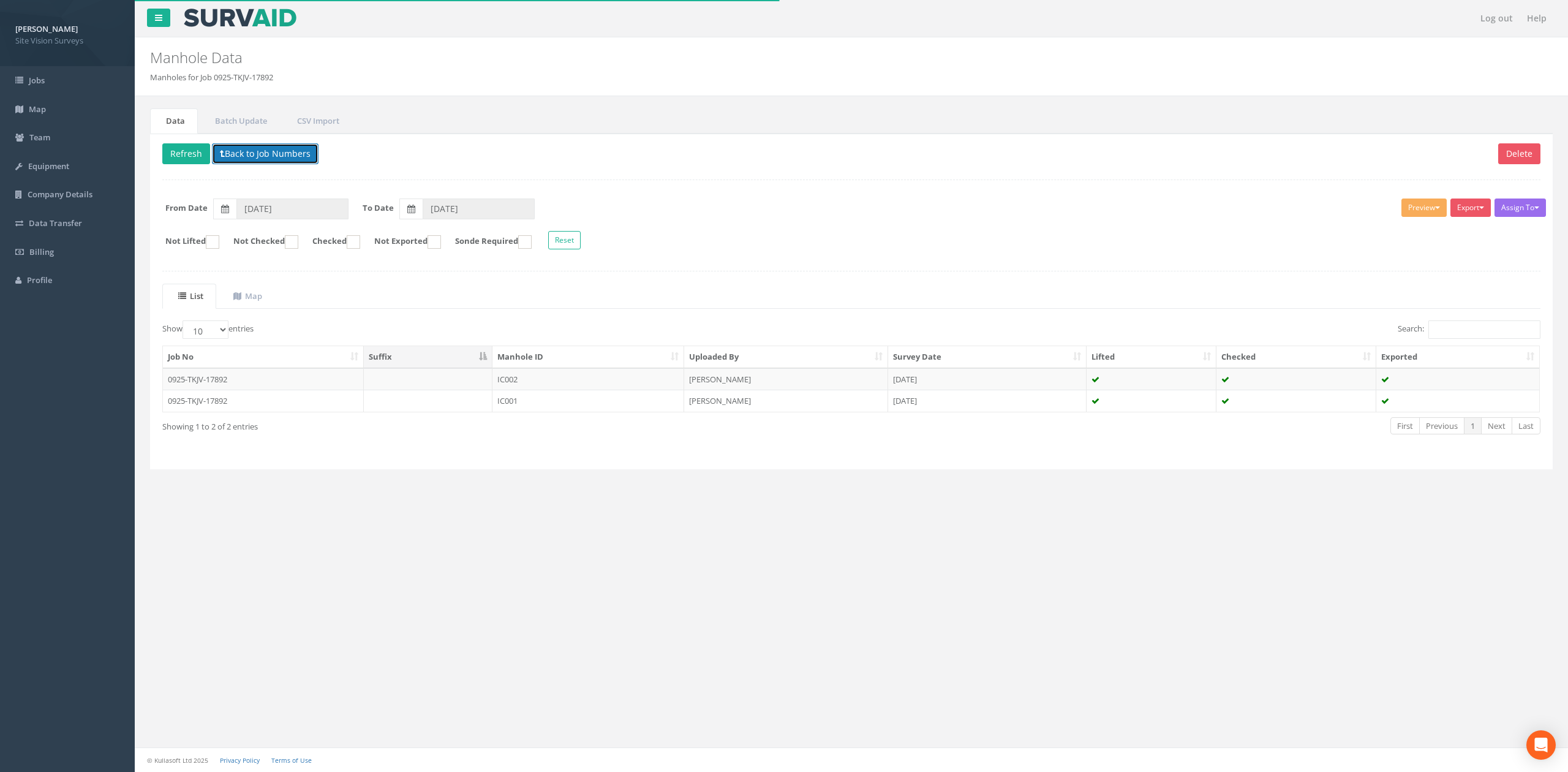
click at [296, 164] on button "Back to Job Numbers" at bounding box center [266, 153] width 107 height 20
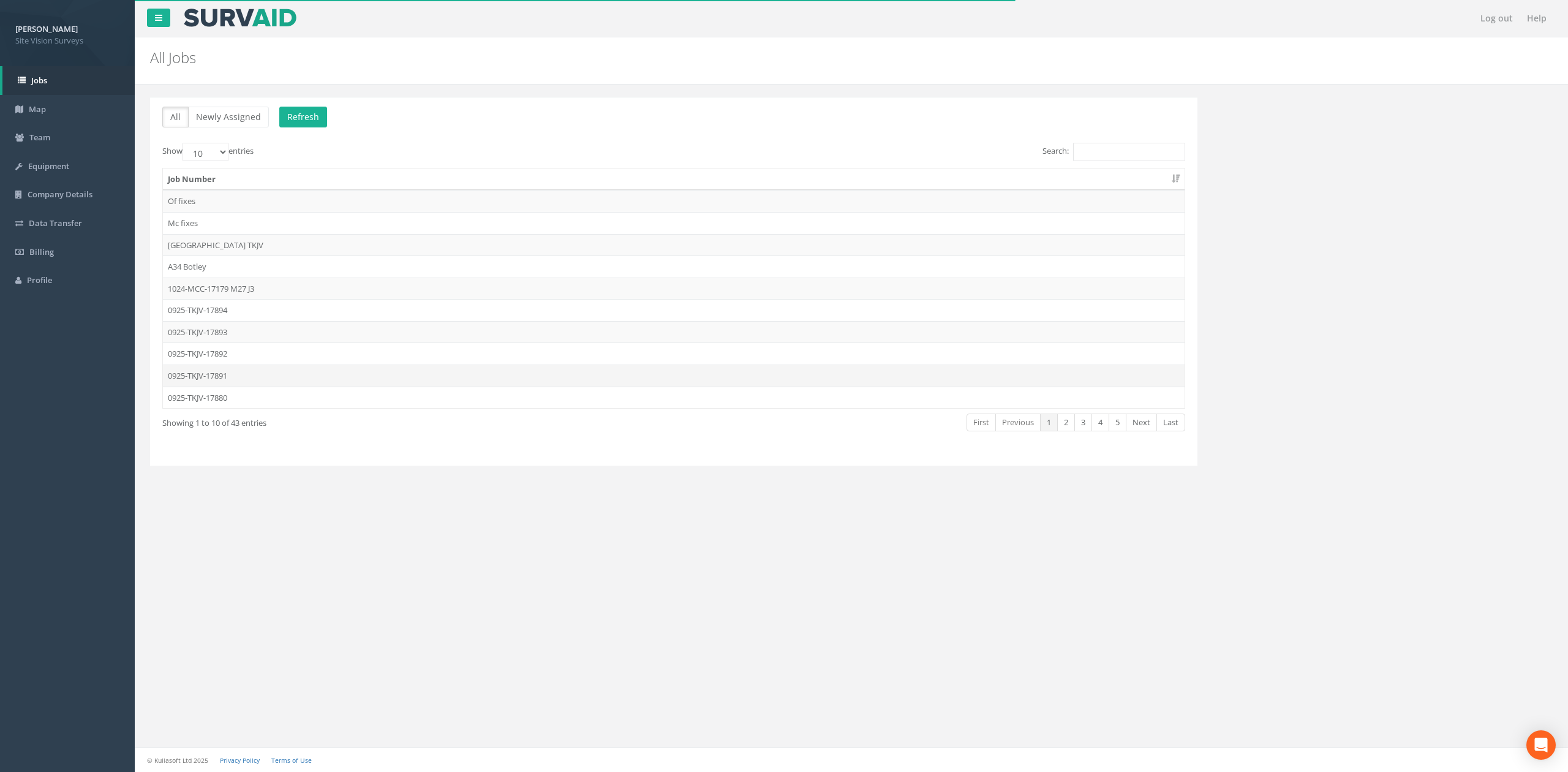
click at [256, 369] on td "0925-TKJV-17891" at bounding box center [674, 376] width 1022 height 22
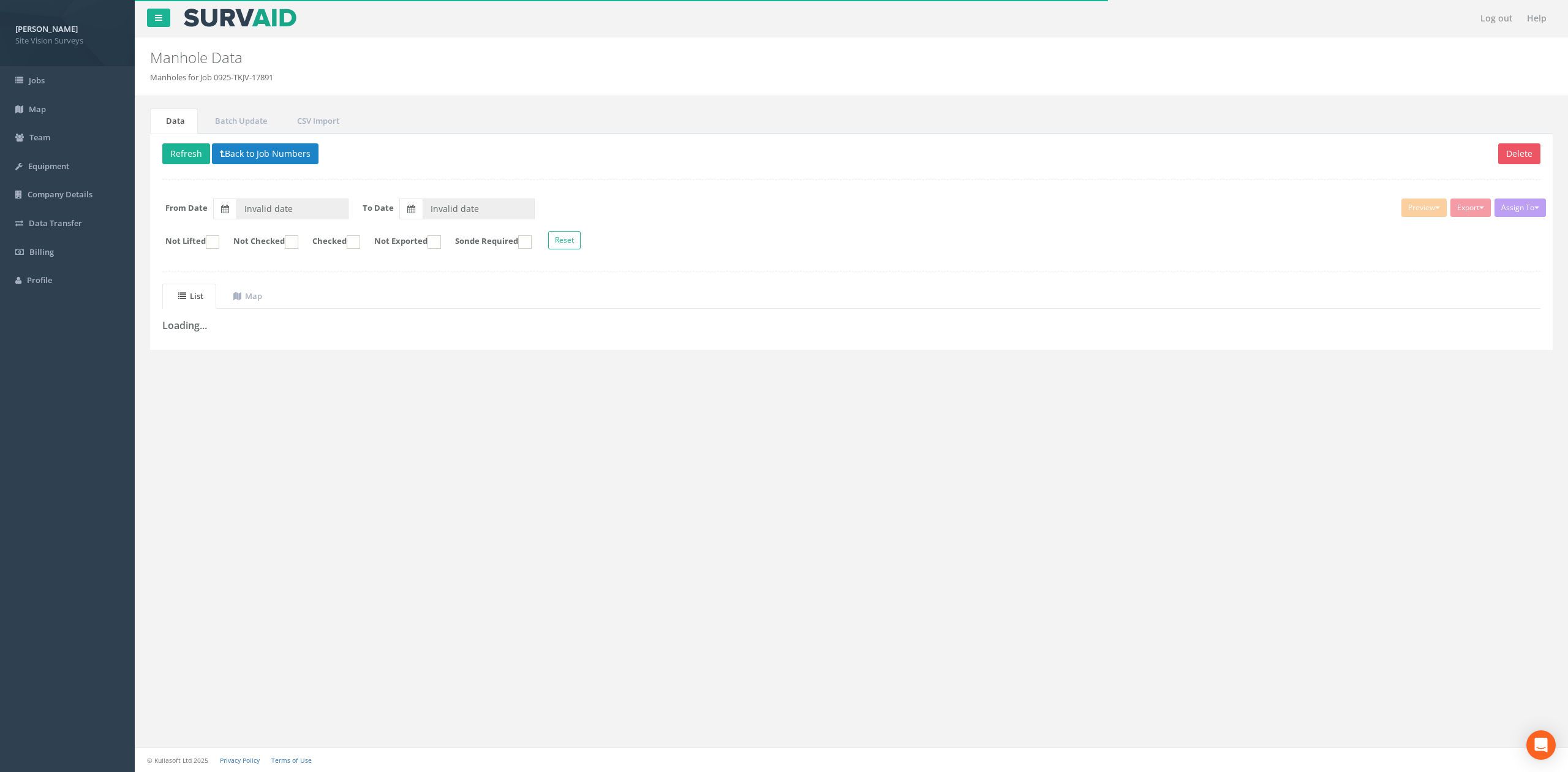
type input "[DATE]"
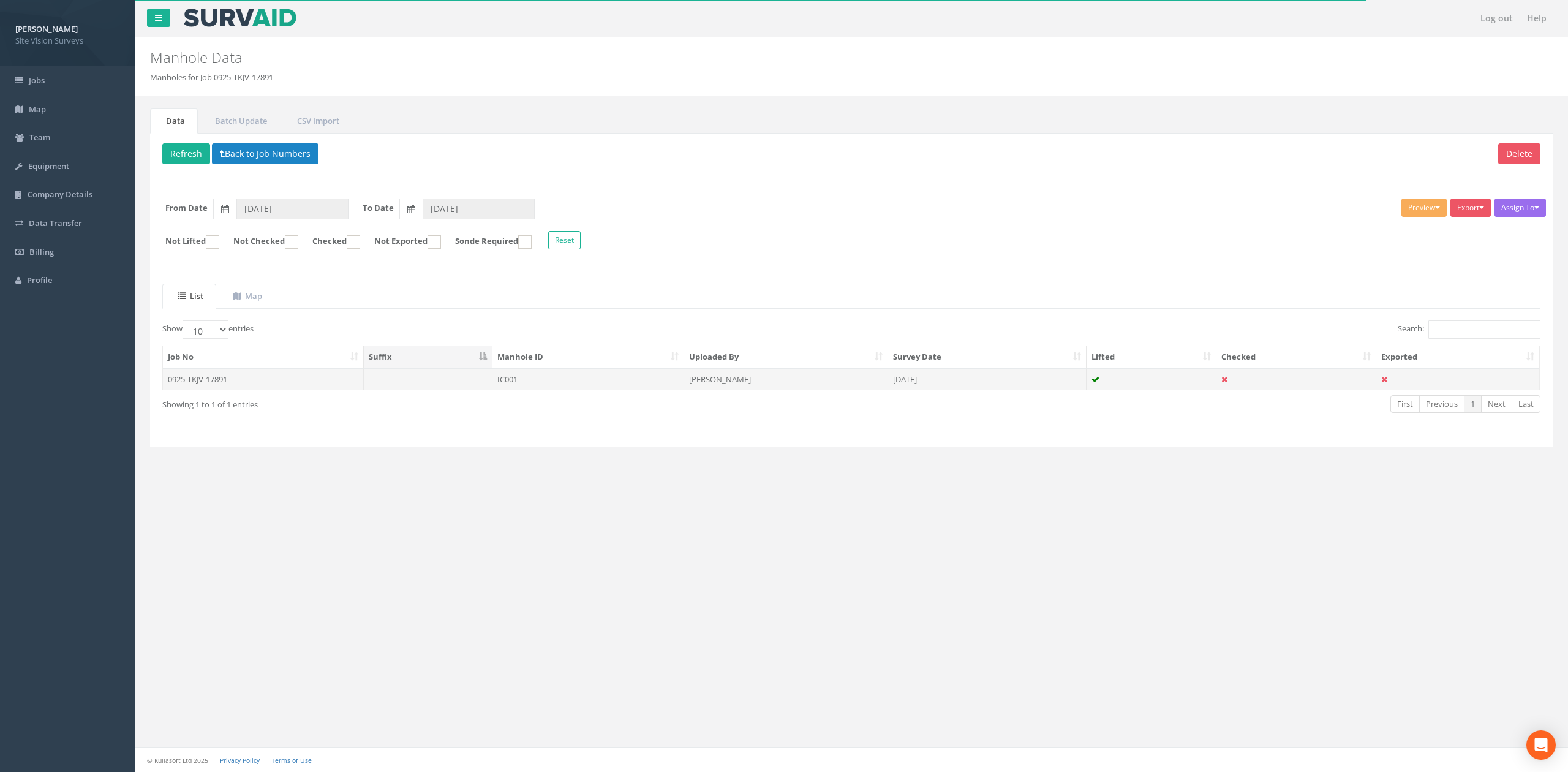
click at [534, 383] on td "IC001" at bounding box center [589, 379] width 192 height 22
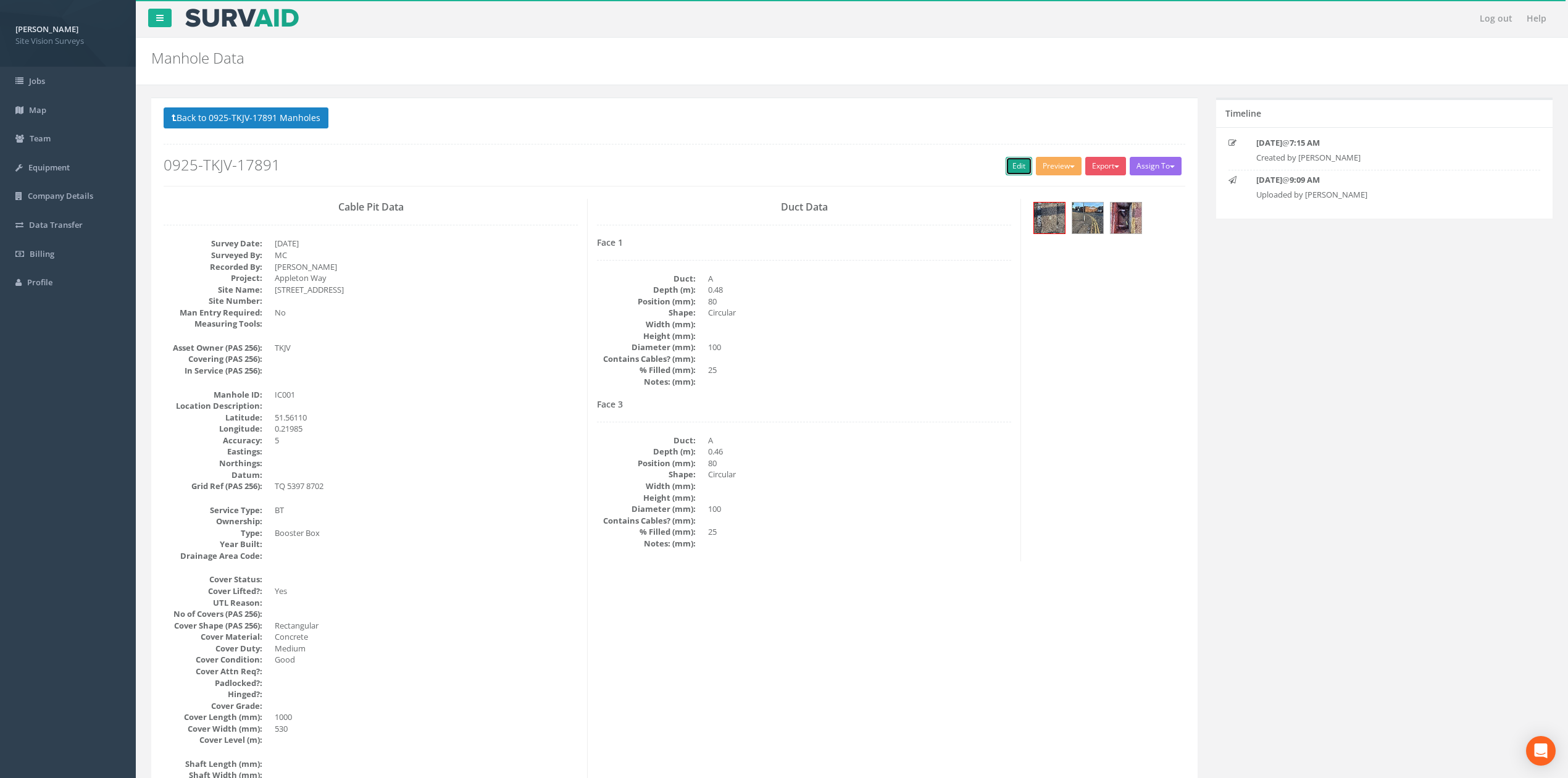
click at [1006, 164] on link "Edit" at bounding box center [1019, 166] width 27 height 18
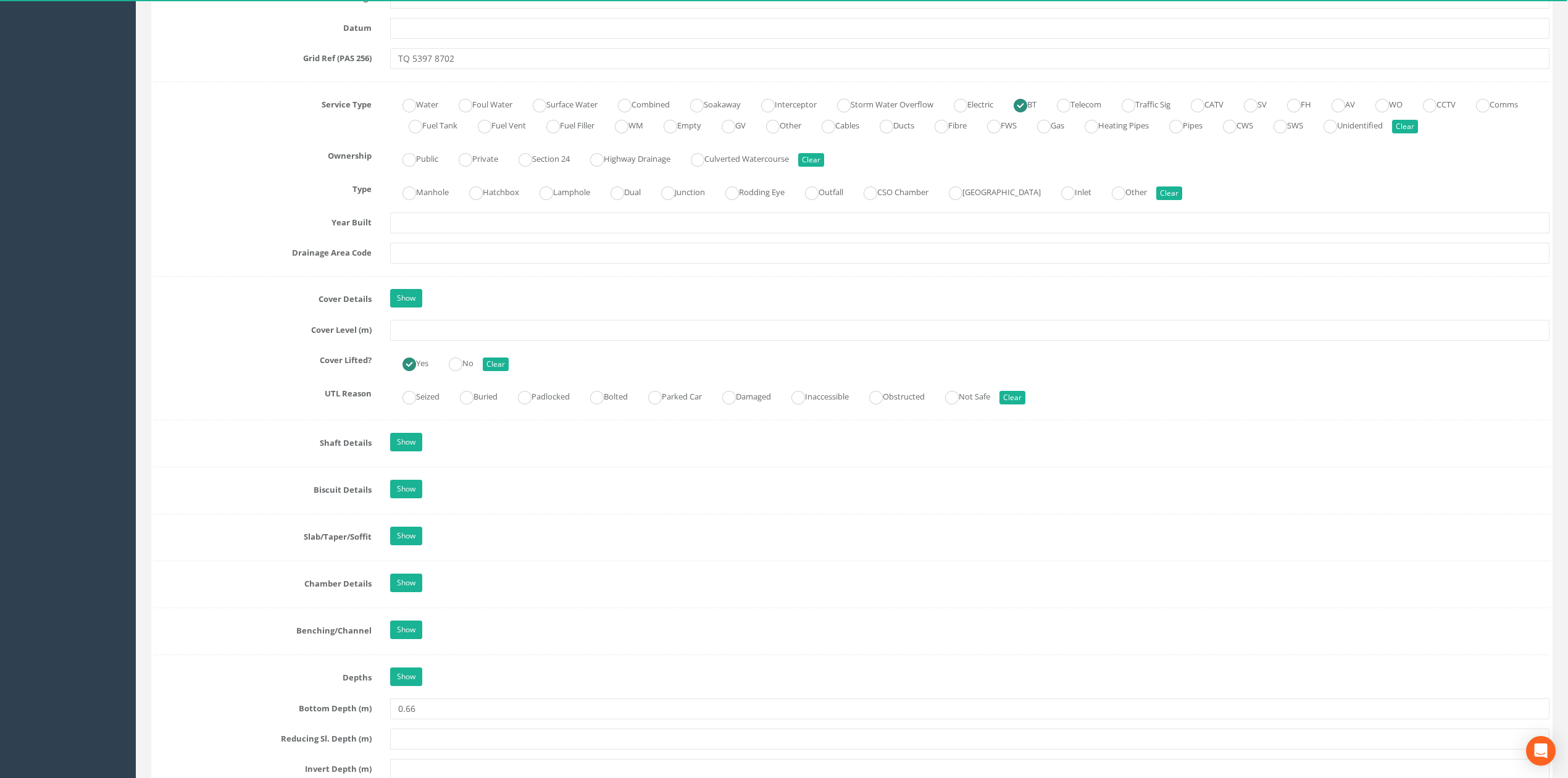
scroll to position [411, 0]
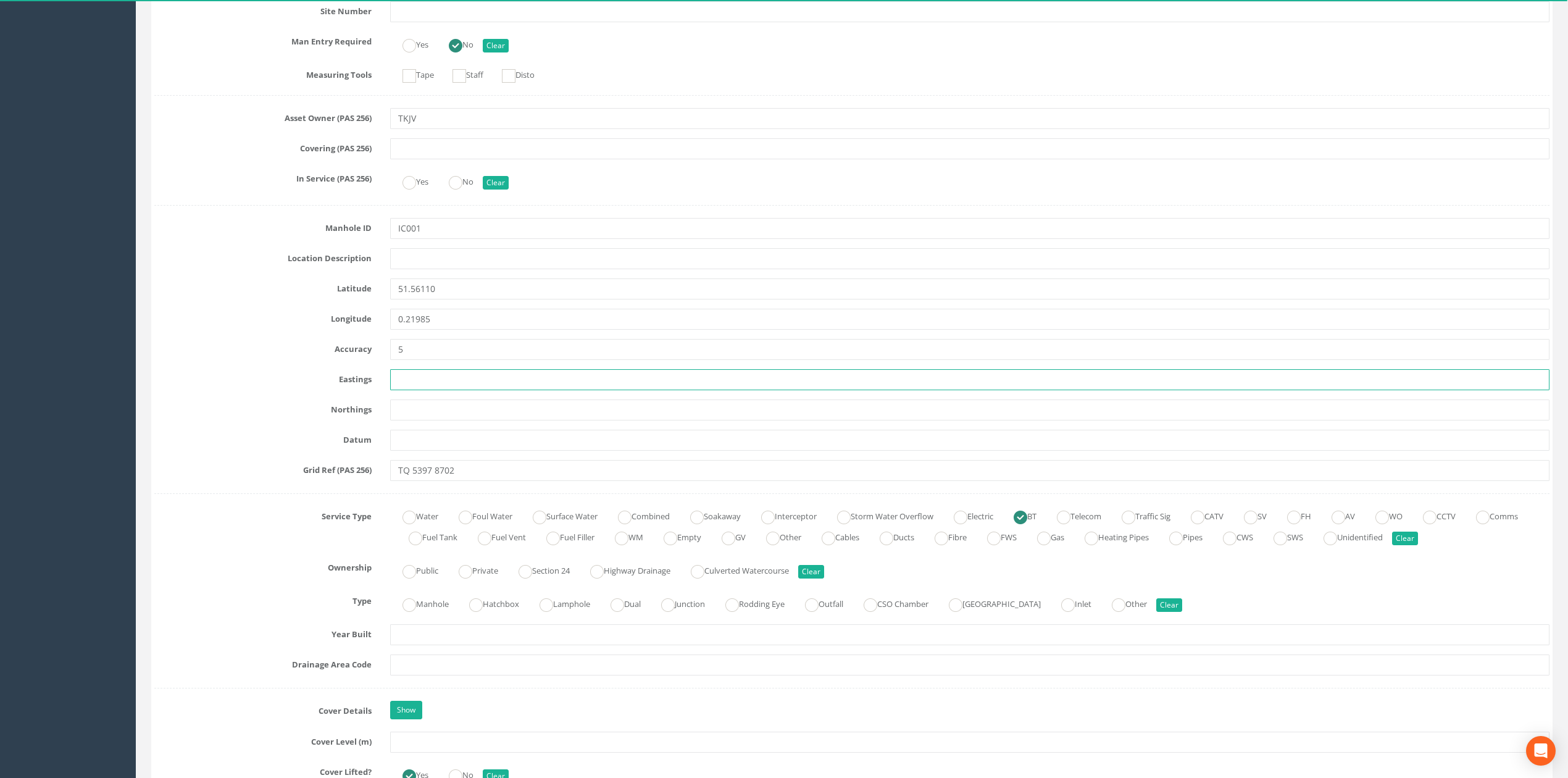
click at [432, 387] on input "text" at bounding box center [970, 379] width 1159 height 21
paste input "553967.150"
type input "553967.150"
click at [447, 415] on input "text" at bounding box center [970, 410] width 1159 height 21
paste input "187023.750"
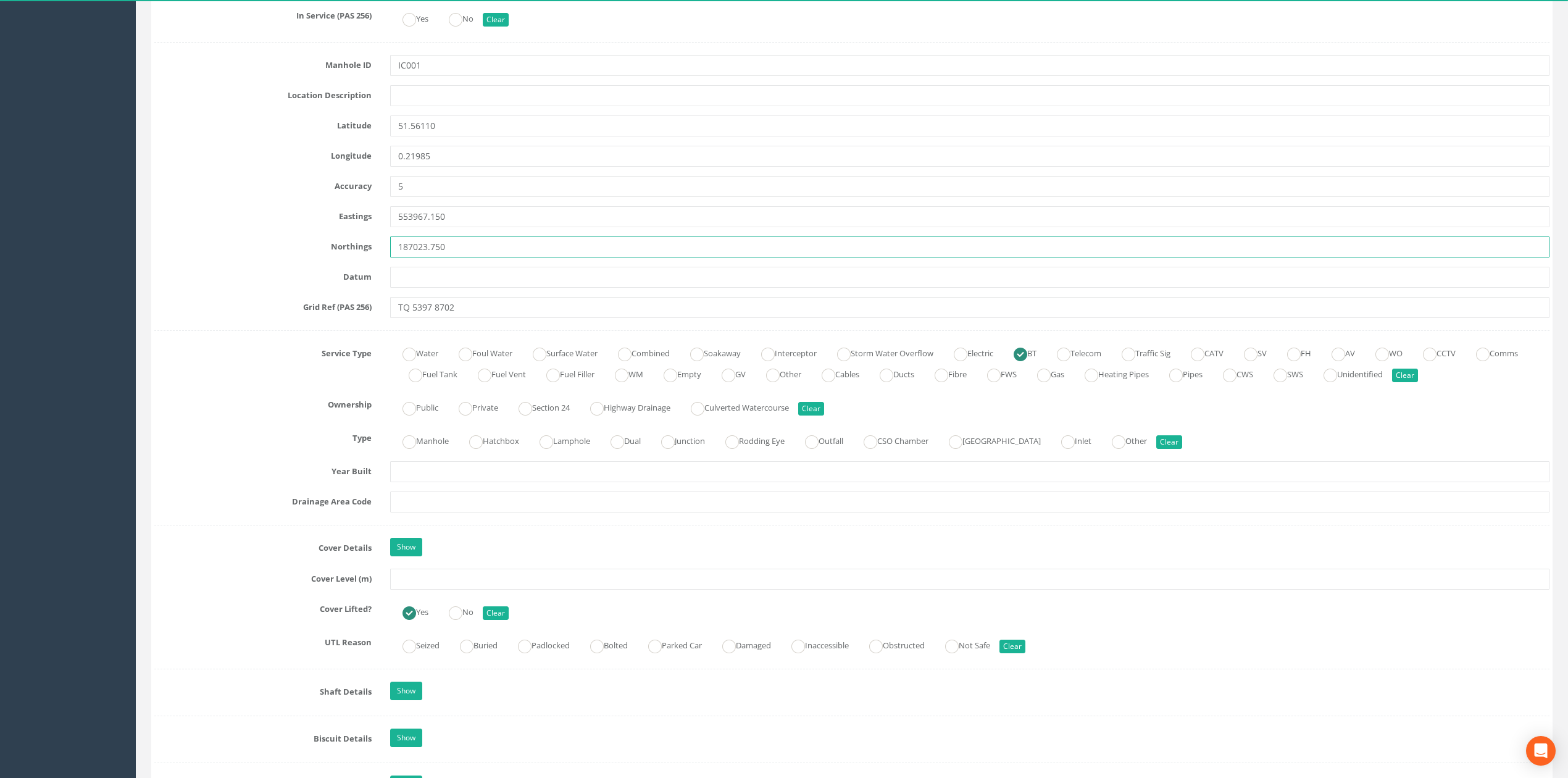
scroll to position [576, 0]
type input "187023.750"
click at [449, 563] on div "Job Number 0925-TKJV-17891 Job Number Suffix Survey Date [DATE] Surveyed By MC …" at bounding box center [851, 677] width 1395 height 2102
click at [462, 574] on input "text" at bounding box center [970, 577] width 1159 height 21
type input "23.11"
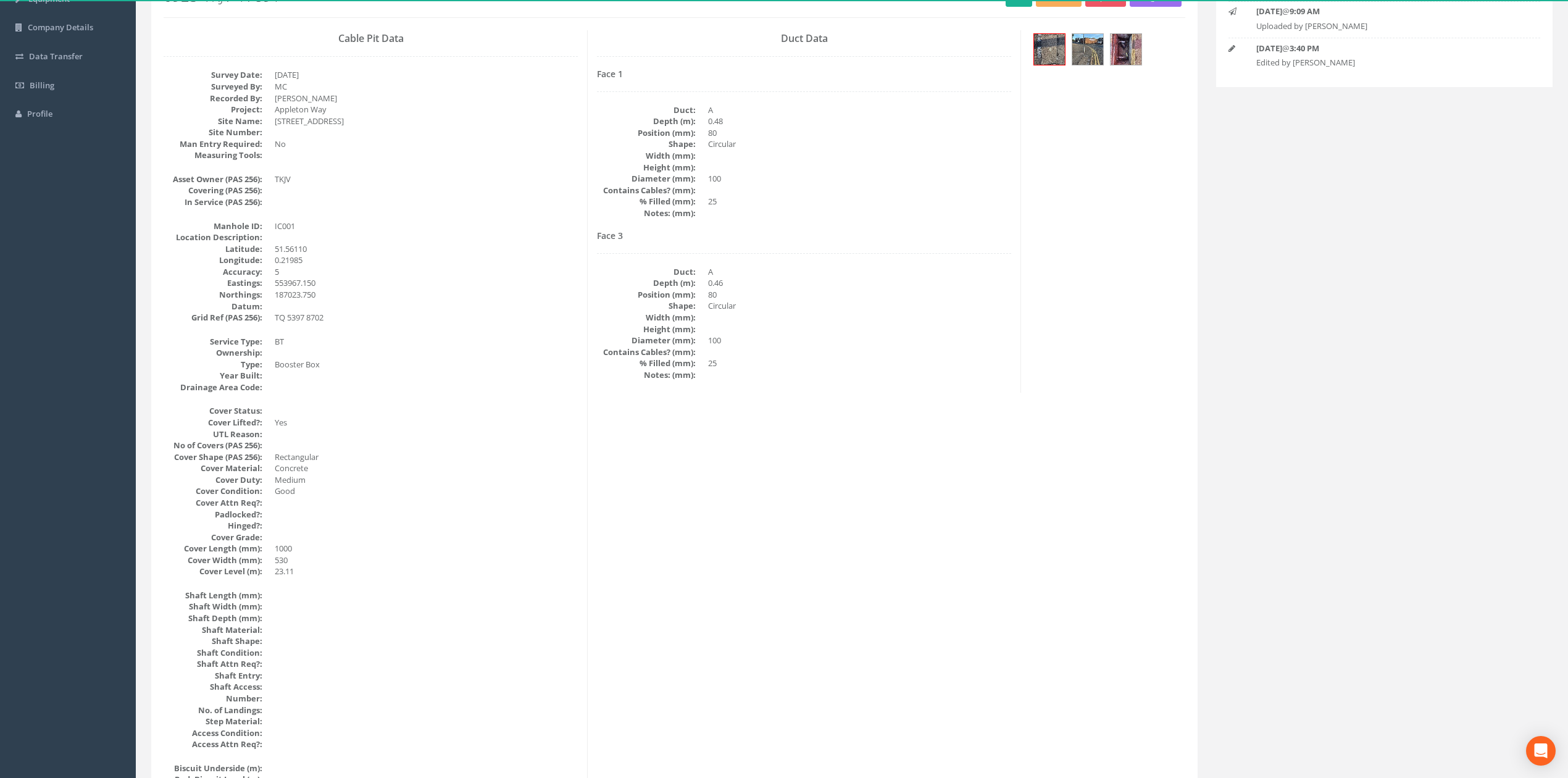
scroll to position [0, 0]
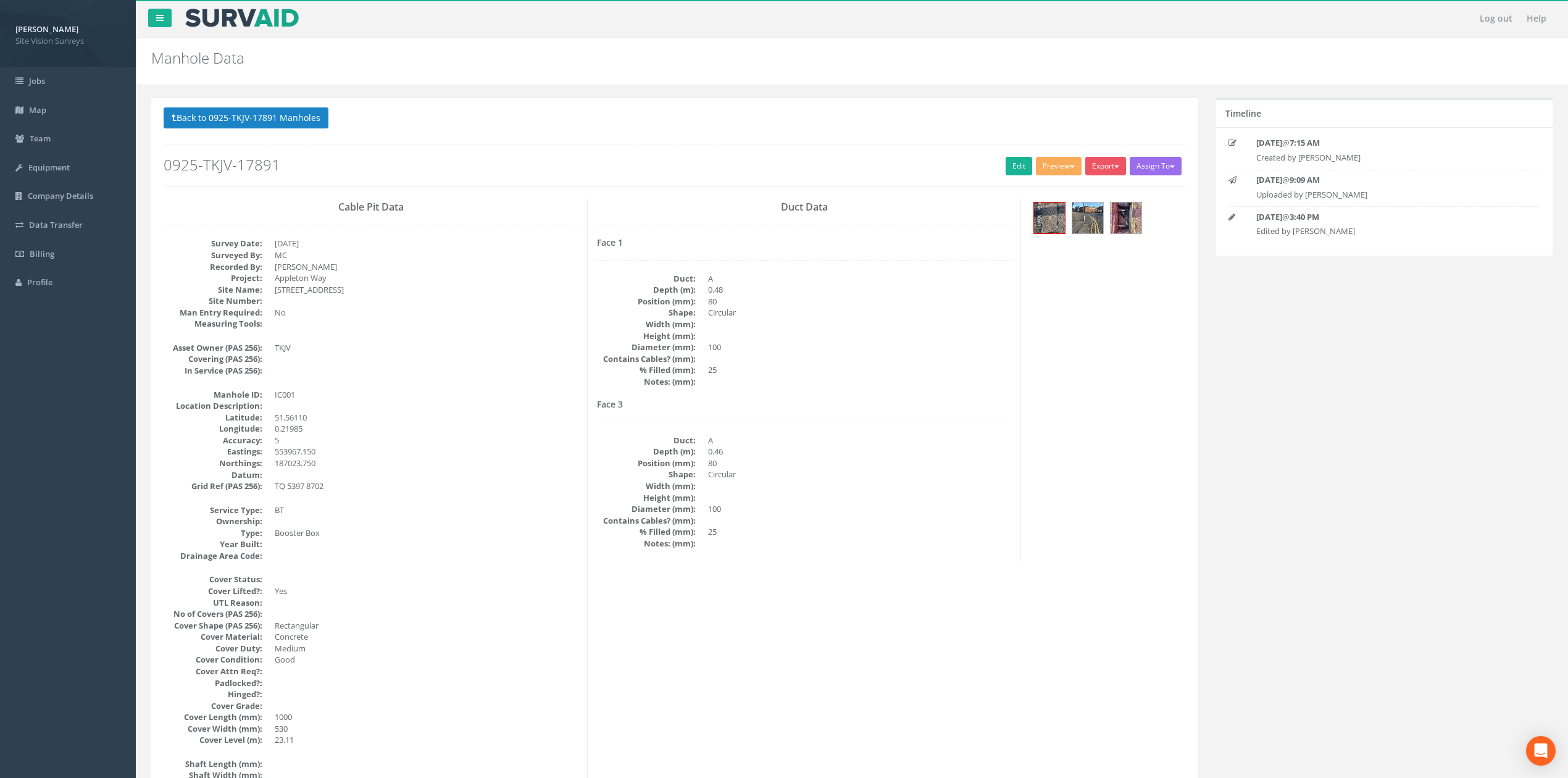
click at [1062, 152] on div "Back to 0925-TKJV-17891 Manholes Back to Map Assign To No Companies Added Expor…" at bounding box center [675, 147] width 1022 height 78
click at [1062, 161] on button "Preview" at bounding box center [1059, 166] width 46 height 18
click at [1058, 186] on link "SVS IC" at bounding box center [1036, 192] width 93 height 19
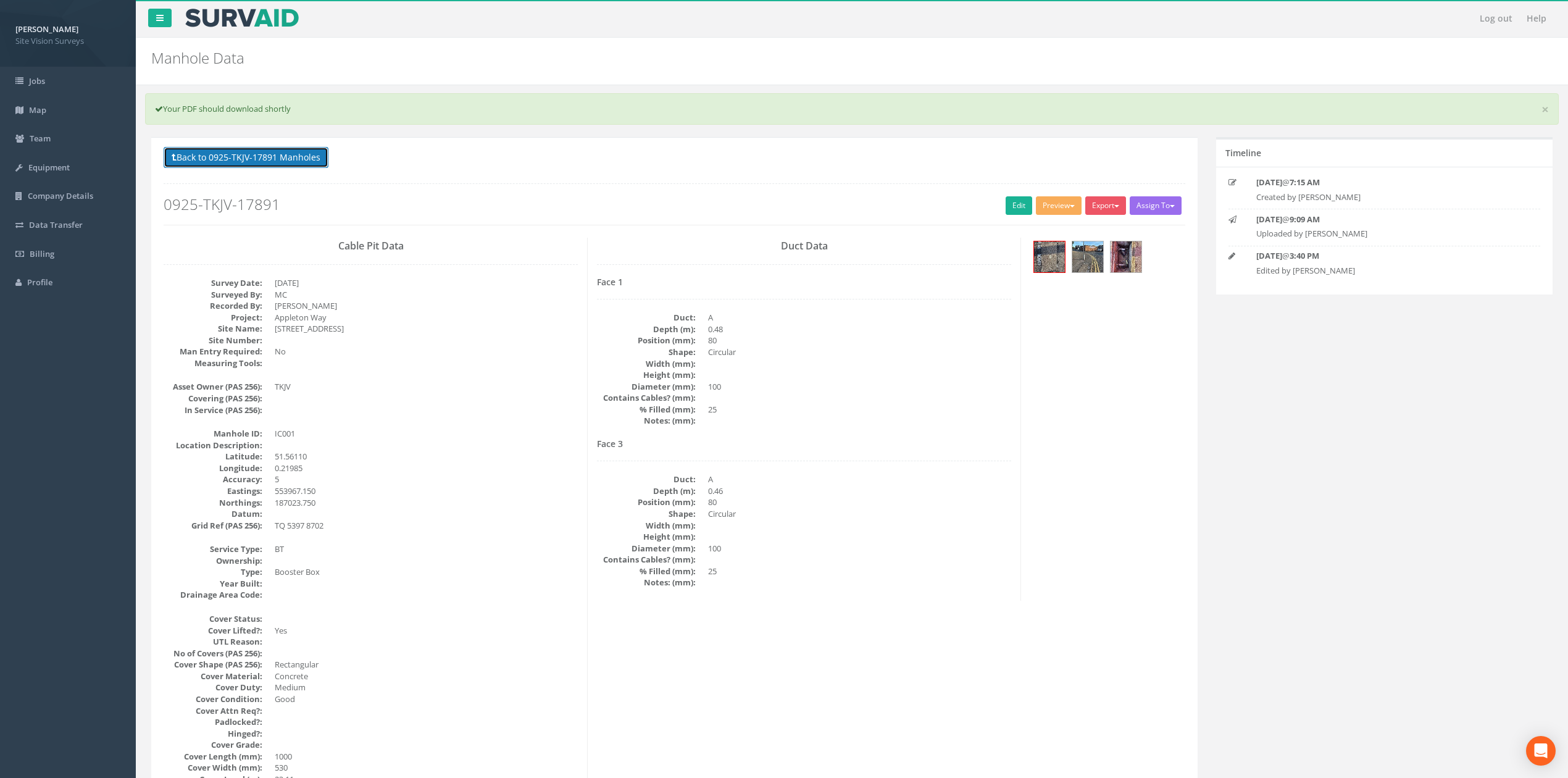
click at [211, 161] on button "Back to 0925-TKJV-17891 Manholes" at bounding box center [246, 157] width 165 height 21
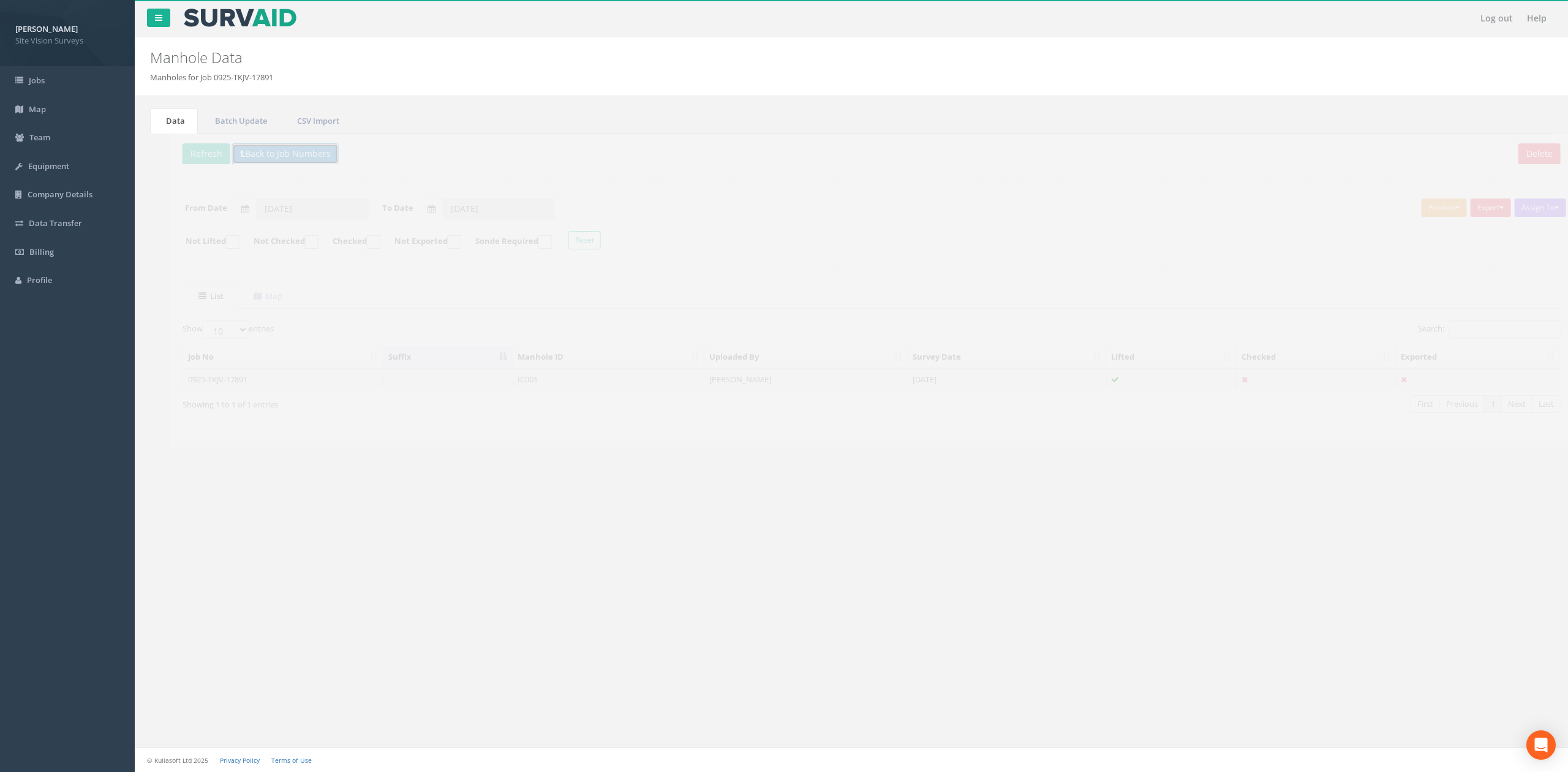
click at [238, 153] on button "Back to Job Numbers" at bounding box center [266, 153] width 107 height 20
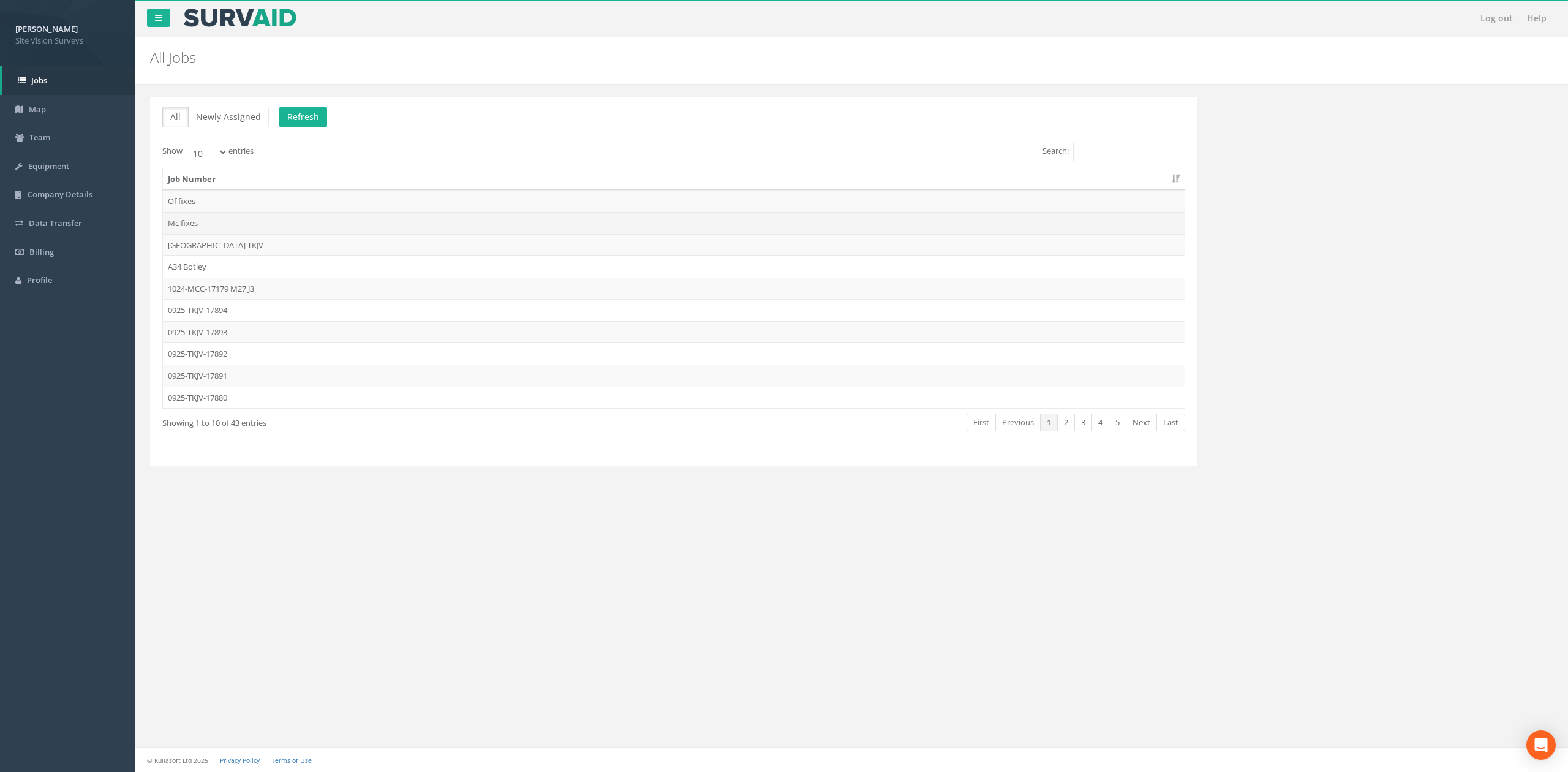
click at [223, 219] on td "Mc fixes" at bounding box center [674, 223] width 1022 height 22
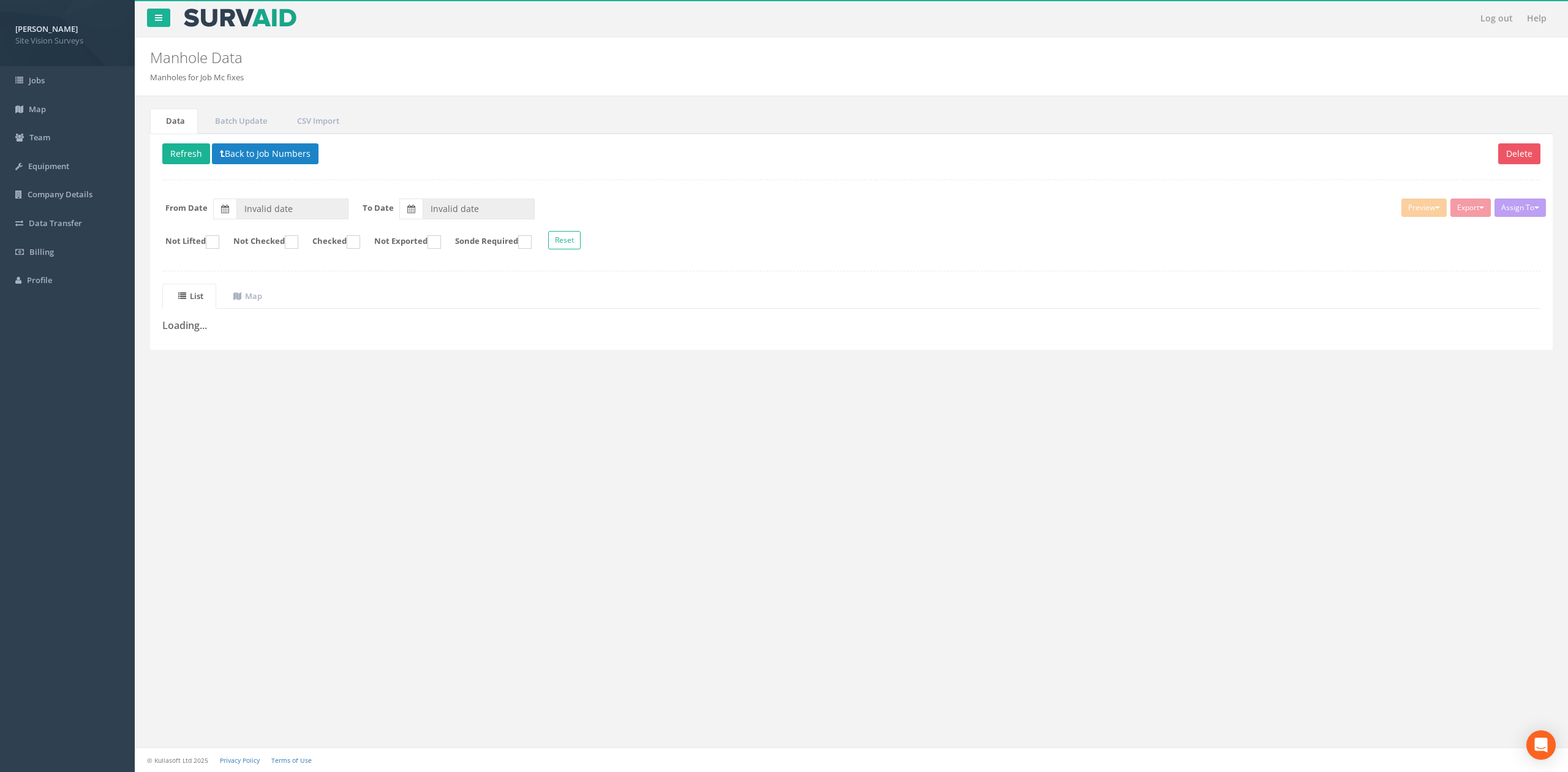
type input "[DATE]"
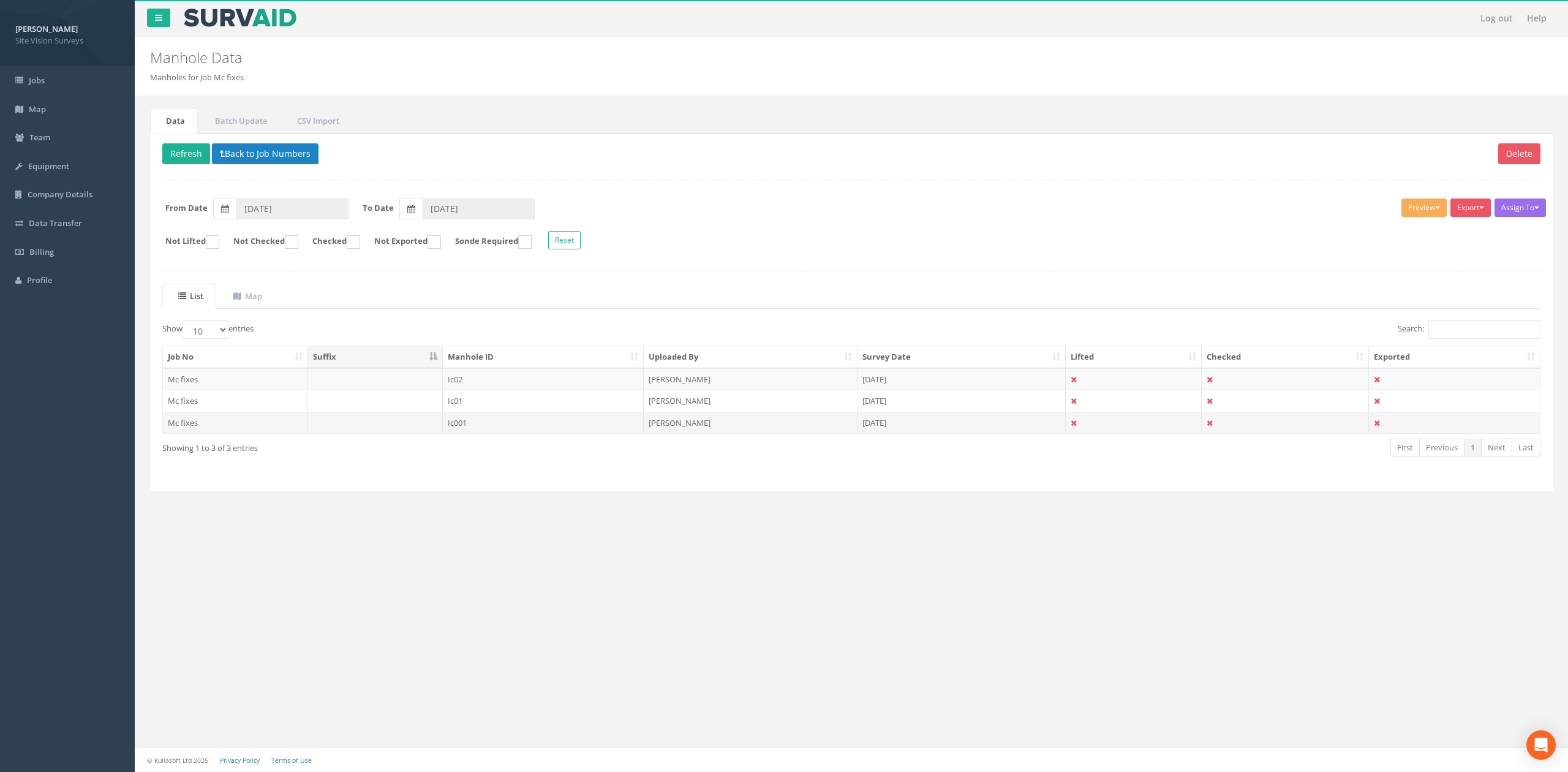
click at [465, 430] on td "Ic001" at bounding box center [543, 423] width 201 height 22
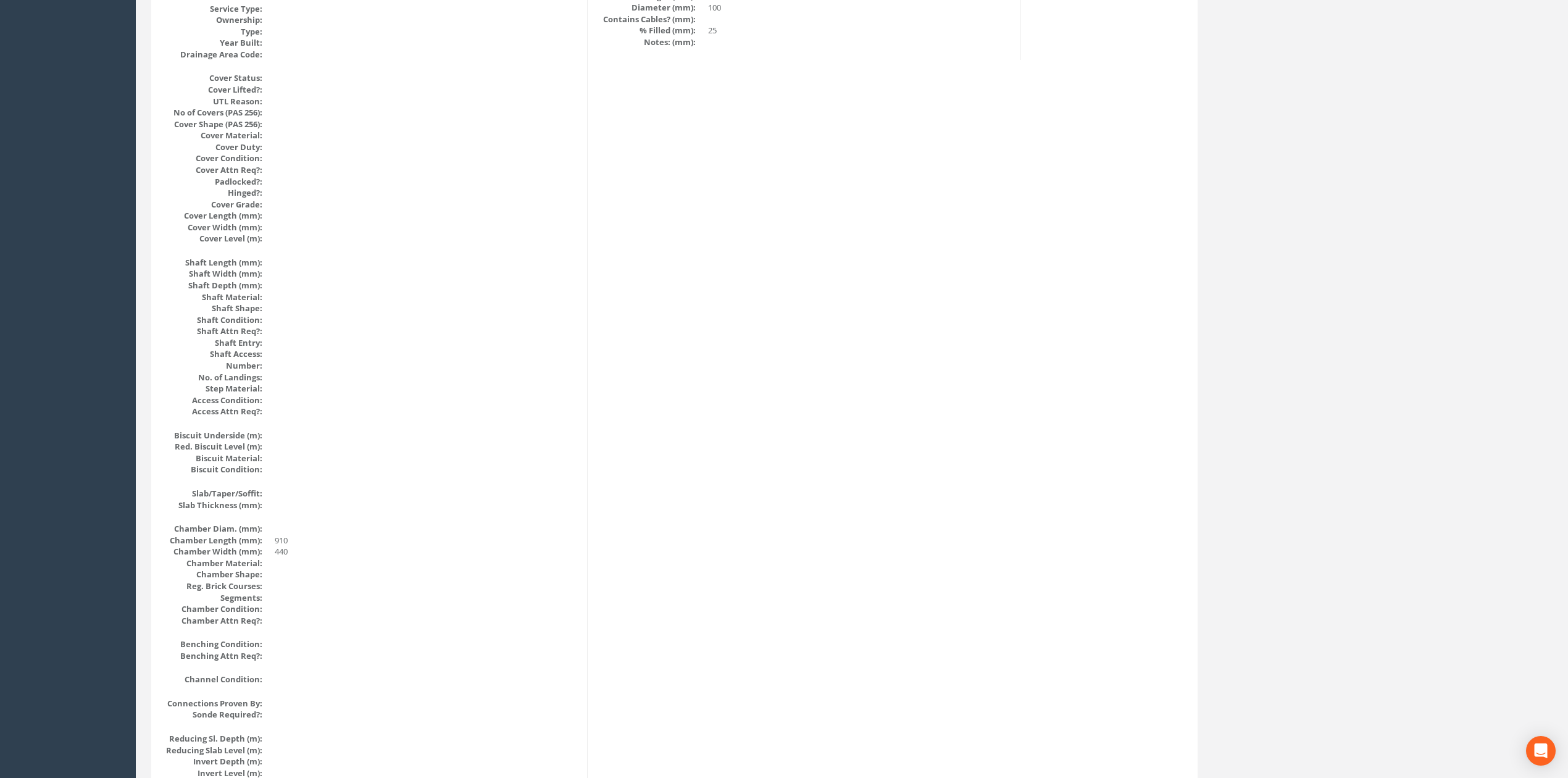
scroll to position [1129, 0]
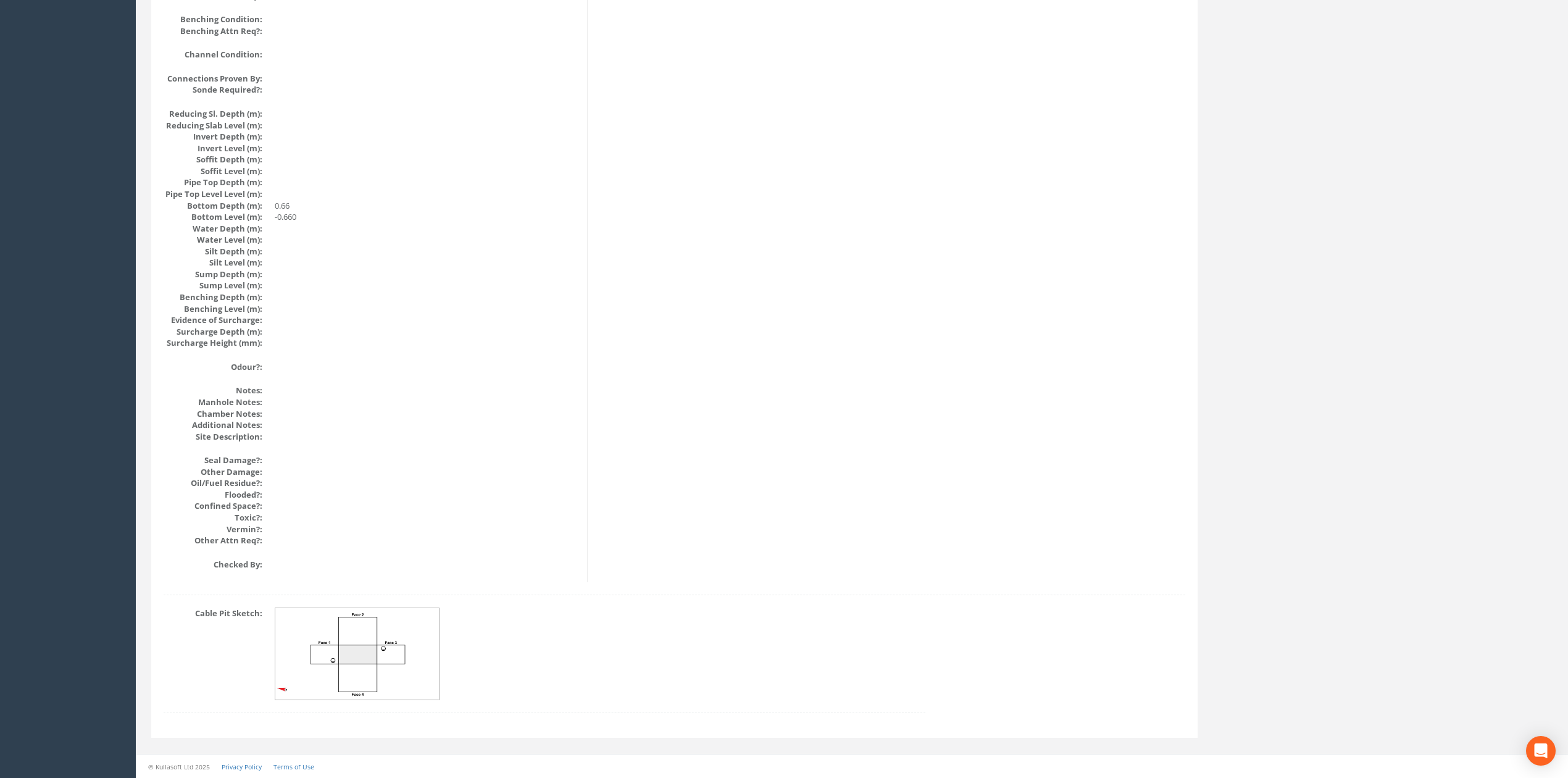
click at [339, 663] on img at bounding box center [358, 654] width 165 height 92
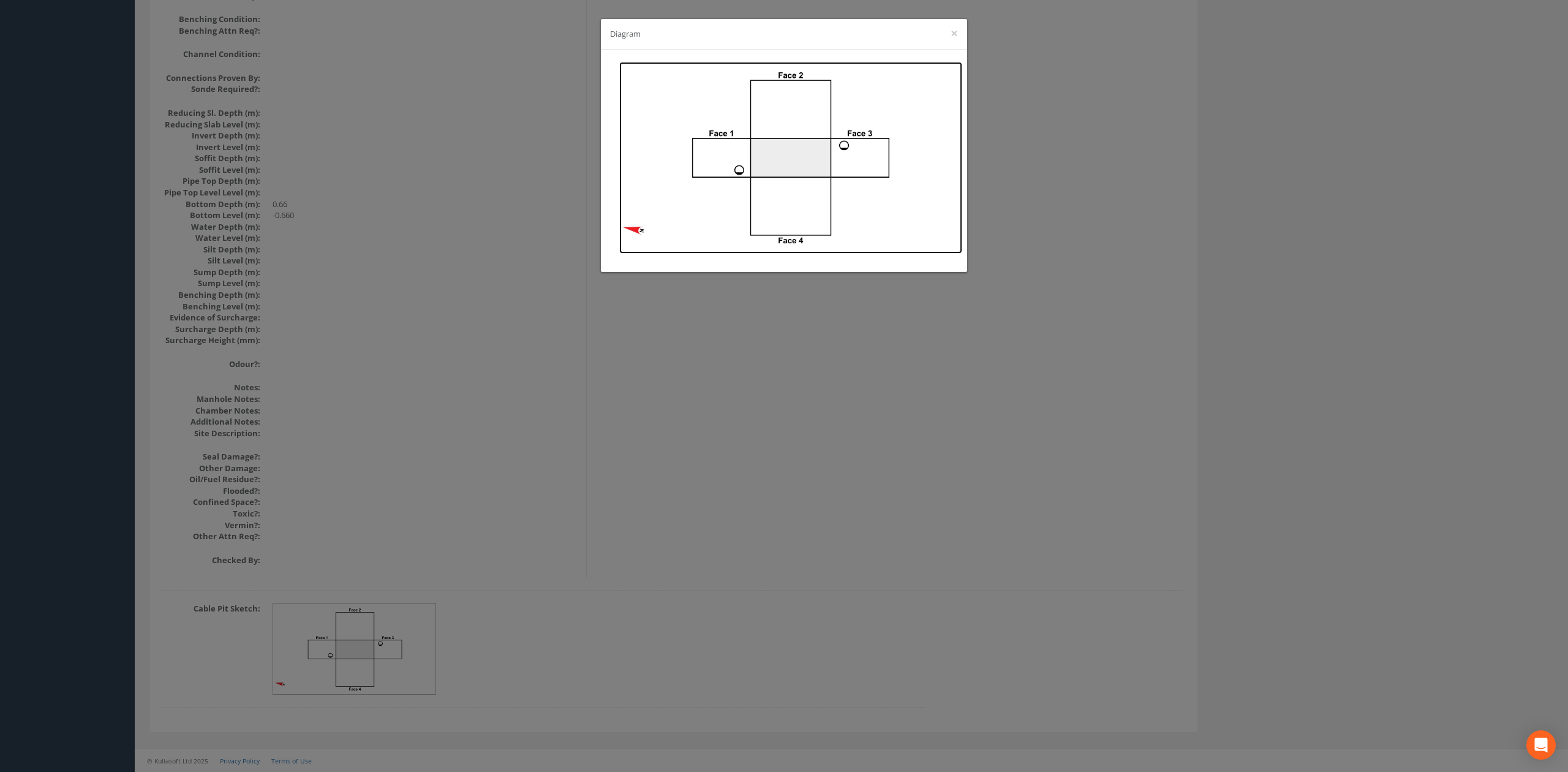
click at [741, 118] on img at bounding box center [791, 158] width 343 height 192
drag, startPoint x: 489, startPoint y: 201, endPoint x: 490, endPoint y: 212, distance: 11.0
click at [490, 201] on div "Diagram ×" at bounding box center [784, 386] width 1568 height 772
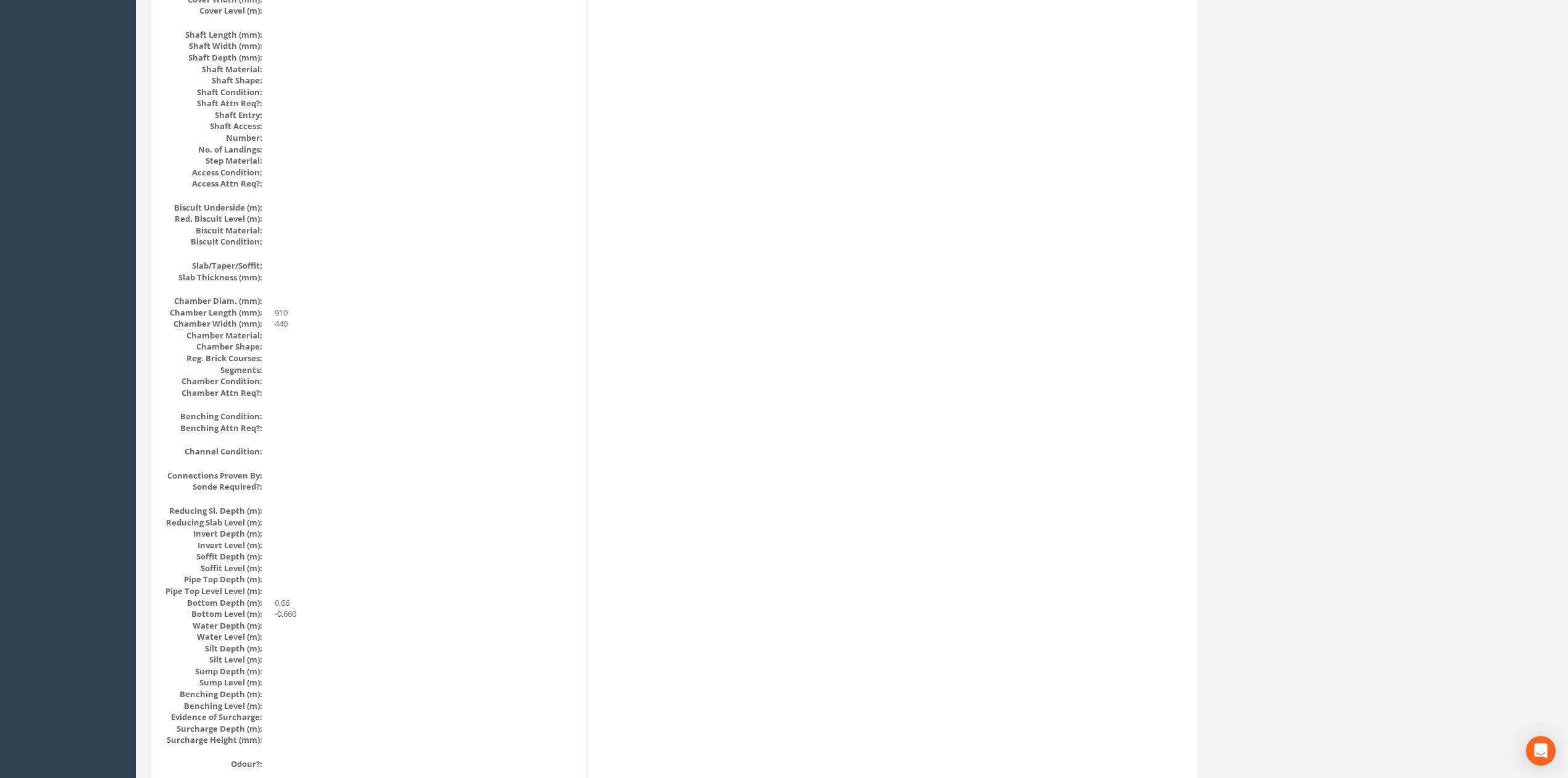
scroll to position [0, 0]
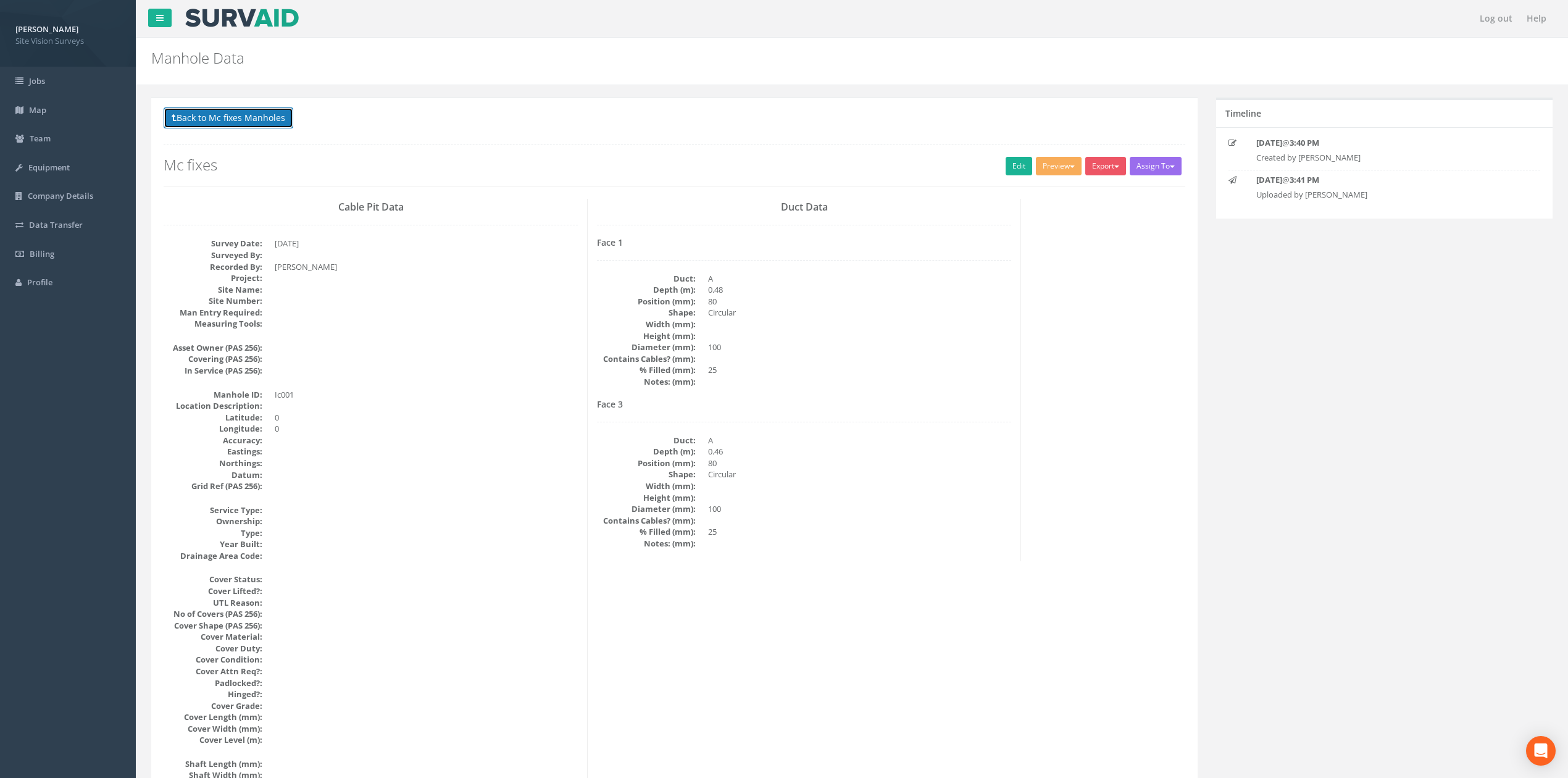
click at [208, 124] on button "Back to Mc fixes Manholes" at bounding box center [229, 118] width 130 height 21
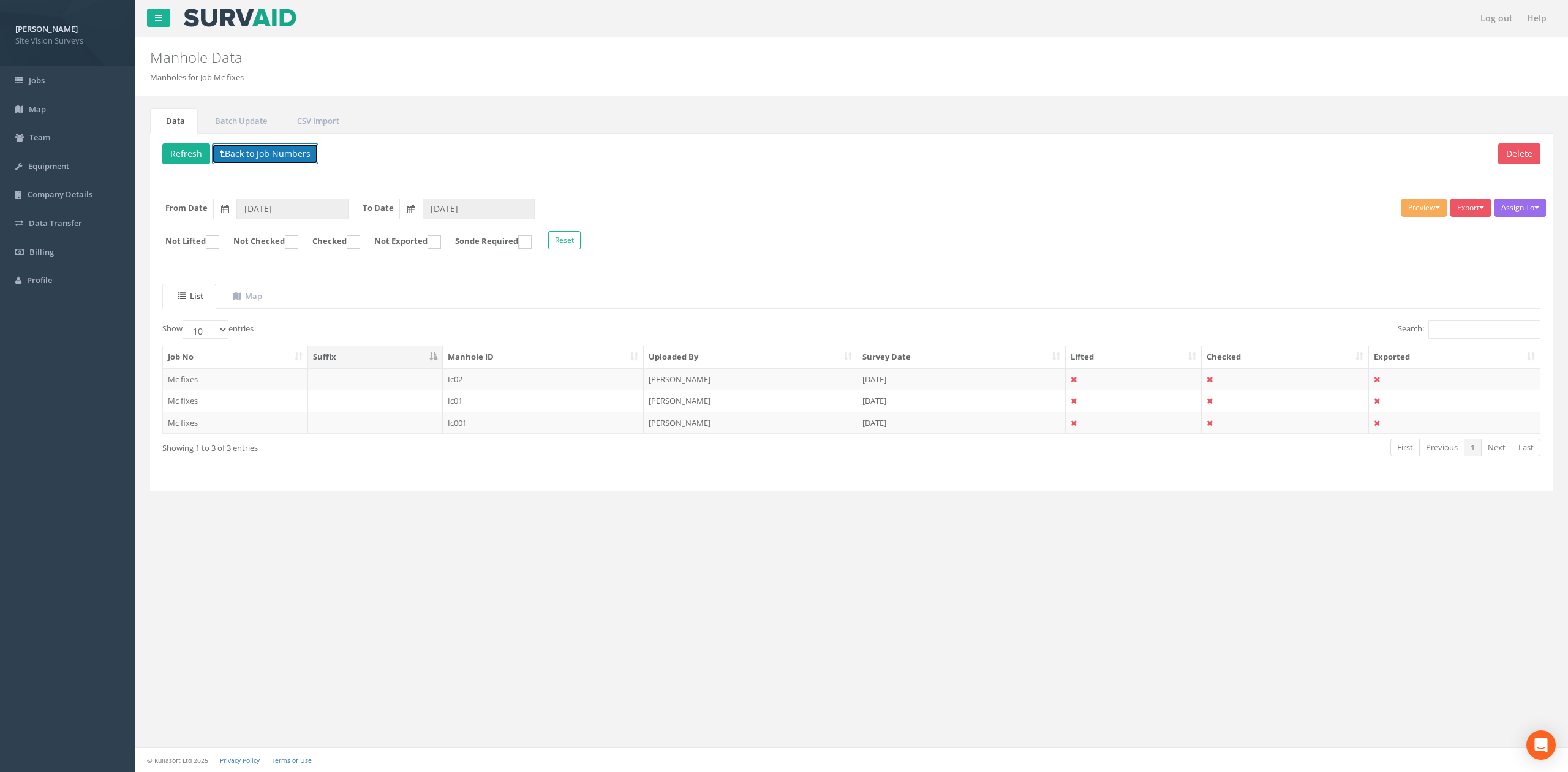
click at [288, 151] on button "Back to Job Numbers" at bounding box center [266, 153] width 107 height 20
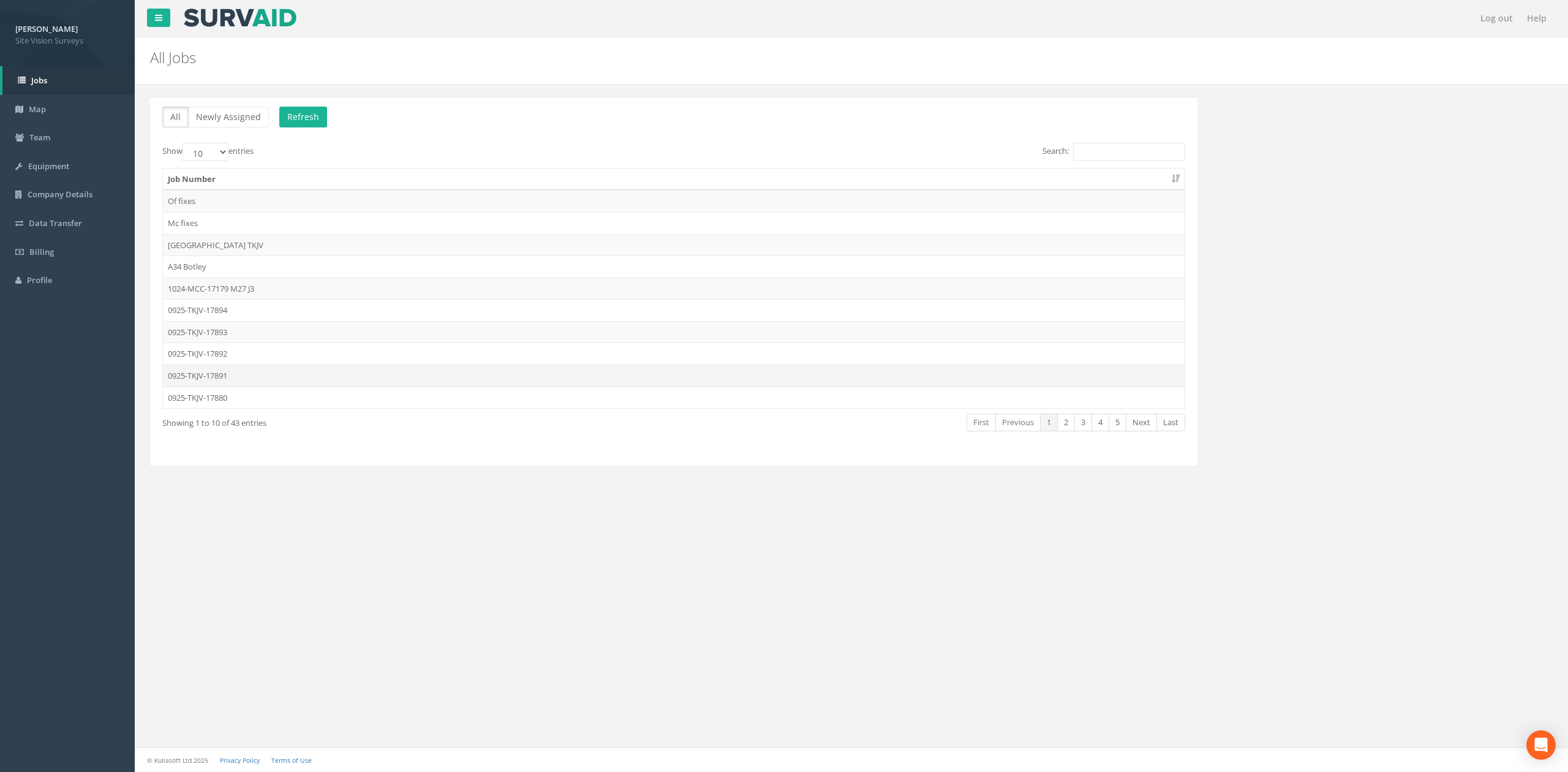
click at [283, 377] on td "0925-TKJV-17891" at bounding box center [674, 376] width 1022 height 22
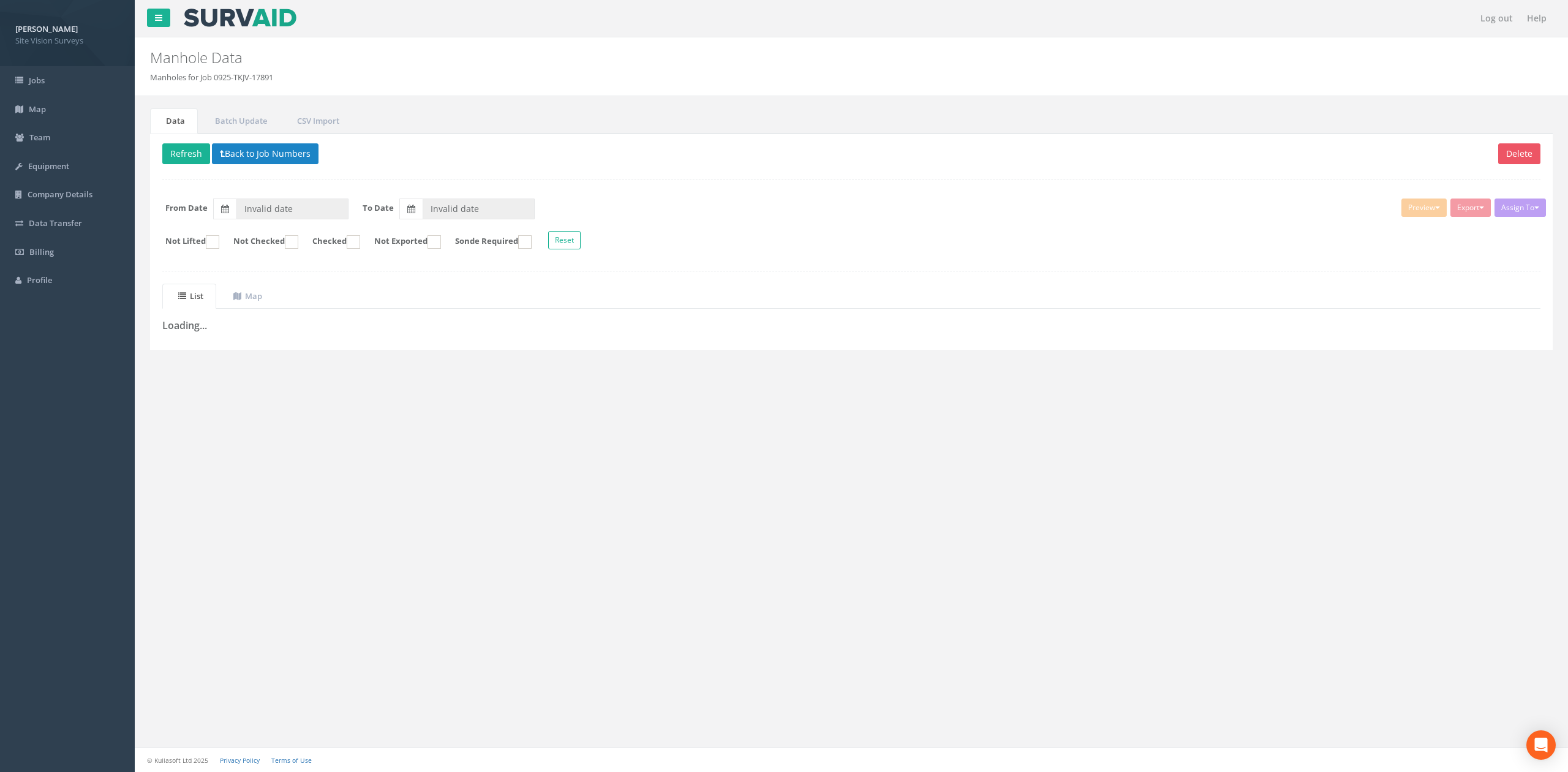
type input "[DATE]"
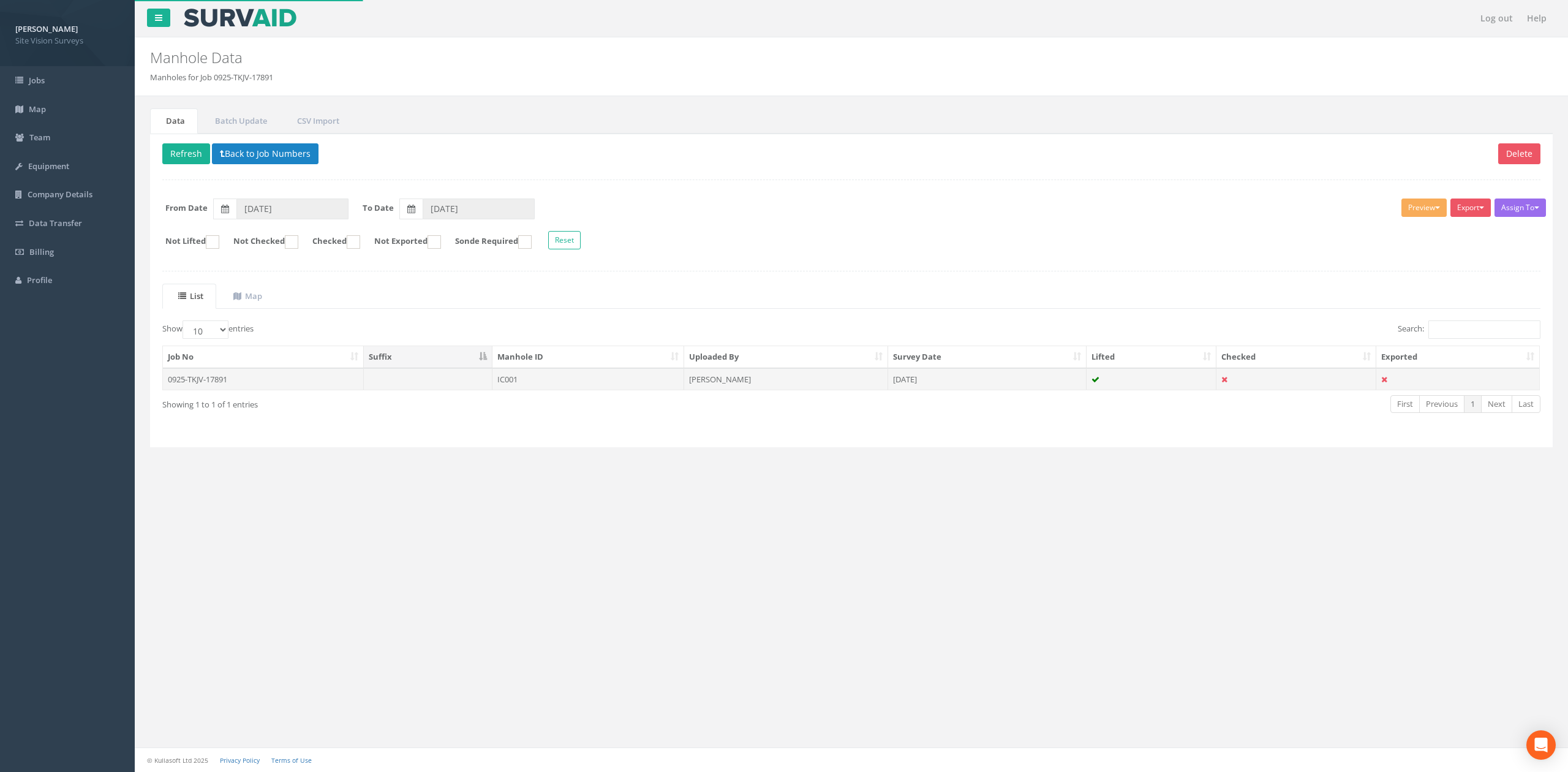
click at [648, 384] on td "IC001" at bounding box center [589, 379] width 192 height 22
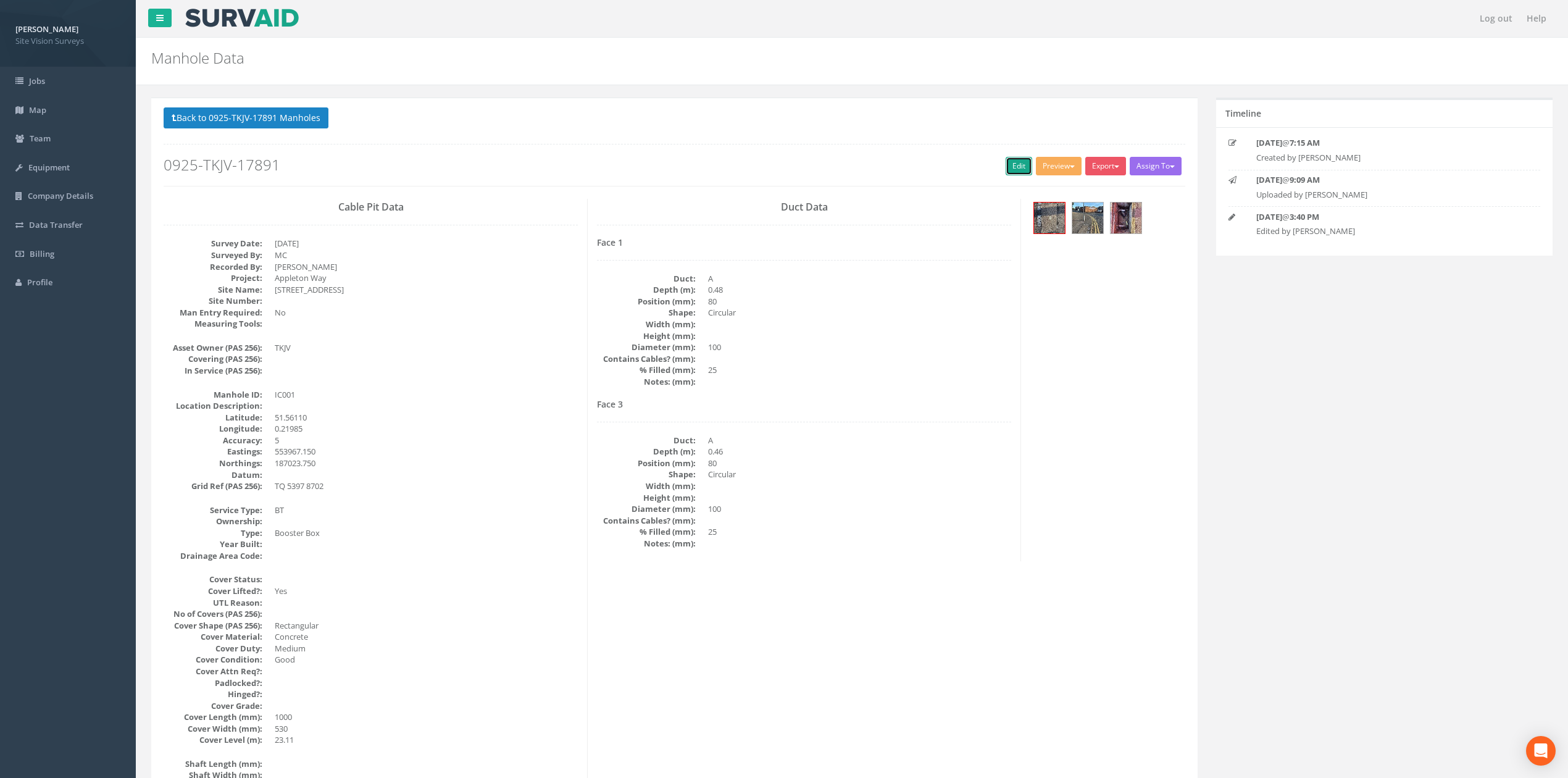
click at [1013, 168] on link "Edit" at bounding box center [1019, 166] width 27 height 18
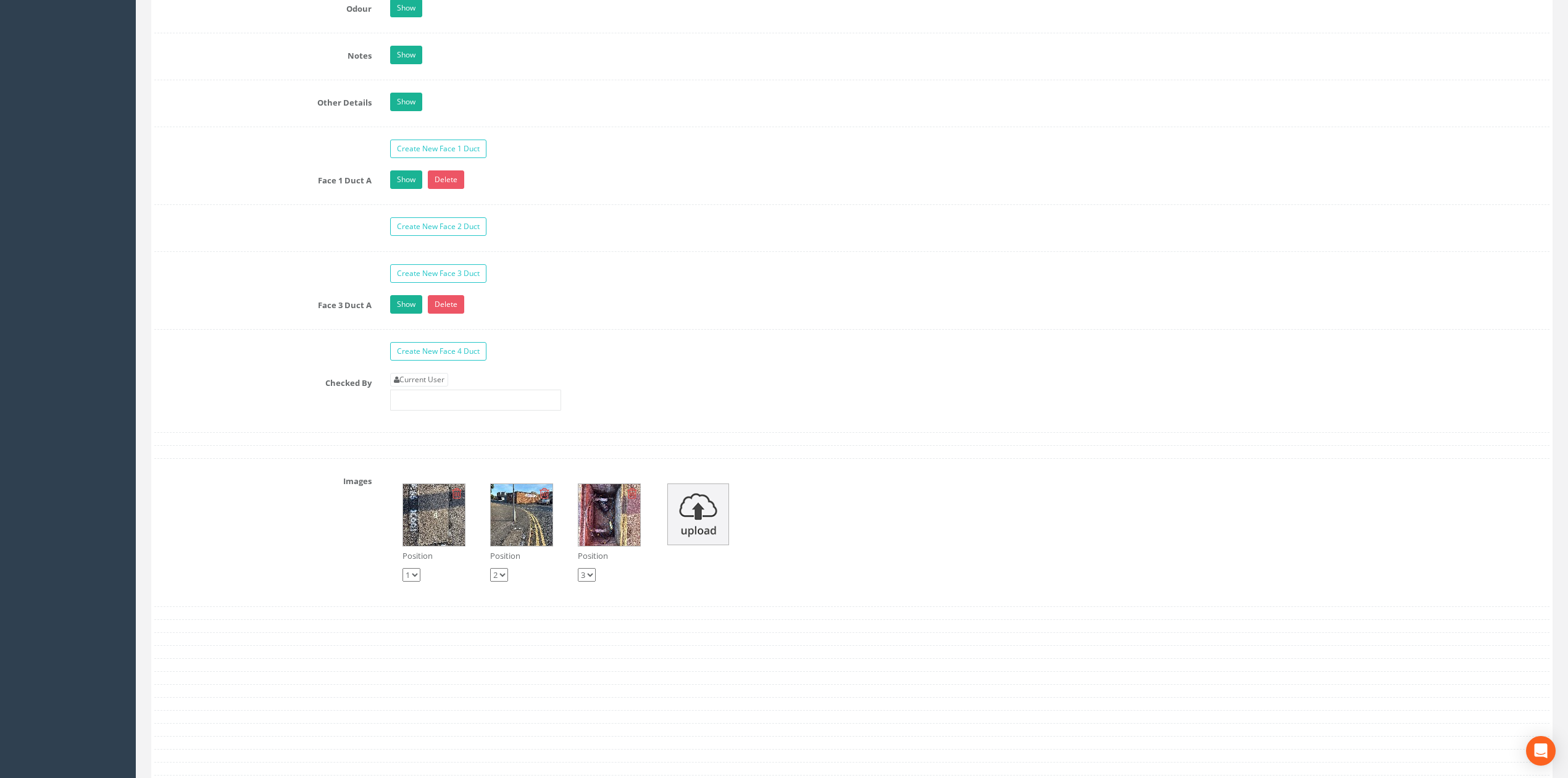
scroll to position [2534, 0]
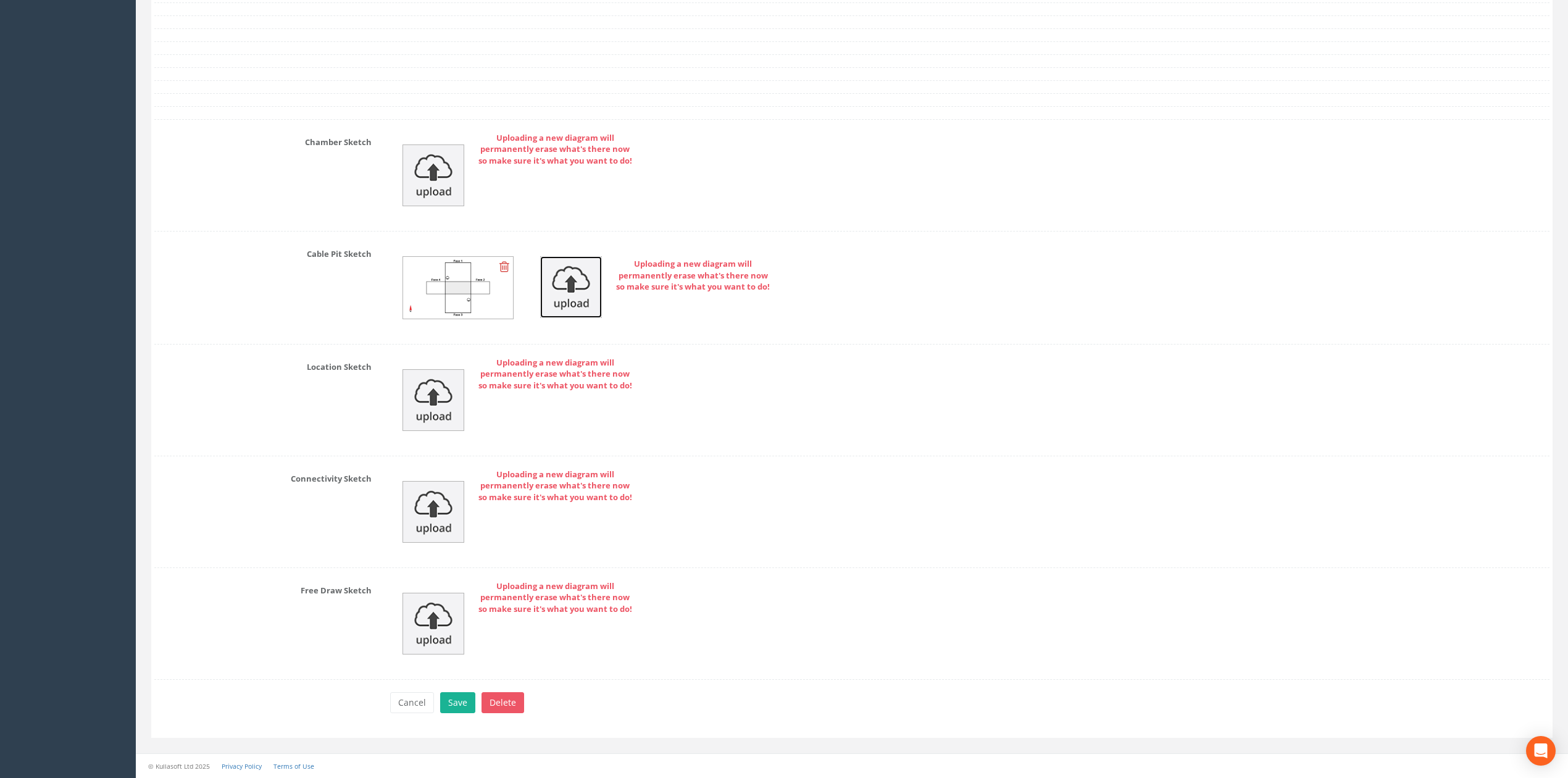
click at [558, 285] on img at bounding box center [571, 287] width 62 height 62
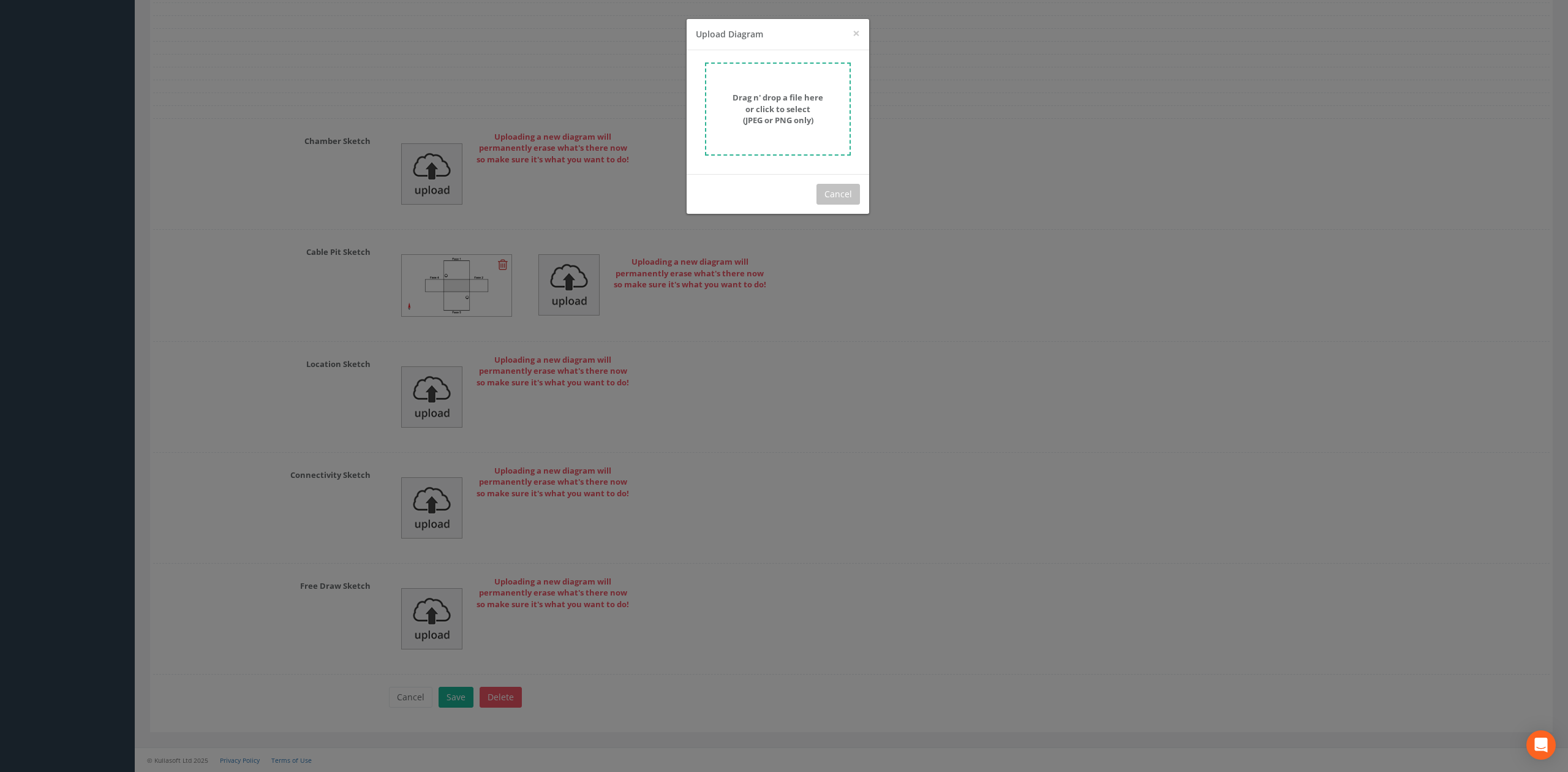
click at [755, 135] on form "Drag n' drop a file here or click to select (JPEG or PNG only)" at bounding box center [777, 108] width 145 height 93
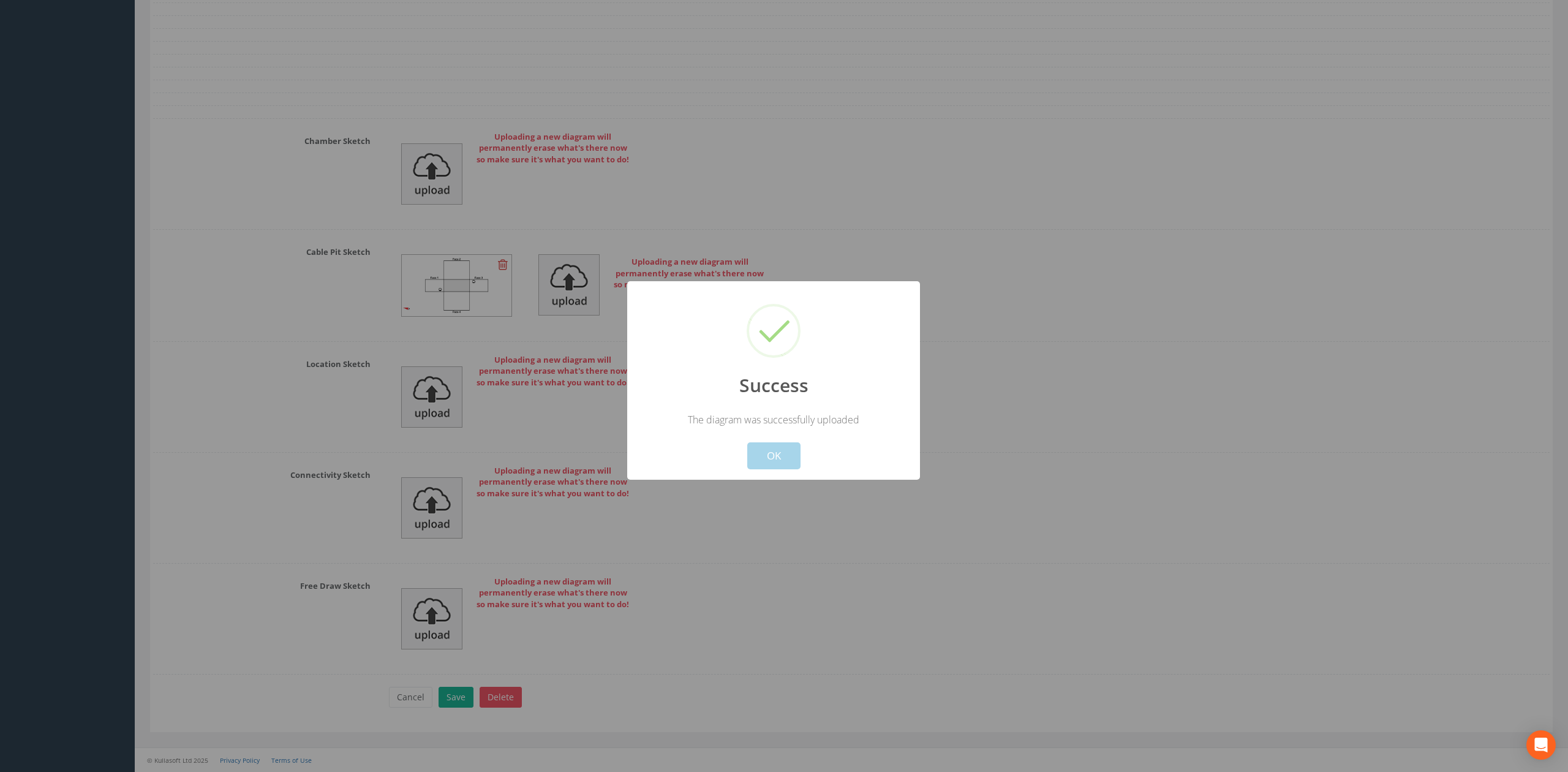
click at [762, 450] on button "OK" at bounding box center [774, 456] width 53 height 27
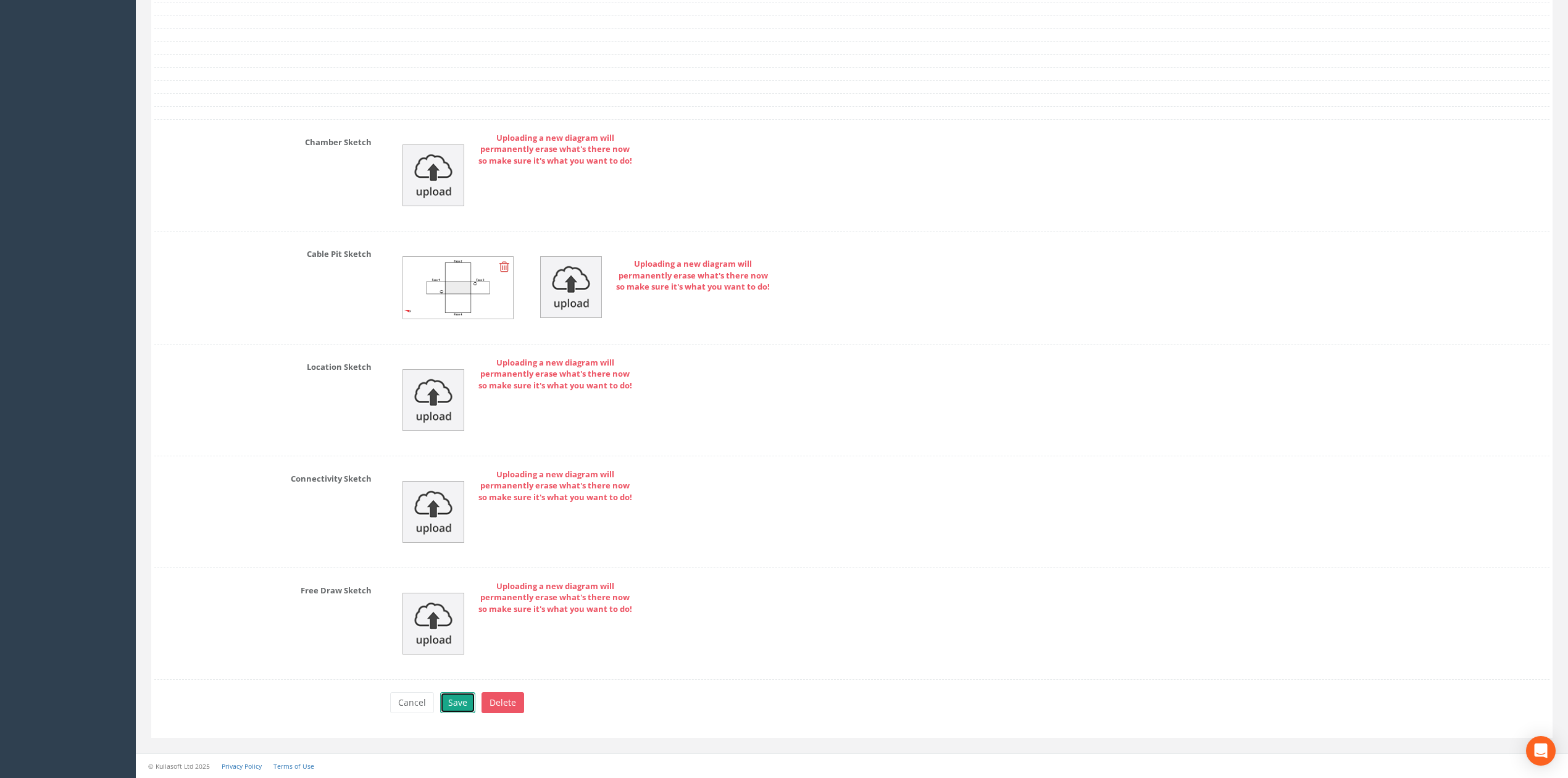
click at [458, 702] on button "Save" at bounding box center [458, 703] width 35 height 21
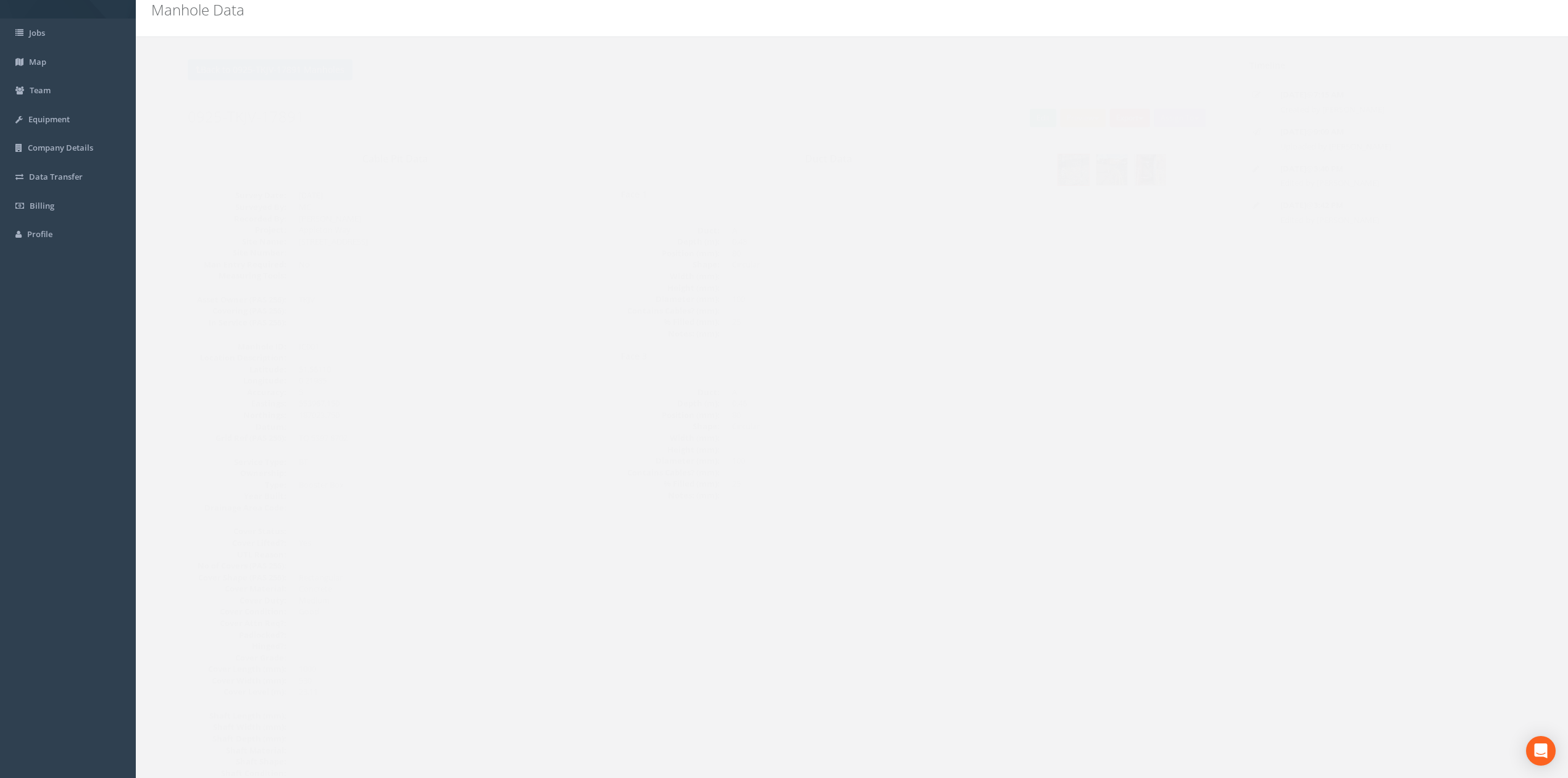
scroll to position [0, 0]
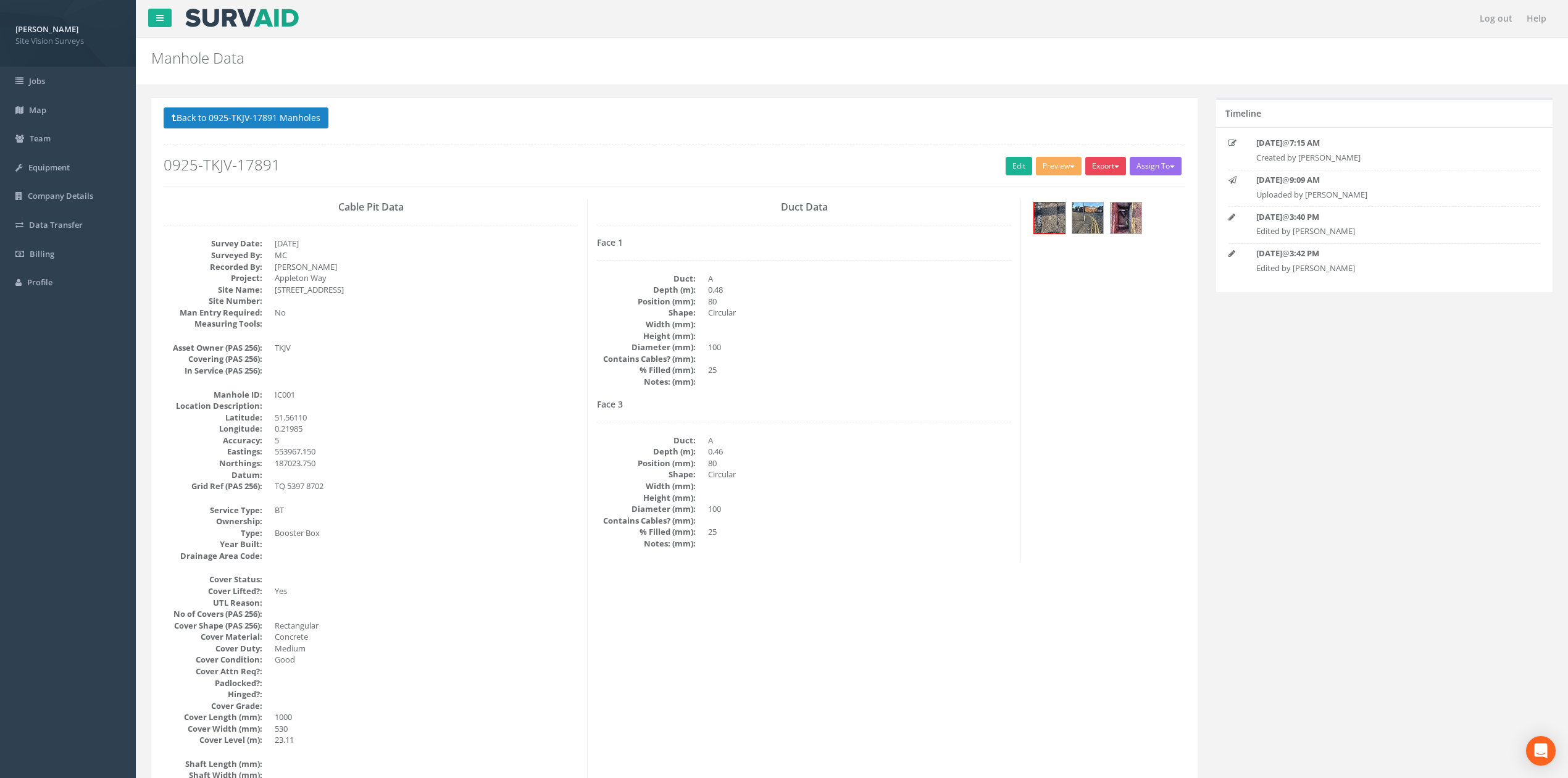
drag, startPoint x: 1099, startPoint y: 166, endPoint x: 1098, endPoint y: 189, distance: 23.0
click at [1099, 166] on button "Export" at bounding box center [1105, 166] width 40 height 18
click at [1098, 193] on link "SVS IC" at bounding box center [1080, 192] width 93 height 19
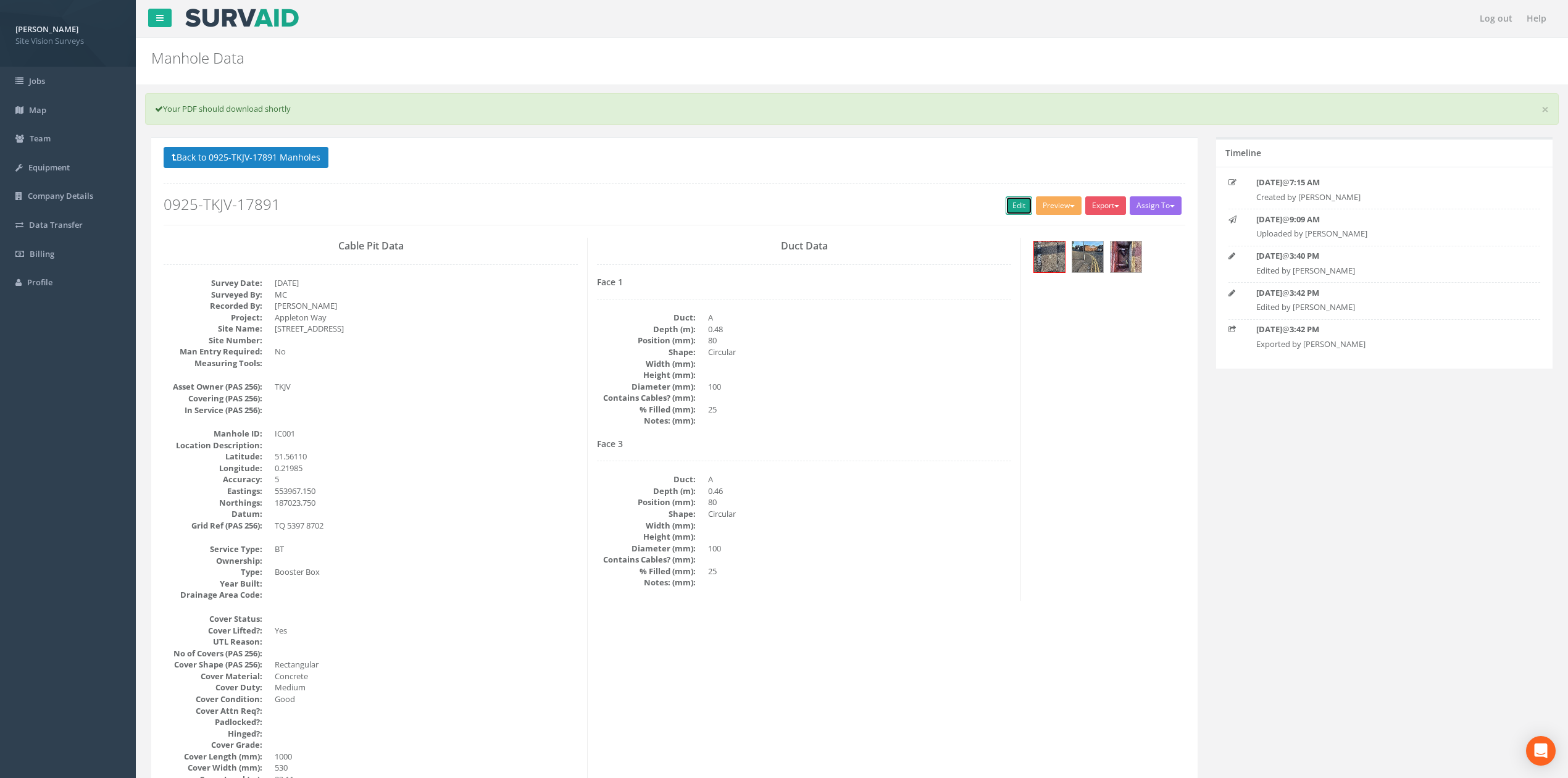
click at [1021, 206] on link "Edit" at bounding box center [1019, 205] width 27 height 18
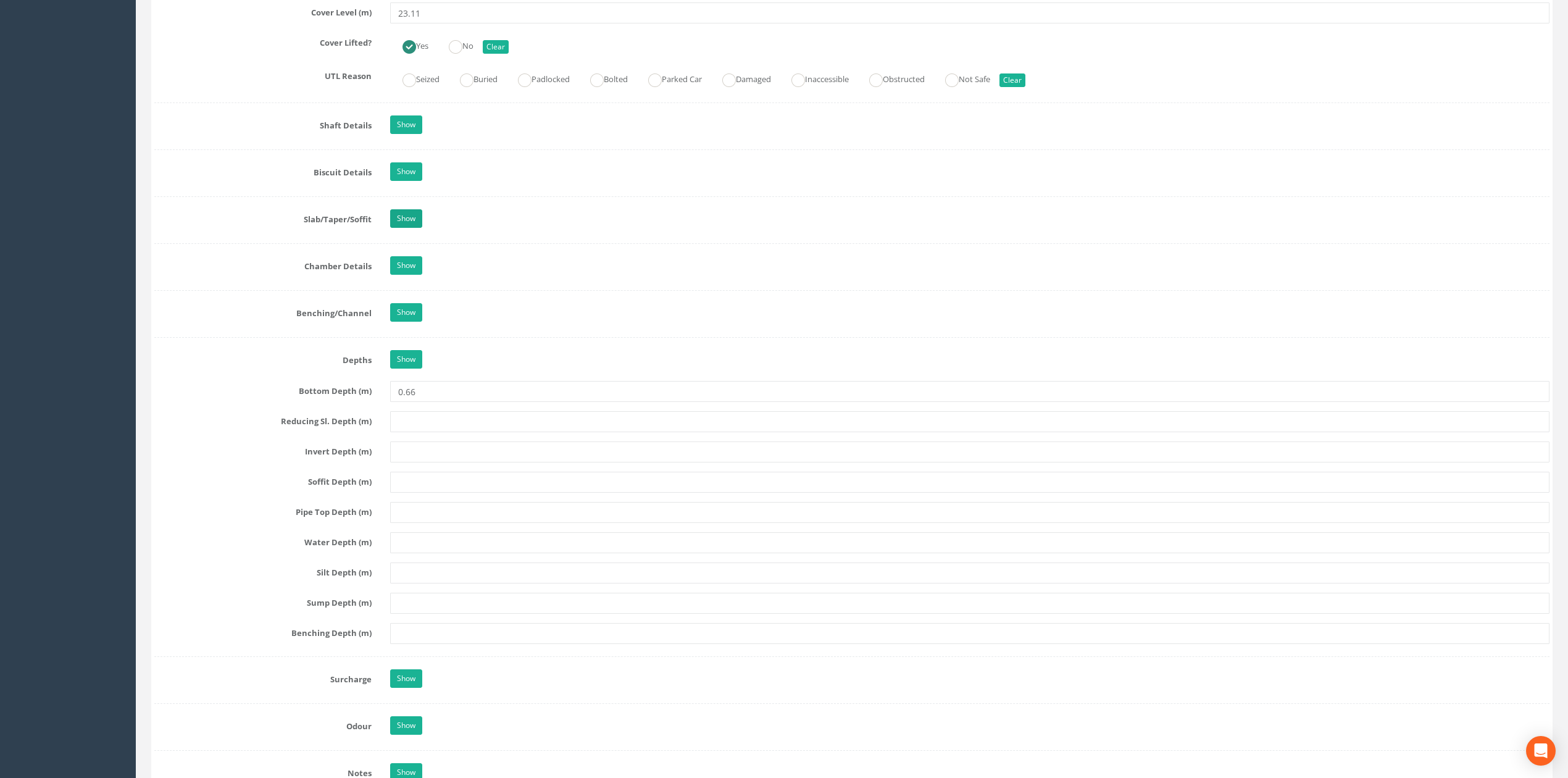
scroll to position [1152, 0]
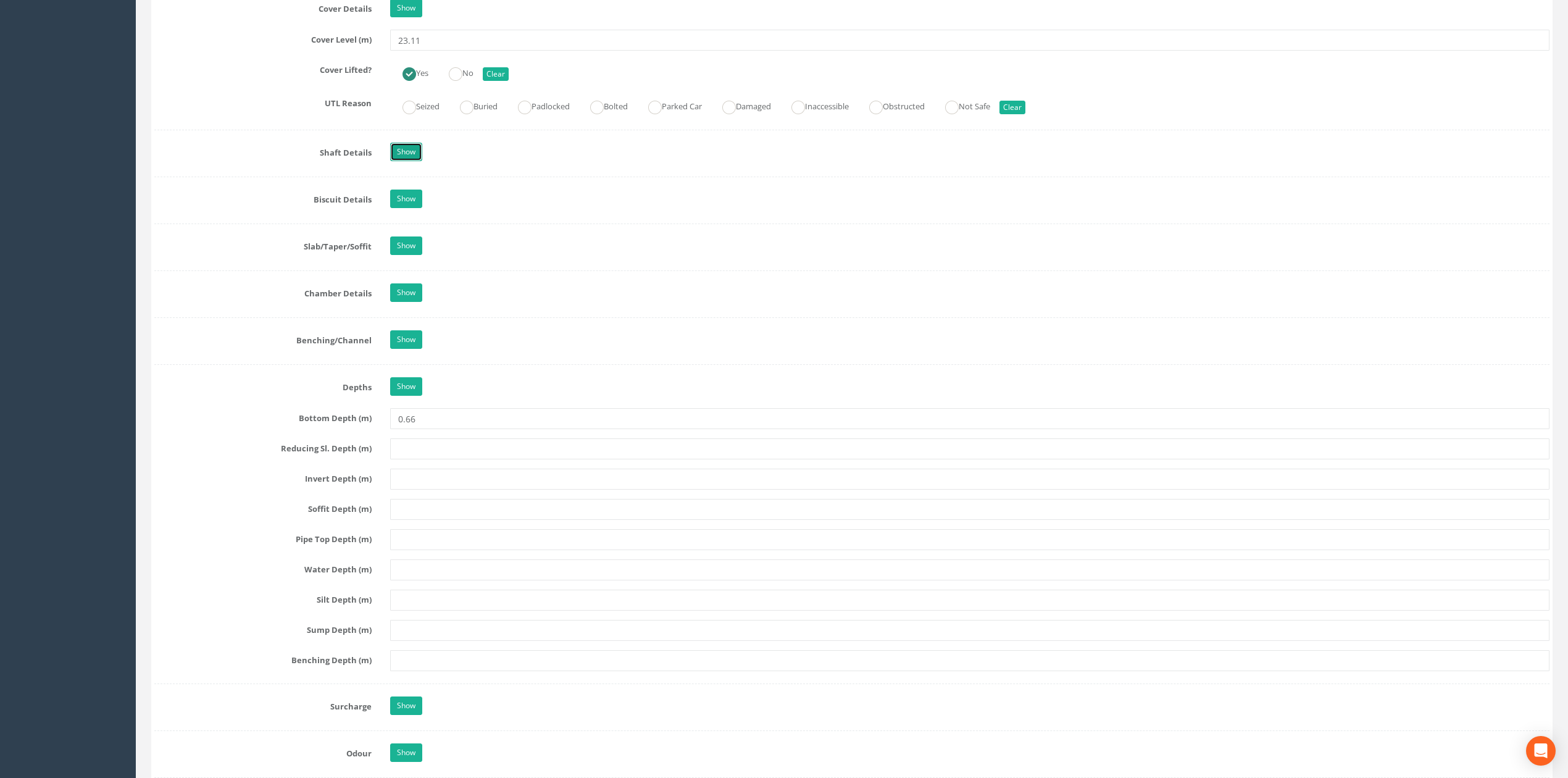
click at [405, 158] on link "Show" at bounding box center [406, 151] width 32 height 18
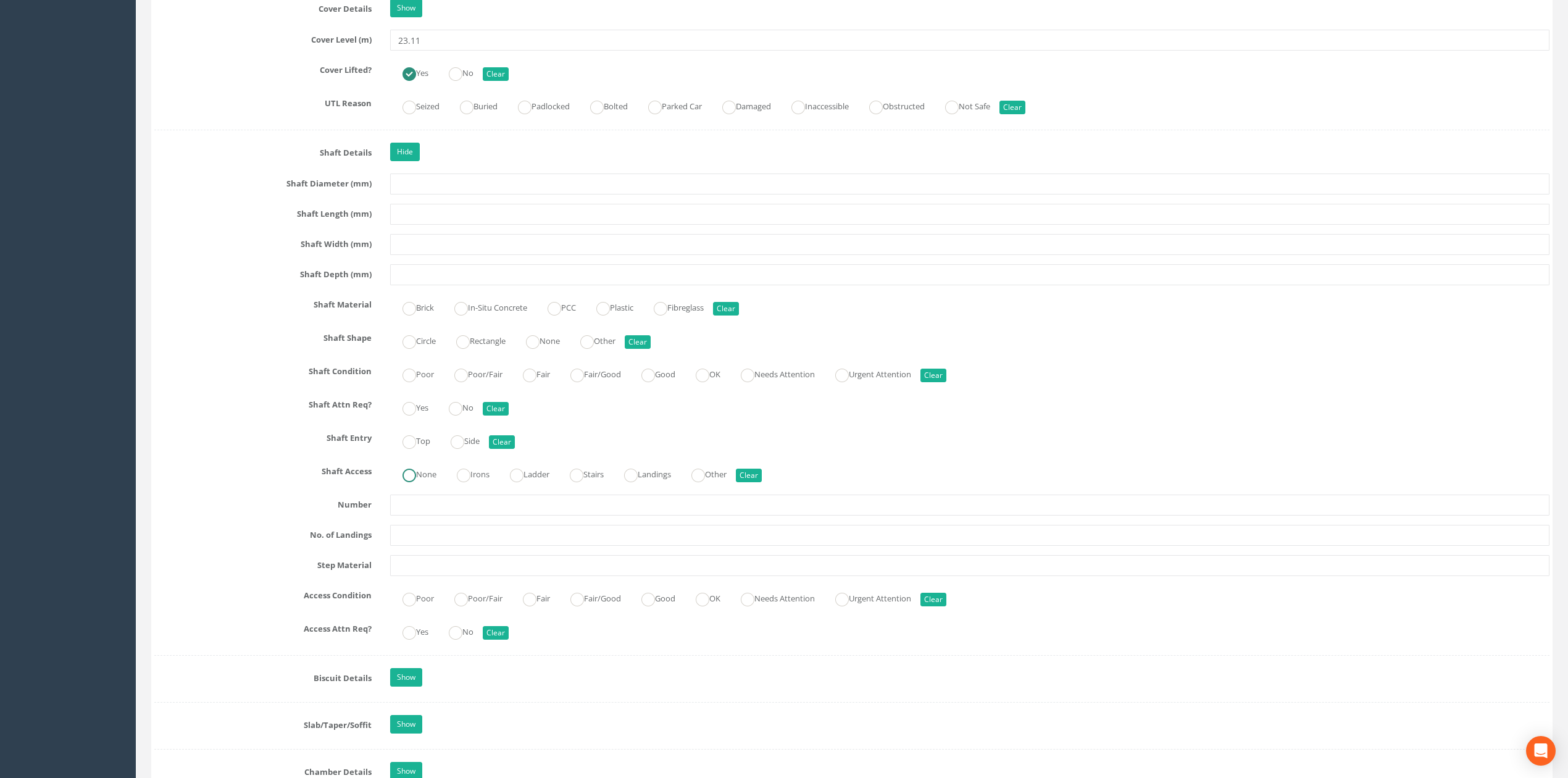
click at [427, 482] on label "None" at bounding box center [413, 473] width 46 height 18
click at [761, 480] on button "Clear" at bounding box center [748, 475] width 26 height 13
radio input "false"
click at [561, 352] on div "Circle Rectangle None Other Clear" at bounding box center [969, 340] width 1178 height 24
click at [559, 352] on div "Circle Rectangle None Other Clear" at bounding box center [969, 340] width 1178 height 24
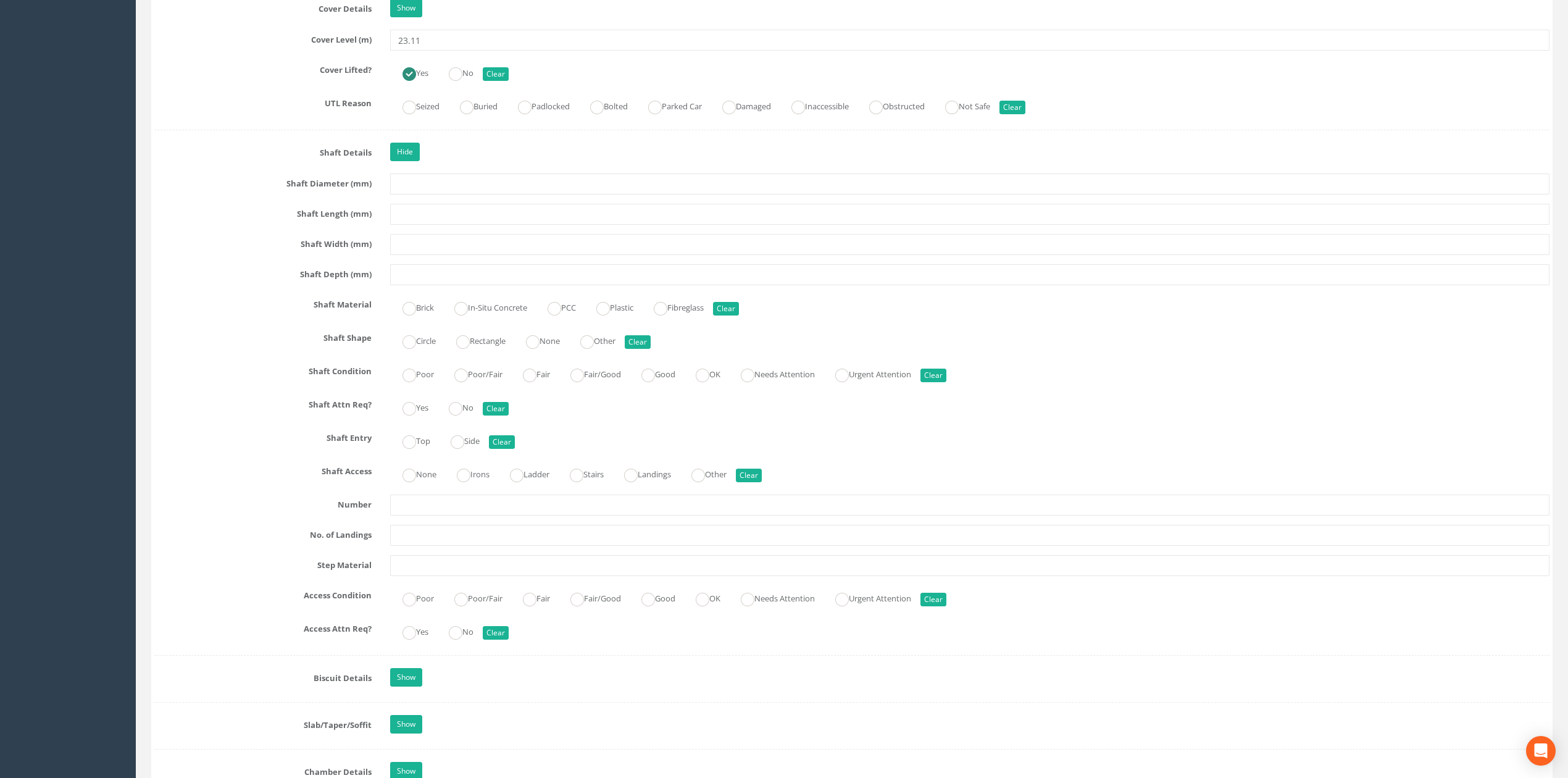
click at [554, 345] on label "None" at bounding box center [536, 340] width 46 height 18
radio input "true"
click at [535, 290] on div "Job Number 0925-TKJV-17891 Job Number Suffix Survey Date [DATE] Surveyed By MC …" at bounding box center [851, 379] width 1395 height 2580
click at [531, 283] on input "text" at bounding box center [970, 275] width 1159 height 21
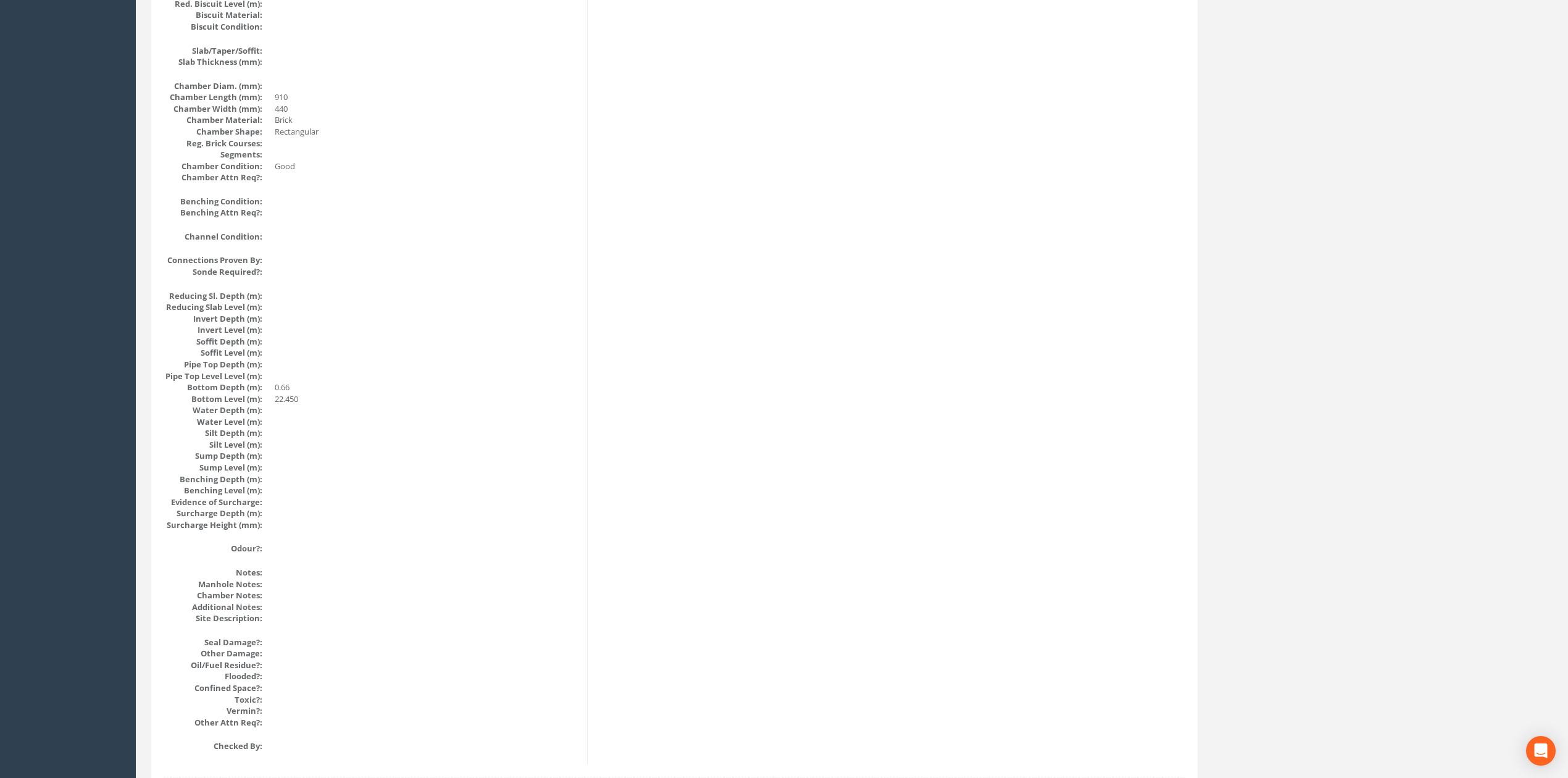
scroll to position [0, 0]
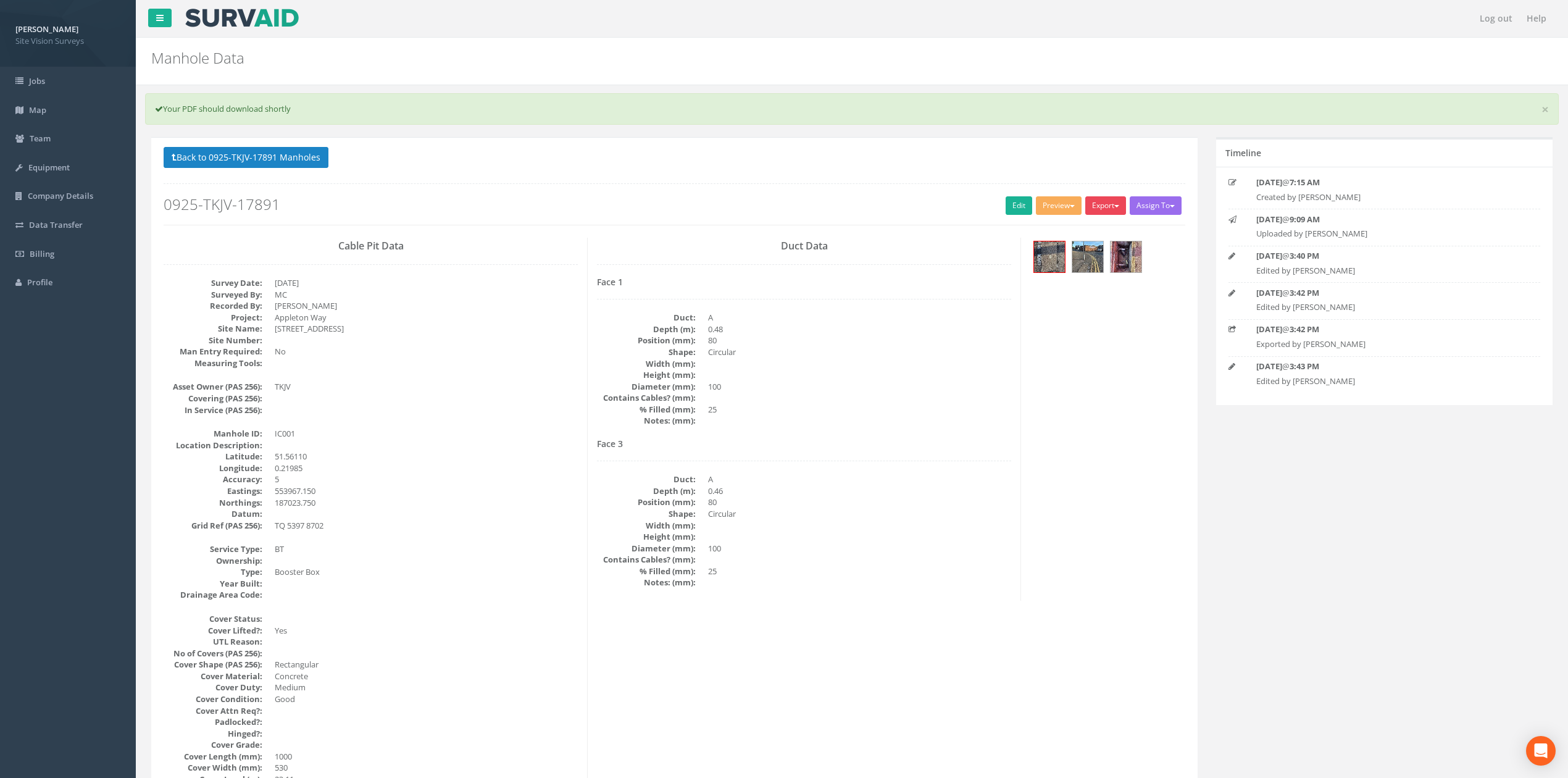
click at [1102, 208] on button "Export" at bounding box center [1105, 205] width 40 height 18
click at [1079, 235] on link "SVS IC" at bounding box center [1080, 231] width 93 height 19
click at [272, 150] on button "Back to 0925-TKJV-17891 Manholes" at bounding box center [246, 157] width 165 height 21
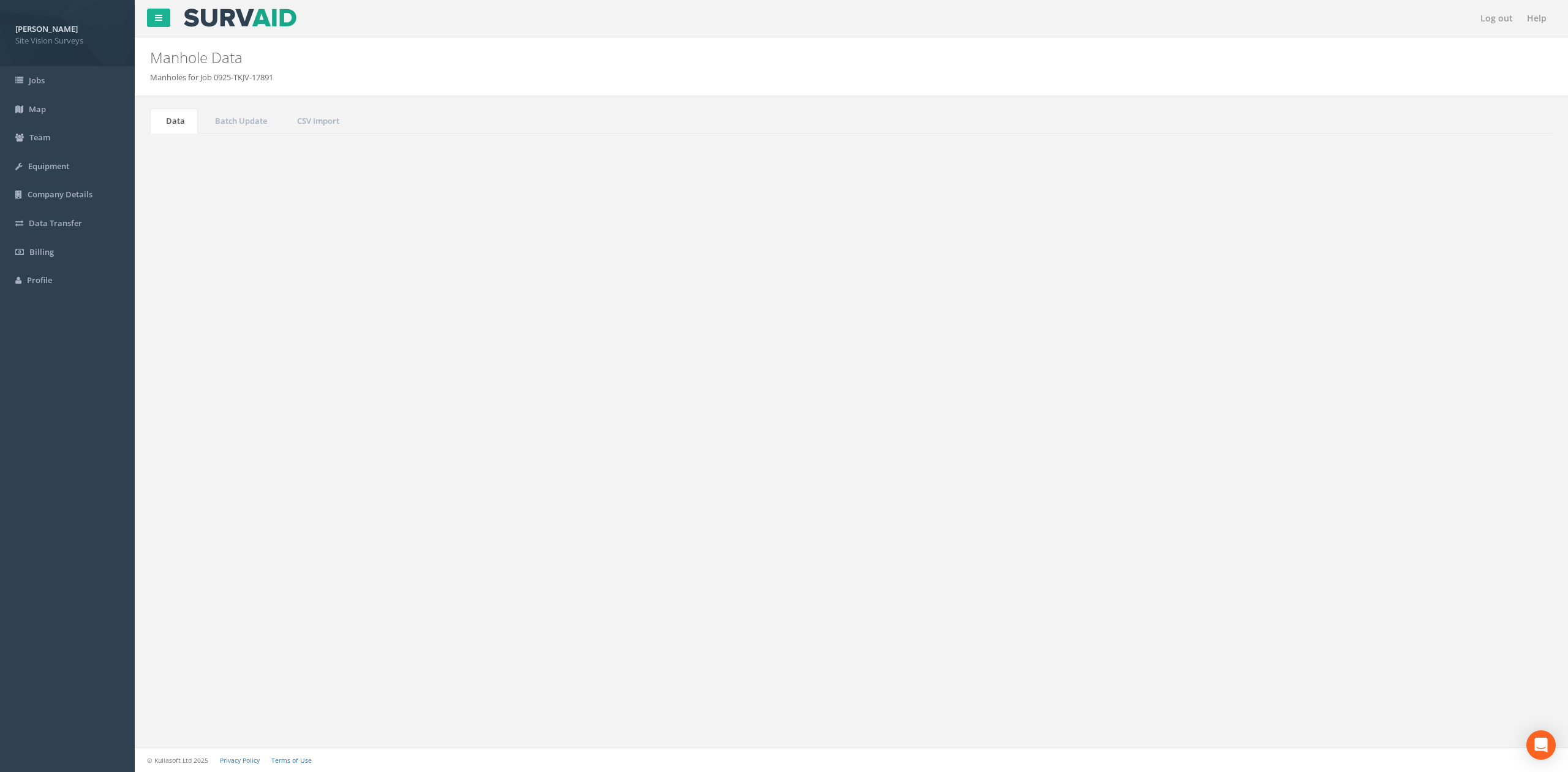
click at [296, 157] on button "Back to Job Numbers" at bounding box center [266, 153] width 107 height 20
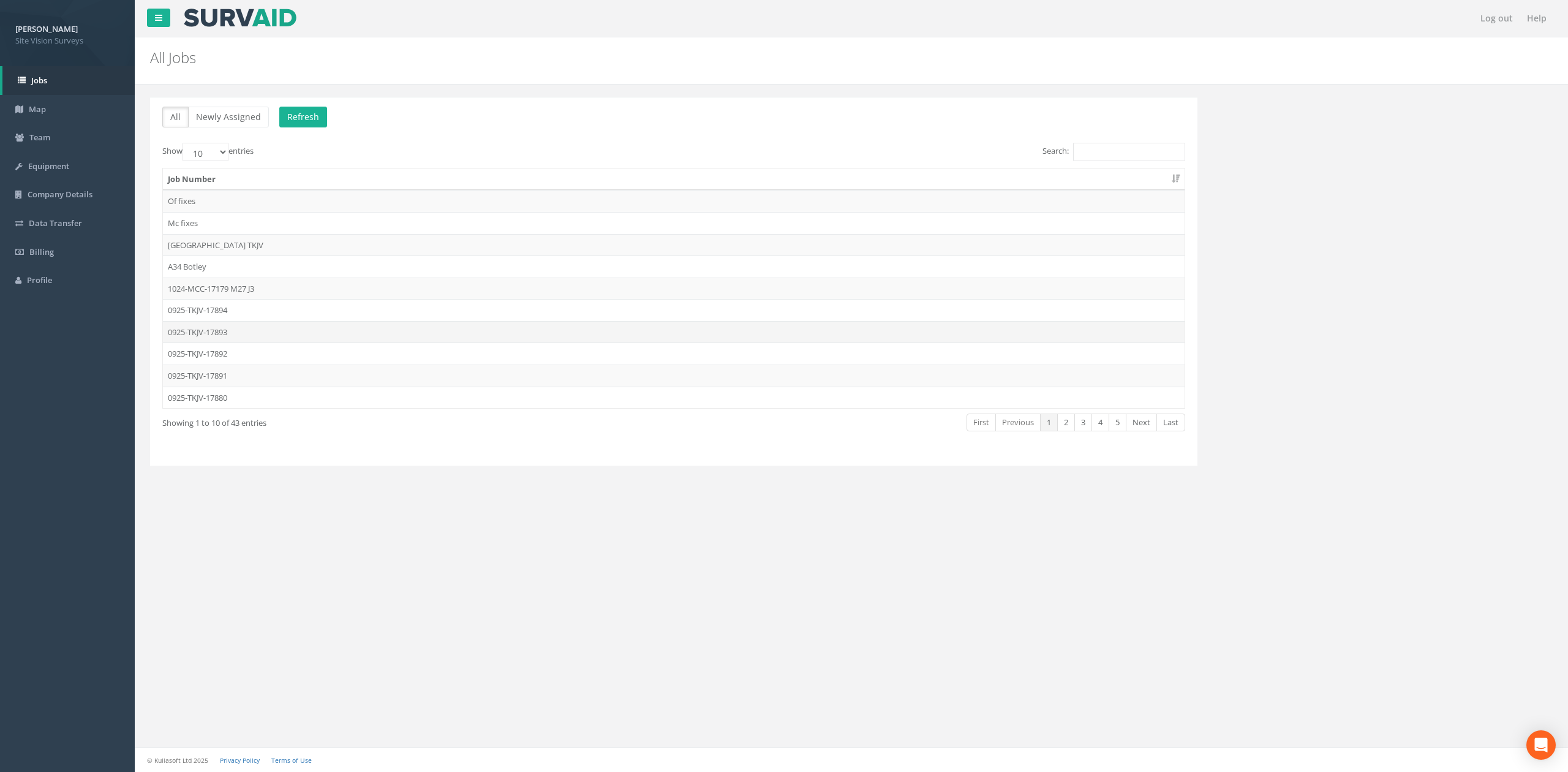
click at [248, 332] on td "0925-TKJV-17893" at bounding box center [674, 332] width 1022 height 22
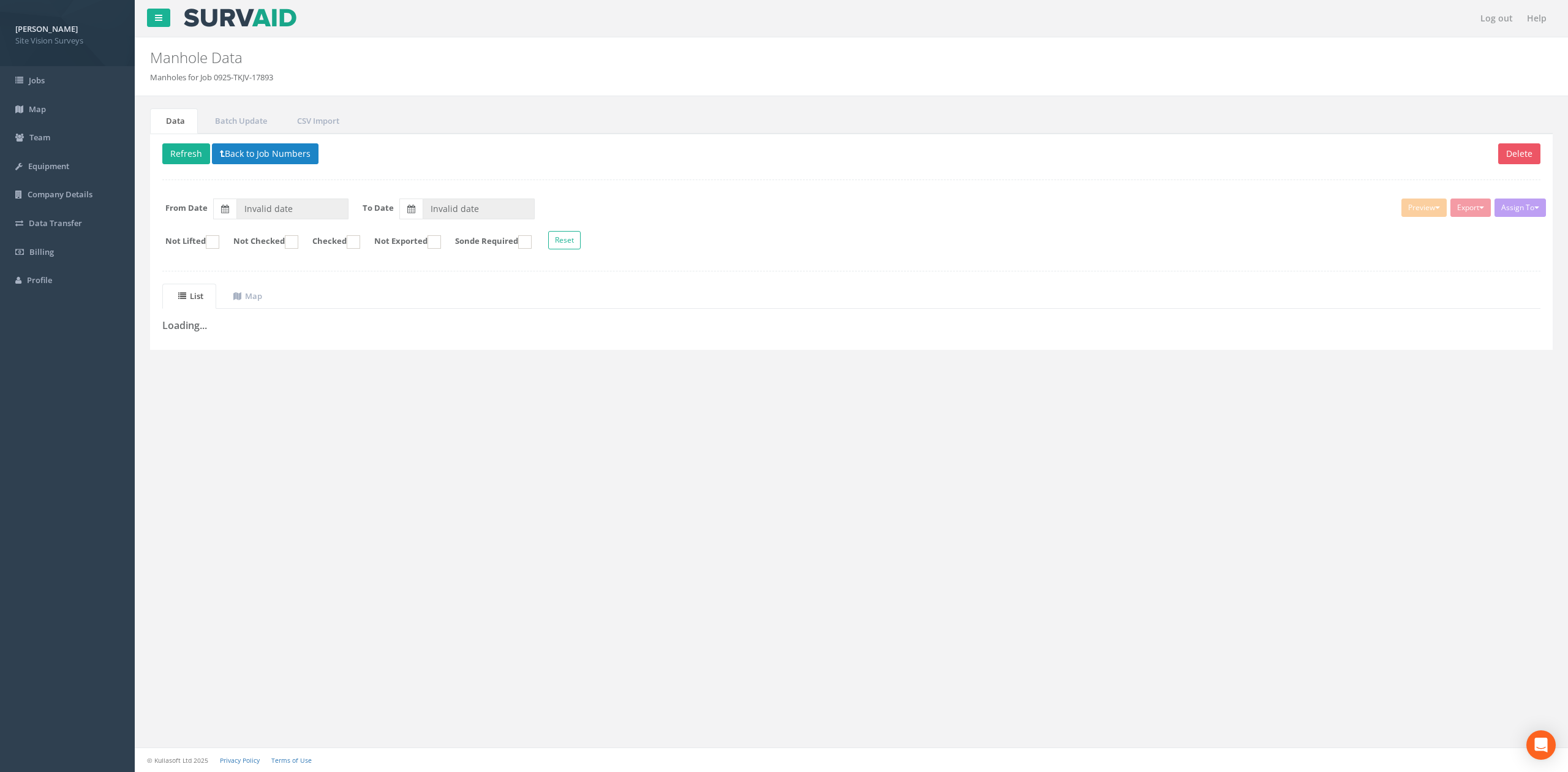
type input "[DATE]"
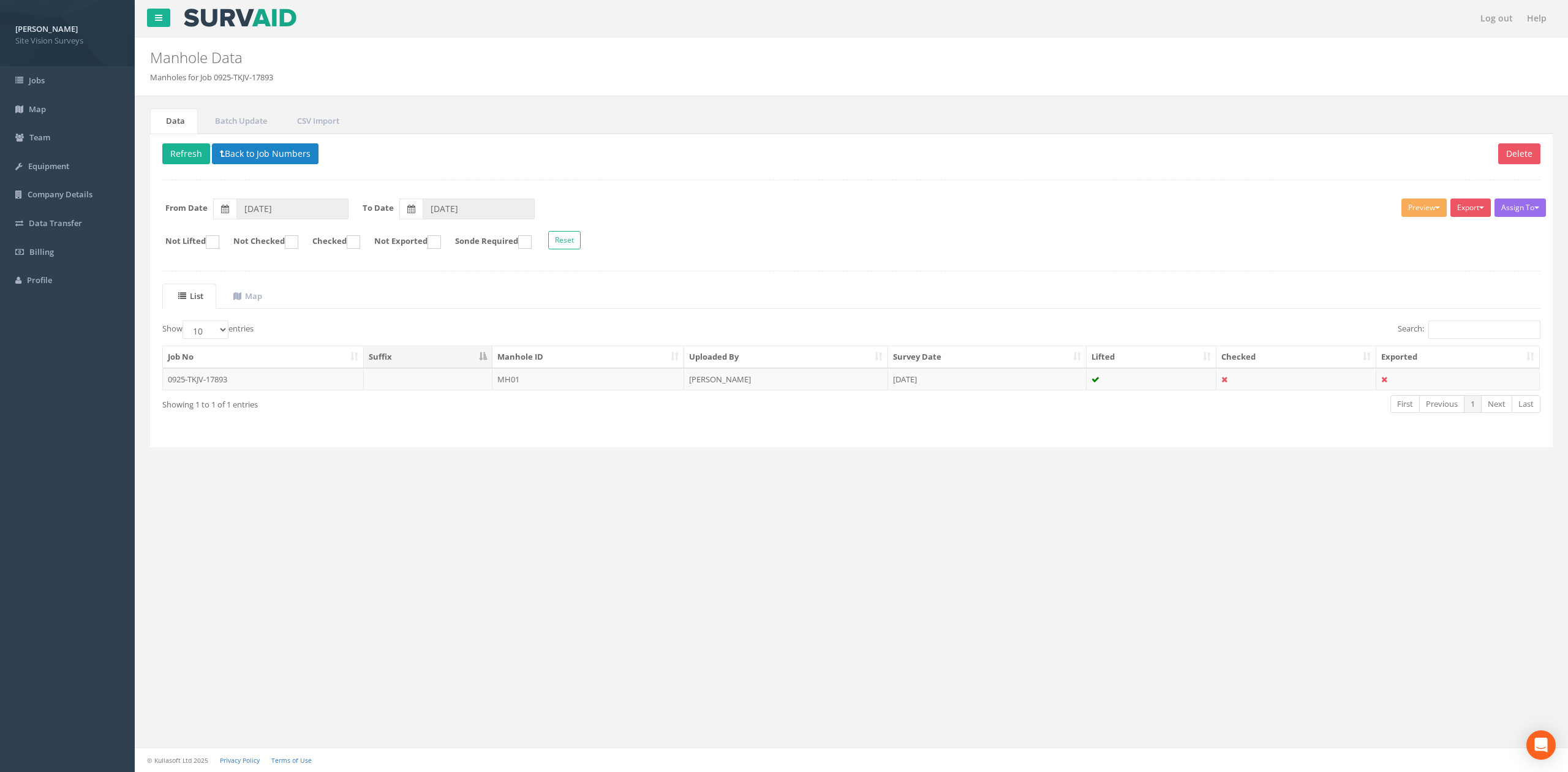
drag, startPoint x: 585, startPoint y: 380, endPoint x: 566, endPoint y: 392, distance: 22.5
click at [585, 380] on td "MH01" at bounding box center [589, 379] width 192 height 22
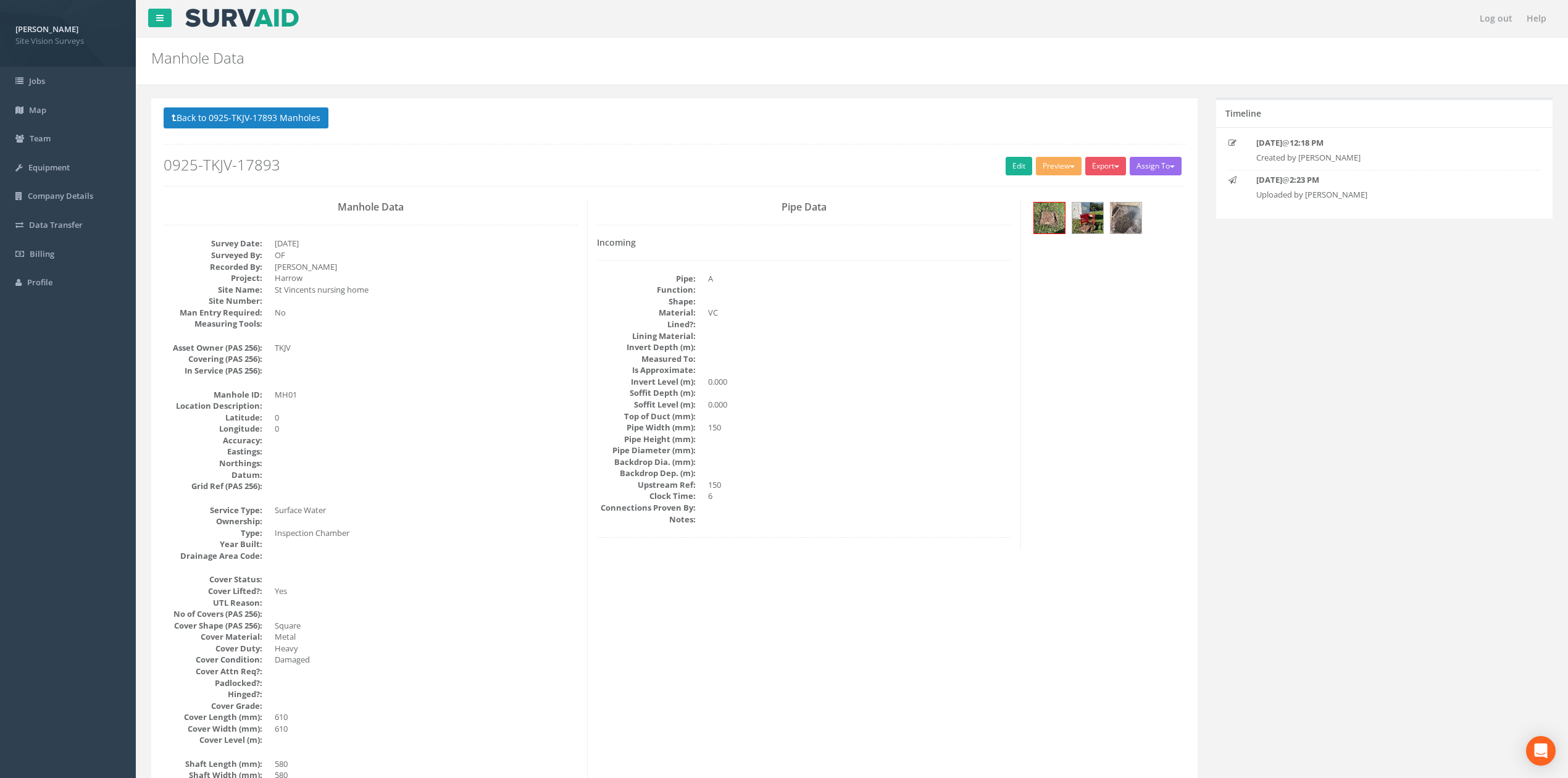
click at [992, 175] on div "Back to 0925-TKJV-17893 Manholes Back to Map Assign To No Companies Added Expor…" at bounding box center [675, 147] width 1022 height 78
click at [1006, 171] on link "Edit" at bounding box center [1019, 166] width 27 height 18
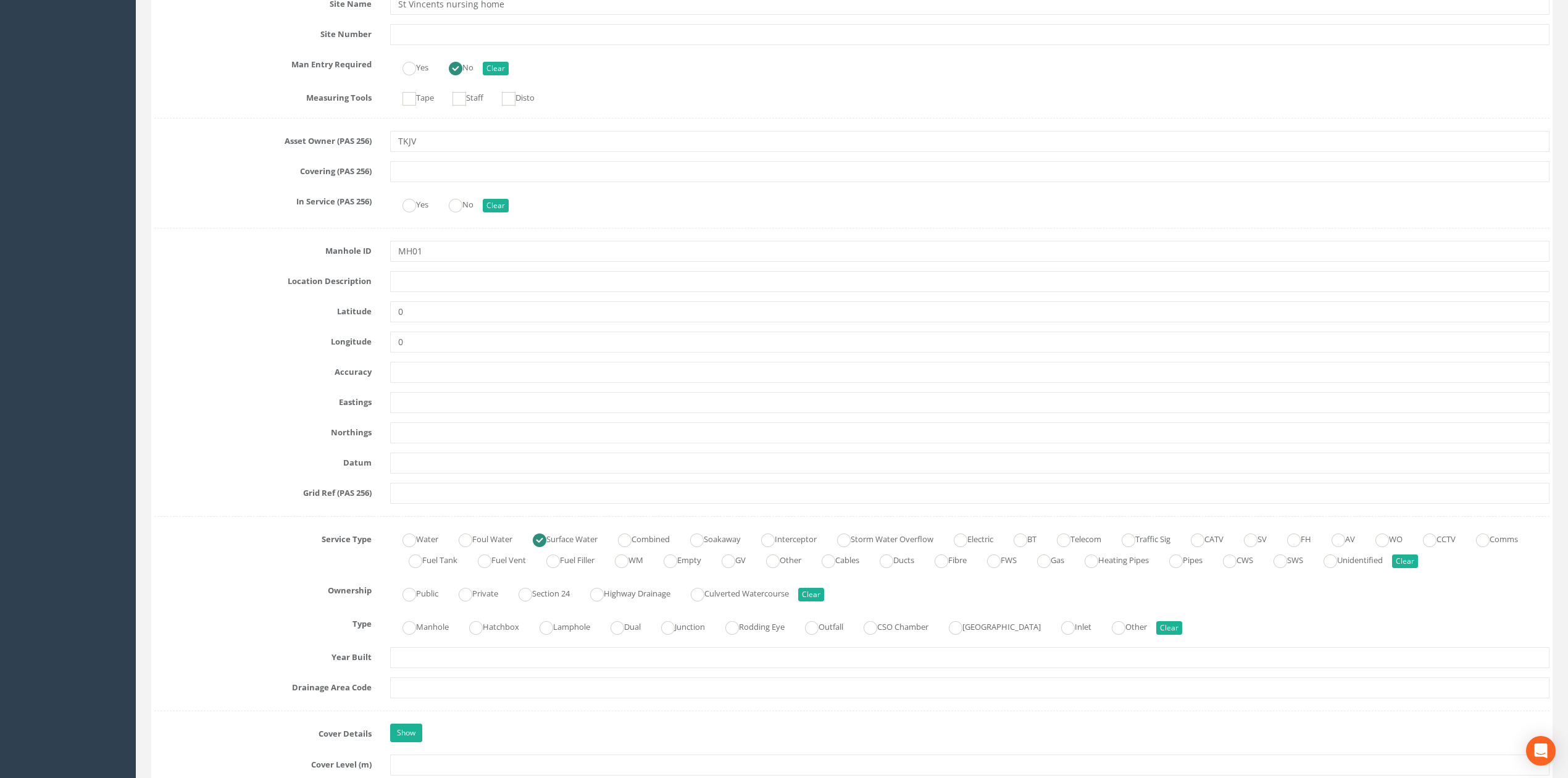
scroll to position [411, 0]
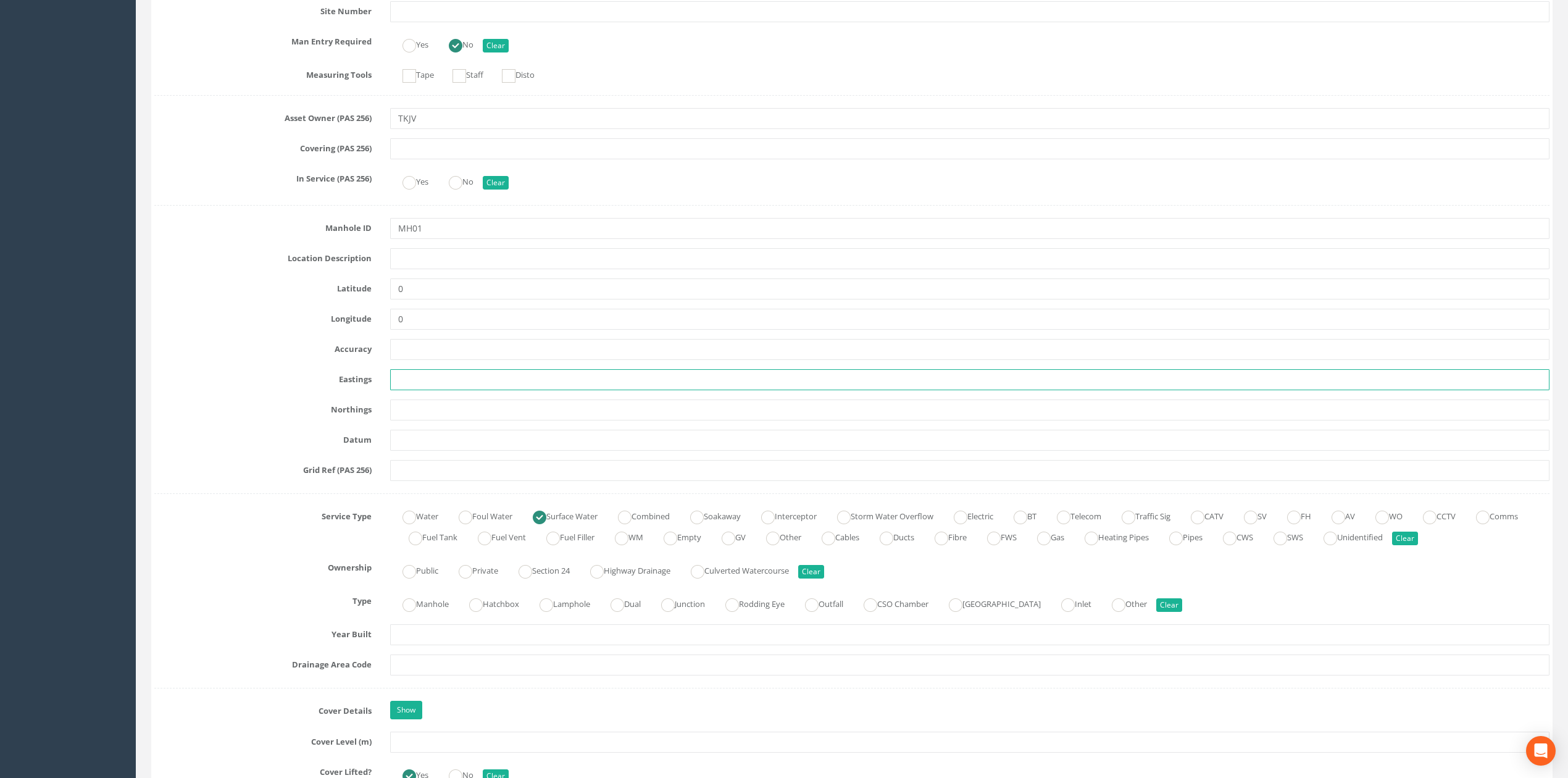
click at [442, 373] on input "text" at bounding box center [970, 379] width 1159 height 21
paste input "509591.000"
type input "509591.000"
click at [524, 402] on input "text" at bounding box center [970, 410] width 1159 height 21
paste input "189672.040"
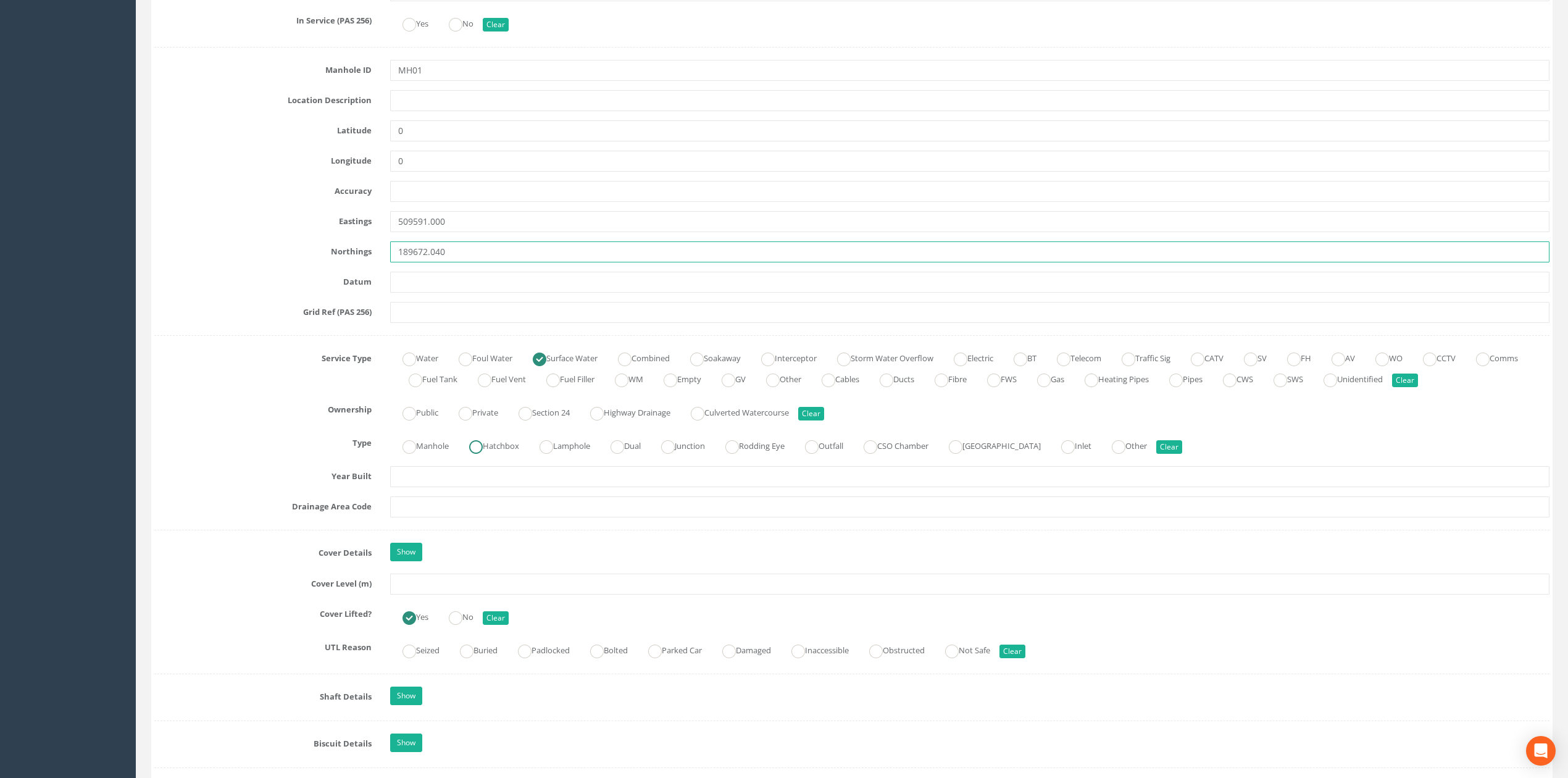
scroll to position [576, 0]
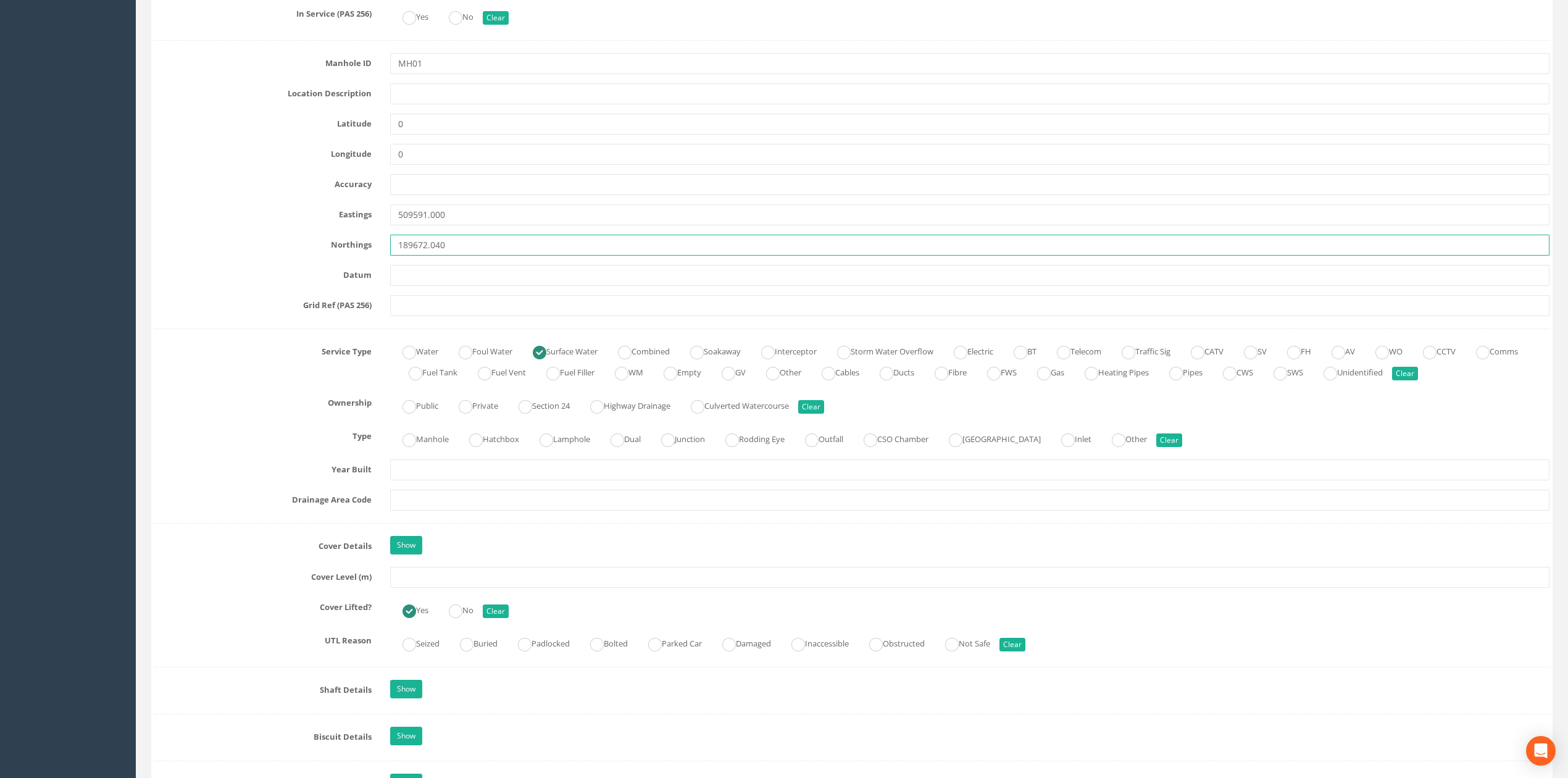
type input "189672.040"
click at [428, 584] on input "text" at bounding box center [970, 577] width 1159 height 21
type input "91.67"
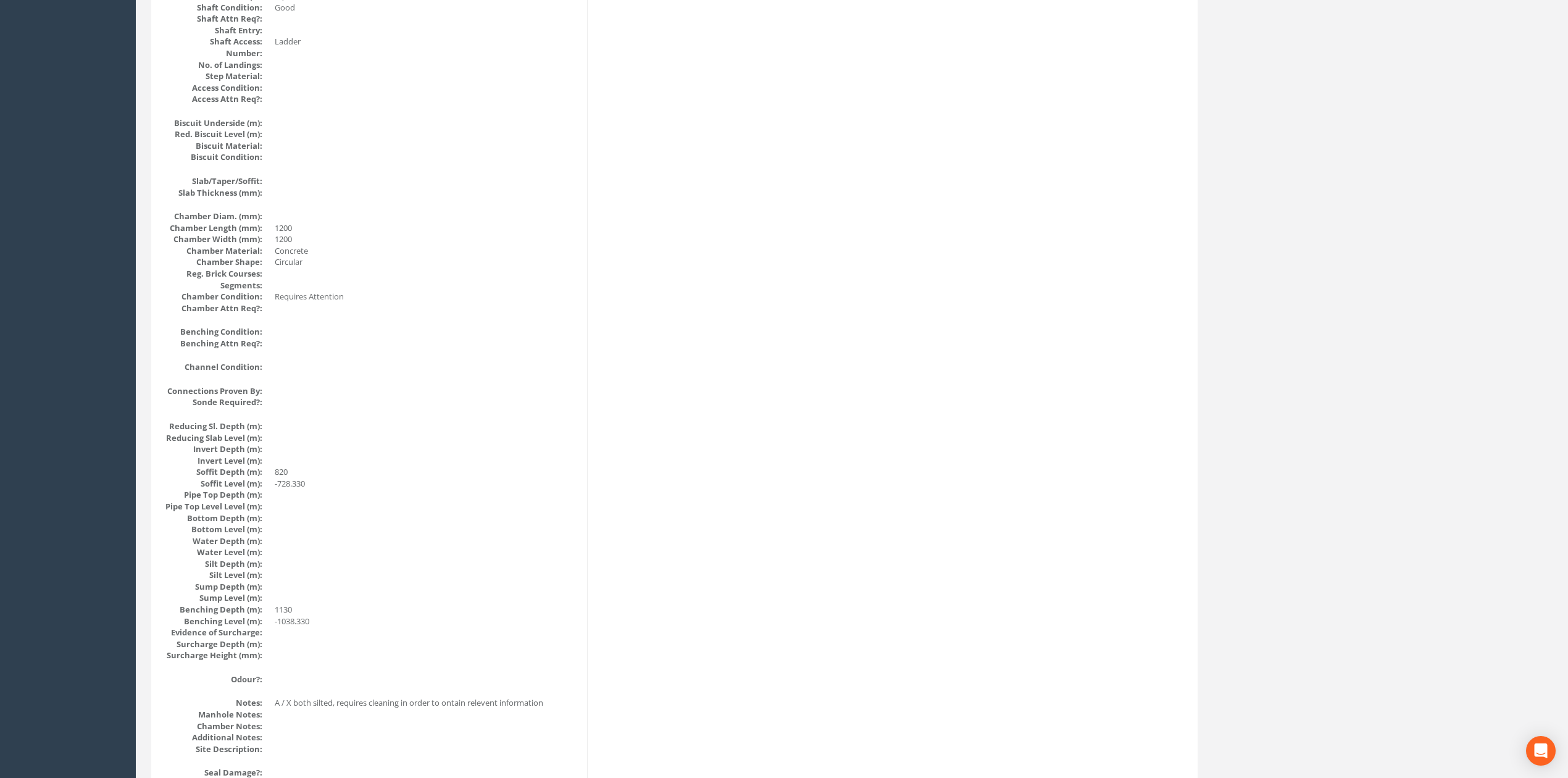
scroll to position [0, 0]
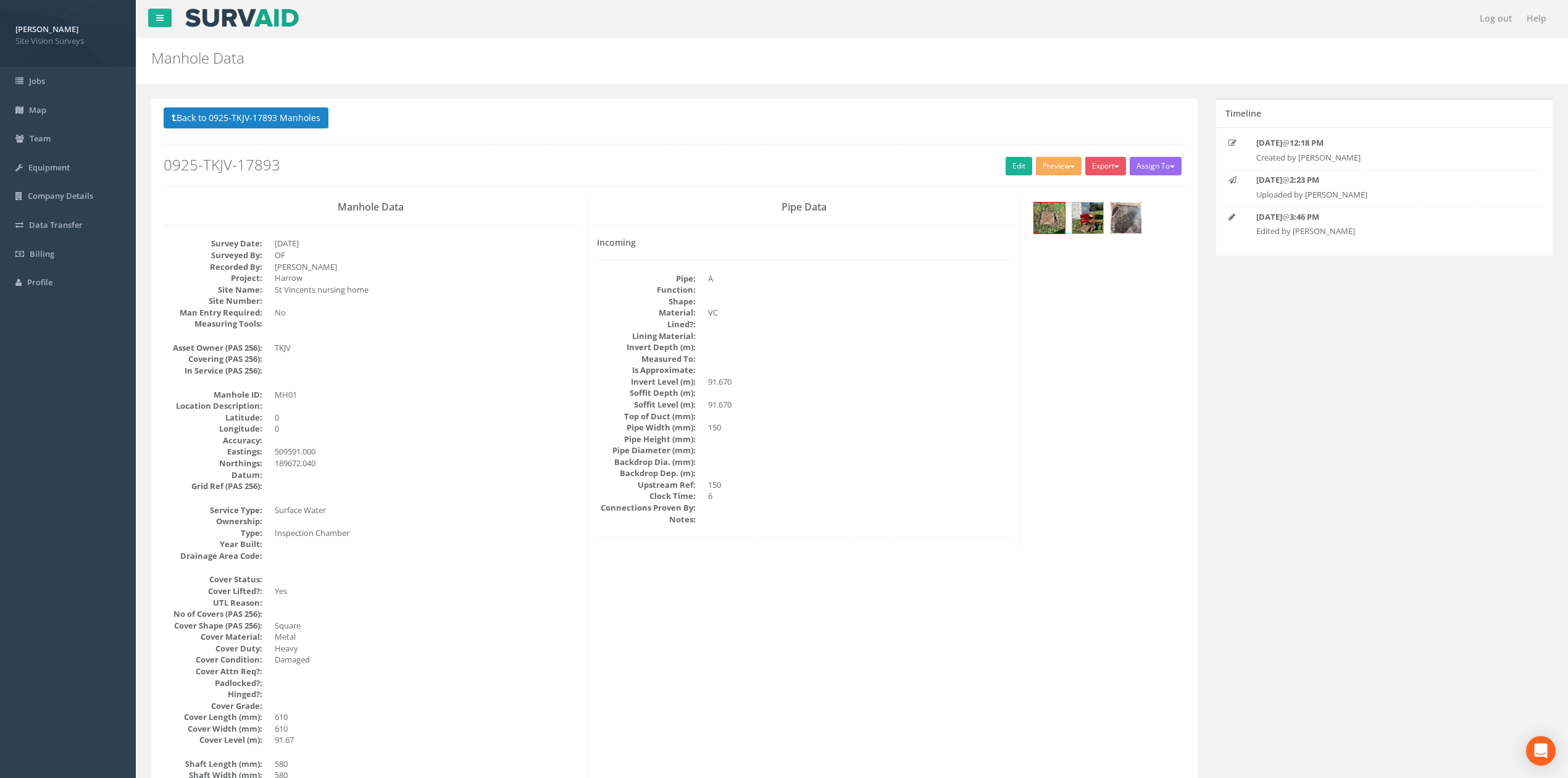
click at [1124, 213] on img at bounding box center [1125, 218] width 31 height 31
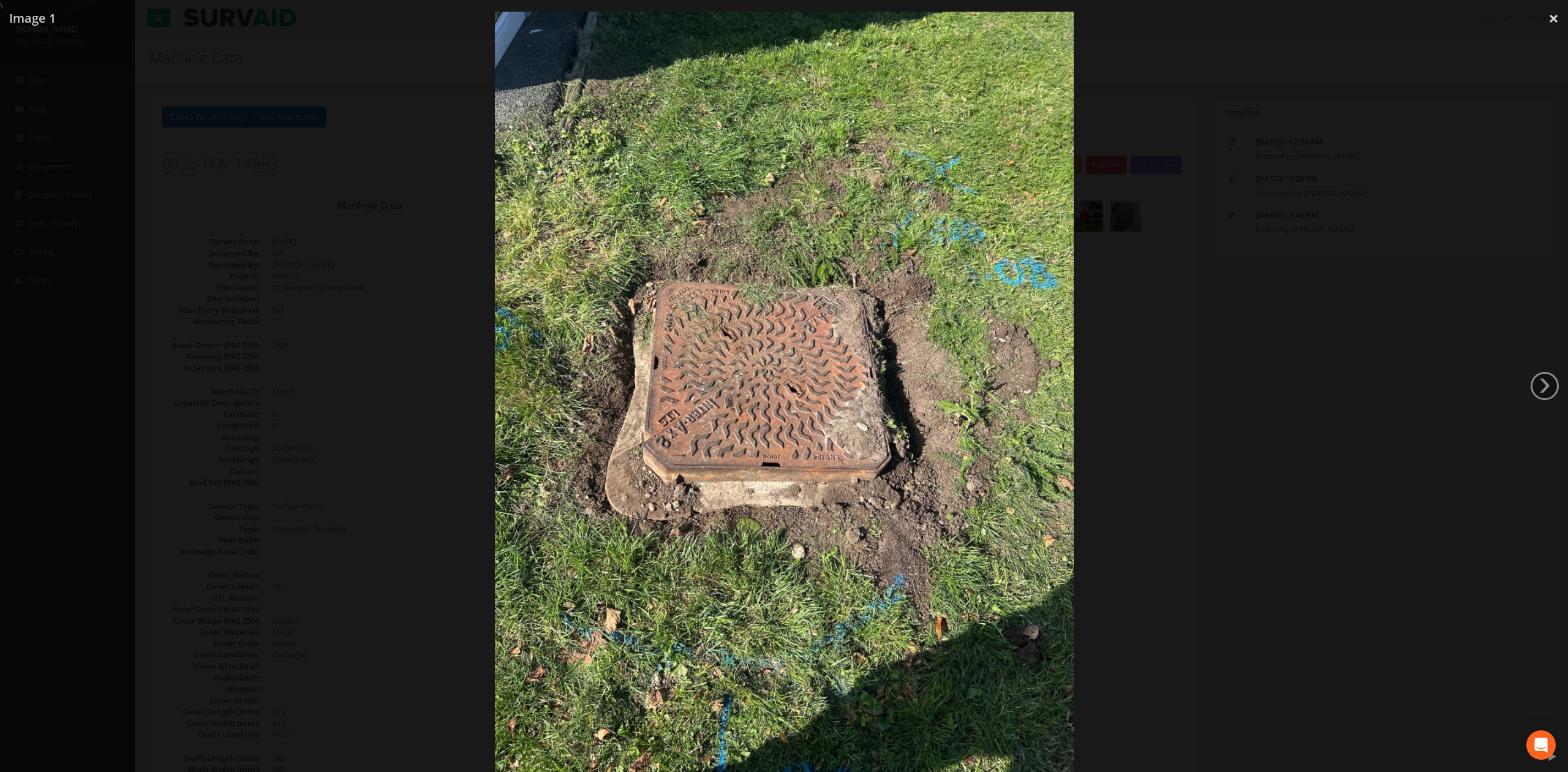
click at [1246, 281] on div at bounding box center [784, 398] width 1568 height 772
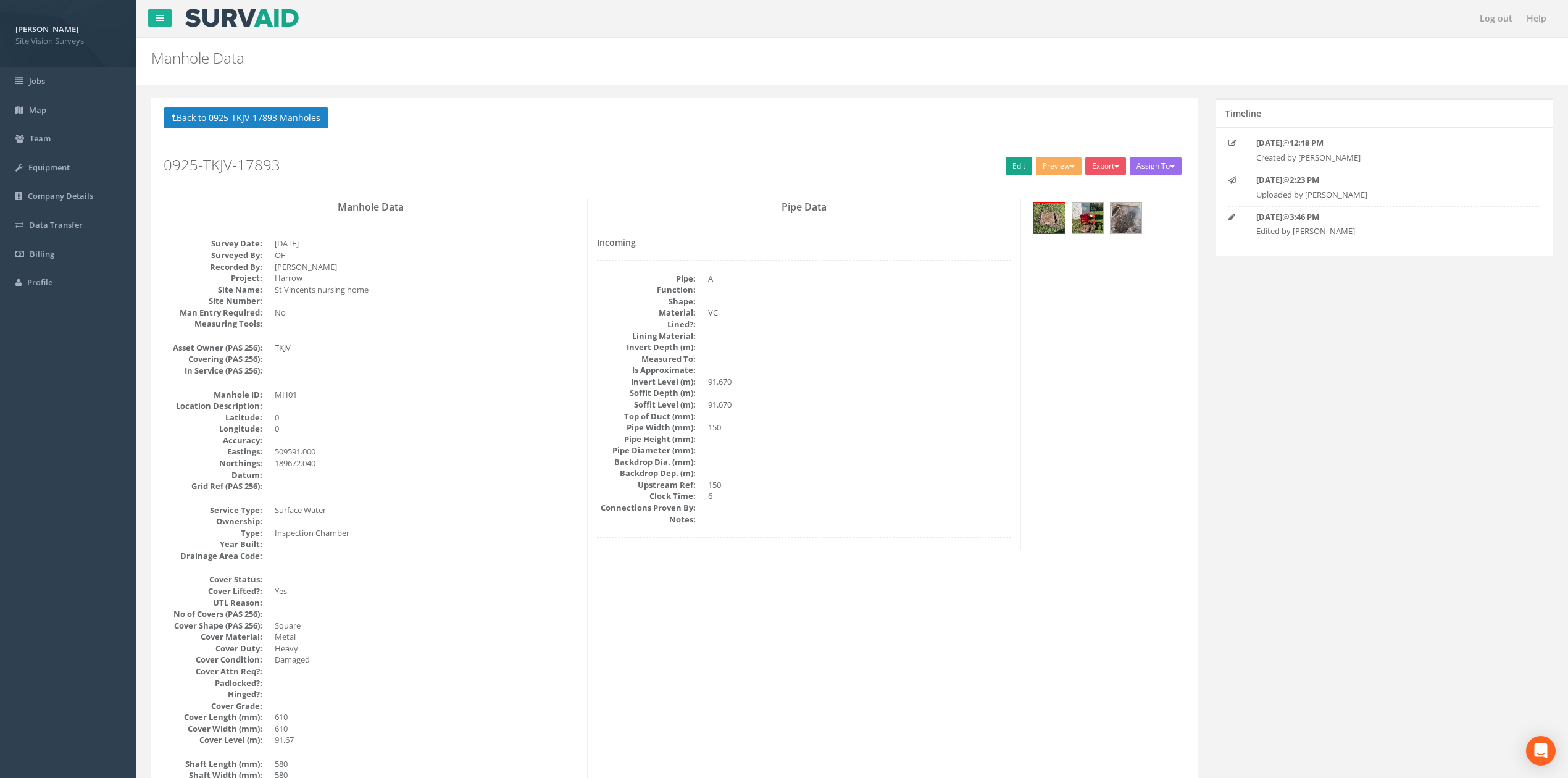
drag, startPoint x: 1009, startPoint y: 186, endPoint x: 1008, endPoint y: 175, distance: 11.0
click at [1009, 185] on div "Back to 0925-TKJV-17893 Manholes Back to Map Assign To No Companies Added Expor…" at bounding box center [675, 147] width 1022 height 78
click at [1008, 175] on link "Edit" at bounding box center [1019, 166] width 27 height 18
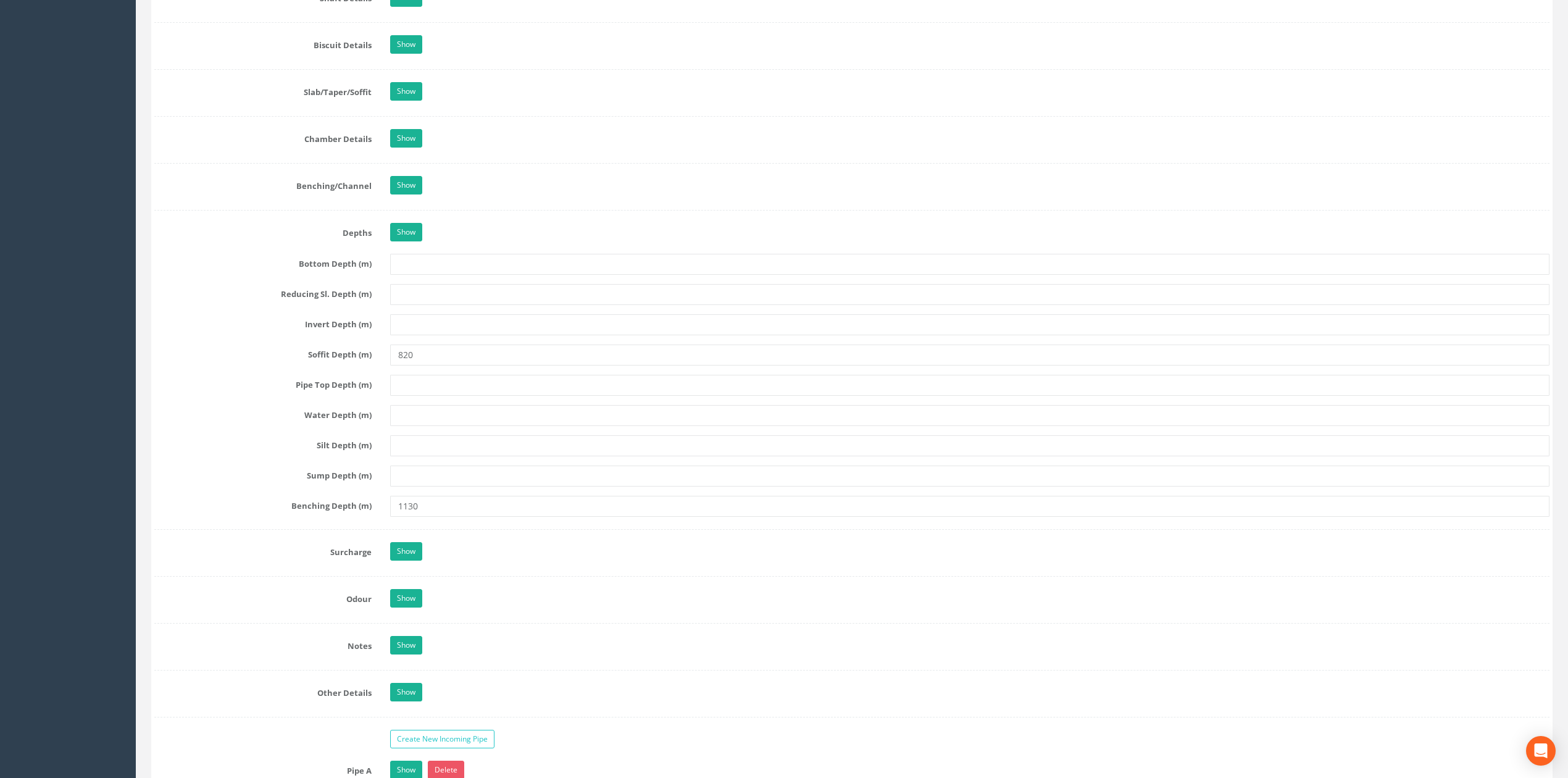
scroll to position [1240, 0]
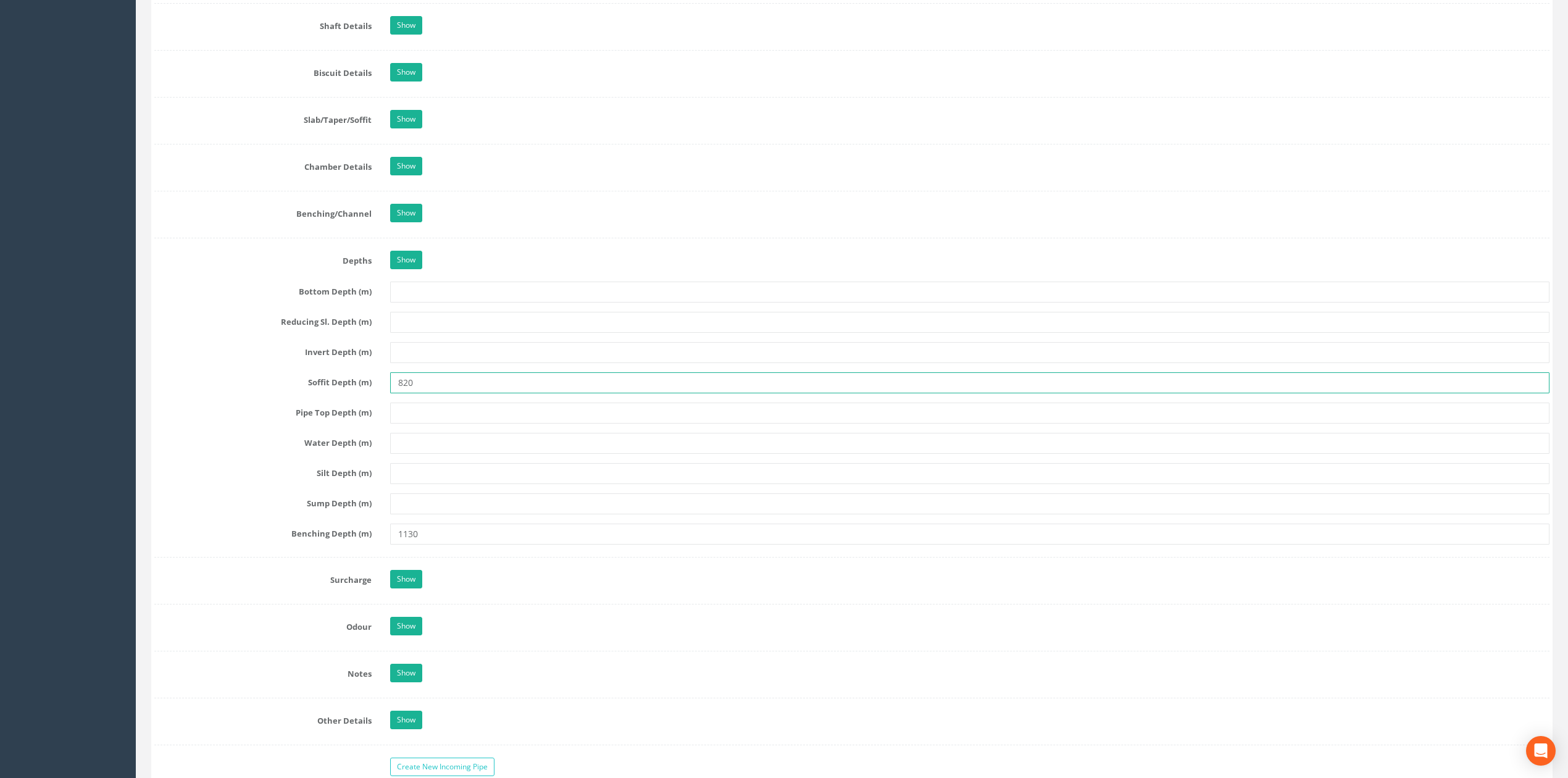
click at [401, 393] on input "820" at bounding box center [970, 383] width 1159 height 21
click at [405, 393] on input "820" at bounding box center [970, 383] width 1159 height 21
click at [428, 393] on input "0.820" at bounding box center [970, 383] width 1159 height 21
type input "0.82"
click at [393, 536] on input "1130" at bounding box center [970, 534] width 1159 height 21
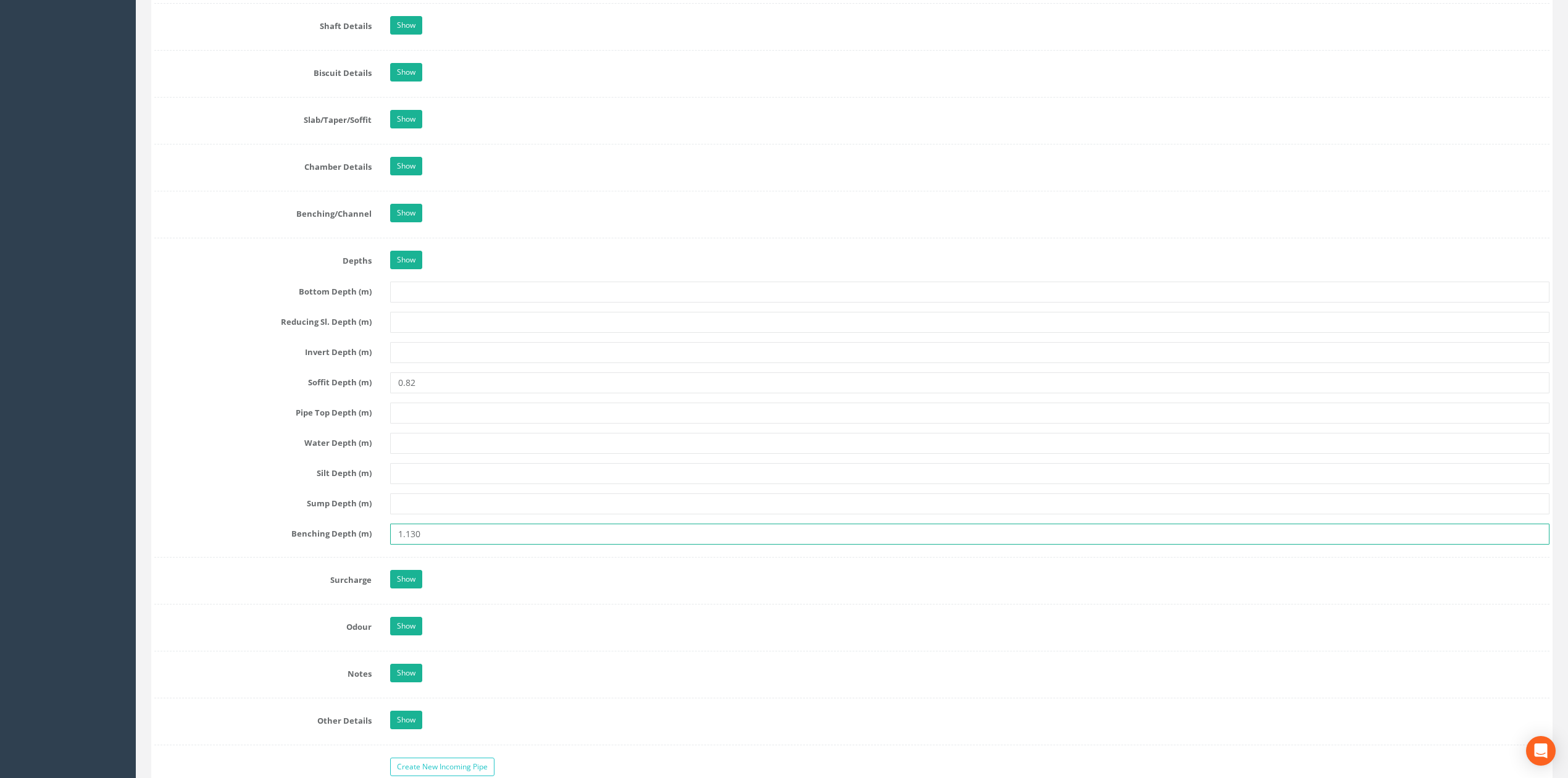
click at [464, 544] on input "1.130" at bounding box center [970, 534] width 1159 height 21
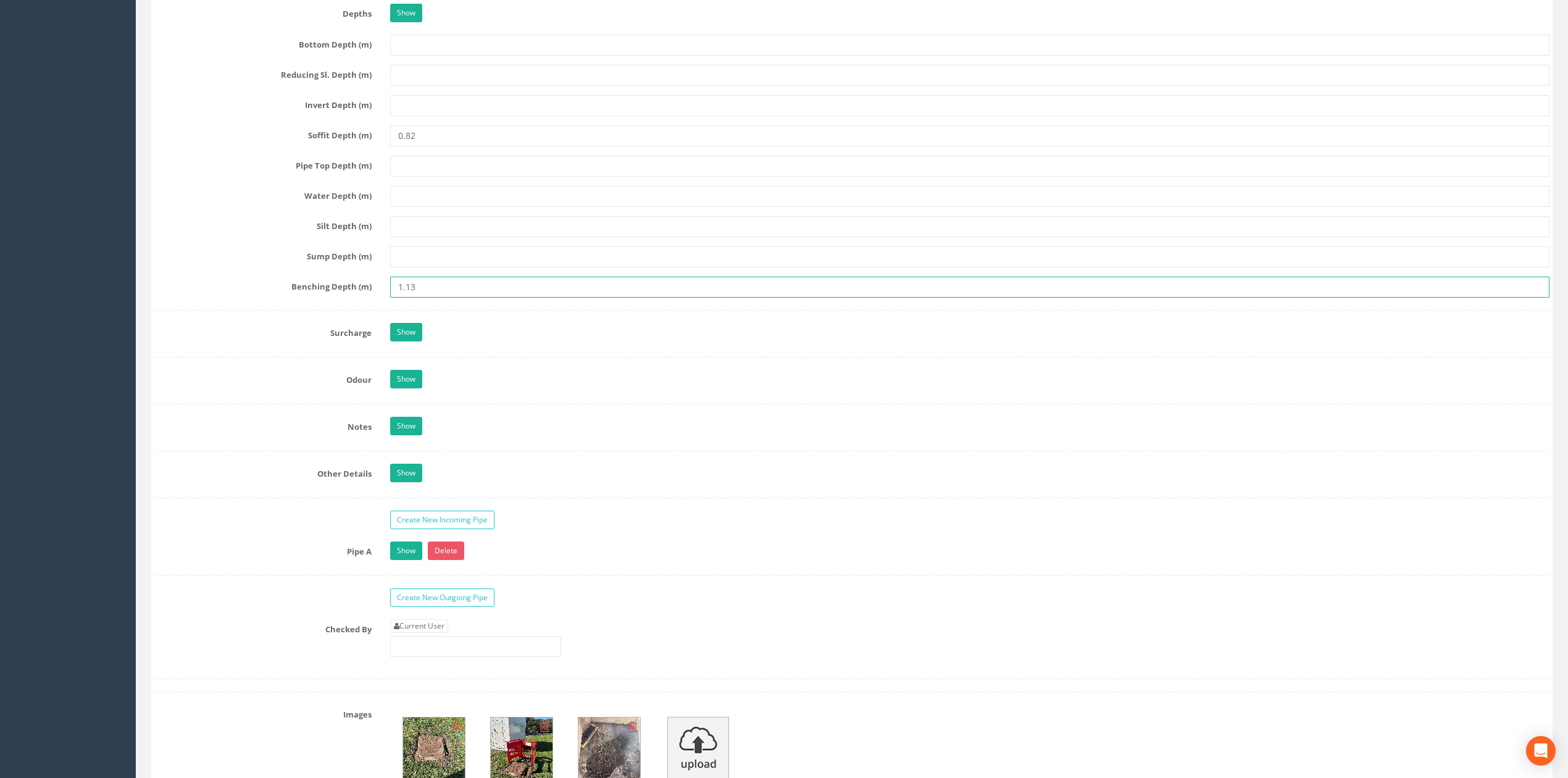
type input "1.13"
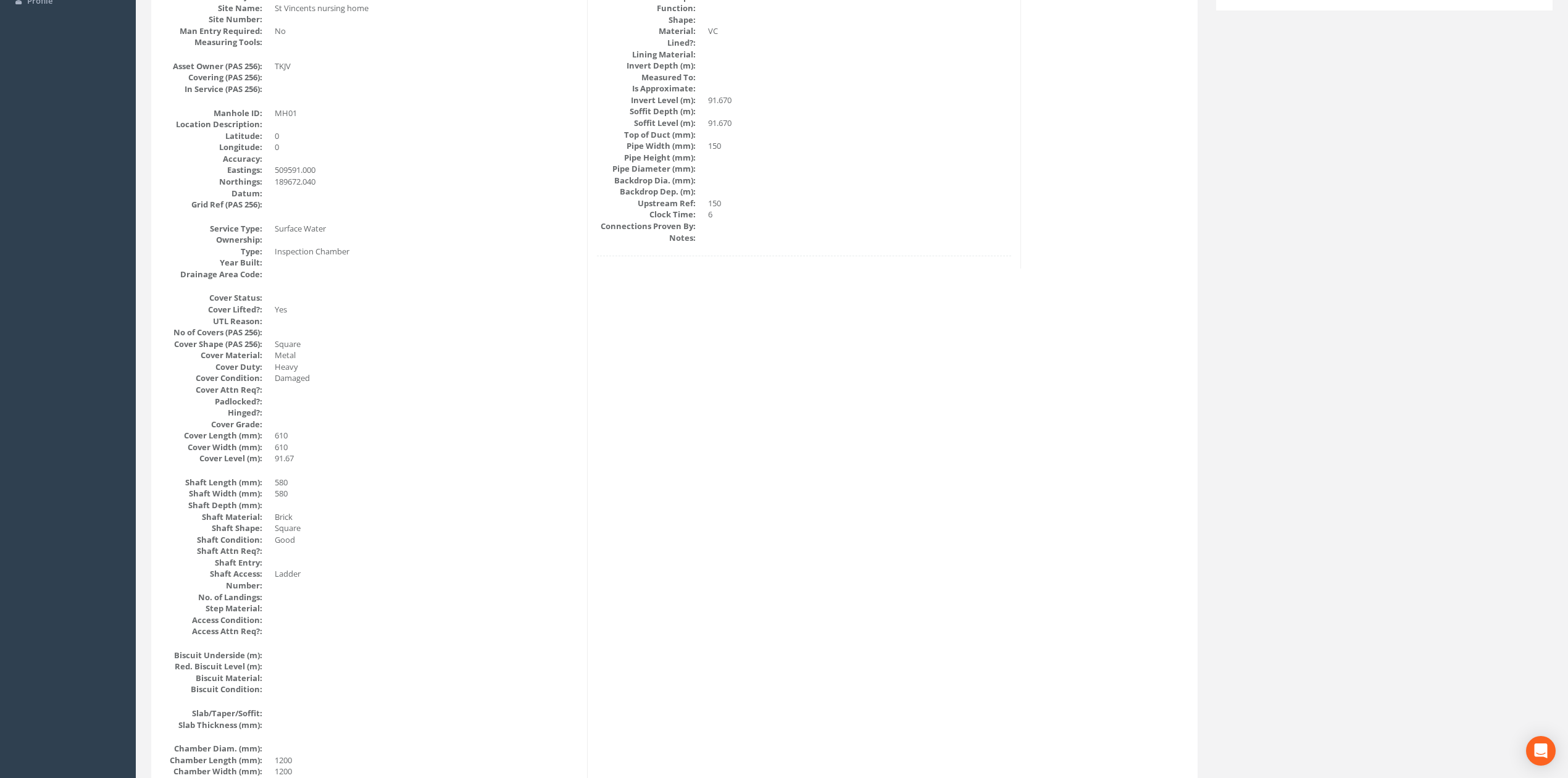
scroll to position [0, 0]
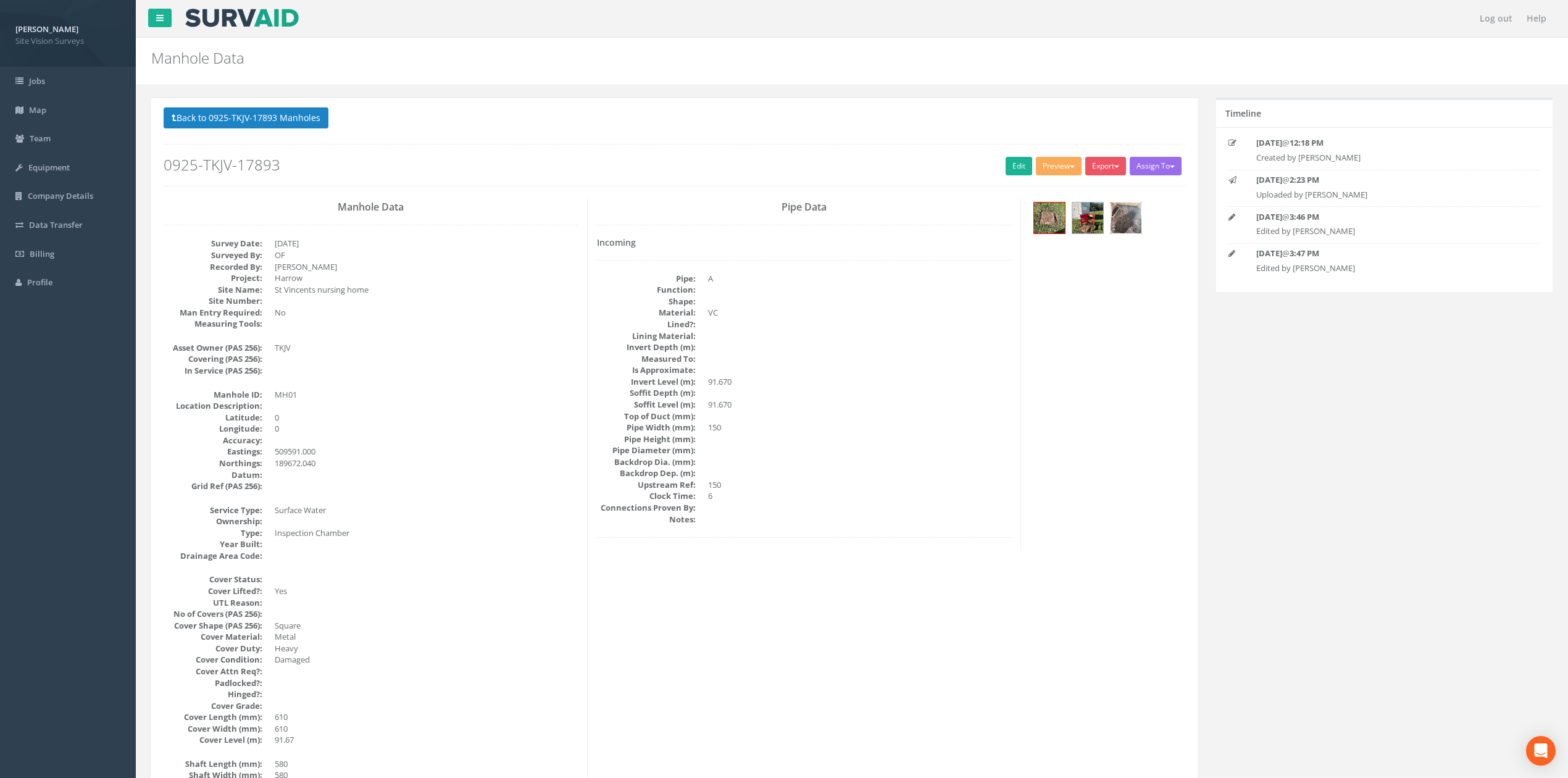
click at [1137, 220] on img at bounding box center [1125, 218] width 31 height 31
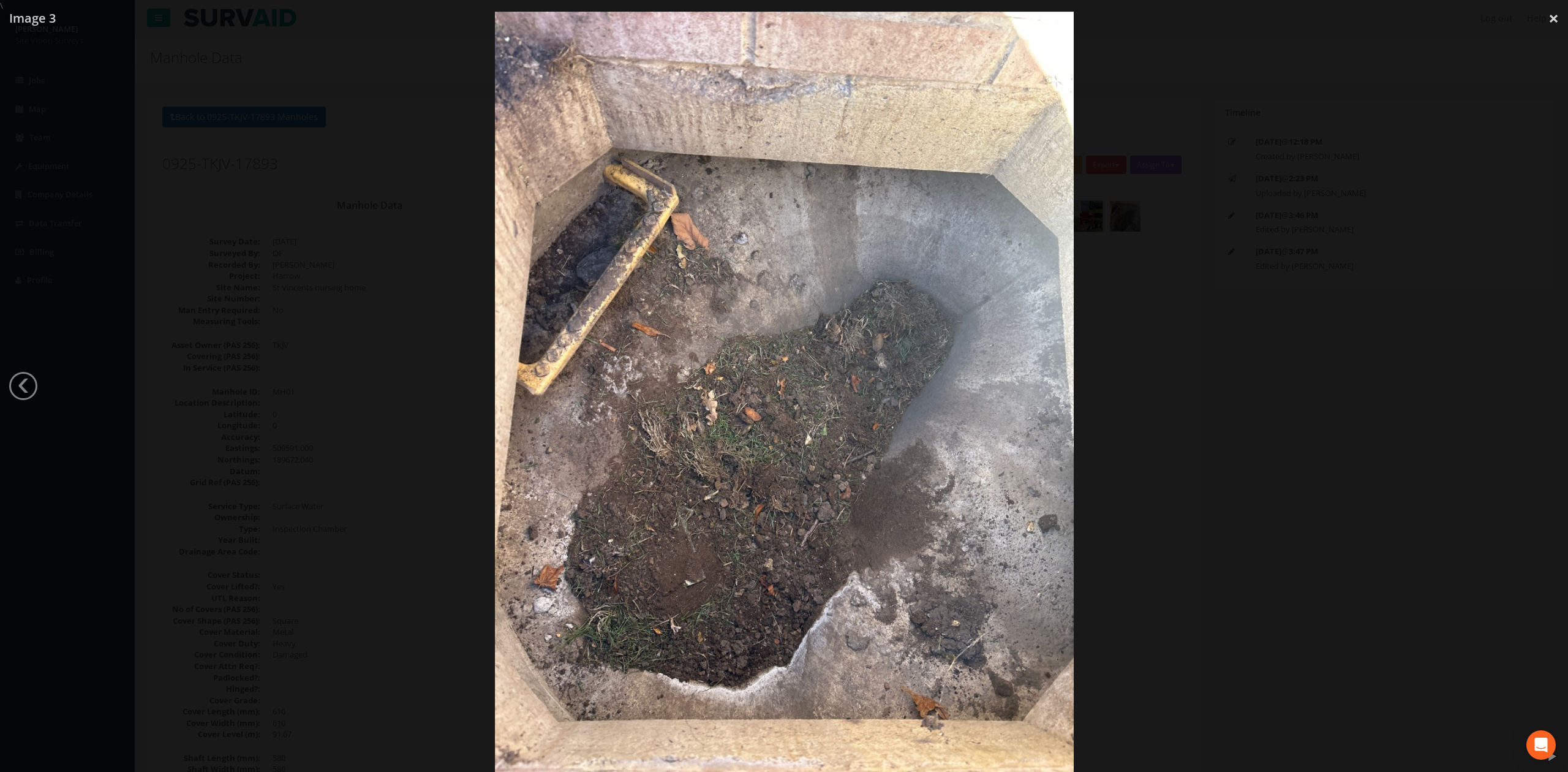
click at [1361, 443] on div at bounding box center [784, 398] width 1568 height 772
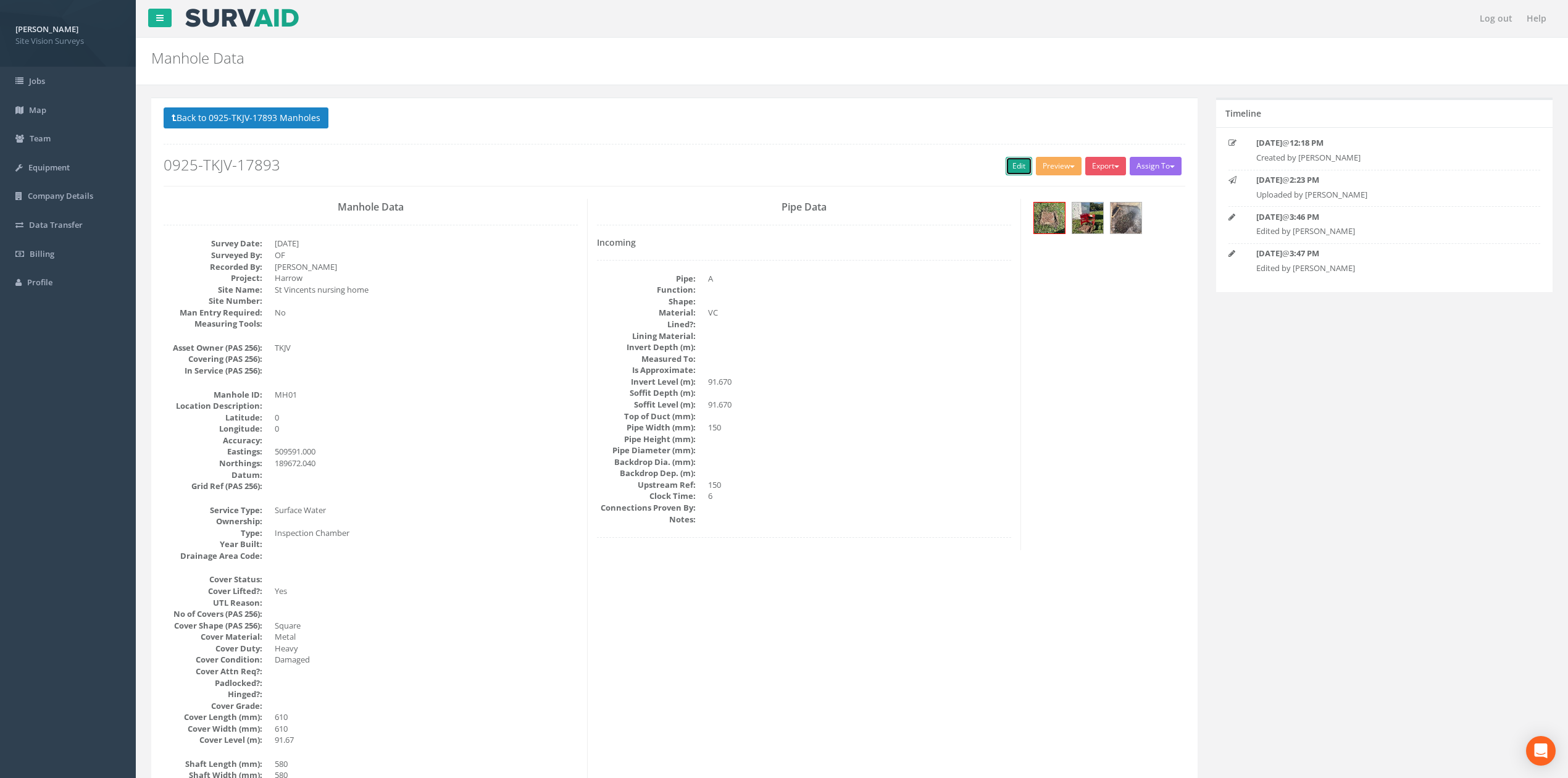
click at [1009, 171] on link "Edit" at bounding box center [1019, 166] width 27 height 18
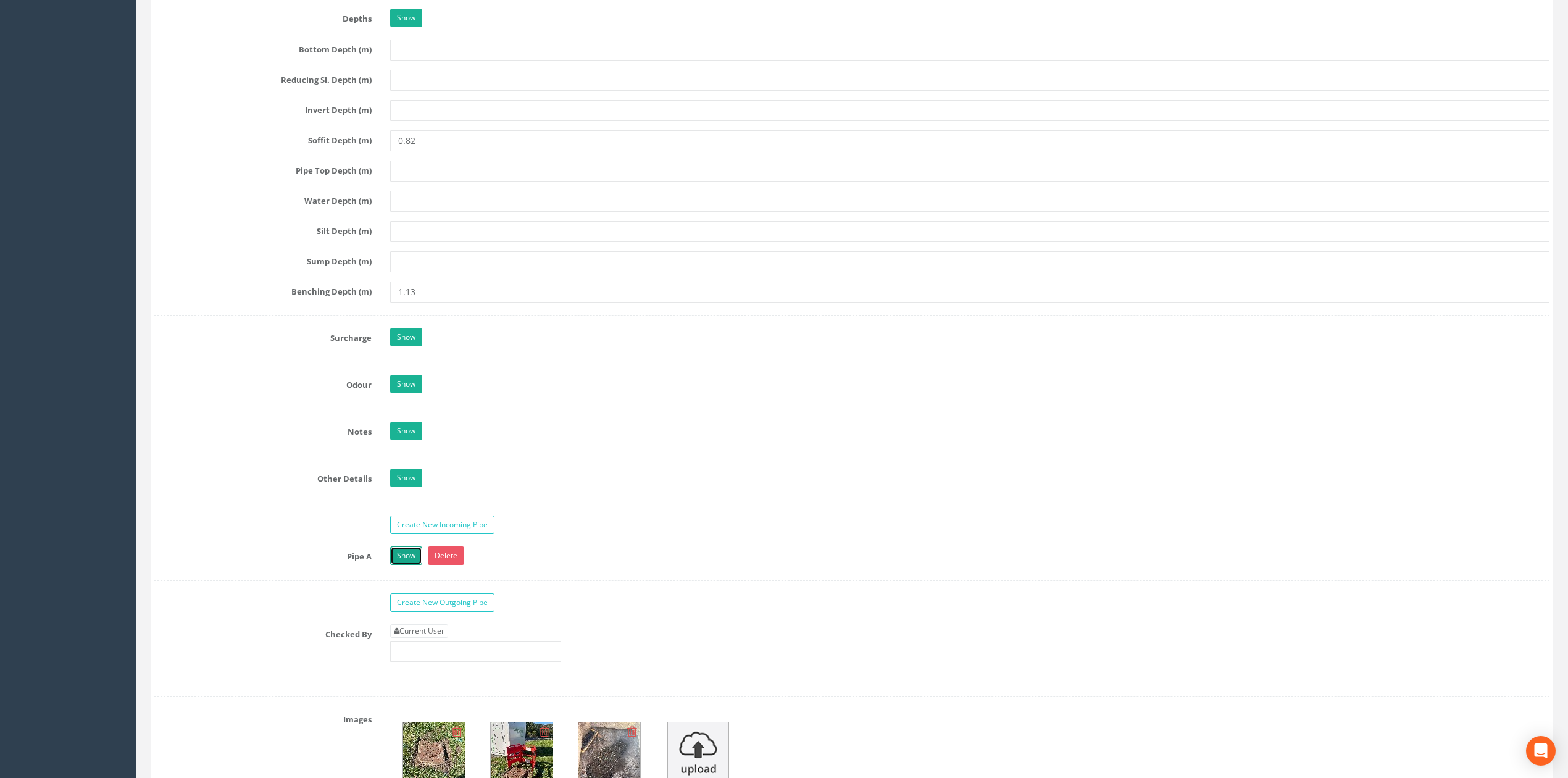
click at [413, 565] on link "Show" at bounding box center [406, 555] width 32 height 18
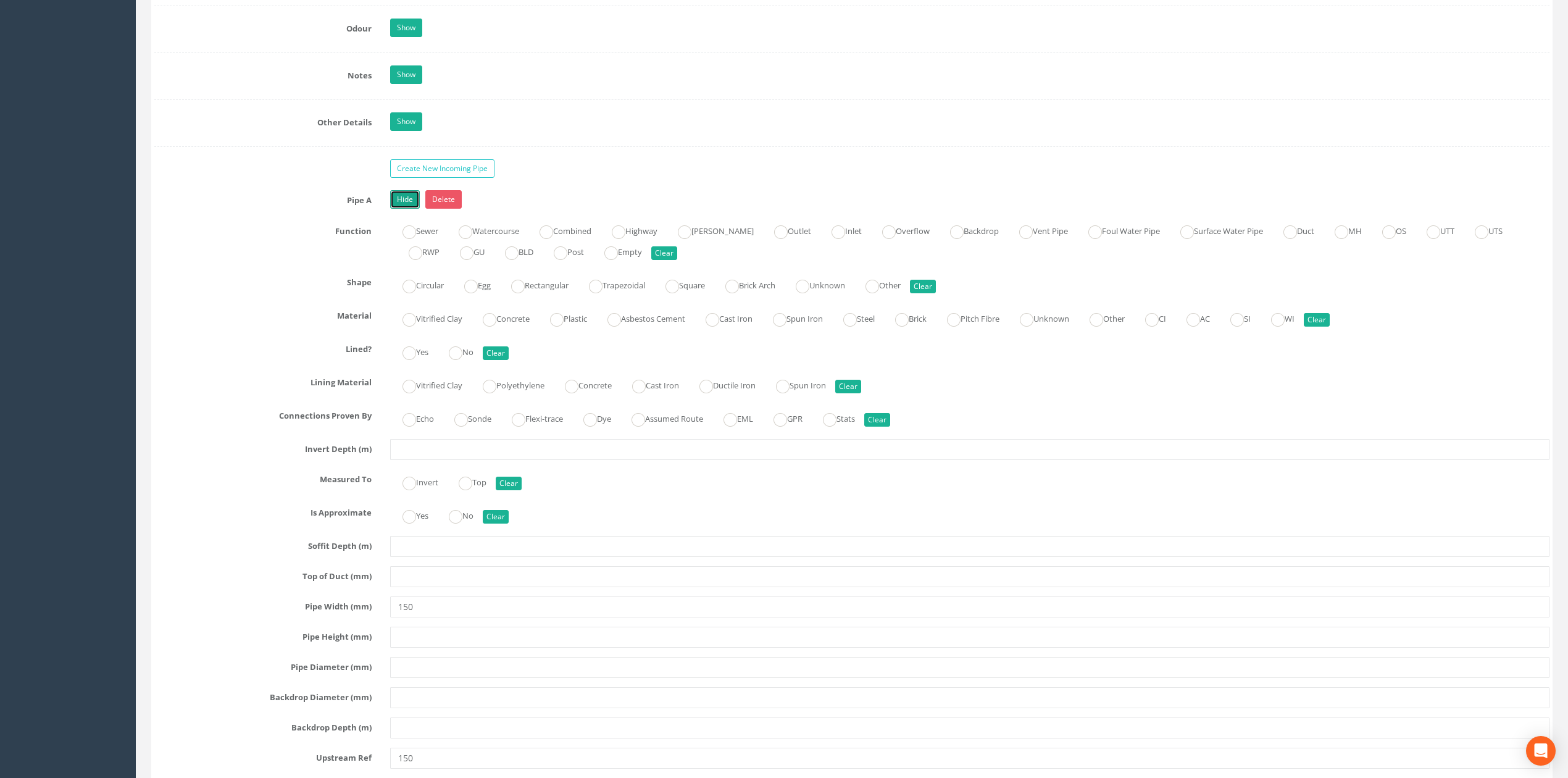
scroll to position [1976, 0]
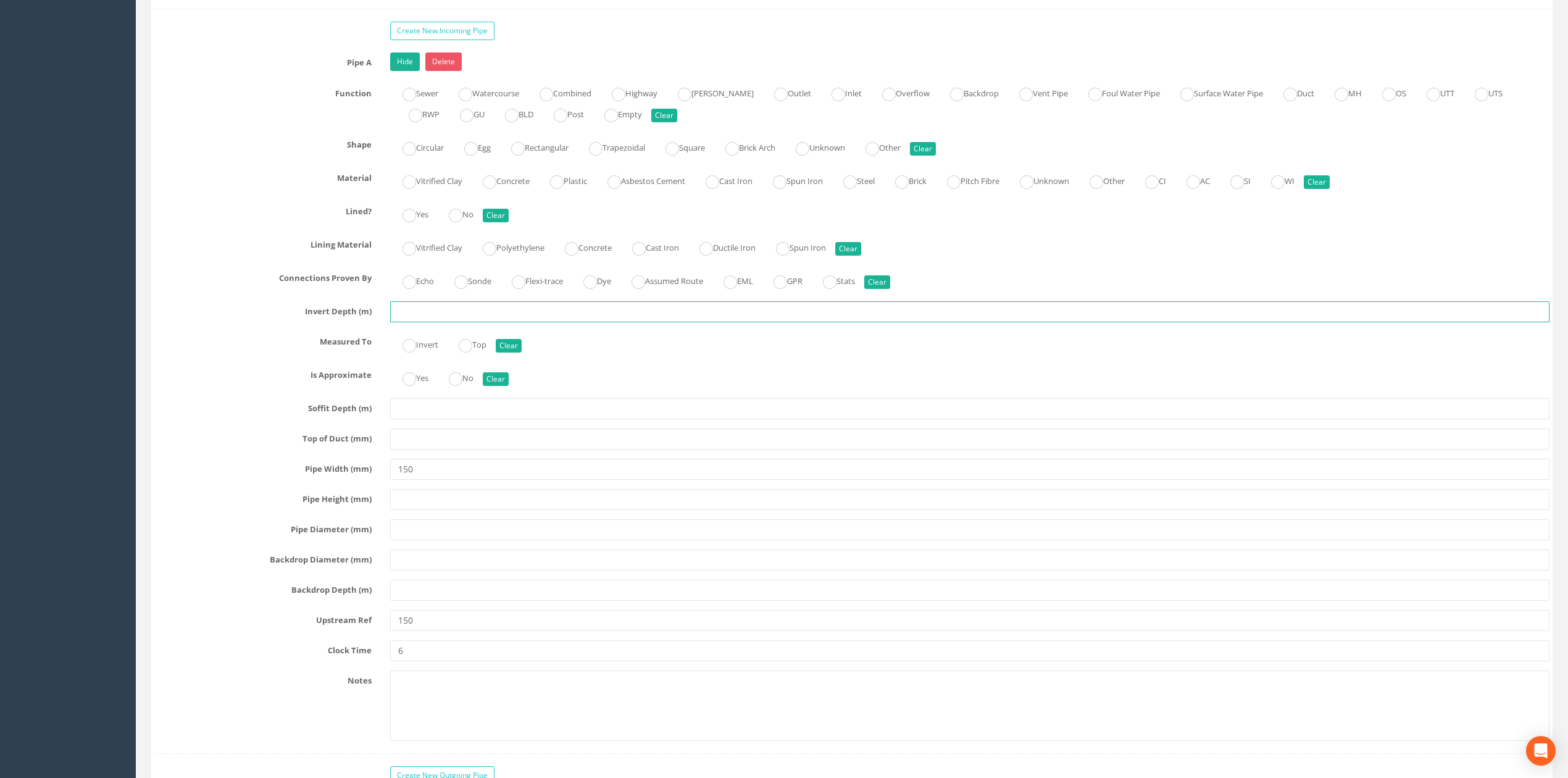
click at [421, 322] on input "text" at bounding box center [970, 311] width 1159 height 21
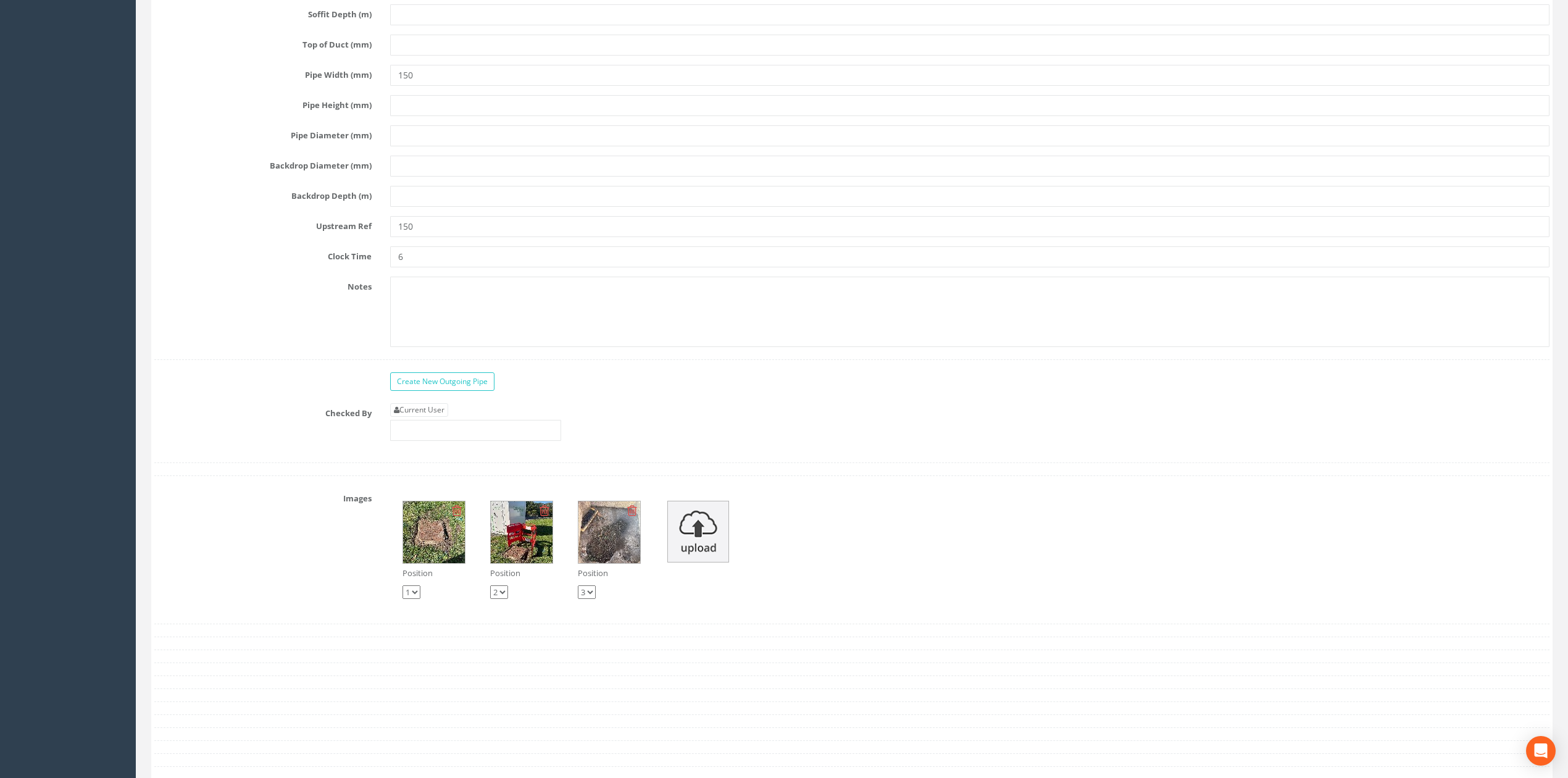
scroll to position [2470, 0]
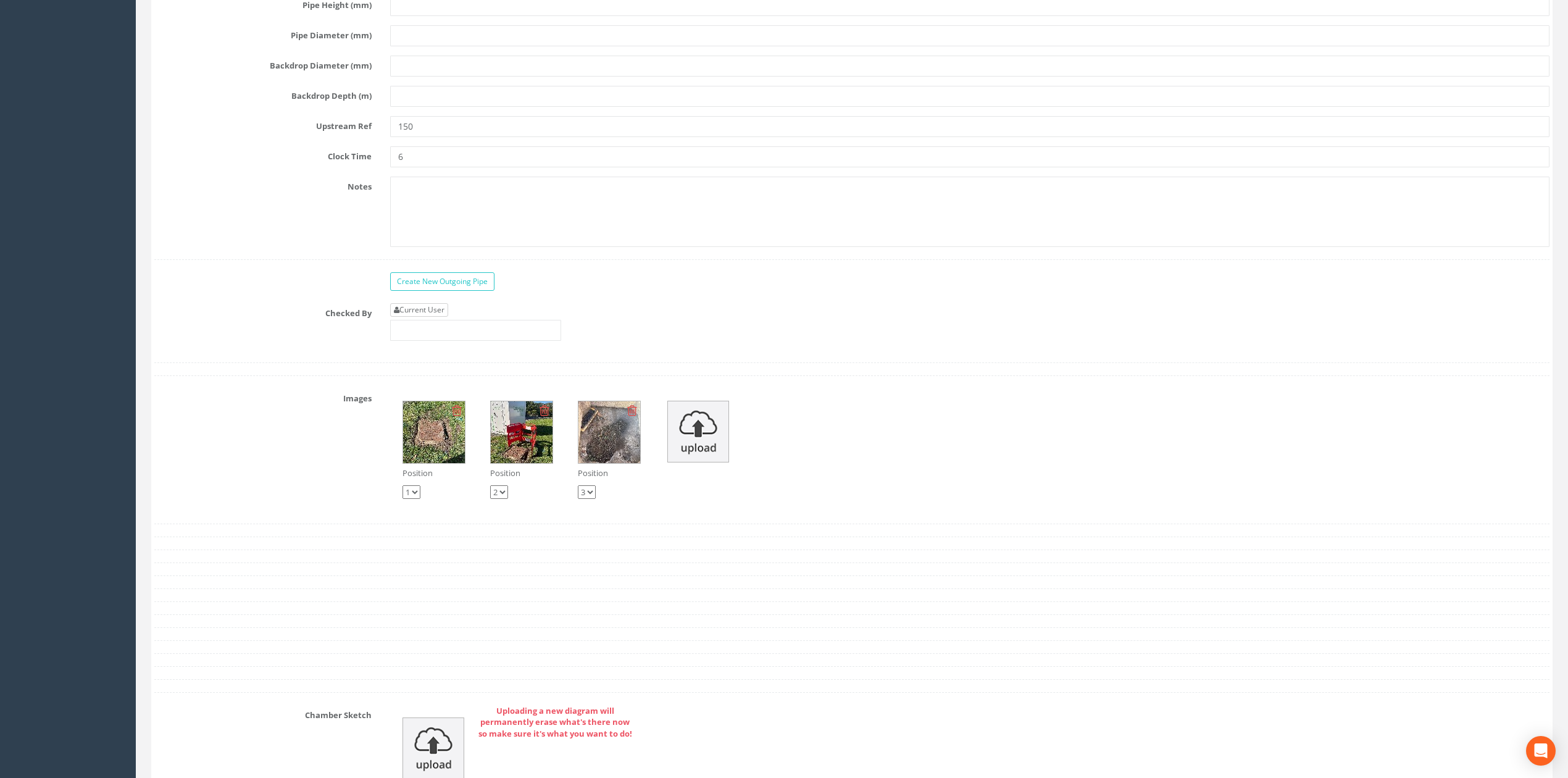
type input "1.07"
click at [423, 317] on link "Current User" at bounding box center [419, 310] width 58 height 13
type input "[PERSON_NAME]"
click at [458, 291] on link "Create New Outgoing Pipe" at bounding box center [443, 281] width 105 height 18
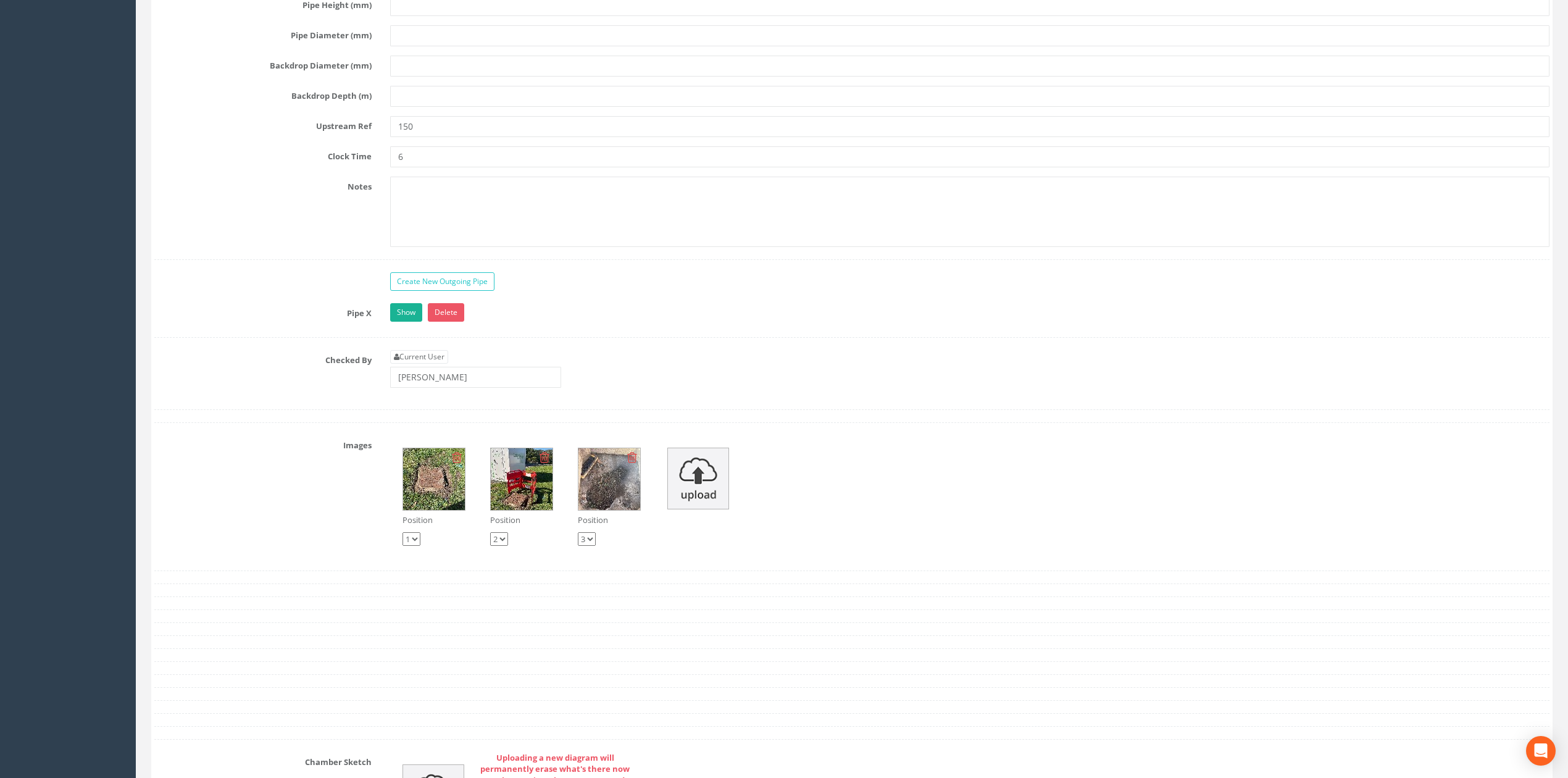
click at [415, 322] on link "Show" at bounding box center [406, 312] width 32 height 18
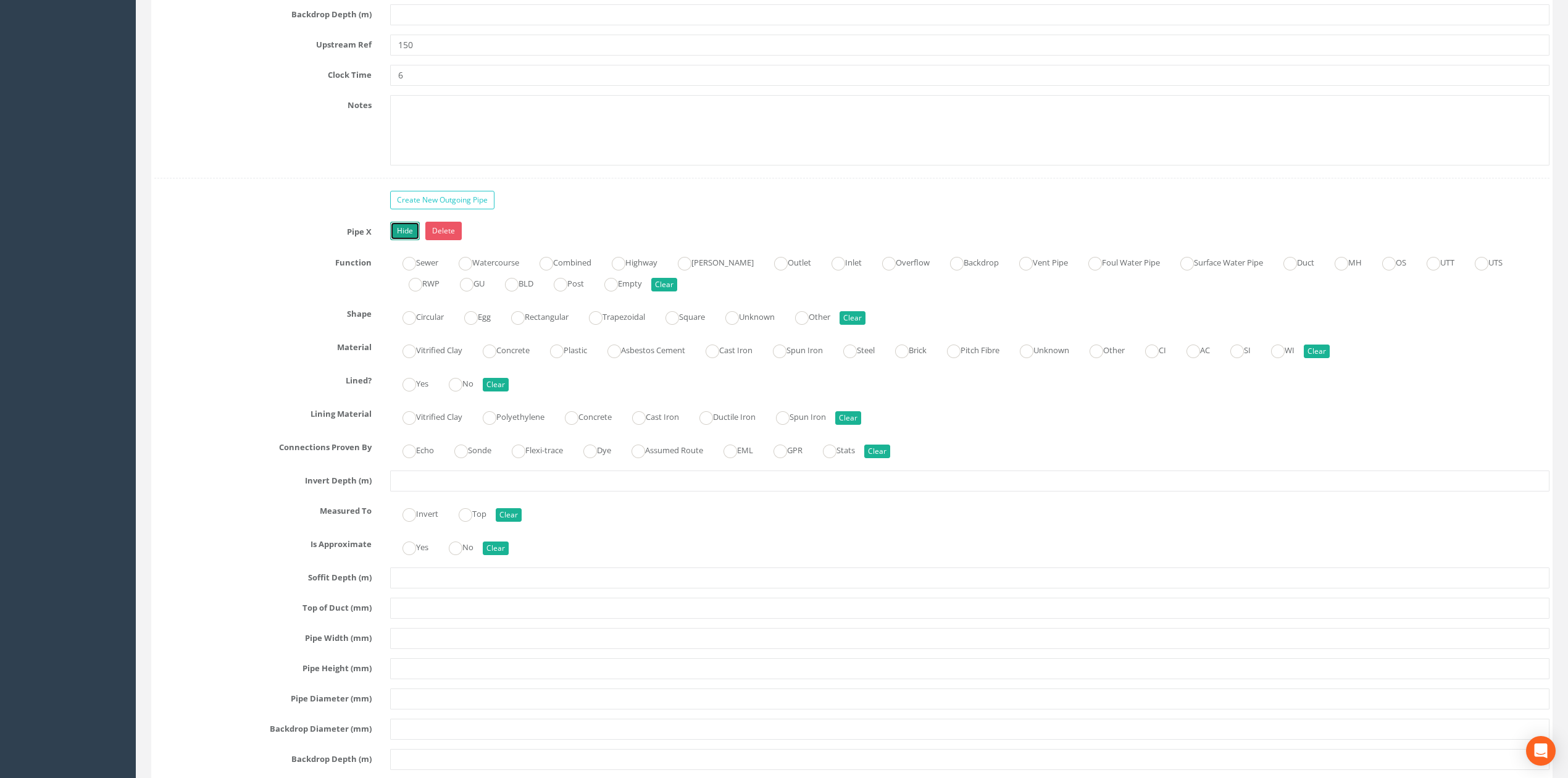
scroll to position [2552, 0]
click at [424, 491] on input "text" at bounding box center [970, 480] width 1159 height 21
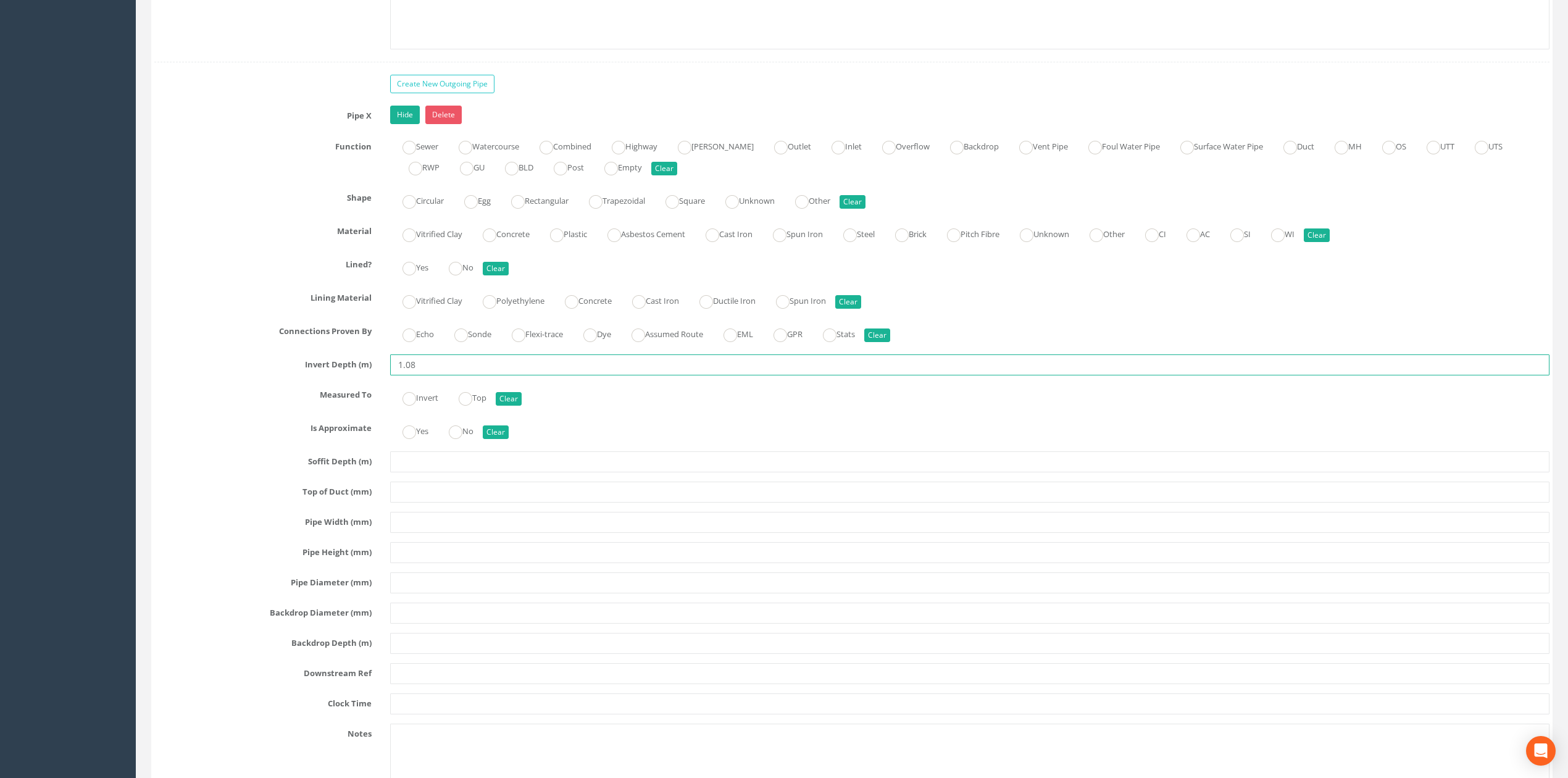
scroll to position [2964, 0]
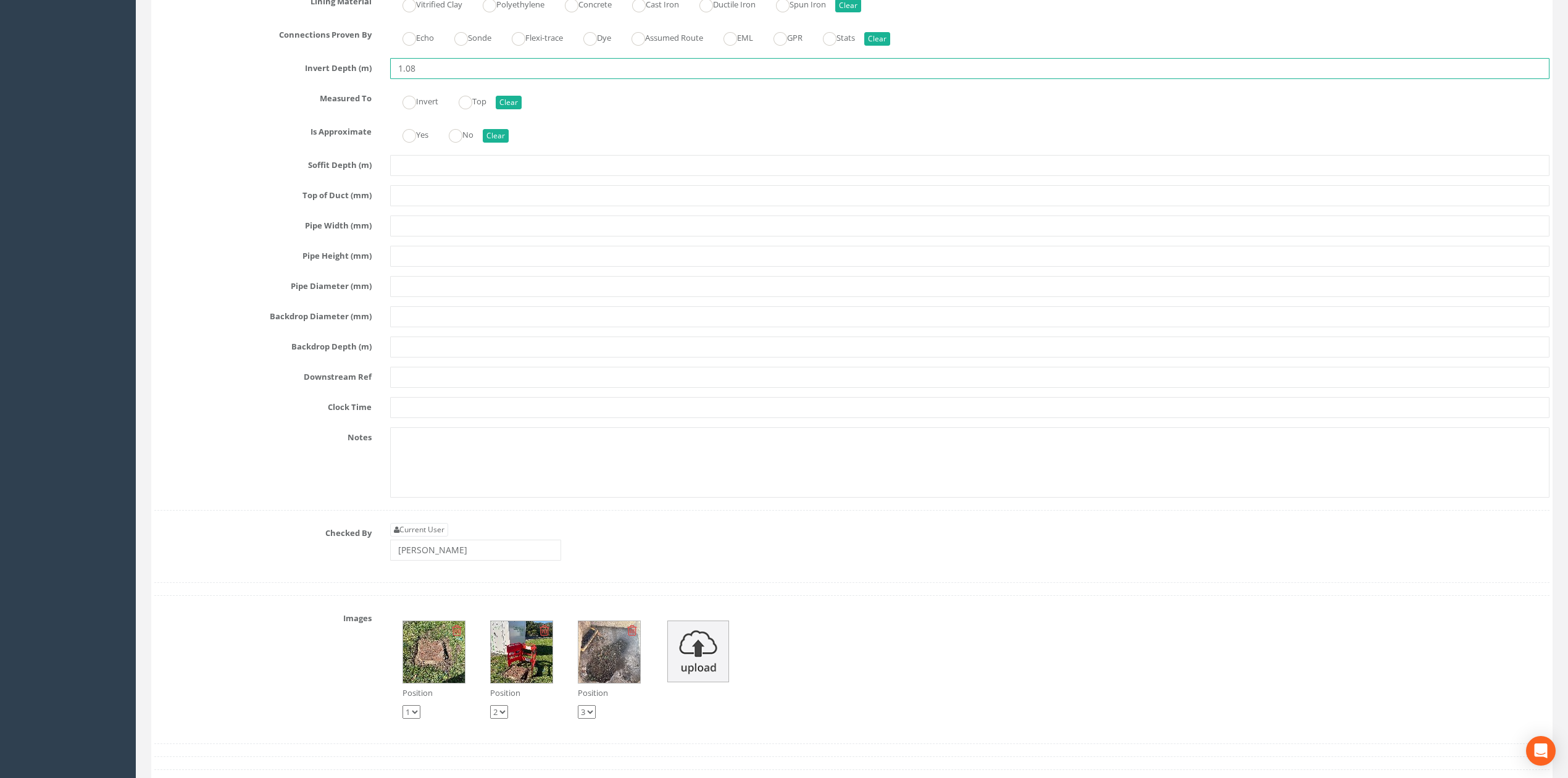
type input "1.08"
click at [425, 418] on input "text" at bounding box center [970, 407] width 1159 height 21
type input "12"
click at [415, 387] on input "text" at bounding box center [970, 377] width 1159 height 21
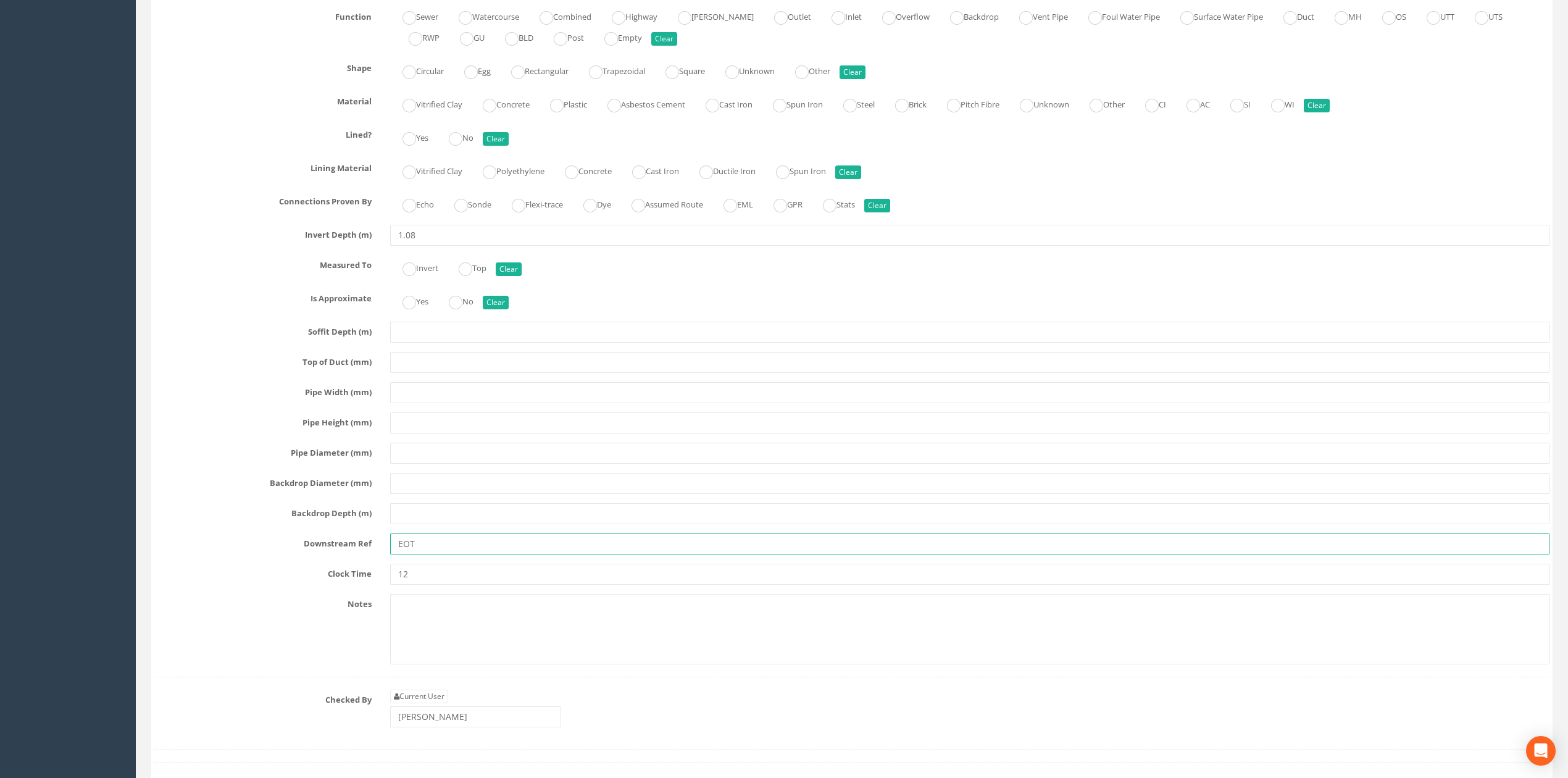
scroll to position [2717, 0]
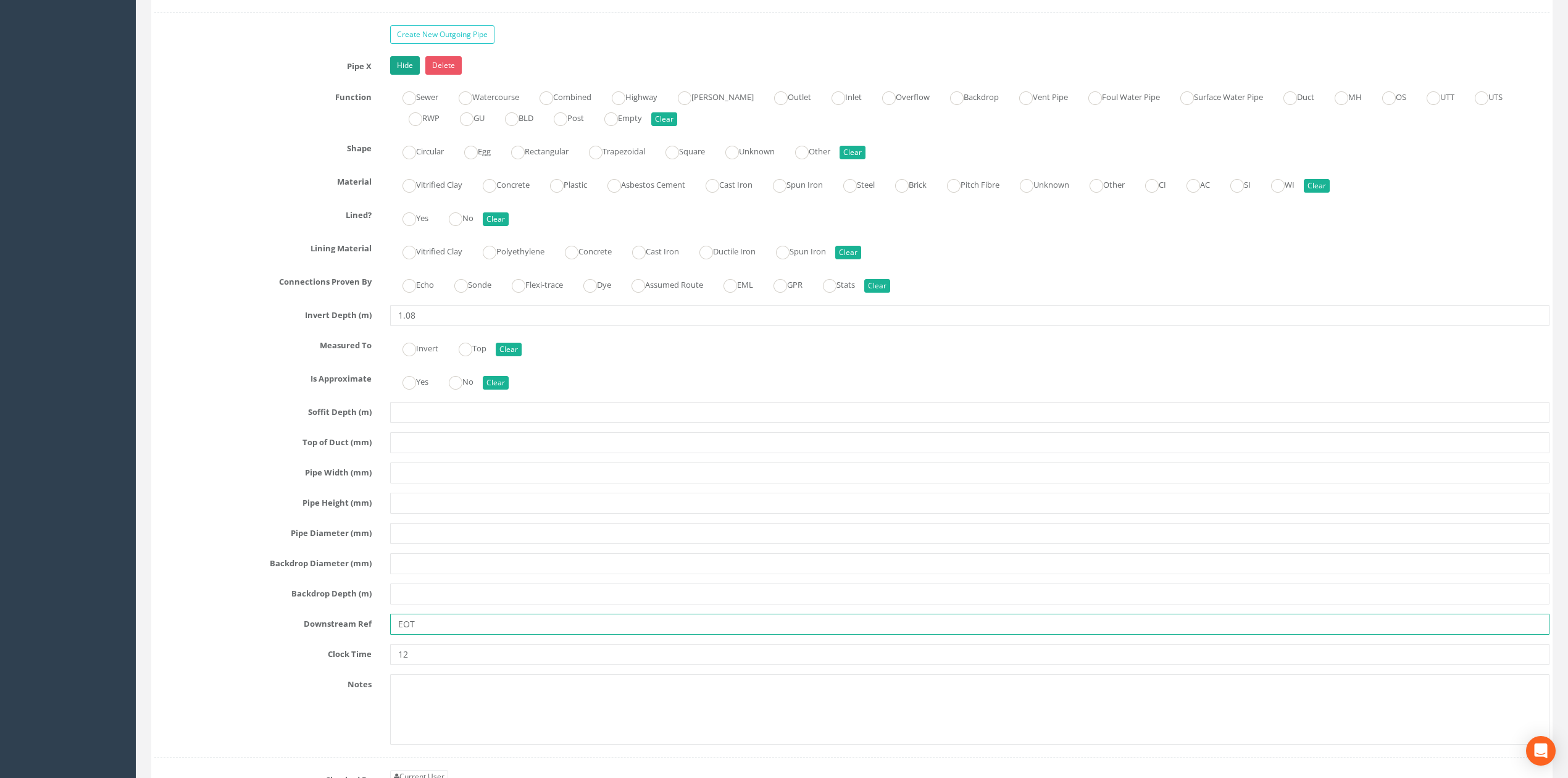
type input "EOT"
click at [405, 74] on link "Hide" at bounding box center [405, 65] width 29 height 18
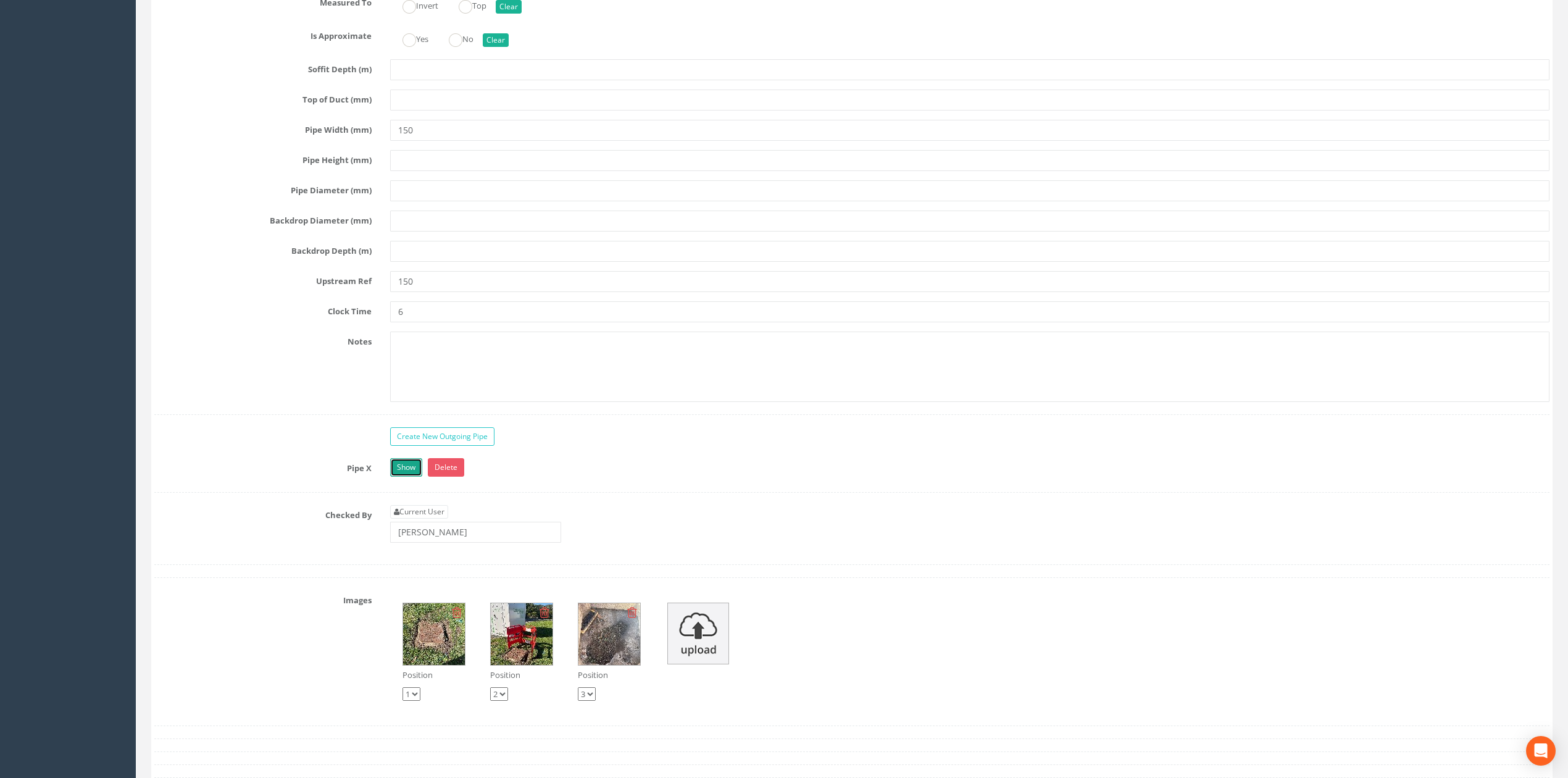
scroll to position [2305, 0]
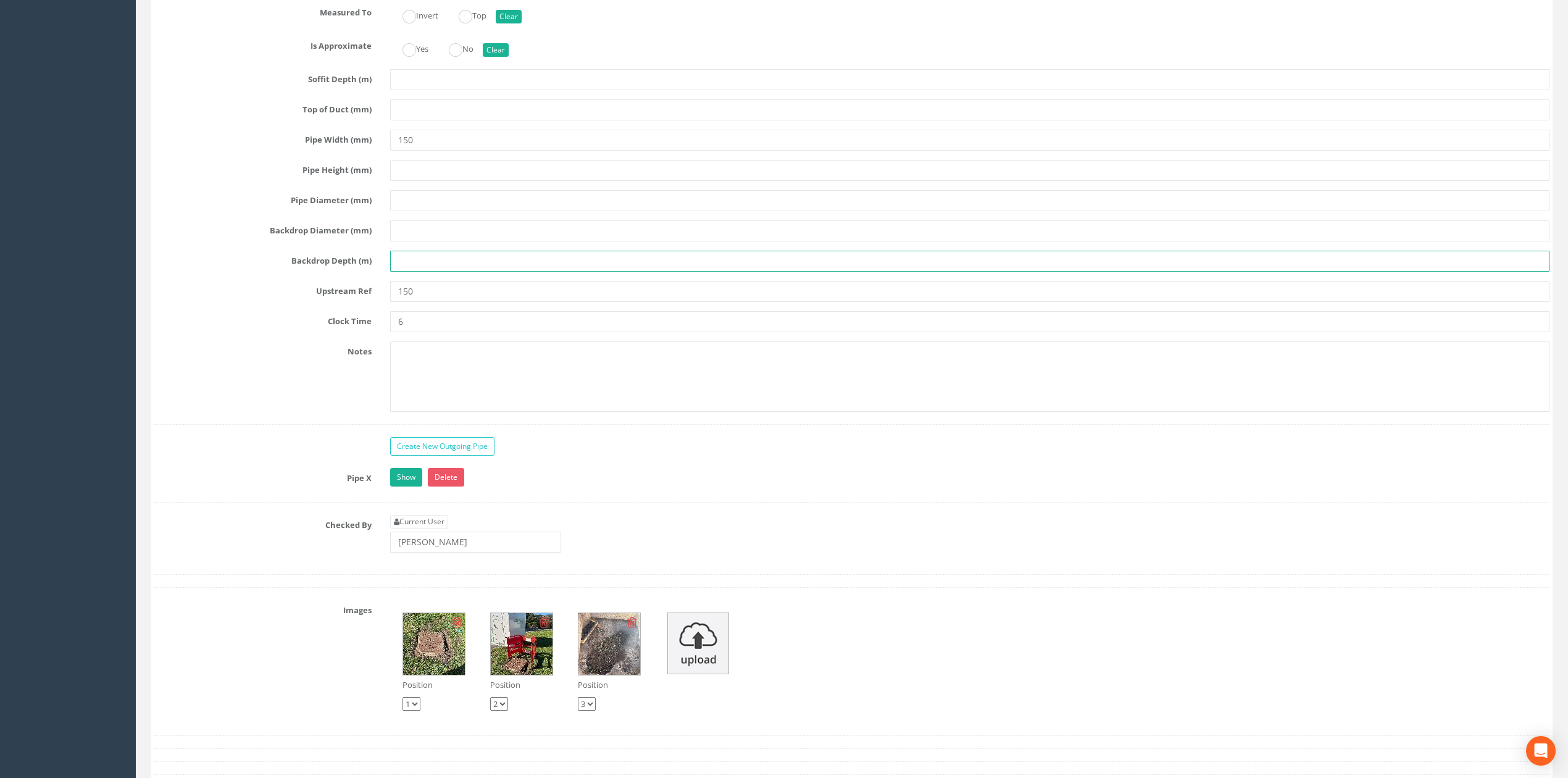
click at [410, 272] on input "text" at bounding box center [970, 261] width 1159 height 21
drag, startPoint x: 447, startPoint y: 312, endPoint x: 329, endPoint y: 304, distance: 118.3
click at [304, 302] on div "Upstream Ref 150" at bounding box center [851, 292] width 1414 height 21
type input "Gully"
click at [398, 486] on link "Show" at bounding box center [406, 477] width 32 height 18
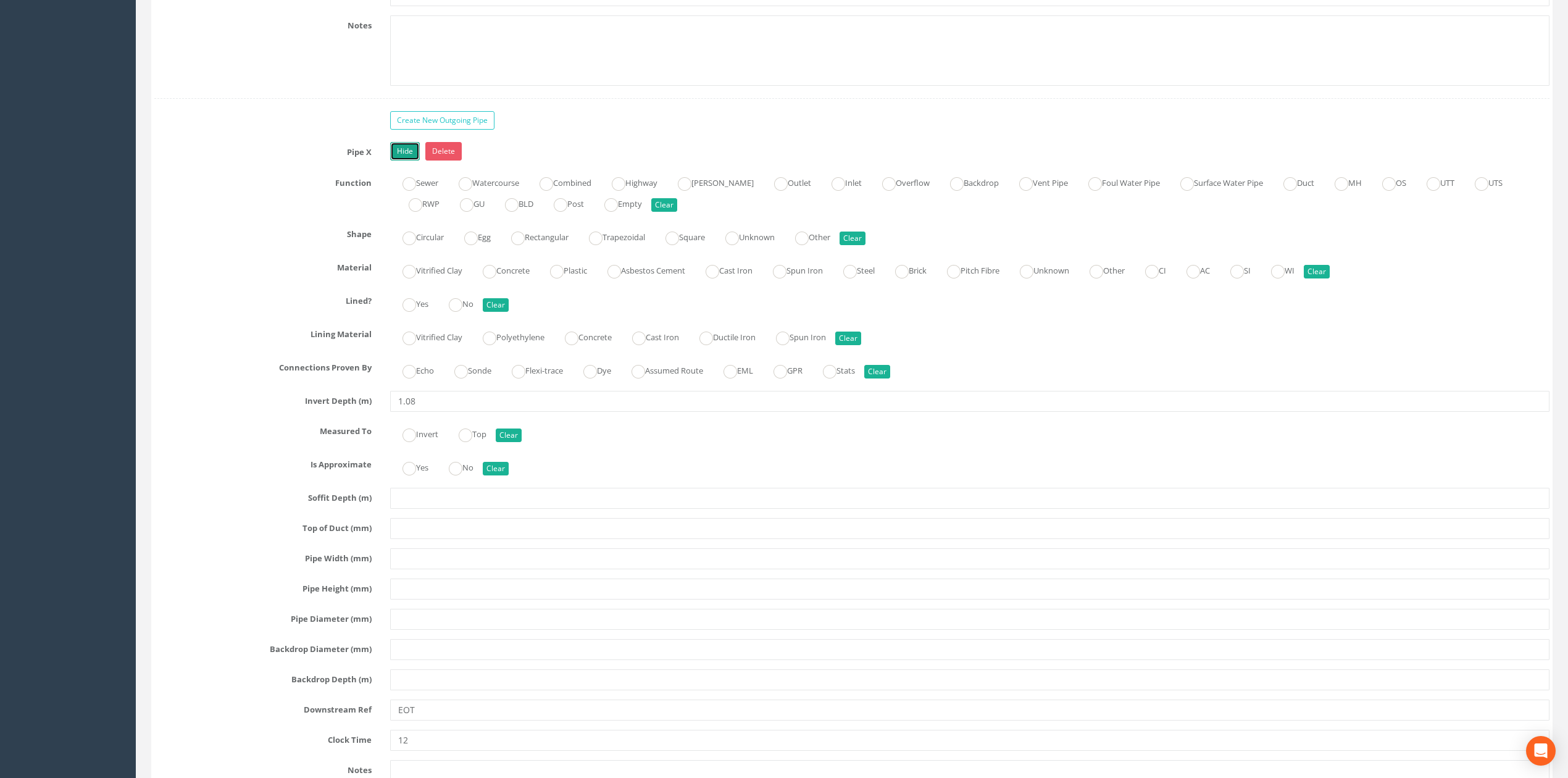
scroll to position [2634, 0]
click at [413, 566] on input "text" at bounding box center [970, 555] width 1159 height 21
type input "150"
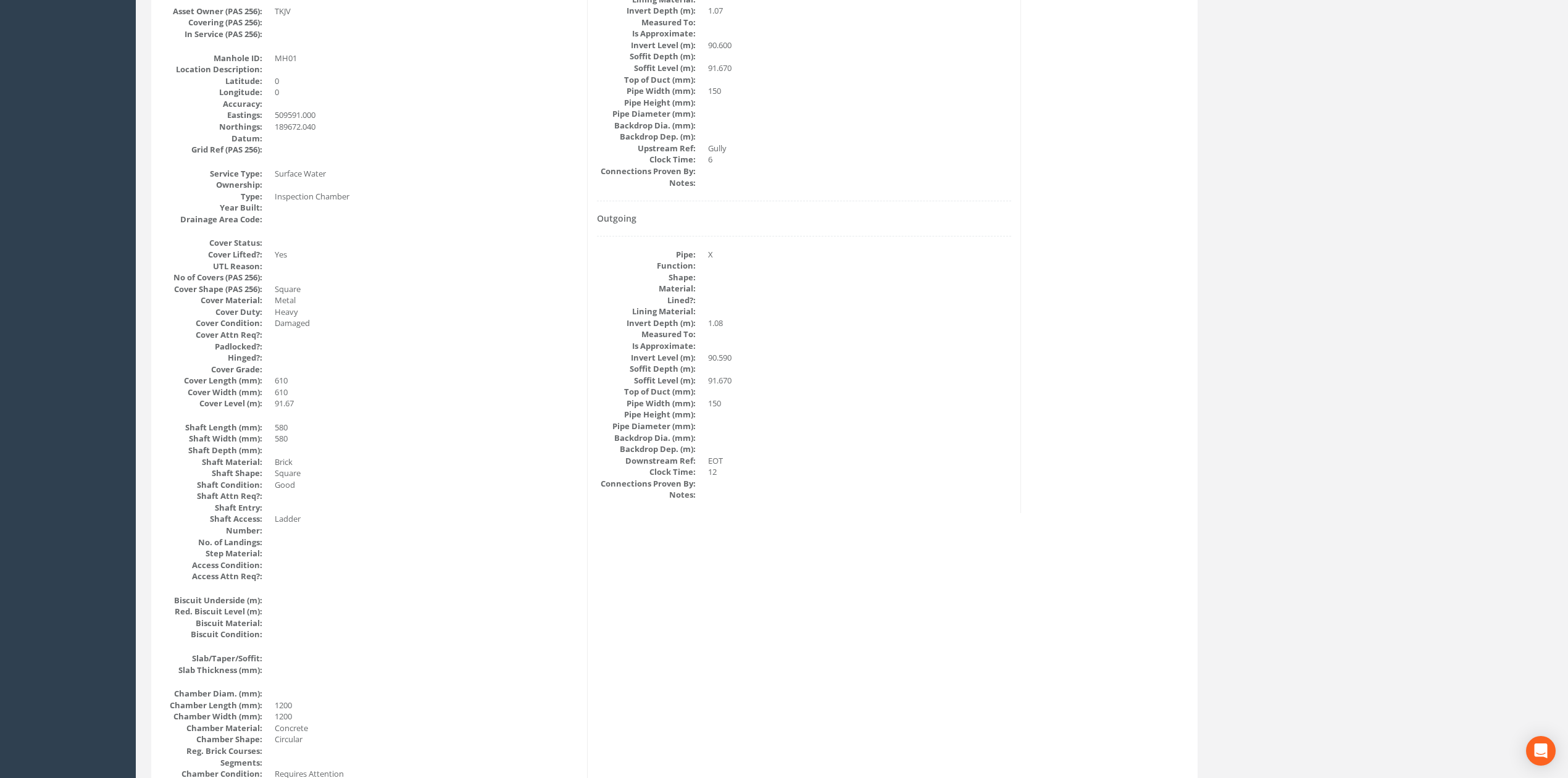
scroll to position [0, 0]
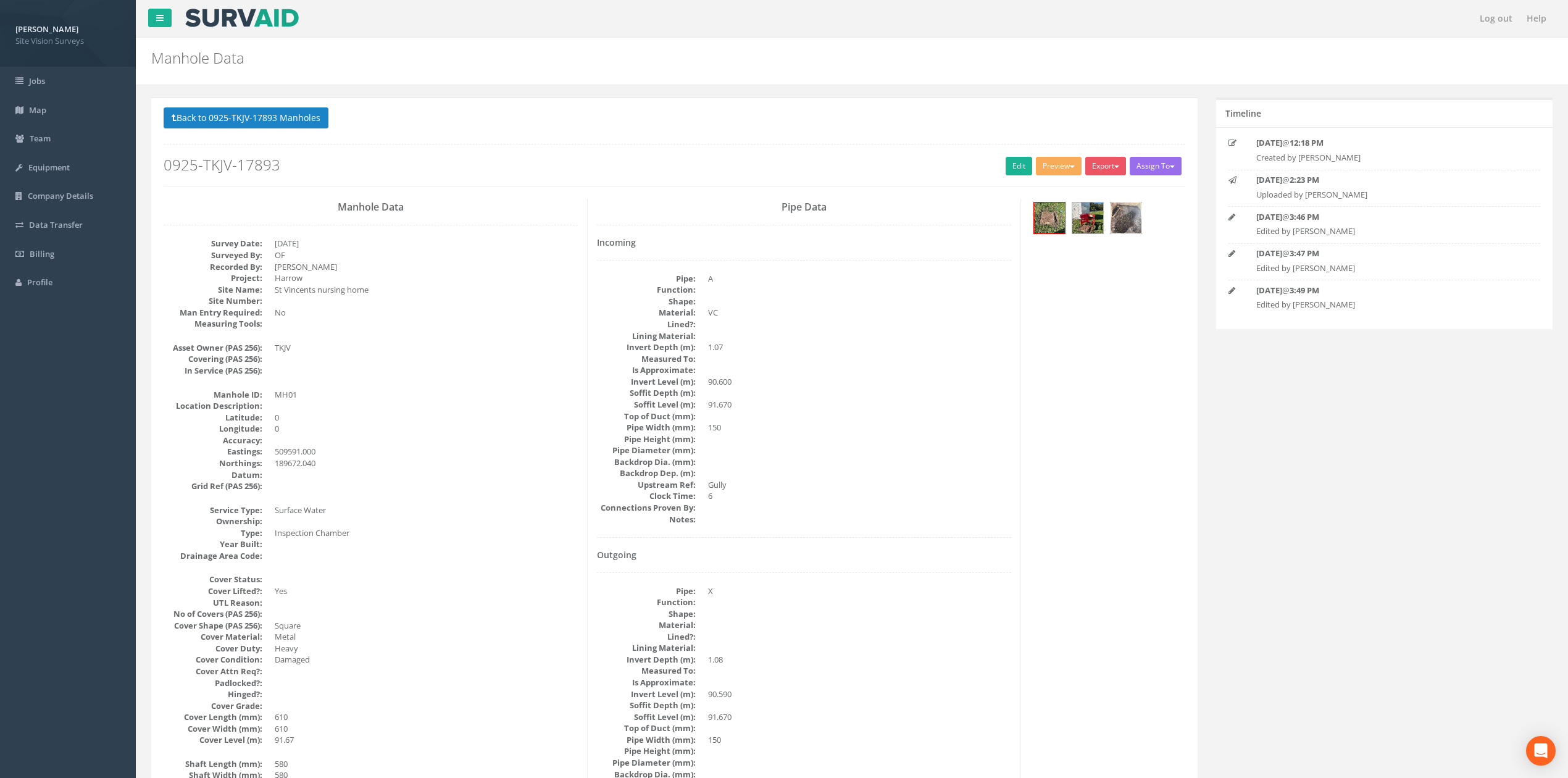
click at [1121, 223] on img at bounding box center [1125, 218] width 31 height 31
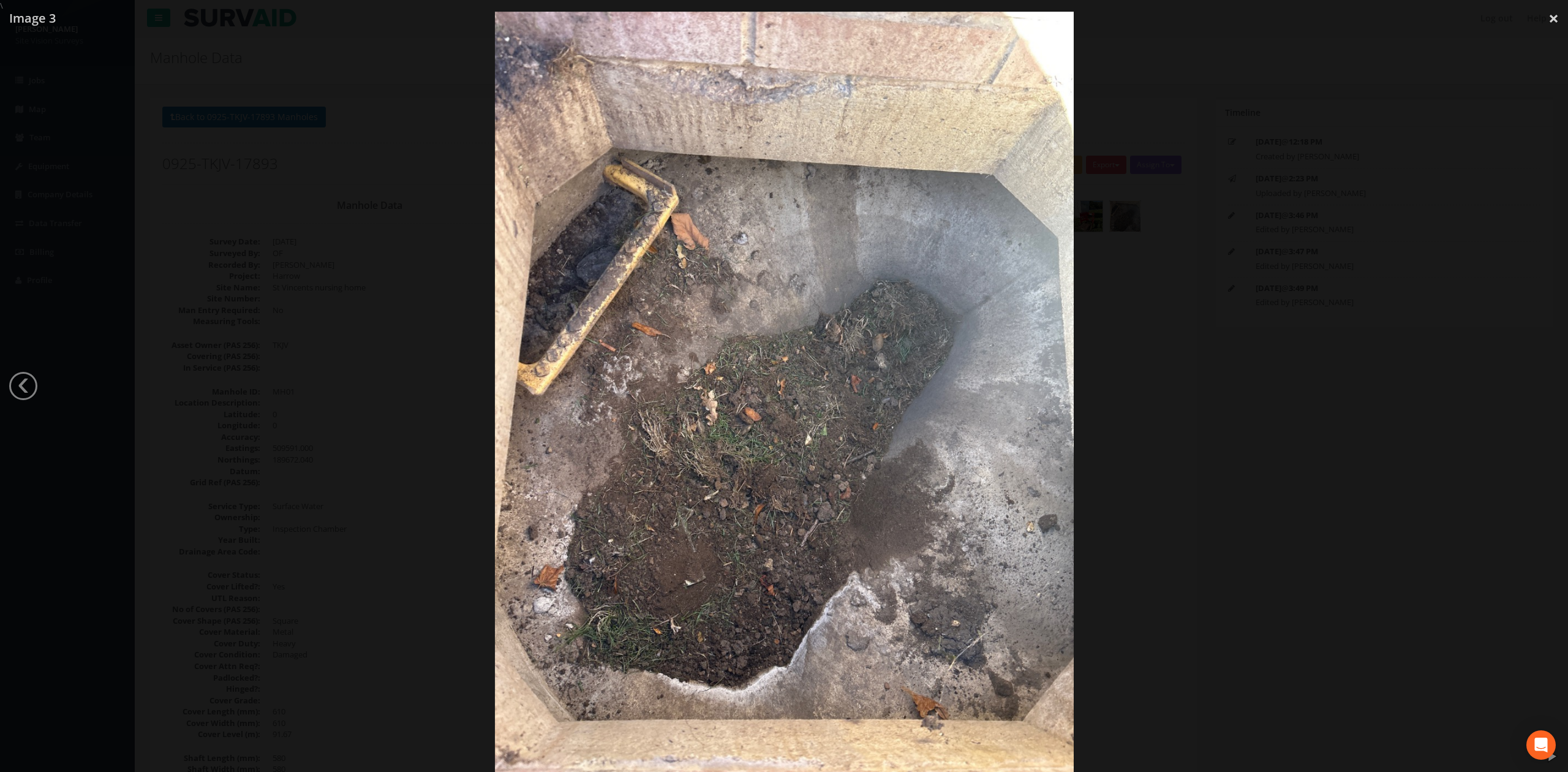
click at [294, 375] on div at bounding box center [784, 398] width 1568 height 772
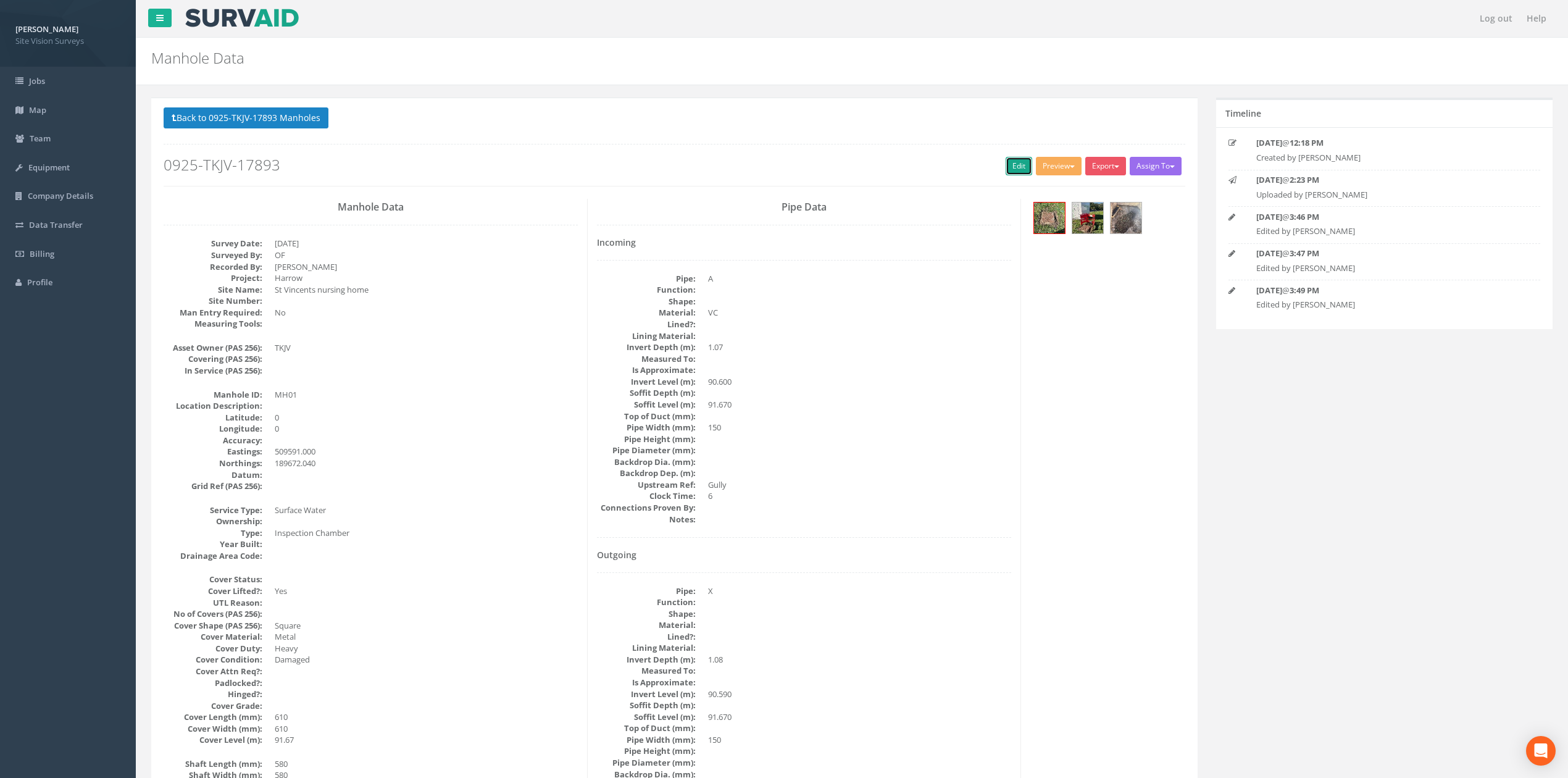
click at [1006, 172] on link "Edit" at bounding box center [1019, 166] width 27 height 18
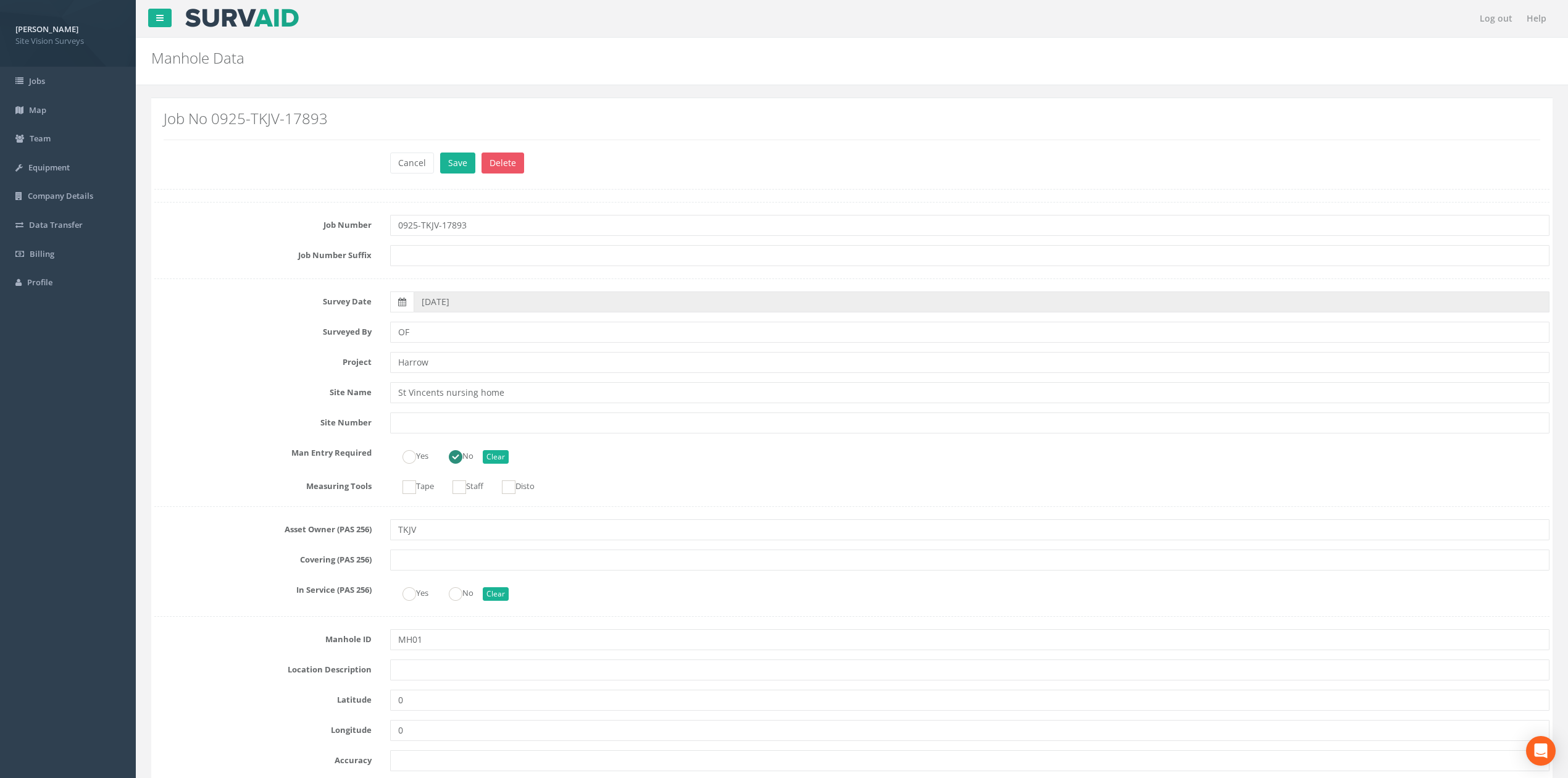
scroll to position [3781, 0]
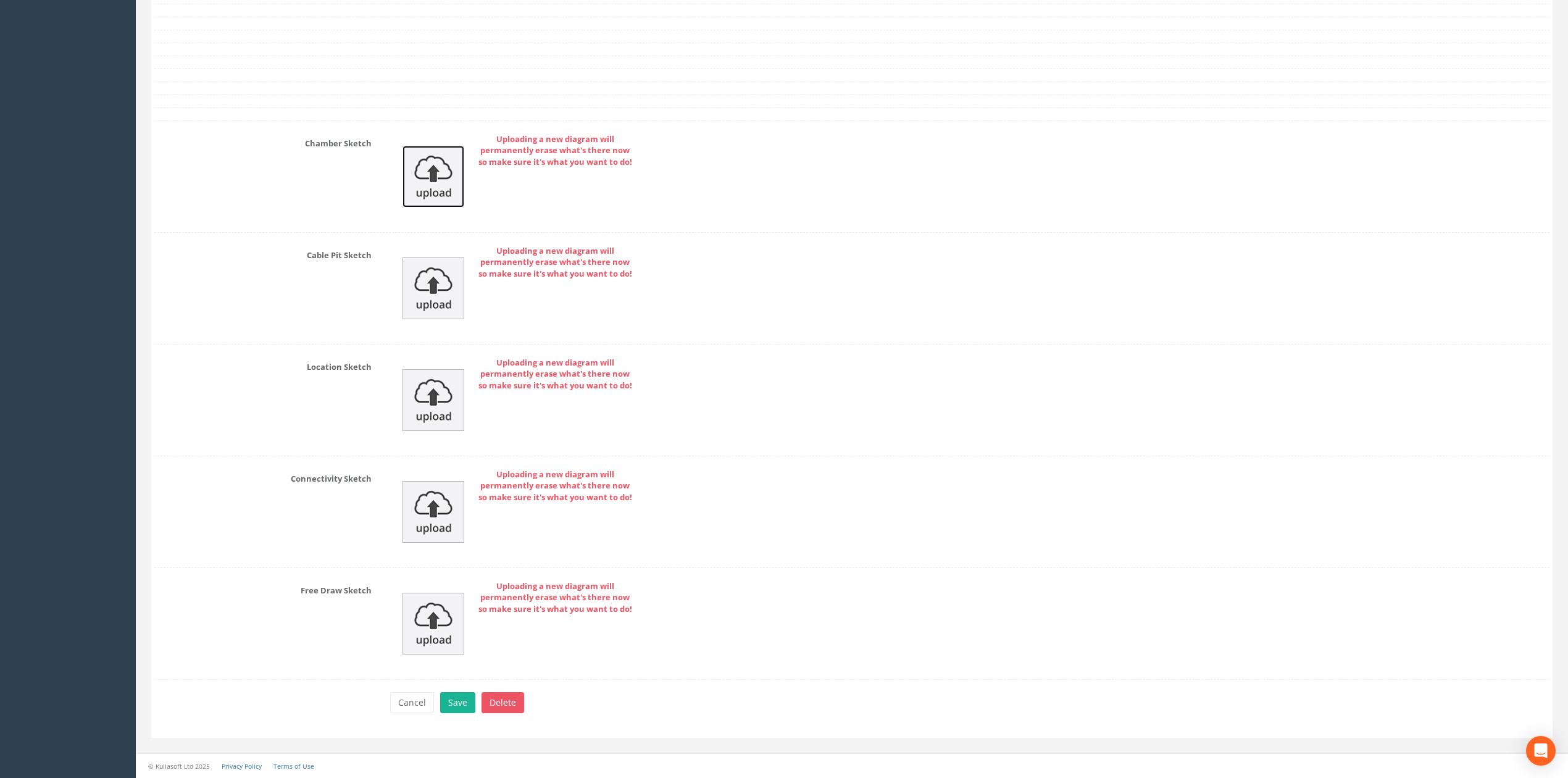
click at [435, 170] on img at bounding box center [433, 177] width 62 height 62
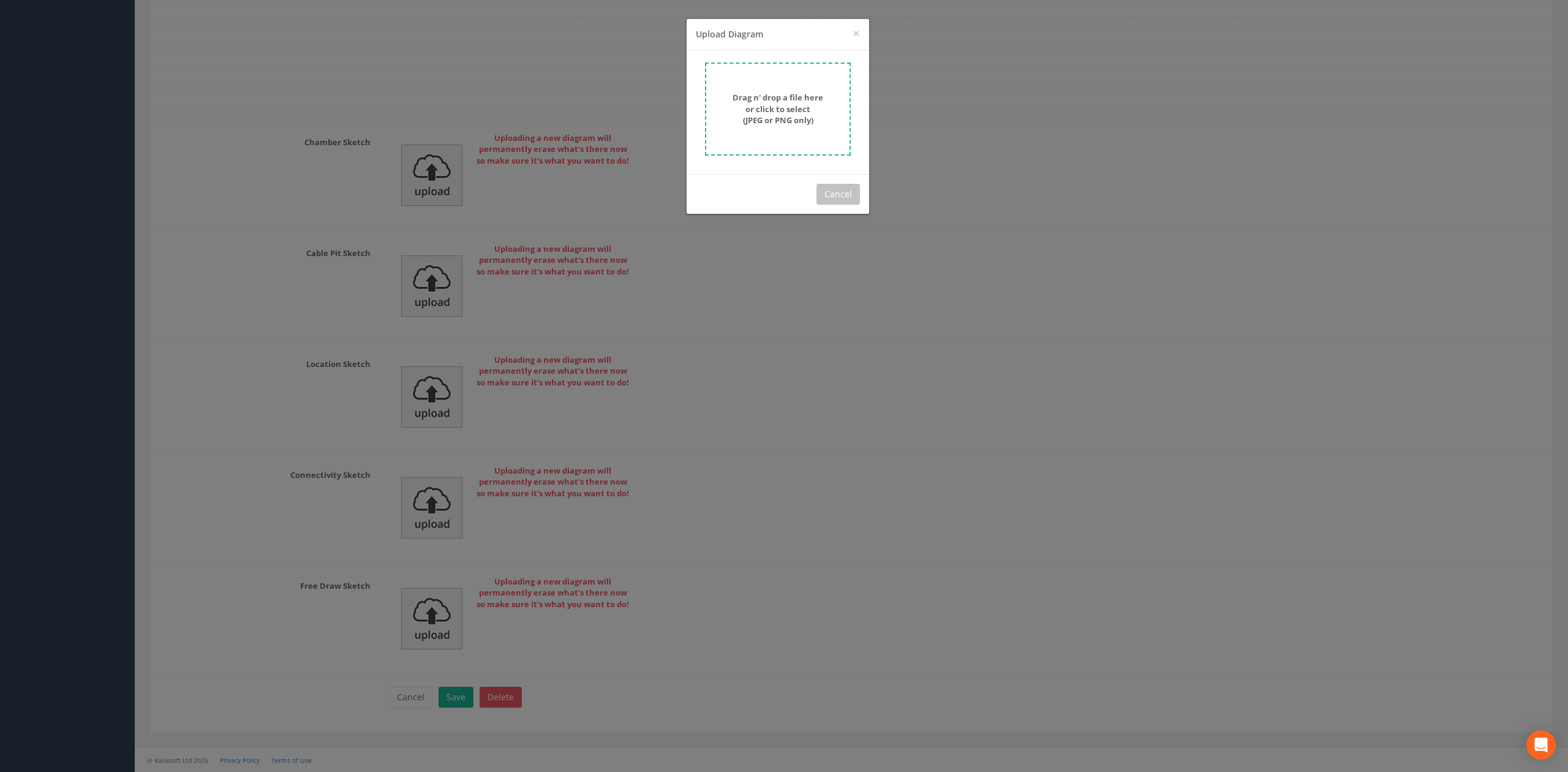
click at [768, 94] on strong "Drag n' drop a file here or click to select (JPEG or PNG only)" at bounding box center [777, 108] width 90 height 34
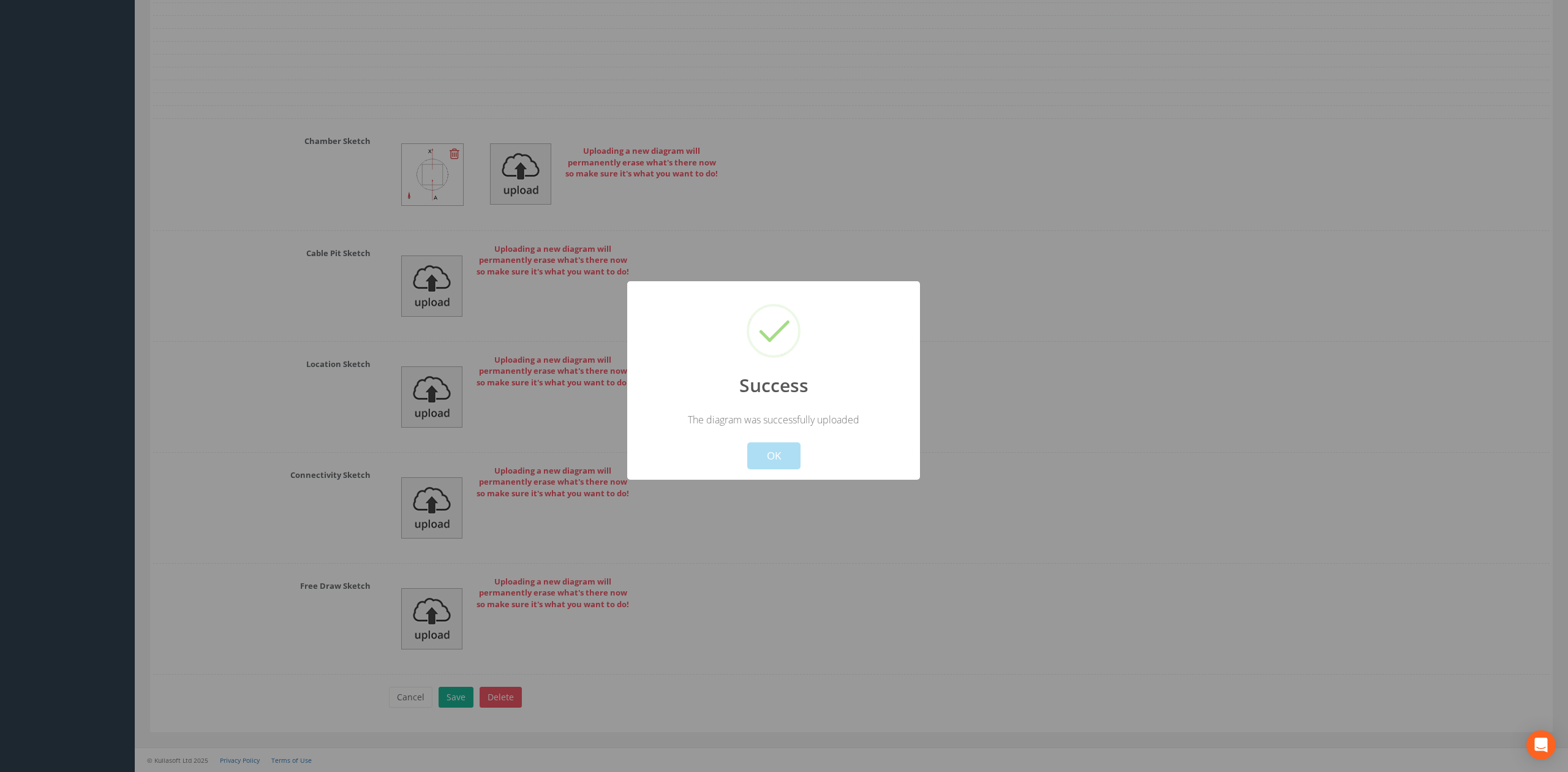
click at [799, 451] on button "OK" at bounding box center [774, 456] width 53 height 27
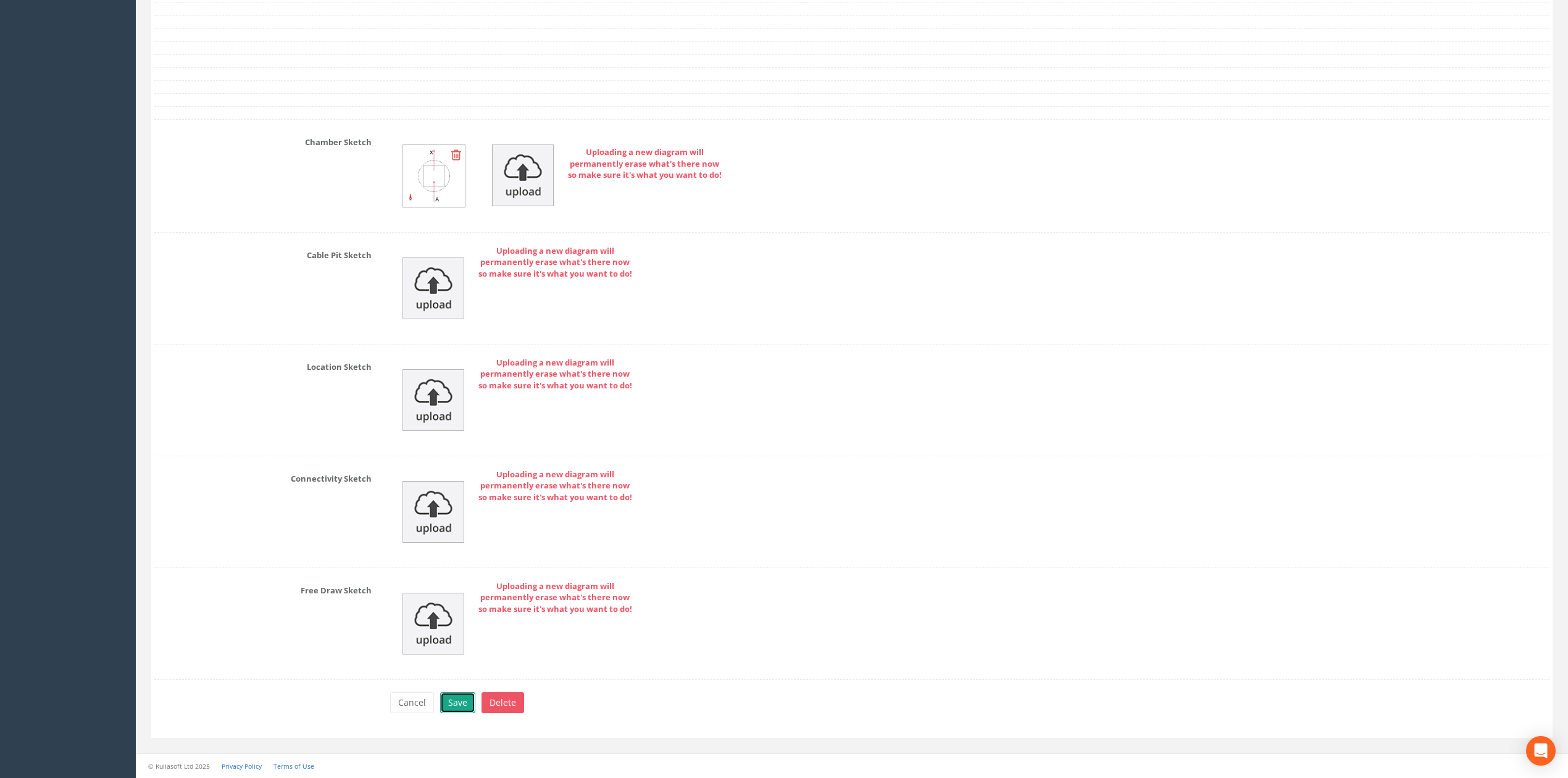
click at [455, 692] on button "Save" at bounding box center [458, 703] width 35 height 21
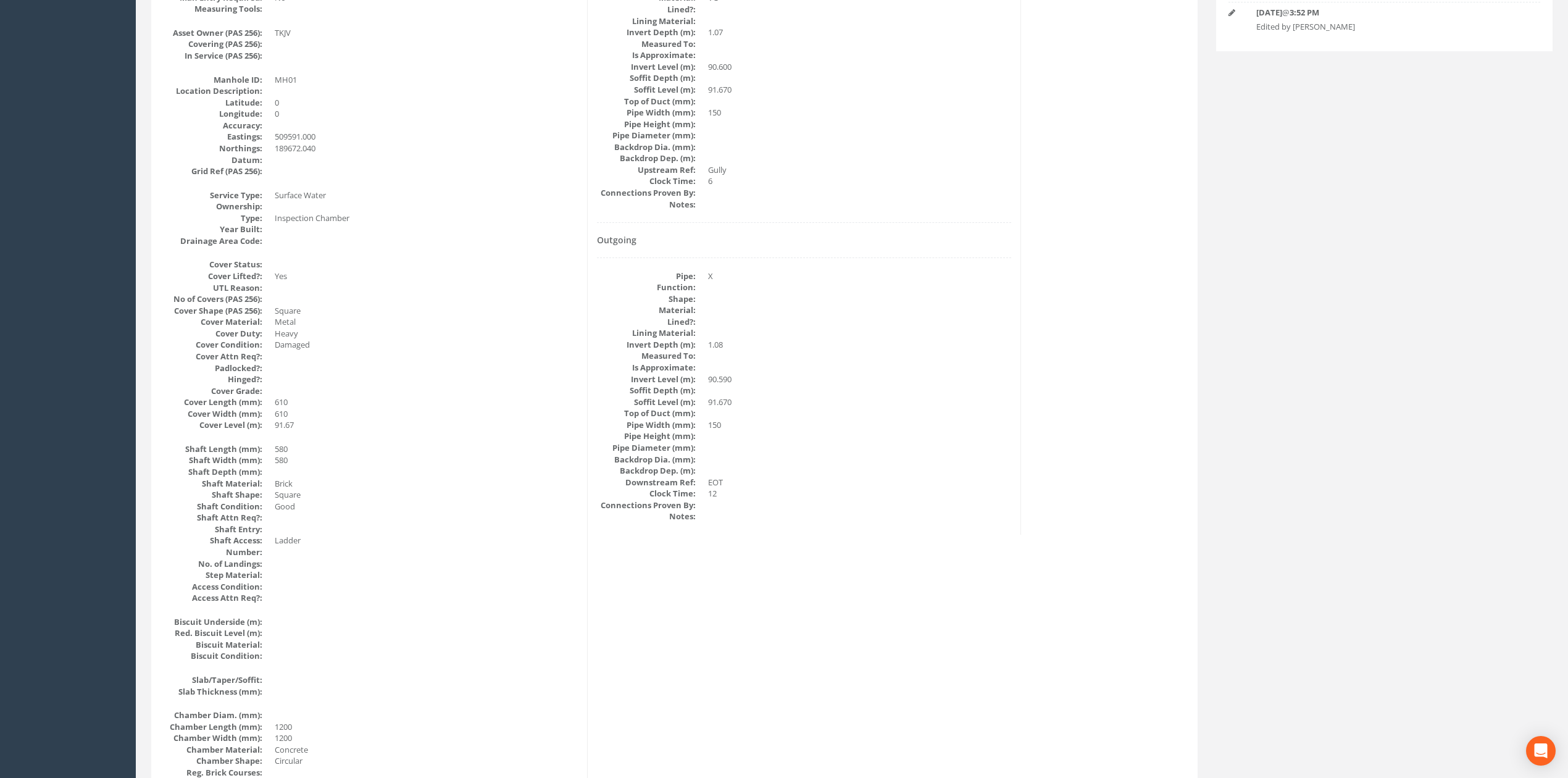
scroll to position [0, 0]
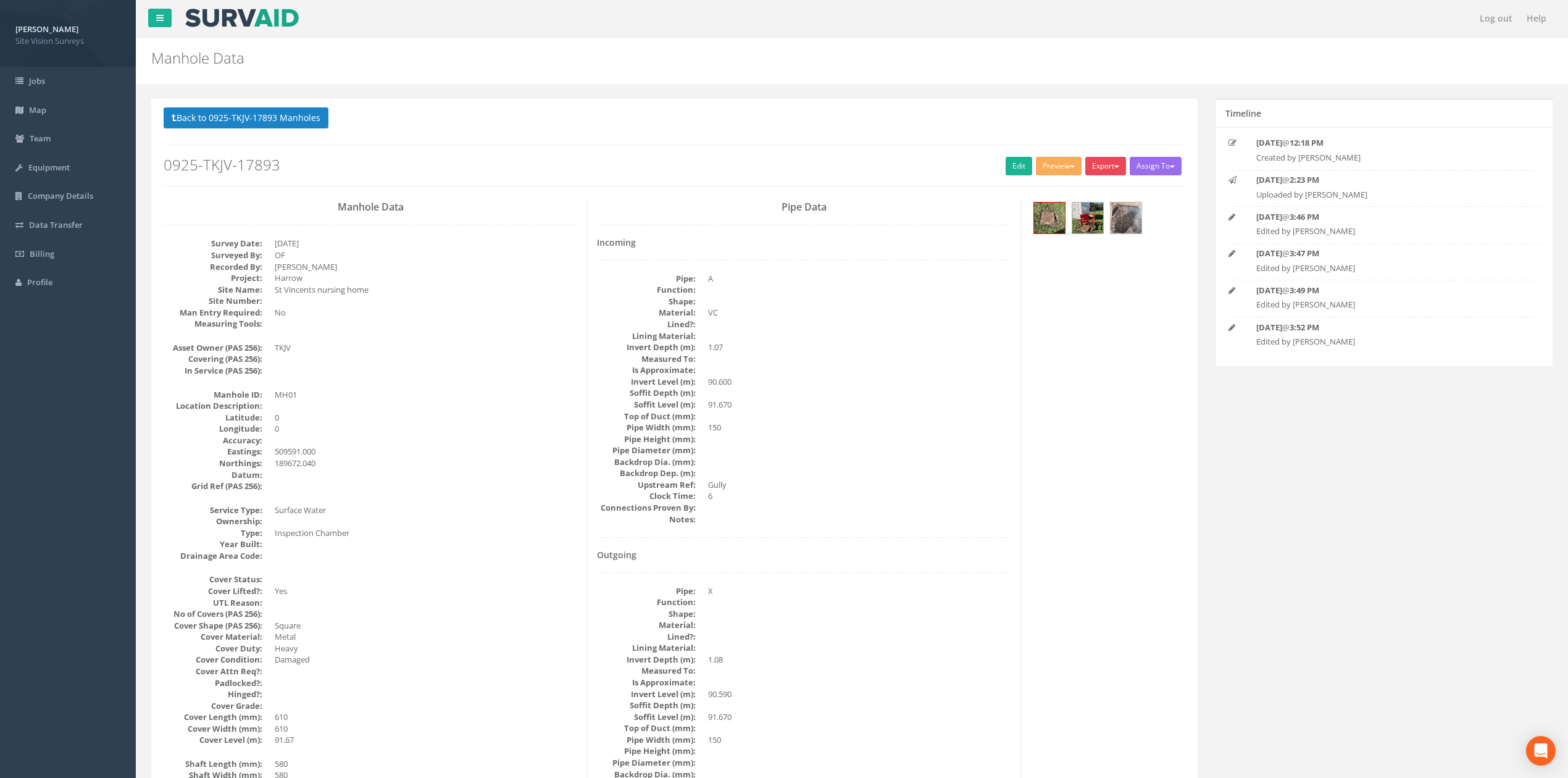
click at [1107, 170] on button "Export" at bounding box center [1105, 166] width 40 height 18
click at [1084, 212] on link "SVS MH" at bounding box center [1080, 213] width 93 height 19
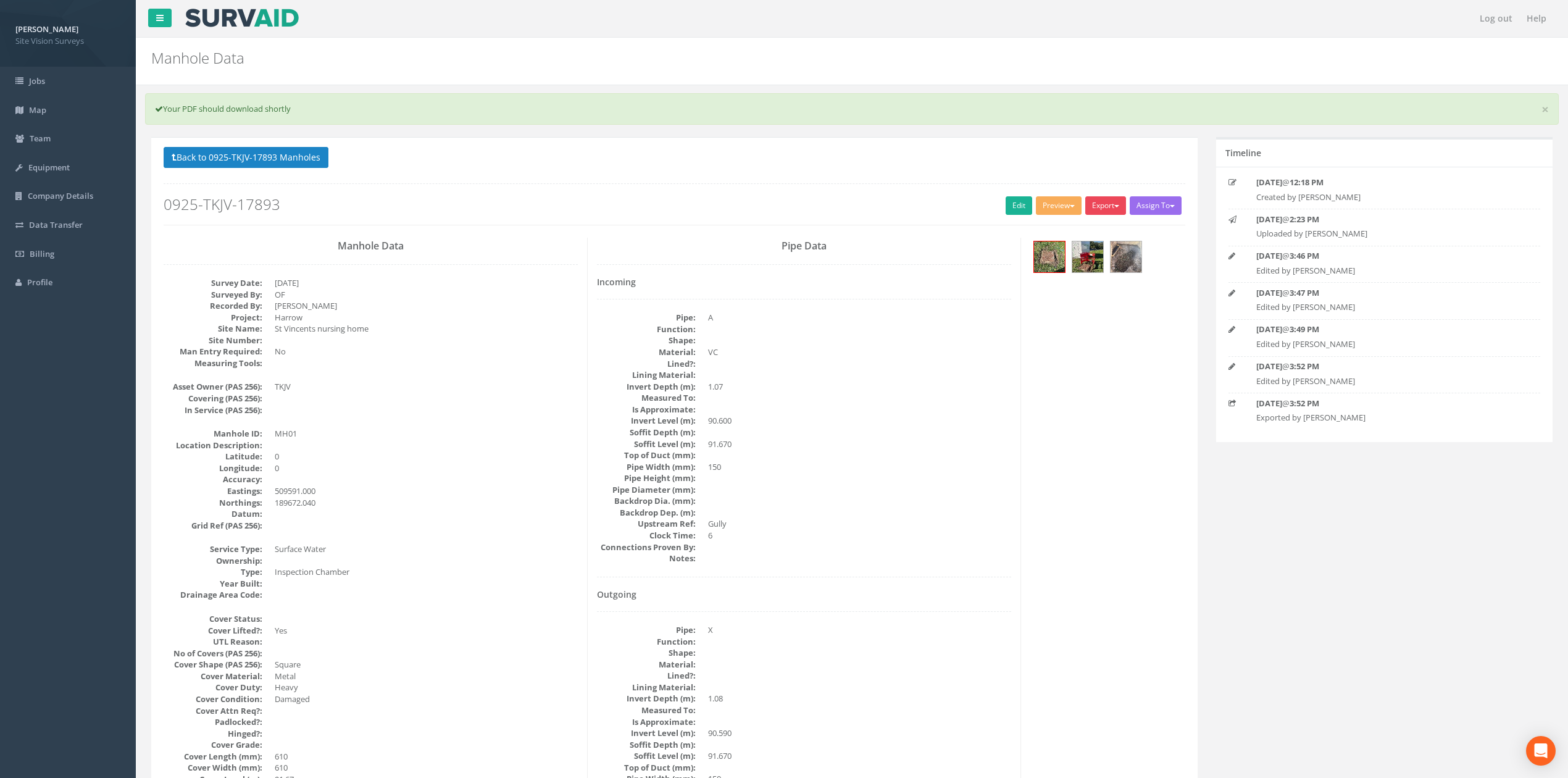
click at [1096, 210] on button "Export" at bounding box center [1105, 205] width 40 height 18
click at [1087, 261] on link "SVS MH" at bounding box center [1080, 253] width 93 height 19
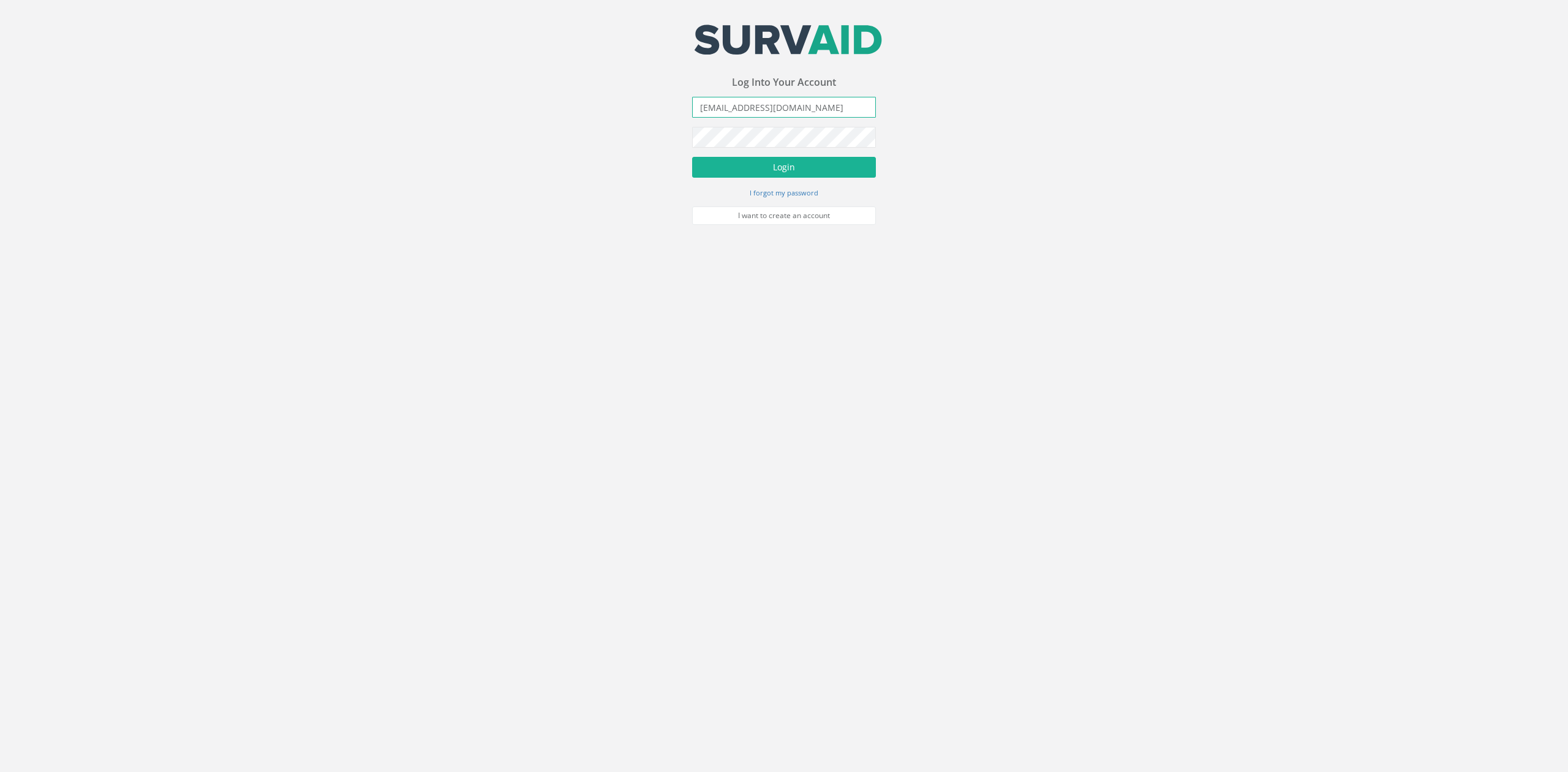
click at [799, 111] on input "mail@svsltd.net" at bounding box center [784, 107] width 184 height 20
type input "ryan.neil@svsltd.net"
click at [692, 157] on button "Login" at bounding box center [784, 167] width 184 height 20
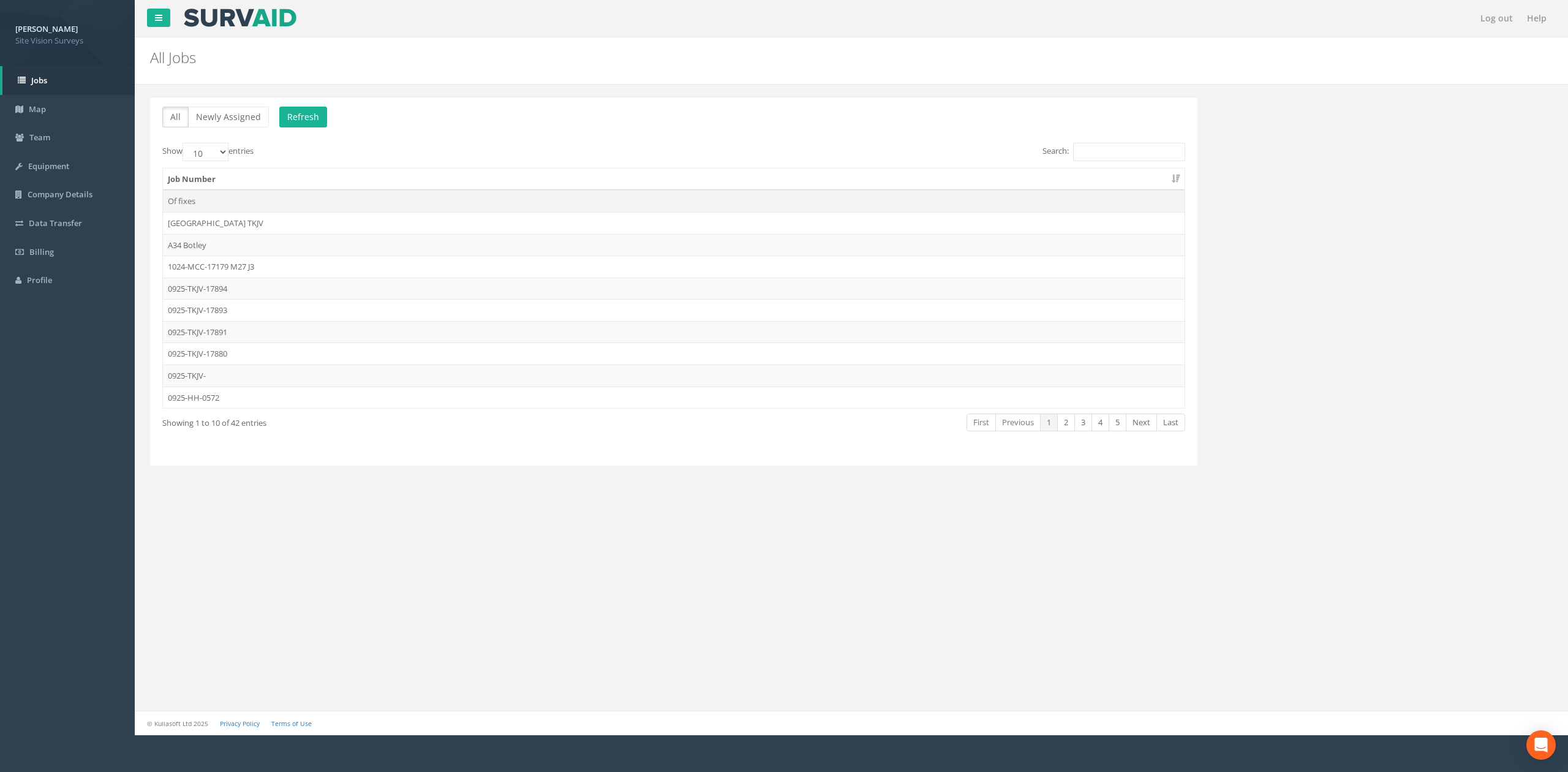
click at [243, 195] on td "Of fixes" at bounding box center [674, 201] width 1022 height 22
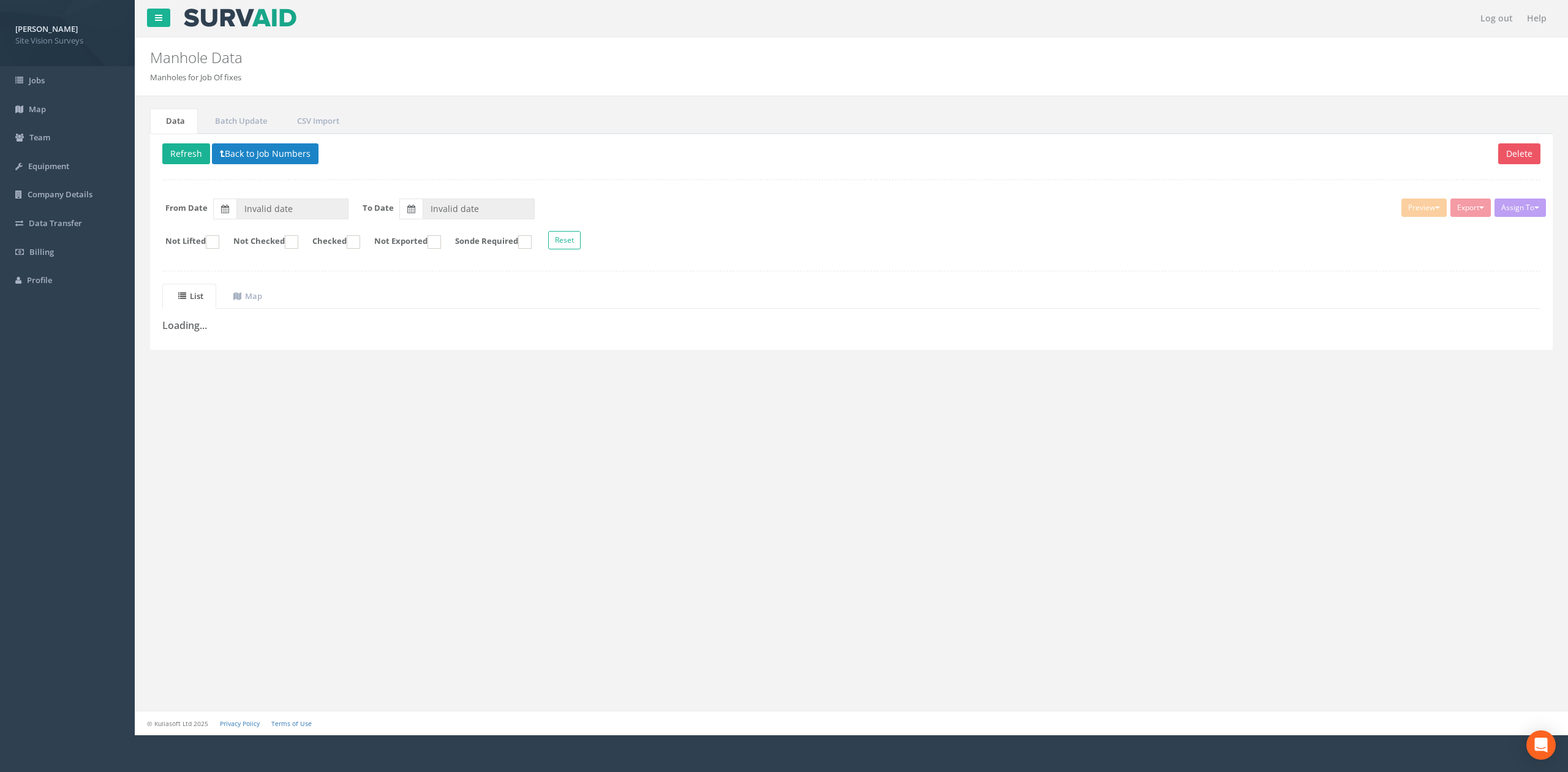
type input "[DATE]"
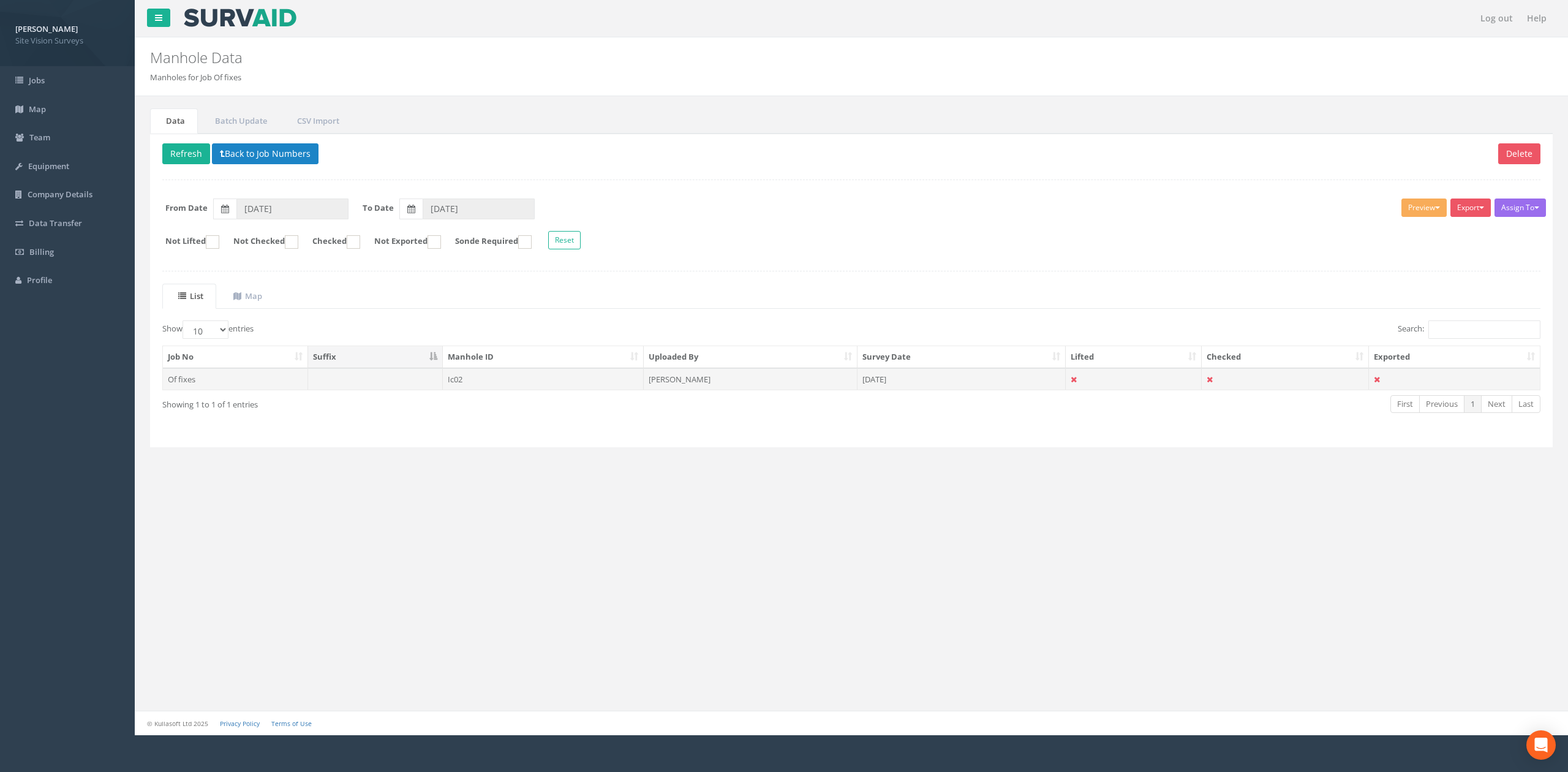
click at [567, 390] on td "Ic02" at bounding box center [543, 379] width 201 height 22
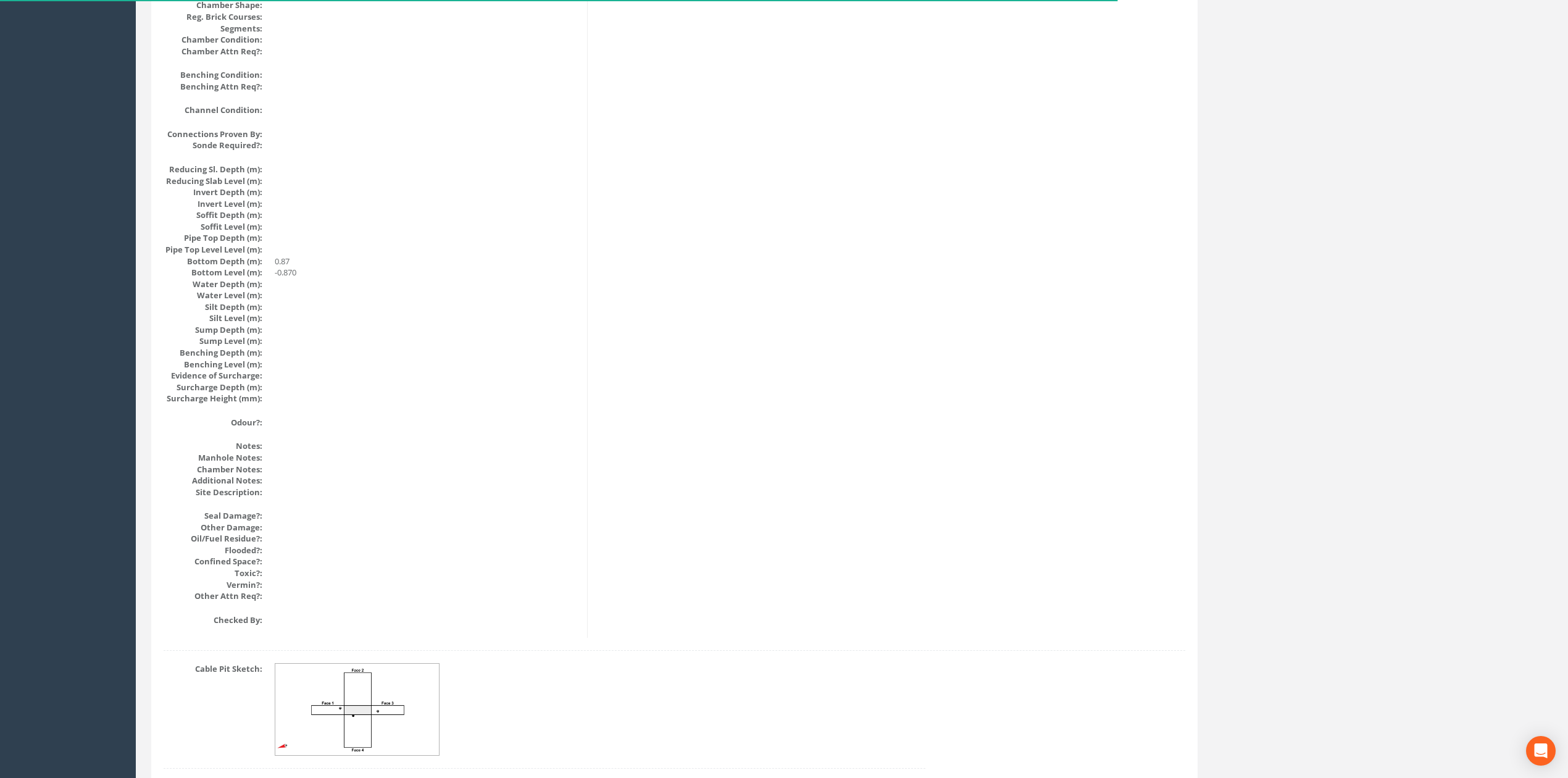
scroll to position [1129, 0]
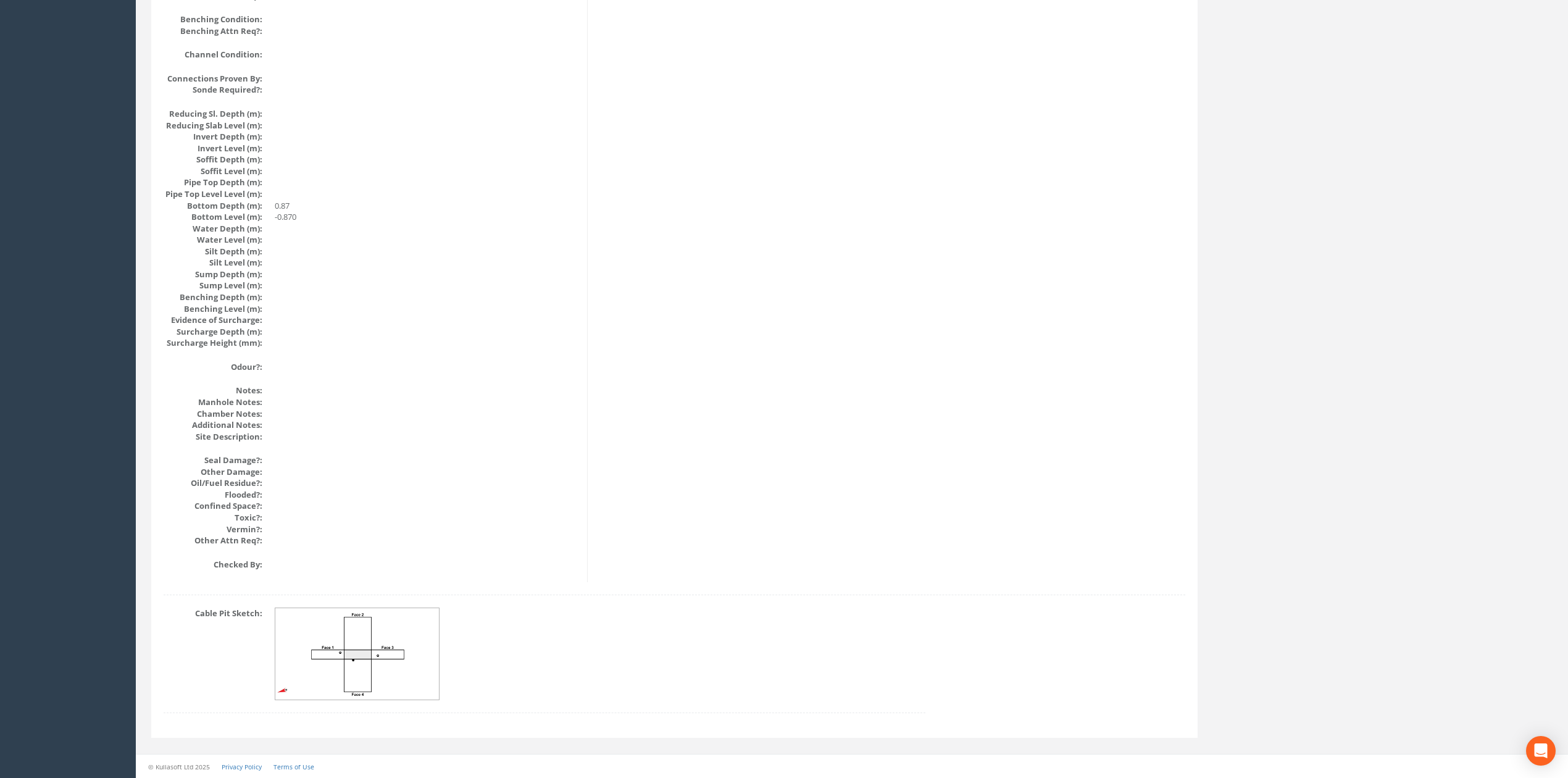
click at [421, 647] on img at bounding box center [358, 654] width 165 height 92
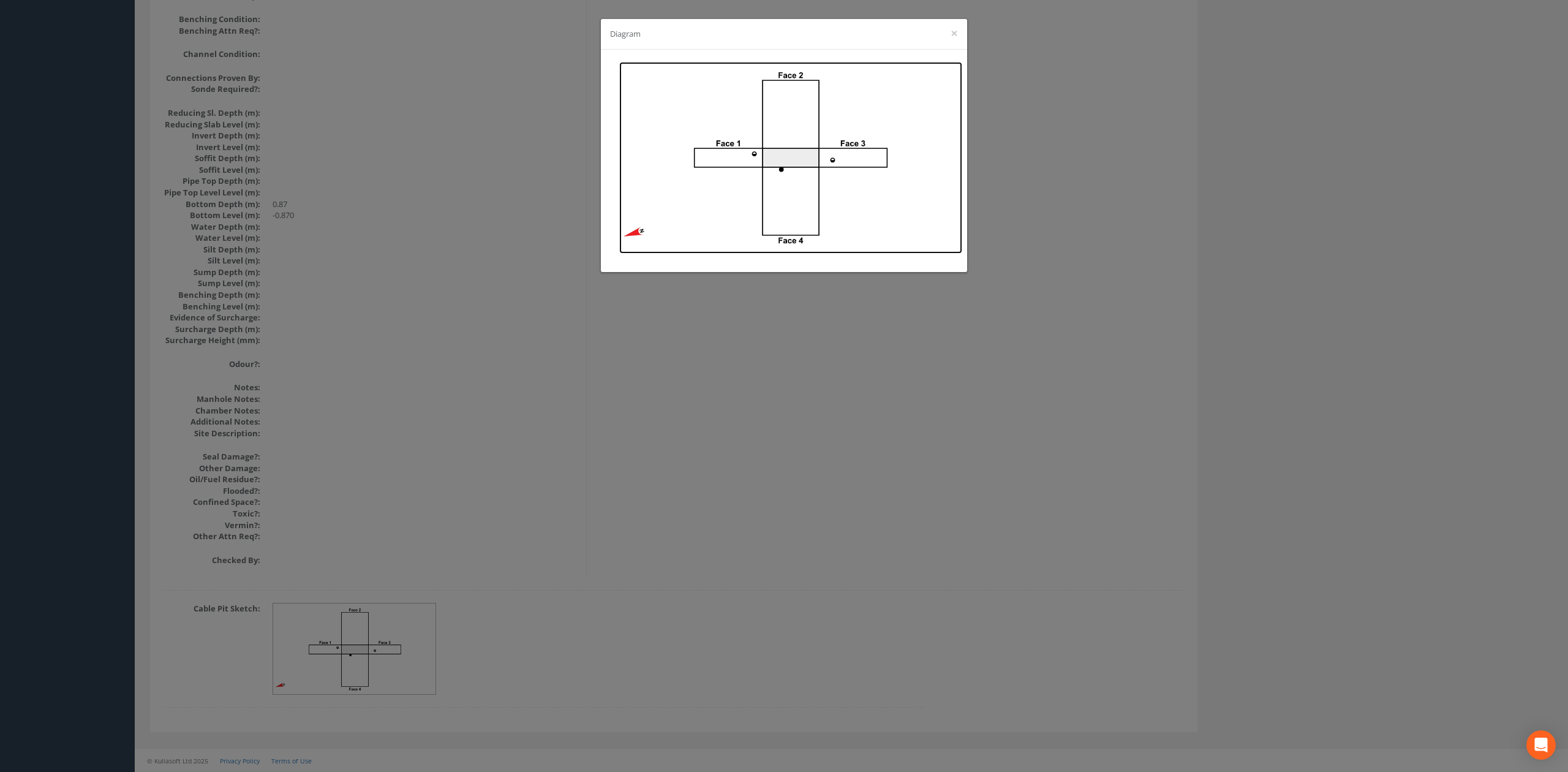
click at [832, 160] on img at bounding box center [791, 158] width 343 height 192
click at [385, 259] on div "Diagram ×" at bounding box center [784, 386] width 1568 height 772
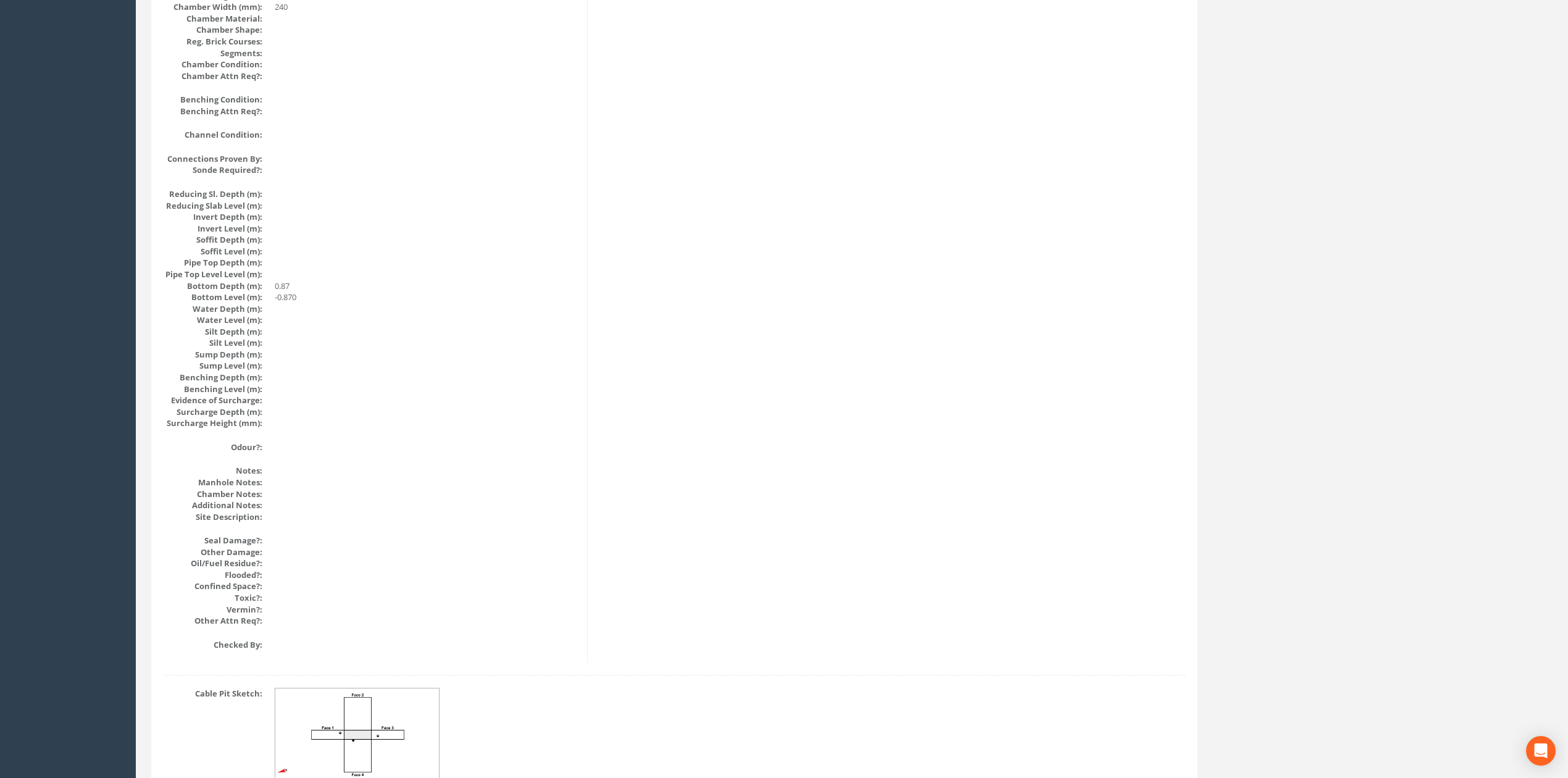
scroll to position [0, 0]
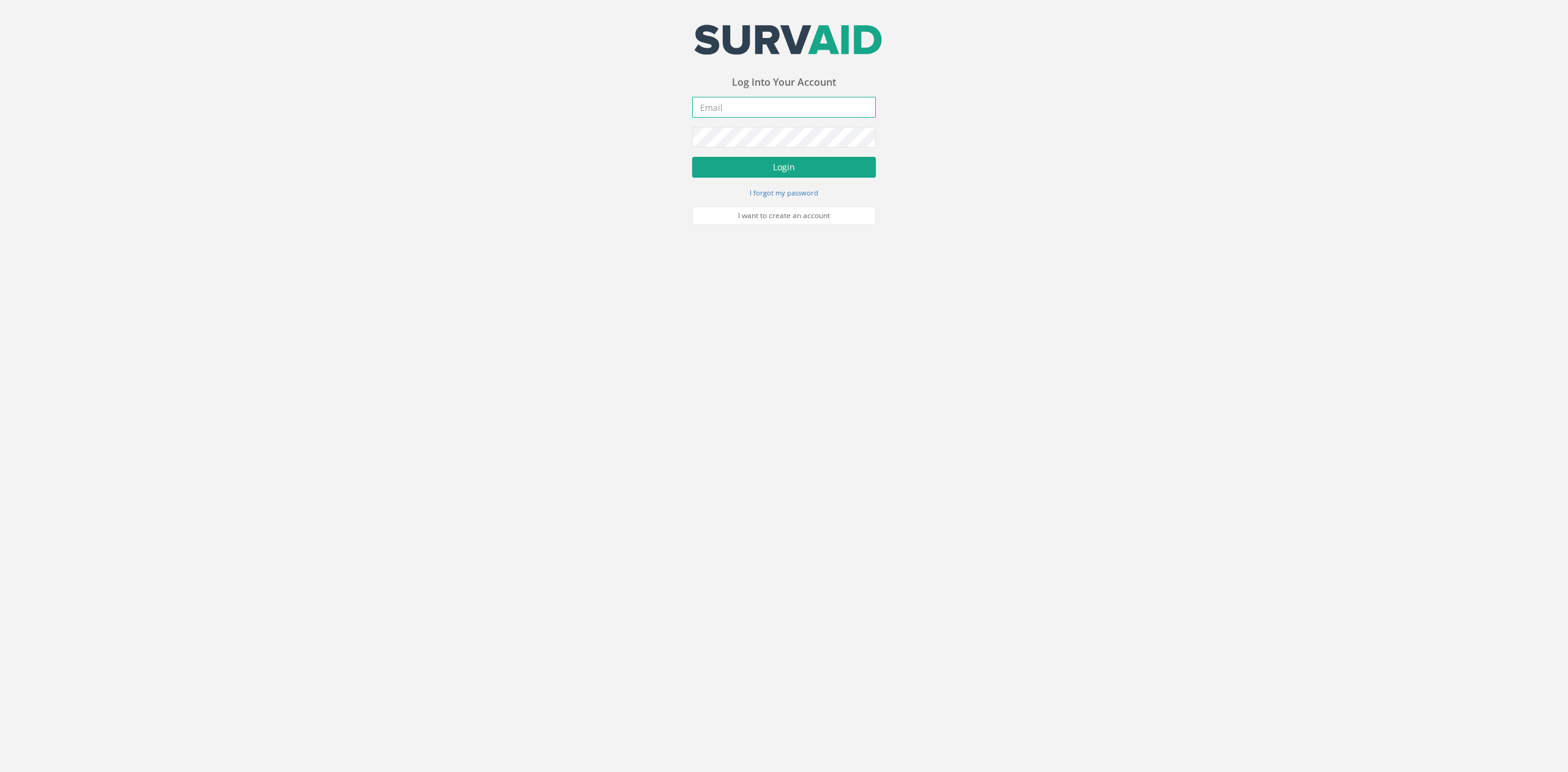
type input "[EMAIL_ADDRESS][DOMAIN_NAME]"
click at [780, 174] on button "Login" at bounding box center [784, 167] width 184 height 20
